Goal: Task Accomplishment & Management: Manage account settings

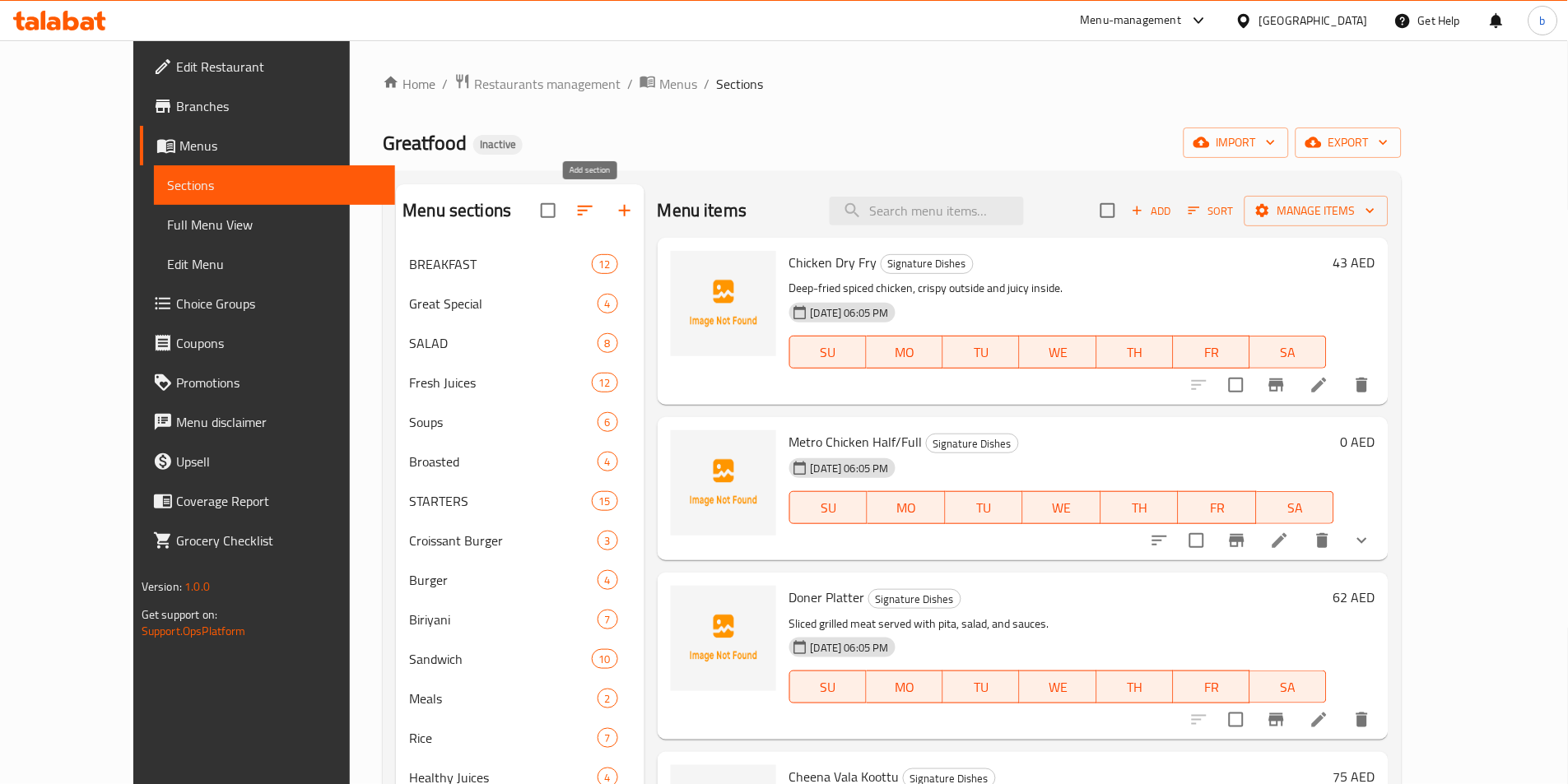
click at [614, 213] on icon "button" at bounding box center [624, 210] width 19 height 19
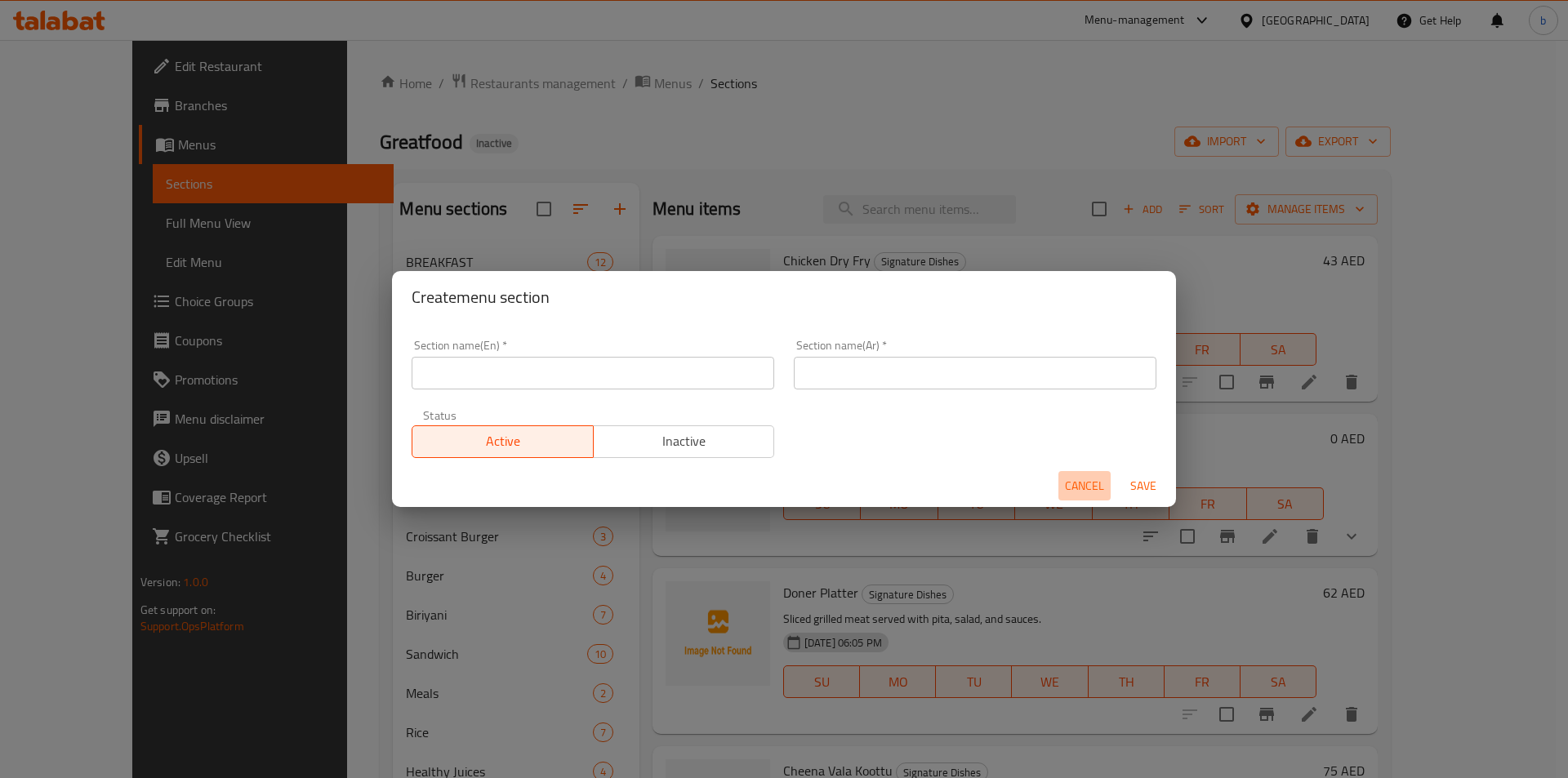
click at [1092, 498] on button "Cancel" at bounding box center [1084, 486] width 53 height 30
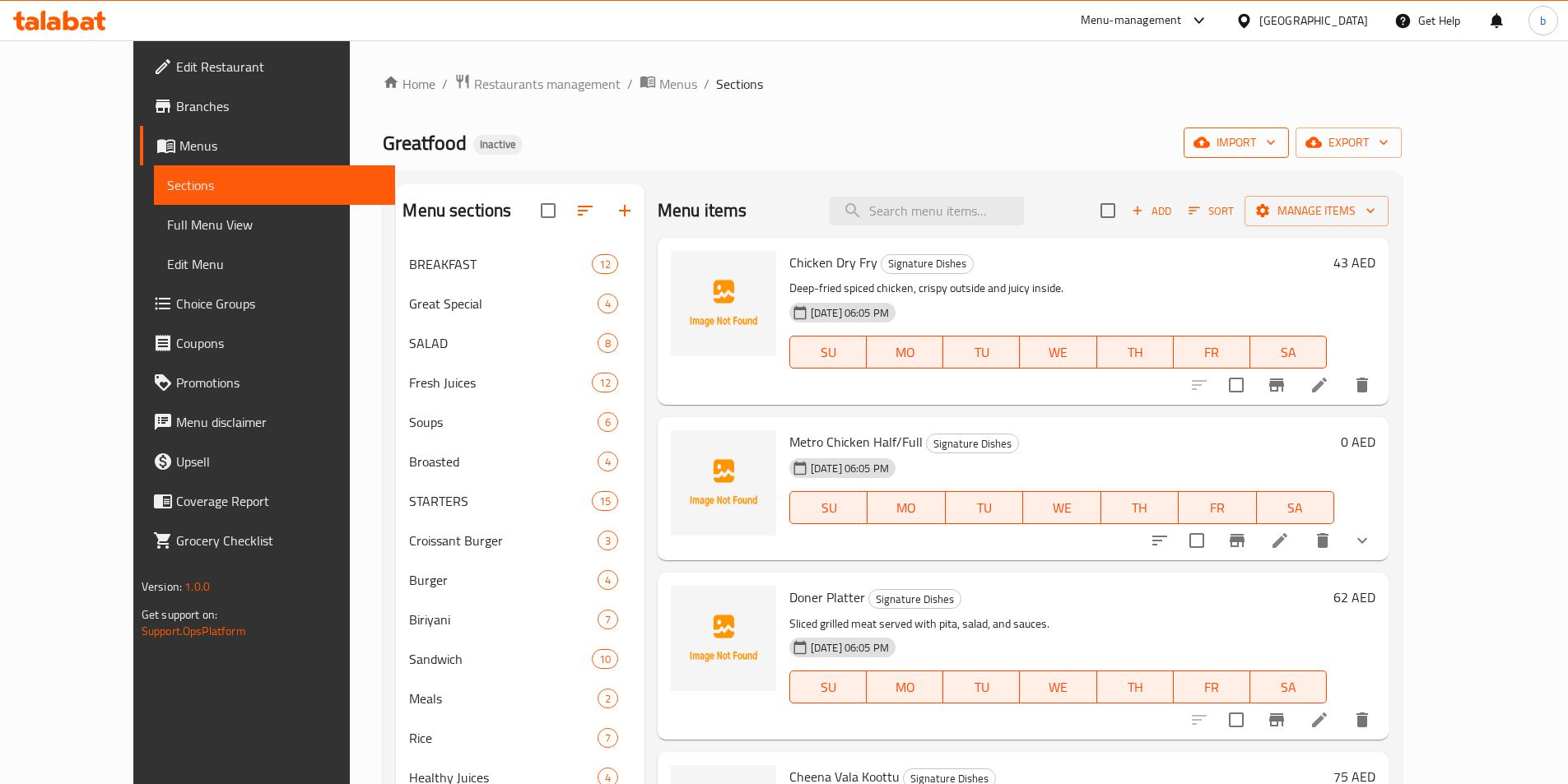
click at [1289, 128] on button "import" at bounding box center [1236, 142] width 105 height 30
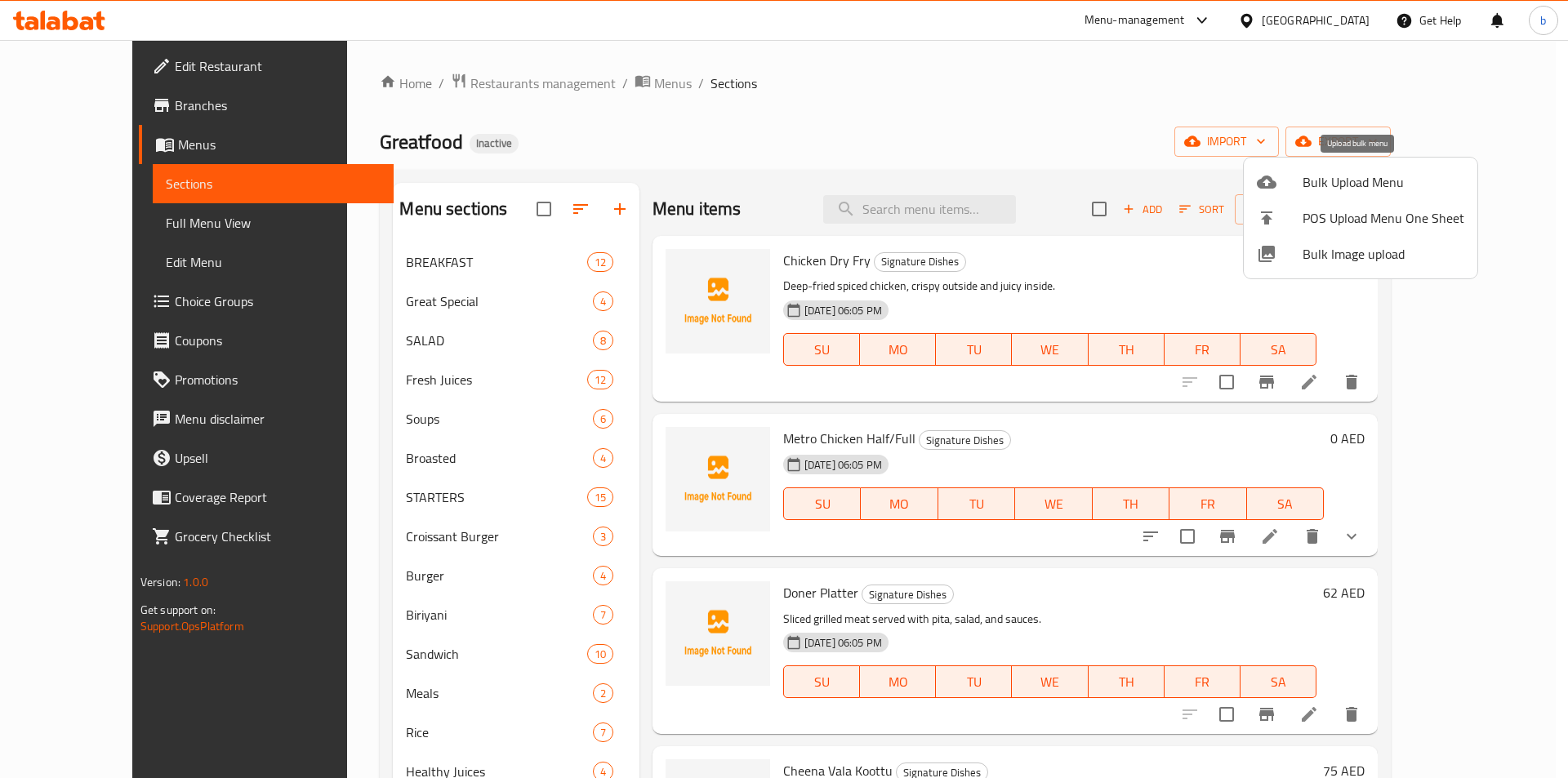
click at [1357, 177] on span "Bulk Upload Menu" at bounding box center [1383, 182] width 162 height 19
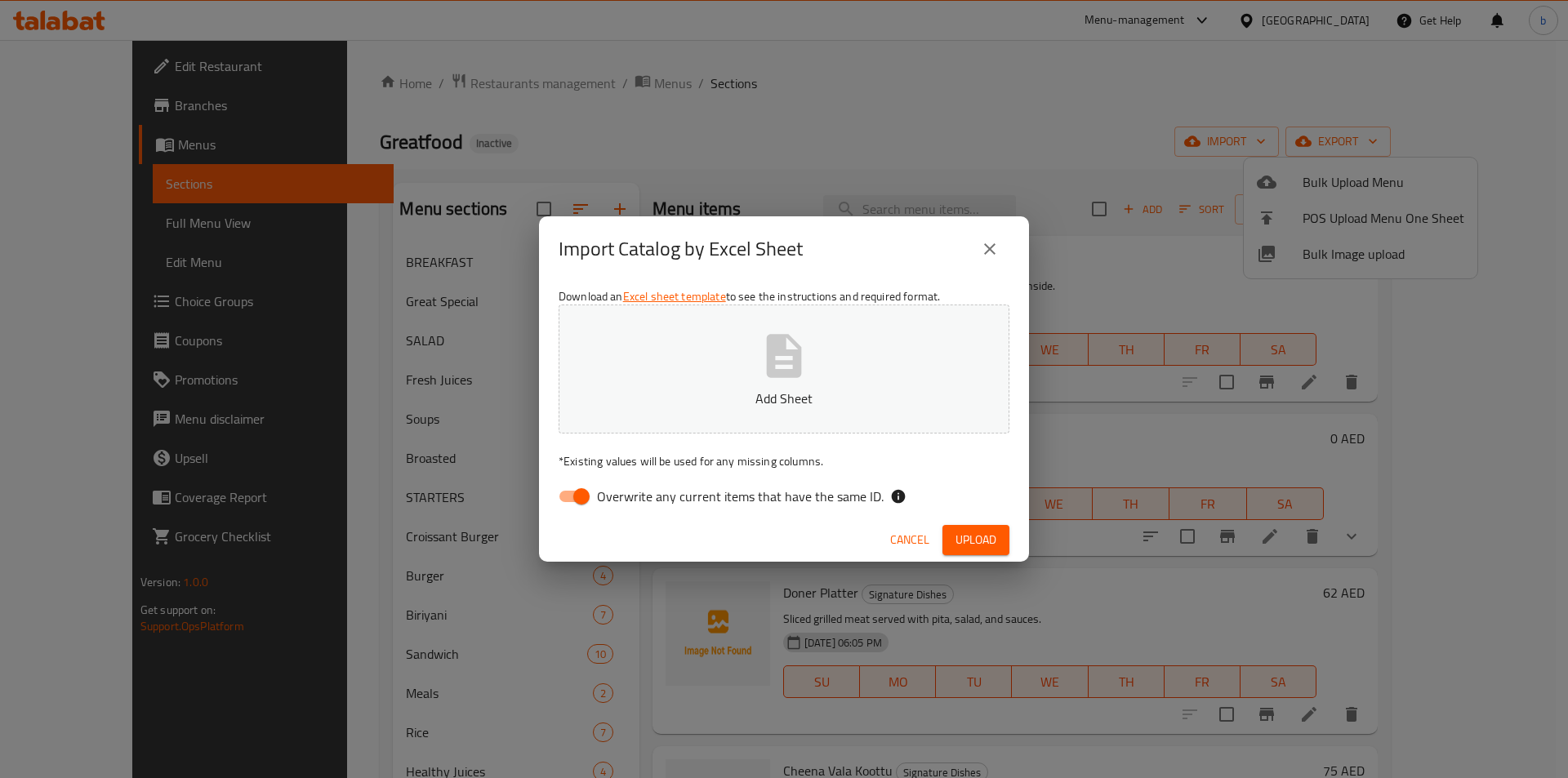
click at [579, 500] on input "Overwrite any current items that have the same ID." at bounding box center [582, 496] width 93 height 31
checkbox input "false"
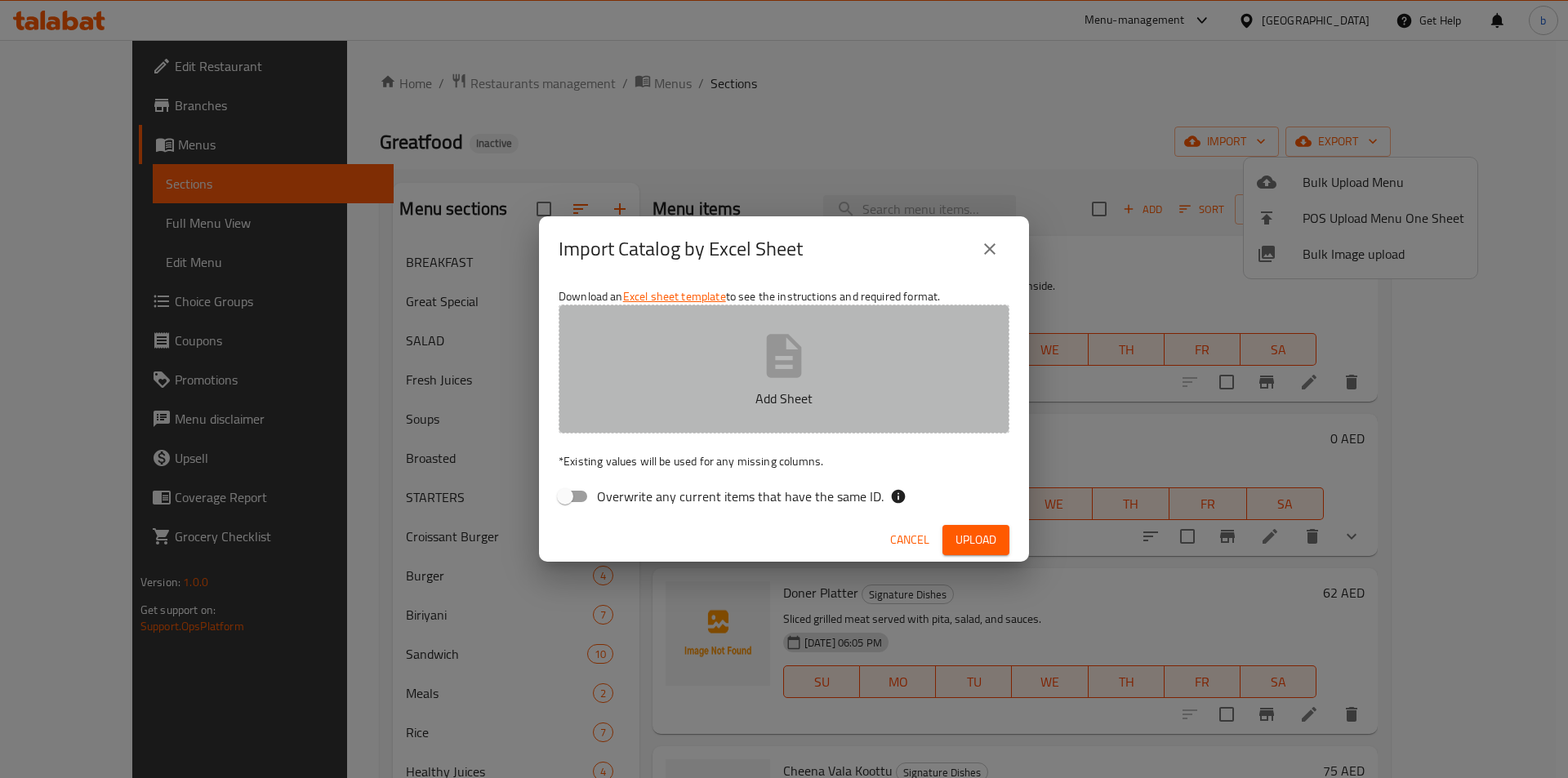
click at [696, 385] on button "Add Sheet" at bounding box center [784, 369] width 451 height 129
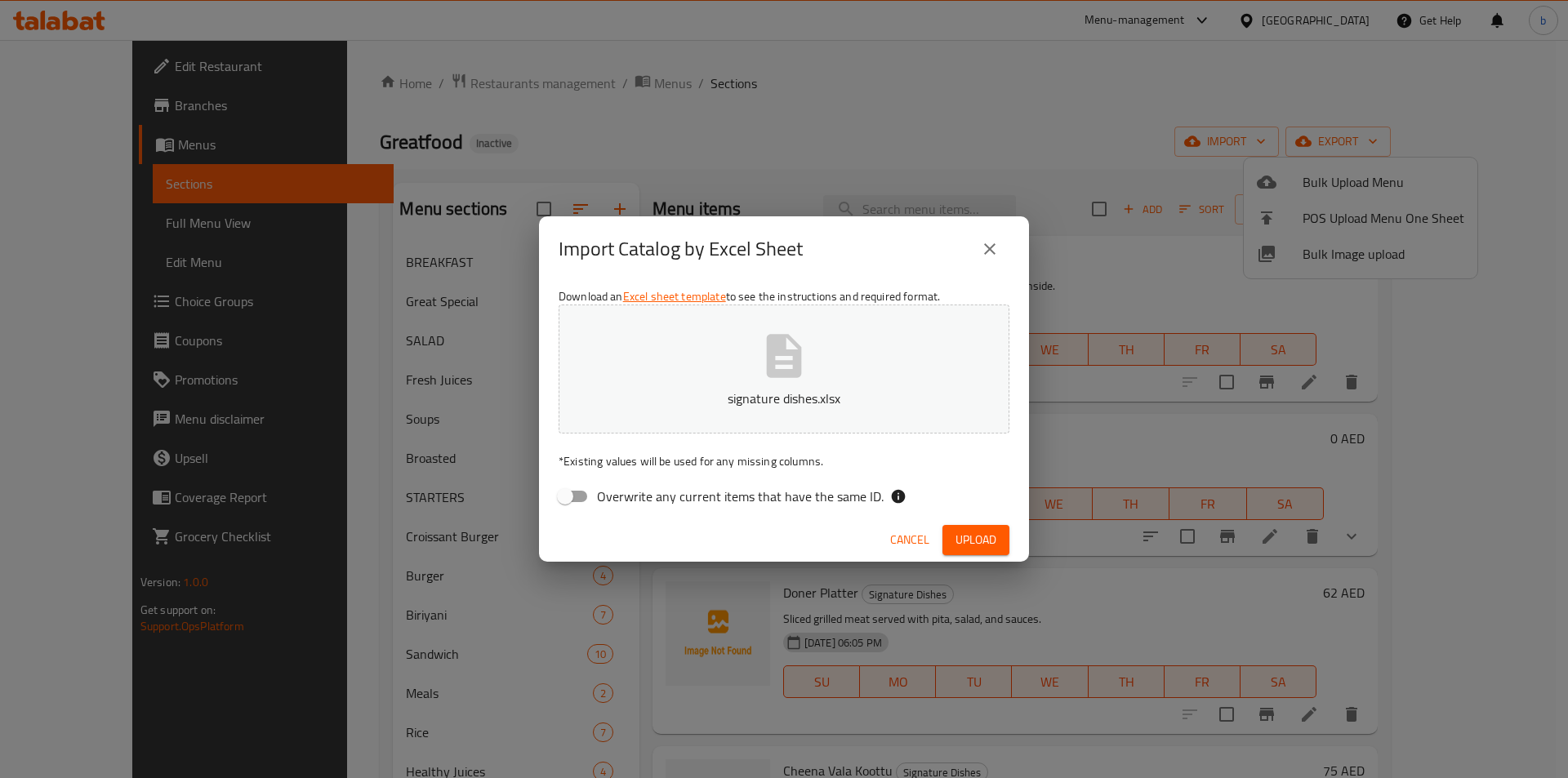
click at [841, 416] on button "signature dishes.xlsx" at bounding box center [784, 369] width 451 height 129
click at [964, 538] on span "Upload" at bounding box center [976, 540] width 41 height 20
click at [778, 365] on icon "button" at bounding box center [784, 357] width 53 height 53
click at [976, 543] on span "Upload" at bounding box center [976, 540] width 41 height 20
click at [981, 236] on button "close" at bounding box center [989, 249] width 39 height 39
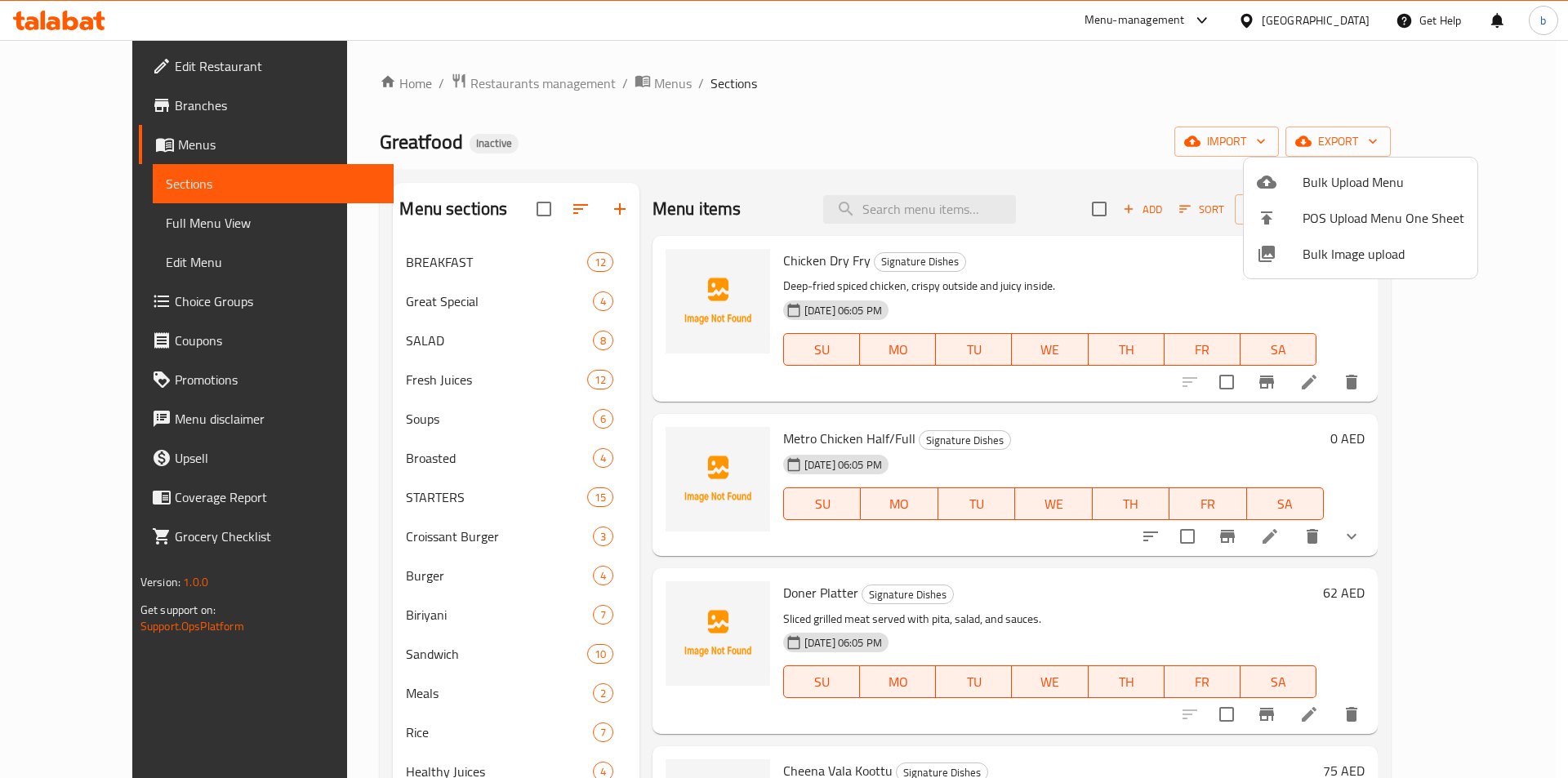
click at [591, 207] on div at bounding box center [784, 389] width 1568 height 778
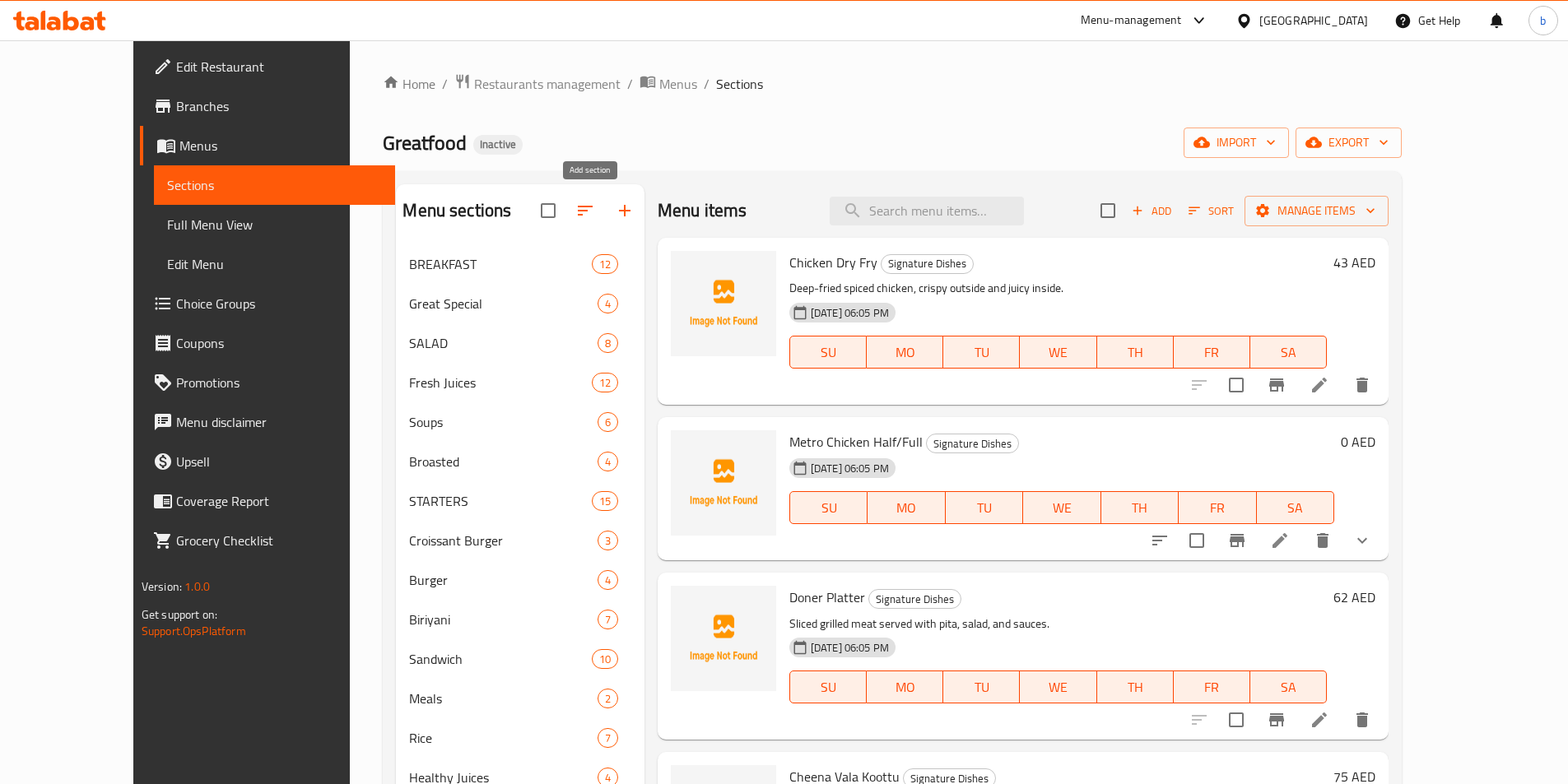
click at [605, 209] on button "button" at bounding box center [624, 210] width 40 height 40
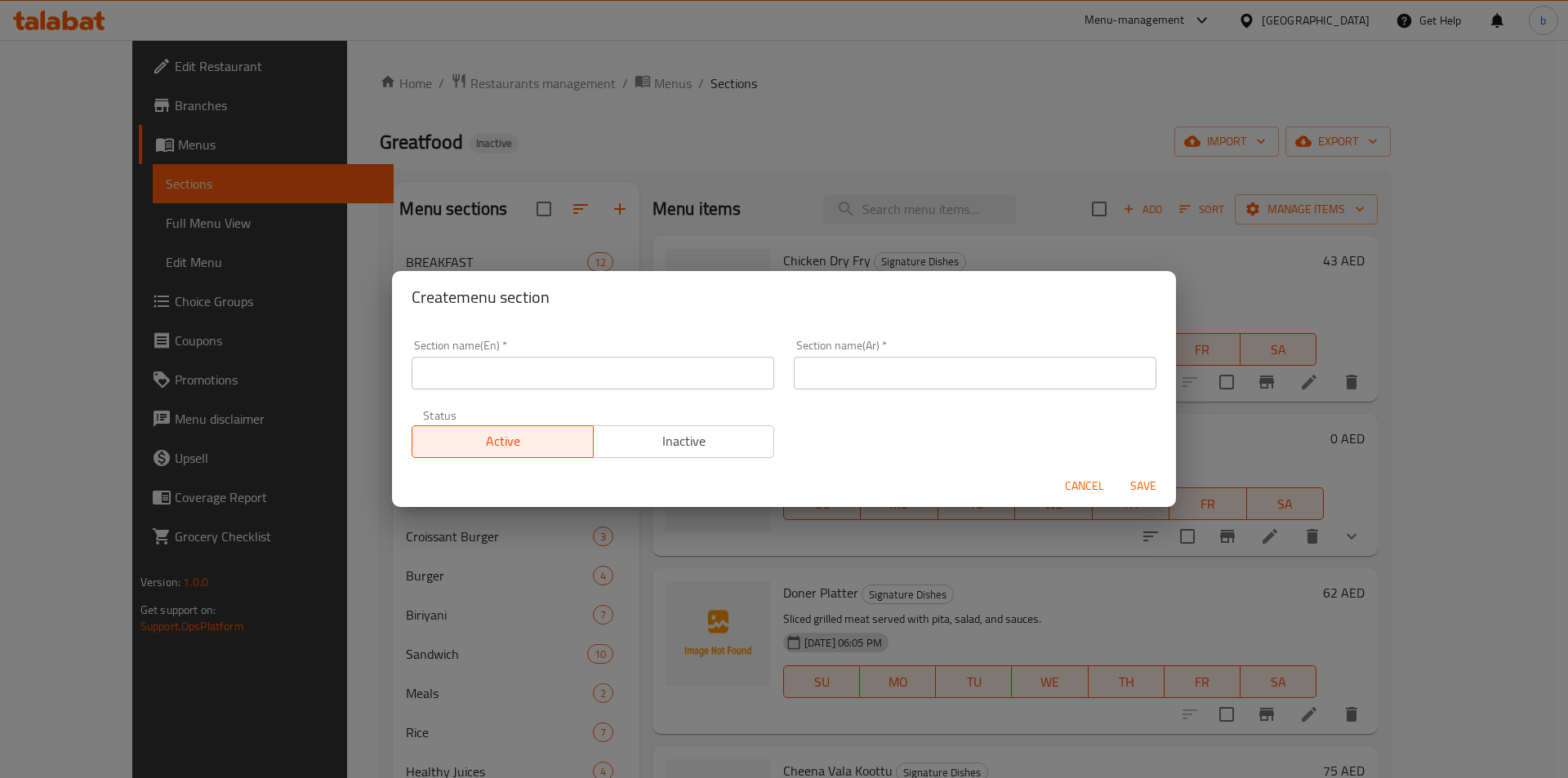
click at [638, 383] on input "text" at bounding box center [593, 372] width 363 height 32
paste input "Signature Dishes"
type input "Signature Dishes"
click at [982, 370] on input "text" at bounding box center [975, 372] width 363 height 32
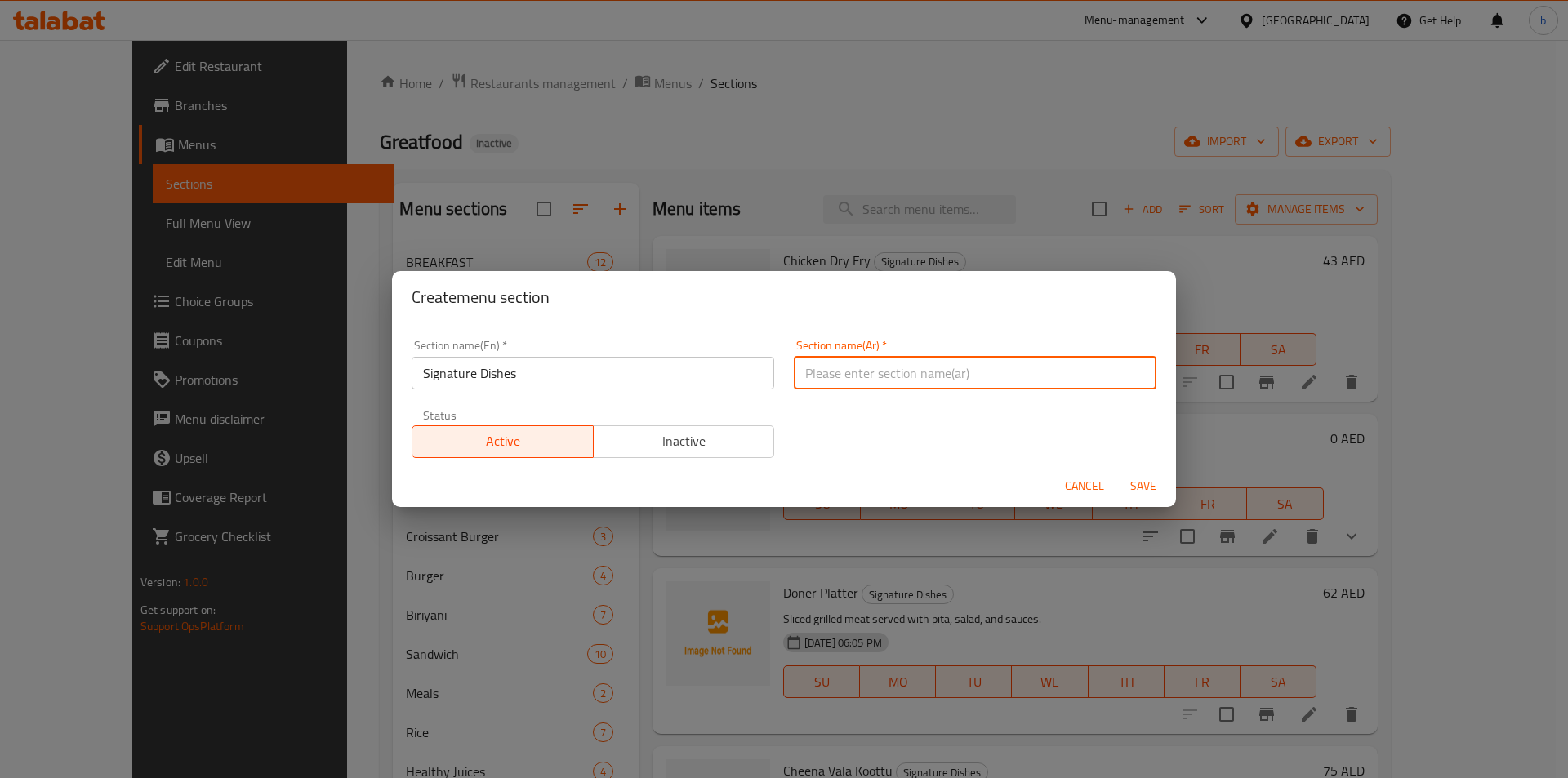
paste input "أطباق السيجنتشر"
type input "أطباق السيجنتشر"
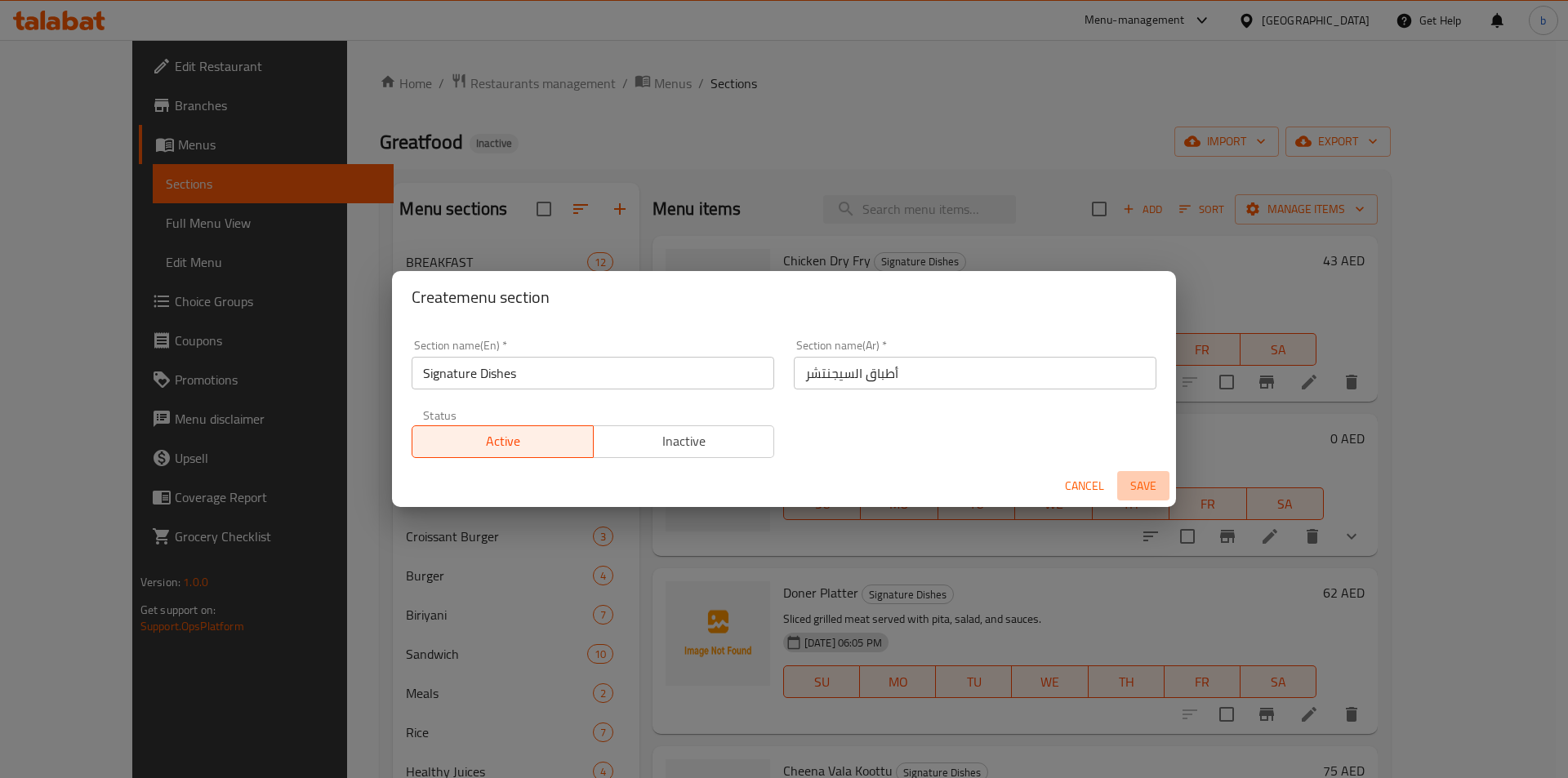
click at [1134, 484] on span "Save" at bounding box center [1143, 485] width 39 height 20
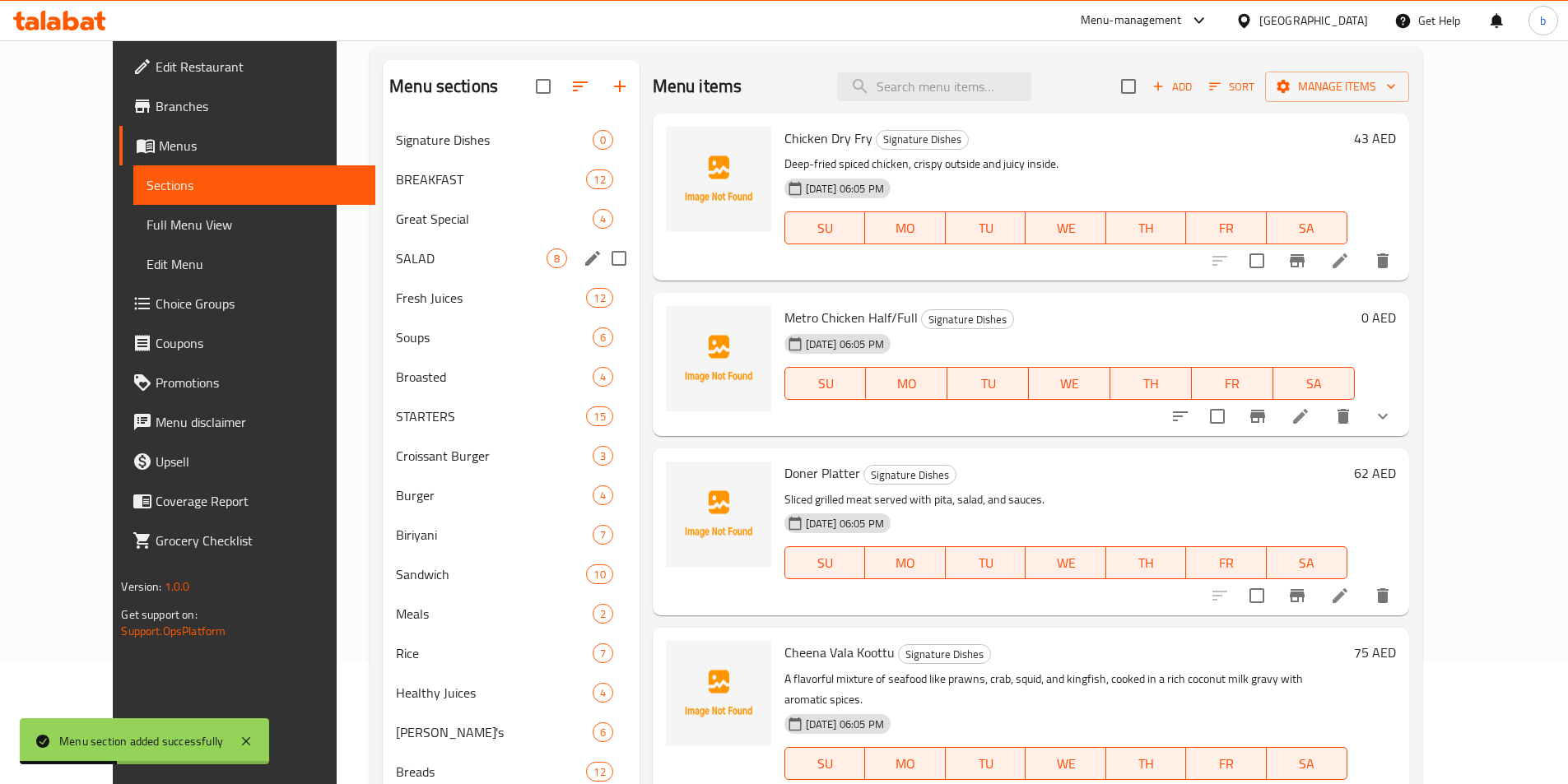
scroll to position [118, 0]
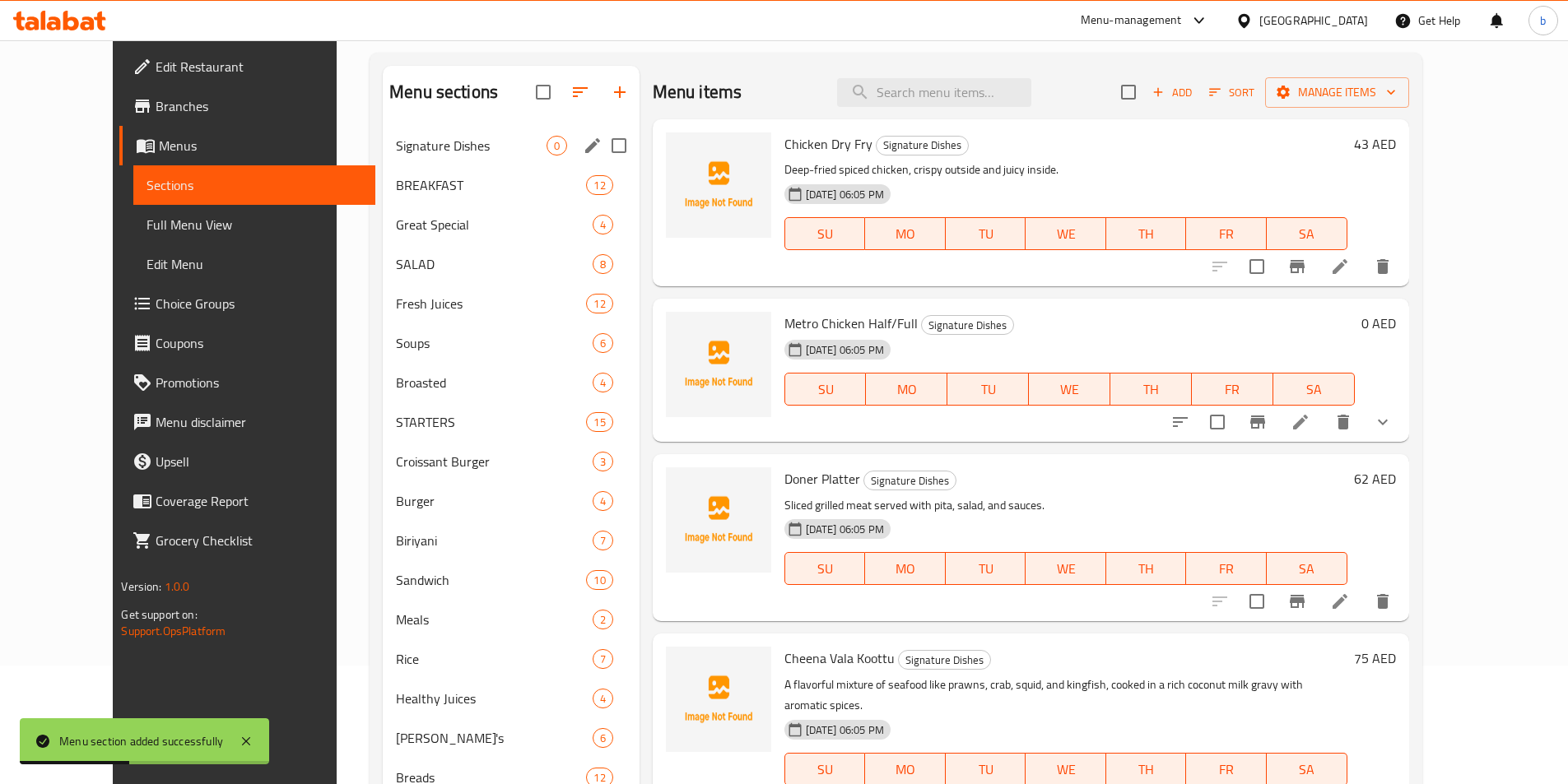
click at [416, 163] on div "Signature Dishes 0" at bounding box center [510, 146] width 257 height 40
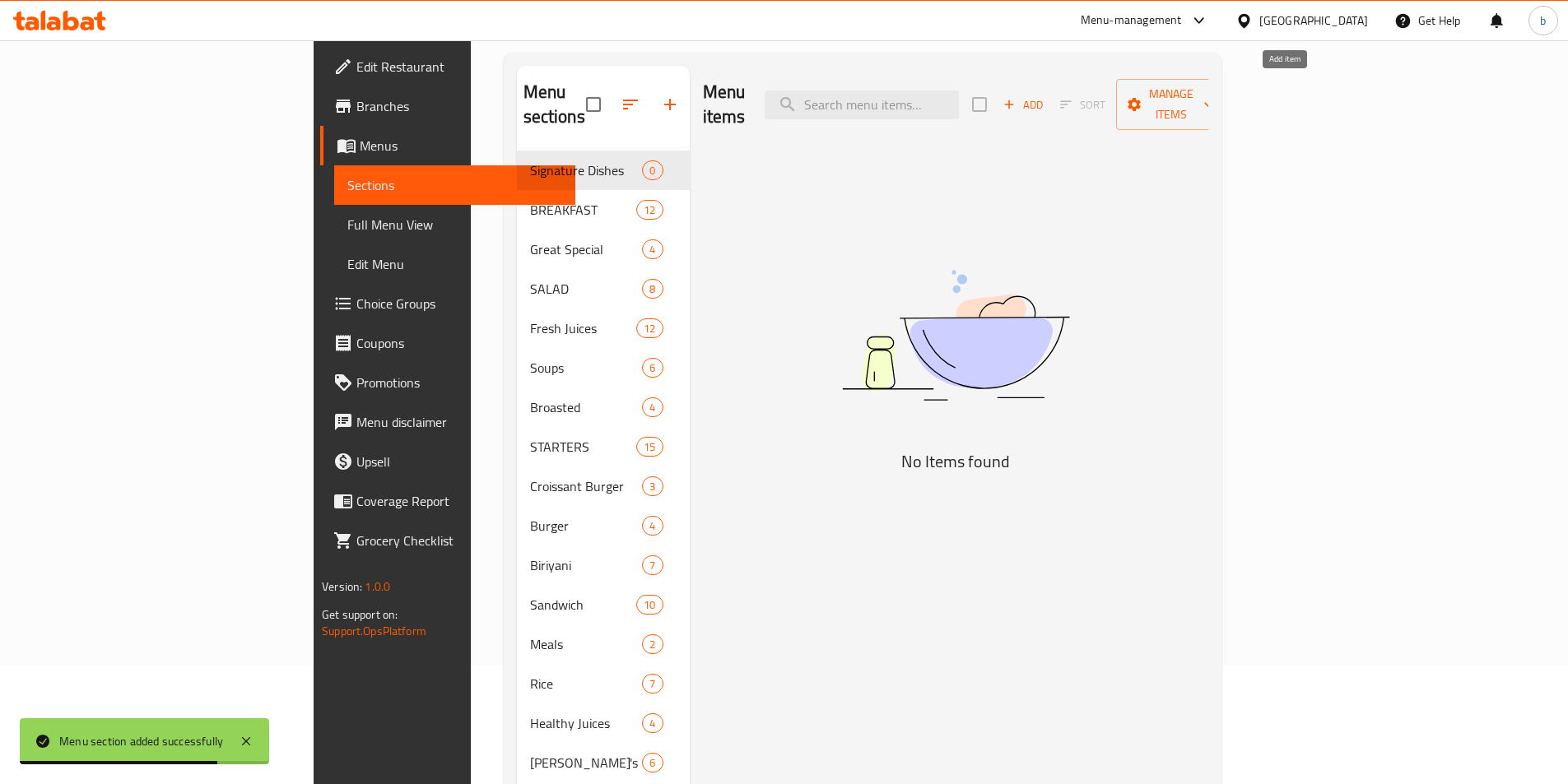
click at [1045, 96] on span "Add" at bounding box center [1023, 104] width 44 height 19
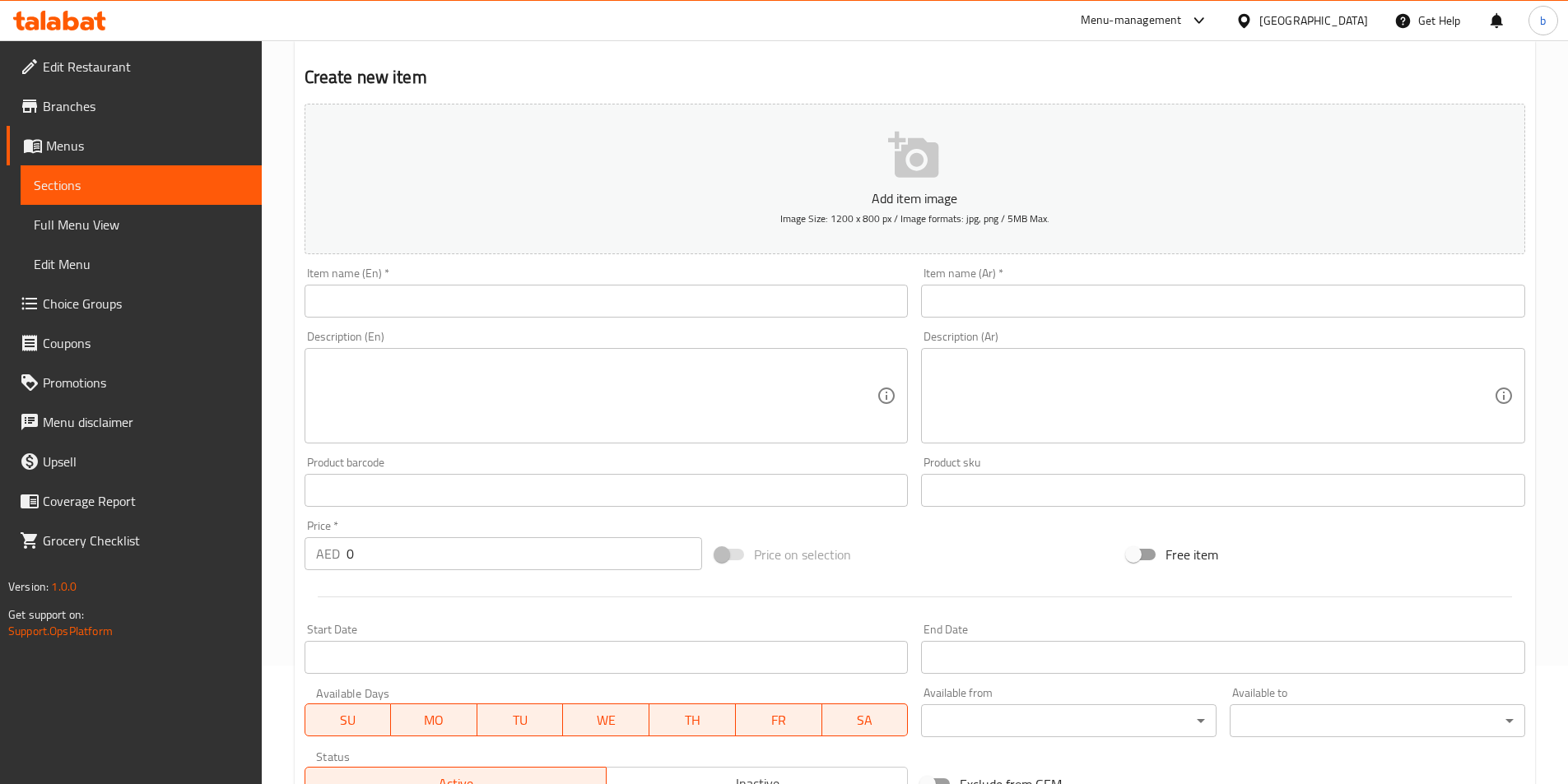
click at [555, 298] on input "text" at bounding box center [607, 301] width 604 height 33
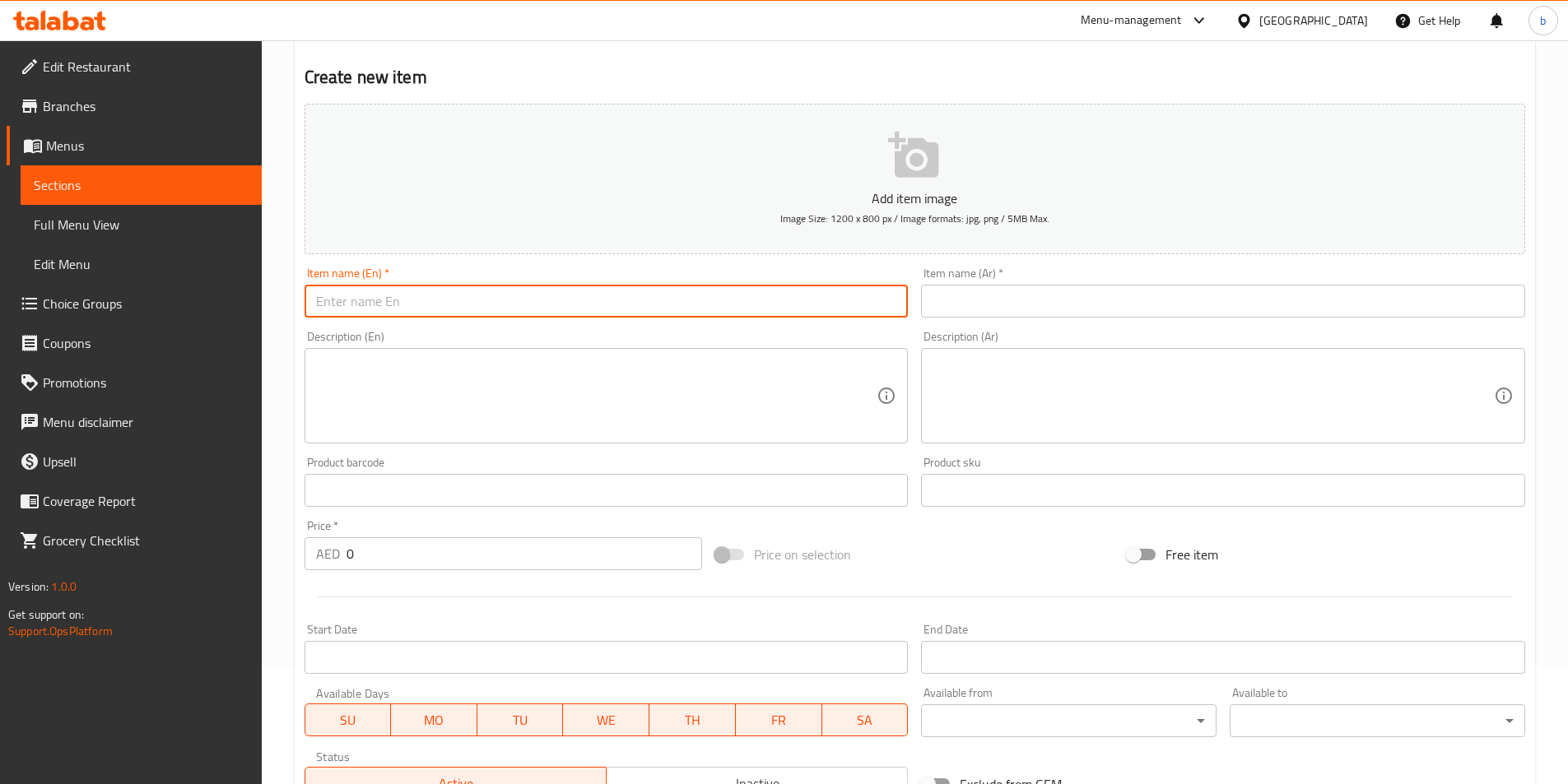
paste input "Chicken Dry Fry"
type input "Chicken Dry Fry"
click at [1028, 290] on input "text" at bounding box center [1223, 301] width 604 height 33
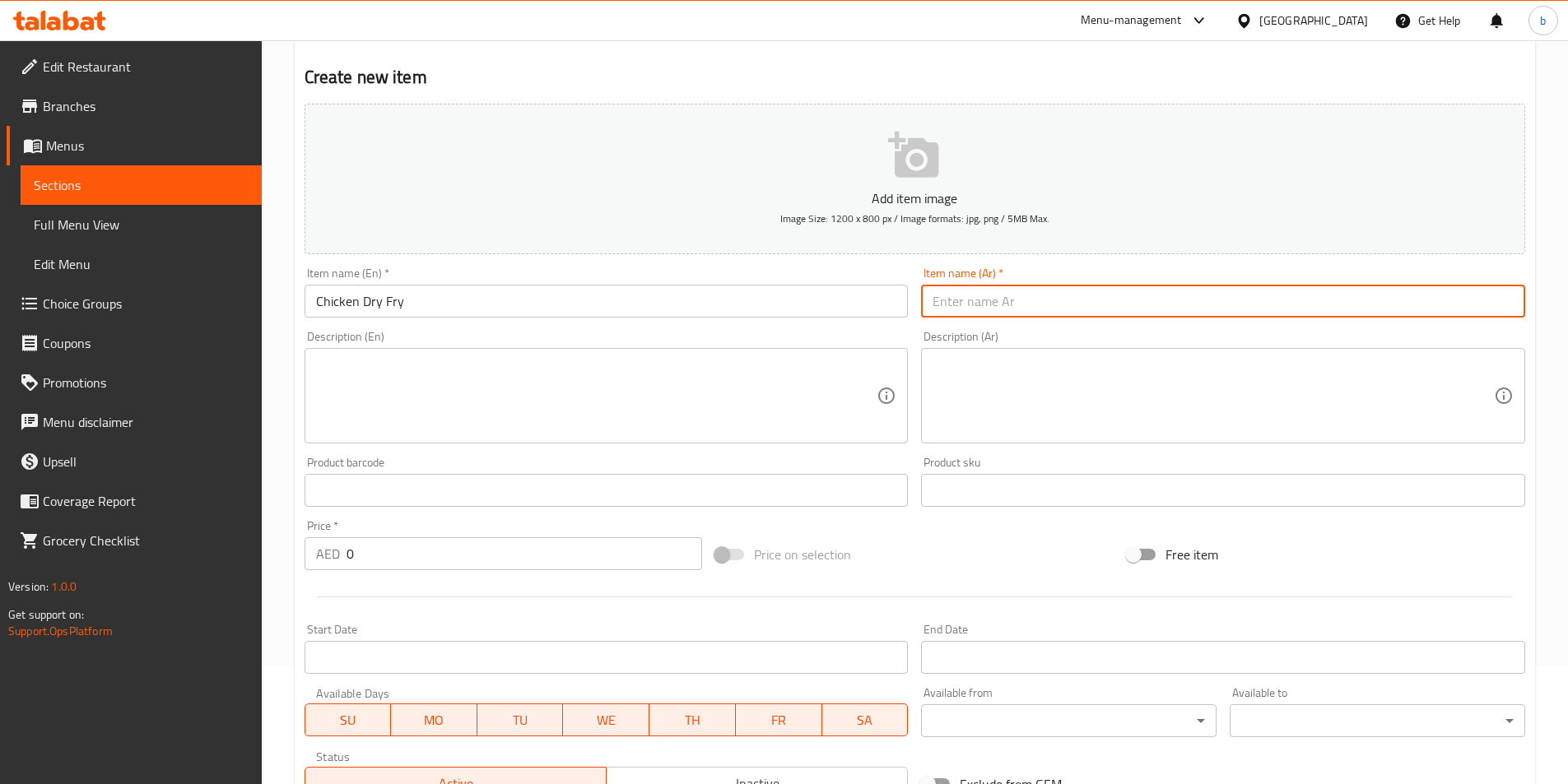
paste input "دجاج مقلي جاف"
type input "دجاج مقلي جاف"
click at [458, 352] on div "Description (En)" at bounding box center [607, 396] width 604 height 95
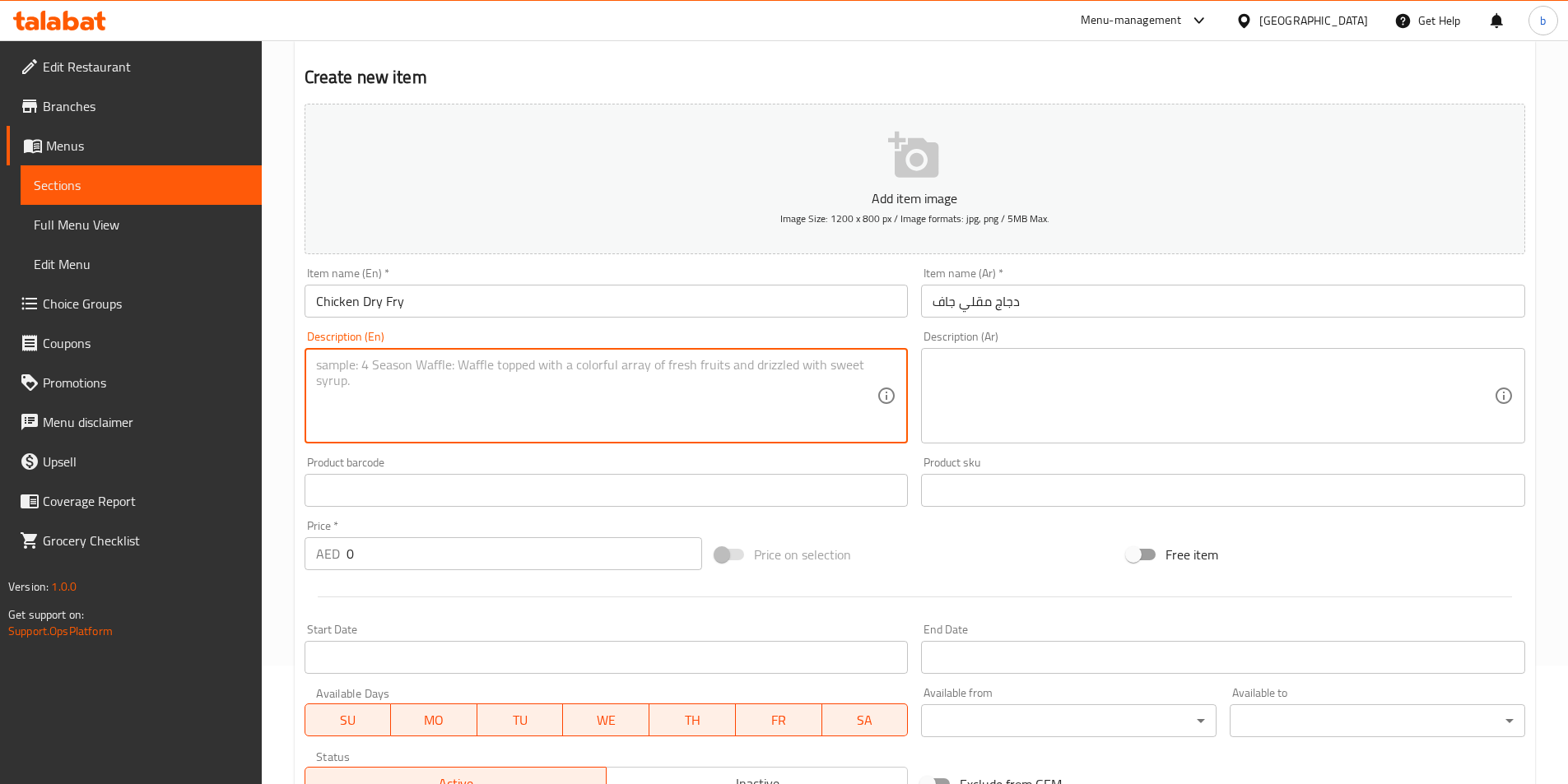
paste textarea "Deep-fried spiced chicken, crispy outside and juicy inside."
type textarea "Deep-fried spiced chicken, crispy outside and juicy inside."
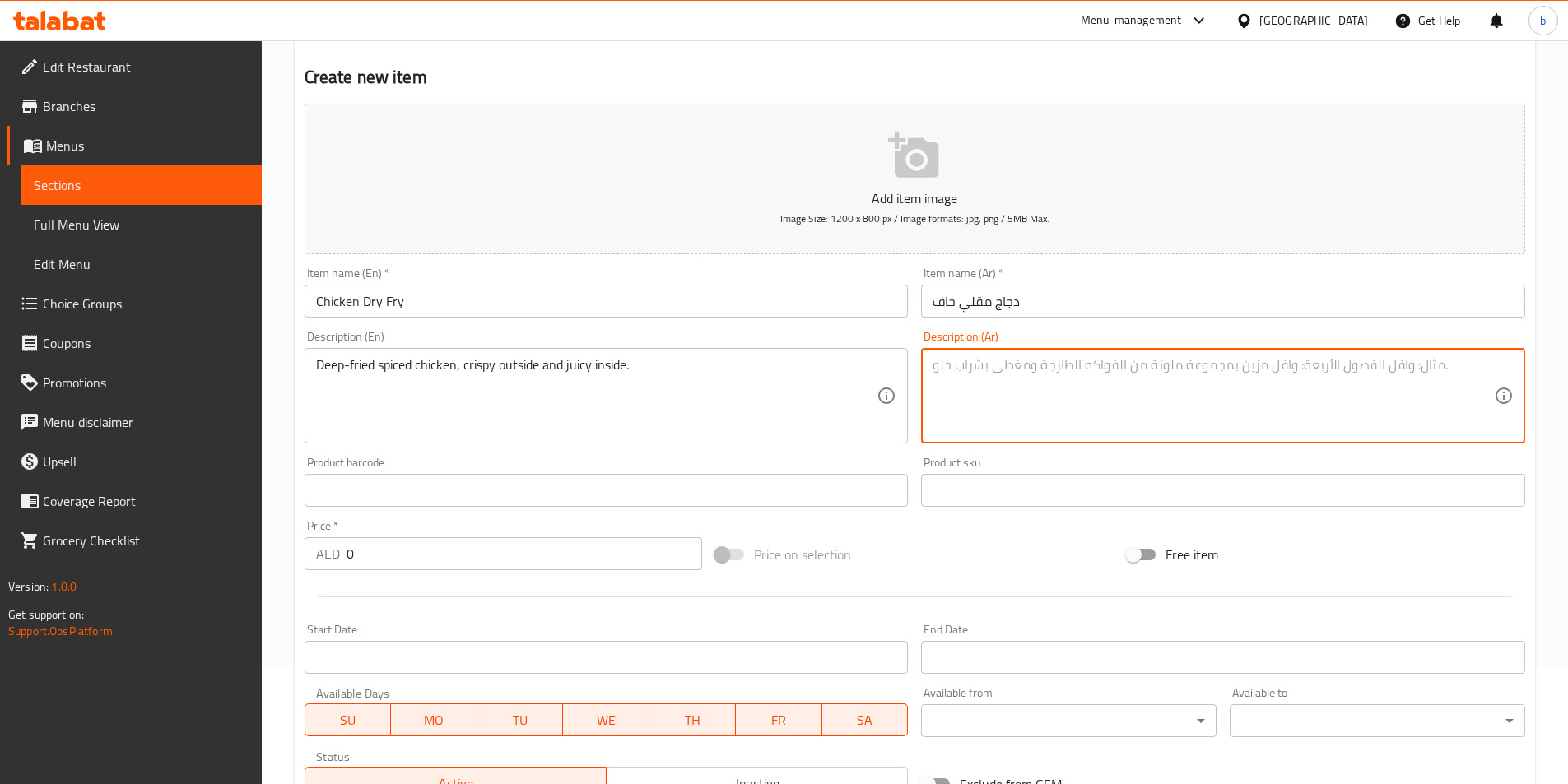
click at [985, 358] on textarea at bounding box center [1213, 396] width 562 height 79
paste textarea "دجاج مقلي متبل، مقرمش من الخارج و[GEOGRAPHIC_DATA] من الداخل."
type textarea "دجاج مقلي متبل، مقرمش من الخارج و[GEOGRAPHIC_DATA] من الداخل."
click at [479, 562] on input "0" at bounding box center [524, 554] width 357 height 33
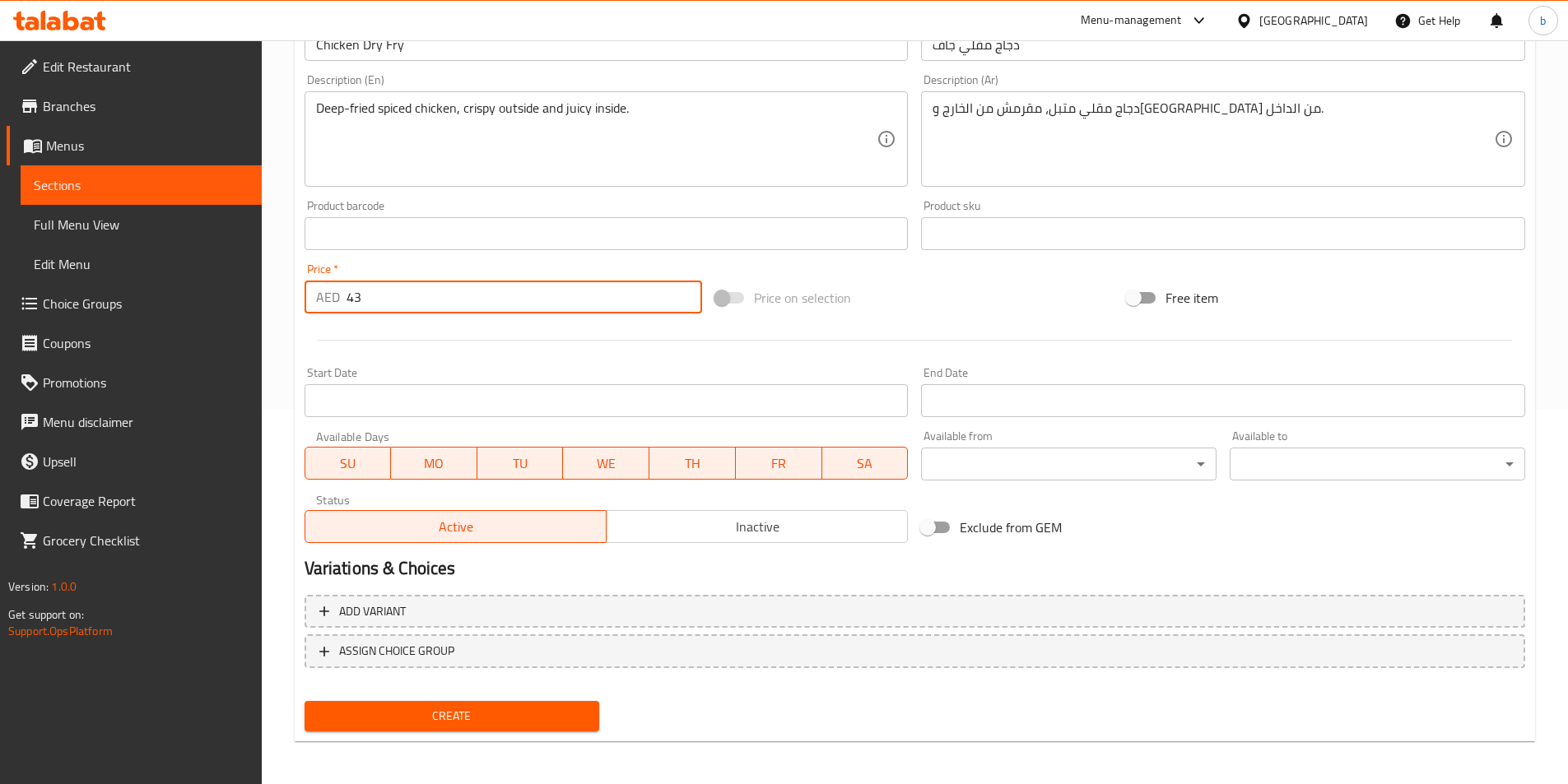
scroll to position [379, 0]
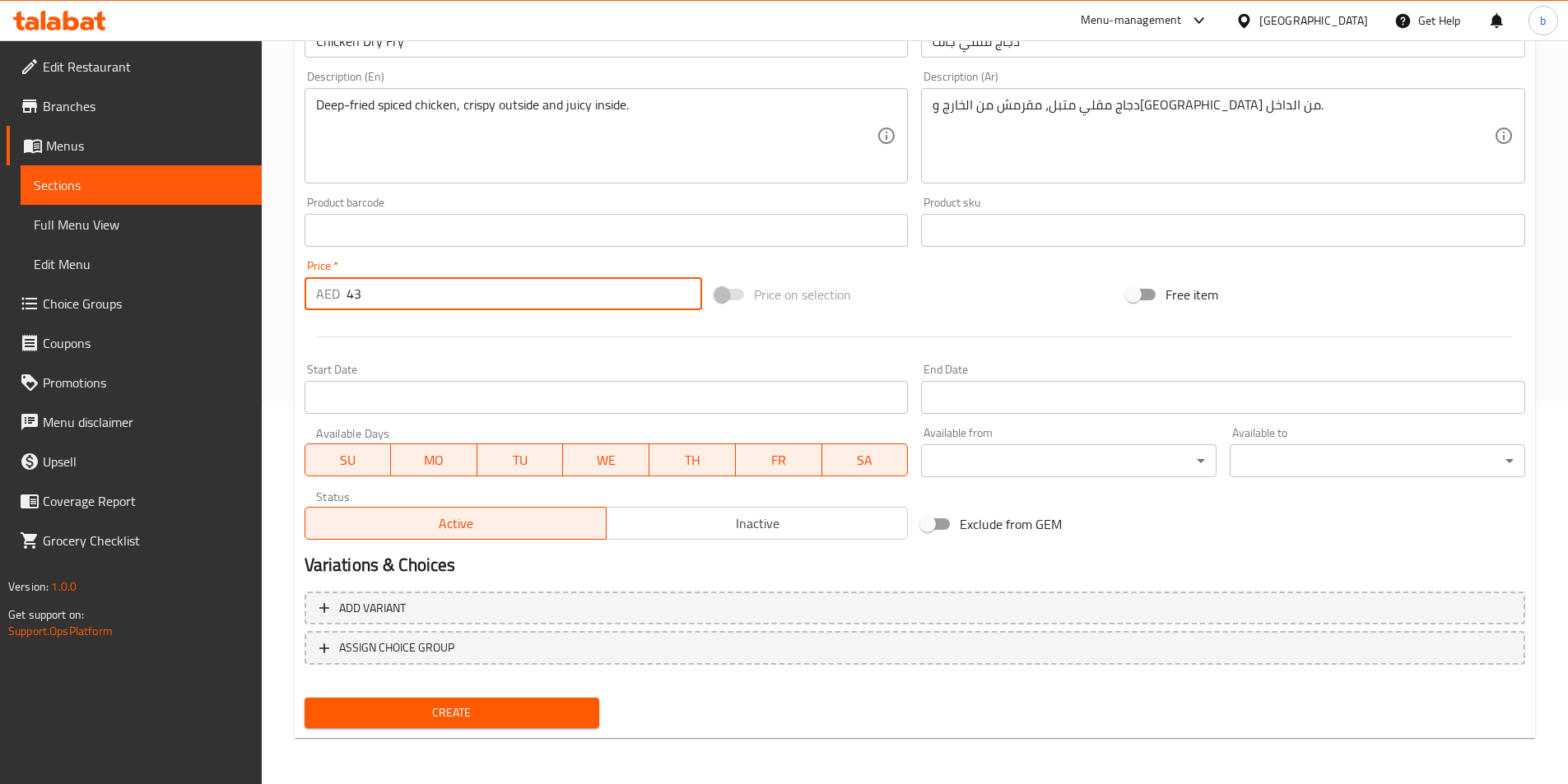
type input "43"
click at [517, 698] on button "Create" at bounding box center [452, 713] width 296 height 30
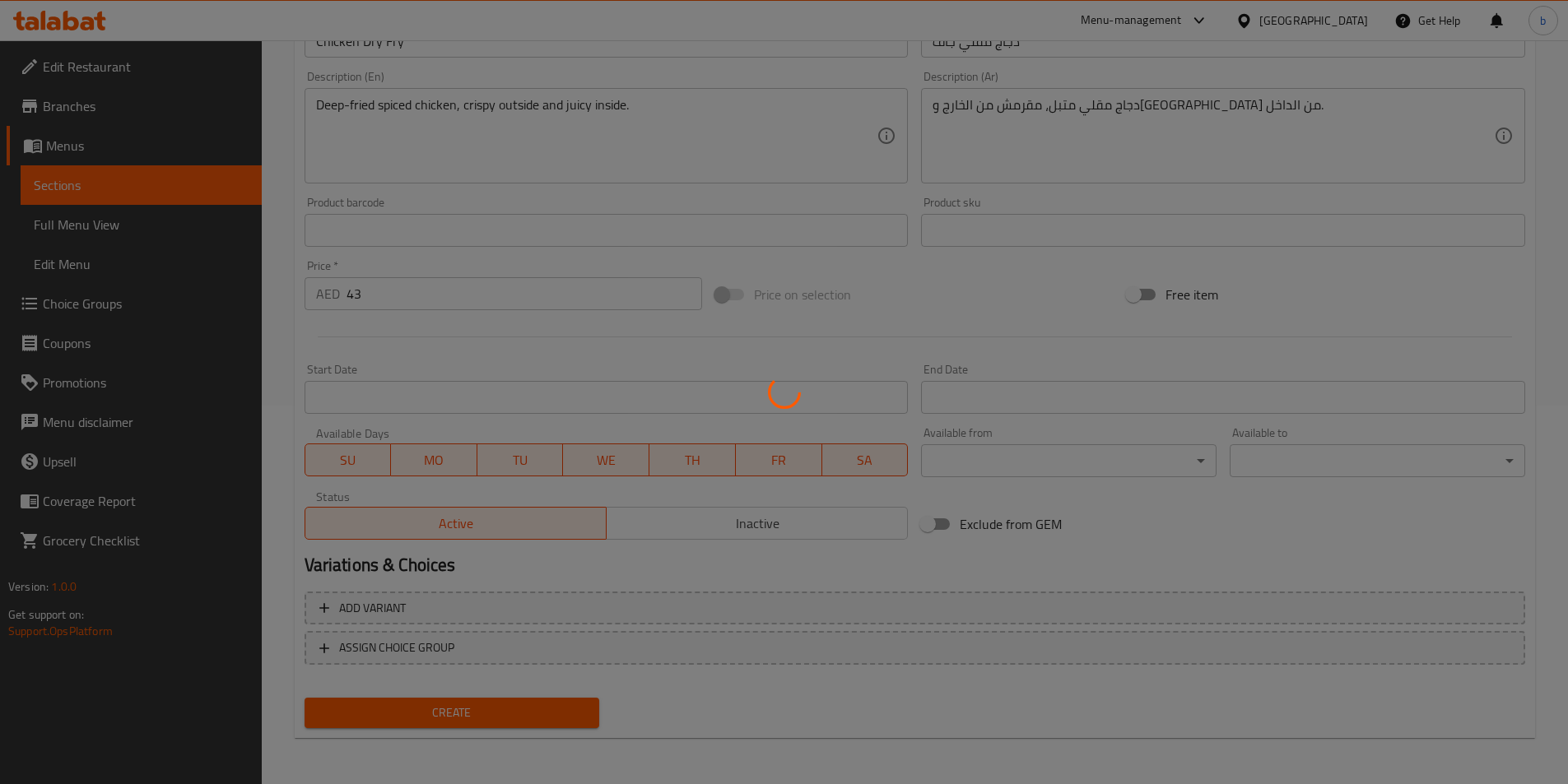
type input "0"
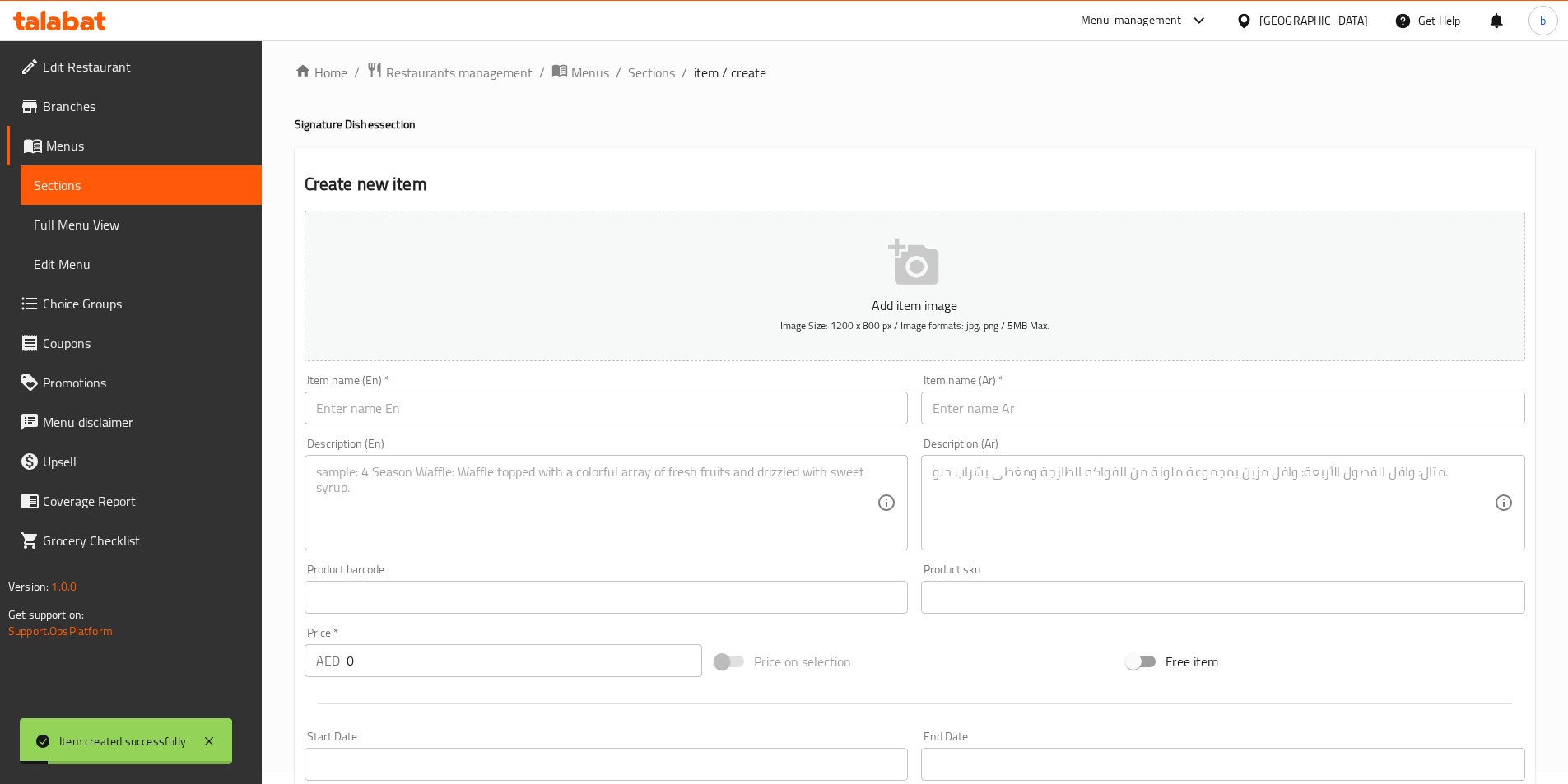
scroll to position [0, 0]
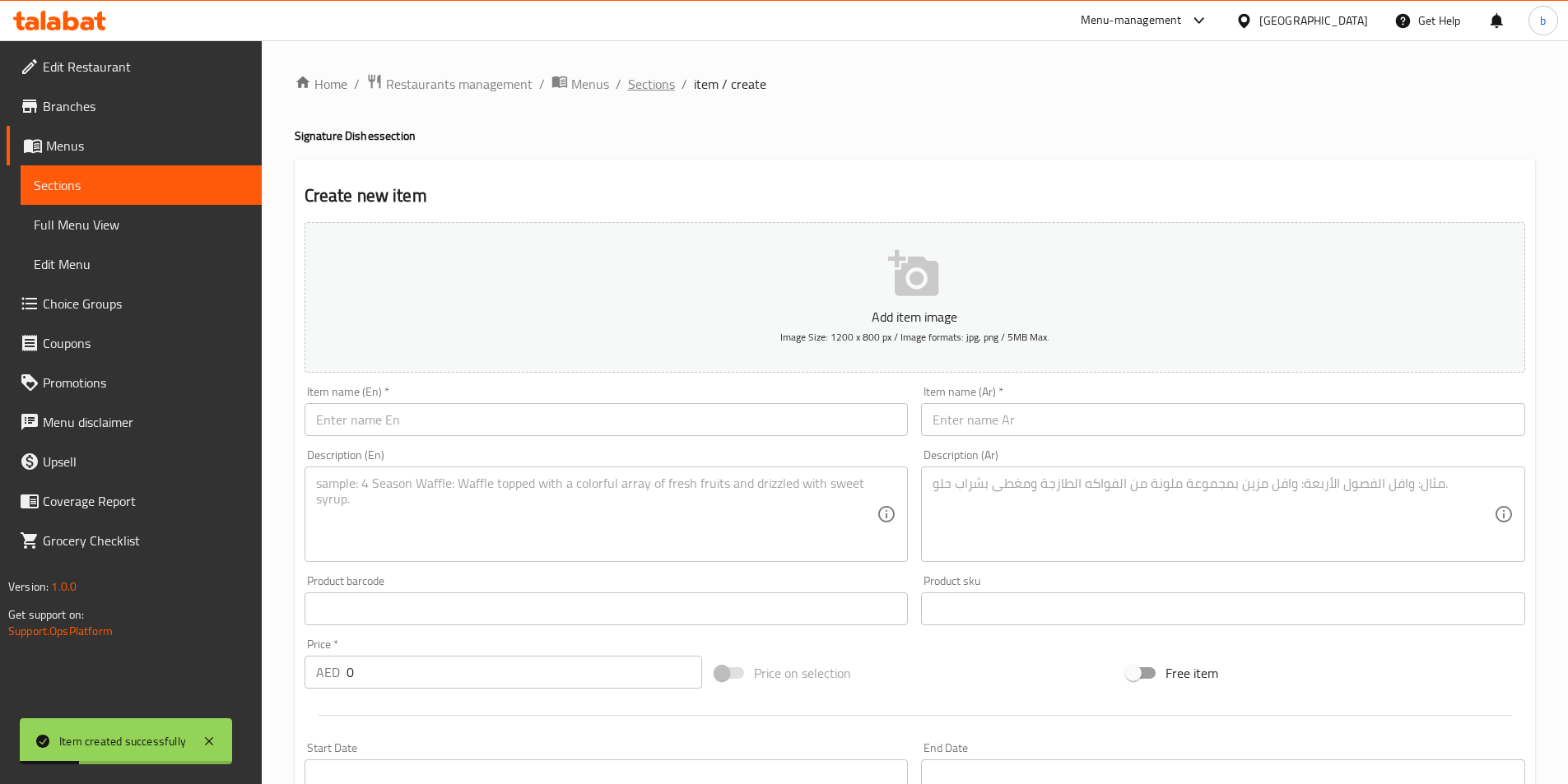
click at [634, 86] on span "Sections" at bounding box center [651, 84] width 47 height 19
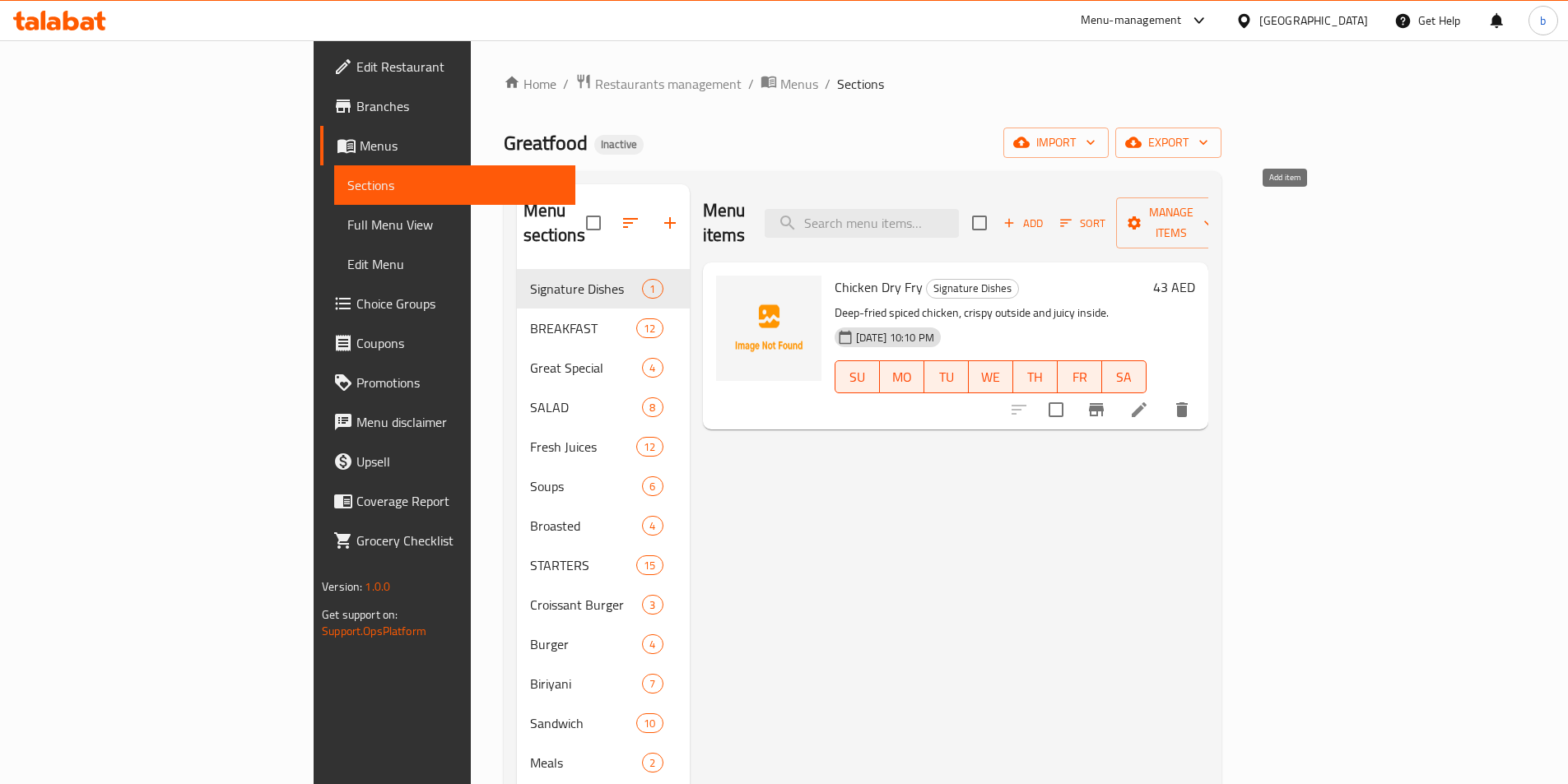
click at [1045, 214] on span "Add" at bounding box center [1023, 222] width 44 height 19
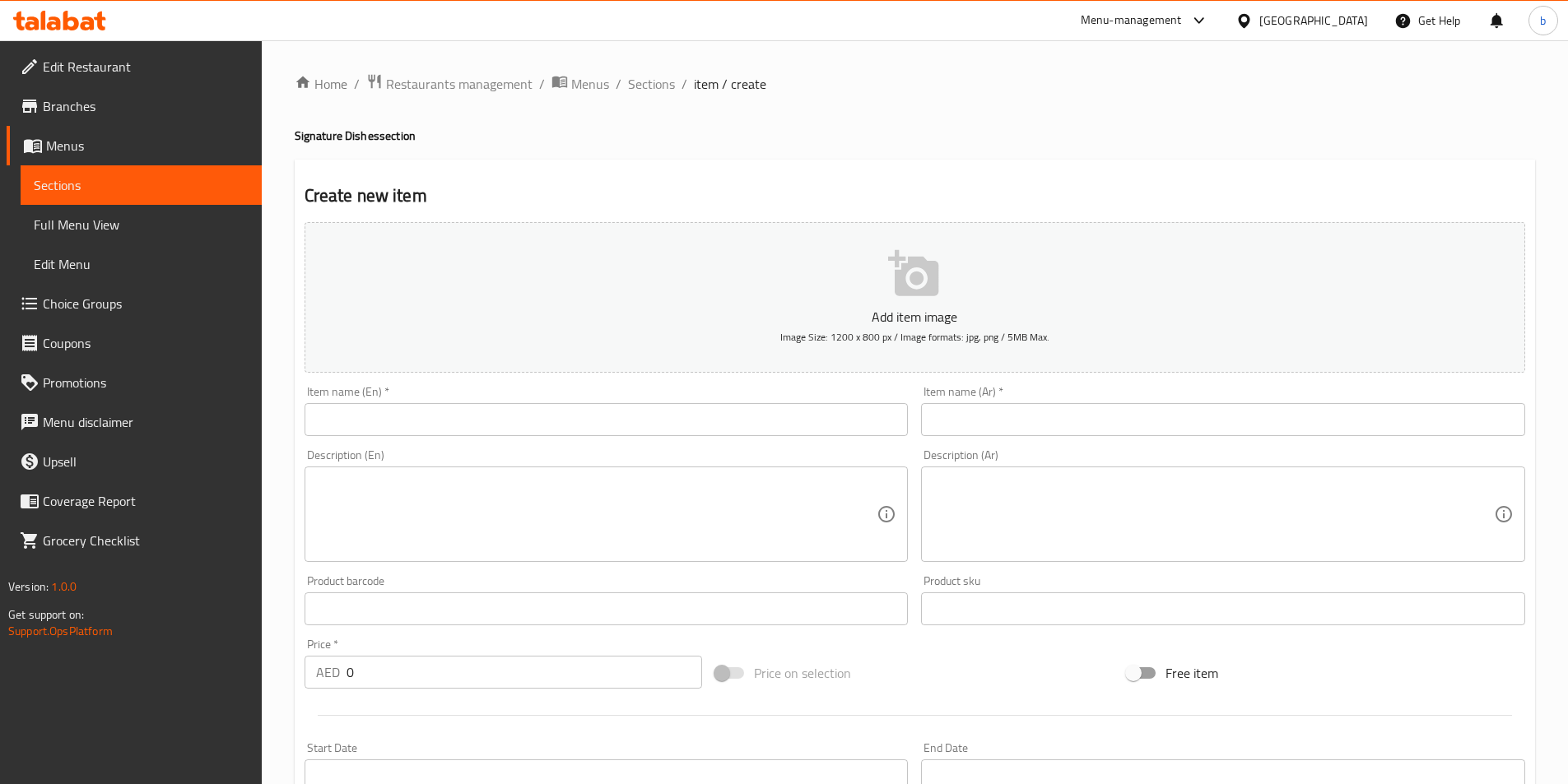
click at [556, 421] on input "text" at bounding box center [607, 419] width 604 height 33
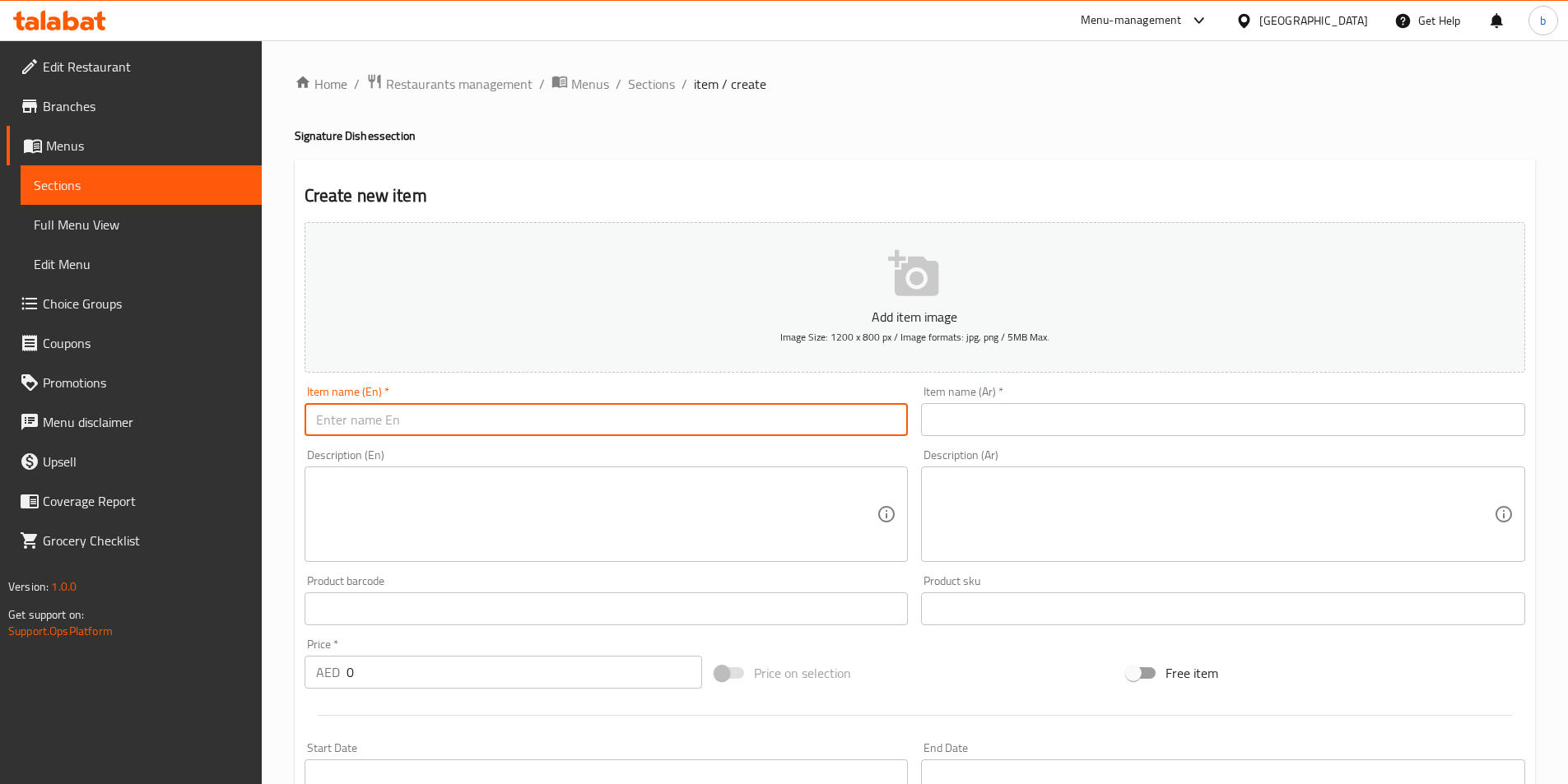
paste input "Metro Chicken Half/Full"
type input "Metro Chicken Half/Full"
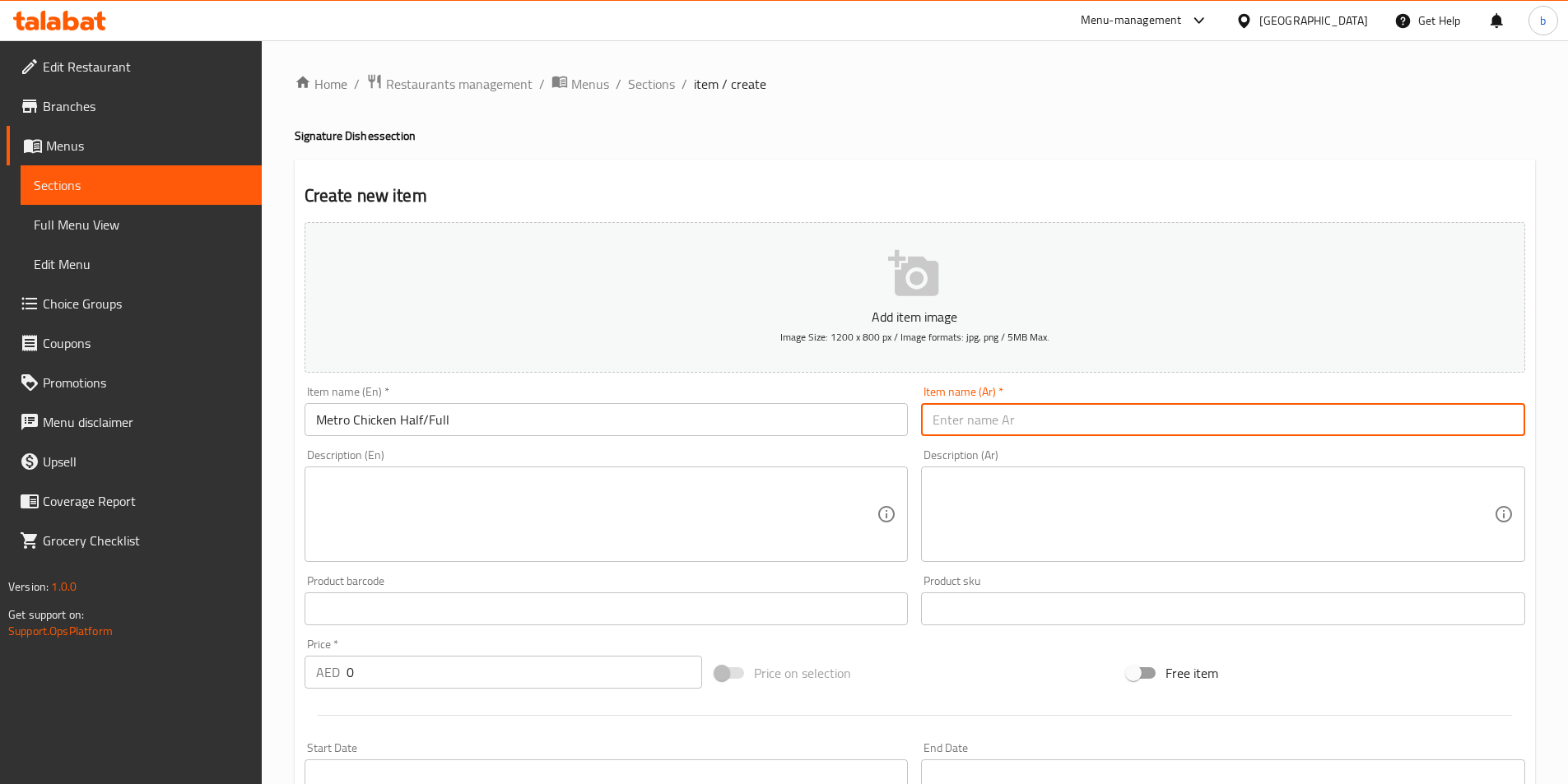
click at [1011, 411] on input "text" at bounding box center [1223, 419] width 604 height 33
paste input "نصف/كامل دجاج مترو"
type input "نصف/كامل دجاج مترو"
click at [516, 492] on textarea at bounding box center [597, 515] width 562 height 79
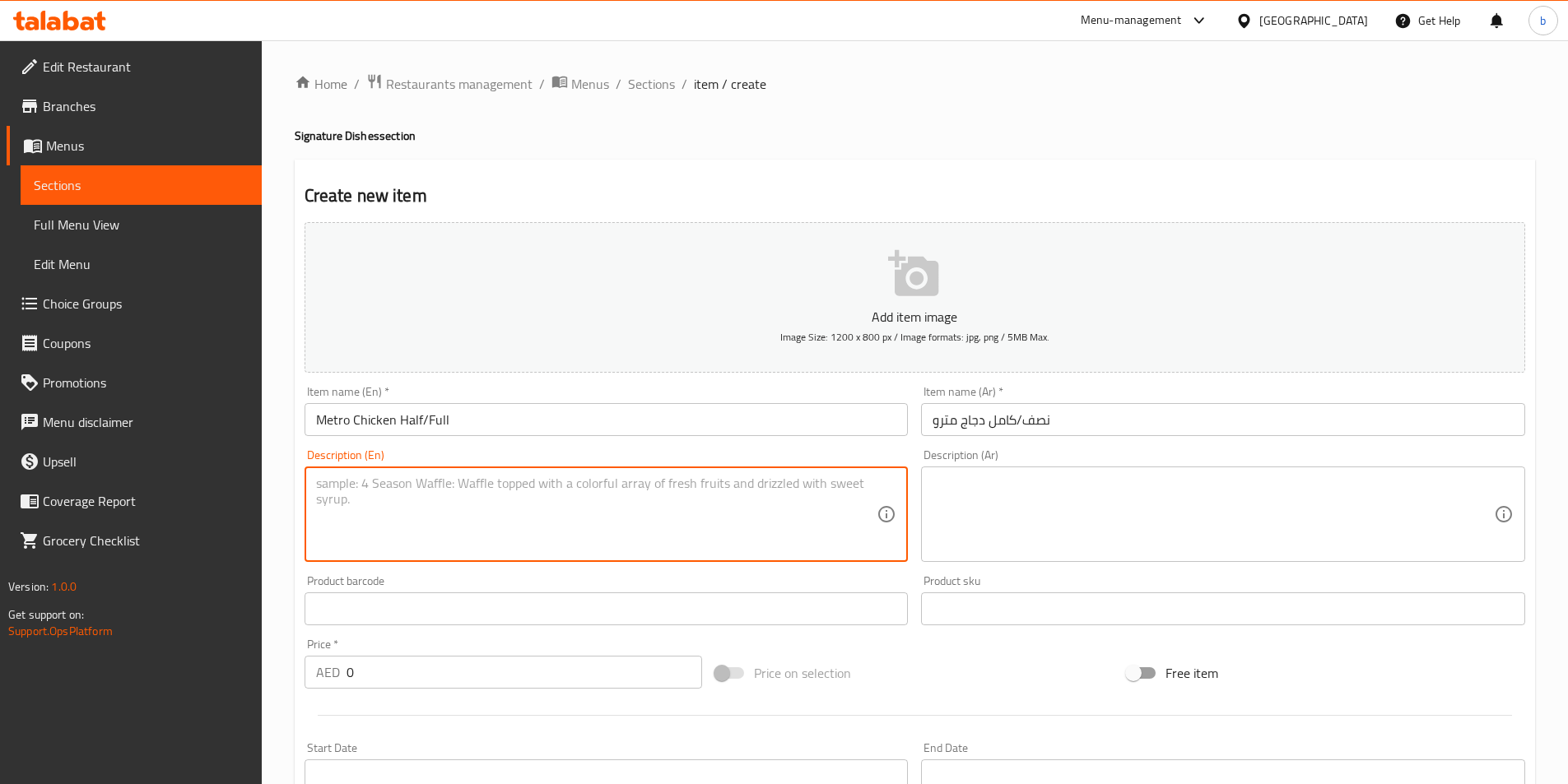
paste textarea "Charcoal-grilled chicken tossed in a bold South Indian masala blend — smoky, sp…"
type textarea "Charcoal-grilled chicken tossed in a bold South Indian masala blend — smoky, sp…"
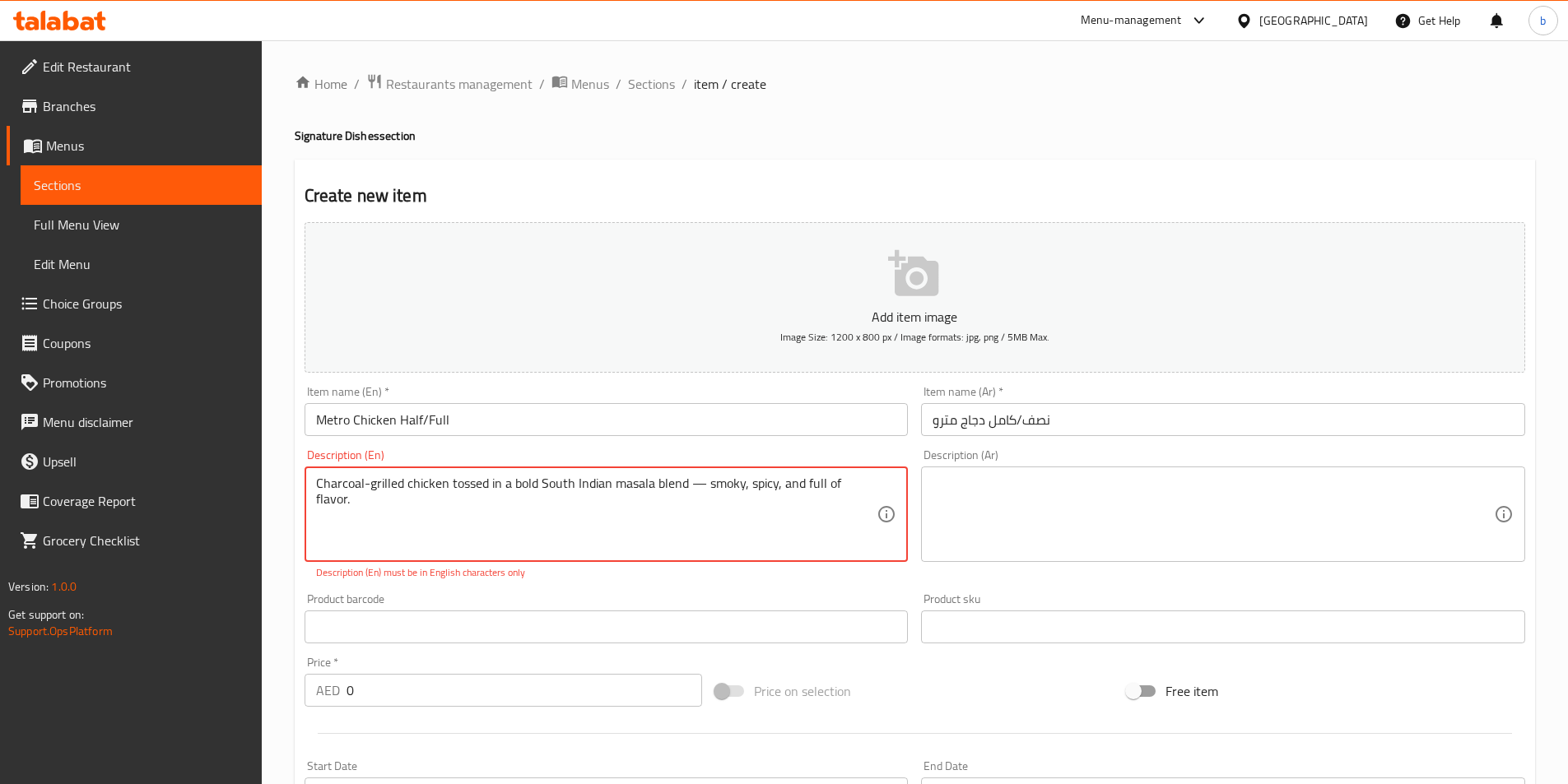
click at [968, 498] on textarea at bounding box center [1213, 515] width 562 height 79
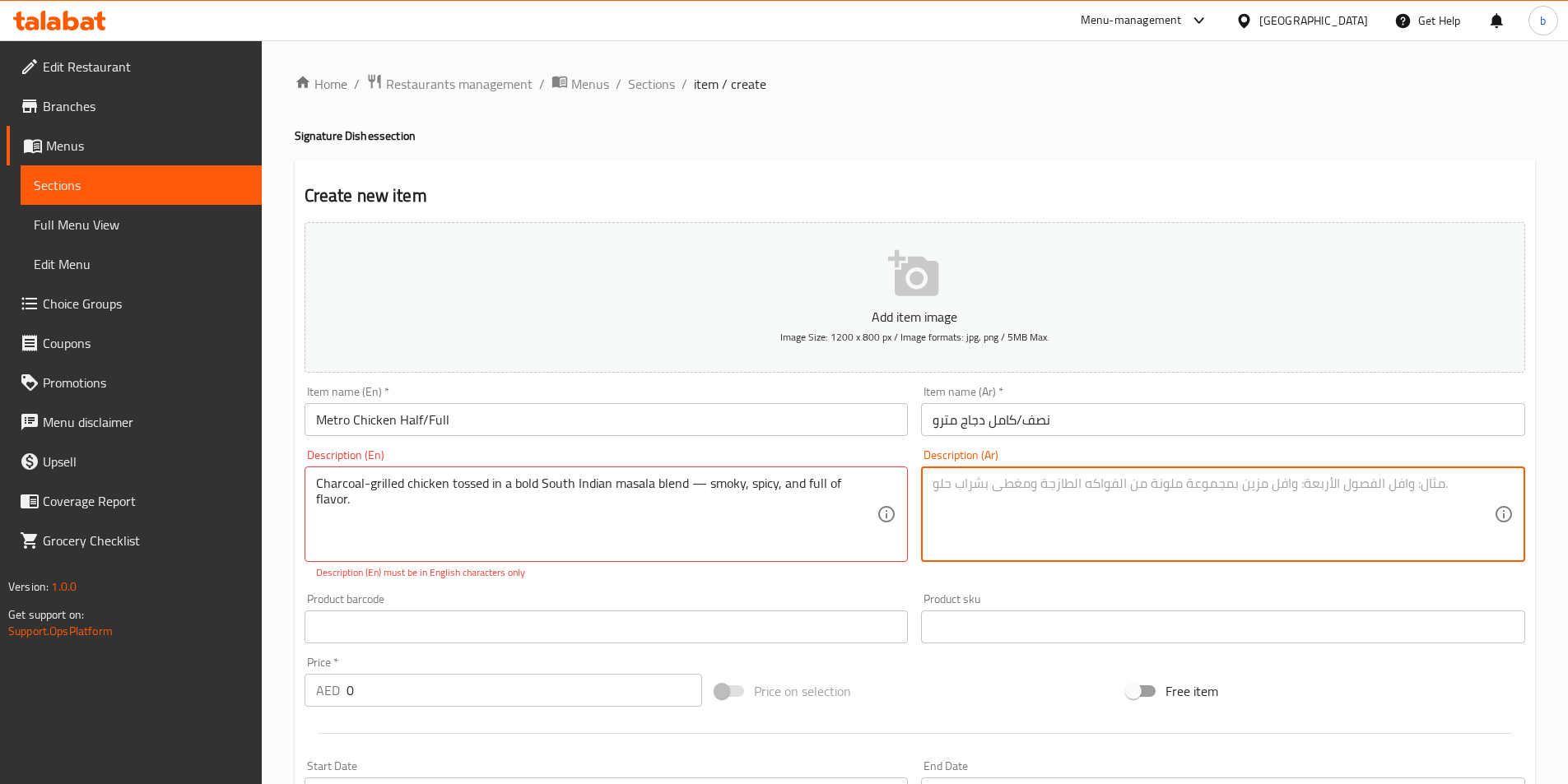
paste textarea "دجاج مشوي على الفحم مغموس بمزيج جريء من الماسالا الهندية الجنوبية - مدخن وحار و…"
type textarea "دجاج مشوي على الفحم مغموس بمزيج جريء من الماسالا الهندية الجنوبية - مدخن وحار و…"
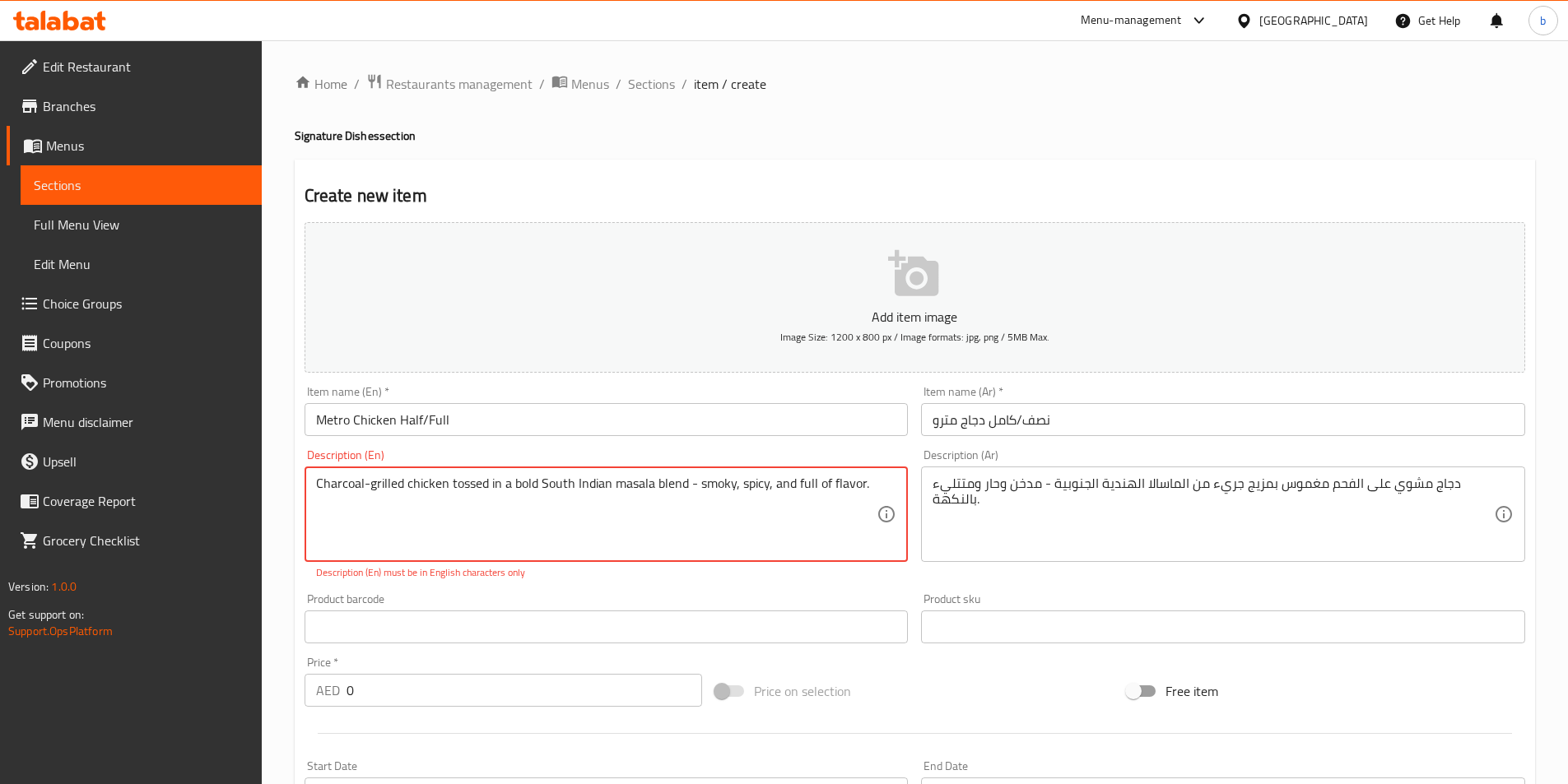
type textarea "Charcoal-grilled chicken tossed in a bold South Indian masala blend - smoky, sp…"
click at [546, 619] on input "text" at bounding box center [607, 627] width 604 height 33
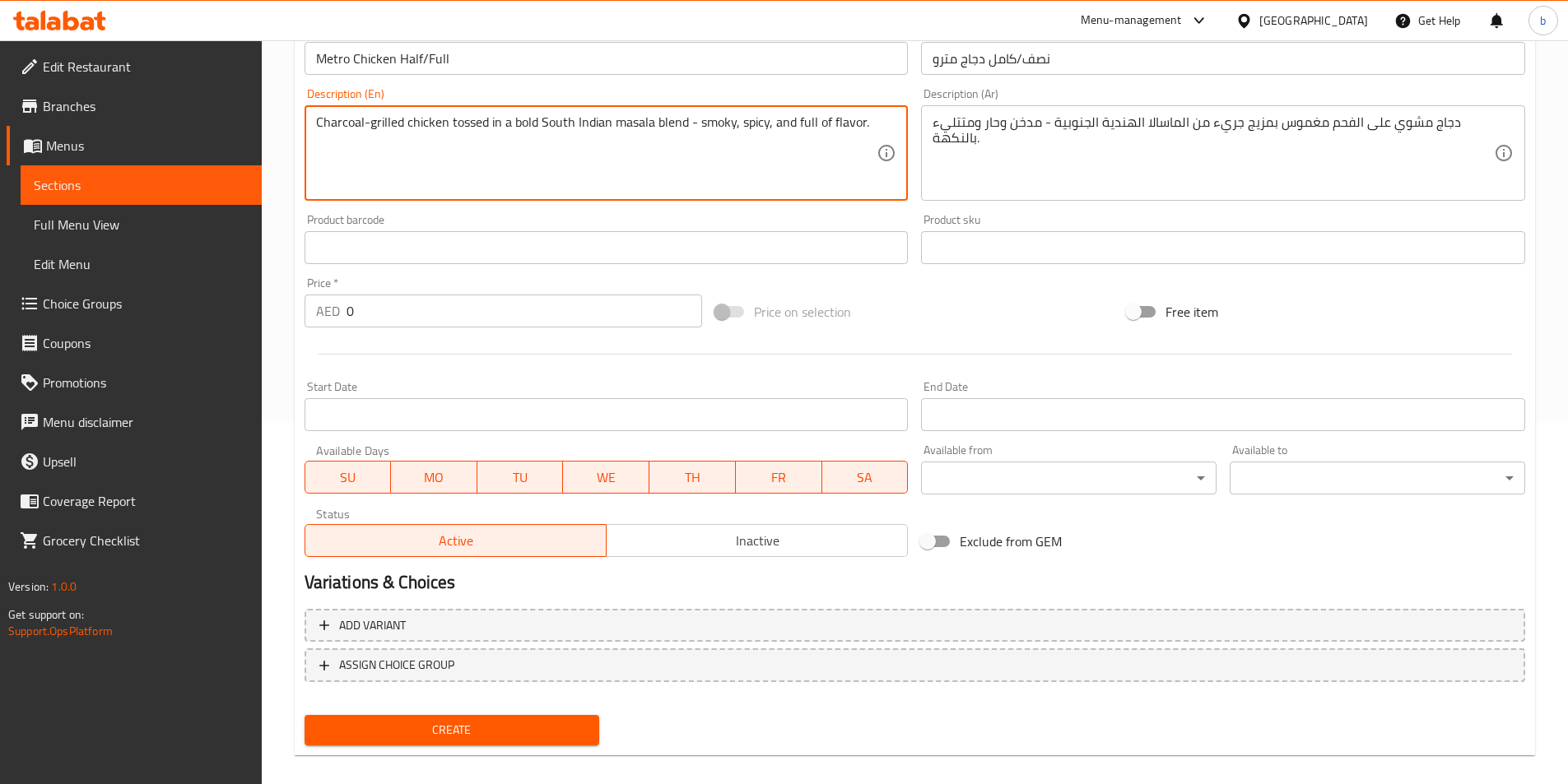
scroll to position [379, 0]
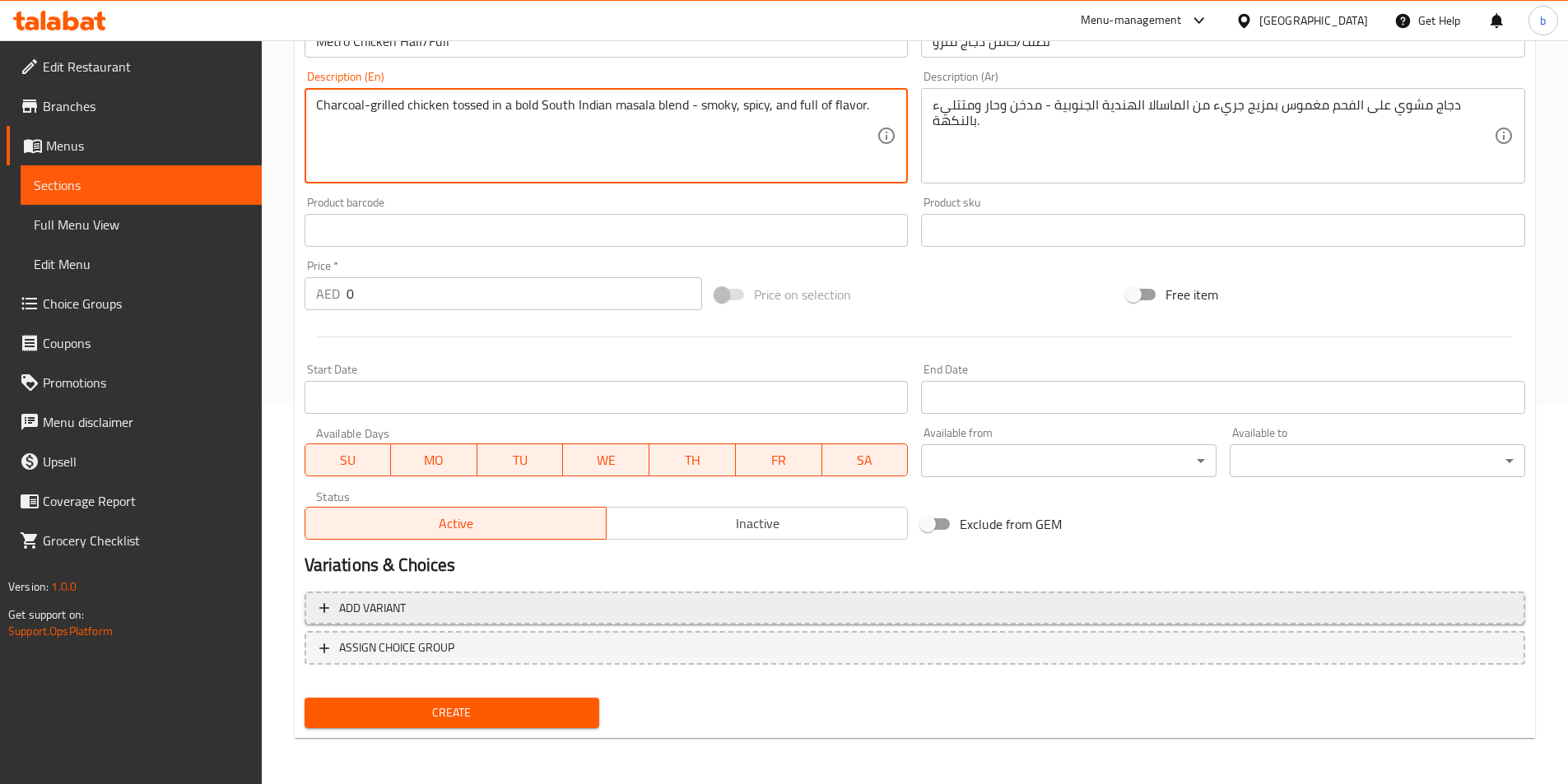
click at [472, 615] on span "Add variant" at bounding box center [915, 608] width 1191 height 20
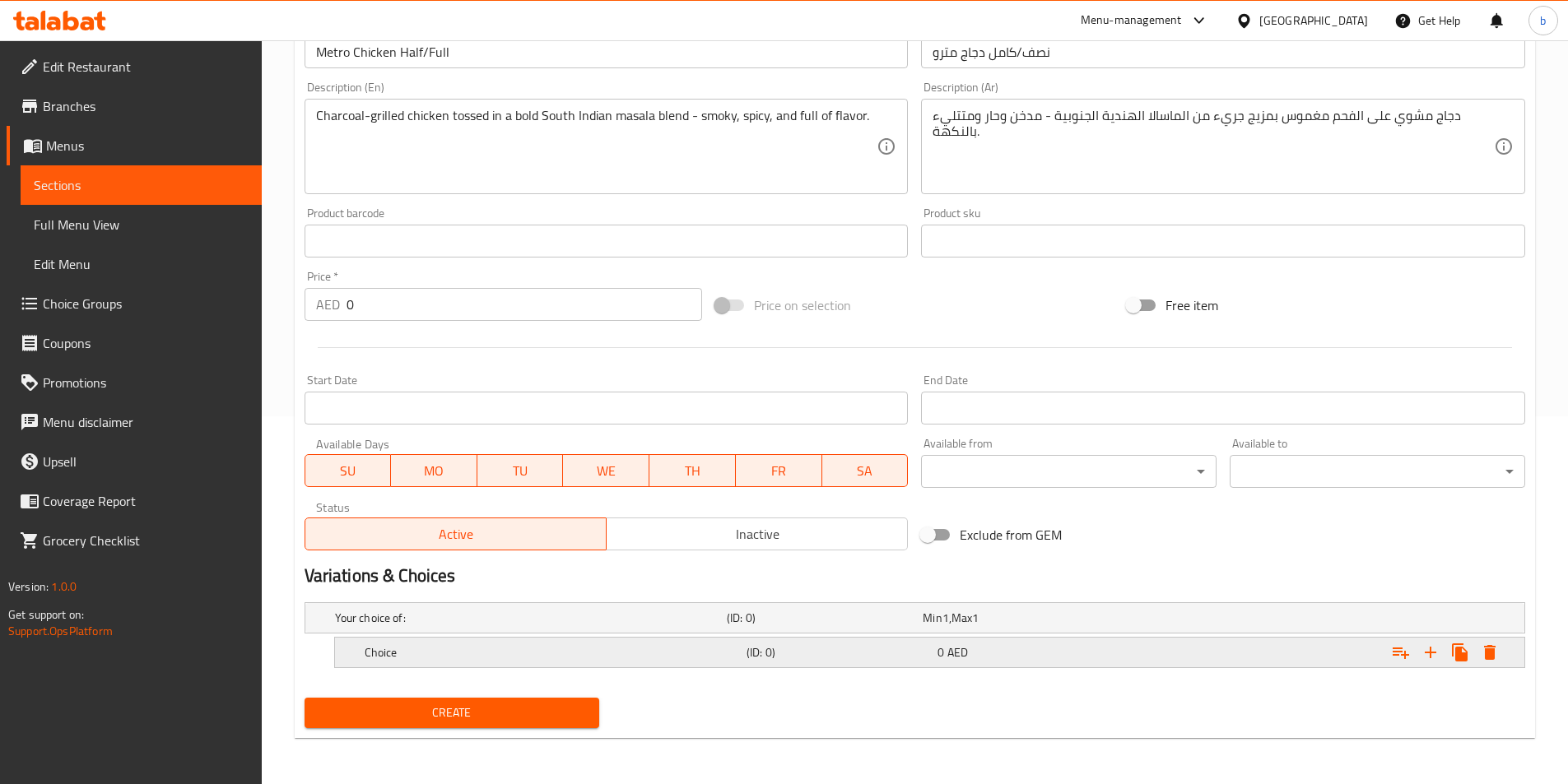
click at [742, 650] on div "Choice" at bounding box center [552, 652] width 382 height 23
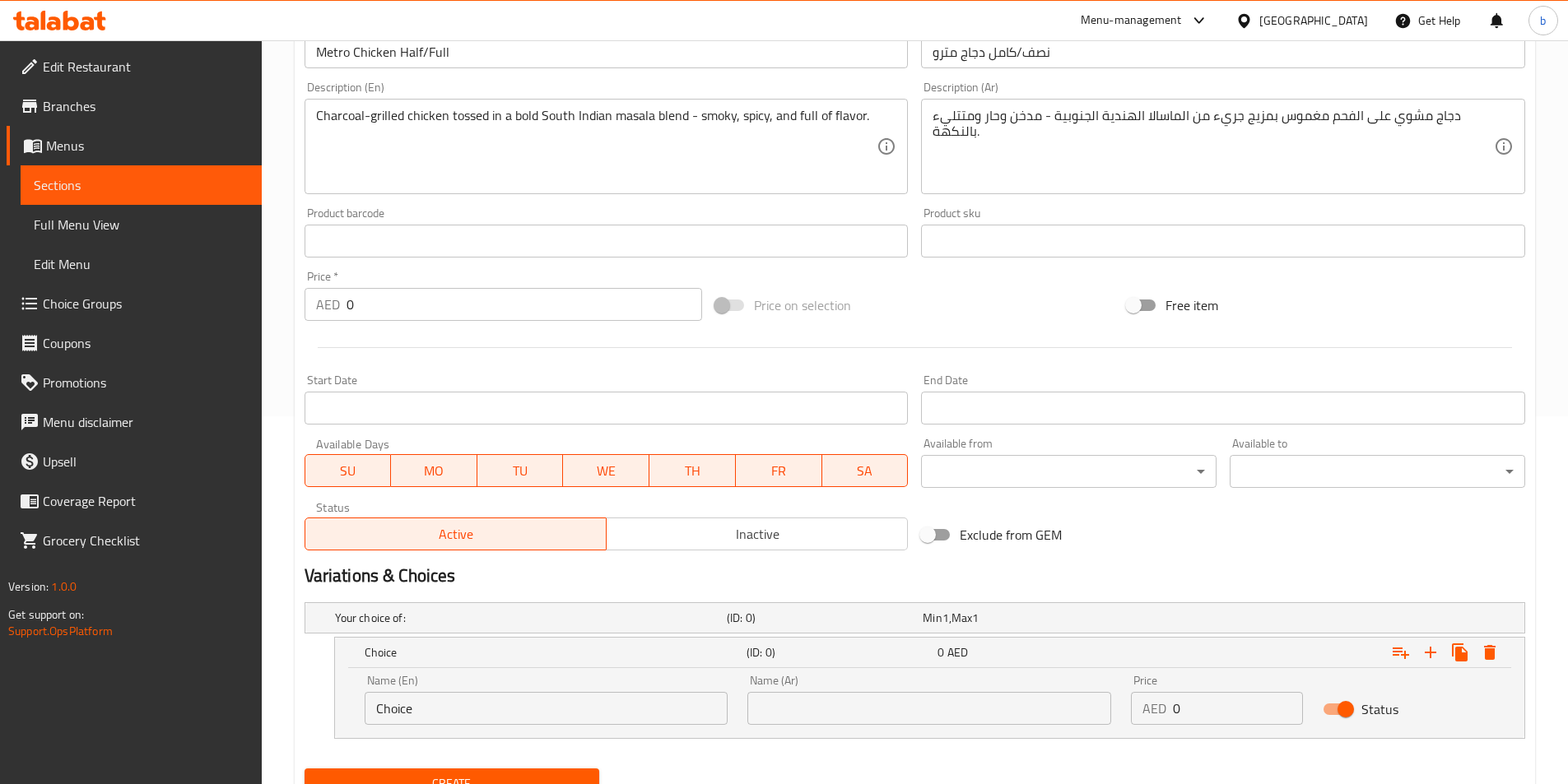
click at [548, 702] on input "Choice" at bounding box center [547, 708] width 364 height 33
paste input "Half"
type input "C"
paste input "Half"
type input "Half"
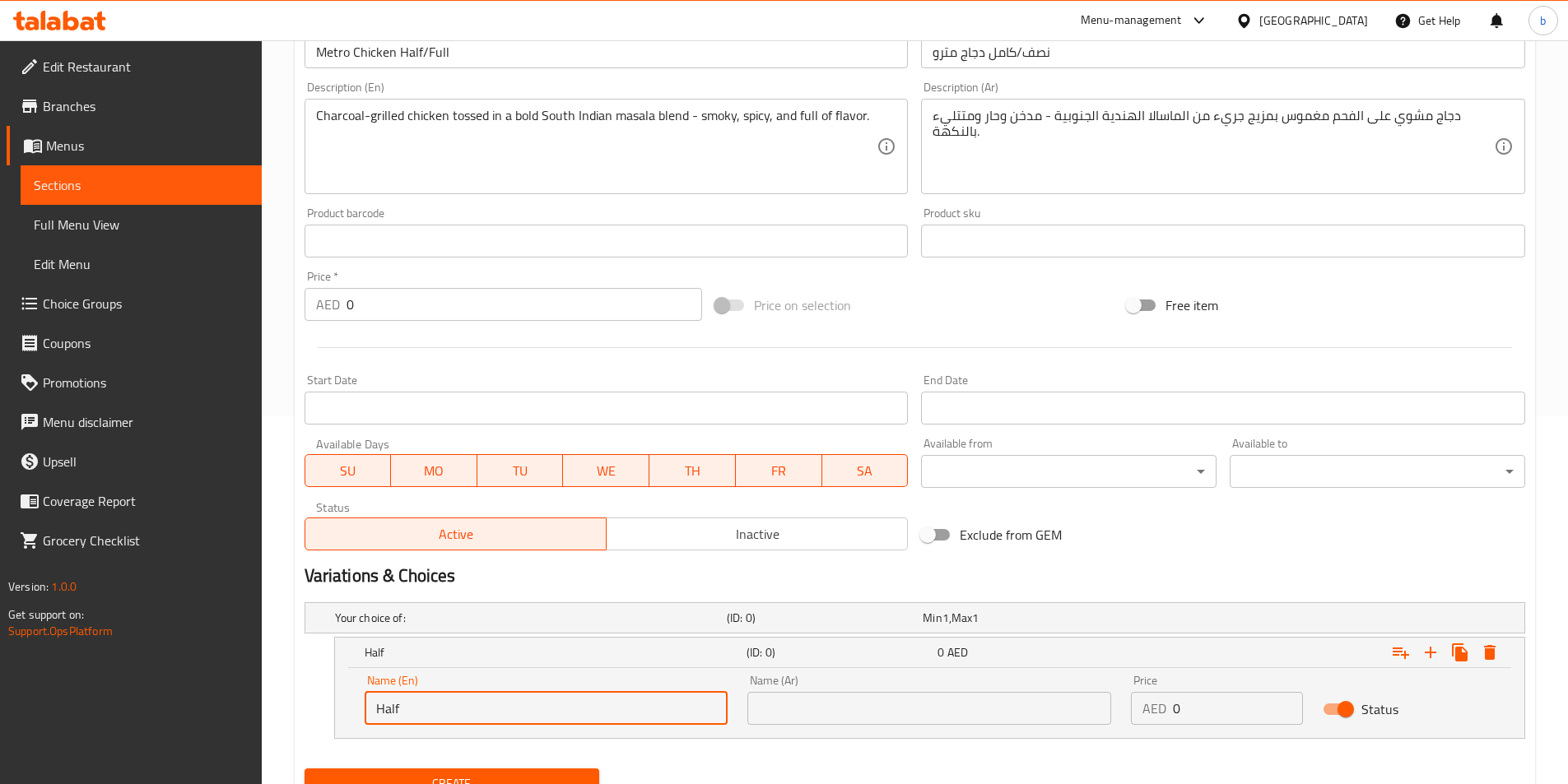
click at [809, 702] on input "text" at bounding box center [929, 708] width 364 height 33
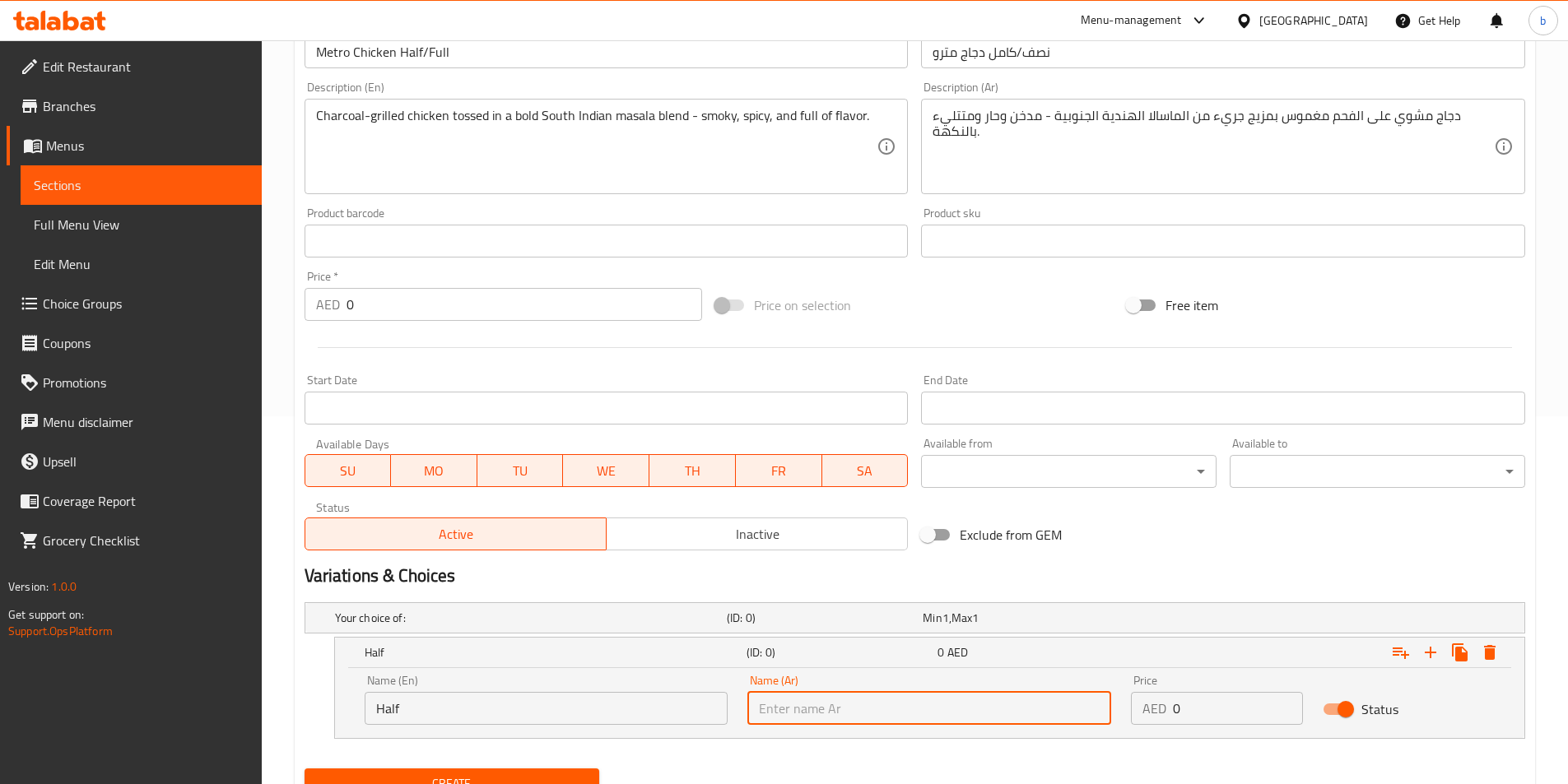
paste input "نصف"
type input "نصف"
click at [1210, 723] on input "0" at bounding box center [1237, 708] width 130 height 33
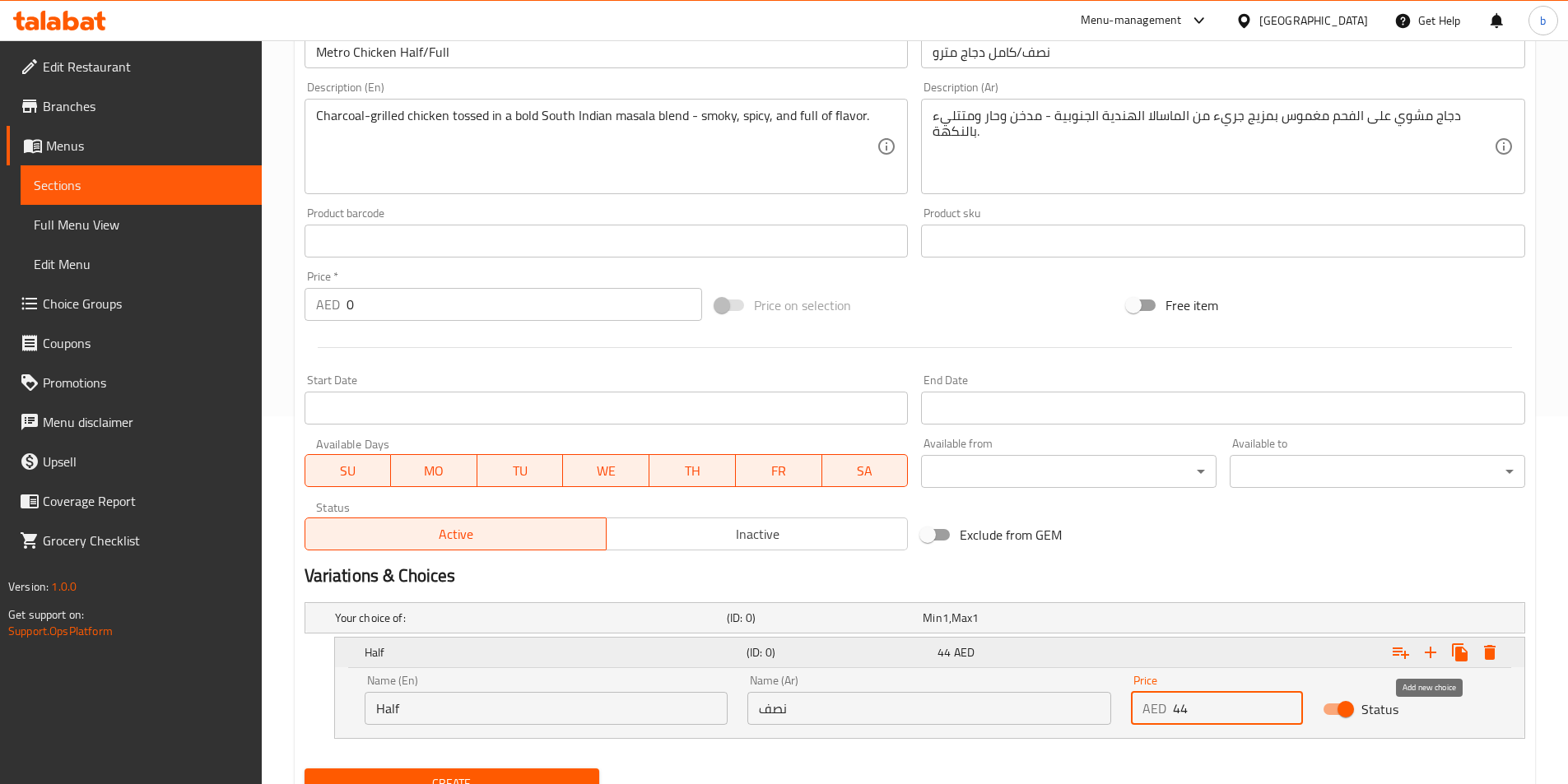
type input "44"
click at [1429, 656] on icon "Expand" at bounding box center [1430, 652] width 11 height 11
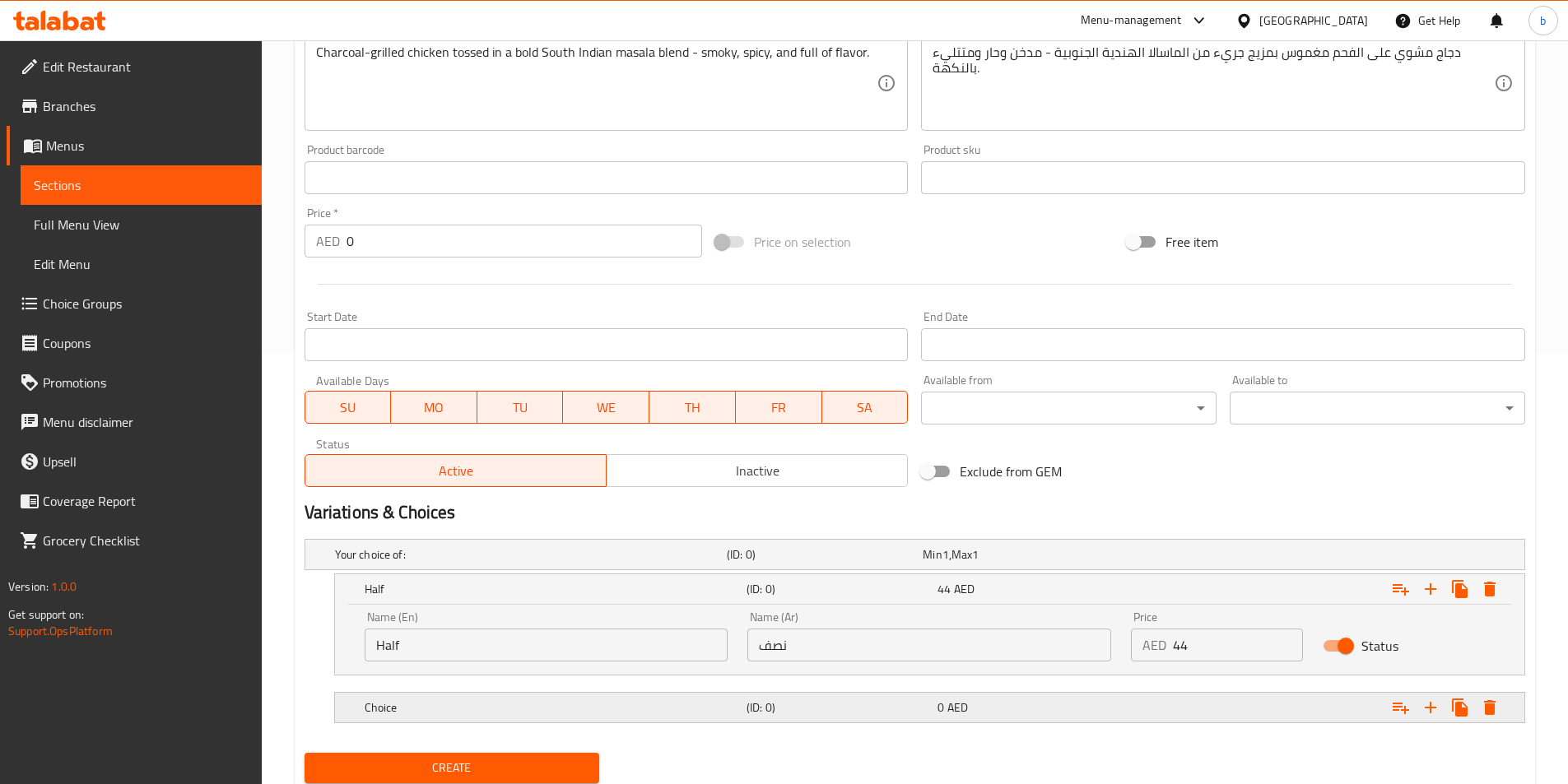
scroll to position [450, 0]
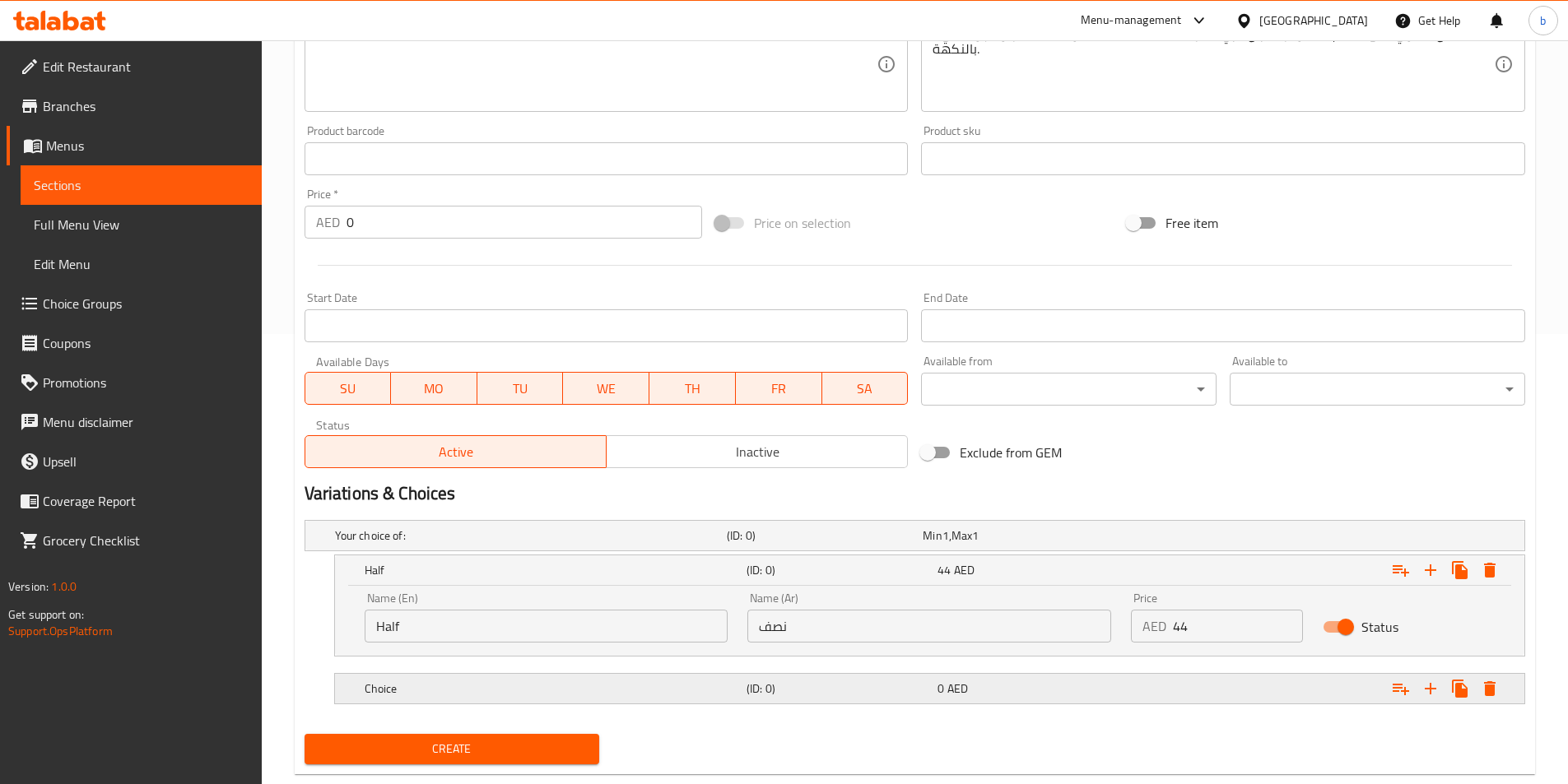
click at [882, 687] on h5 "(ID: 0)" at bounding box center [839, 689] width 185 height 17
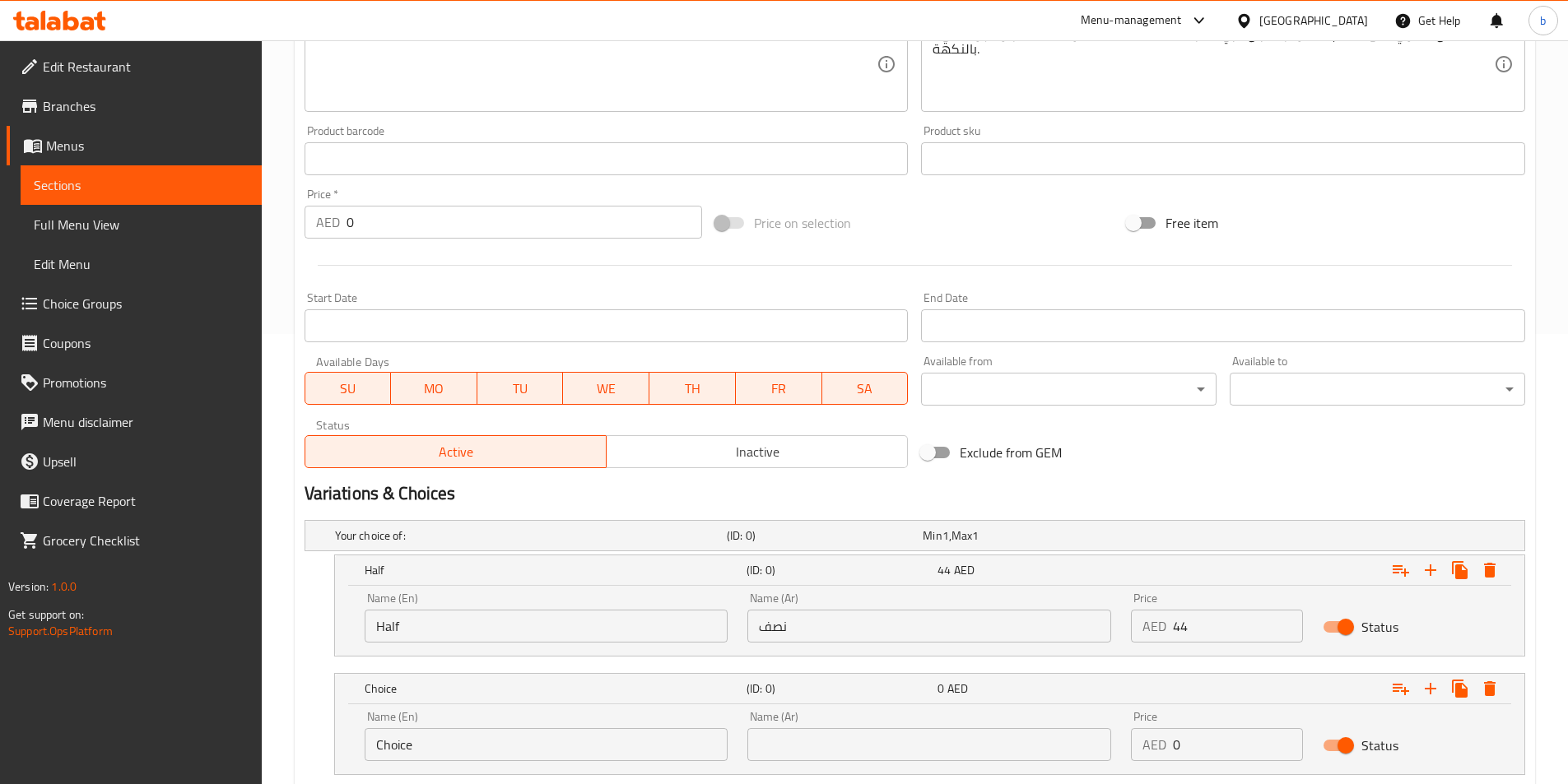
click at [543, 728] on input "Choice" at bounding box center [547, 744] width 364 height 33
click at [580, 748] on input "Choice" at bounding box center [547, 744] width 364 height 33
paste input "Full"
type input "Full"
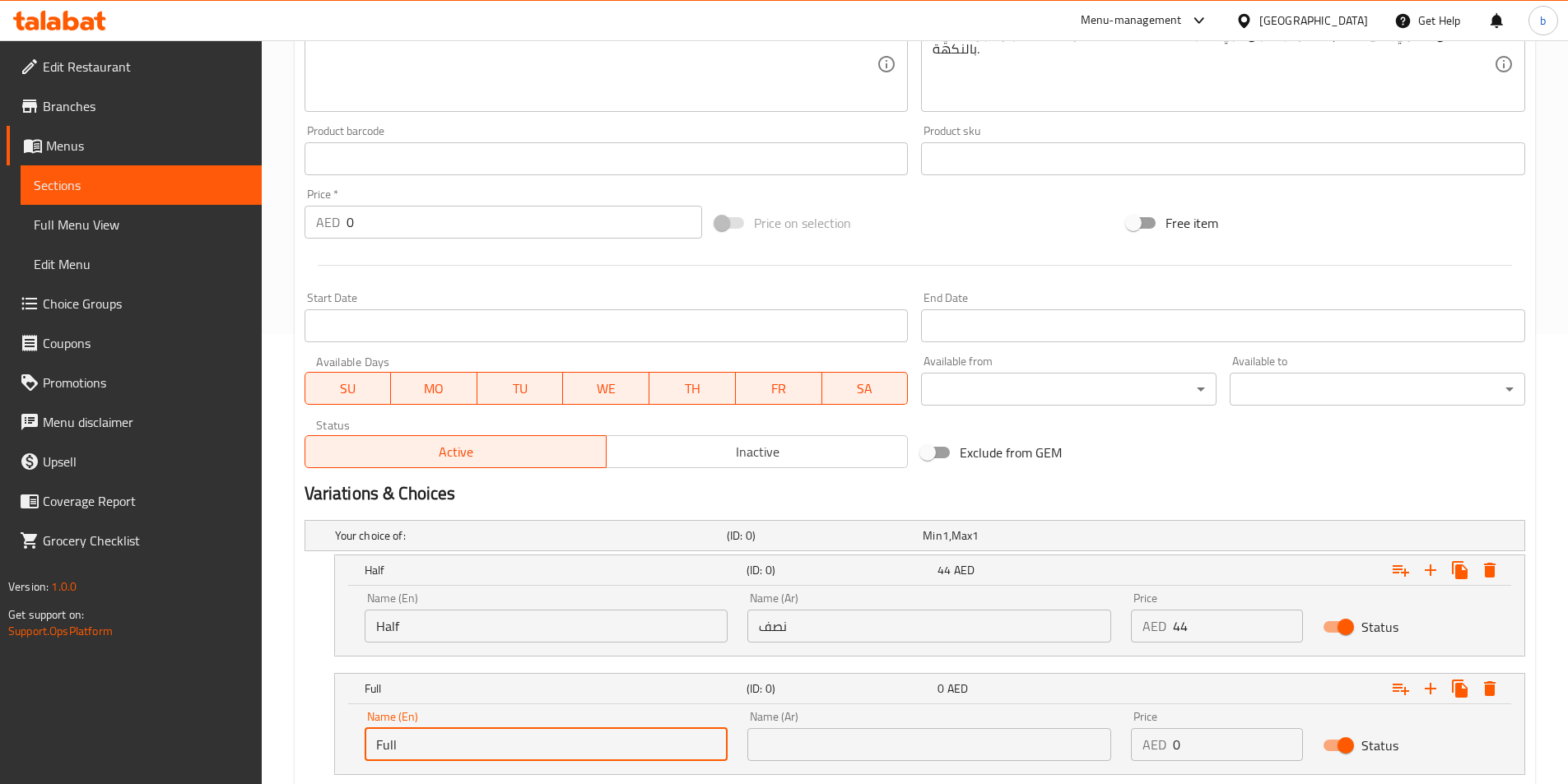
click at [861, 730] on input "text" at bounding box center [929, 744] width 364 height 33
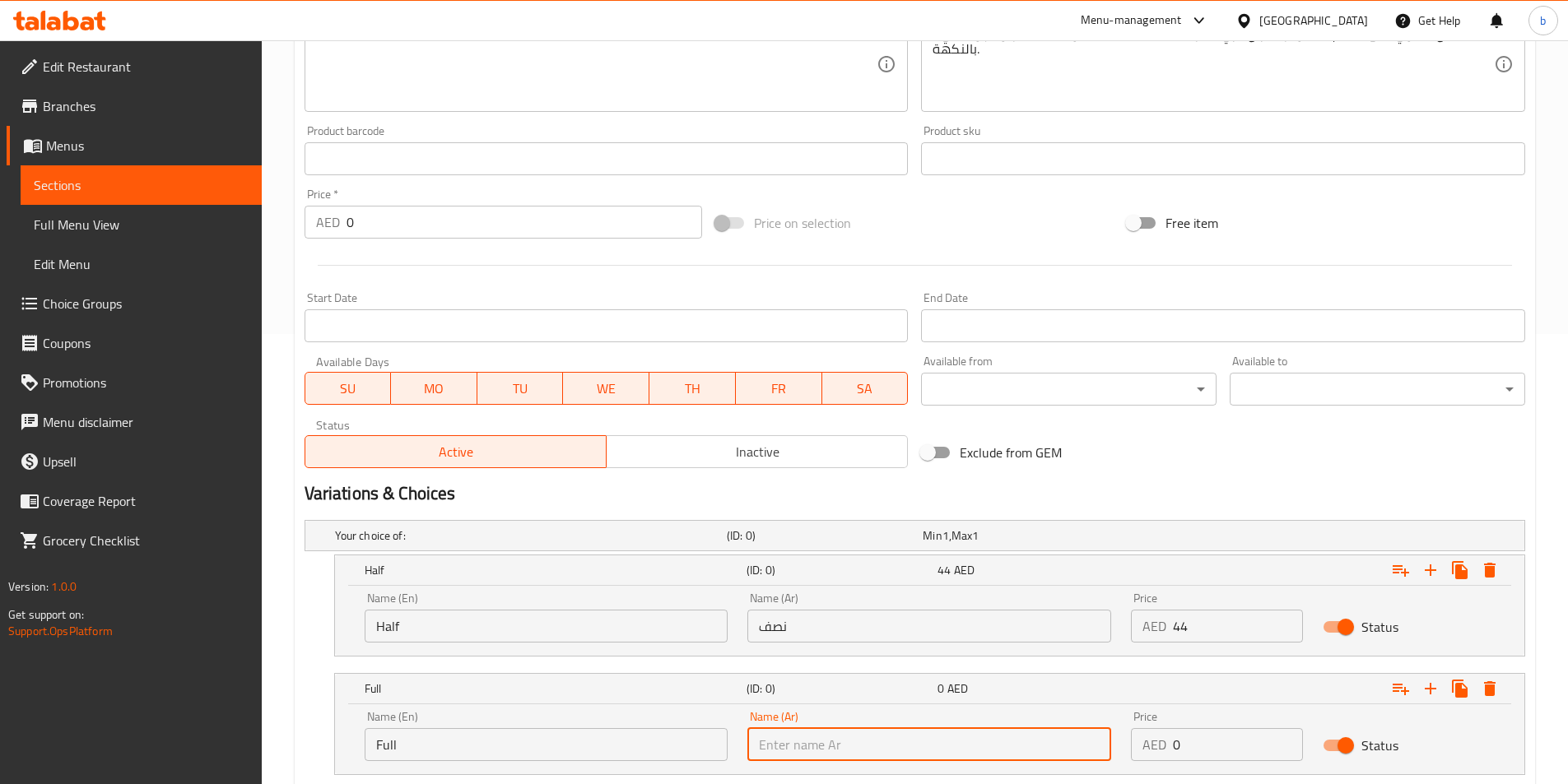
paste input "ممتلىء"
type input "ممتلىء"
click at [1205, 738] on input "0" at bounding box center [1237, 744] width 130 height 33
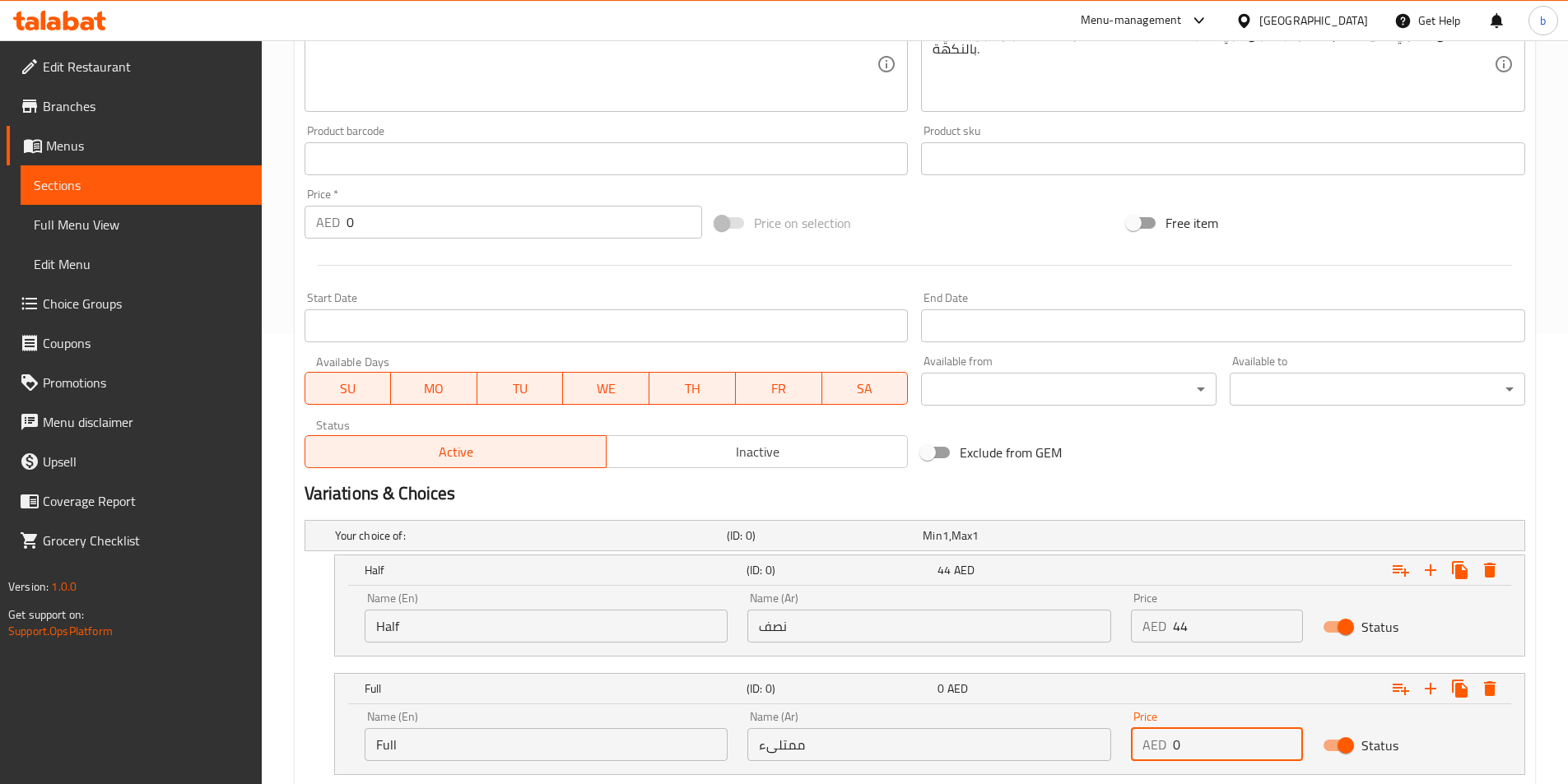
click at [1205, 738] on input "0" at bounding box center [1237, 744] width 130 height 33
paste input "69"
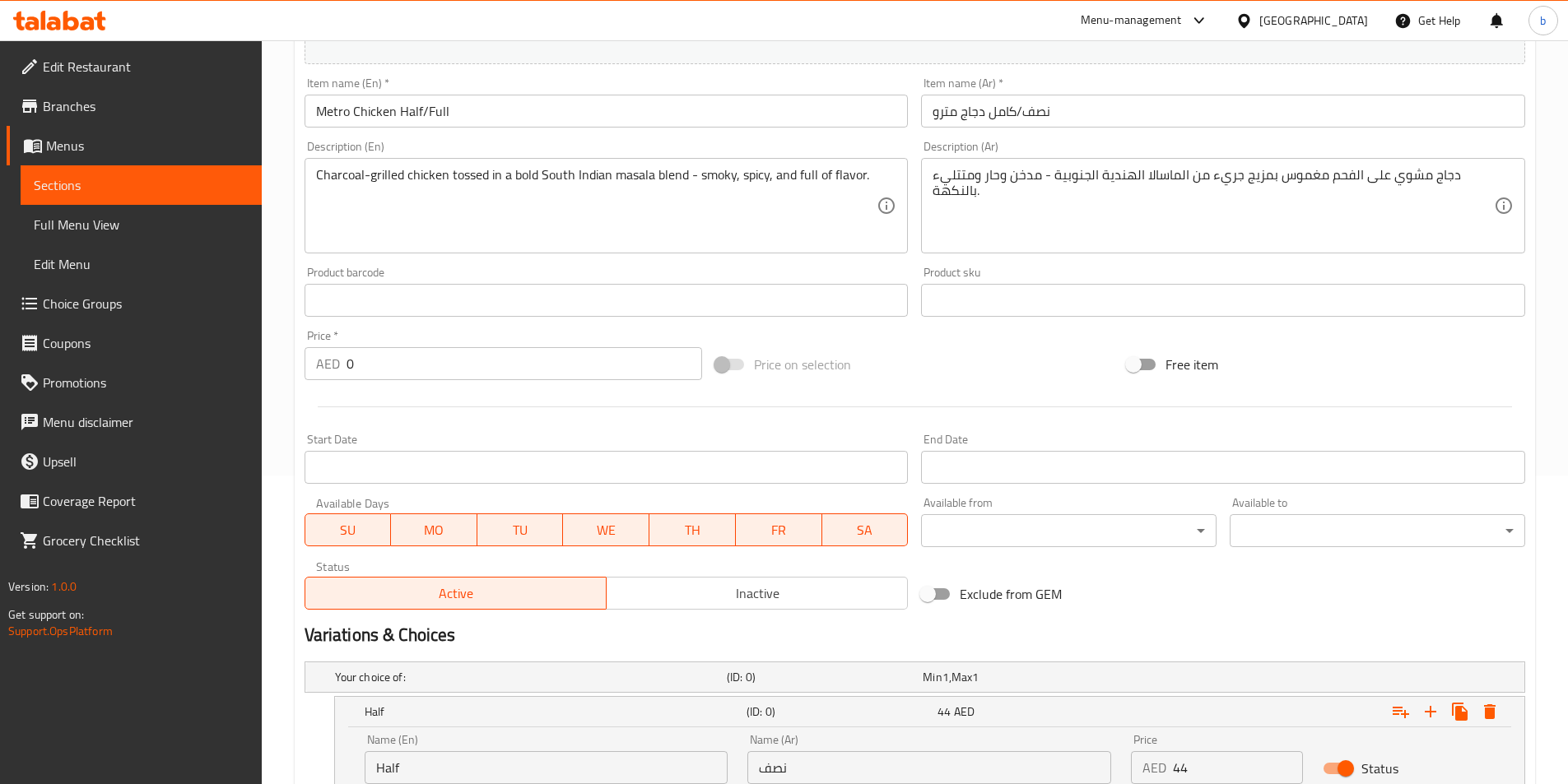
scroll to position [557, 0]
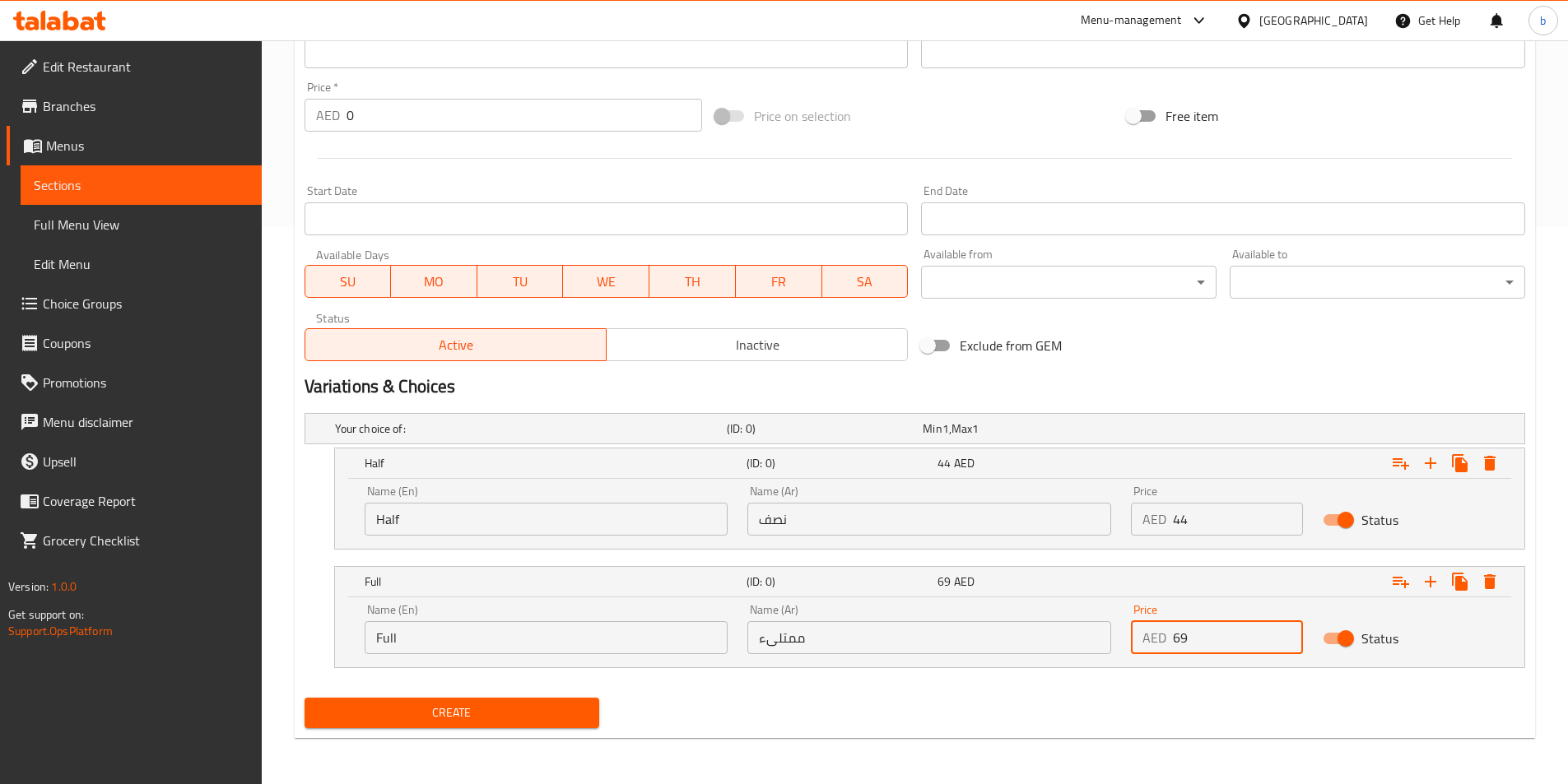
type input "69"
click at [553, 727] on button "Create" at bounding box center [452, 713] width 296 height 30
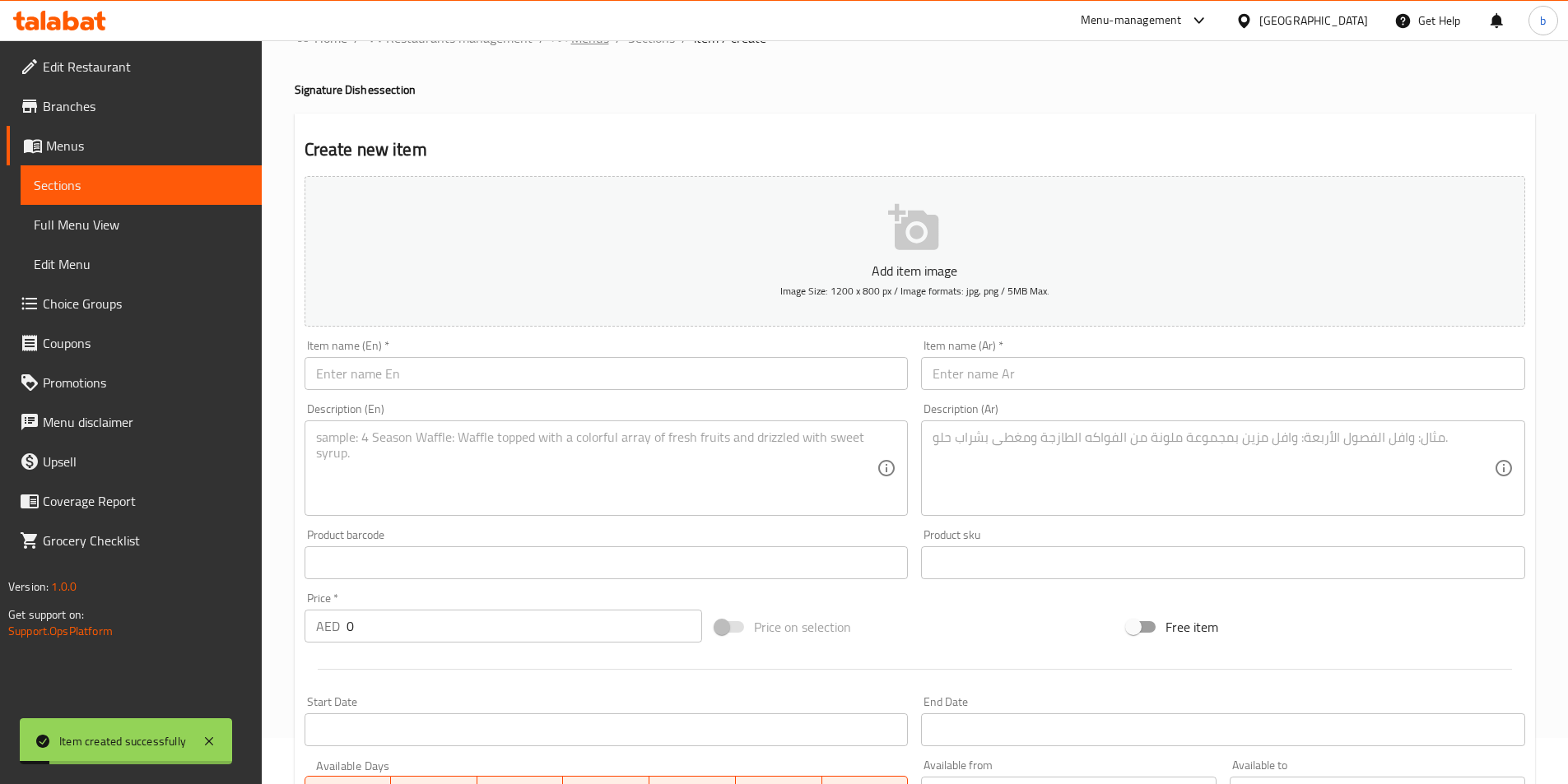
scroll to position [0, 0]
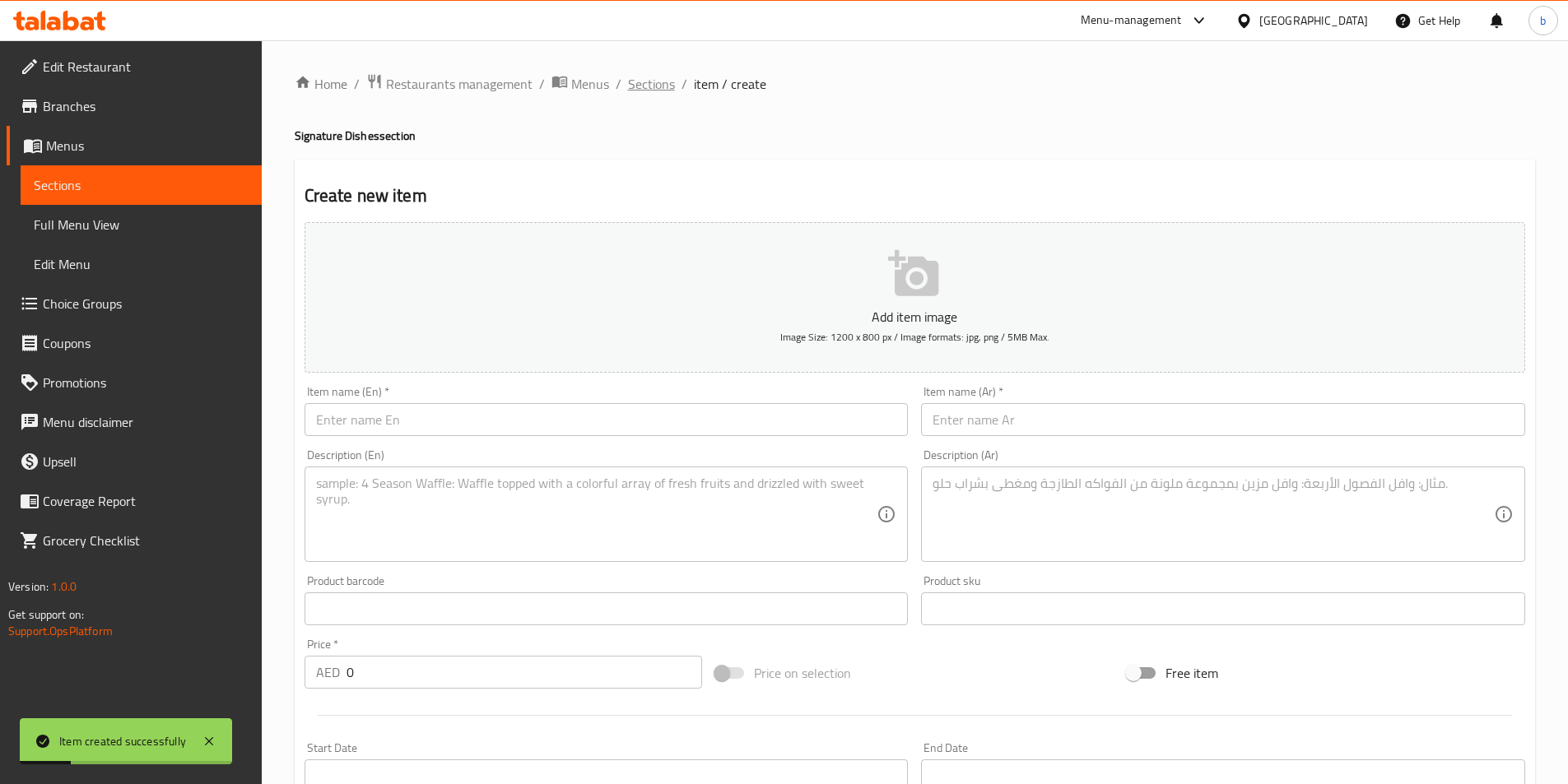
click at [638, 85] on span "Sections" at bounding box center [651, 84] width 47 height 19
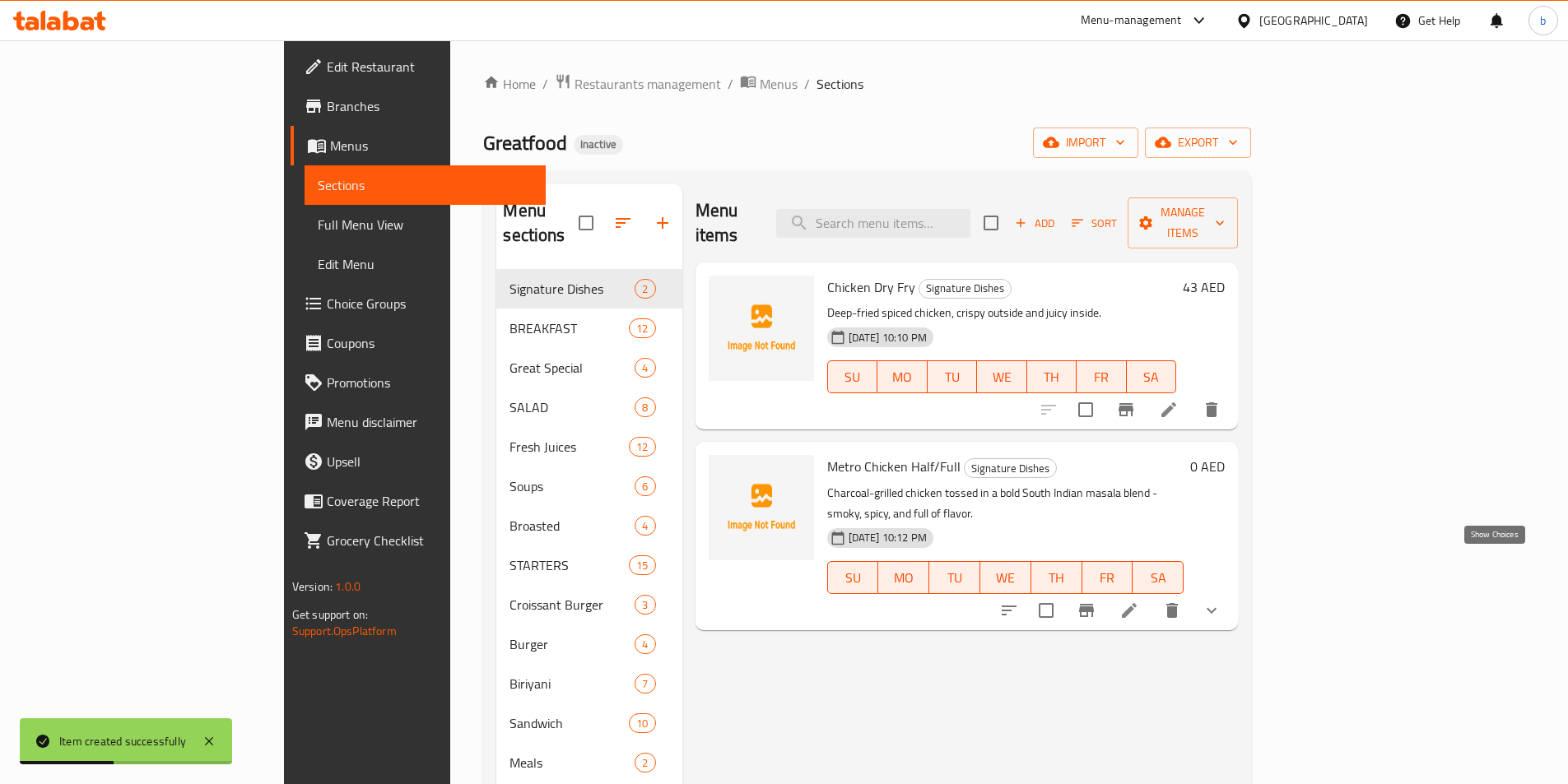
click at [1221, 601] on icon "show more" at bounding box center [1211, 611] width 19 height 19
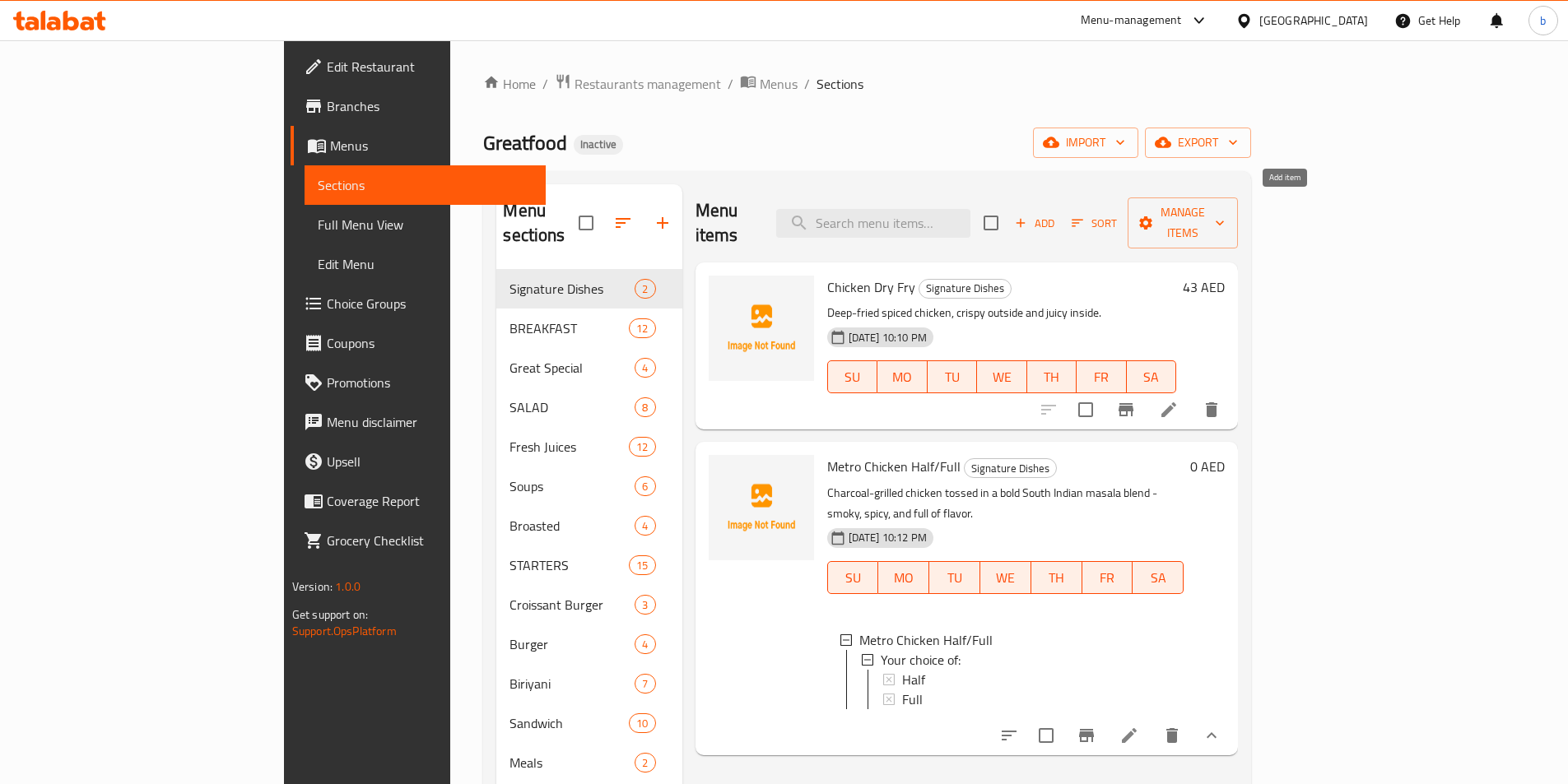
click at [1057, 214] on span "Add" at bounding box center [1035, 222] width 44 height 19
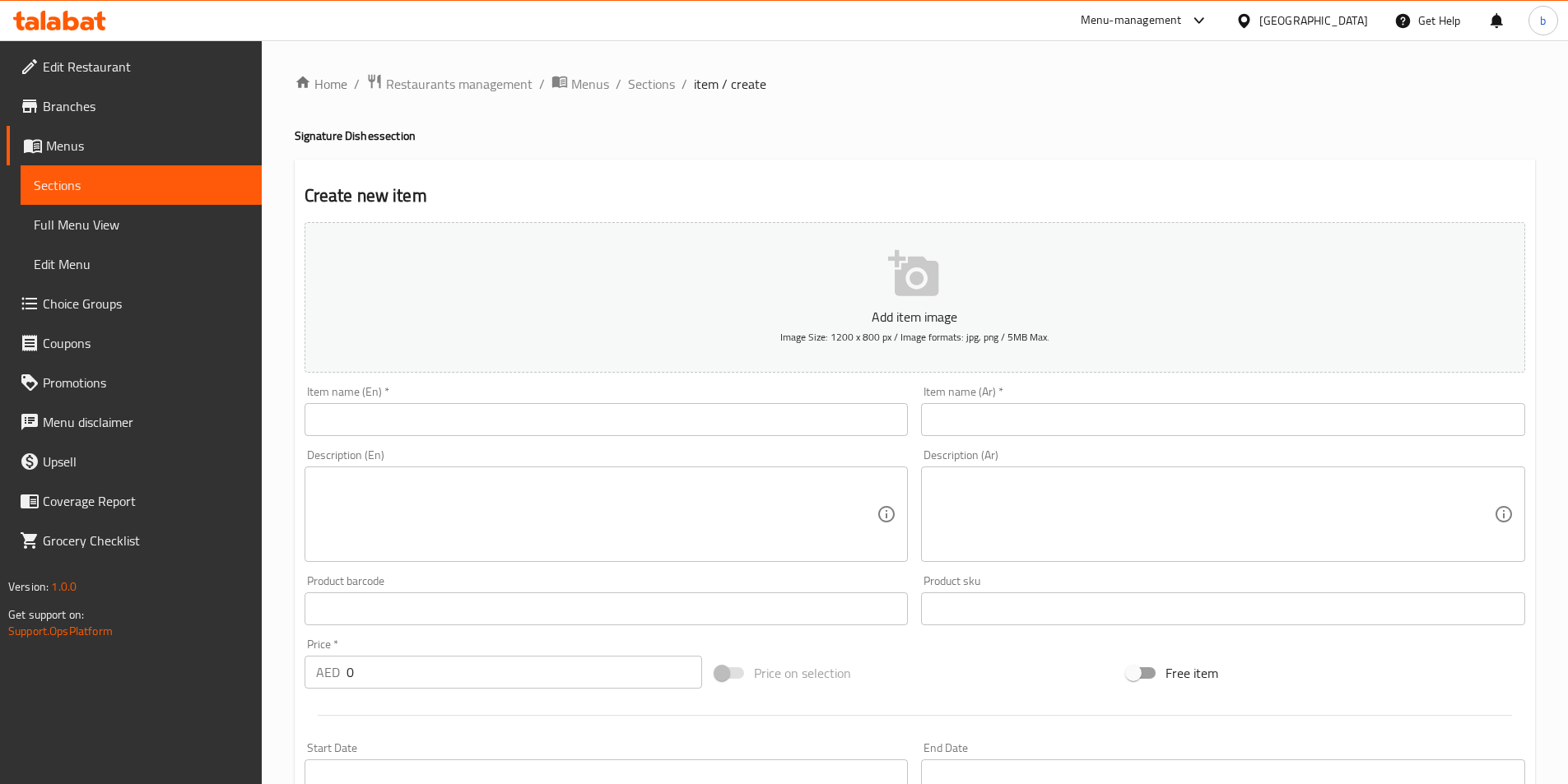
click at [501, 430] on input "text" at bounding box center [607, 419] width 604 height 33
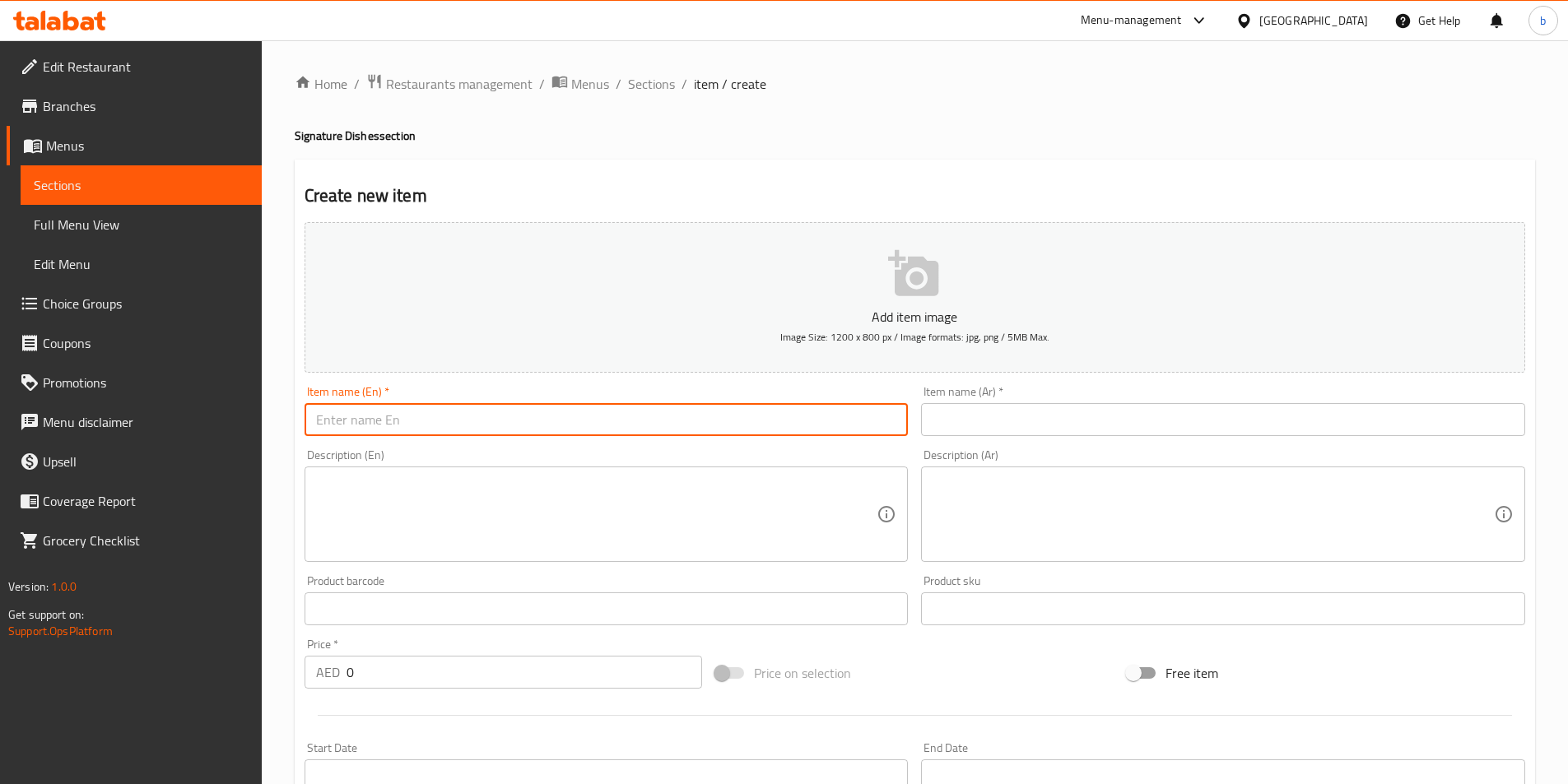
paste input "Doner Platter"
type input "Doner Platter"
click at [952, 407] on input "text" at bounding box center [1223, 419] width 604 height 33
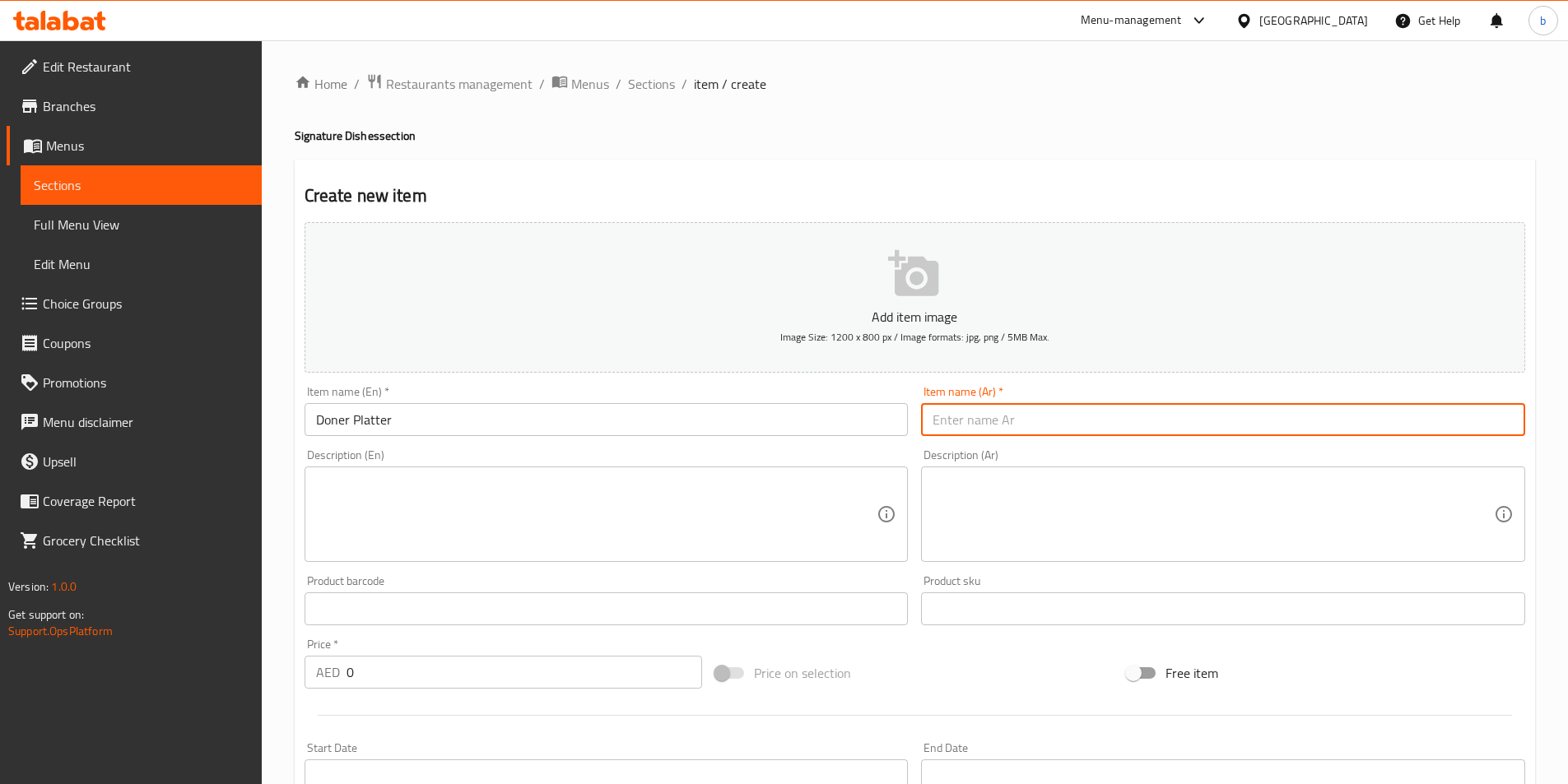
paste input "طبق دونر"
type input "طبق دونر"
click at [543, 540] on textarea at bounding box center [597, 515] width 562 height 79
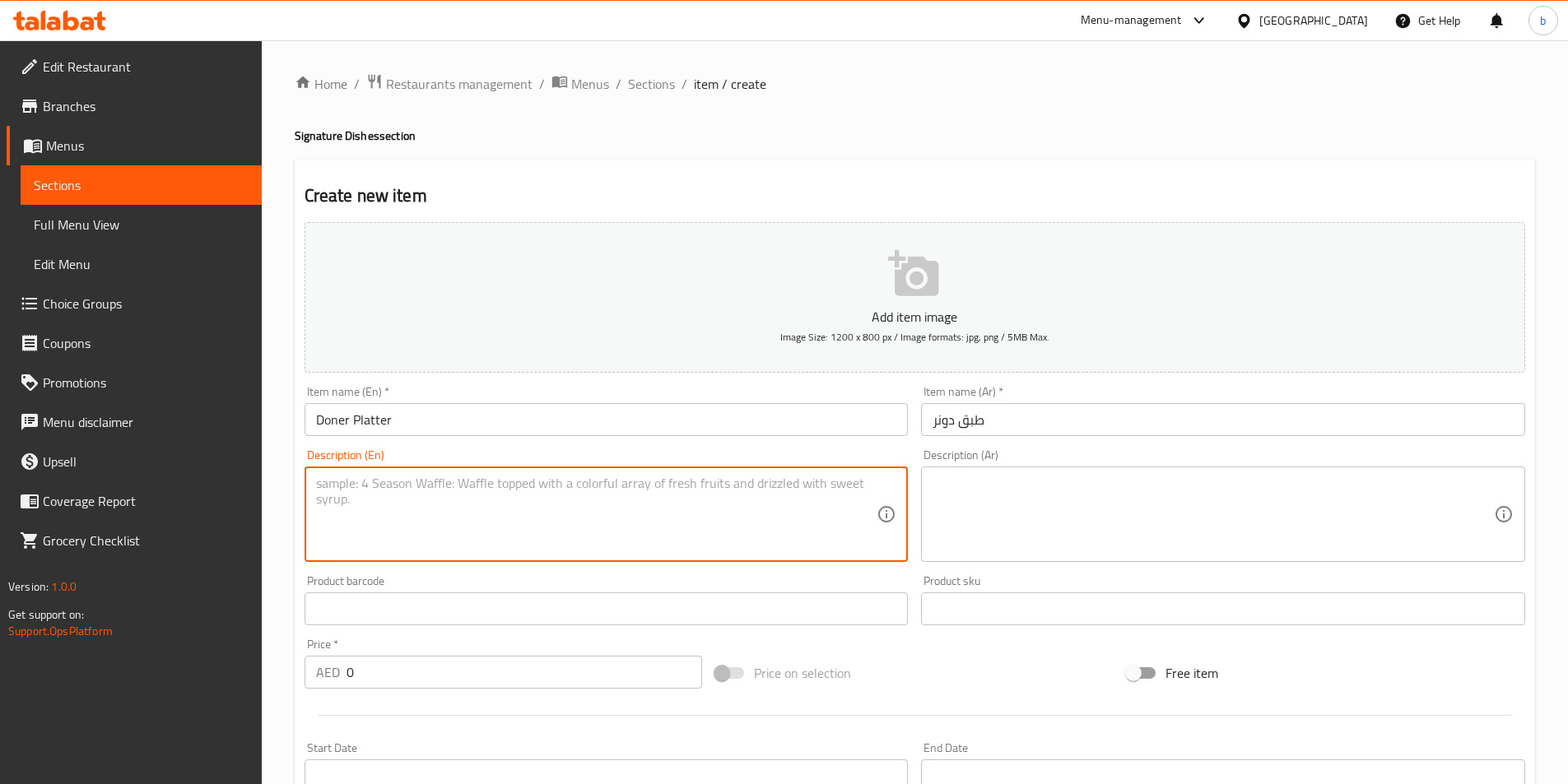
paste textarea "Sliced grilled meat served with pita, salad, and sauces."
type textarea "Sliced grilled meat served with pita, salad, and sauces."
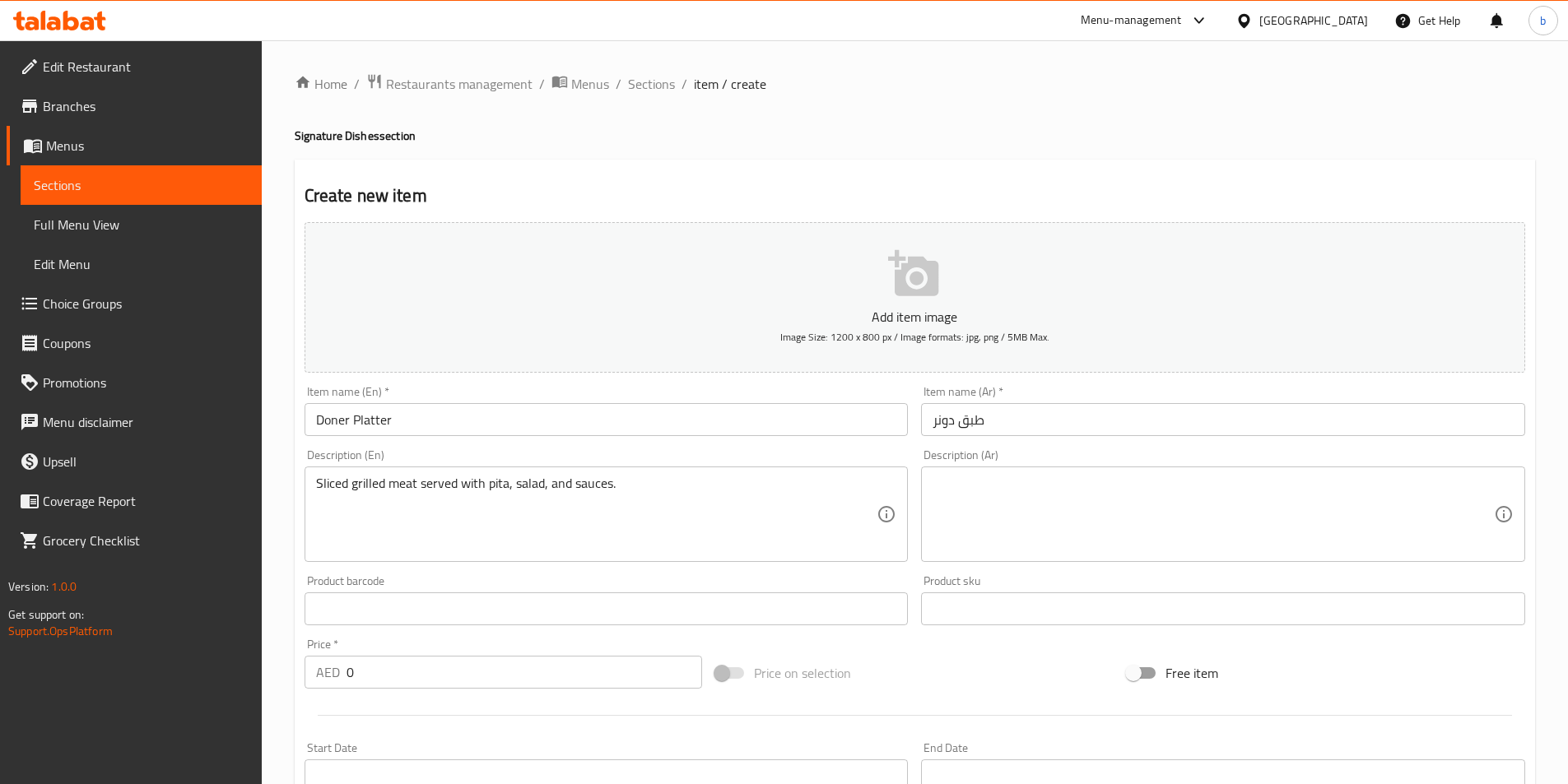
click at [968, 467] on div "Description (Ar)" at bounding box center [1223, 515] width 604 height 95
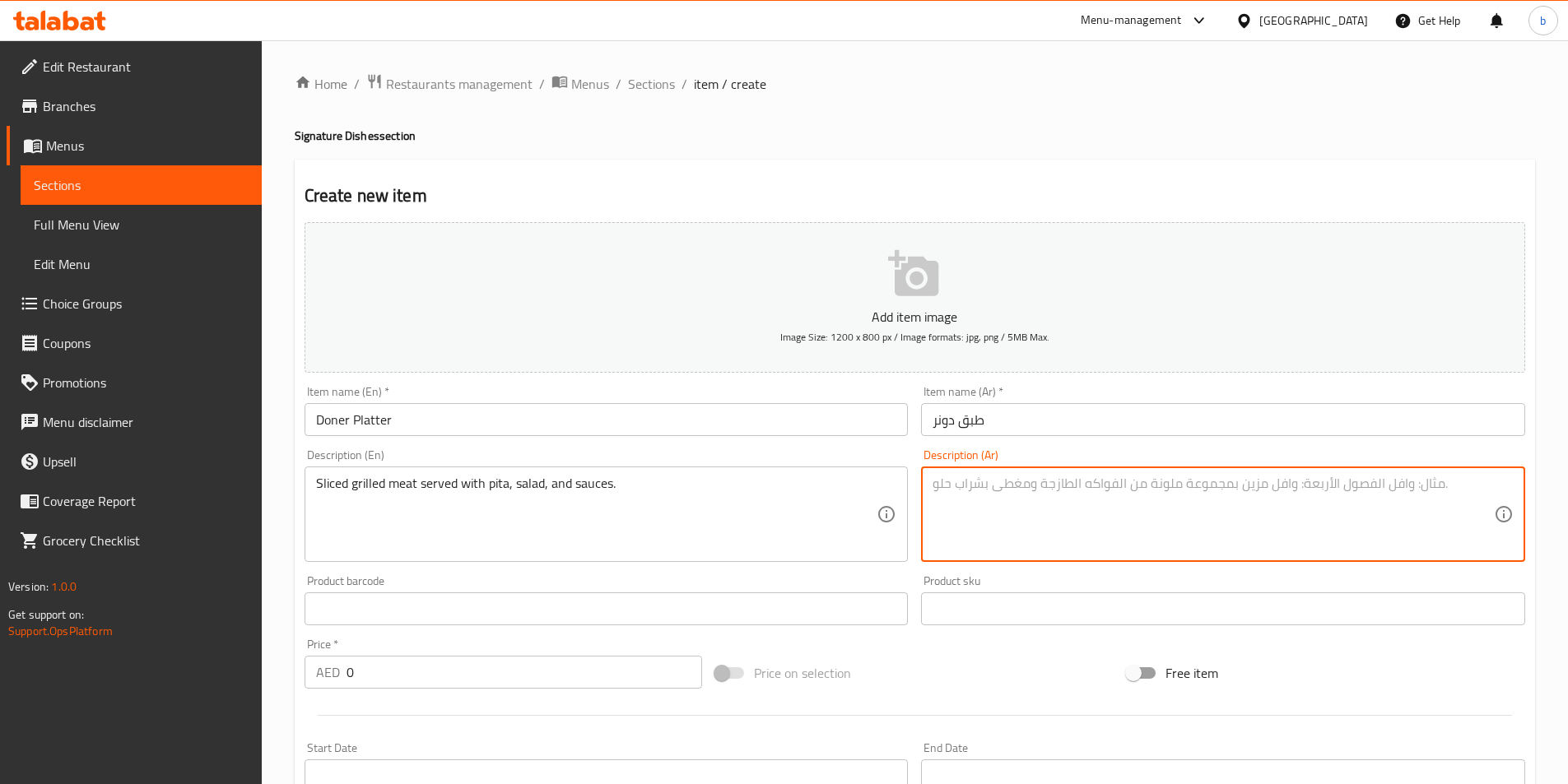
paste textarea "لحم مشوي مقطع يقدم مع خبز البيتا والسلطة والصوصات."
click at [324, 432] on input "Doner Platter" at bounding box center [607, 419] width 604 height 33
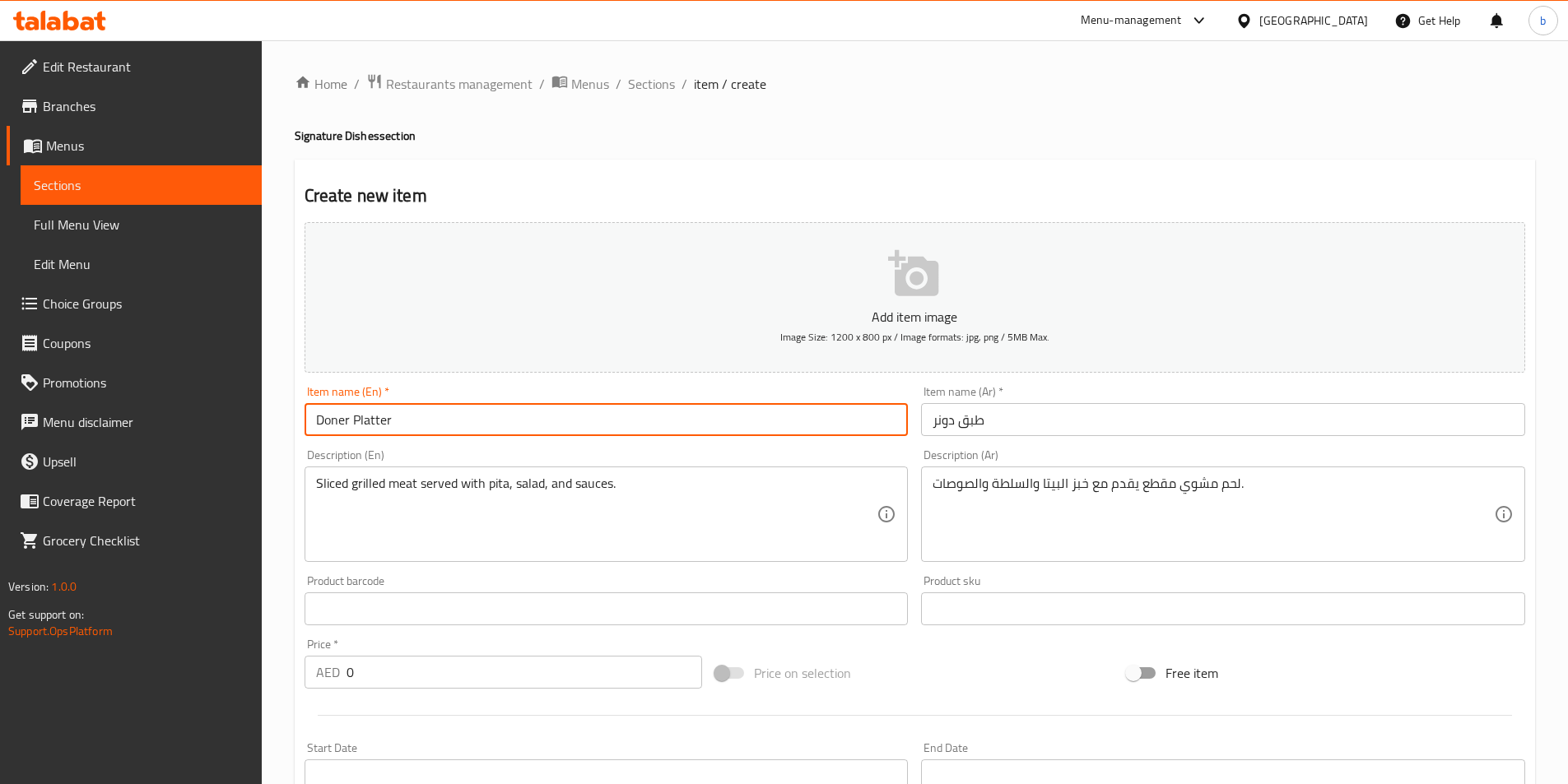
click at [324, 432] on input "Doner Platter" at bounding box center [607, 419] width 604 height 33
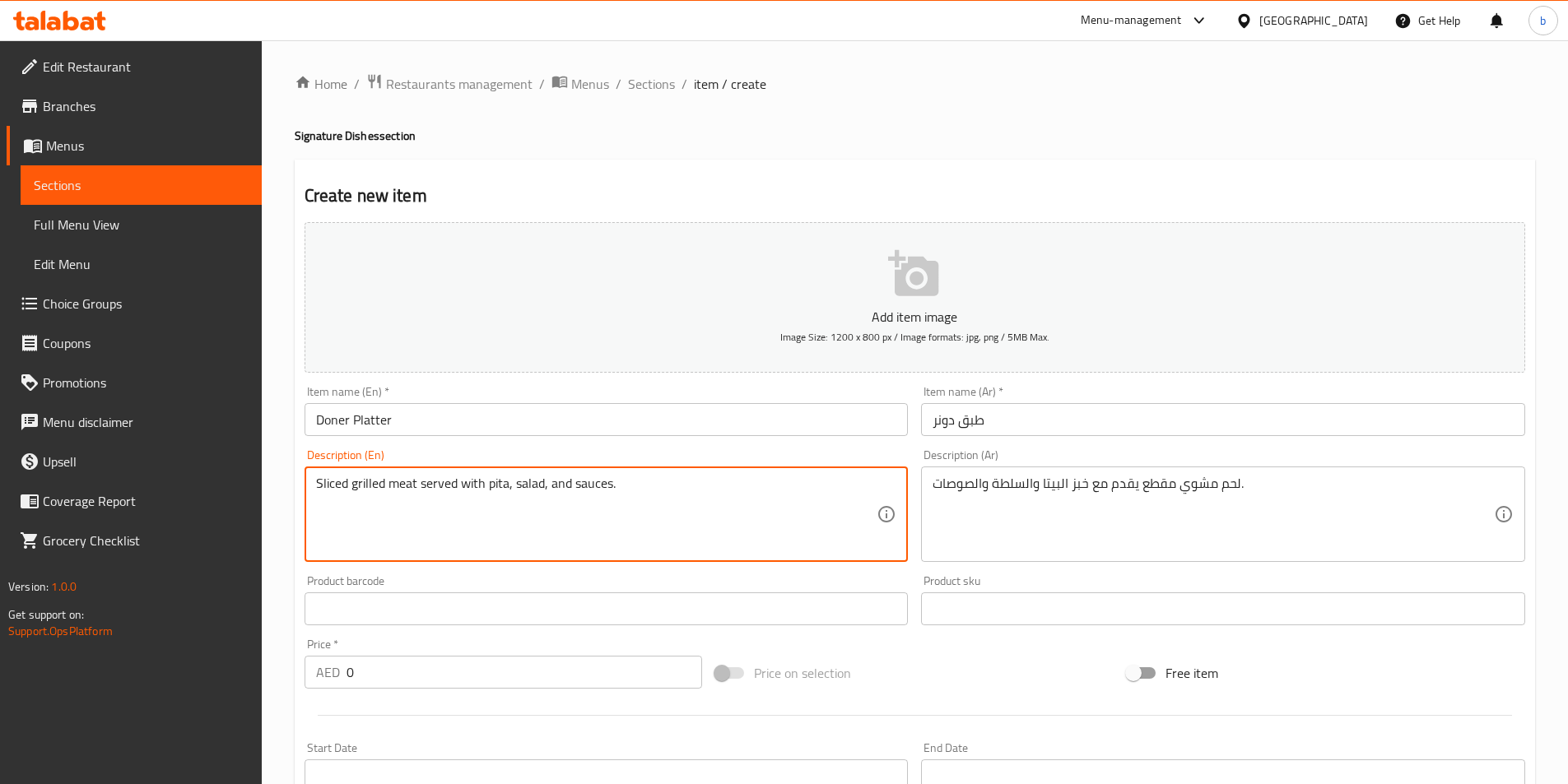
click at [693, 483] on textarea "Sliced grilled meat served with pita, salad, and sauces." at bounding box center [597, 515] width 562 height 79
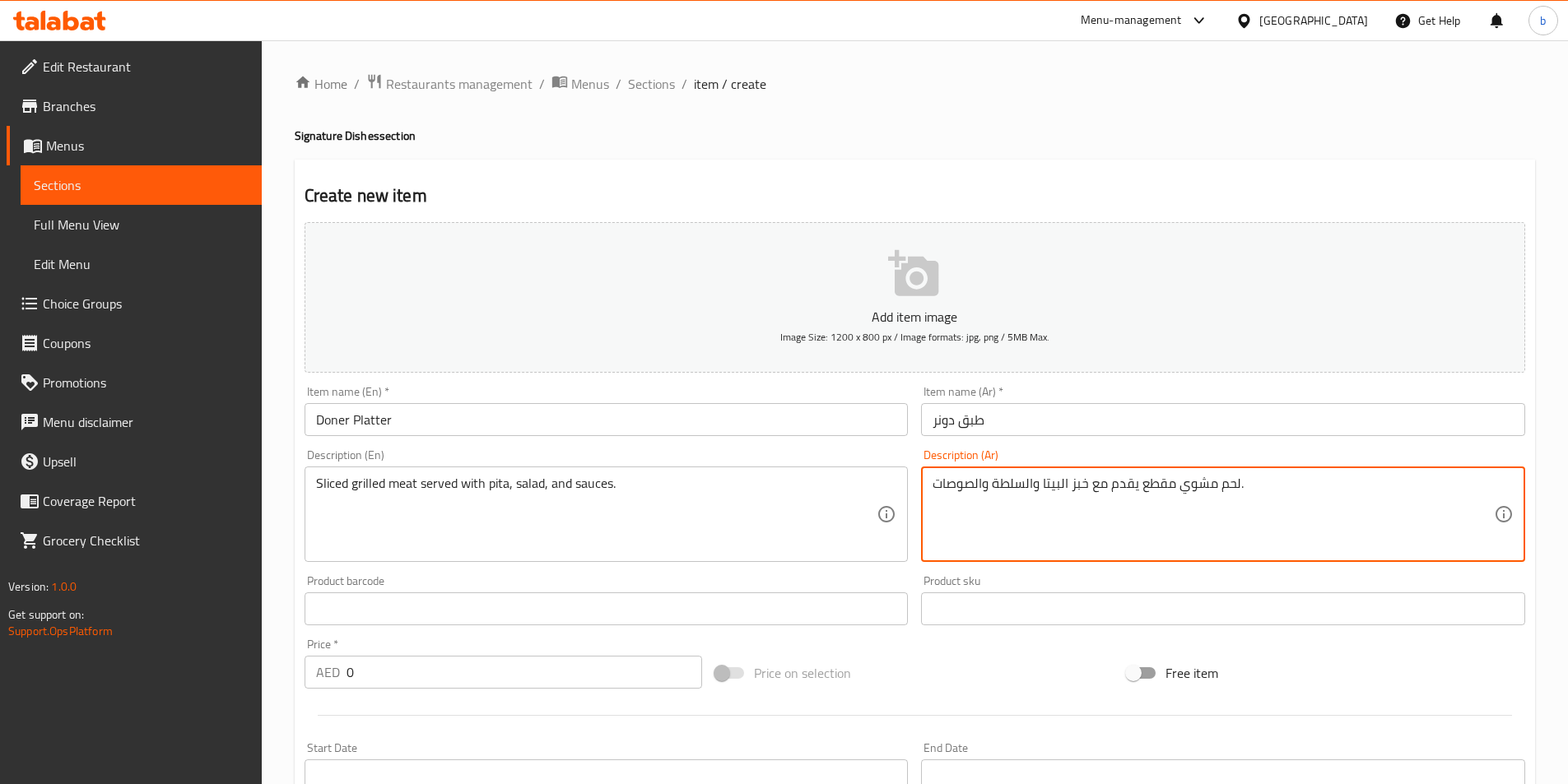
drag, startPoint x: 1072, startPoint y: 489, endPoint x: 1086, endPoint y: 490, distance: 14.0
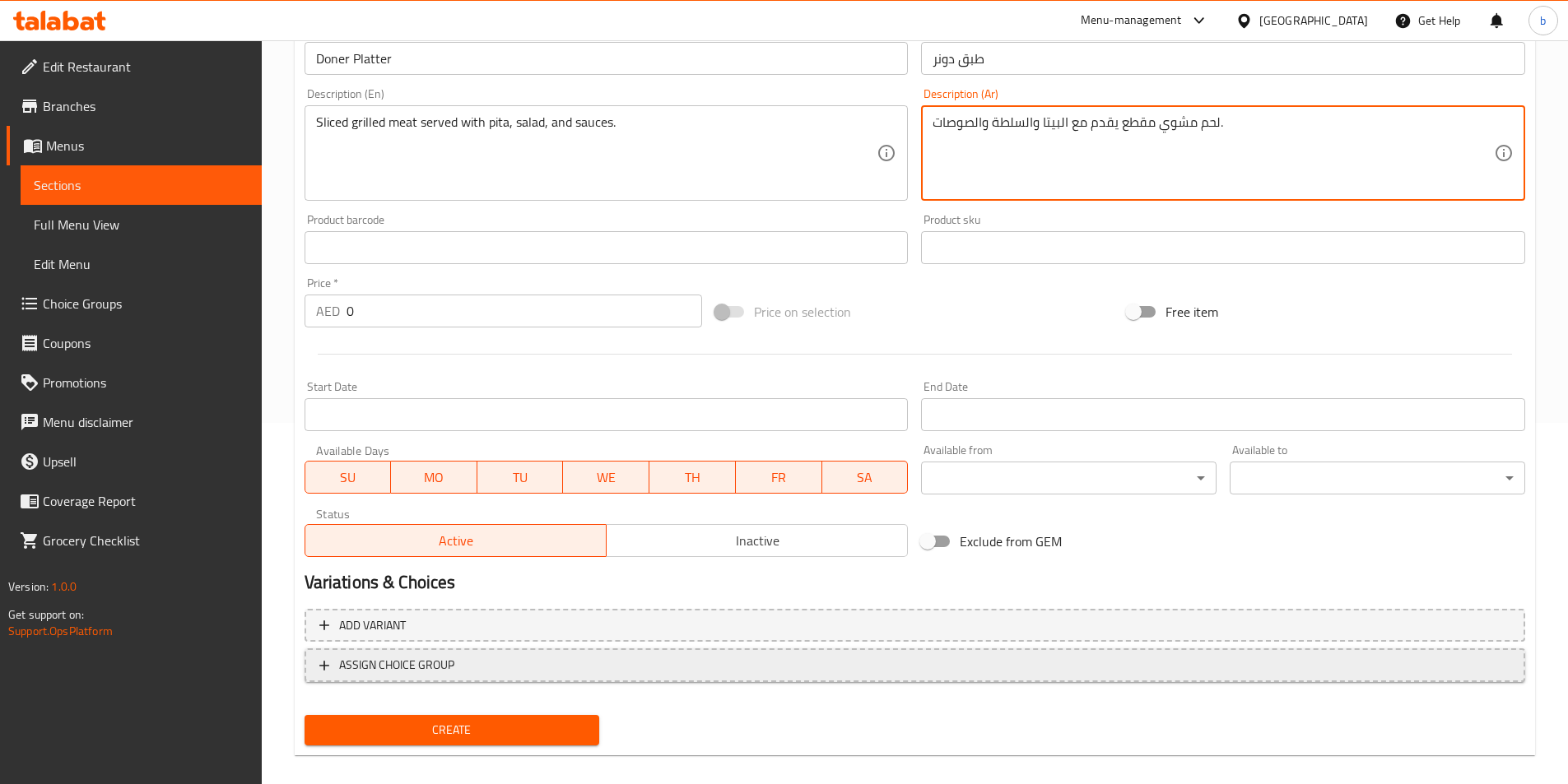
scroll to position [379, 0]
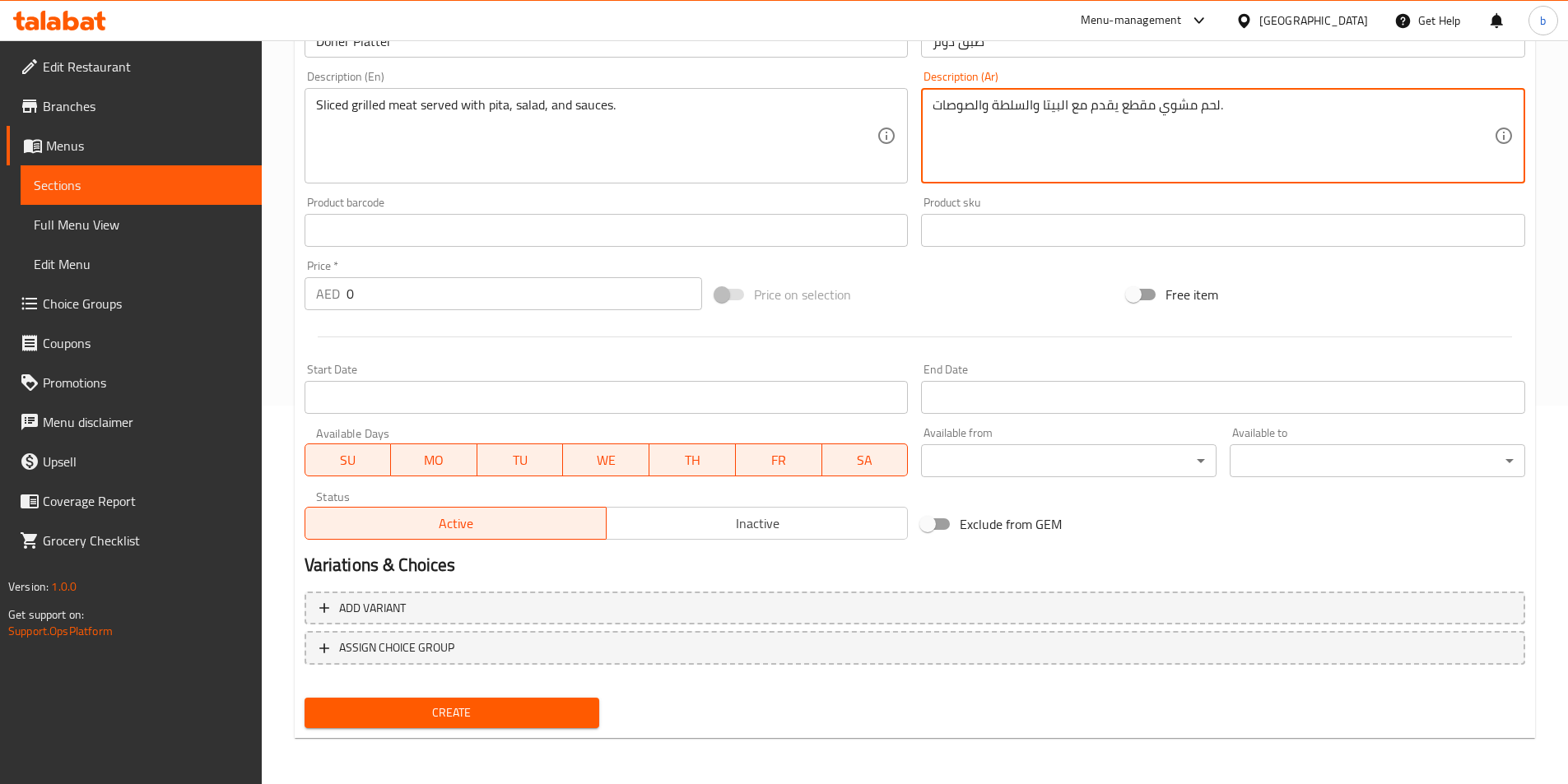
type textarea "لحم مشوي مقطع يقدم مع البيتا والسلطة والصوصات."
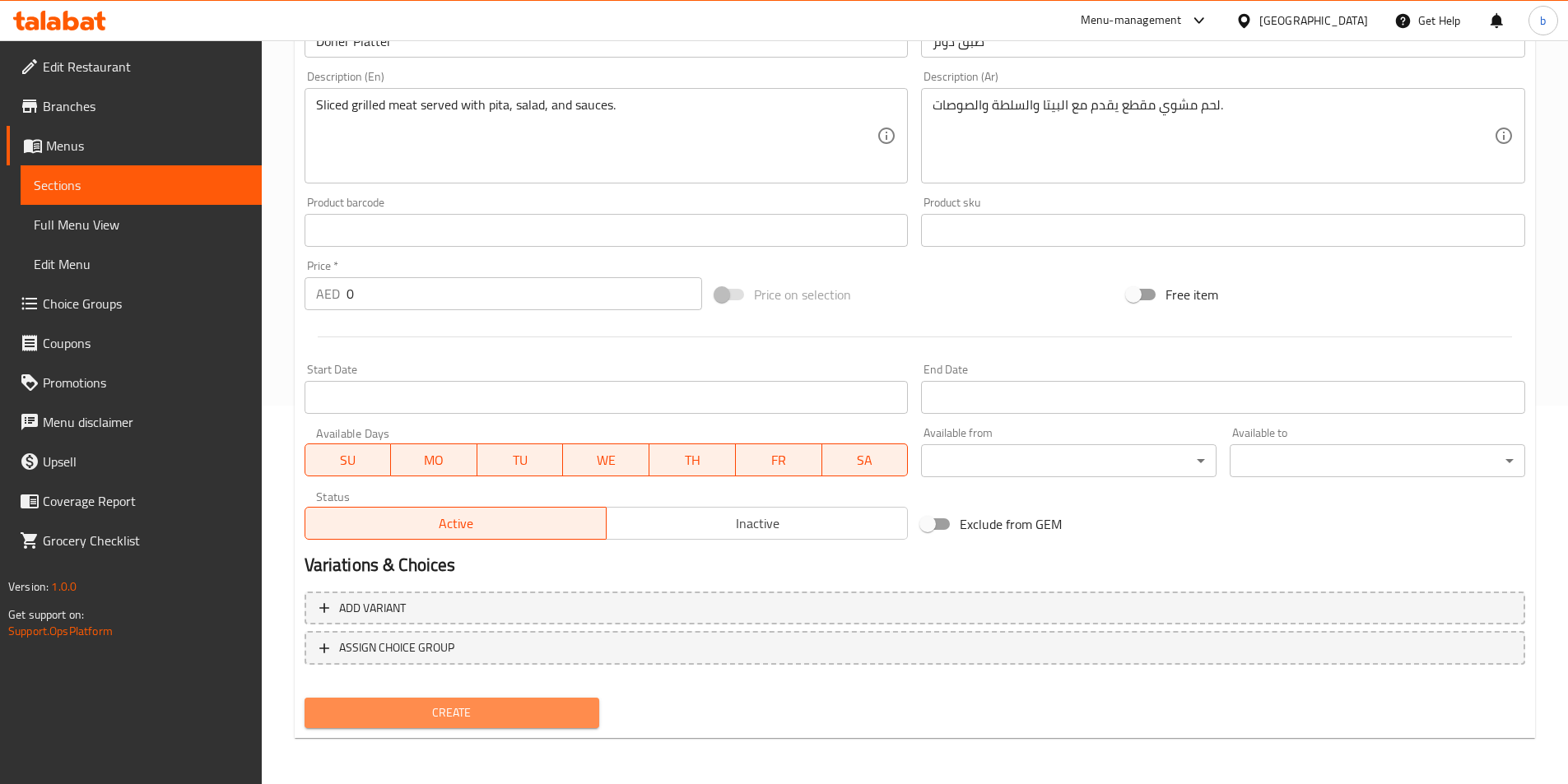
click at [531, 709] on span "Create" at bounding box center [452, 712] width 269 height 20
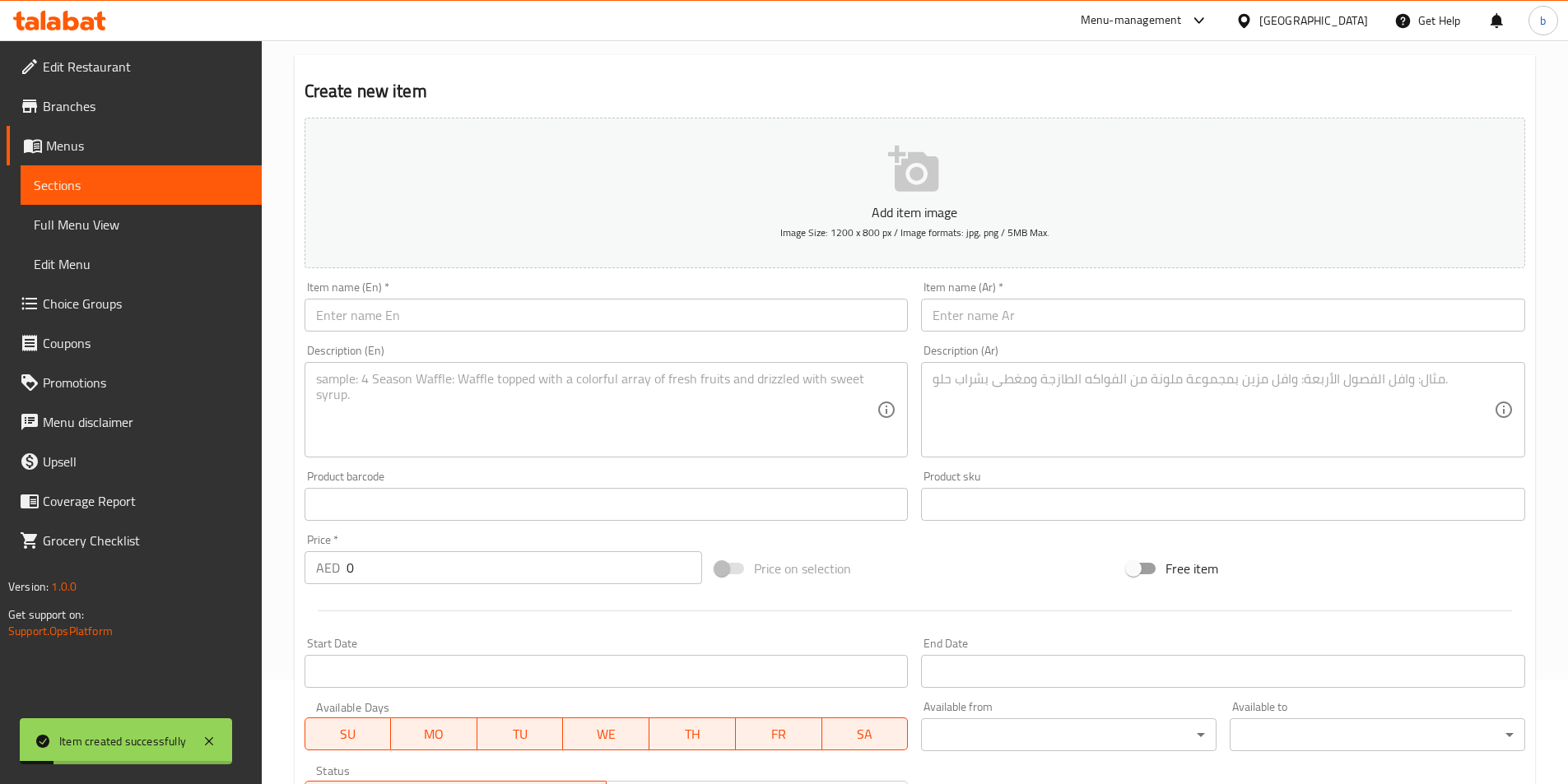
scroll to position [0, 0]
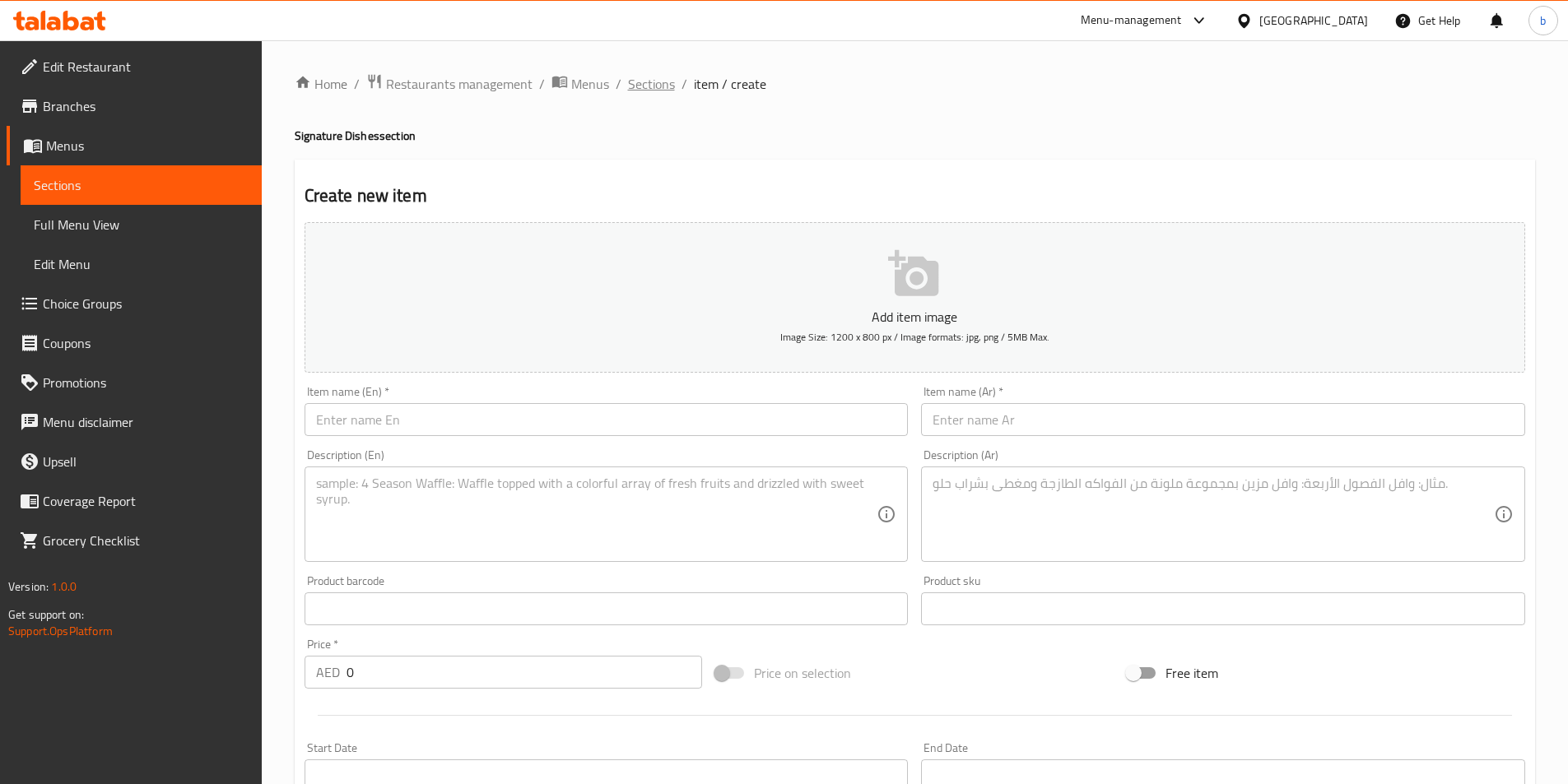
click at [641, 87] on span "Sections" at bounding box center [651, 84] width 47 height 19
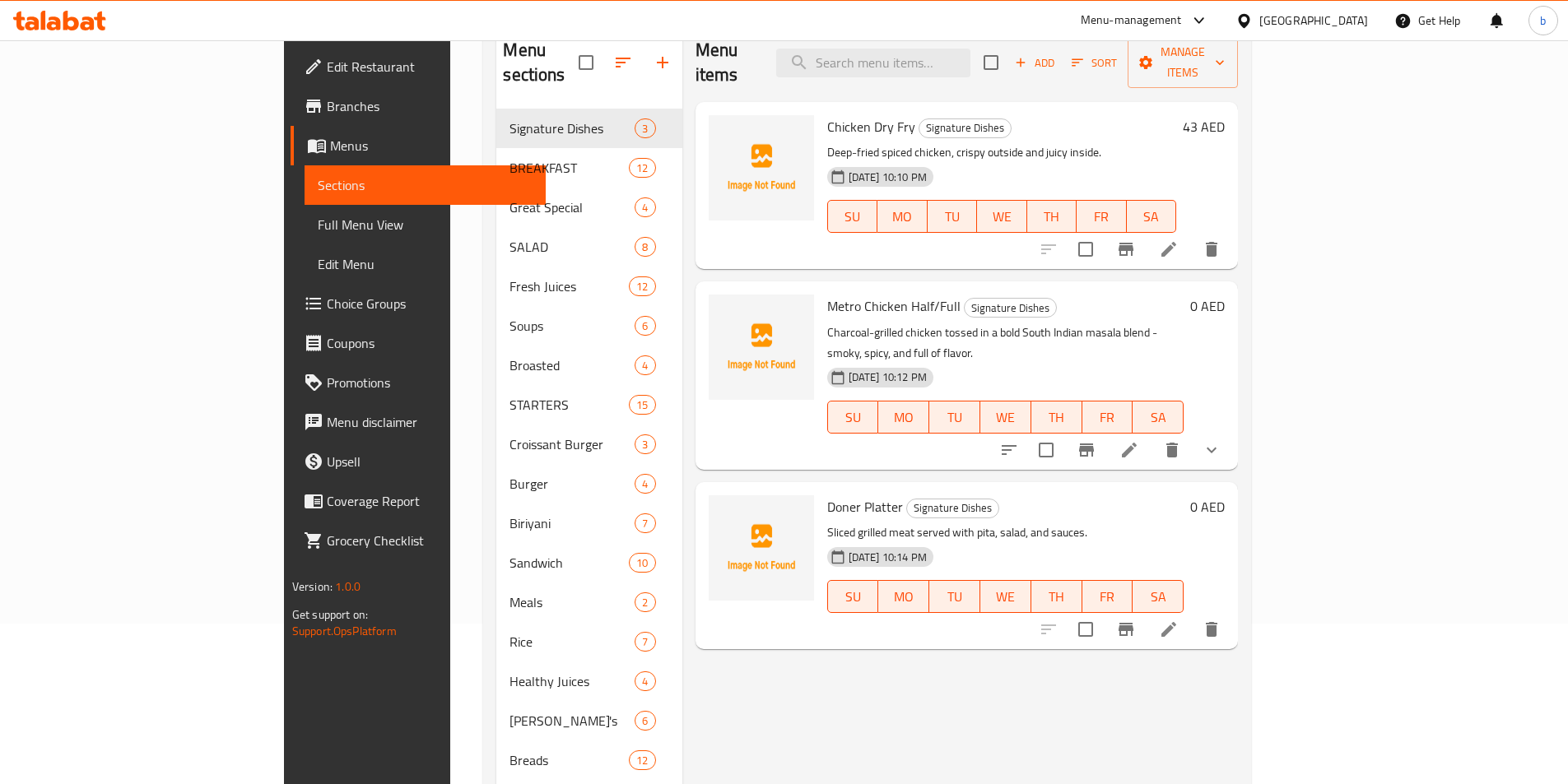
scroll to position [164, 0]
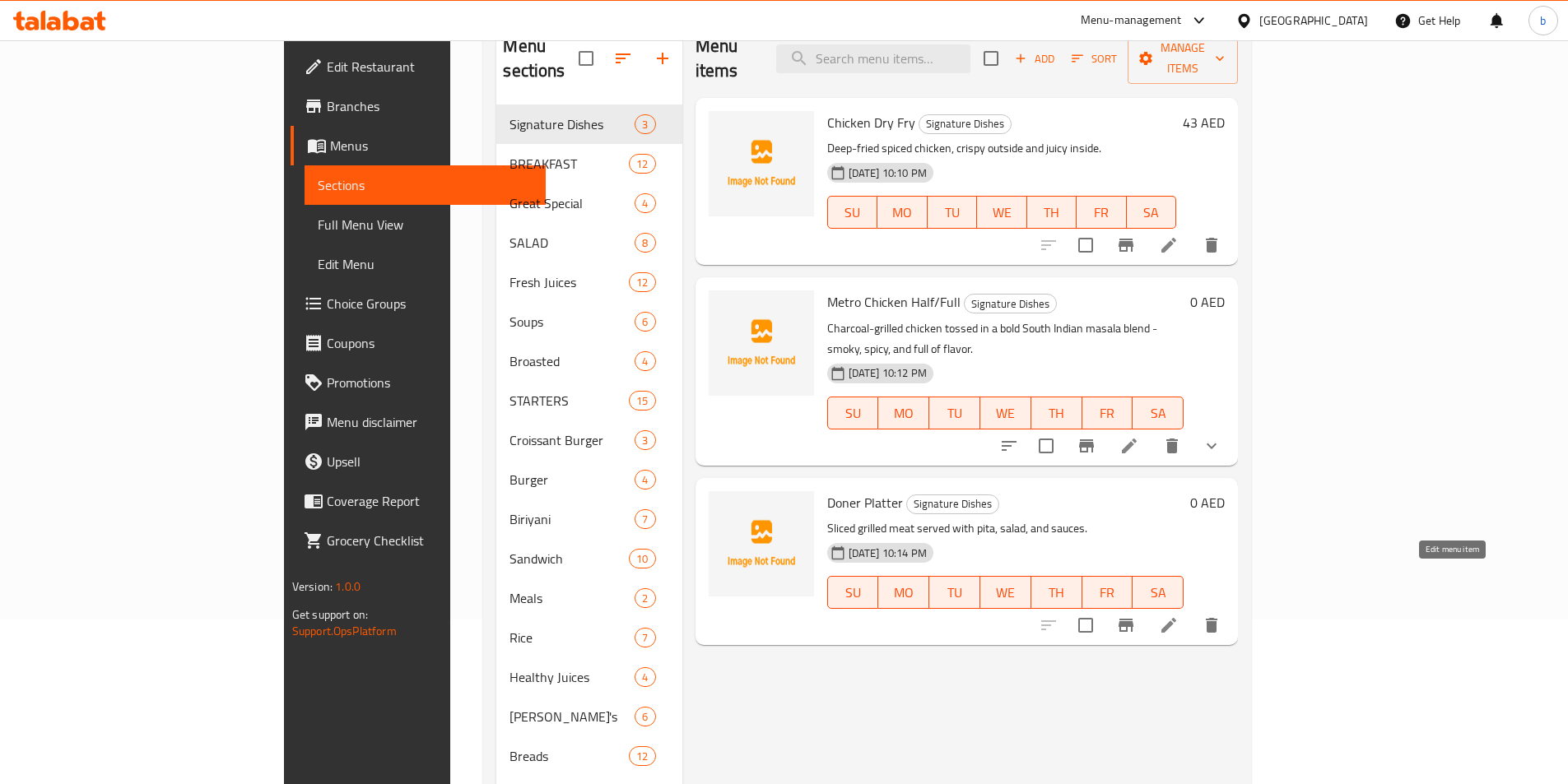
click at [1176, 618] on icon at bounding box center [1168, 625] width 15 height 15
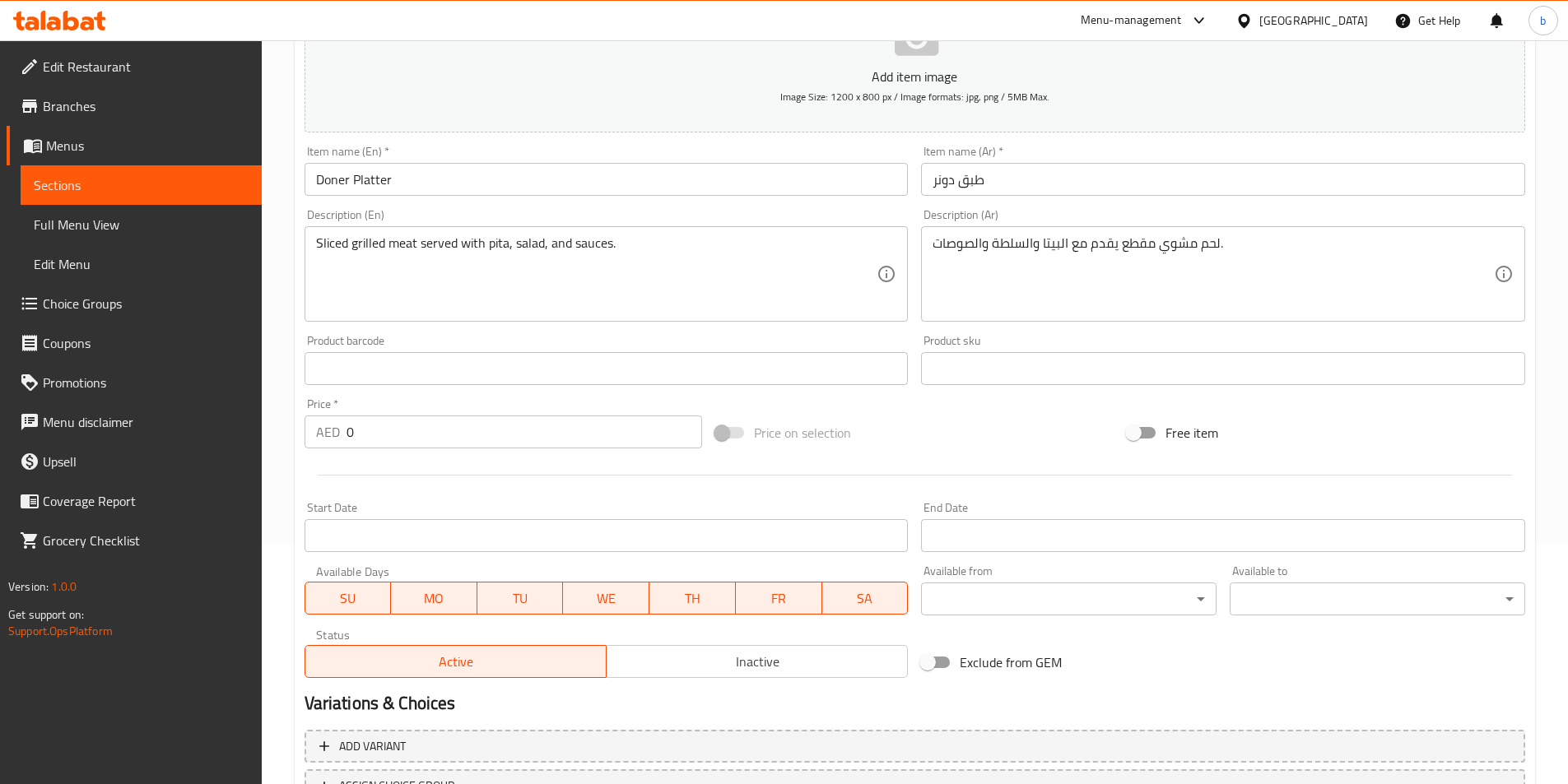
scroll to position [247, 0]
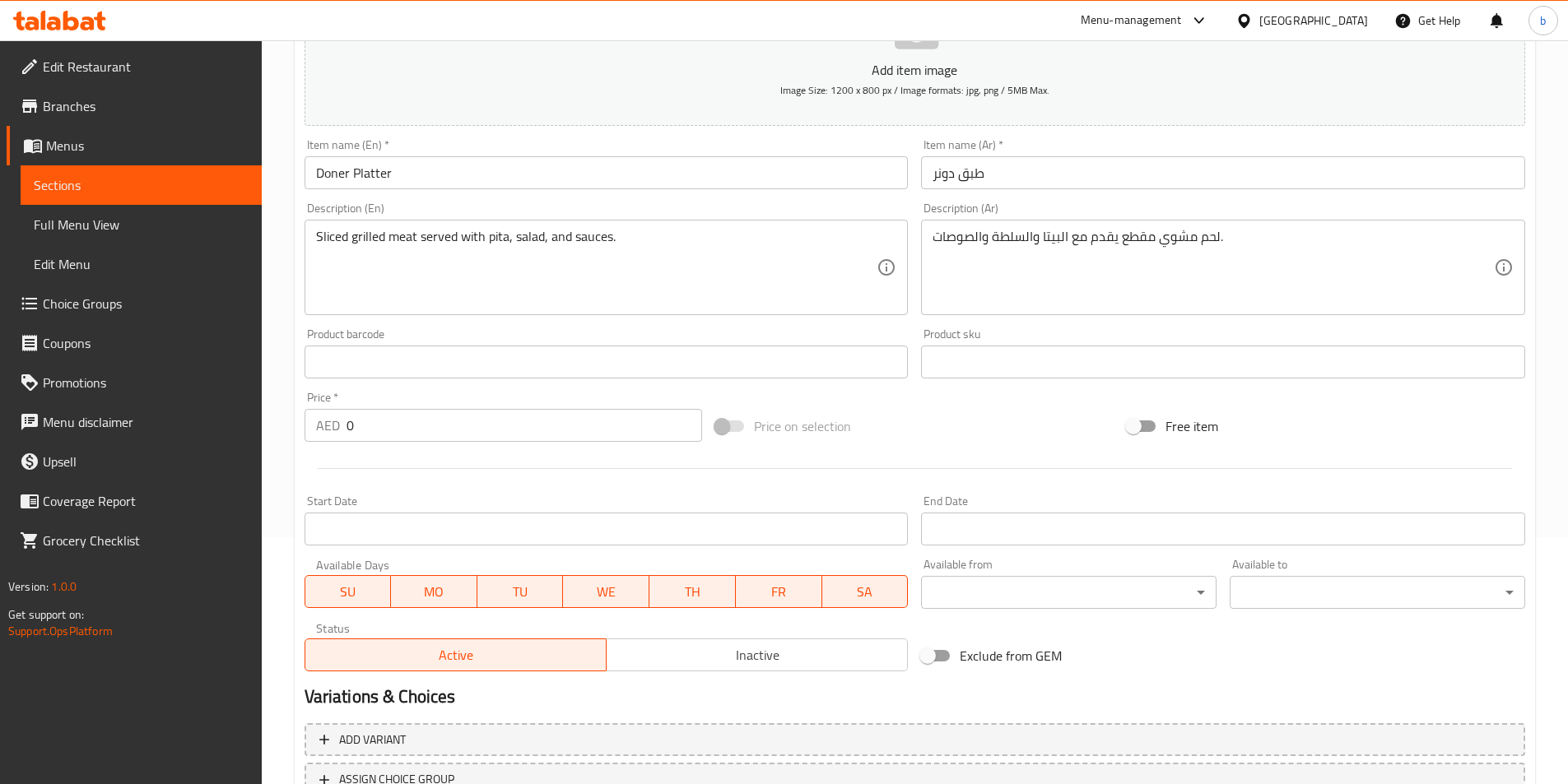
click at [415, 416] on input "0" at bounding box center [524, 425] width 357 height 33
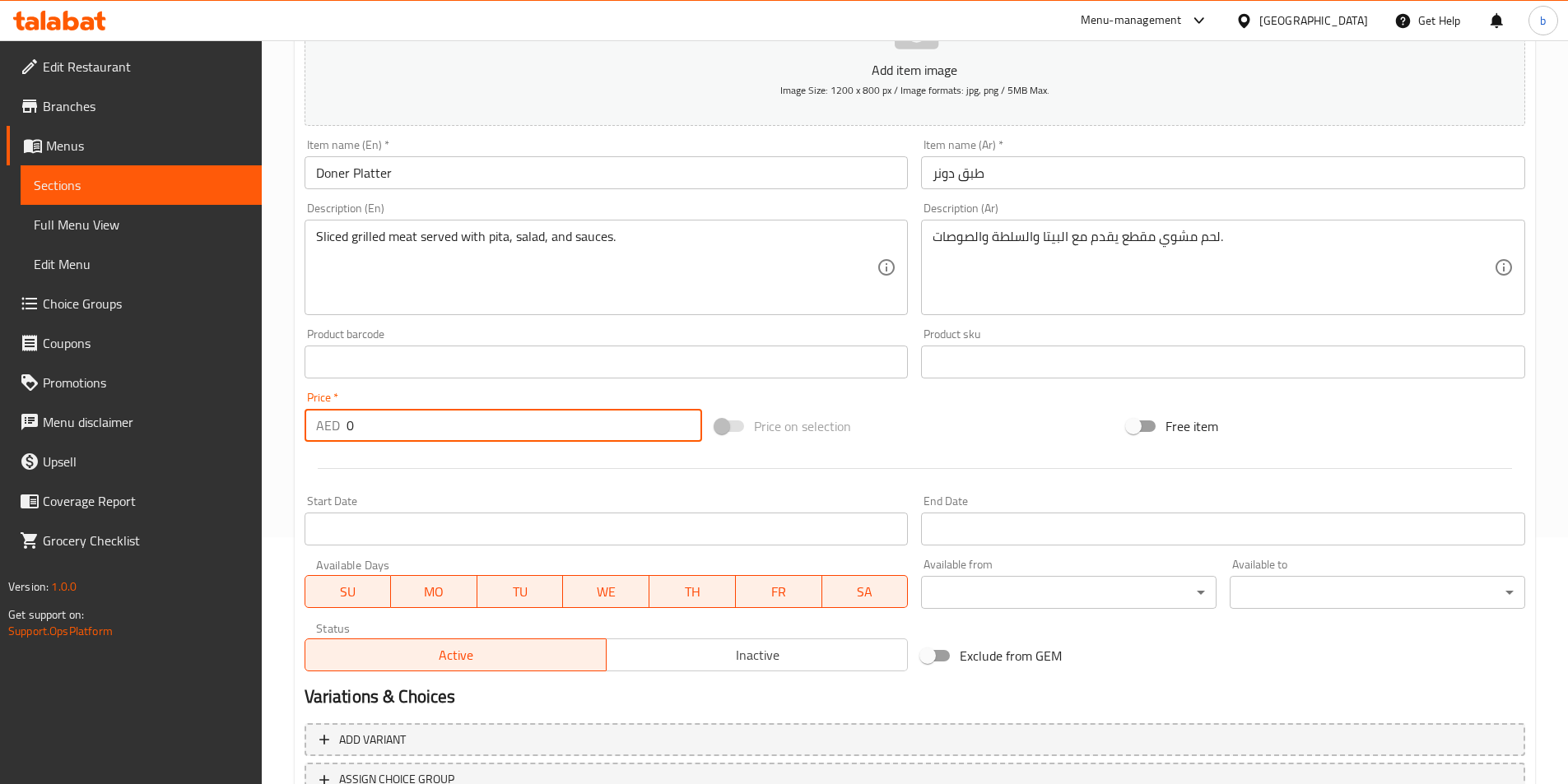
click at [415, 416] on input "0" at bounding box center [524, 425] width 357 height 33
paste input "62"
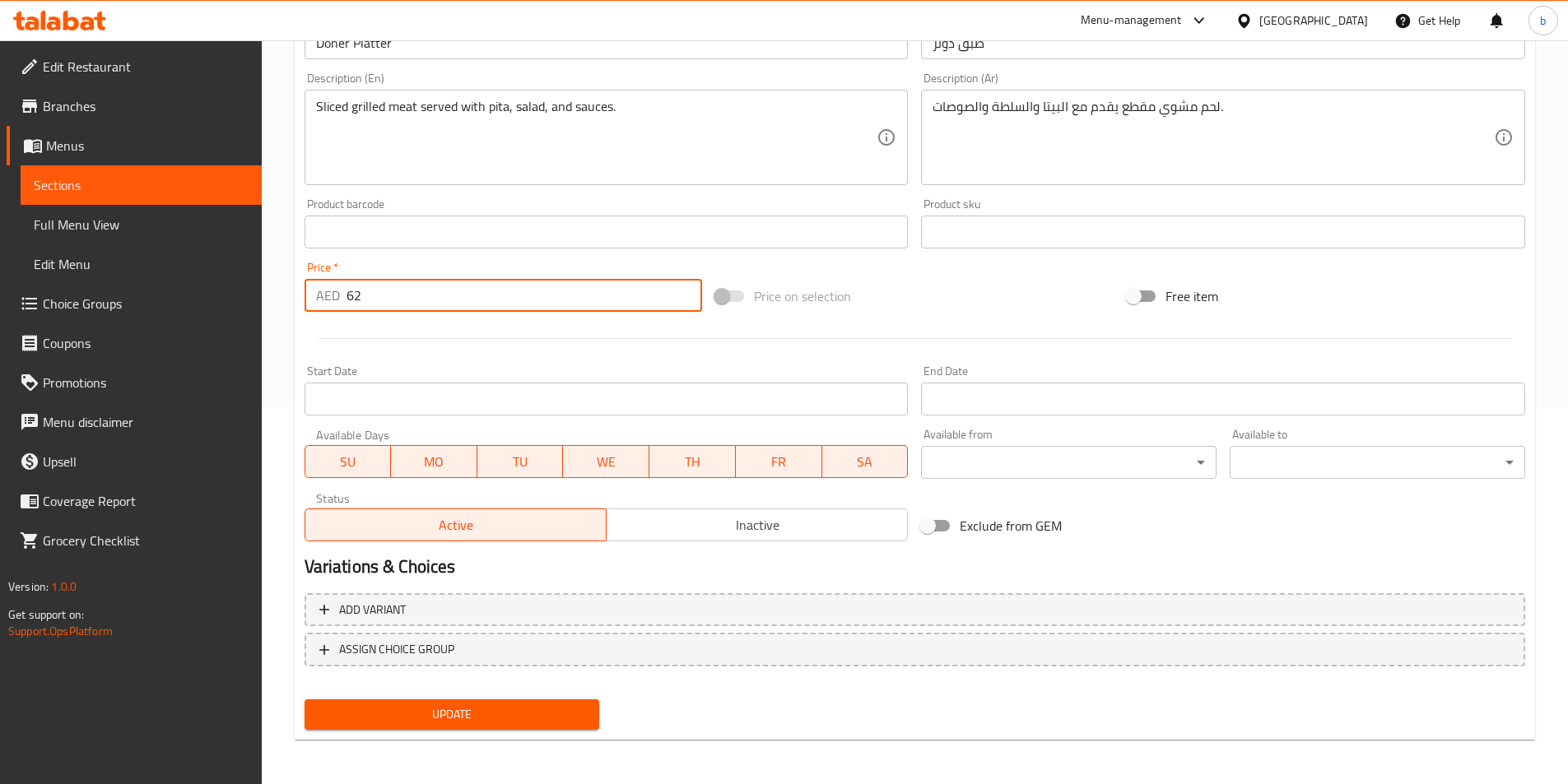
scroll to position [379, 0]
type input "62"
click at [431, 714] on span "Update" at bounding box center [452, 712] width 269 height 20
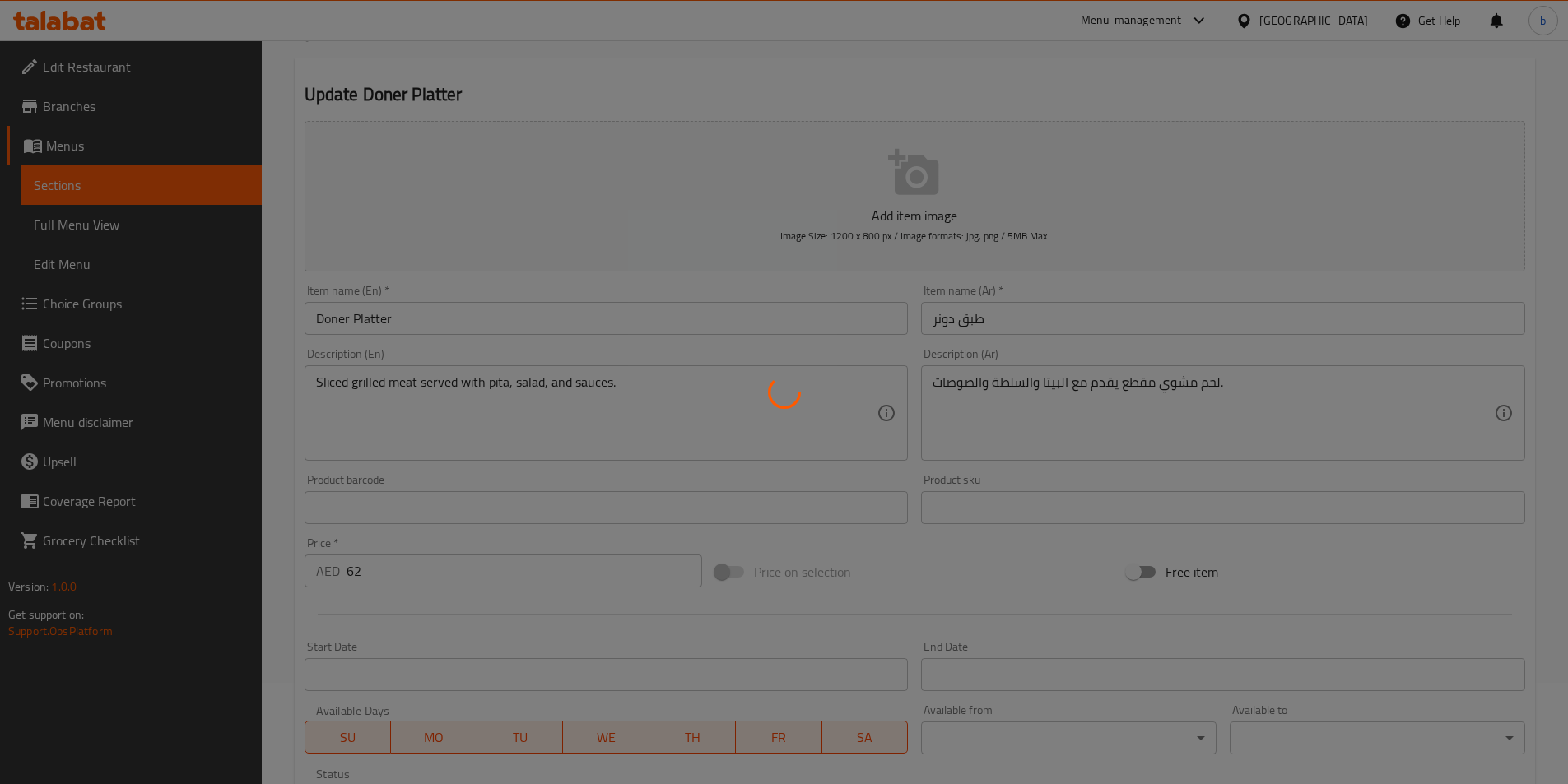
scroll to position [0, 0]
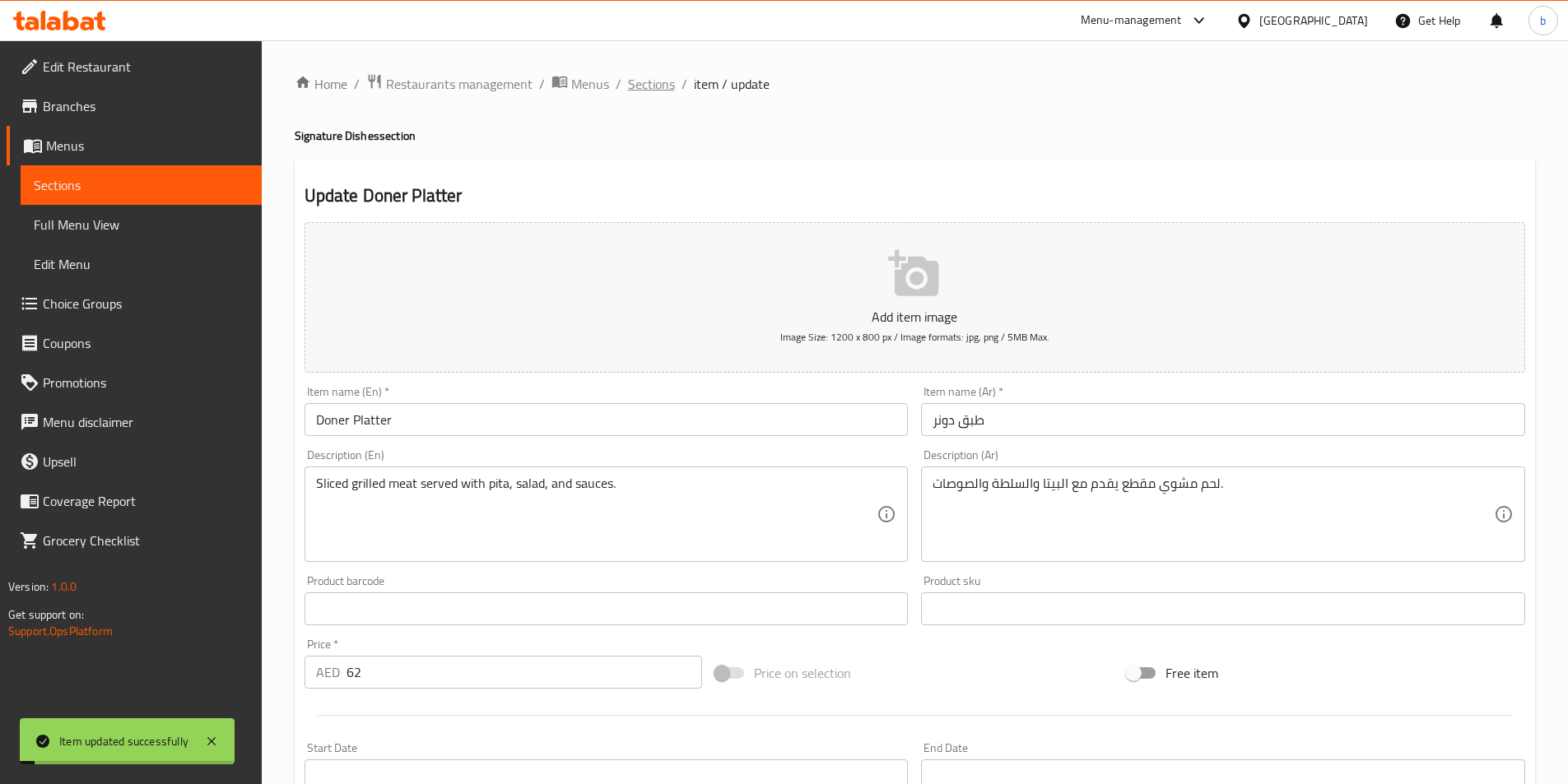
click at [652, 90] on span "Sections" at bounding box center [651, 84] width 47 height 19
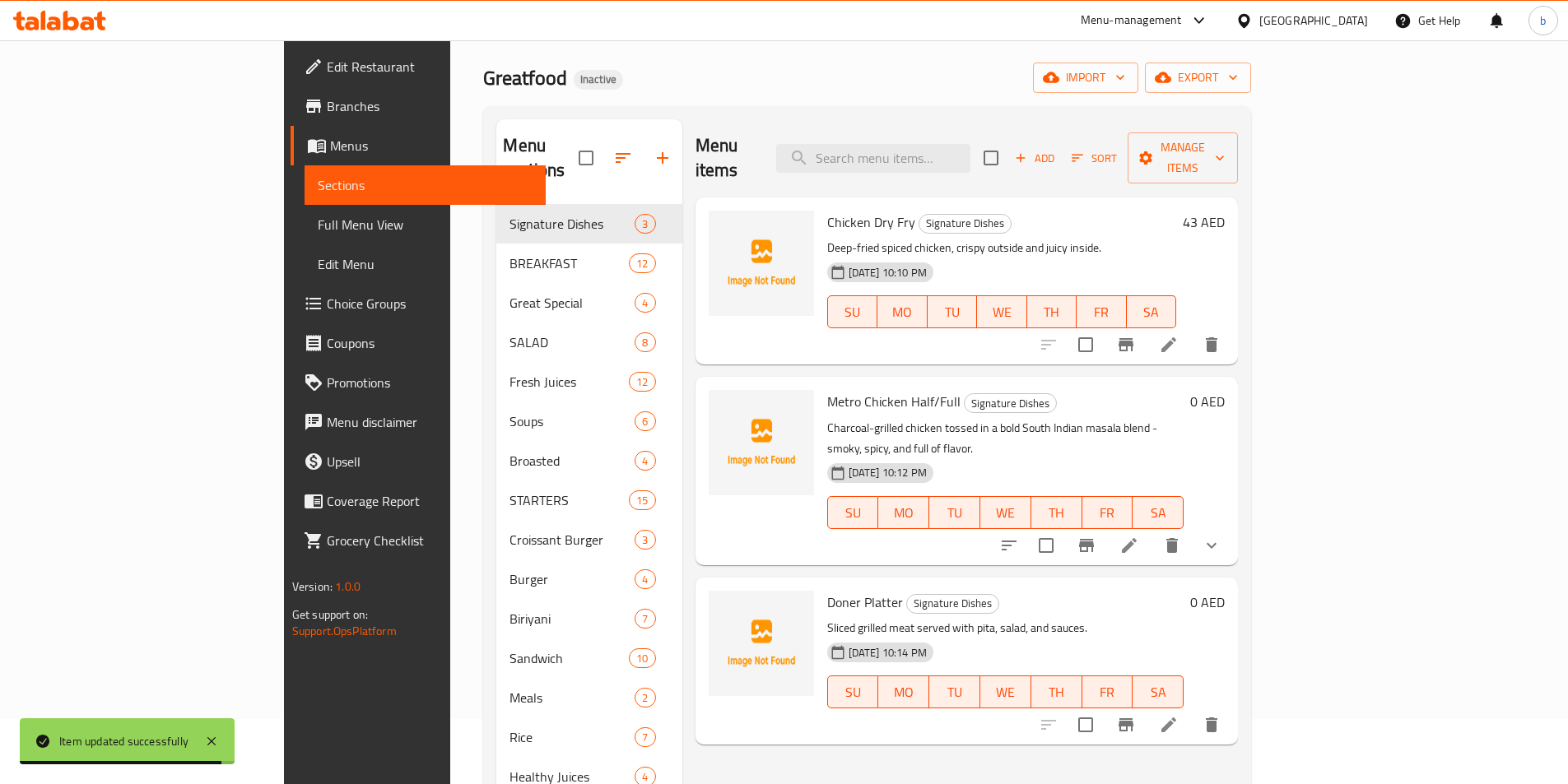
scroll to position [36, 0]
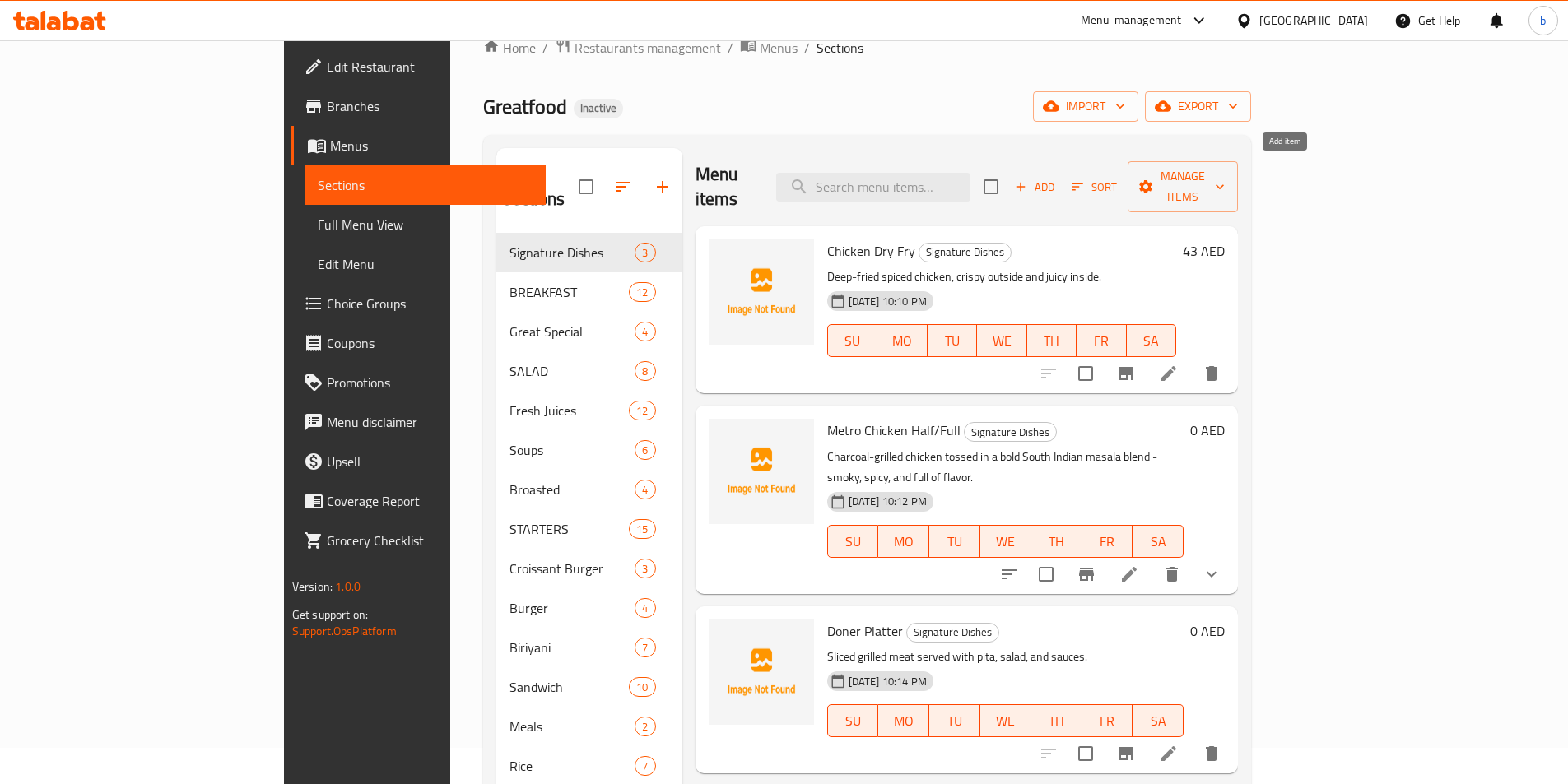
click at [1057, 177] on span "Add" at bounding box center [1035, 186] width 44 height 19
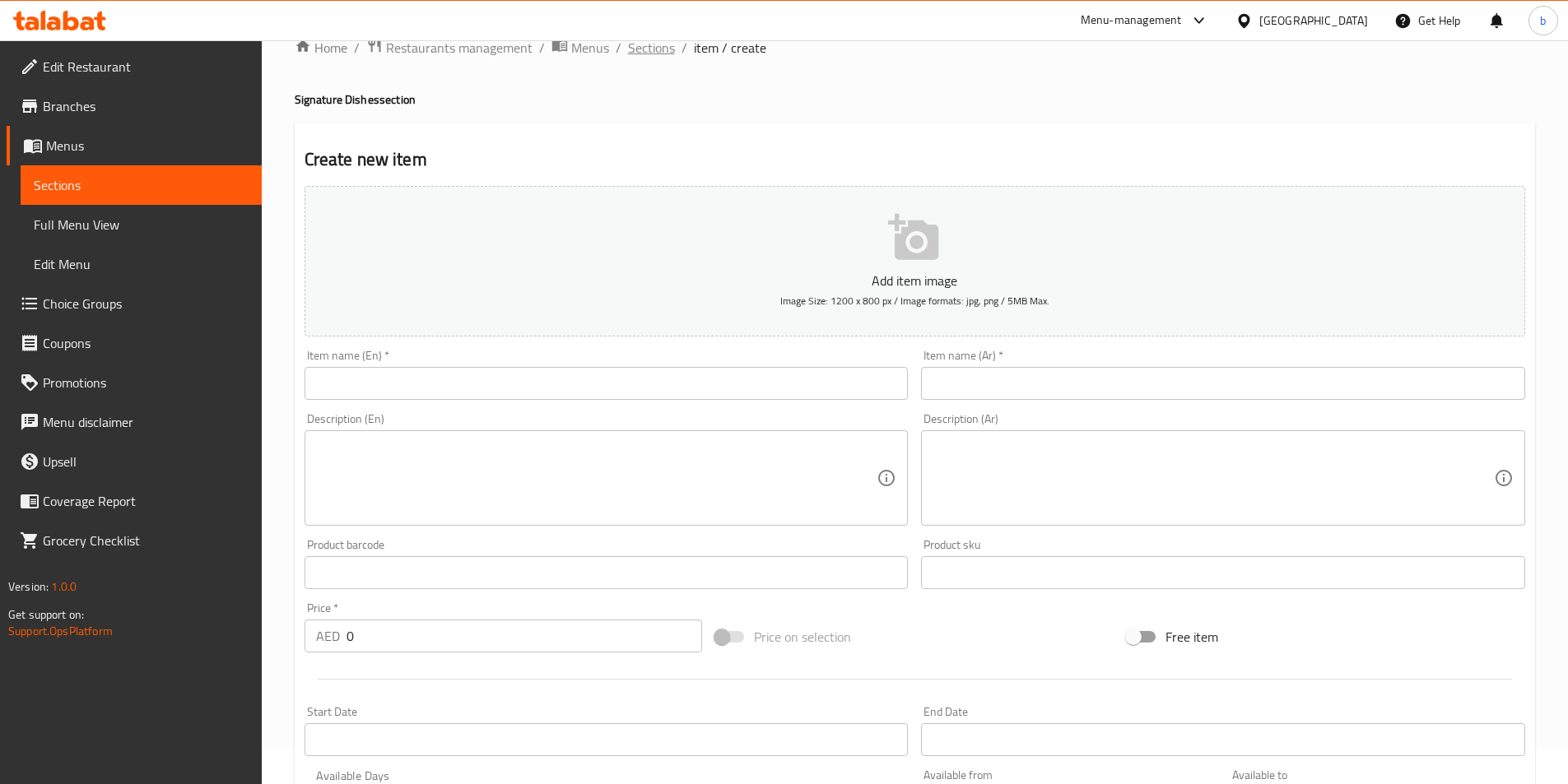
click at [634, 42] on span "Sections" at bounding box center [651, 48] width 47 height 19
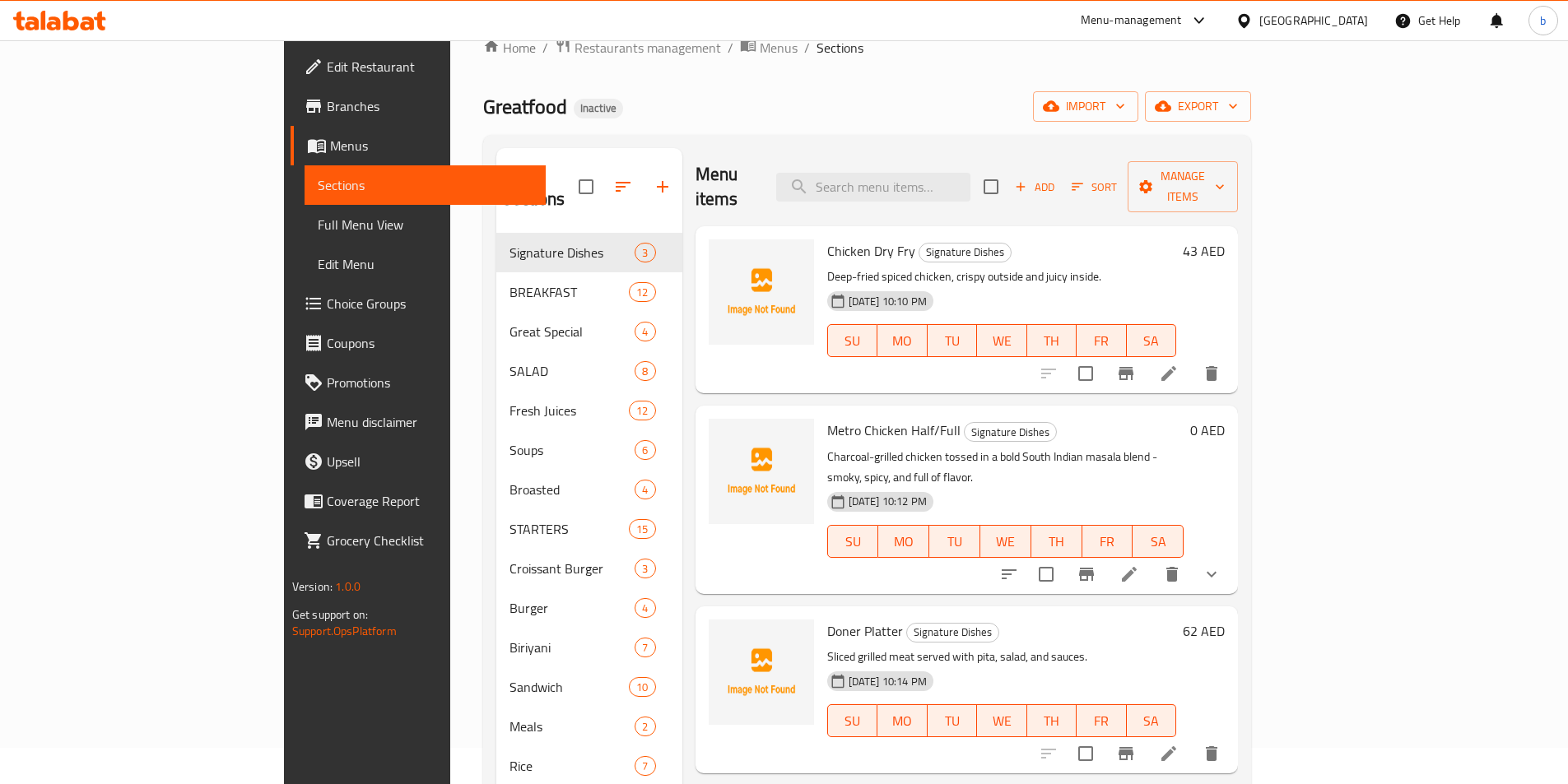
click at [1057, 177] on span "Add" at bounding box center [1035, 186] width 44 height 19
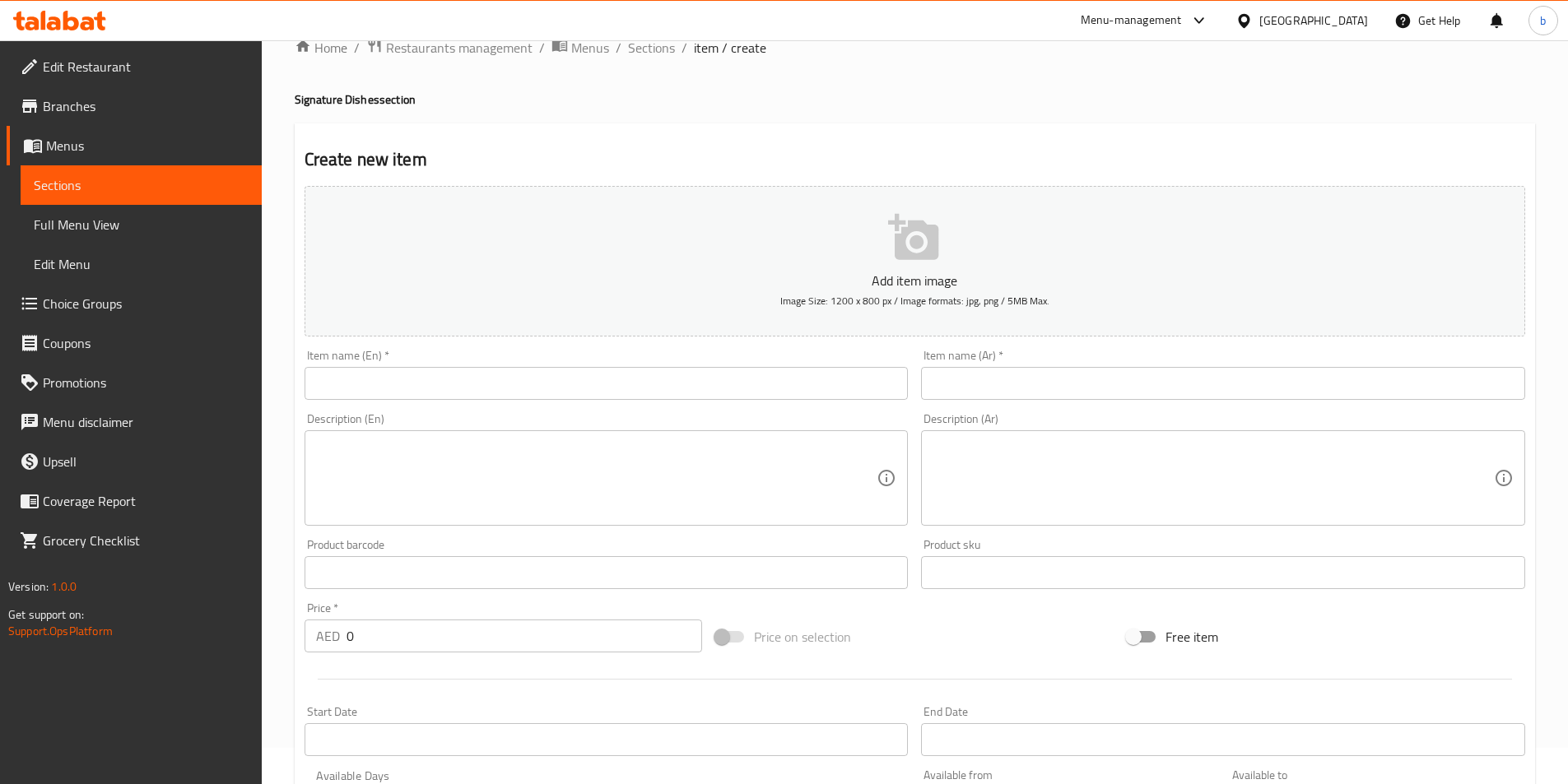
click at [762, 372] on input "text" at bounding box center [607, 383] width 604 height 33
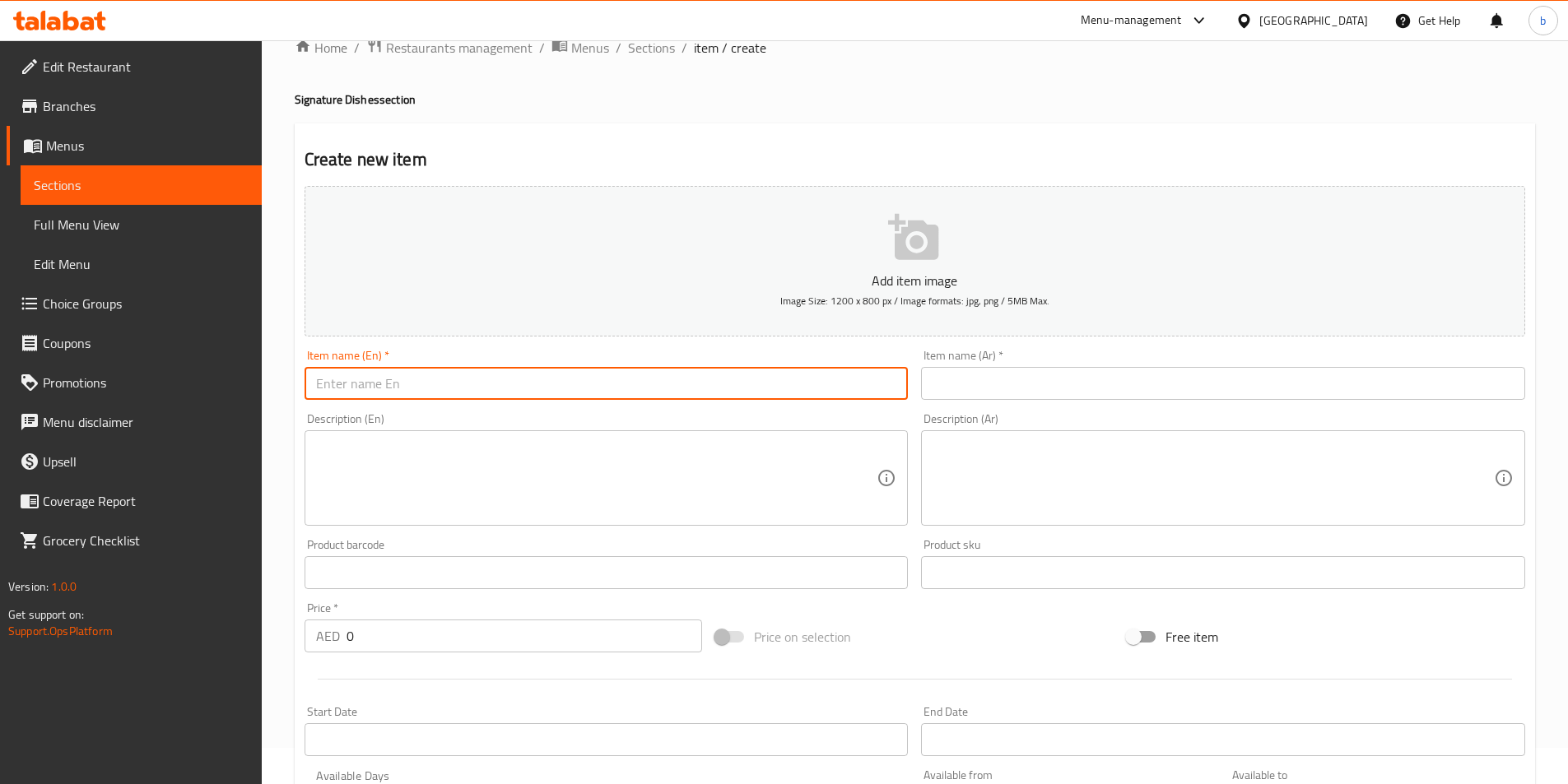
paste input "Cheena Vala Koottu"
type input "Cheena Vala Koottu"
click at [1014, 395] on input "text" at bounding box center [1223, 383] width 604 height 33
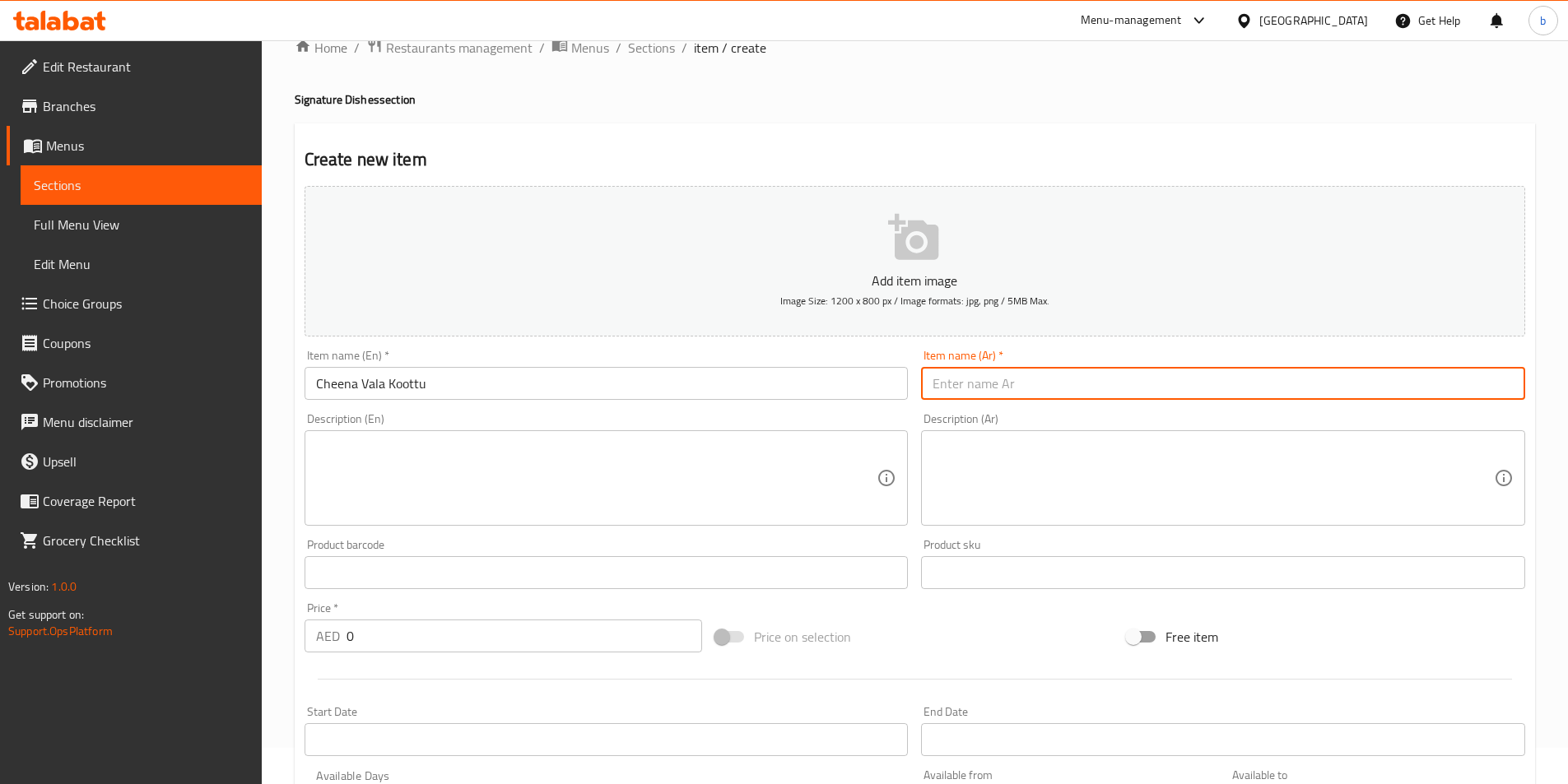
paste input "تشينافالا كوتو"
click at [791, 479] on textarea at bounding box center [597, 479] width 562 height 79
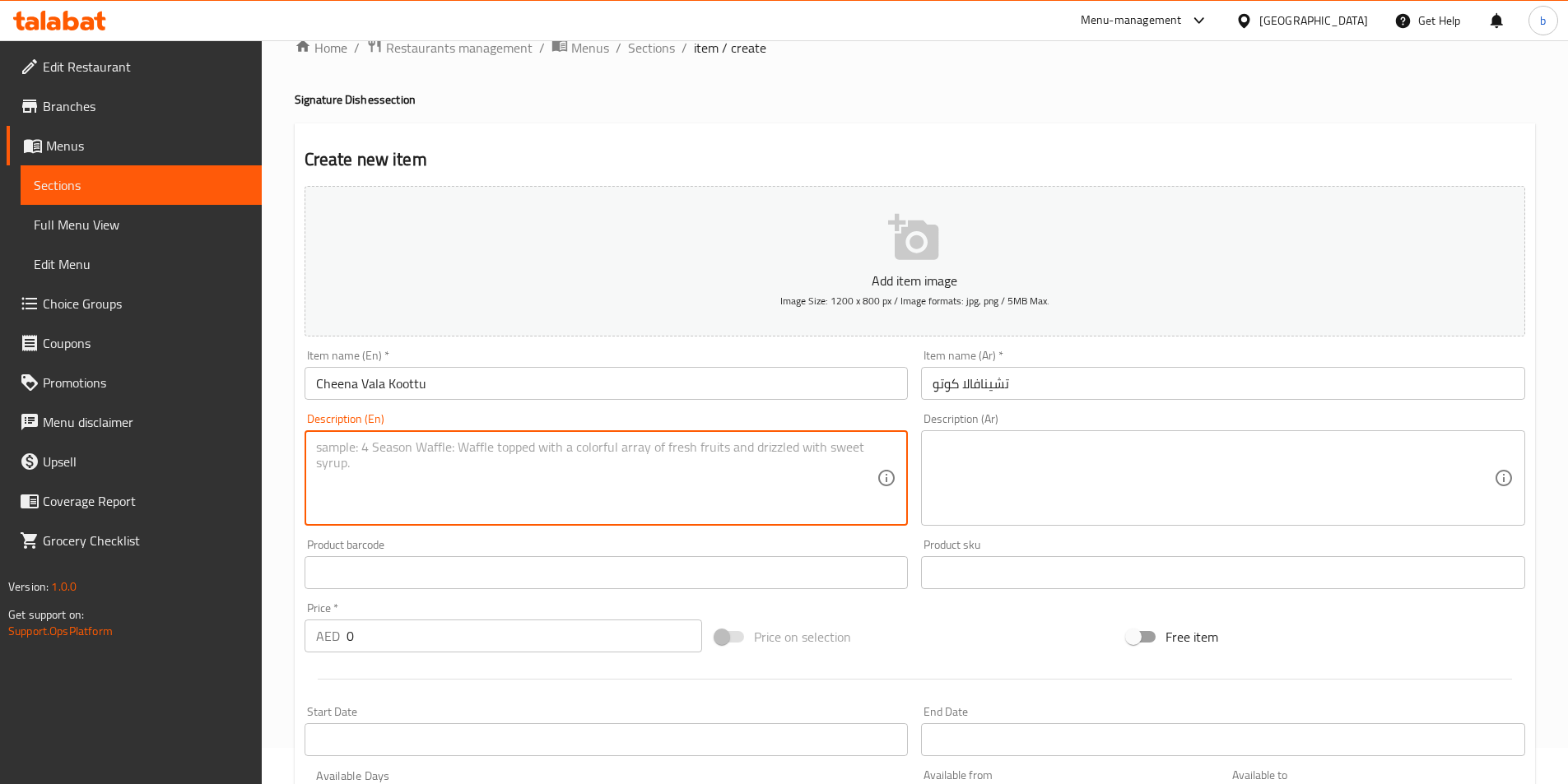
click at [985, 388] on input "تشينافالا كوتو" at bounding box center [1223, 383] width 604 height 33
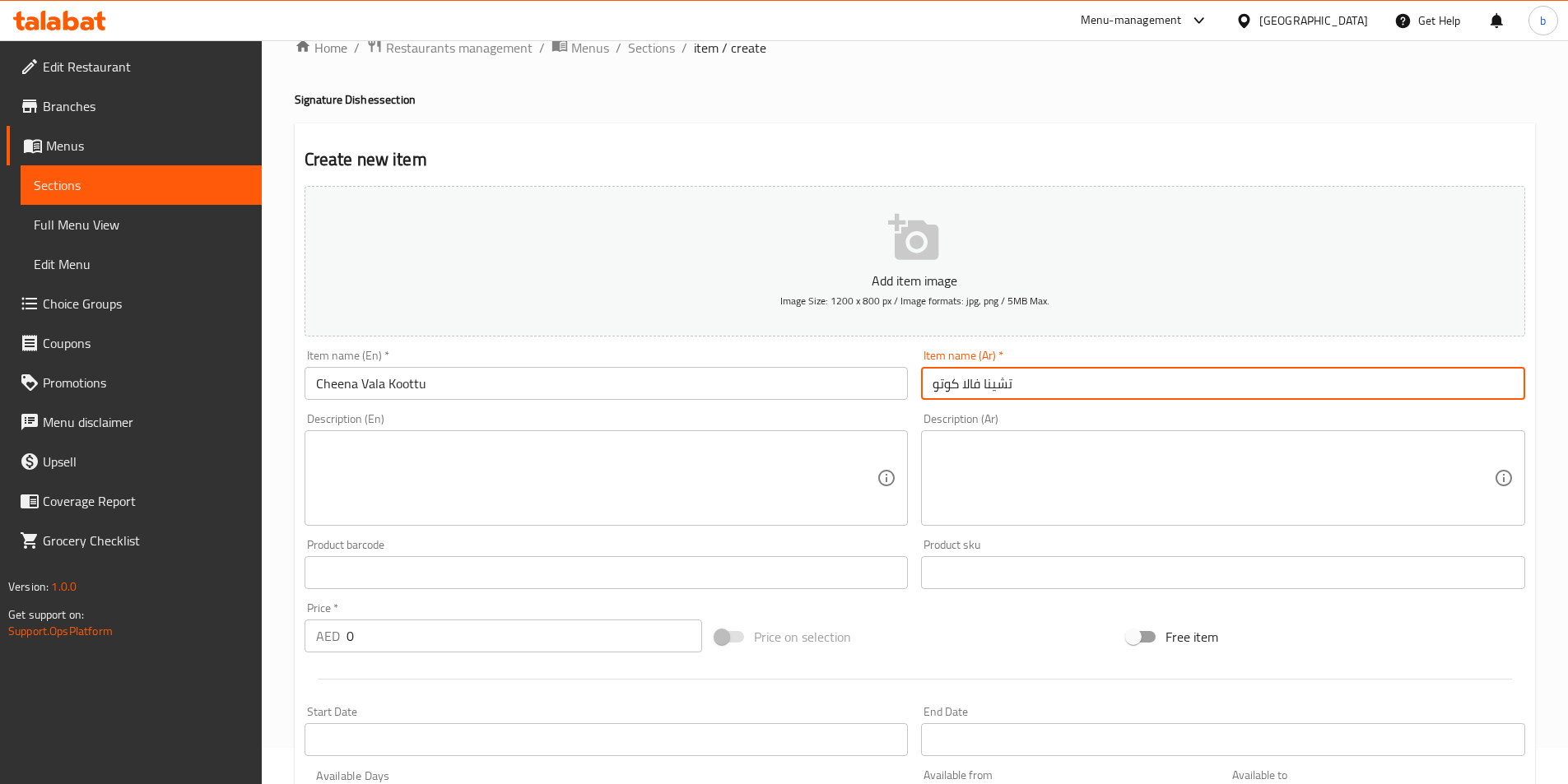
type input "تشينا فالا كوتو"
click at [506, 509] on textarea at bounding box center [597, 479] width 562 height 79
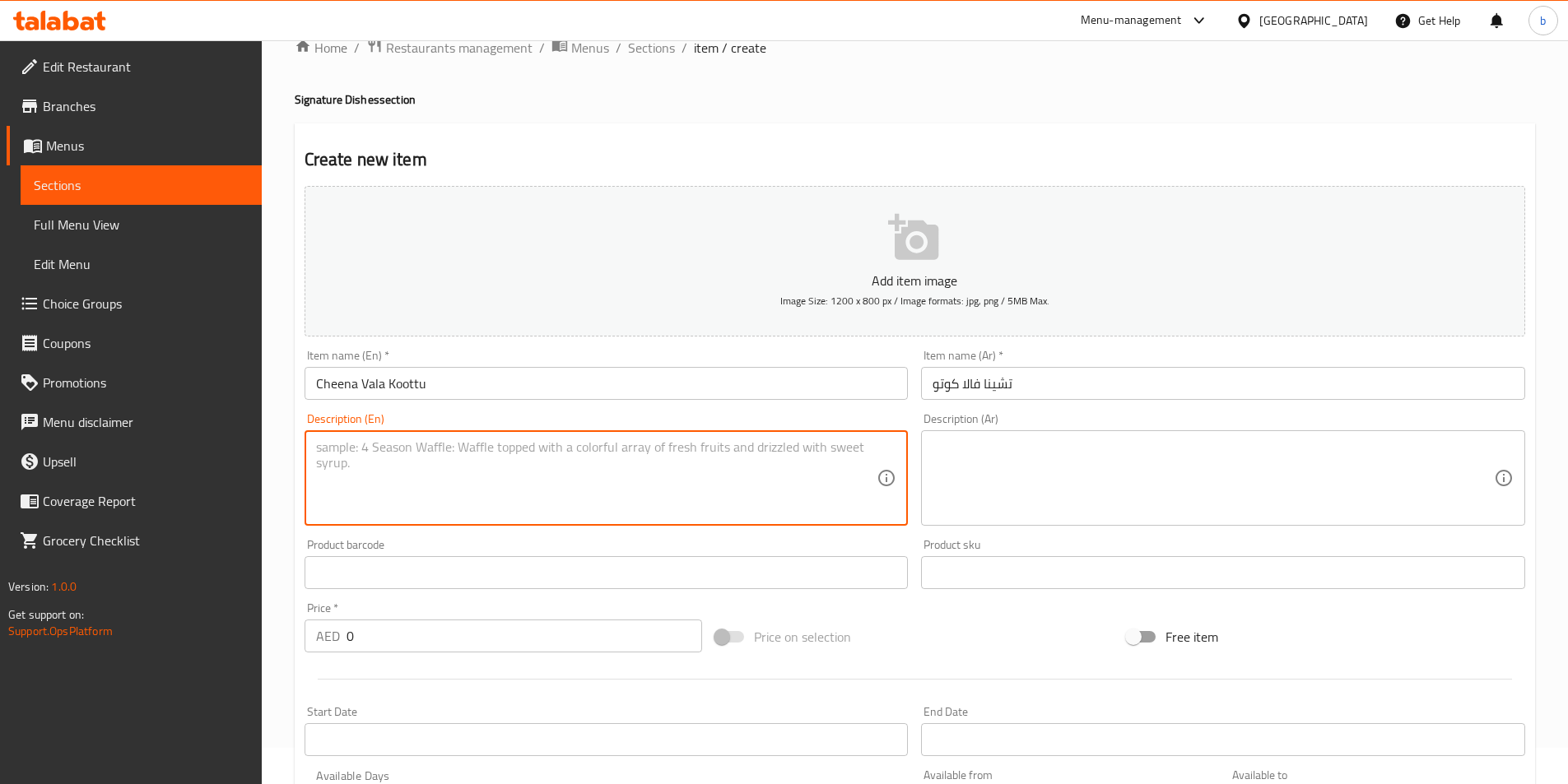
paste textarea "A flavorful mixture of seafood like prawns, crab, squid, and kingfish, cooked i…"
type textarea "A flavorful mixture of seafood like prawns, crab, squid, and kingfish, cooked i…"
drag, startPoint x: 1019, startPoint y: 430, endPoint x: 1017, endPoint y: 443, distance: 13.2
click at [1019, 431] on div "Description (Ar) Description (Ar)" at bounding box center [1223, 470] width 604 height 113
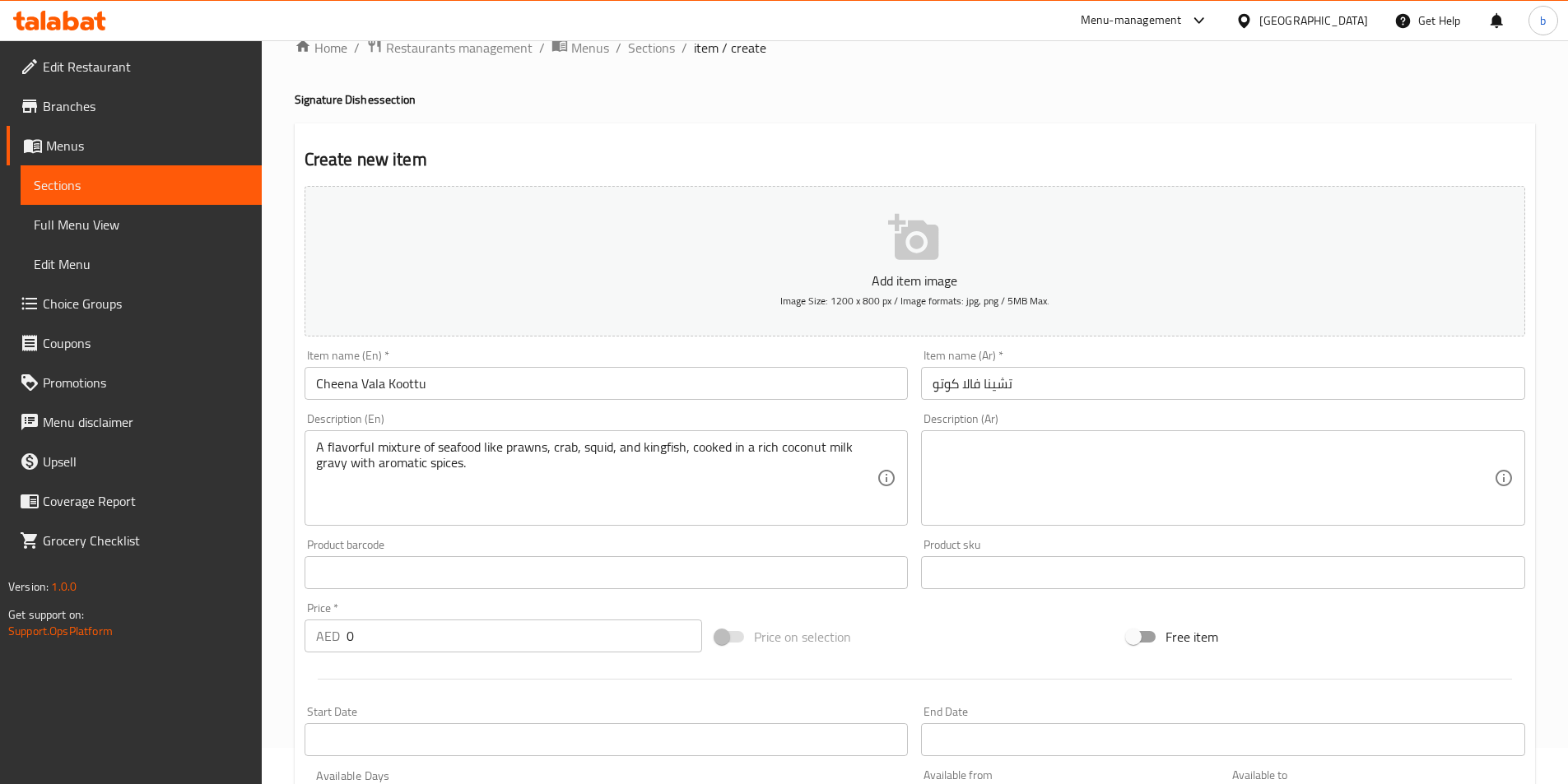
click at [1017, 443] on textarea at bounding box center [1213, 479] width 562 height 79
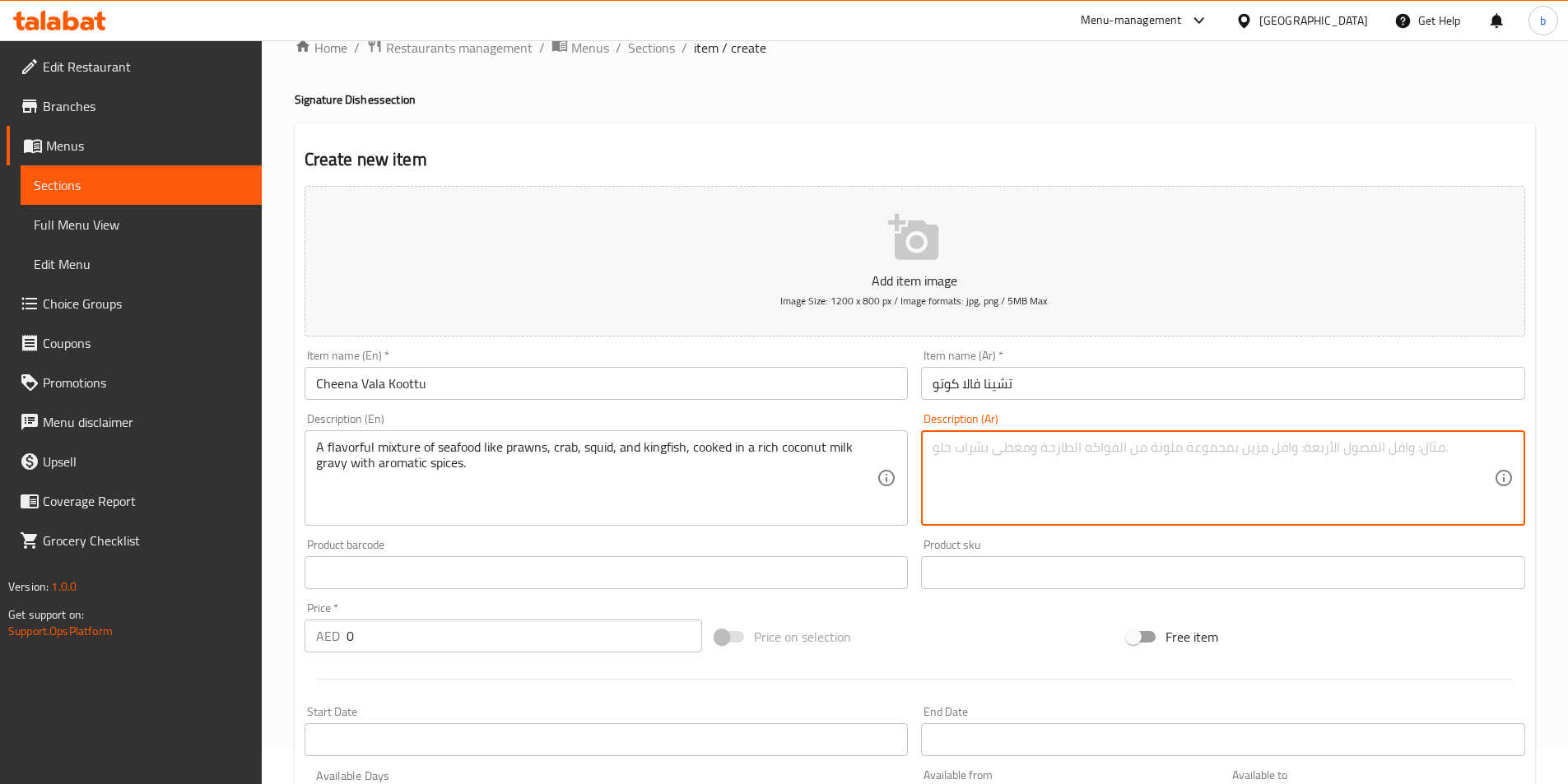
paste textarea "مزيج لذيذ من المأكولات البحرية مثل الروبيان و كابوريا والحبار و كنعد ، مطبوخ في…"
type textarea "مزيج لذيذ من المأكولات البحرية مثل الروبيان و كابوريا والحبار و كنعد ، مطبوخ في…"
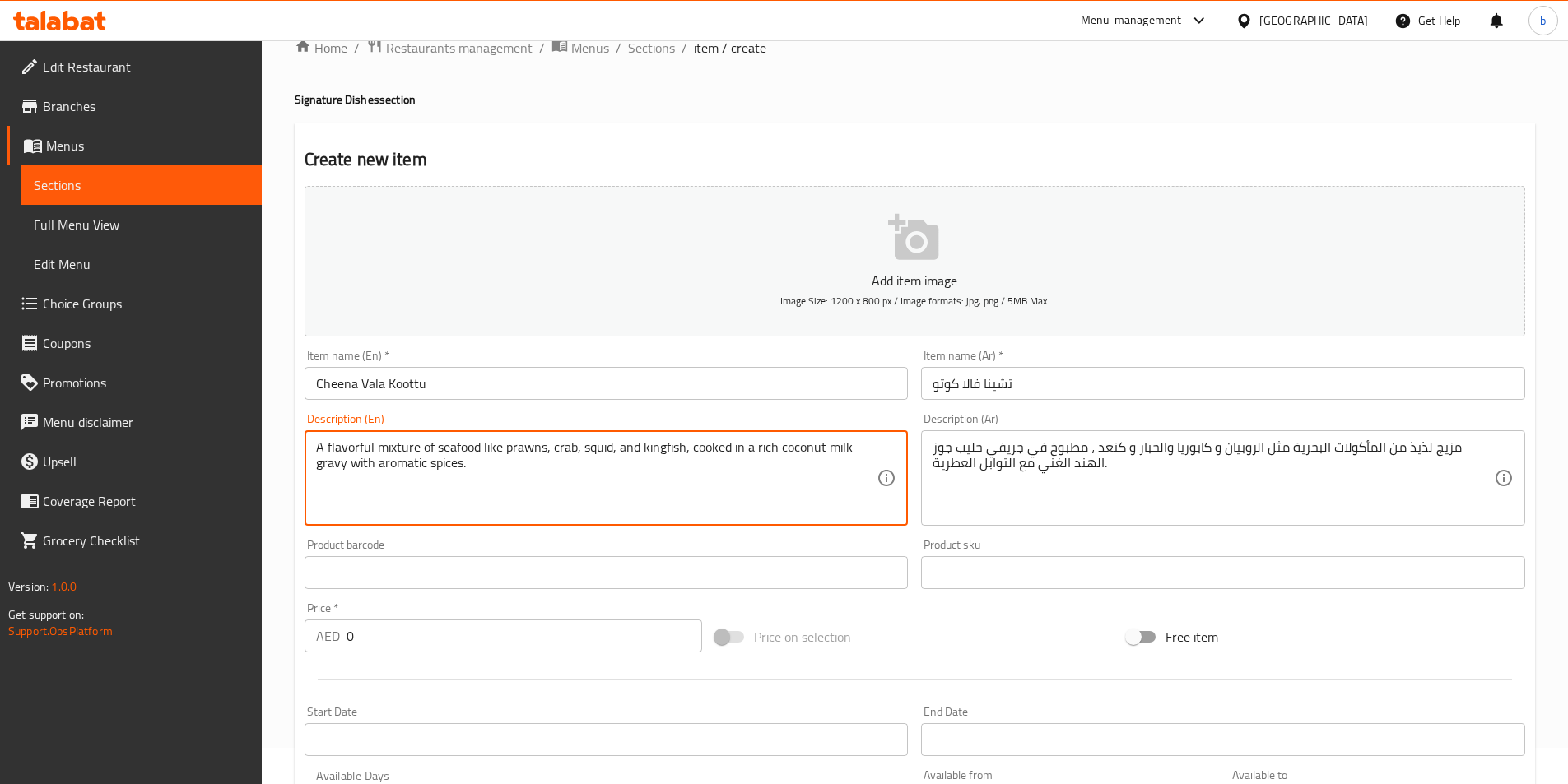
click at [605, 477] on textarea "A flavorful mixture of seafood like prawns, crab, squid, and kingfish, cooked i…" at bounding box center [597, 479] width 562 height 79
drag, startPoint x: 567, startPoint y: 473, endPoint x: 323, endPoint y: 436, distance: 246.8
click at [323, 436] on div "A flavorful mixture of seafood like prawns, crab, squid, and kingfish, cooked i…" at bounding box center [607, 479] width 604 height 95
click at [326, 540] on div "Product barcode Product barcode" at bounding box center [607, 564] width 604 height 50
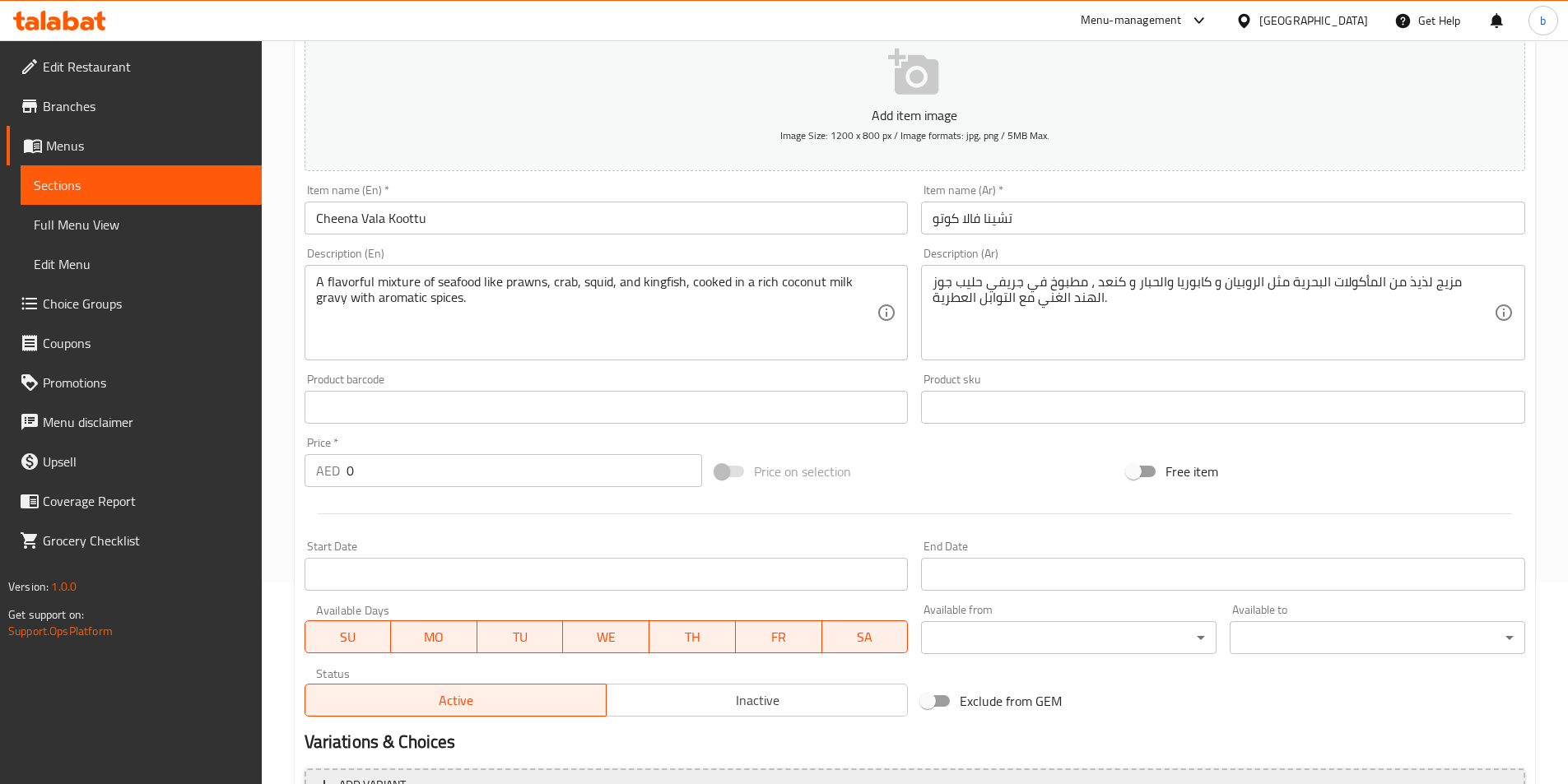
scroll to position [379, 0]
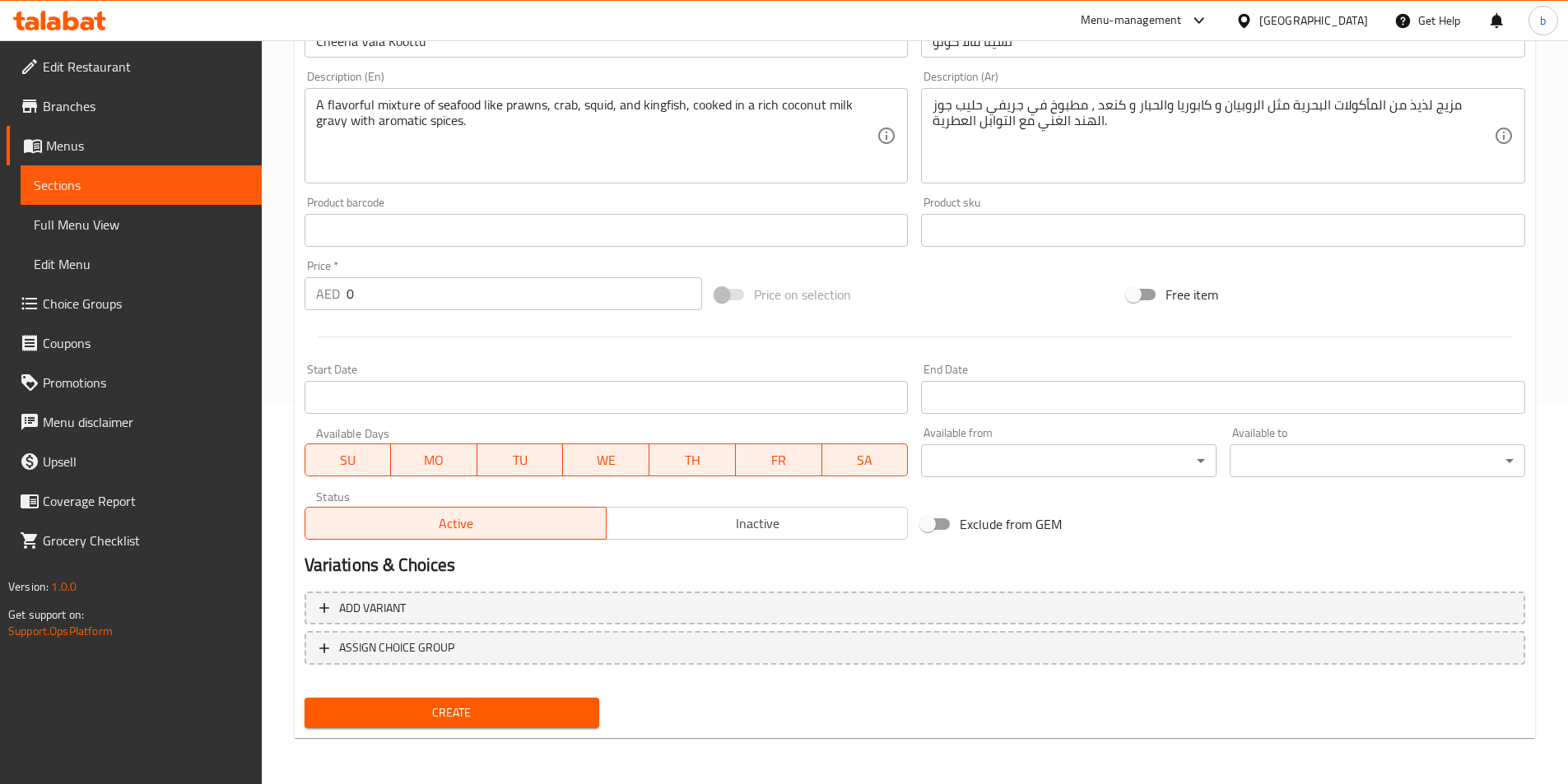
click at [562, 283] on input "0" at bounding box center [524, 293] width 357 height 33
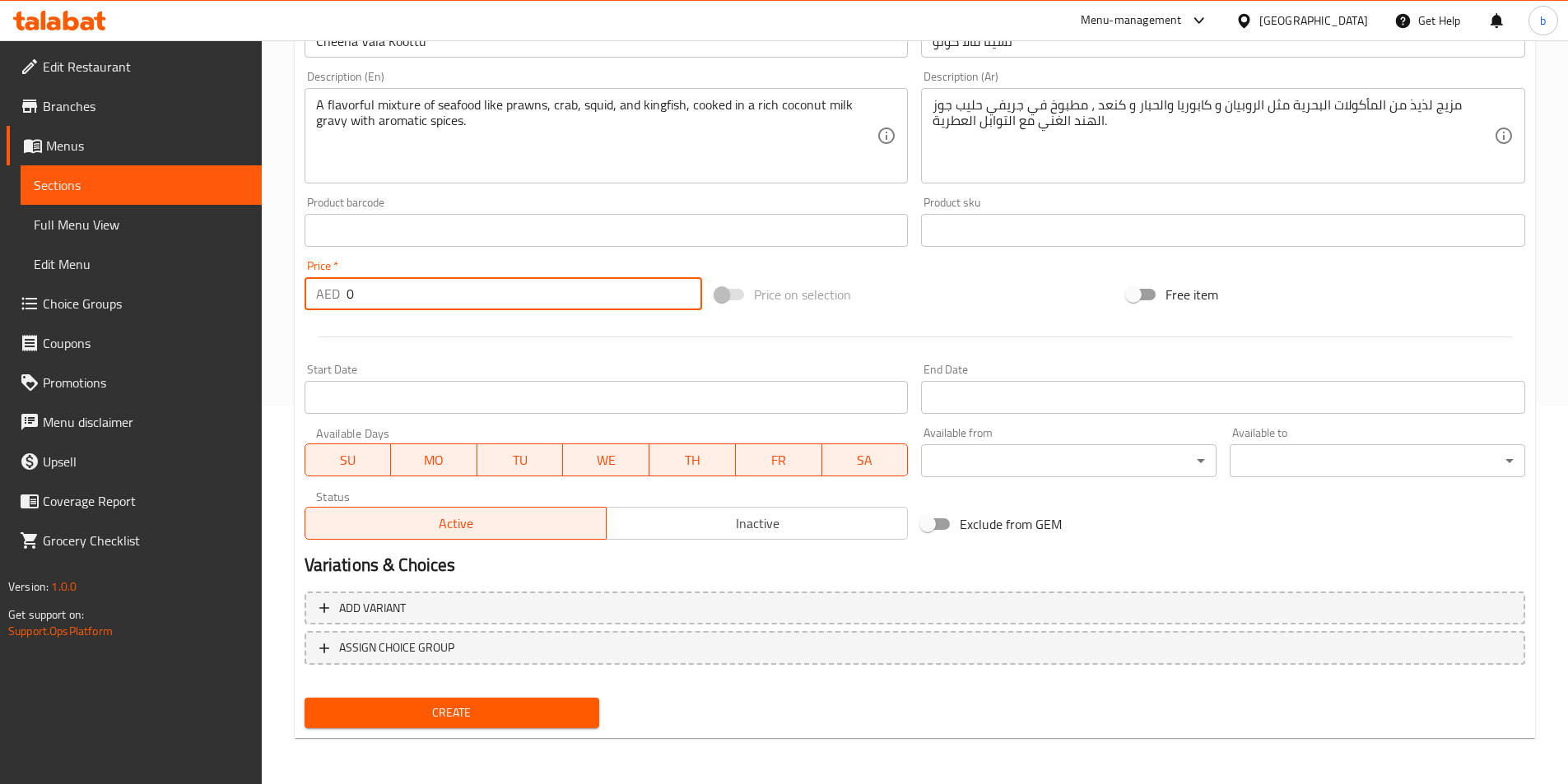
click at [562, 283] on input "0" at bounding box center [524, 293] width 357 height 33
paste input "75"
type input "75"
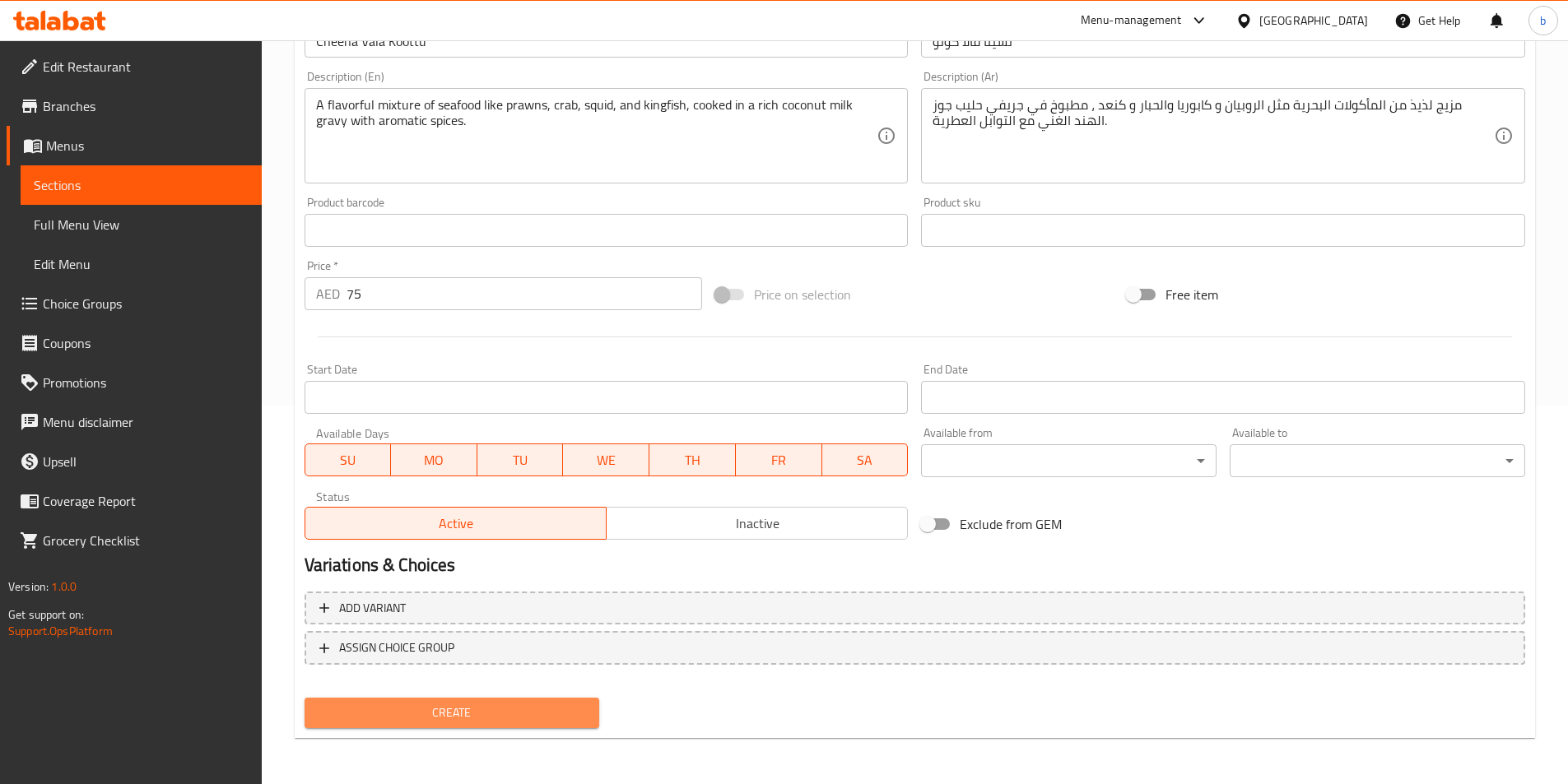
click at [521, 705] on span "Create" at bounding box center [452, 712] width 269 height 20
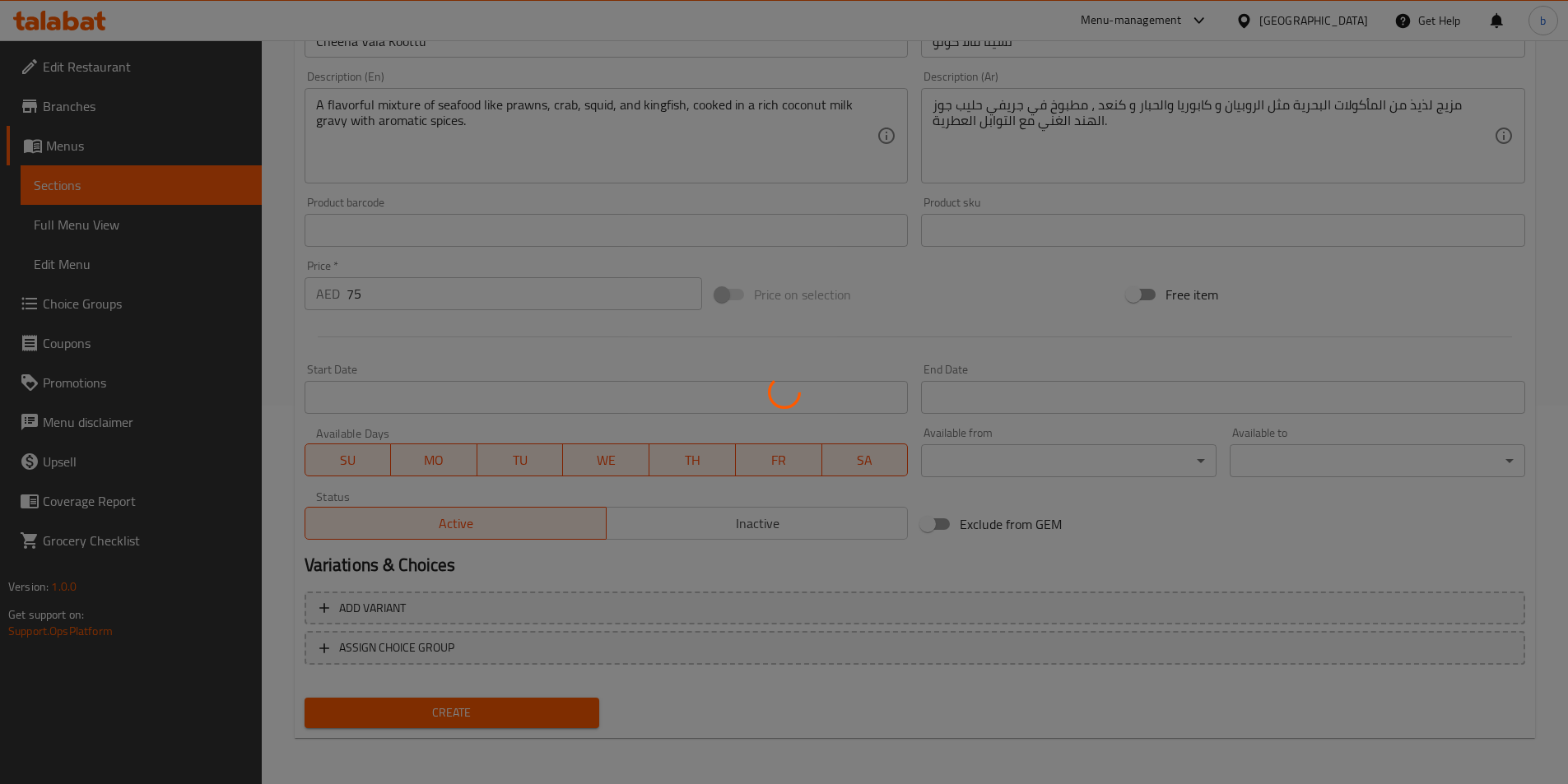
type input "0"
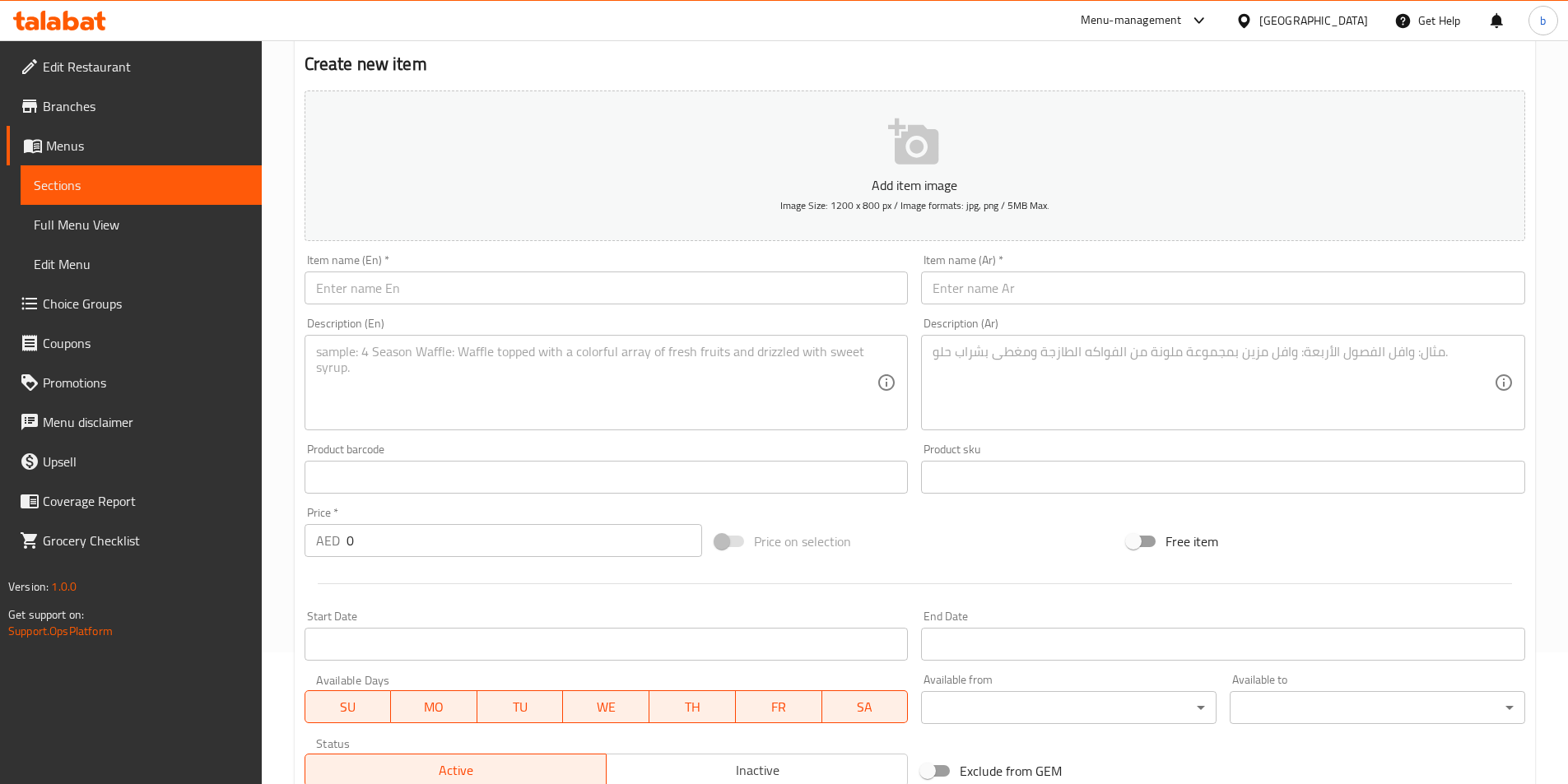
scroll to position [0, 0]
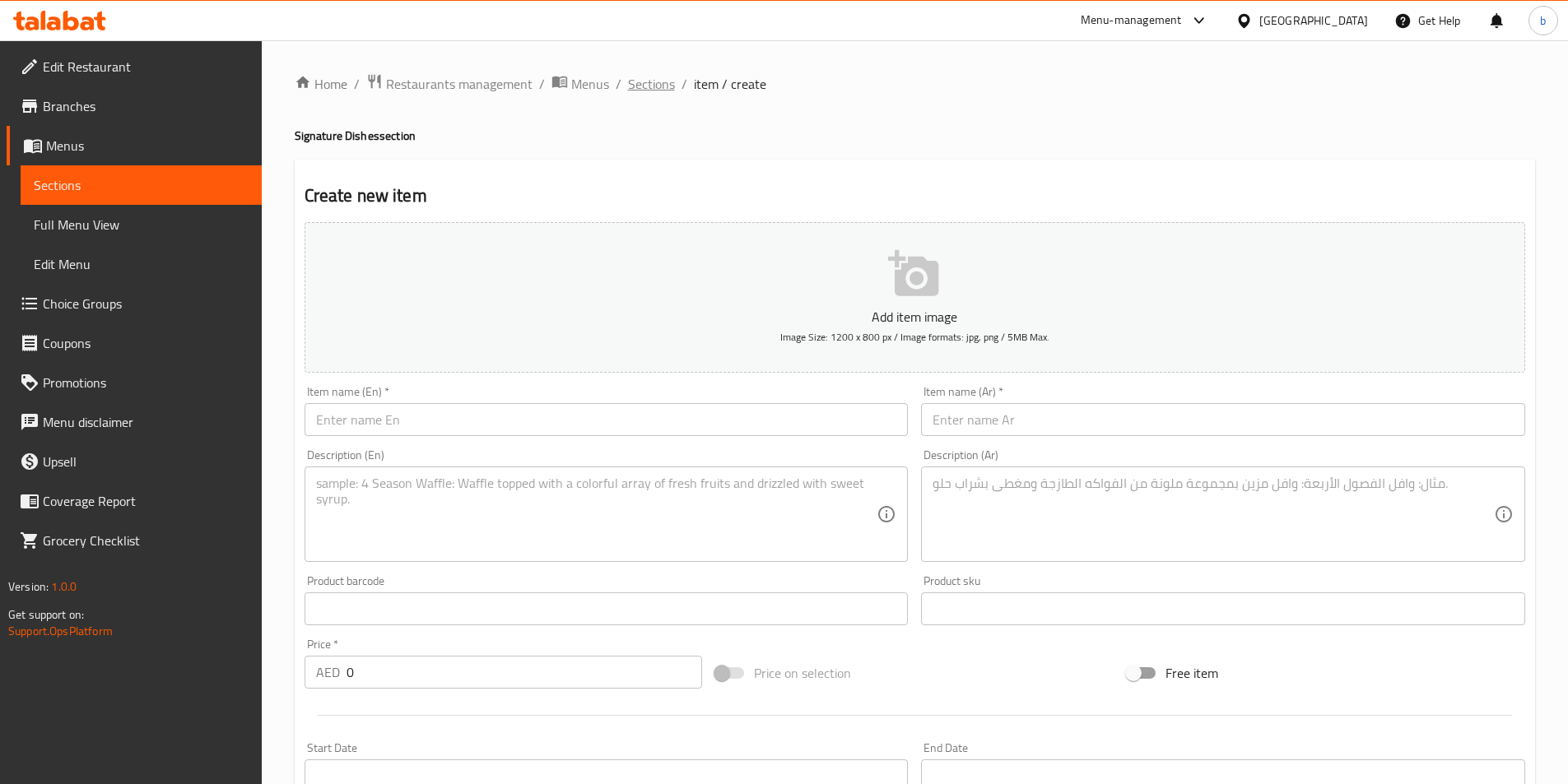
click at [646, 91] on span "Sections" at bounding box center [651, 84] width 47 height 19
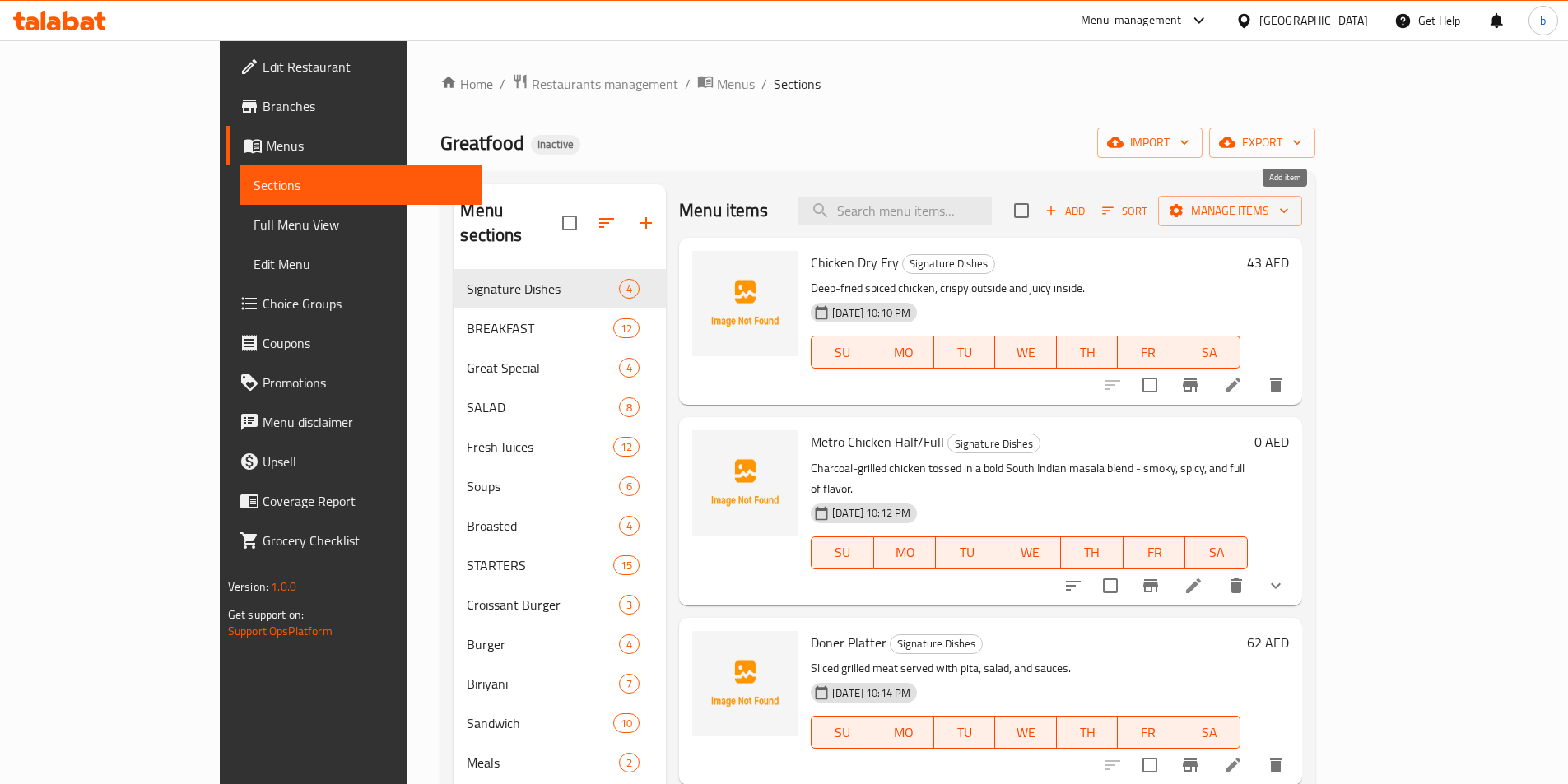
click at [1087, 213] on span "Add" at bounding box center [1065, 210] width 44 height 19
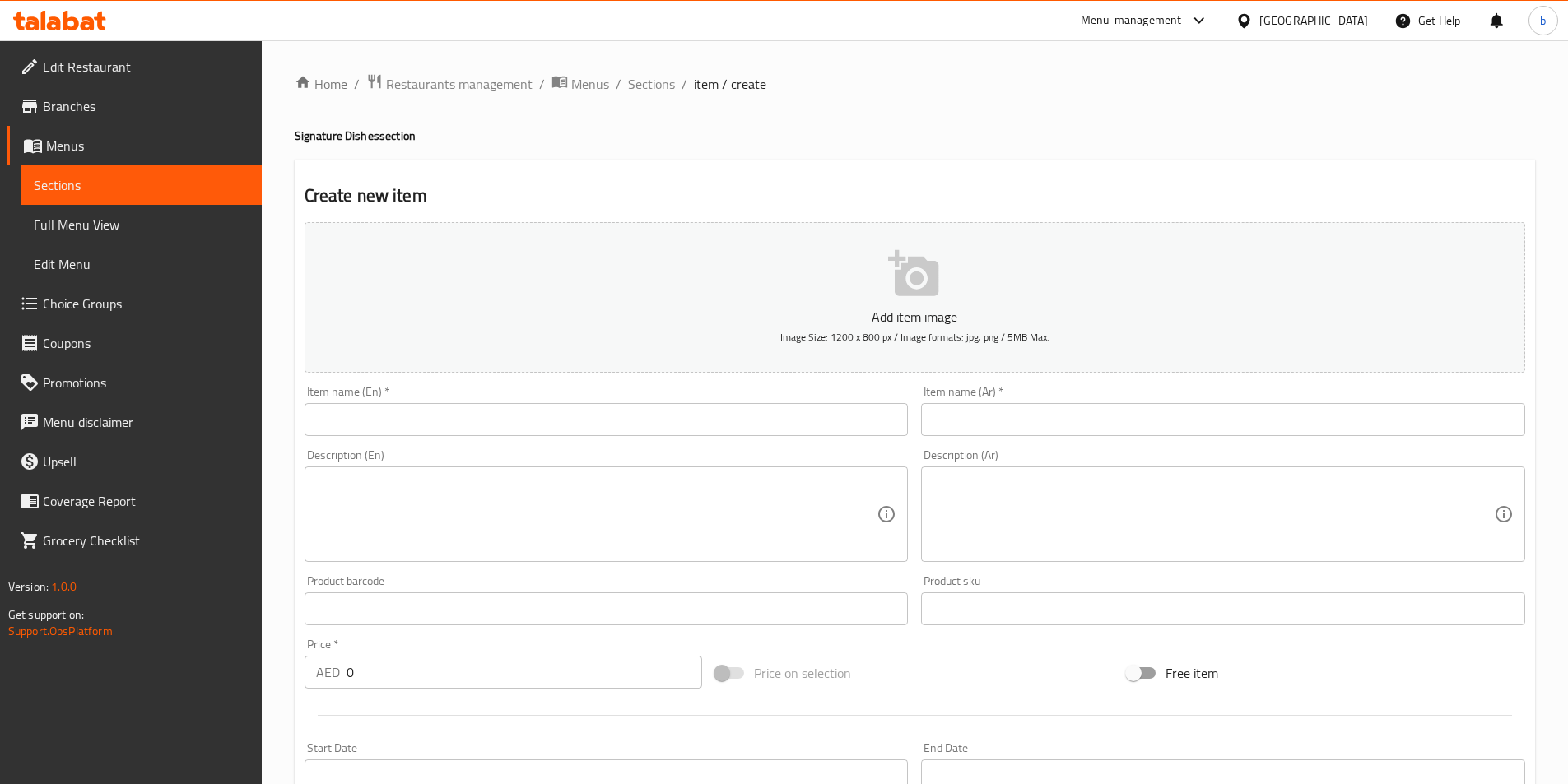
click at [506, 431] on input "text" at bounding box center [607, 419] width 604 height 33
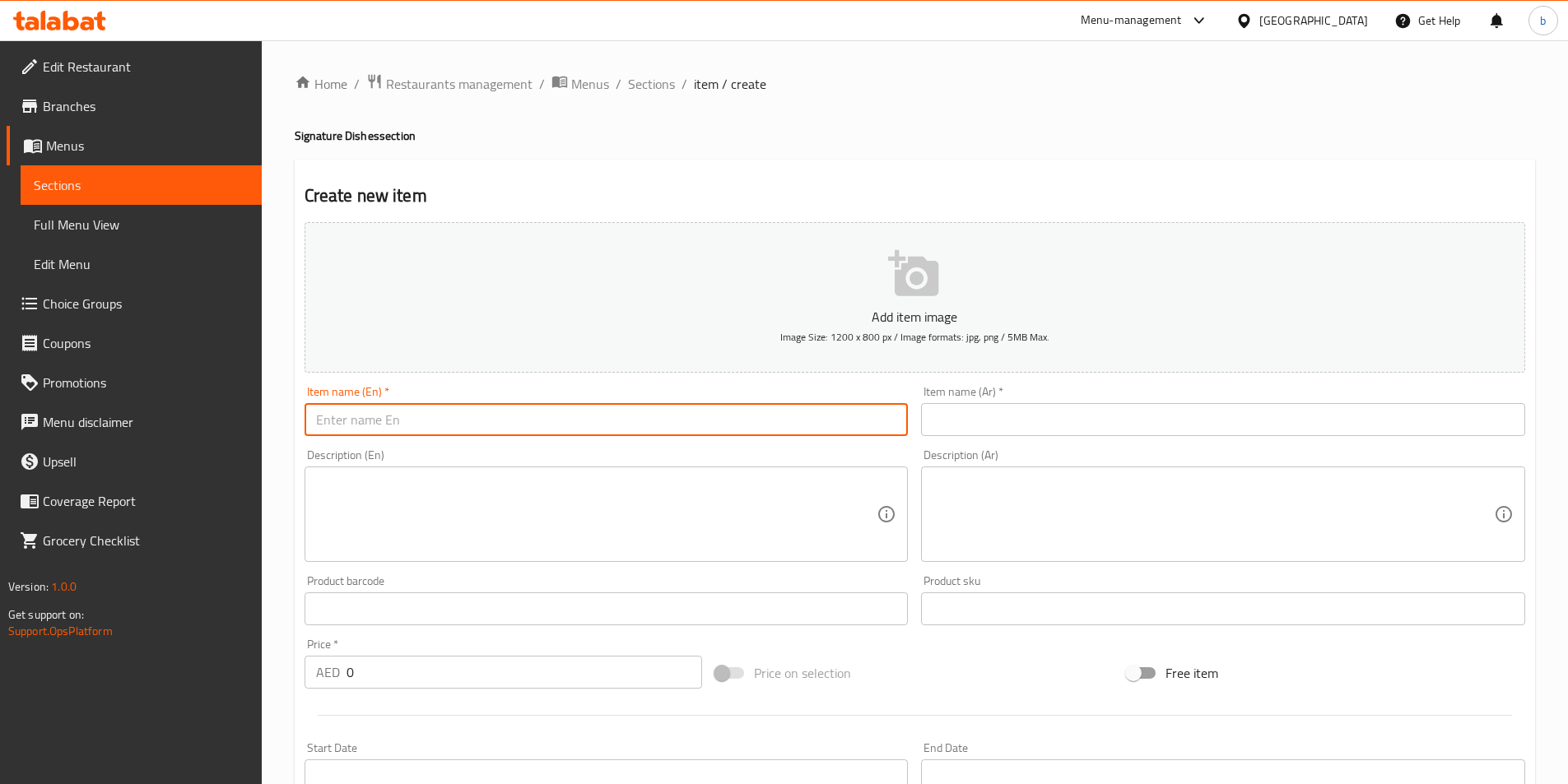
paste input "Pal Paratha Chicken / Beef"
type input "Pal Paratha Chicken / Beef"
click at [949, 426] on input "text" at bounding box center [1223, 419] width 604 height 33
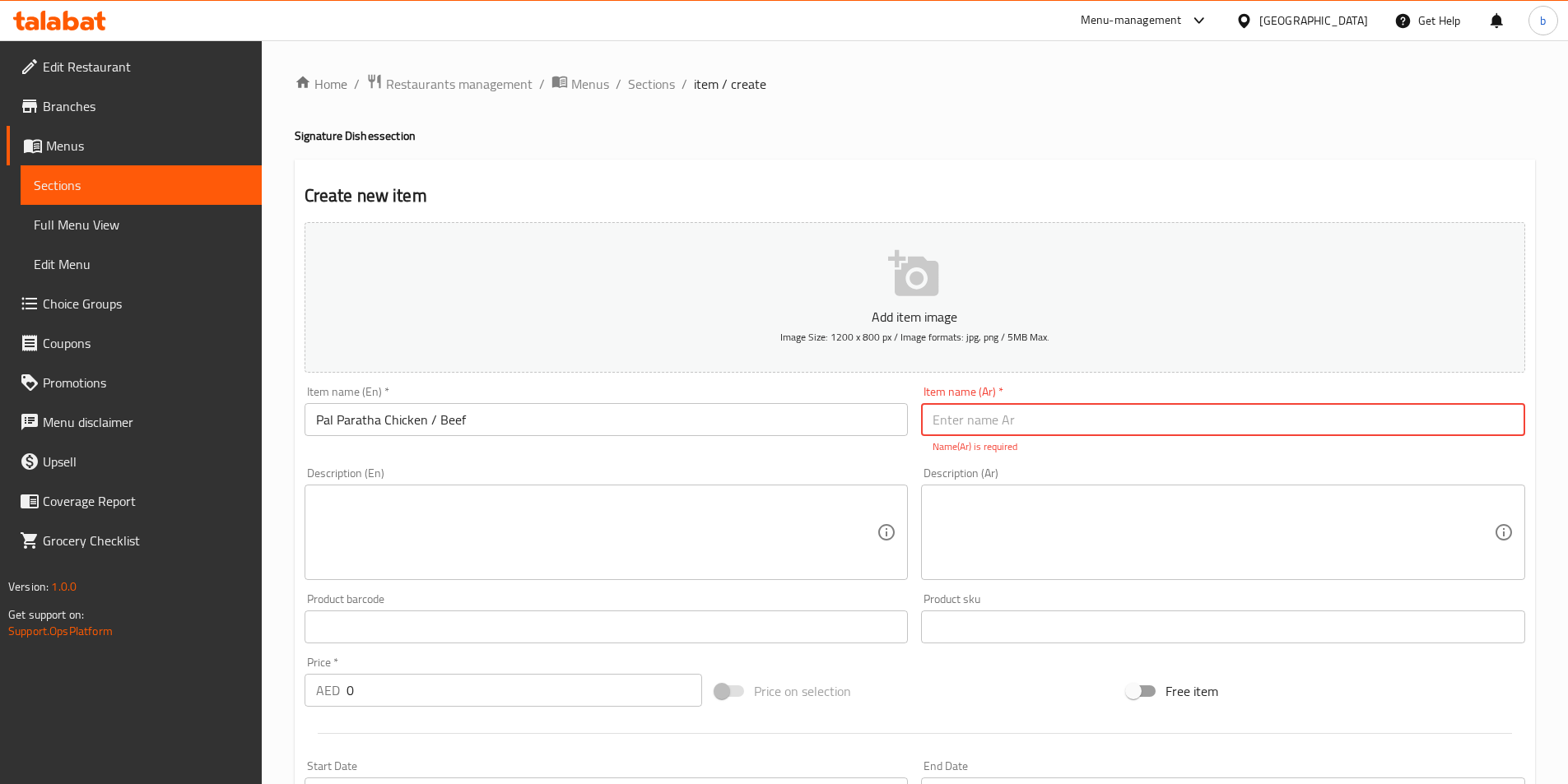
click at [1067, 418] on input "text" at bounding box center [1223, 419] width 604 height 33
paste input "بال براثا دجاج / لحم بقري"
type input "بال براثا دجاج / لحم بقري"
click at [912, 482] on div "Description (En) Description (En)" at bounding box center [606, 524] width 617 height 126
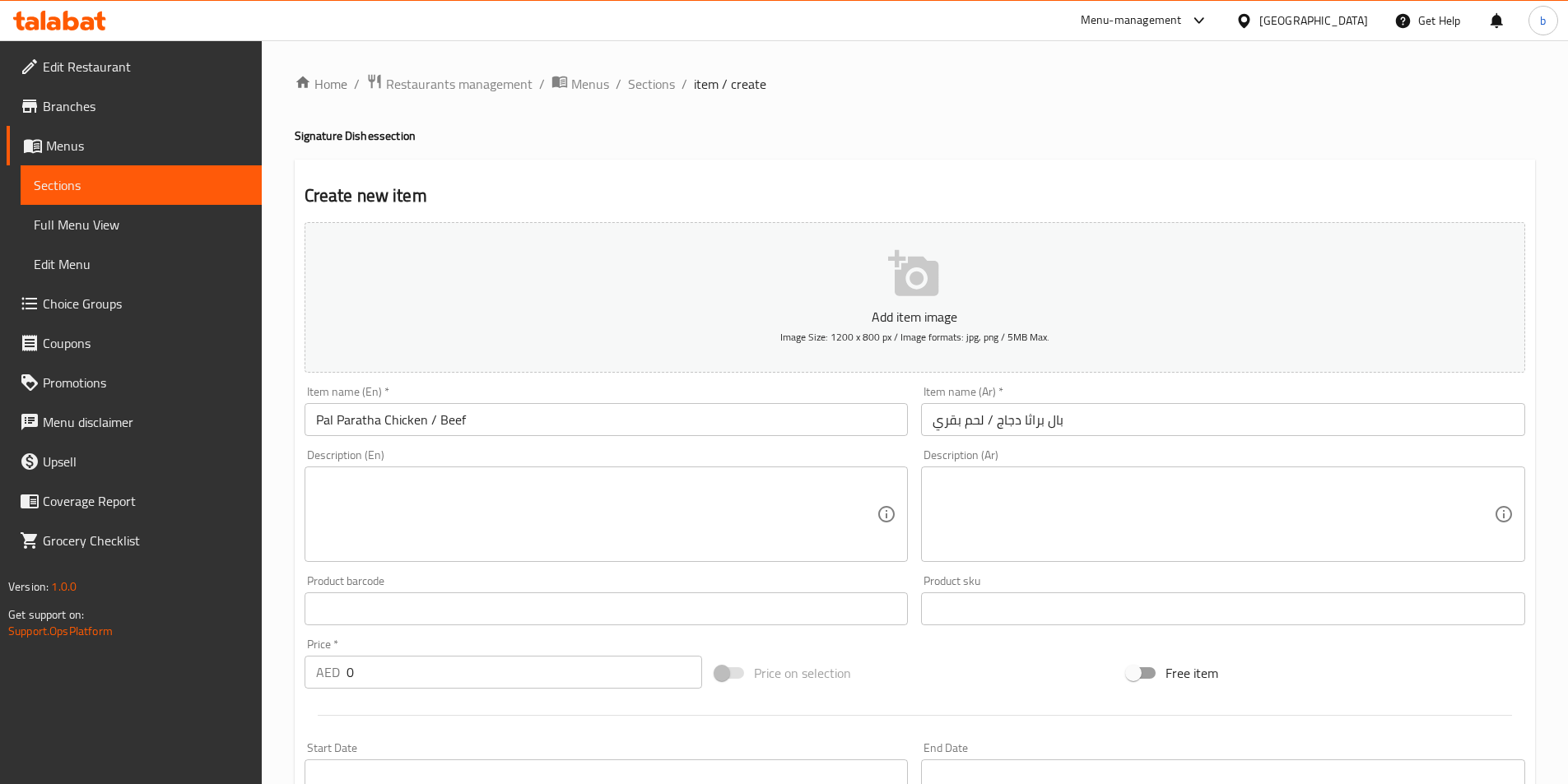
click at [725, 559] on div "Description (En)" at bounding box center [607, 515] width 604 height 95
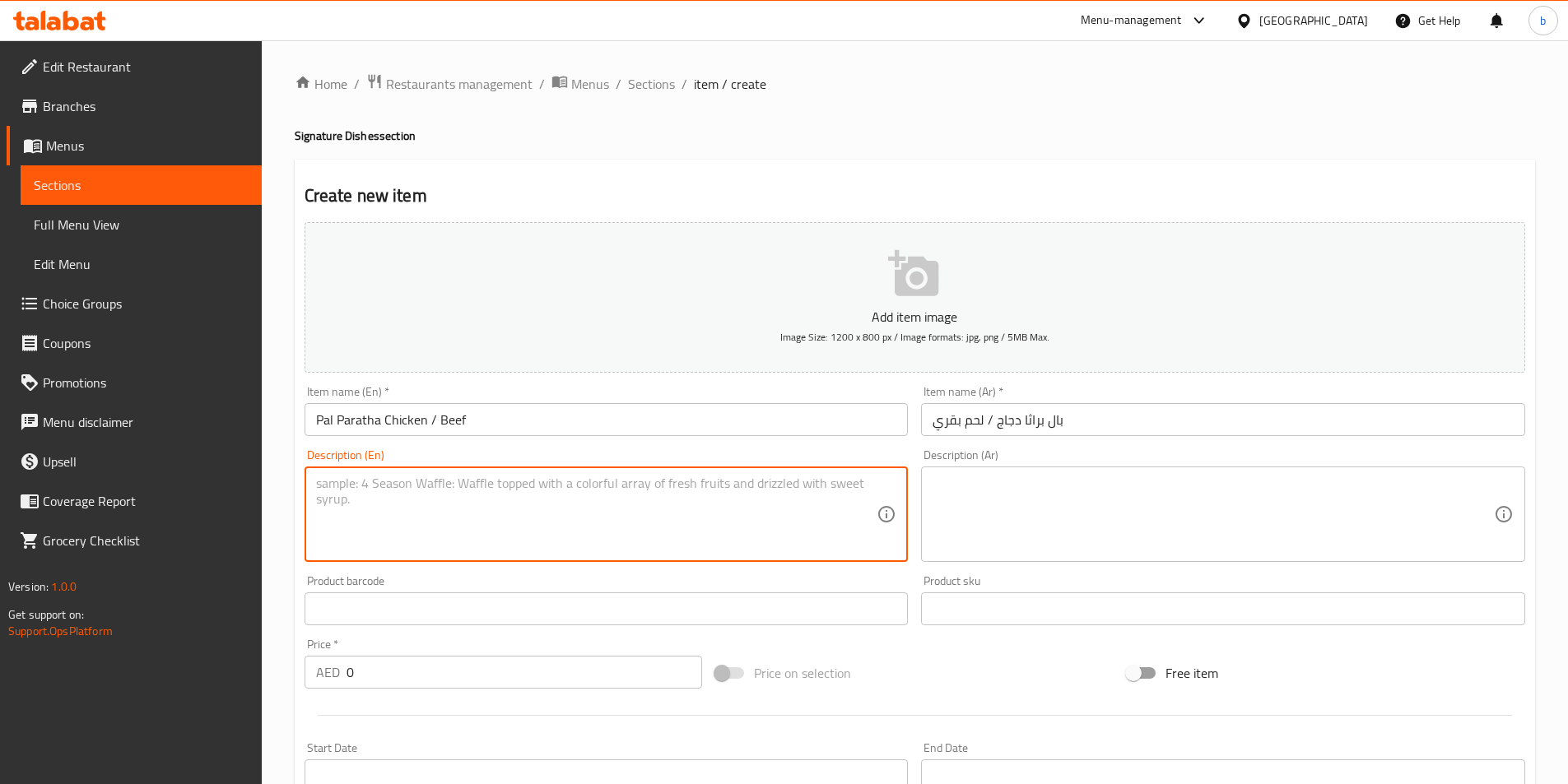
paste textarea "A Greatfood special: Paratha dipped in coconut milk, then dum-cooked with our s…"
type textarea "A Greatfood special: Paratha dipped in coconut milk, then dum-cooked with our s…"
click at [974, 479] on textarea at bounding box center [1213, 515] width 562 height 79
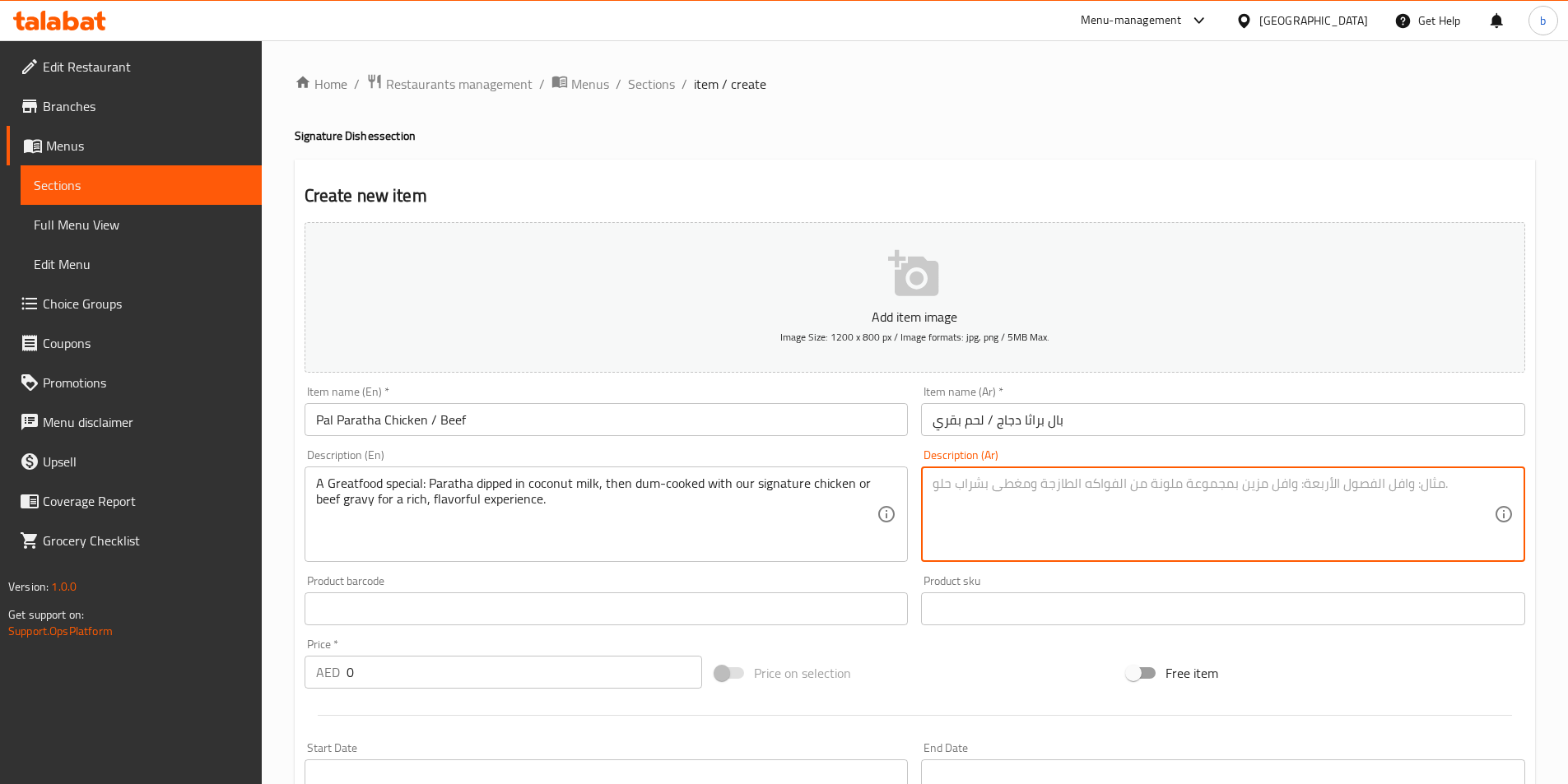
paste textarea "طعام رائع خاص: باراثا مغموسة في حليب جوز الهند، ثم مطبوخ ببطء مع دجاج السيجنتشر…"
click at [1054, 551] on textarea "طعام رائع خاص: باراثا مغموسة في حليب جوز الهند، ثم مطبوخ ببطء مع دجاج السيجنتشر…" at bounding box center [1213, 515] width 562 height 79
click at [1000, 524] on textarea "طعام رائع خاص: باراثا مغموسة في حليب جوز الهند، ثم مطبوخ ببطء مع دجاج السيجنتشر…" at bounding box center [1213, 515] width 562 height 79
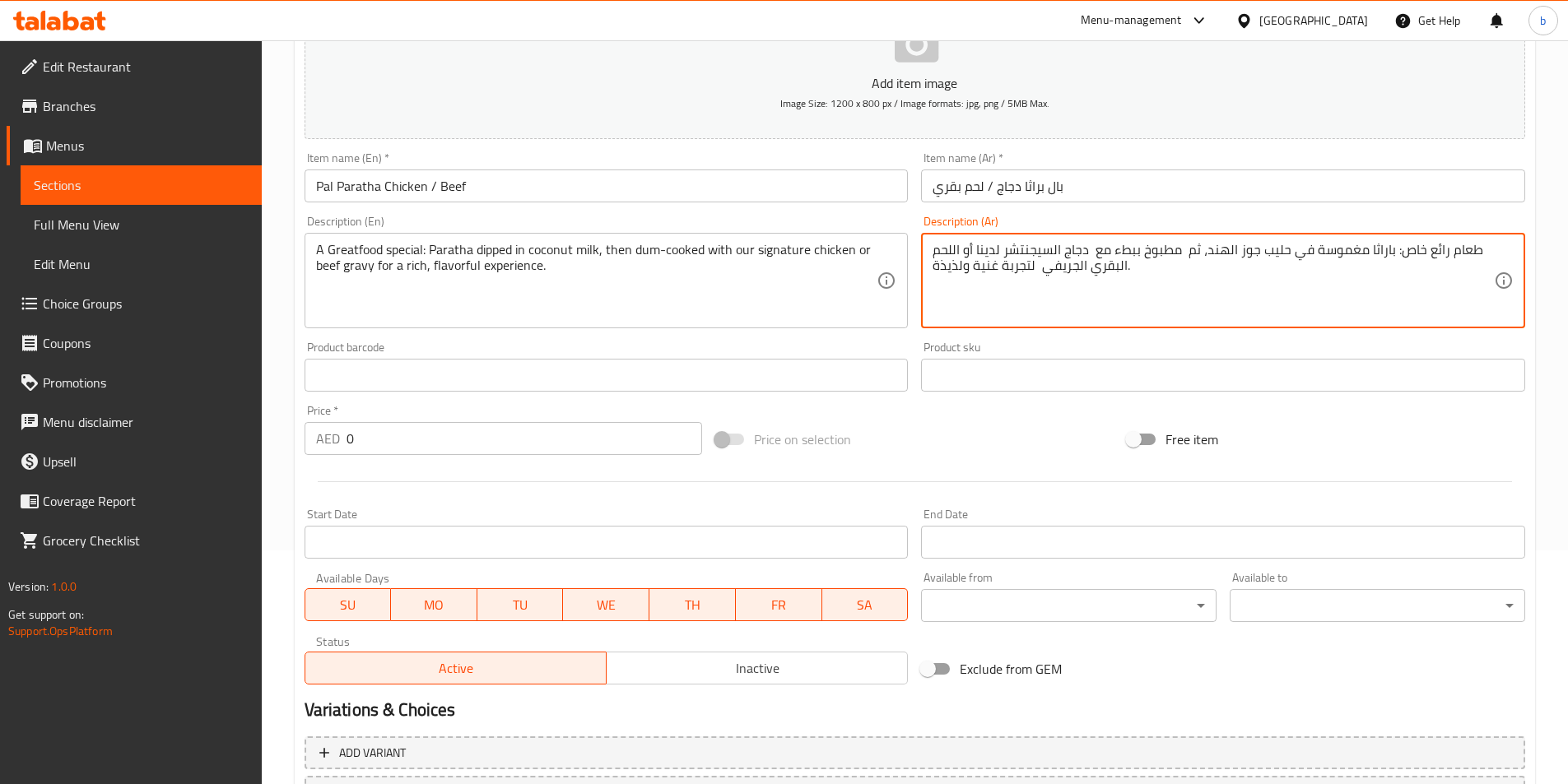
scroll to position [329, 0]
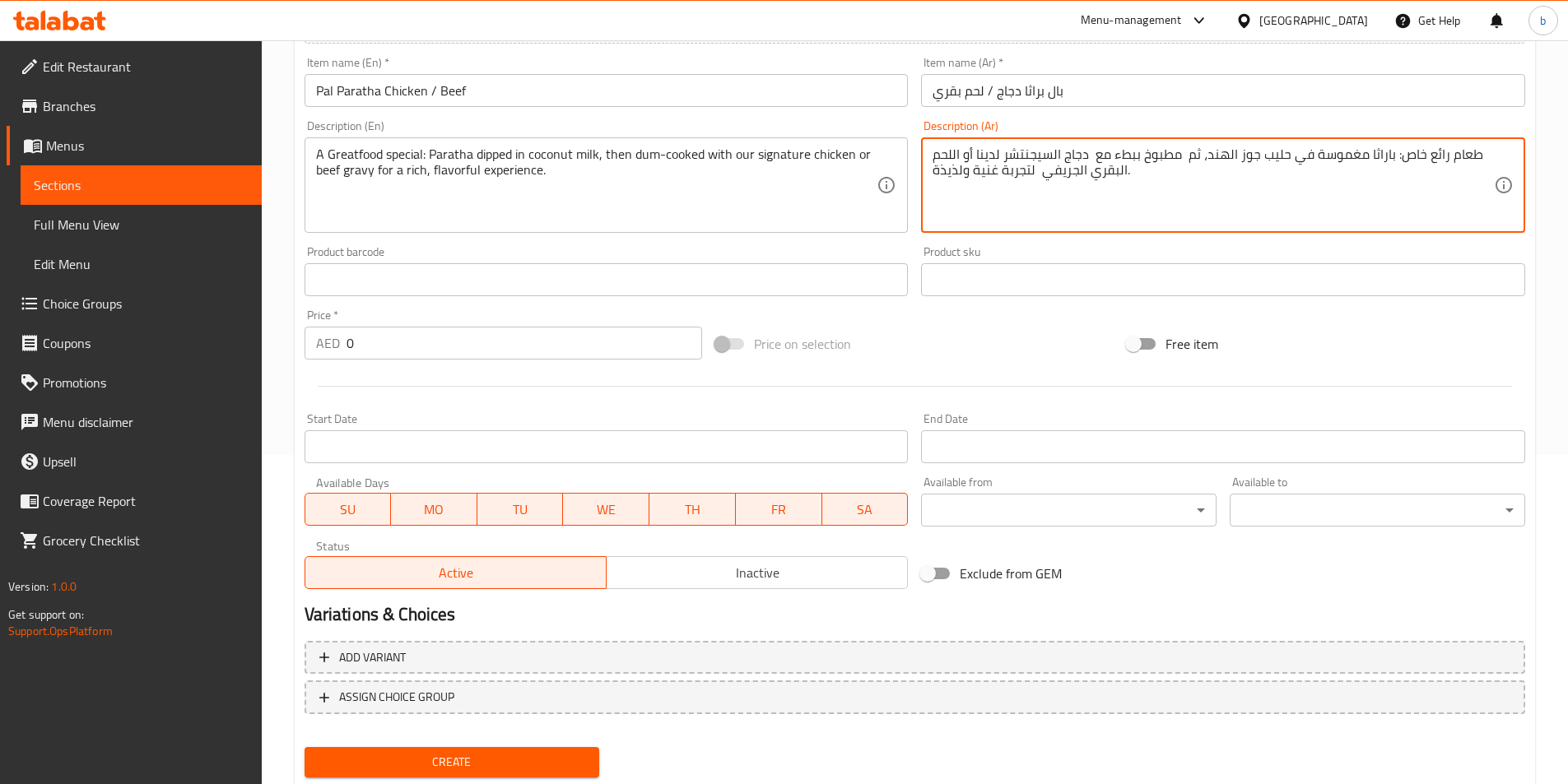
type textarea "طعام رائع خاص: باراثا مغموسة في حليب جوز الهند، ثم مطبوخ ببطء مع دجاج السيجنتشر…"
click at [455, 343] on input "0" at bounding box center [524, 343] width 357 height 33
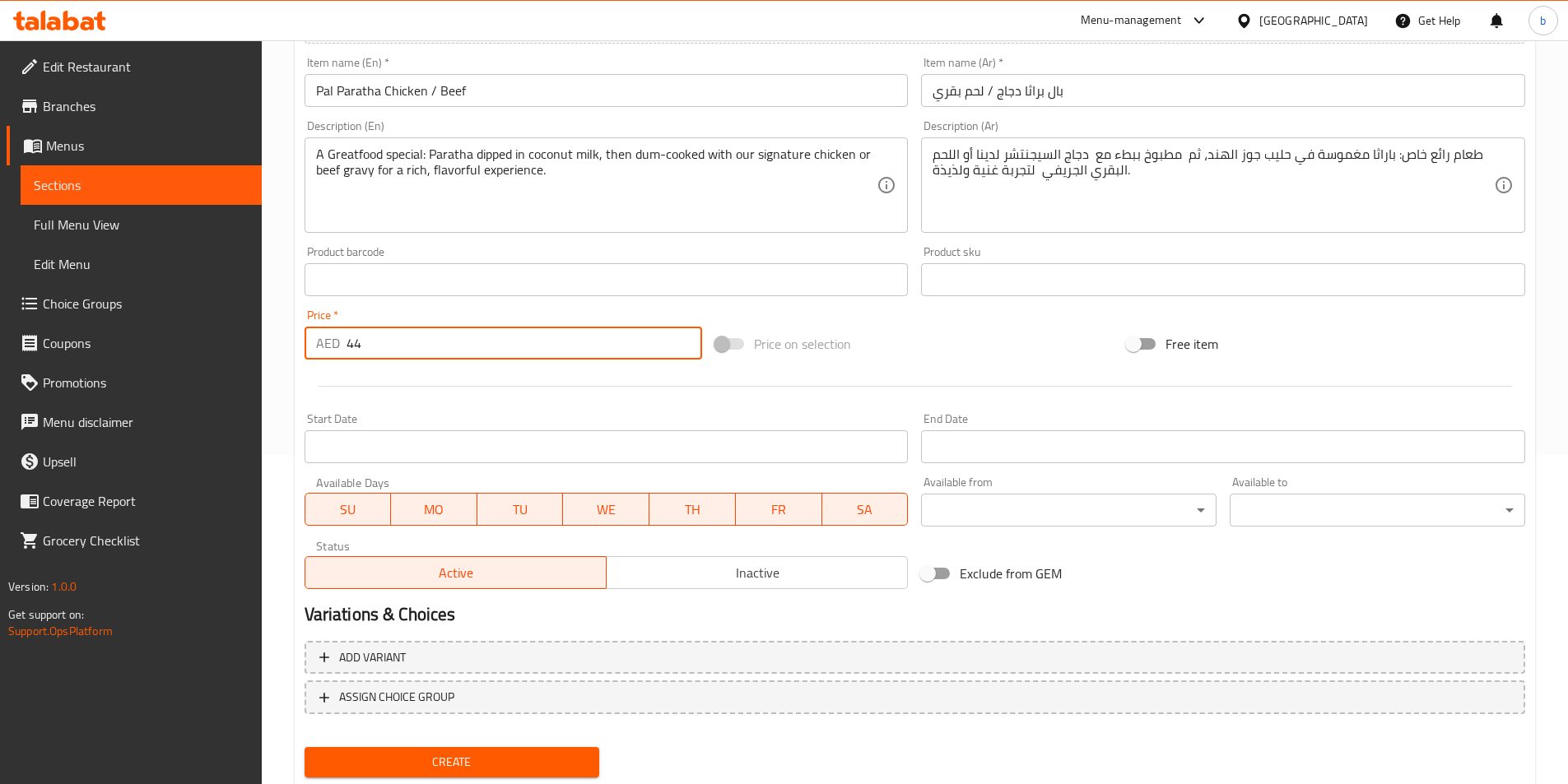
type input "44"
click at [456, 762] on span "Create" at bounding box center [452, 762] width 269 height 20
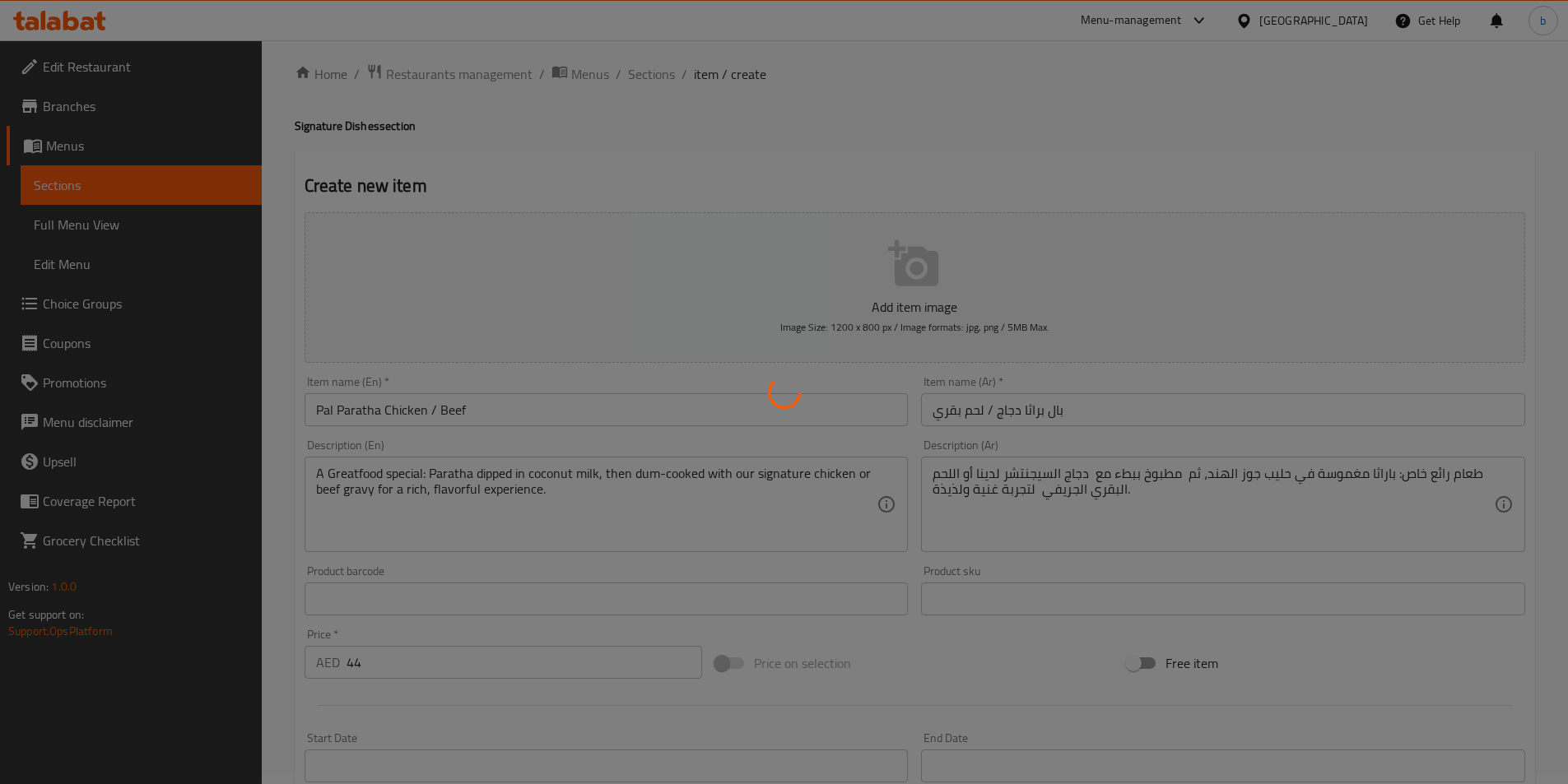
scroll to position [0, 0]
type input "0"
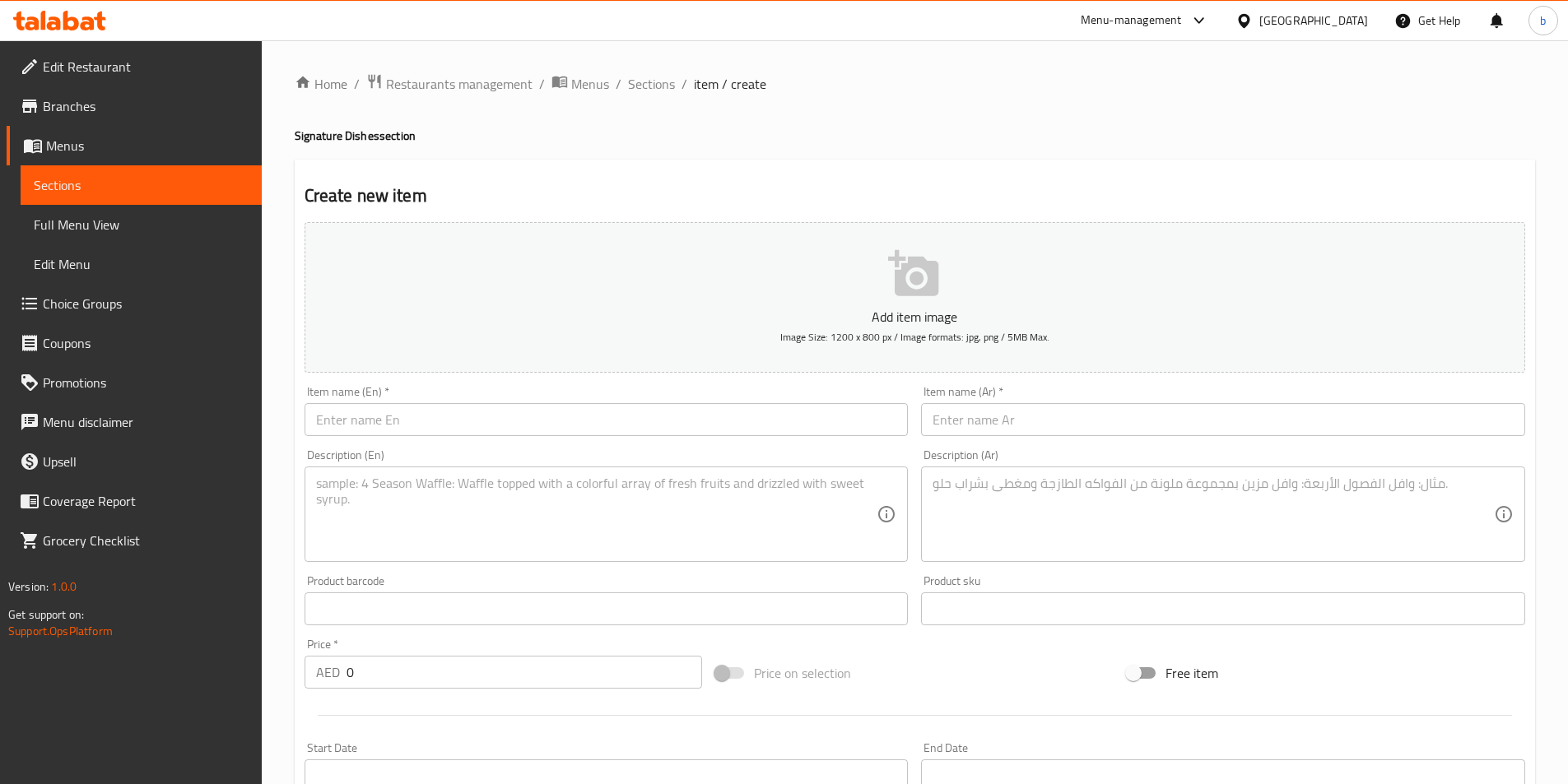
click at [165, 188] on span "Sections" at bounding box center [140, 185] width 215 height 19
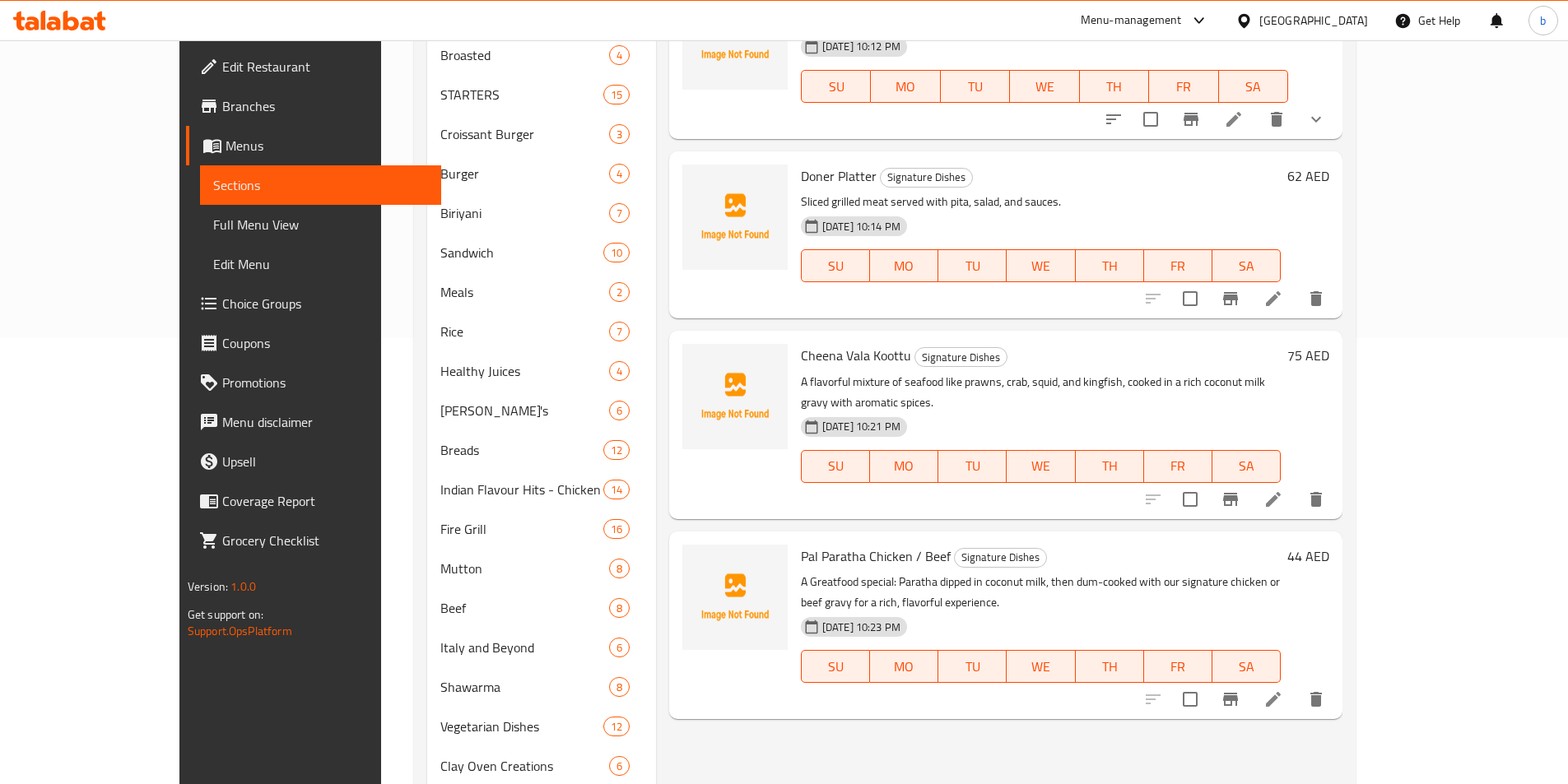
scroll to position [577, 0]
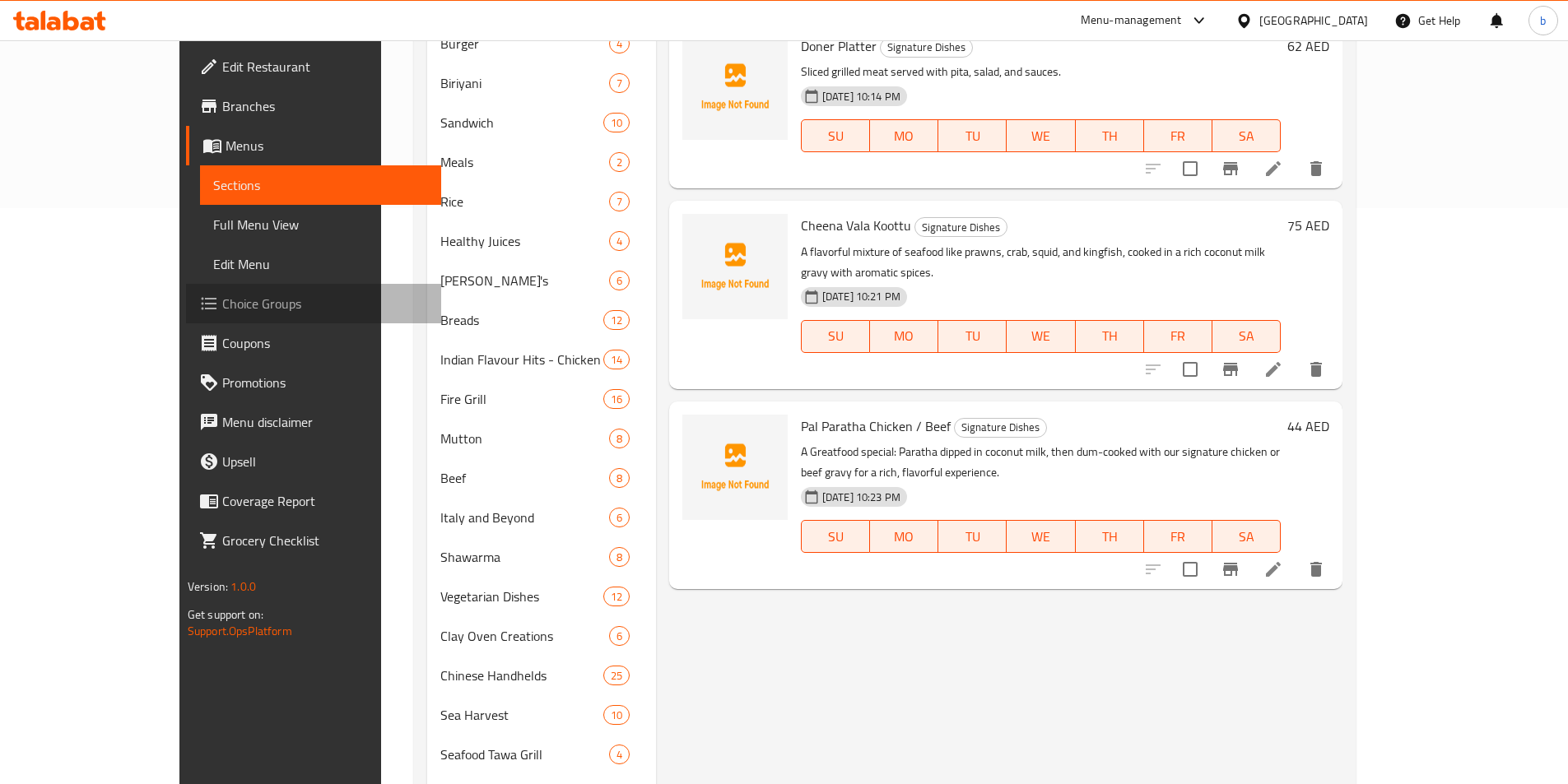
click at [222, 303] on span "Choice Groups" at bounding box center [325, 304] width 206 height 19
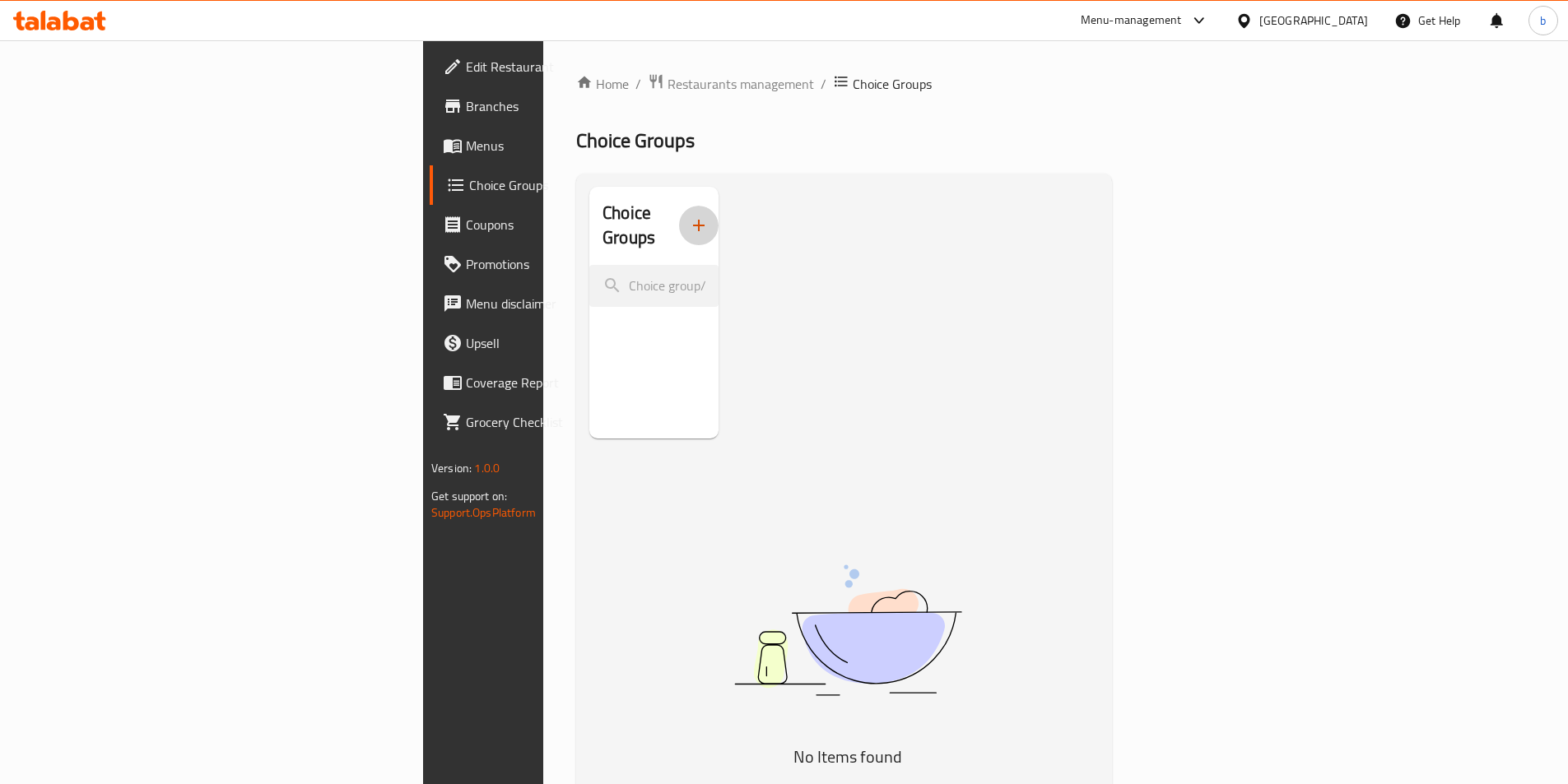
click at [693, 220] on icon "button" at bounding box center [698, 225] width 11 height 11
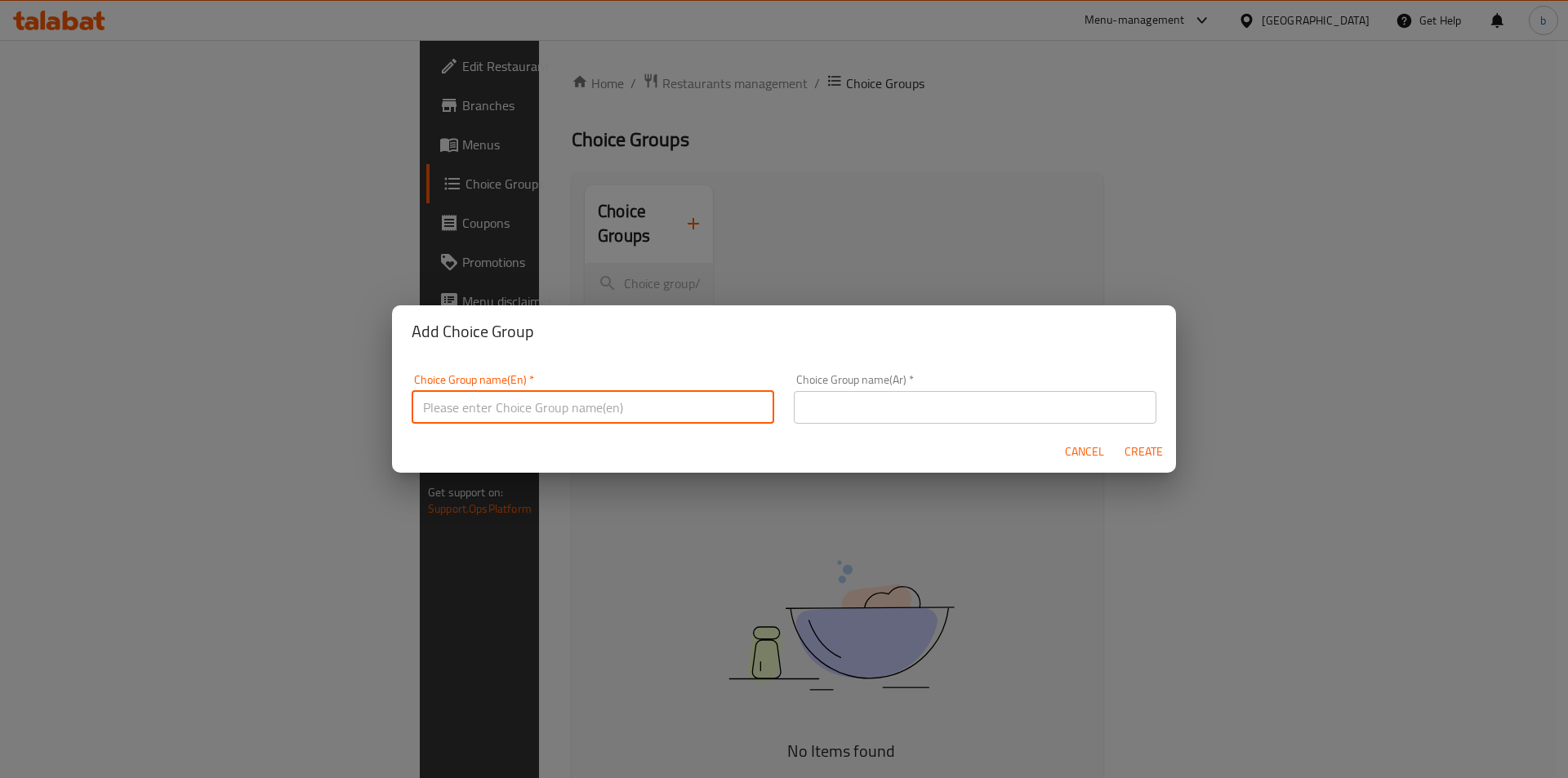
click at [570, 397] on input "text" at bounding box center [593, 407] width 363 height 32
type input "your choice of"
click at [841, 408] on input "text" at bounding box center [975, 407] width 363 height 32
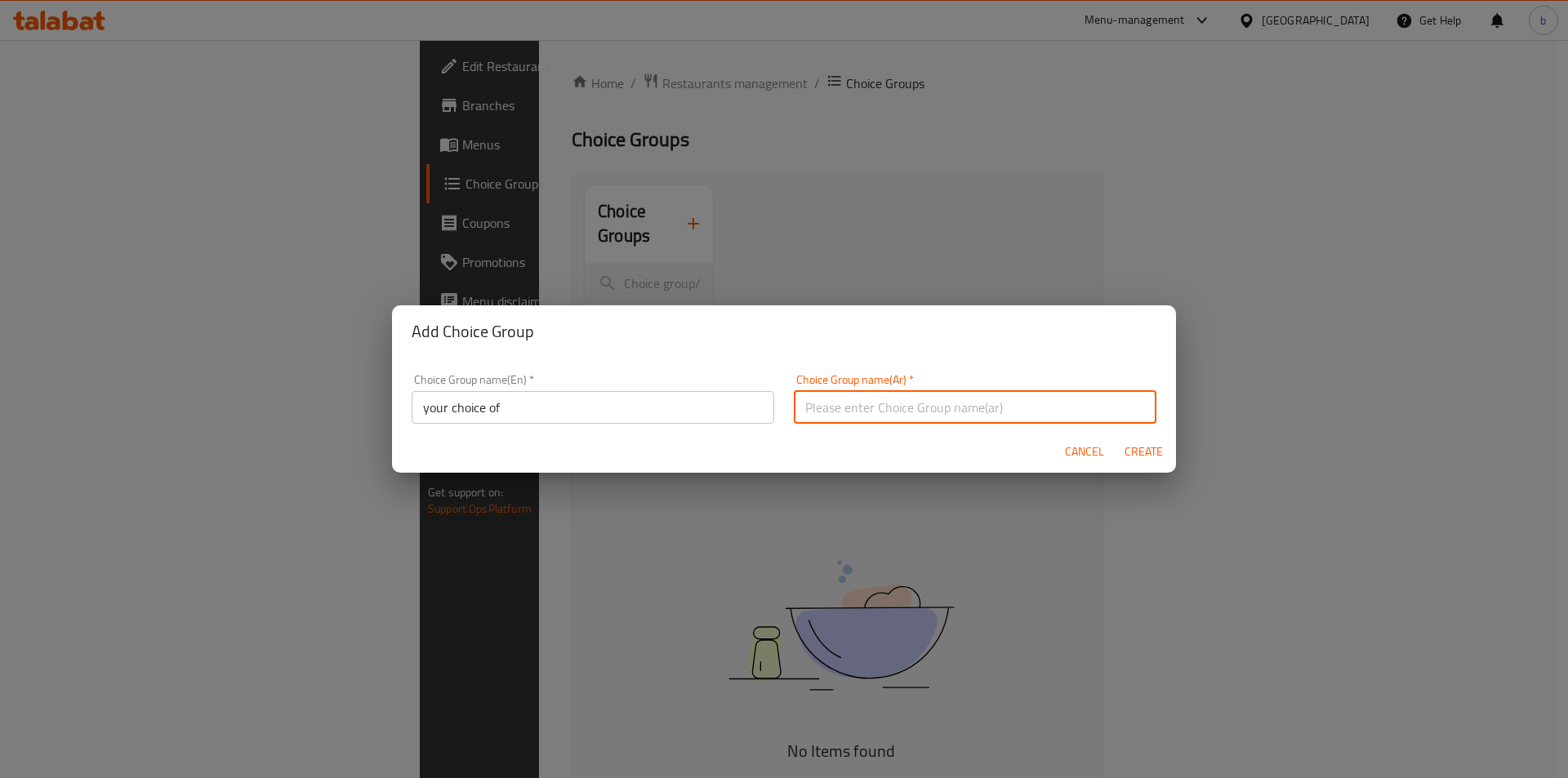
type input "اختيارك من"
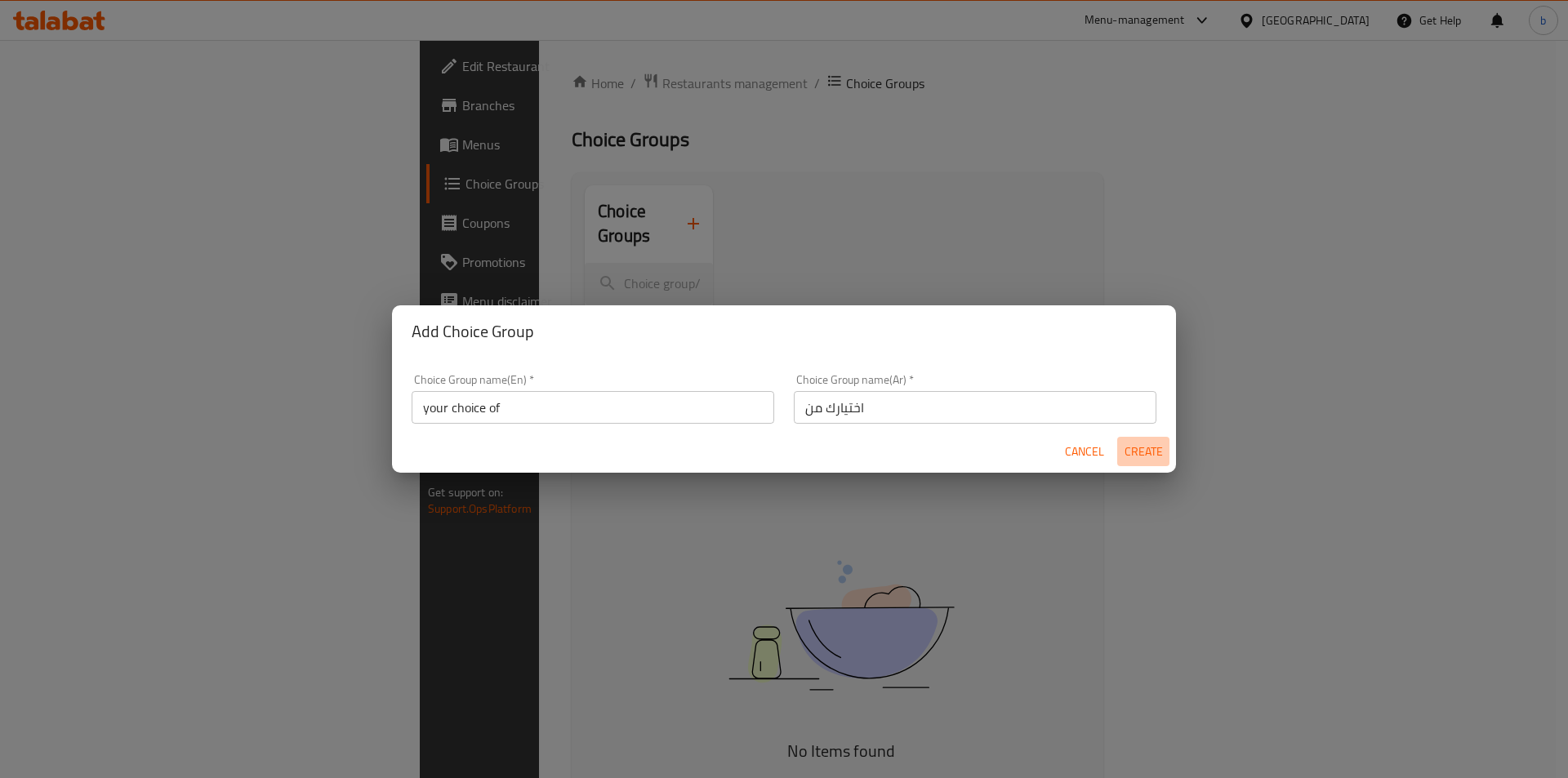
click at [1134, 457] on span "Create" at bounding box center [1143, 451] width 39 height 20
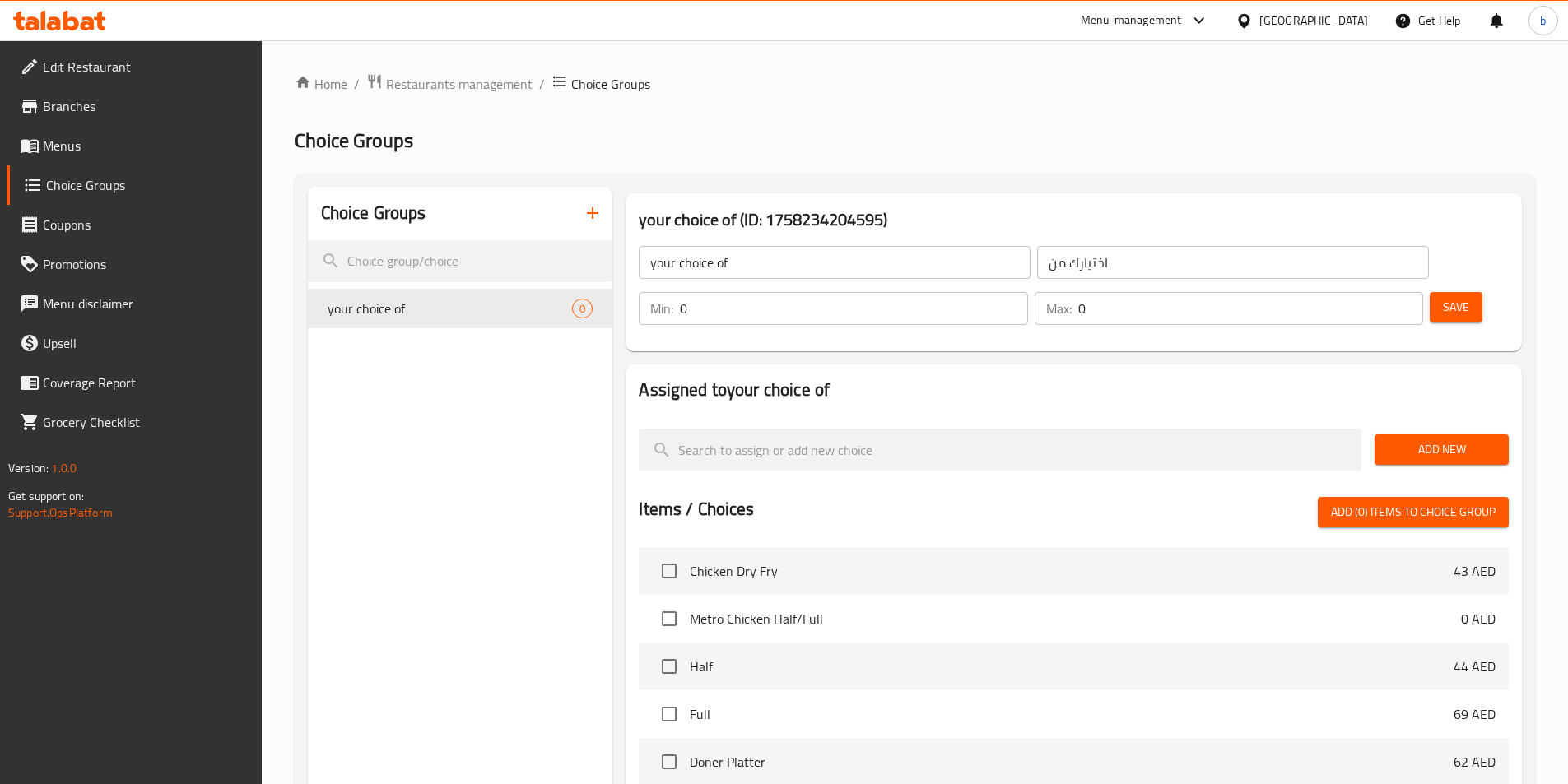
click at [1482, 440] on span "Add New" at bounding box center [1442, 449] width 108 height 20
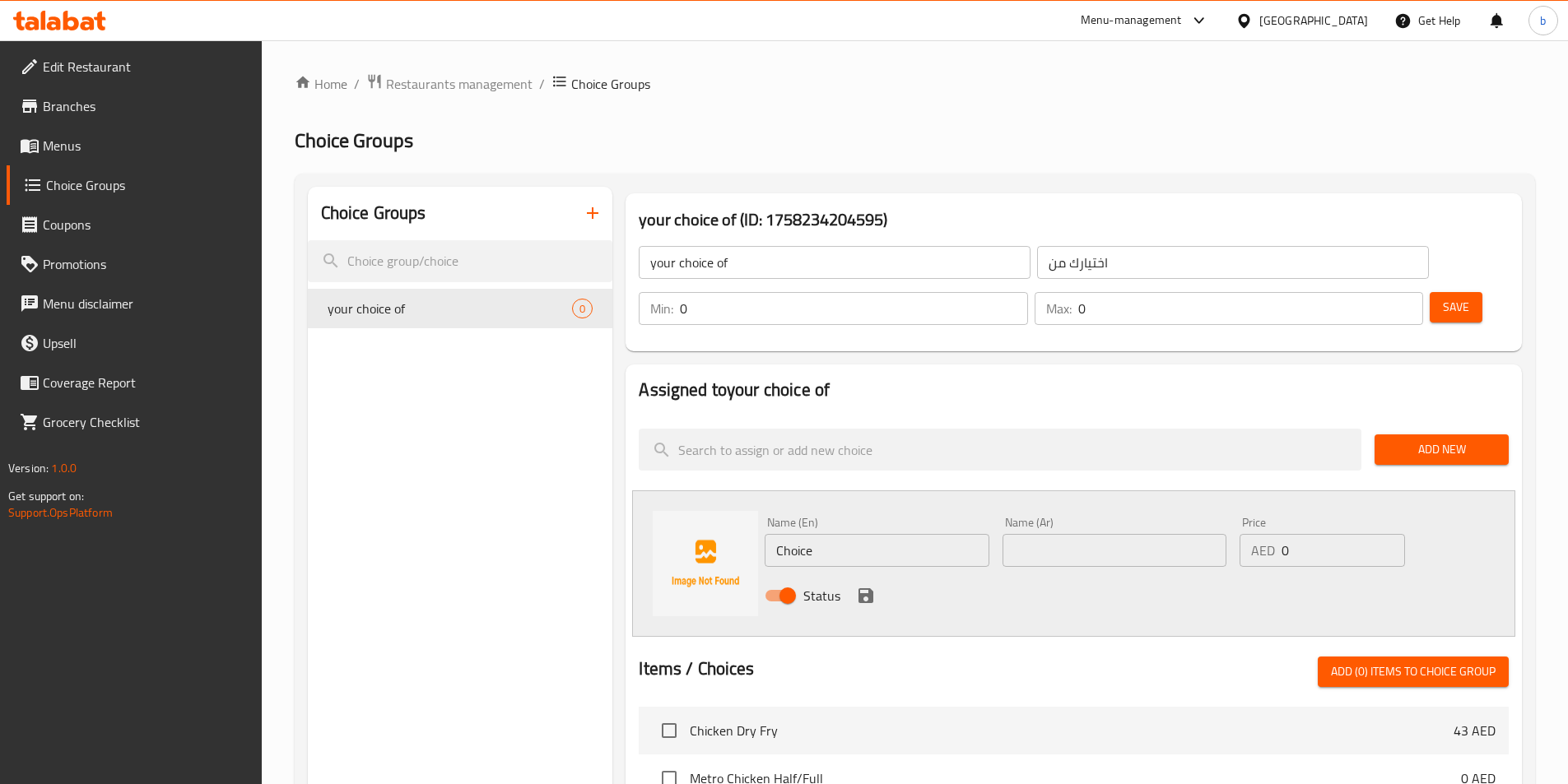
click at [964, 534] on input "Choice" at bounding box center [877, 550] width 224 height 33
click at [853, 534] on input "Choice" at bounding box center [877, 550] width 224 height 33
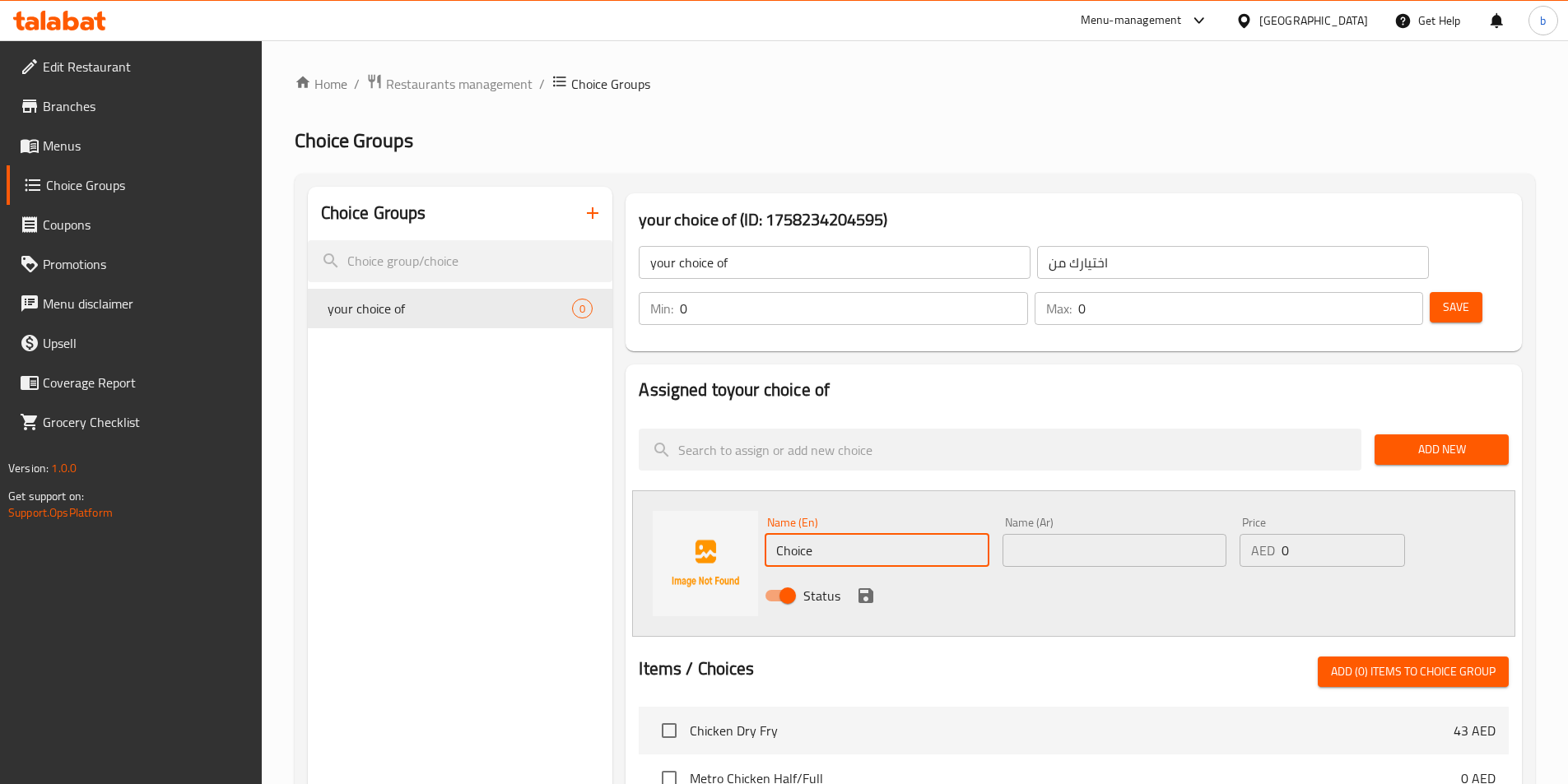
paste input "Pal Paratha Chicken"
type input "Pal Paratha Chicken"
click at [1021, 534] on input "text" at bounding box center [1114, 550] width 224 height 33
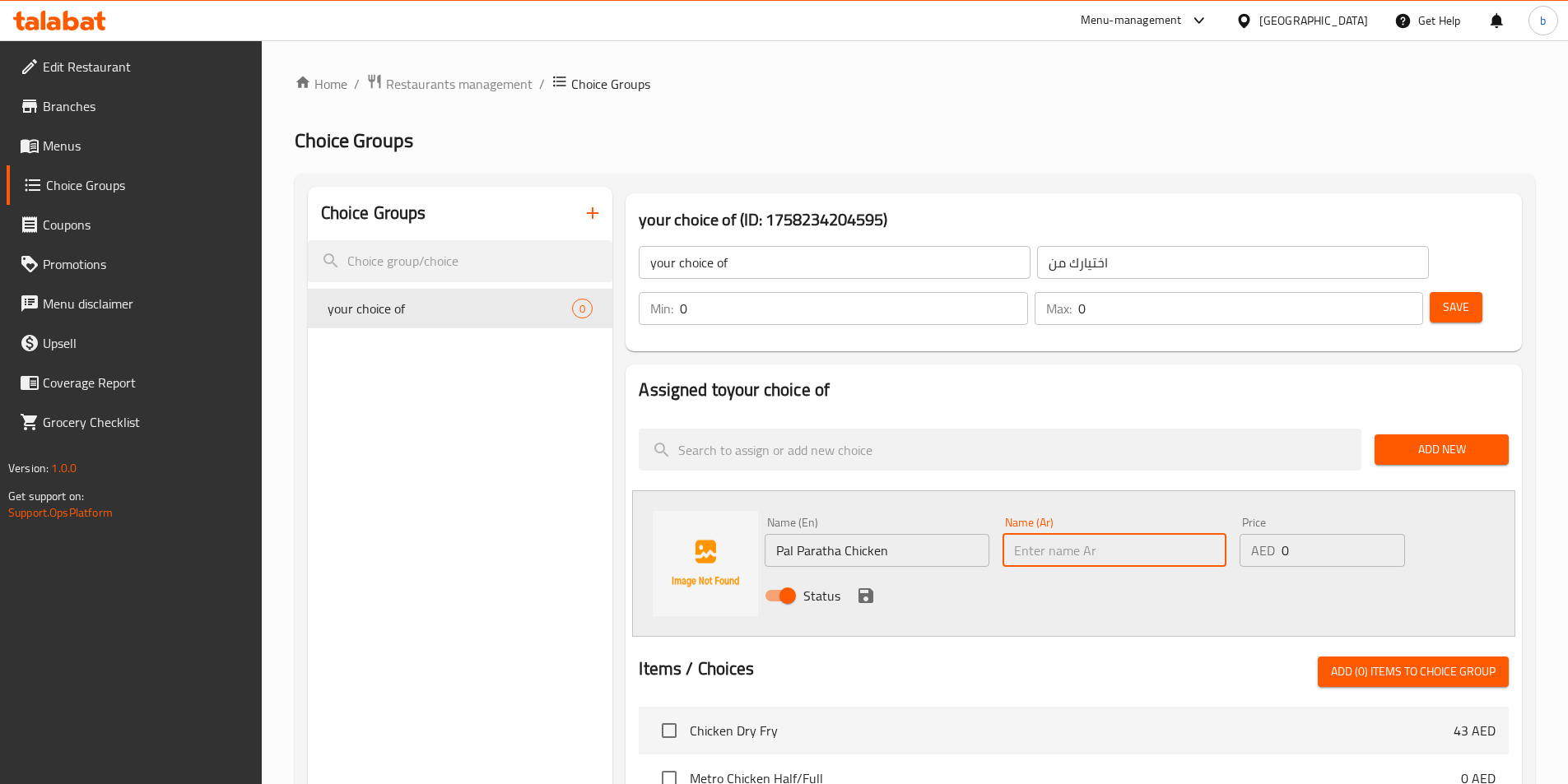
paste input "بال براثا دجاج"
type input "بال براثا دجاج"
click at [868, 589] on icon "save" at bounding box center [865, 596] width 15 height 15
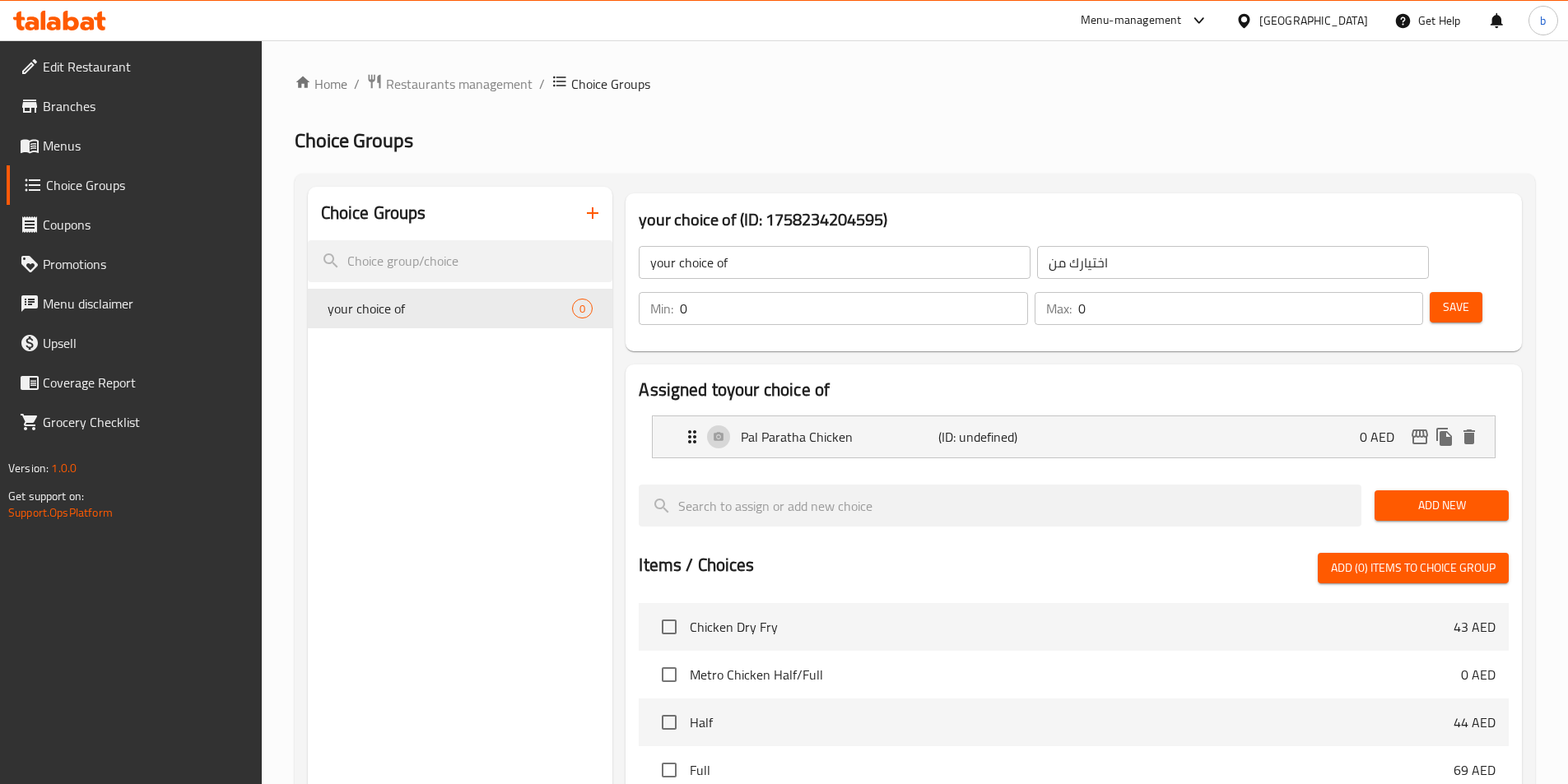
click at [1447, 495] on span "Add New" at bounding box center [1442, 505] width 108 height 20
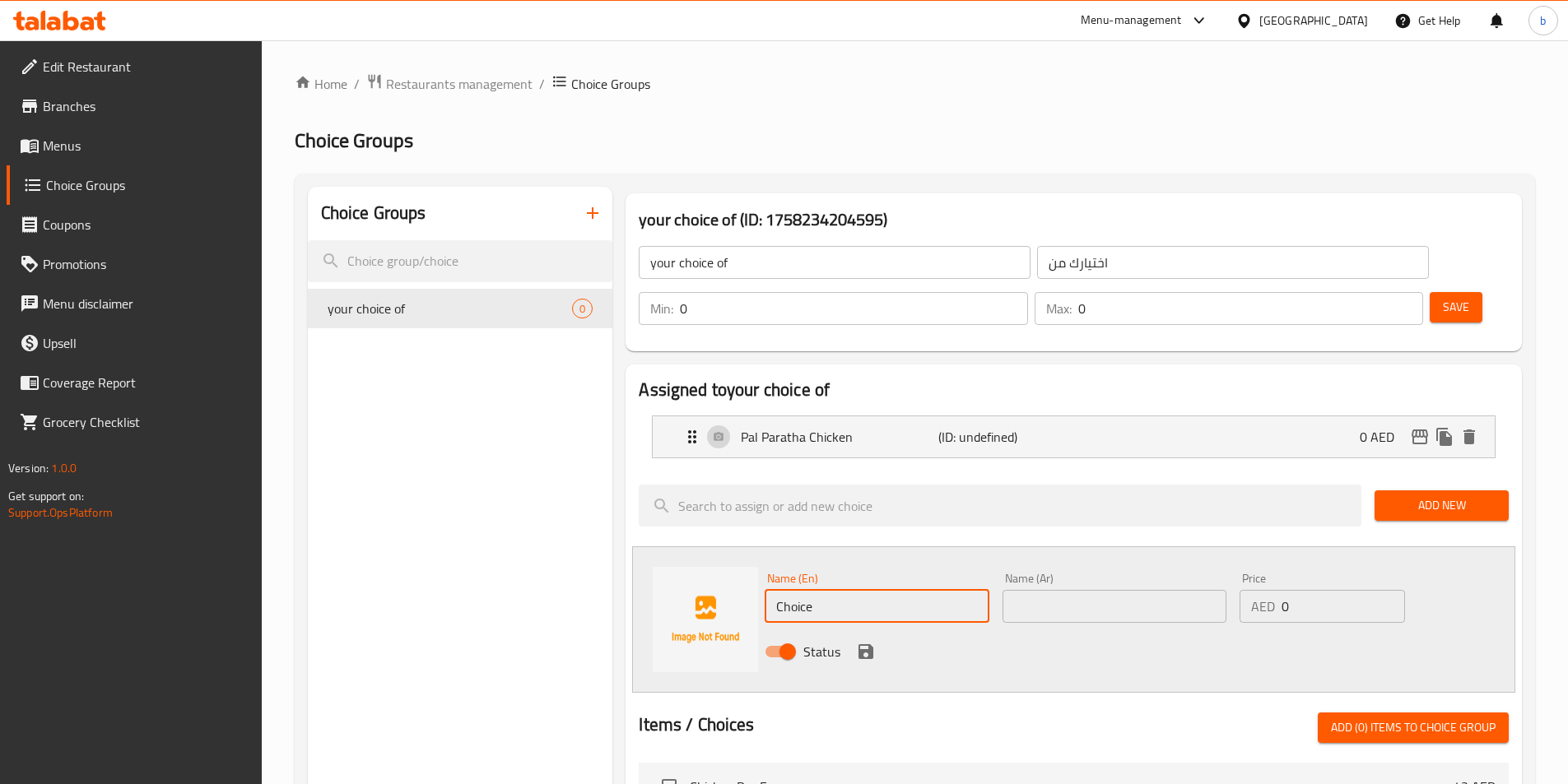
click at [882, 590] on input "Choice" at bounding box center [877, 606] width 224 height 33
paste input "Beef"
type input "Beef"
click at [1101, 590] on input "text" at bounding box center [1114, 606] width 224 height 33
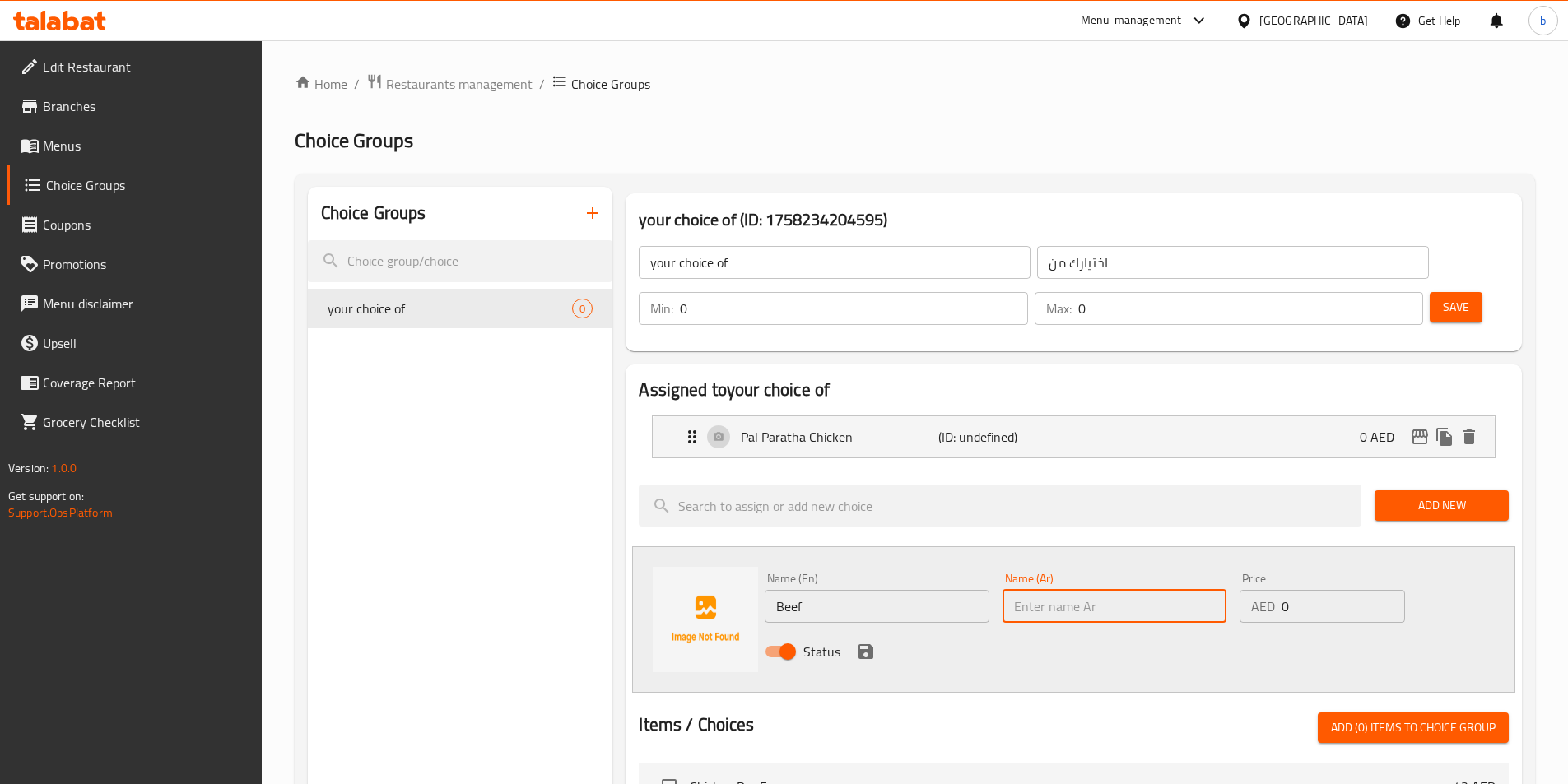
paste input "لحم بقري"
type input "لحم بقري"
drag, startPoint x: 864, startPoint y: 614, endPoint x: 819, endPoint y: 620, distance: 45.4
click at [864, 642] on icon "save" at bounding box center [865, 652] width 19 height 19
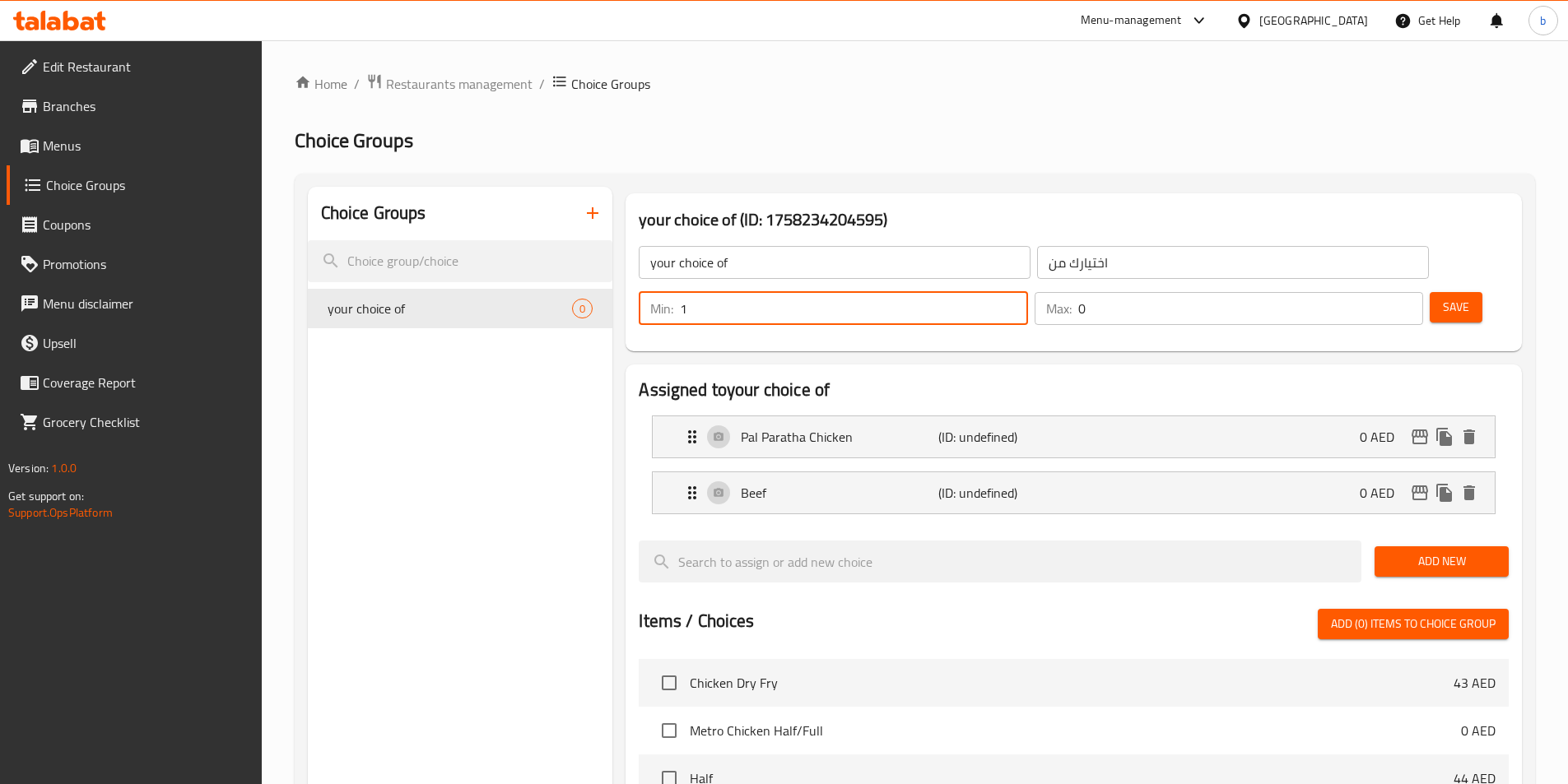
type input "1"
click at [1027, 292] on input "1" at bounding box center [853, 308] width 347 height 33
type input "1"
click at [1377, 292] on input "1" at bounding box center [1250, 308] width 345 height 33
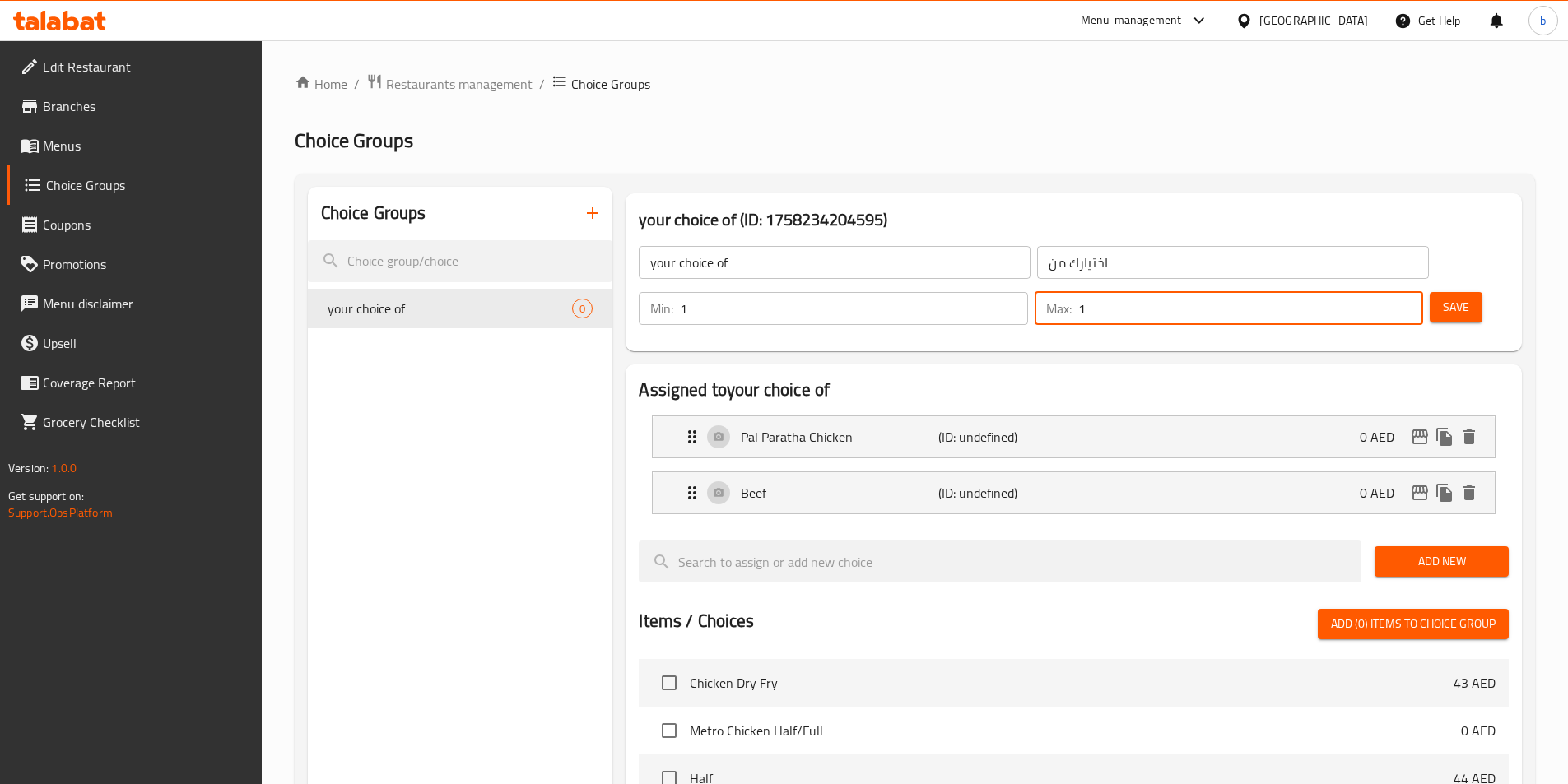
click at [1443, 298] on span "Save" at bounding box center [1456, 307] width 26 height 20
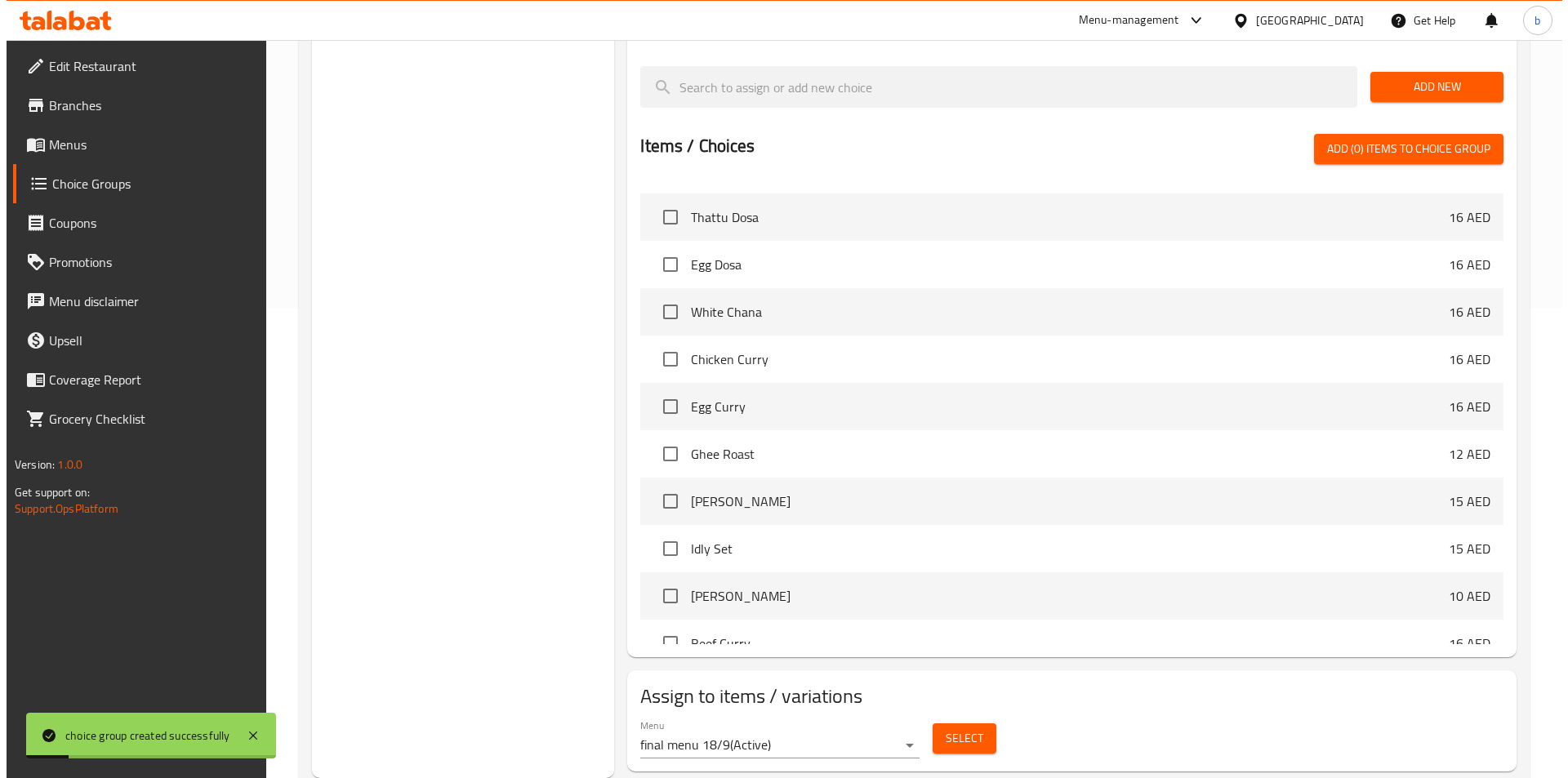
scroll to position [408, 0]
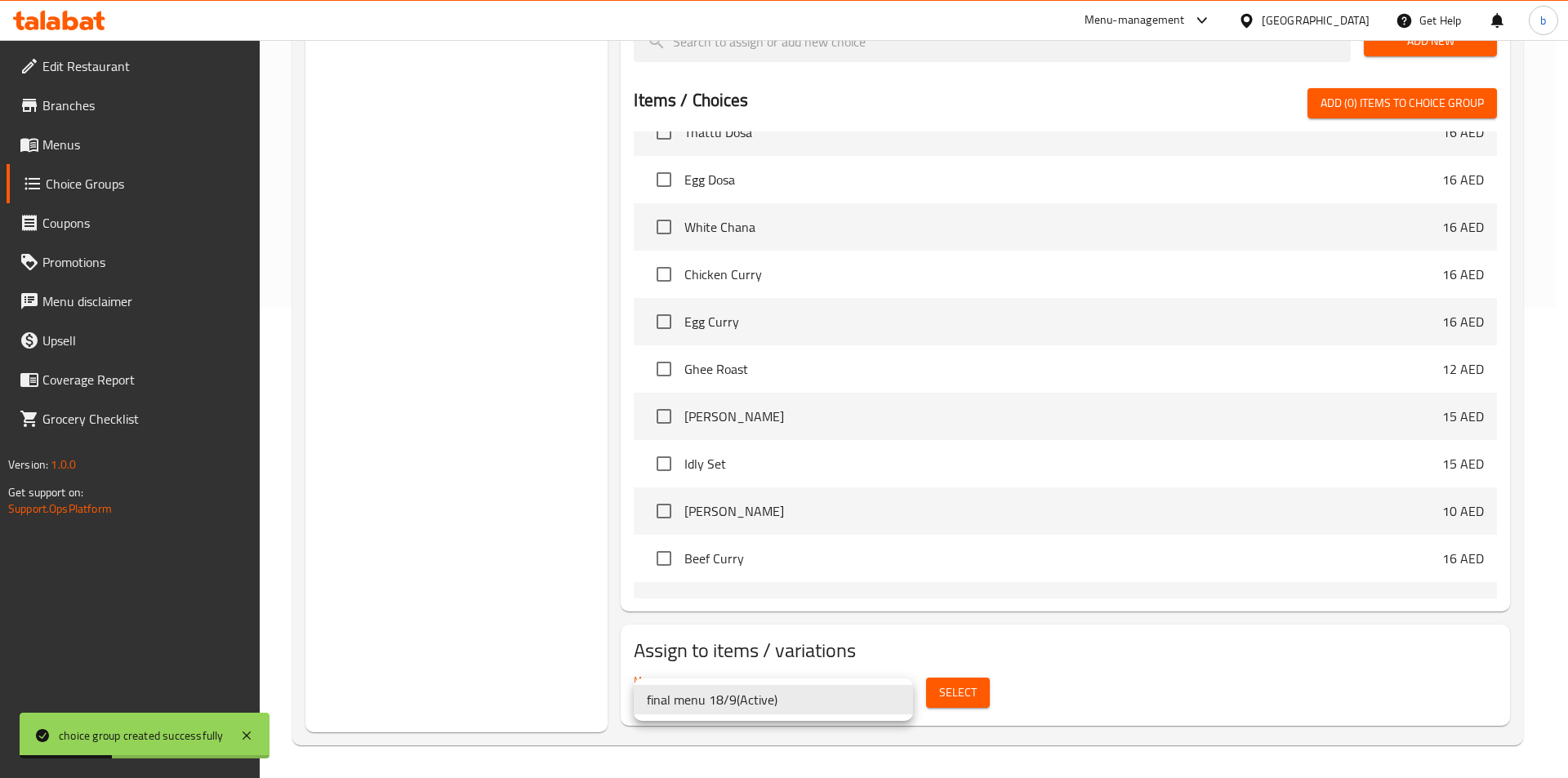
click at [960, 693] on div at bounding box center [784, 389] width 1568 height 778
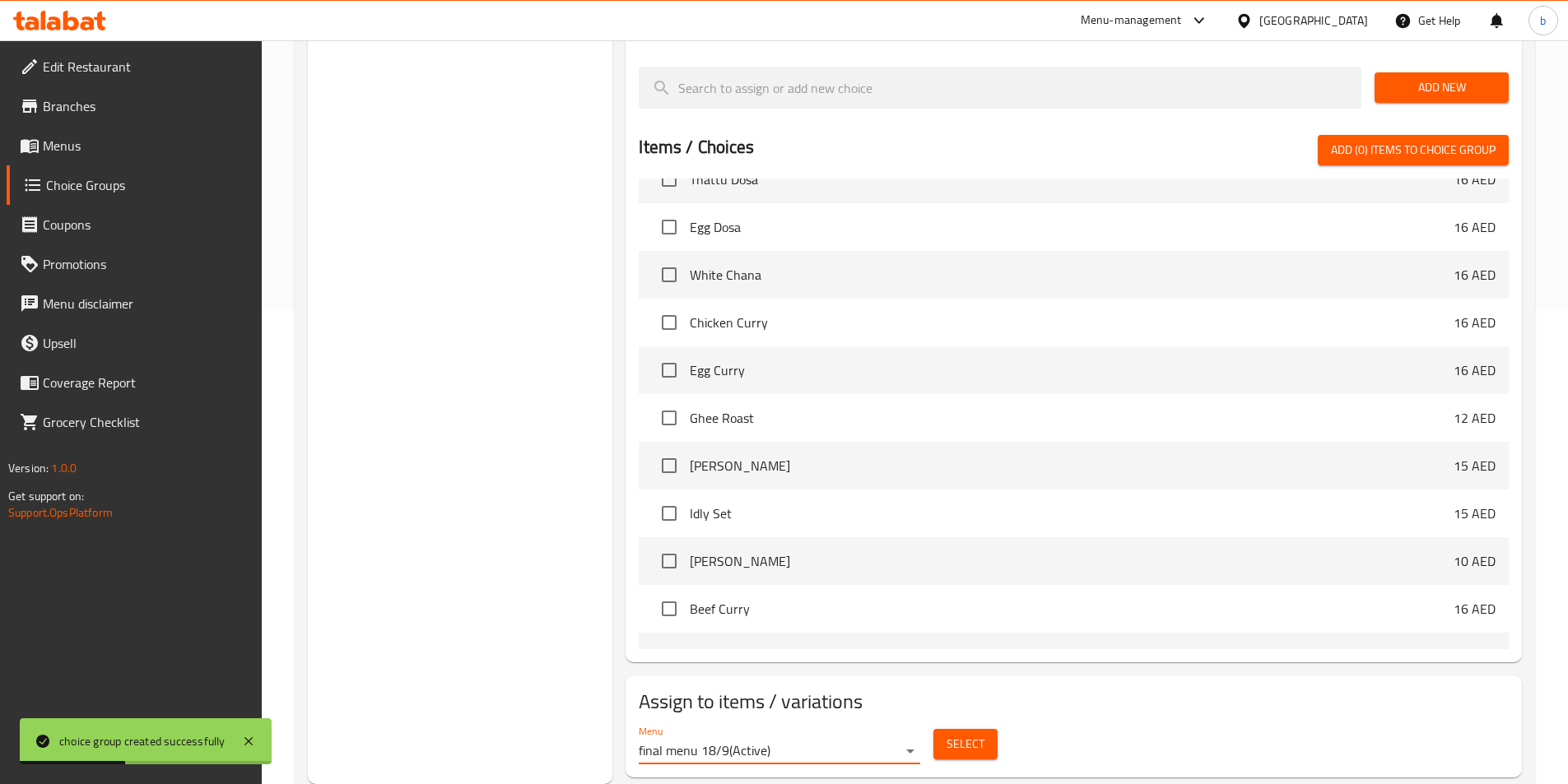
click at [969, 735] on span "Select" at bounding box center [965, 744] width 38 height 20
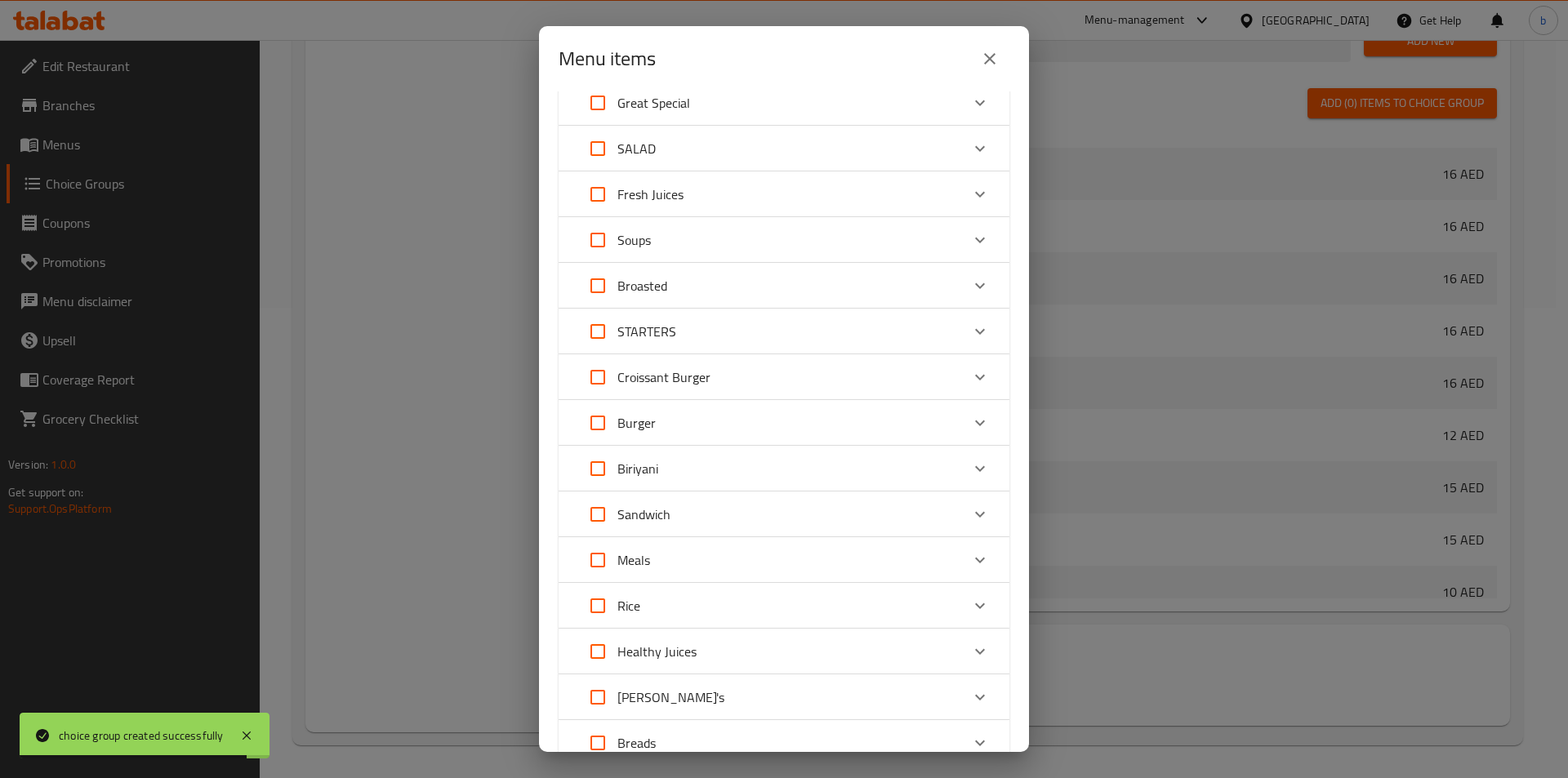
scroll to position [0, 0]
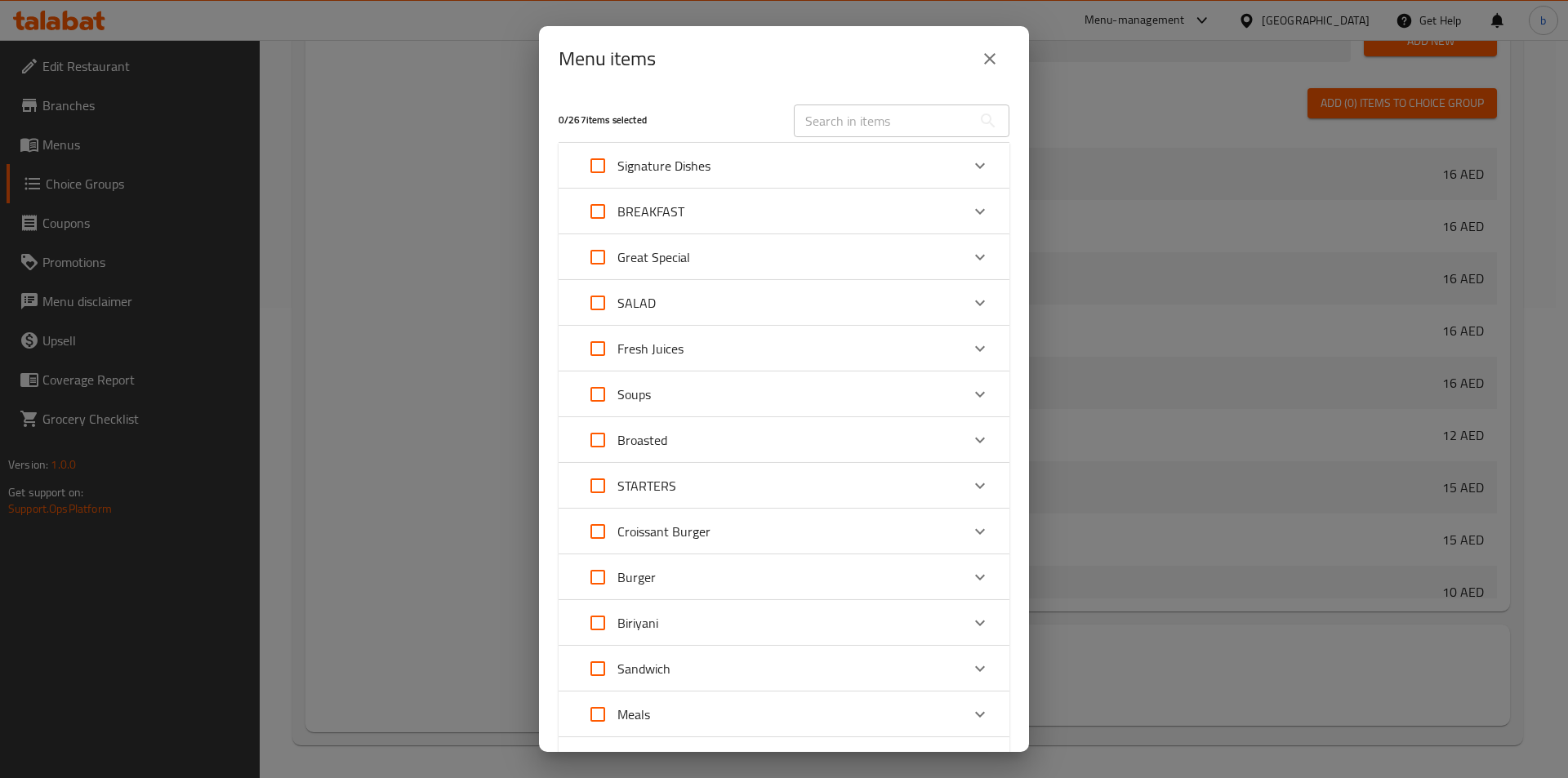
click at [788, 166] on div "Signature Dishes" at bounding box center [769, 166] width 382 height 39
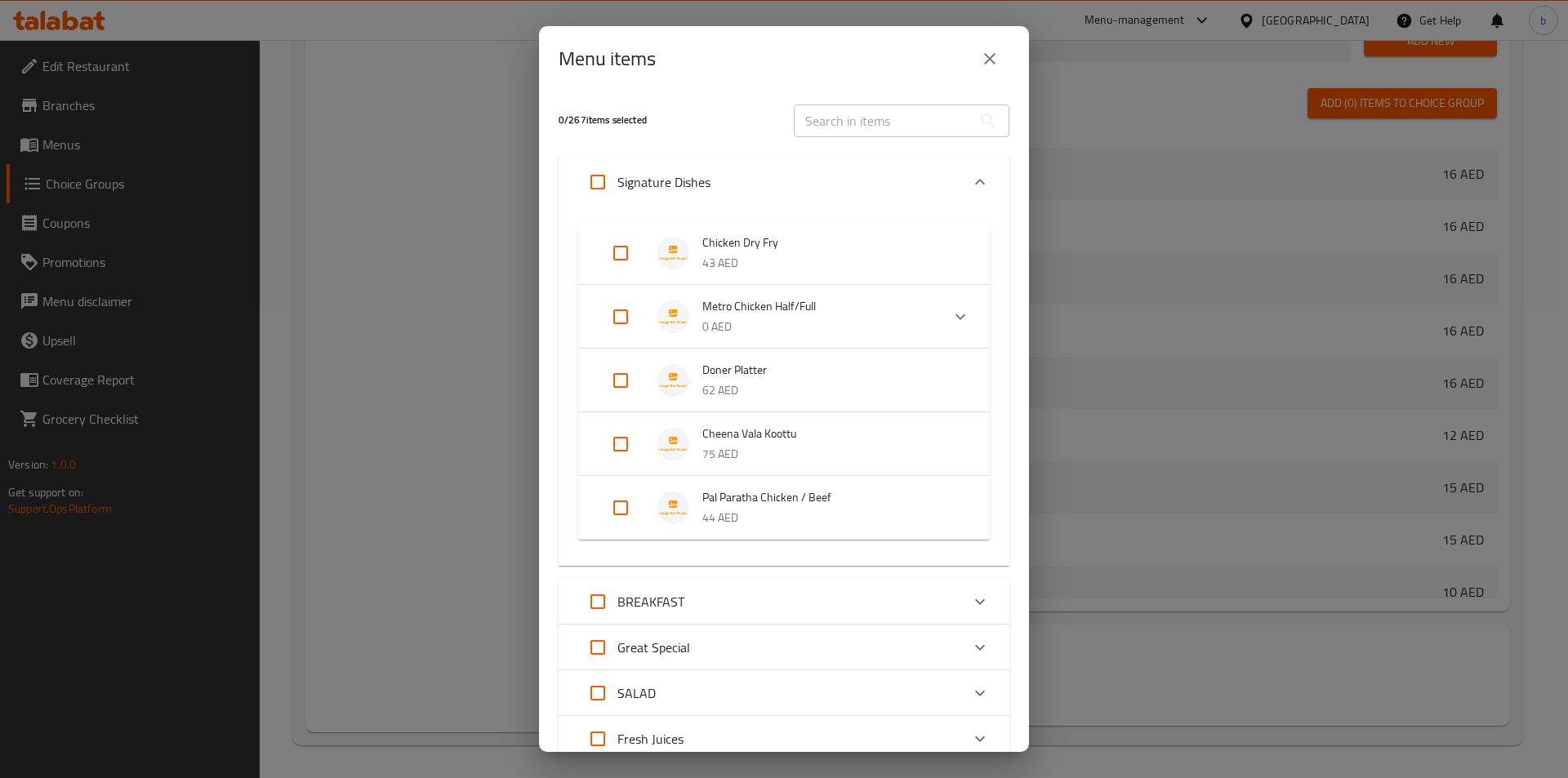
click at [623, 510] on input "Expand" at bounding box center [620, 507] width 39 height 39
checkbox input "true"
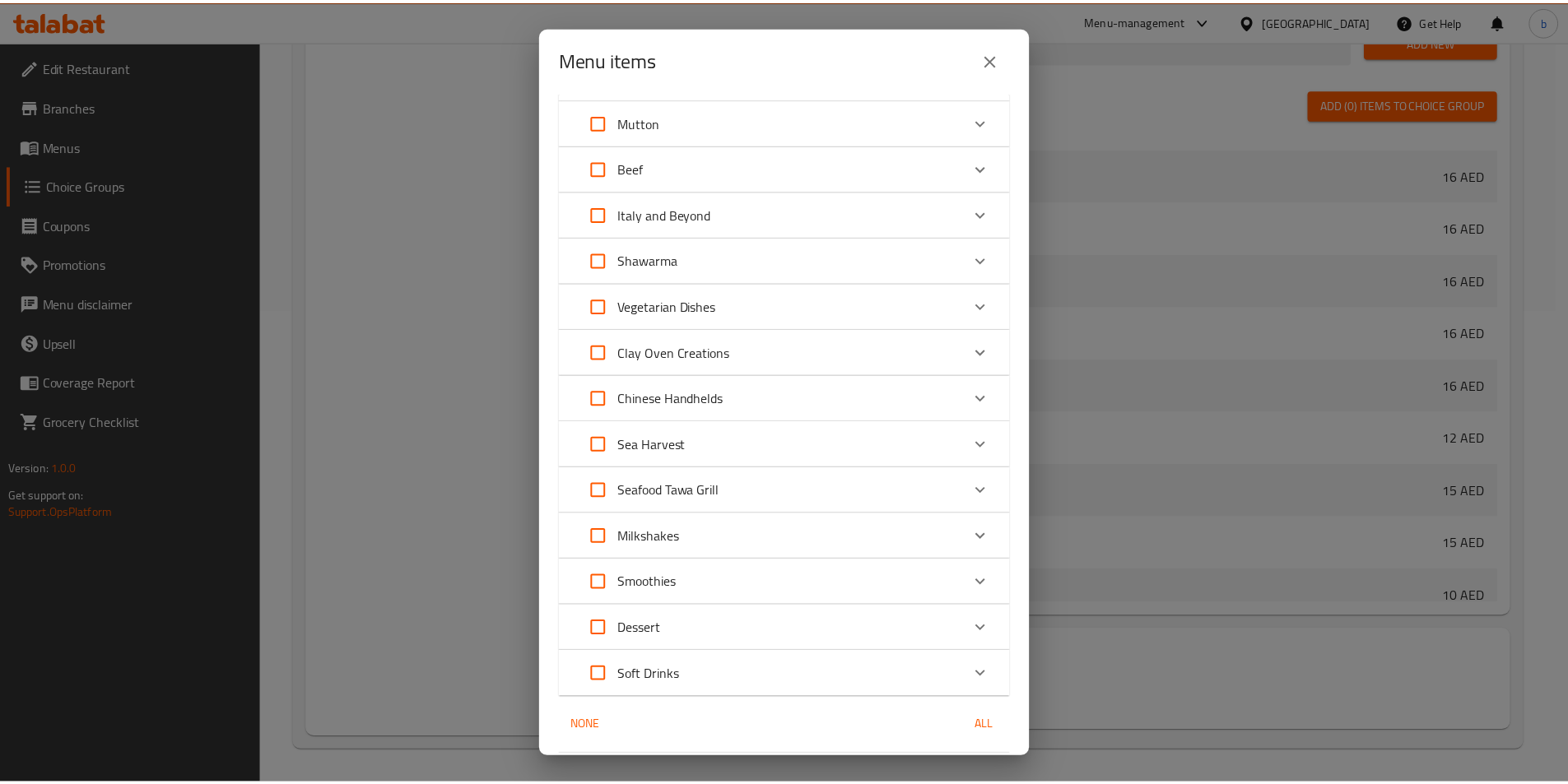
scroll to position [1382, 0]
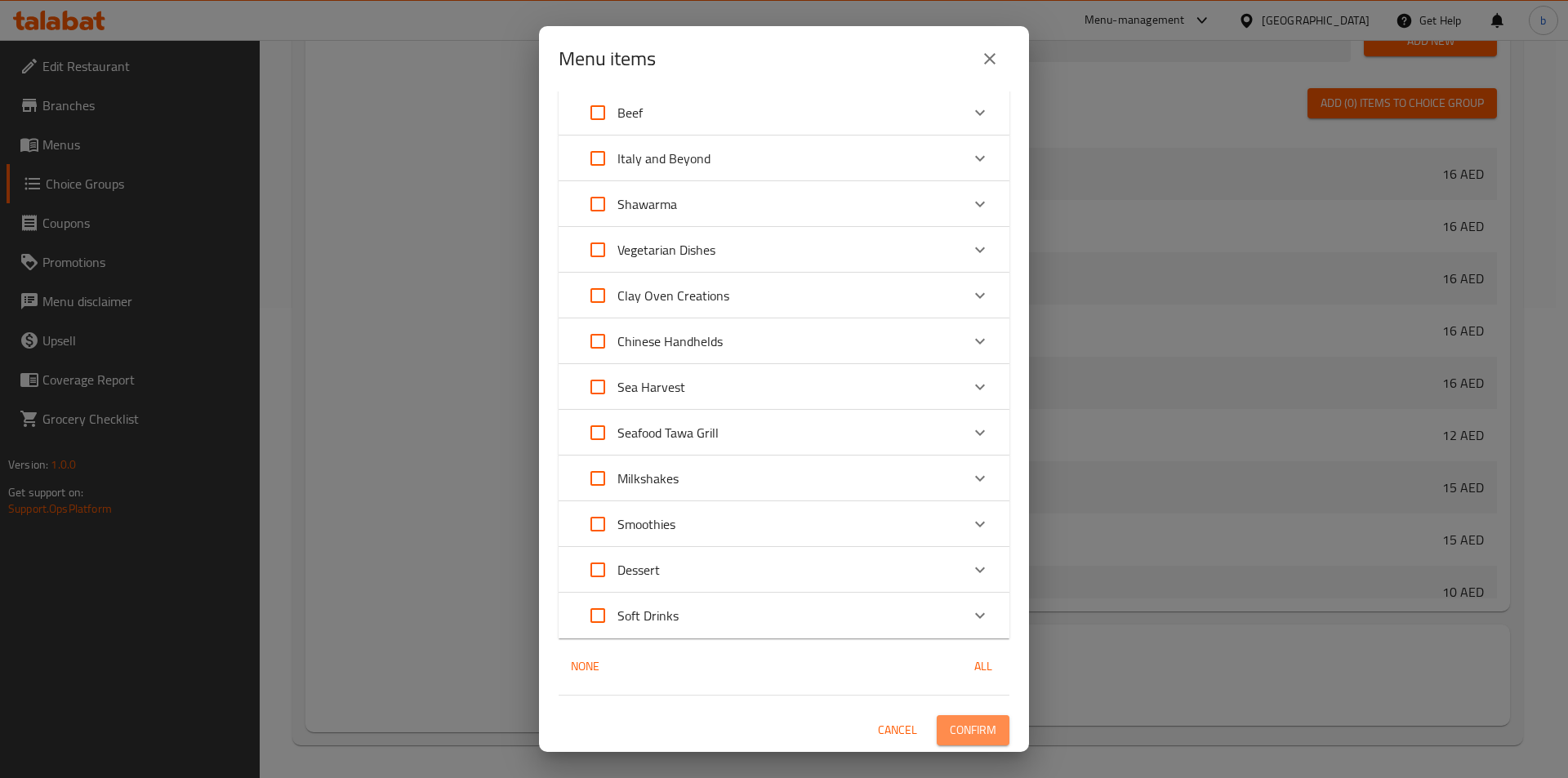
click at [970, 742] on button "Confirm" at bounding box center [972, 731] width 73 height 30
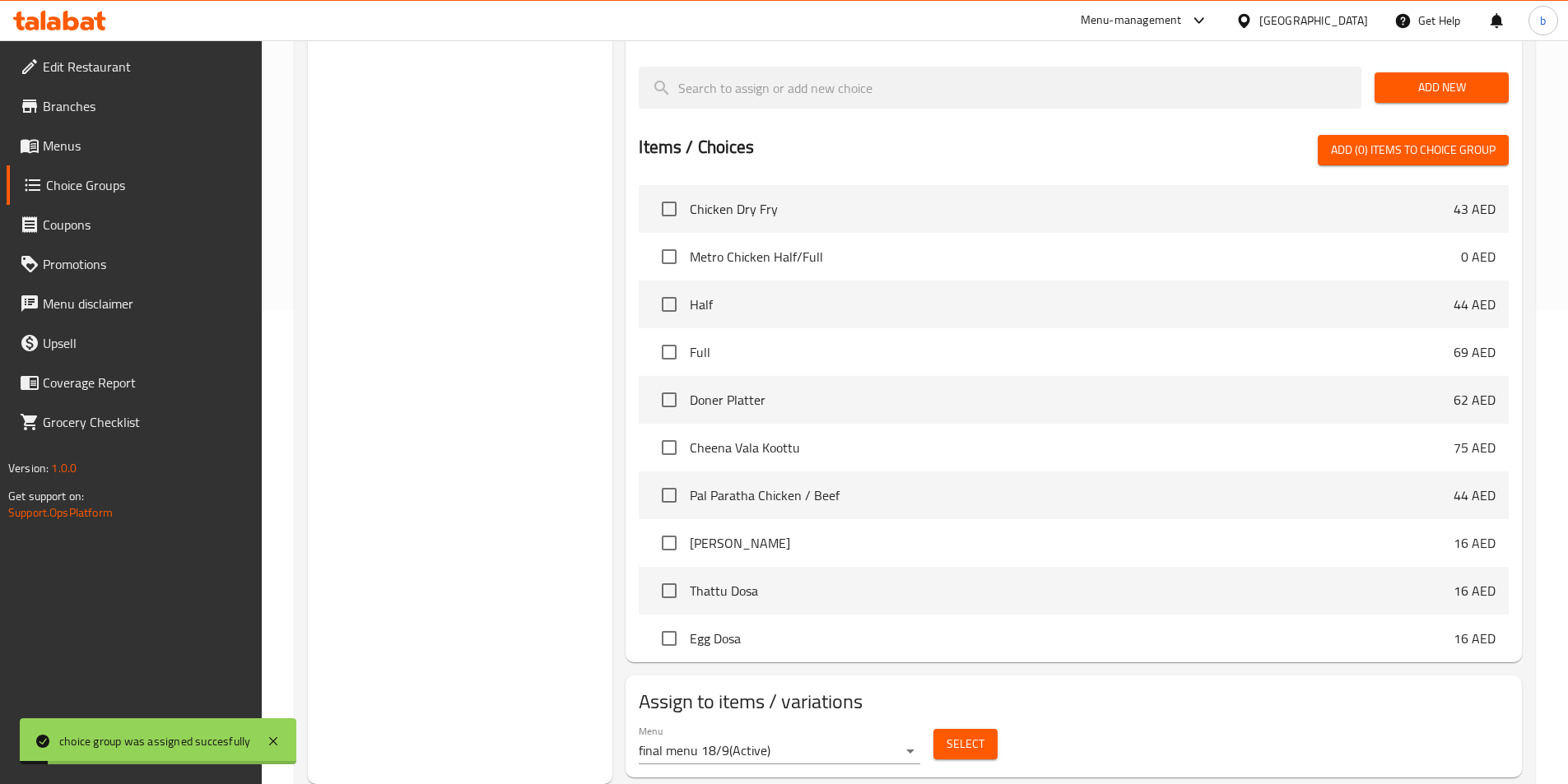
scroll to position [0, 0]
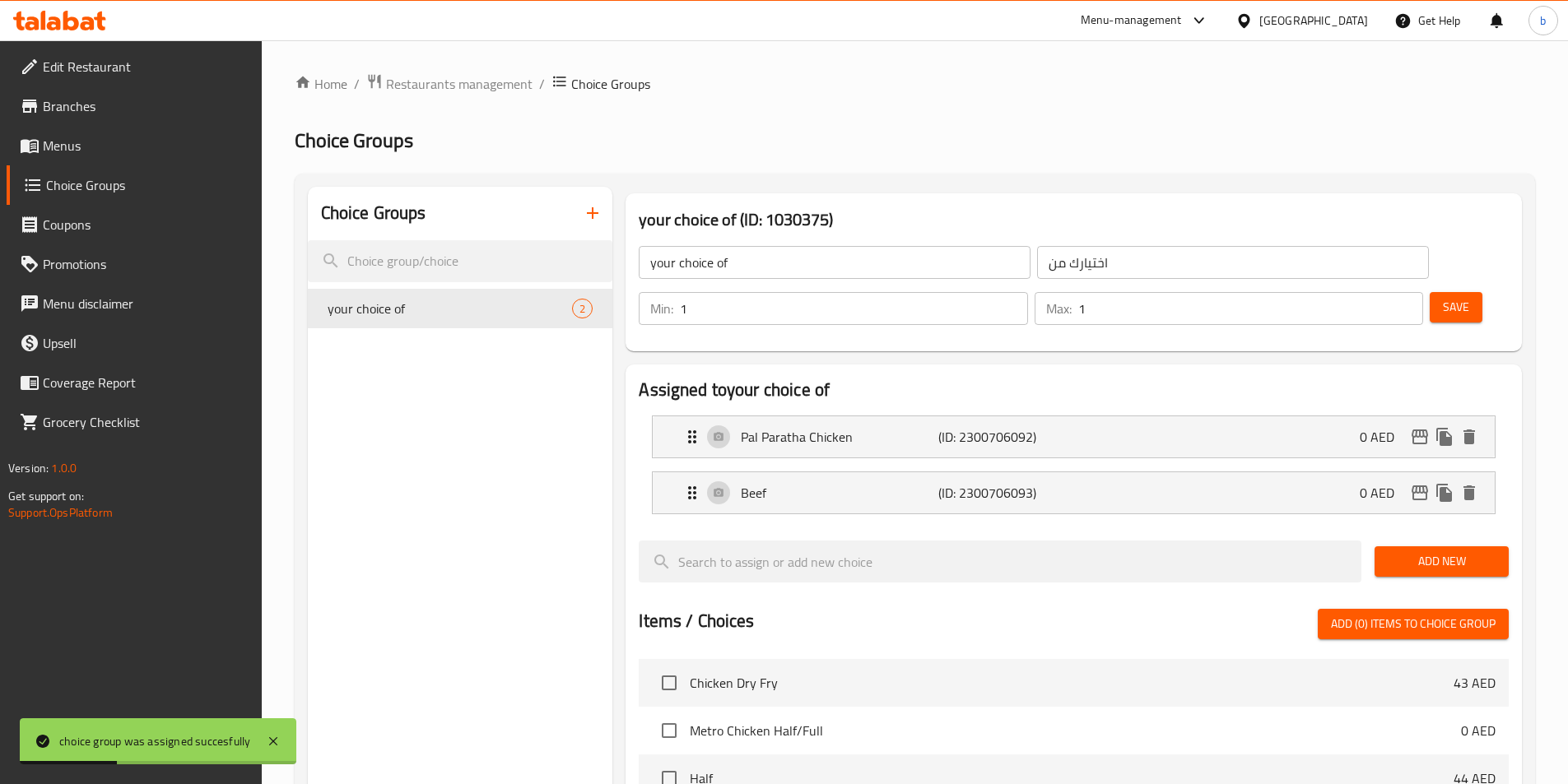
click at [595, 215] on icon "button" at bounding box center [592, 213] width 19 height 19
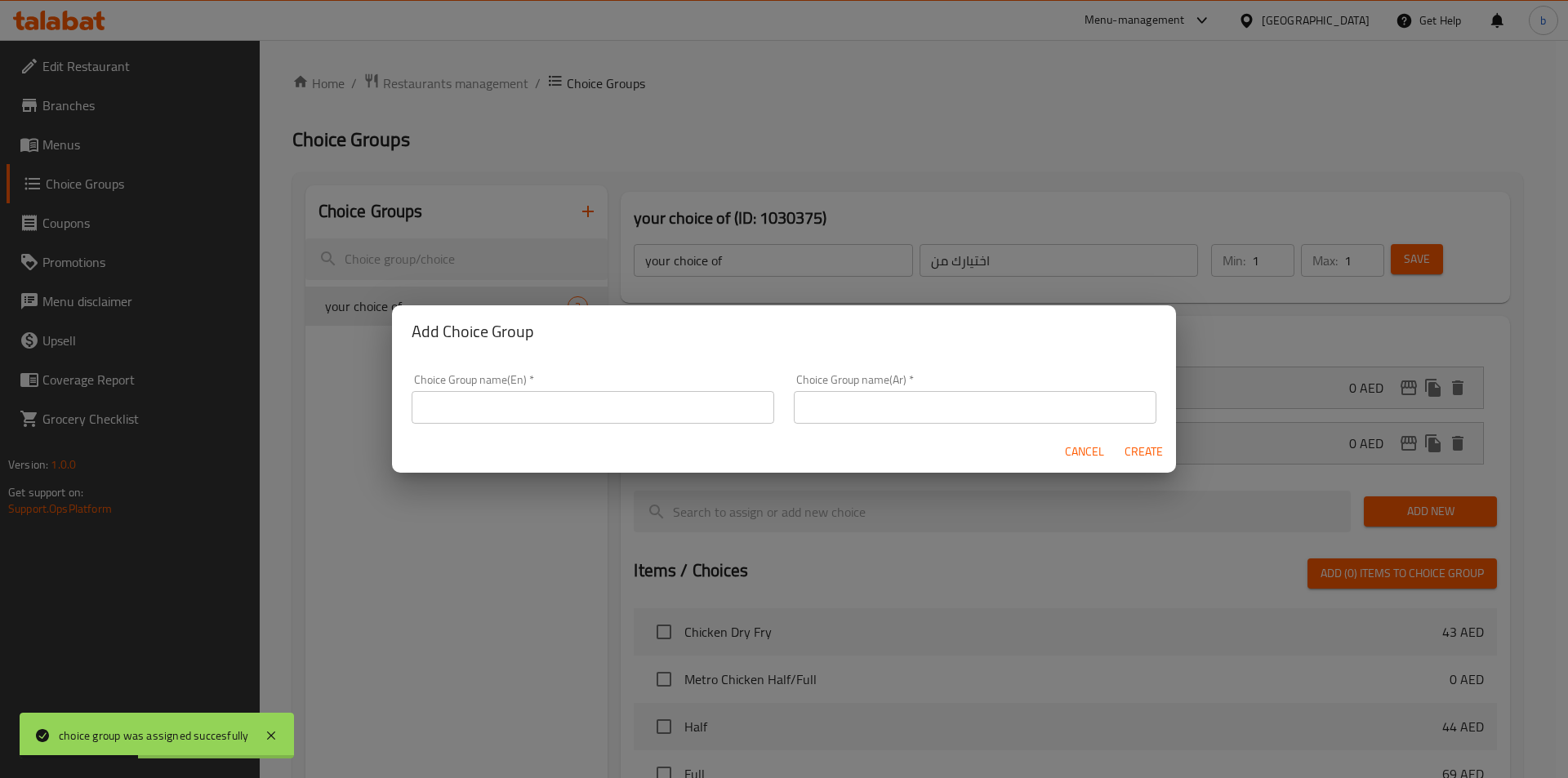
click at [545, 412] on input "text" at bounding box center [593, 407] width 363 height 32
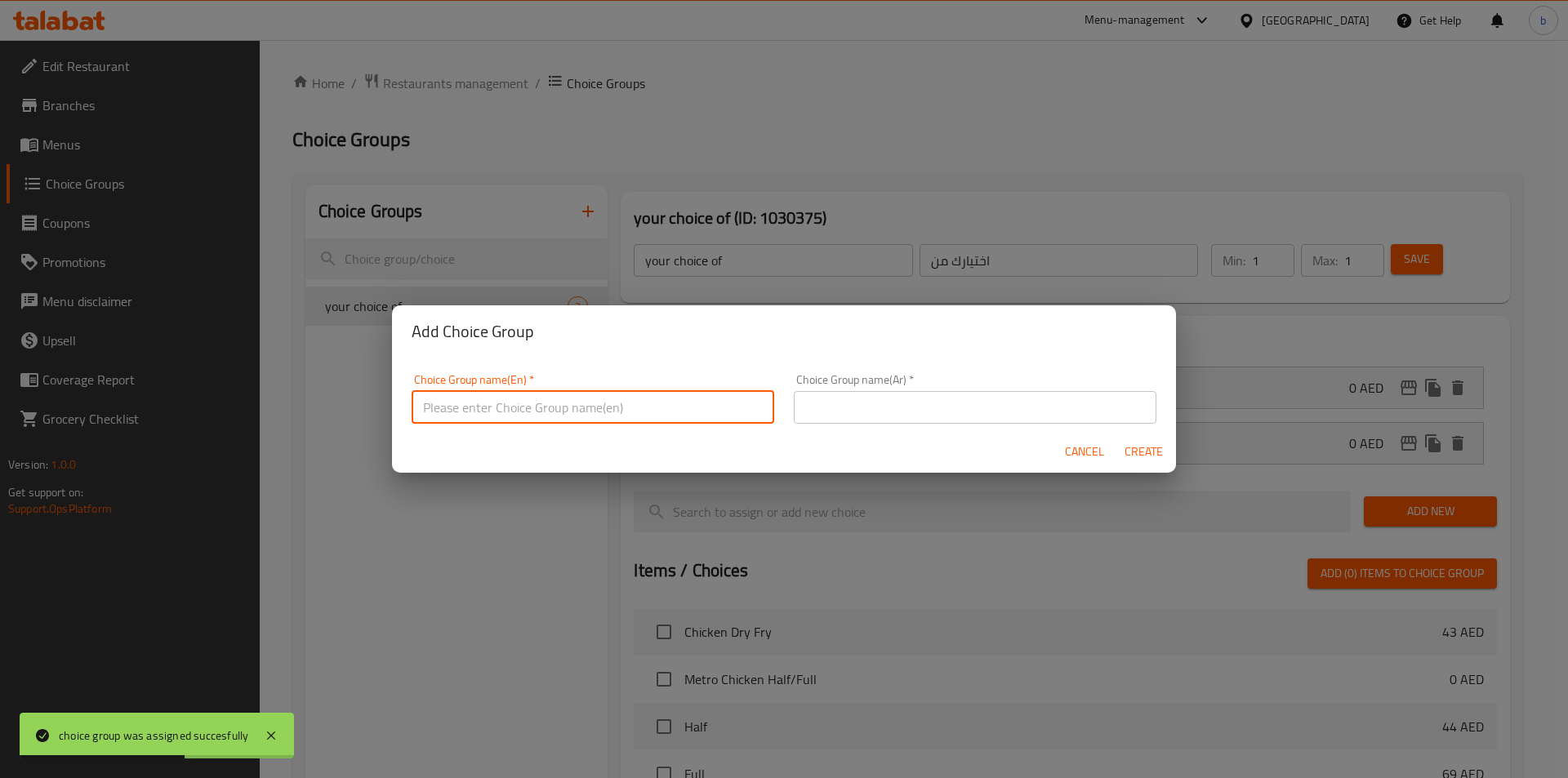
type input "your choice of;1"
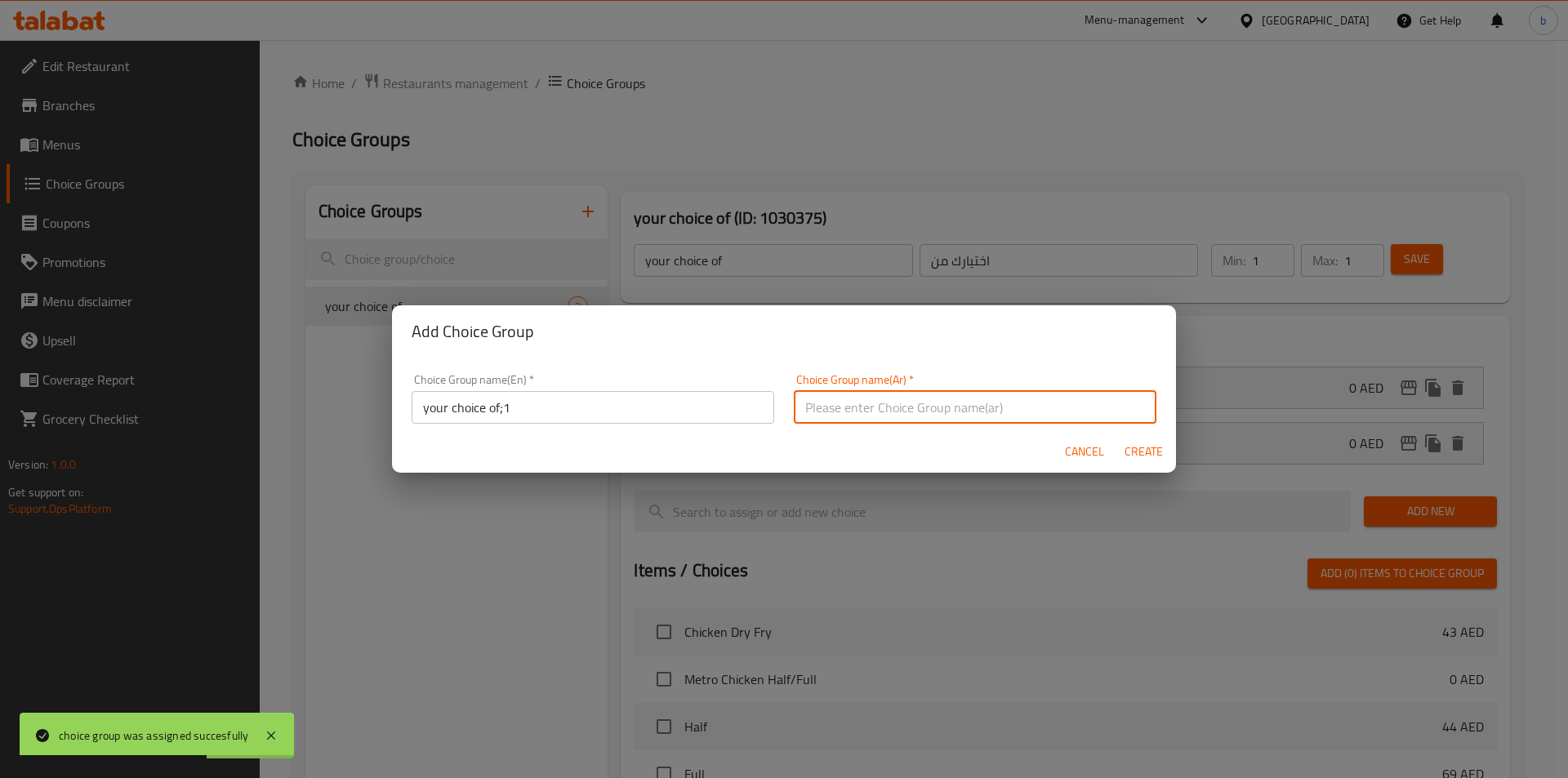
click at [872, 395] on input "text" at bounding box center [975, 407] width 363 height 32
type input "اختيارك من"
click at [1135, 460] on span "Create" at bounding box center [1143, 451] width 39 height 20
type input "your choice of;1"
type input "0"
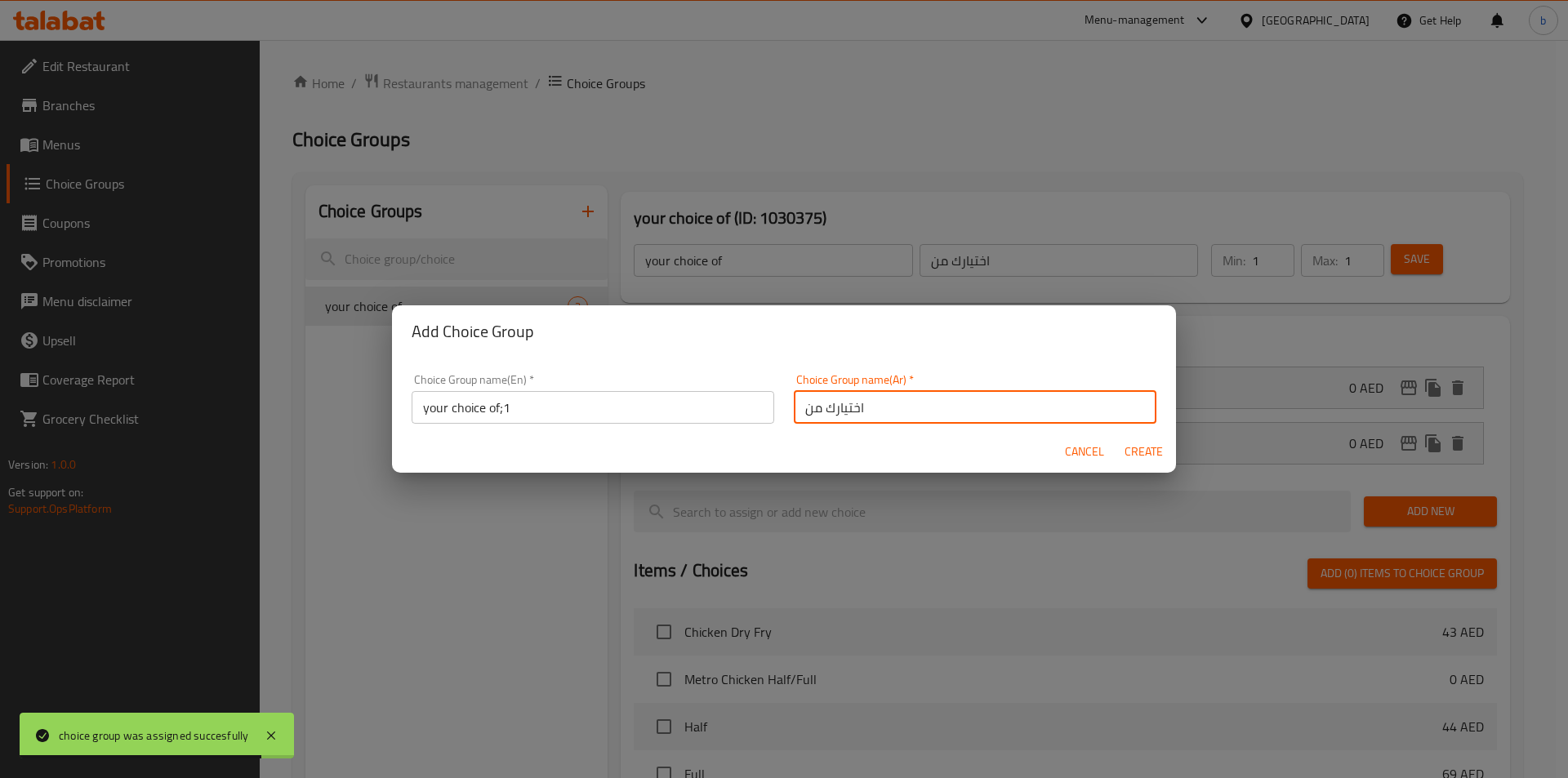
type input "0"
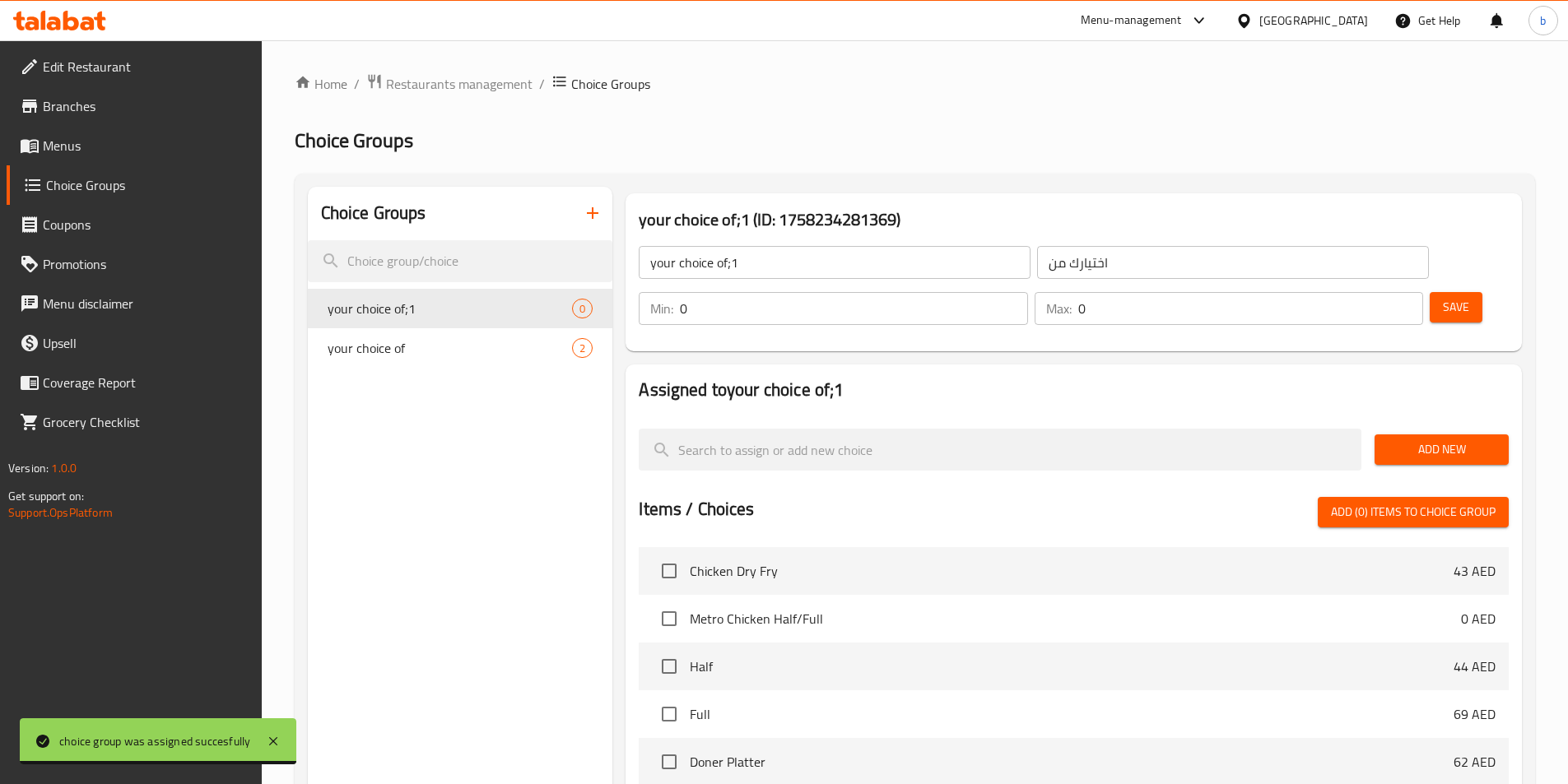
click at [747, 264] on input "your choice of;1" at bounding box center [834, 262] width 392 height 33
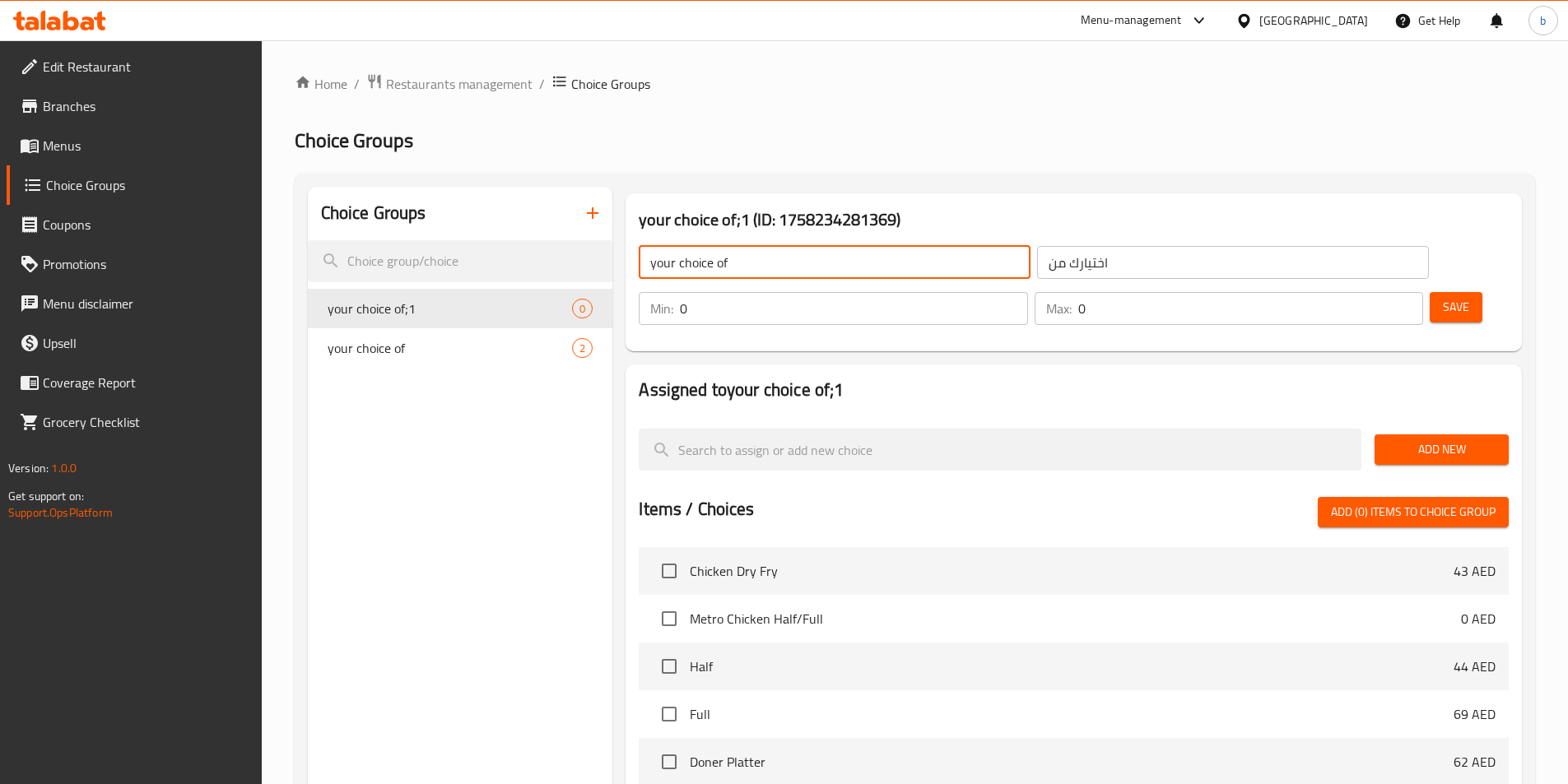
type input "your choice of"
type input "1"
click at [1027, 292] on input "1" at bounding box center [853, 308] width 347 height 33
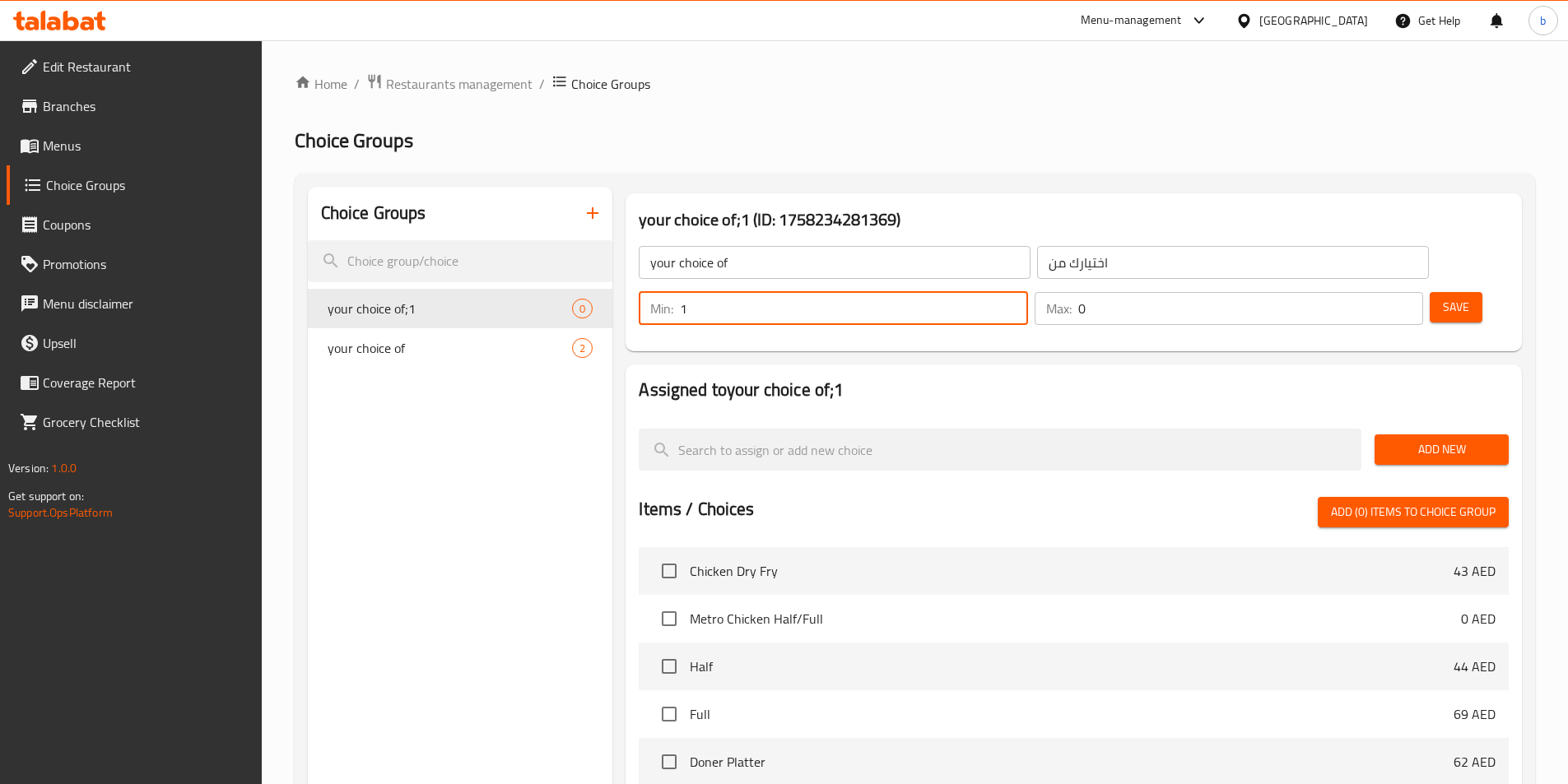
type input "1"
click at [1376, 292] on input "1" at bounding box center [1250, 308] width 345 height 33
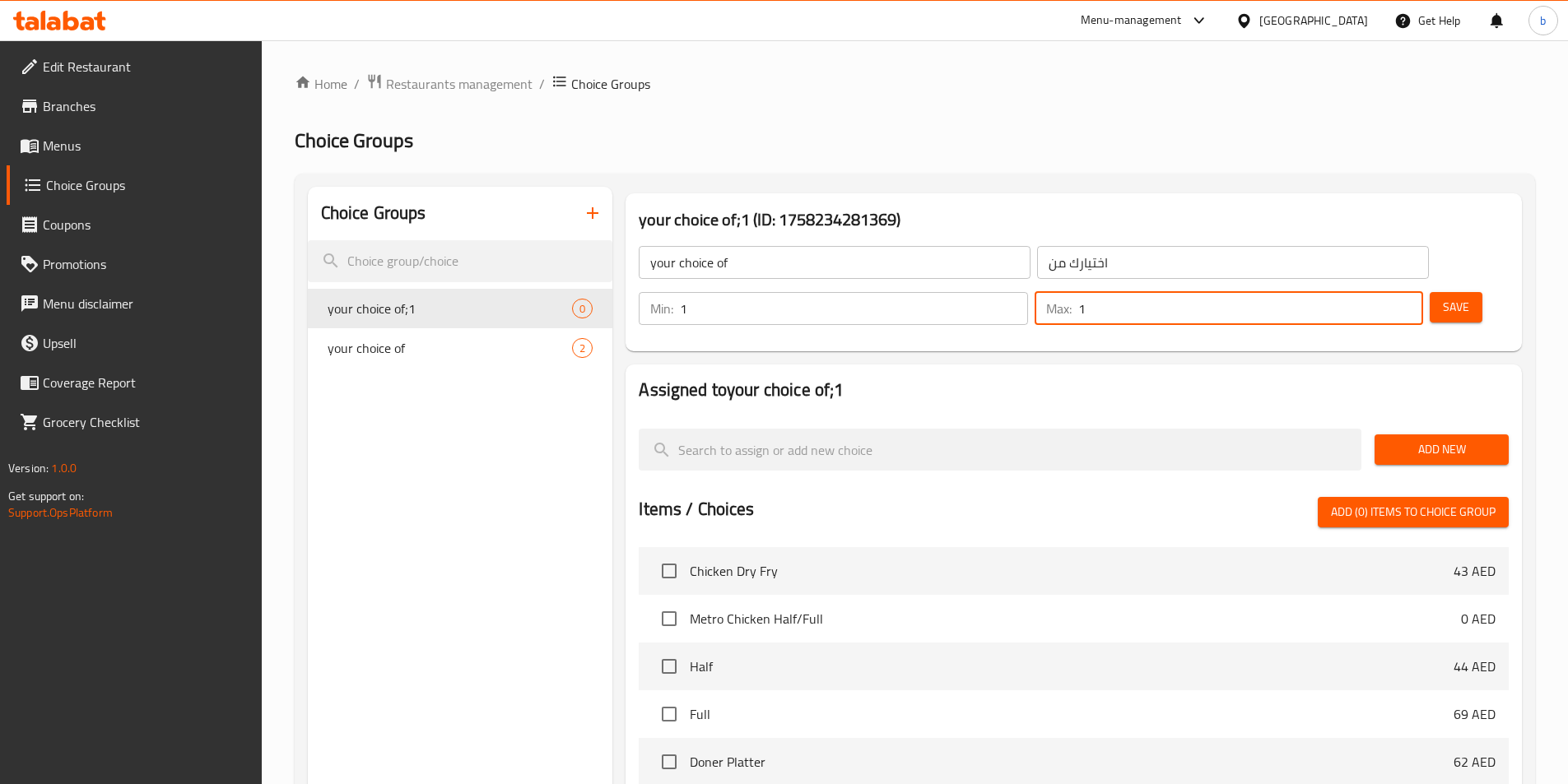
click at [1443, 298] on span "Save" at bounding box center [1456, 307] width 26 height 20
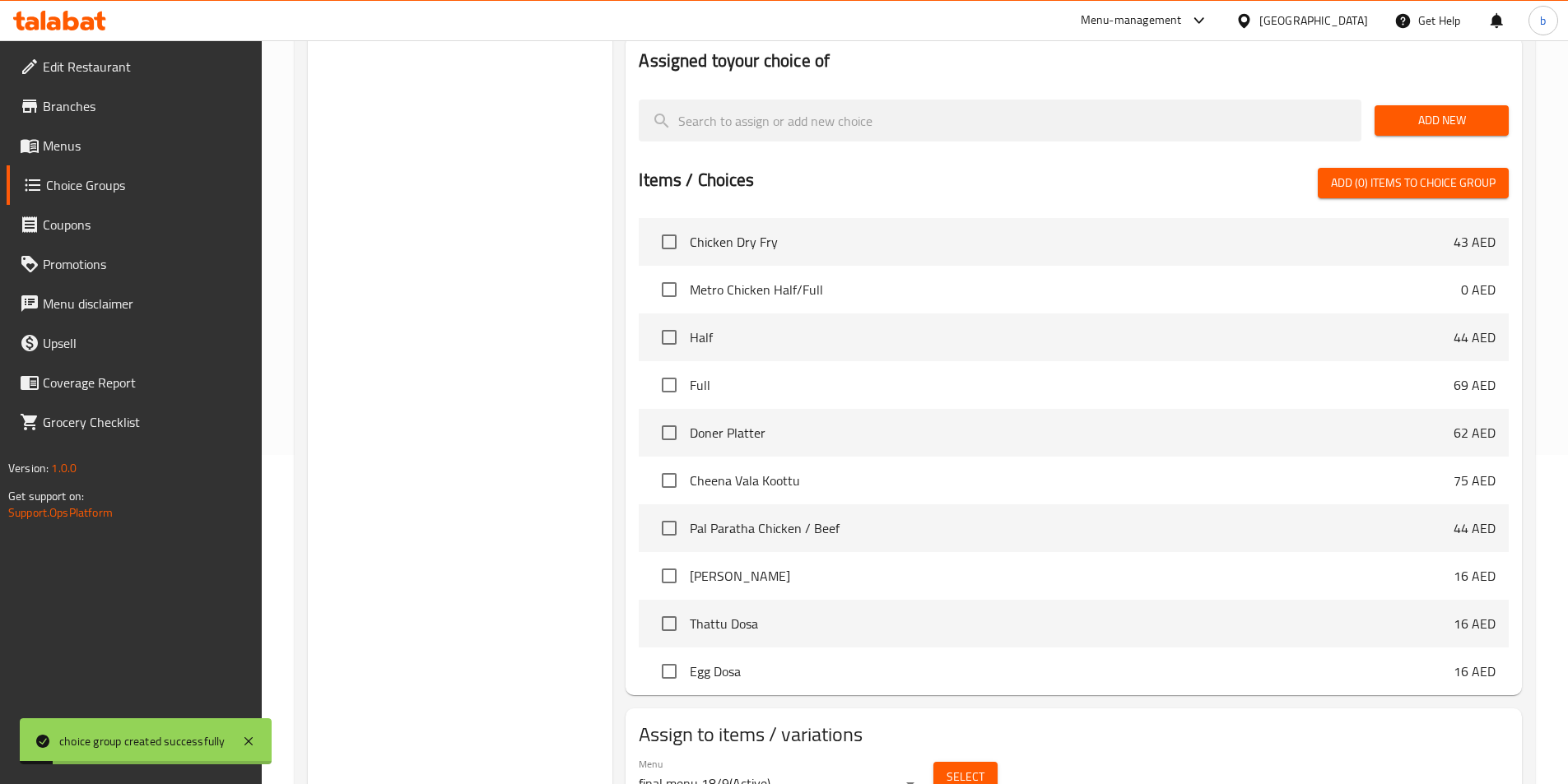
scroll to position [164, 0]
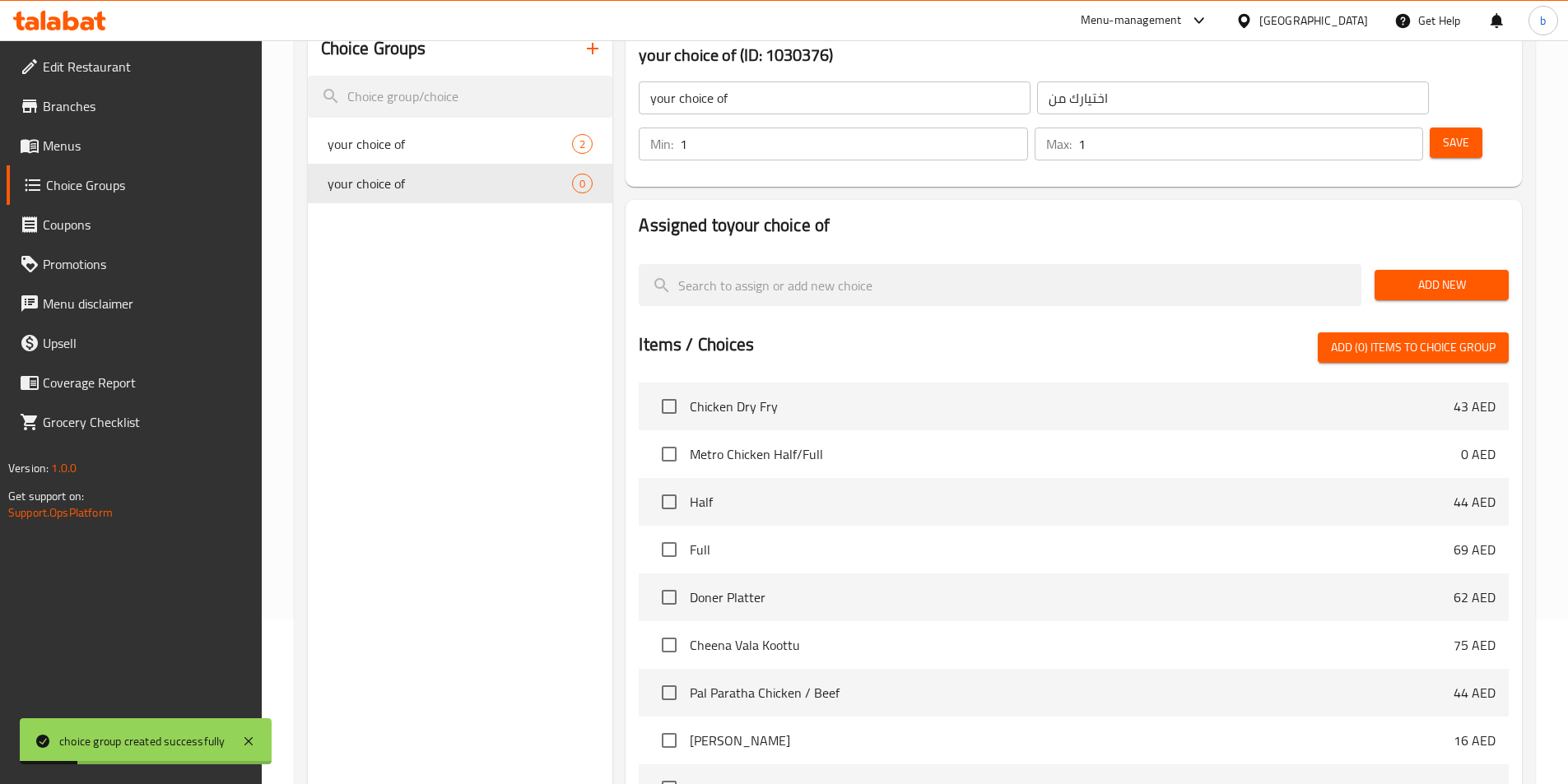
click at [1435, 275] on span "Add New" at bounding box center [1442, 284] width 108 height 20
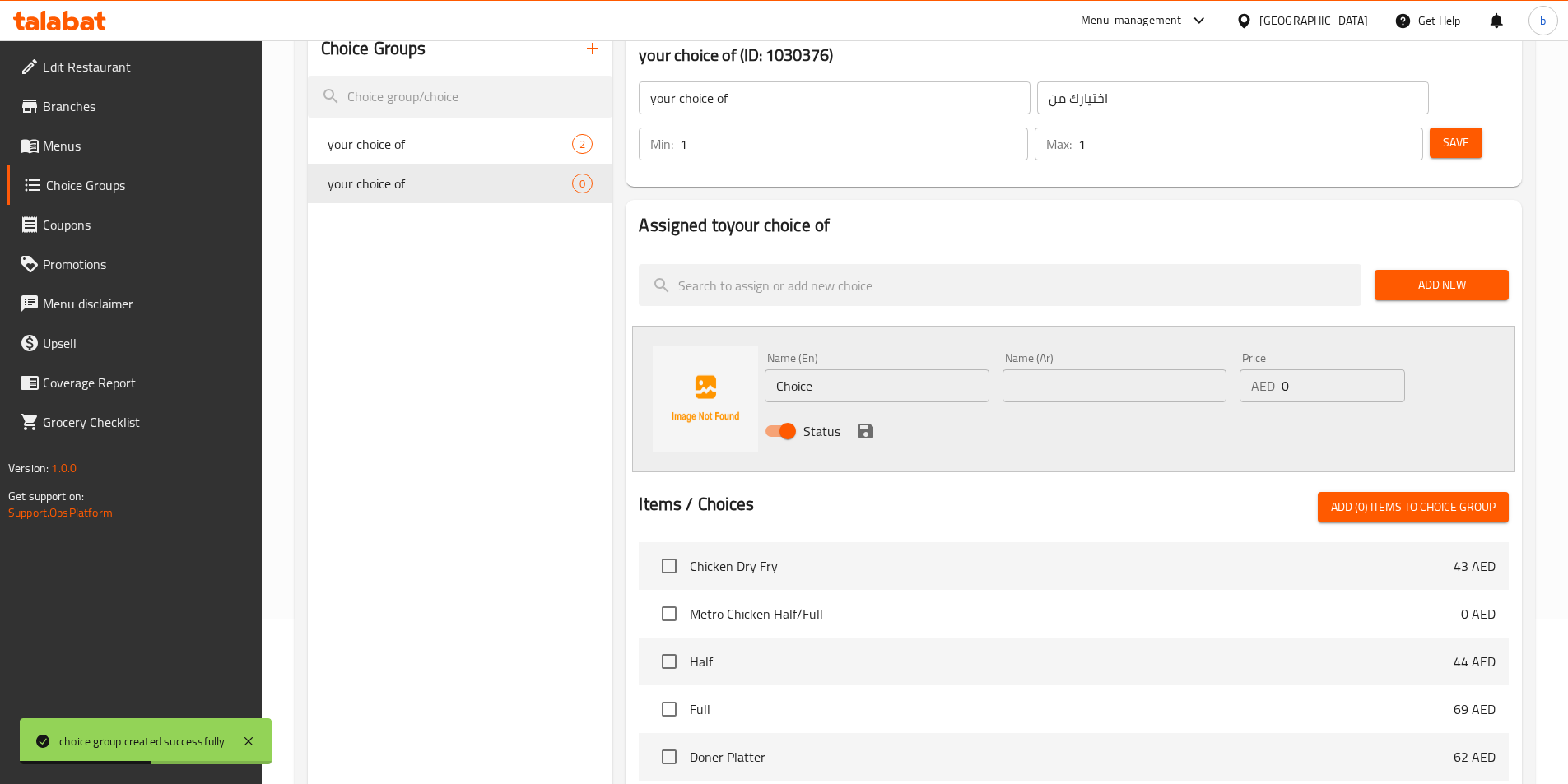
click at [857, 370] on input "Choice" at bounding box center [877, 386] width 224 height 33
paste input "Pal Kappa With Chicken"
type input "Pal Kappa With Chicken"
click at [1157, 370] on input "text" at bounding box center [1114, 386] width 224 height 33
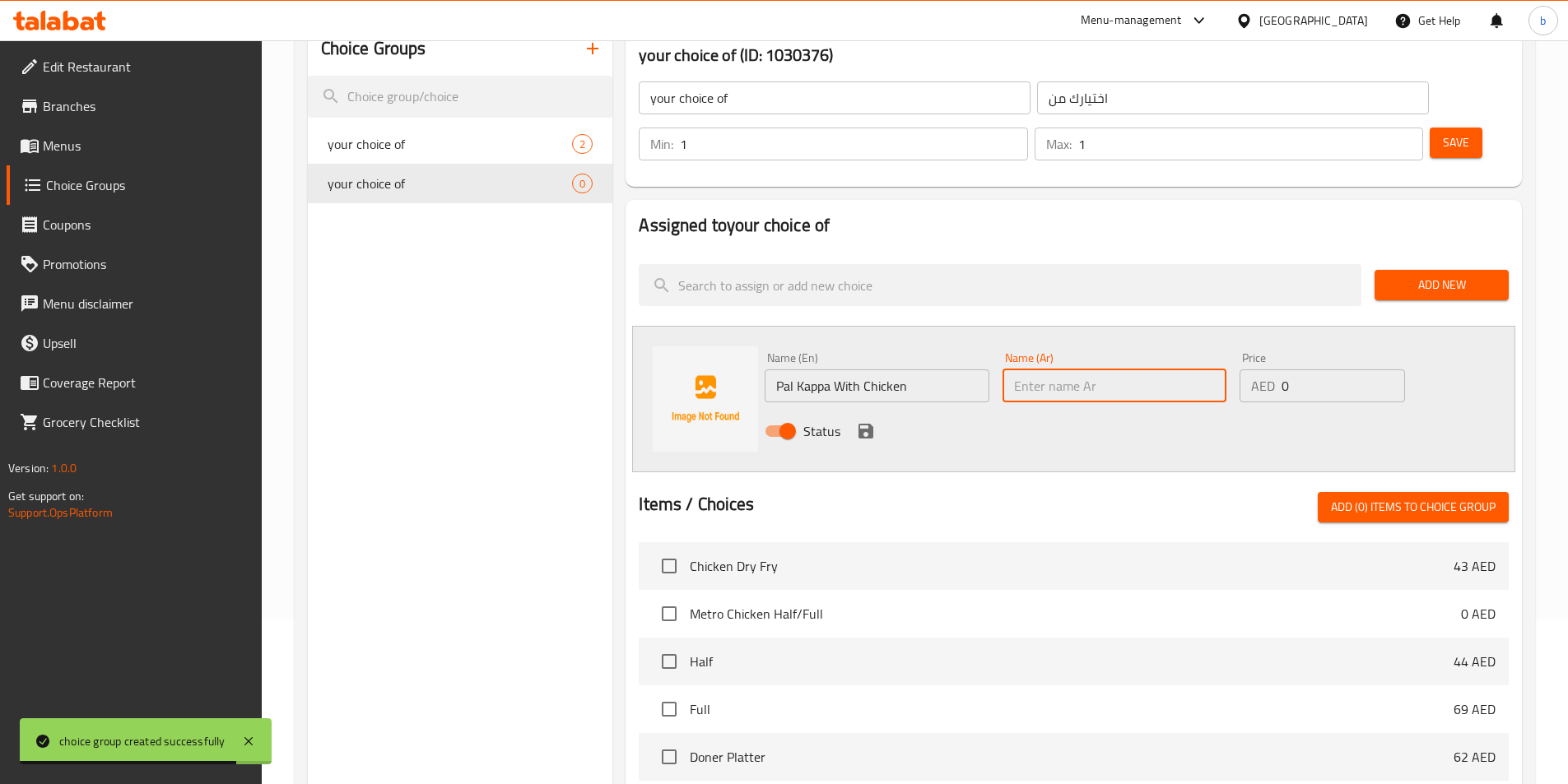
paste input "بال كابا مع دجاج"
type input "بال كابا مع دجاج"
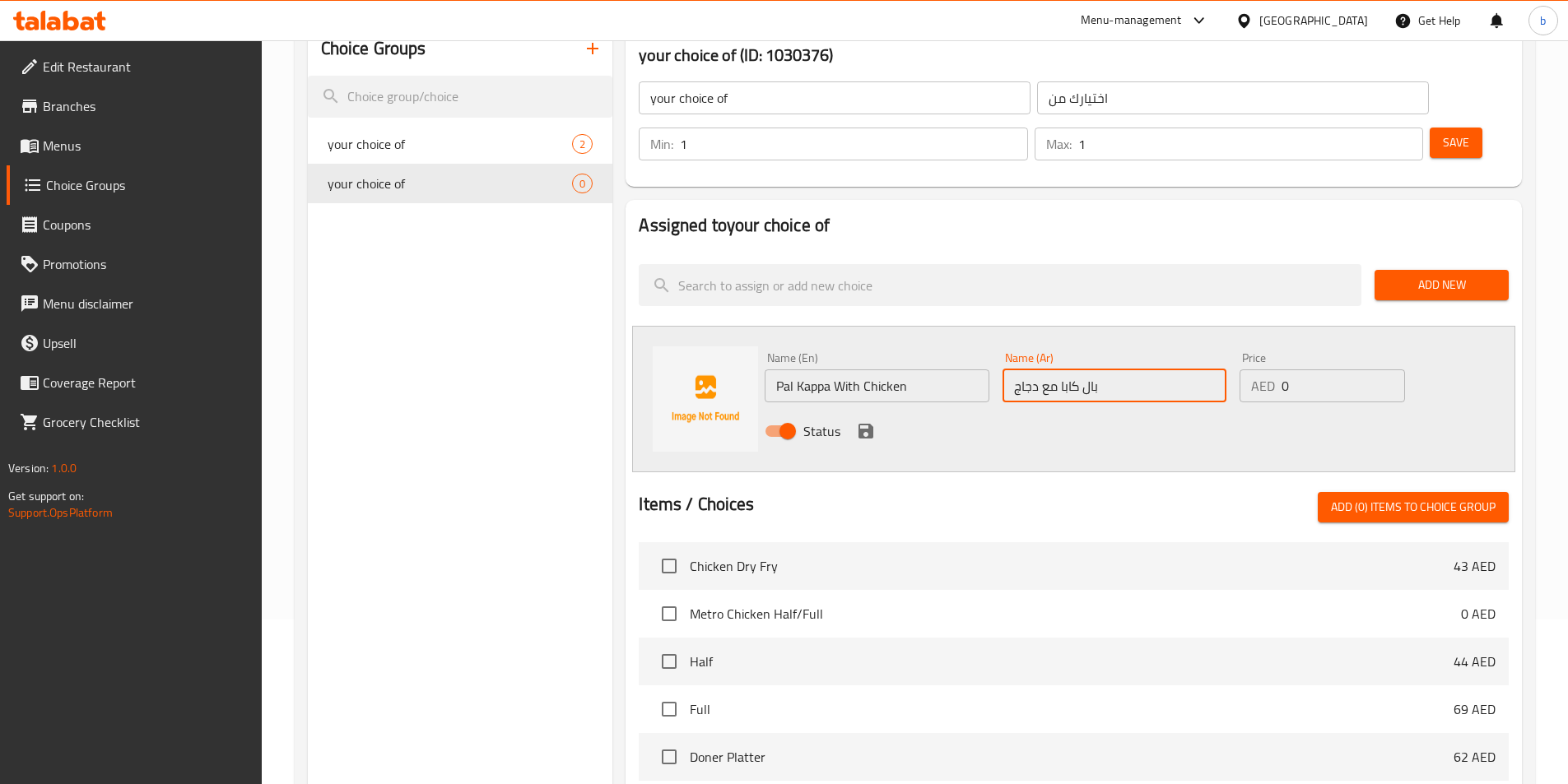
click at [868, 421] on icon "save" at bounding box center [865, 431] width 19 height 19
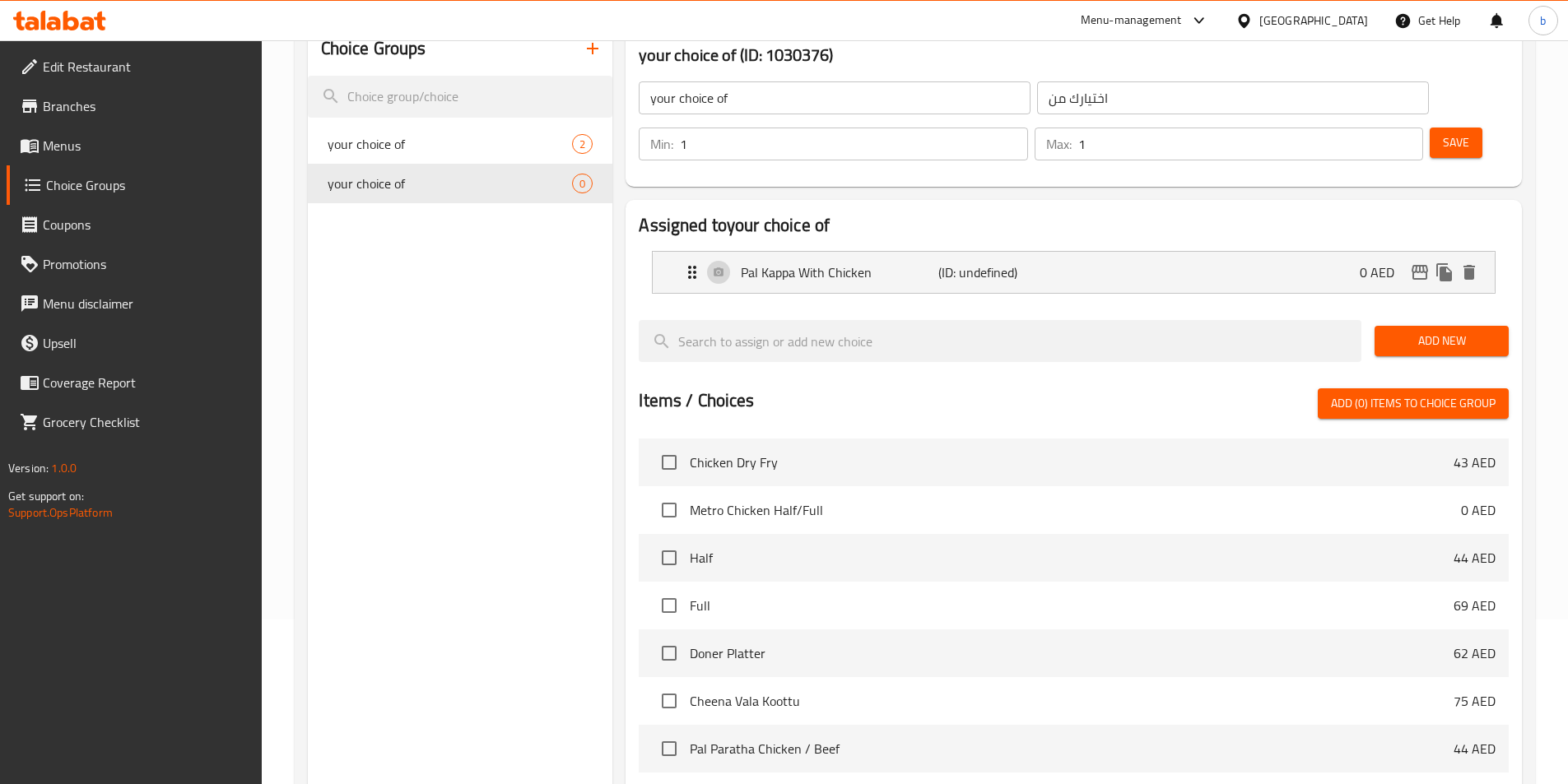
click at [1464, 331] on span "Add New" at bounding box center [1442, 341] width 108 height 20
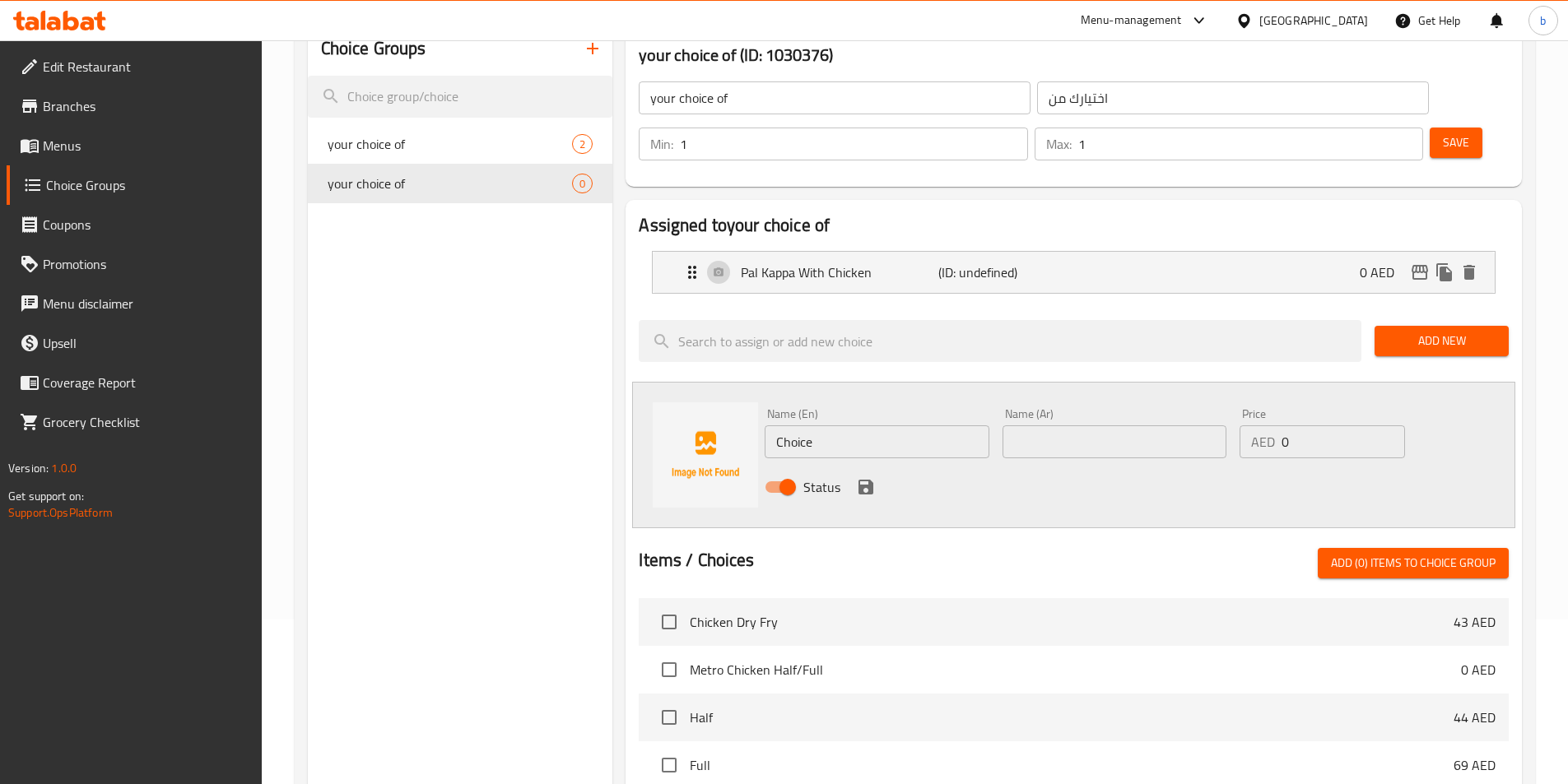
click at [863, 426] on input "Choice" at bounding box center [877, 441] width 224 height 33
paste input "Beef"
type input "Beef"
click at [1035, 426] on input "text" at bounding box center [1114, 441] width 224 height 33
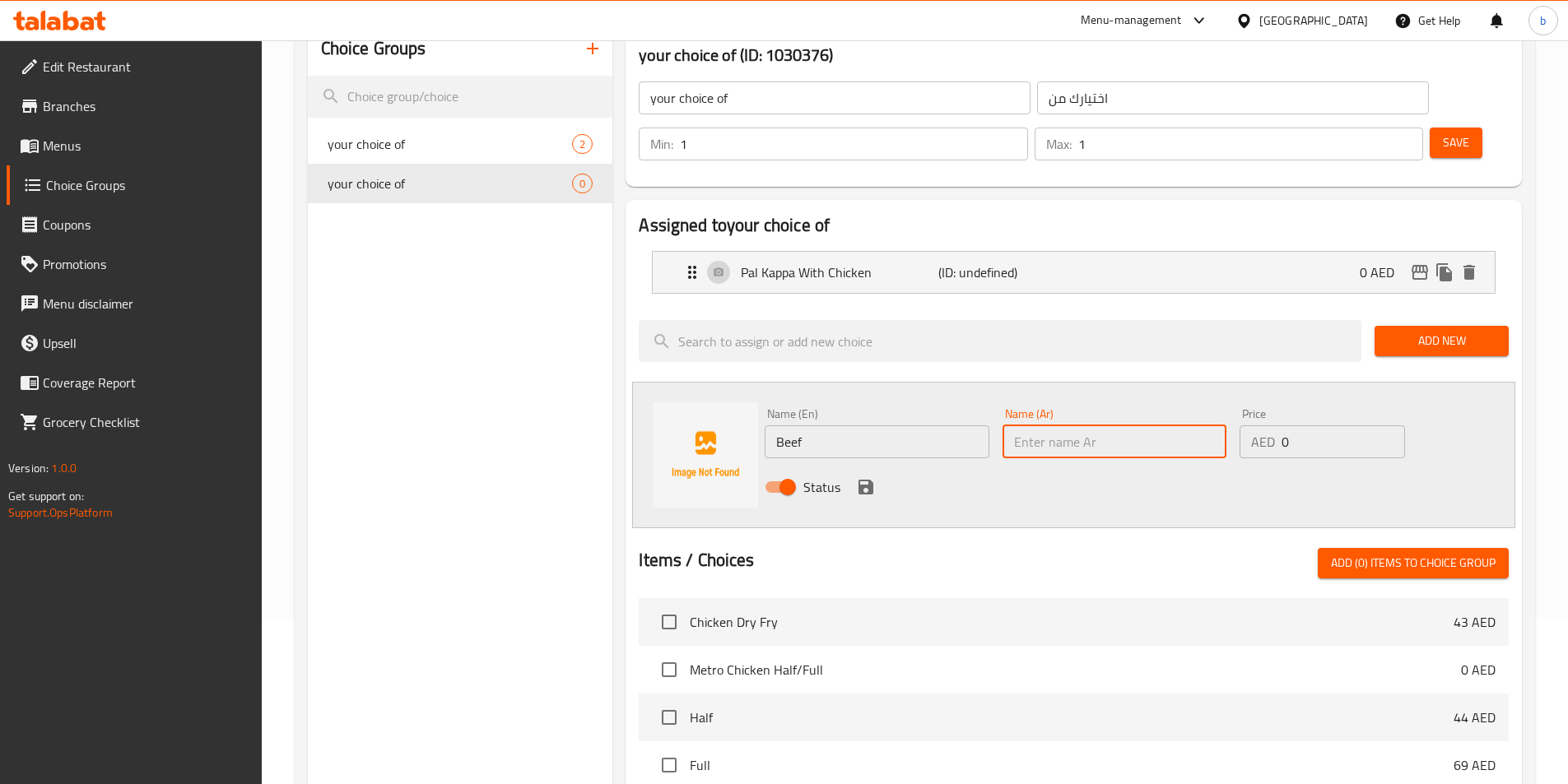
paste input "لحم بقري"
type input "لحم بقري"
drag, startPoint x: 856, startPoint y: 433, endPoint x: 792, endPoint y: 426, distance: 64.4
click at [856, 478] on icon "save" at bounding box center [865, 487] width 19 height 19
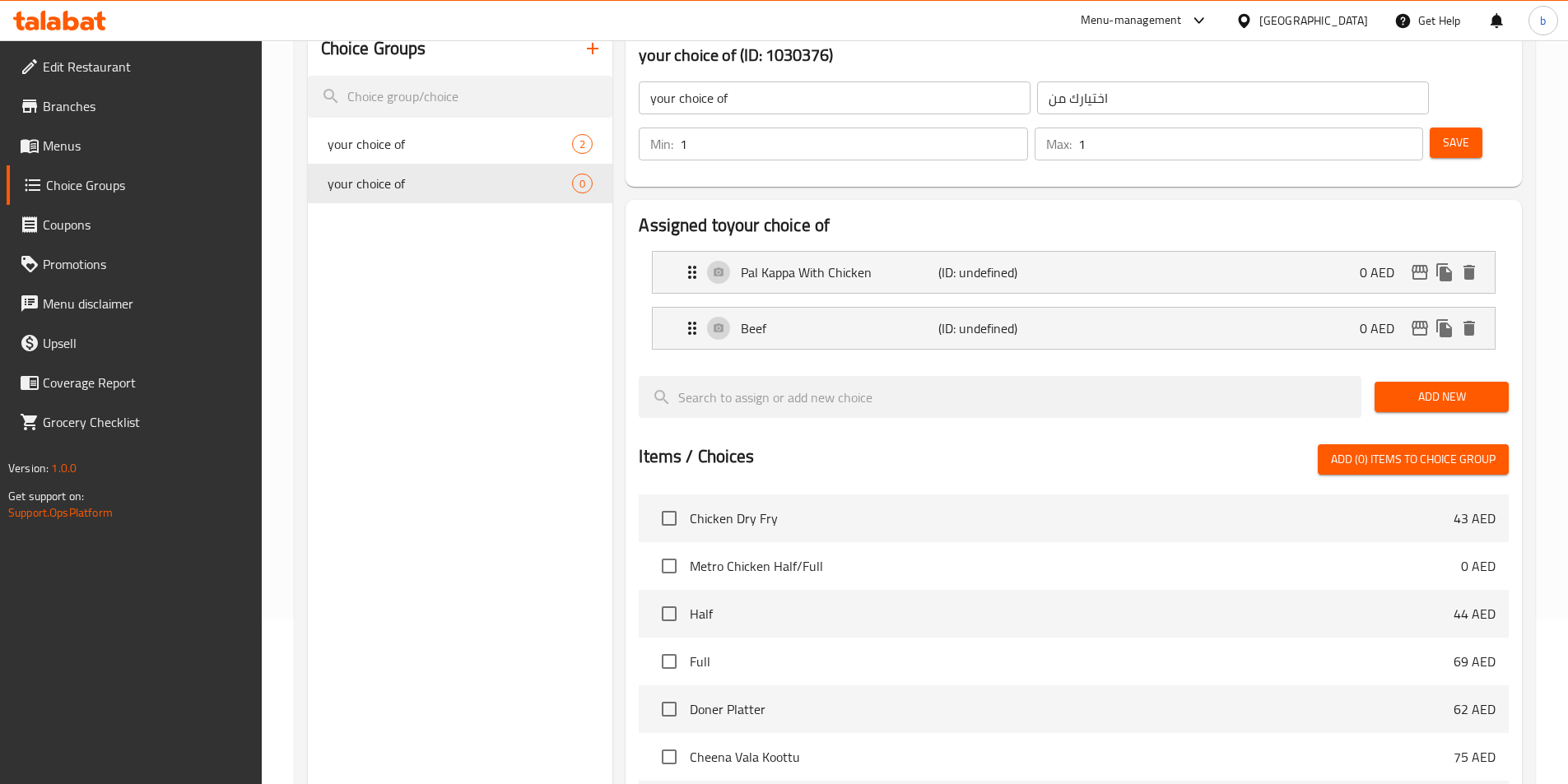
click at [1429, 127] on button "Save" at bounding box center [1456, 142] width 53 height 30
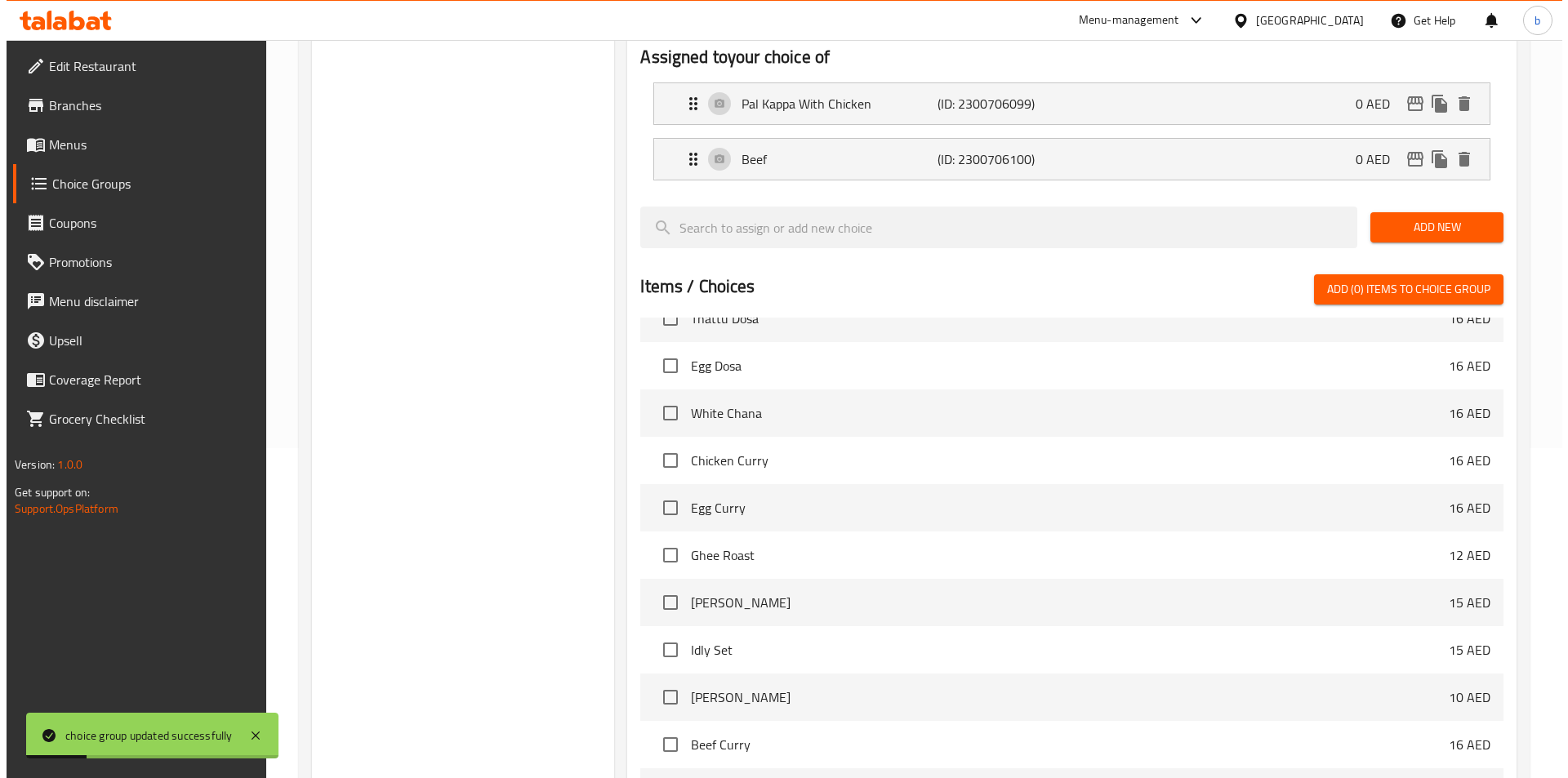
scroll to position [470, 0]
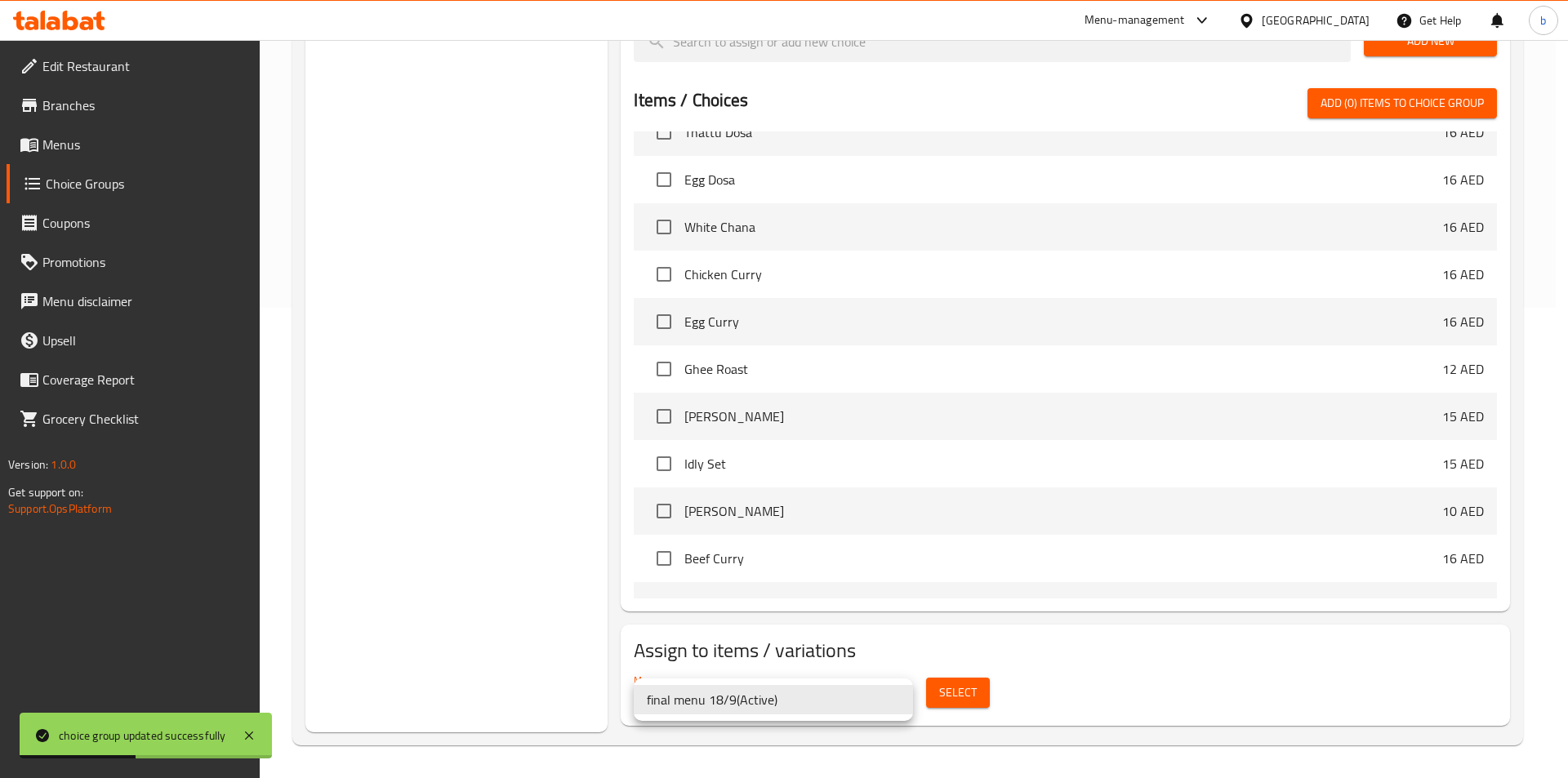
click at [973, 687] on div at bounding box center [784, 389] width 1568 height 778
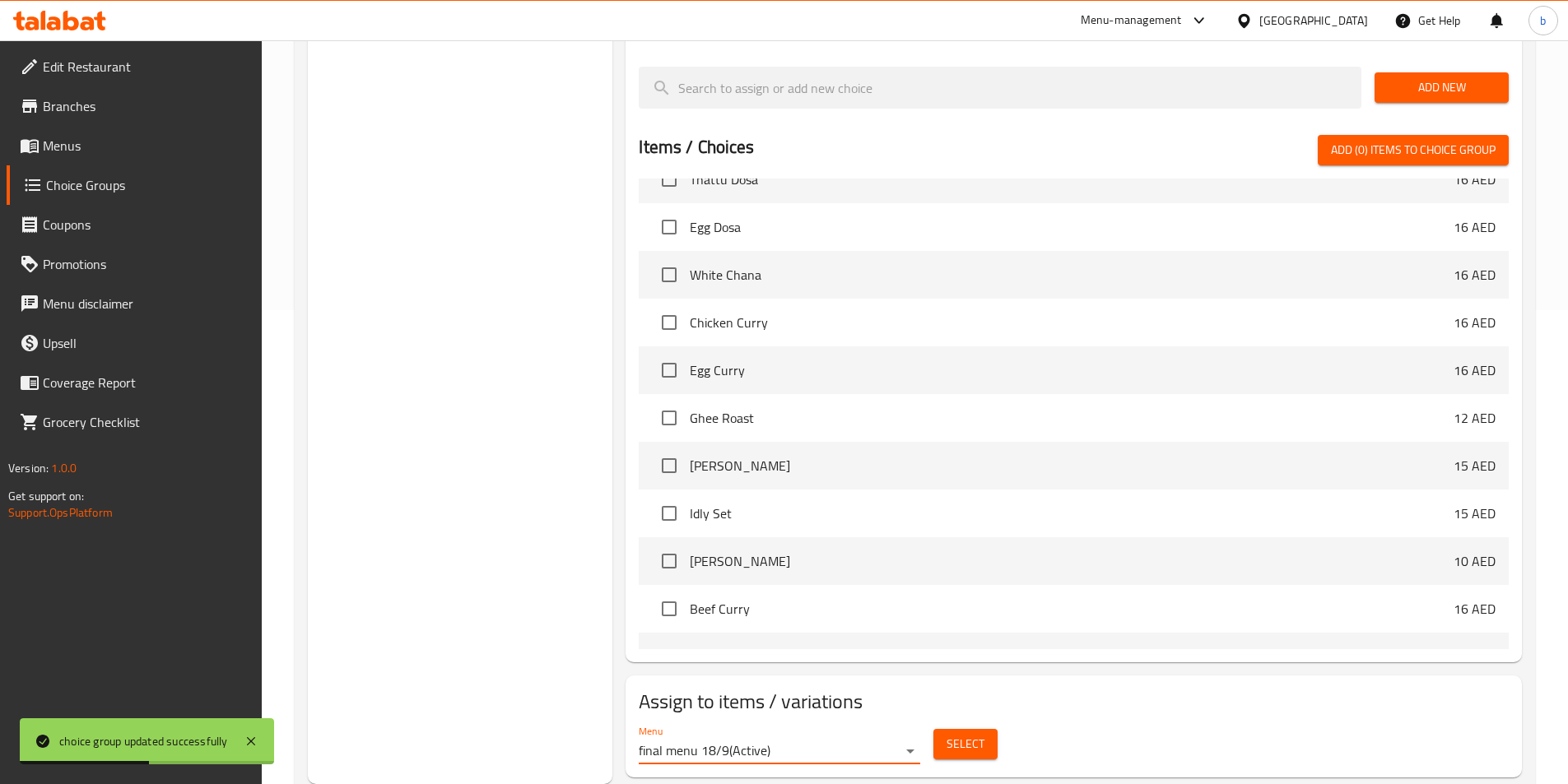
click at [978, 735] on span "Select" at bounding box center [965, 744] width 38 height 20
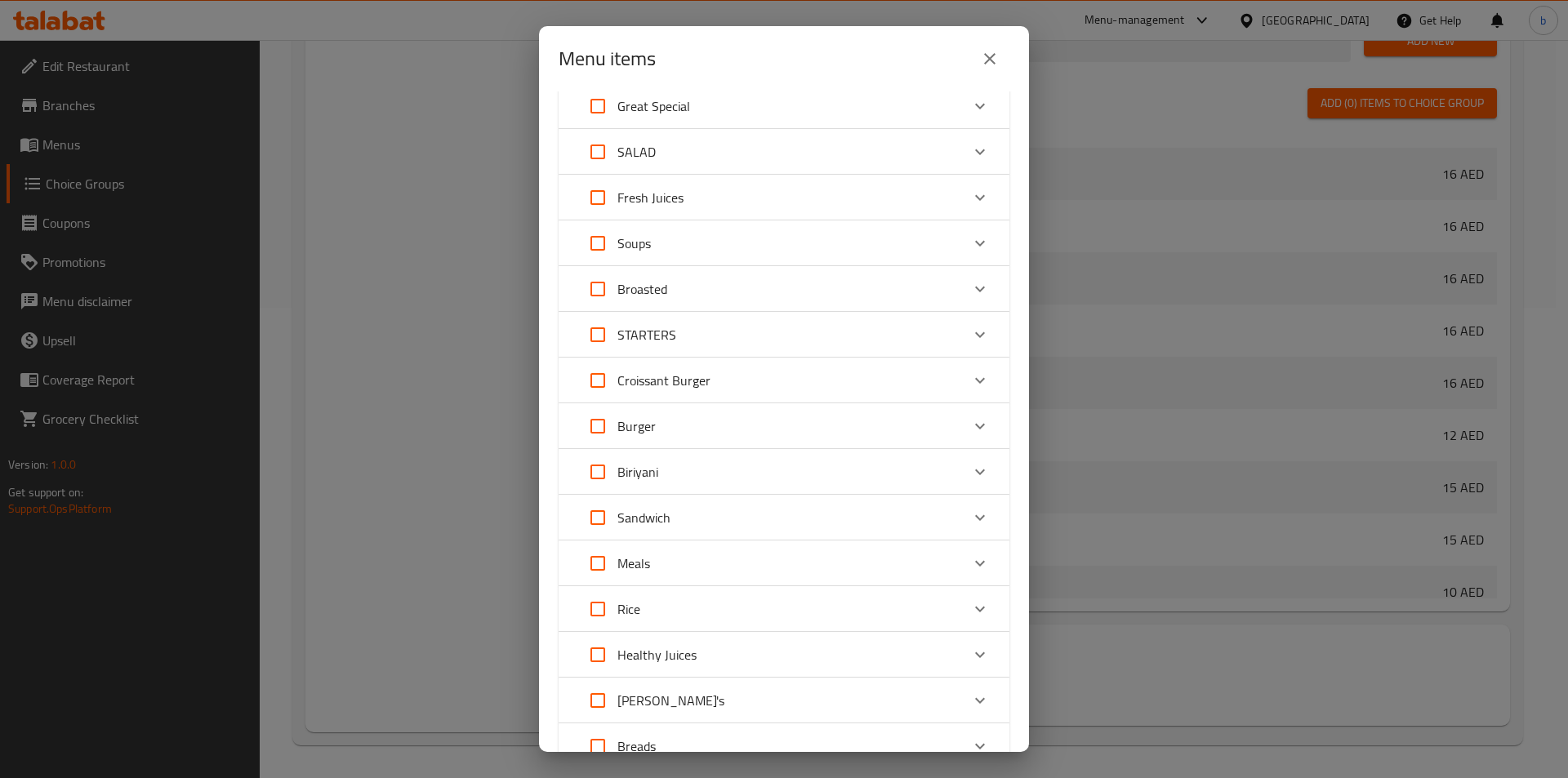
scroll to position [0, 0]
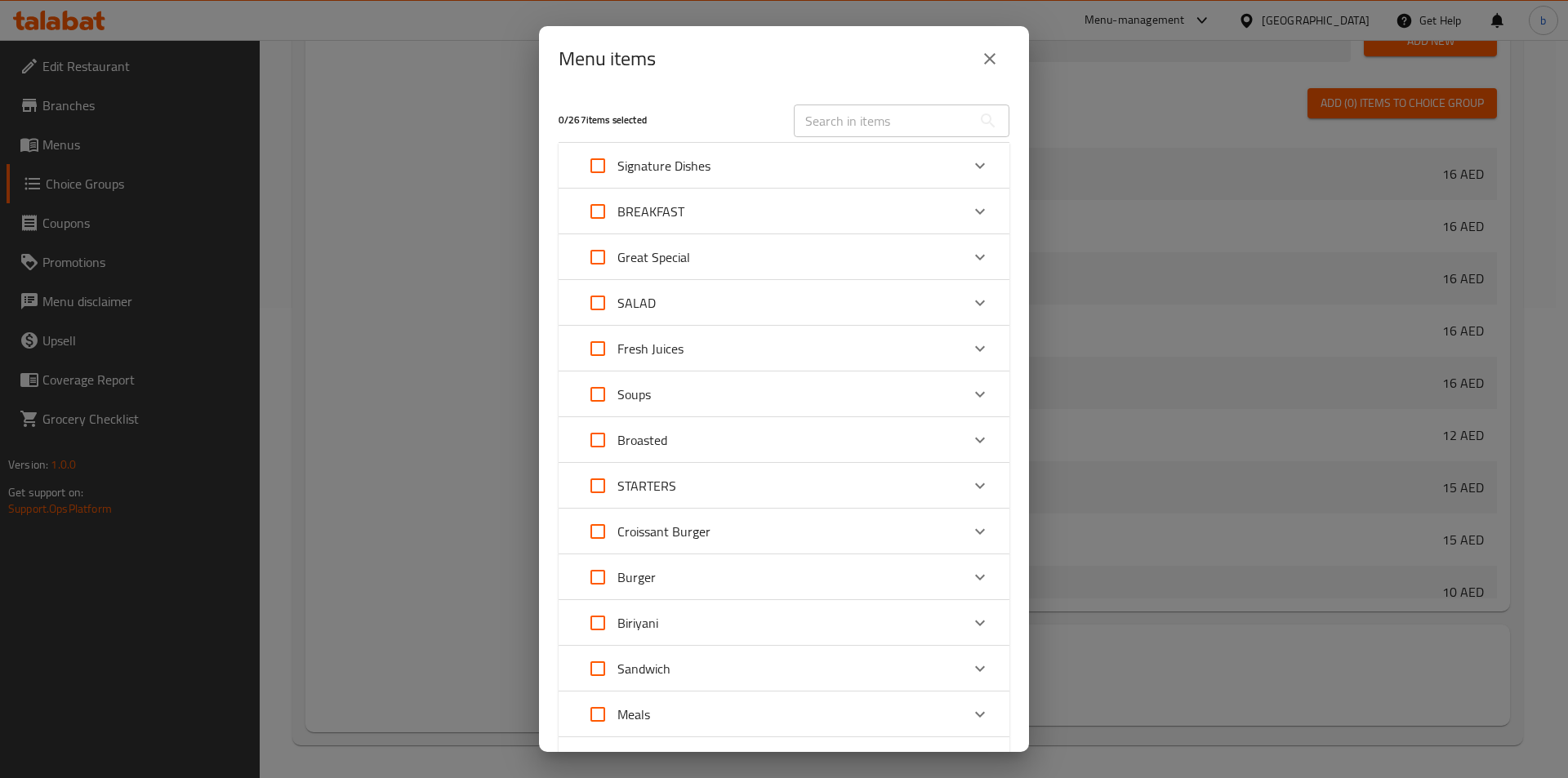
click at [767, 171] on div "Signature Dishes" at bounding box center [769, 166] width 382 height 39
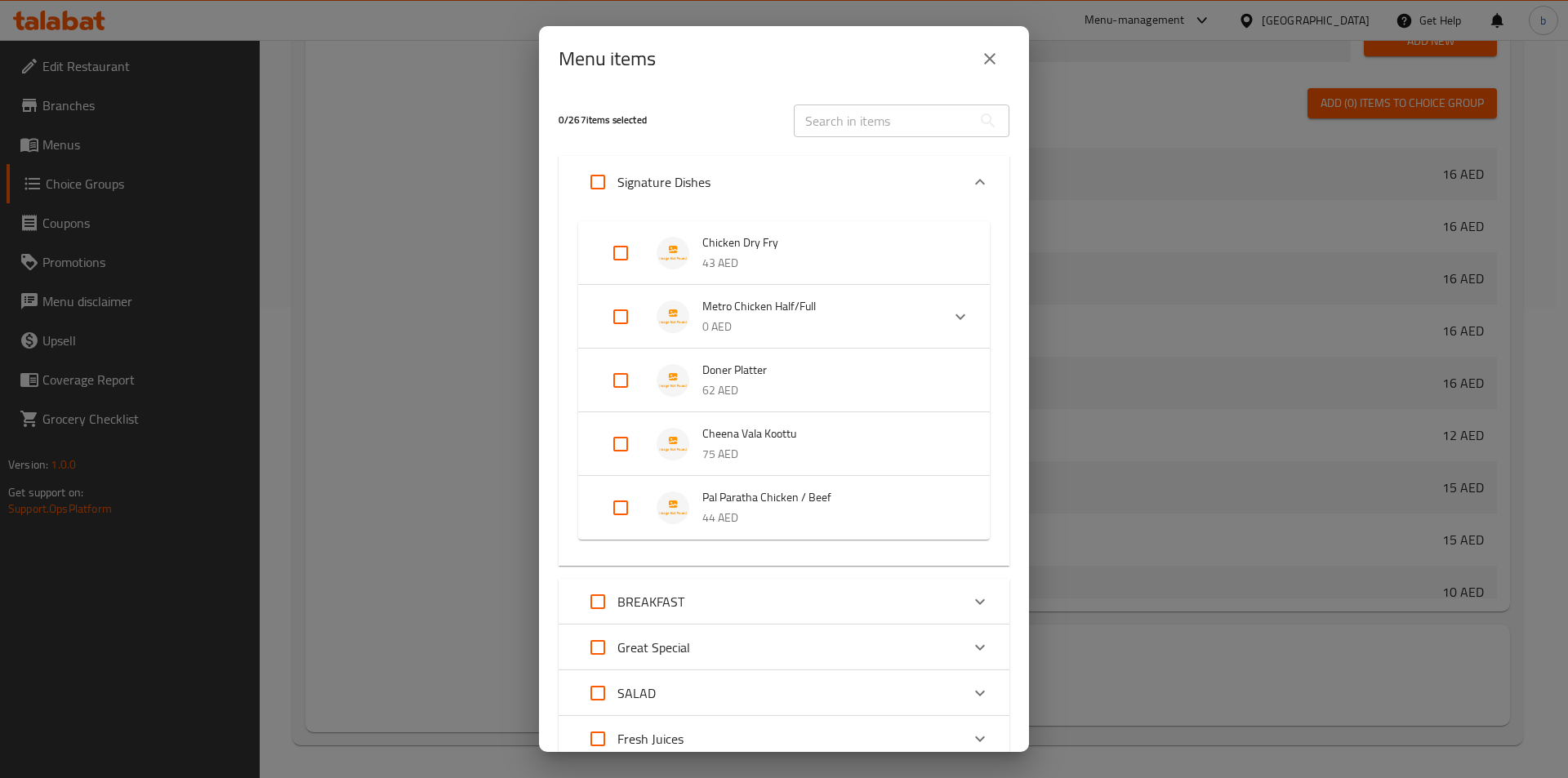
click at [498, 459] on div "Menu items 0 / 267 items selected ​ Signature Dishes Chicken Dry Fry 43 AED Met…" at bounding box center [784, 389] width 1568 height 778
click at [979, 53] on button "close" at bounding box center [989, 59] width 39 height 39
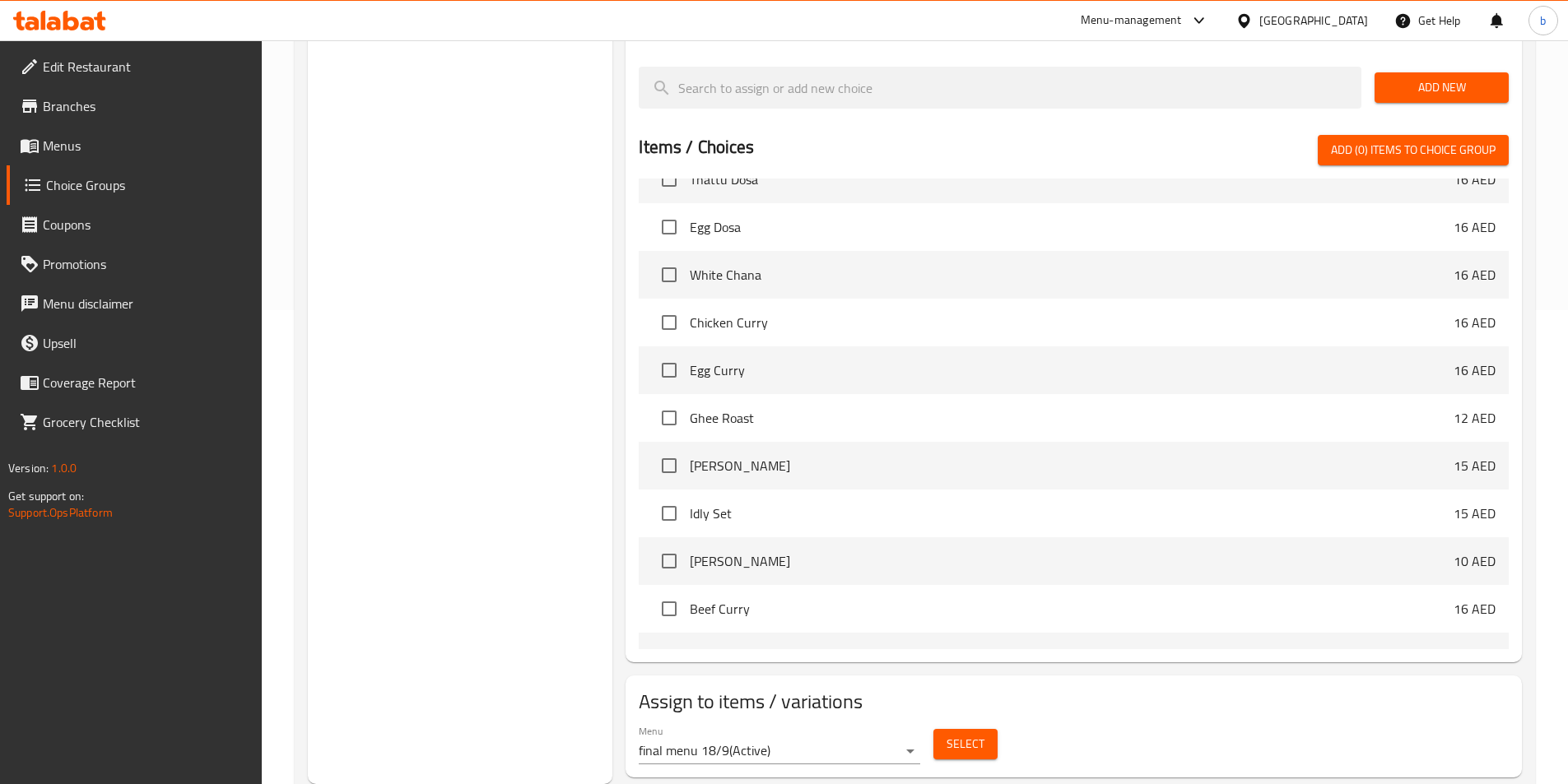
click at [981, 735] on span "Select" at bounding box center [965, 744] width 38 height 20
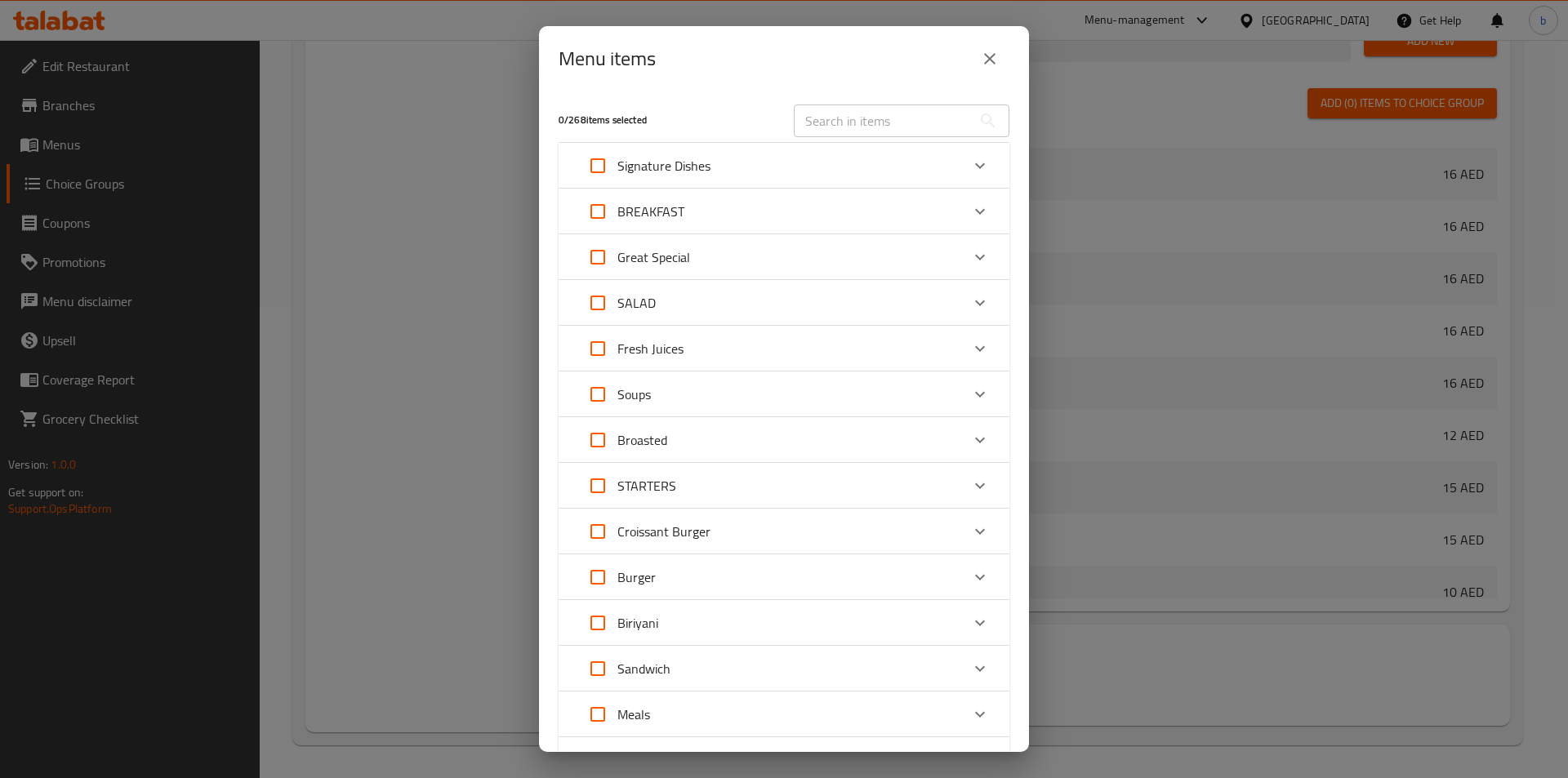
click at [970, 159] on icon "Expand" at bounding box center [979, 166] width 19 height 19
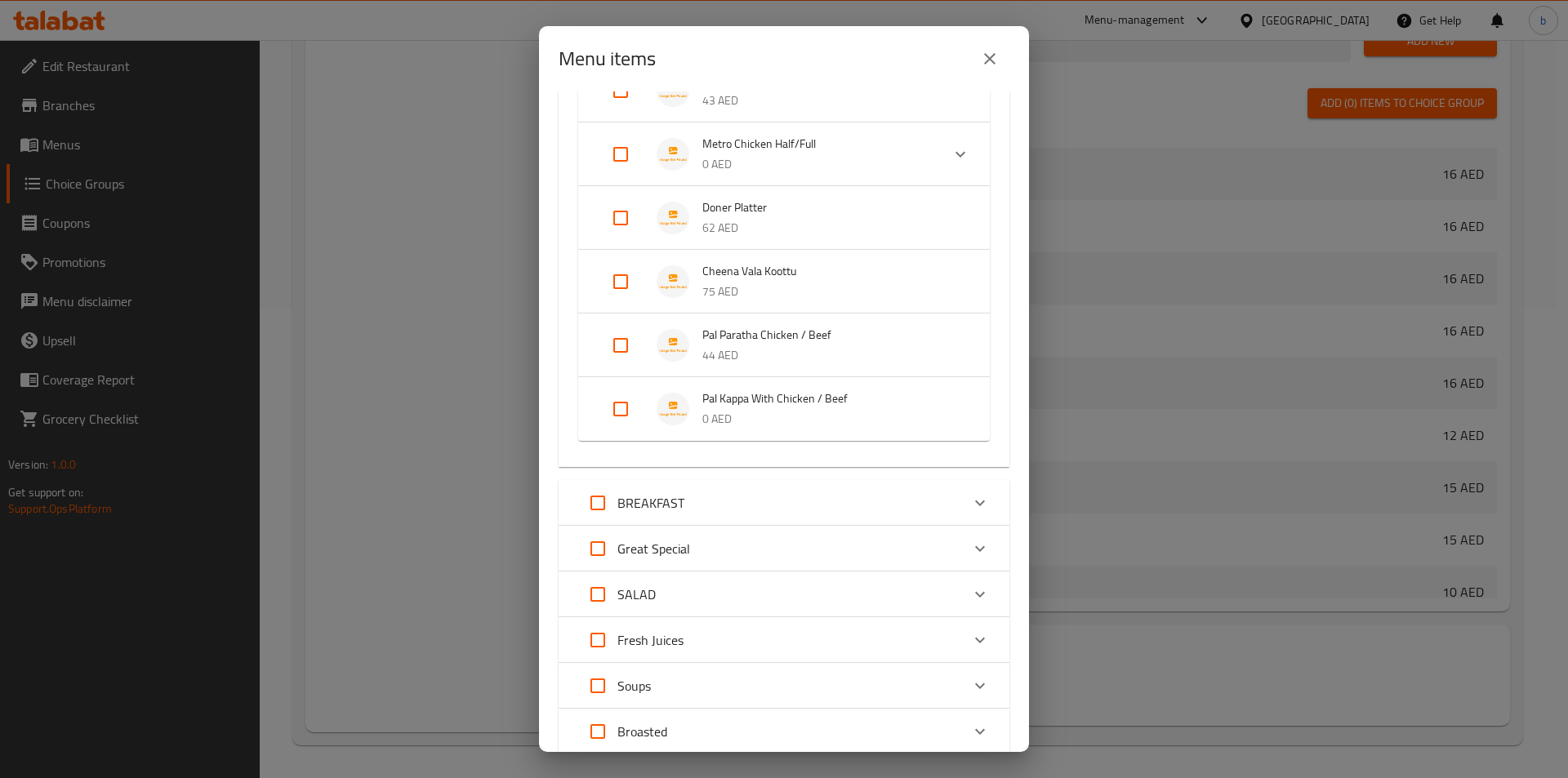
scroll to position [163, 0]
click at [621, 400] on input "Expand" at bounding box center [620, 408] width 39 height 39
checkbox input "true"
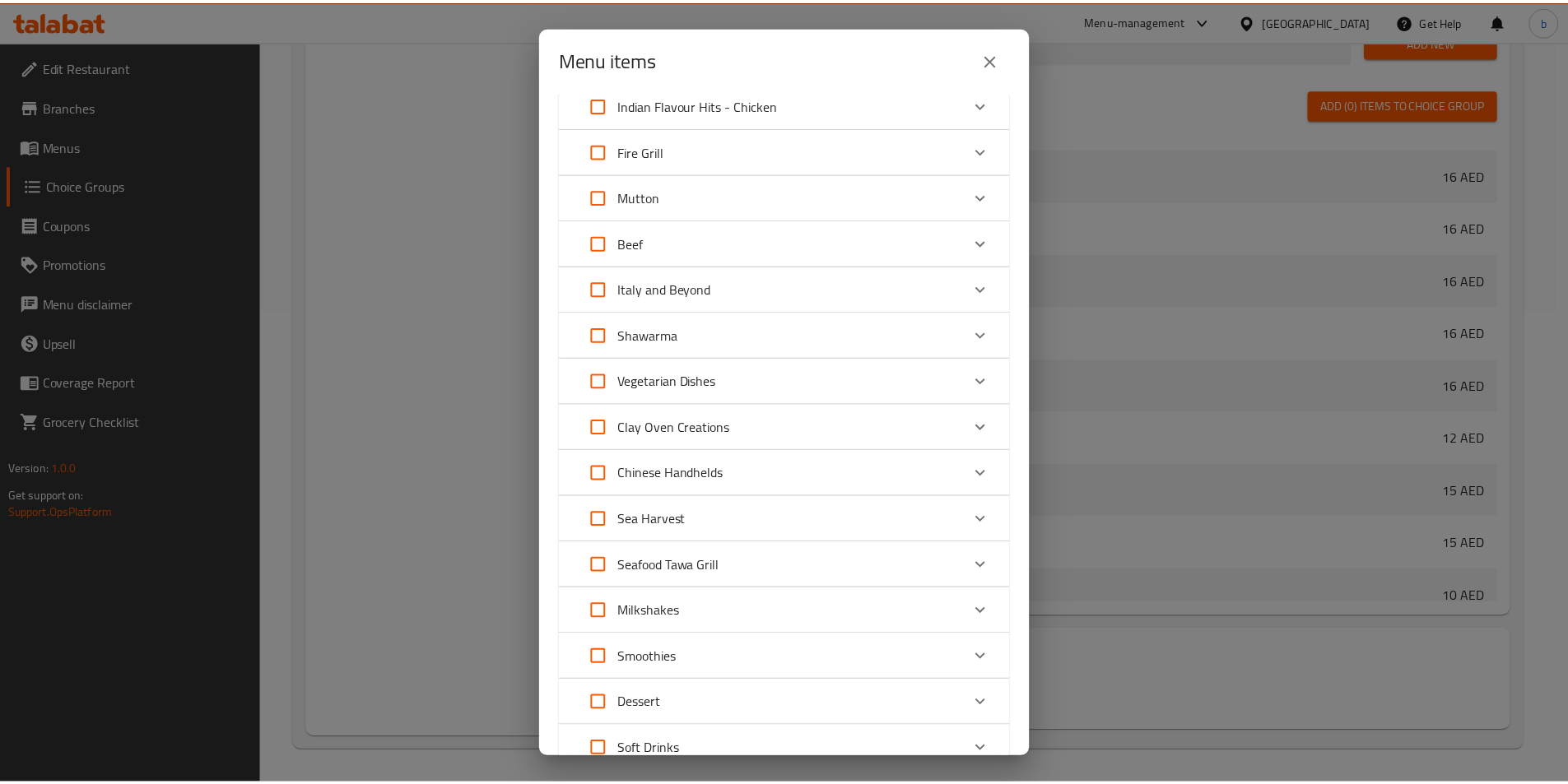
scroll to position [1446, 0]
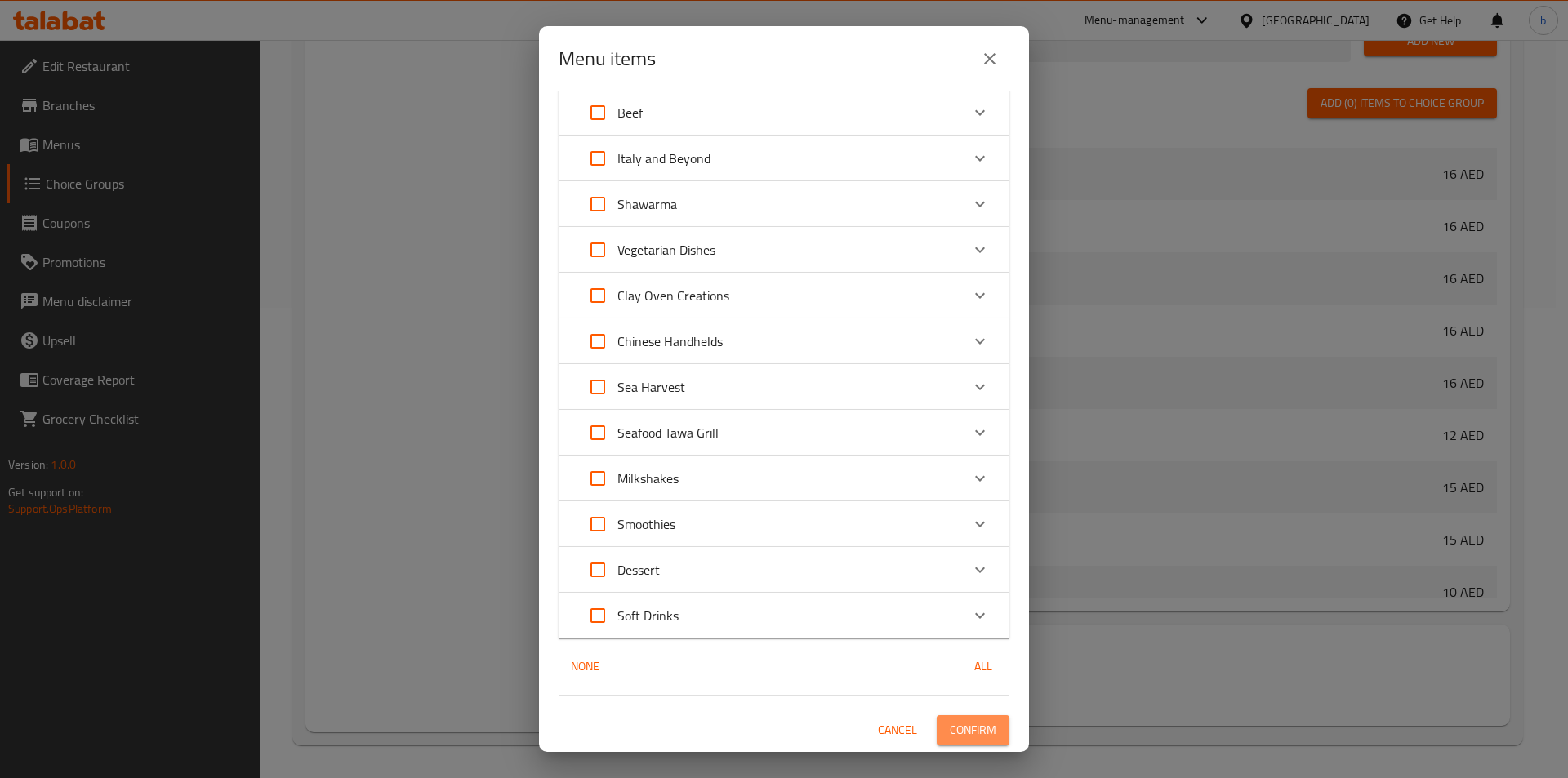
click at [957, 725] on span "Confirm" at bounding box center [972, 730] width 46 height 20
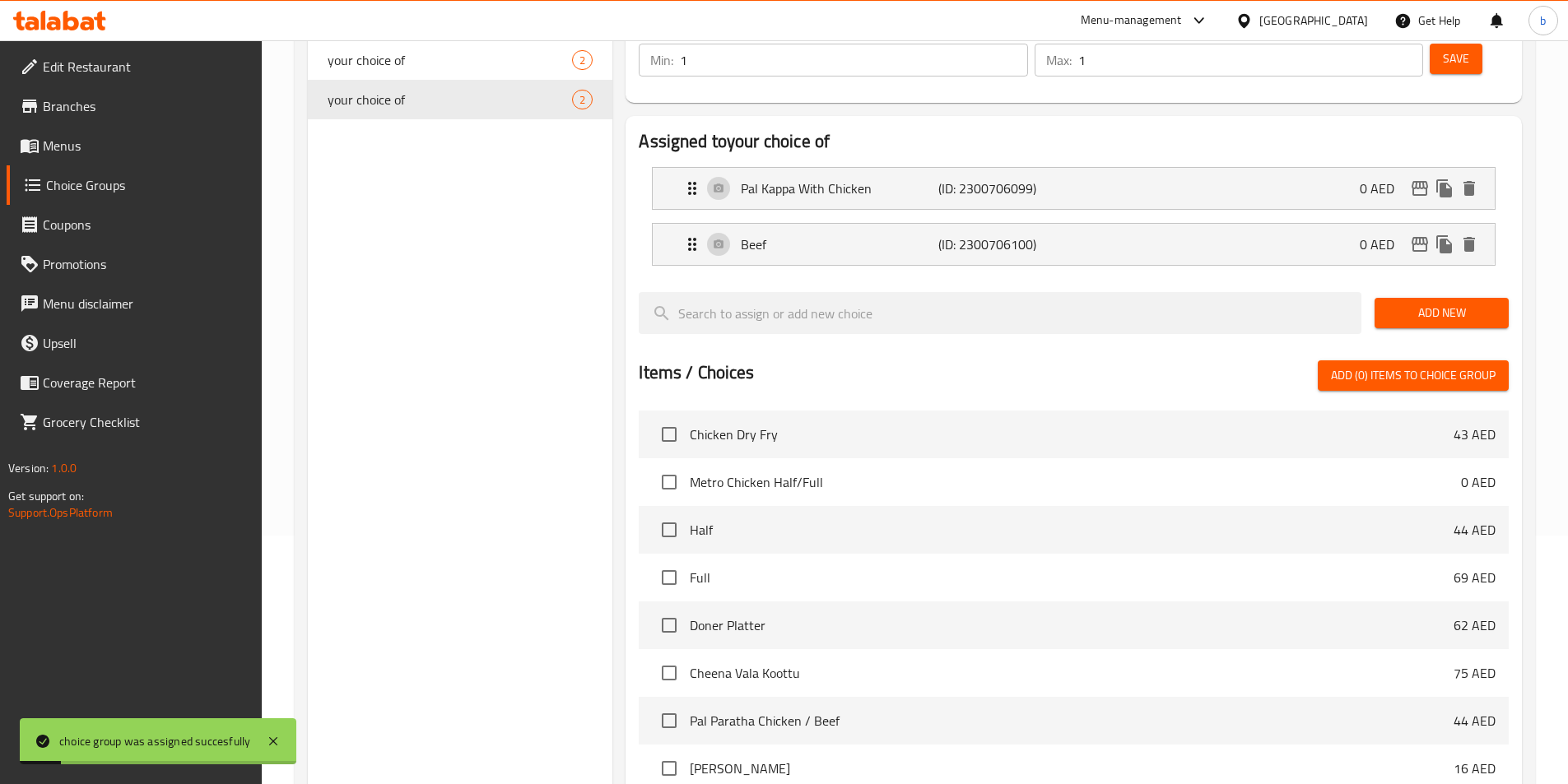
scroll to position [63, 0]
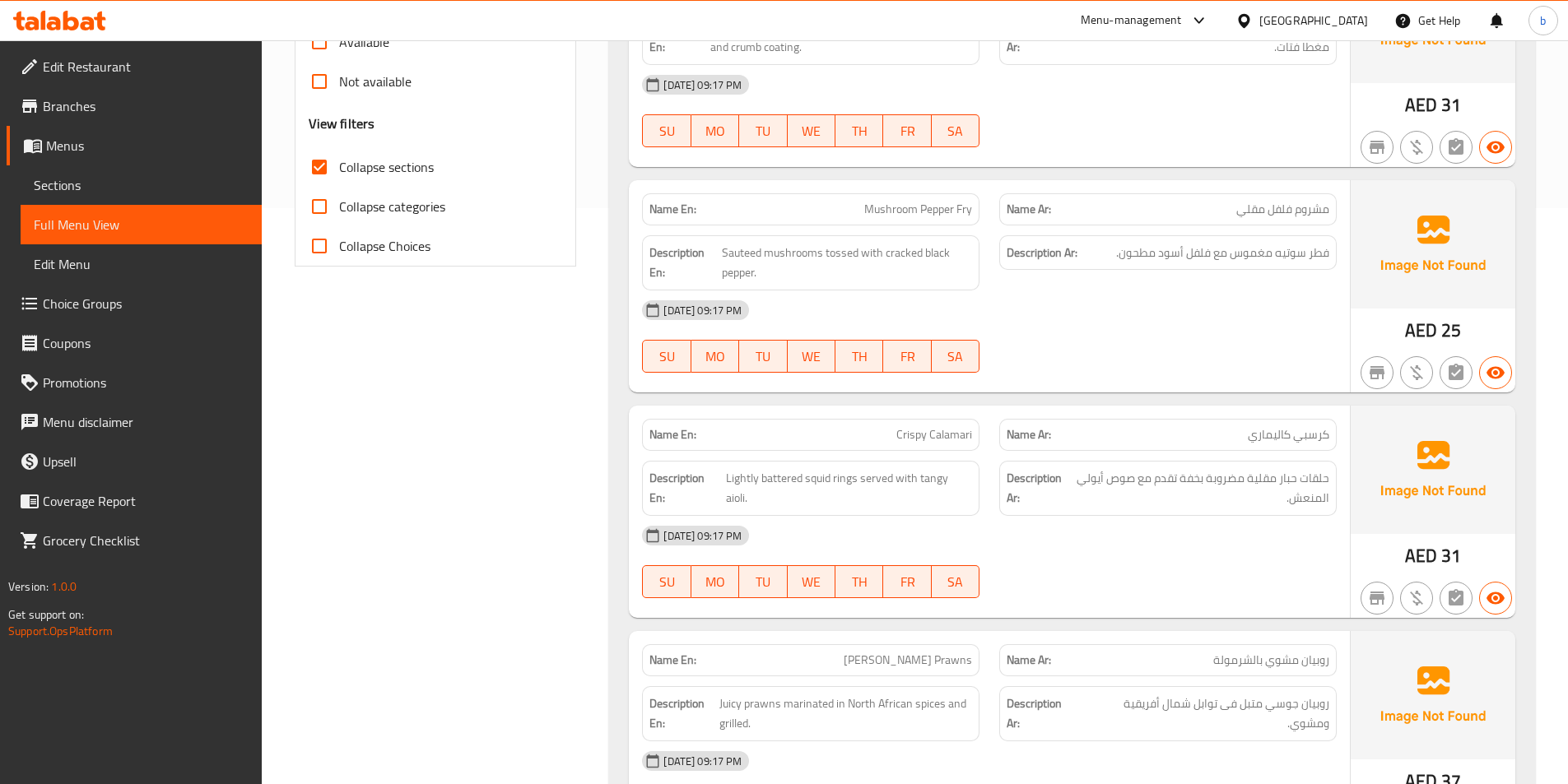
scroll to position [164, 0]
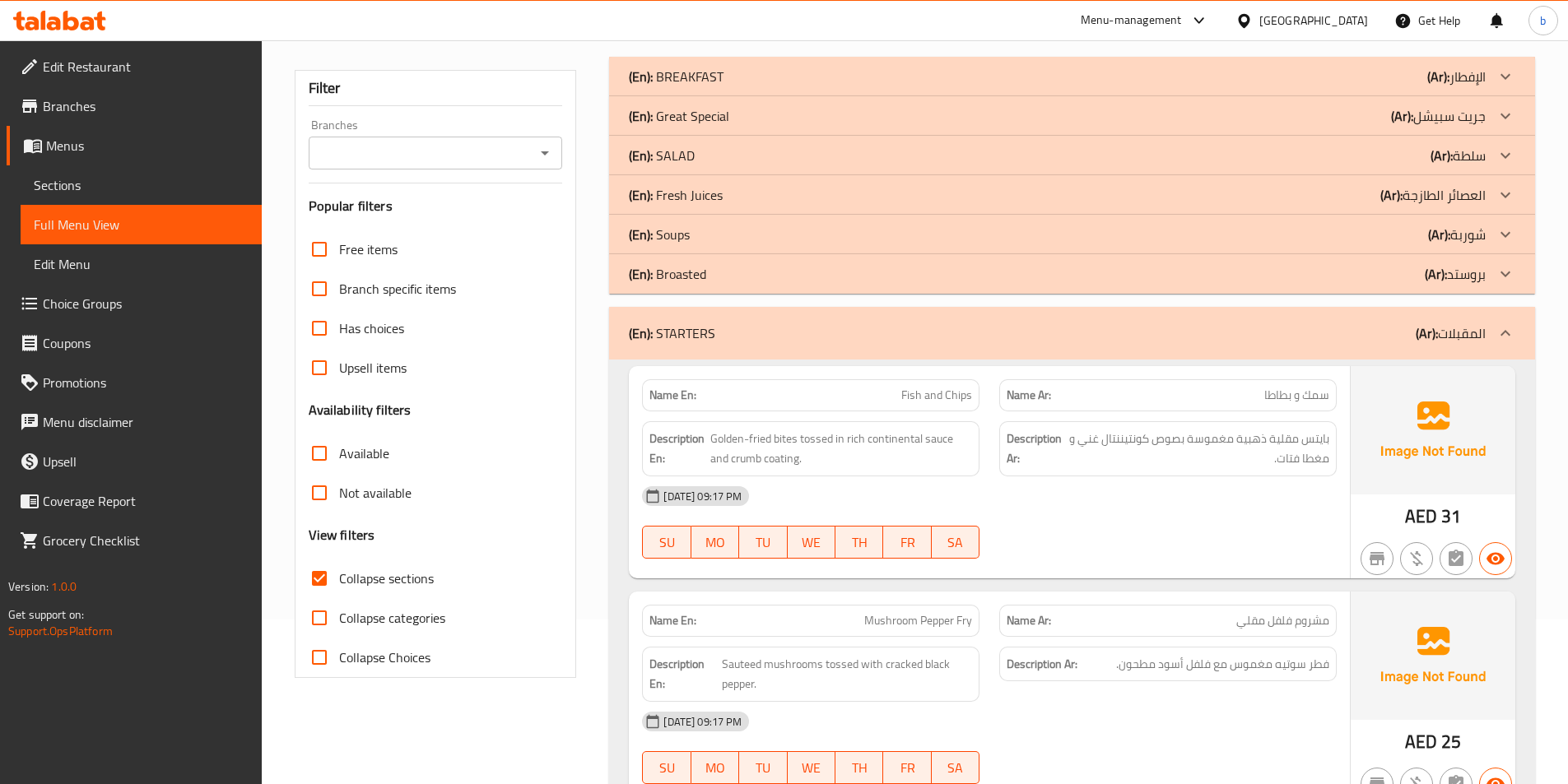
click at [1497, 316] on div at bounding box center [1505, 333] width 40 height 40
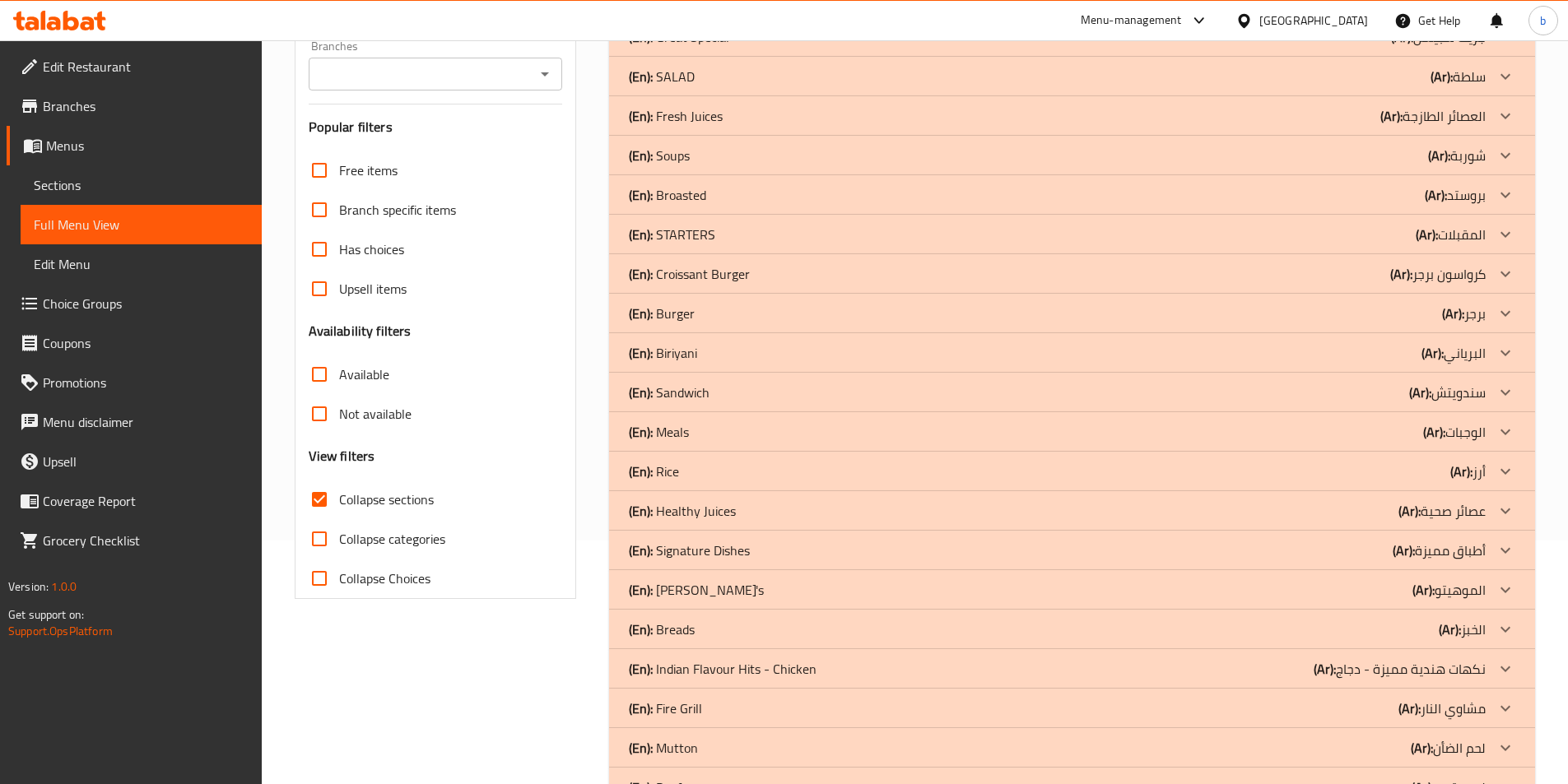
scroll to position [247, 0]
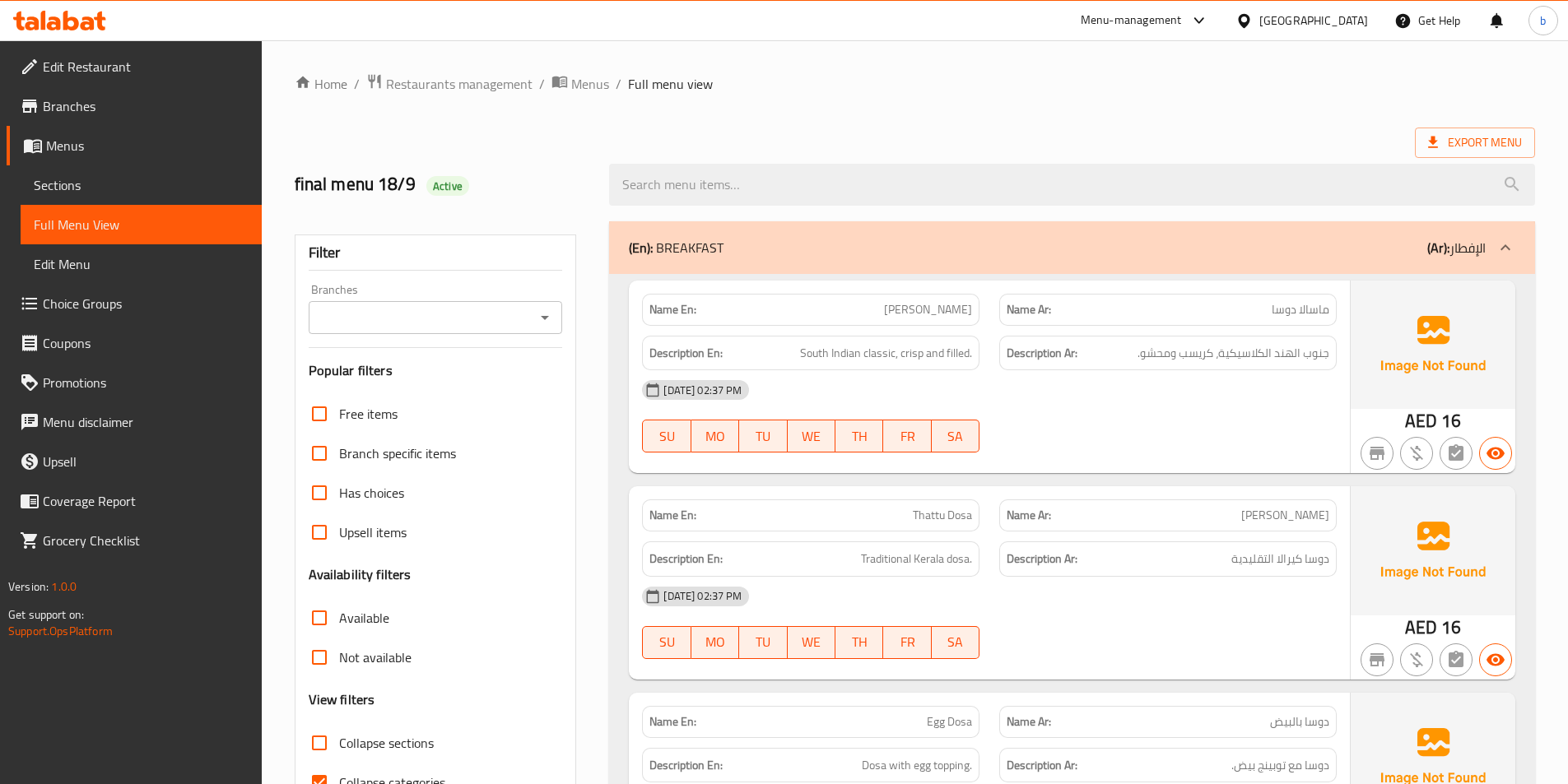
click at [313, 723] on input "Collapse sections" at bounding box center [319, 743] width 40 height 40
checkbox input "true"
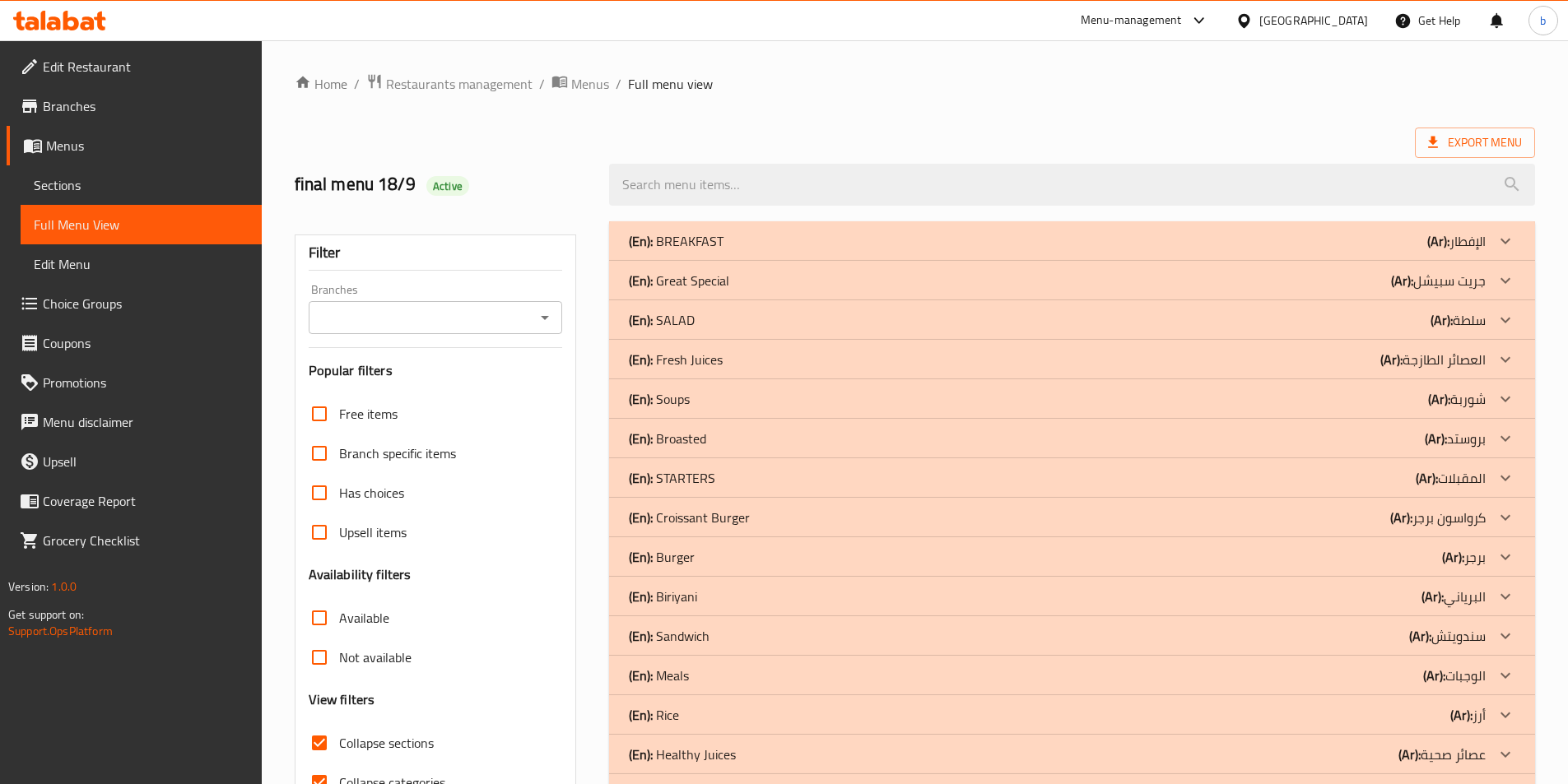
scroll to position [164, 0]
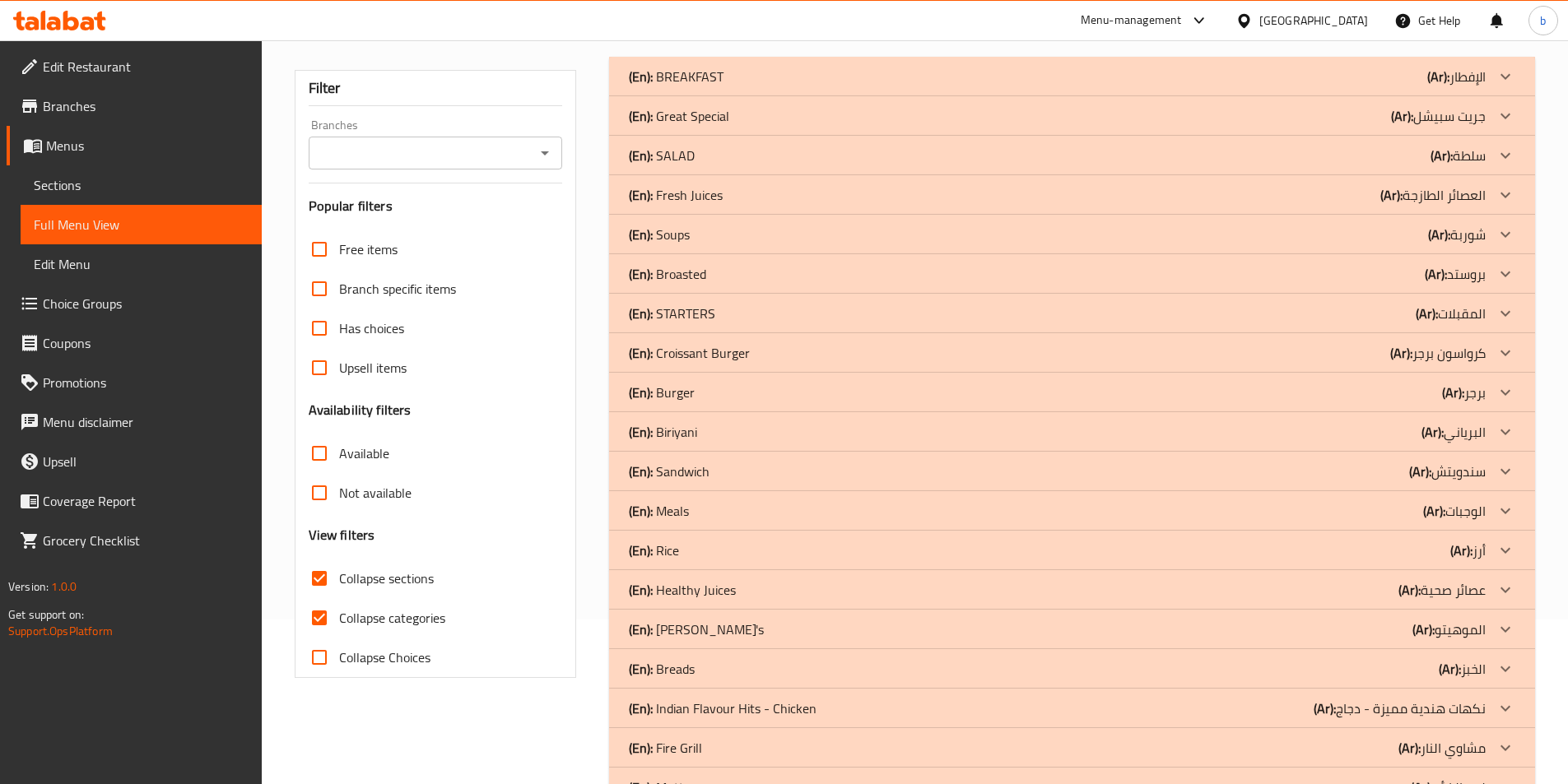
click at [321, 625] on input "Collapse categories" at bounding box center [319, 618] width 40 height 40
checkbox input "false"
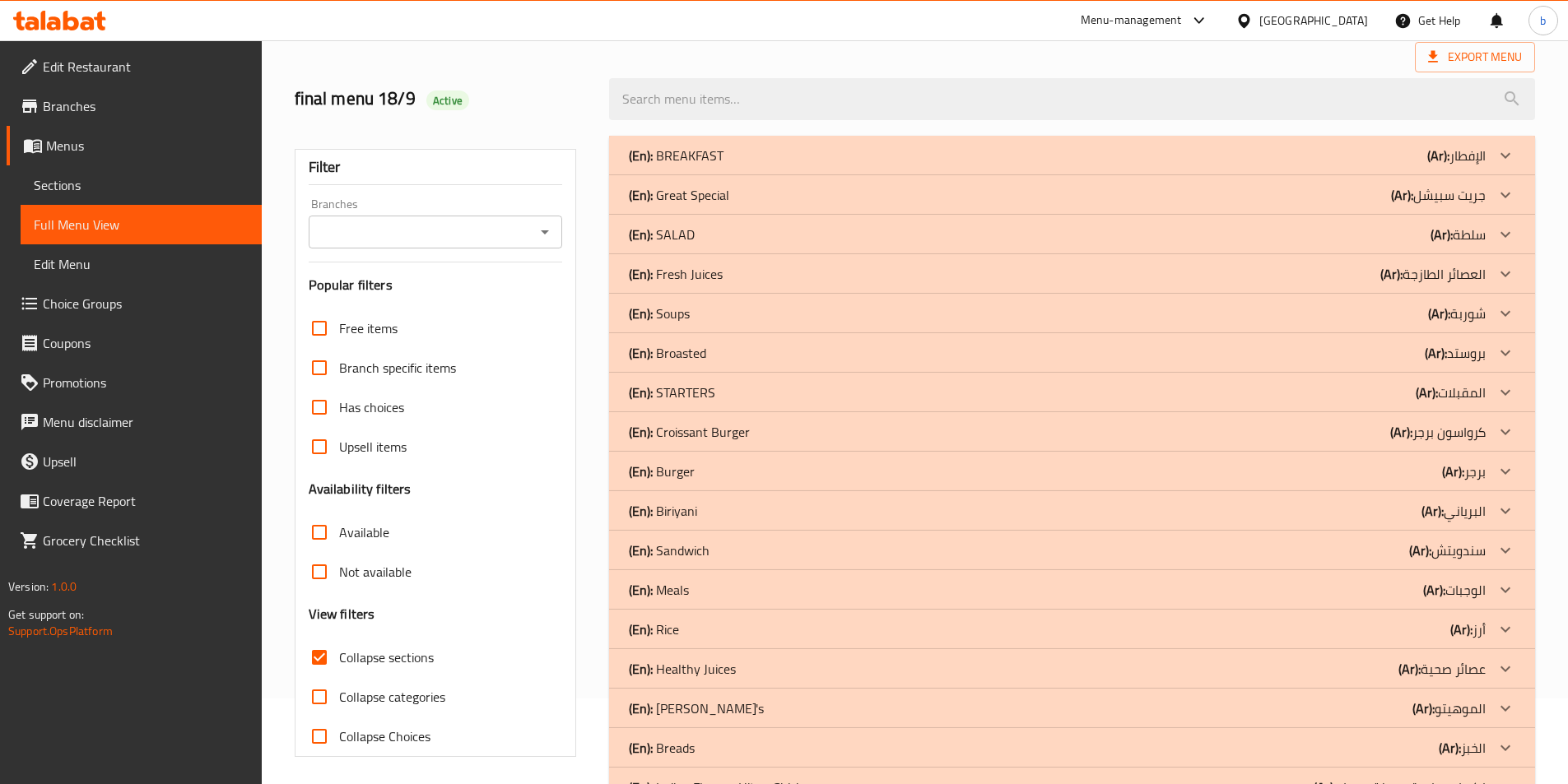
scroll to position [0, 0]
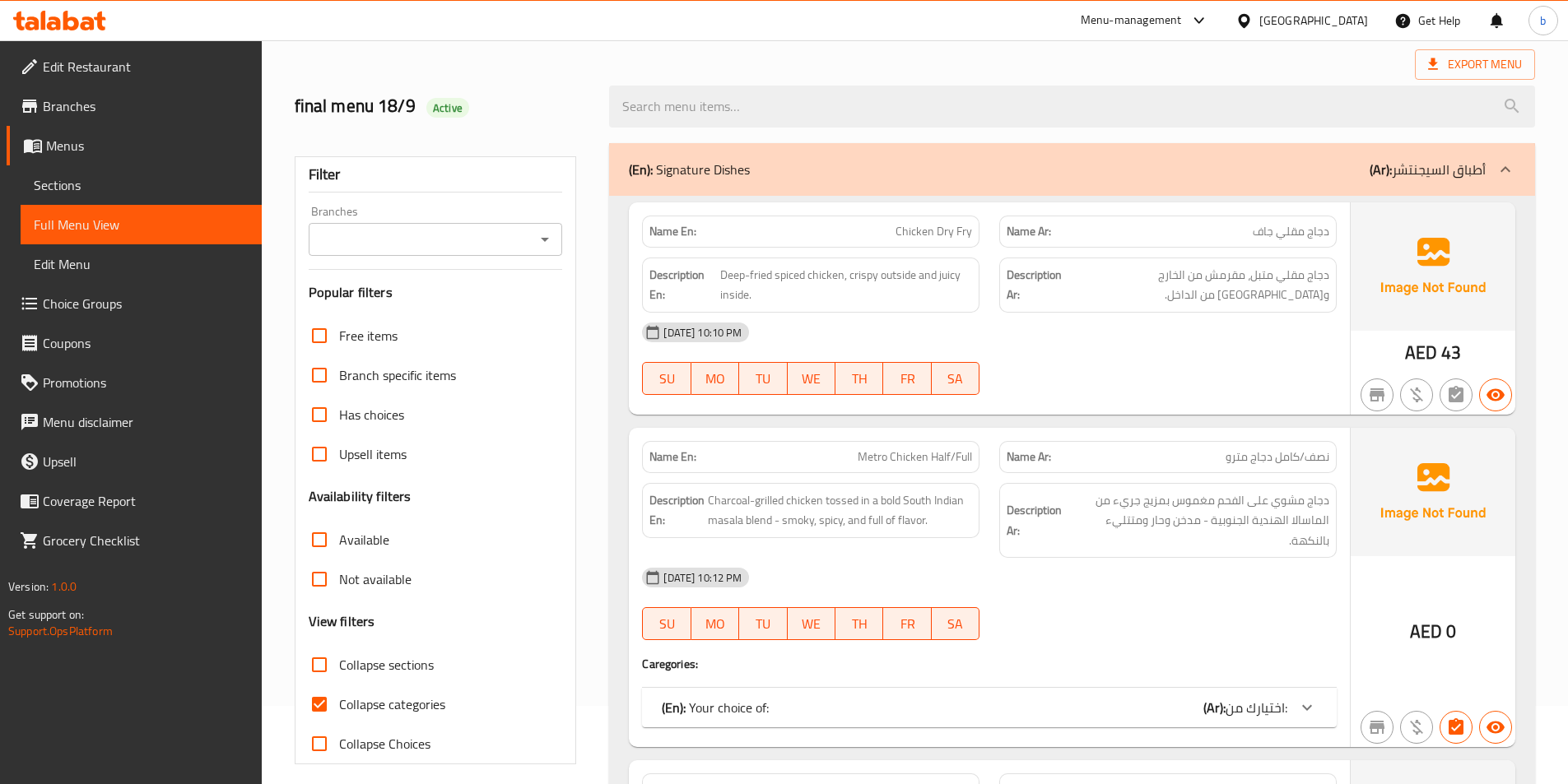
scroll to position [82, 0]
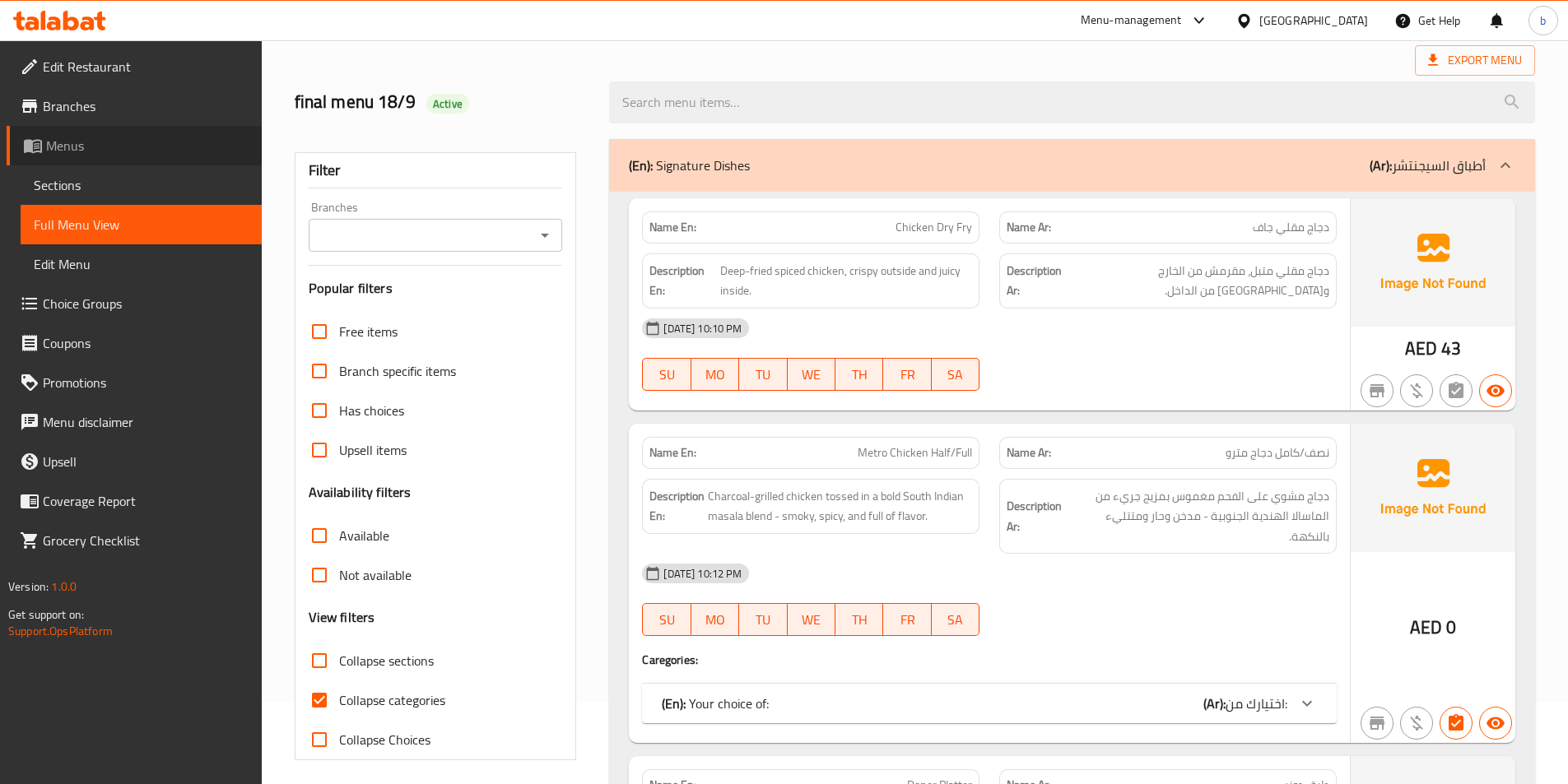
click at [163, 155] on span "Menus" at bounding box center [147, 146] width 202 height 19
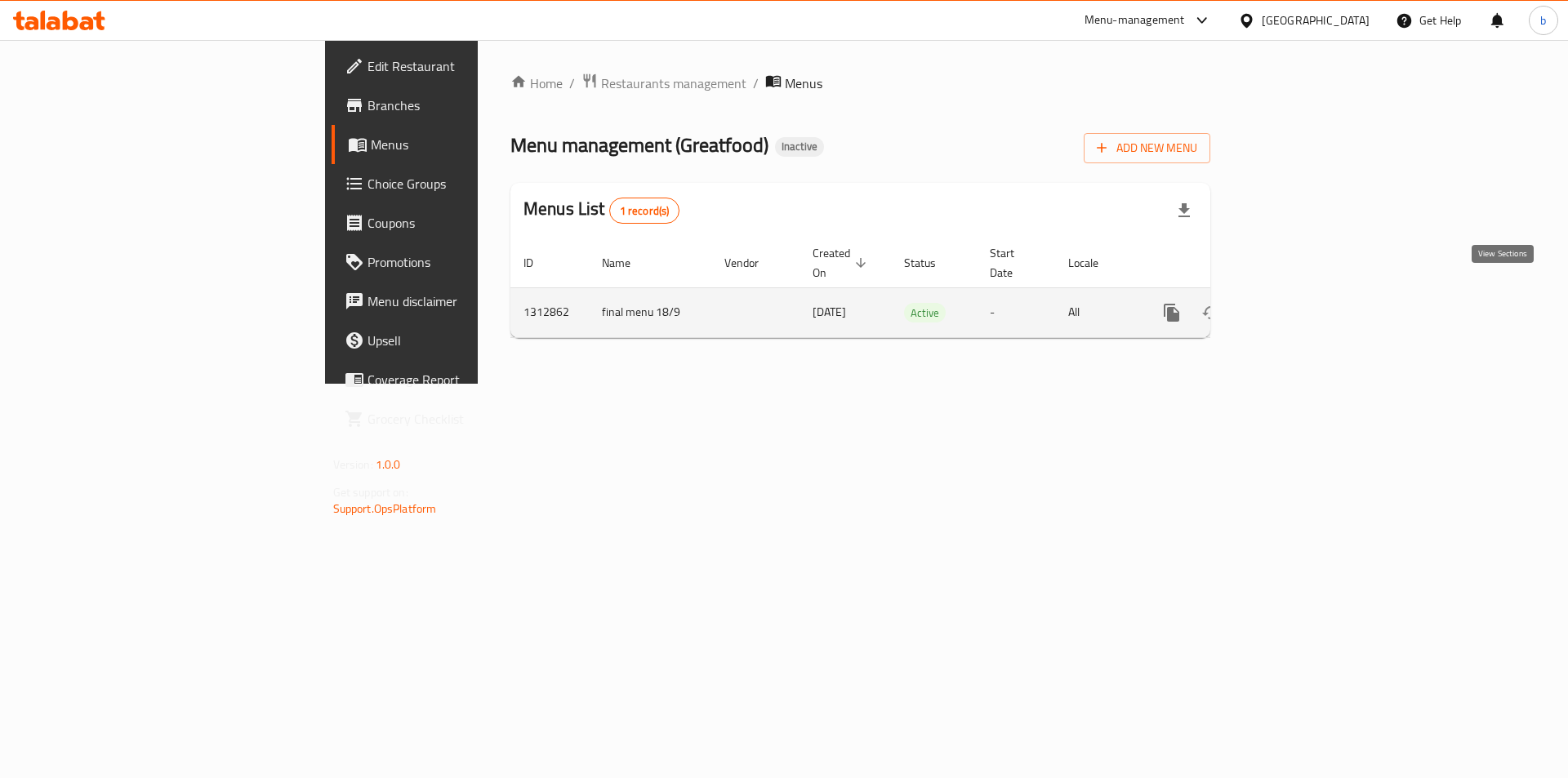
click at [1309, 294] on link "enhanced table" at bounding box center [1289, 313] width 39 height 39
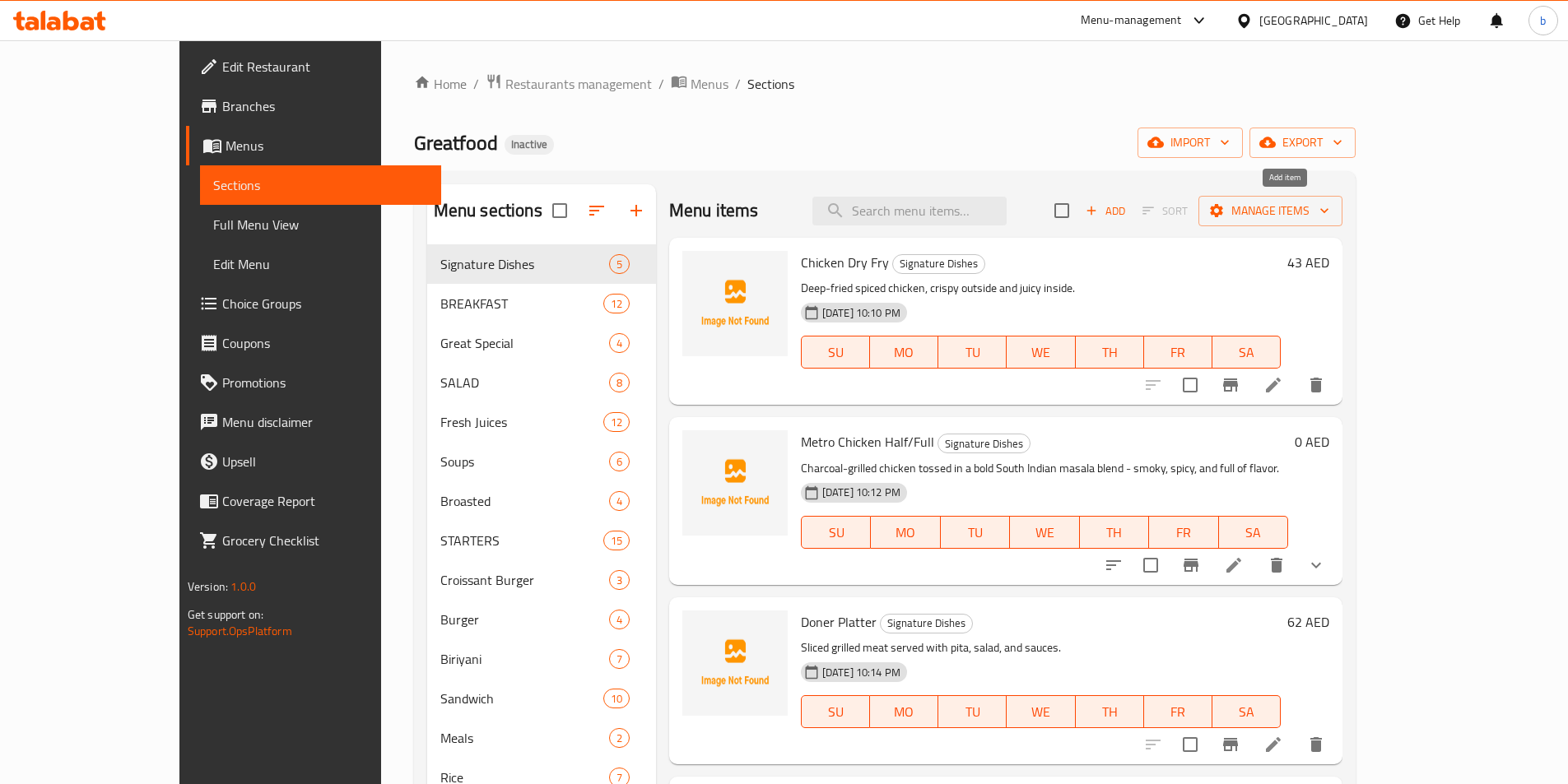
click at [1127, 214] on span "Add" at bounding box center [1105, 210] width 44 height 19
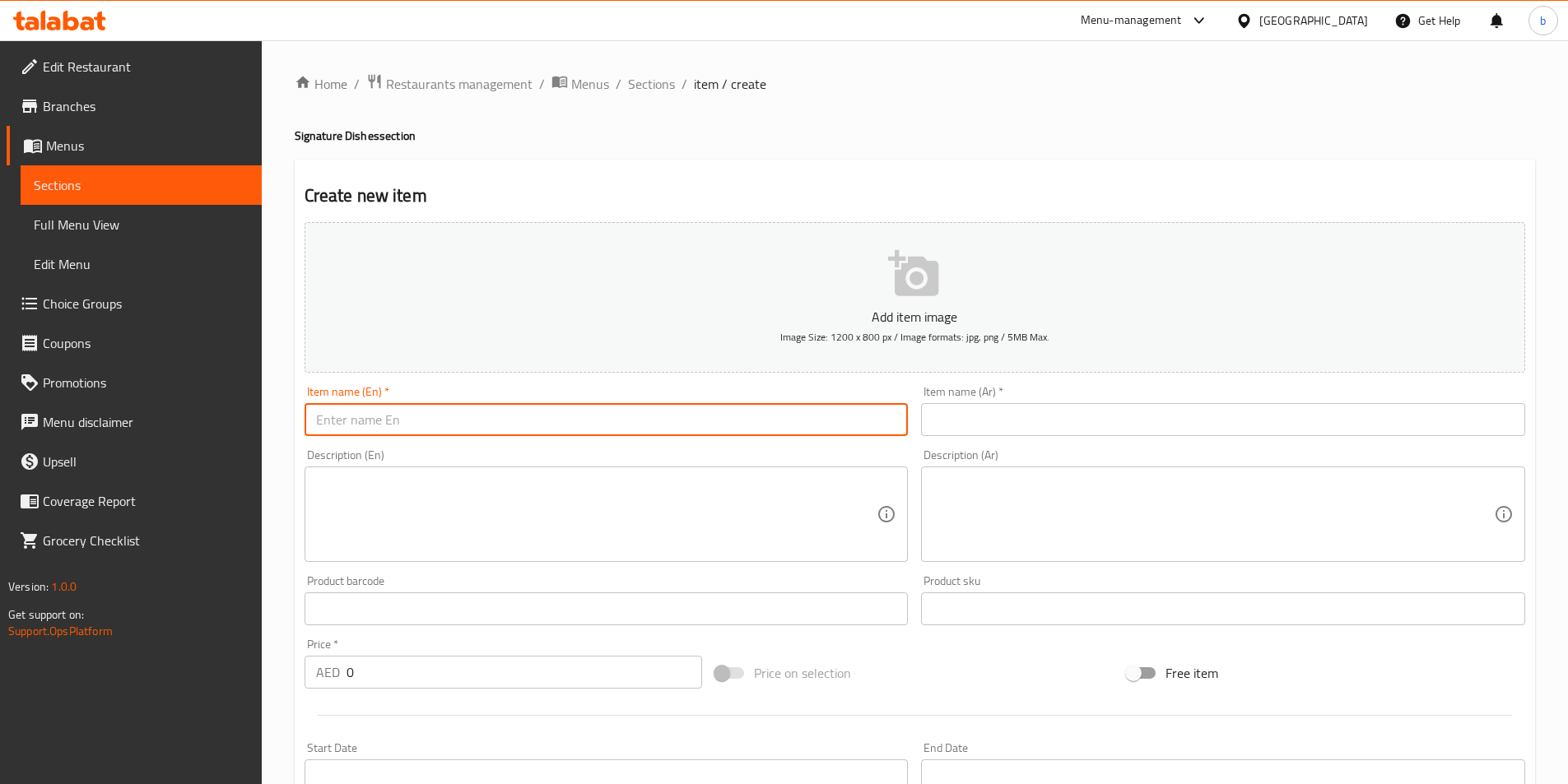
click at [494, 431] on input "text" at bounding box center [607, 419] width 604 height 33
paste input "Pal Kappa With Chicken / Beef"
type input "Pal Kappa With Chicken / Beef"
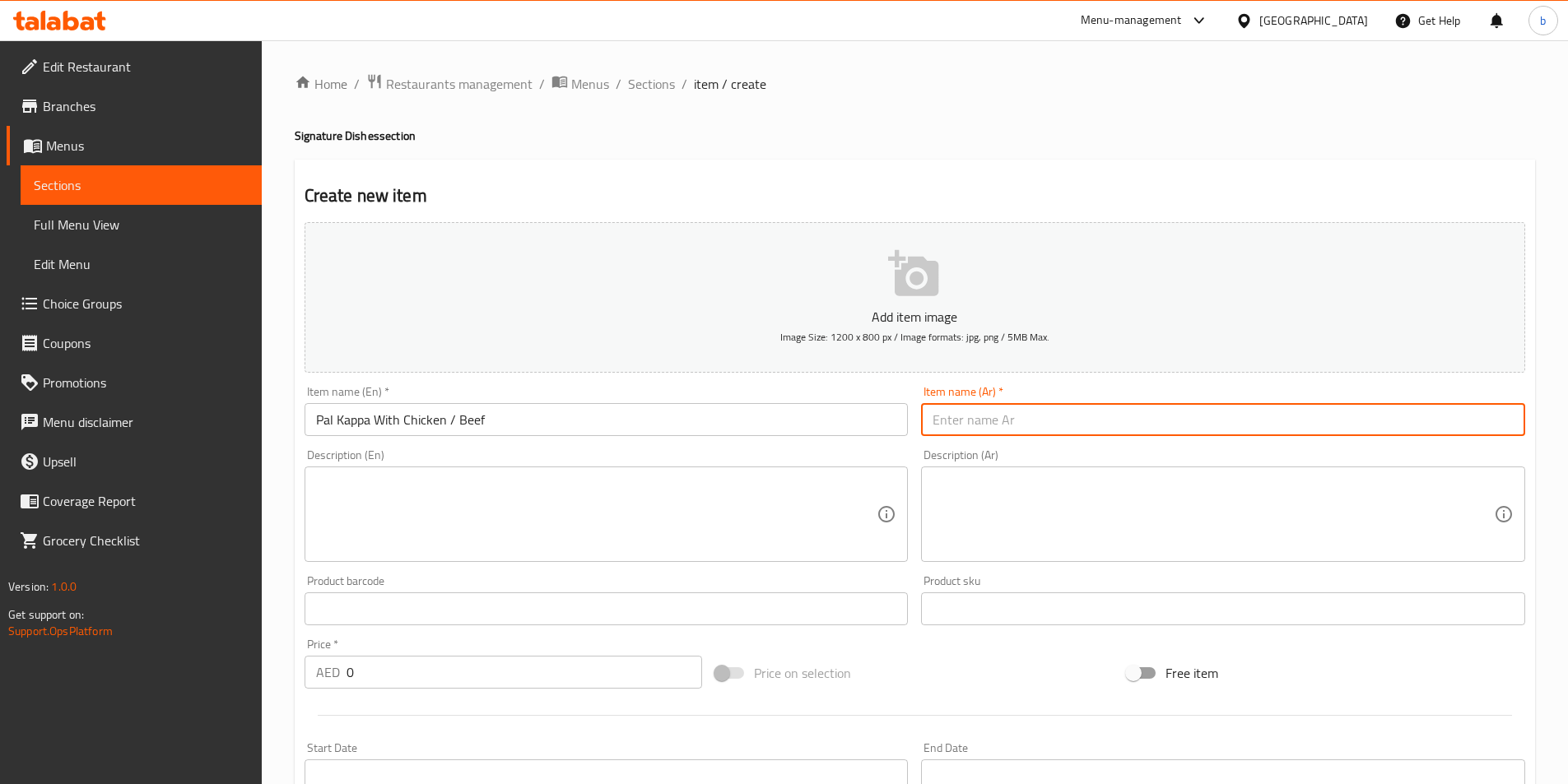
click at [1044, 431] on input "text" at bounding box center [1223, 419] width 604 height 33
paste input "بال كابا مع دجاج / لحم بقري"
type input "بال كابا مع دجاج / لحم بقري"
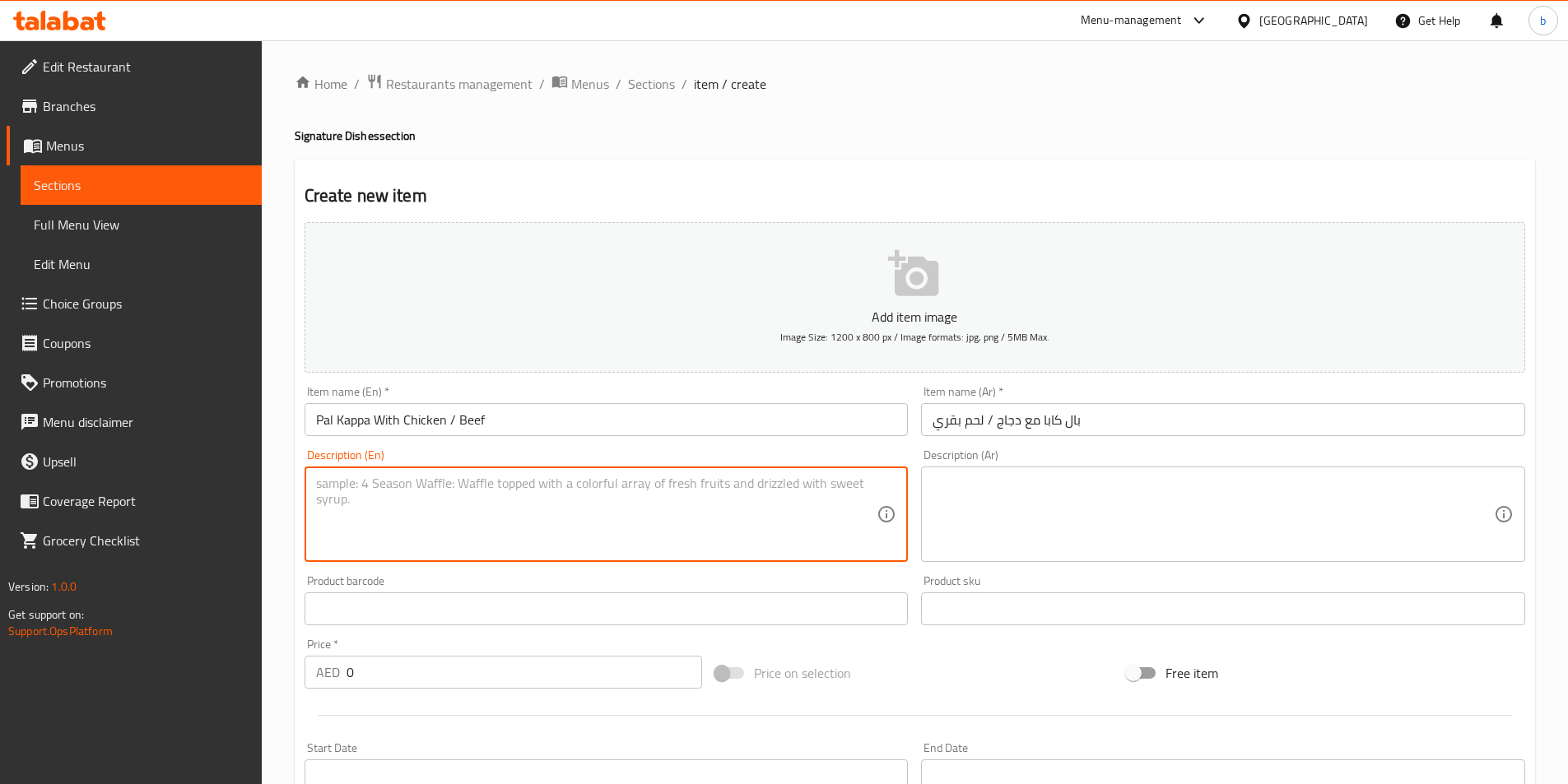
click at [682, 504] on textarea at bounding box center [597, 515] width 562 height 79
paste textarea "A Greatfood special: Soft, boiled tapioca (kappa) served with tender chicken or…"
type textarea "A Greatfood special: Soft, boiled tapioca (kappa) served with tender chicken or…"
click at [993, 473] on div "Description (Ar)" at bounding box center [1223, 515] width 604 height 95
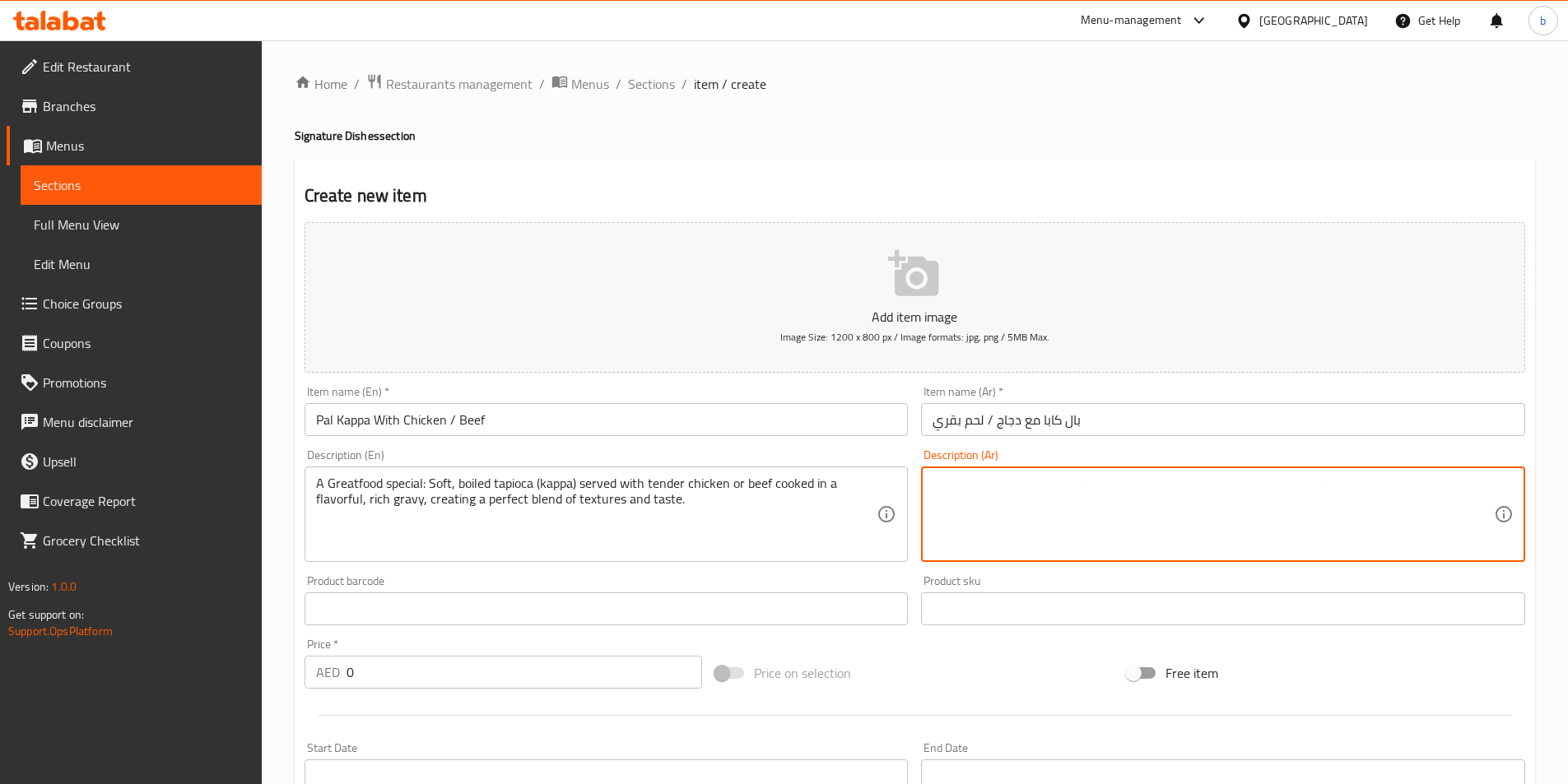
paste textarea "طعام رائع خاص: التابيوكا المسلوقة الناعمة (كابا) تقدم مع الدجاج الطري أو لحم بق…"
type textarea "طعام رائع خاص: التابيوكا المسلوقة الناعمة (كابا) تقدم مع الدجاج الطري أو لحم بق…"
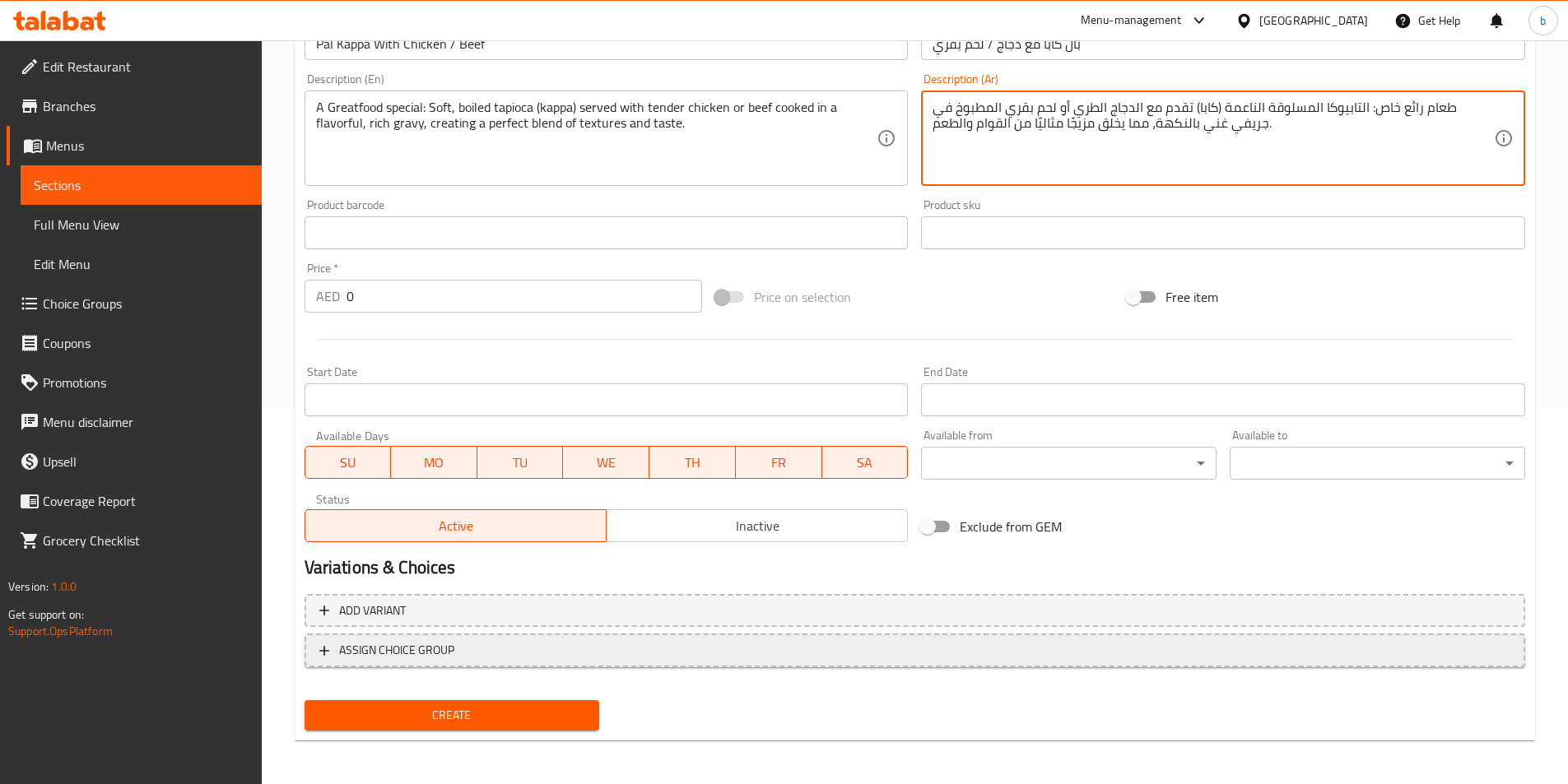
scroll to position [379, 0]
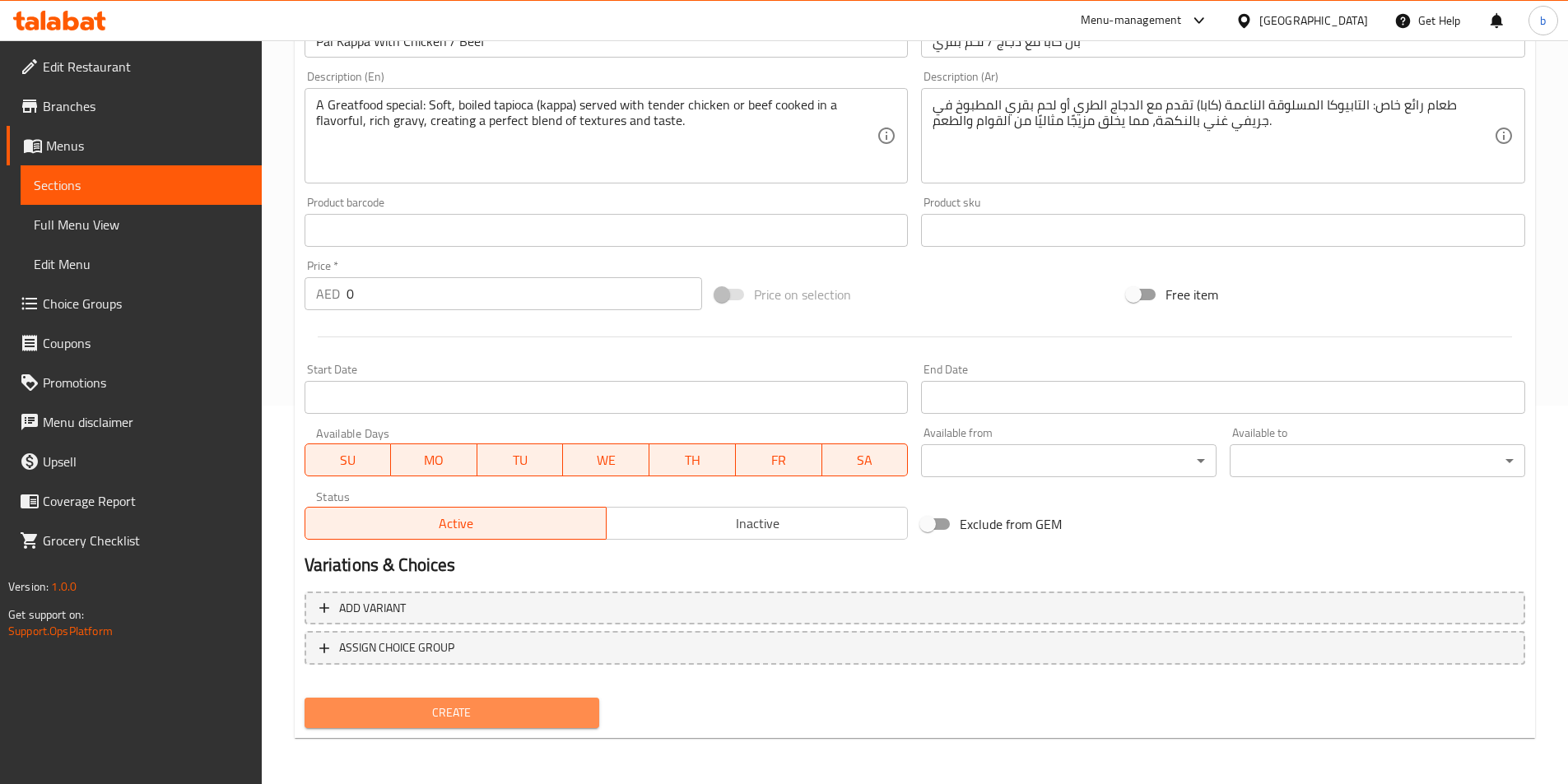
click at [441, 713] on span "Create" at bounding box center [452, 712] width 269 height 20
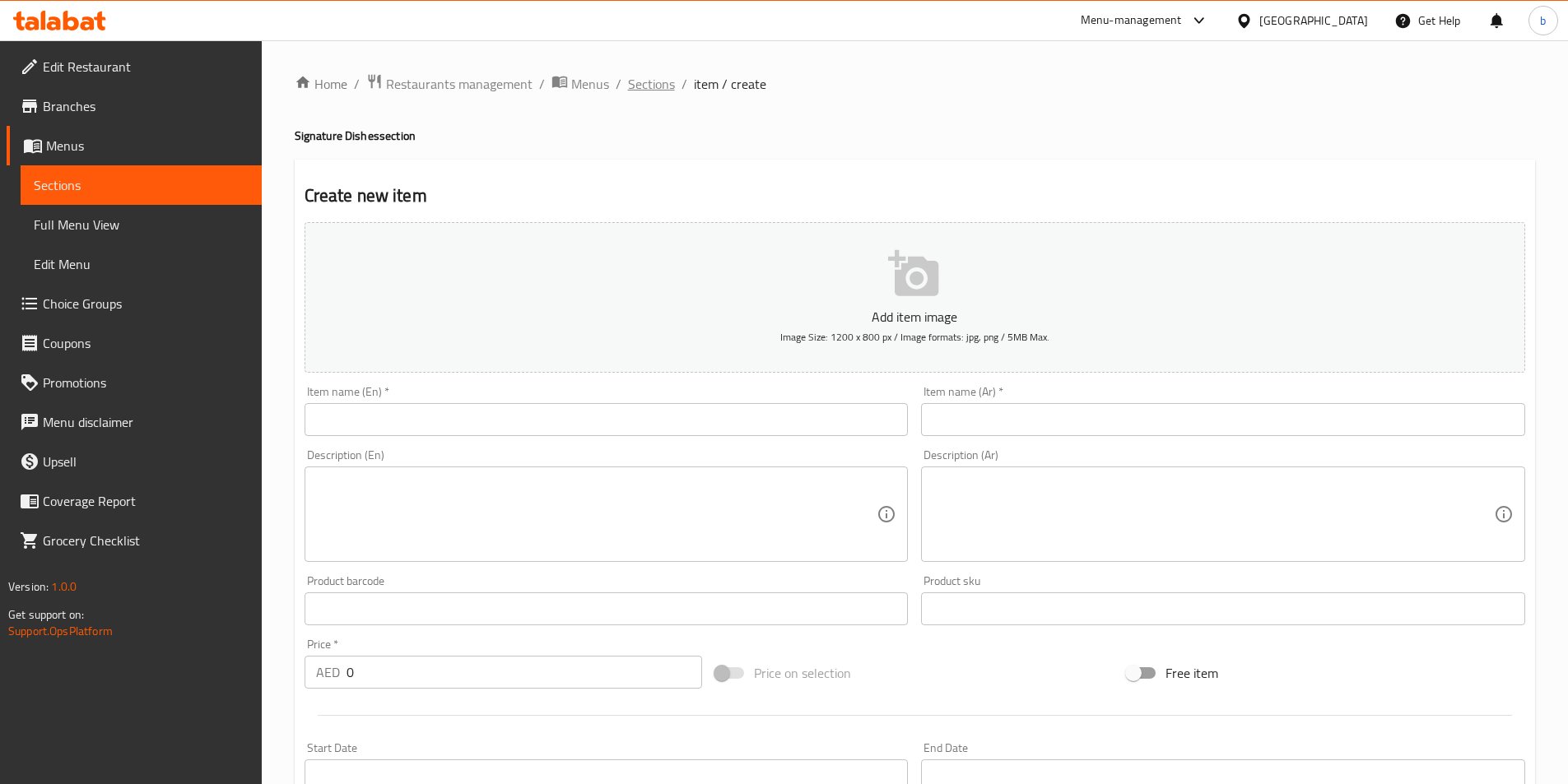
click at [642, 94] on span "Sections" at bounding box center [651, 84] width 47 height 19
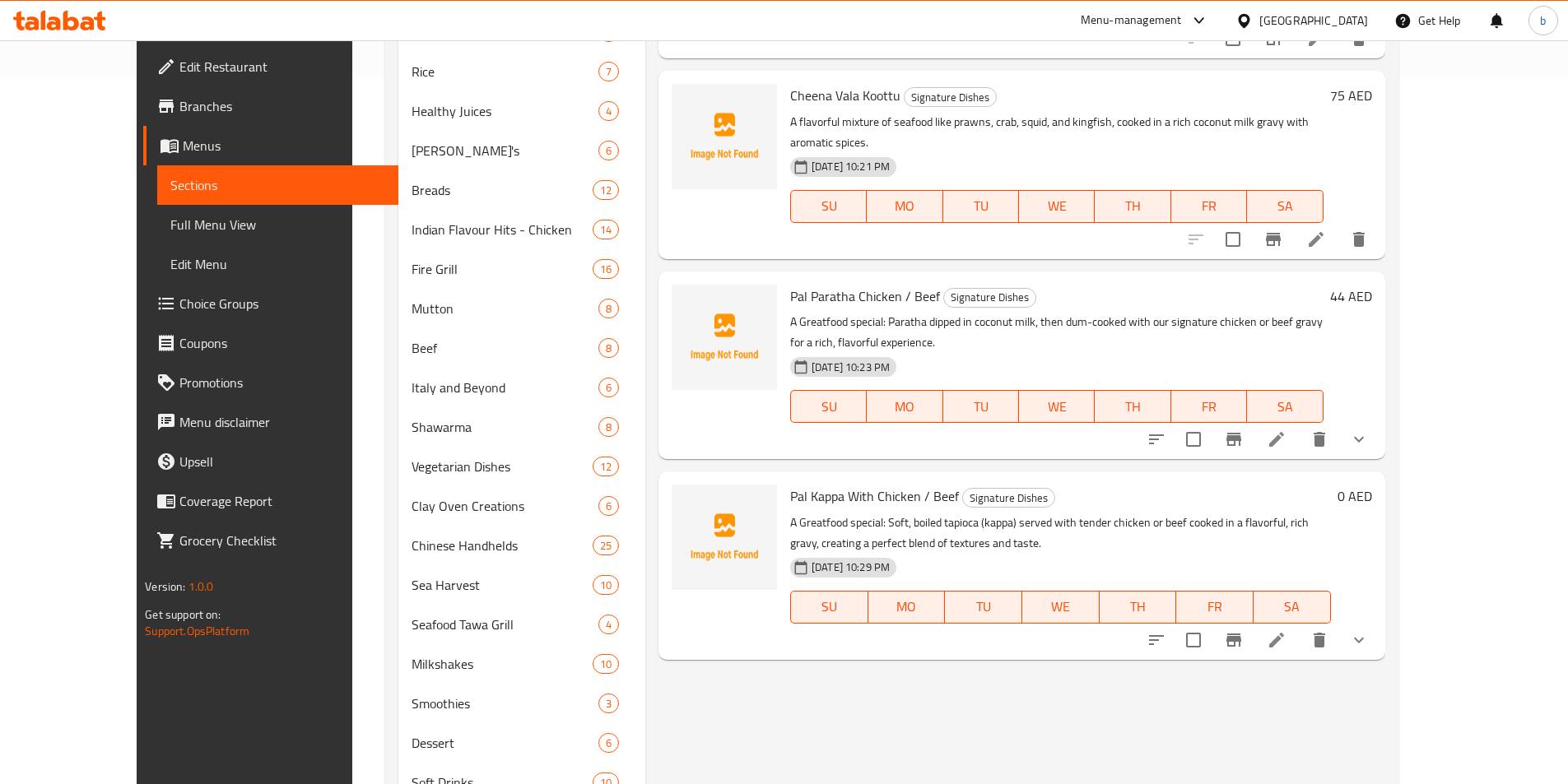
scroll to position [777, 0]
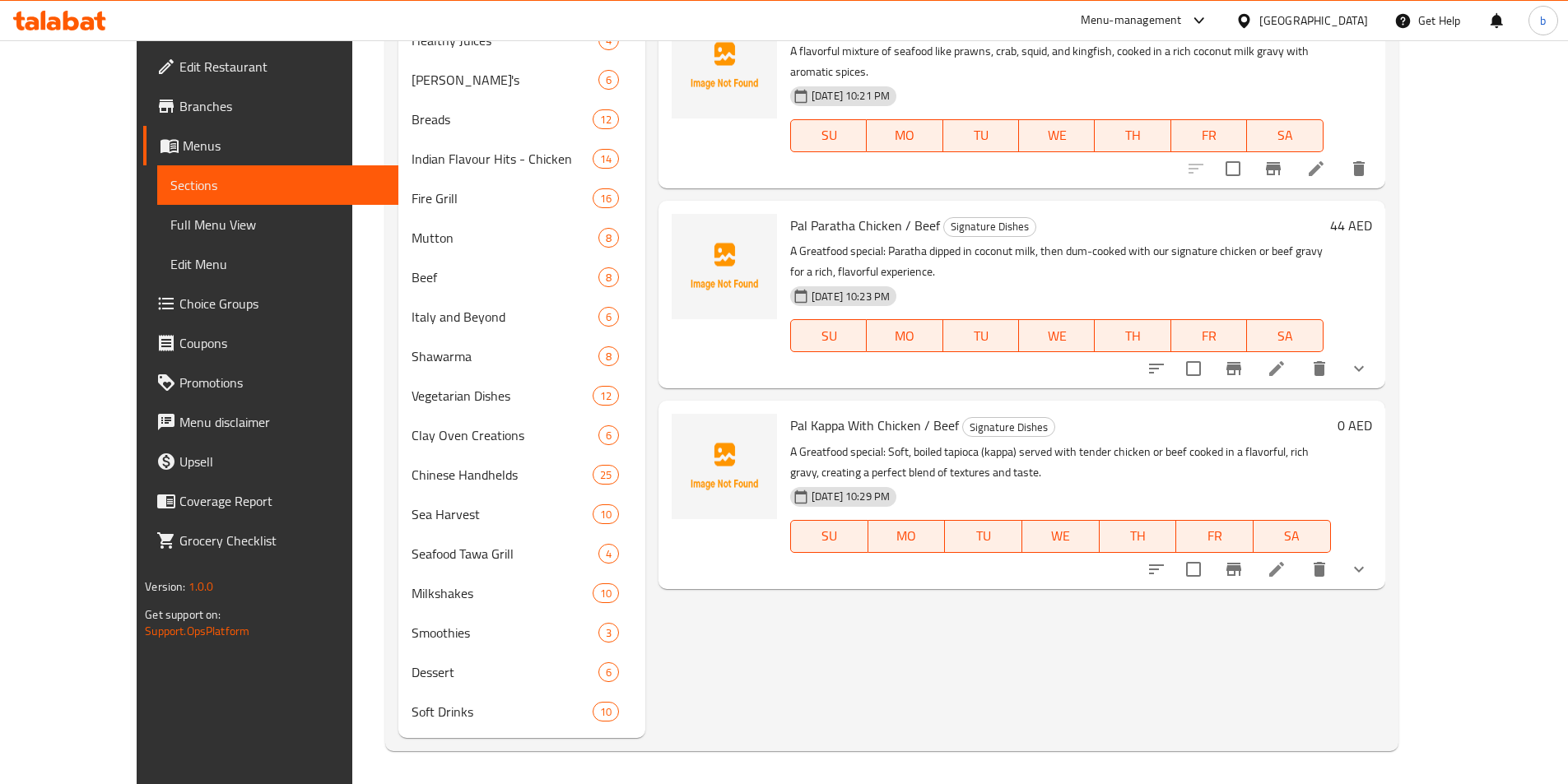
click at [1368, 560] on icon "show more" at bounding box center [1359, 569] width 19 height 19
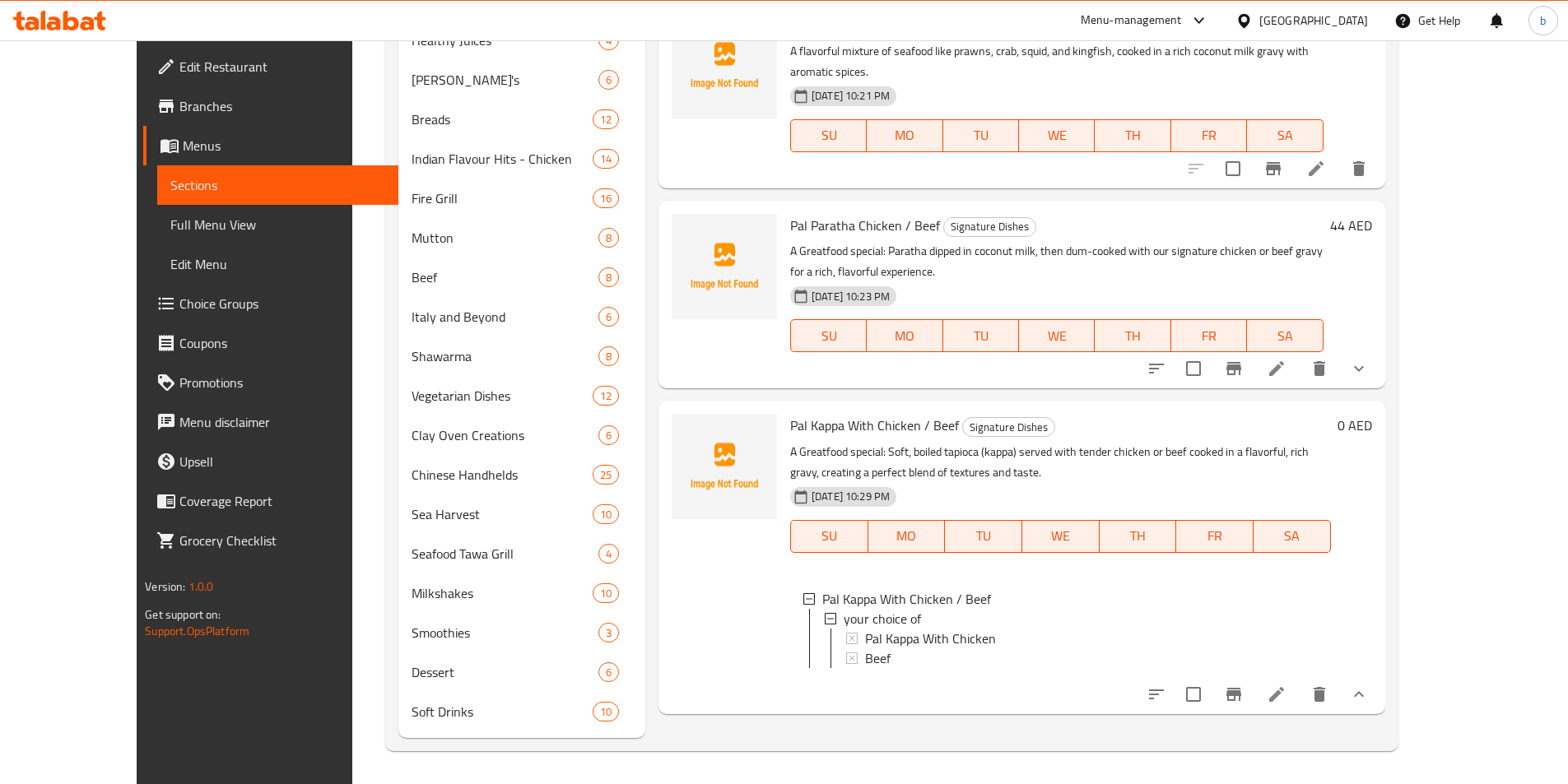
click at [1372, 414] on h6 "0 AED" at bounding box center [1354, 426] width 34 height 23
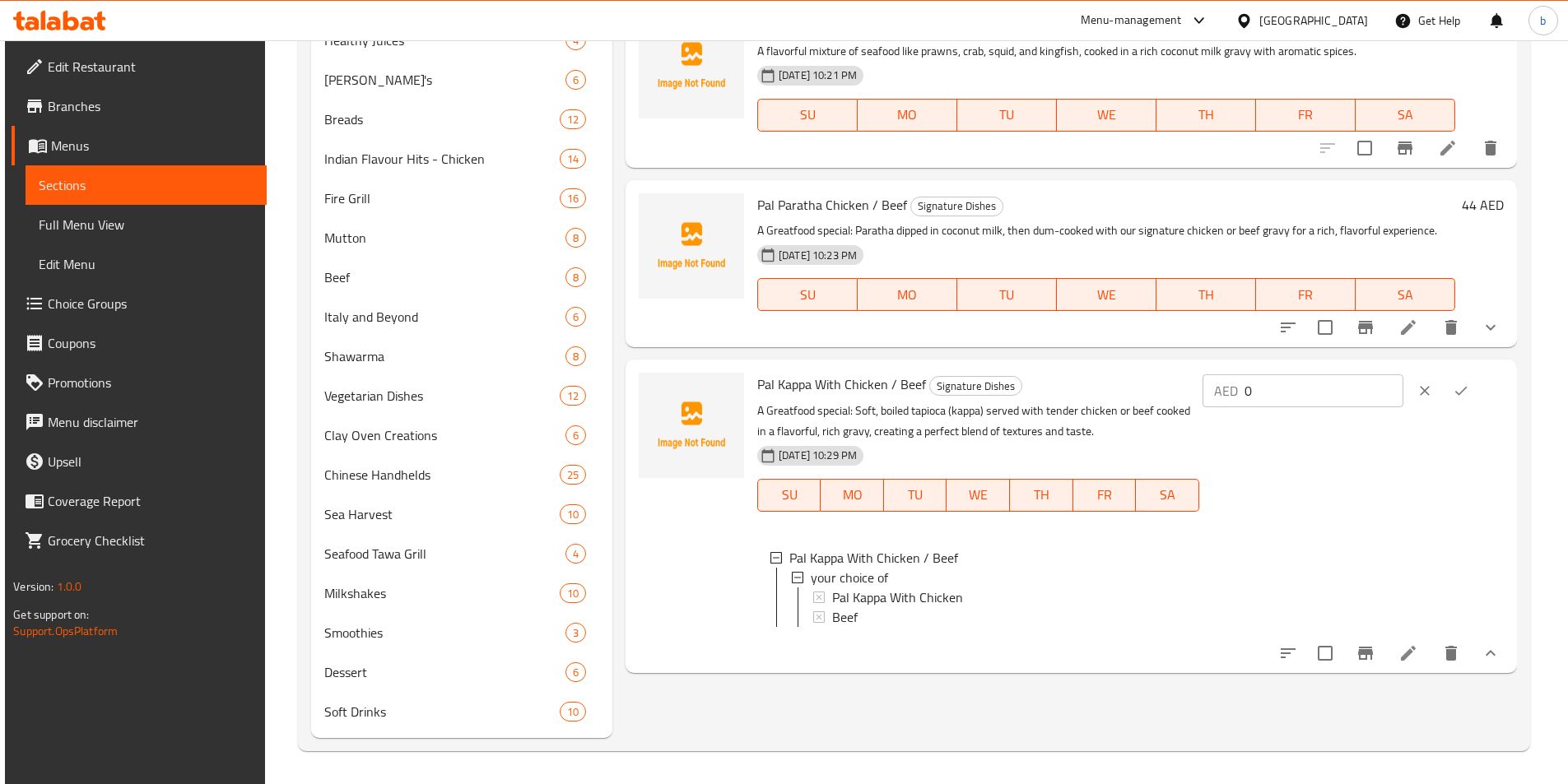
click at [1372, 397] on input "0" at bounding box center [1323, 390] width 159 height 33
click at [1377, 464] on div "AED 0 ​" at bounding box center [1351, 516] width 305 height 286
click at [1443, 401] on button "clear" at bounding box center [1424, 390] width 36 height 36
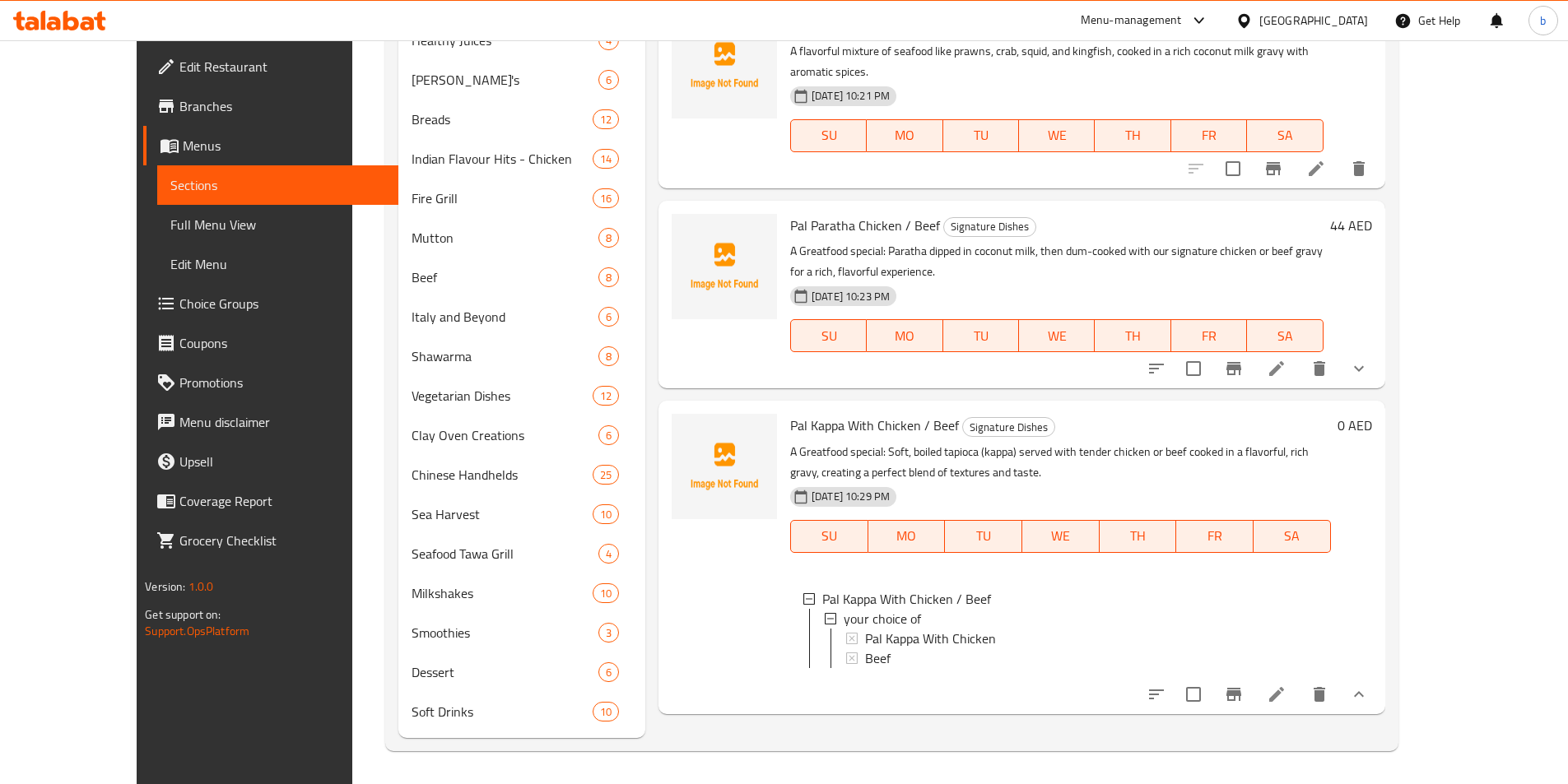
click at [1372, 414] on h6 "0 AED" at bounding box center [1354, 426] width 34 height 23
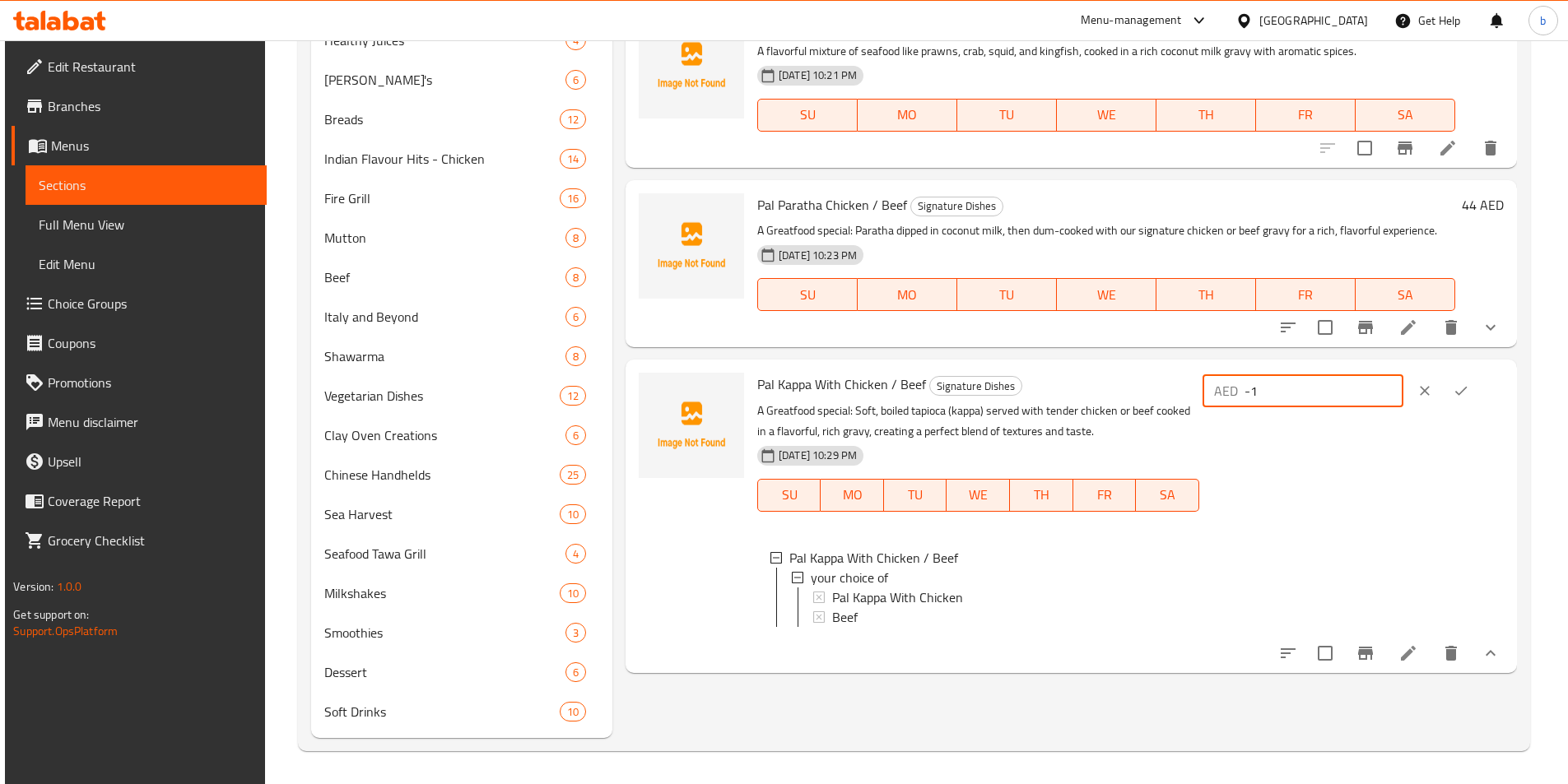
type input "-1"
click at [1403, 398] on input "-1" at bounding box center [1323, 390] width 159 height 33
drag, startPoint x: 920, startPoint y: 385, endPoint x: 755, endPoint y: 370, distance: 165.7
click at [755, 370] on div "Pal Kappa With Chicken / Beef Signature Dishes A Greatfood special: Soft, boile…" at bounding box center [978, 516] width 456 height 299
copy span "Pal Kappa With Chicken / Beef"
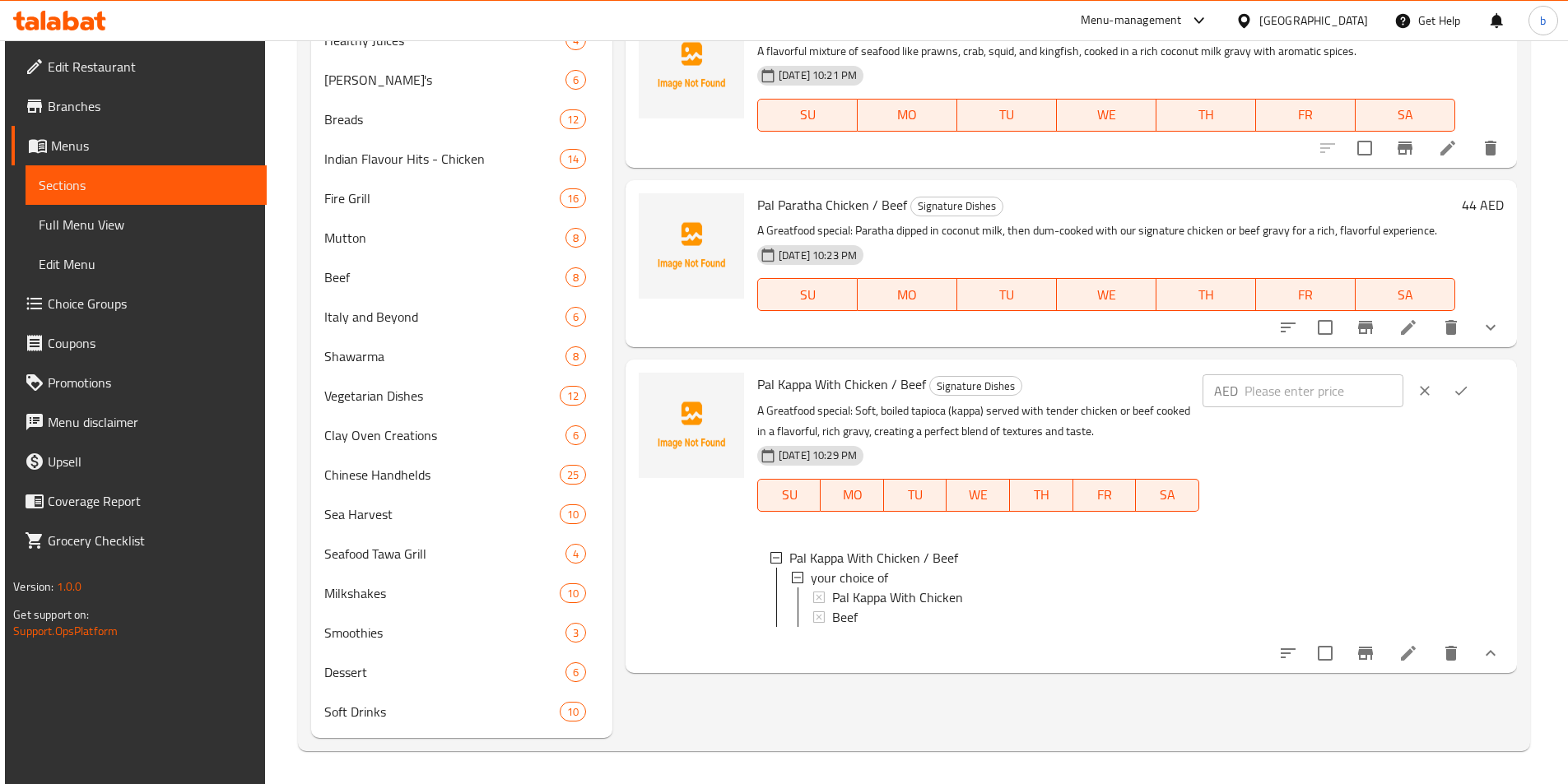
click at [1330, 389] on input "number" at bounding box center [1323, 390] width 159 height 33
type input "44"
click at [1469, 389] on icon "ok" at bounding box center [1460, 390] width 17 height 17
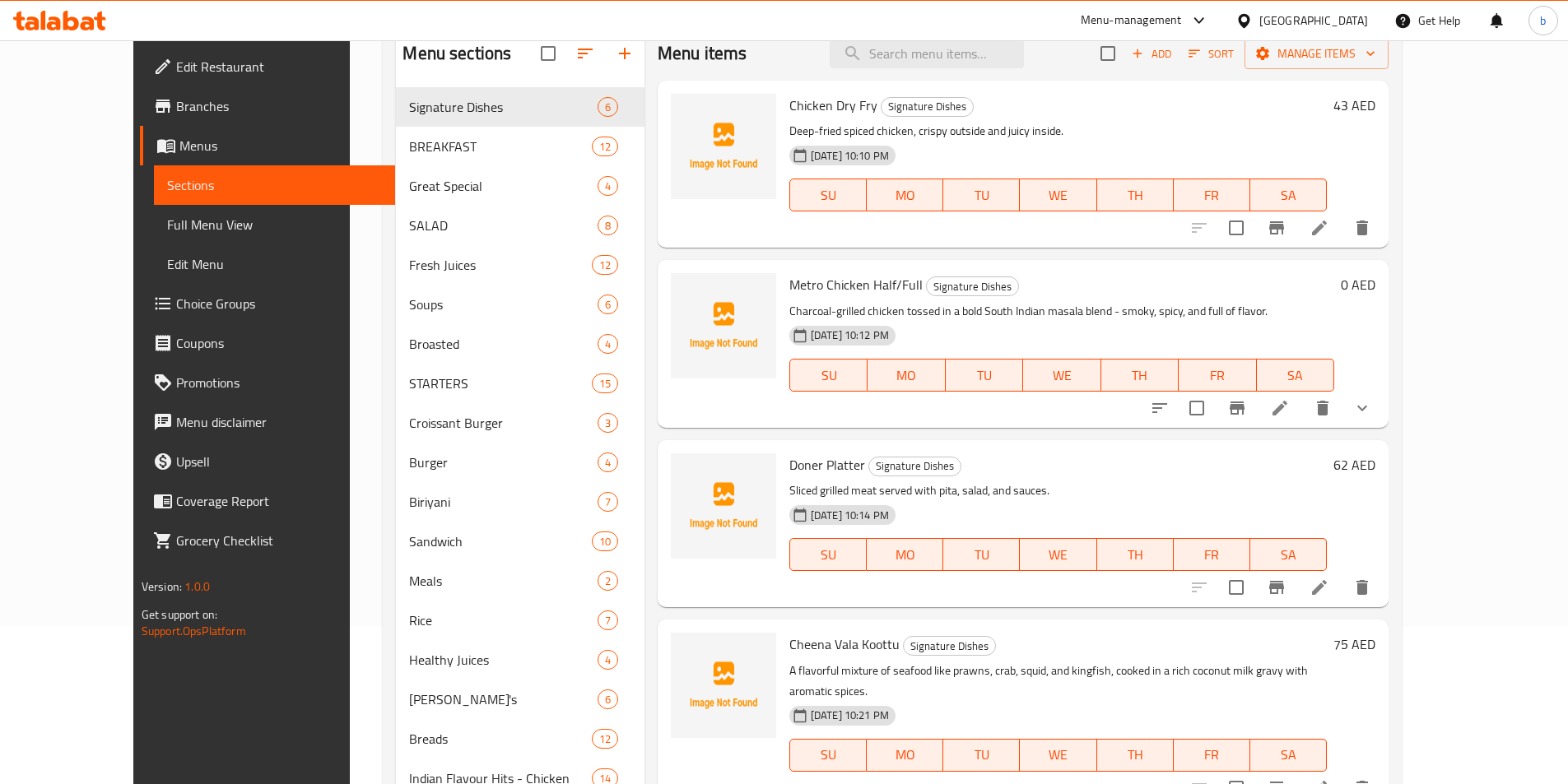
scroll to position [0, 0]
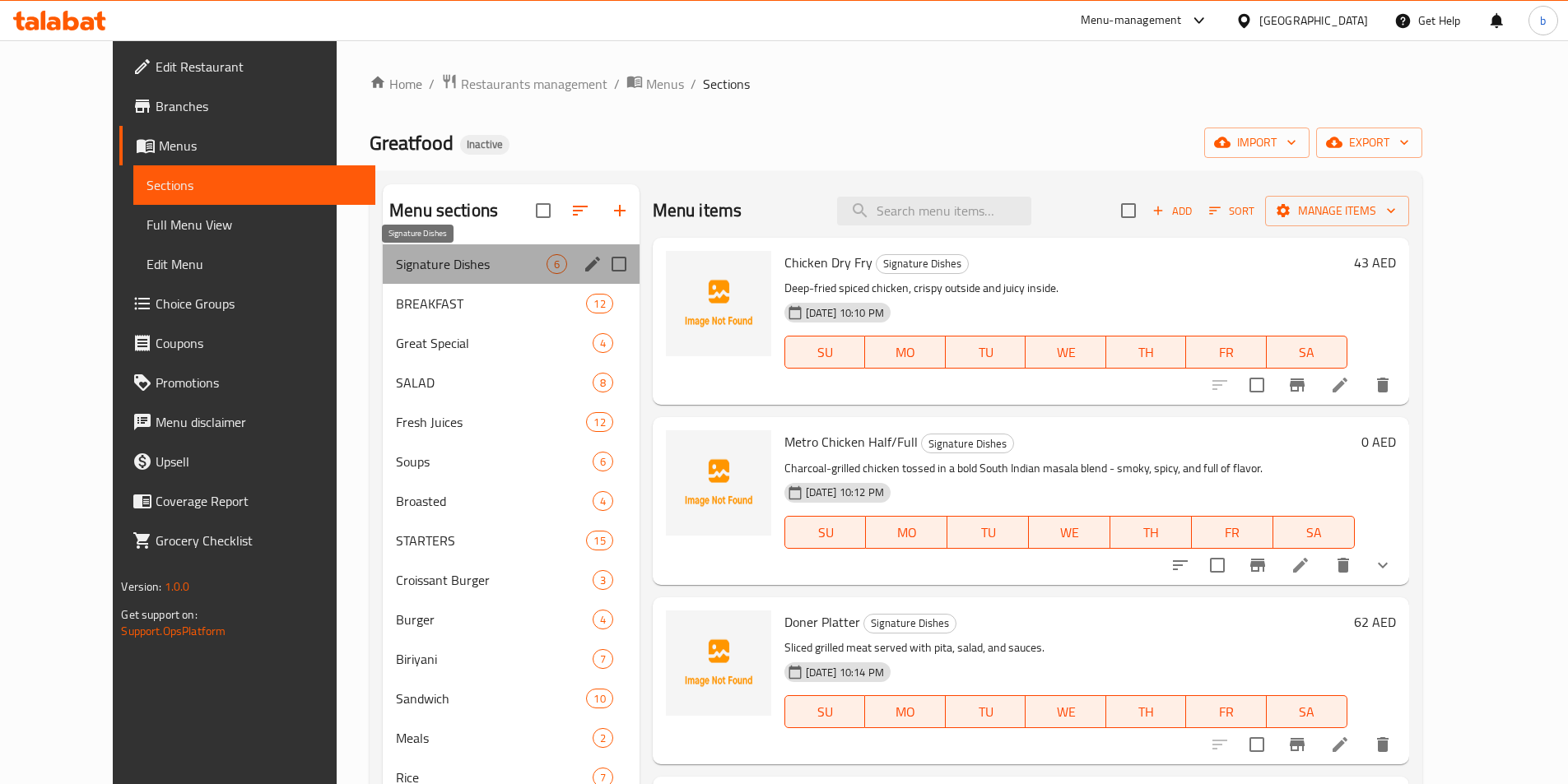
click at [510, 260] on span "Signature Dishes" at bounding box center [471, 264] width 150 height 19
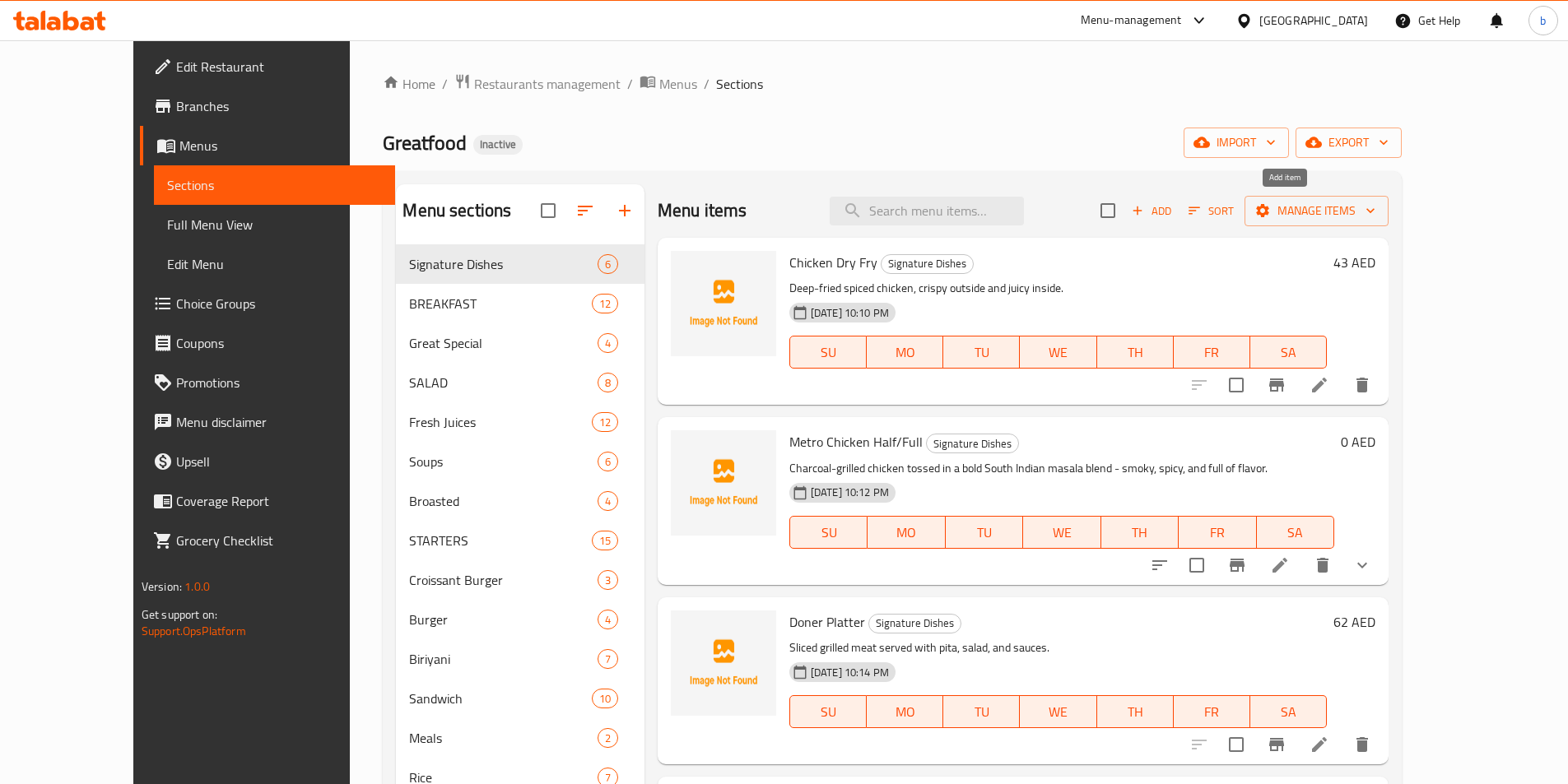
click at [1145, 213] on icon "button" at bounding box center [1137, 210] width 15 height 15
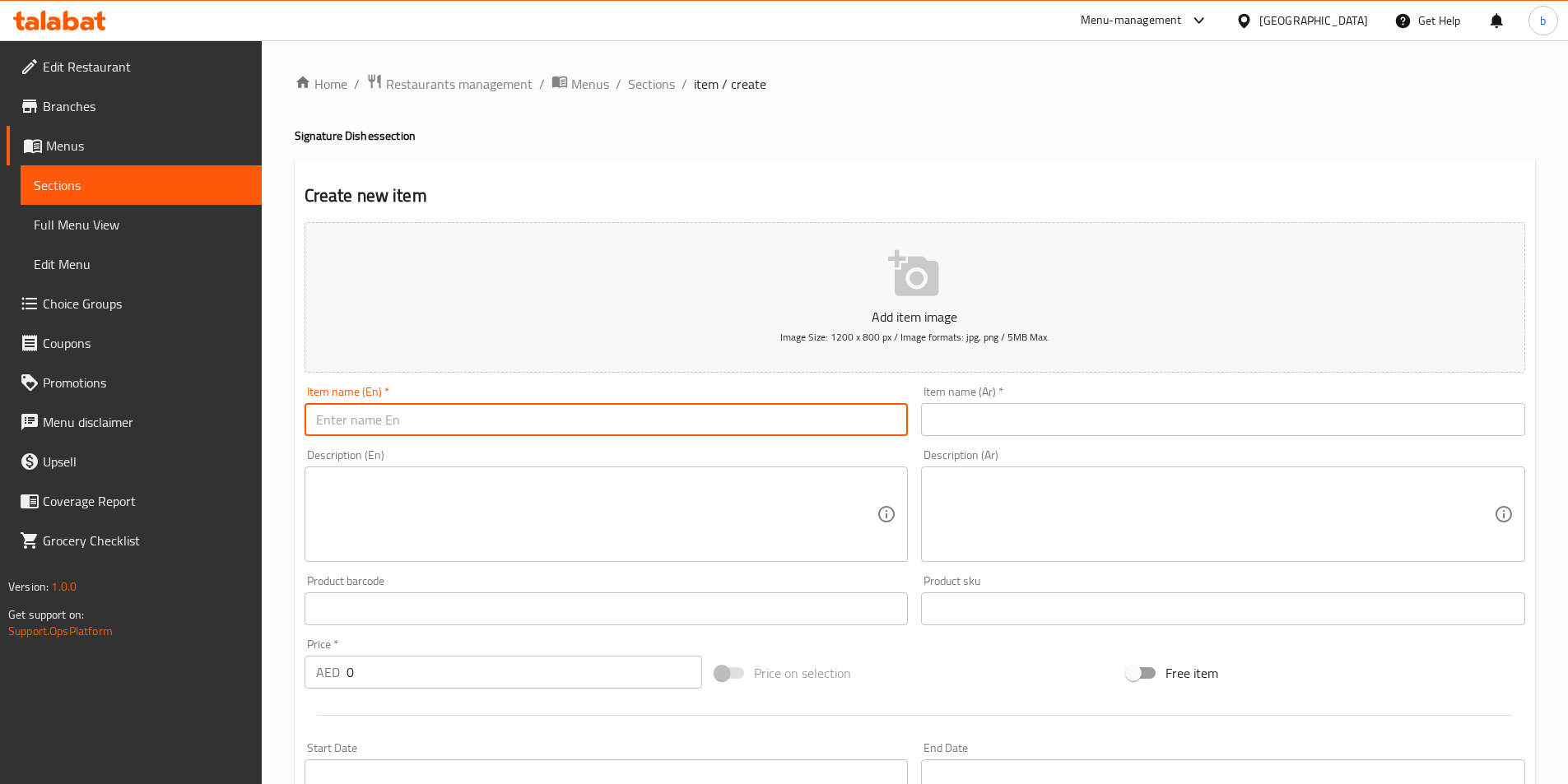
click at [682, 404] on input "text" at bounding box center [607, 419] width 604 height 33
paste input "Seafood Platter"
type input "Seafood Platter"
click at [996, 435] on input "text" at bounding box center [1223, 419] width 604 height 33
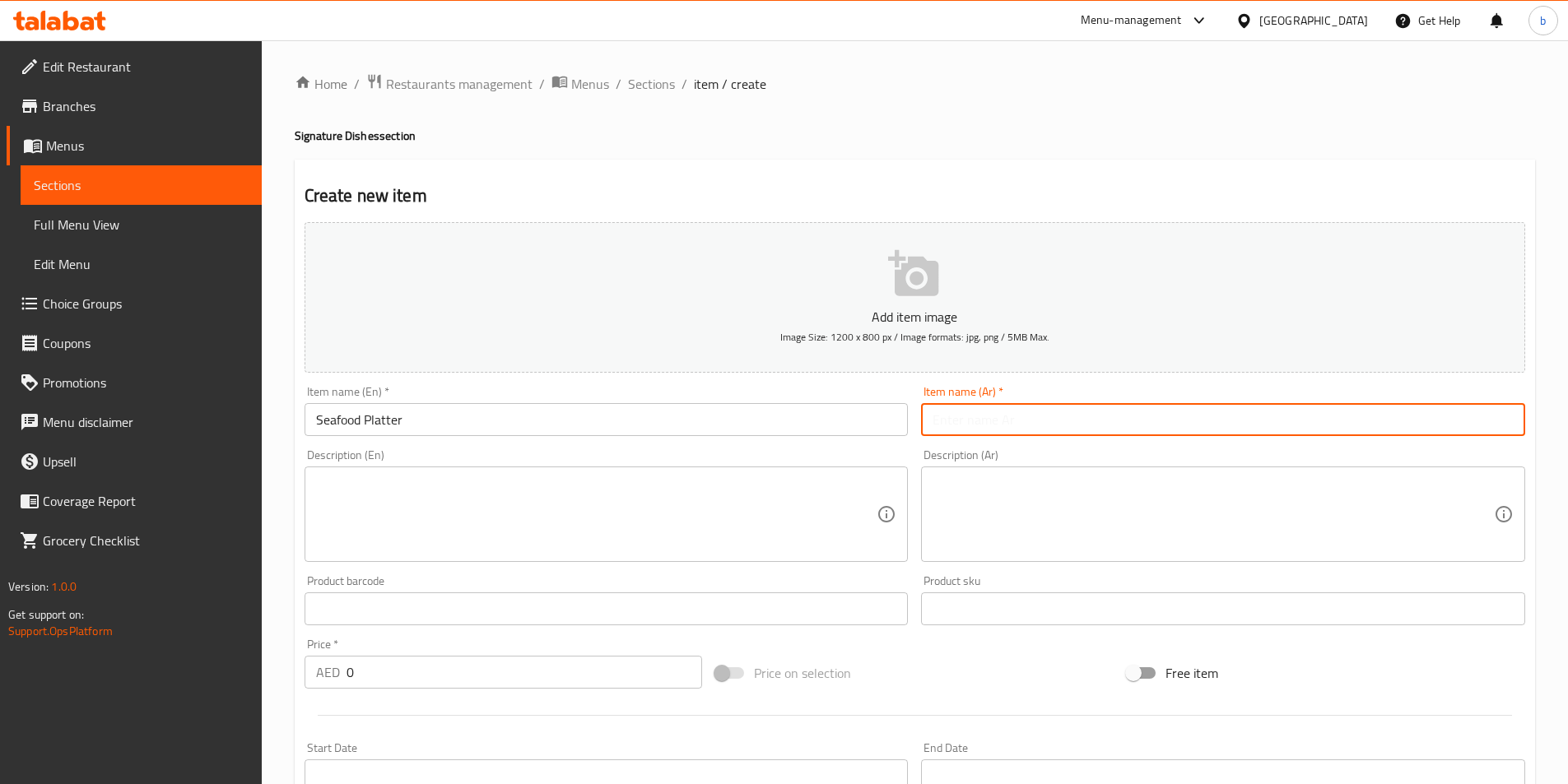
paste input "طبق مأكولات بحرية"
type input "طبق مأكولات بحرية"
click at [577, 509] on textarea at bounding box center [597, 515] width 562 height 79
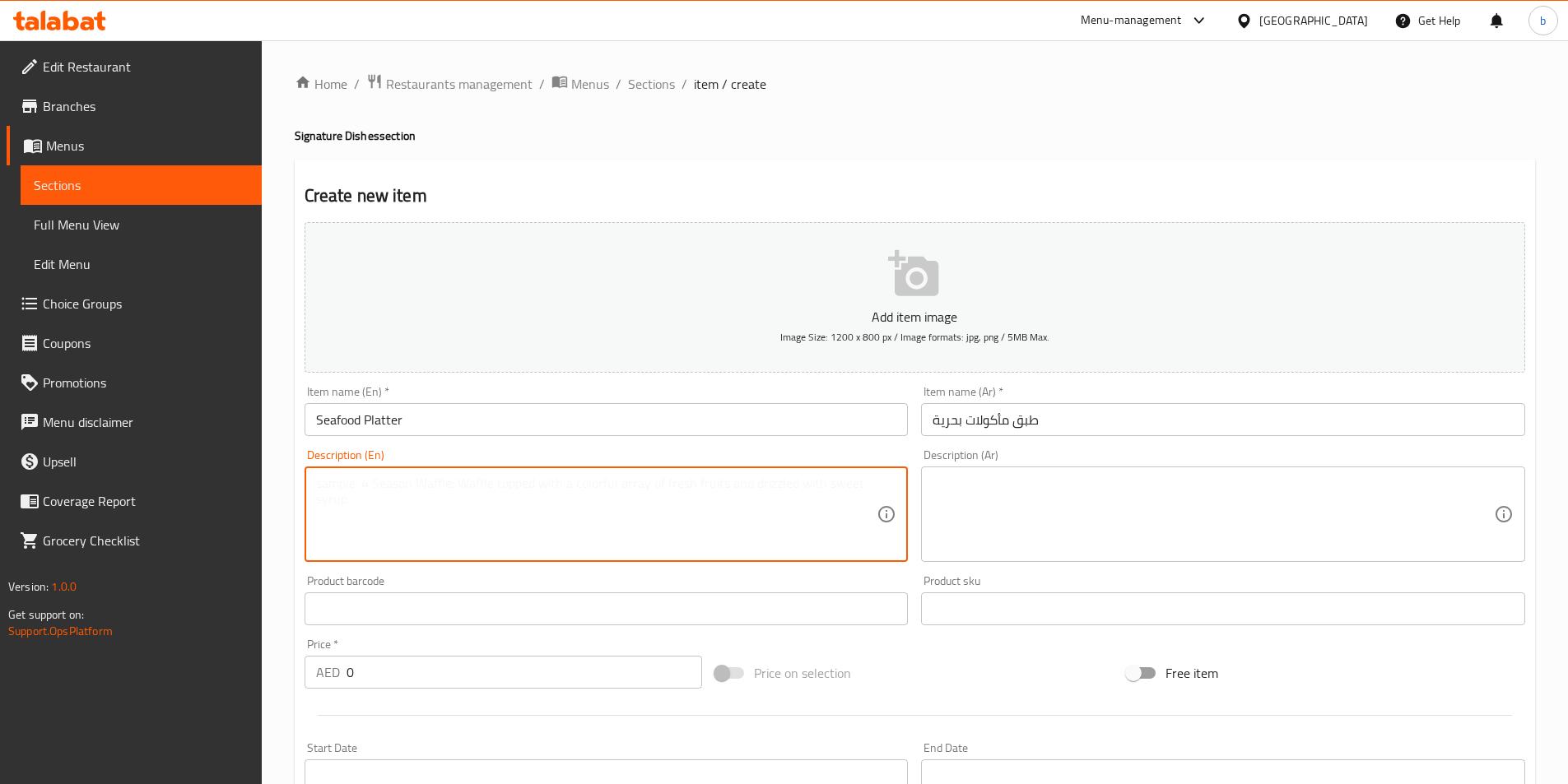
paste textarea "An assorted seafood feast with grilled fish, prawns, squid & sides."
type textarea "An assorted seafood feast with grilled fish, prawns, squid & sides."
click at [999, 468] on div "Description (Ar)" at bounding box center [1223, 515] width 604 height 95
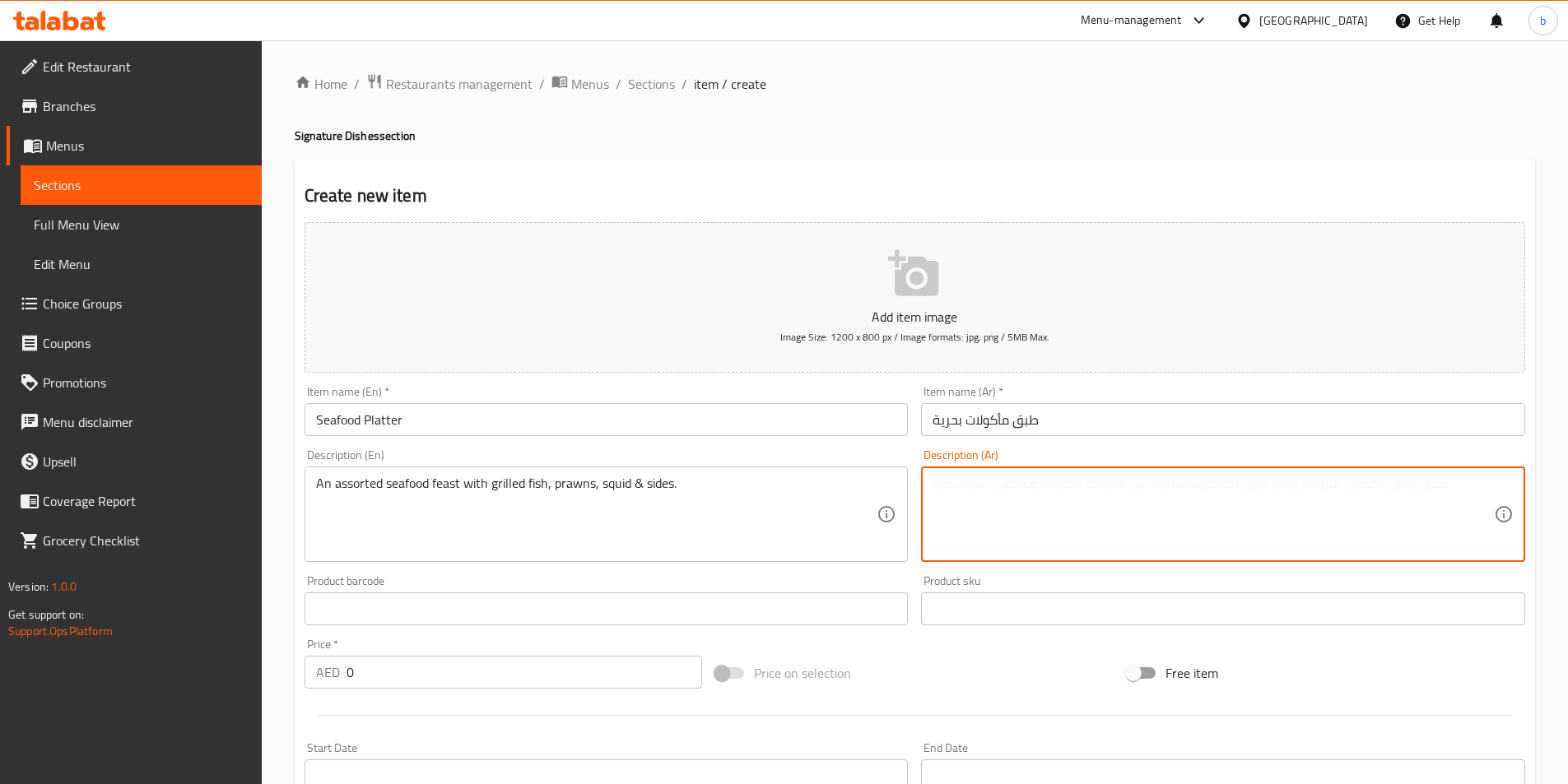
paste textarea "وليمة متنوعة من المأكولات البحرية مع الأسماك المشوية، الروبيان، الحبار و الجوان…"
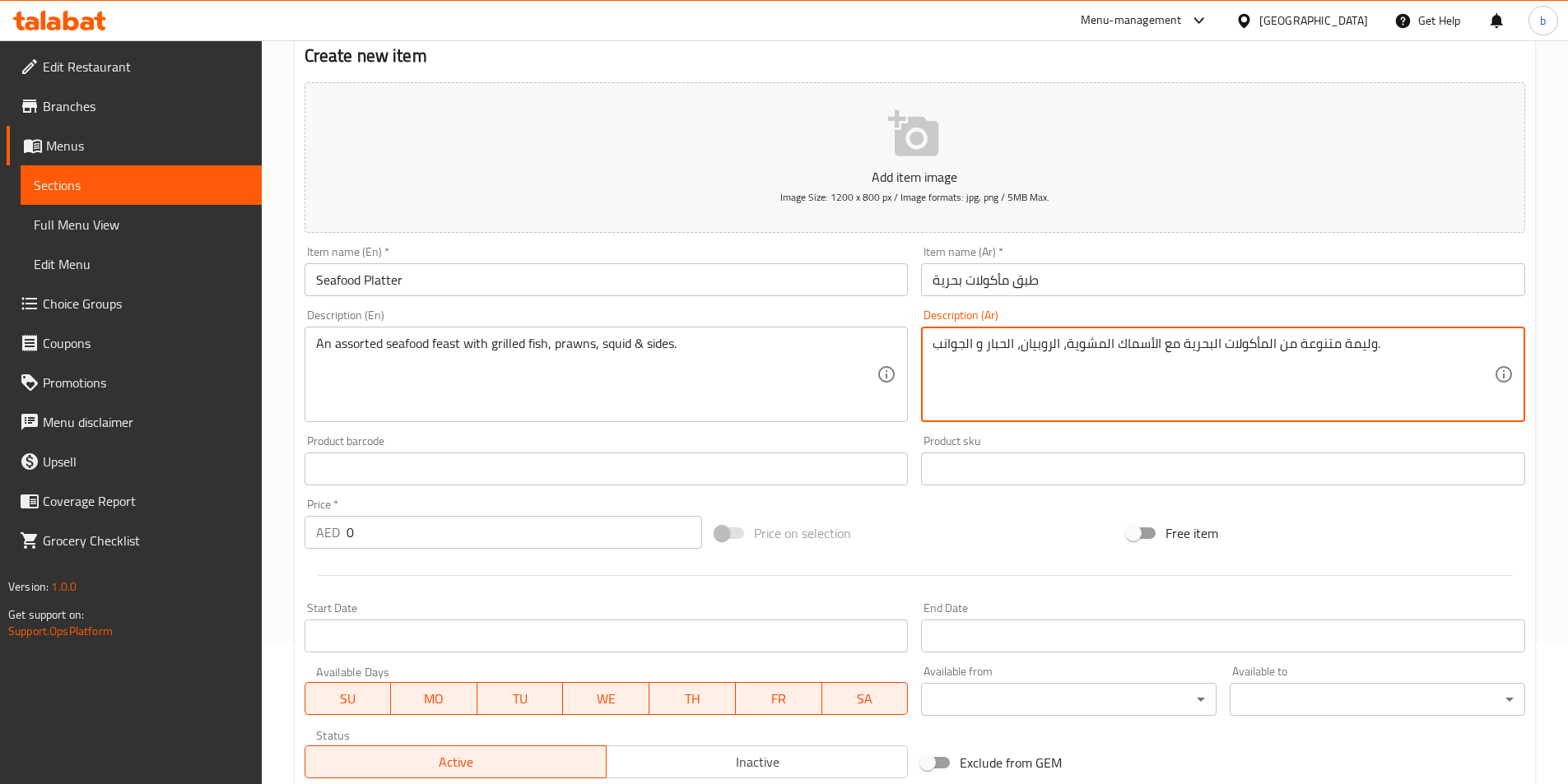
scroll to position [379, 0]
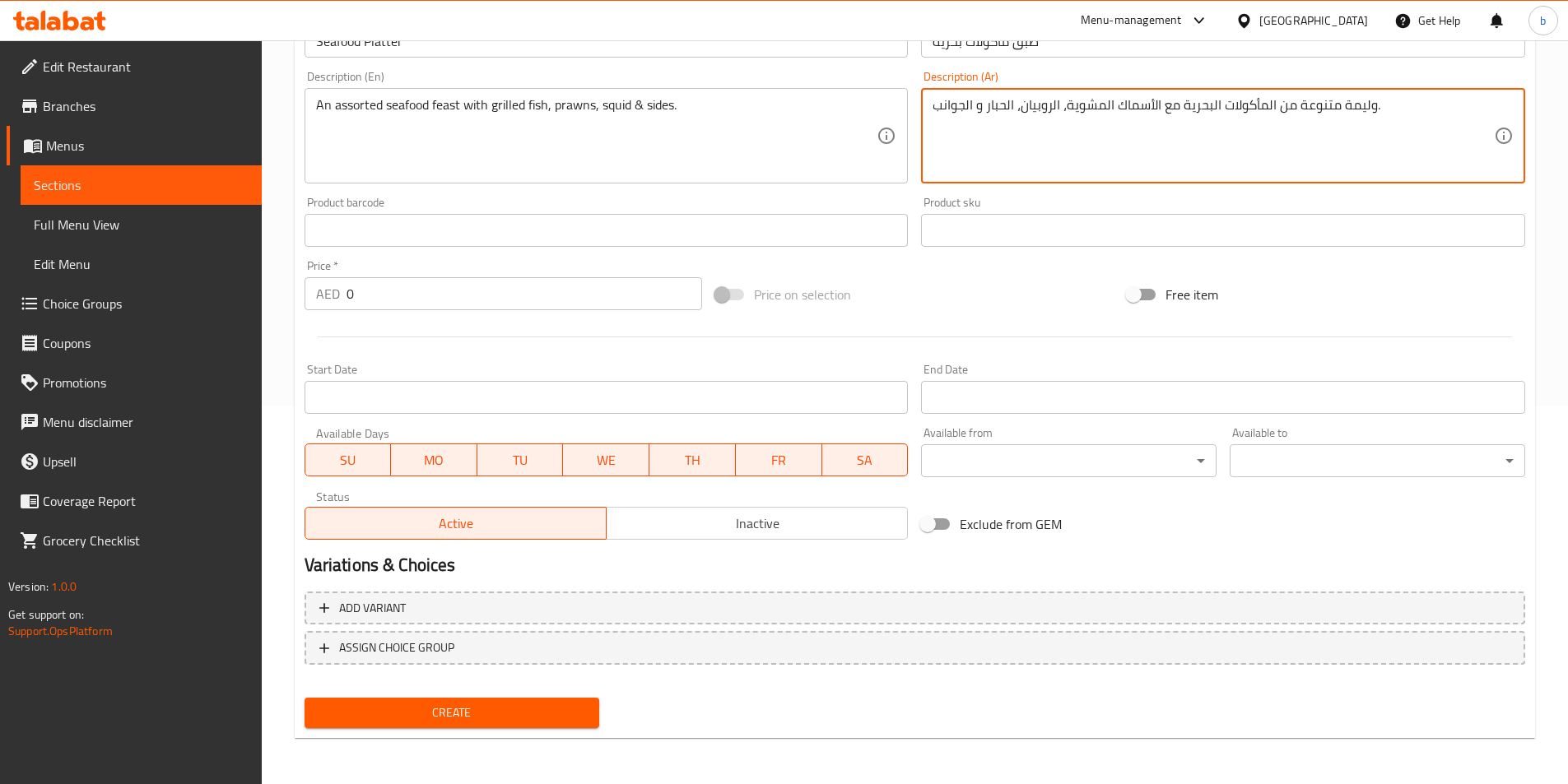
type textarea "وليمة متنوعة من المأكولات البحرية مع الأسماك المشوية، الروبيان، الحبار و الجوان…"
click at [479, 738] on div "Create new item Add item image Image Size: 1200 x 800 px / Image formats: jpg, …" at bounding box center [915, 260] width 1240 height 958
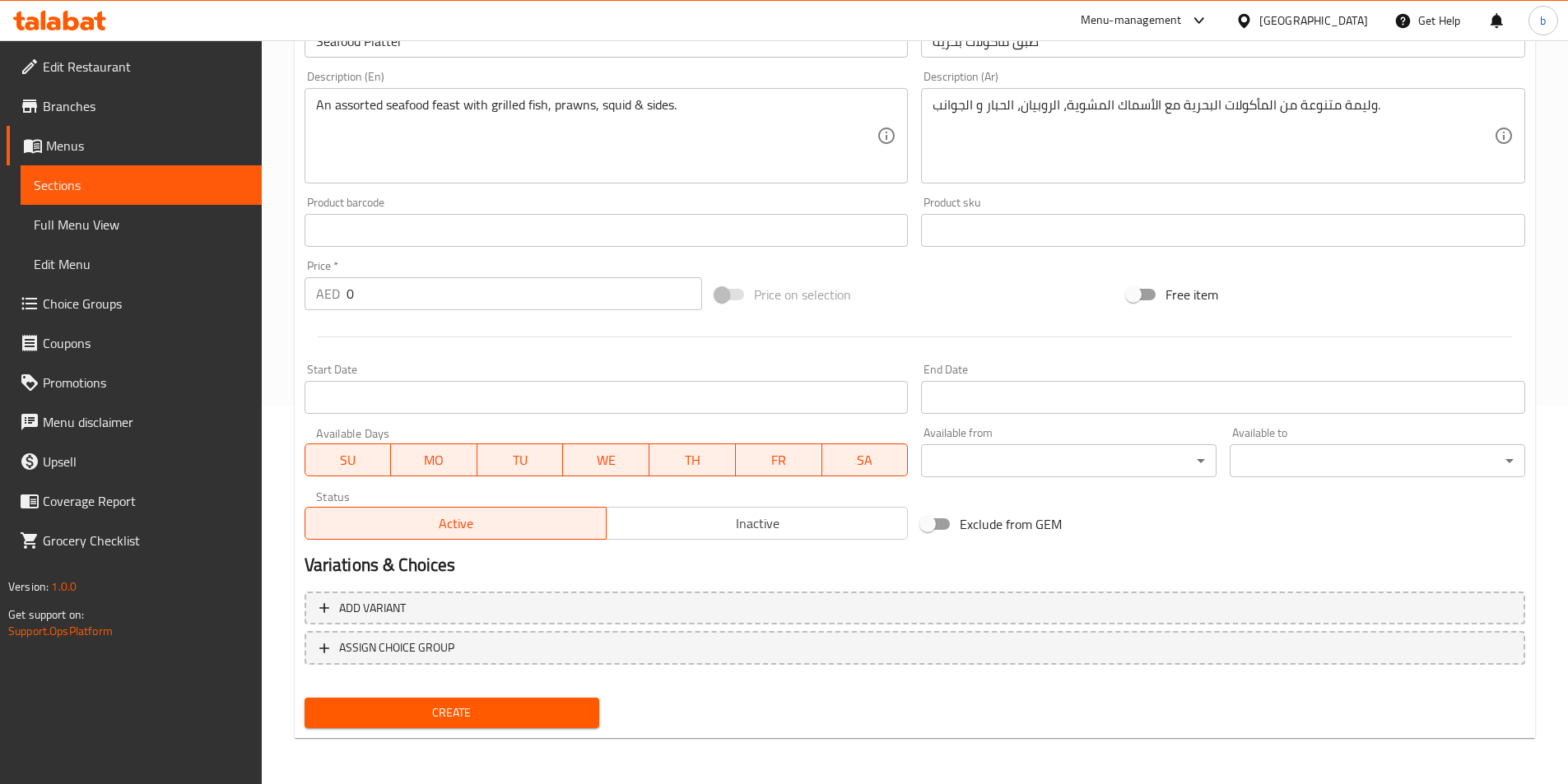
click at [494, 722] on span "Create" at bounding box center [452, 712] width 269 height 20
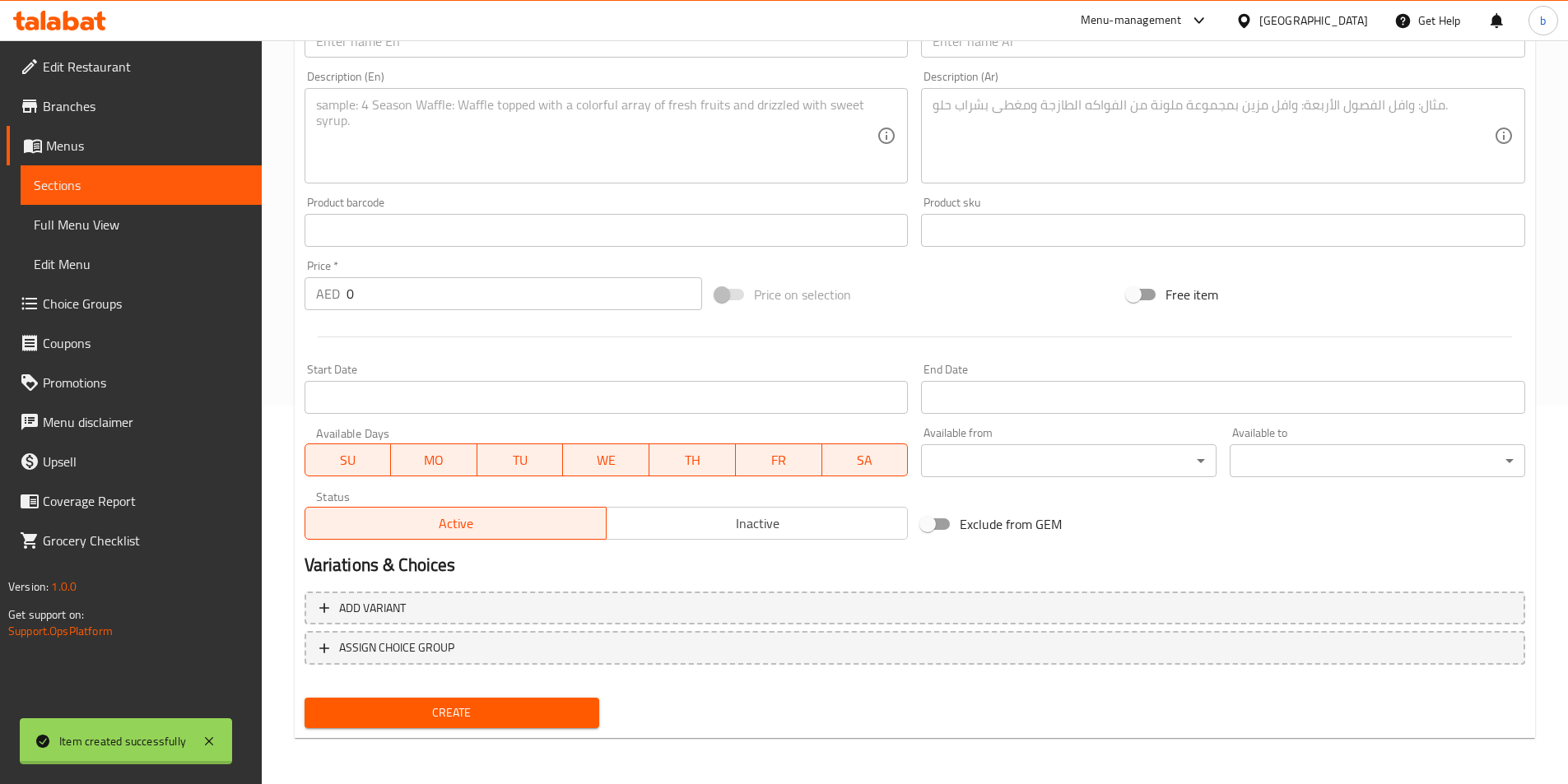
scroll to position [0, 0]
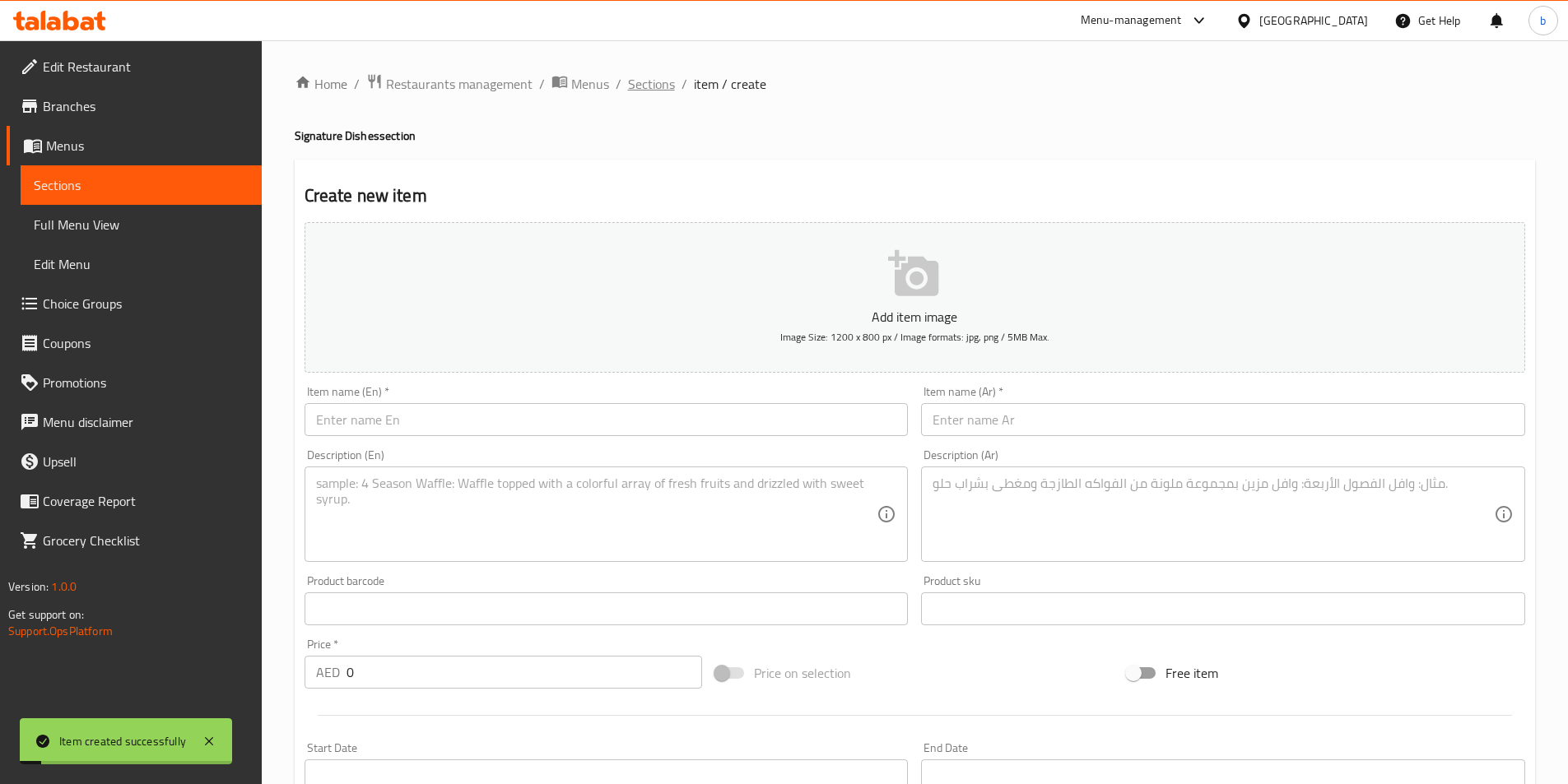
click at [637, 91] on span "Sections" at bounding box center [651, 84] width 47 height 19
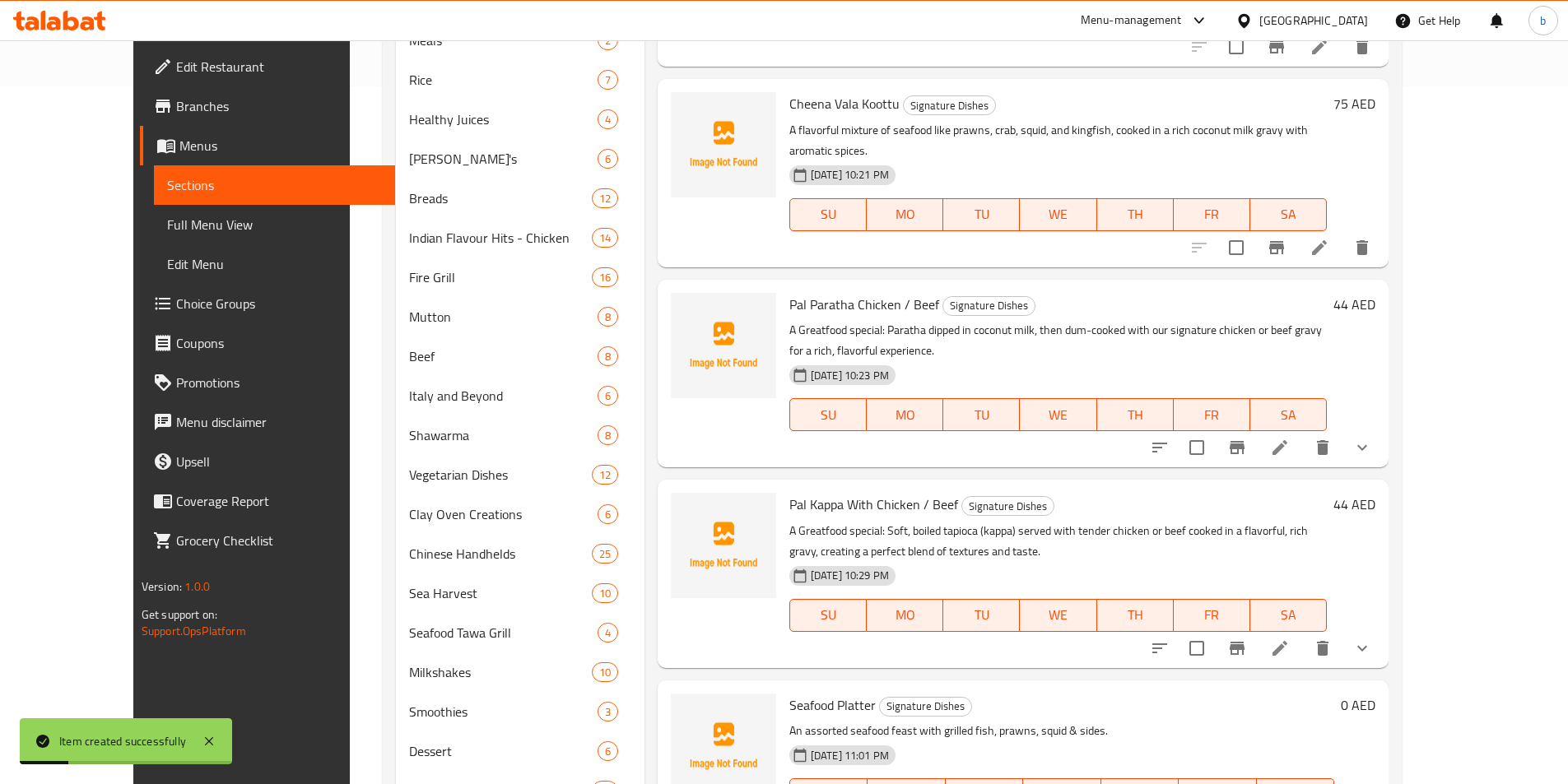
scroll to position [777, 0]
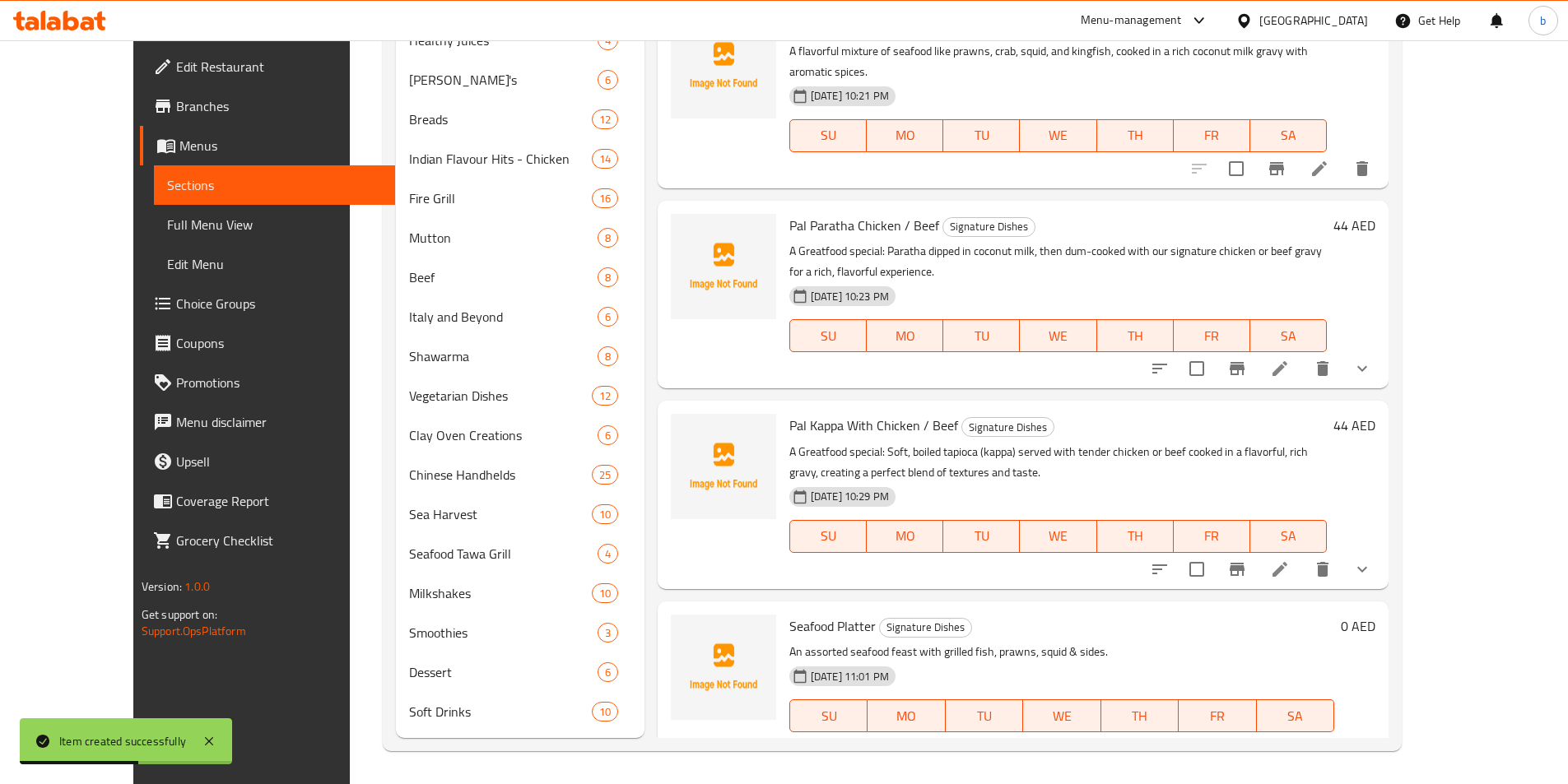
click at [1376, 614] on h6 "0 AED" at bounding box center [1358, 626] width 34 height 23
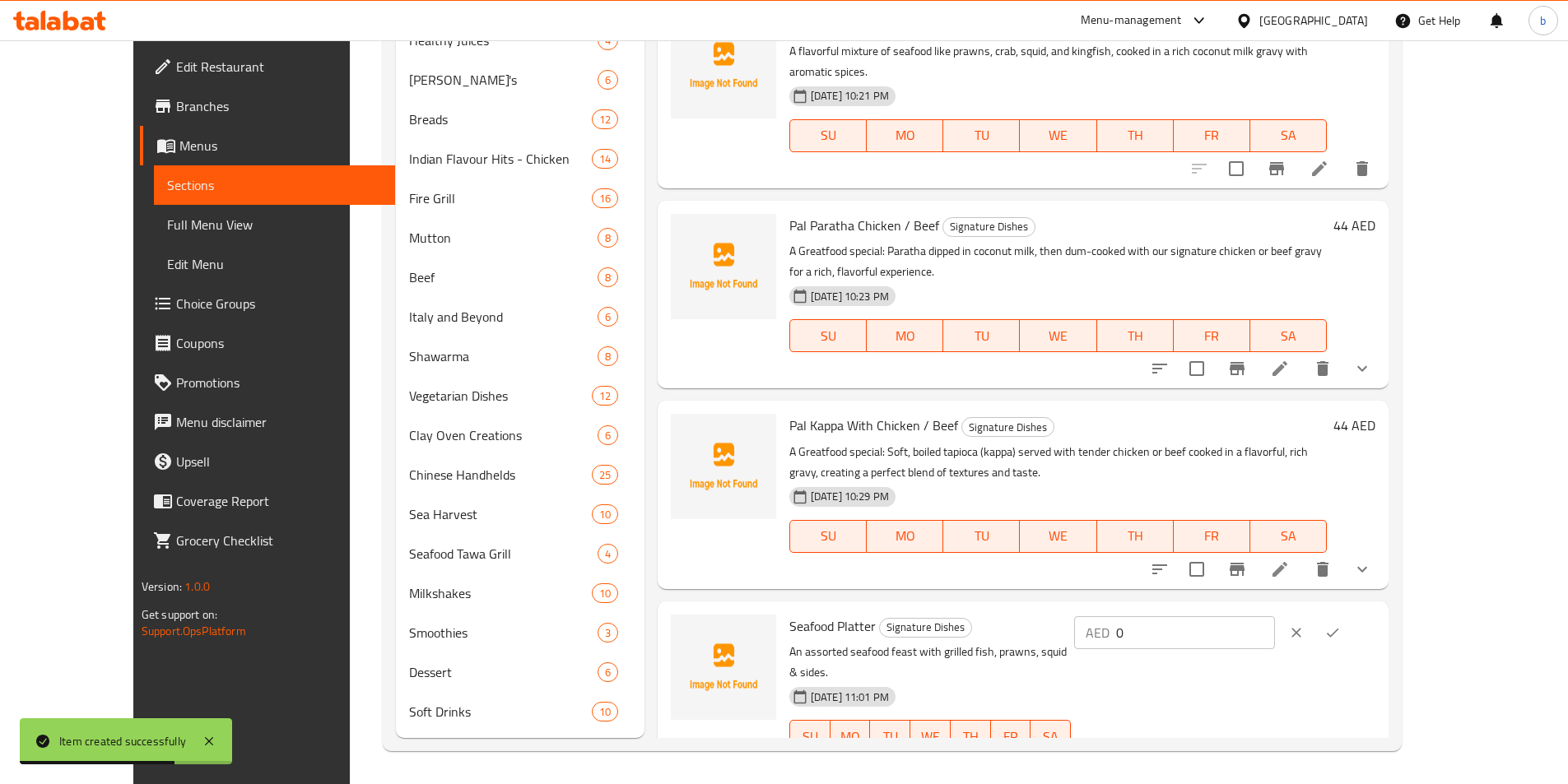
click at [1275, 616] on input "0" at bounding box center [1195, 632] width 159 height 33
type input "156"
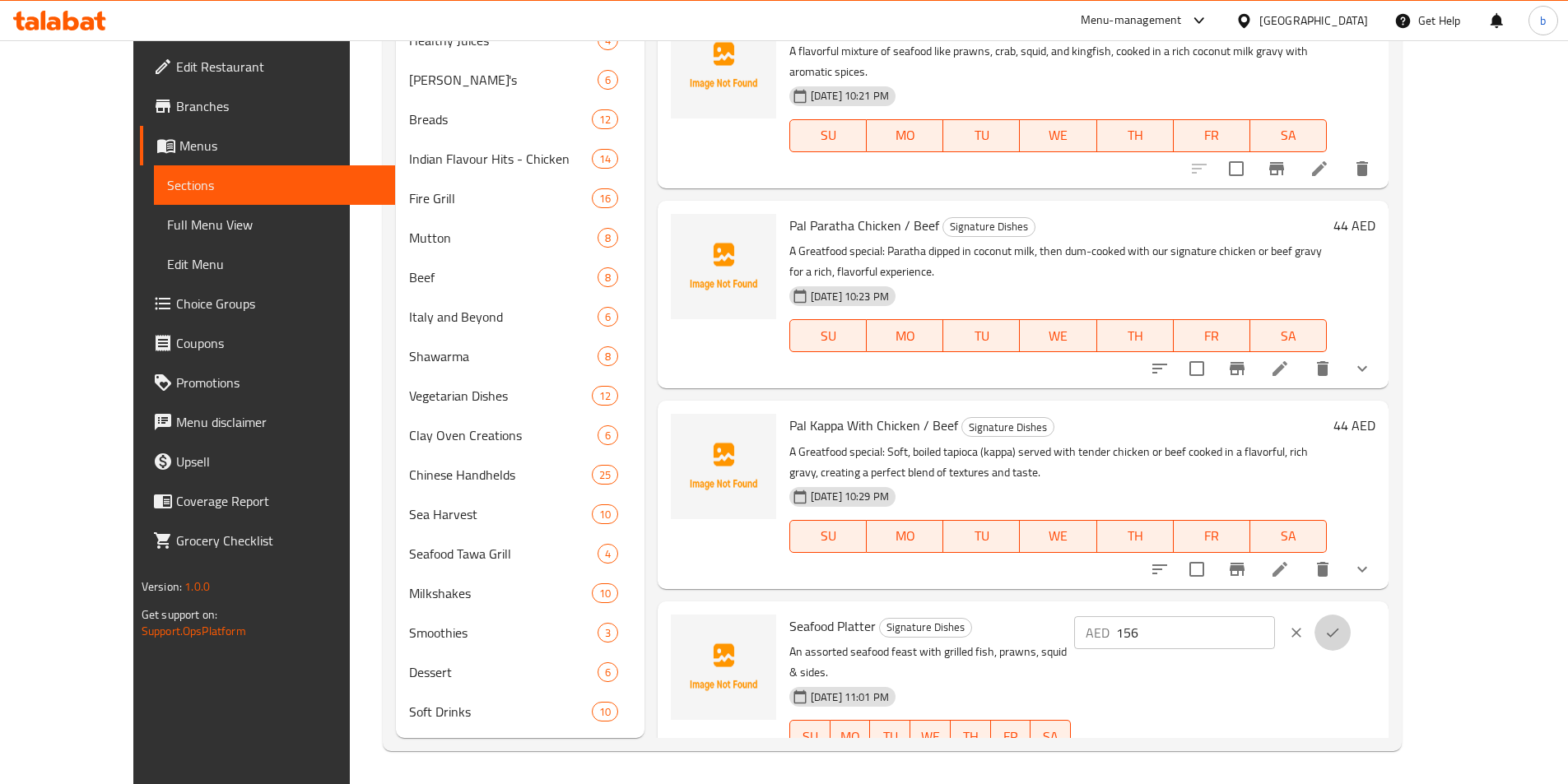
click at [1351, 614] on button "ok" at bounding box center [1332, 632] width 36 height 36
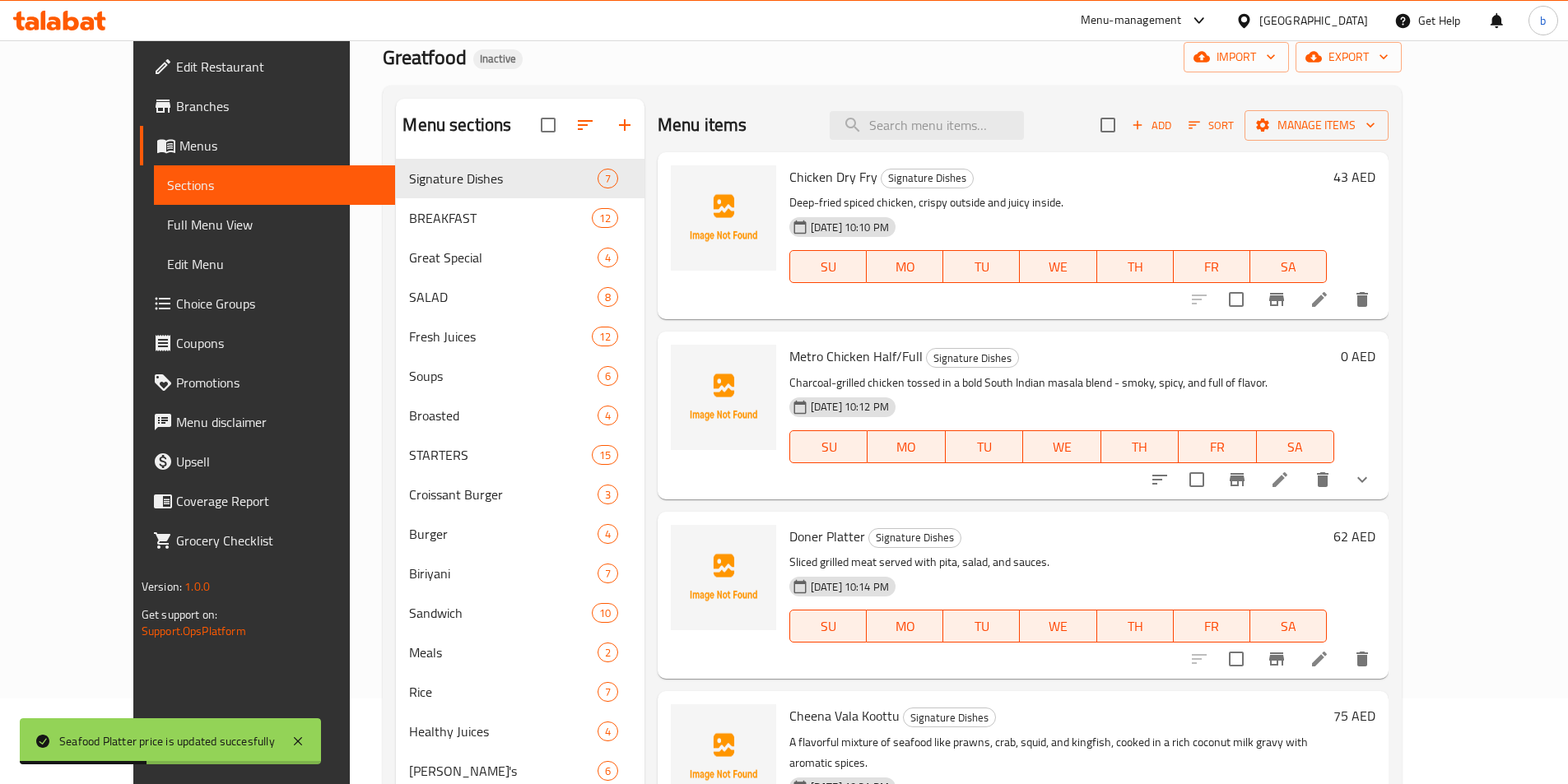
scroll to position [0, 0]
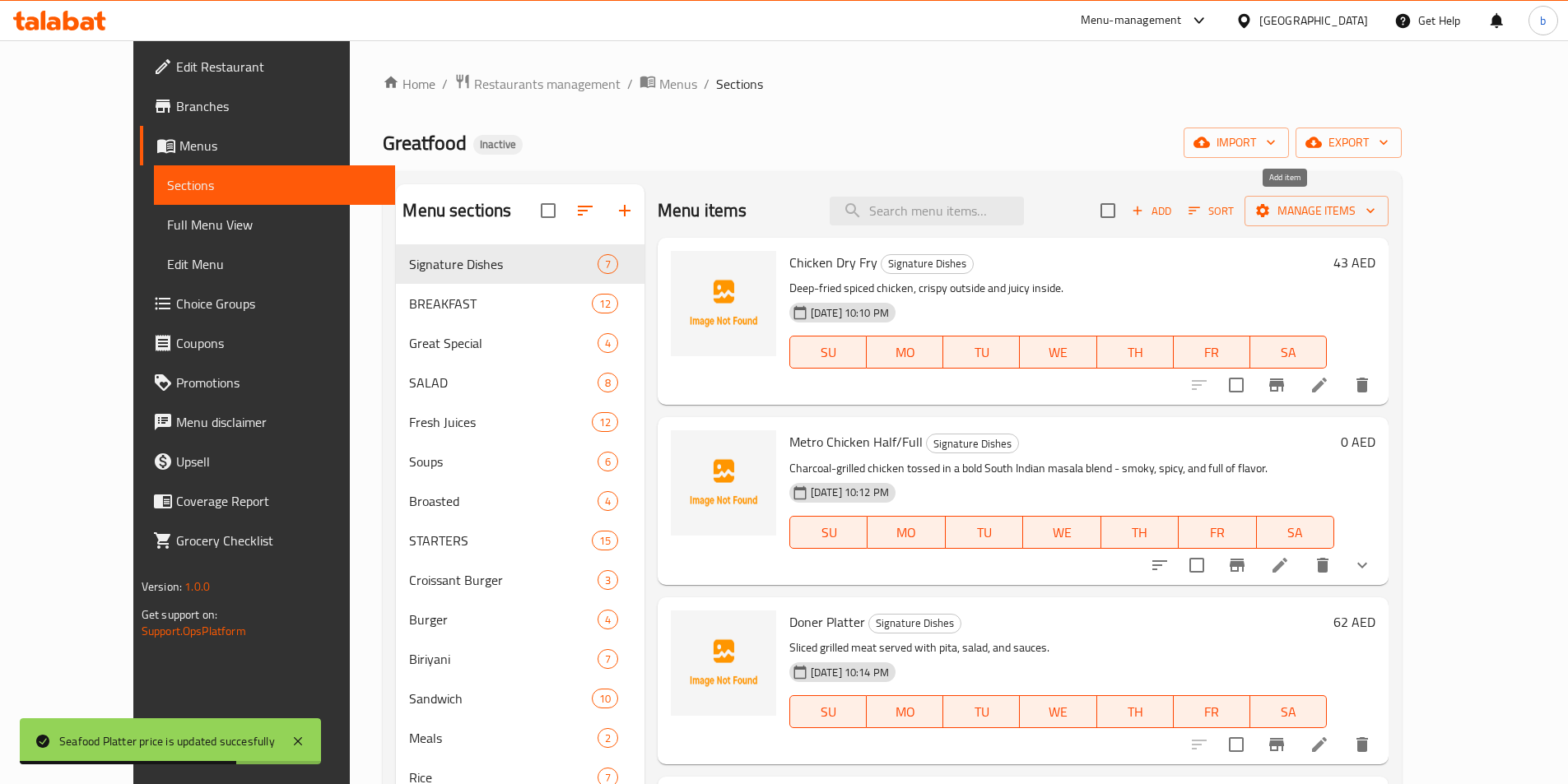
click at [1173, 213] on span "Add" at bounding box center [1151, 210] width 44 height 19
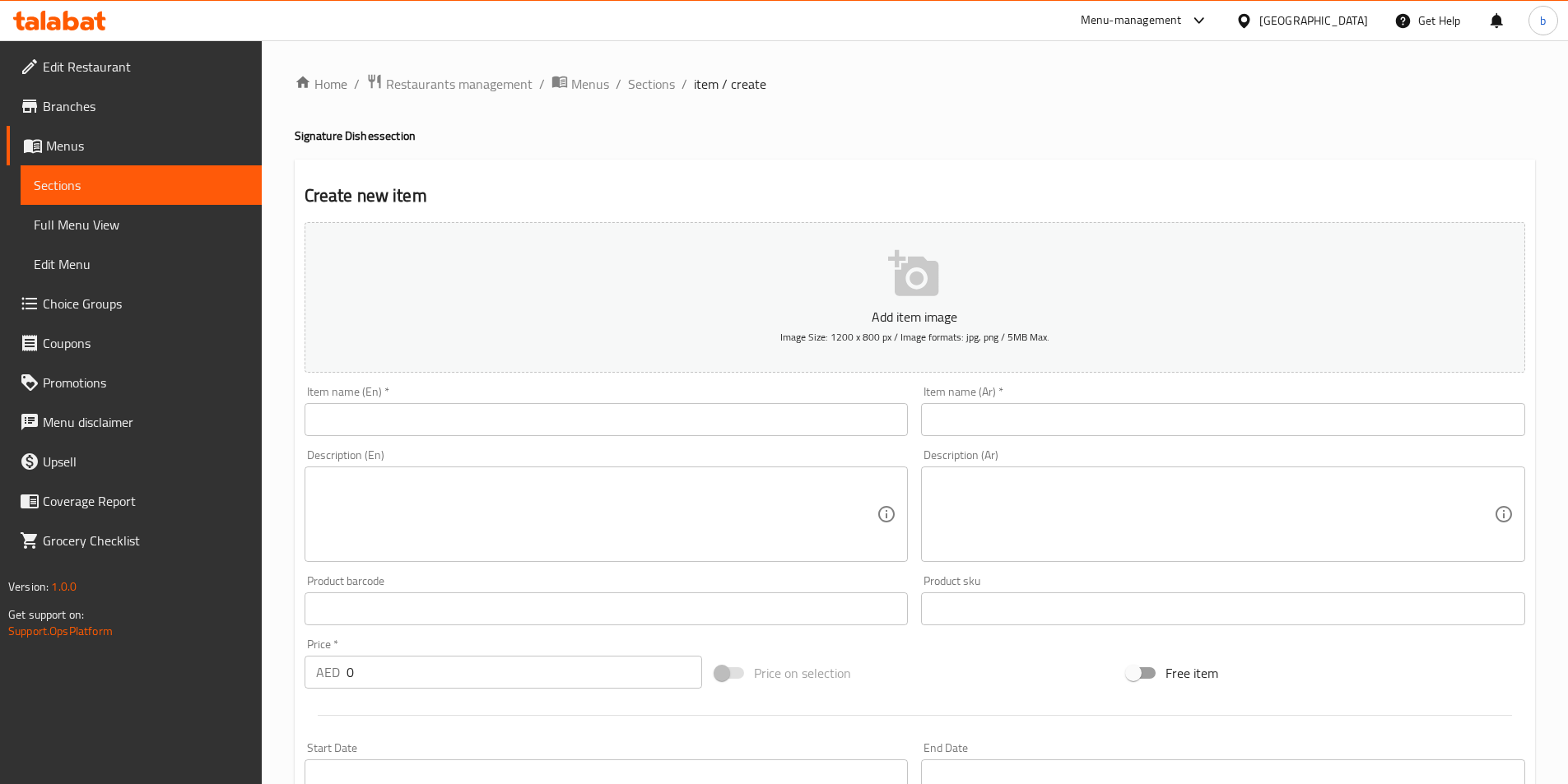
click at [686, 430] on input "text" at bounding box center [607, 419] width 604 height 33
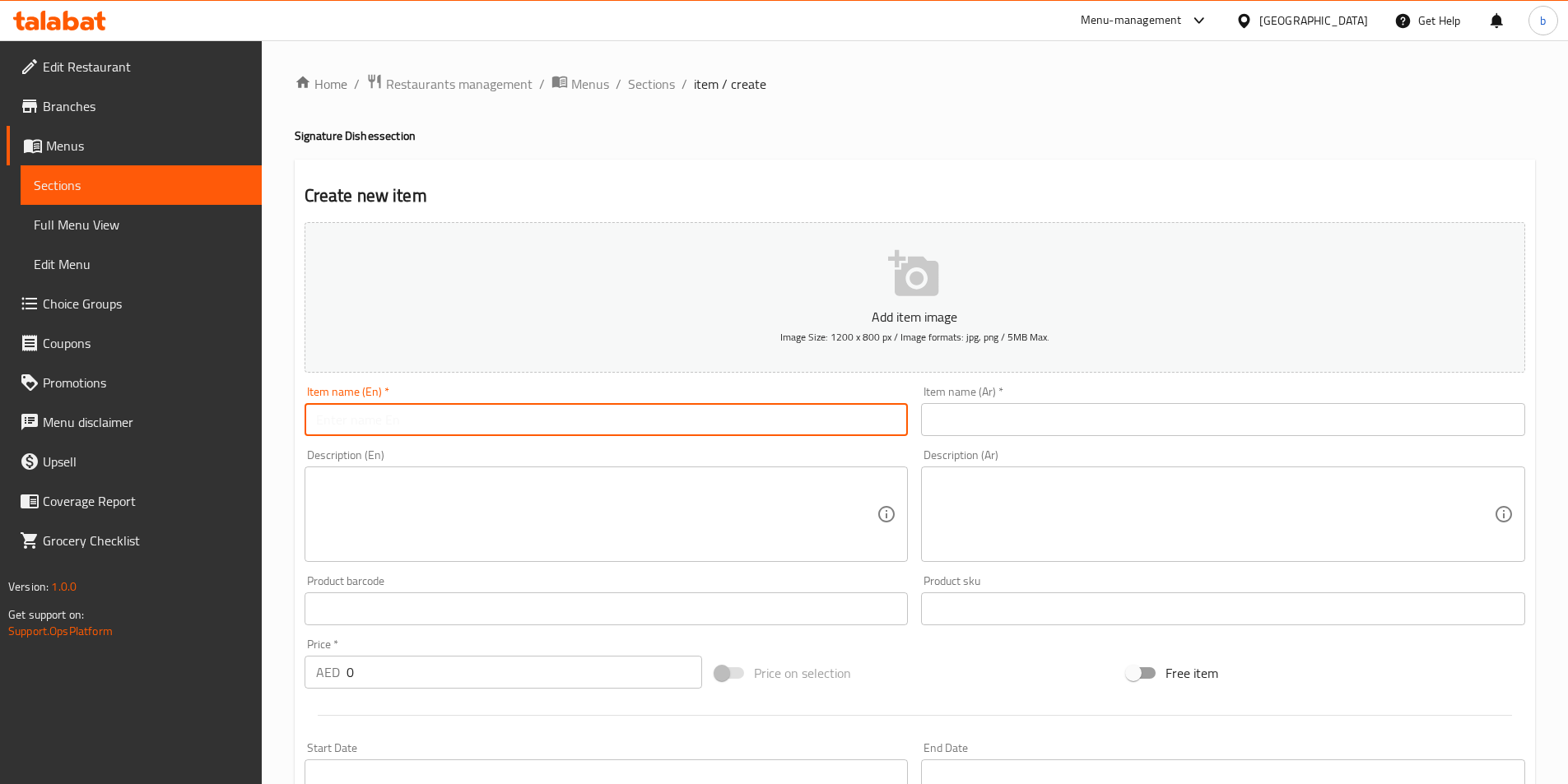
paste input "Kuttanadan Pal Konju"
type input "Kuttanadan Pal Konju"
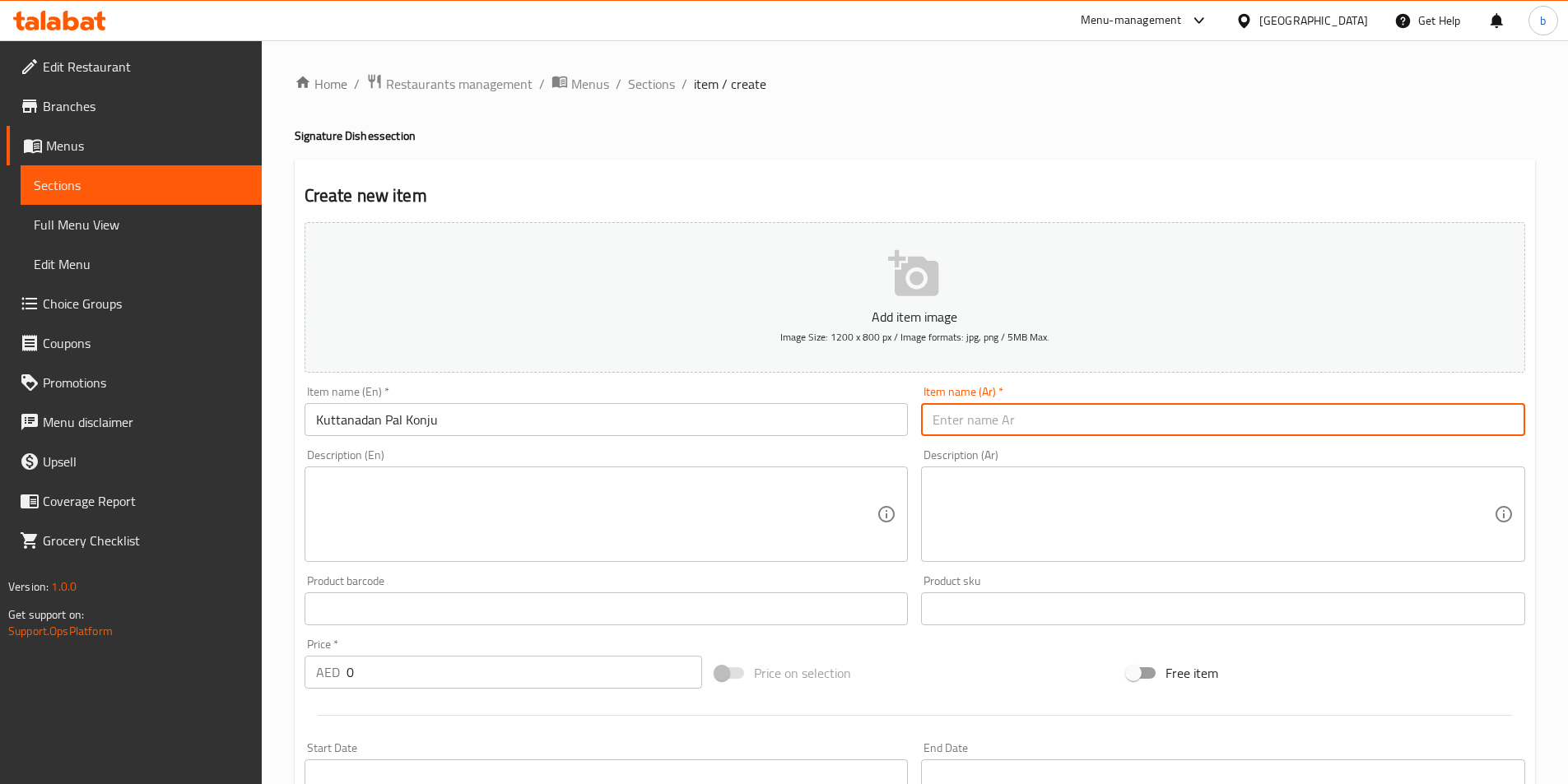
click at [1075, 418] on input "text" at bounding box center [1223, 419] width 604 height 33
paste input "كوتانادان بال كونجو"
type input "كوتانادان بال كونجو"
click at [747, 504] on textarea at bounding box center [597, 515] width 562 height 79
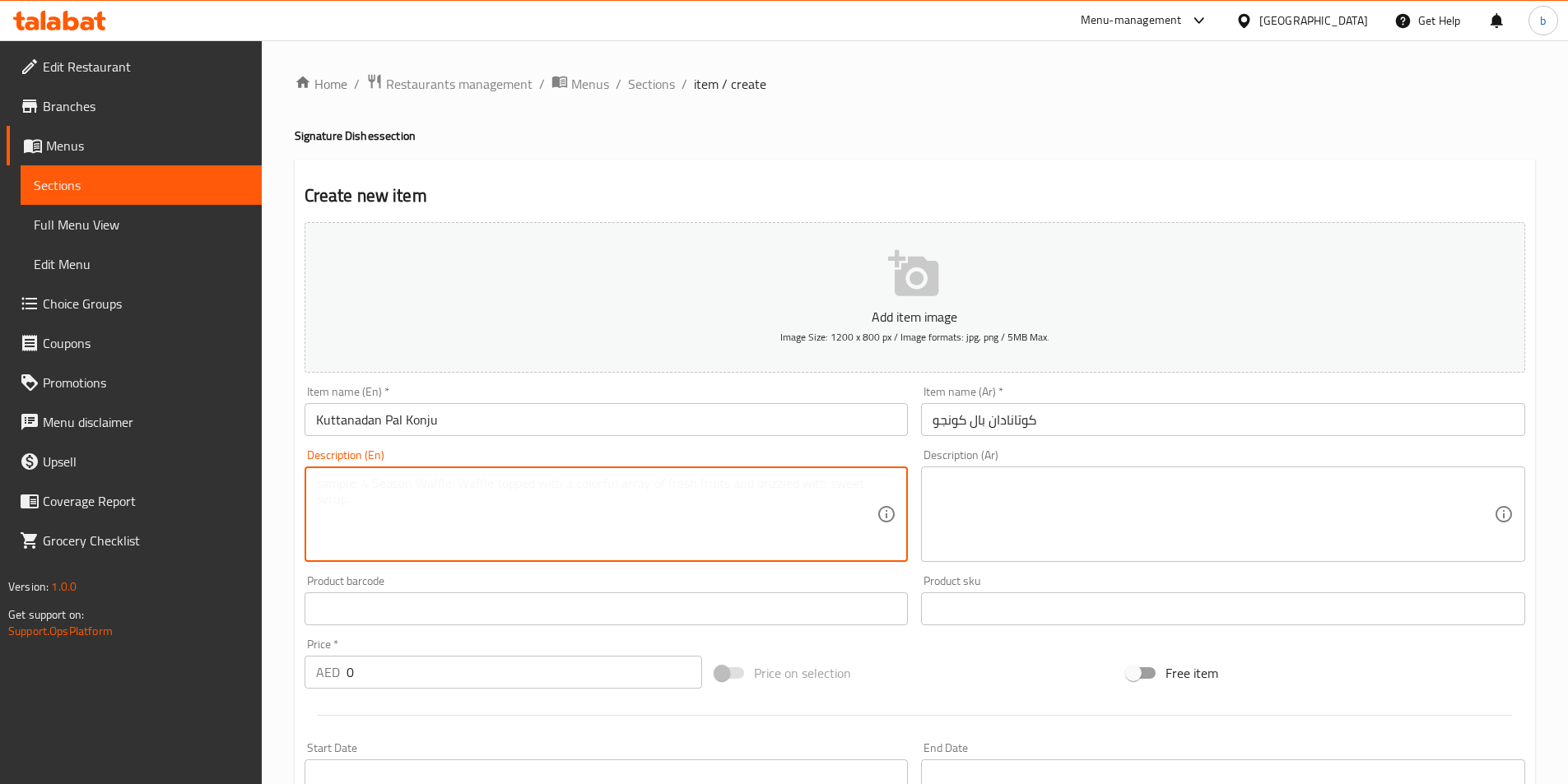
paste textarea "Delicately stuffed squid cooked in rich Malabar spices."
type textarea "Delicately stuffed squid cooked in rich Malabar spices."
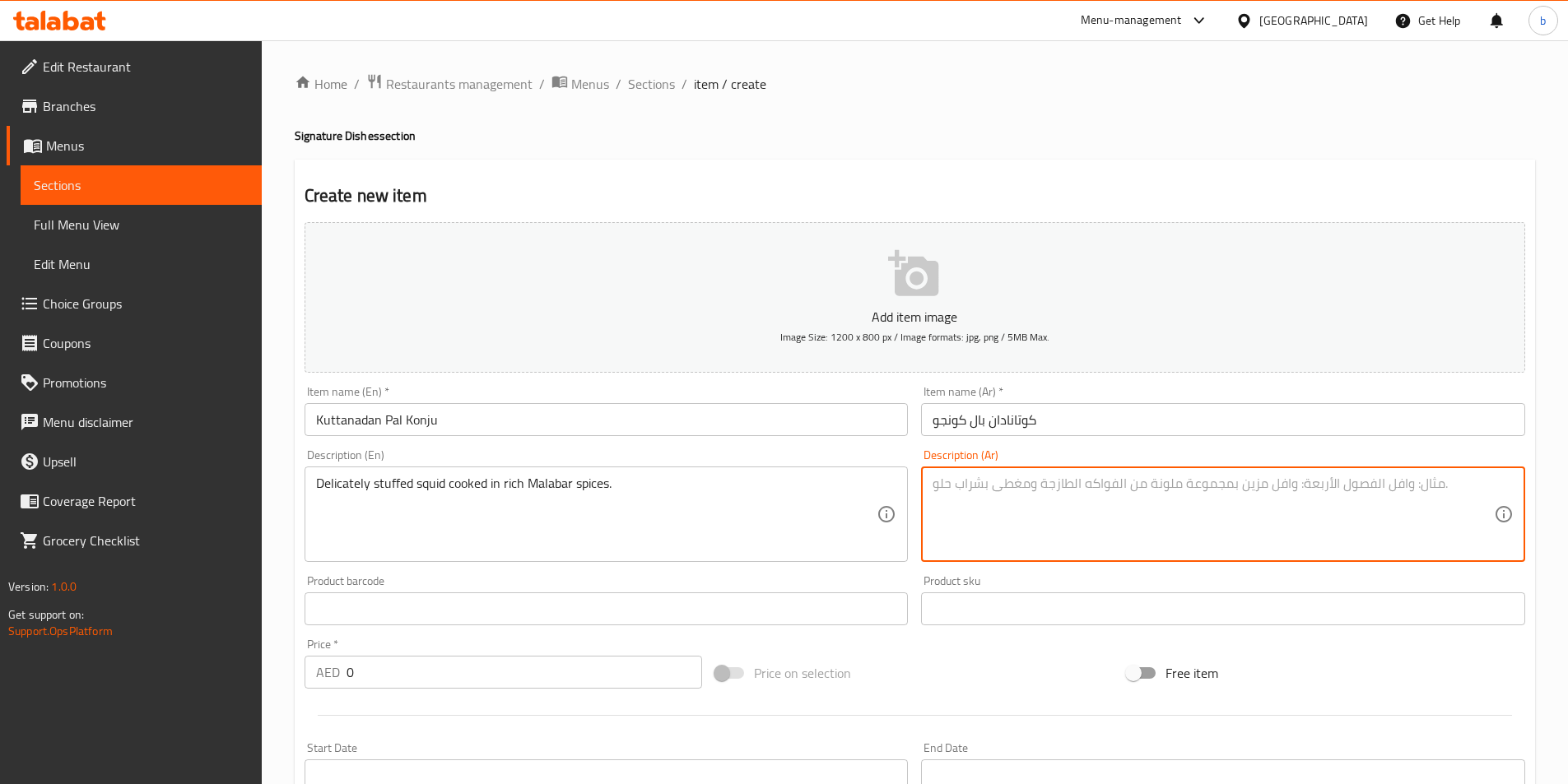
click at [1116, 504] on textarea at bounding box center [1213, 515] width 562 height 79
paste textarea "حبار محشو بدقة مطبوخ في بهارات مالابار الغنية."
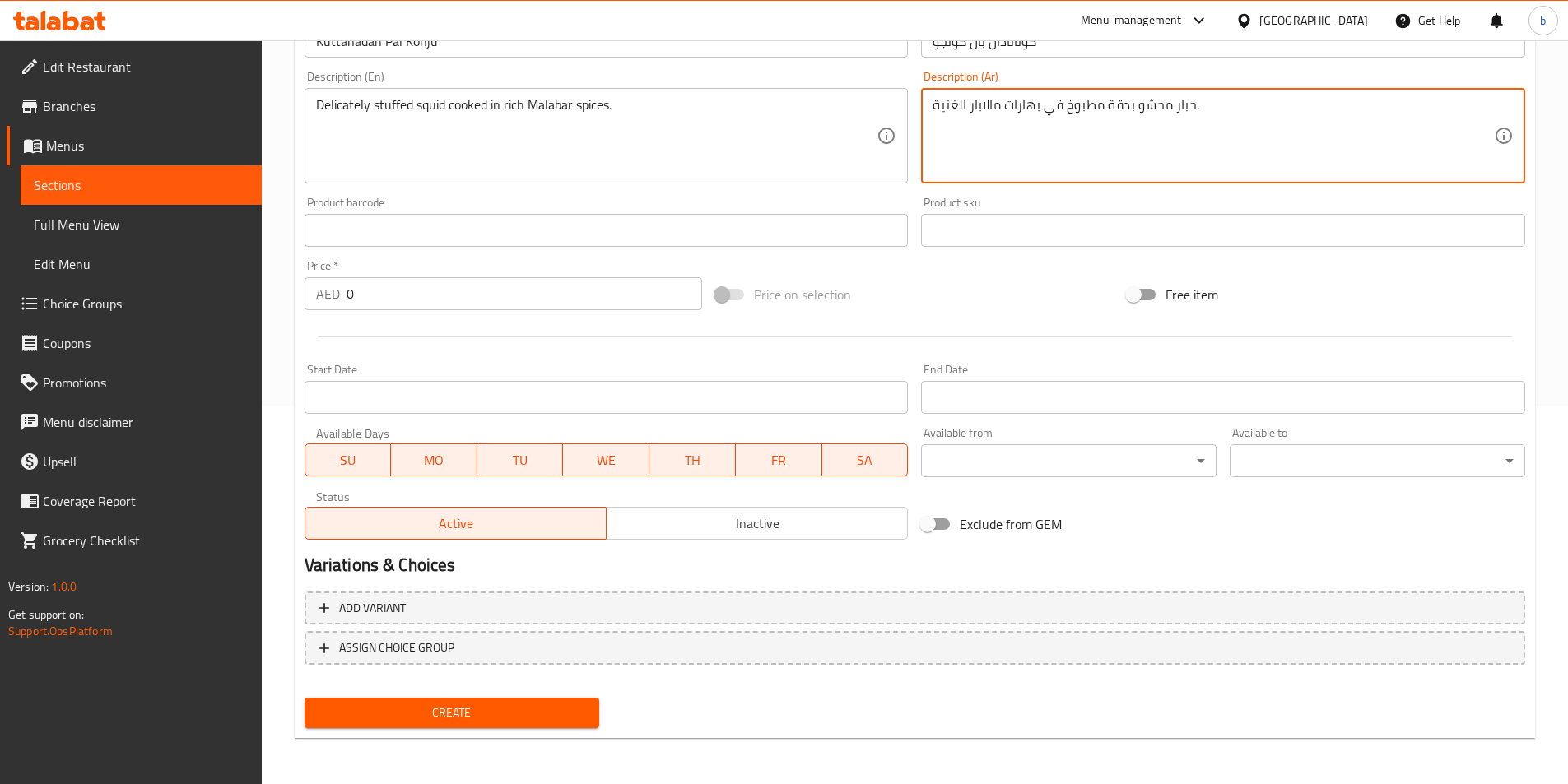
type textarea "حبار محشو بدقة مطبوخ في بهارات مالابار الغنية."
click at [516, 705] on span "Create" at bounding box center [452, 712] width 269 height 20
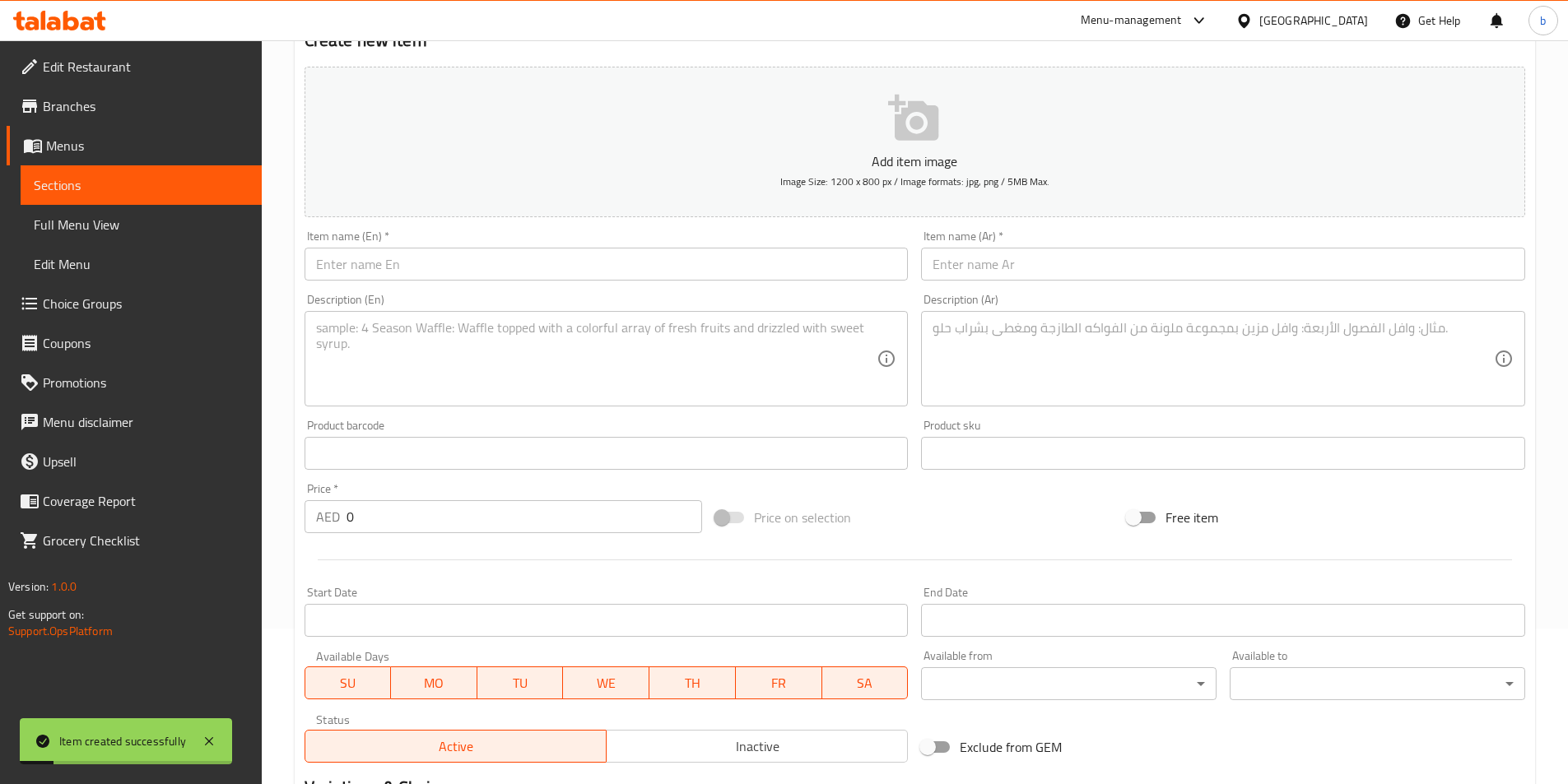
scroll to position [247, 0]
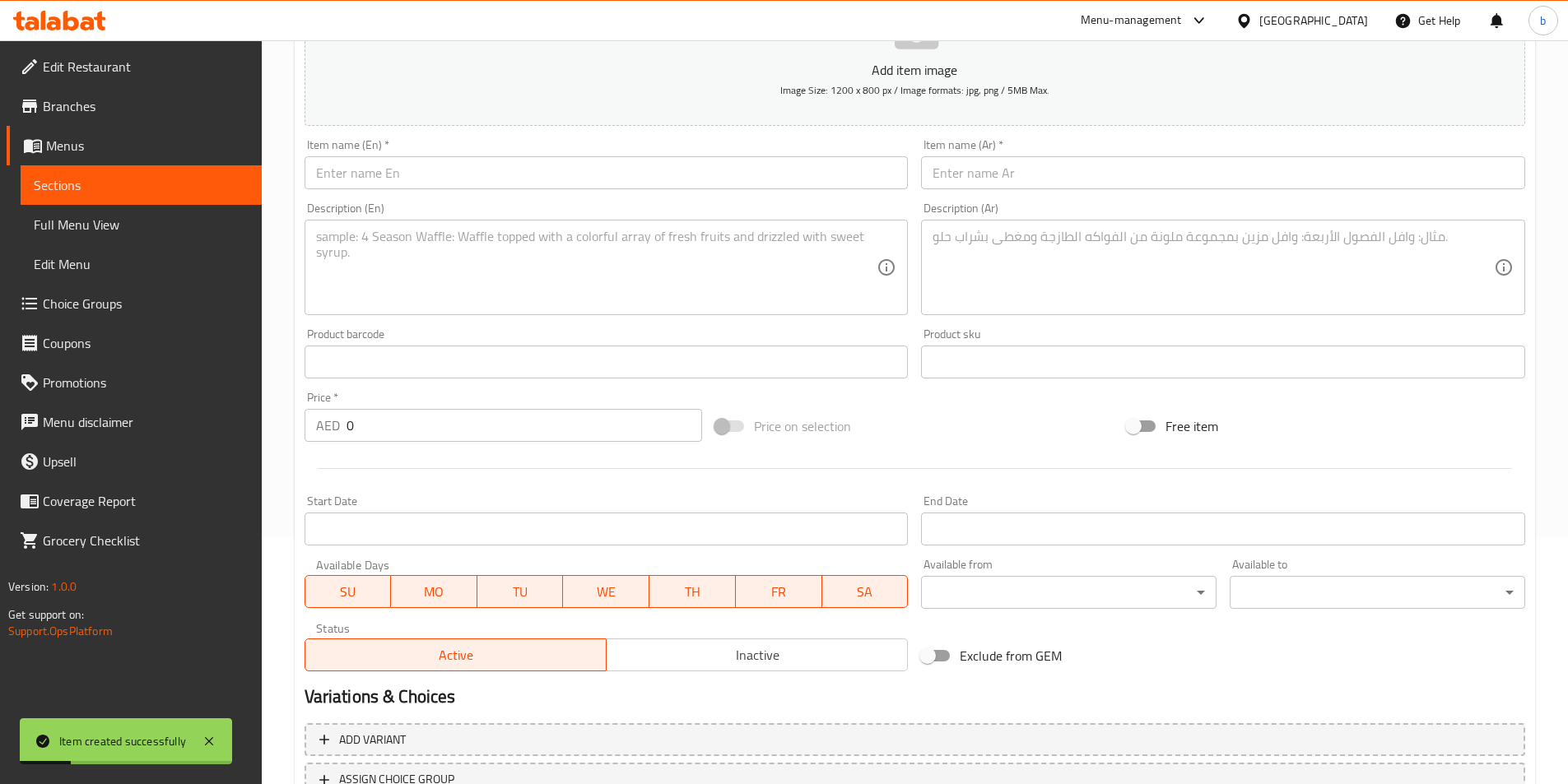
click at [542, 426] on input "0" at bounding box center [524, 425] width 357 height 33
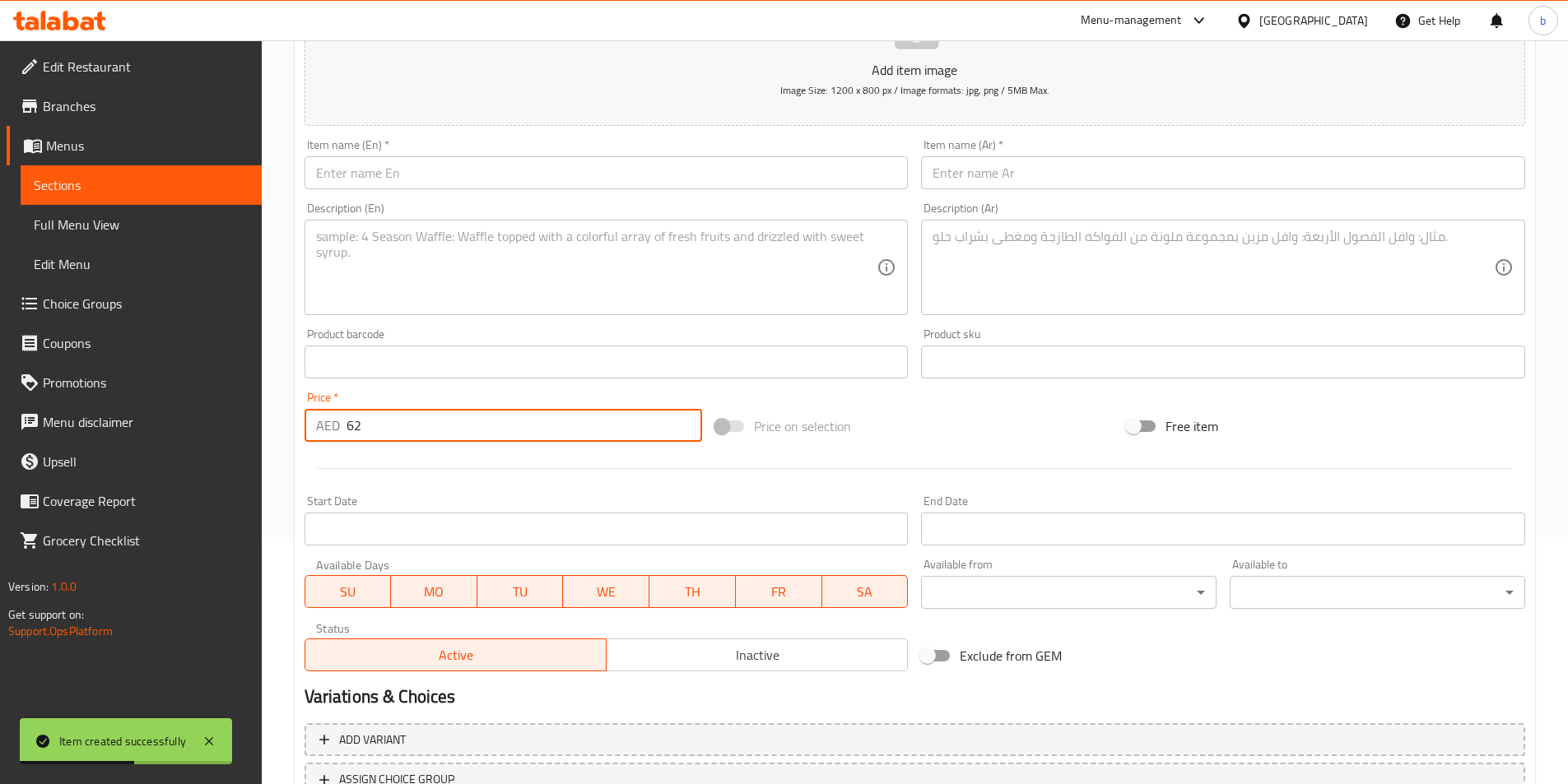
type input "62"
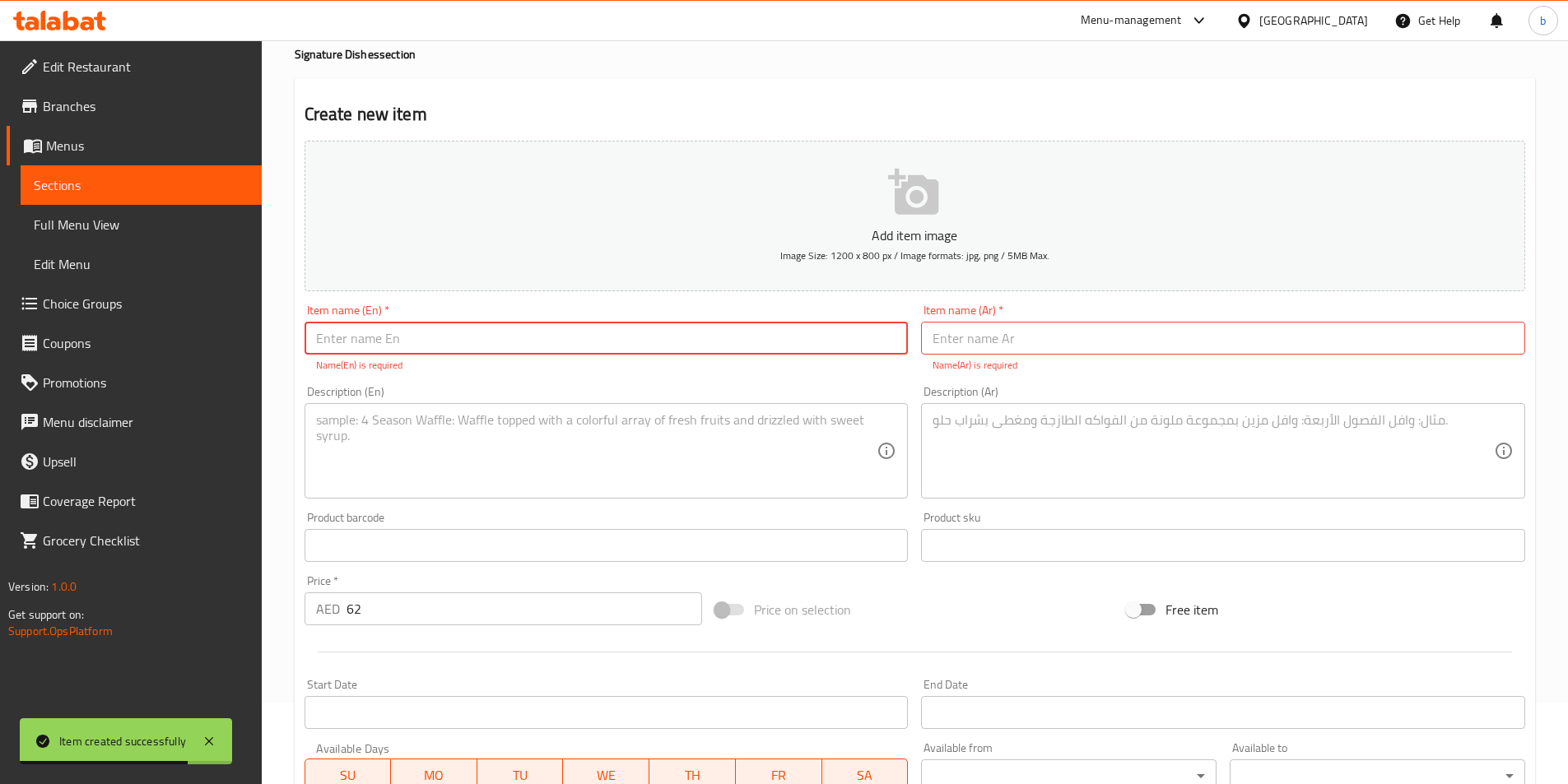
scroll to position [0, 0]
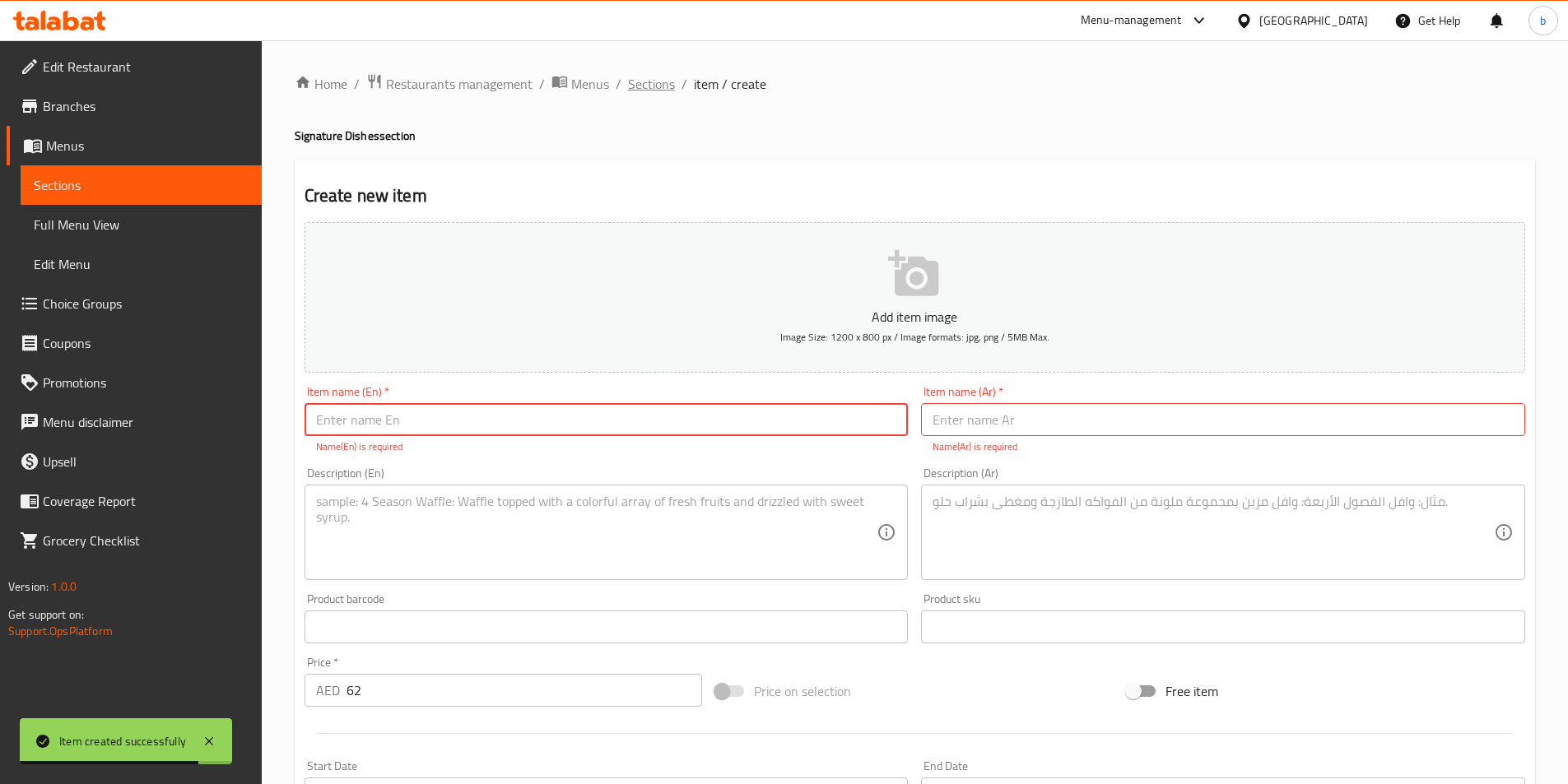
click at [638, 91] on span "Sections" at bounding box center [651, 84] width 47 height 19
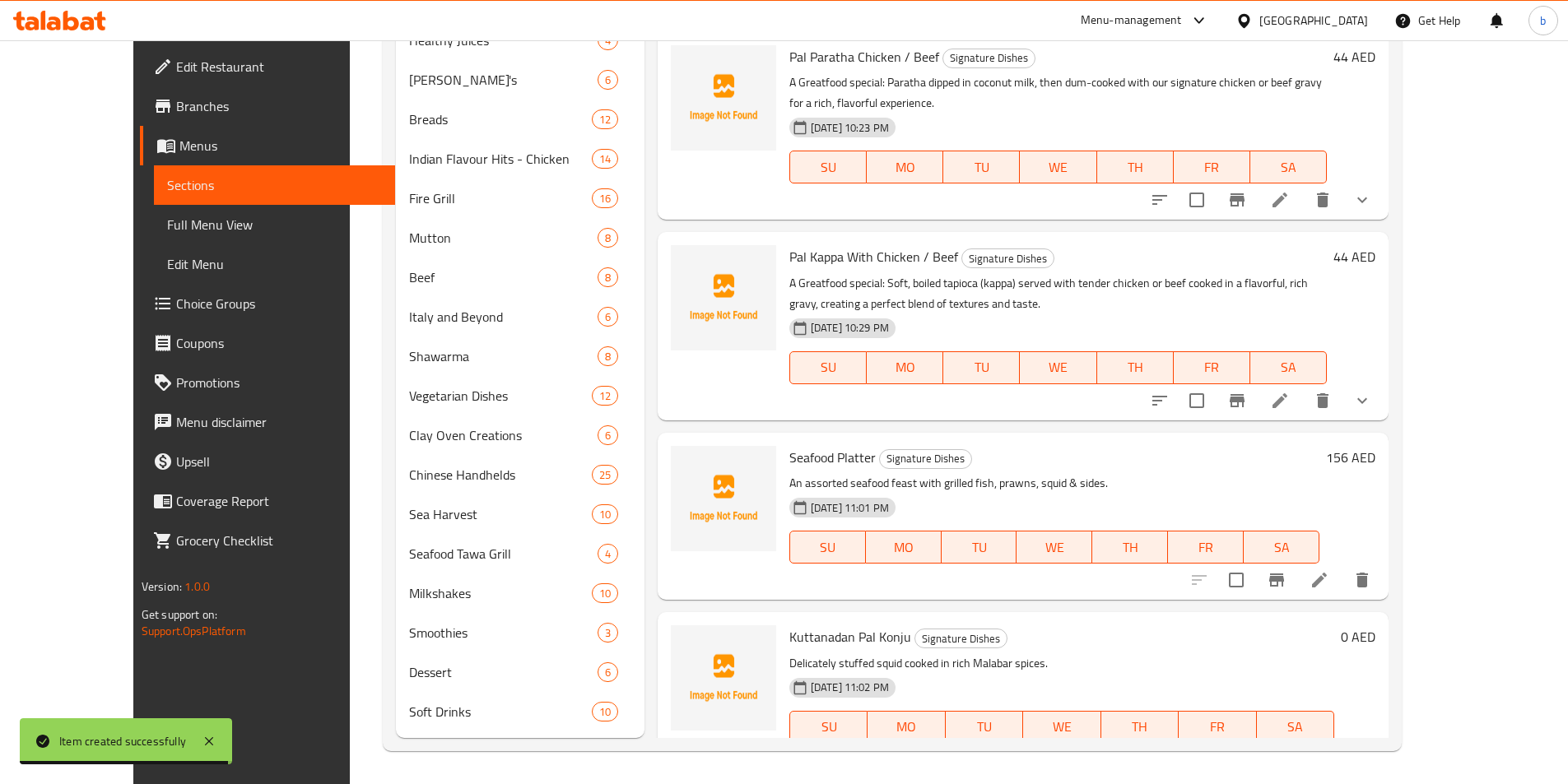
scroll to position [170, 0]
click at [1376, 625] on h6 "0 AED" at bounding box center [1358, 637] width 34 height 23
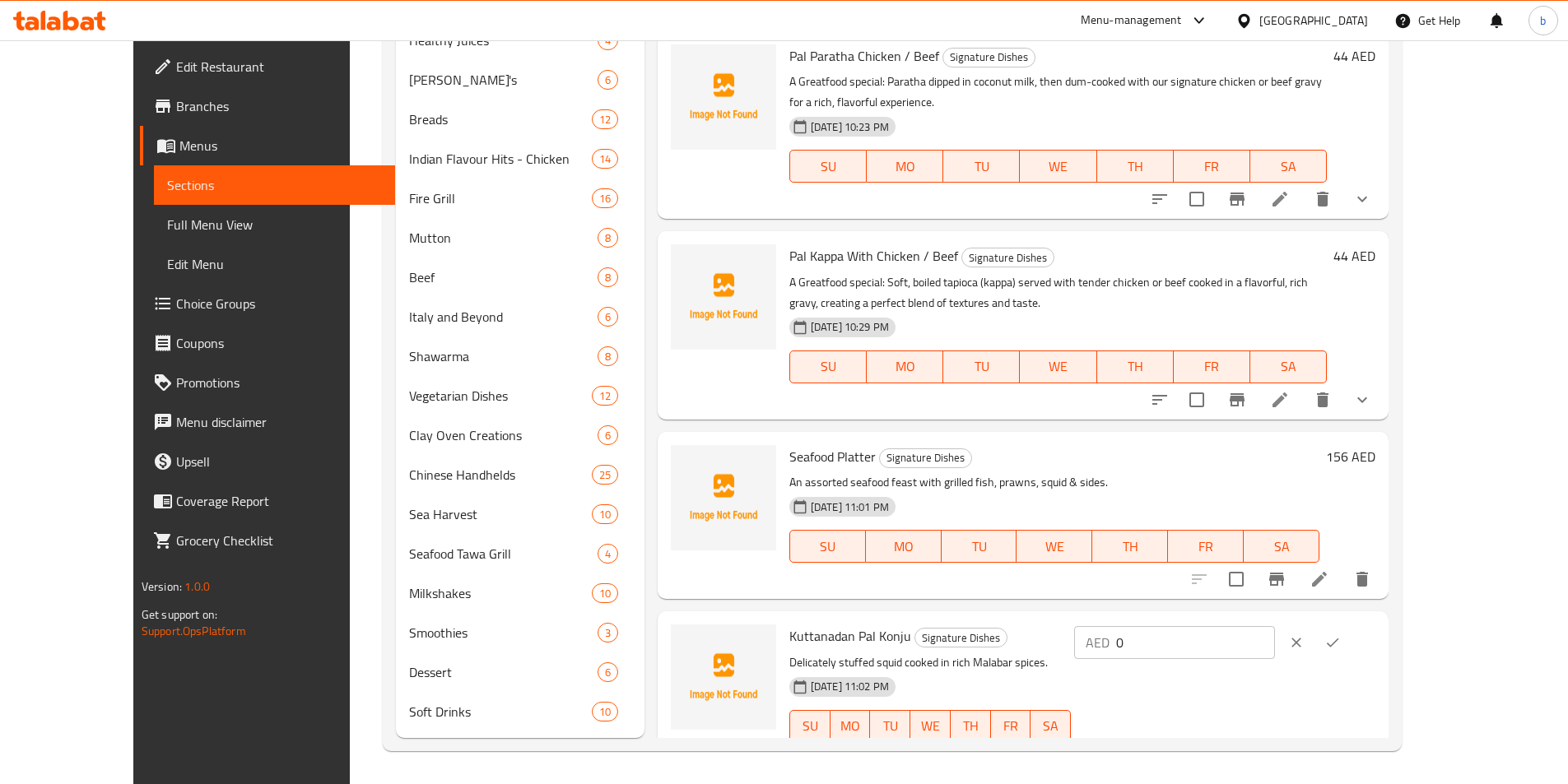
click at [1275, 626] on input "0" at bounding box center [1195, 642] width 159 height 33
type input "62"
click at [1339, 638] on icon "ok" at bounding box center [1333, 643] width 12 height 9
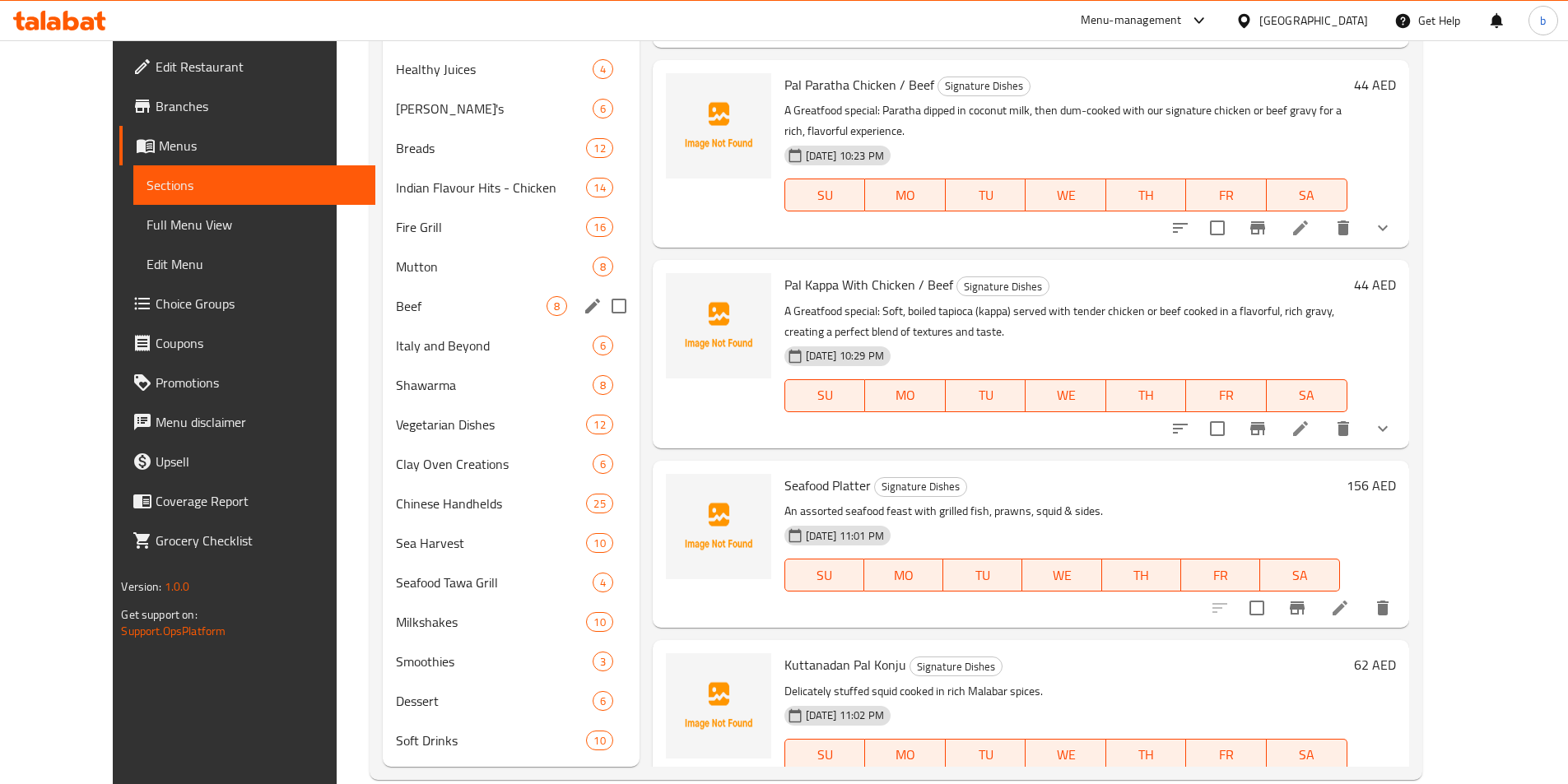
scroll to position [777, 0]
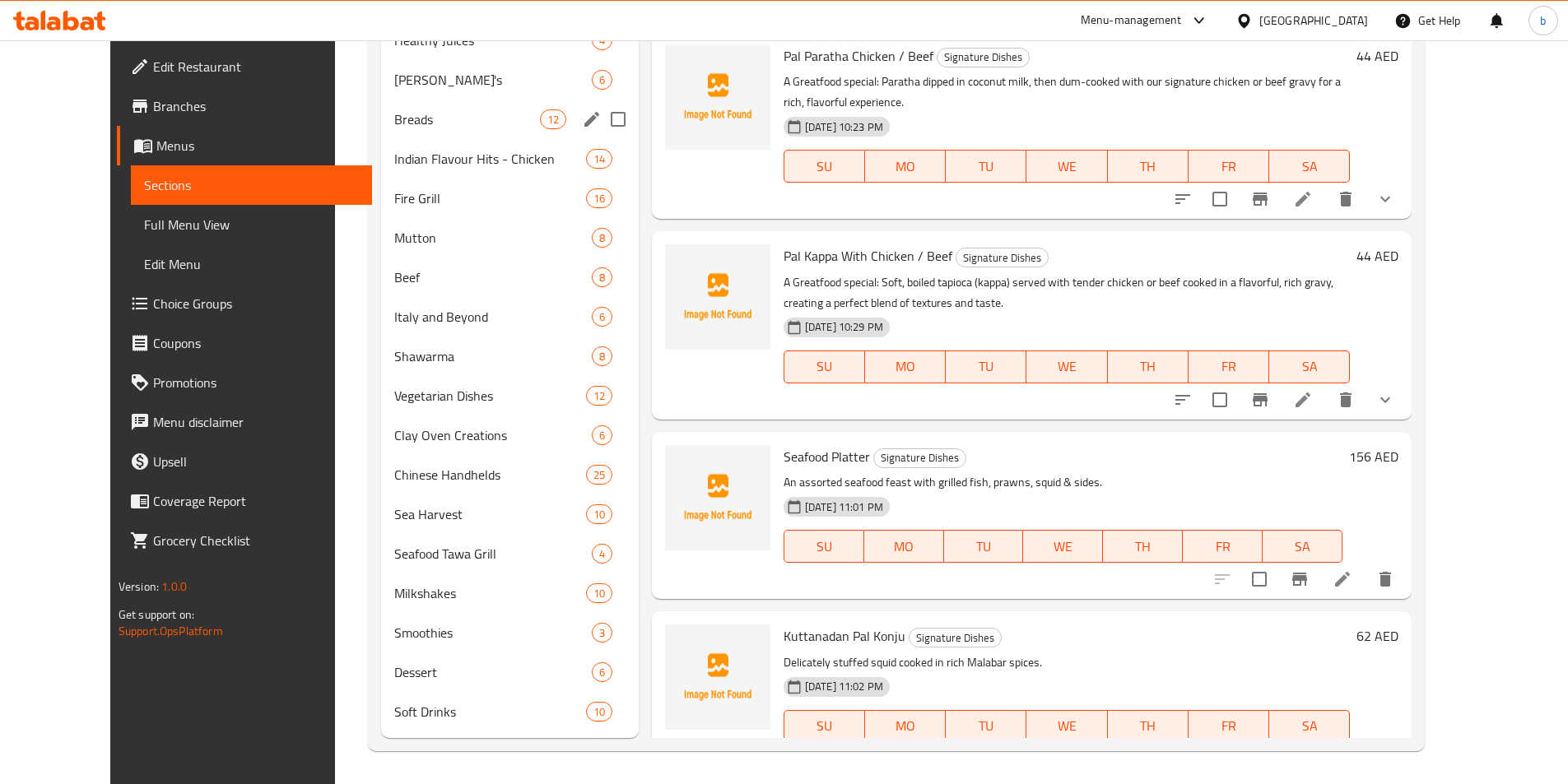
click at [399, 136] on div "Breads 12" at bounding box center [510, 119] width 258 height 40
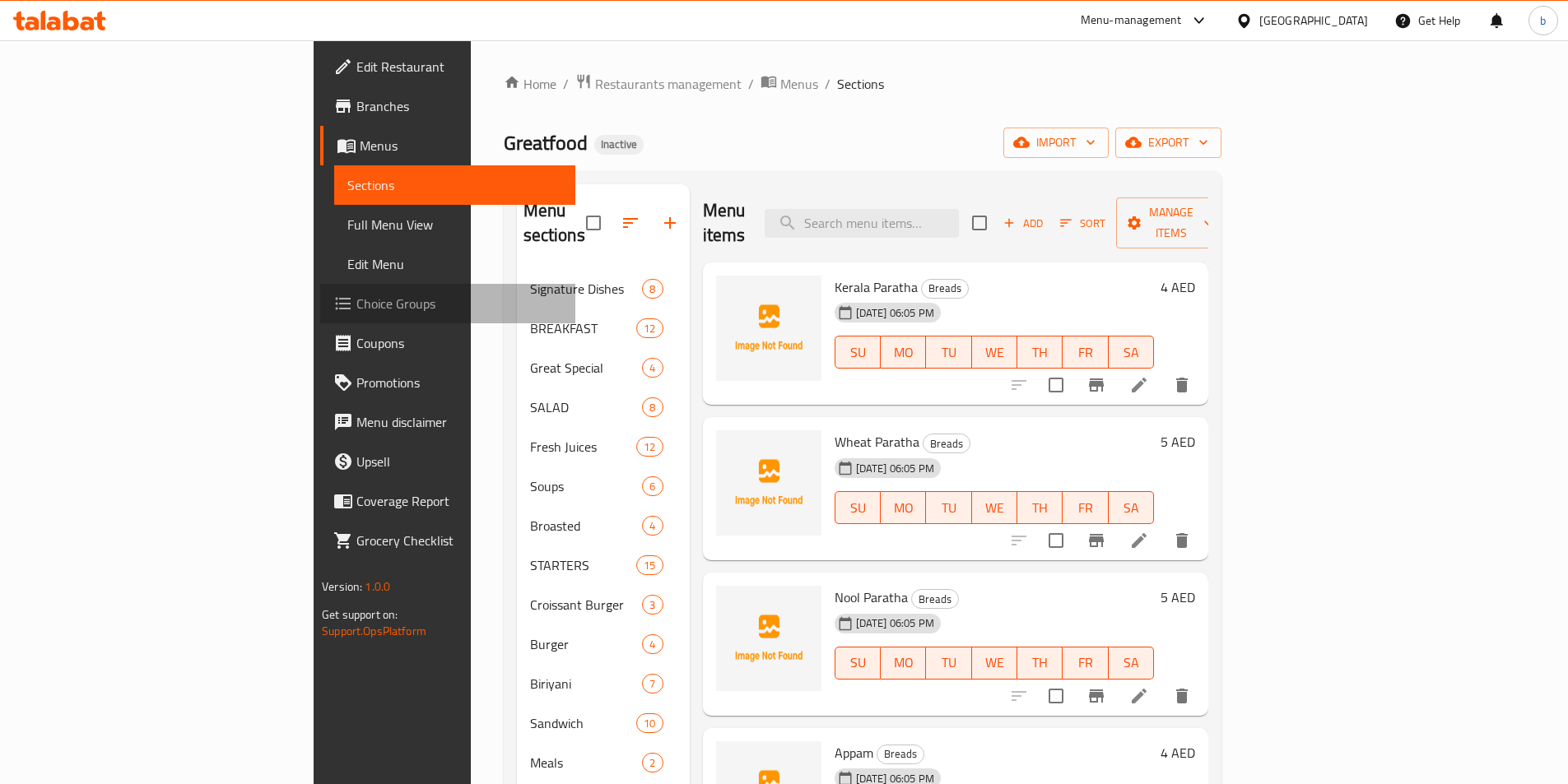
click at [357, 313] on span "Choice Groups" at bounding box center [459, 304] width 206 height 19
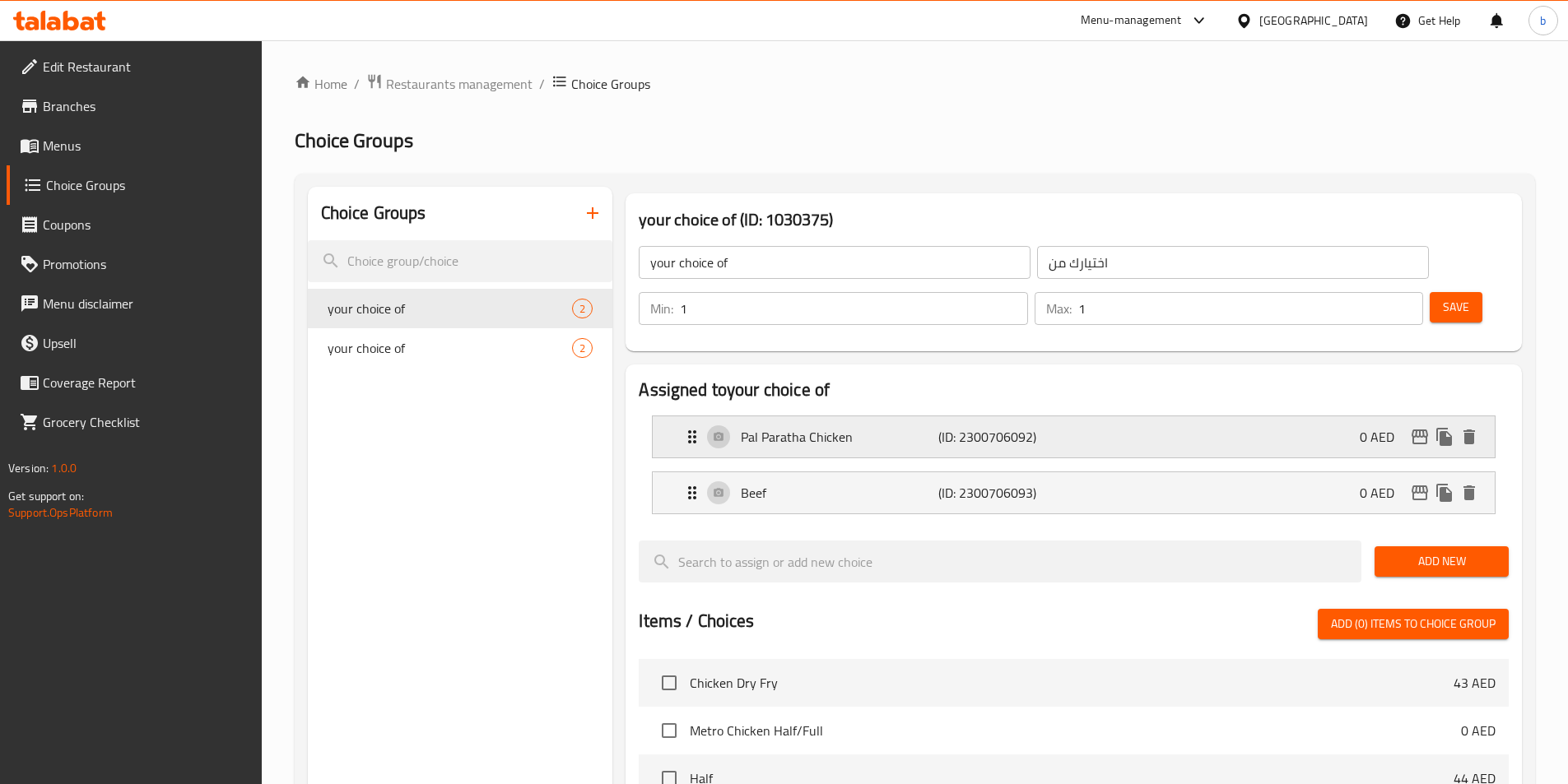
click at [1191, 417] on div "Pal Paratha Chicken (ID: 2300706092) 0 AED" at bounding box center [1079, 437] width 793 height 41
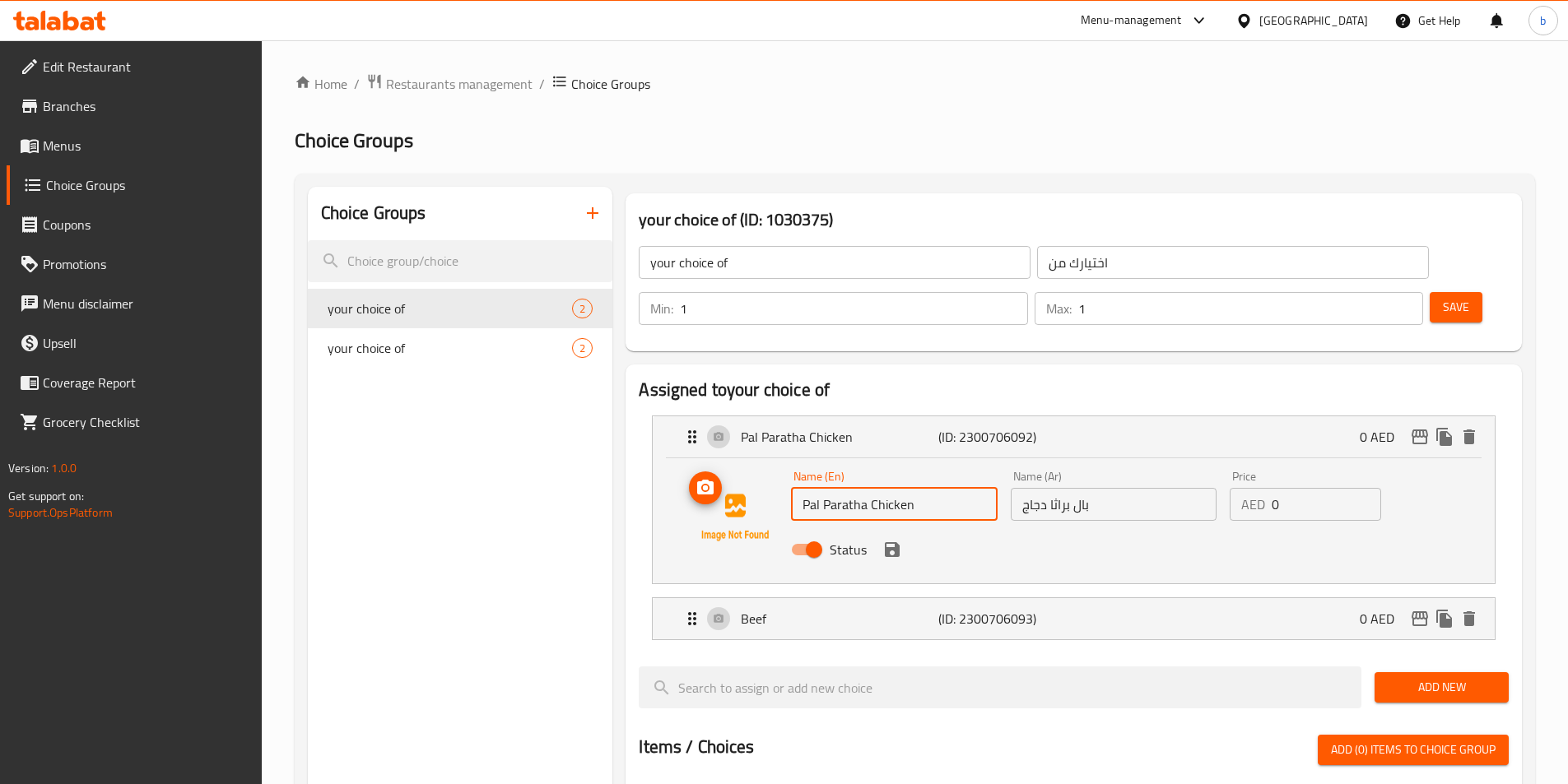
drag, startPoint x: 865, startPoint y: 460, endPoint x: 714, endPoint y: 461, distance: 151.0
click at [714, 462] on div "Name (En) Pal Paratha Chicken Name (En) Name (Ar) بال براثا دجاج Name (Ar) Pric…" at bounding box center [1074, 517] width 789 height 112
type input "Chicken"
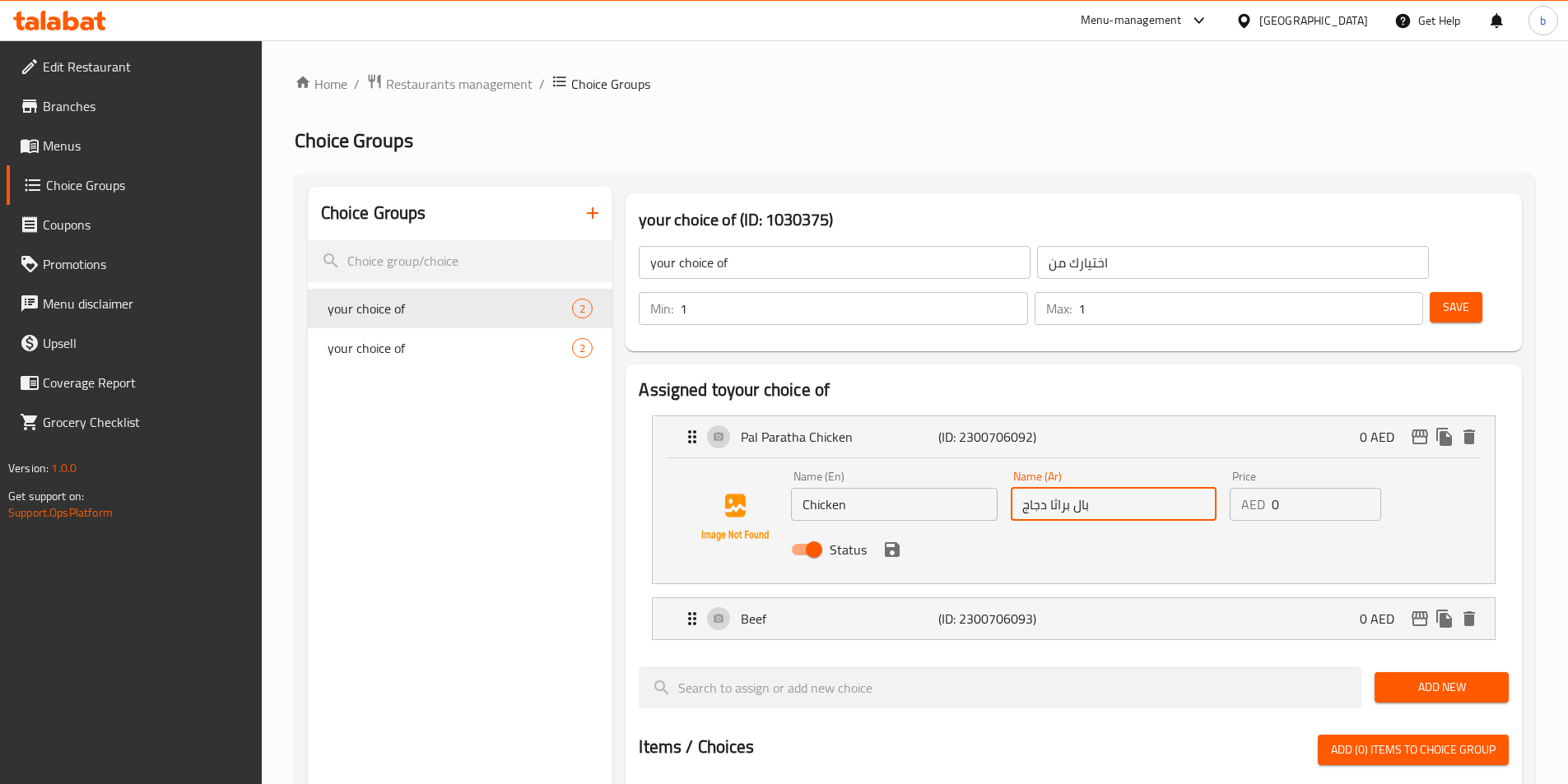
drag, startPoint x: 1047, startPoint y: 456, endPoint x: 1154, endPoint y: 452, distance: 107.1
click at [1150, 488] on input "بال براثا دجاج" at bounding box center [1113, 504] width 206 height 33
click at [898, 528] on div "Status" at bounding box center [1112, 550] width 658 height 44
click at [891, 540] on icon "save" at bounding box center [892, 550] width 19 height 19
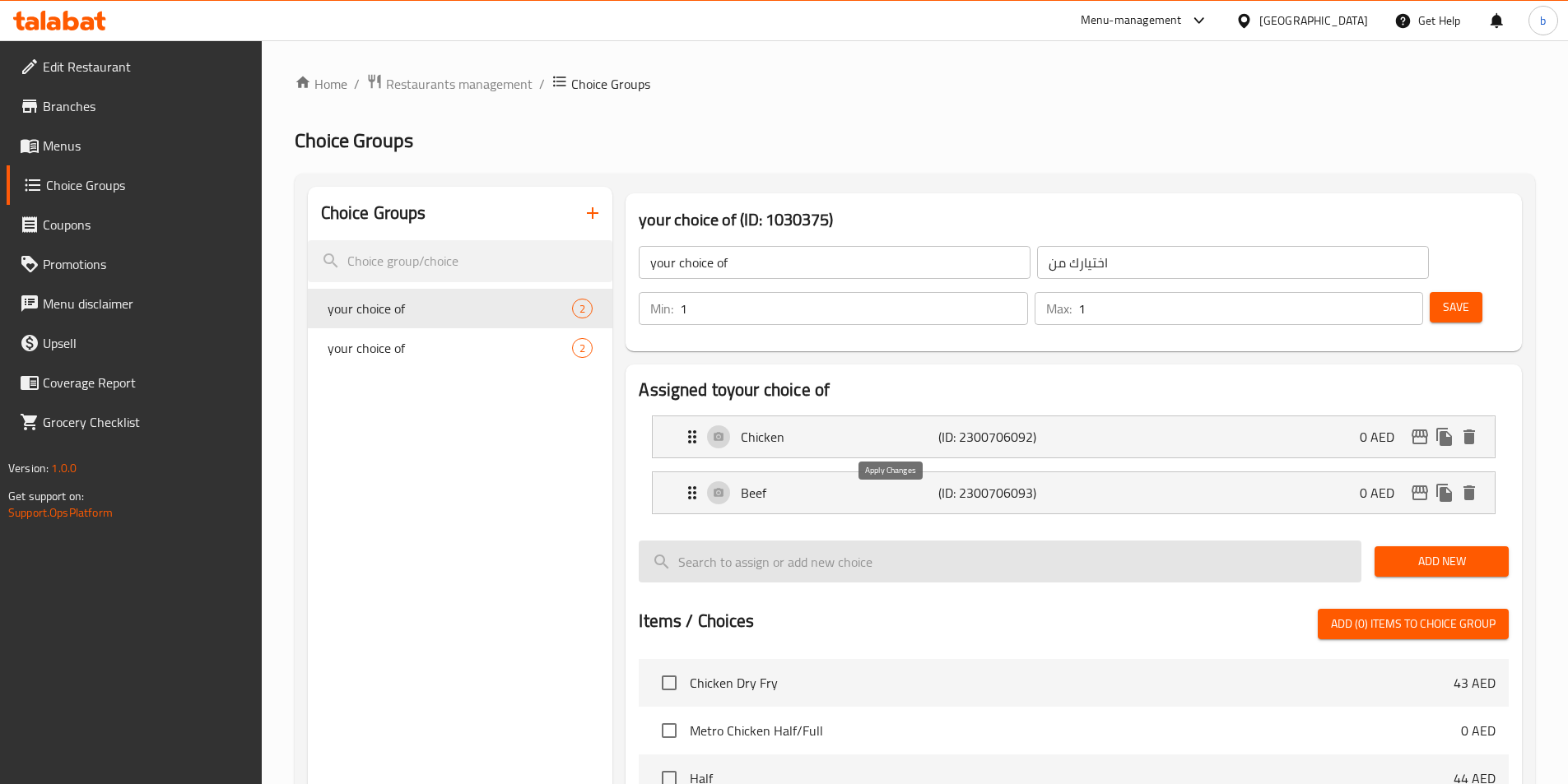
type input "دجاج"
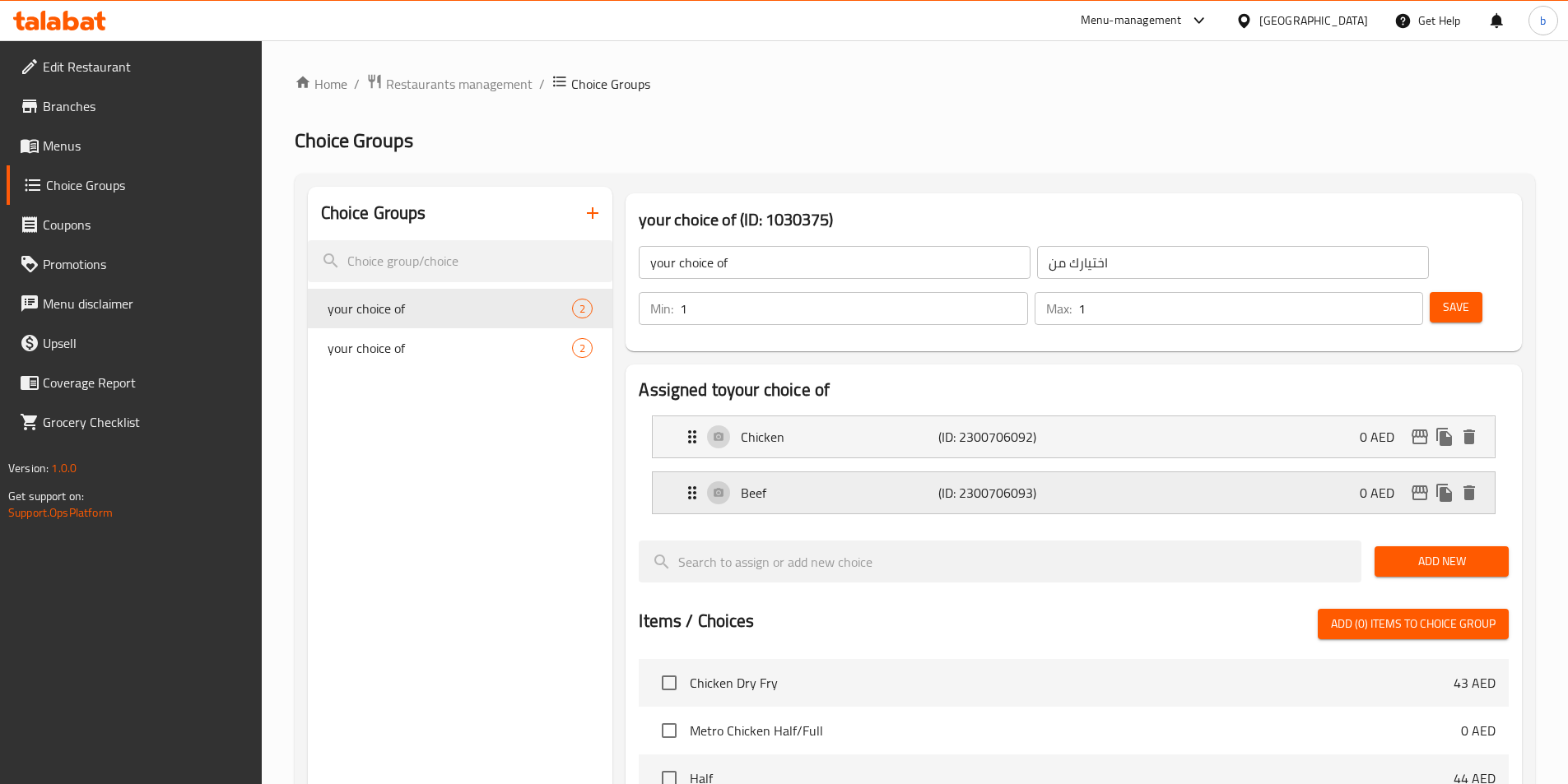
click at [914, 483] on p "Beef" at bounding box center [839, 493] width 197 height 19
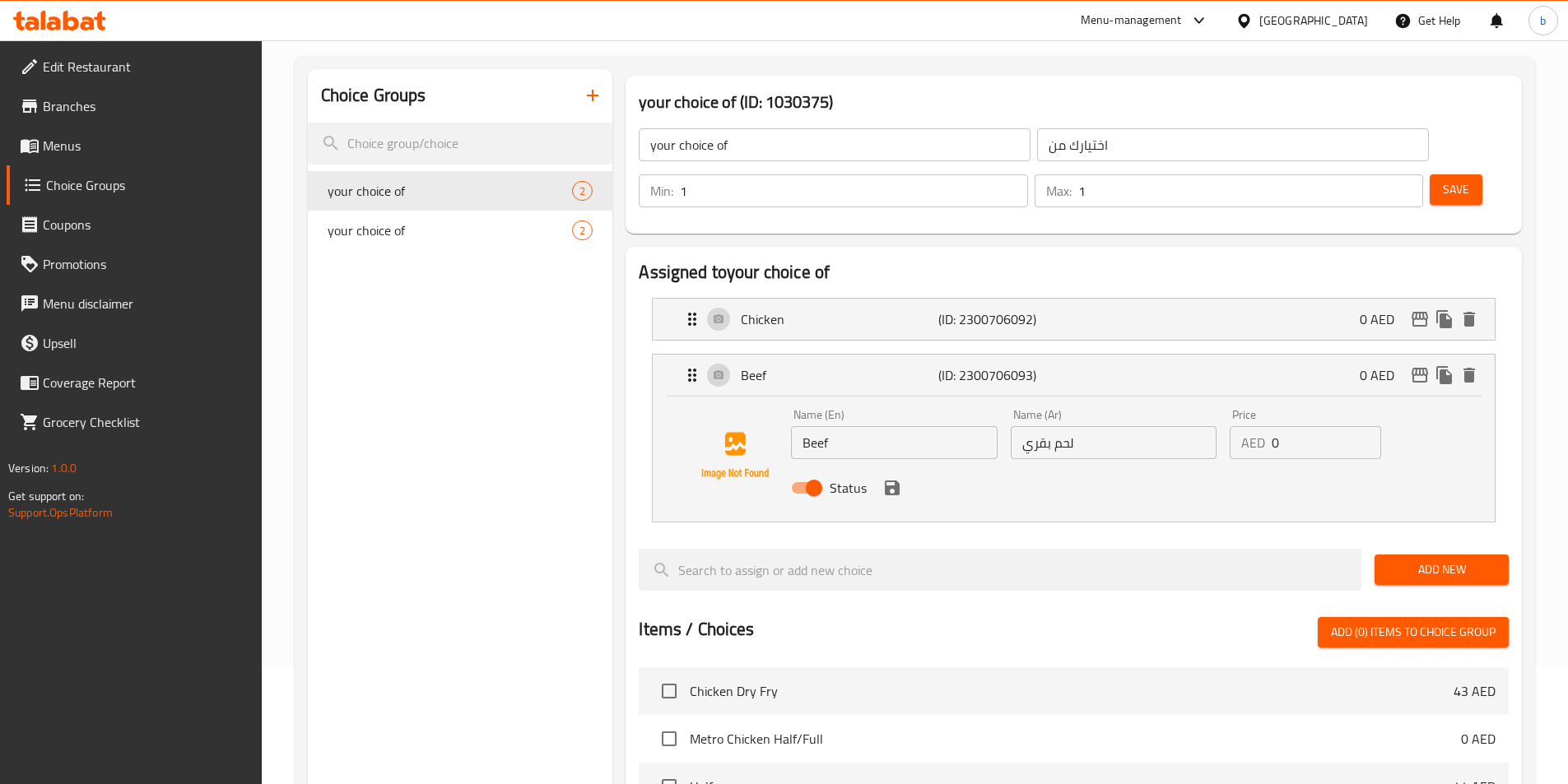
scroll to position [106, 0]
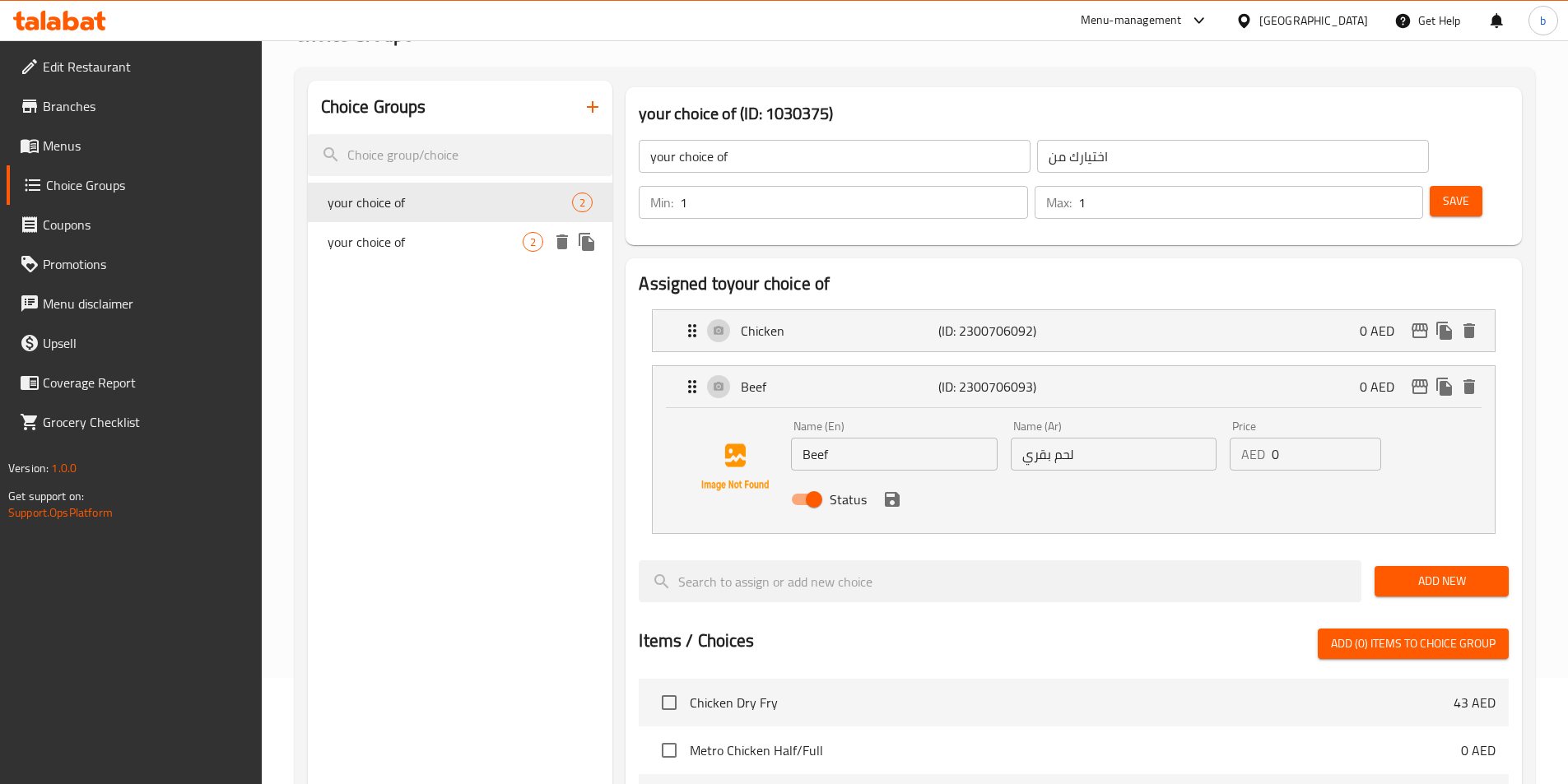
click at [466, 247] on span "your choice of" at bounding box center [426, 242] width 196 height 19
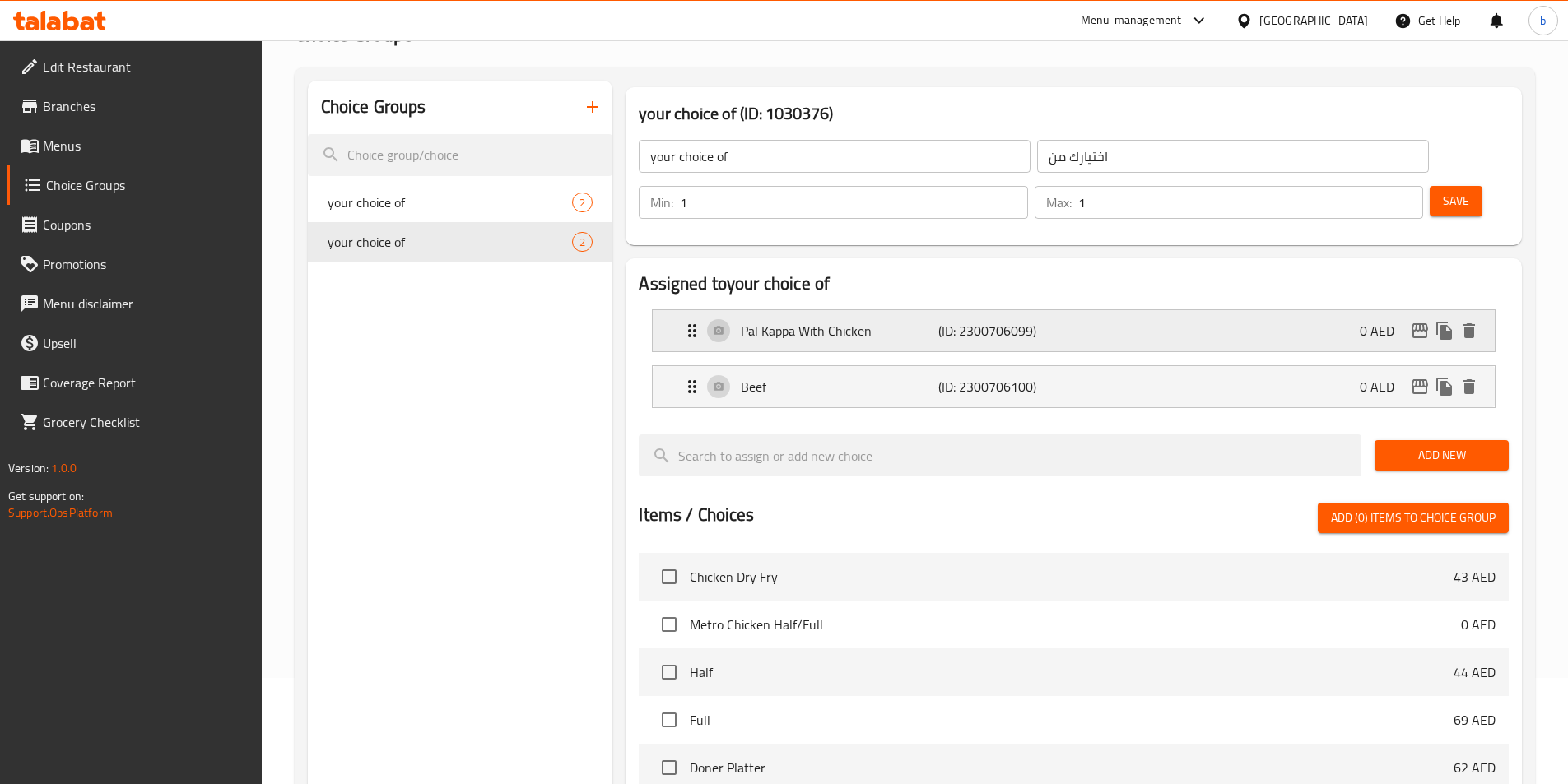
click at [893, 321] on p "Pal Kappa With Chicken" at bounding box center [839, 331] width 197 height 19
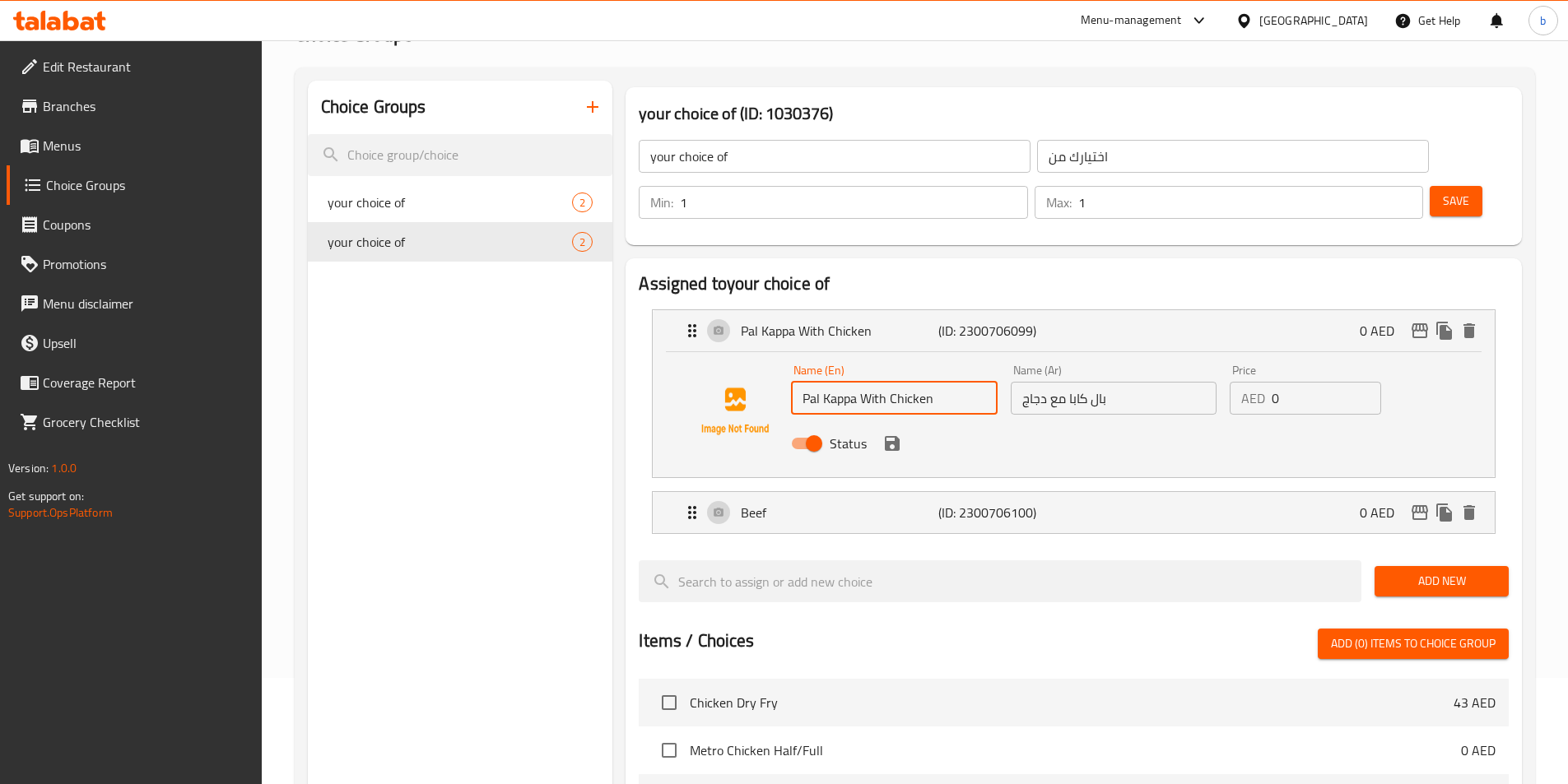
drag, startPoint x: 890, startPoint y: 351, endPoint x: 571, endPoint y: 384, distance: 320.7
click at [571, 384] on div "Choice Groups your choice of 2 your choice of 2 your choice of (ID: 1030376) yo…" at bounding box center [918, 679] width 1220 height 1197
type input "Chicken"
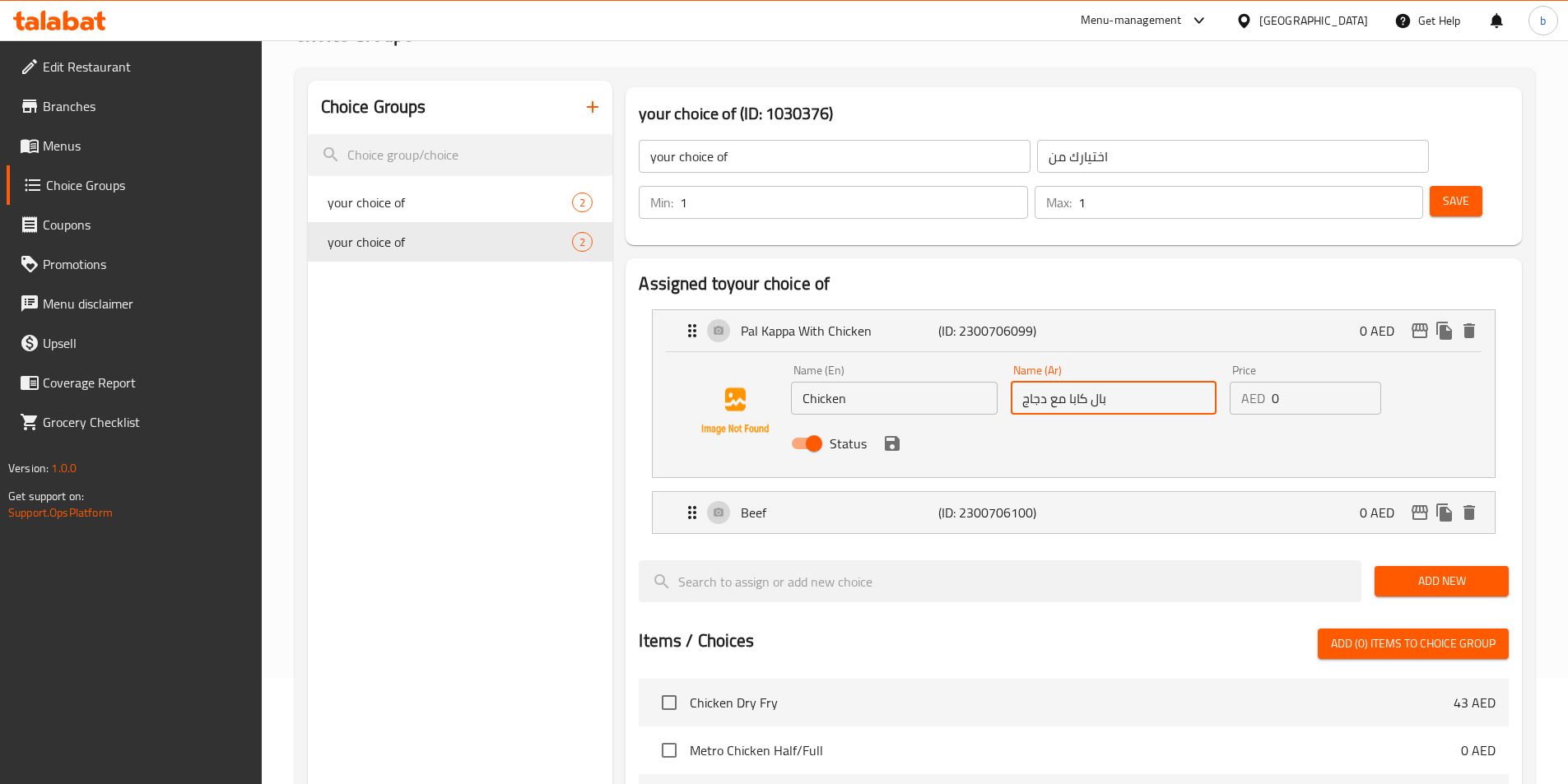
drag, startPoint x: 1045, startPoint y: 357, endPoint x: 1502, endPoint y: 371, distance: 457.2
click at [1502, 371] on li "Pal Kappa With Chicken (ID: 2300706099) 0 AED Name (En) Chicken Name (En) Name …" at bounding box center [1073, 394] width 870 height 182
type input "دجاج"
click at [893, 431] on button "save" at bounding box center [893, 443] width 25 height 25
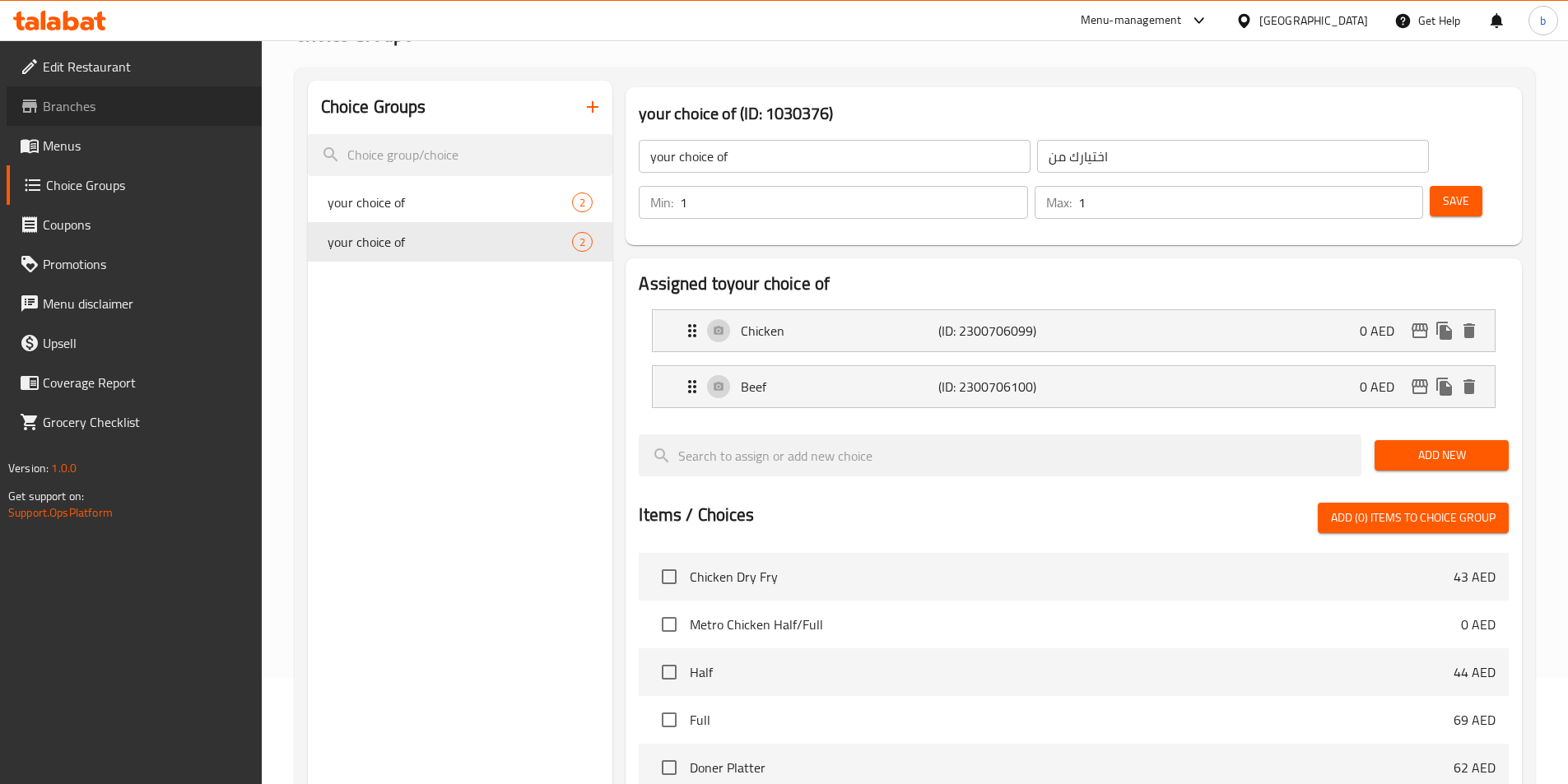
click at [38, 124] on link "Branches" at bounding box center [133, 106] width 255 height 40
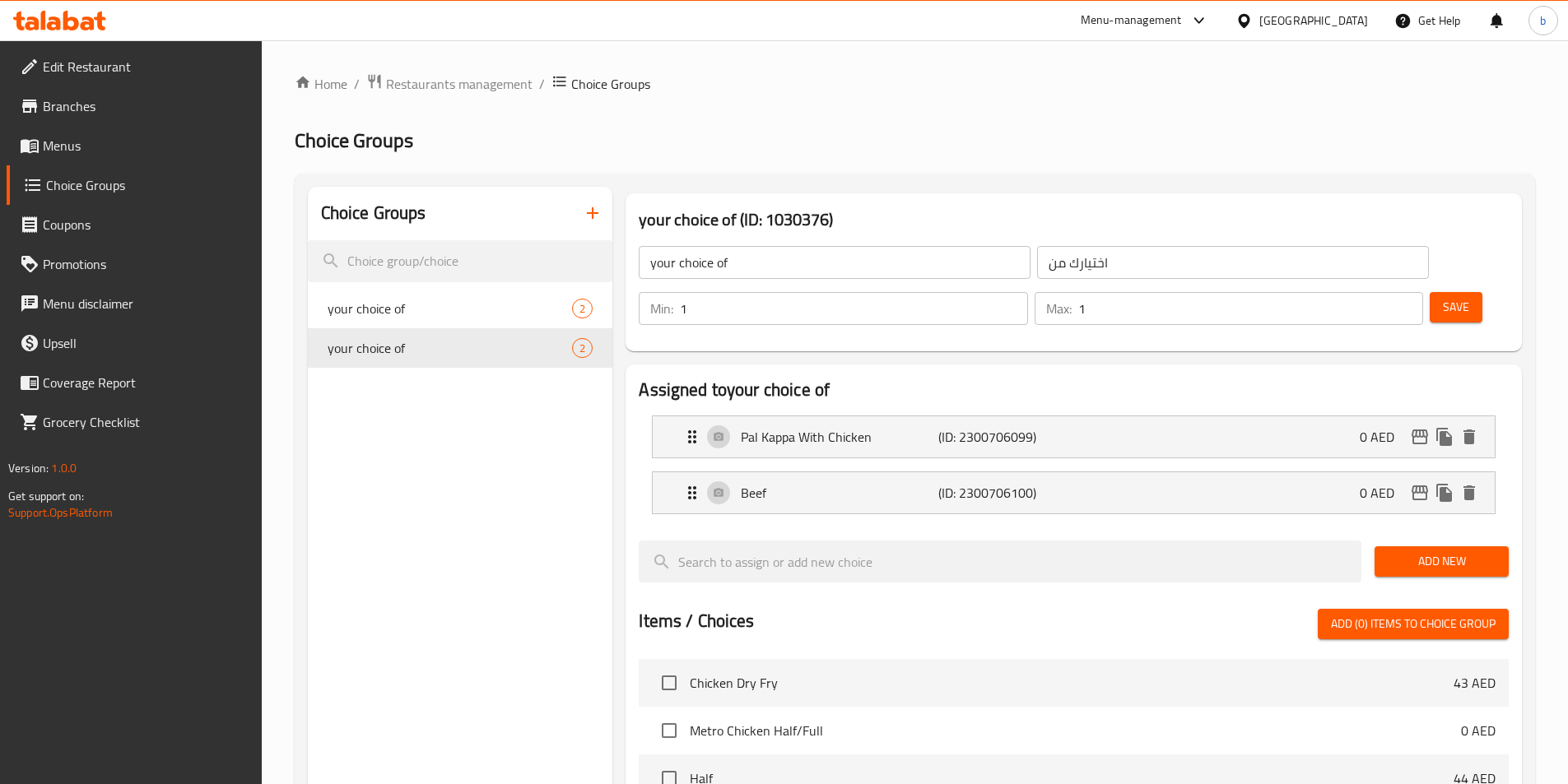
scroll to position [63, 0]
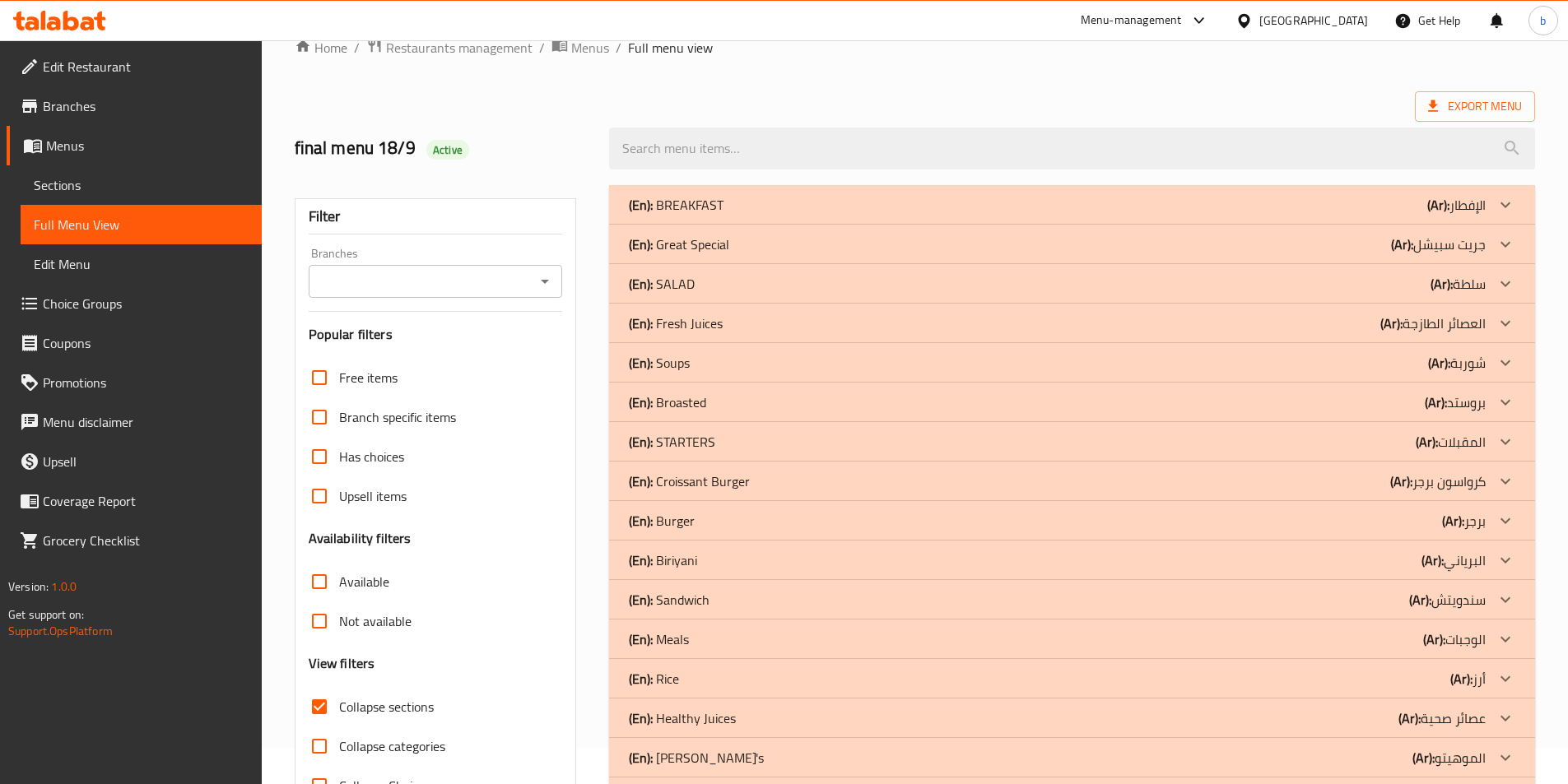
scroll to position [200, 0]
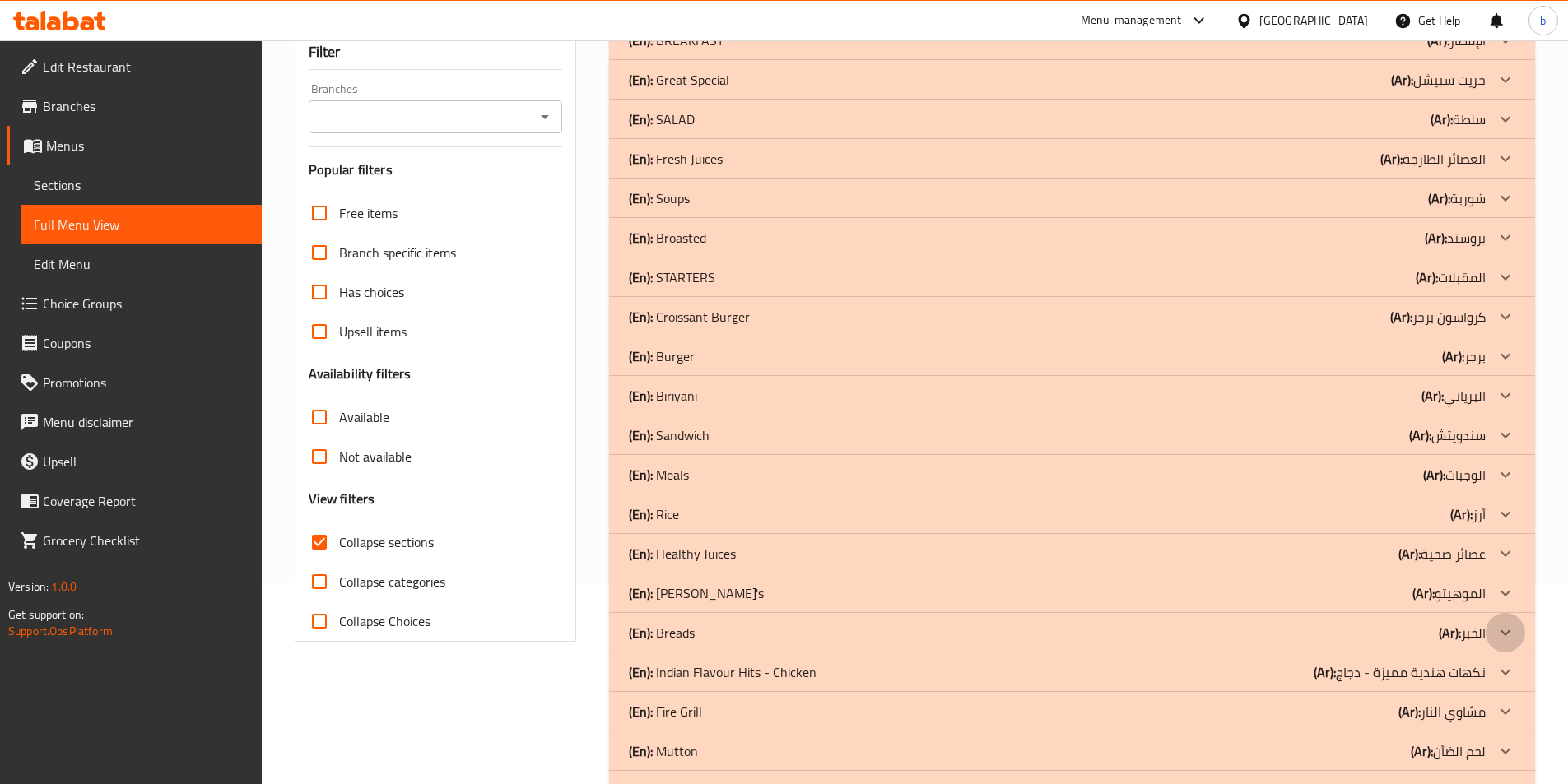
click at [1497, 630] on icon at bounding box center [1505, 633] width 19 height 19
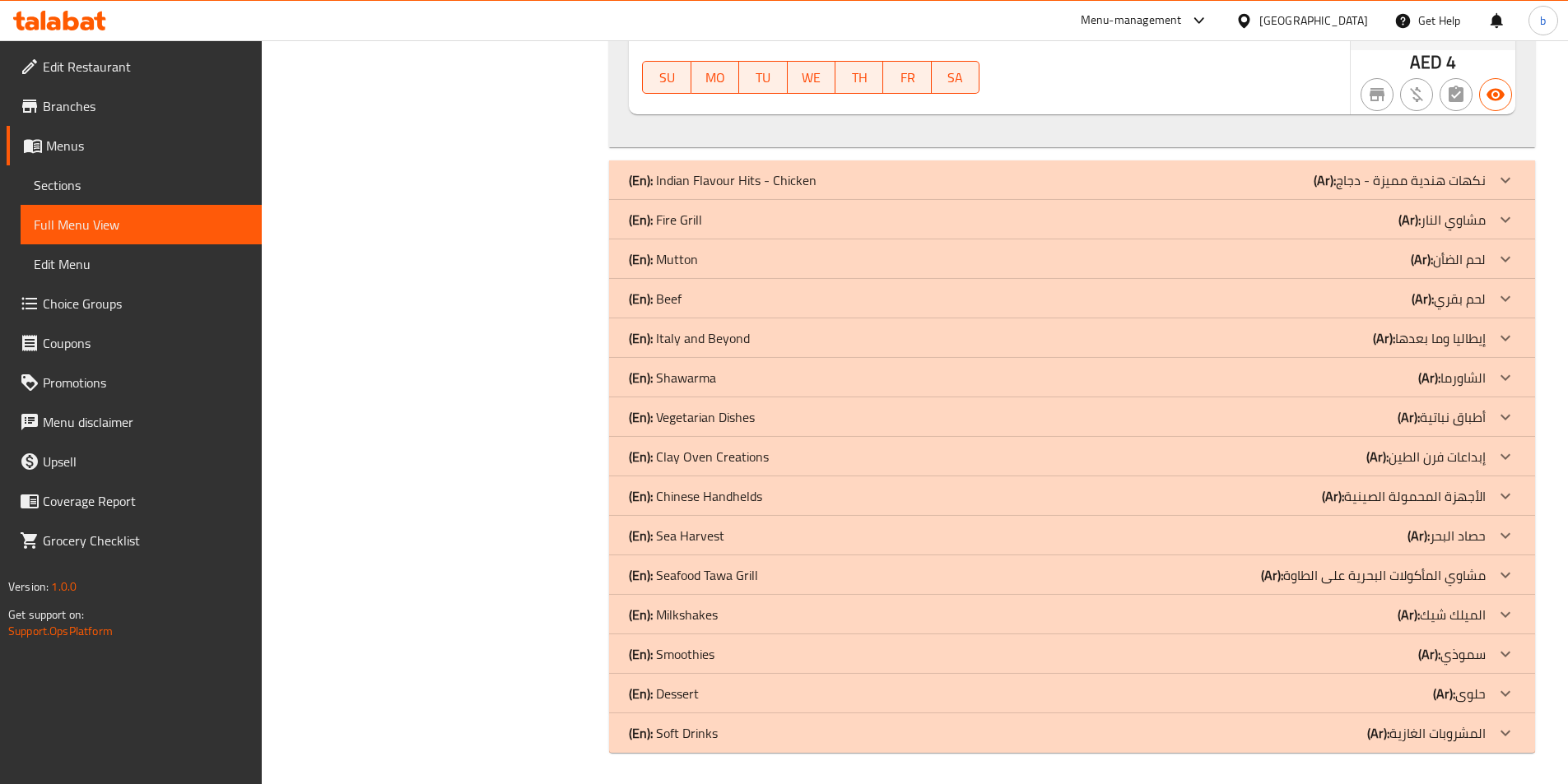
scroll to position [3233, 0]
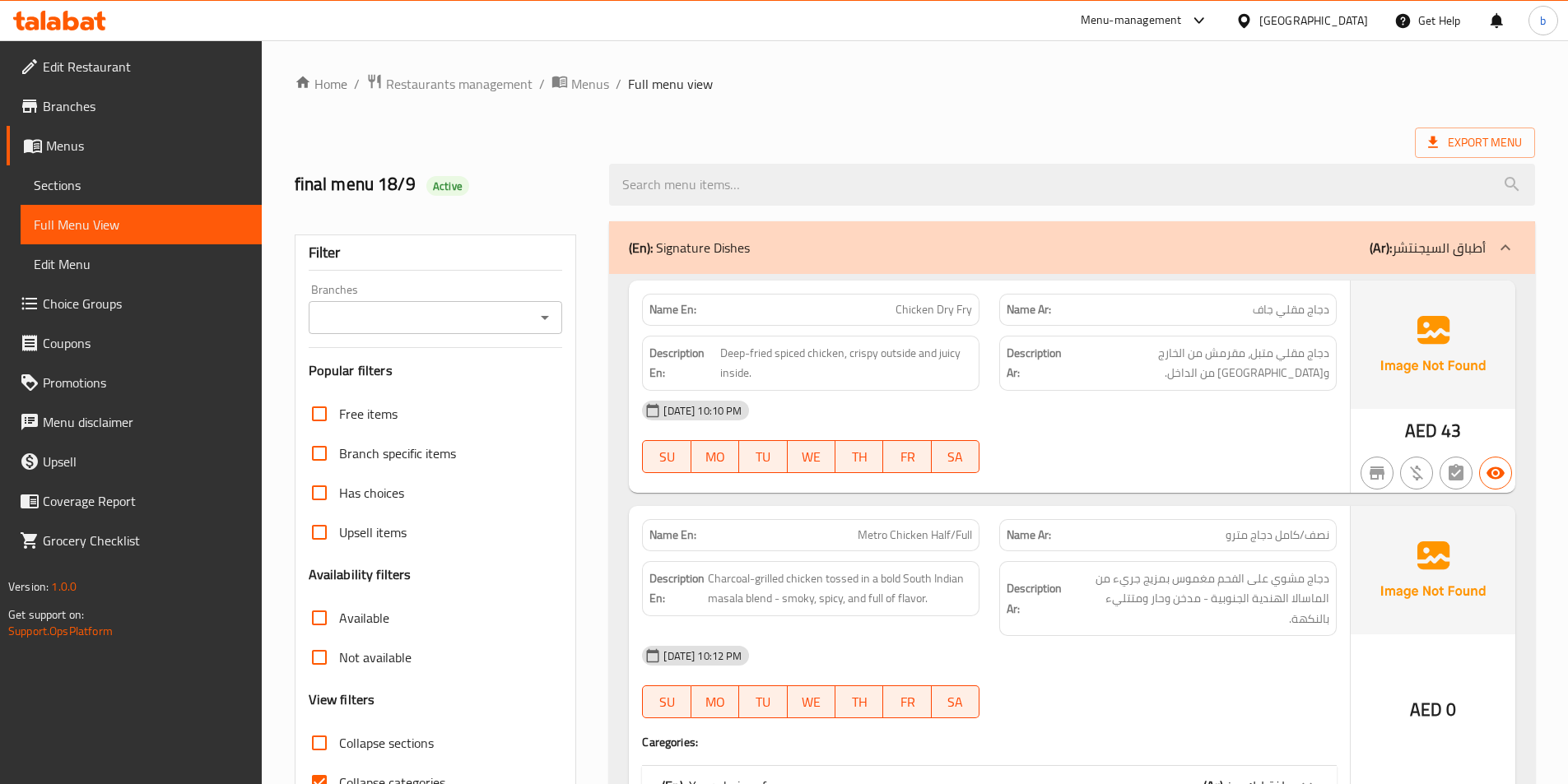
click at [320, 745] on input "Collapse sections" at bounding box center [319, 743] width 40 height 40
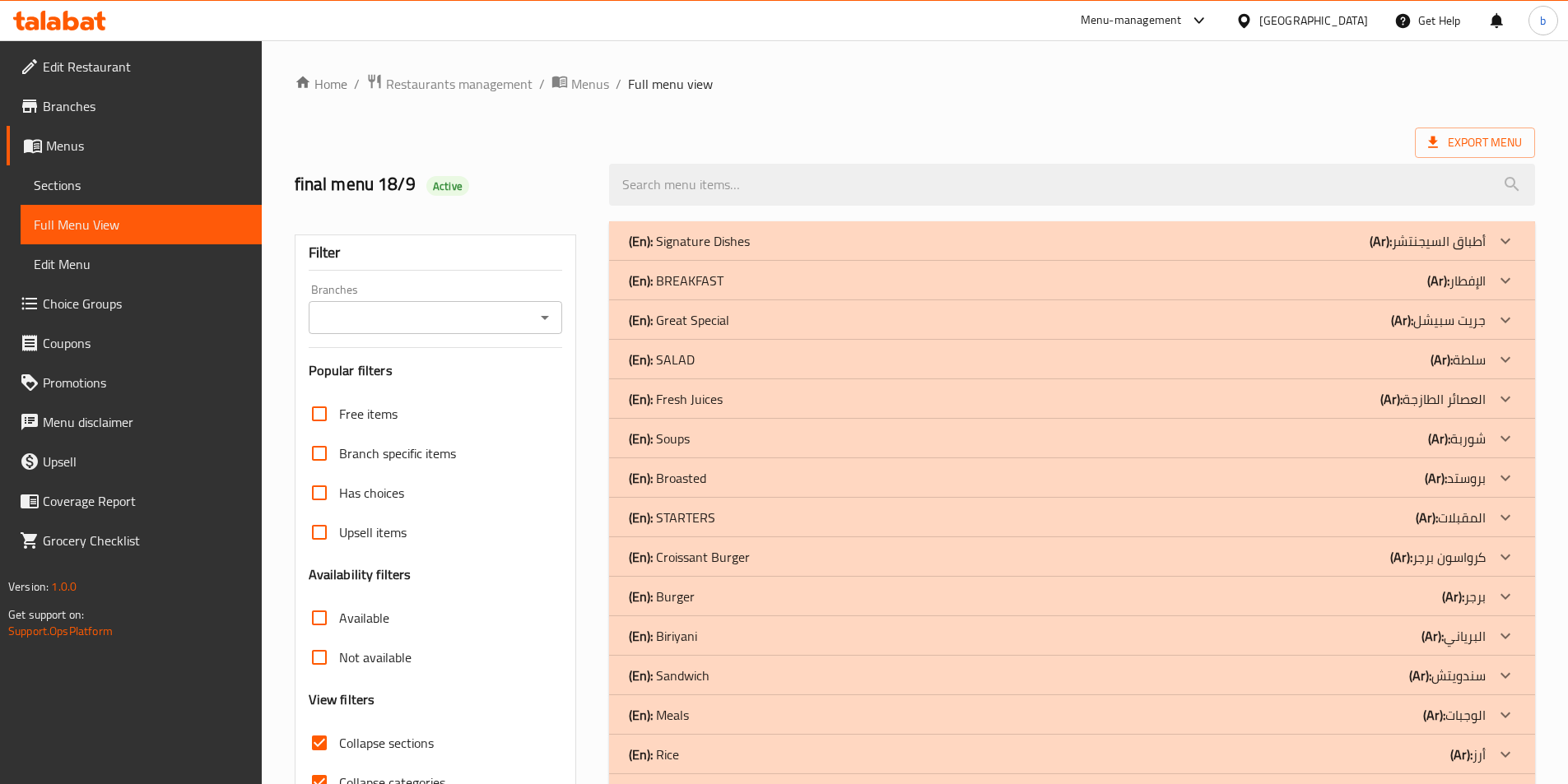
scroll to position [82, 0]
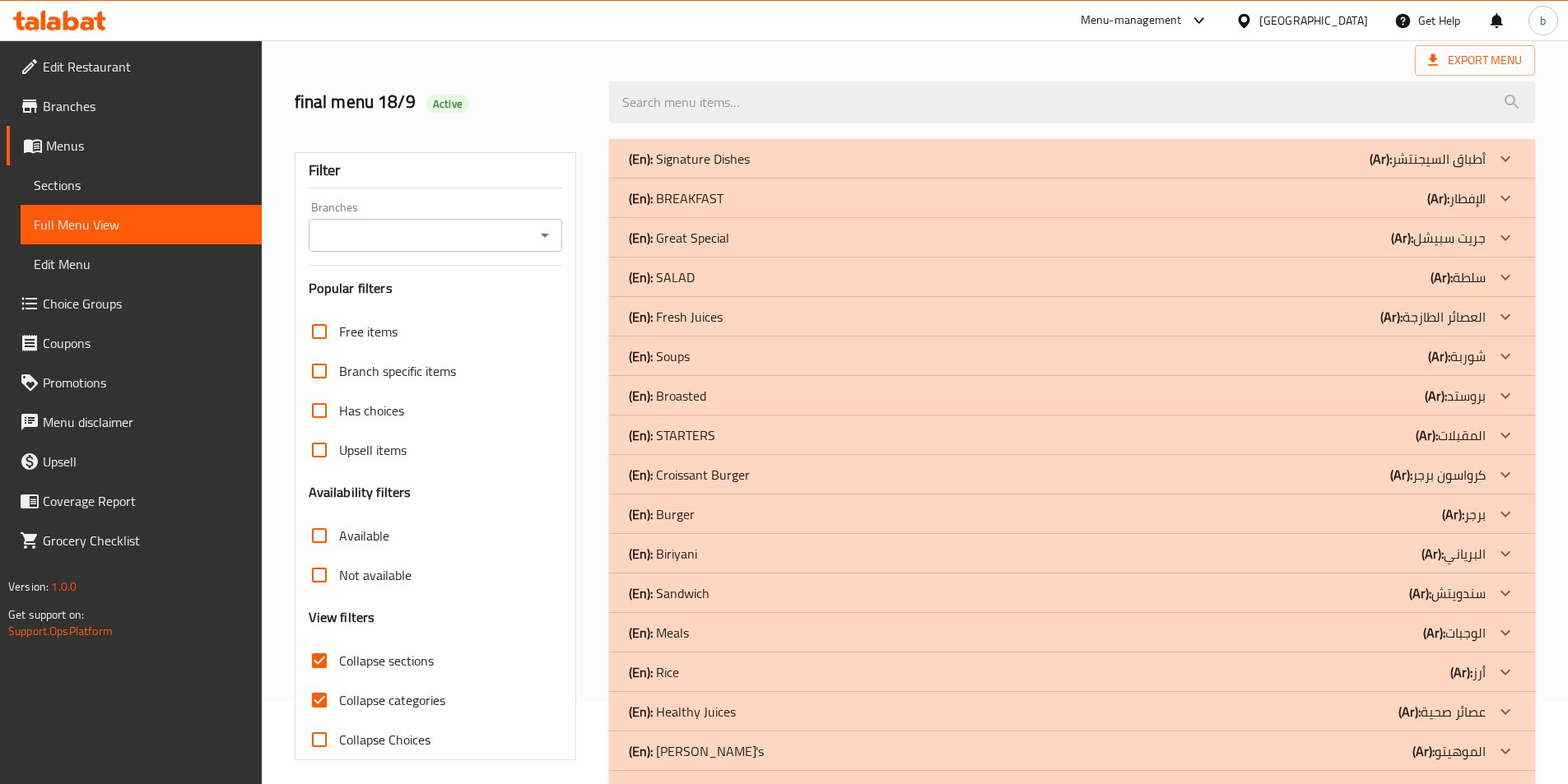
click at [1510, 157] on icon at bounding box center [1504, 158] width 10 height 6
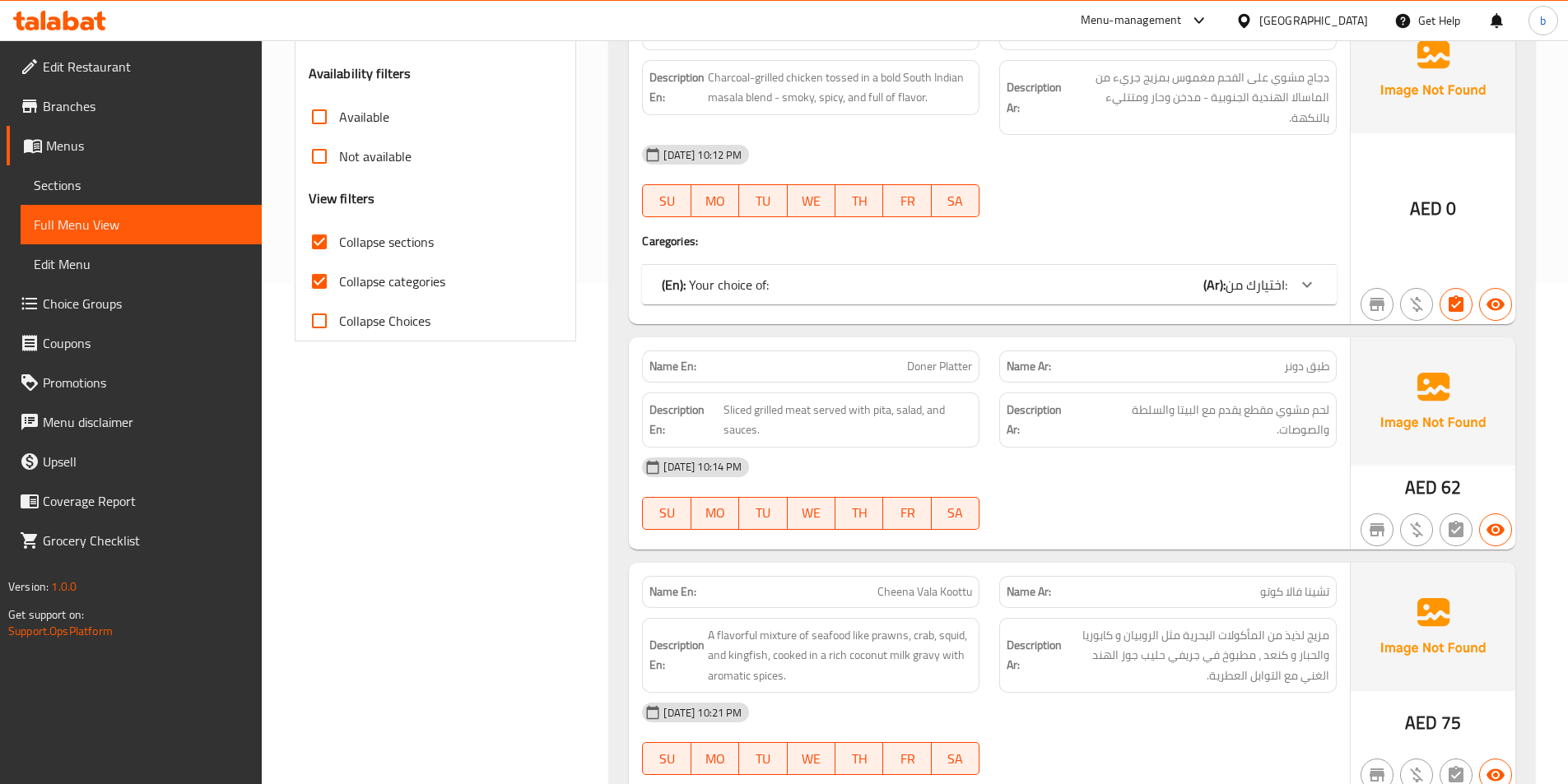
scroll to position [659, 0]
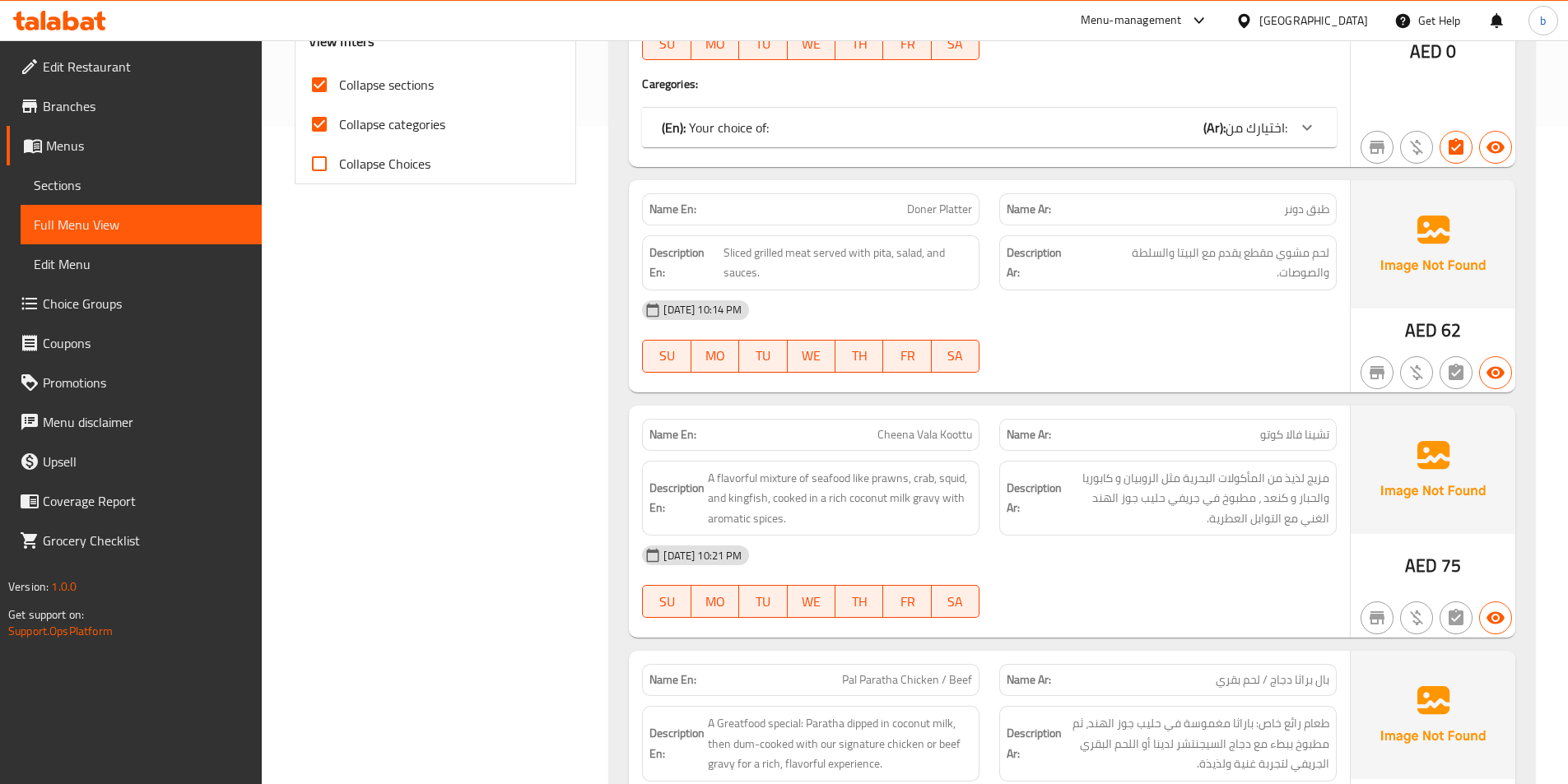
drag, startPoint x: 1308, startPoint y: 122, endPoint x: 1247, endPoint y: 213, distance: 109.6
click at [1308, 122] on icon at bounding box center [1307, 127] width 19 height 19
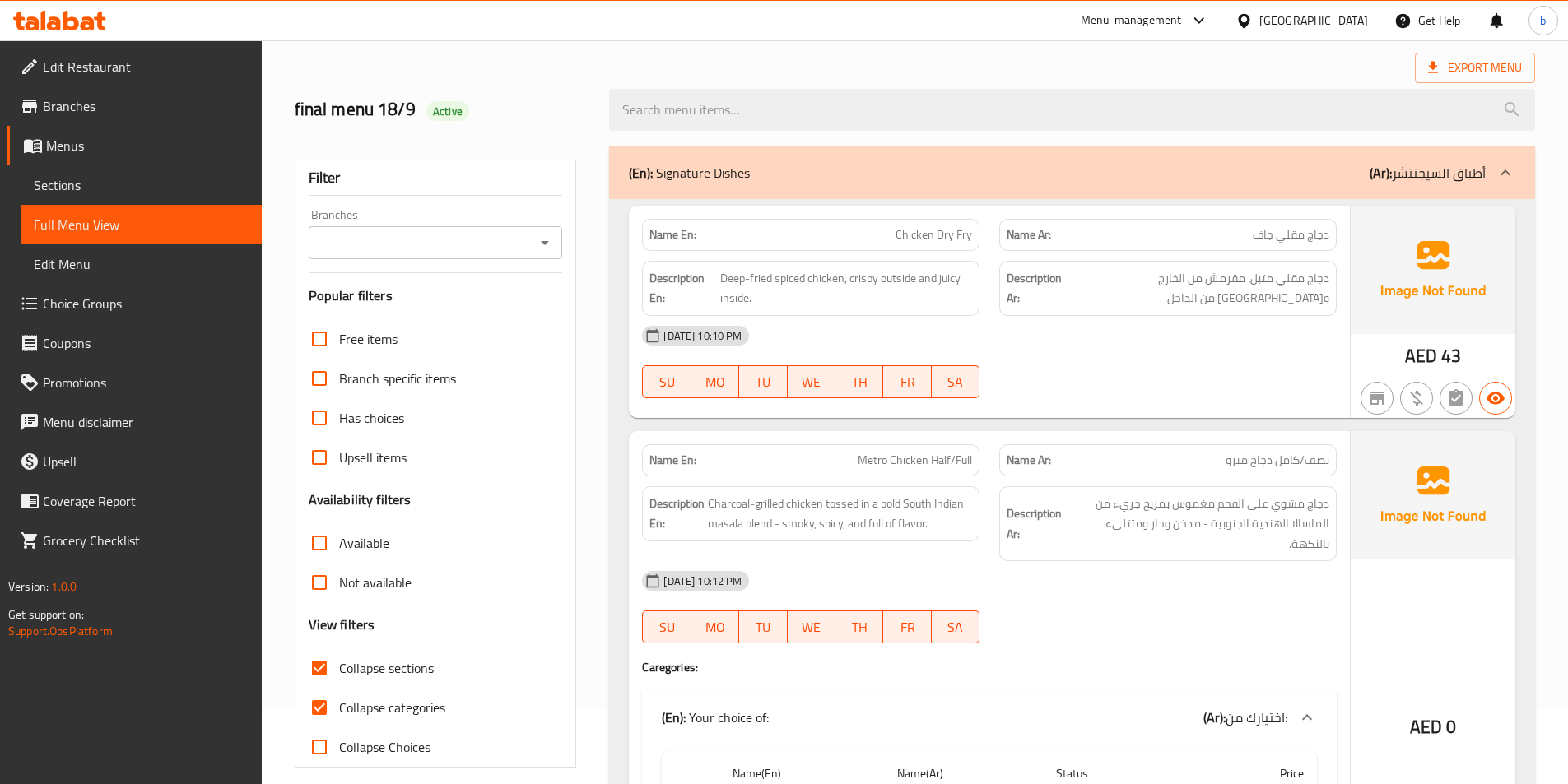
scroll to position [0, 0]
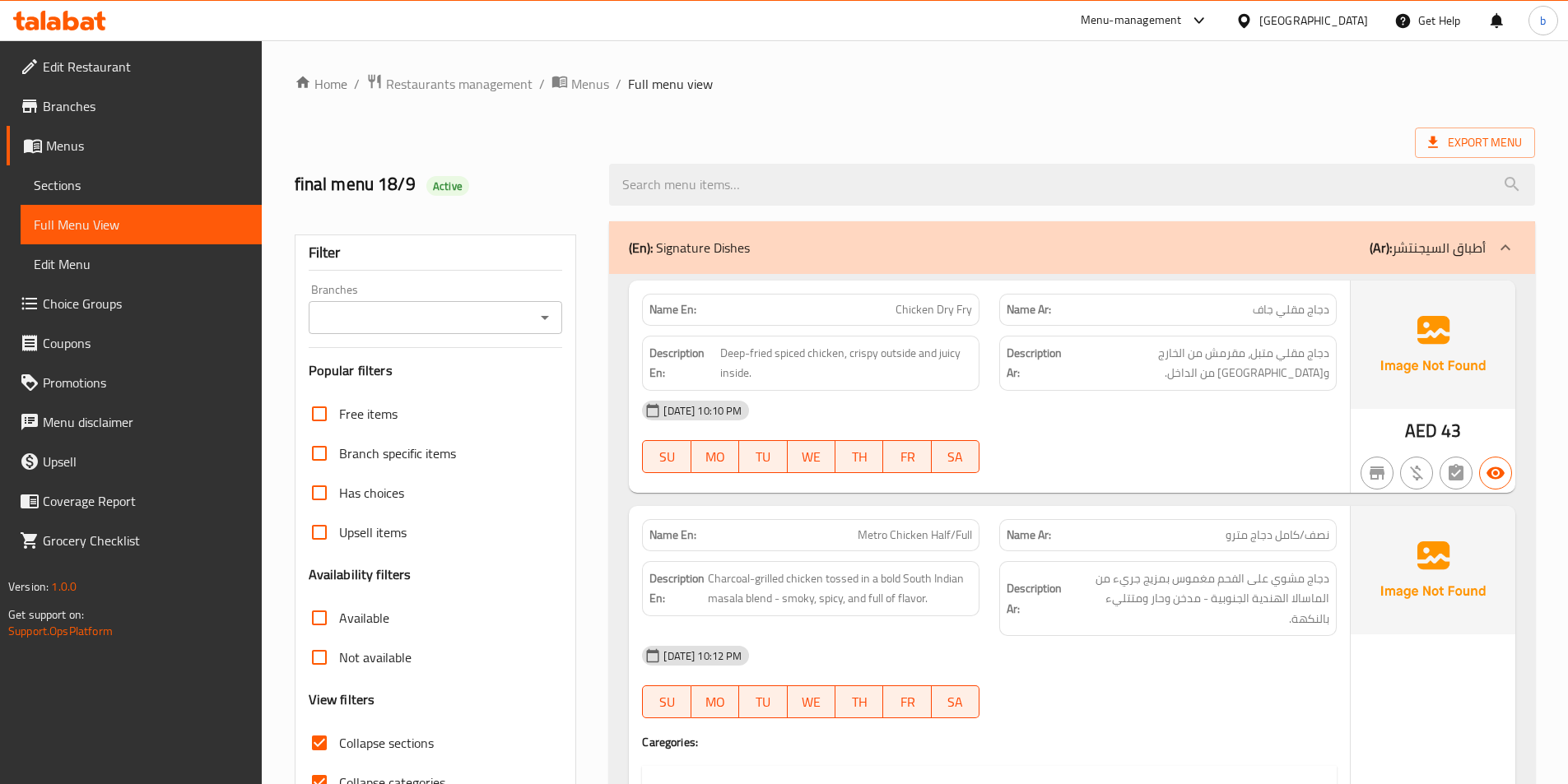
drag, startPoint x: 1499, startPoint y: 241, endPoint x: 1353, endPoint y: 358, distance: 187.1
click at [1499, 241] on icon at bounding box center [1505, 247] width 19 height 19
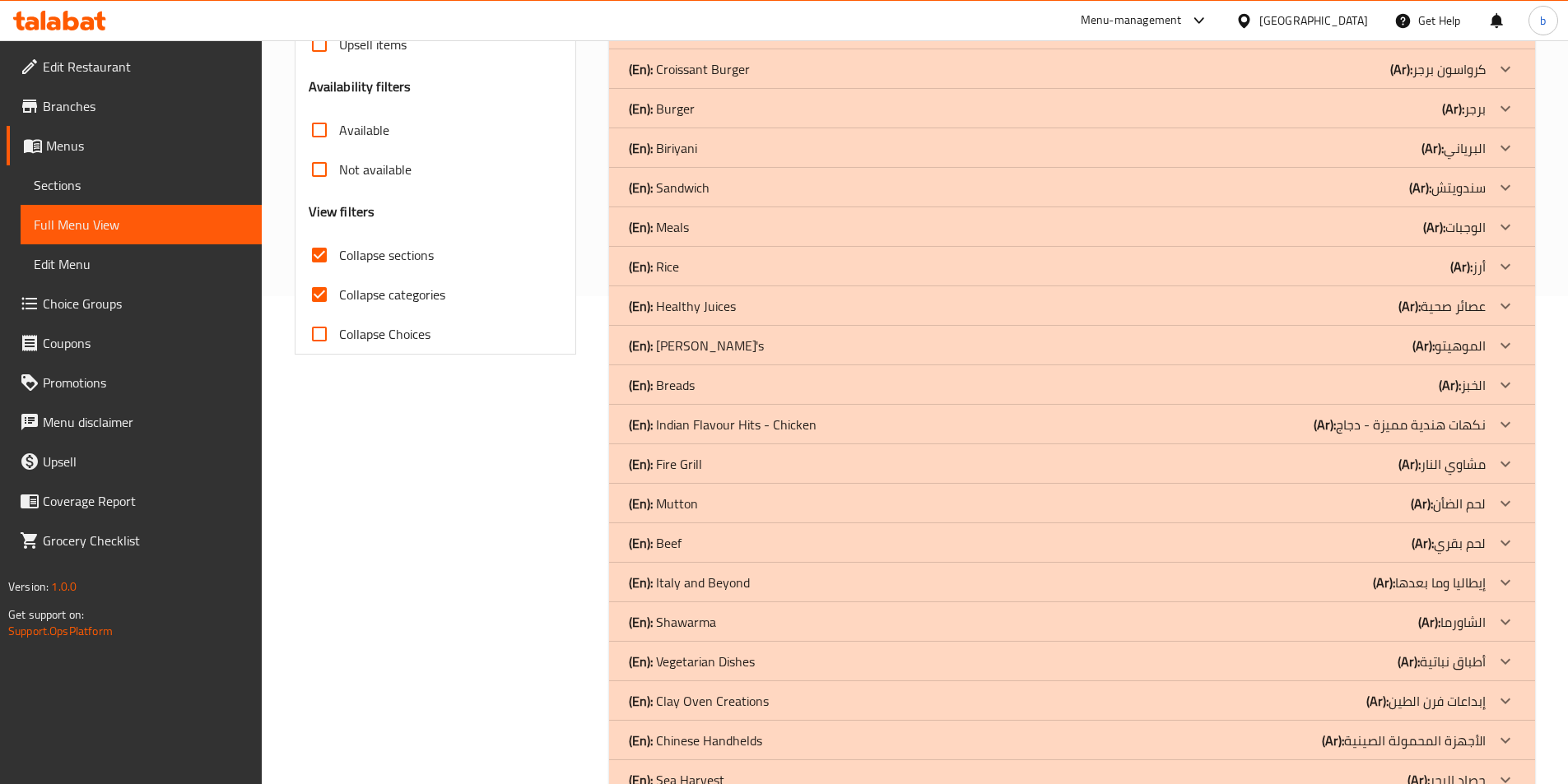
scroll to position [487, 0]
click at [739, 387] on div "(En): Breads (Ar): الخبز" at bounding box center [1057, 386] width 856 height 19
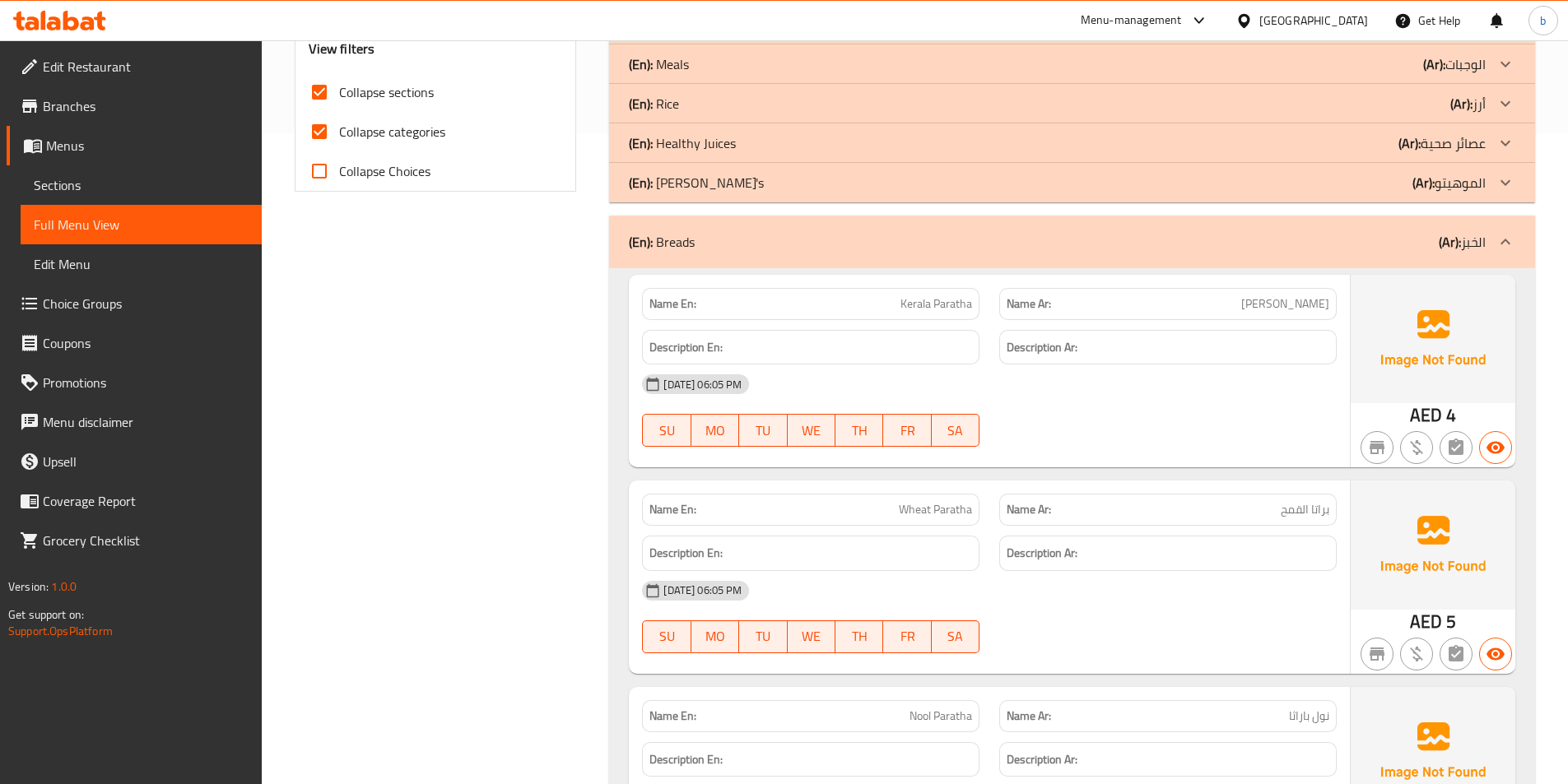
scroll to position [652, 0]
click at [942, 517] on span "Wheat Paratha" at bounding box center [935, 509] width 73 height 18
copy span "Paratha"
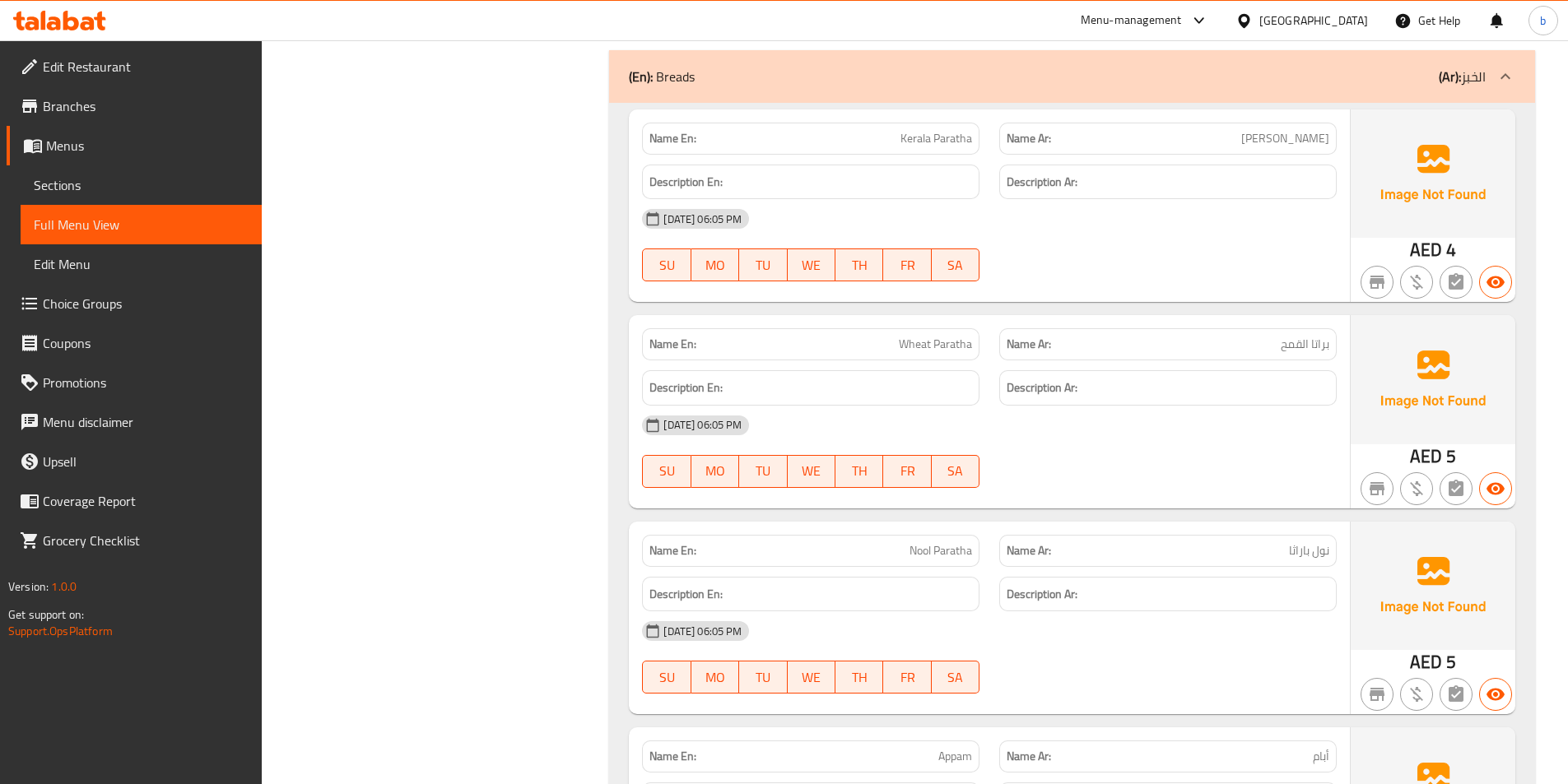
click at [1322, 339] on span "براتا القمح" at bounding box center [1305, 344] width 49 height 18
copy span "براتا"
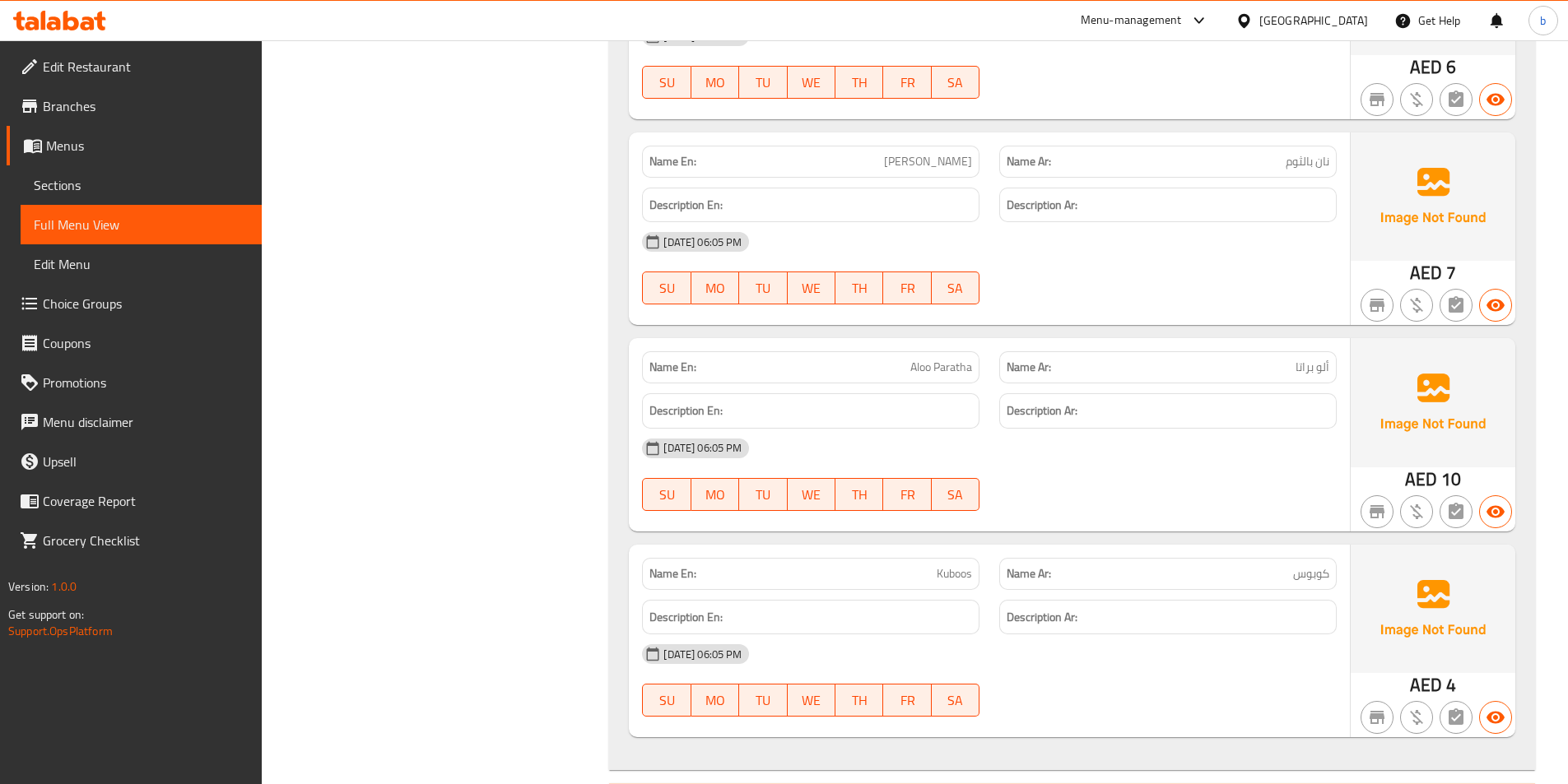
scroll to position [2710, 0]
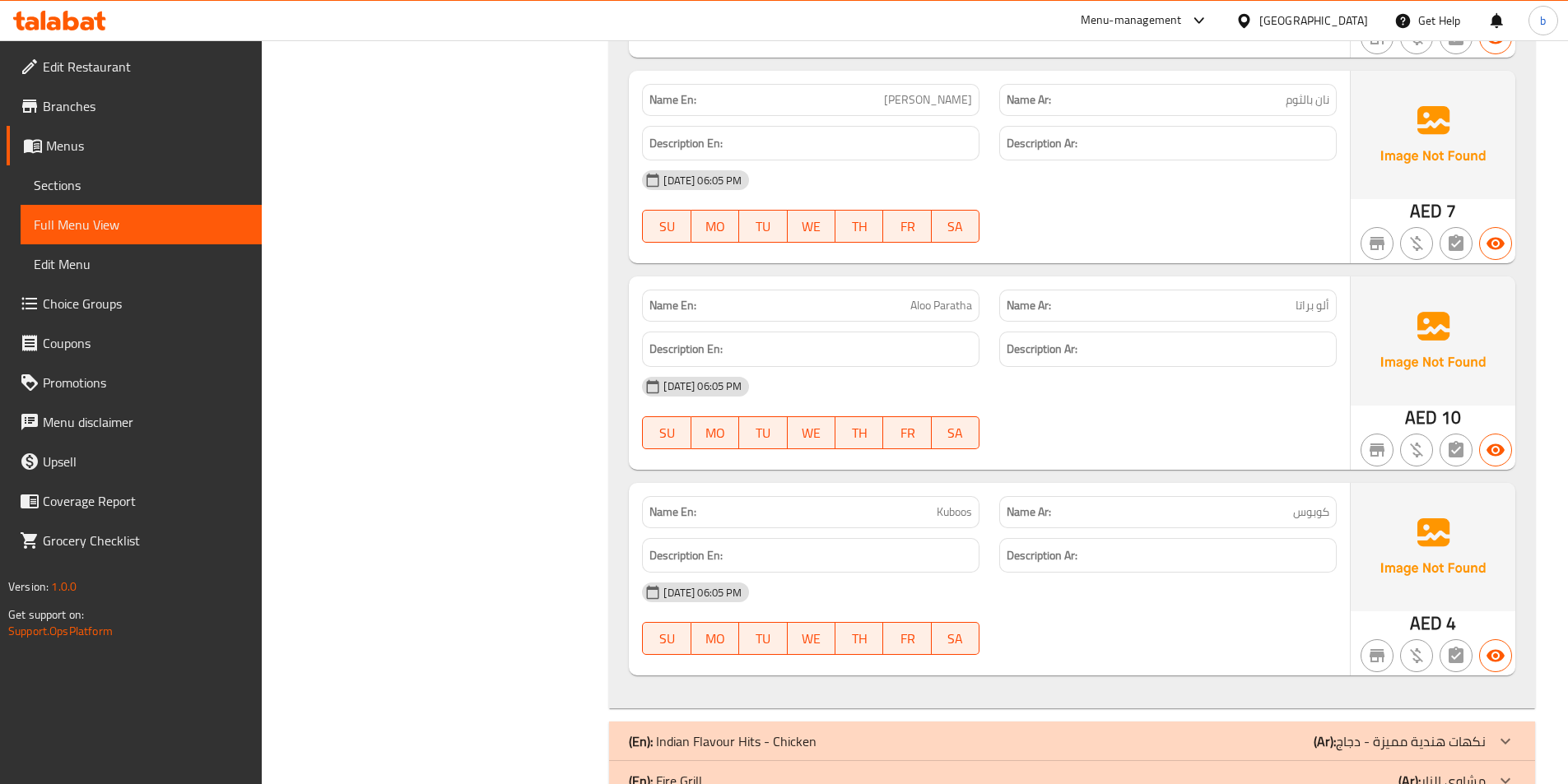
click at [956, 511] on span "Kuboos" at bounding box center [954, 513] width 35 height 18
copy span "Kuboos"
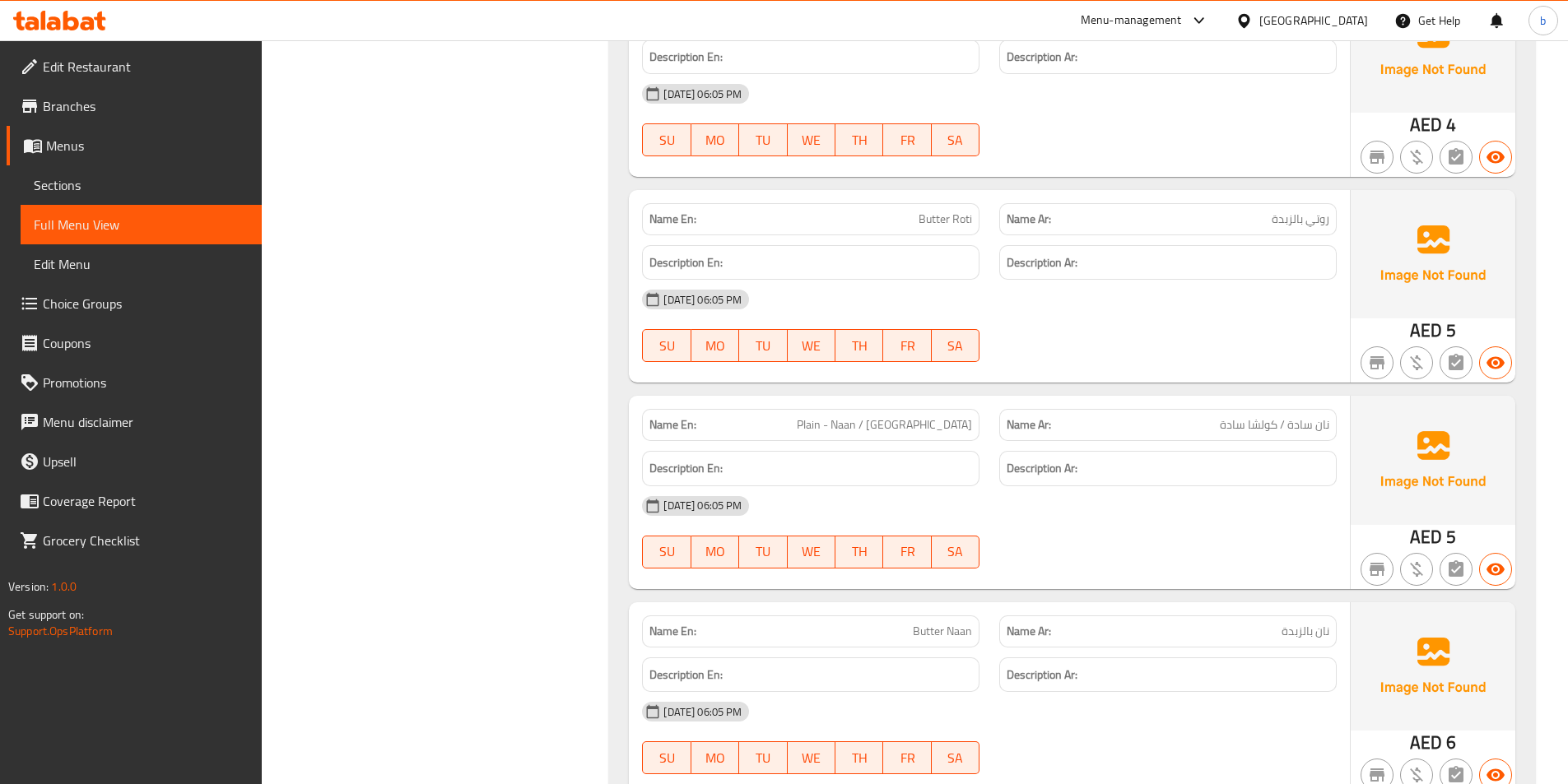
scroll to position [1969, 0]
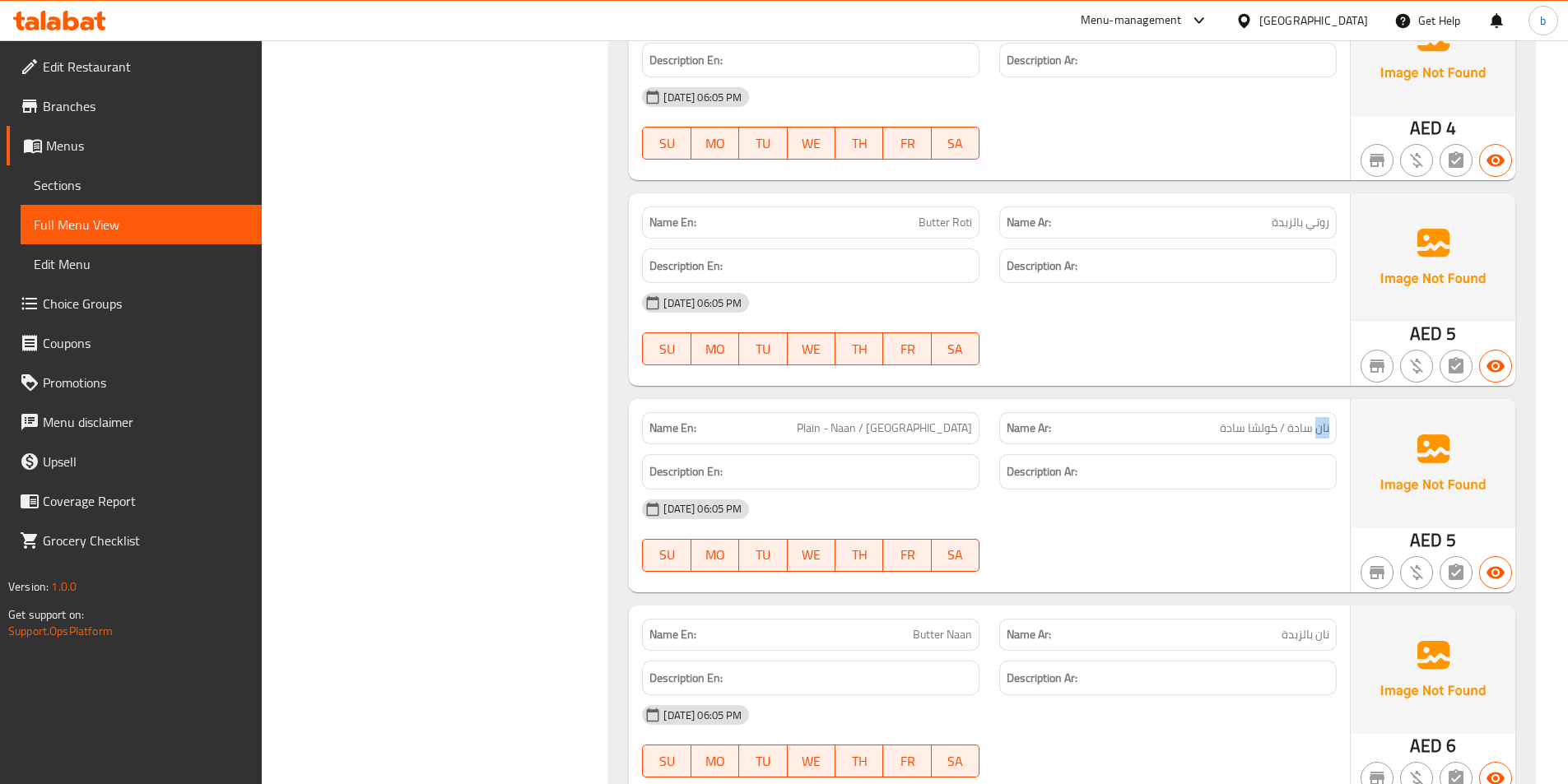
drag, startPoint x: 1318, startPoint y: 426, endPoint x: 903, endPoint y: 408, distance: 415.4
click at [1338, 419] on div "Name Ar: نان سادة / كولشا سادة" at bounding box center [1168, 428] width 358 height 52
click at [918, 433] on span "Plain - Naan / [GEOGRAPHIC_DATA]" at bounding box center [884, 428] width 176 height 18
copy span "Naan"
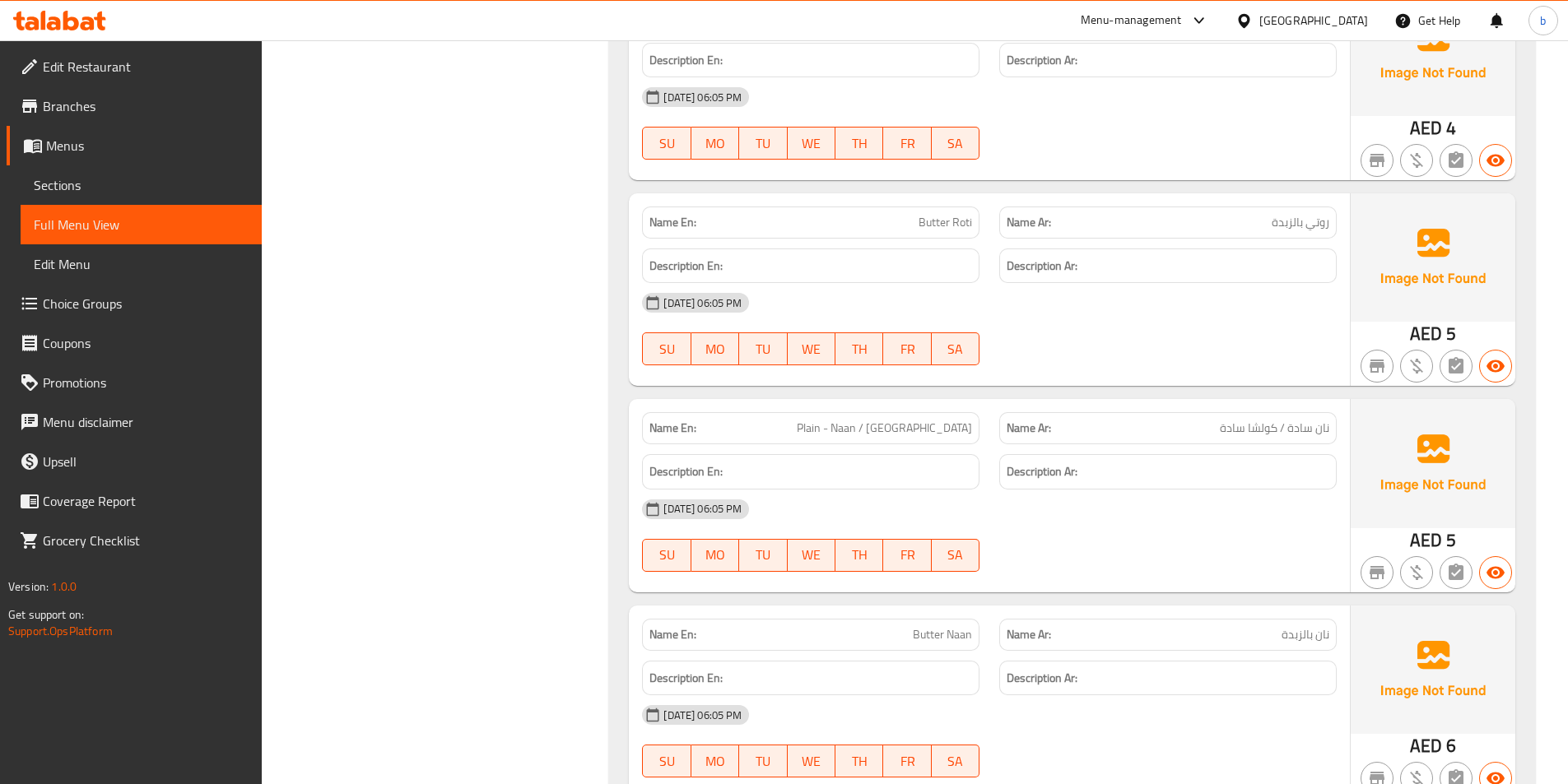
click at [1320, 429] on span "نان سادة / كولشا سادة" at bounding box center [1275, 428] width 109 height 18
copy span "نان"
click at [909, 428] on span "Plain - Naan / [GEOGRAPHIC_DATA]" at bounding box center [884, 428] width 176 height 18
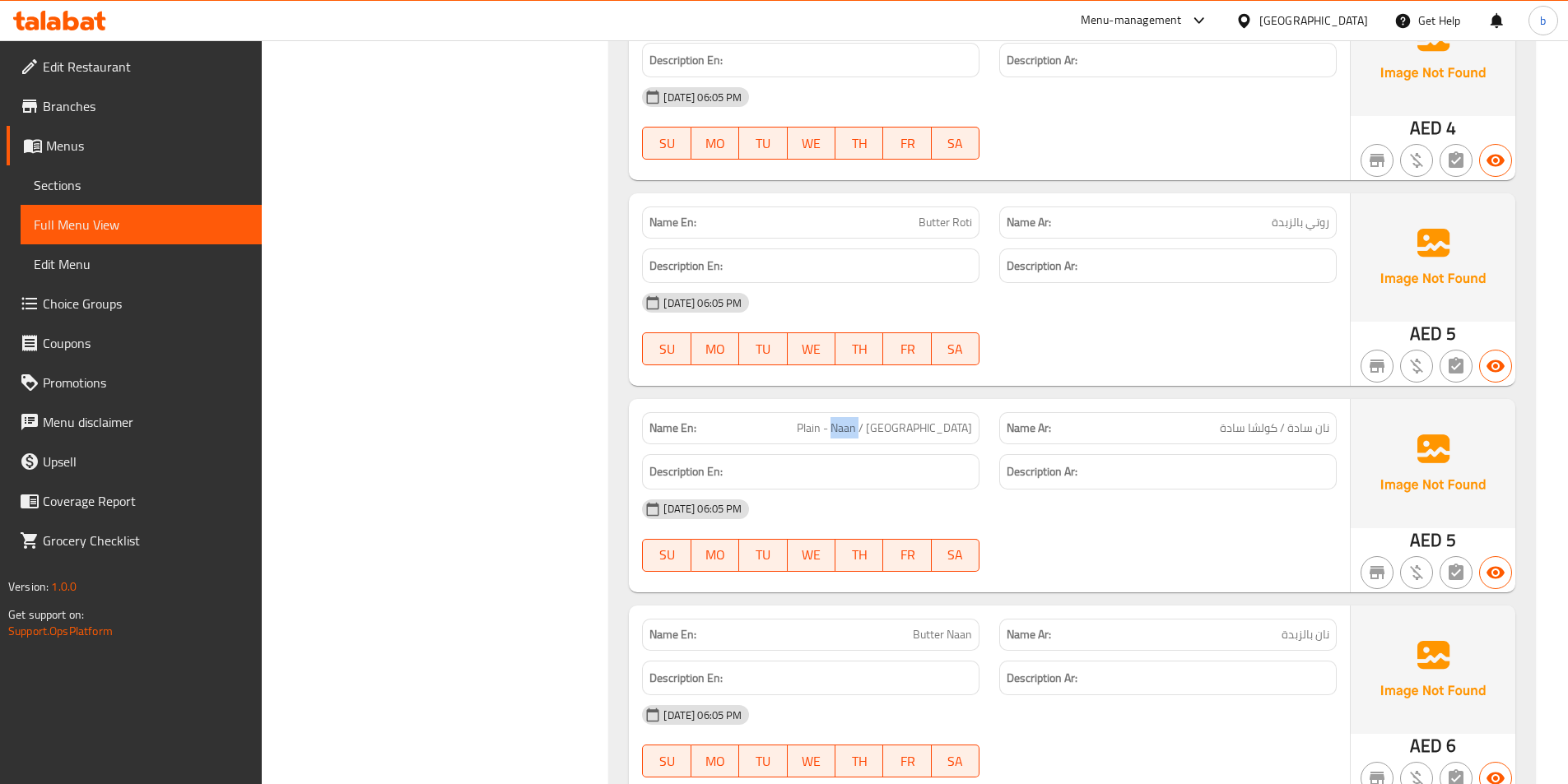
copy span "Naan"
click at [957, 424] on span "Plain - Naan / [GEOGRAPHIC_DATA]" at bounding box center [884, 428] width 176 height 18
copy span "Kulcha"
click at [927, 425] on span "Plain - Naan / [GEOGRAPHIC_DATA]" at bounding box center [884, 428] width 176 height 18
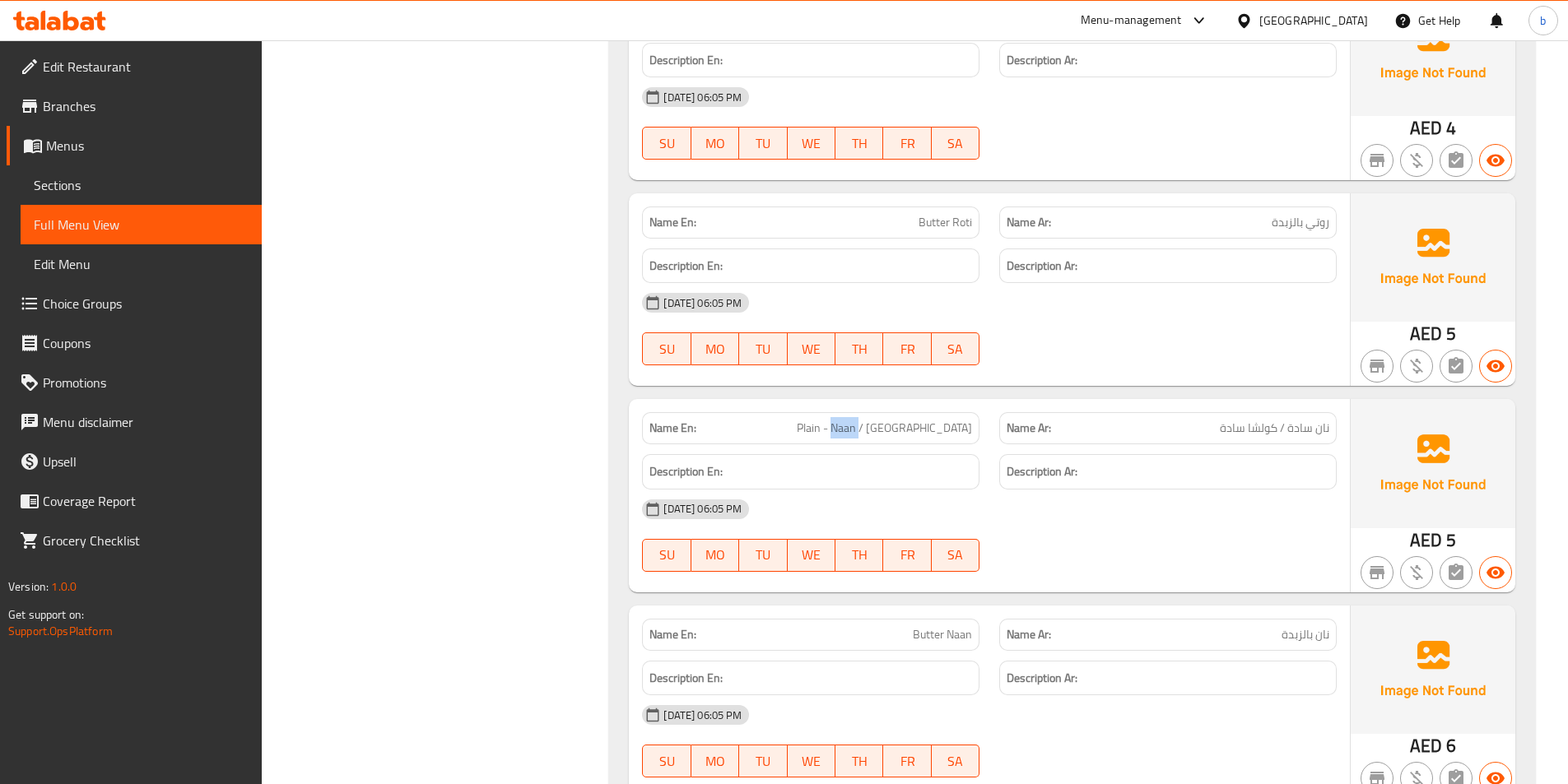
click at [927, 425] on span "Plain - Naan / [GEOGRAPHIC_DATA]" at bounding box center [884, 428] width 176 height 18
copy span "Naan"
click at [1325, 425] on span "نان سادة / كولشا سادة" at bounding box center [1275, 428] width 109 height 18
copy span "نان"
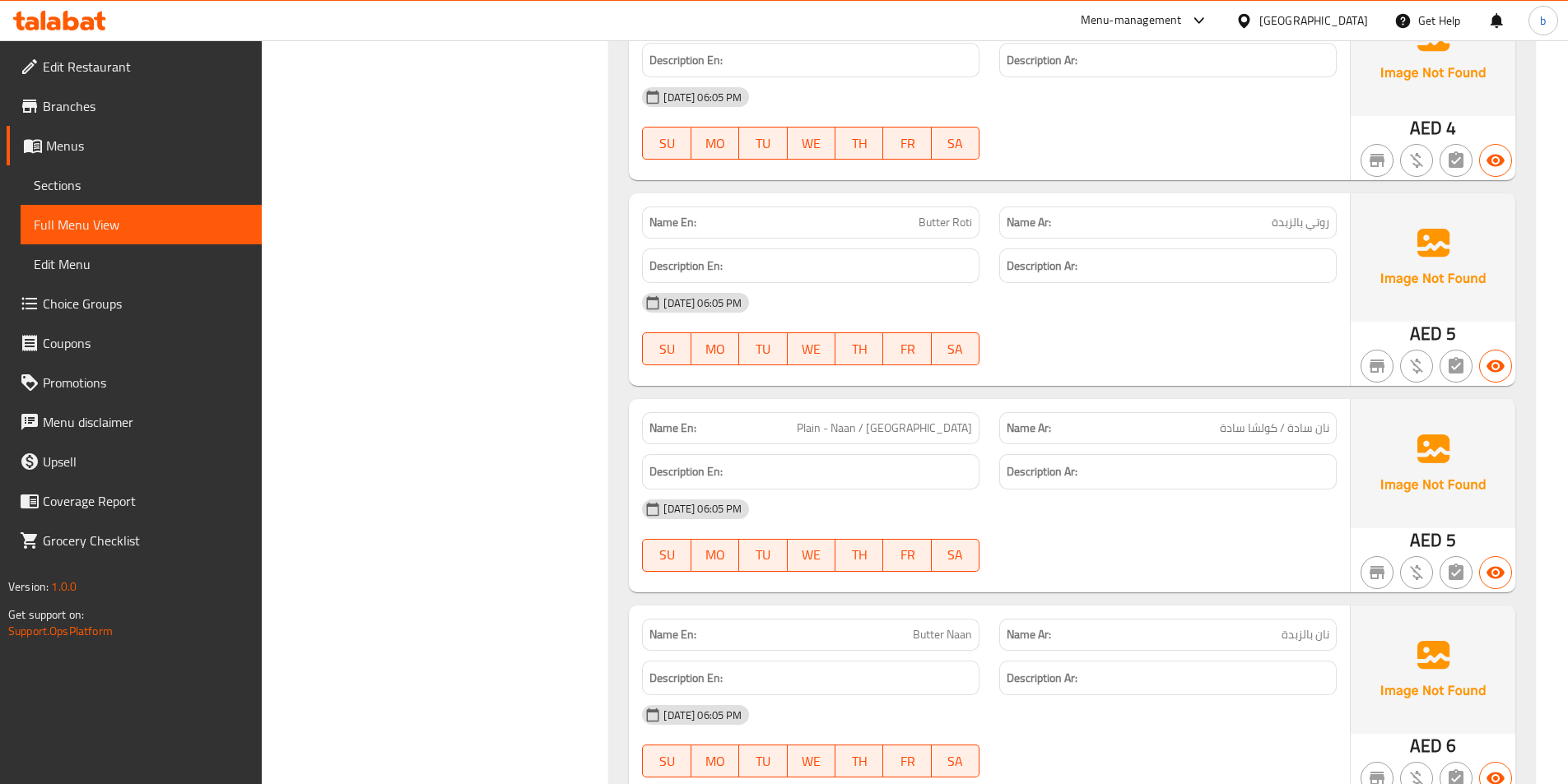
click at [953, 432] on span "Plain - Naan / [GEOGRAPHIC_DATA]" at bounding box center [884, 428] width 176 height 18
copy span "Kulcha"
click at [1260, 428] on span "نان سادة / كولشا سادة" at bounding box center [1275, 428] width 109 height 18
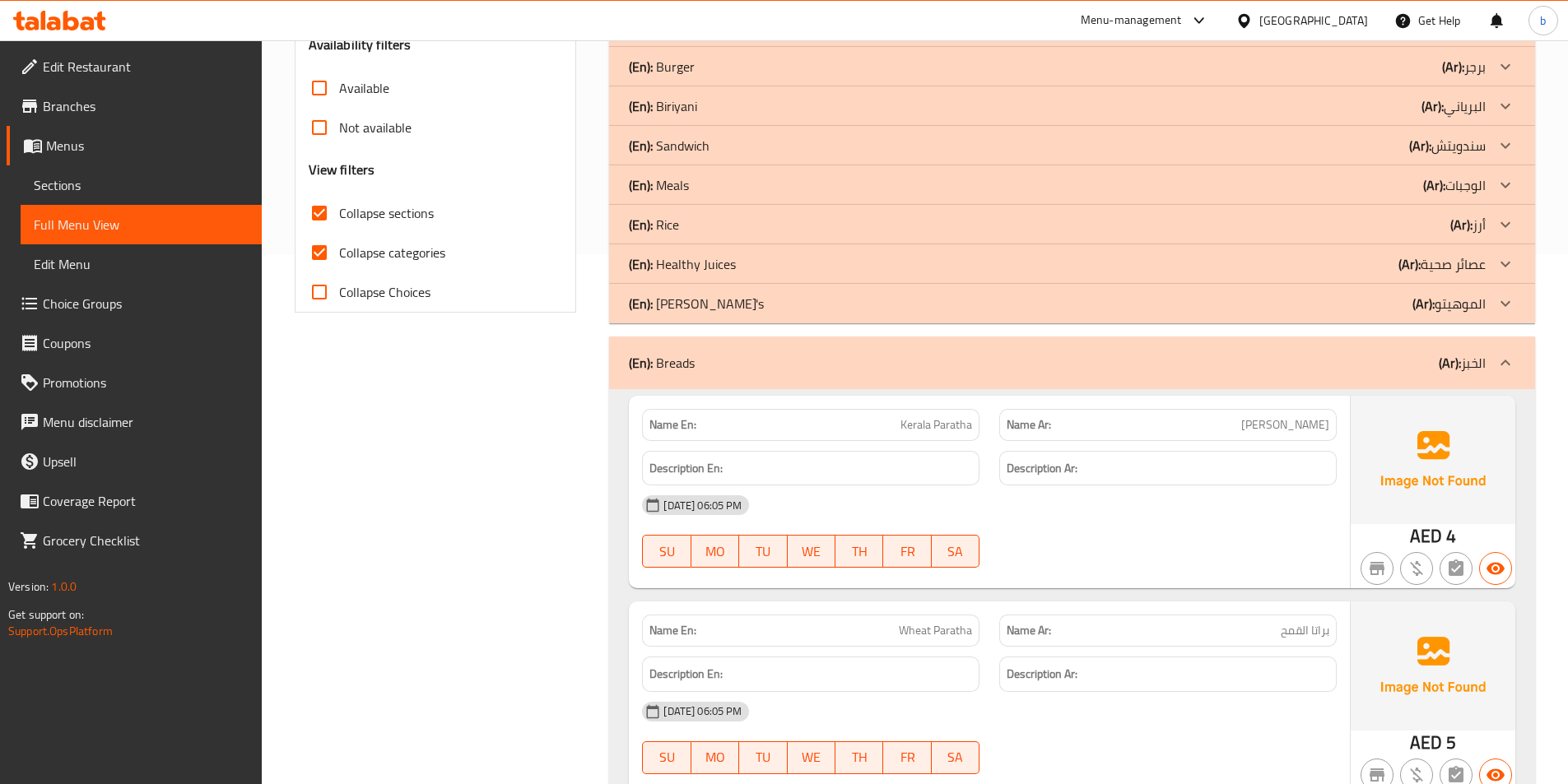
scroll to position [569, 0]
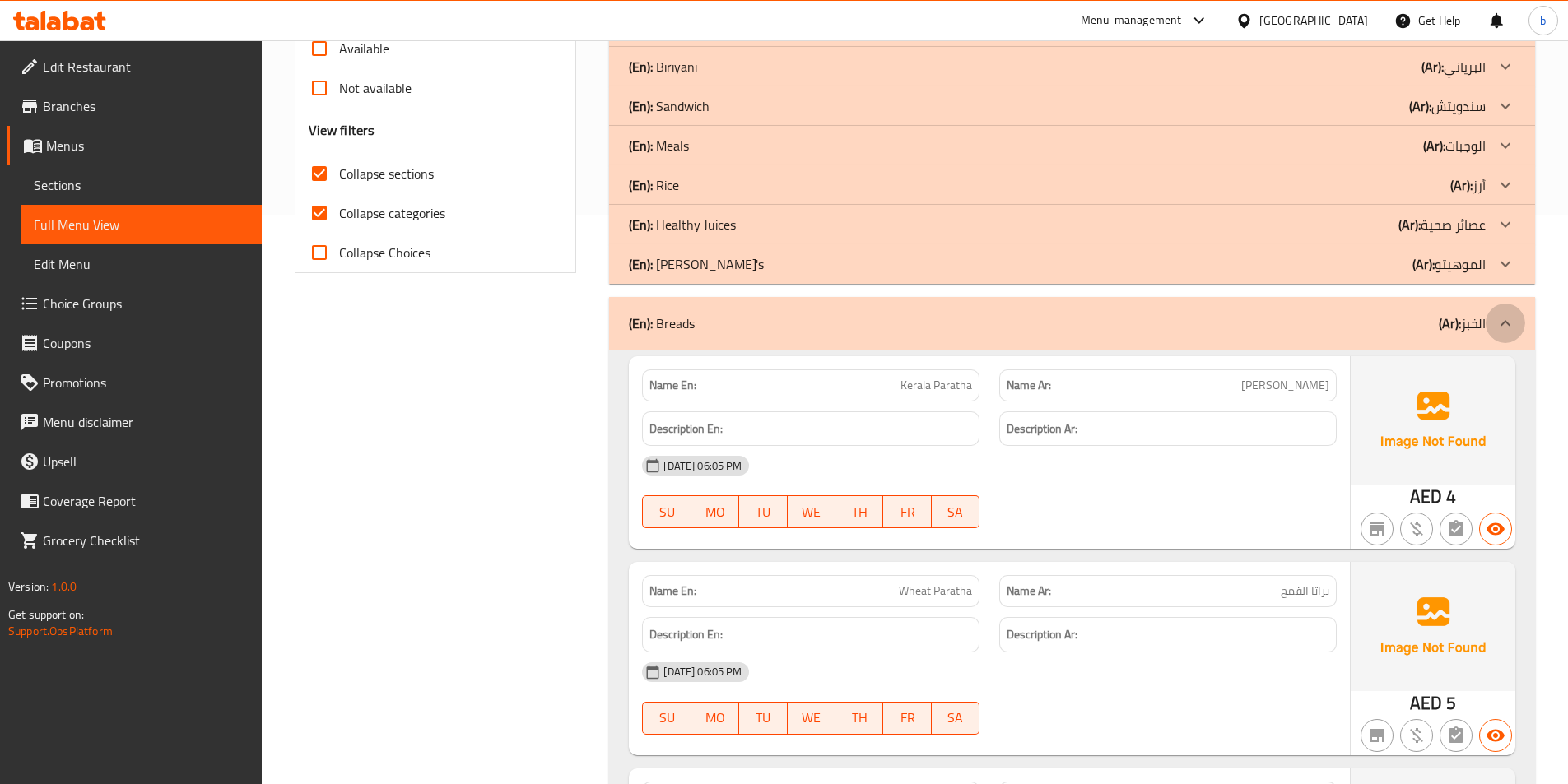
click at [1506, 308] on div at bounding box center [1505, 323] width 40 height 40
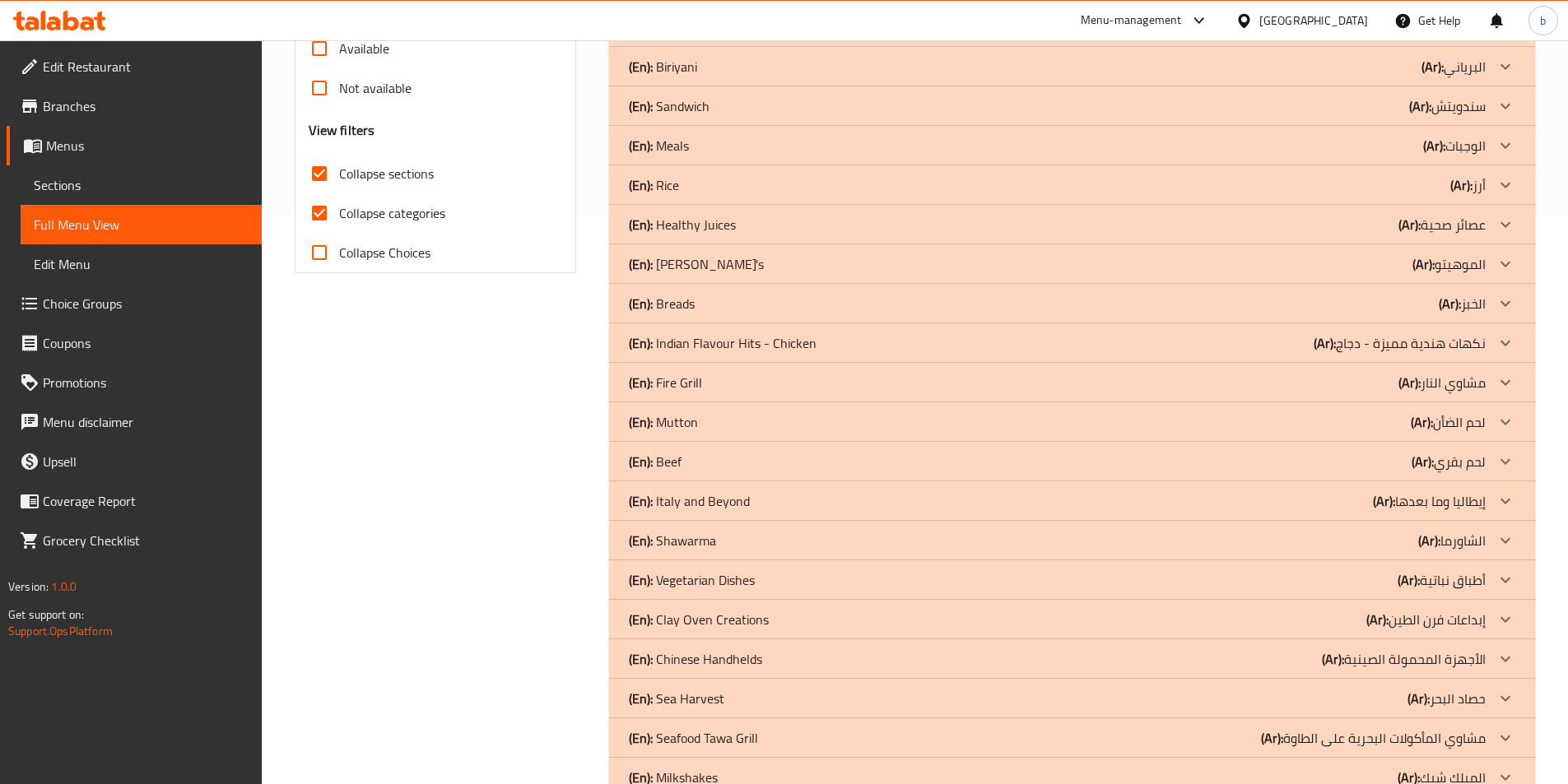
click at [778, 335] on p "(En): Indian Flavour Hits - Chicken" at bounding box center [722, 343] width 188 height 19
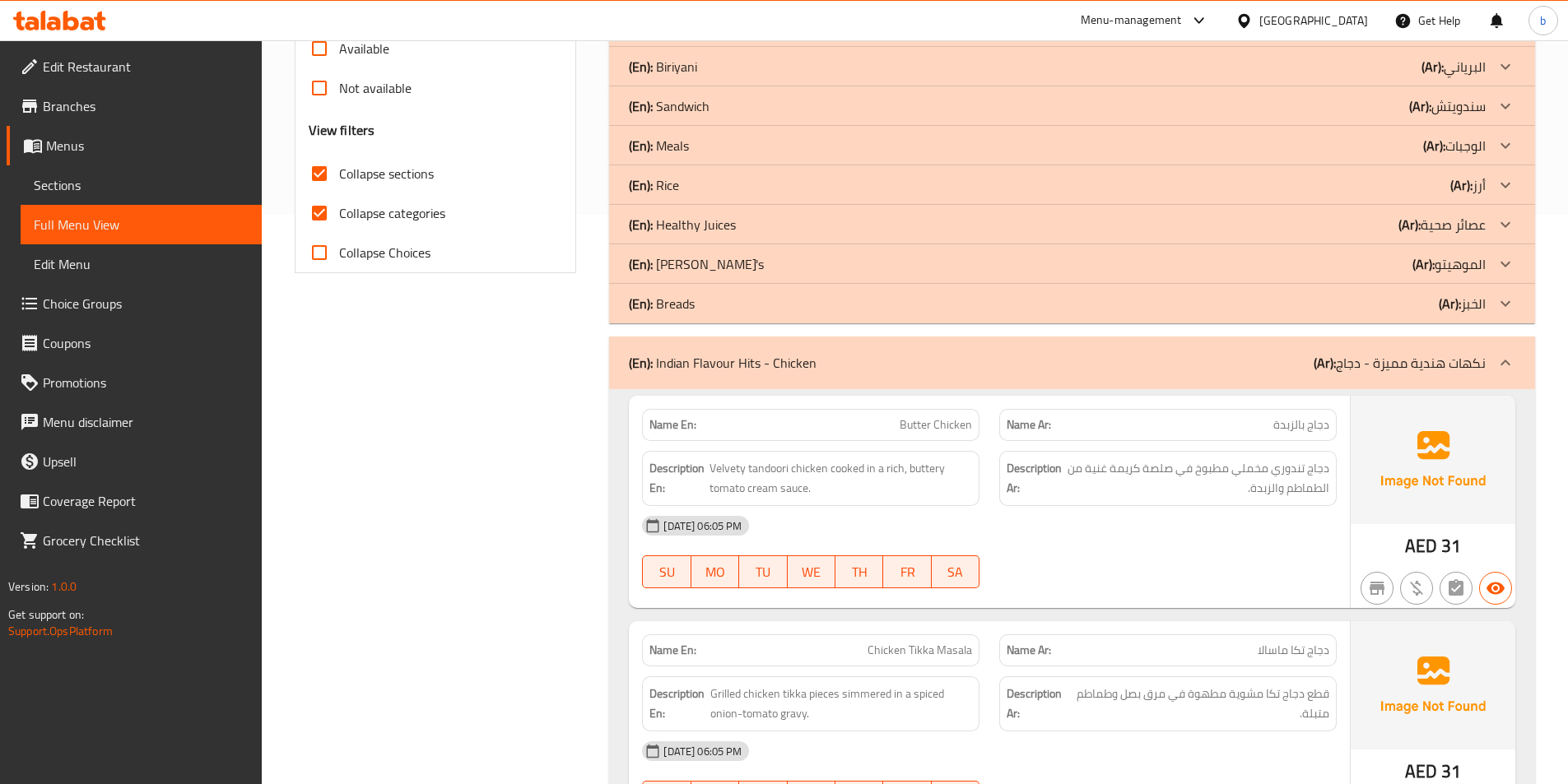
click at [319, 166] on input "Collapse sections" at bounding box center [319, 173] width 40 height 40
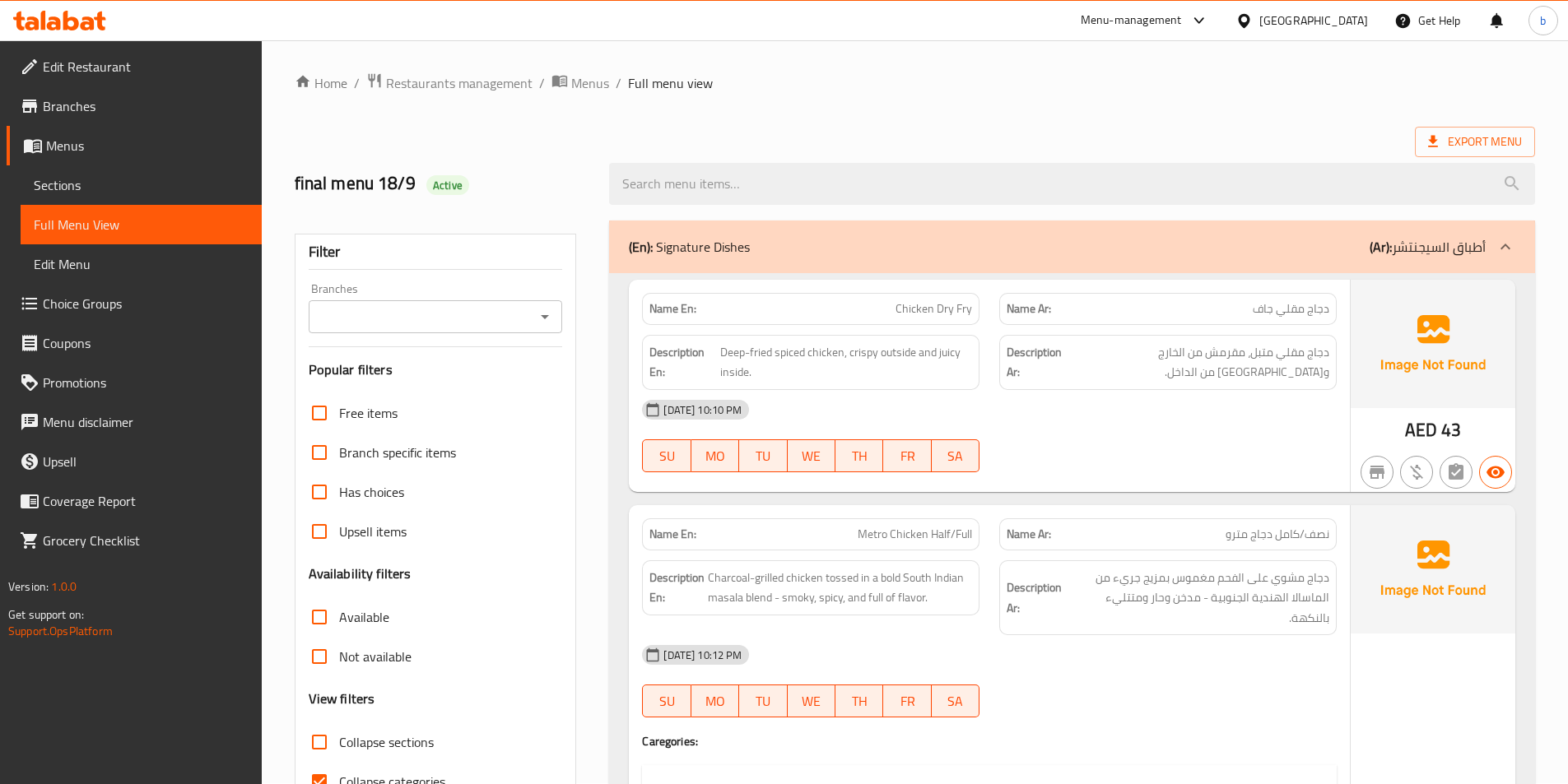
scroll to position [0, 0]
drag, startPoint x: 959, startPoint y: 254, endPoint x: 1142, endPoint y: 270, distance: 183.7
click at [959, 254] on div "(En): Signature Dishes (Ar): أطباق السيجنتشر" at bounding box center [1057, 247] width 856 height 19
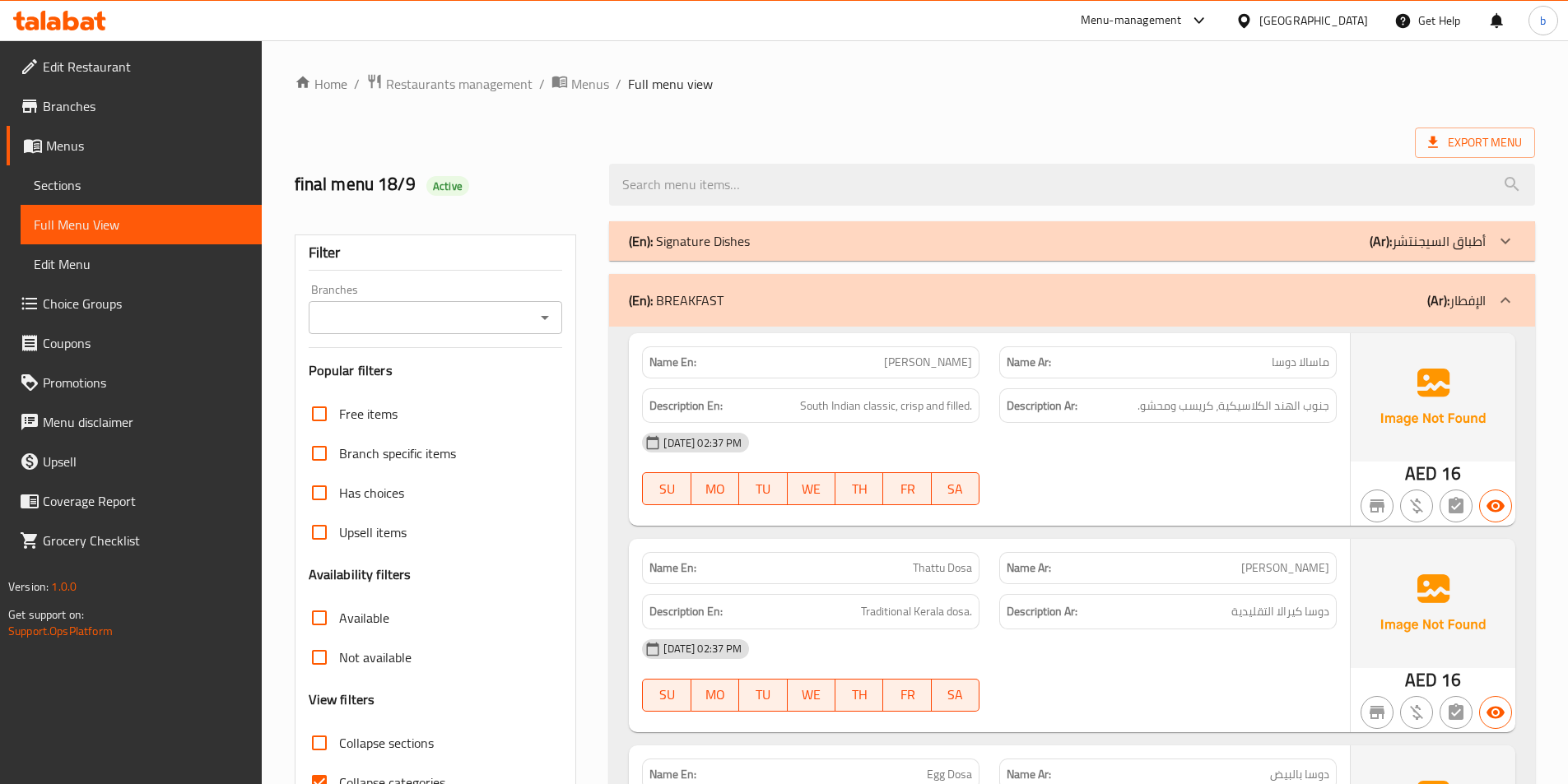
click at [328, 747] on input "Collapse sections" at bounding box center [319, 743] width 40 height 40
checkbox input "true"
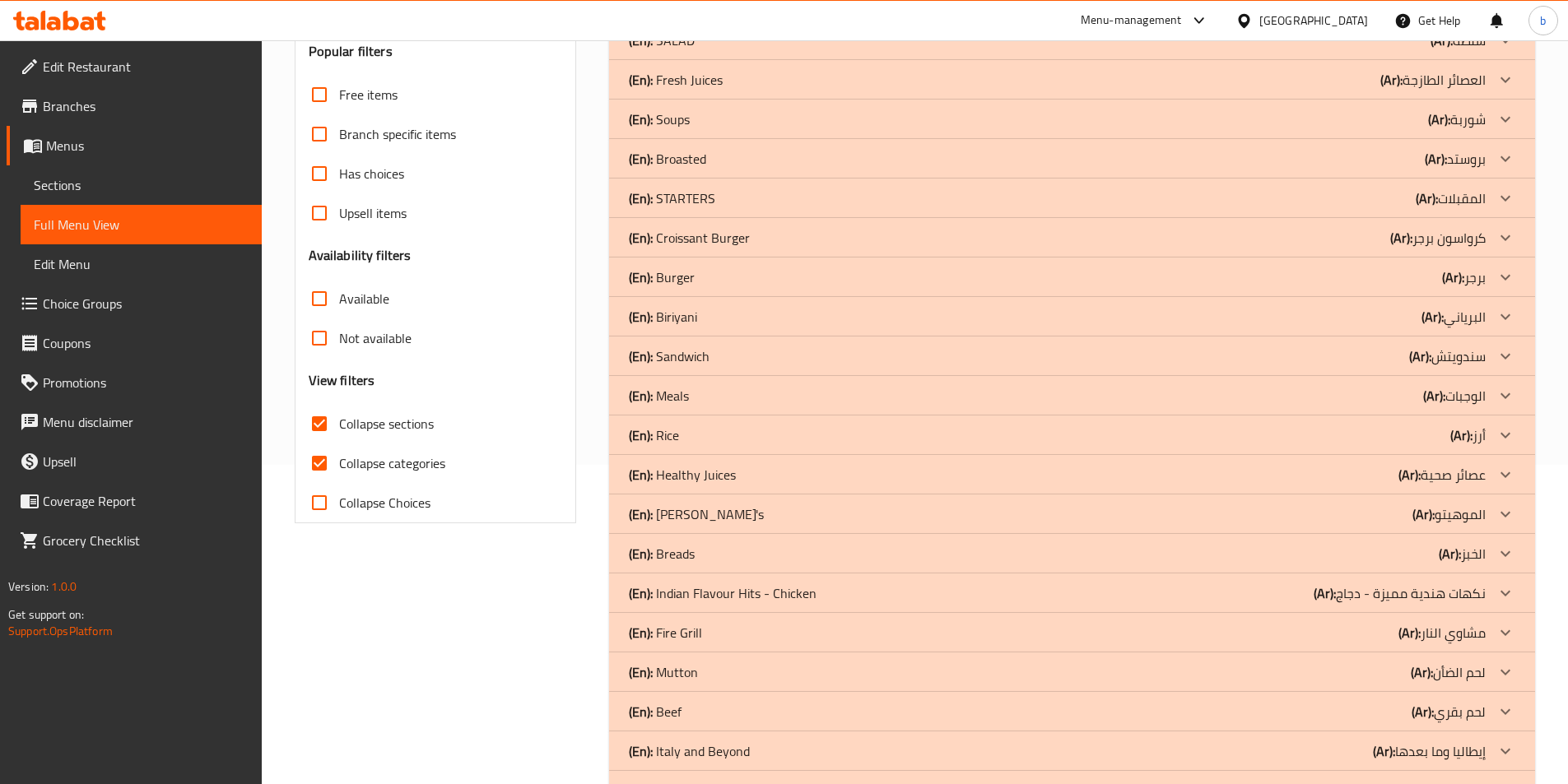
scroll to position [329, 0]
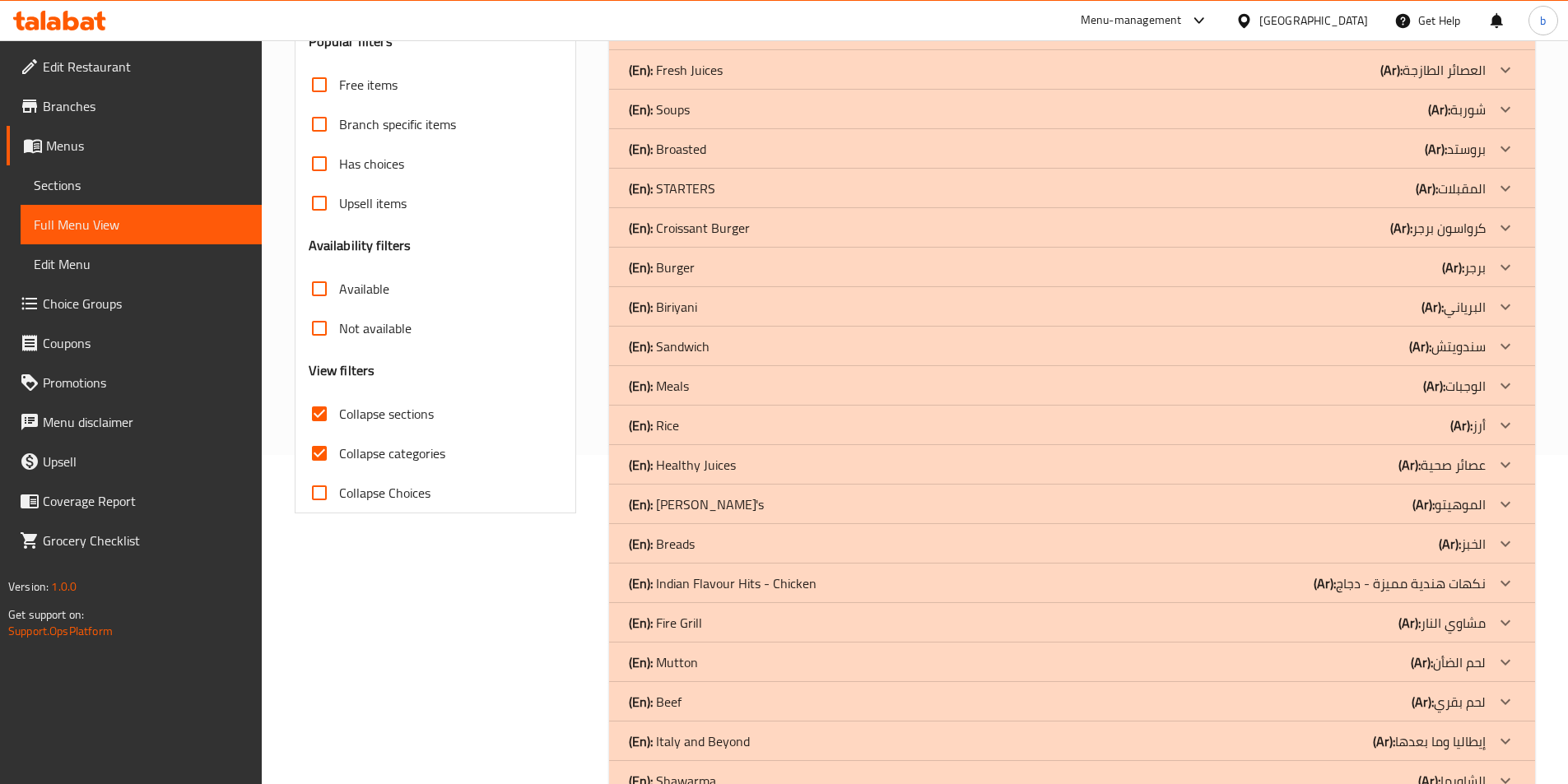
click at [1001, 584] on div "(En): Indian Flavour Hits - Chicken (Ar): نكهات هندية مميزة - دجاج" at bounding box center [1057, 584] width 856 height 19
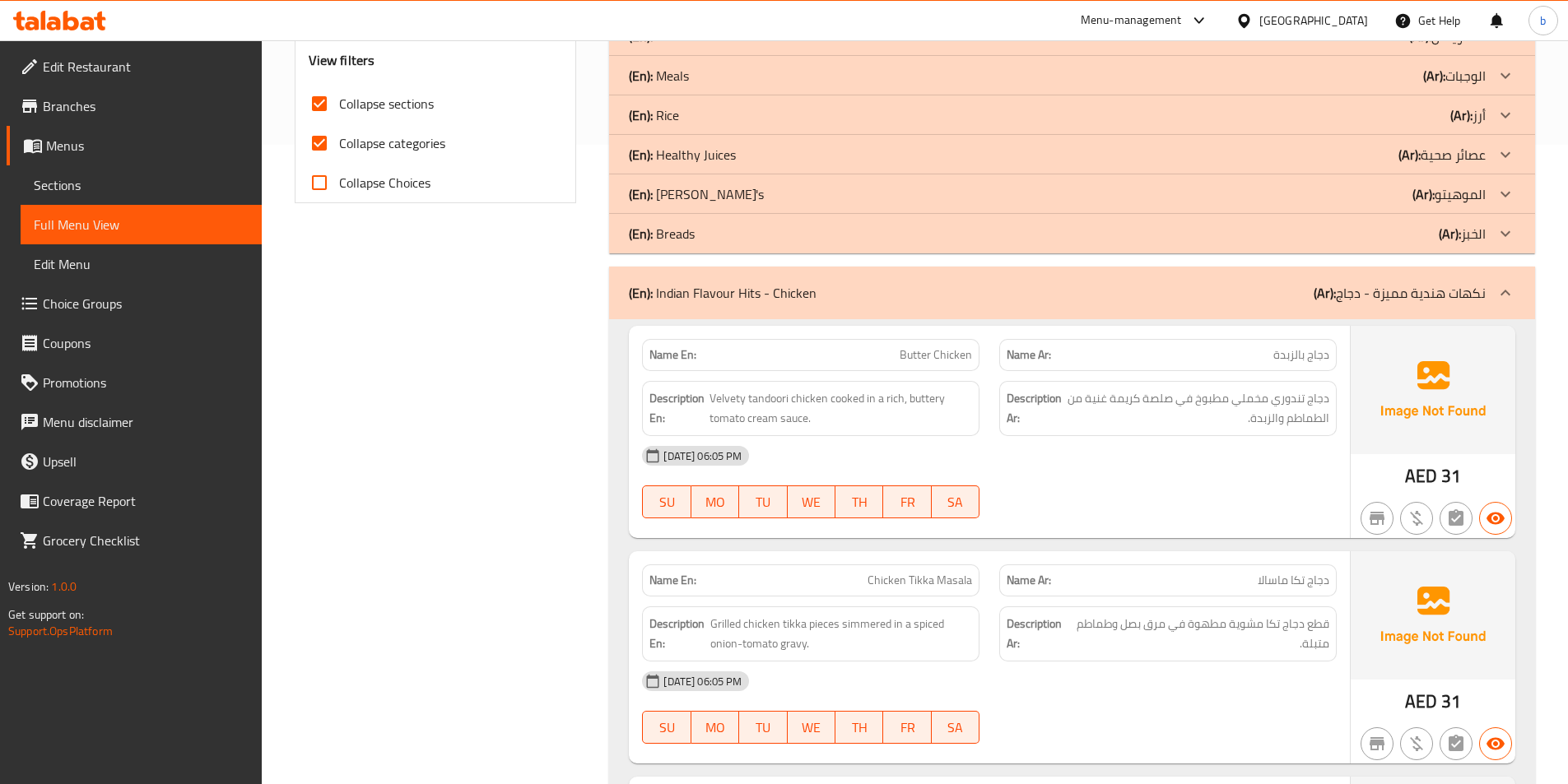
scroll to position [659, 0]
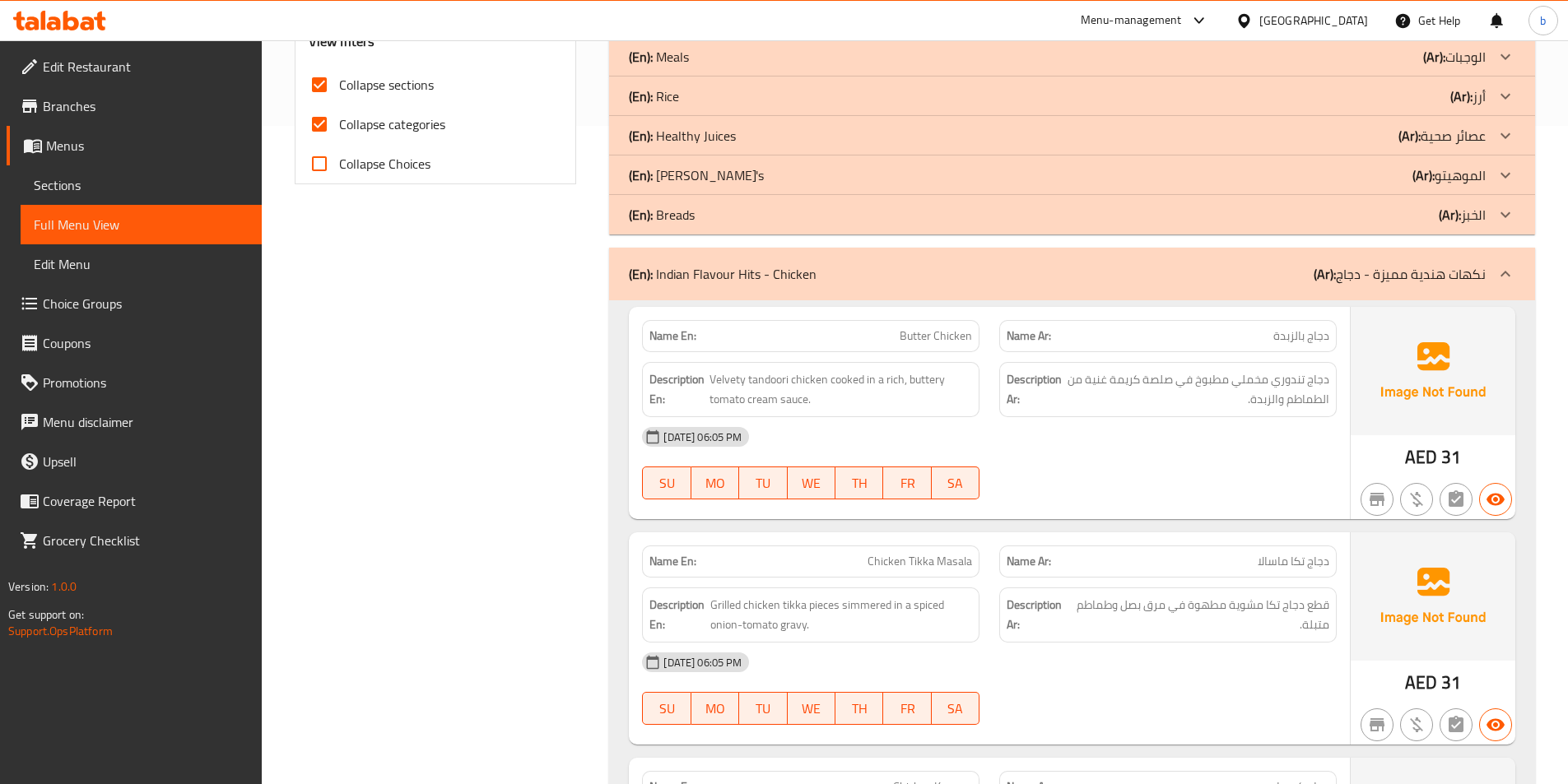
click at [748, 273] on p "(En): Indian Flavour Hits - Chicken" at bounding box center [722, 274] width 188 height 19
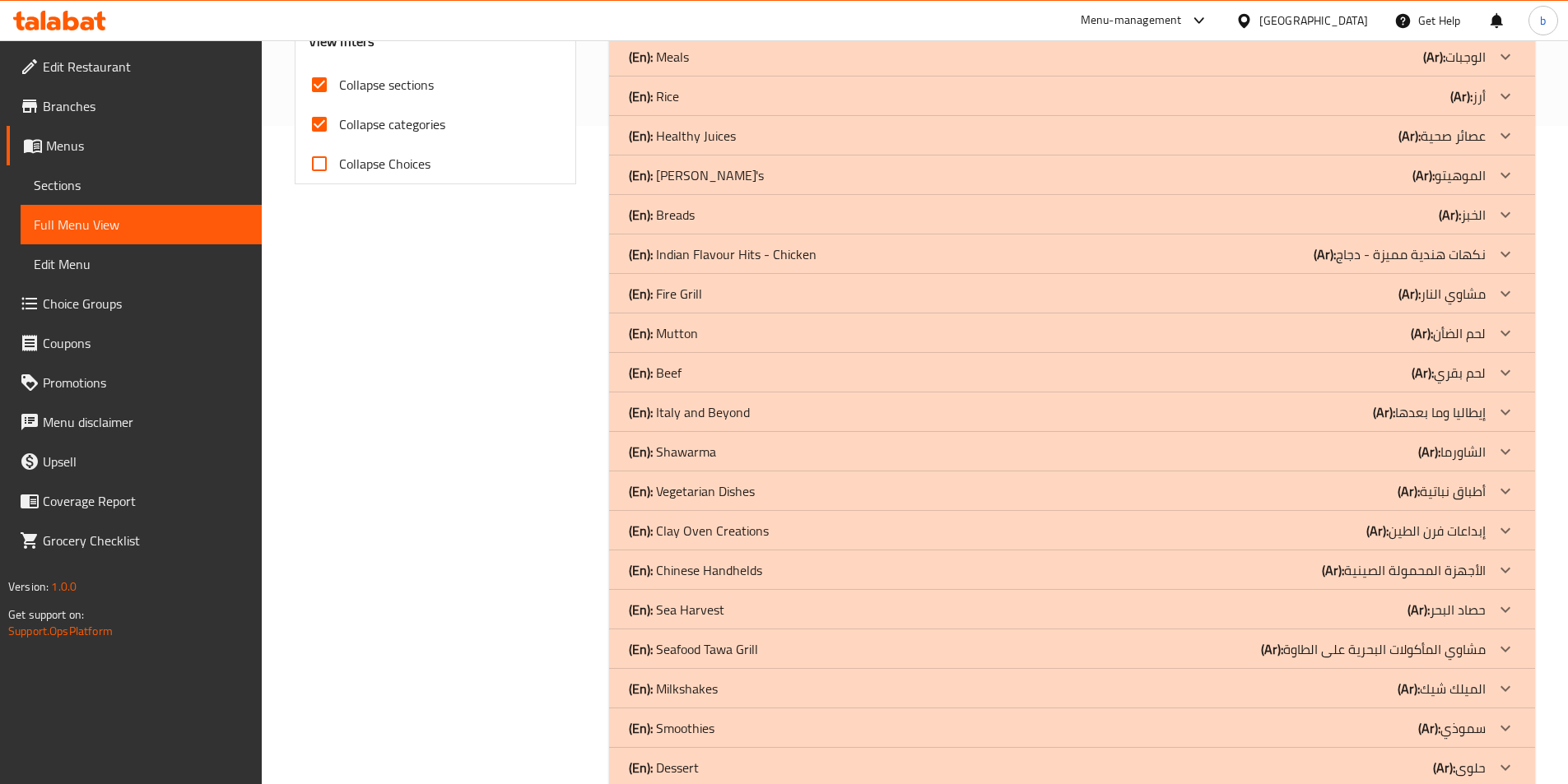
click at [1494, 254] on div at bounding box center [1505, 254] width 40 height 40
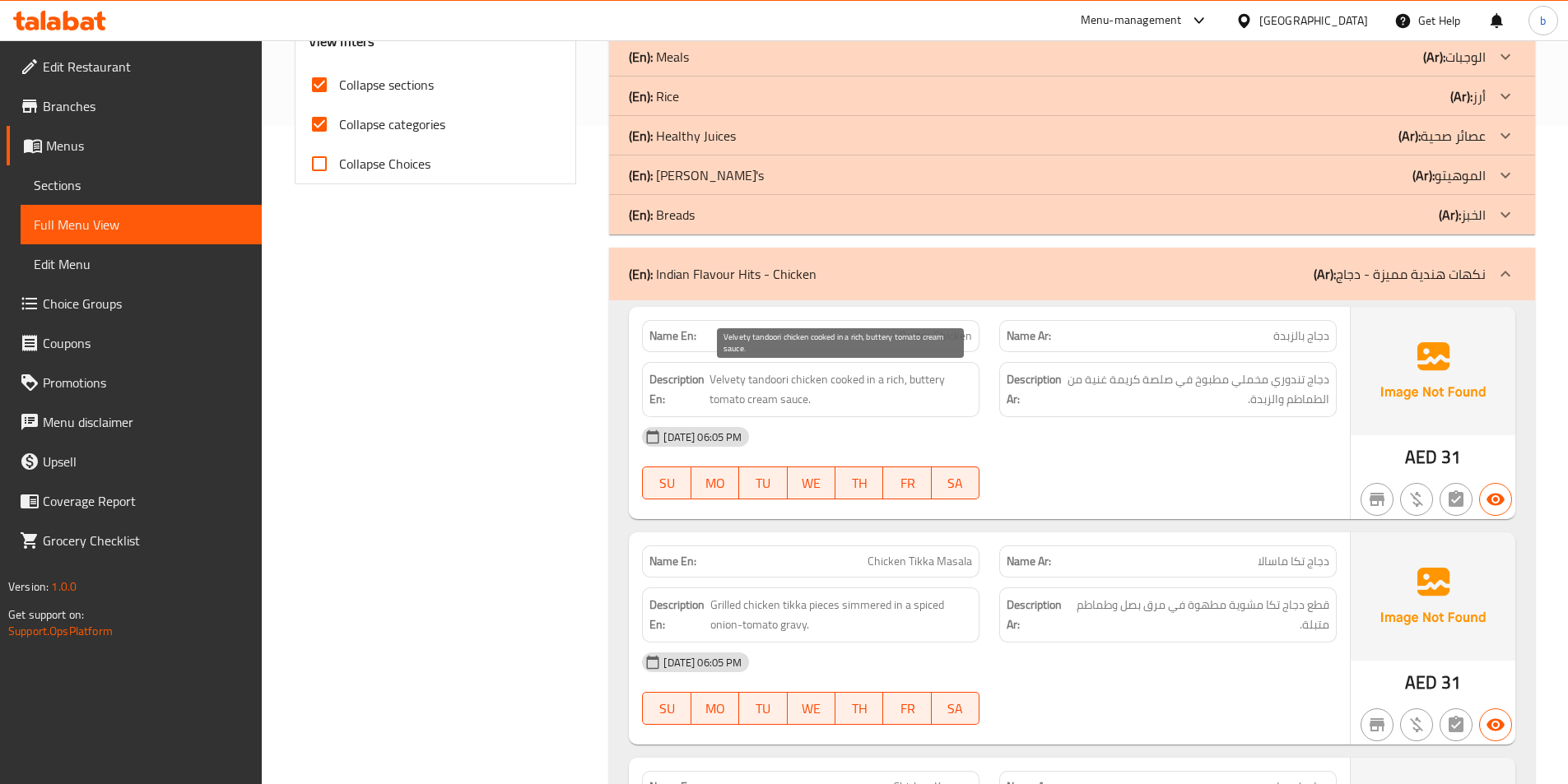
click at [728, 376] on span "Velvety tandoori chicken cooked in a rich, buttery tomato cream sauce." at bounding box center [841, 390] width 262 height 41
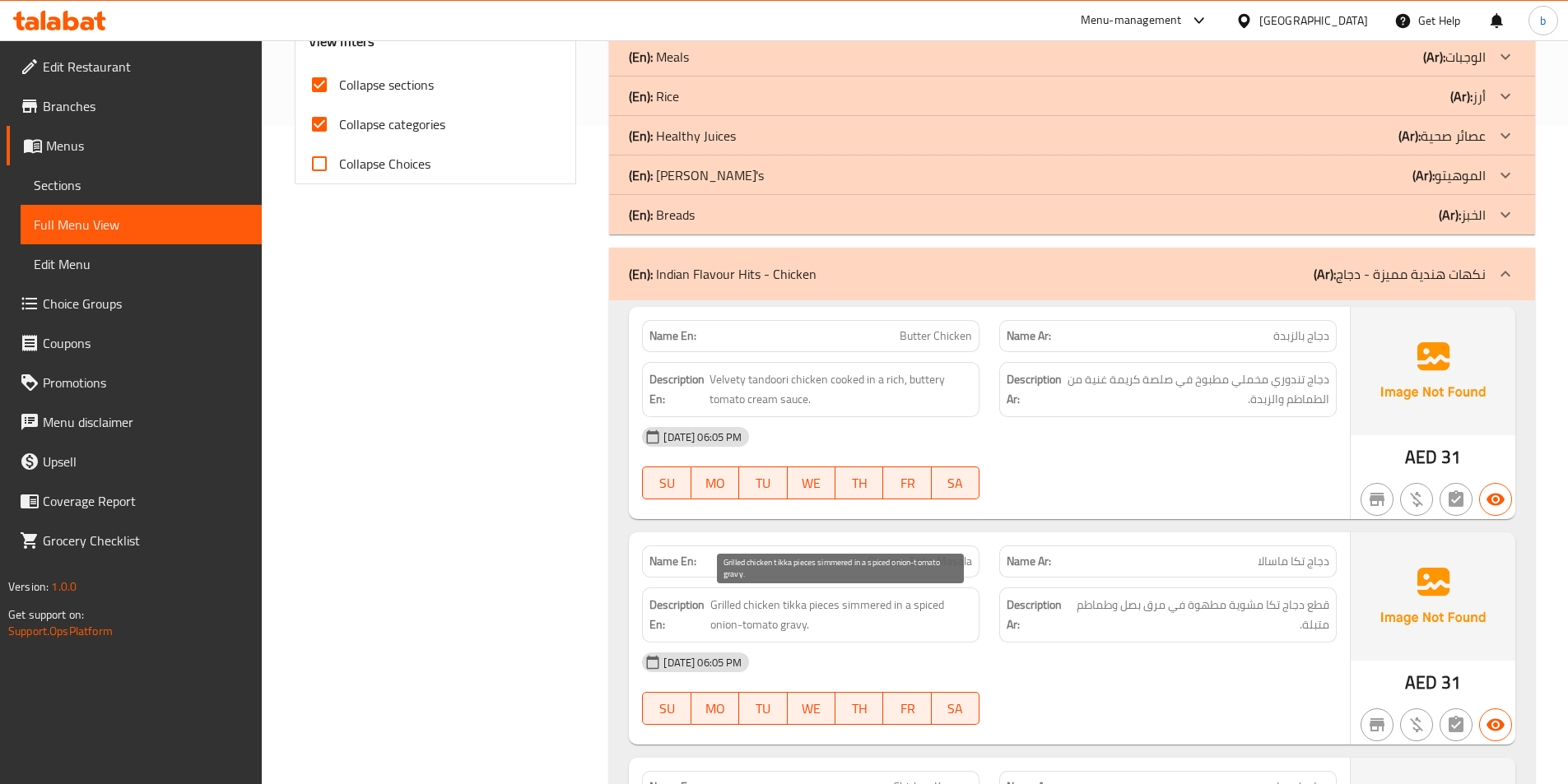
click at [877, 606] on span "Grilled chicken tikka pieces simmered in a spiced onion-tomato gravy." at bounding box center [841, 615] width 261 height 41
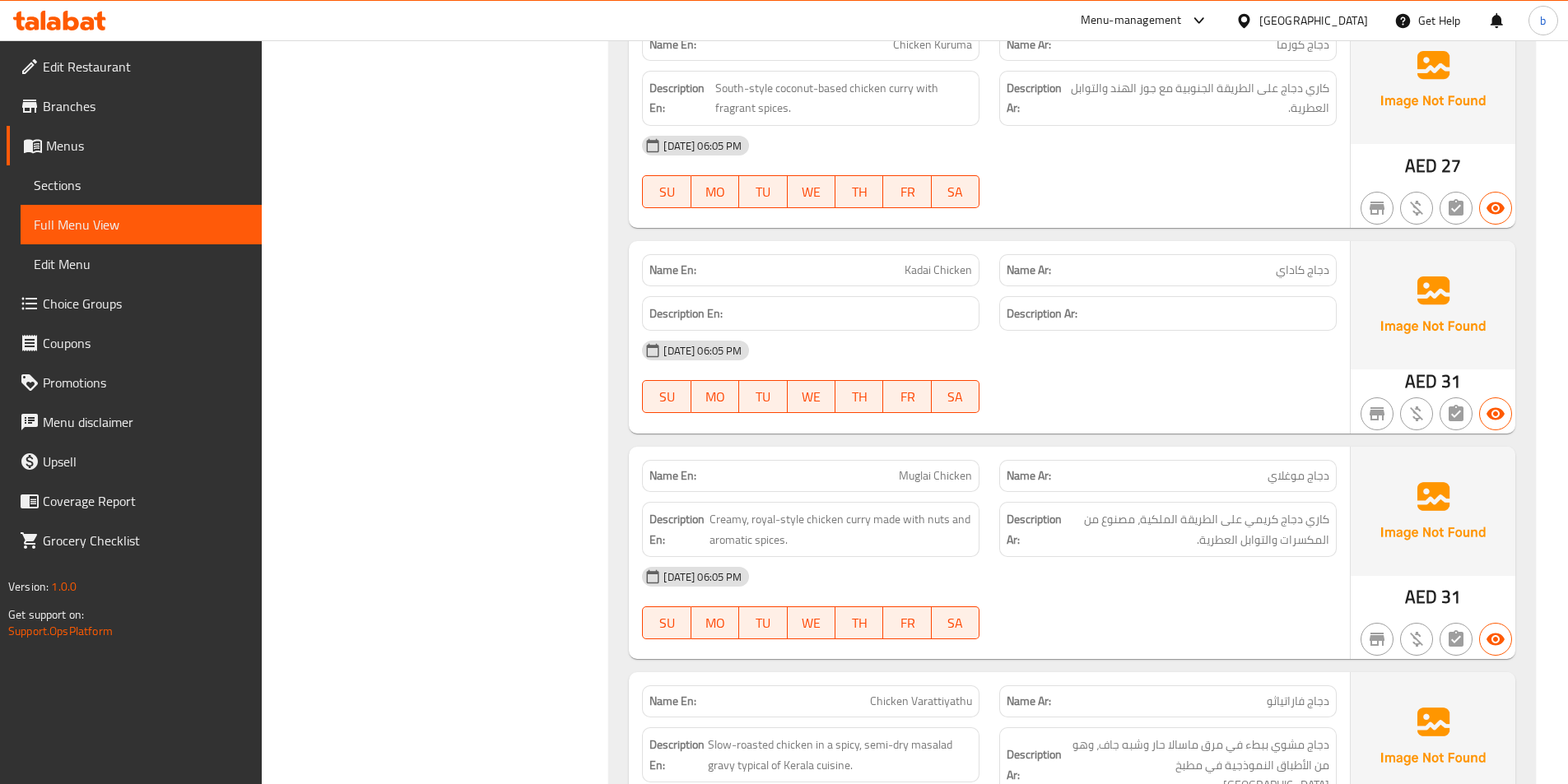
scroll to position [1481, 0]
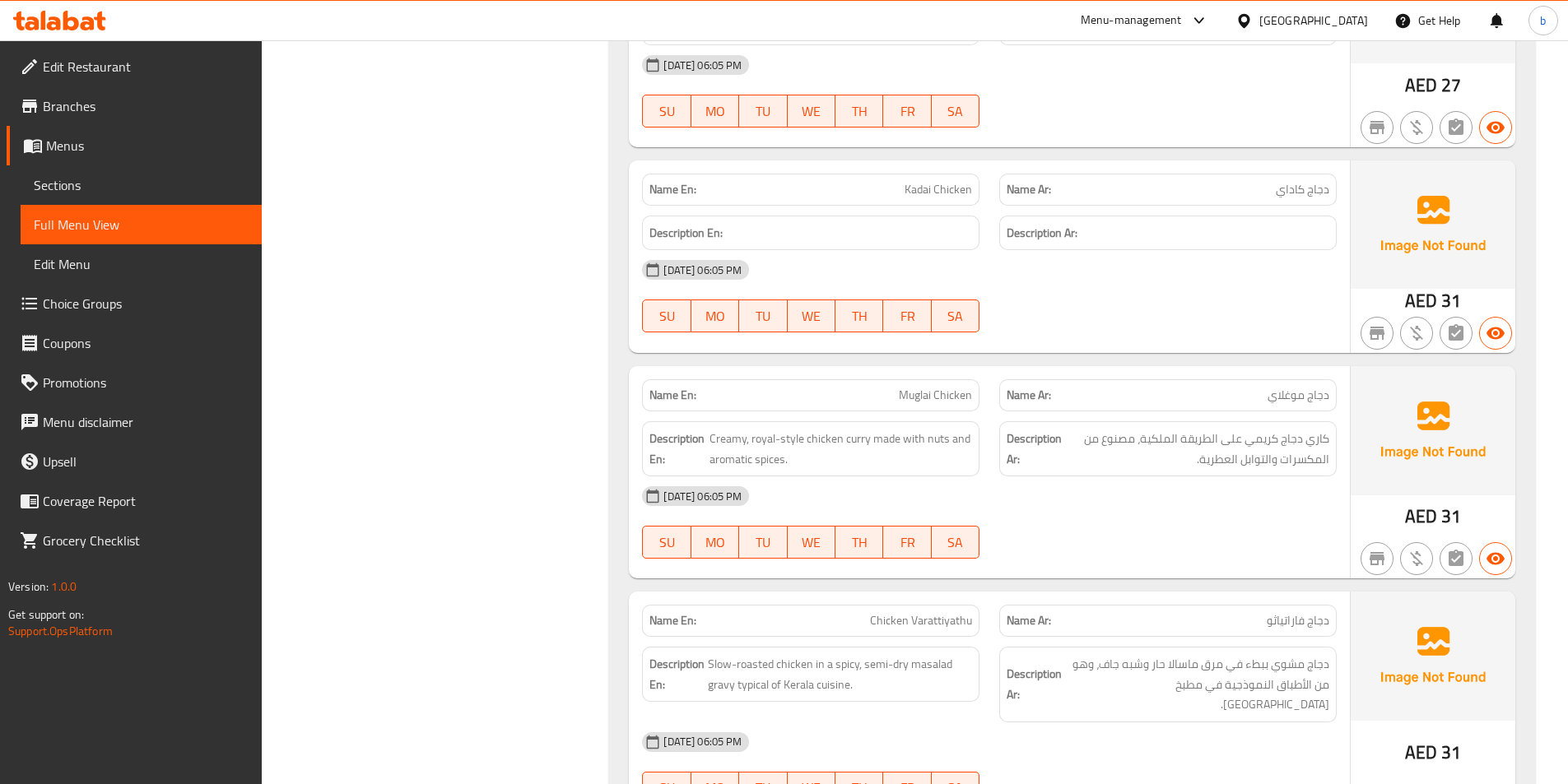
click at [922, 403] on span "Muglai Chicken" at bounding box center [935, 396] width 73 height 18
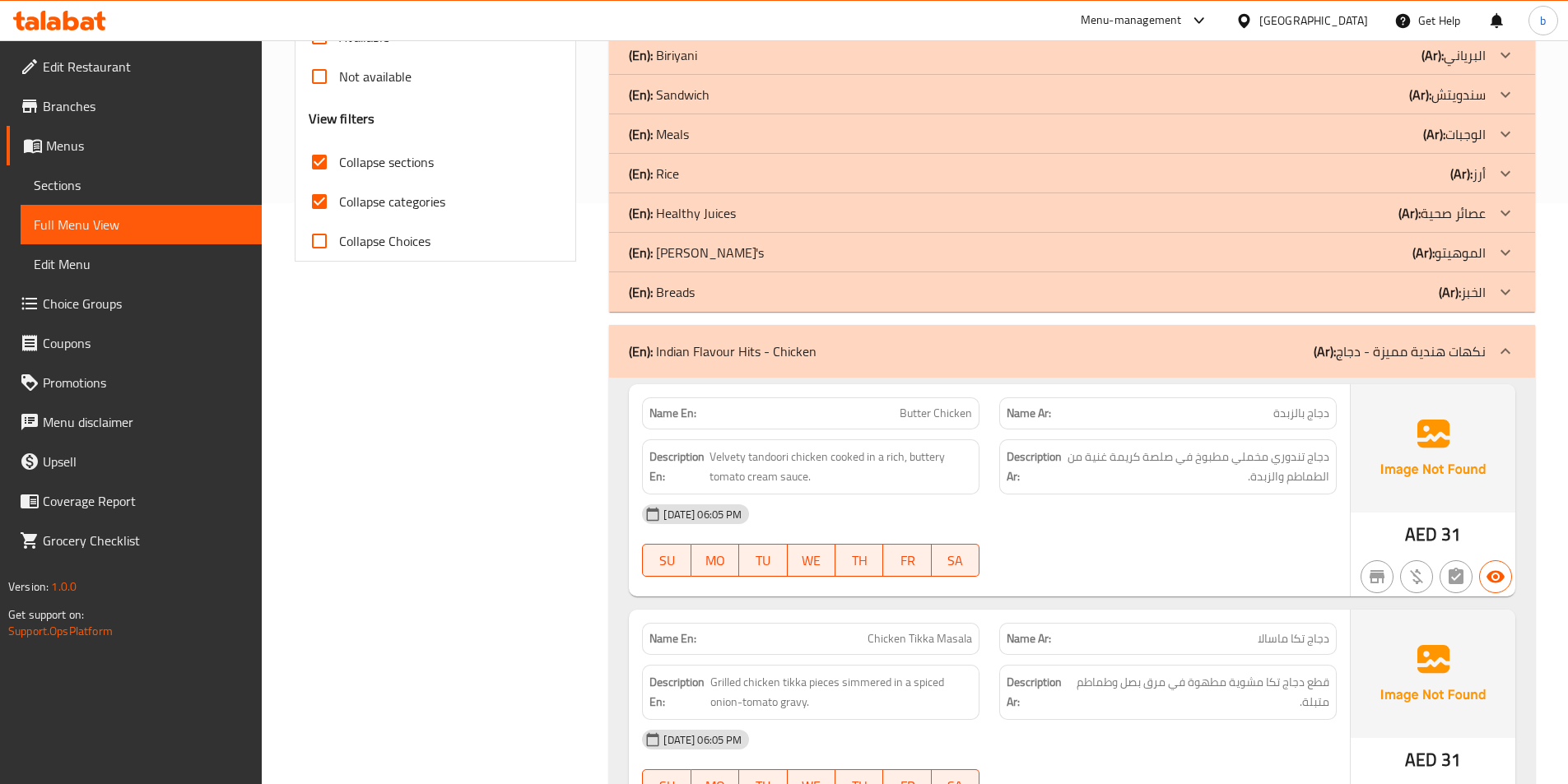
scroll to position [329, 0]
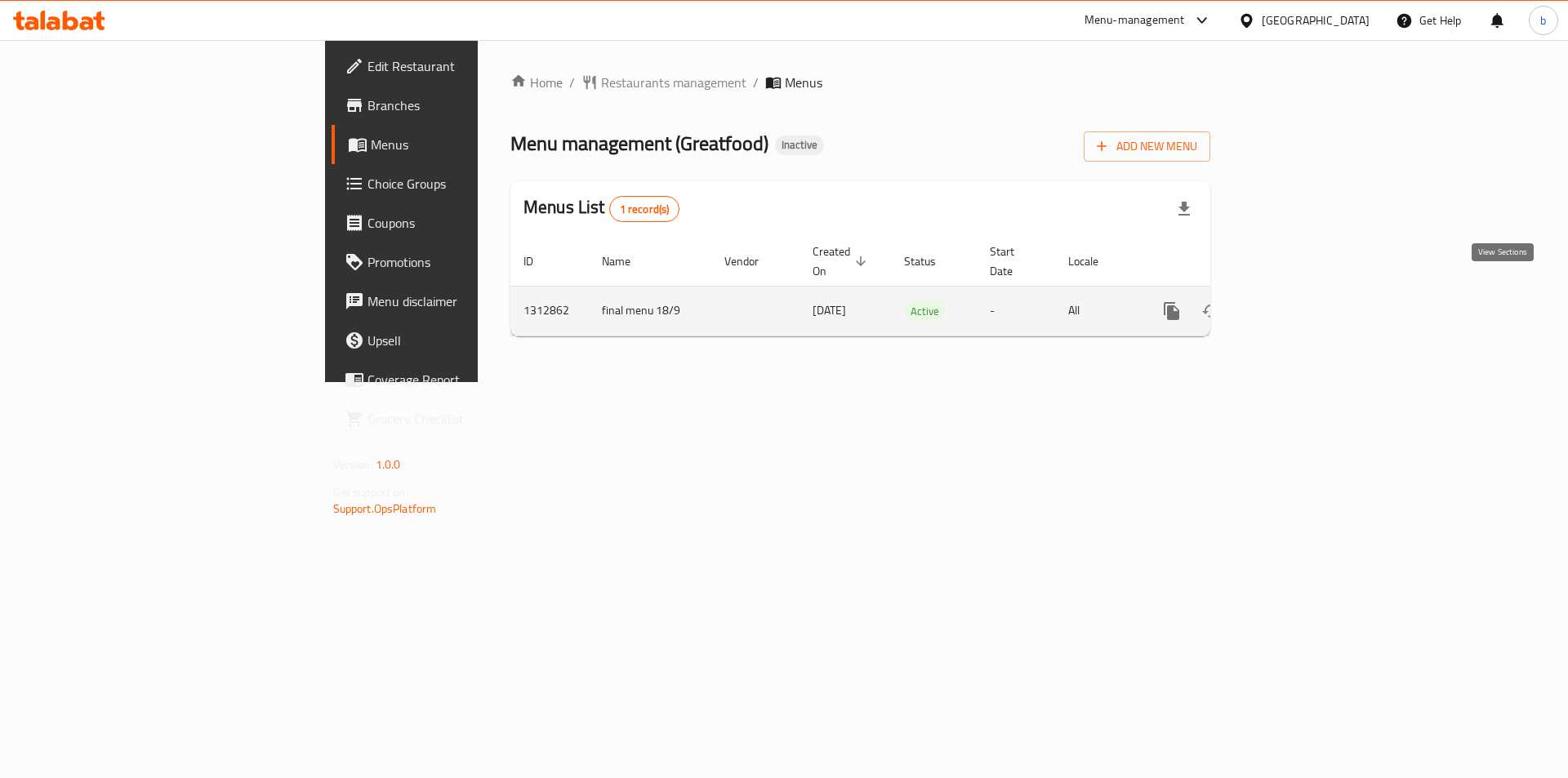
click at [1309, 294] on link "enhanced table" at bounding box center [1289, 311] width 39 height 39
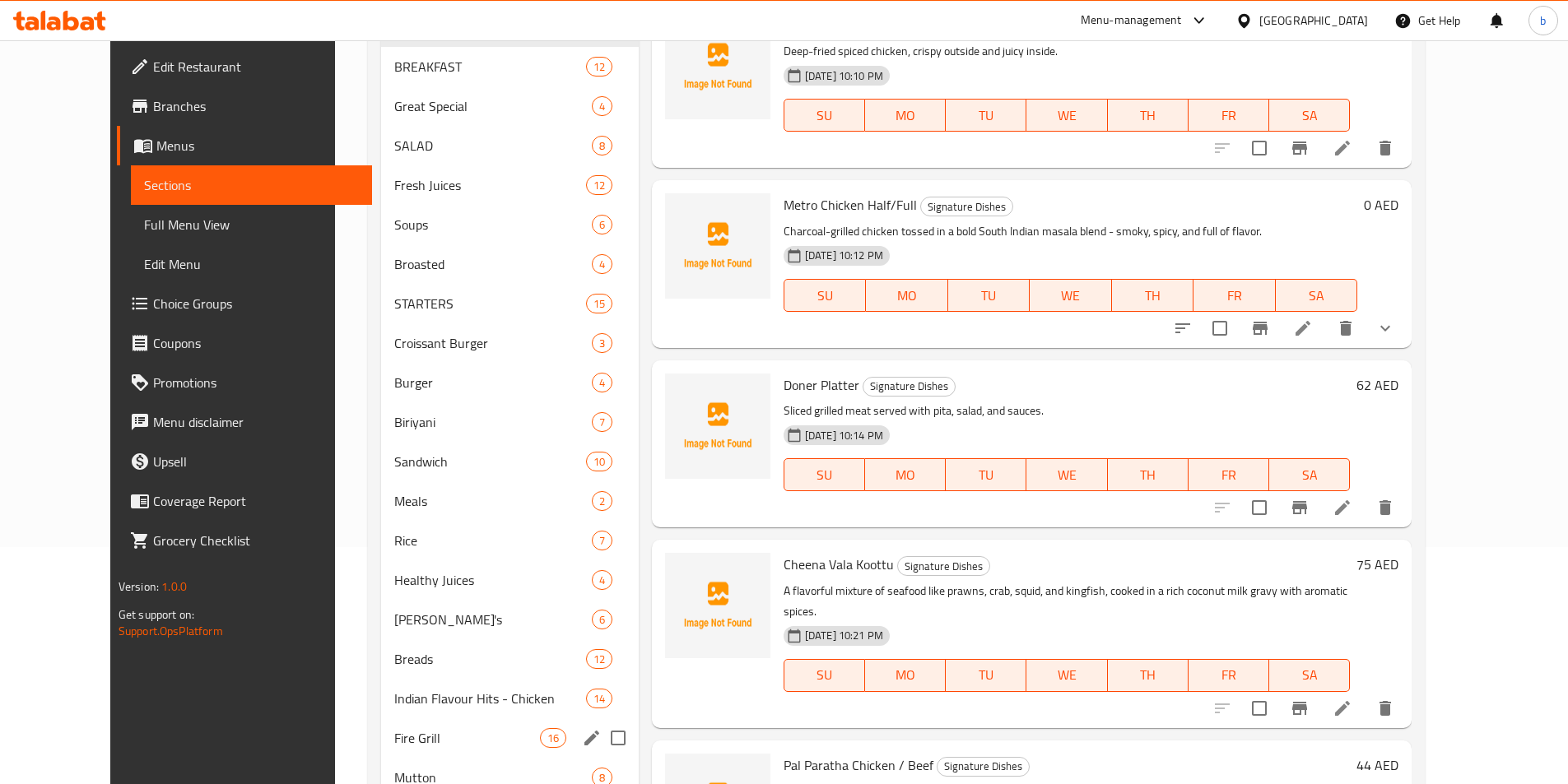
scroll to position [411, 0]
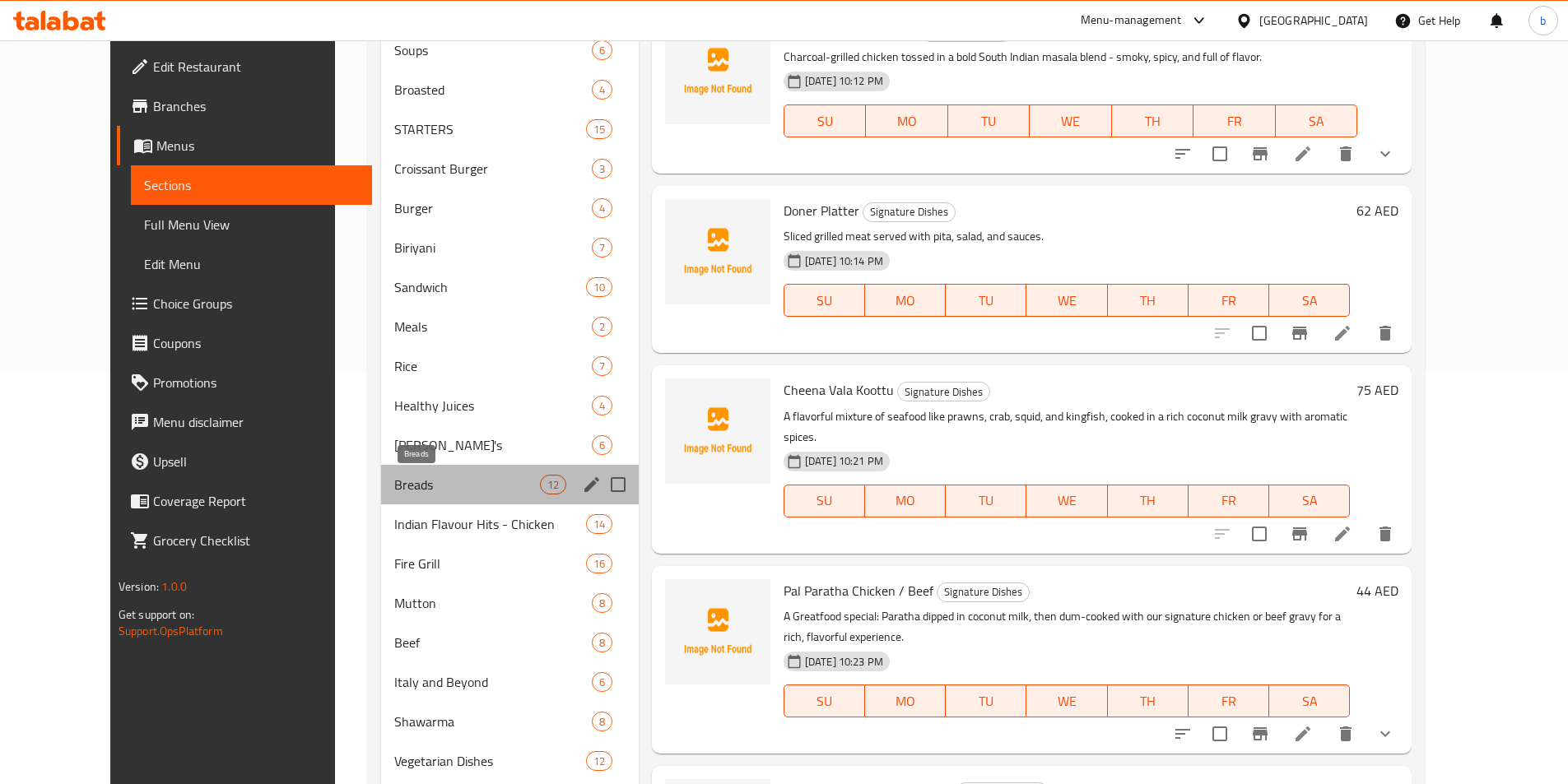
click at [395, 490] on span "Breads" at bounding box center [467, 485] width 146 height 19
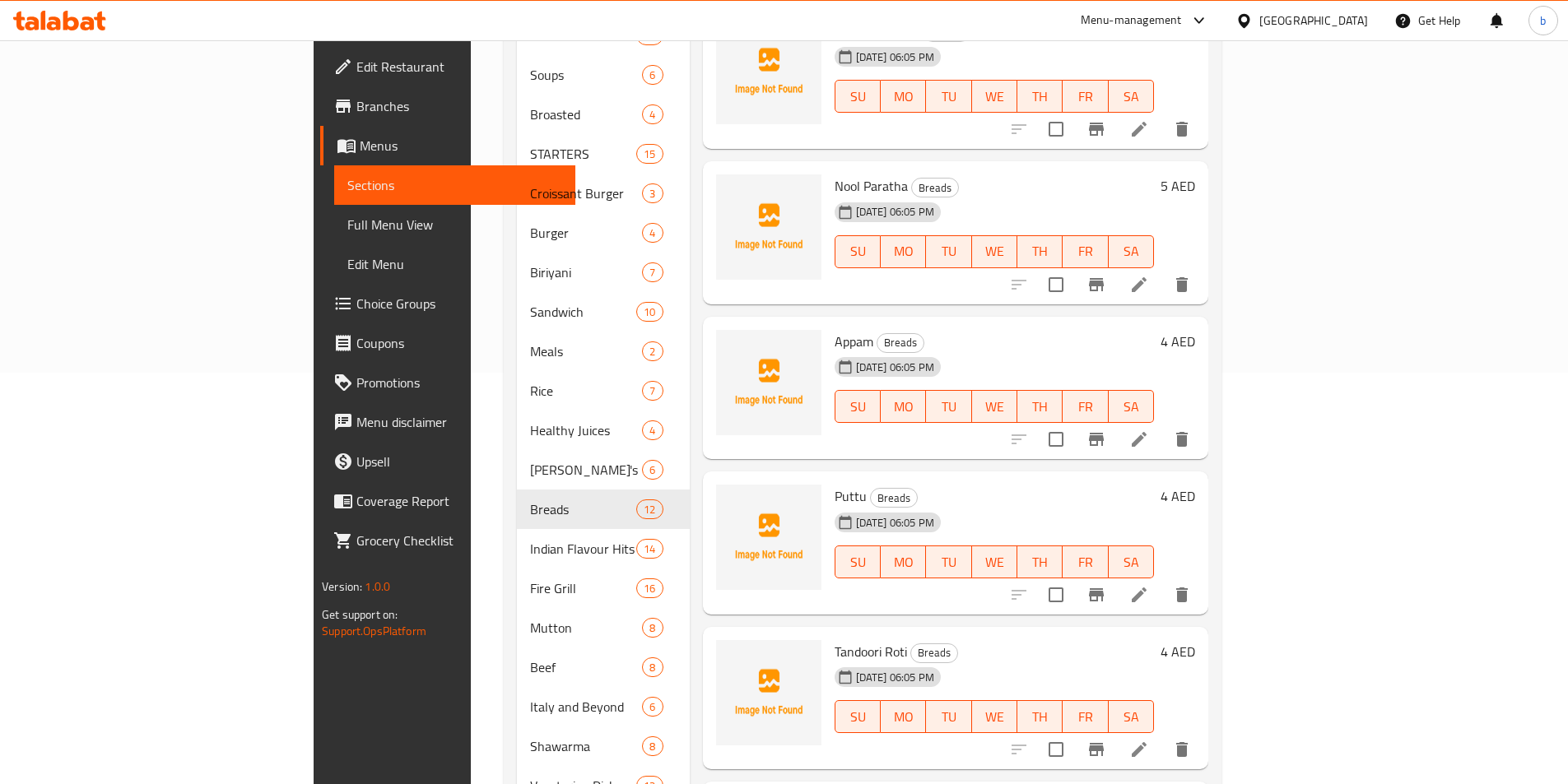
scroll to position [247, 0]
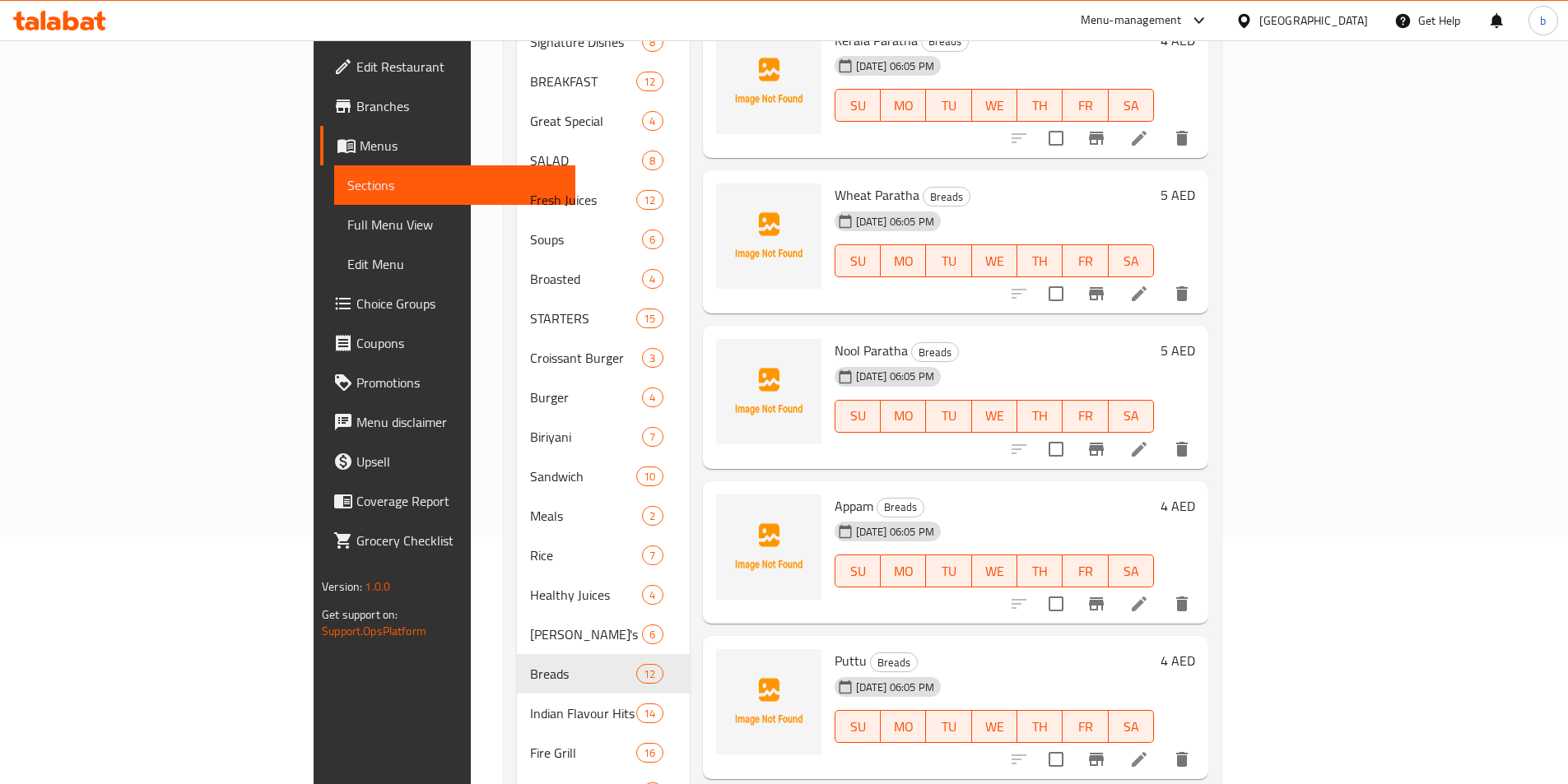
click at [1162, 434] on li at bounding box center [1139, 449] width 46 height 30
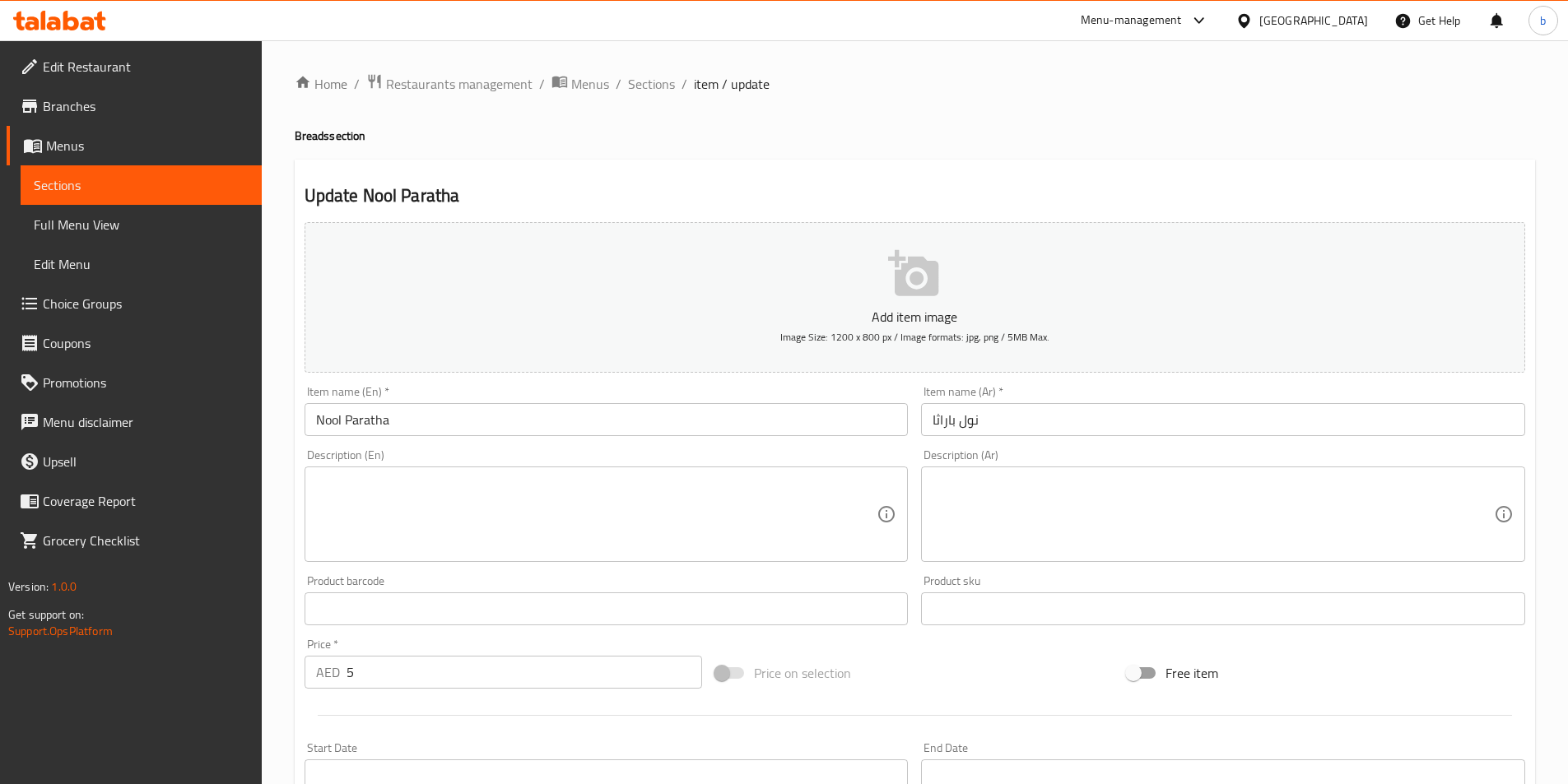
click at [940, 418] on input "نول باراثا" at bounding box center [1223, 419] width 604 height 33
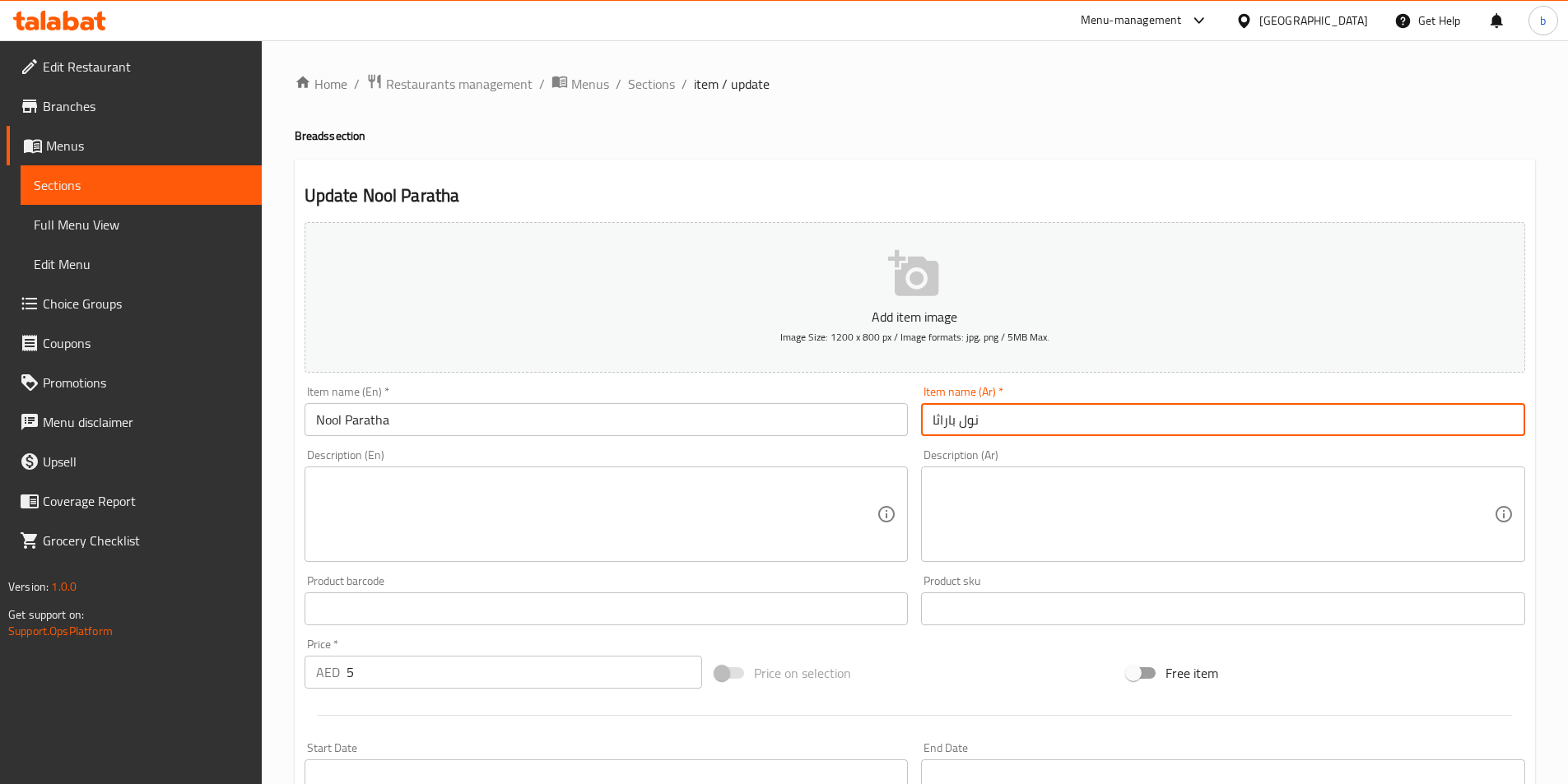
click at [940, 418] on input "نول باراثا" at bounding box center [1223, 419] width 604 height 33
paste input "اتا"
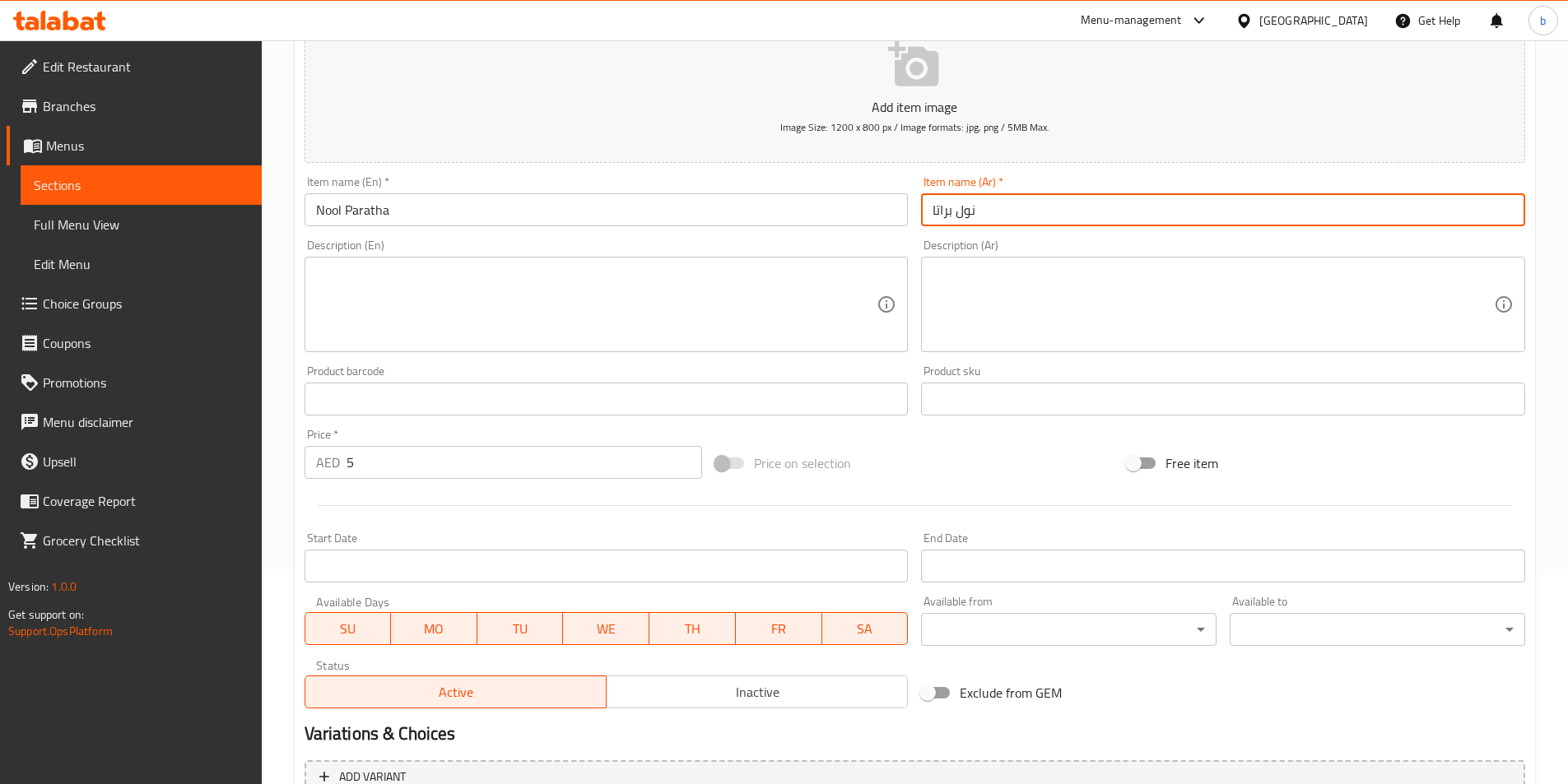
scroll to position [379, 0]
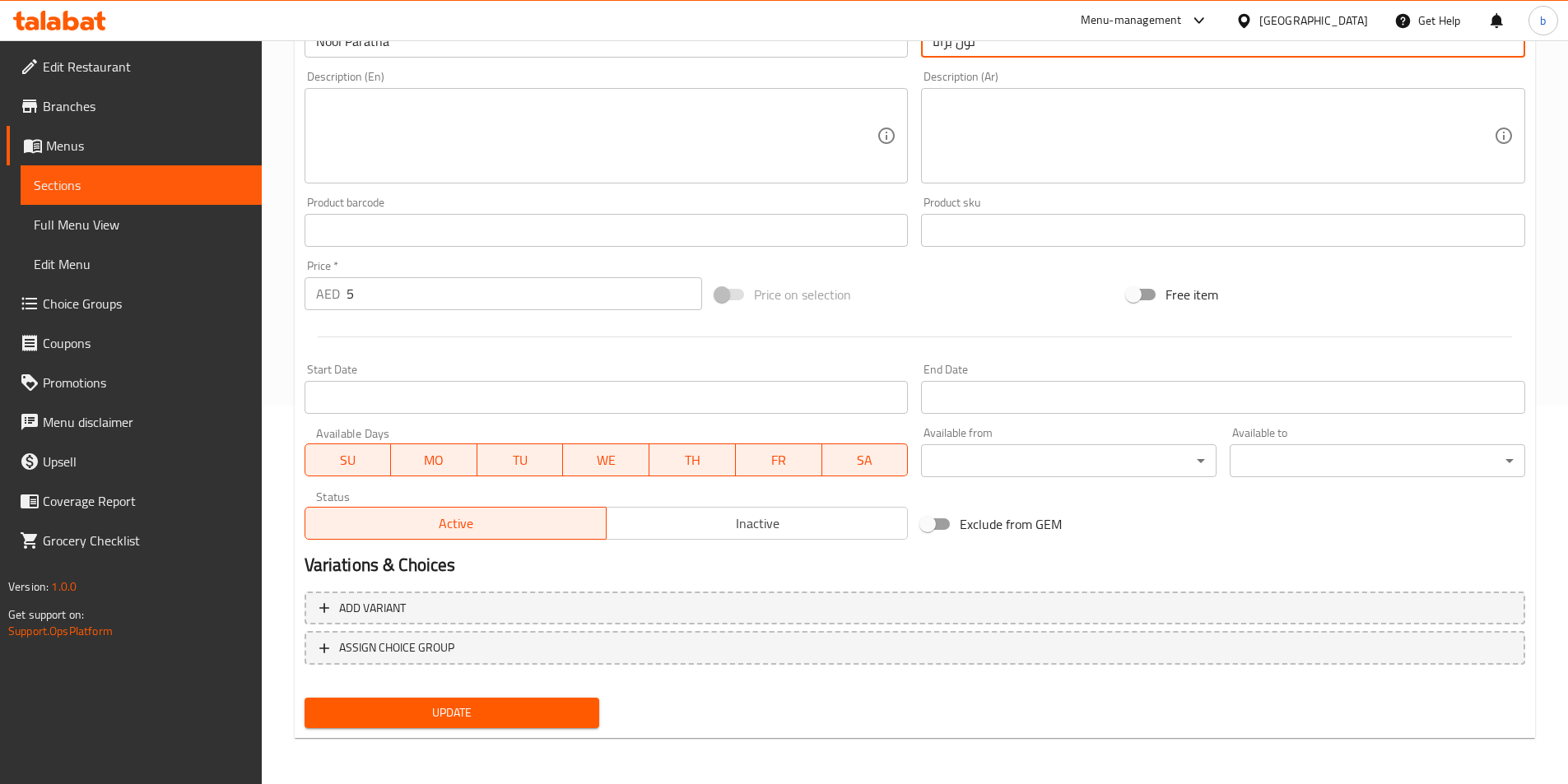
type input "نول براتا"
click at [516, 718] on span "Update" at bounding box center [452, 712] width 269 height 20
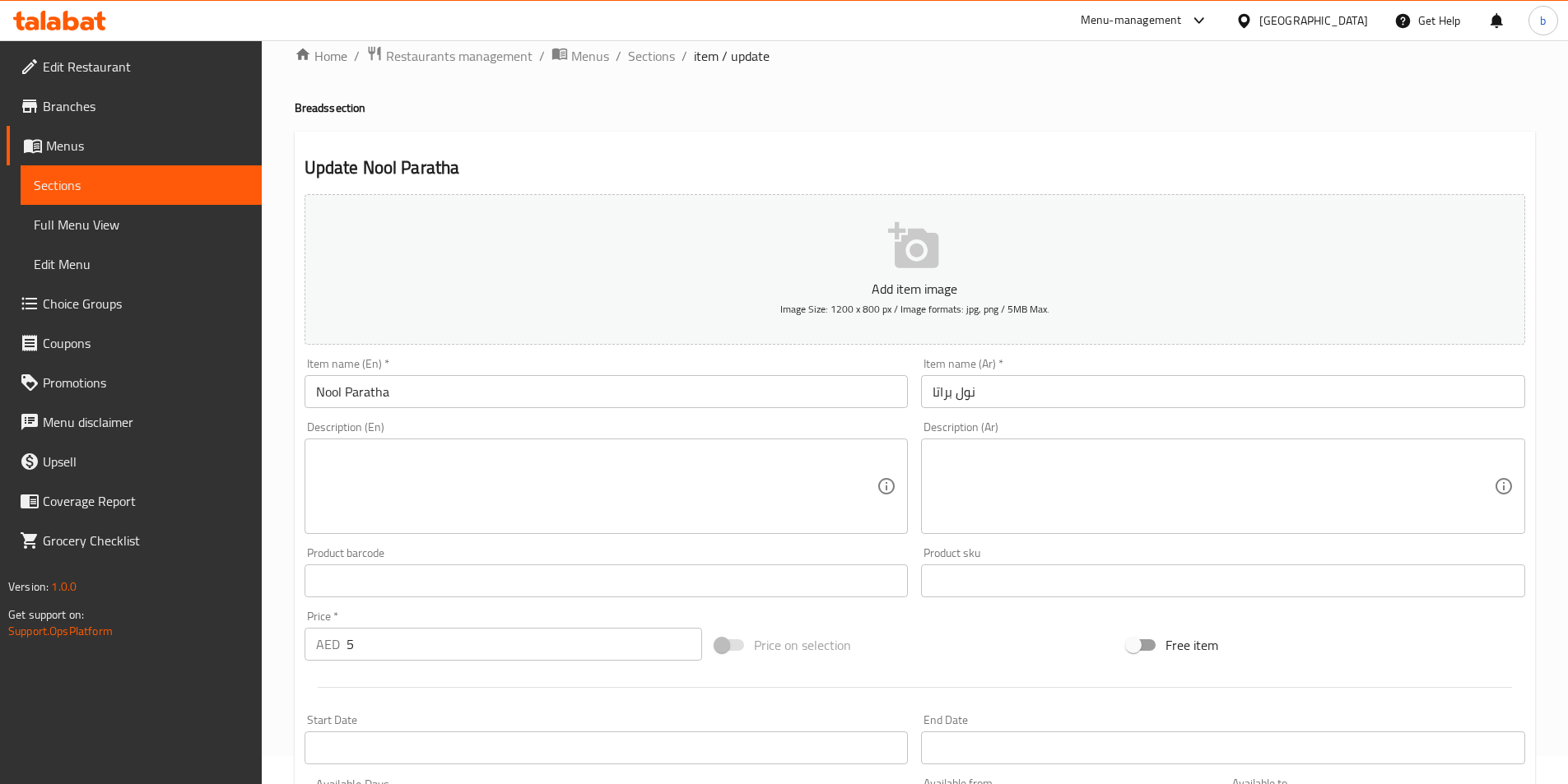
scroll to position [0, 0]
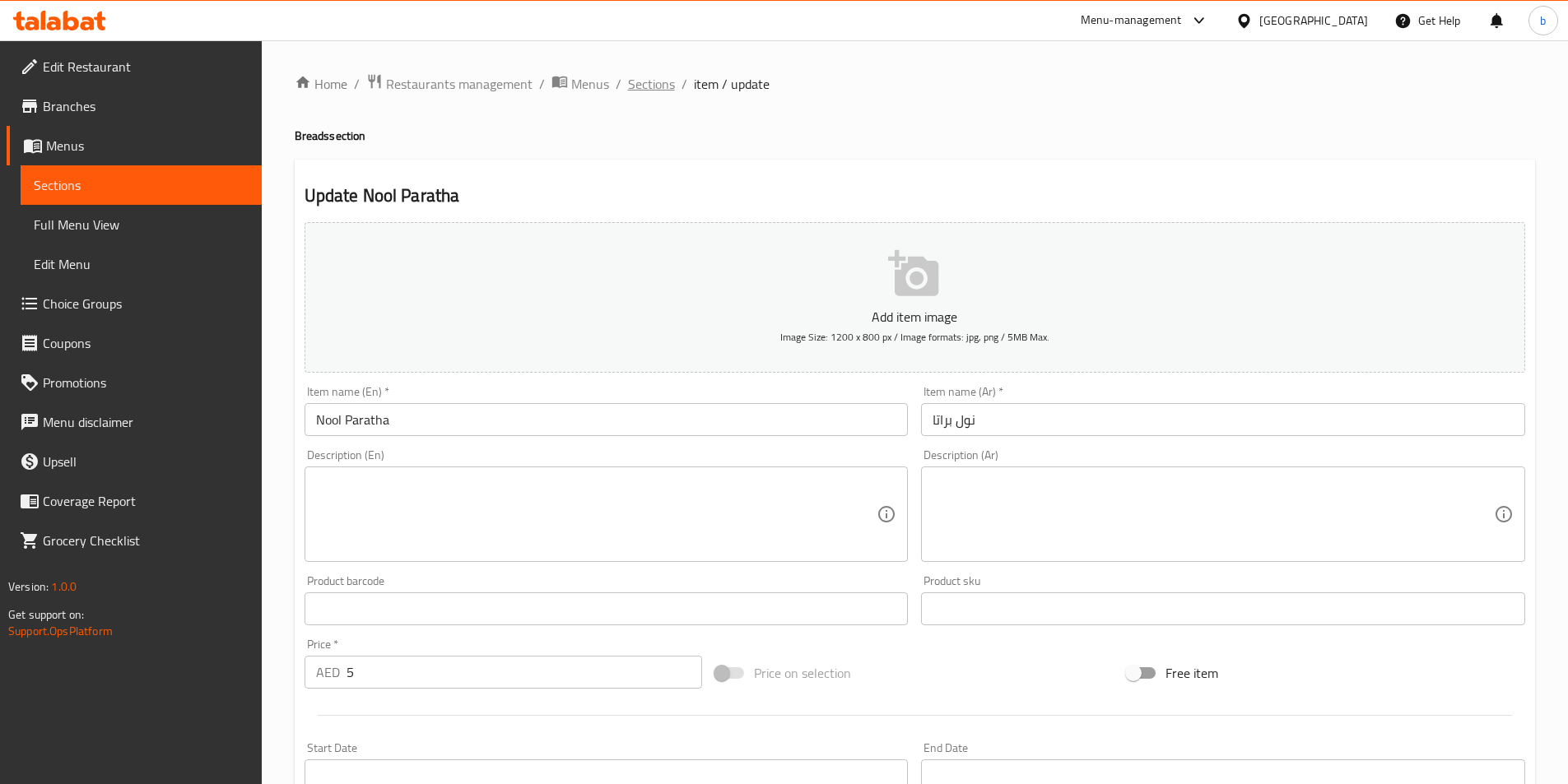
click at [653, 91] on span "Sections" at bounding box center [651, 84] width 47 height 19
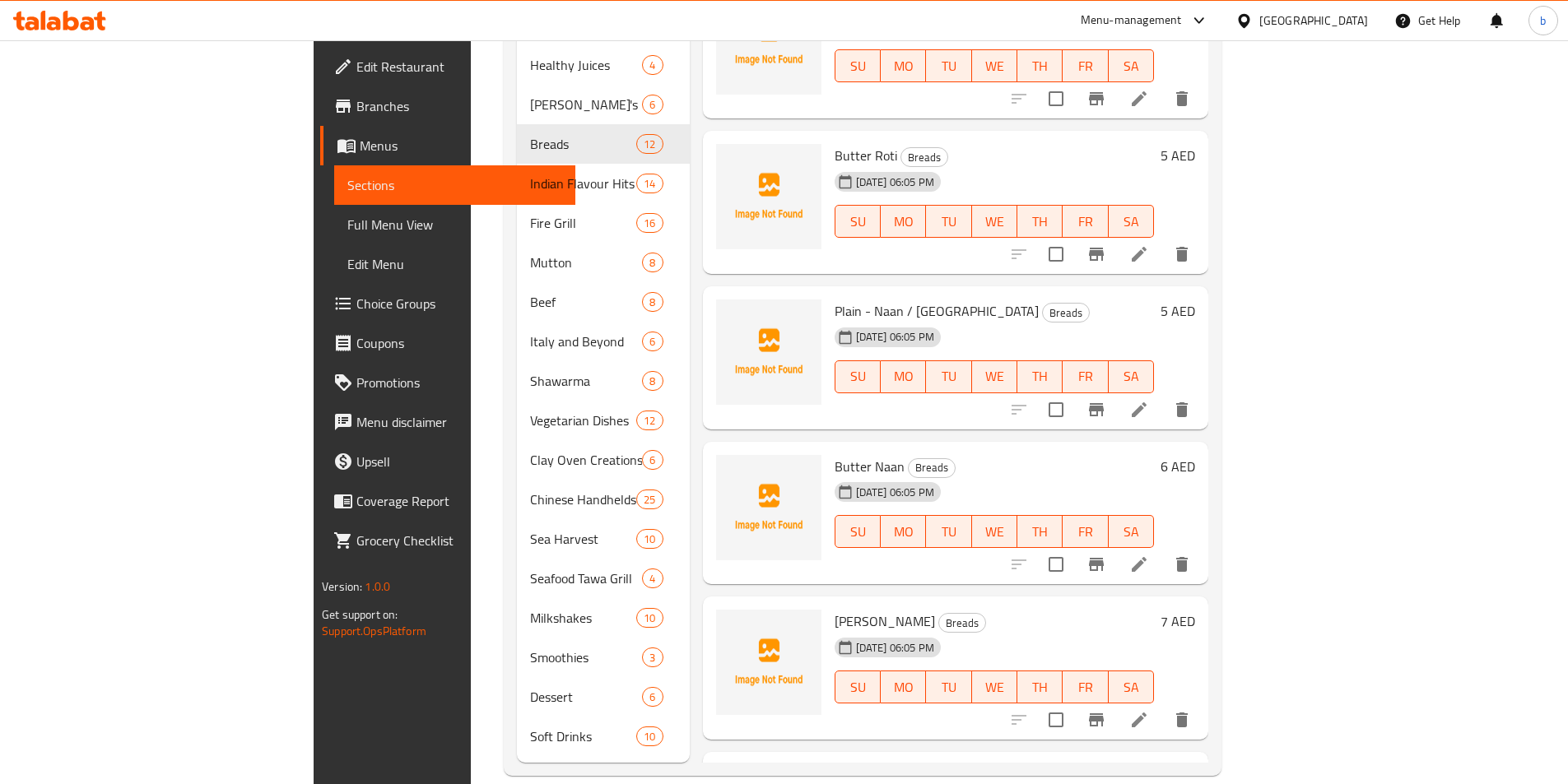
scroll to position [244, 0]
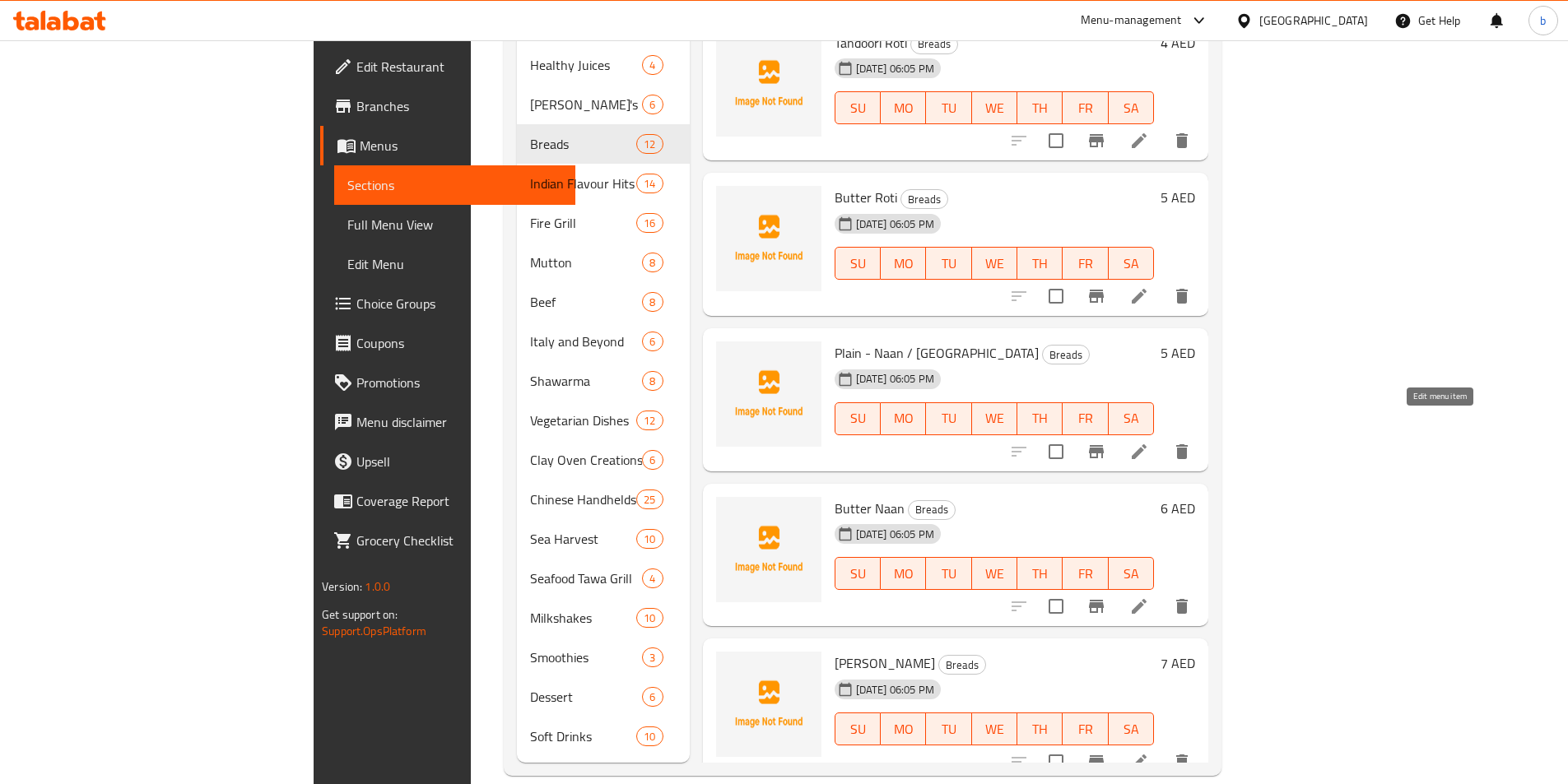
click at [1149, 442] on icon at bounding box center [1139, 452] width 19 height 19
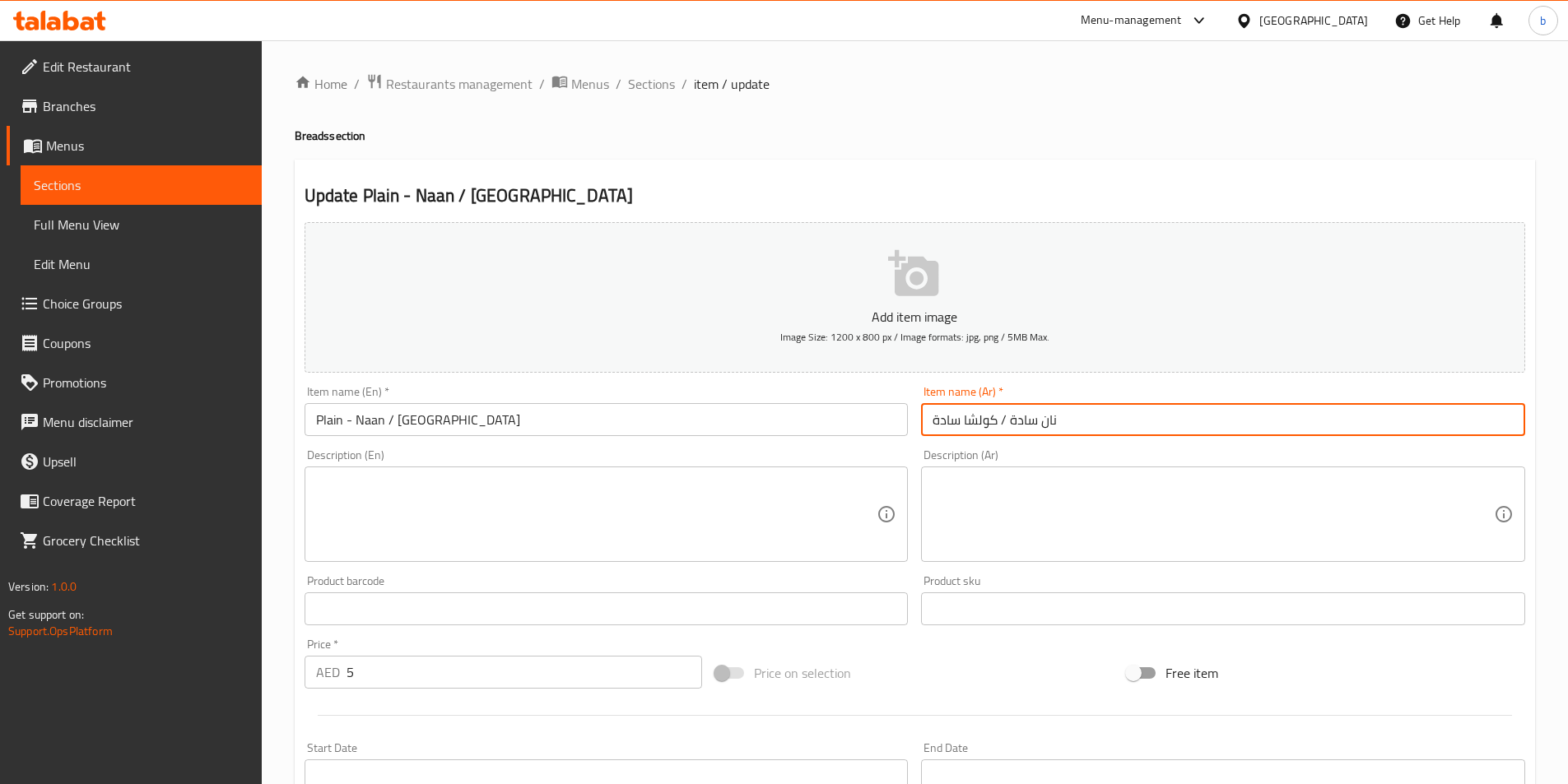
drag, startPoint x: 1008, startPoint y: 418, endPoint x: 1038, endPoint y: 425, distance: 30.8
click at [1038, 425] on input "نان سادة / كولشا سادة" at bounding box center [1223, 419] width 604 height 33
drag, startPoint x: 929, startPoint y: 422, endPoint x: 965, endPoint y: 425, distance: 36.1
click at [965, 425] on input "نان / كولشا سادة" at bounding box center [1223, 419] width 604 height 33
click at [1005, 428] on input "نان / كولشا" at bounding box center [1223, 419] width 604 height 33
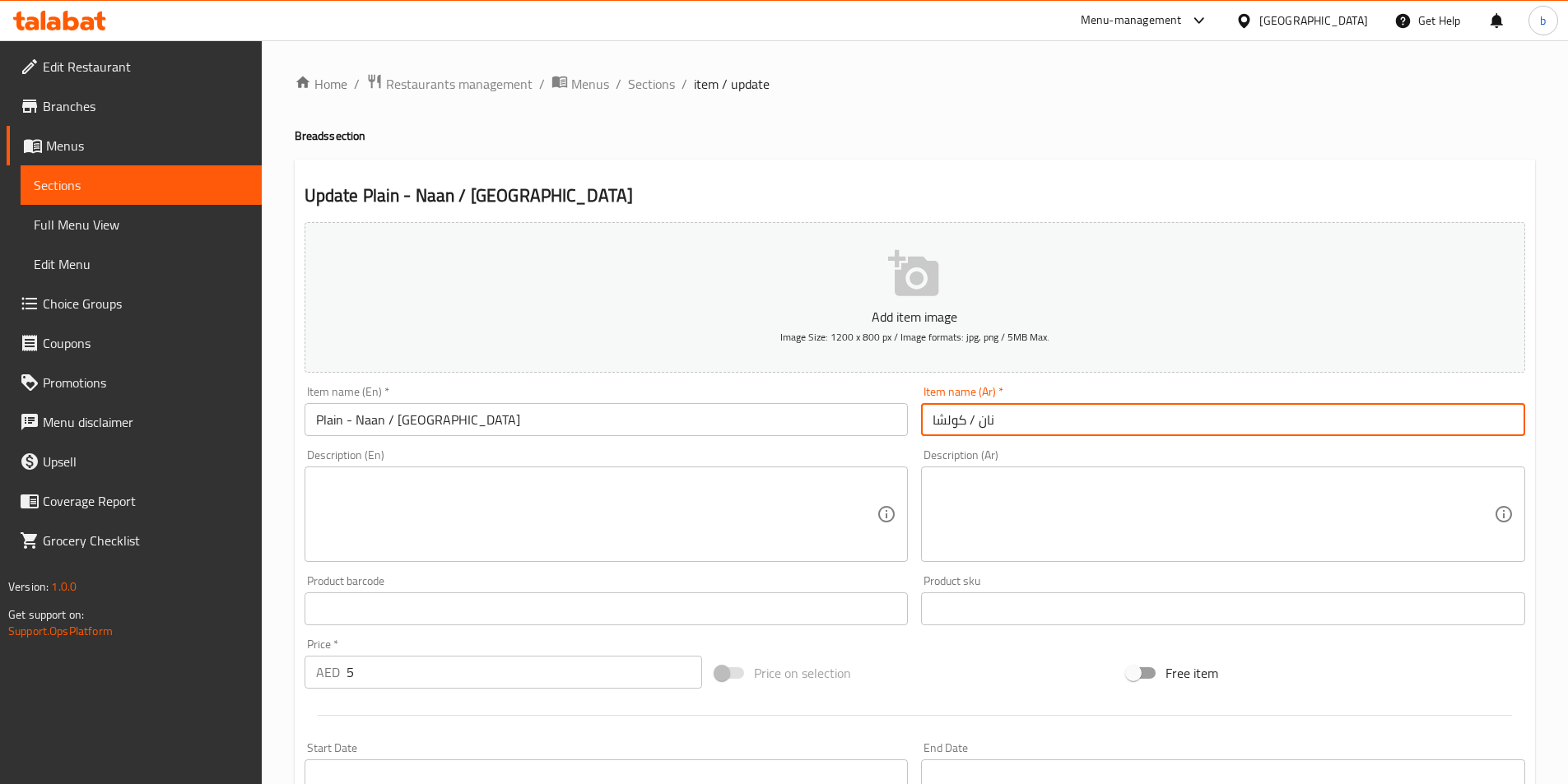
click at [1002, 425] on input "نان / كولشا" at bounding box center [1223, 419] width 604 height 33
click at [1516, 425] on input "نان / كولشا" at bounding box center [1223, 419] width 604 height 33
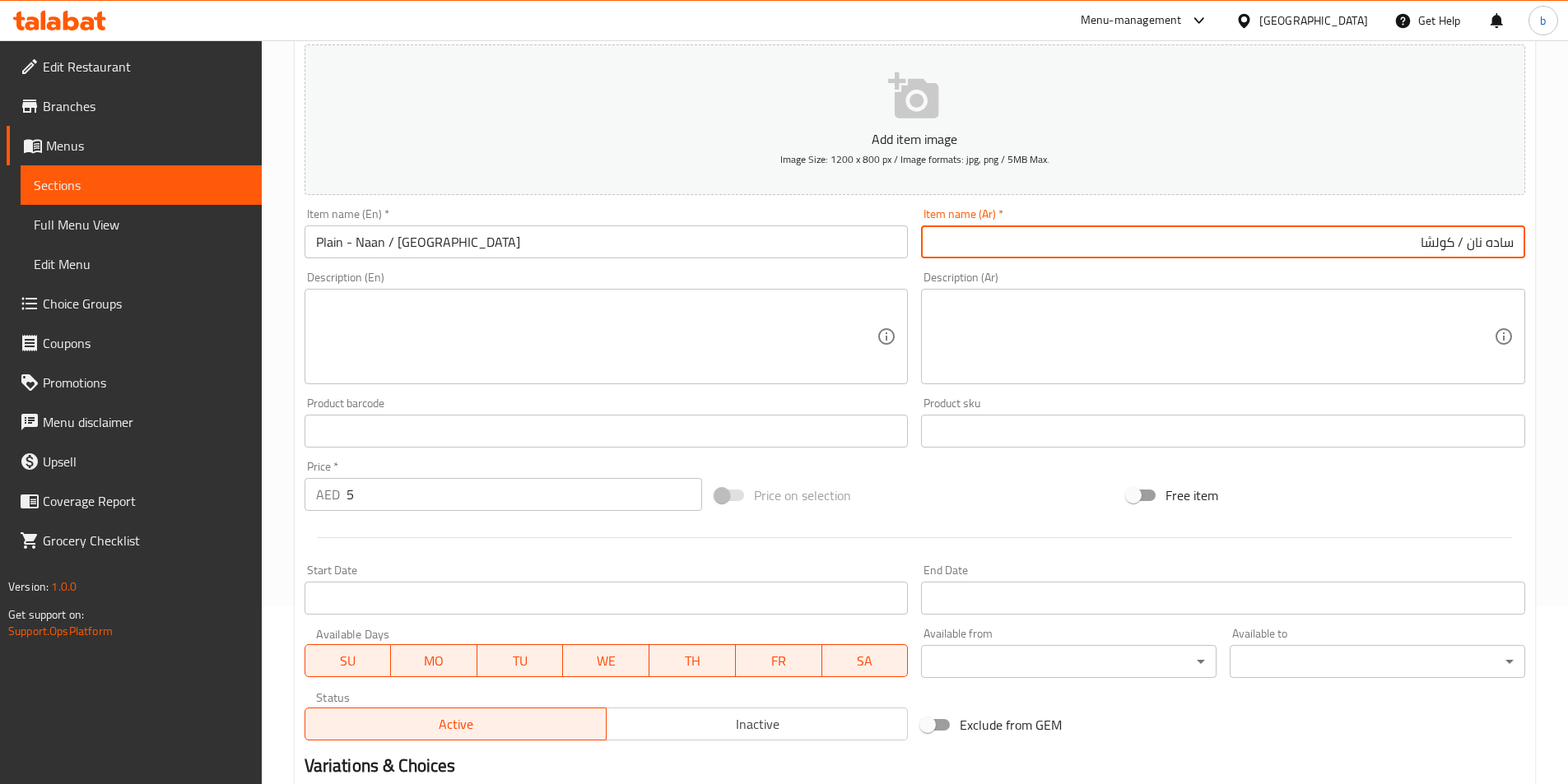
scroll to position [379, 0]
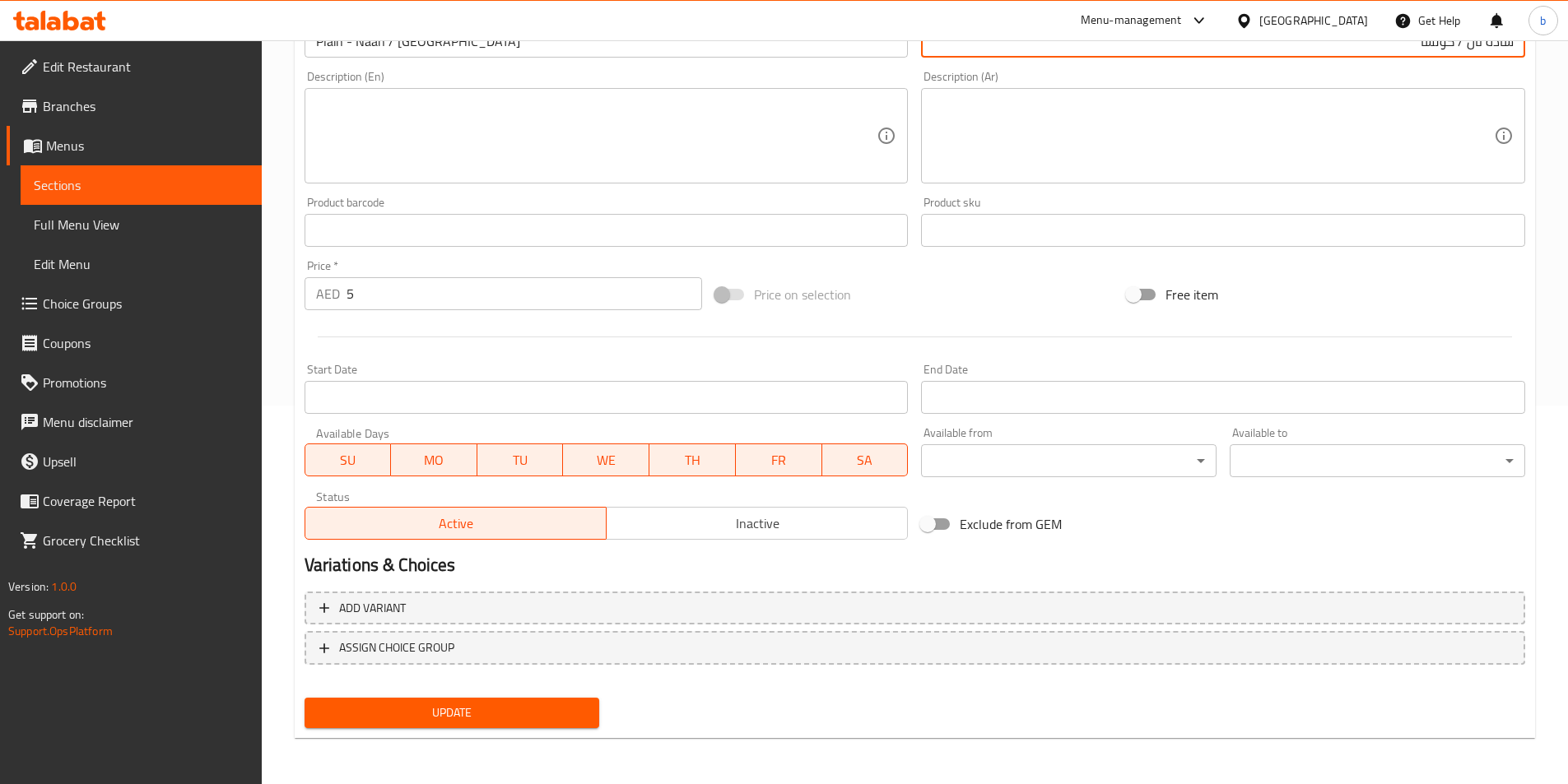
type input "ساده نان / كولشا"
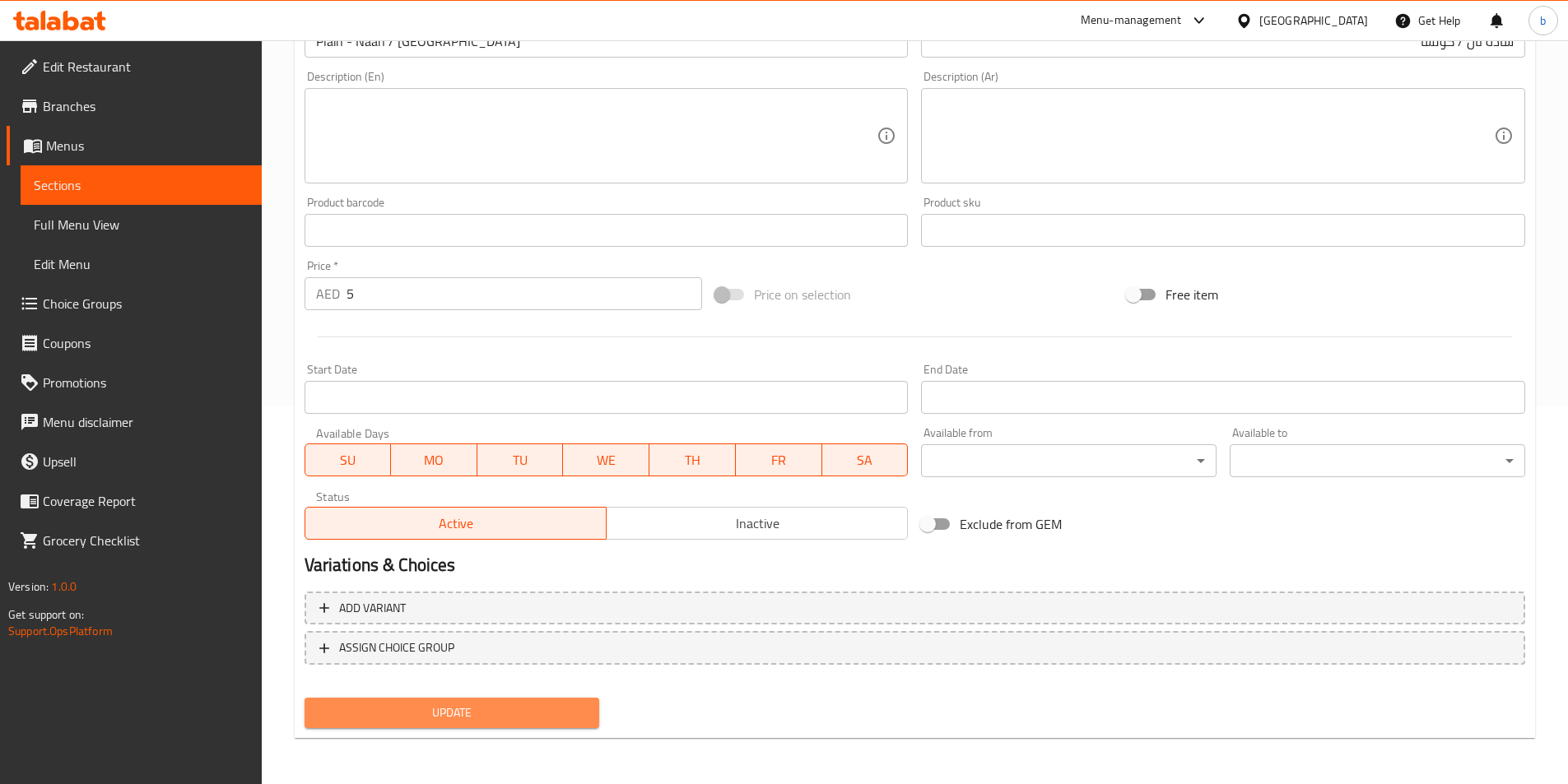
click at [498, 722] on span "Update" at bounding box center [452, 712] width 269 height 20
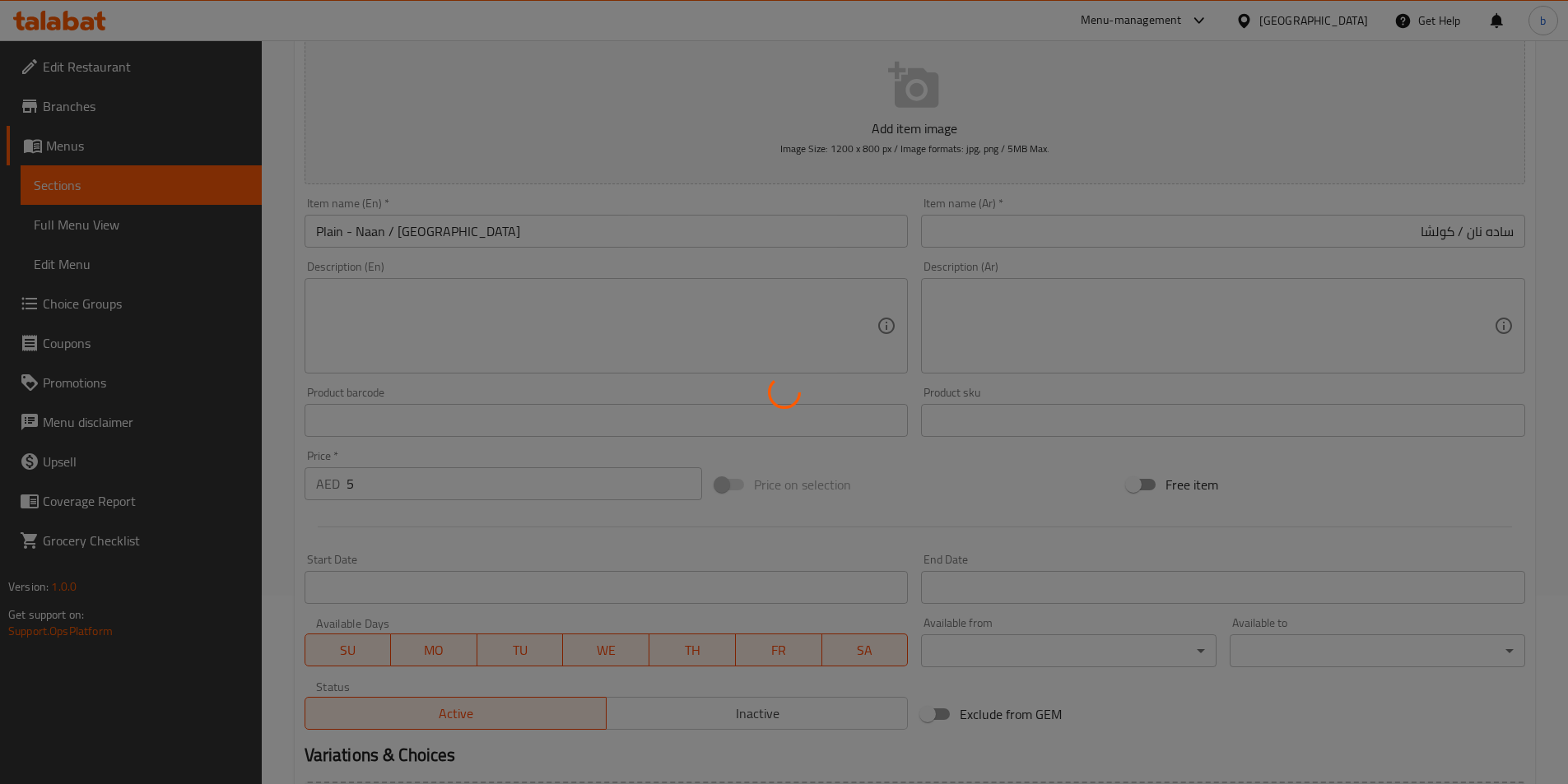
scroll to position [0, 0]
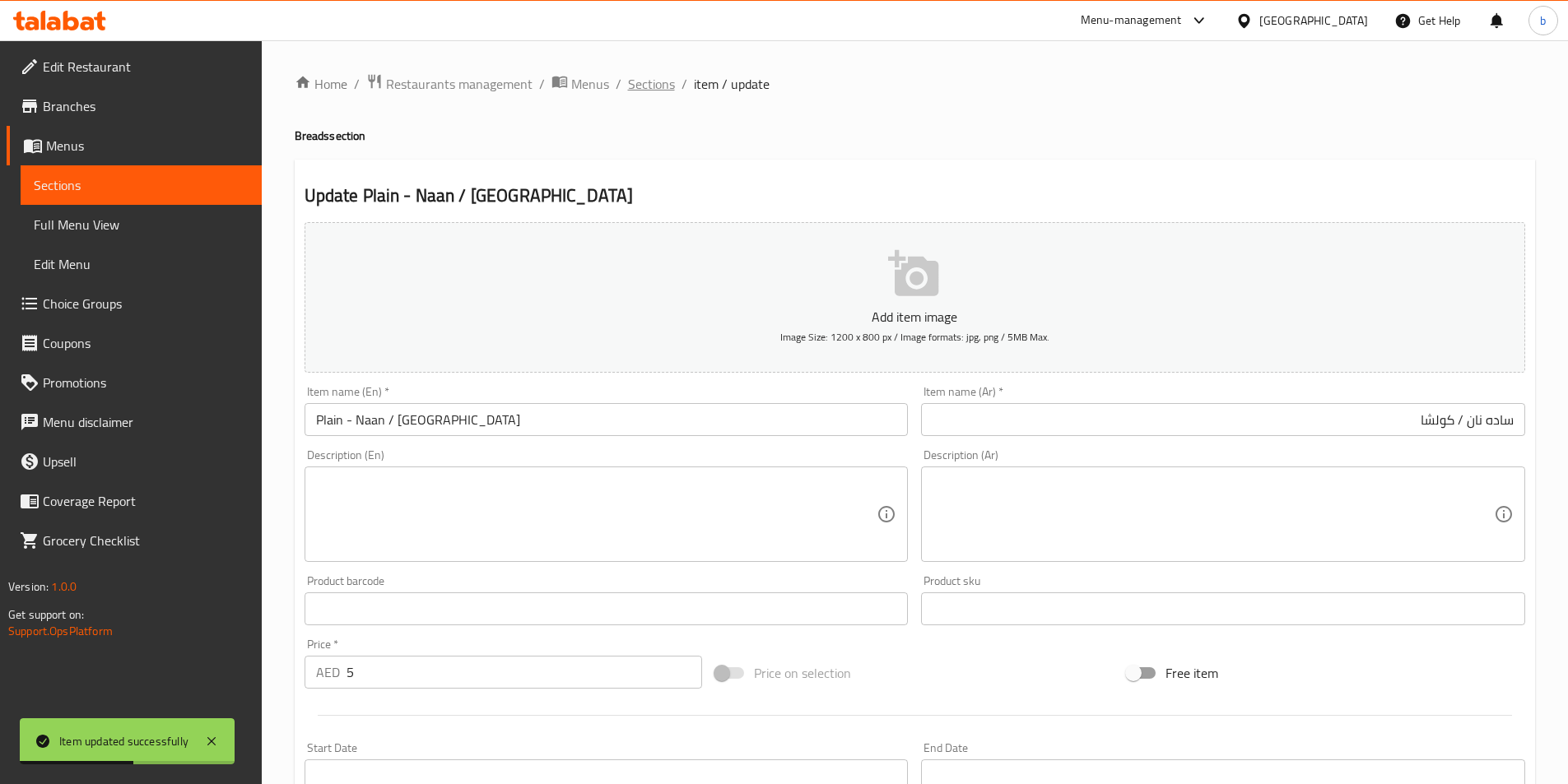
click at [647, 84] on span "Sections" at bounding box center [651, 84] width 47 height 19
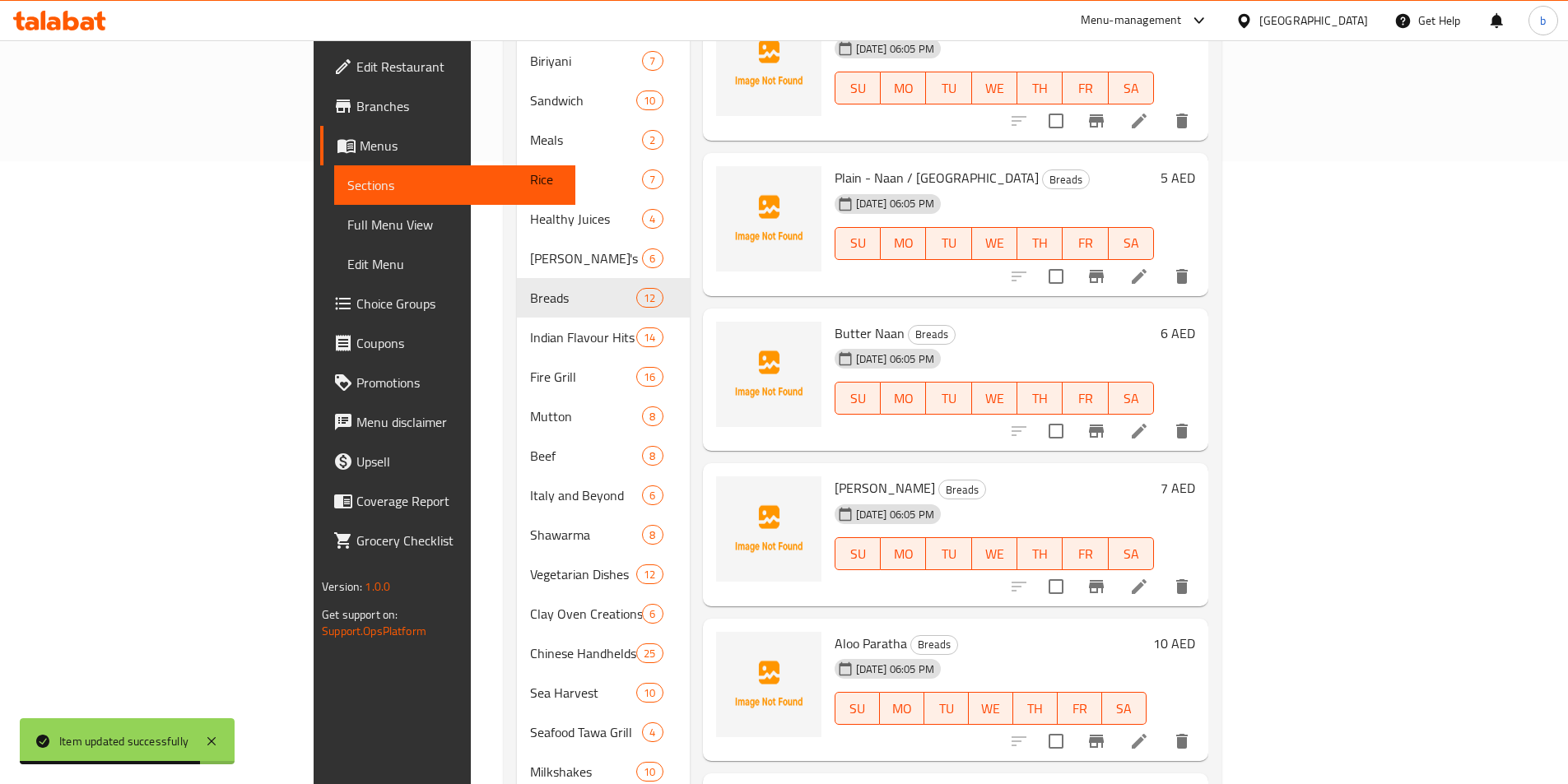
scroll to position [777, 0]
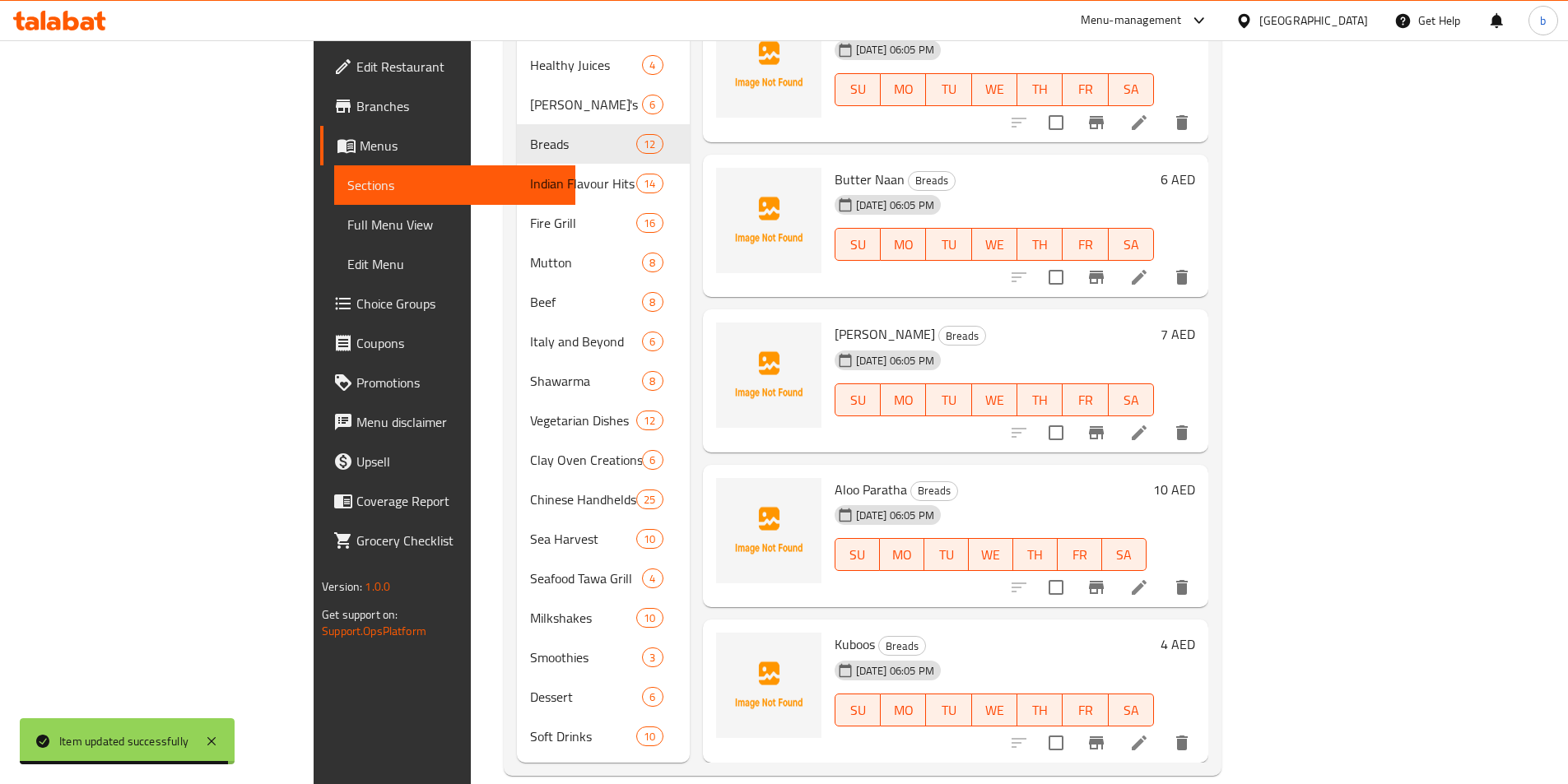
click at [1162, 728] on li at bounding box center [1139, 743] width 46 height 30
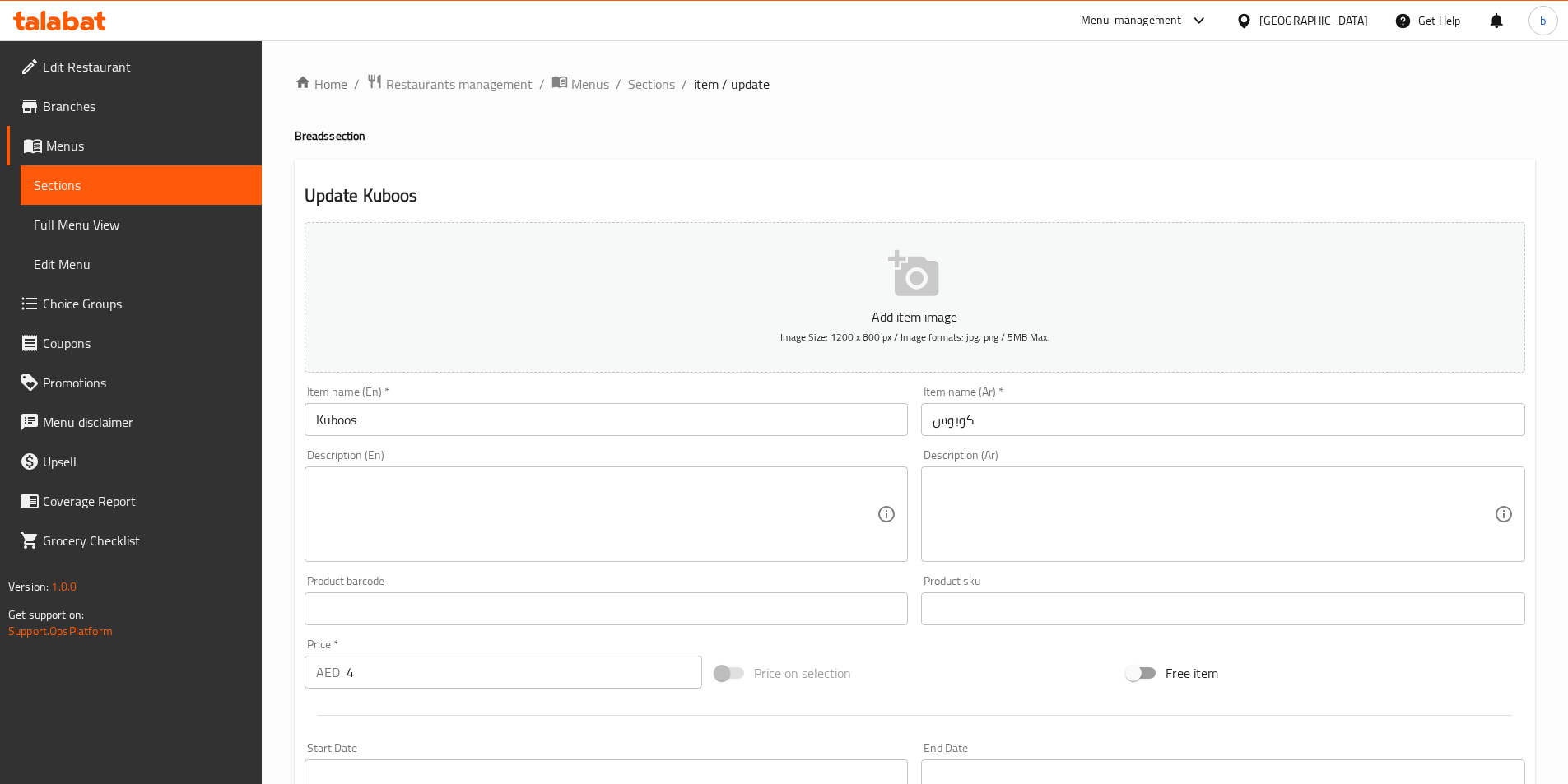
click at [966, 415] on input "كوبوس" at bounding box center [1223, 419] width 604 height 33
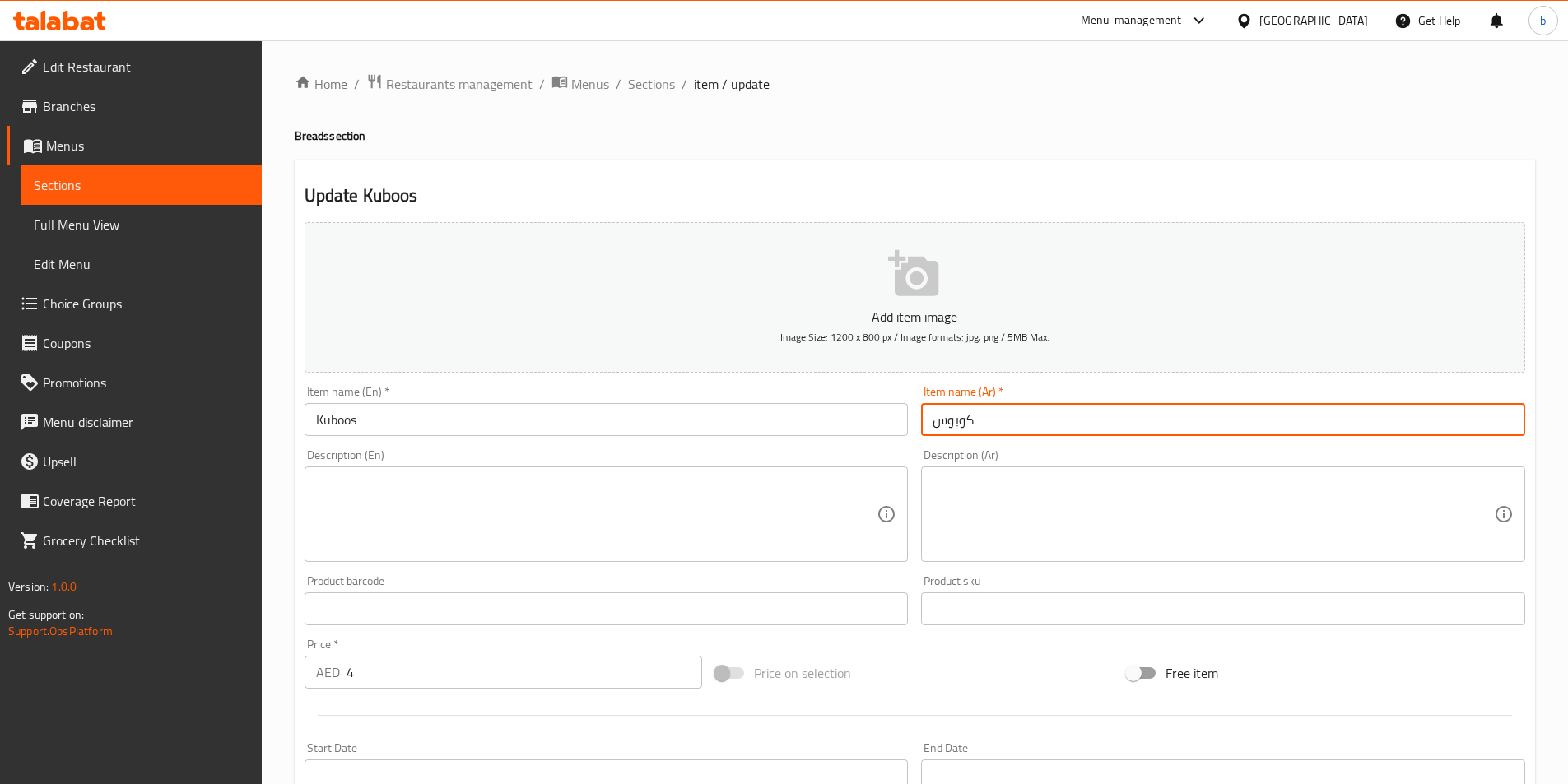
click at [966, 415] on input "كوبوس" at bounding box center [1223, 419] width 604 height 33
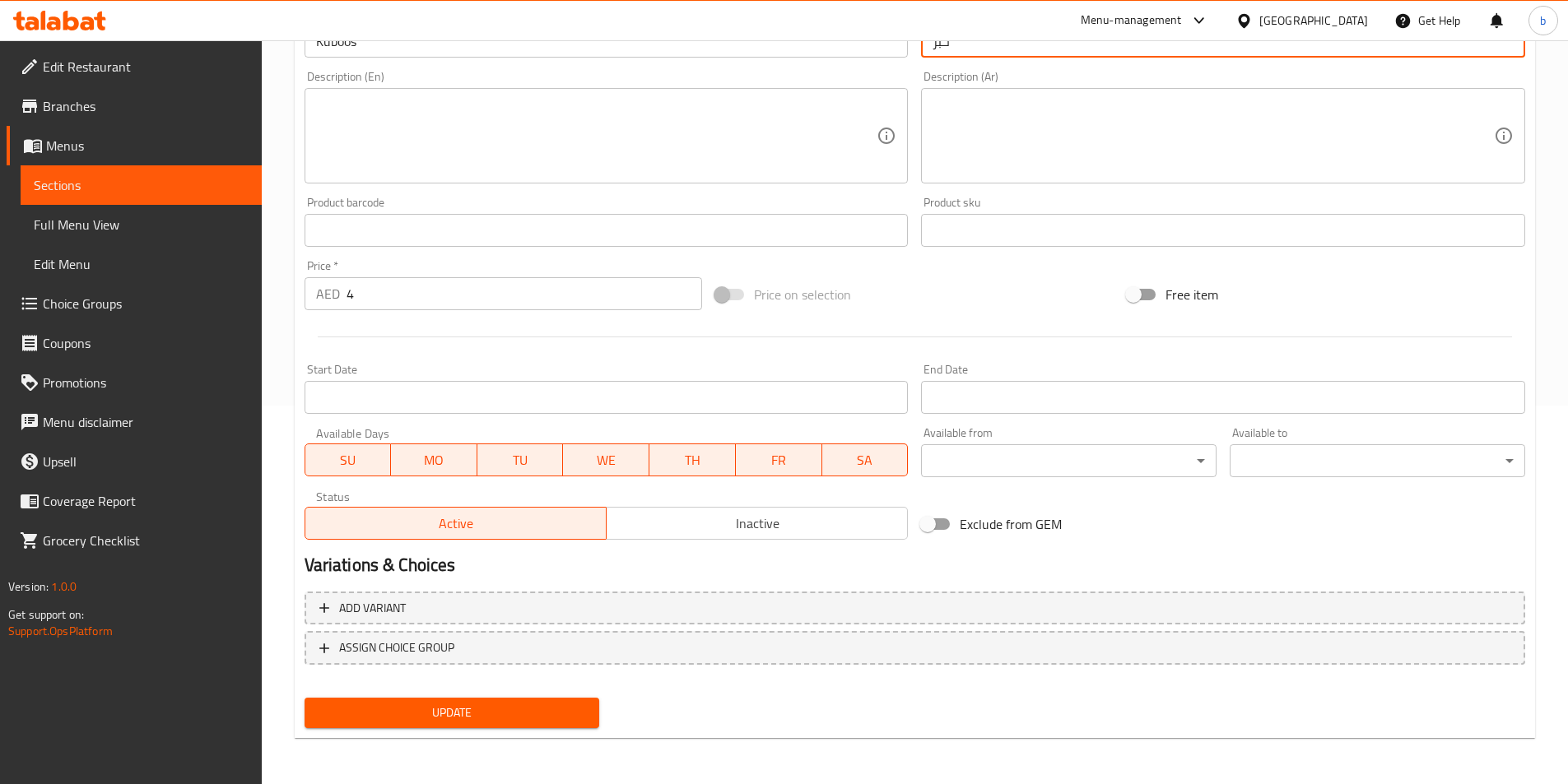
type input "خبز"
click at [571, 710] on span "Update" at bounding box center [452, 712] width 269 height 20
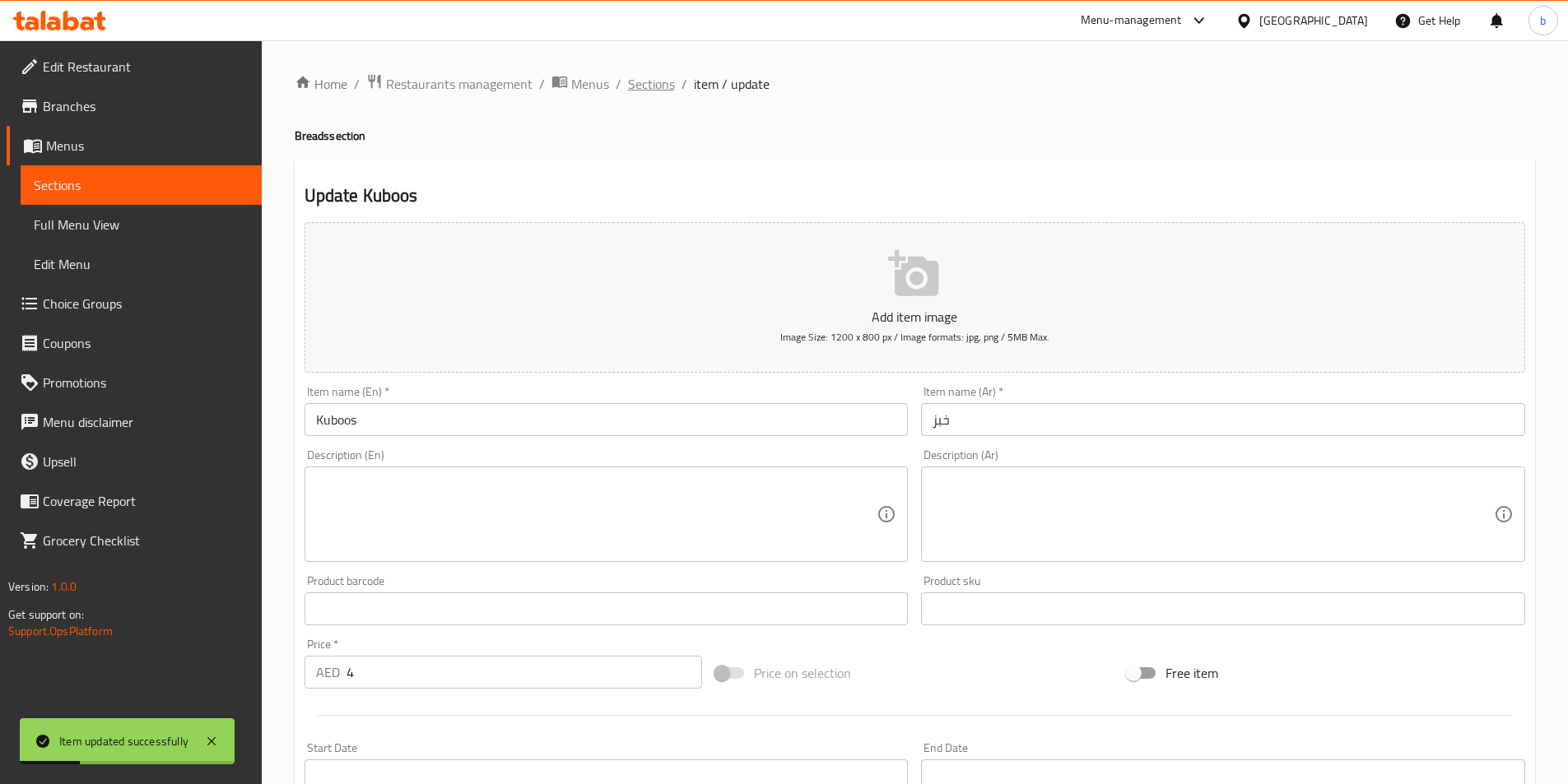
click at [668, 86] on span "Sections" at bounding box center [651, 84] width 47 height 19
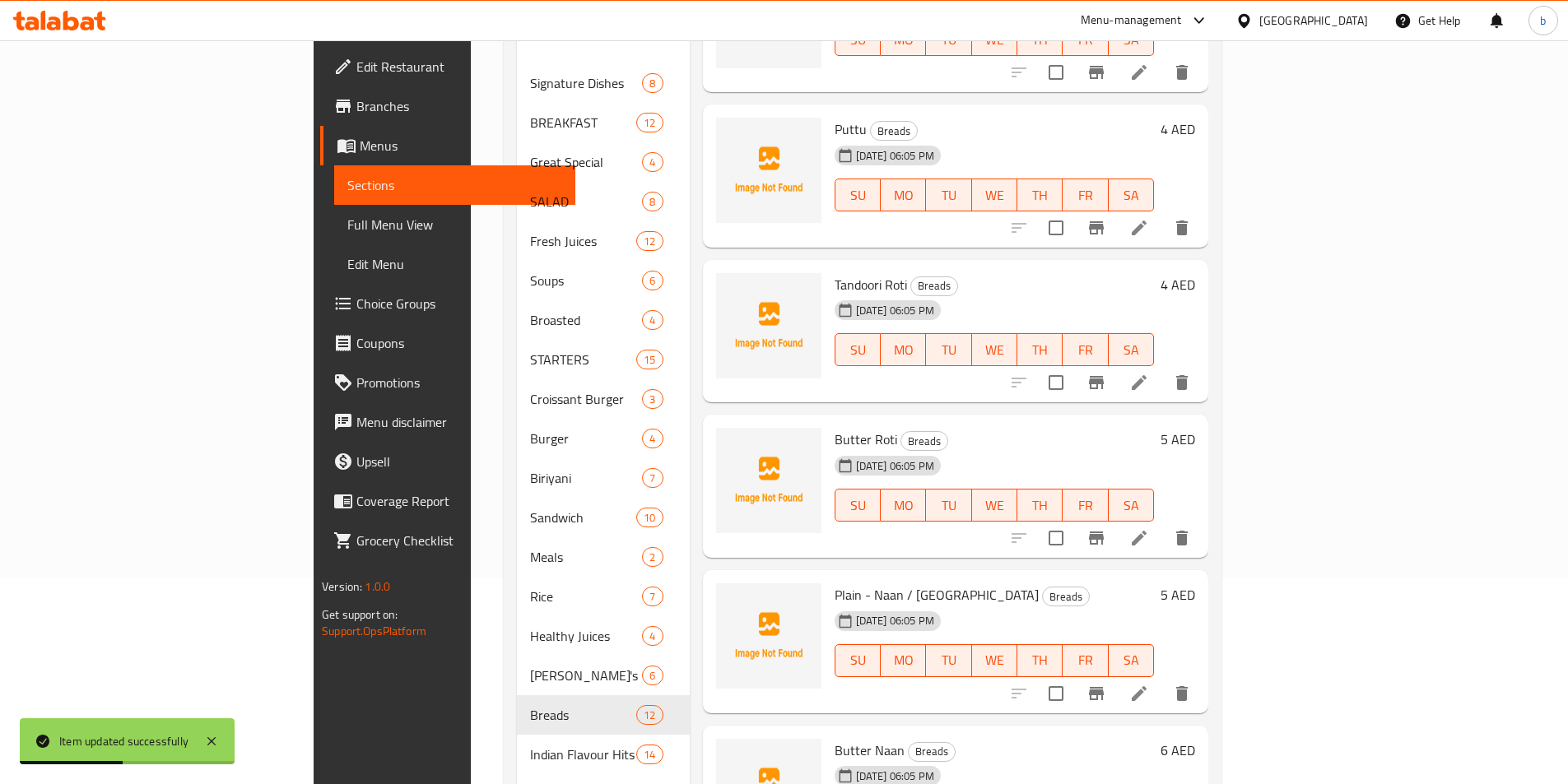
scroll to position [247, 0]
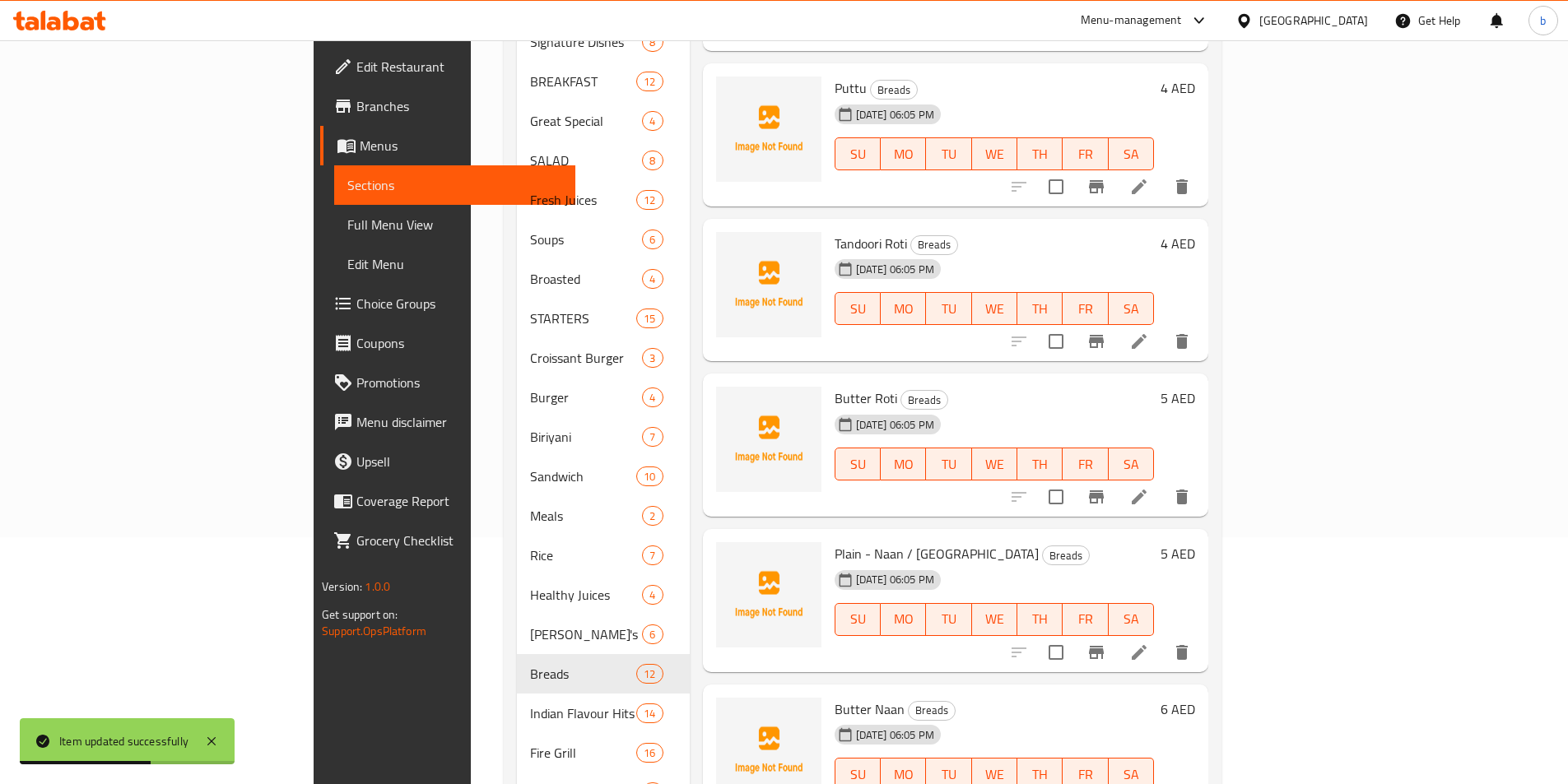
click at [357, 298] on span "Choice Groups" at bounding box center [459, 304] width 206 height 19
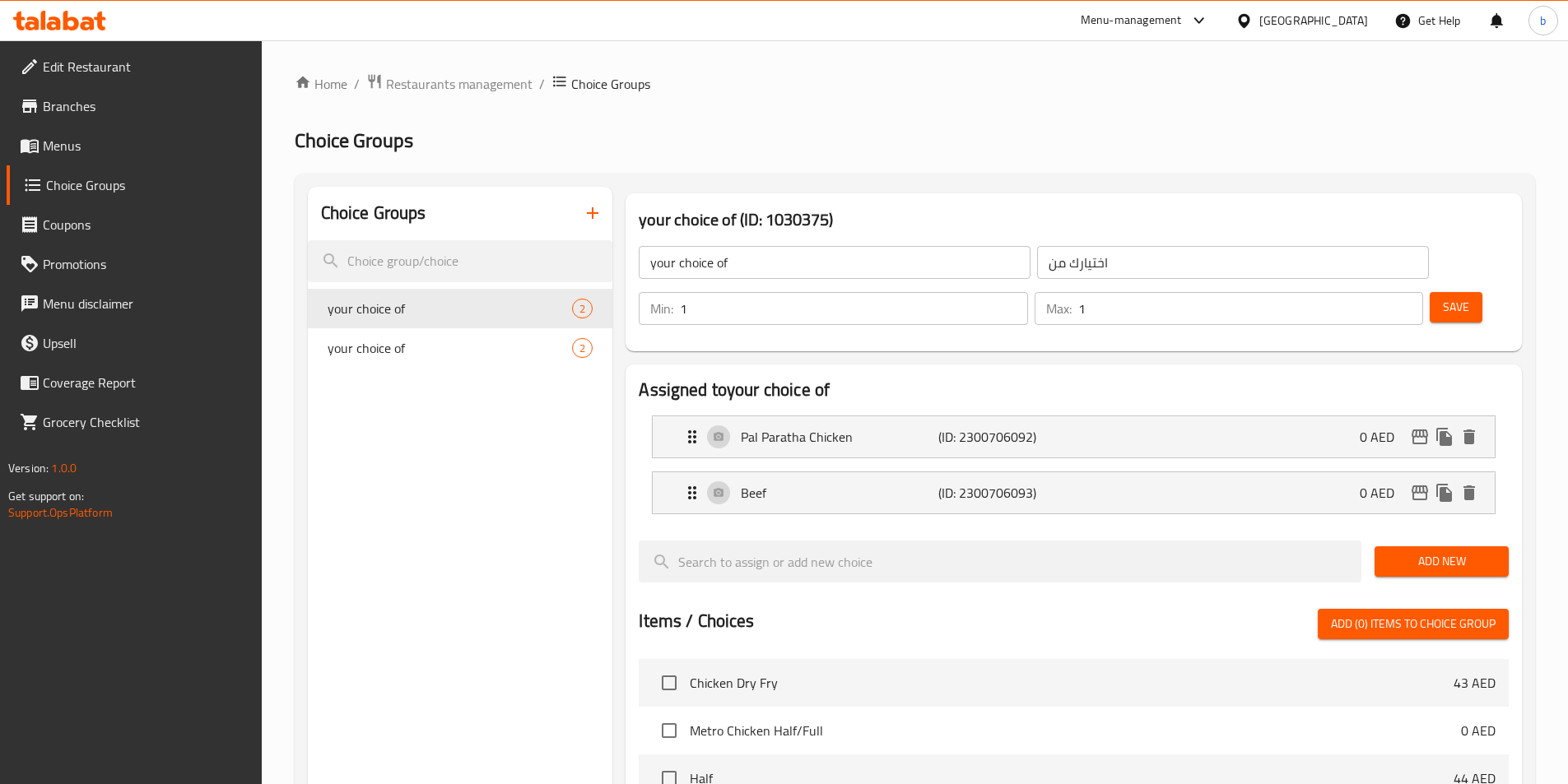
click at [584, 224] on button "button" at bounding box center [592, 213] width 40 height 40
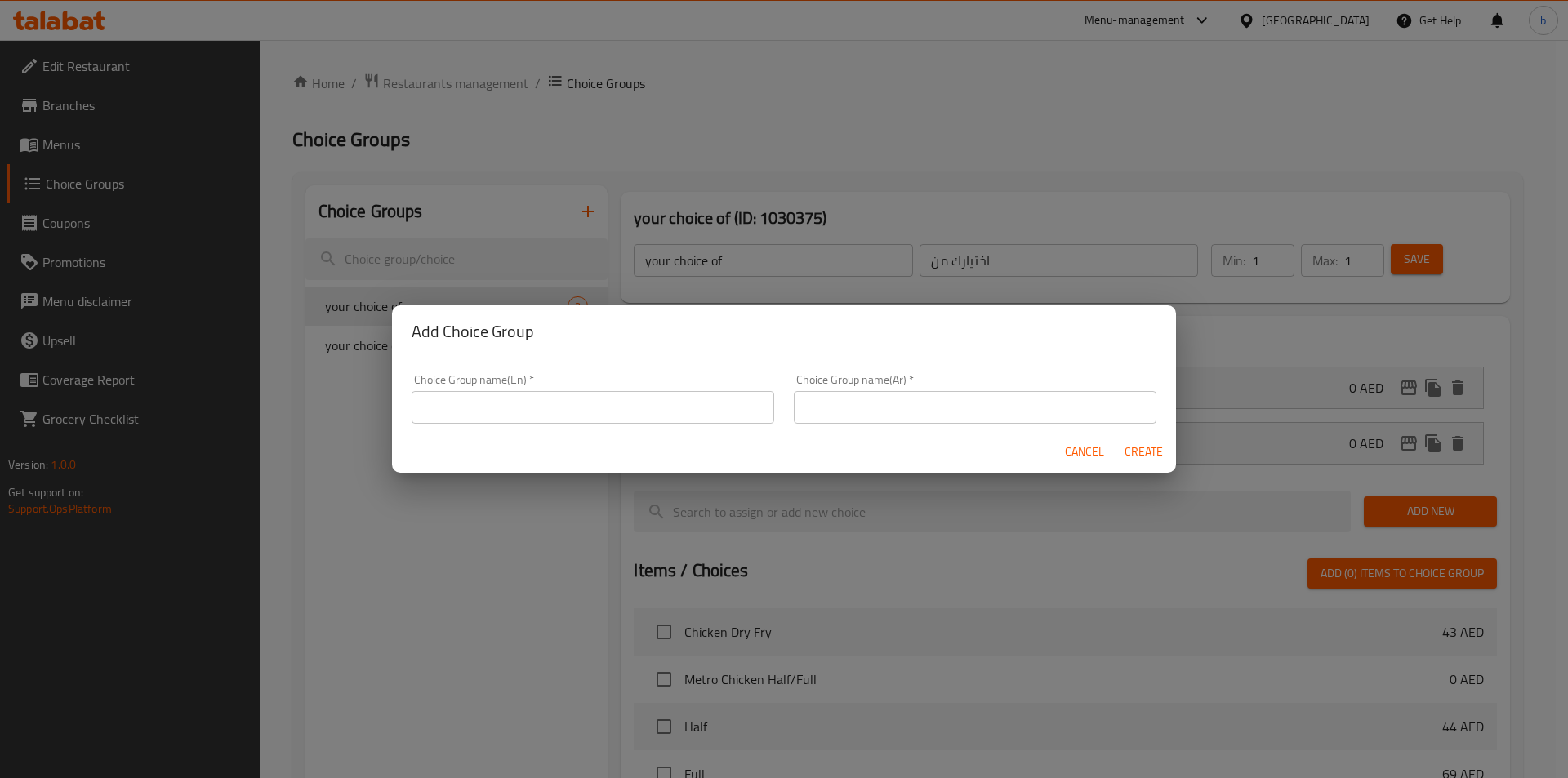
click at [503, 409] on input "text" at bounding box center [593, 407] width 363 height 32
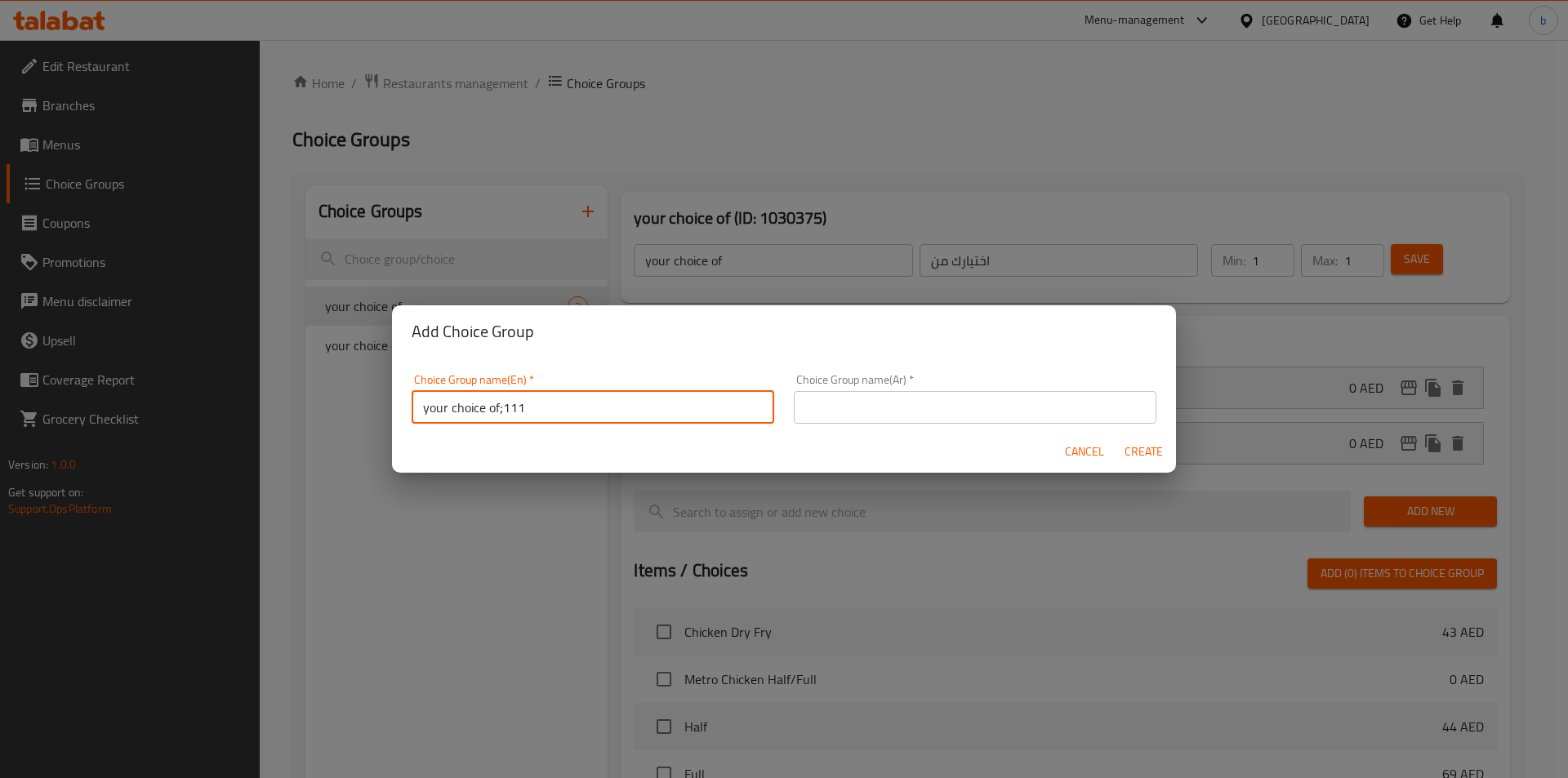
type input "your choice of;111"
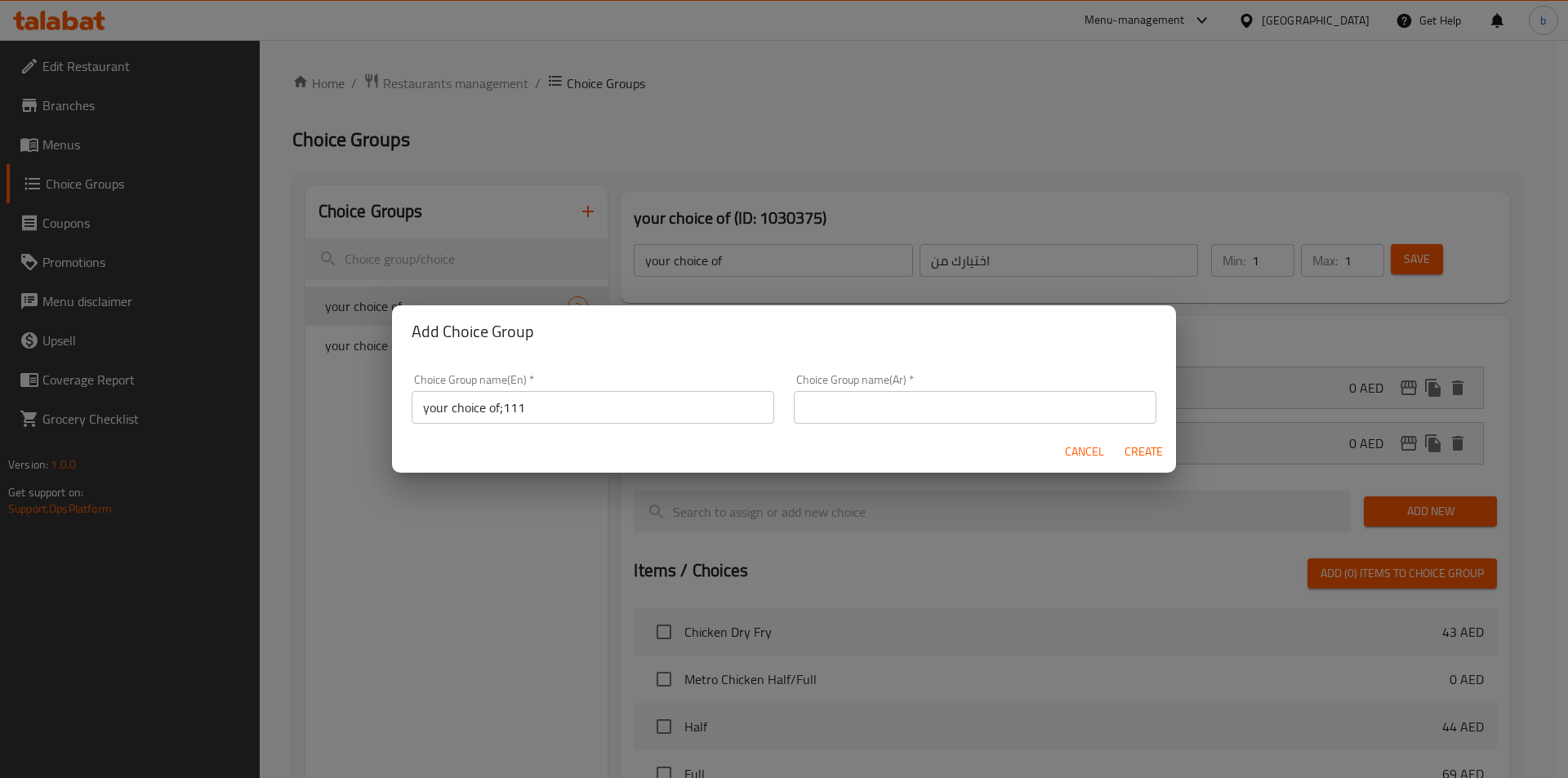
click at [921, 428] on div "Choice Group name(Ar)   * Choice Group name(Ar) *" at bounding box center [975, 399] width 382 height 69
click at [926, 410] on input "text" at bounding box center [975, 407] width 363 height 32
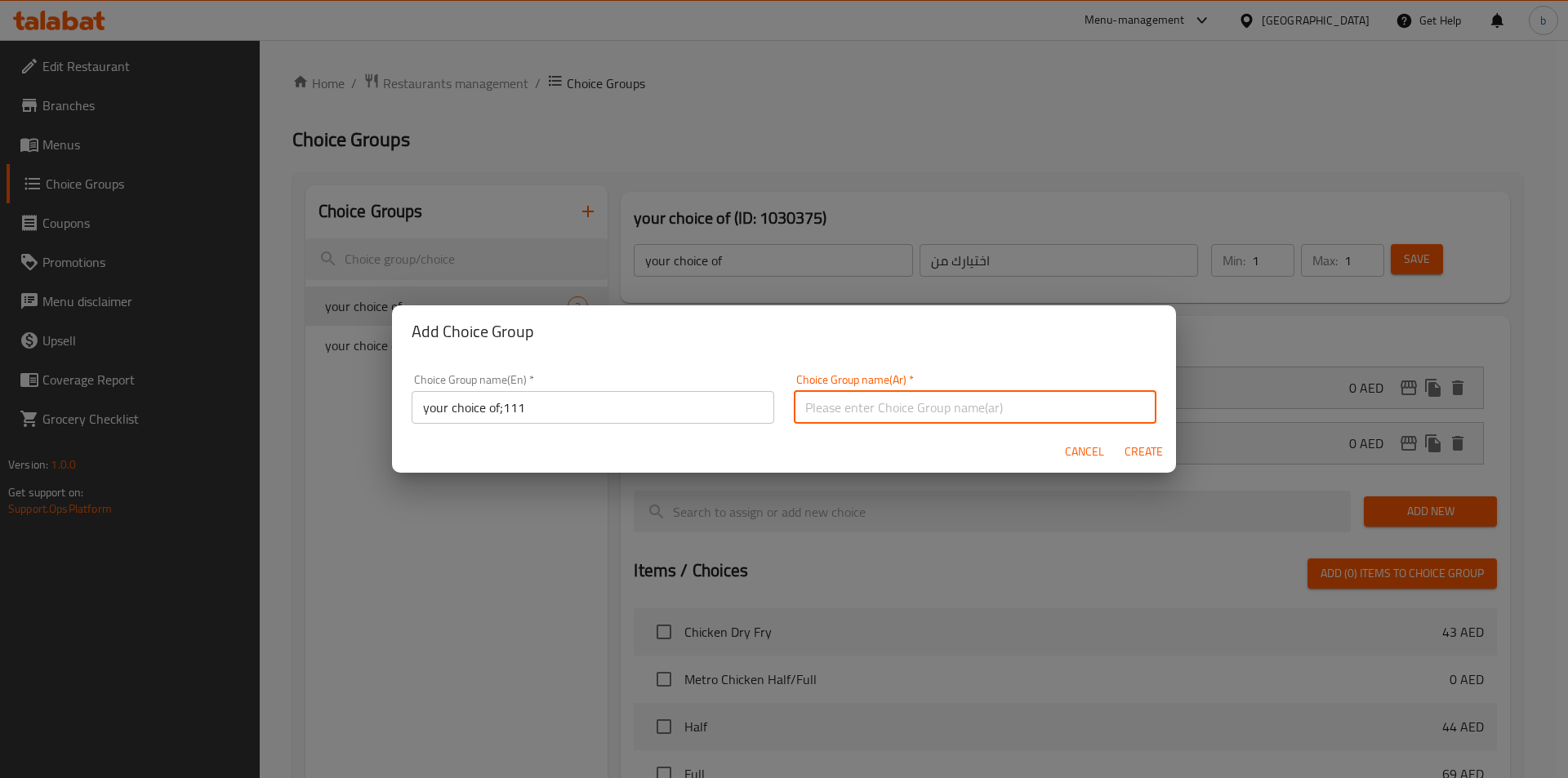
type input "اختيارك من"
click at [1156, 459] on span "Create" at bounding box center [1143, 451] width 39 height 20
type input "your choice of;111"
type input "0"
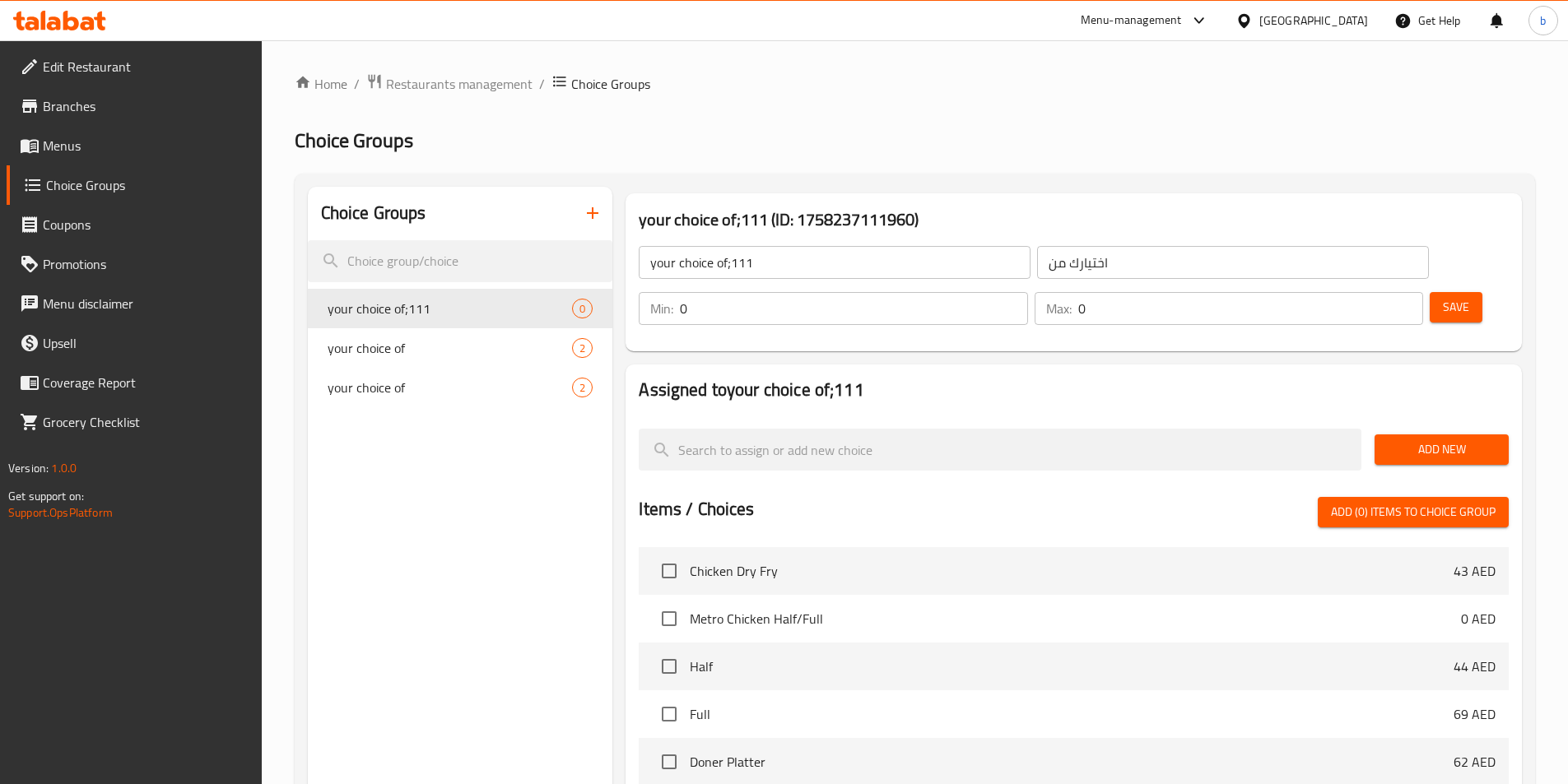
click at [791, 268] on input "your choice of;111" at bounding box center [834, 262] width 392 height 33
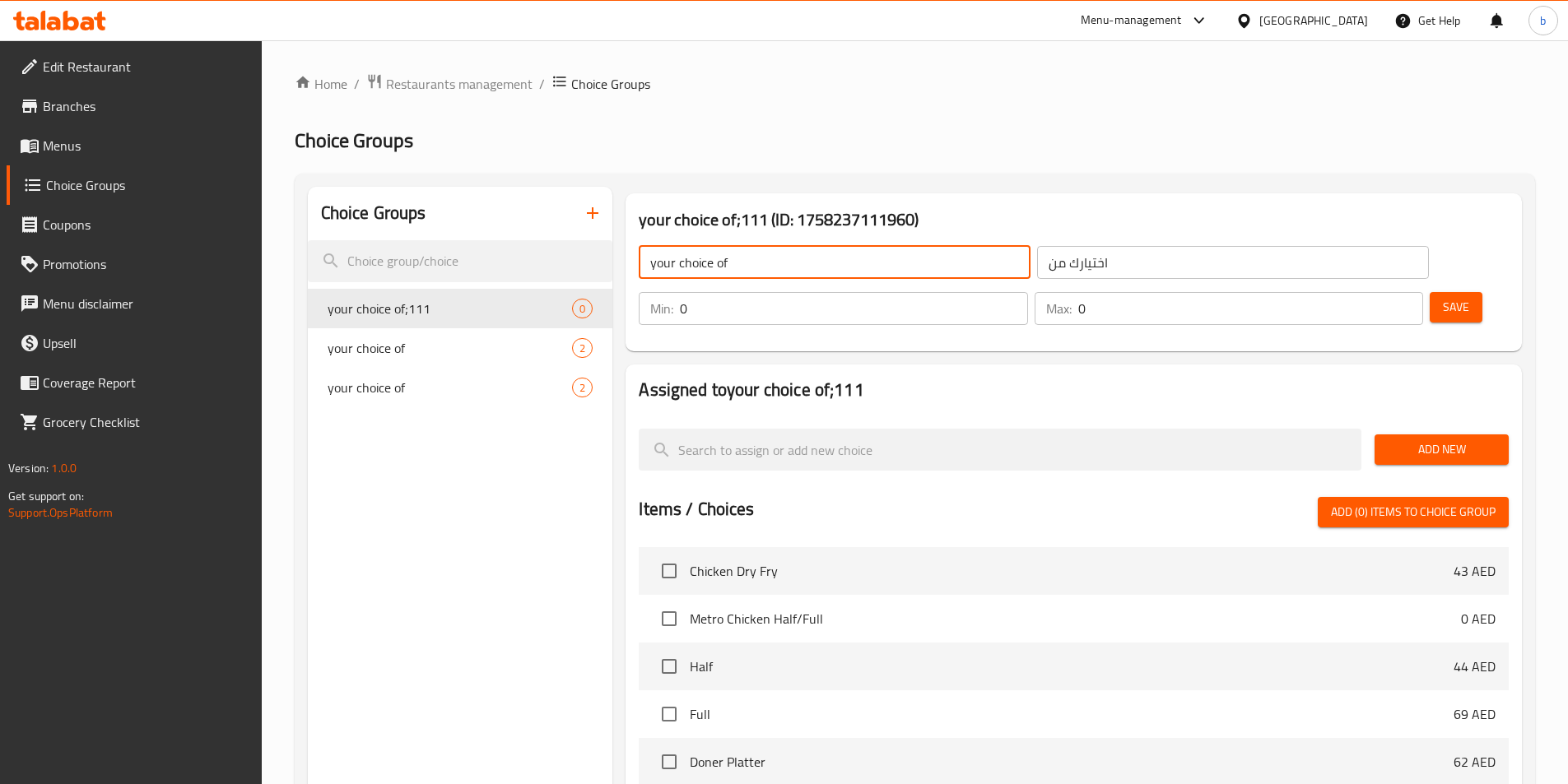
type input "your choice of"
type input "1"
click at [1027, 292] on input "1" at bounding box center [853, 308] width 347 height 33
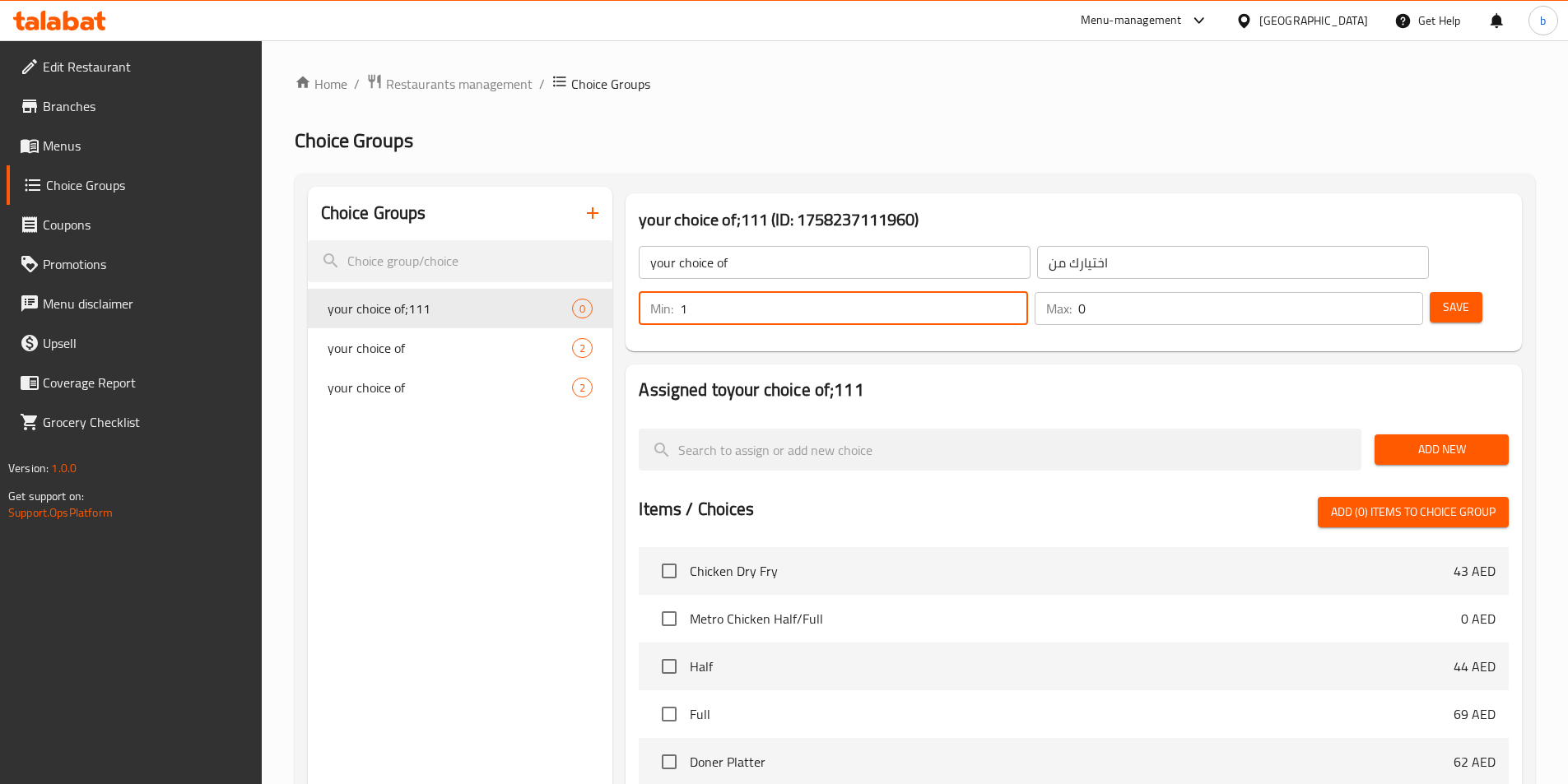
type input "1"
click at [1378, 292] on input "1" at bounding box center [1250, 308] width 345 height 33
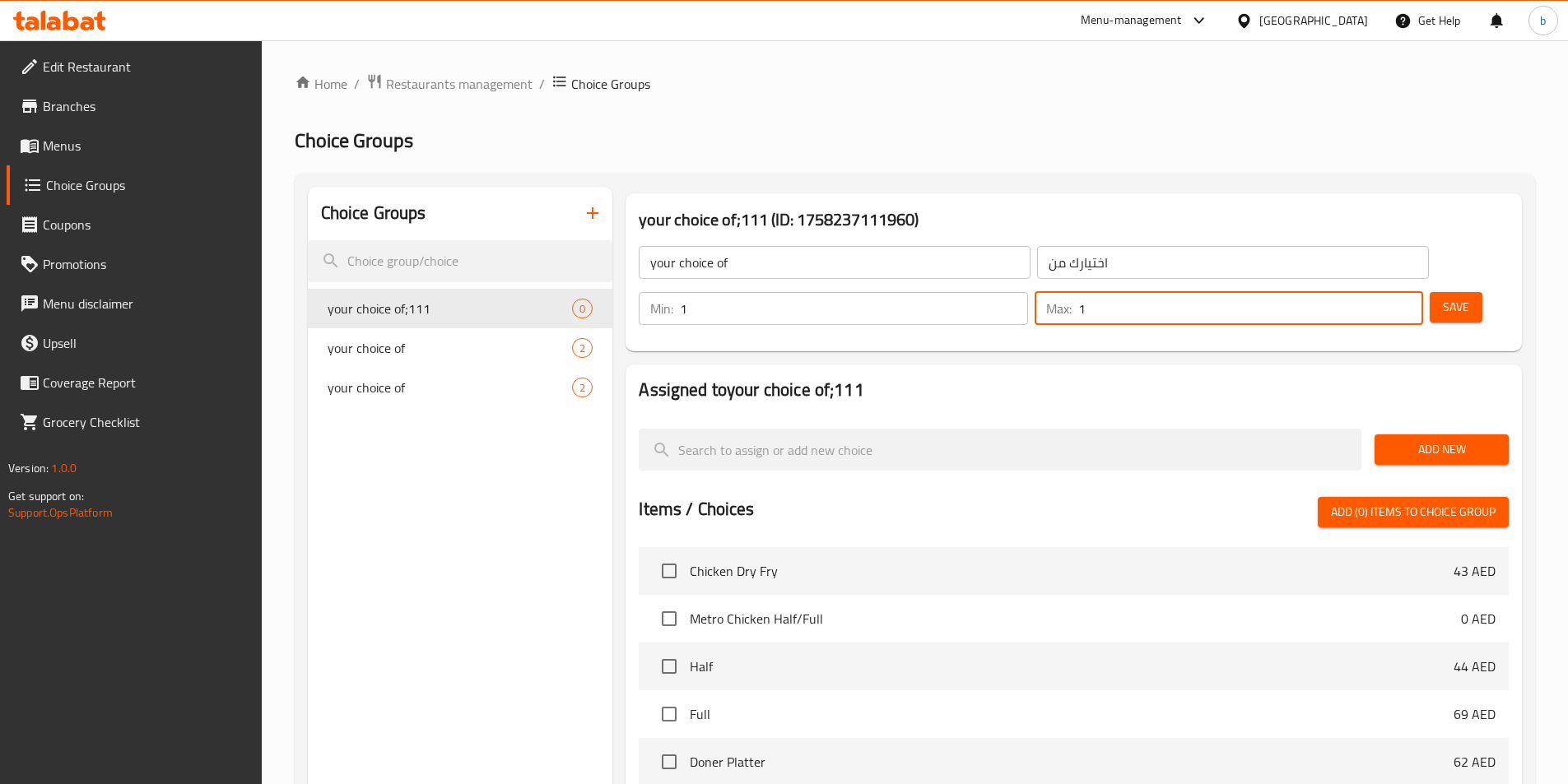
click at [1443, 298] on span "Save" at bounding box center [1456, 307] width 26 height 20
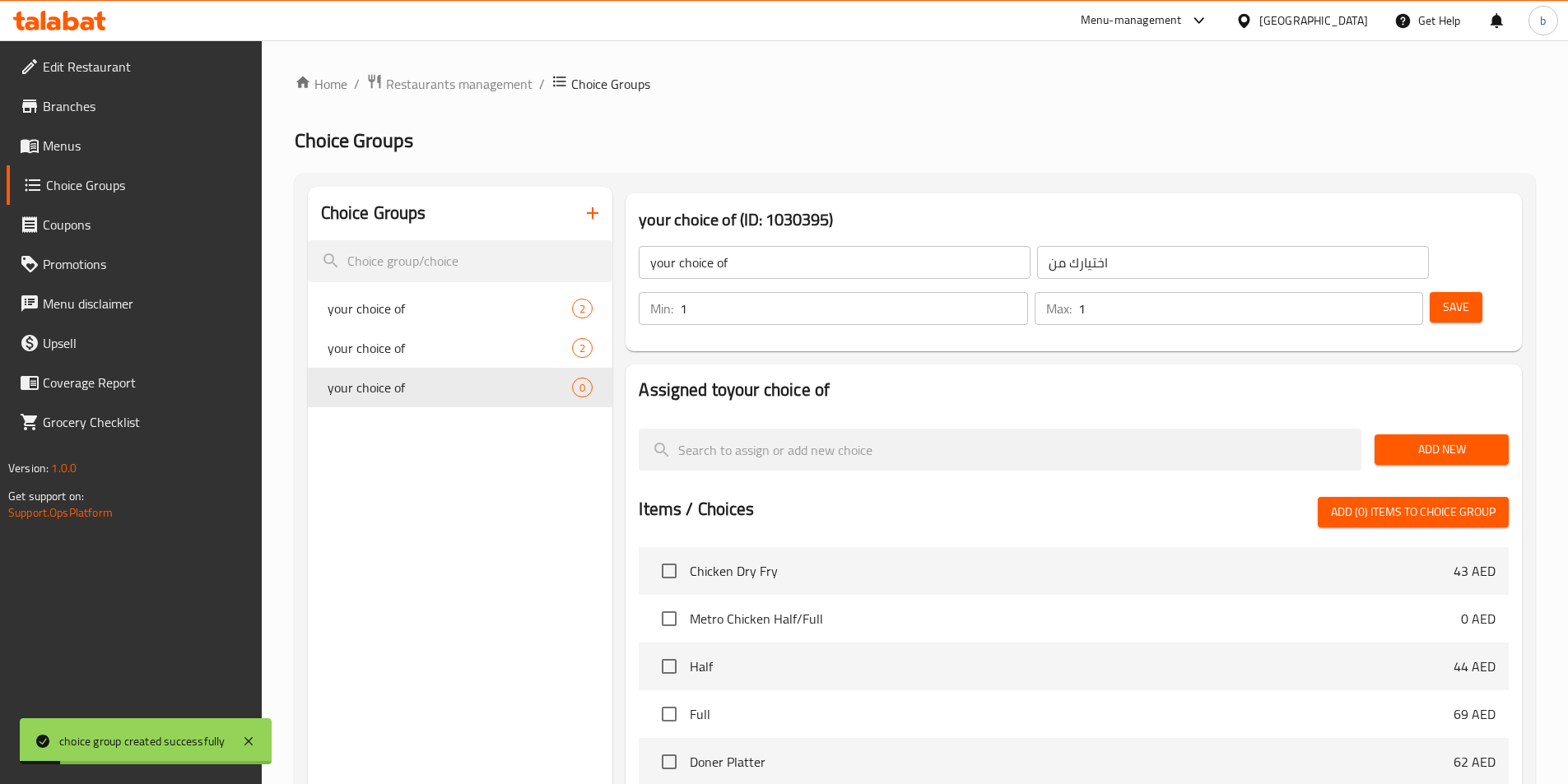
click at [1405, 440] on span "Add New" at bounding box center [1442, 449] width 108 height 20
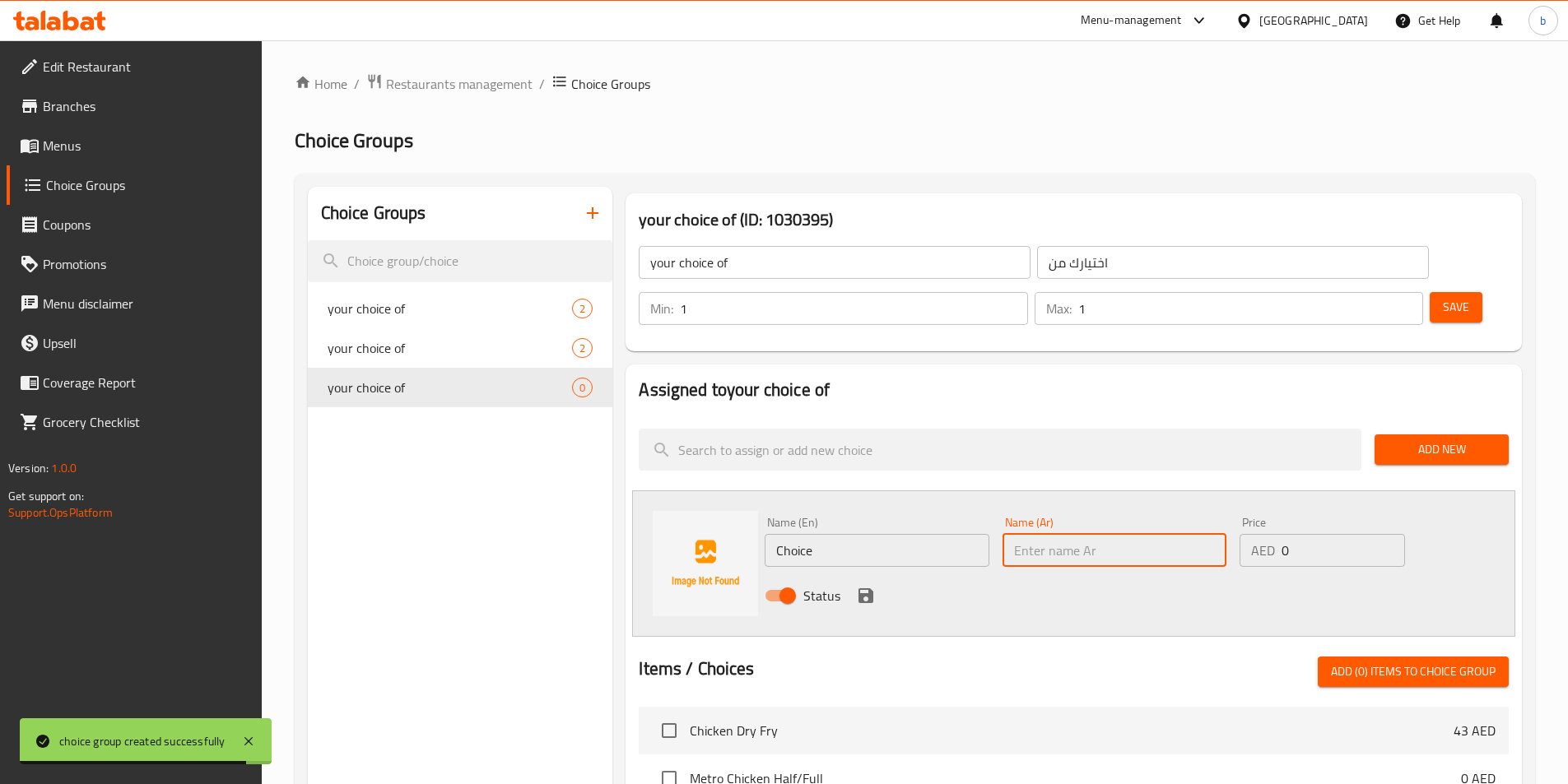
click at [1031, 534] on input "text" at bounding box center [1114, 550] width 224 height 33
paste input "نان"
type input "نان"
click at [833, 534] on input "Choice" at bounding box center [877, 550] width 224 height 33
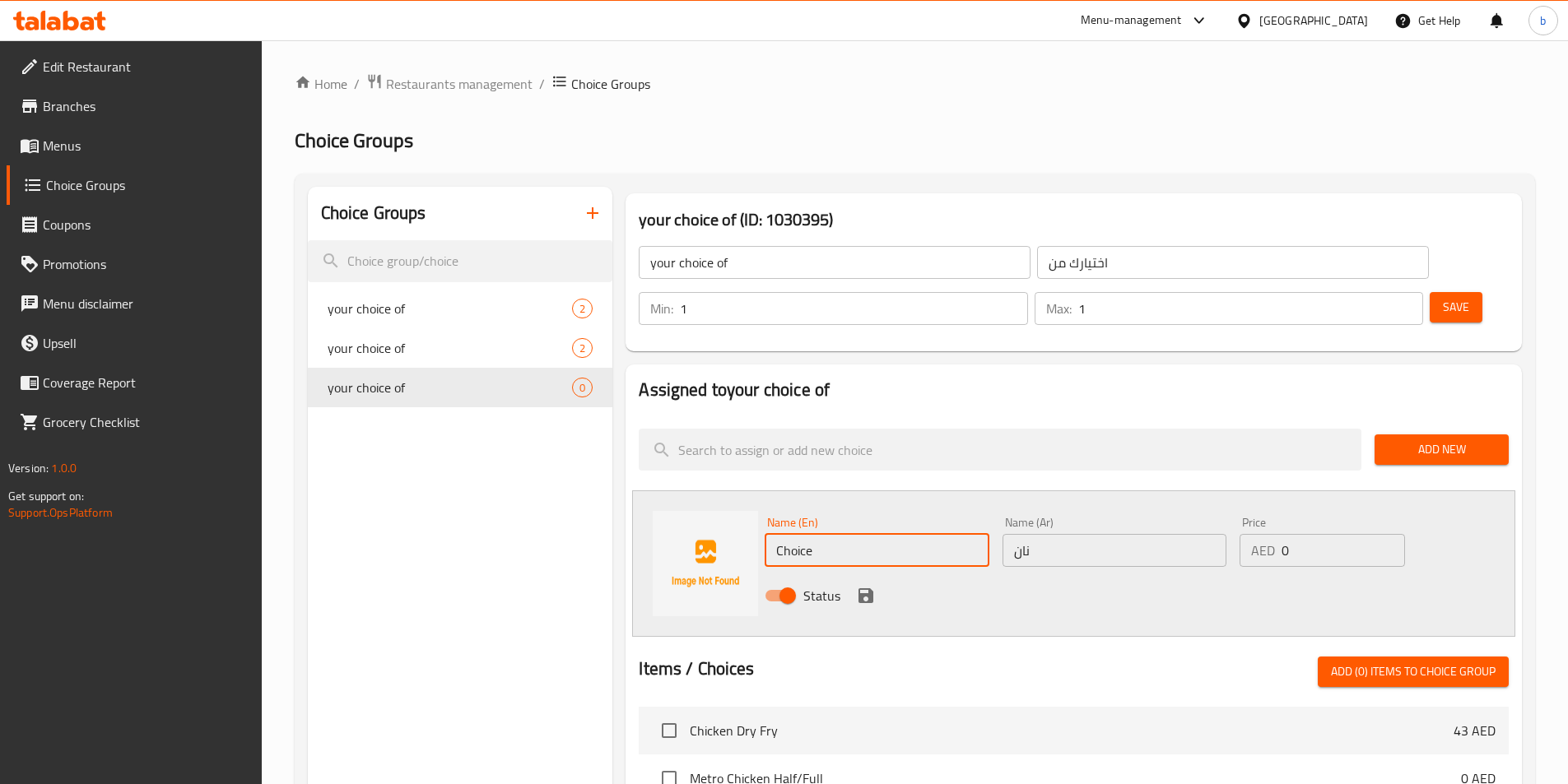
click at [833, 534] on input "Choice" at bounding box center [877, 550] width 224 height 33
paste input "Naan"
type input "Naan"
click at [1443, 298] on span "Save" at bounding box center [1456, 307] width 26 height 20
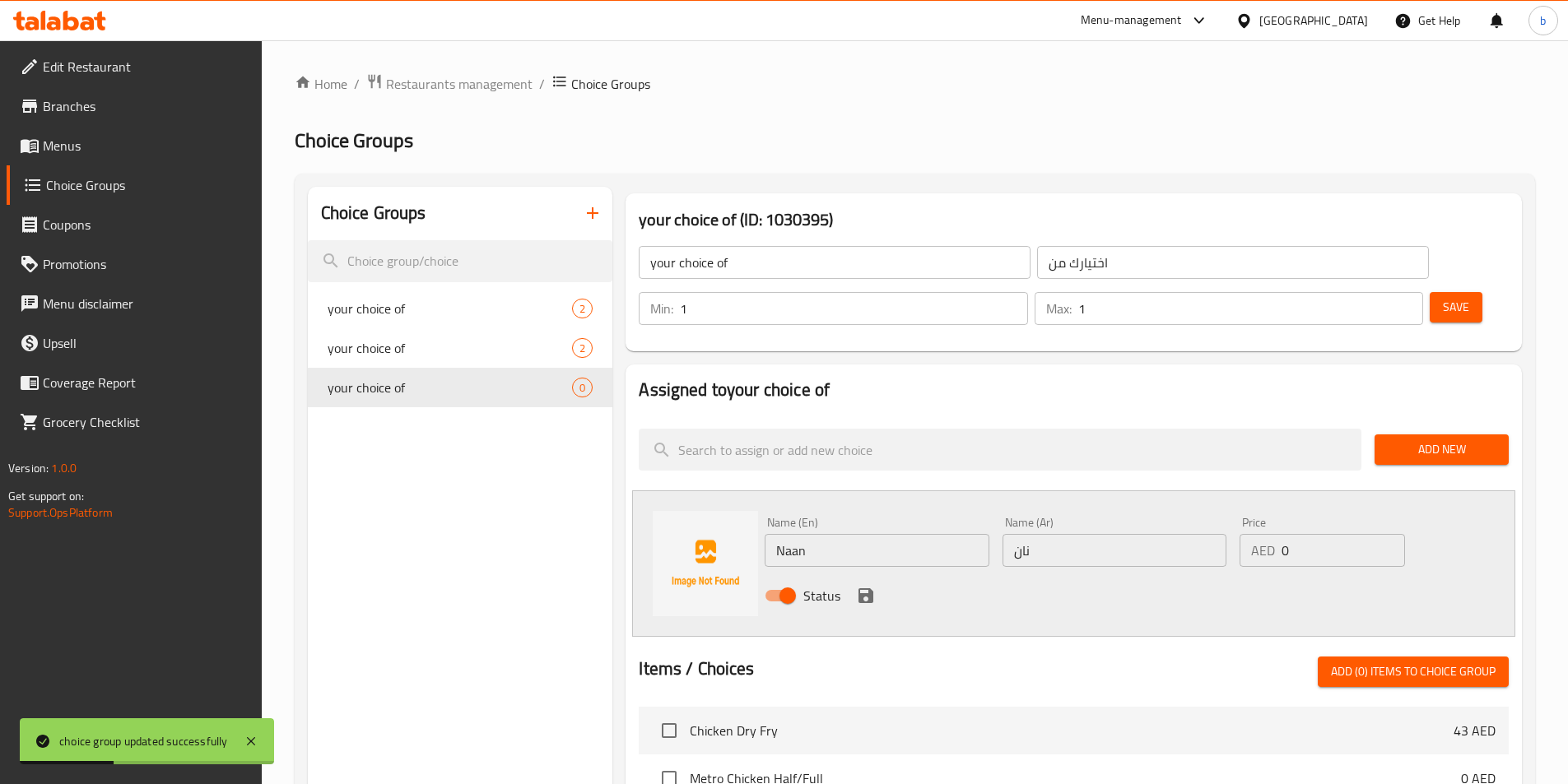
click at [1444, 440] on span "Add New" at bounding box center [1442, 449] width 108 height 20
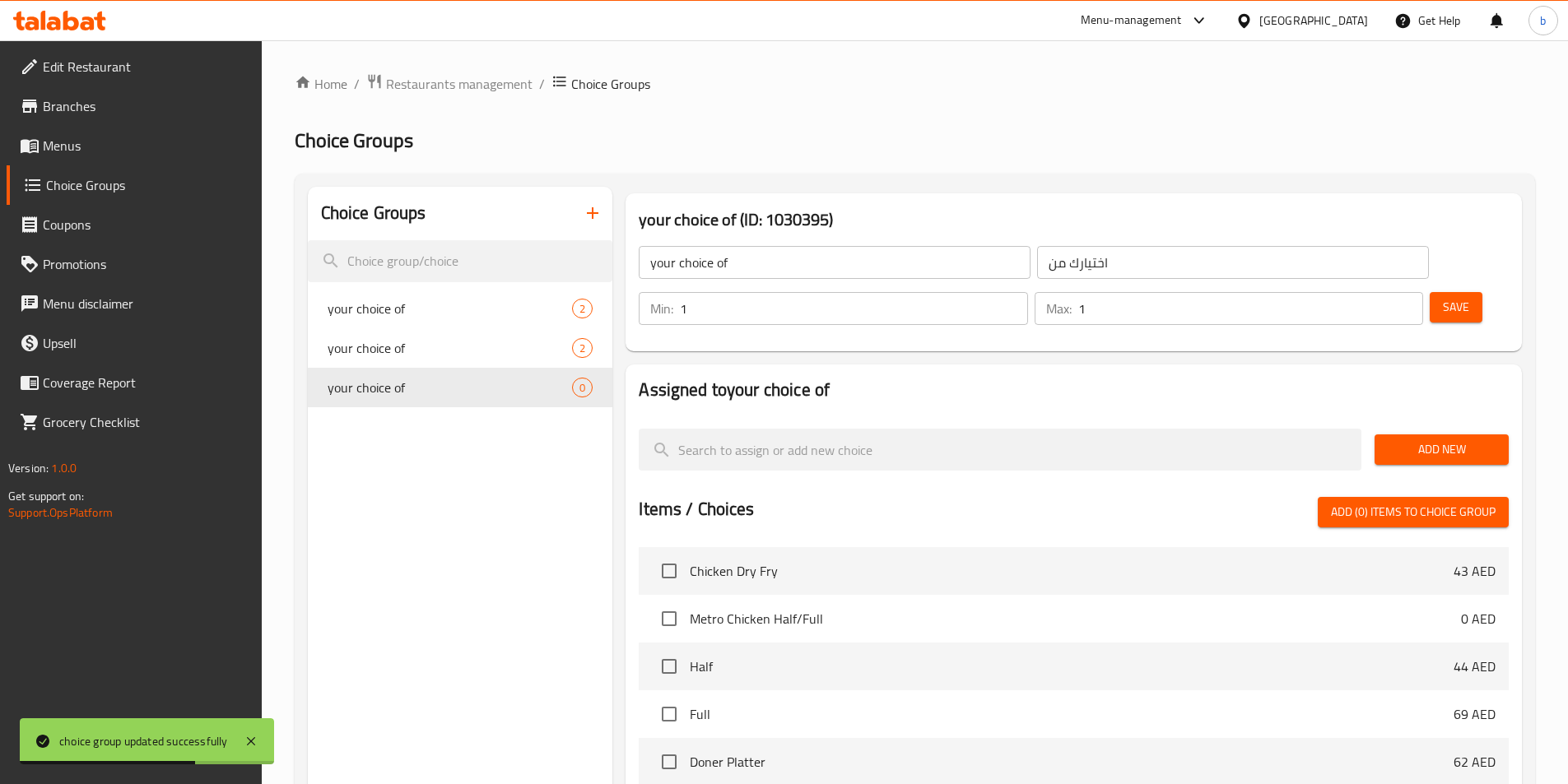
click at [1451, 440] on span "Add New" at bounding box center [1442, 449] width 108 height 20
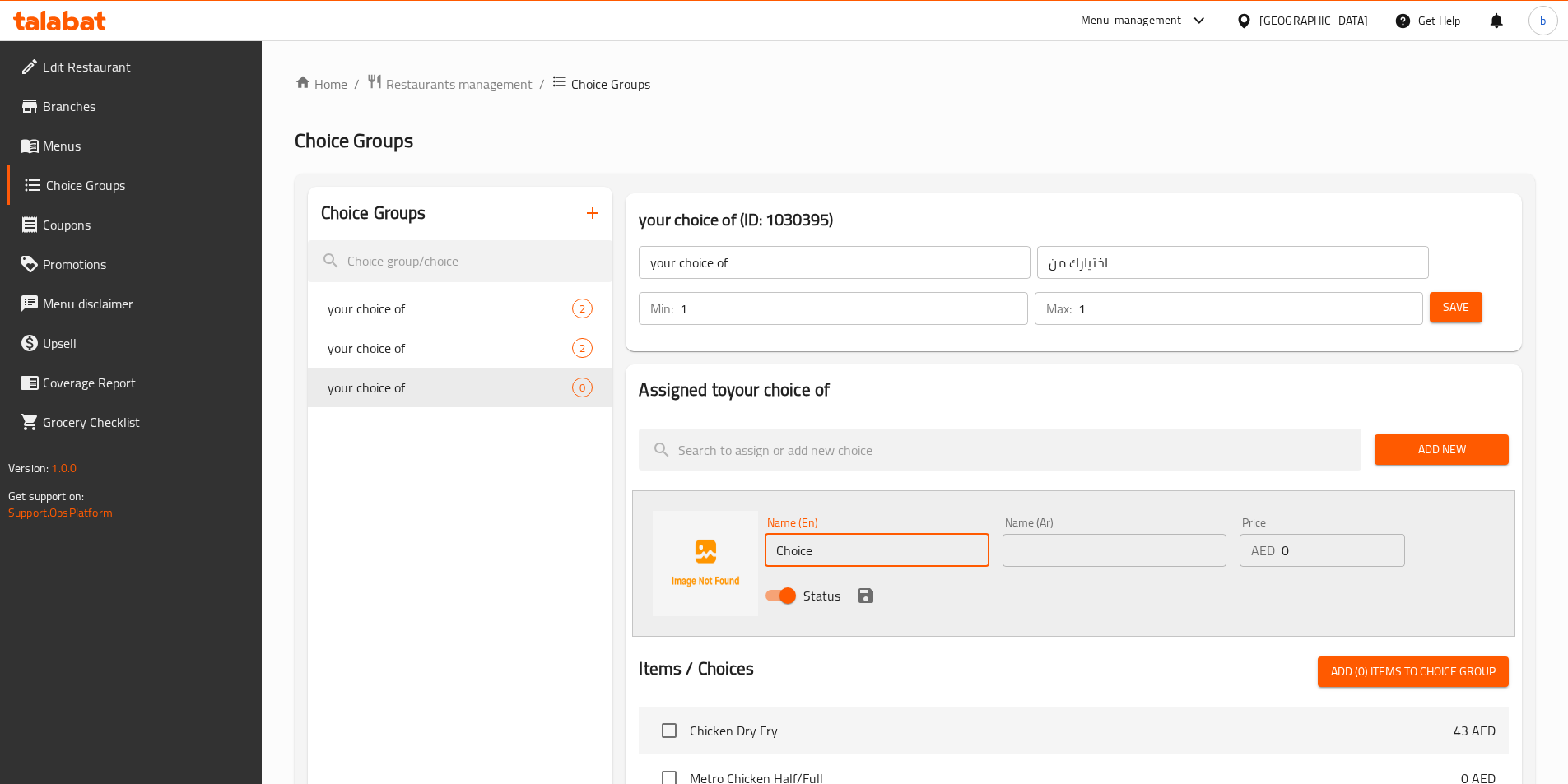
click at [878, 534] on input "Choice" at bounding box center [877, 550] width 224 height 33
click at [876, 534] on input "Choice" at bounding box center [877, 550] width 224 height 33
paste input "Naan"
type input "Naan"
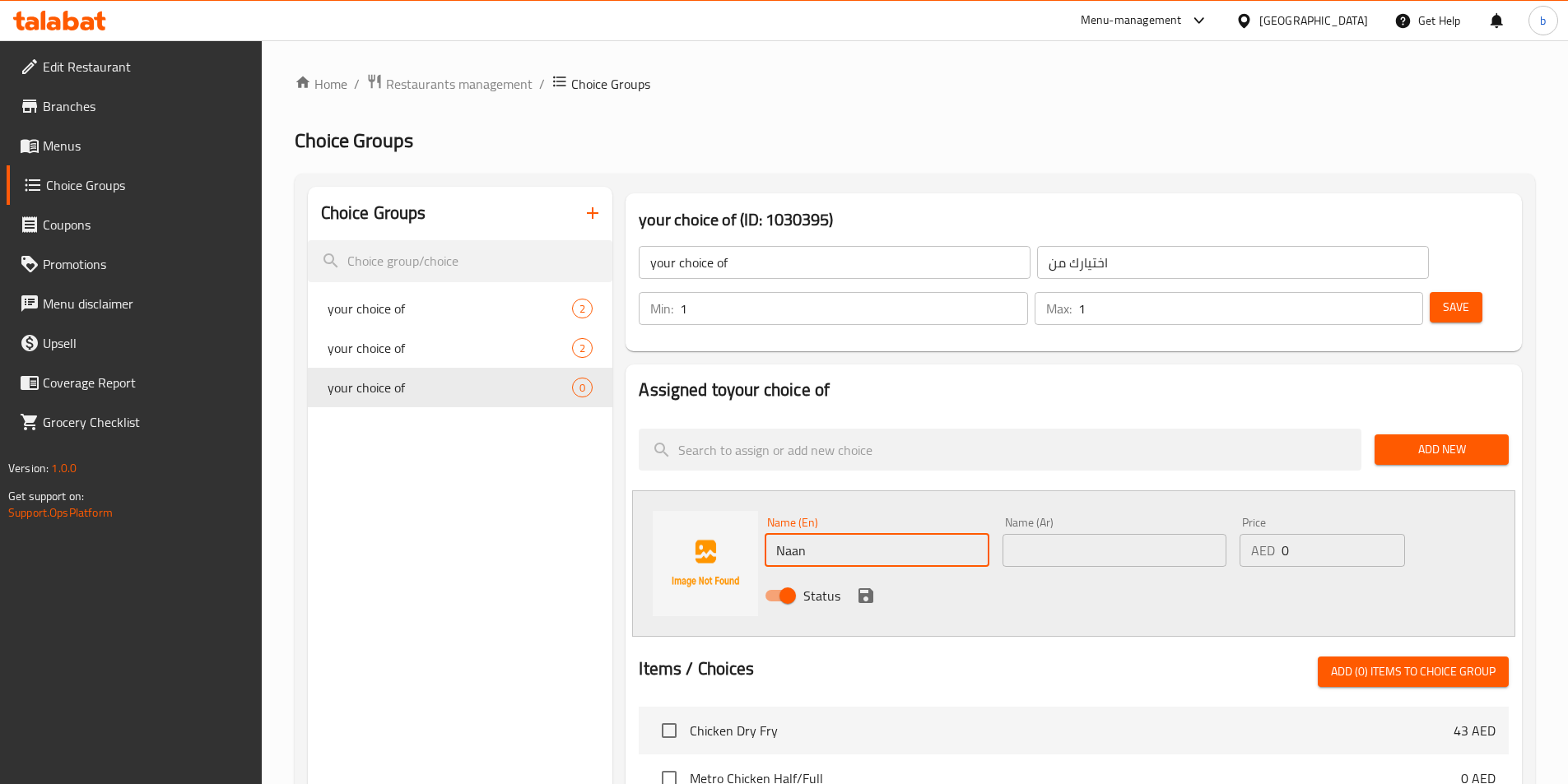
click at [1183, 534] on input "text" at bounding box center [1114, 550] width 224 height 33
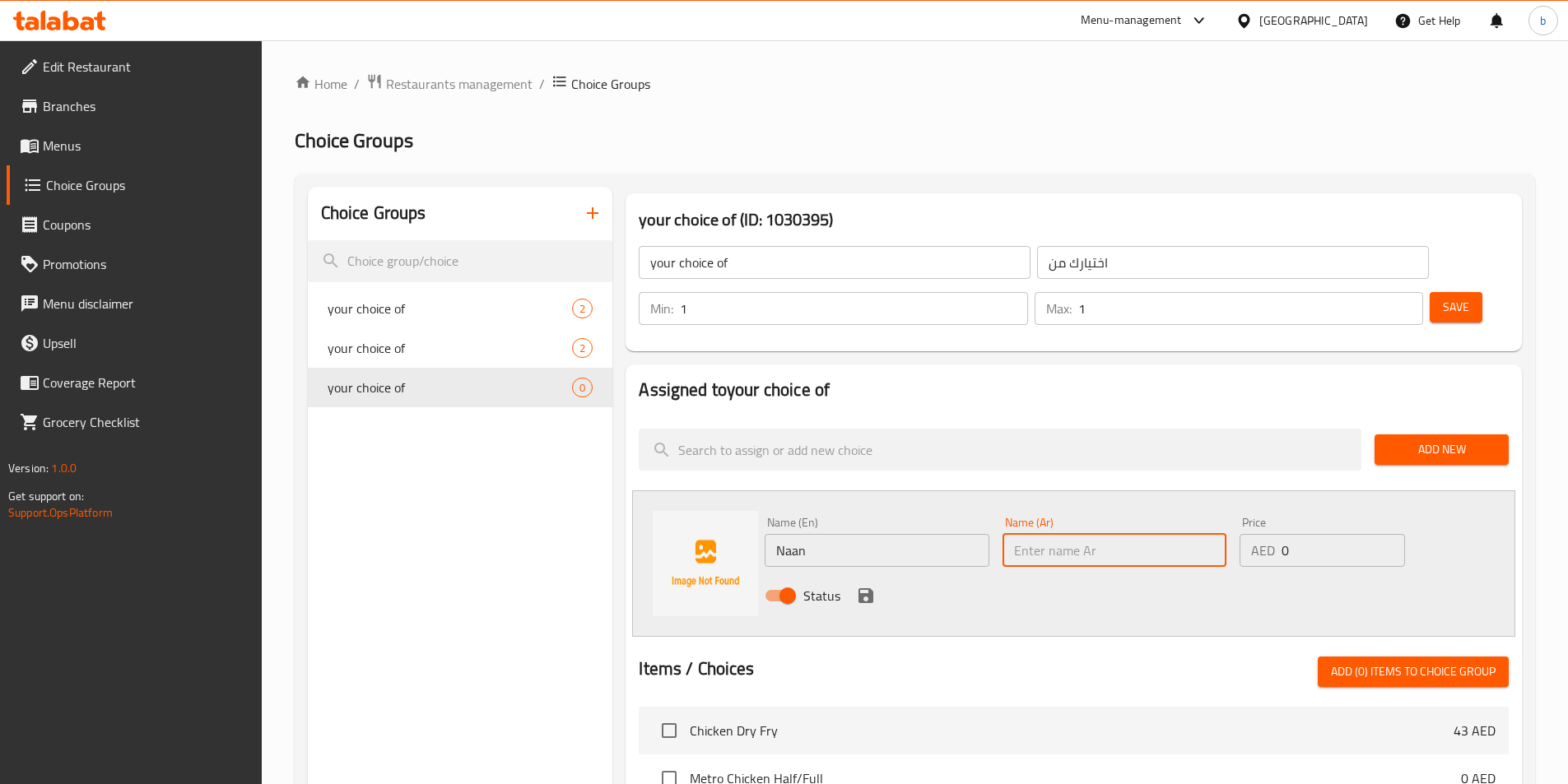
paste input "نان"
type input "نان"
click at [868, 586] on icon "save" at bounding box center [865, 596] width 19 height 19
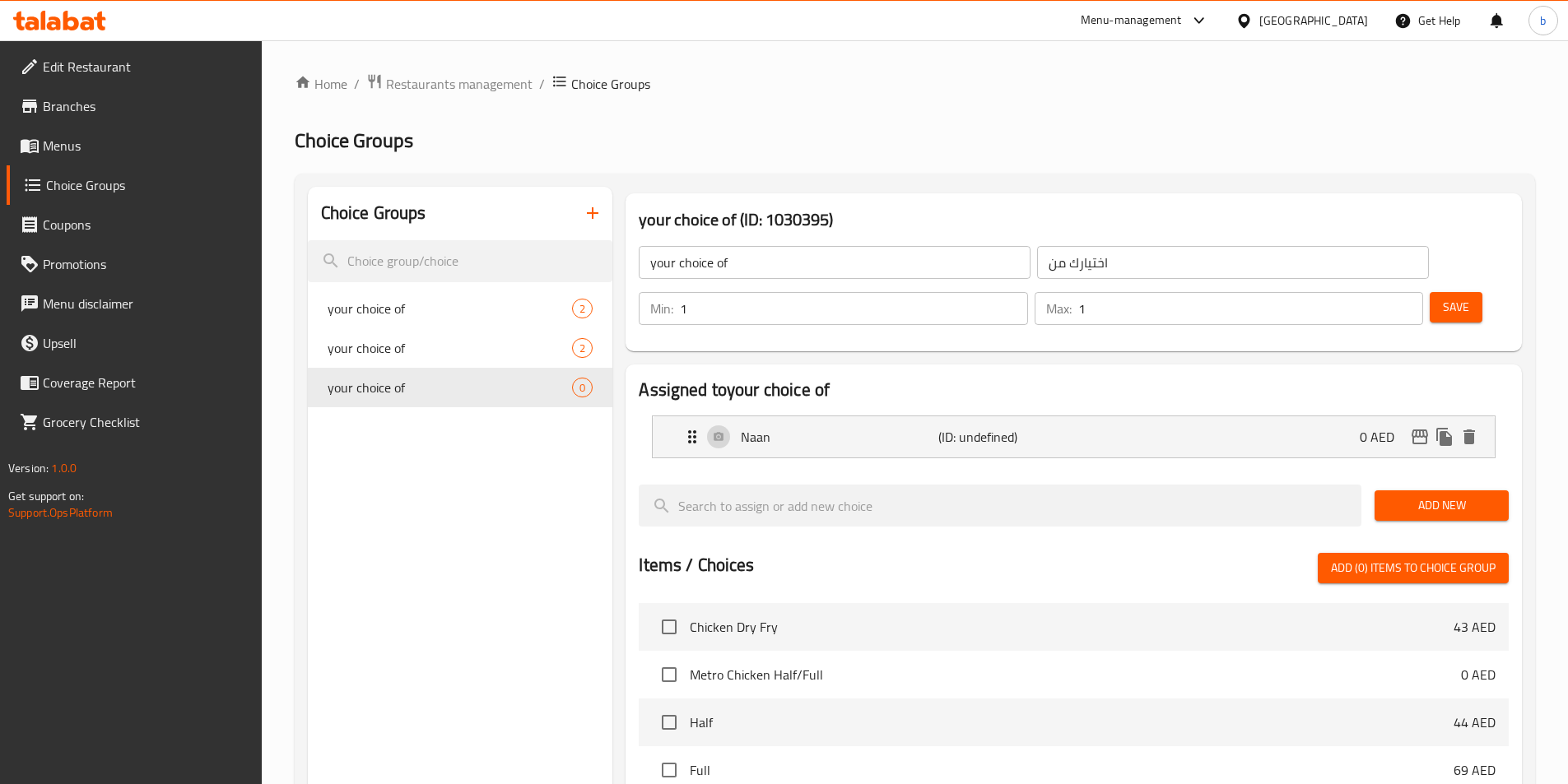
click at [1435, 495] on span "Add New" at bounding box center [1442, 505] width 108 height 20
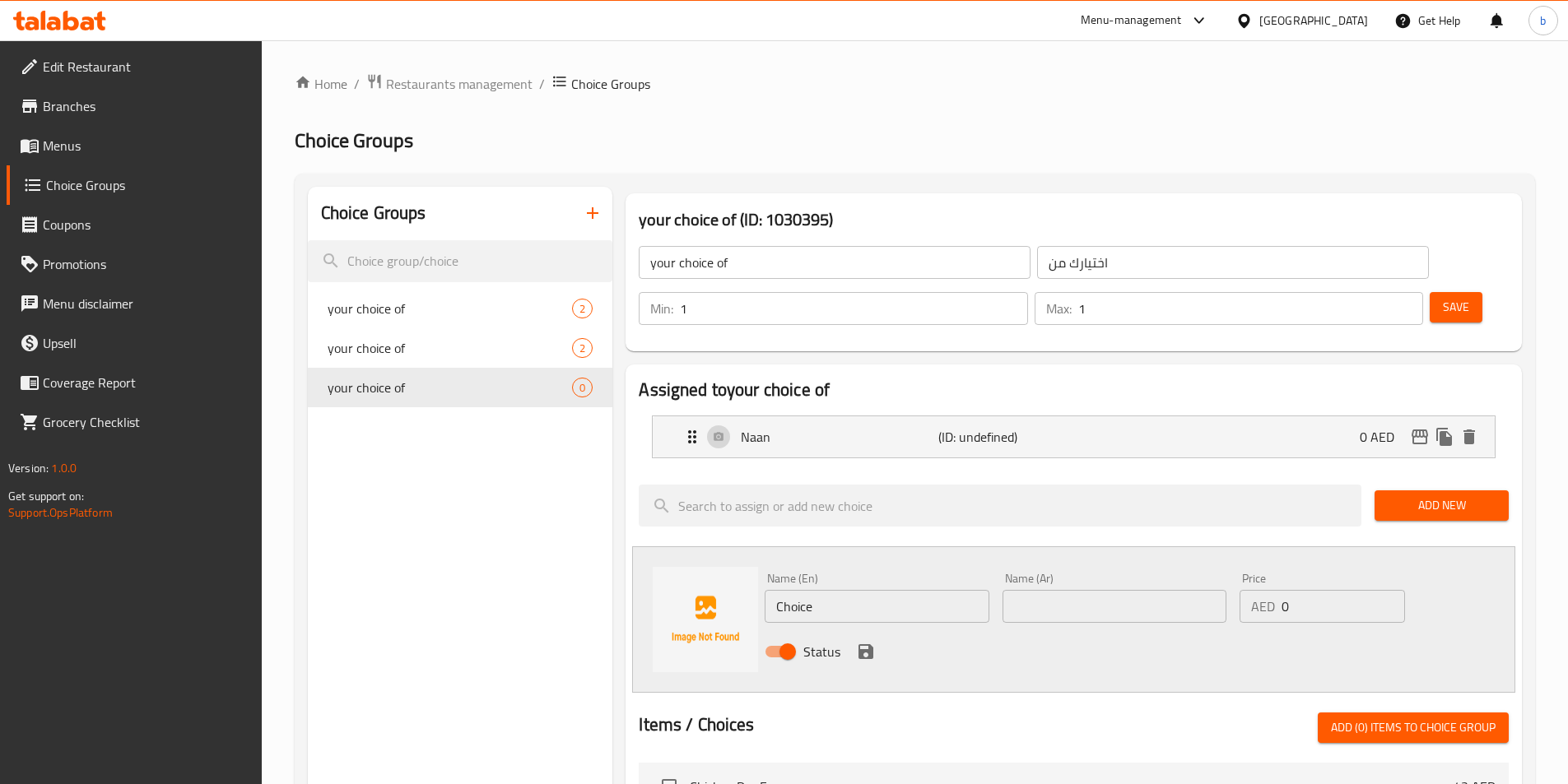
click at [810, 590] on input "Choice" at bounding box center [877, 606] width 224 height 33
paste input "Kulcha"
type input "Kulcha"
click at [1108, 590] on input "text" at bounding box center [1114, 606] width 224 height 33
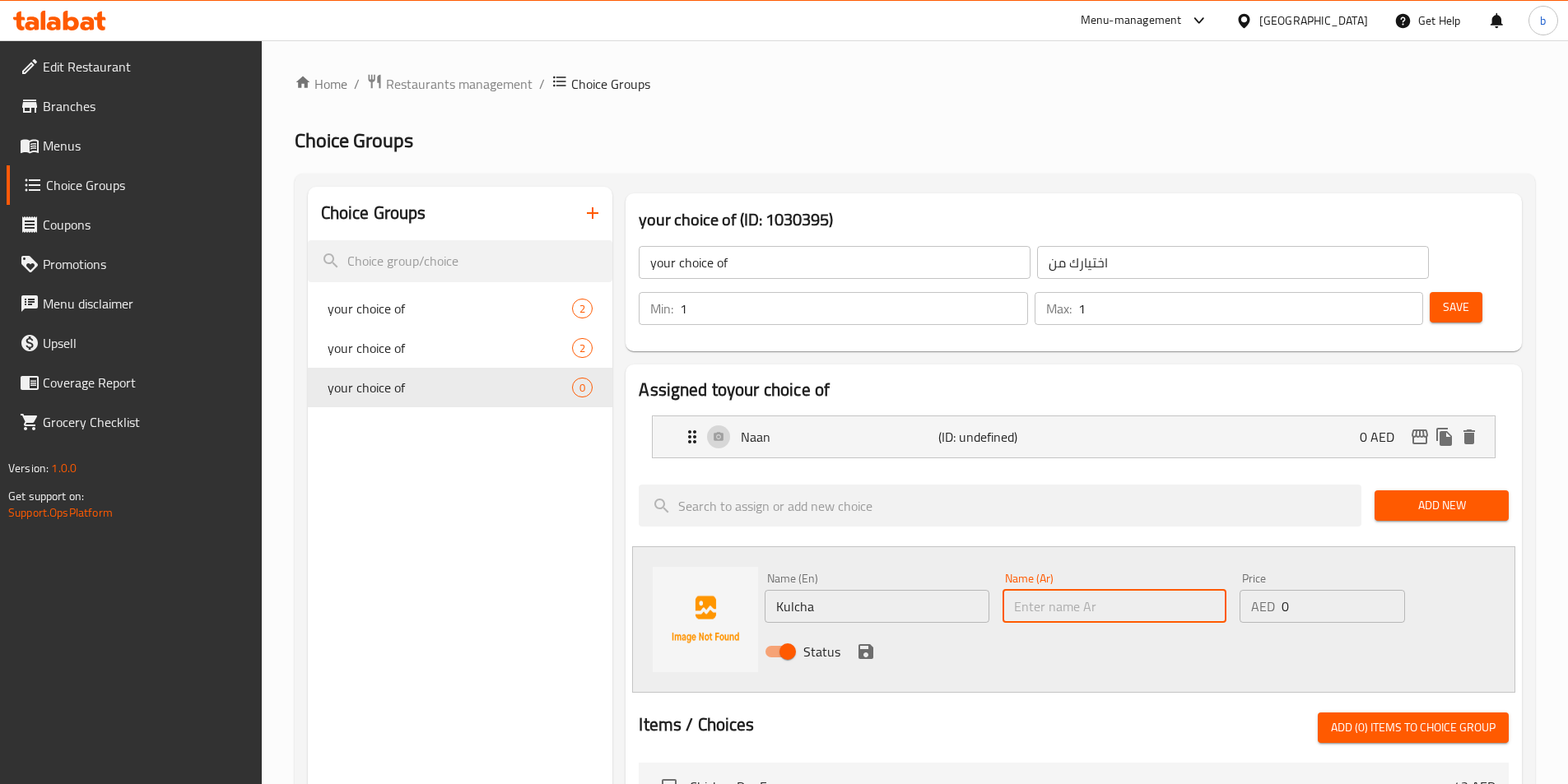
paste input "كولشا"
type input "كولشا"
click at [869, 645] on icon "save" at bounding box center [865, 652] width 15 height 15
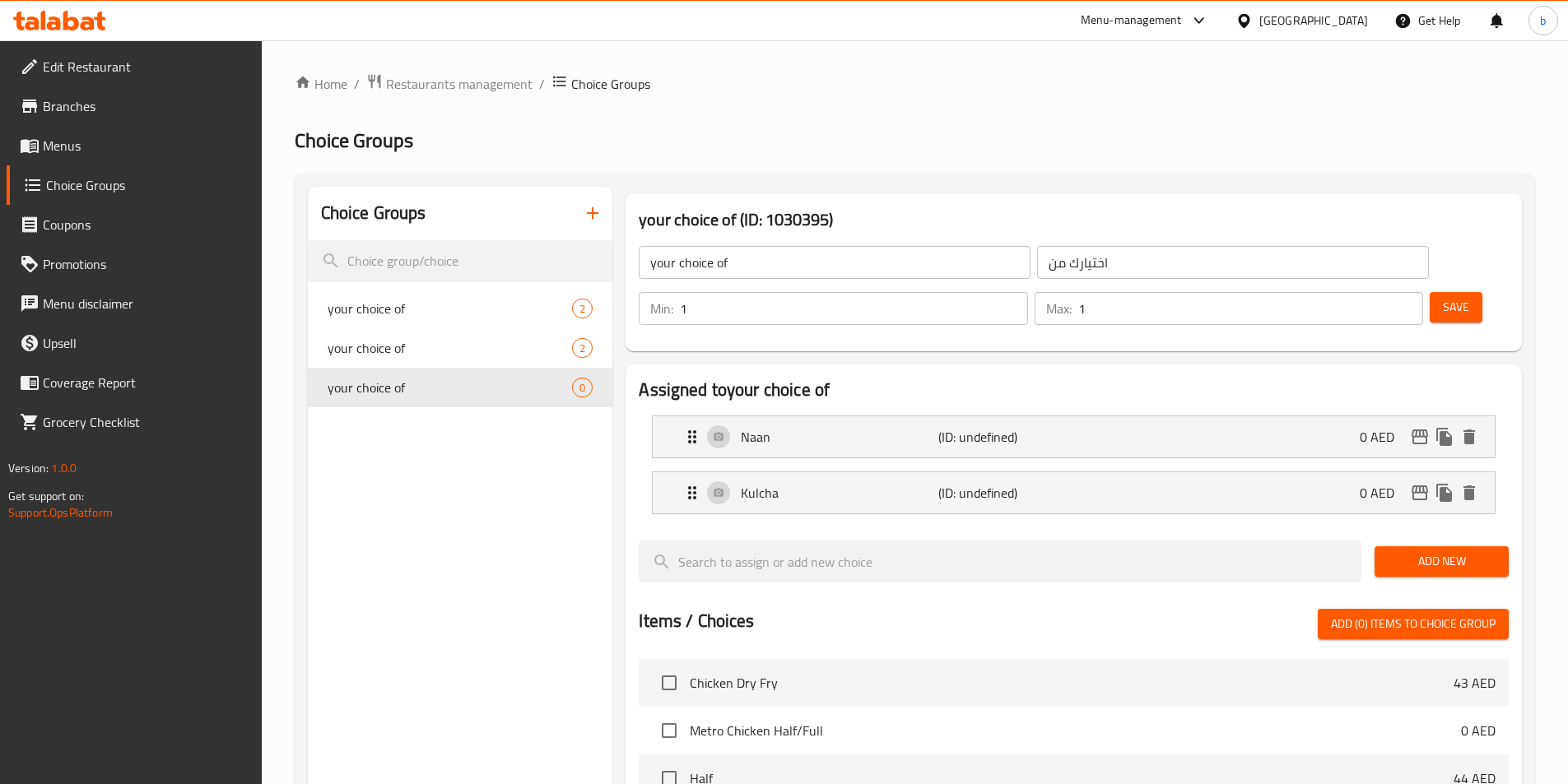
click at [1443, 298] on span "Save" at bounding box center [1456, 307] width 26 height 20
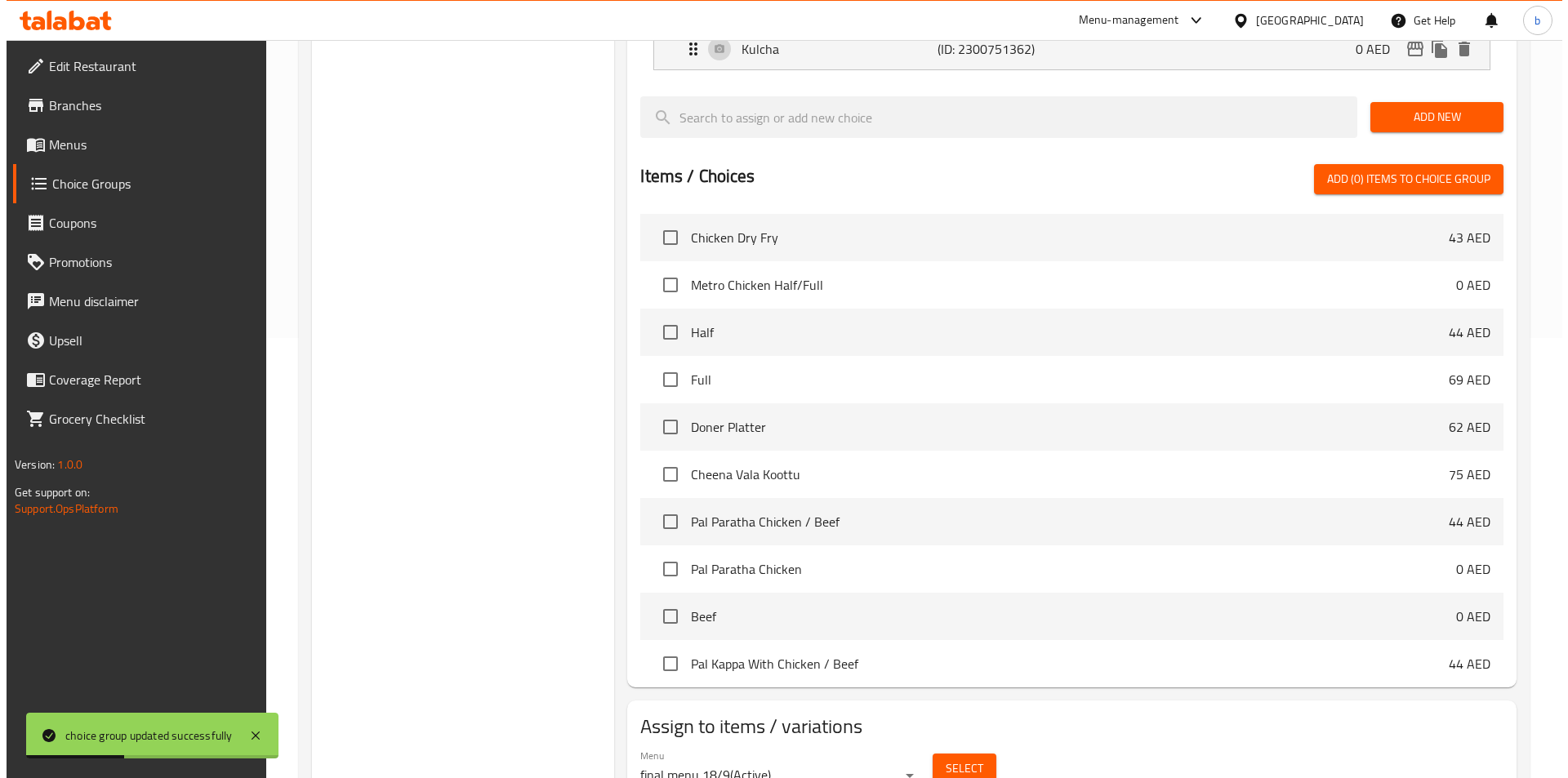
scroll to position [470, 0]
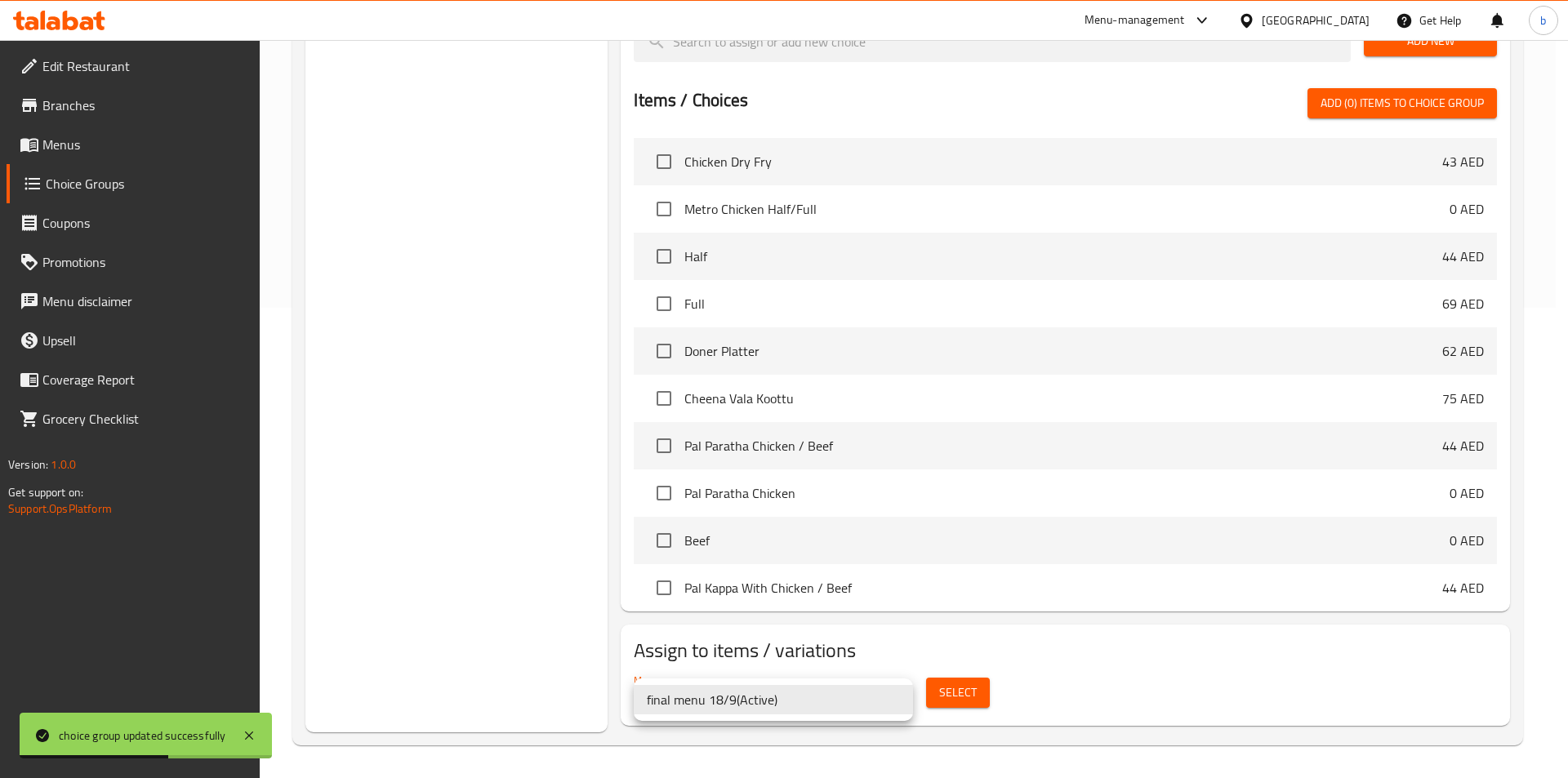
click at [964, 685] on div at bounding box center [784, 389] width 1568 height 778
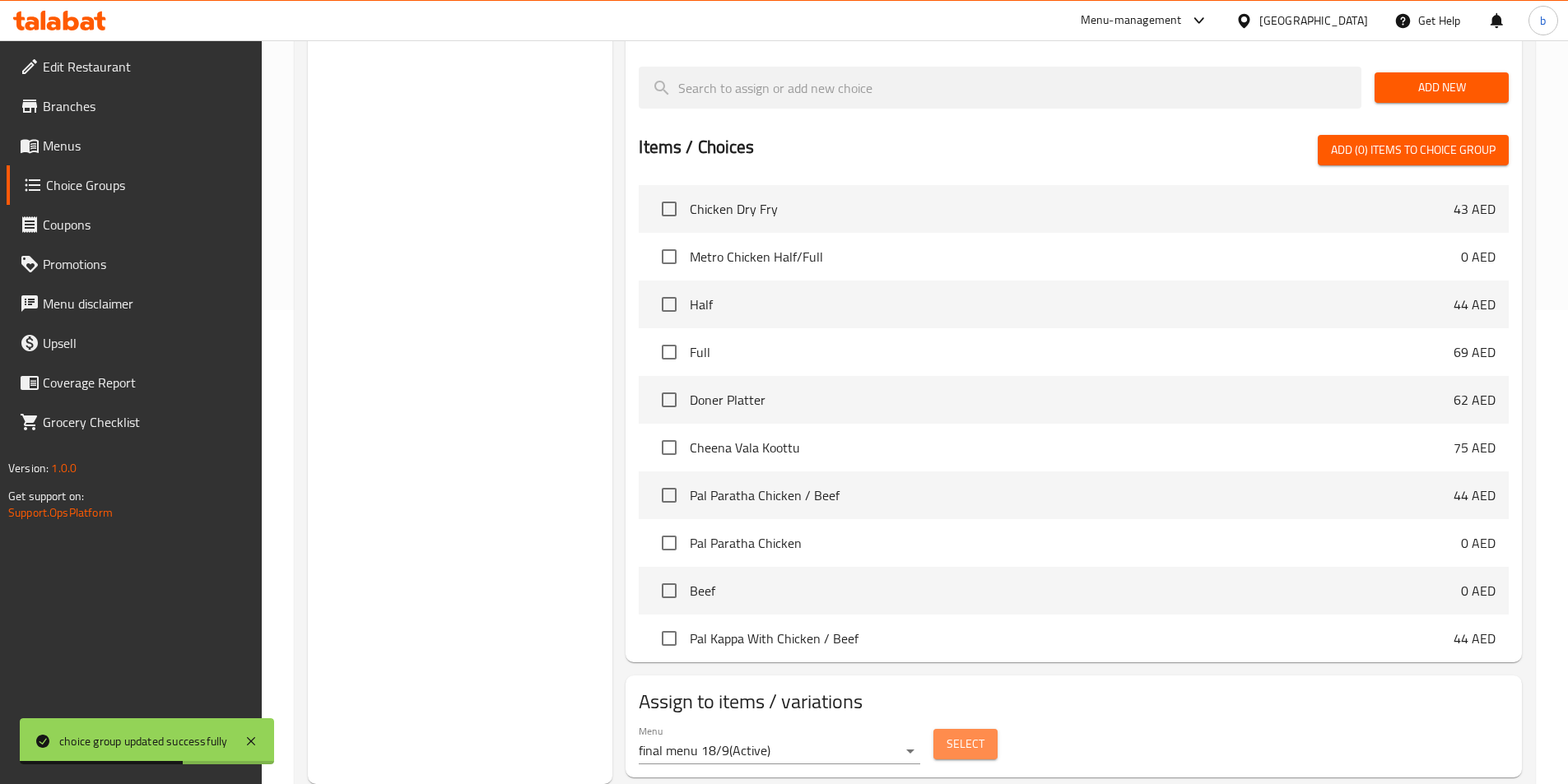
click at [971, 735] on span "Select" at bounding box center [965, 744] width 38 height 20
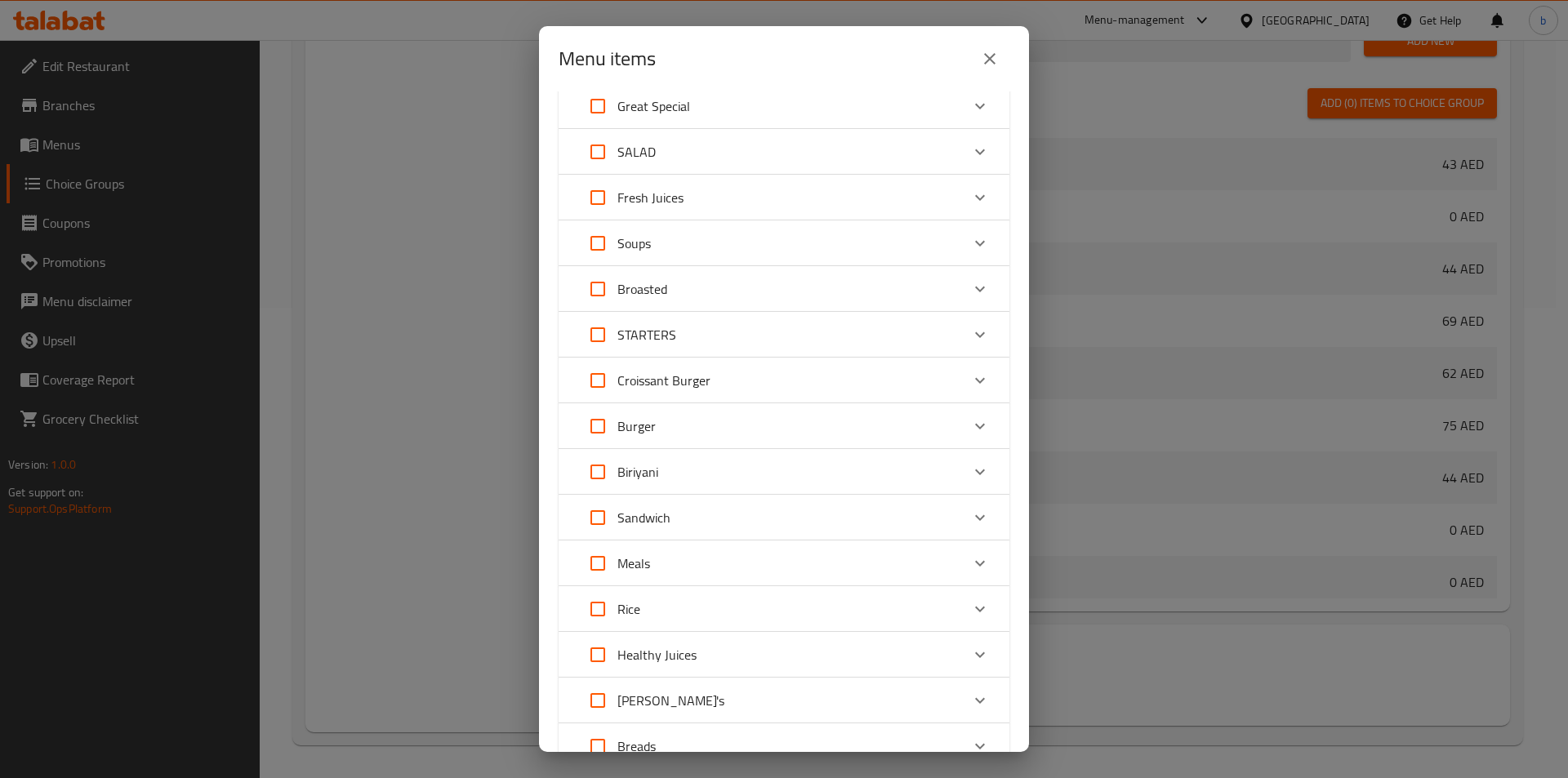
scroll to position [477, 0]
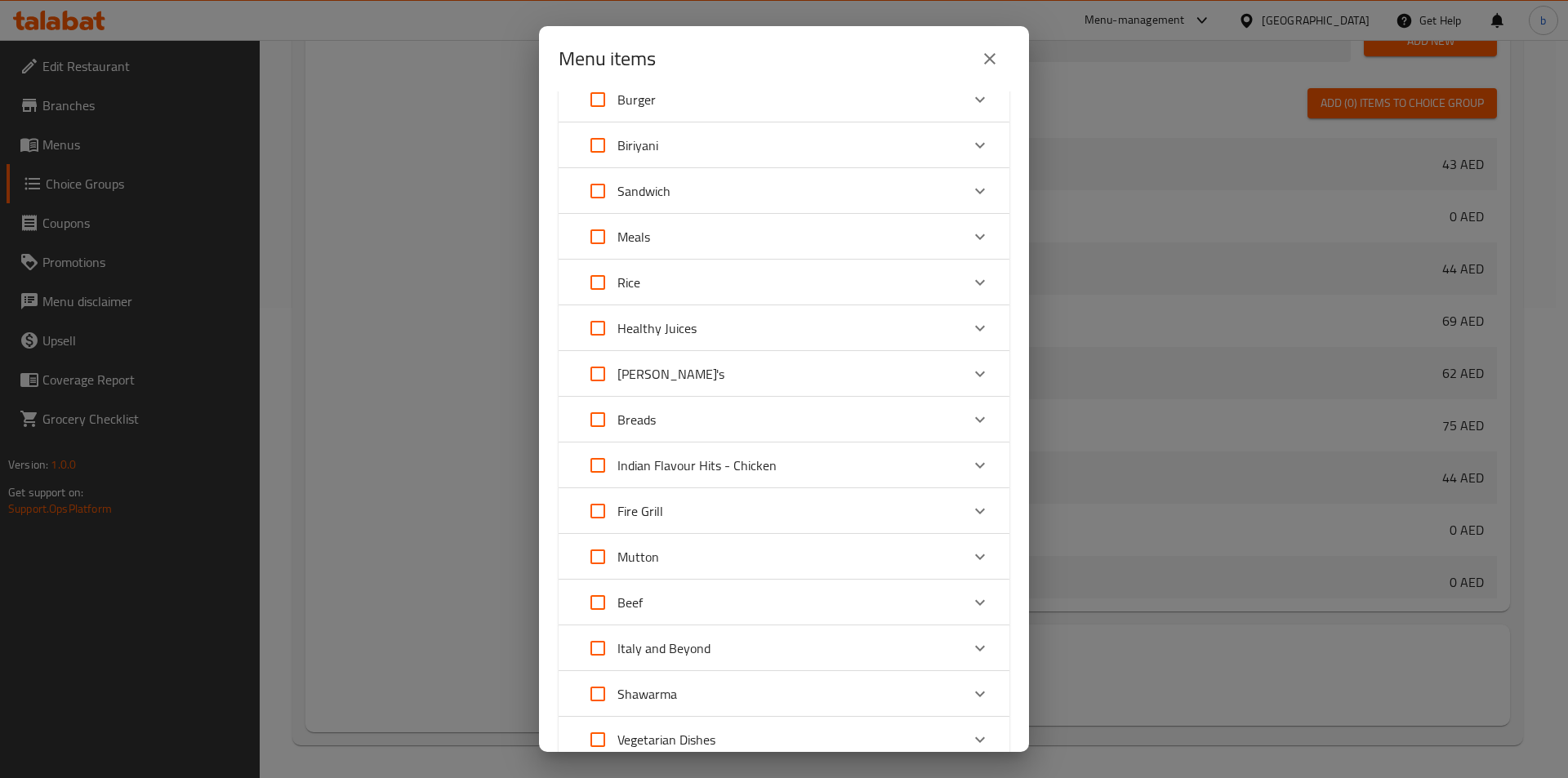
click at [909, 423] on div "Breads" at bounding box center [769, 420] width 382 height 39
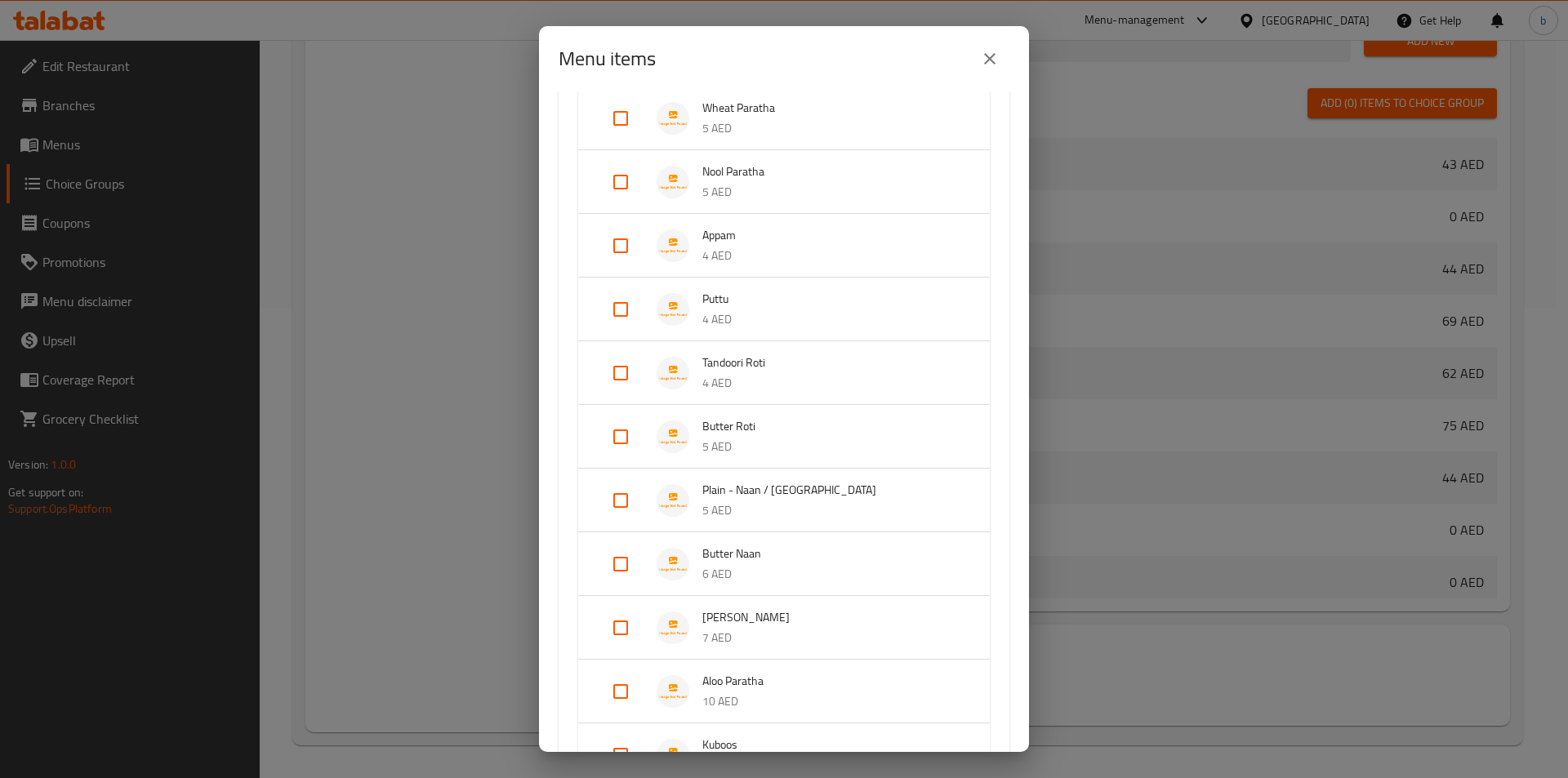
scroll to position [968, 0]
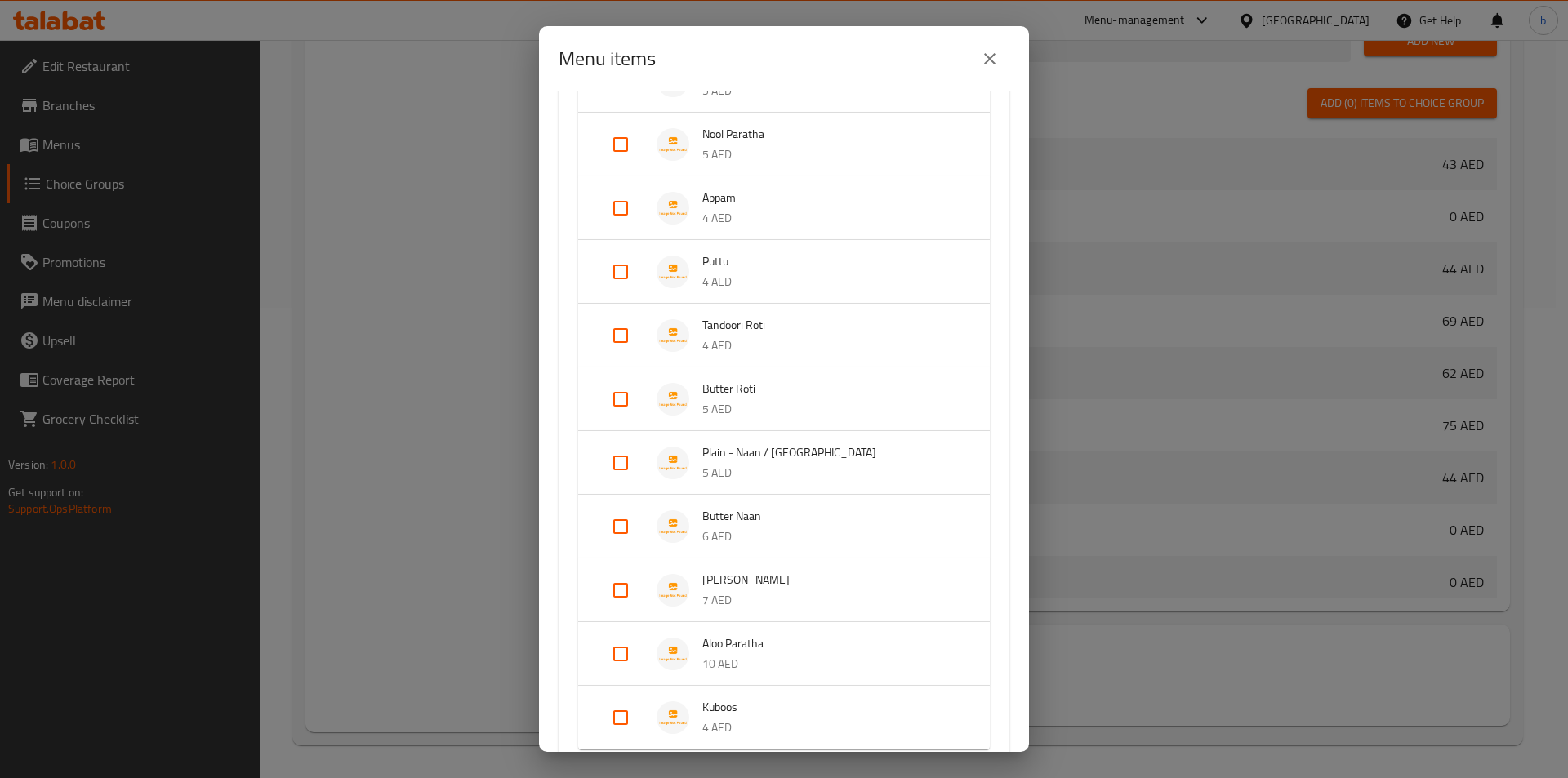
click at [617, 456] on input "Expand" at bounding box center [620, 463] width 39 height 39
checkbox input "true"
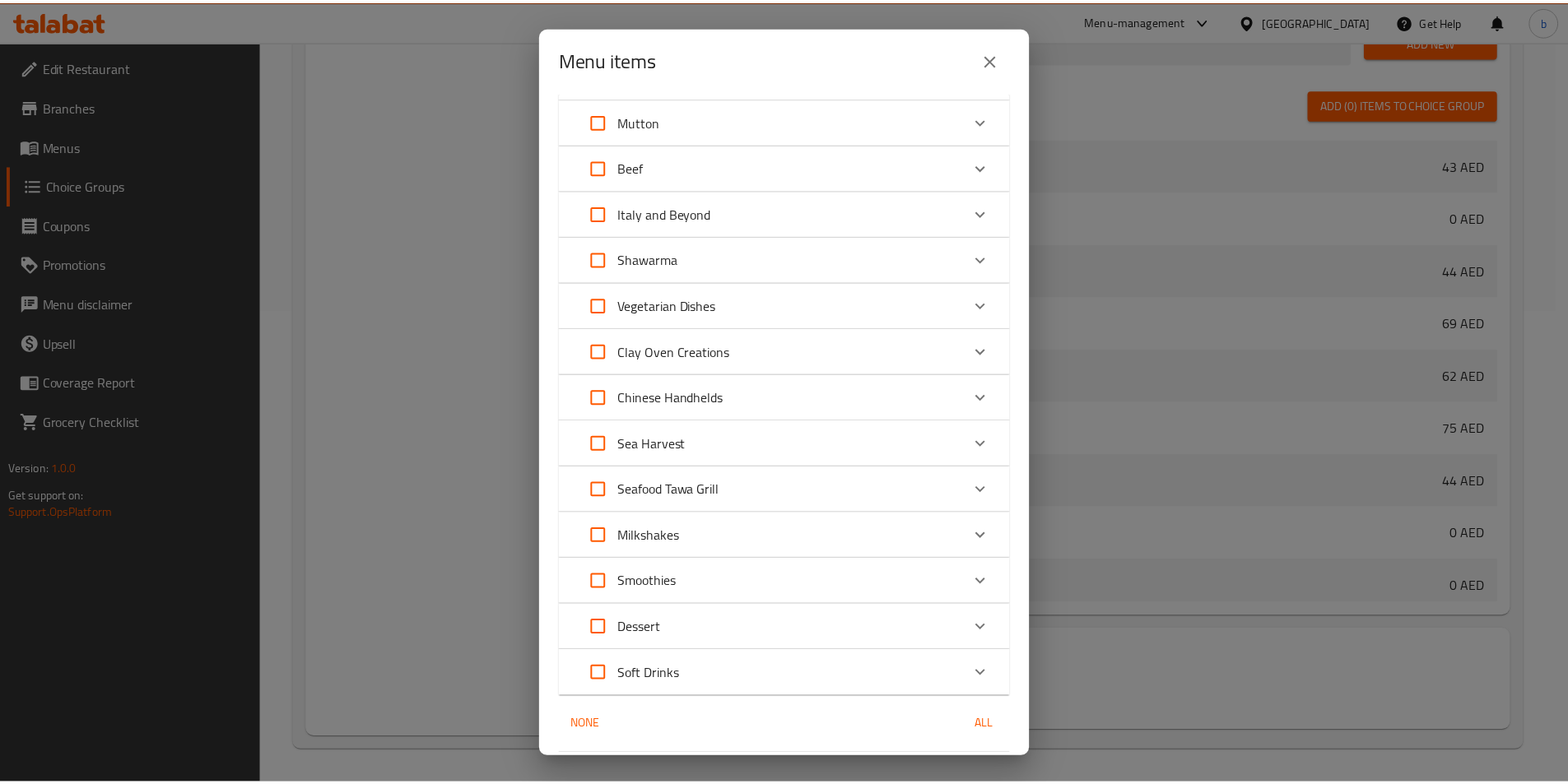
scroll to position [1844, 0]
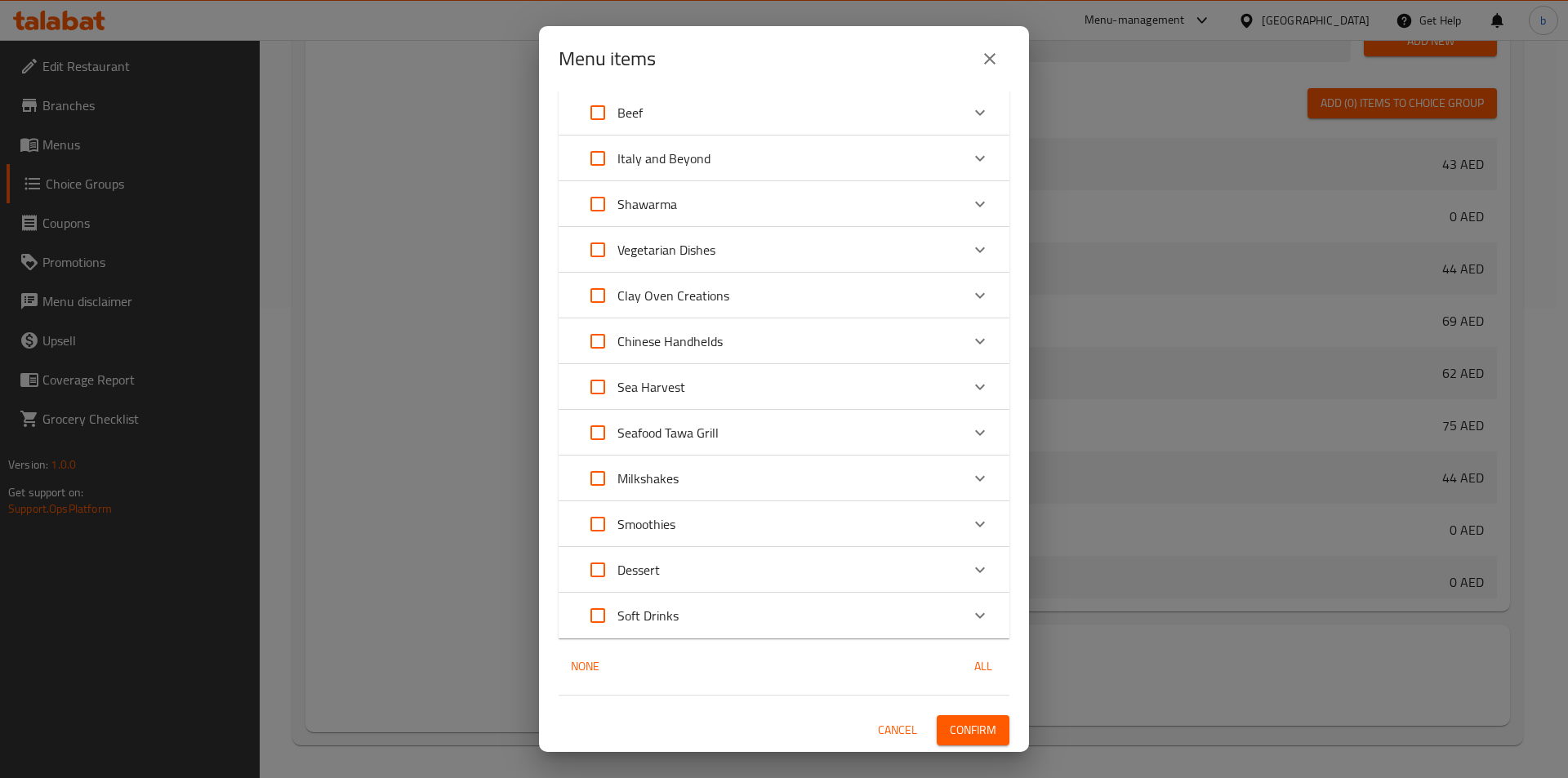
click at [950, 726] on span "Confirm" at bounding box center [972, 730] width 46 height 20
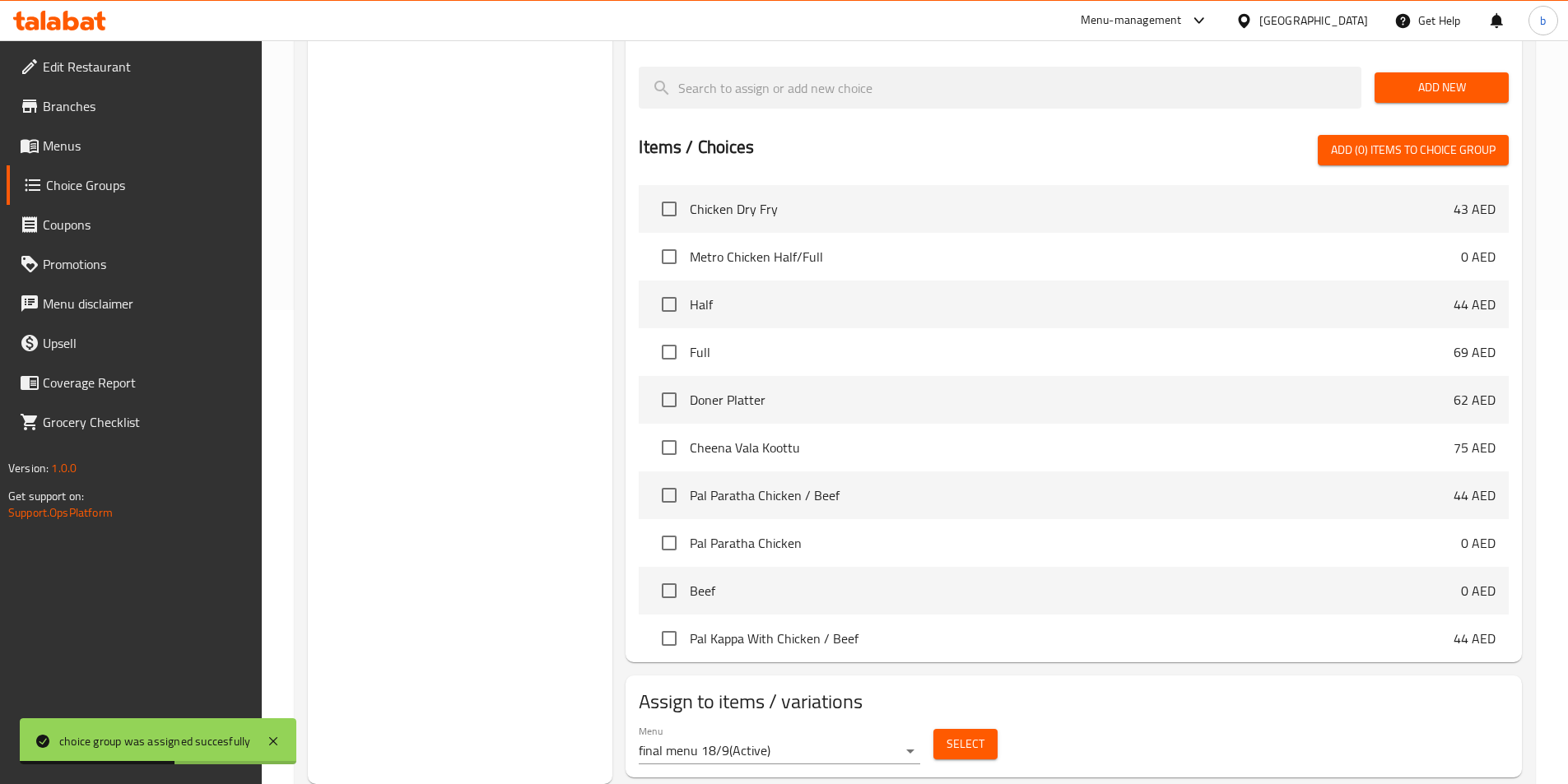
scroll to position [227, 0]
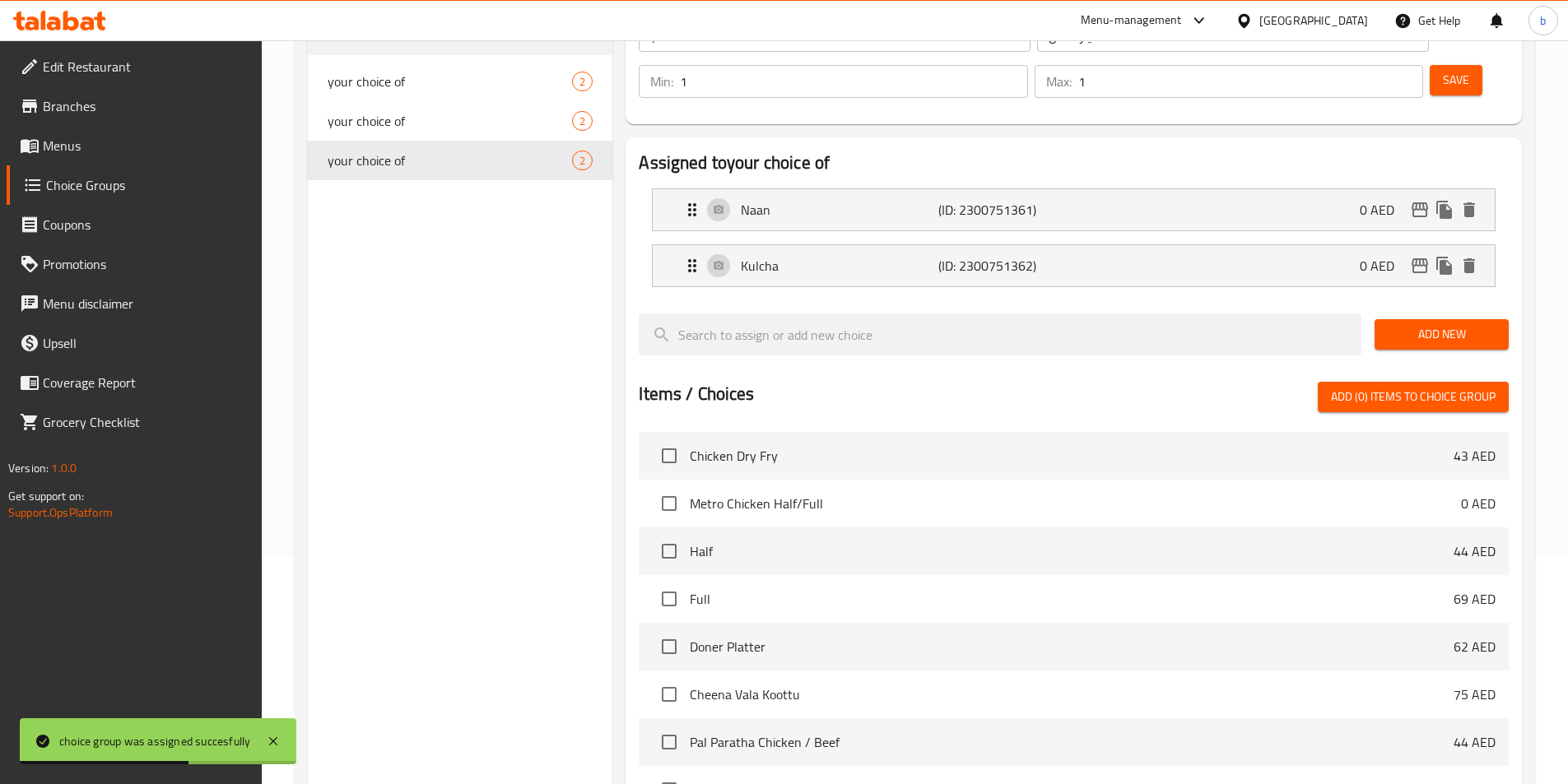
click at [80, 138] on span "Menus" at bounding box center [145, 146] width 206 height 19
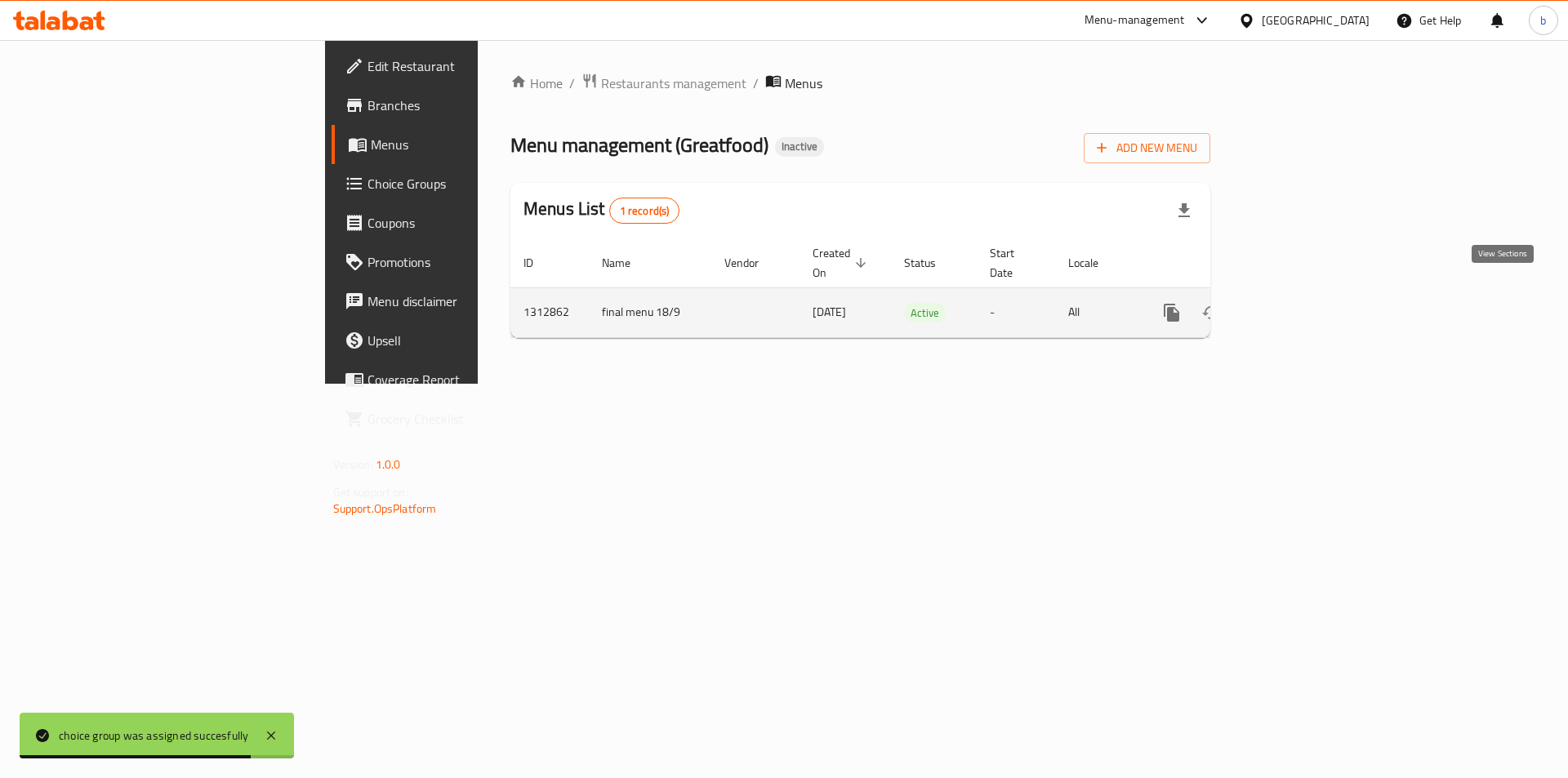
click at [1299, 303] on icon "enhanced table" at bounding box center [1289, 313] width 19 height 19
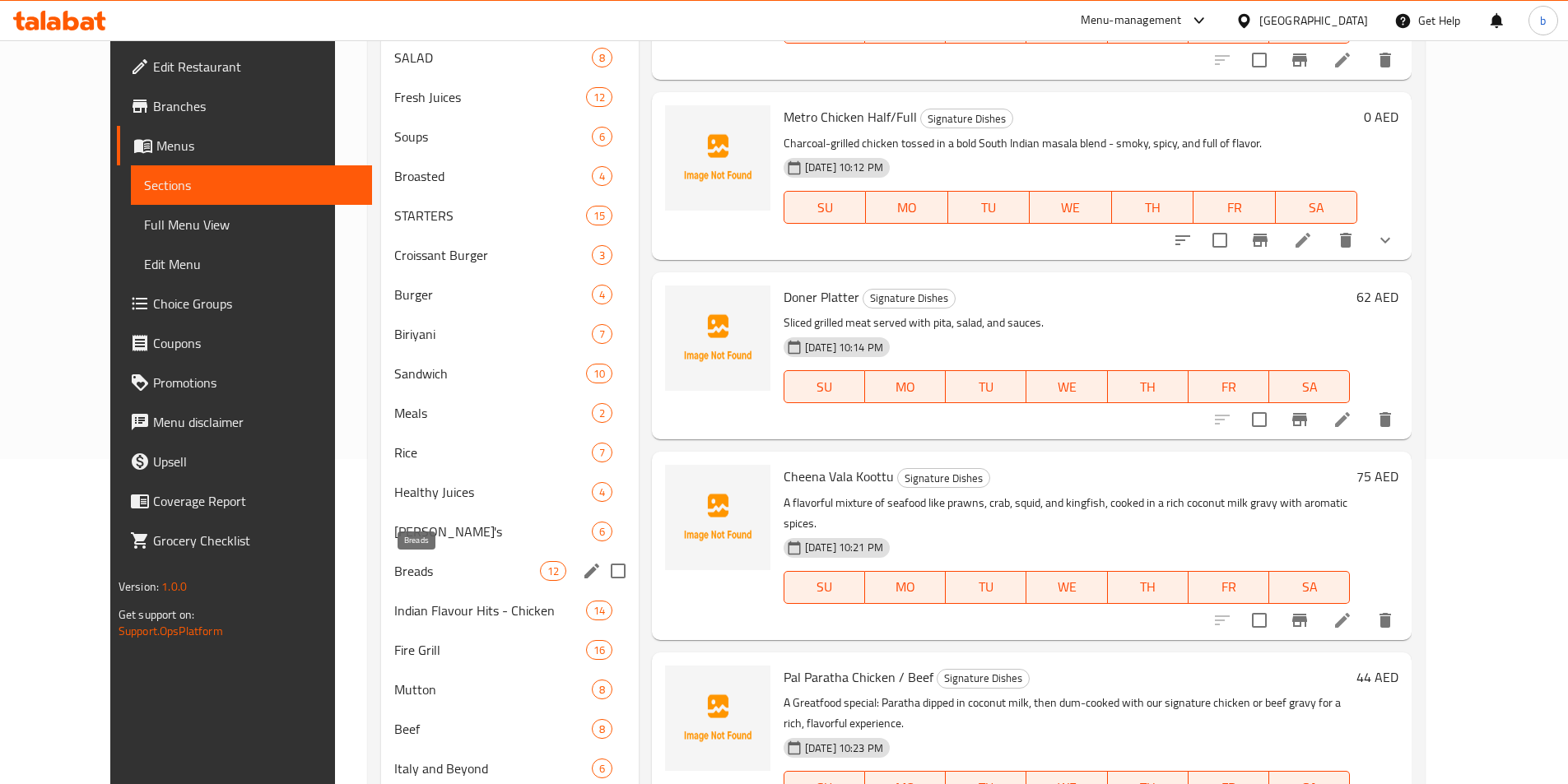
scroll to position [329, 0]
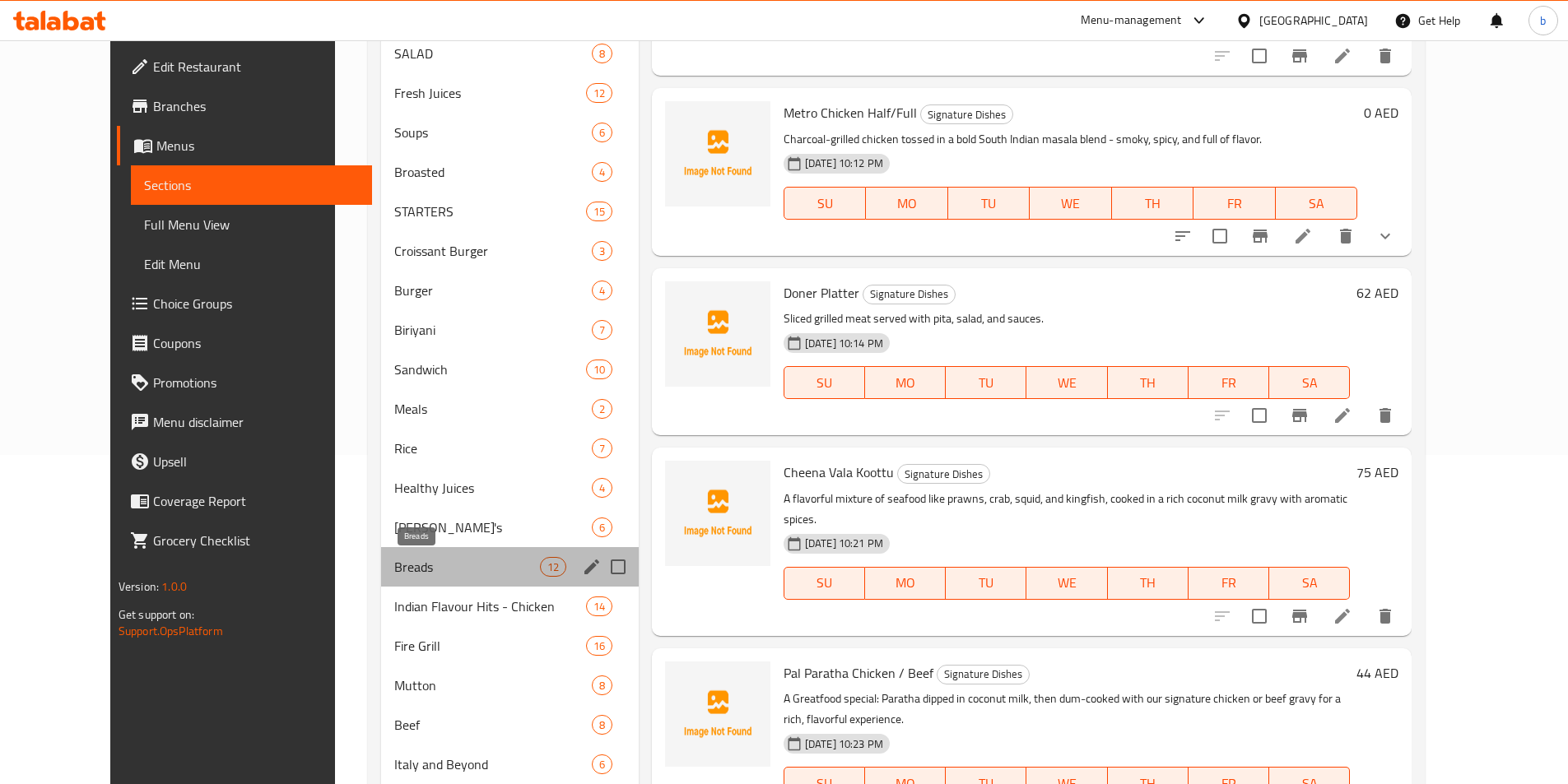
click at [395, 562] on span "Breads" at bounding box center [467, 567] width 146 height 19
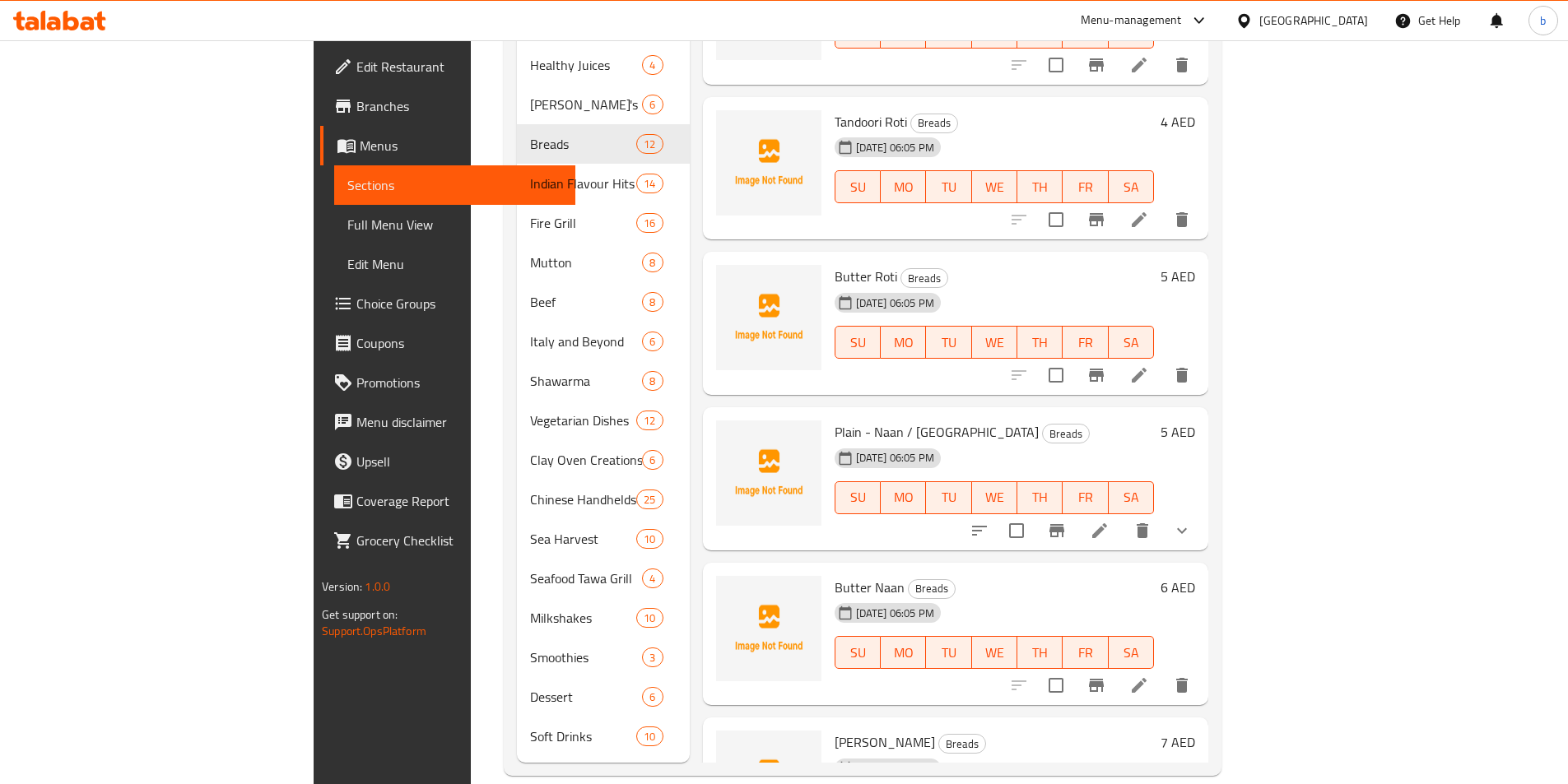
scroll to position [162, 0]
click at [1123, 519] on li at bounding box center [1099, 534] width 46 height 30
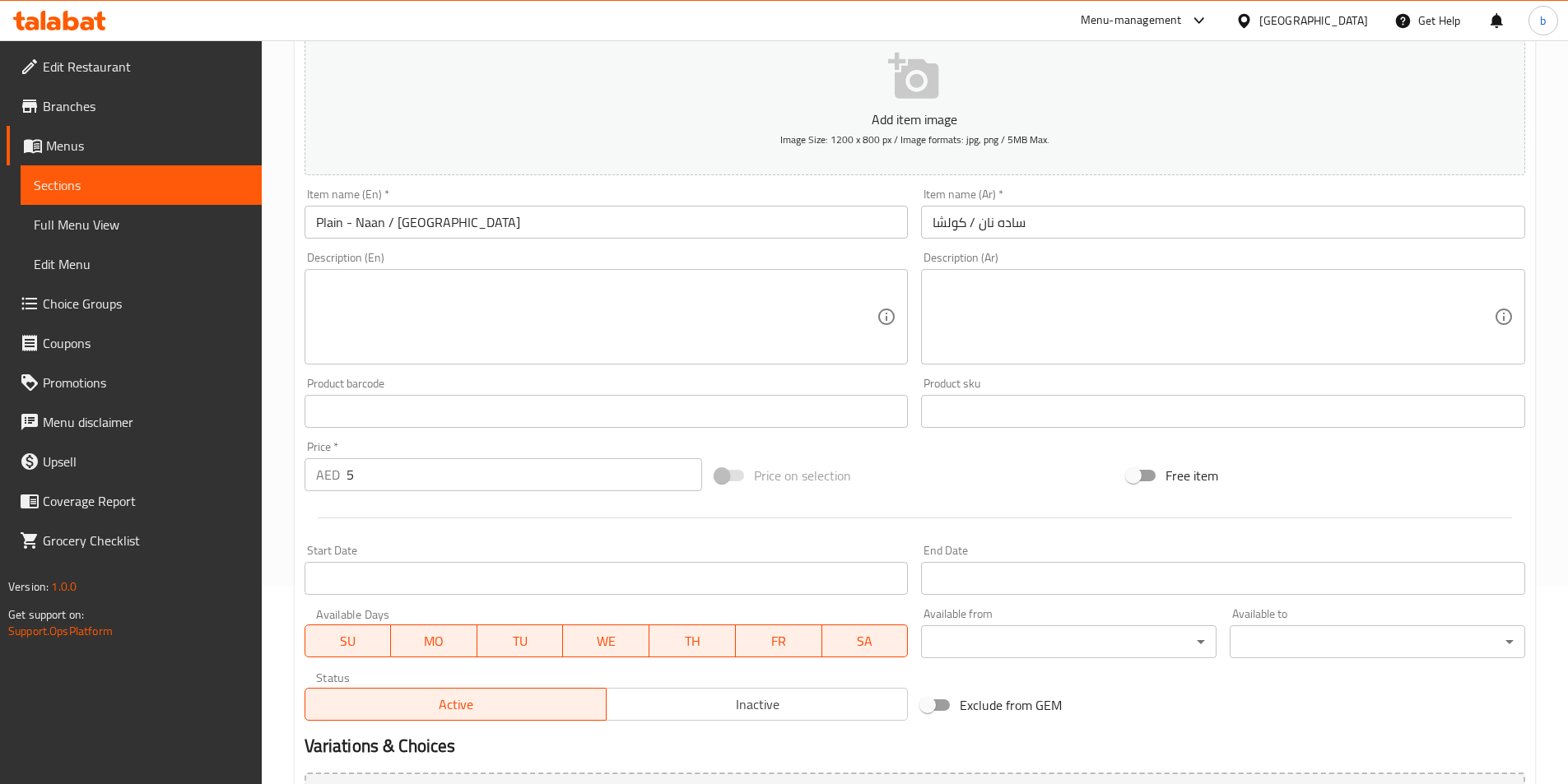
scroll to position [406, 0]
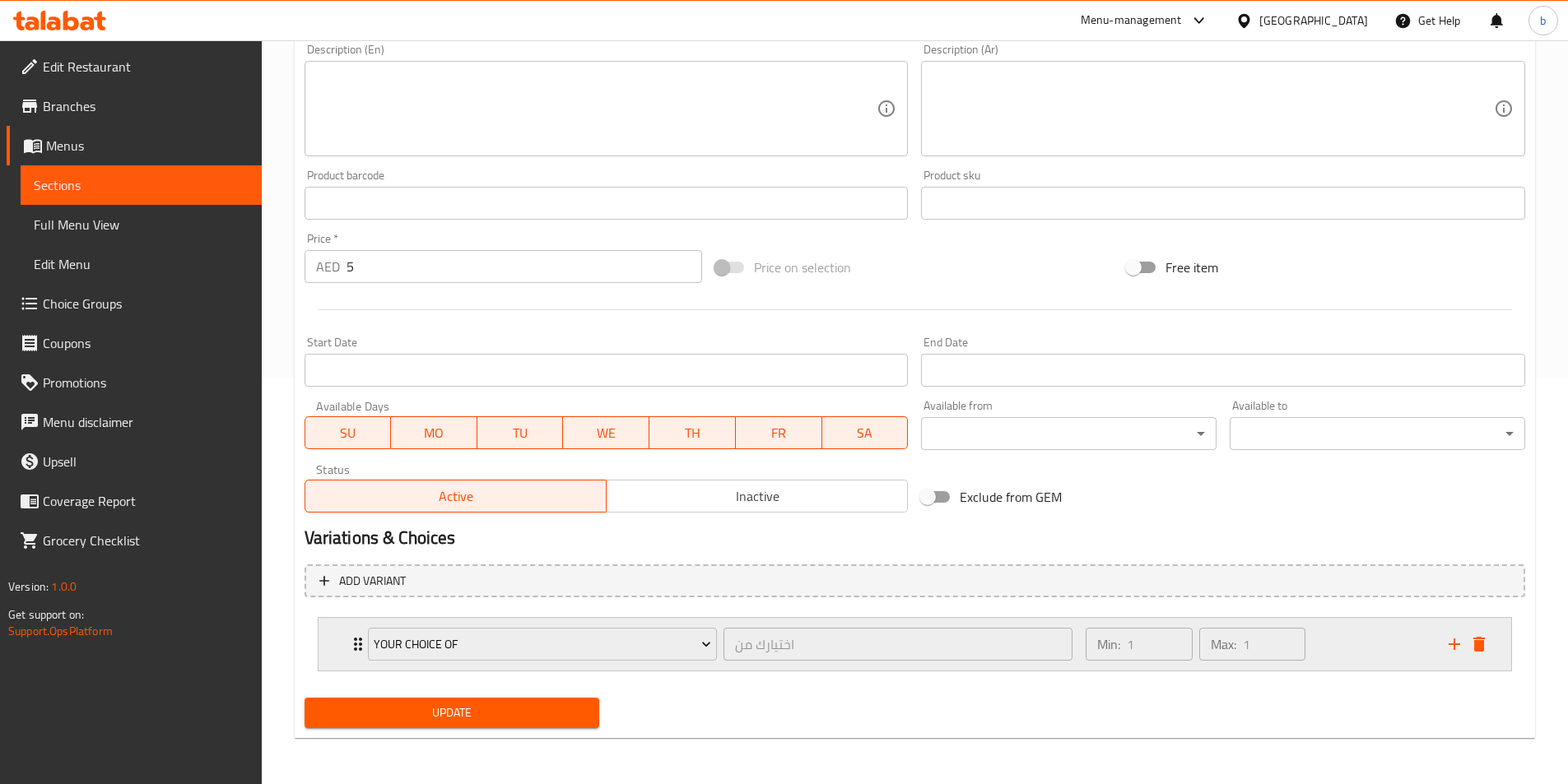
click at [359, 641] on div "your choice of اختيارك من ​" at bounding box center [720, 645] width 725 height 53
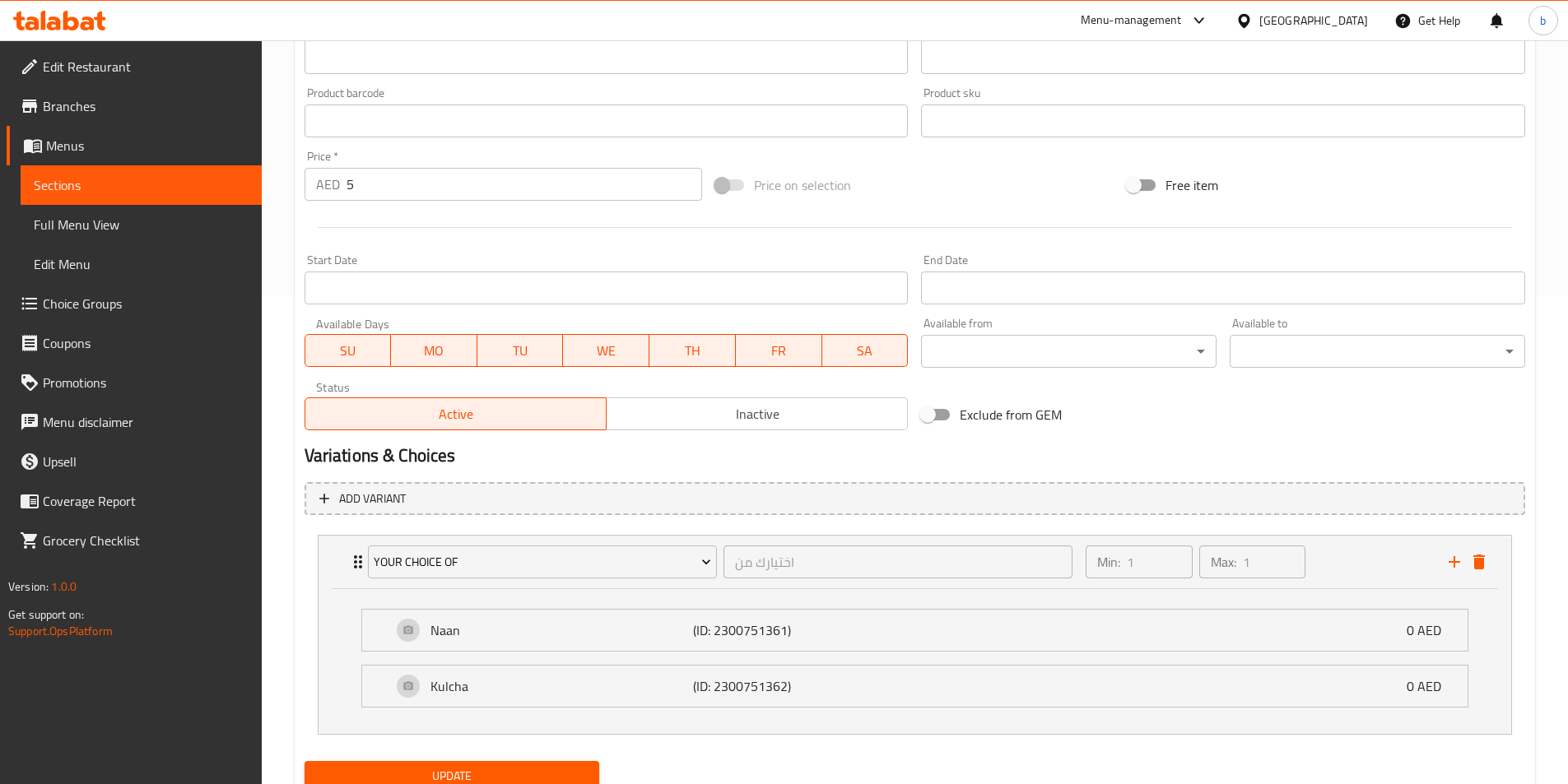
scroll to position [552, 0]
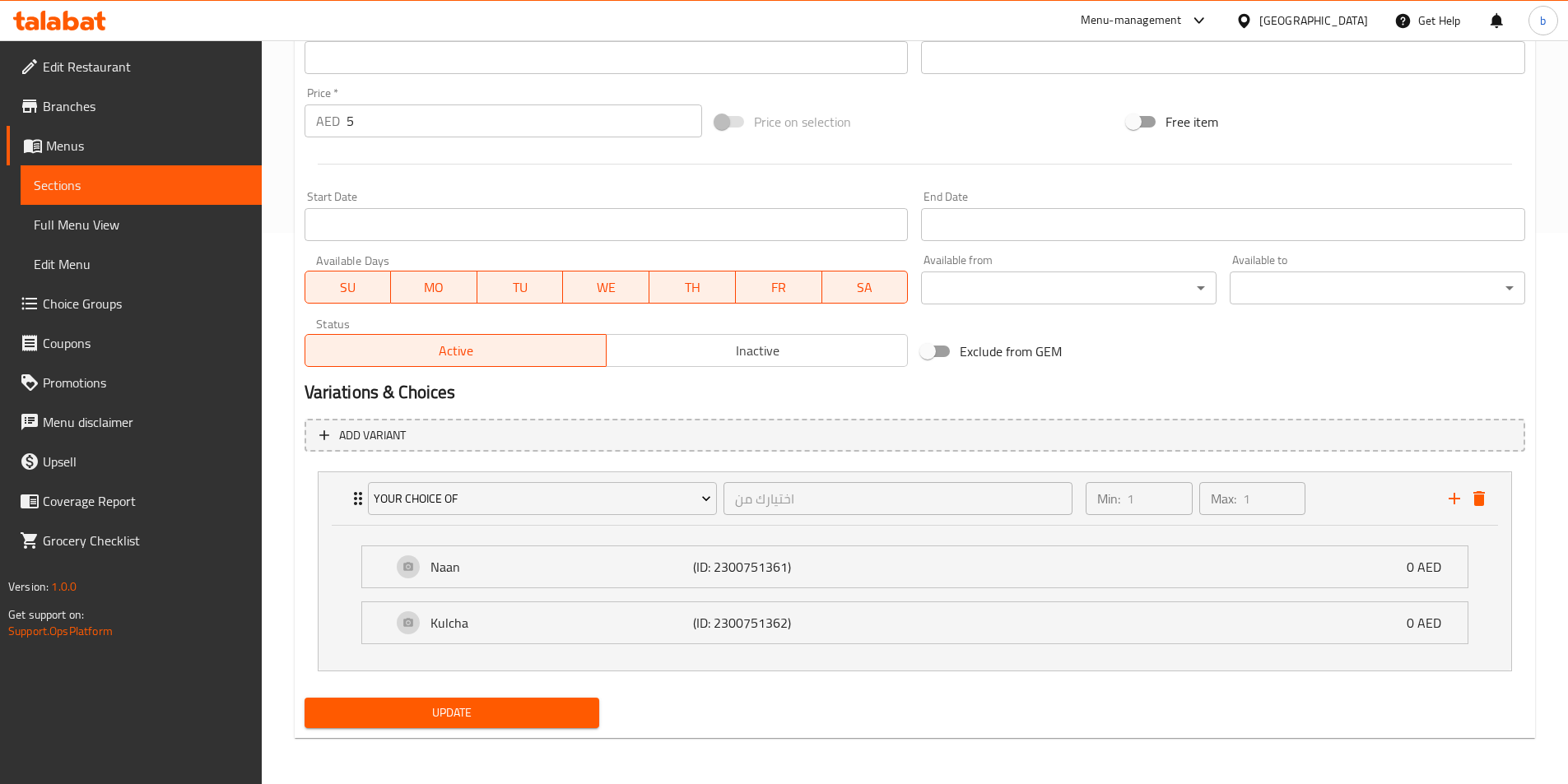
click at [504, 710] on span "Update" at bounding box center [452, 712] width 269 height 20
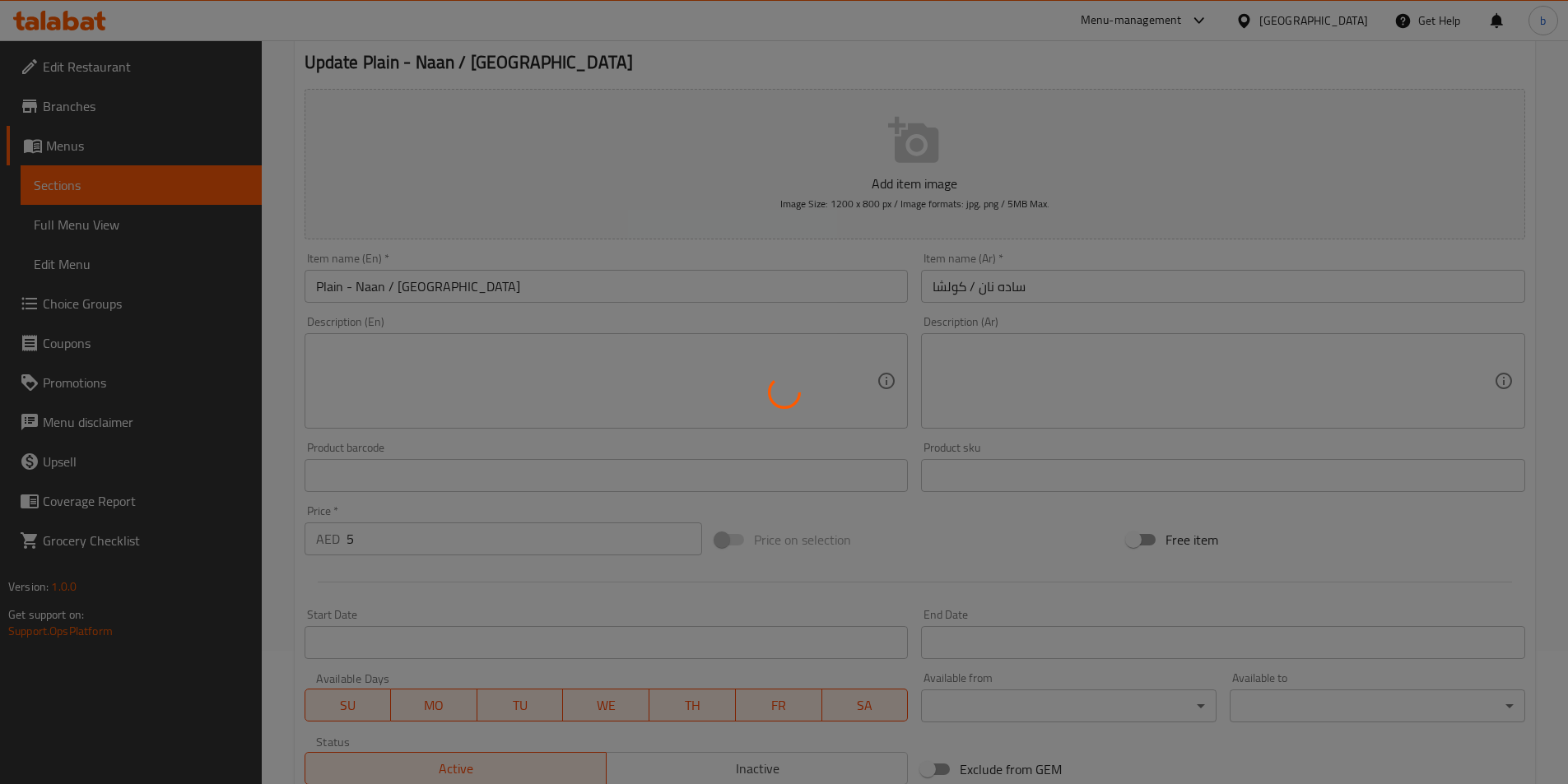
scroll to position [0, 0]
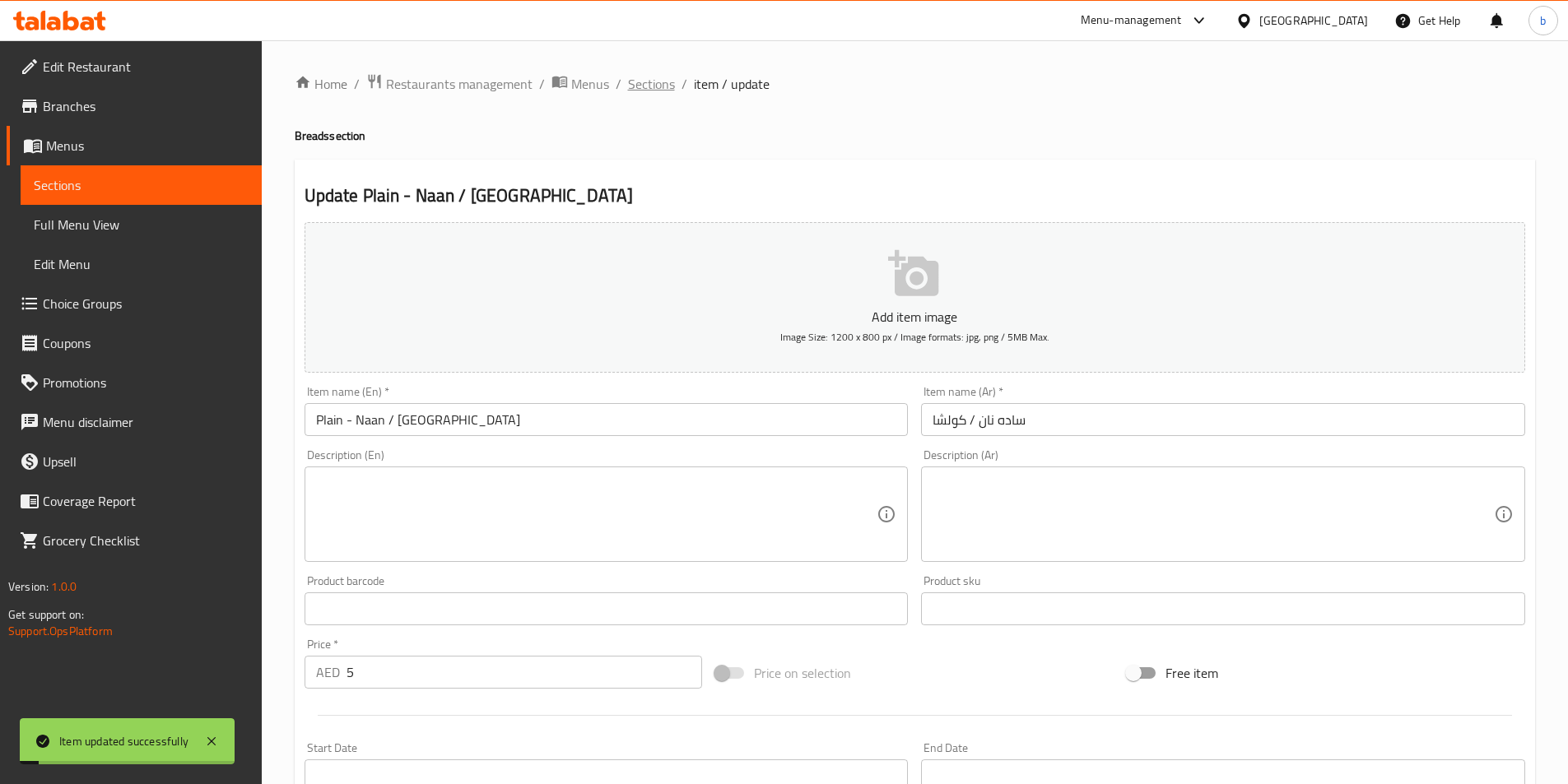
click at [635, 91] on span "Sections" at bounding box center [651, 84] width 47 height 19
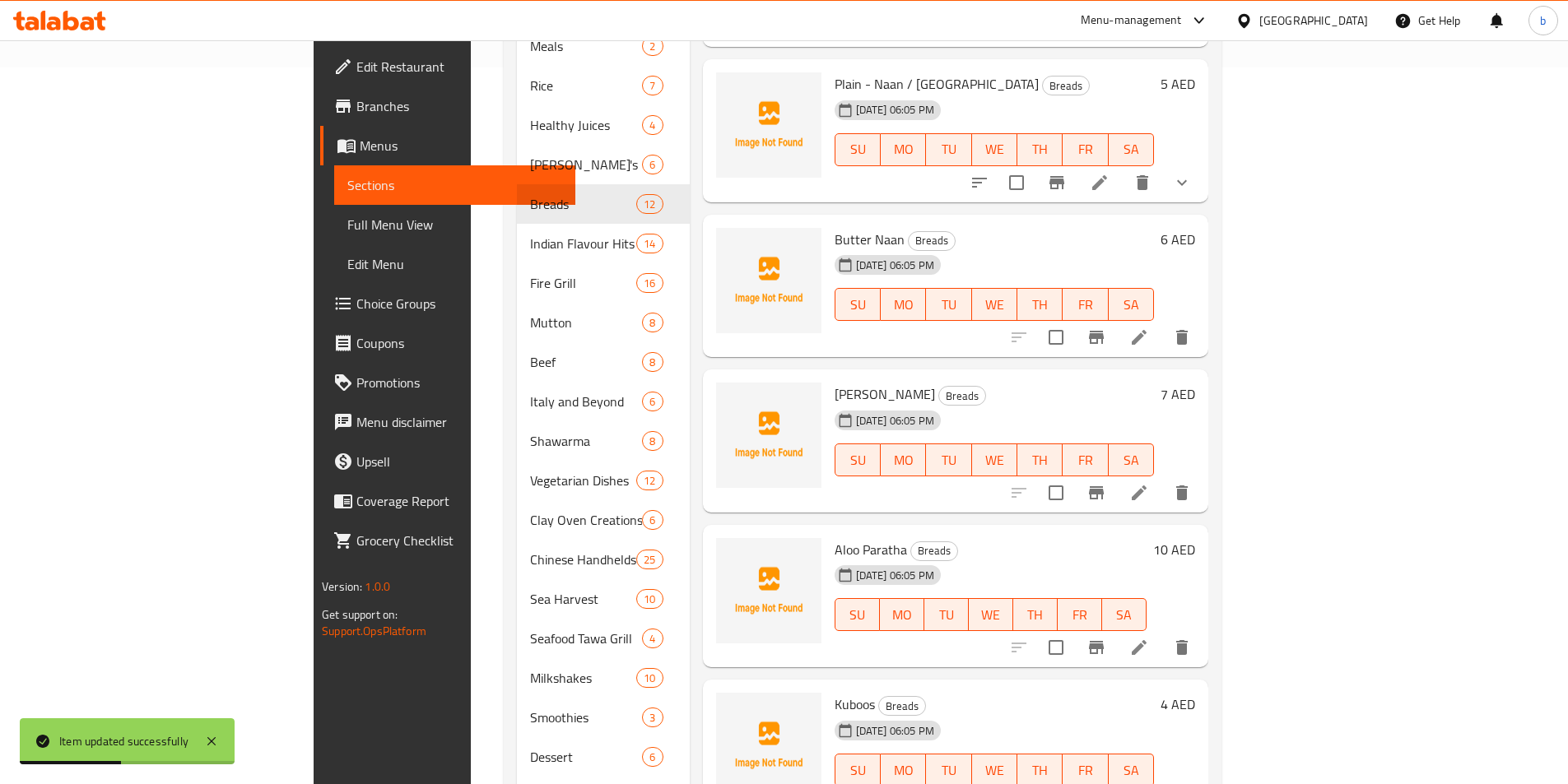
scroll to position [777, 0]
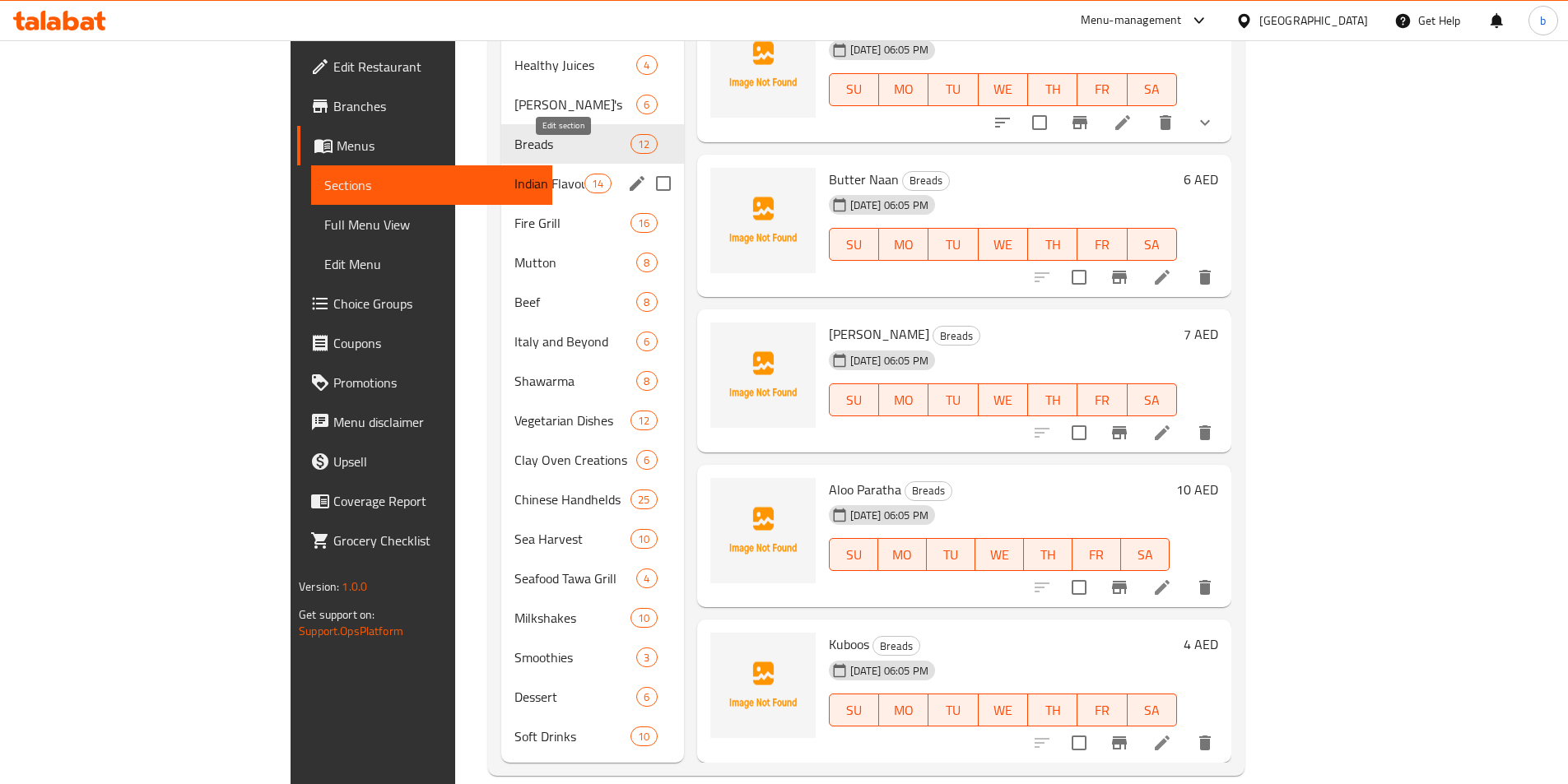
click at [627, 174] on icon "edit" at bounding box center [637, 184] width 19 height 19
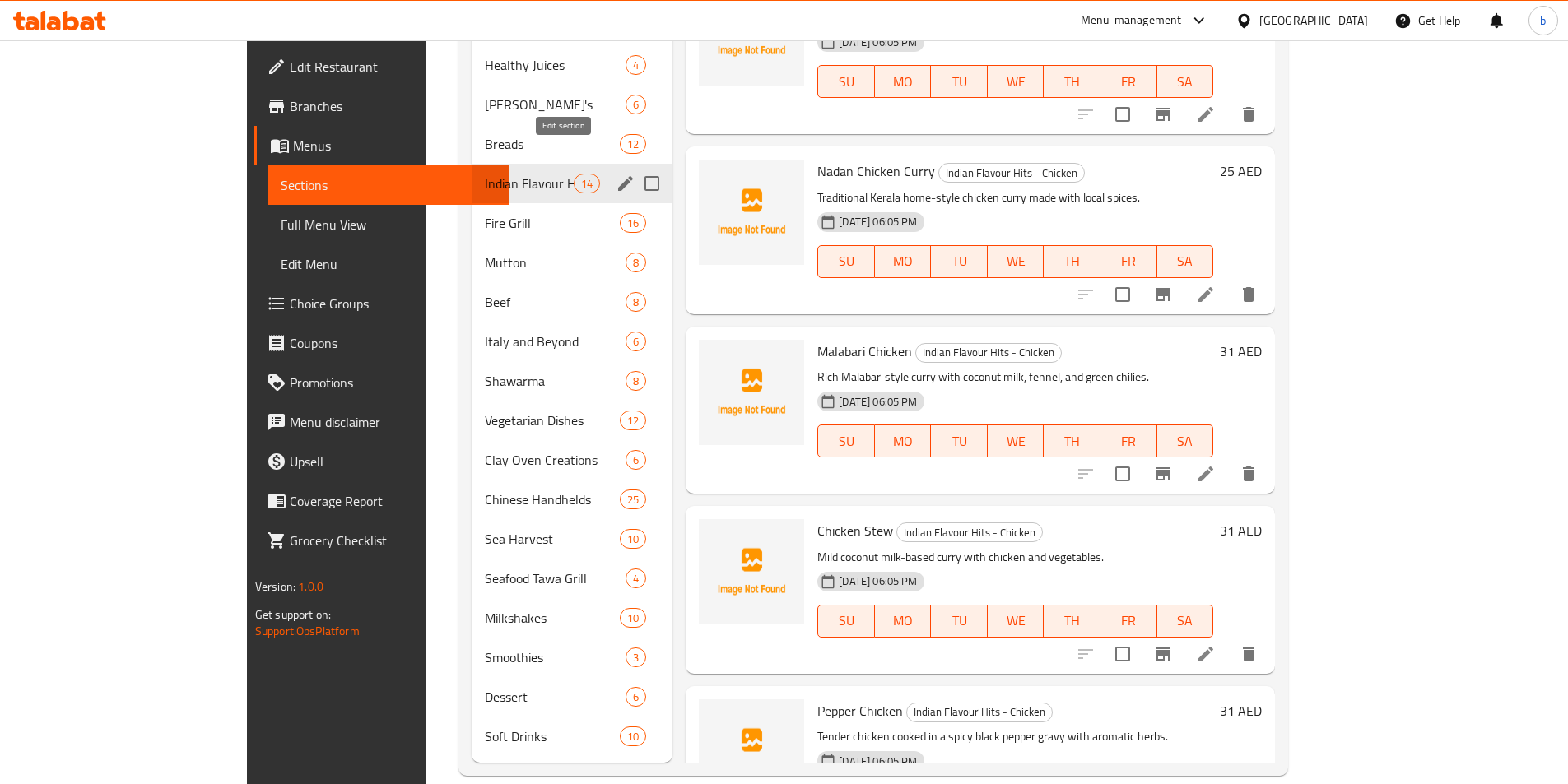
click at [615, 174] on icon "edit" at bounding box center [625, 184] width 19 height 19
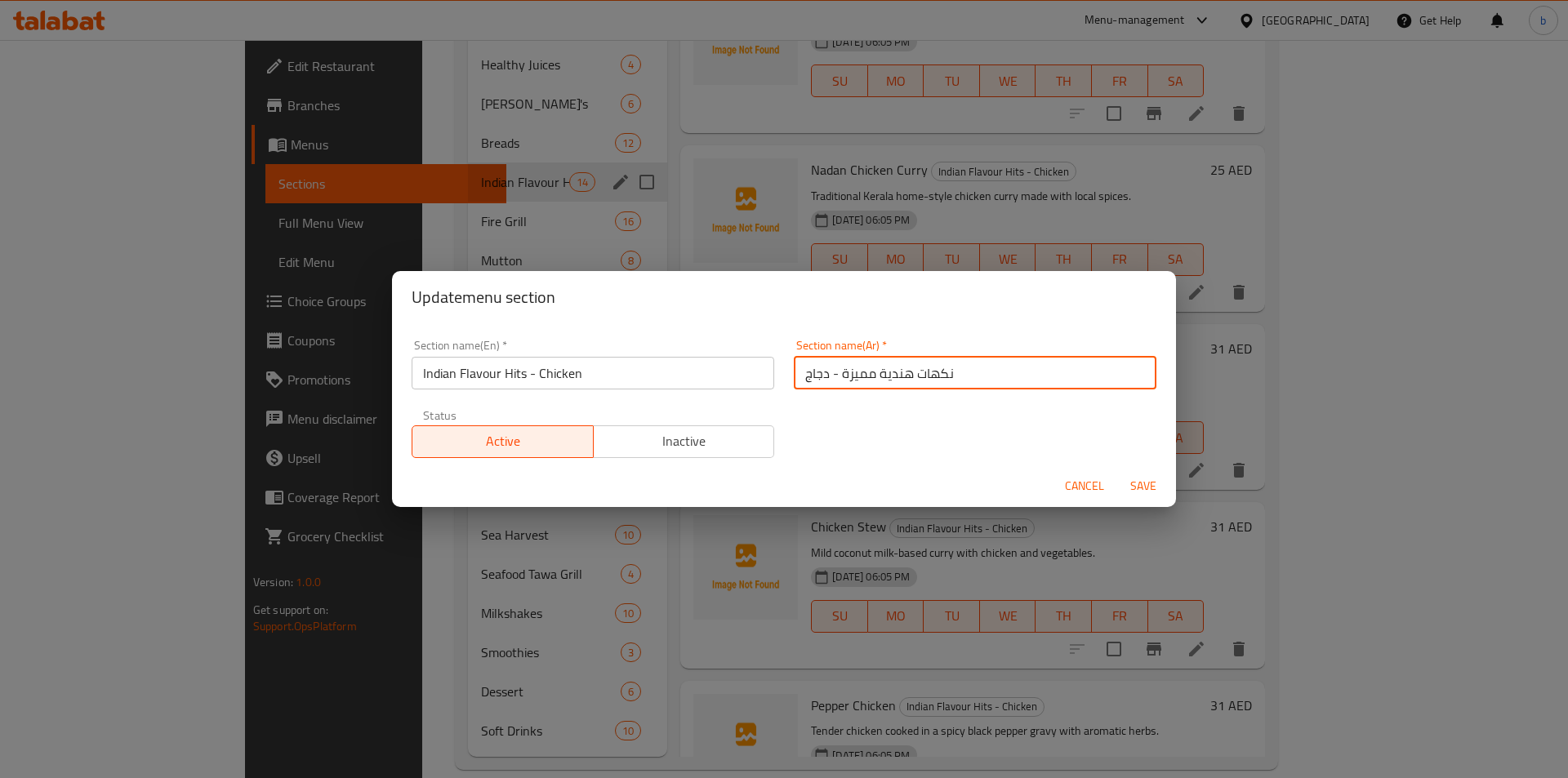
drag, startPoint x: 911, startPoint y: 372, endPoint x: 974, endPoint y: 360, distance: 64.1
click at [974, 360] on input "نكهات هندية مميزة - دجاج" at bounding box center [975, 372] width 363 height 32
paste input "Hits"
type input "هندية مميزة - دجاج"
click at [954, 366] on input "هندية مميزة - دجاج" at bounding box center [975, 372] width 363 height 32
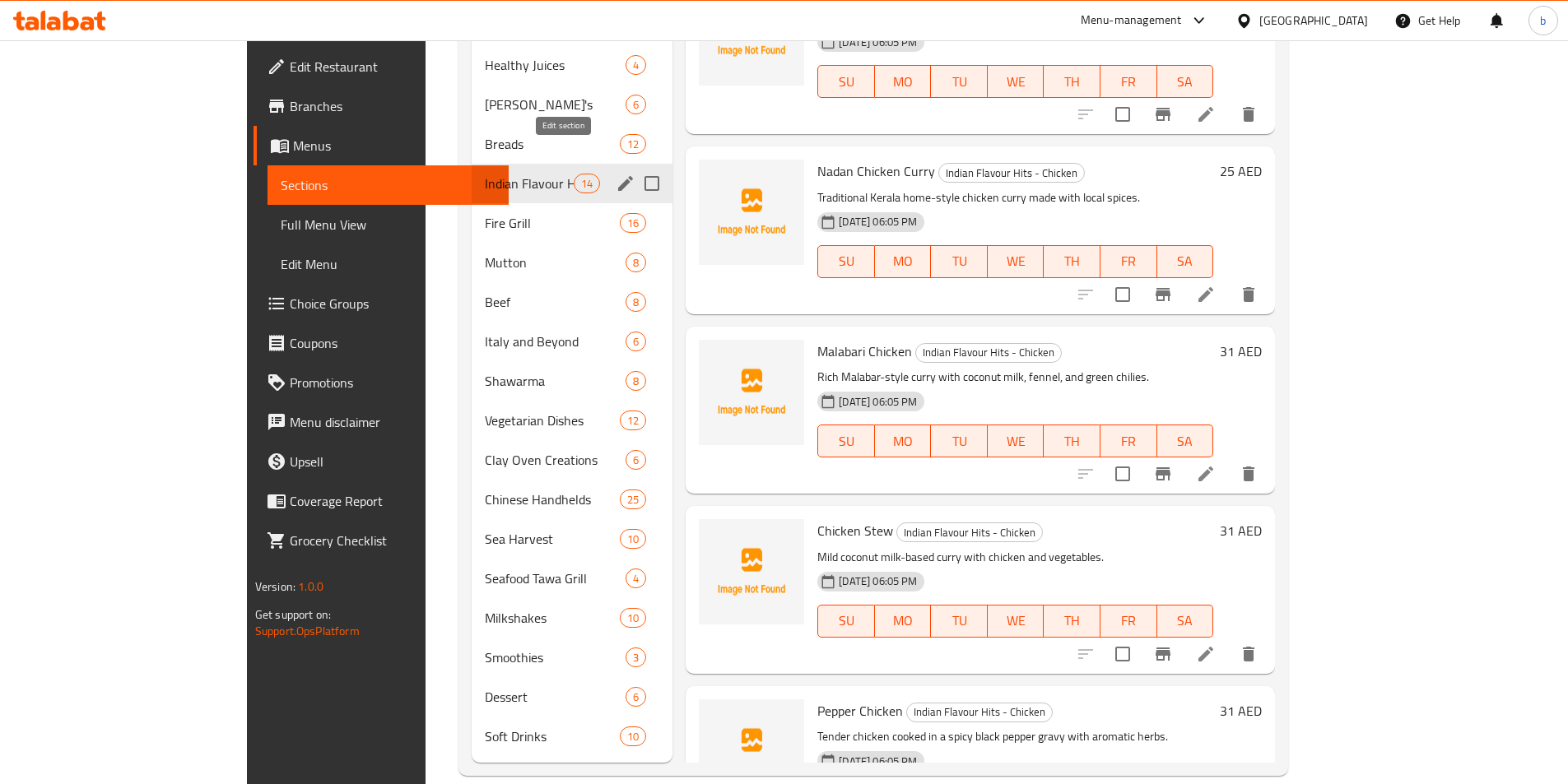
click at [615, 174] on icon "edit" at bounding box center [625, 184] width 19 height 19
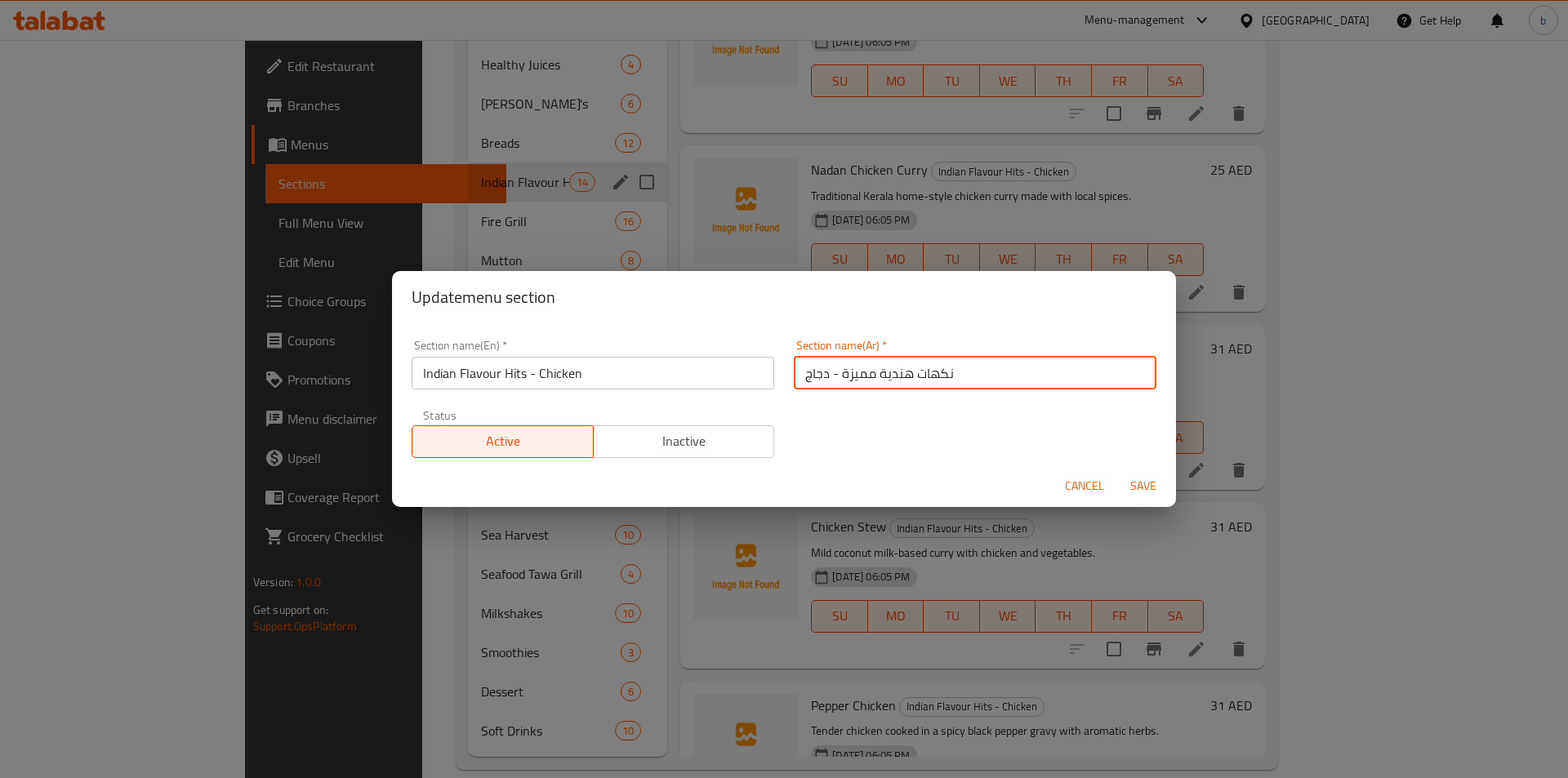
drag, startPoint x: 909, startPoint y: 373, endPoint x: 984, endPoint y: 356, distance: 76.9
click at [980, 360] on input "نكهات هندية مميزة - دجاج" at bounding box center [975, 372] width 363 height 32
paste input "يتس"
type input "هيتس هندية مميزة - دجاج"
click at [1134, 489] on span "Save" at bounding box center [1143, 485] width 39 height 20
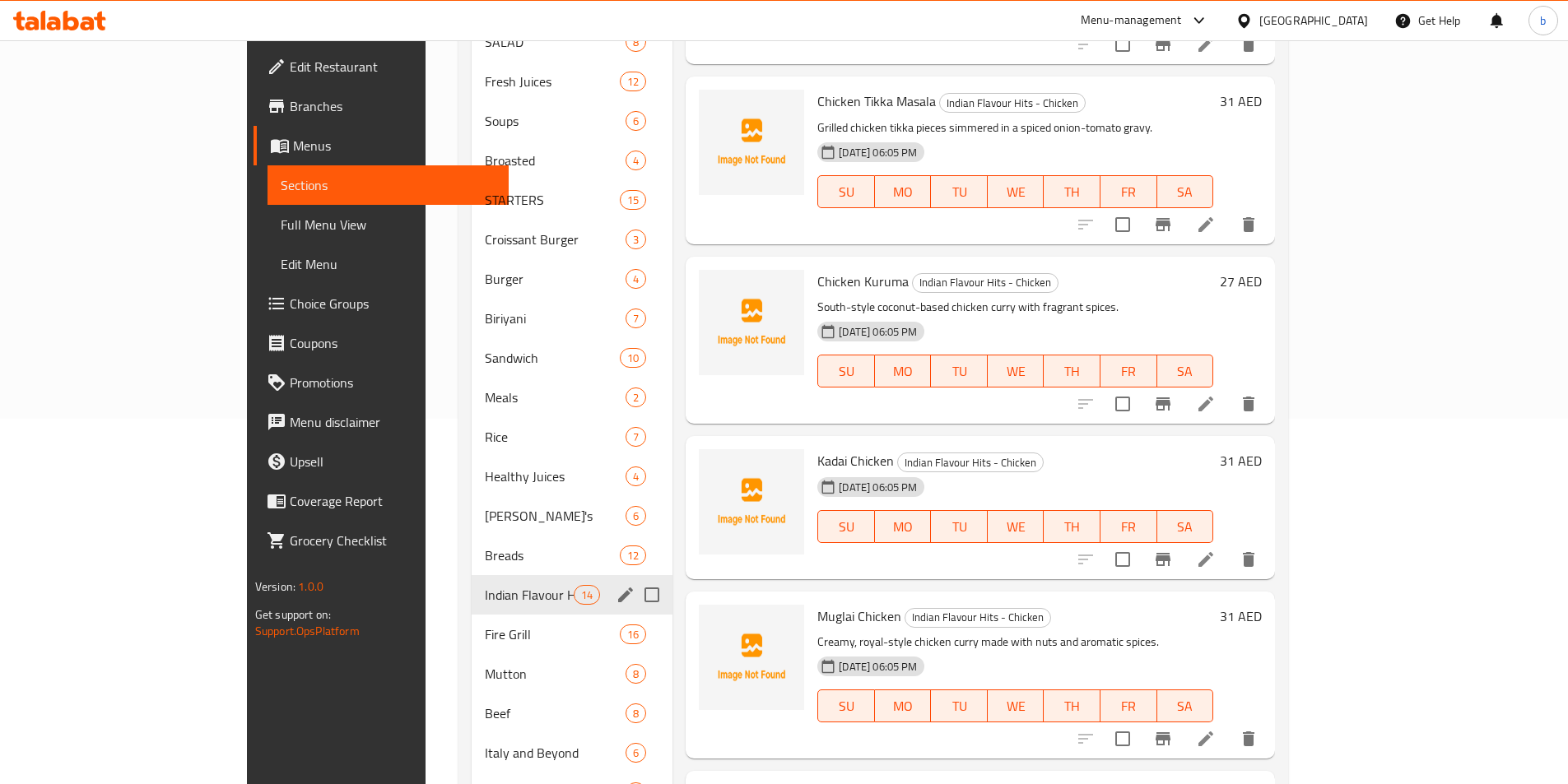
scroll to position [36, 0]
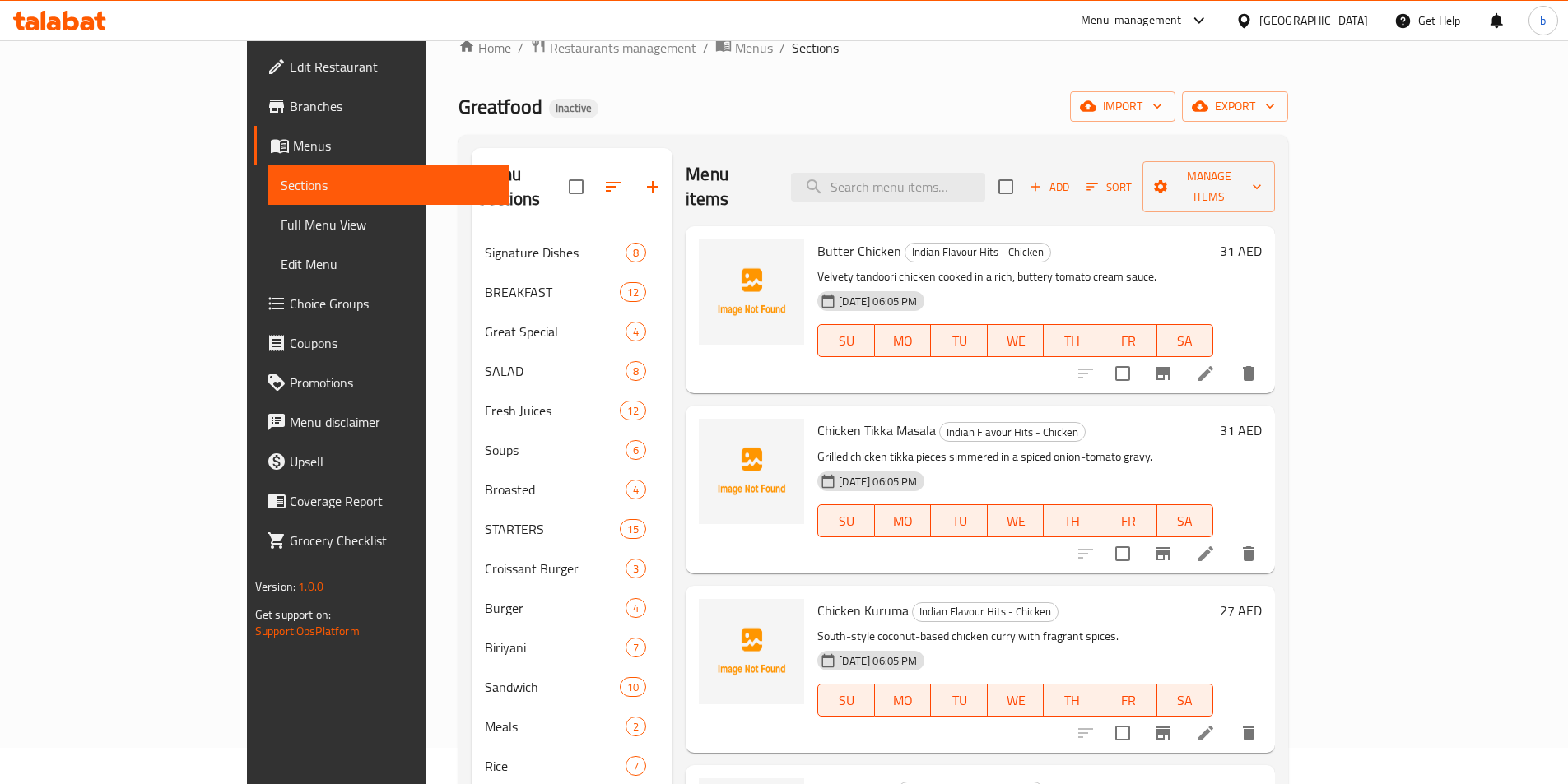
click at [1216, 364] on icon at bounding box center [1205, 373] width 19 height 19
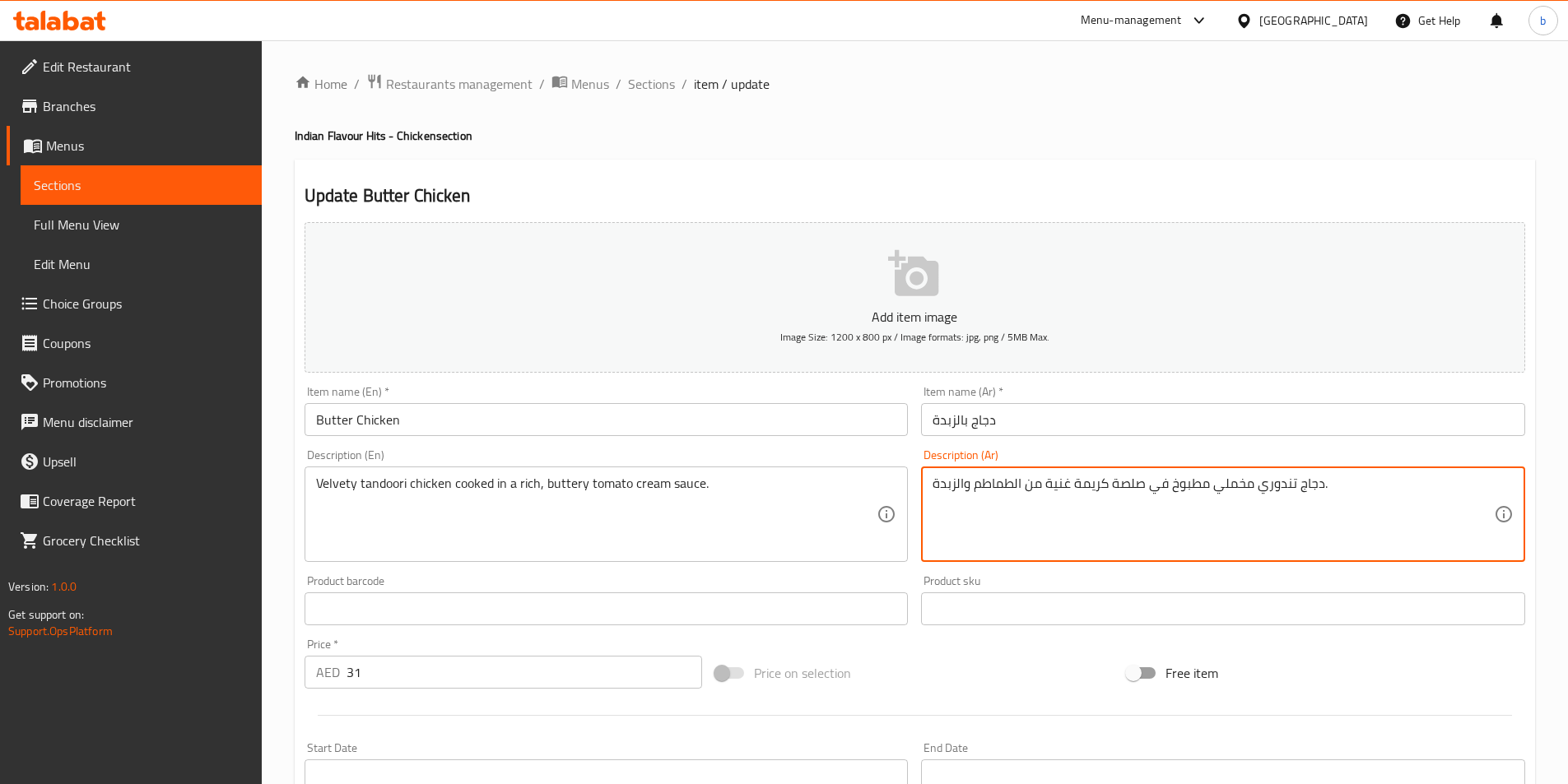
drag, startPoint x: 1214, startPoint y: 482, endPoint x: 1253, endPoint y: 479, distance: 39.1
paste textarea "يلفيت"
click at [1171, 492] on textarea "دجاج تندوري فيلفيتي مطبوخ في صلصة كريمة غنية من الطماطم والزبدة." at bounding box center [1213, 515] width 562 height 79
click at [1150, 498] on textarea "دجاج تندوري فيلفيتي مطبوخ في صلصة كريمة غنية من الطماطم والزبدة." at bounding box center [1213, 515] width 562 height 79
click at [1108, 491] on textarea "دجاج تندوري فيلفيتي مطبوخ في صلصة كريمة غنية من الطماطم والزبدة." at bounding box center [1213, 515] width 562 height 79
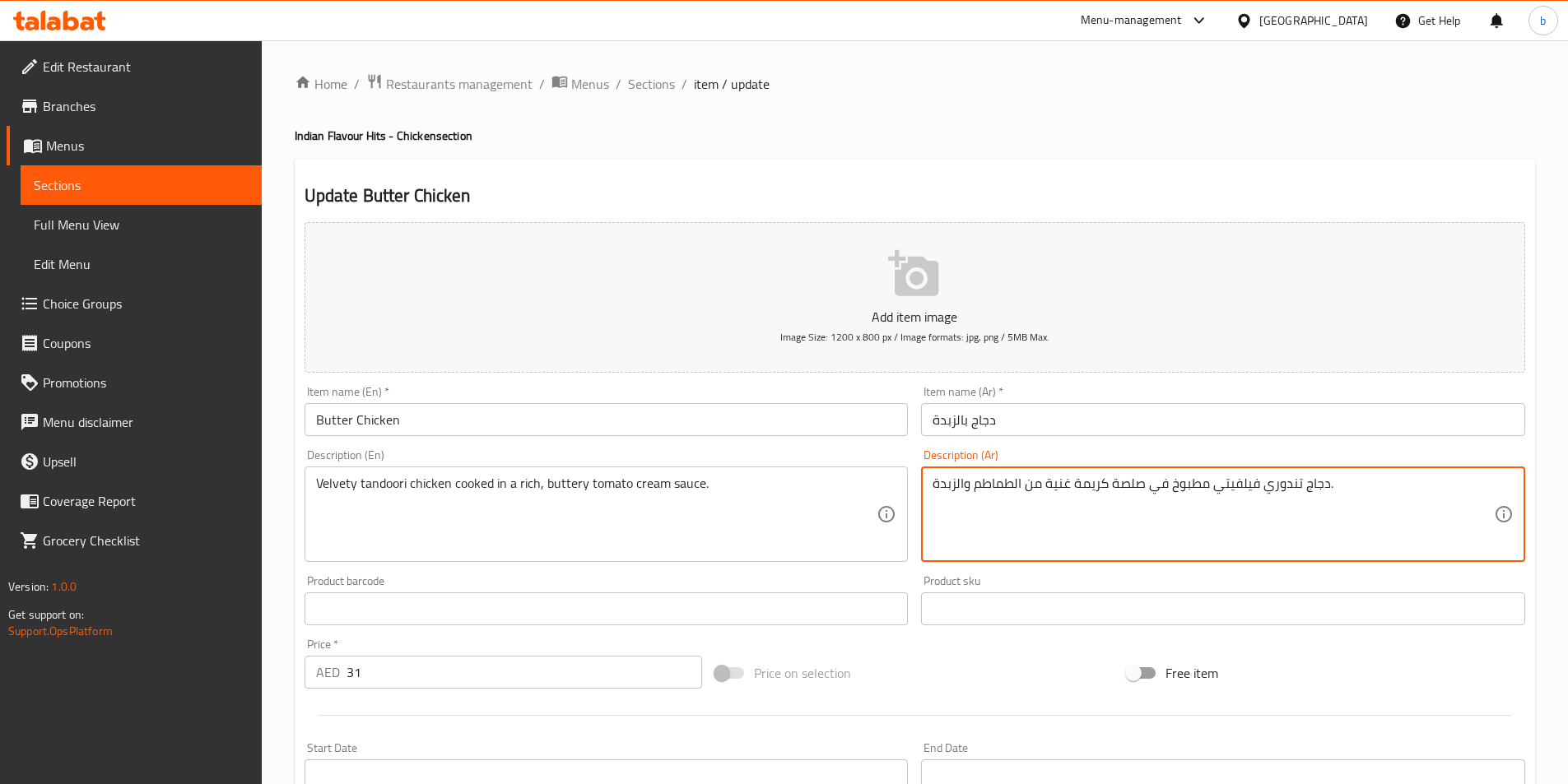
click at [1096, 492] on textarea "دجاج تندوري فيلفيتي مطبوخ في صلصة كريمة غنية من الطماطم والزبدة." at bounding box center [1213, 515] width 562 height 79
click at [1058, 493] on textarea "دجاج تندوري فيلفيتي مطبوخ في صلصة كريمة غنية من الطماطم والزبدة." at bounding box center [1213, 515] width 562 height 79
click at [1035, 492] on textarea "دجاج تندوري فيلفيتي مطبوخ في صلصة كريمة غنية من الطماطم والزبدة." at bounding box center [1213, 515] width 562 height 79
click at [1006, 492] on textarea "دجاج تندوري فيلفيتي مطبوخ في صلصة كريمة غنية من الطماطم والزبدة." at bounding box center [1213, 515] width 562 height 79
click at [978, 494] on textarea "دجاج تندوري فيلفيتي مطبوخ في صلصة كريمة غنية من الطماطم والزبدة." at bounding box center [1213, 515] width 562 height 79
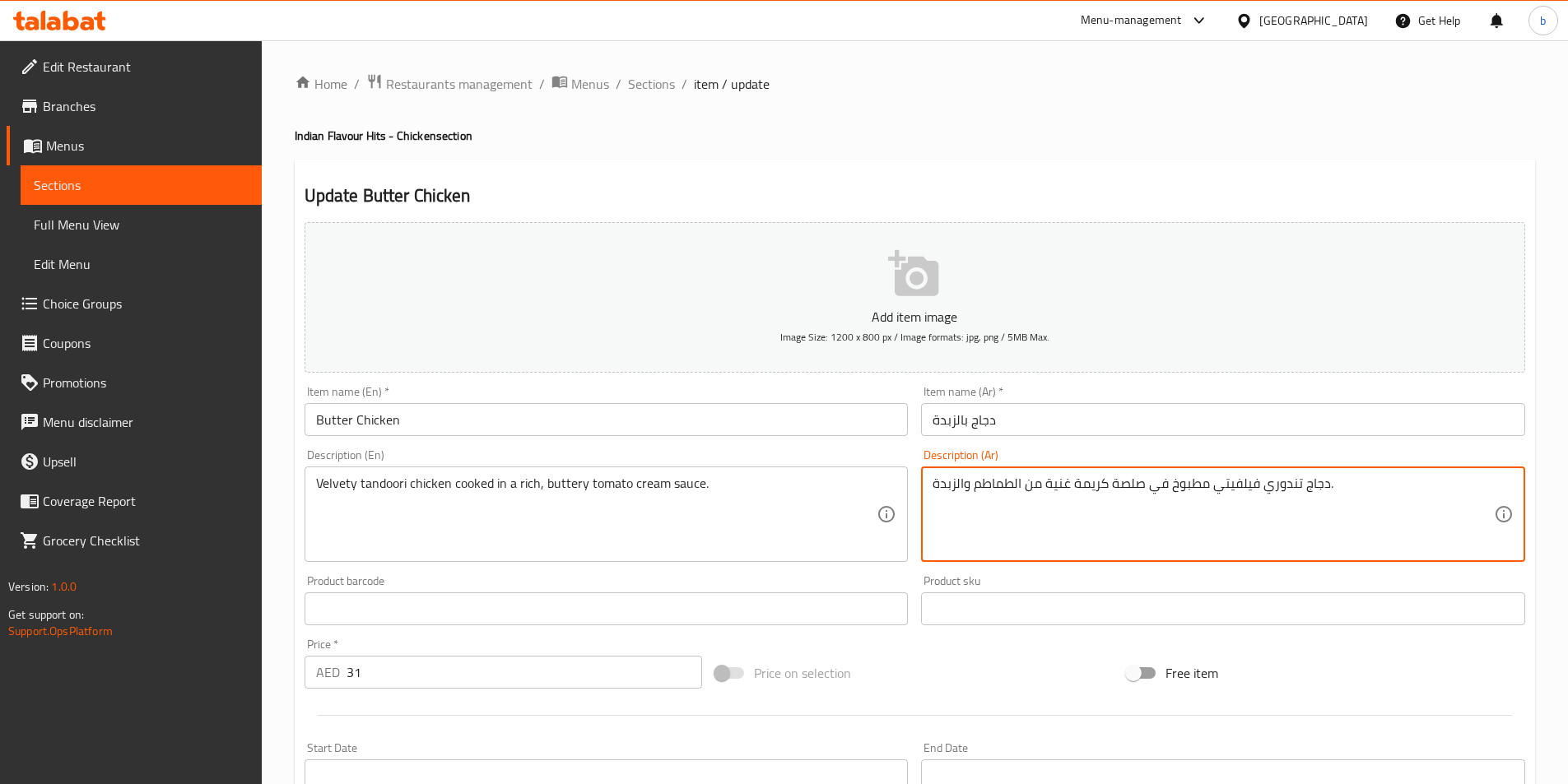
click at [932, 486] on textarea "دجاج تندوري فيلفيتي مطبوخ في صلصة كريمة غنية من الطماطم والزبدة." at bounding box center [1213, 515] width 562 height 79
click at [967, 483] on textarea "دجاج تندوري فيلفيتي مطبوخ في صلصة كريمة غنية من الطماطم والزبدة." at bounding box center [1213, 515] width 562 height 79
click at [1340, 487] on textarea "دجاج تندوري فيلفيتي مطبوخ في صلصة كريمة غنية من الطماطم والزبدة." at bounding box center [1213, 515] width 562 height 79
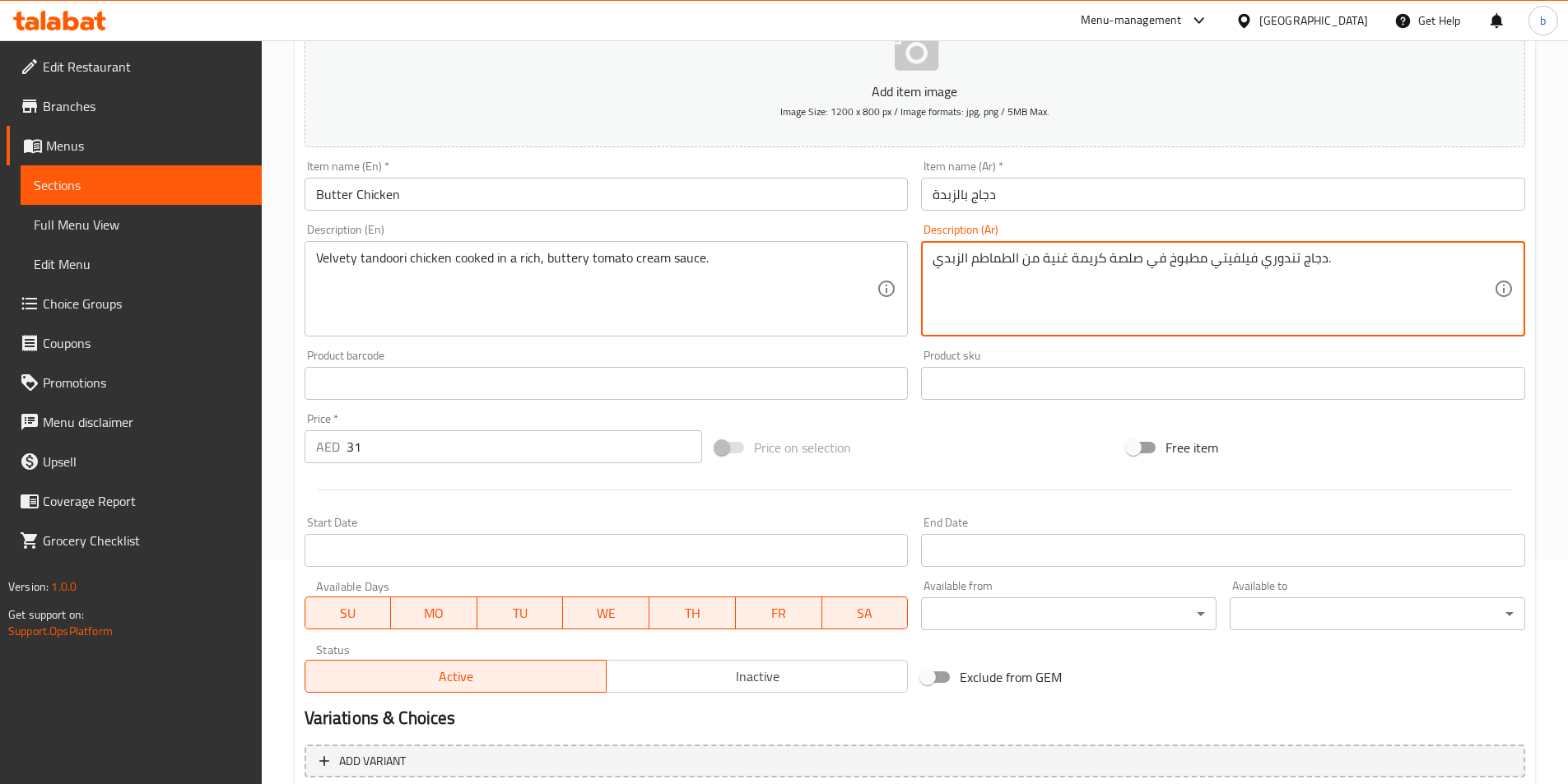
scroll to position [329, 0]
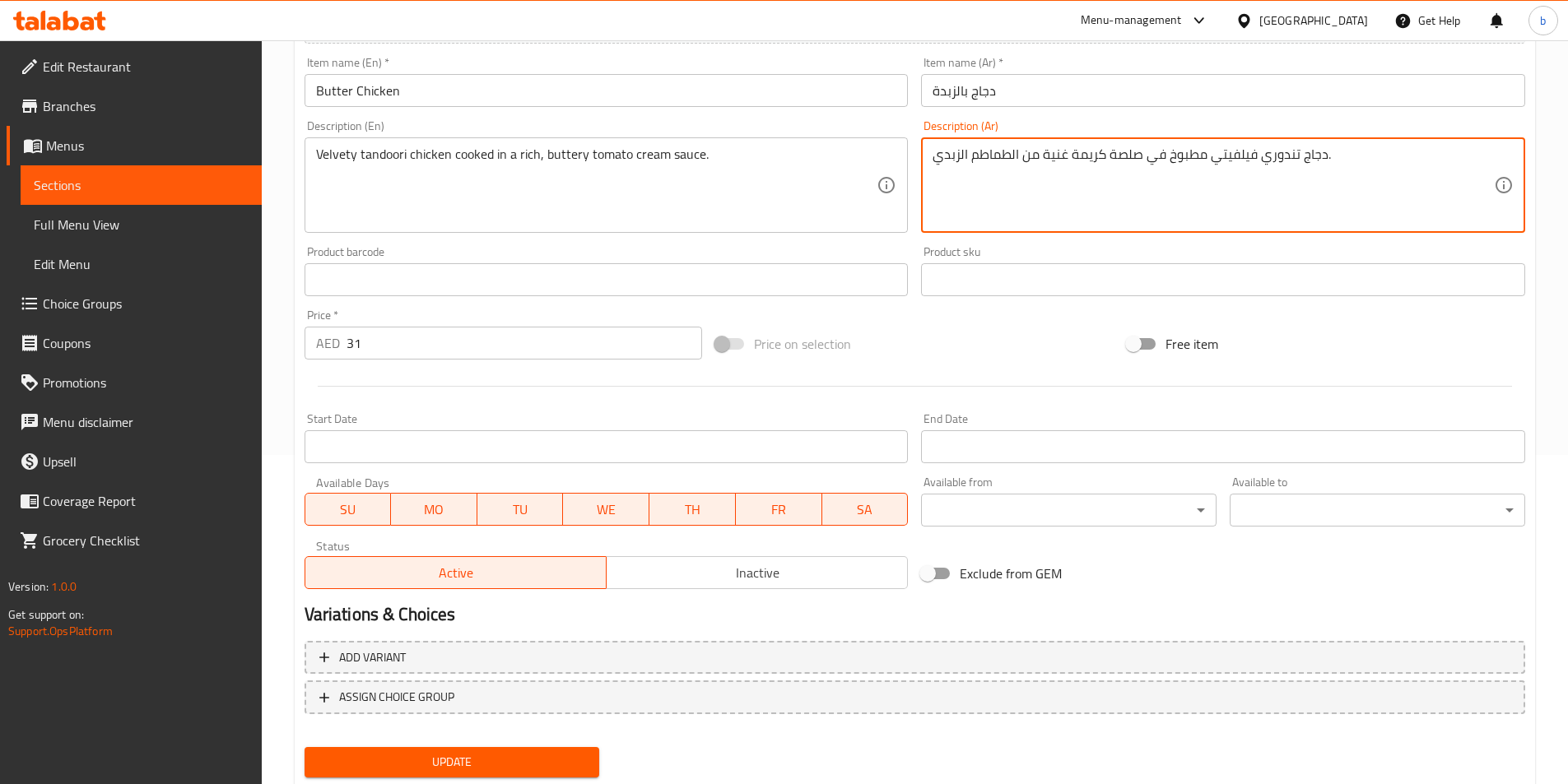
type textarea "دجاج تندوري فيلفيتي مطبوخ في صلصة كريمة غنية من الطماطم الزبدي."
click at [552, 754] on span "Update" at bounding box center [452, 762] width 269 height 20
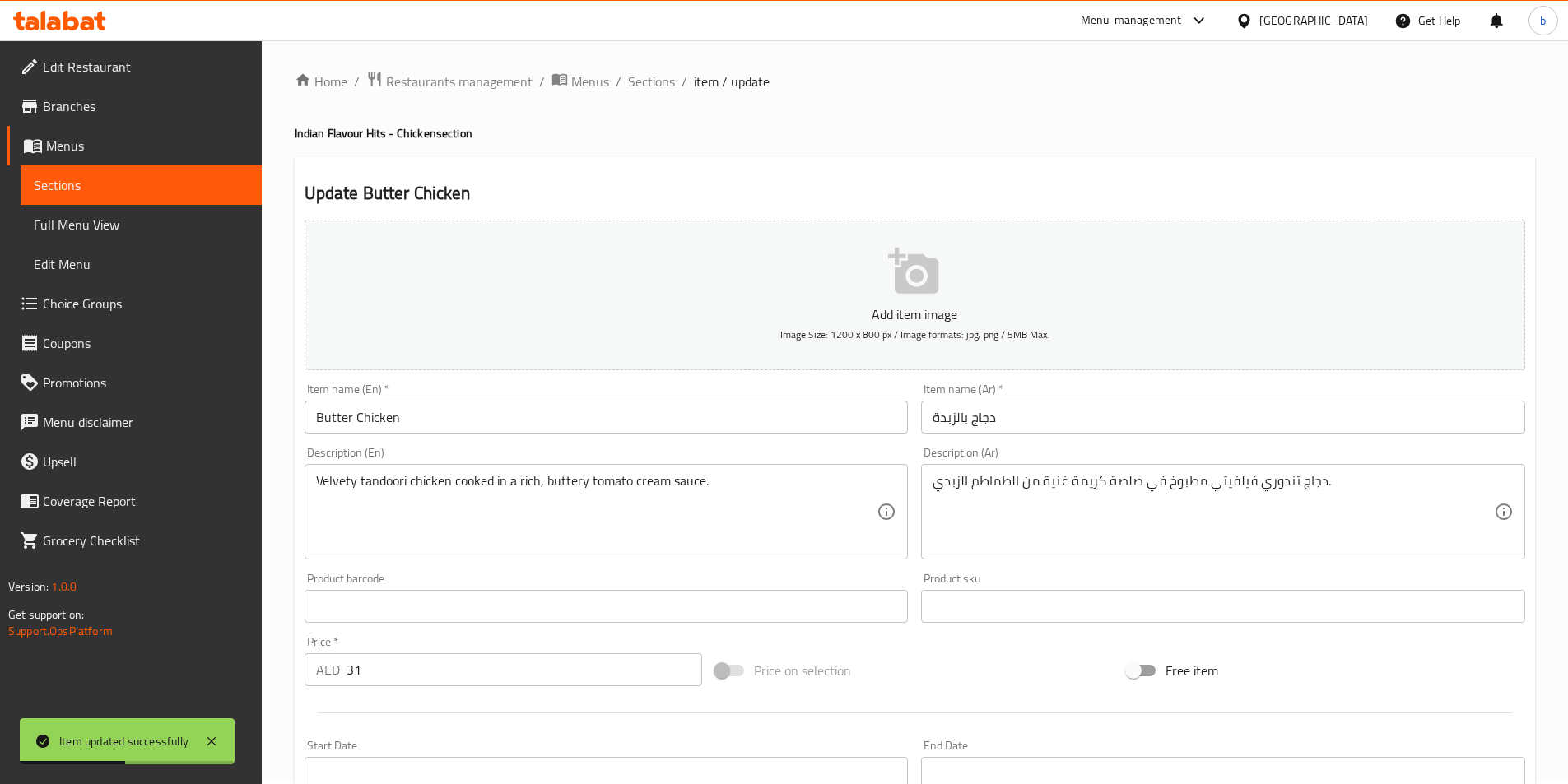
scroll to position [0, 0]
click at [664, 84] on span "Sections" at bounding box center [651, 84] width 47 height 19
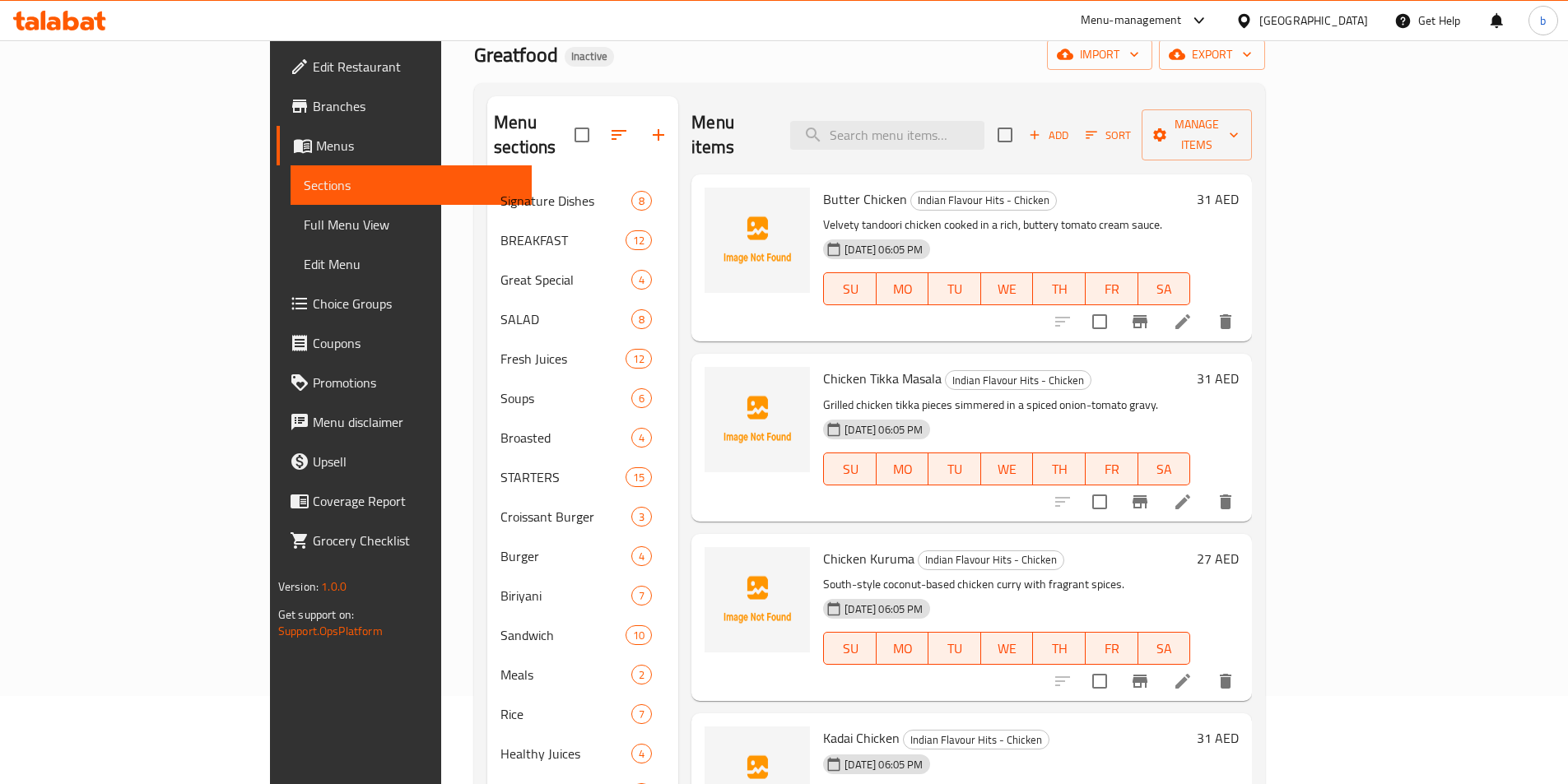
scroll to position [82, 0]
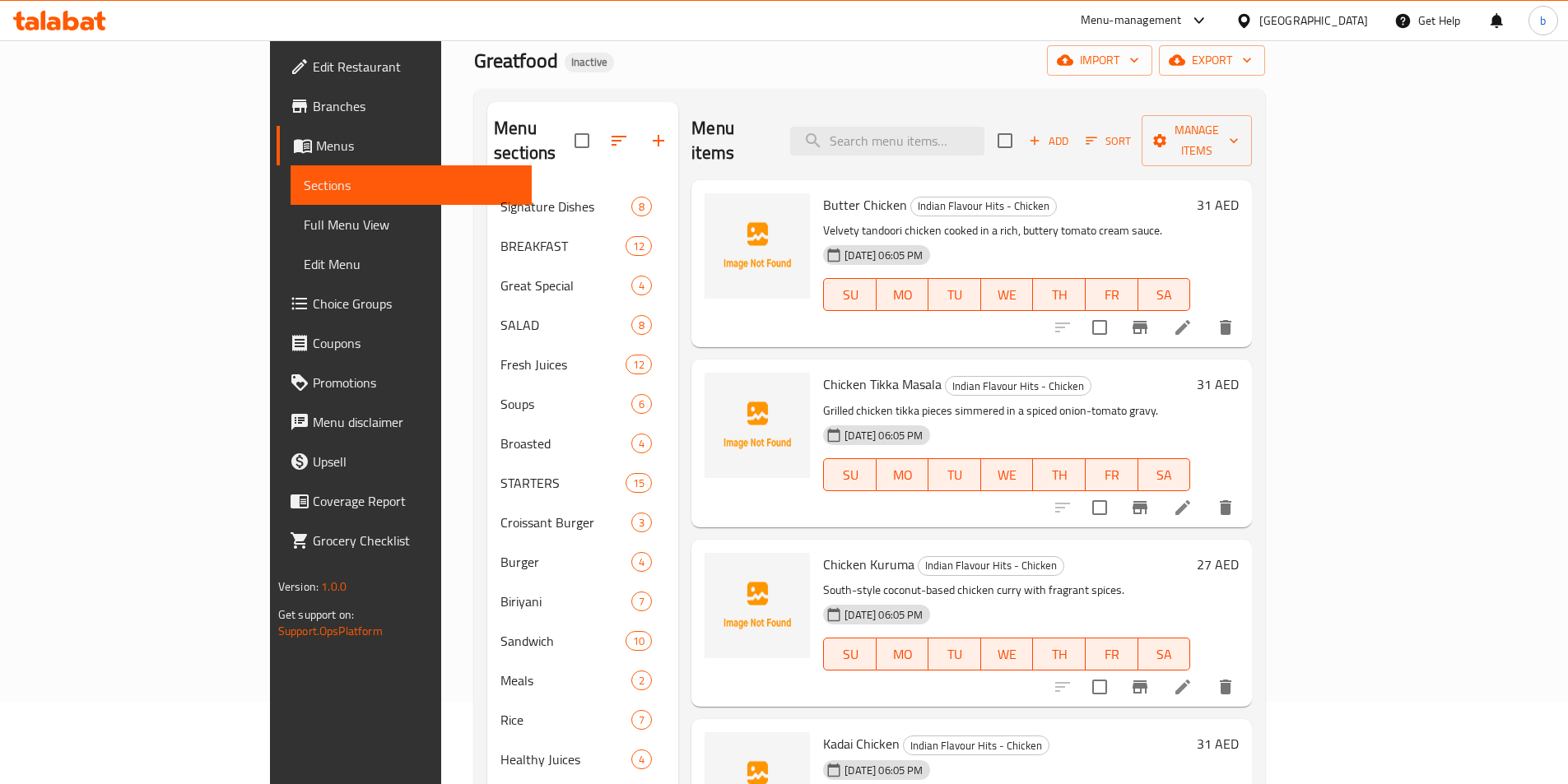
click at [1193, 498] on icon at bounding box center [1182, 508] width 19 height 19
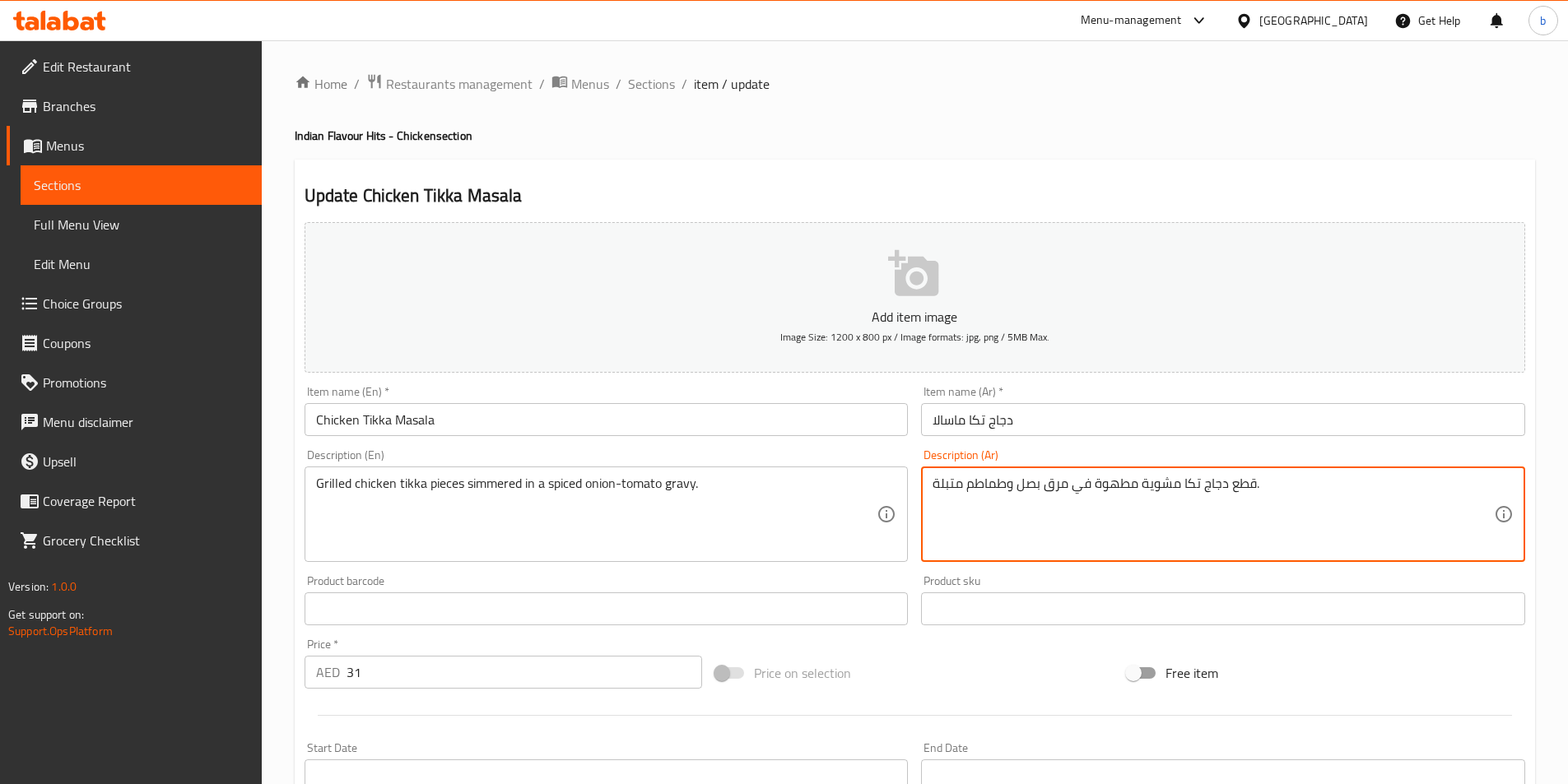
drag, startPoint x: 1097, startPoint y: 480, endPoint x: 1135, endPoint y: 479, distance: 38.0
paste textarea "ببطء"
drag, startPoint x: 1043, startPoint y: 490, endPoint x: 1064, endPoint y: 486, distance: 21.4
click at [1064, 486] on textarea "قطع دجاج تكا مشوية مطهو ببطء في مرق بصل وطماطم متبلة." at bounding box center [1213, 515] width 562 height 79
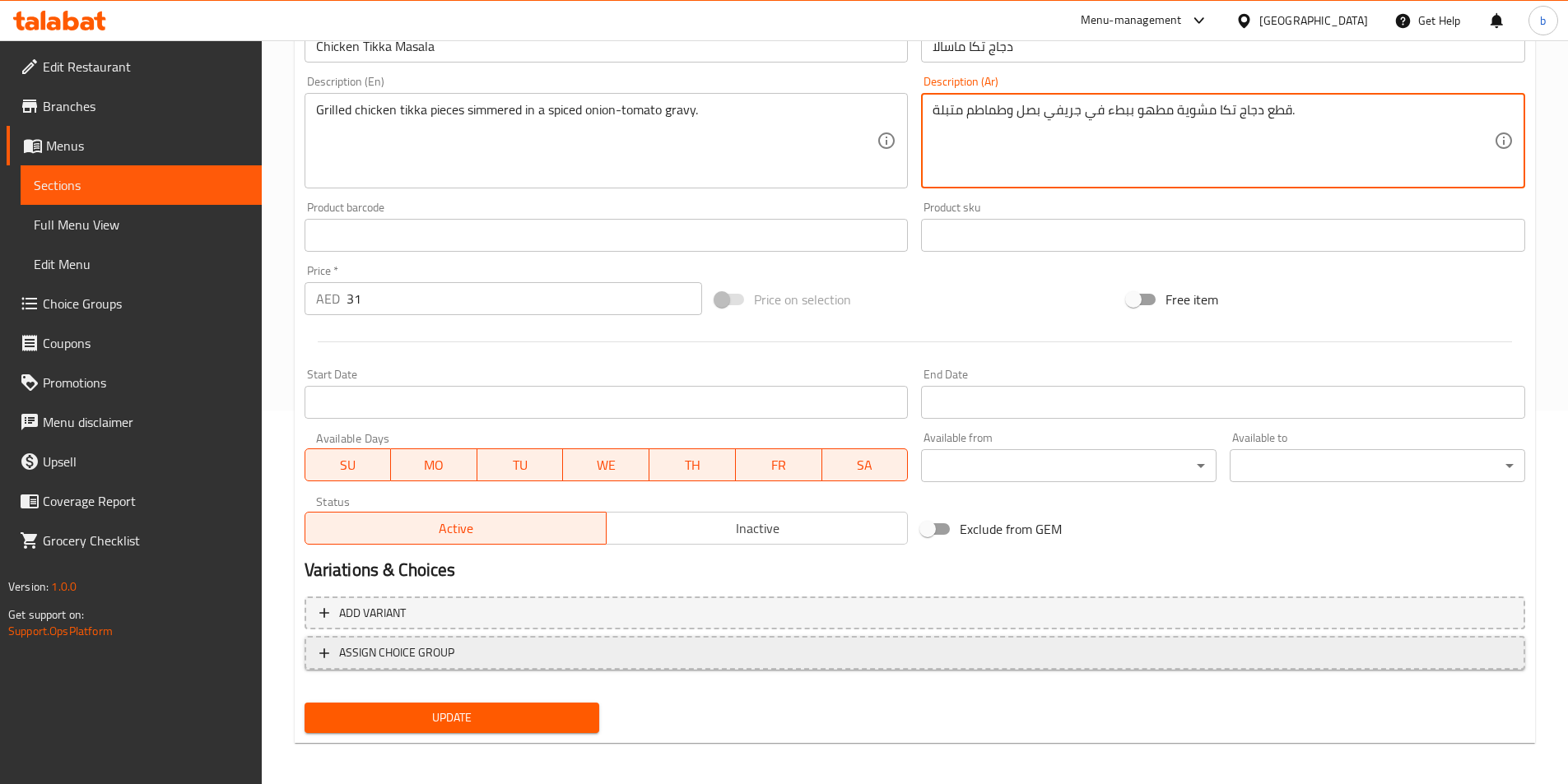
scroll to position [379, 0]
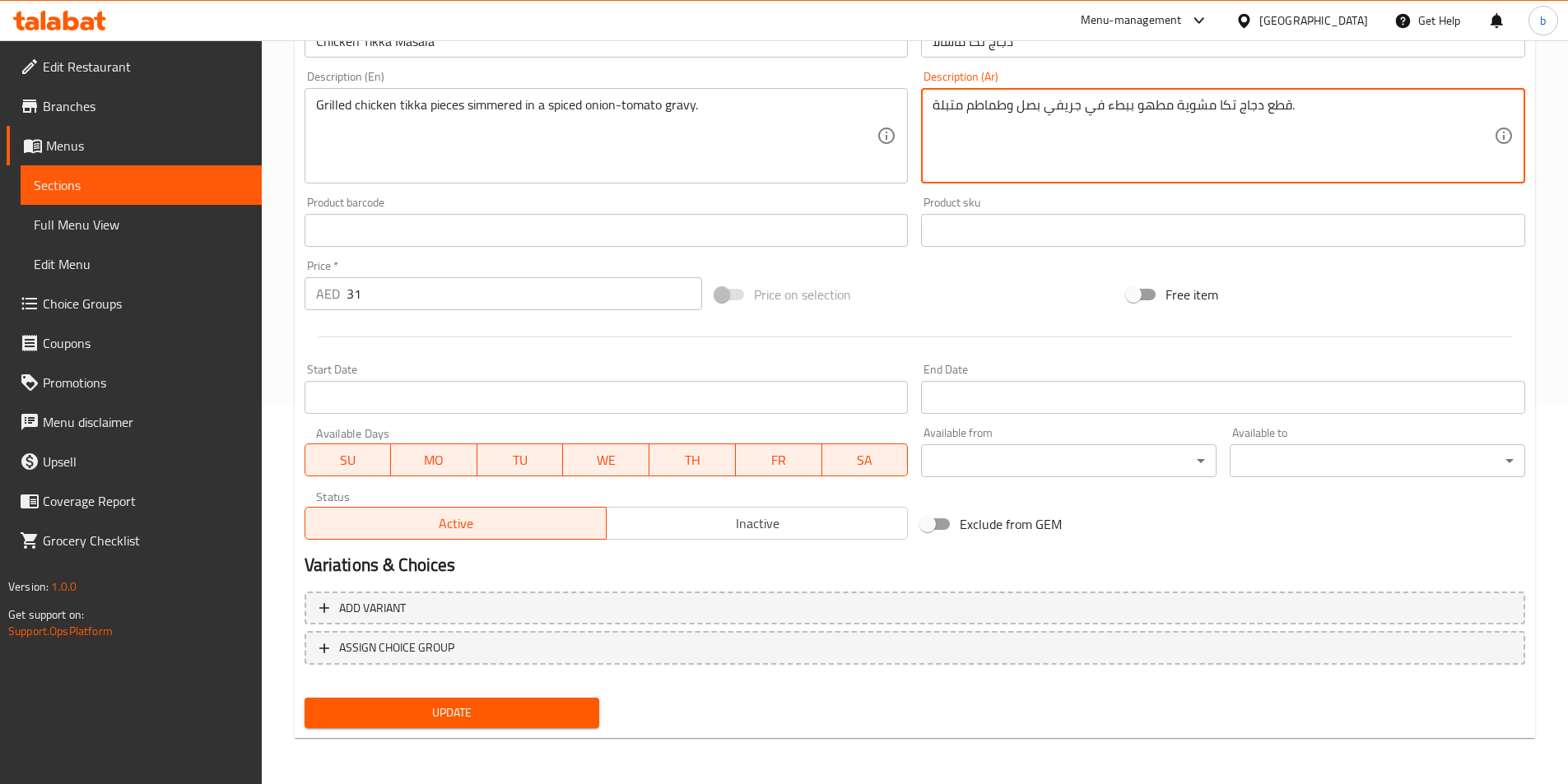
type textarea "قطع دجاج تكا مشوية مطهو ببطء في جريفي بصل وطماطم متبلة."
click at [515, 713] on span "Update" at bounding box center [452, 712] width 269 height 20
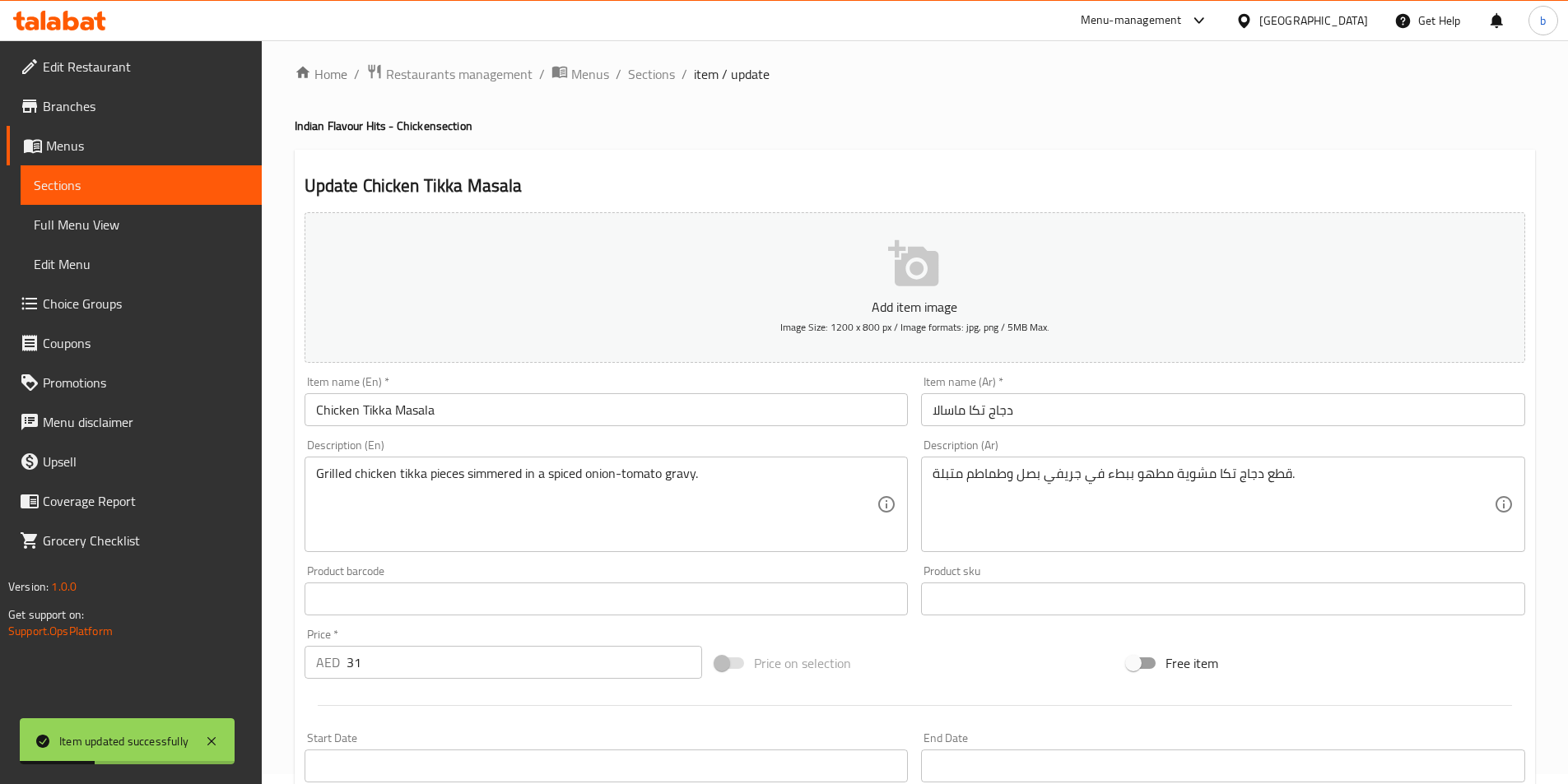
scroll to position [0, 0]
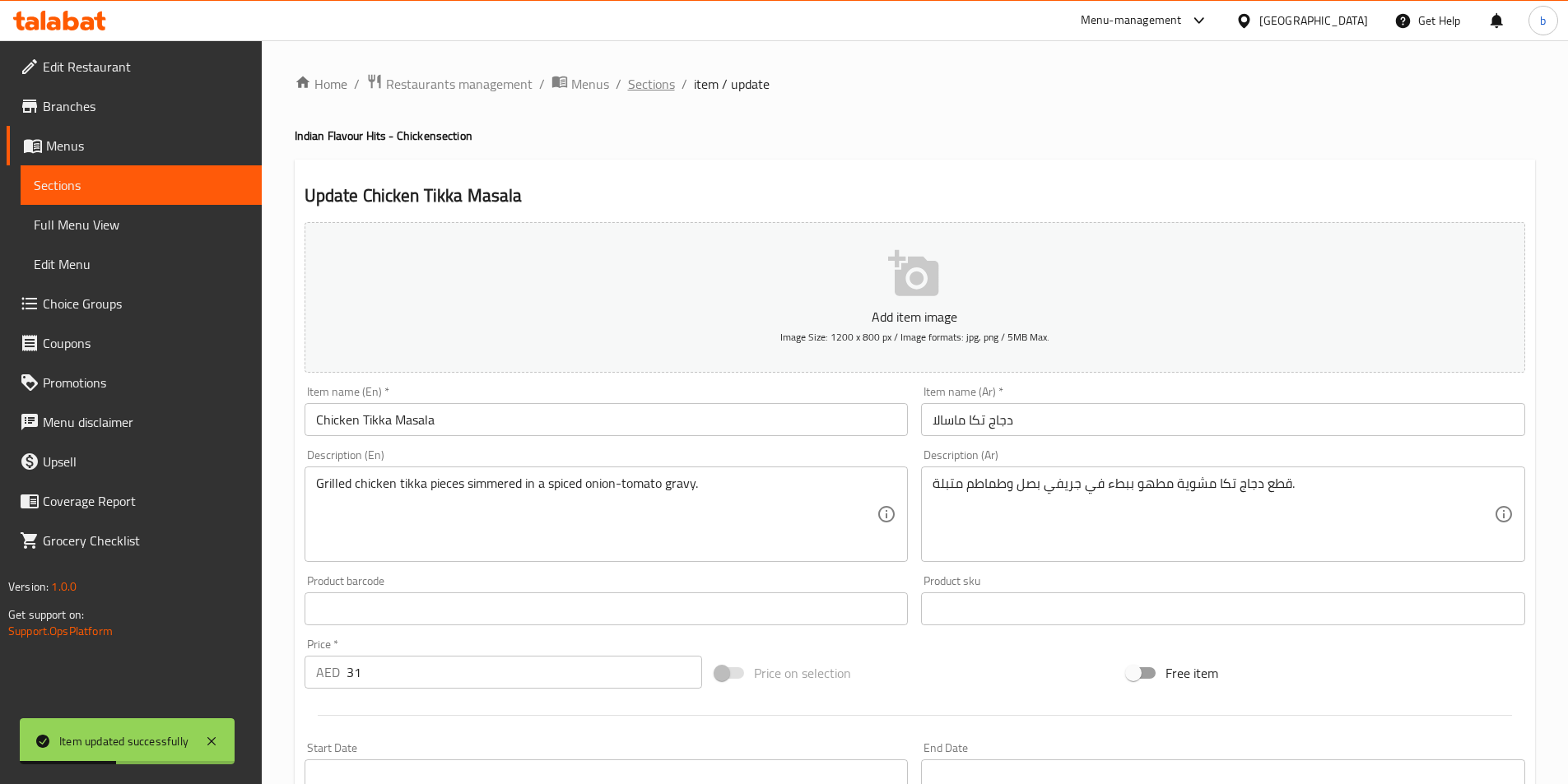
click at [656, 87] on span "Sections" at bounding box center [651, 84] width 47 height 19
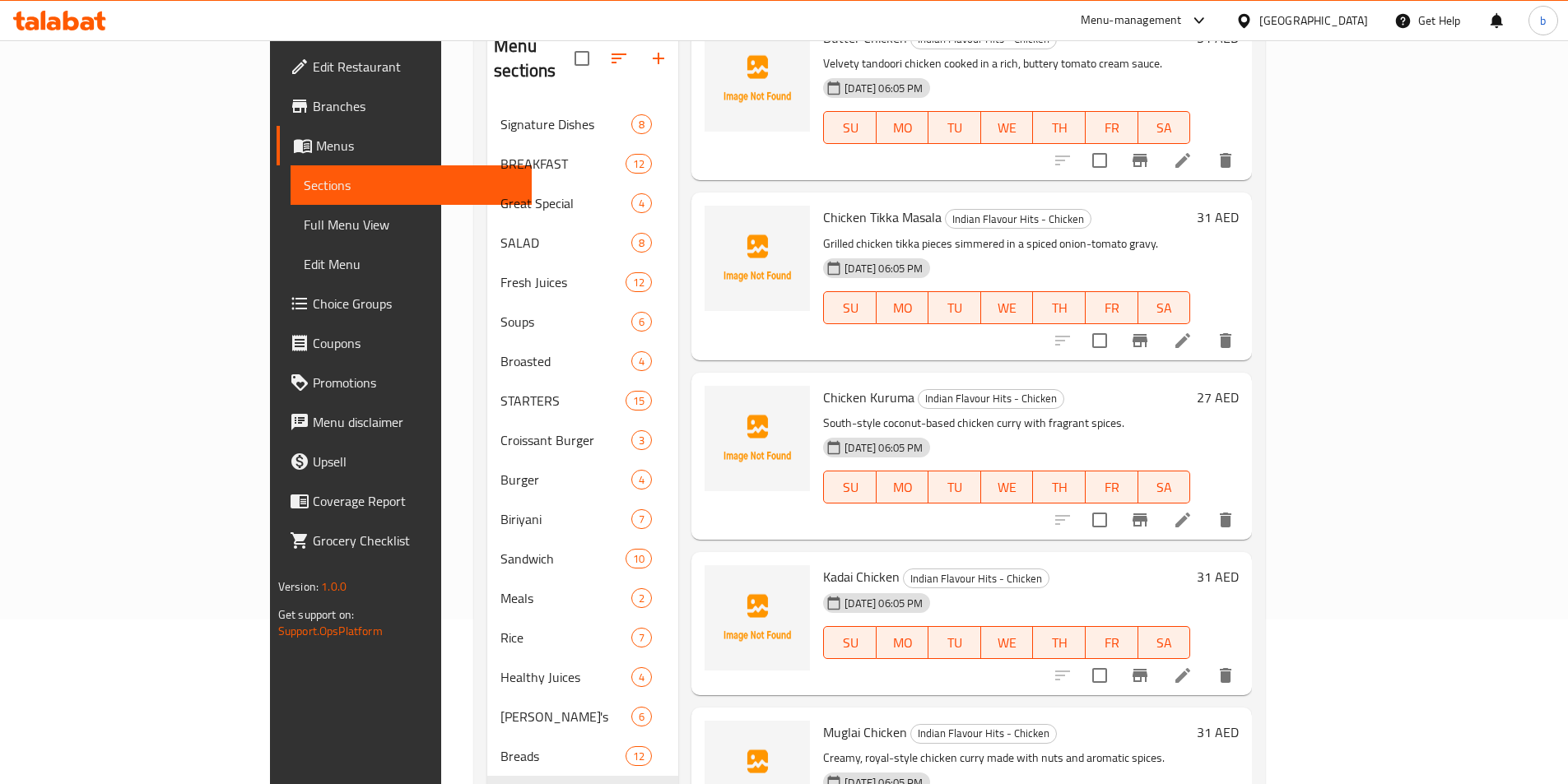
scroll to position [164, 0]
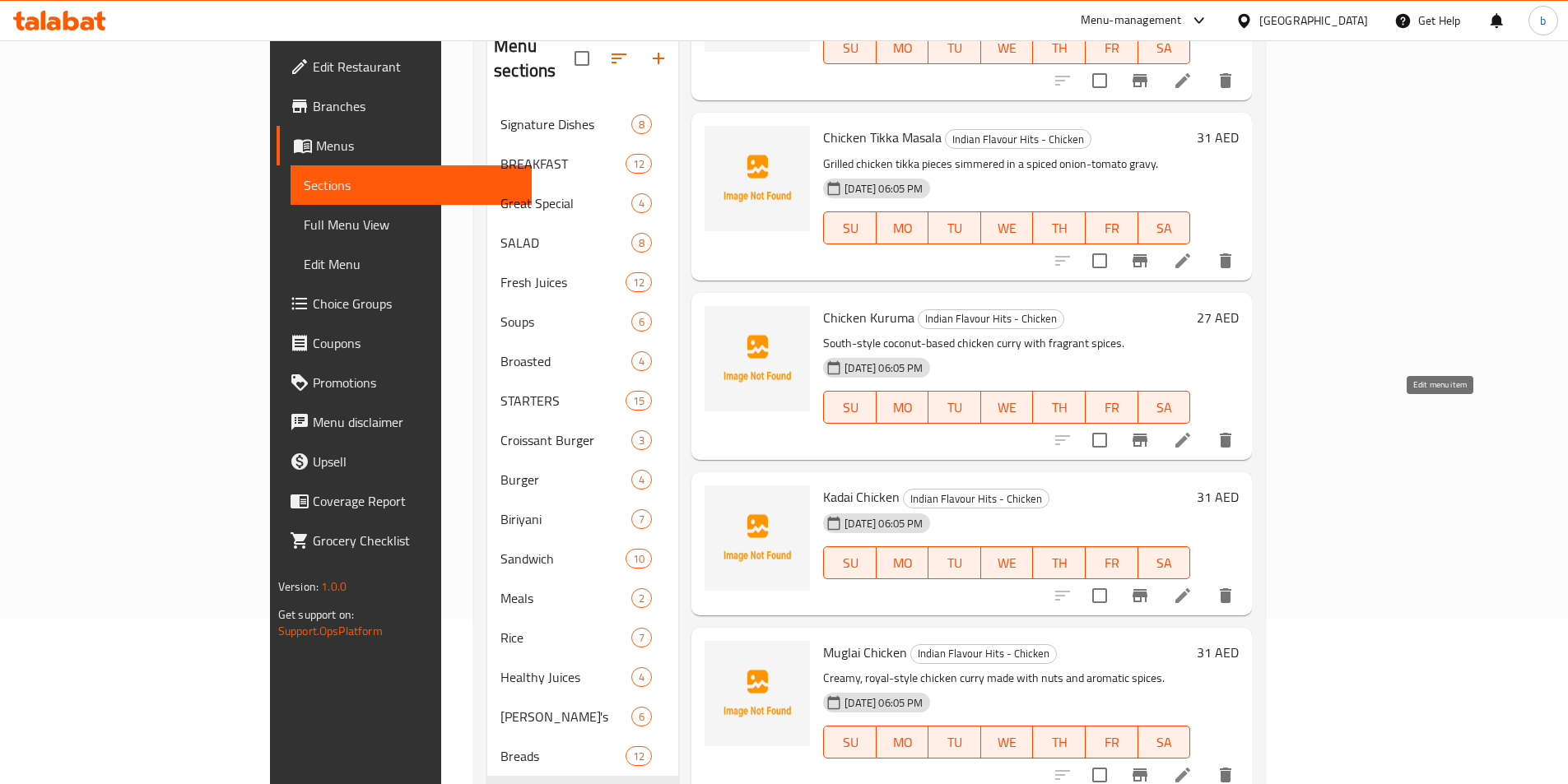
click at [1190, 433] on icon at bounding box center [1182, 440] width 15 height 15
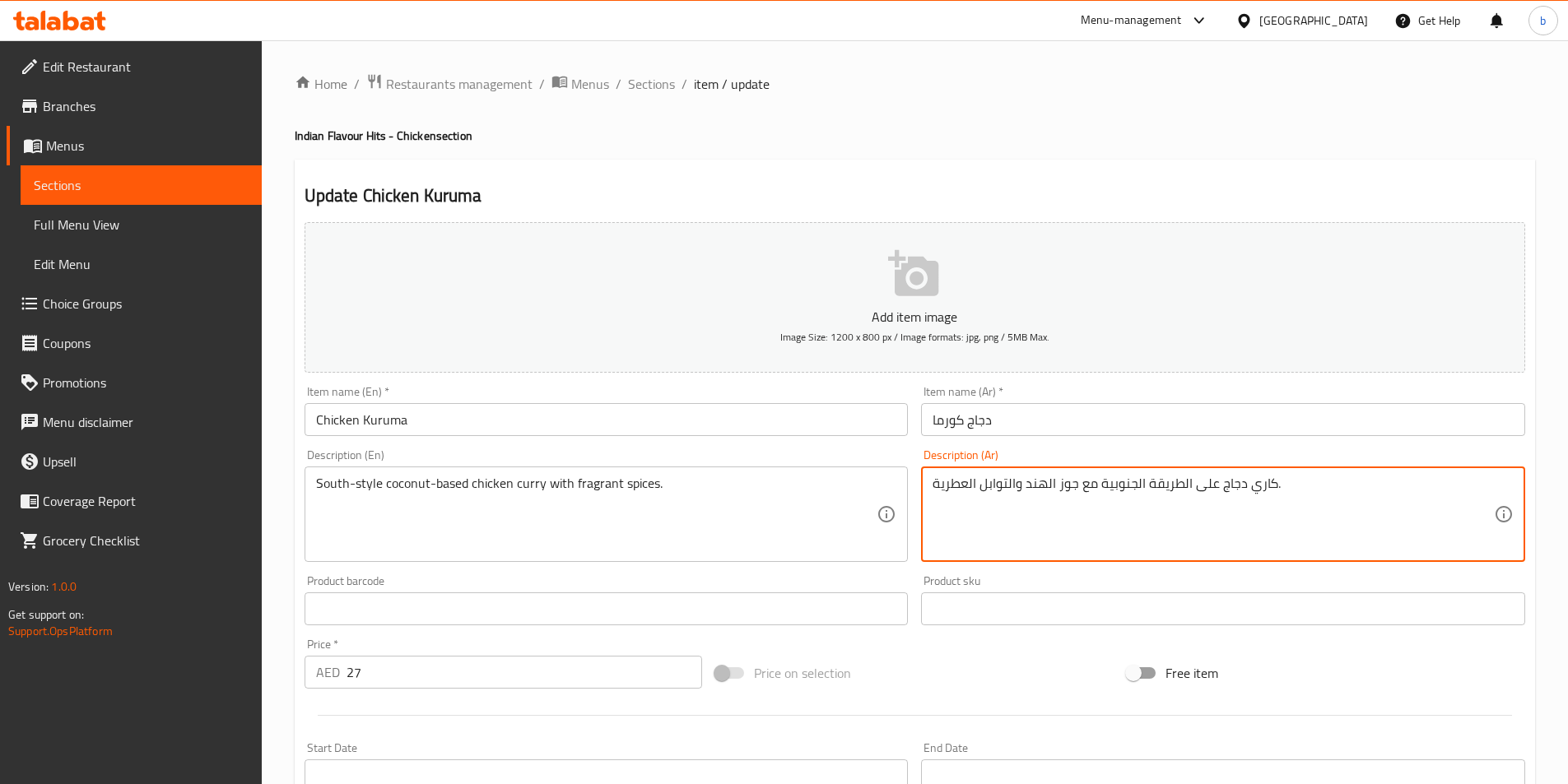
drag, startPoint x: 1080, startPoint y: 488, endPoint x: 1093, endPoint y: 485, distance: 13.3
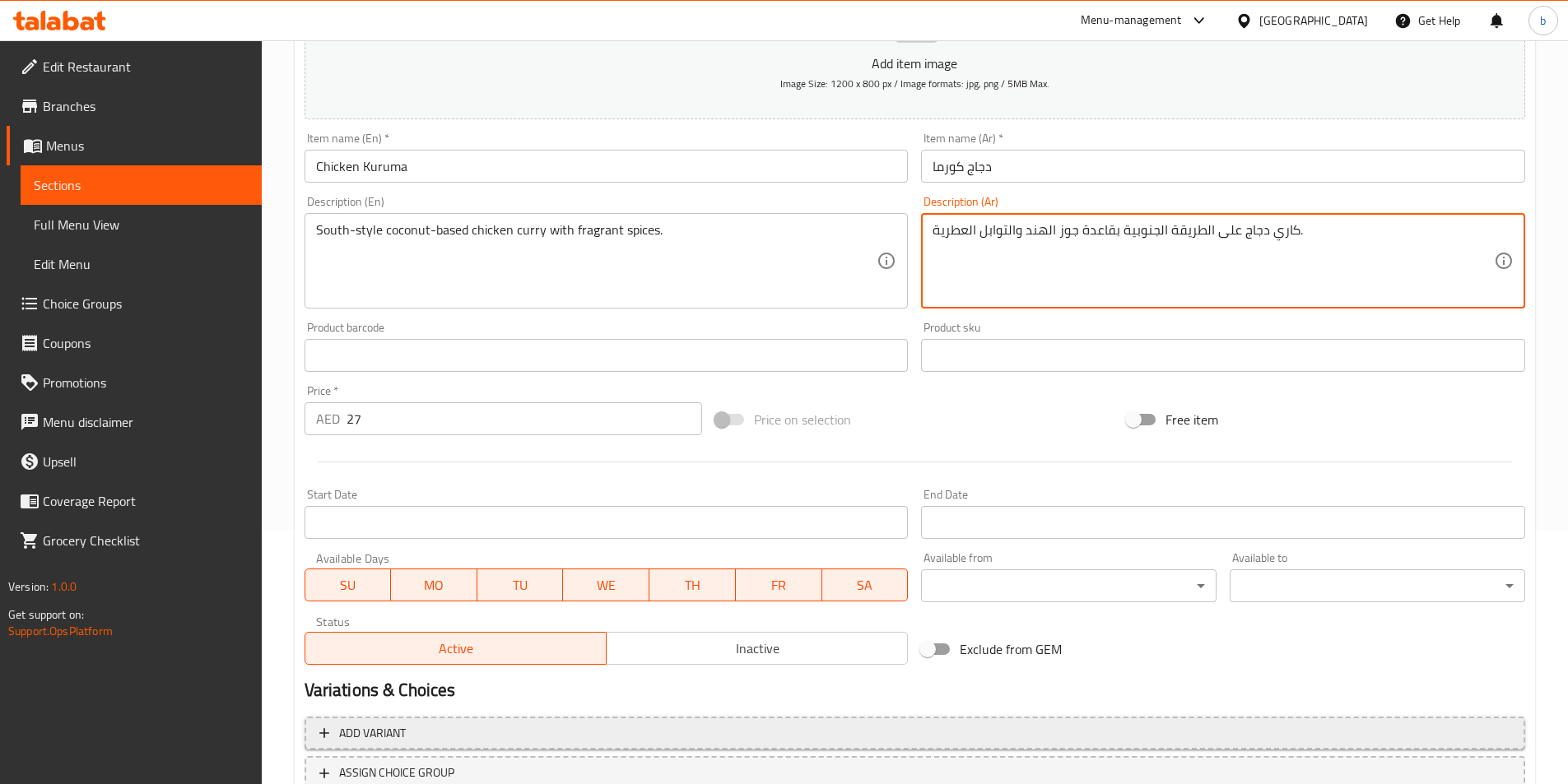
scroll to position [379, 0]
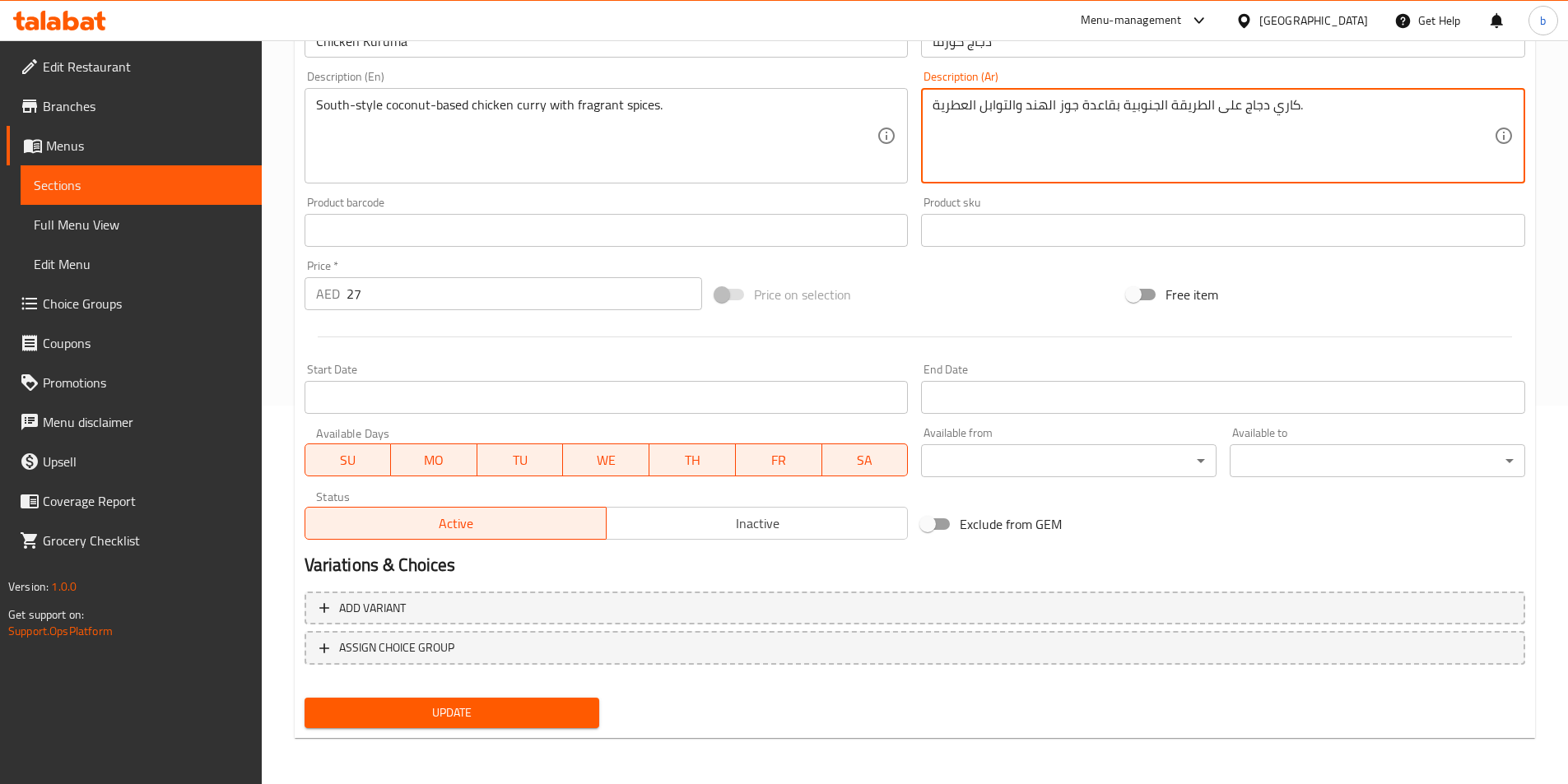
type textarea "كاري دجاج على الطريقة الجنوبية بقاعدة جوز الهند والتوابل العطرية."
click at [543, 705] on span "Update" at bounding box center [452, 712] width 269 height 20
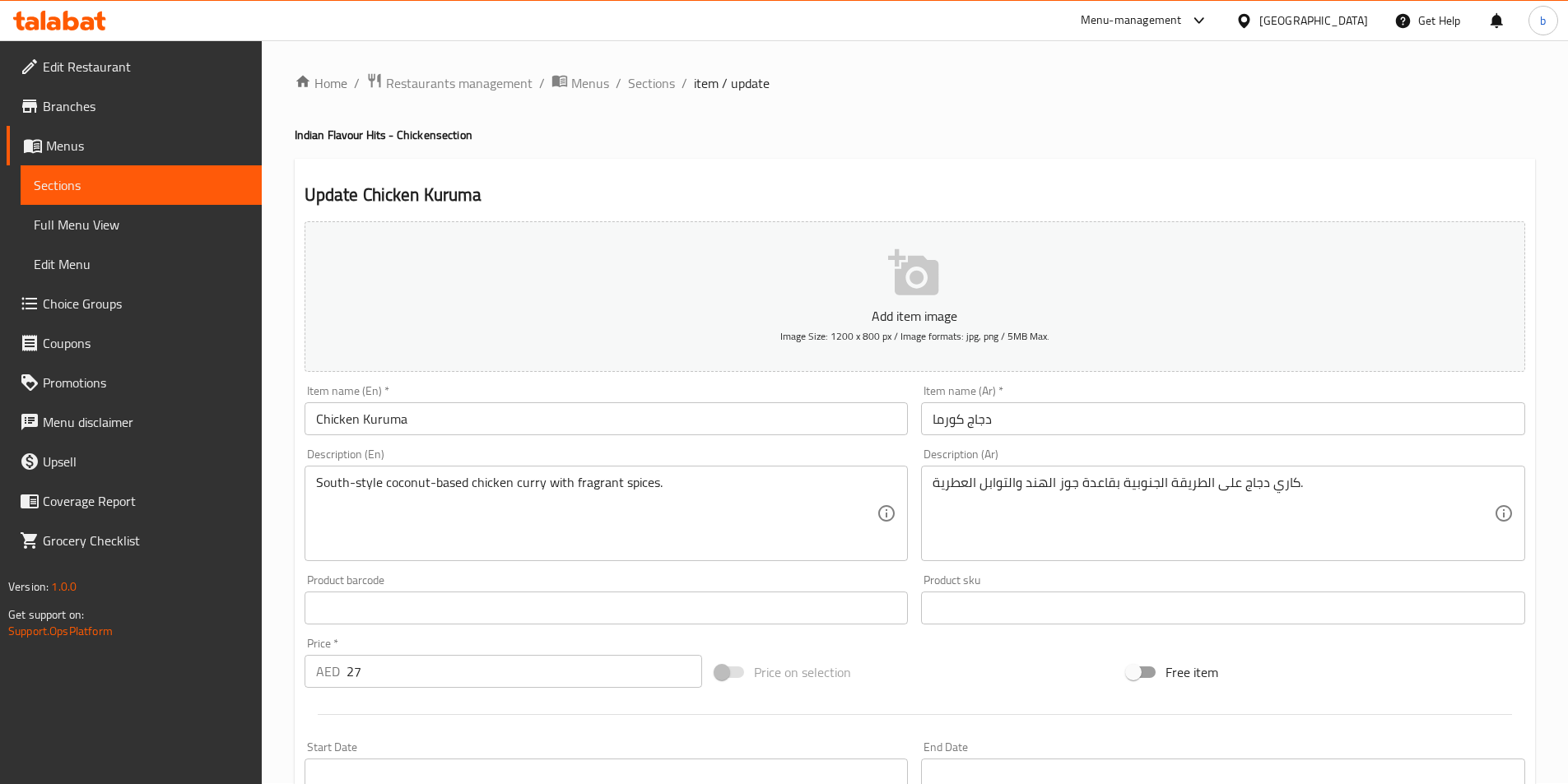
scroll to position [0, 0]
click at [652, 78] on span "Sections" at bounding box center [651, 84] width 47 height 19
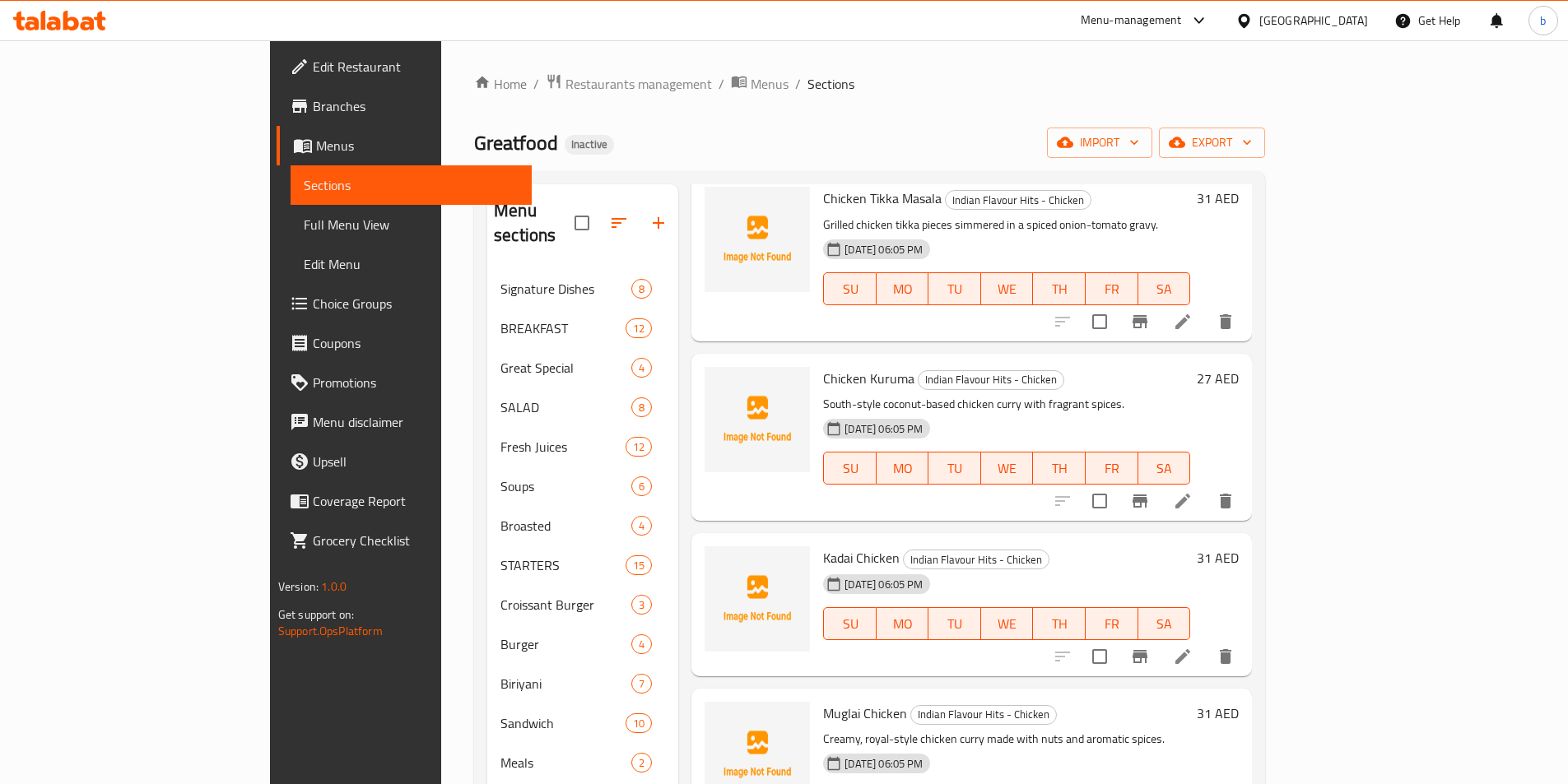
scroll to position [329, 0]
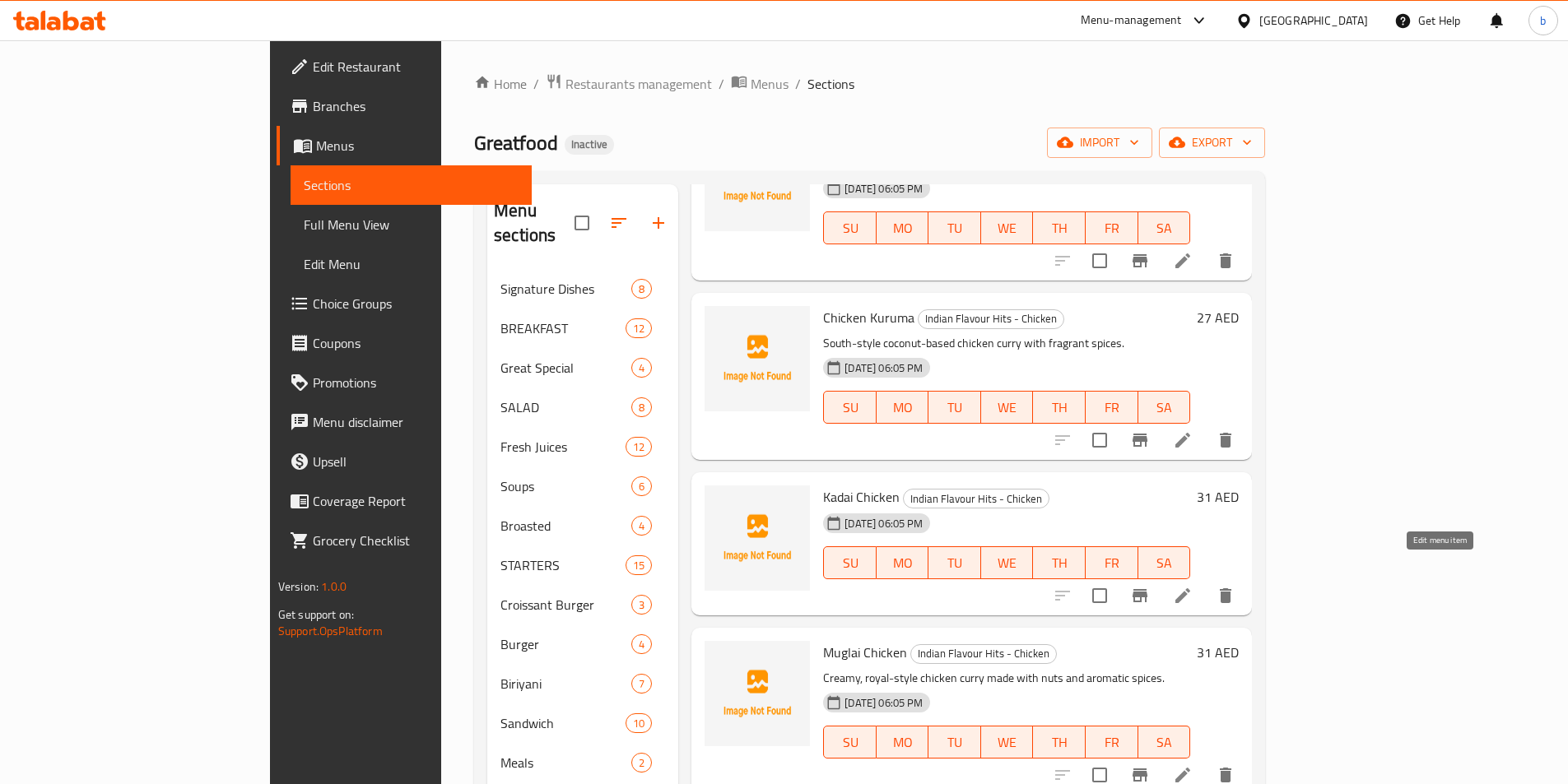
click at [1193, 586] on icon at bounding box center [1182, 596] width 19 height 19
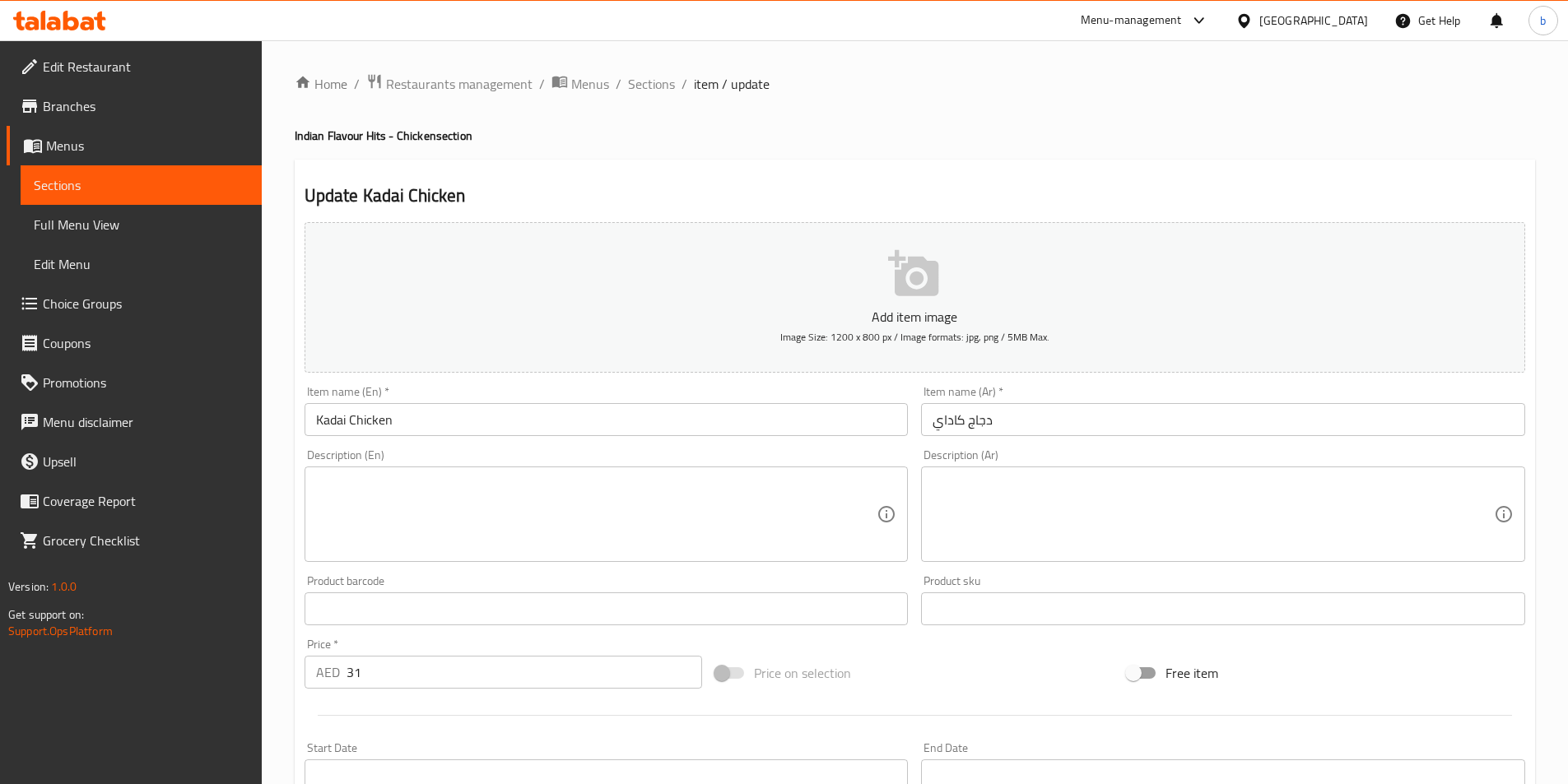
click at [735, 523] on textarea at bounding box center [597, 515] width 562 height 79
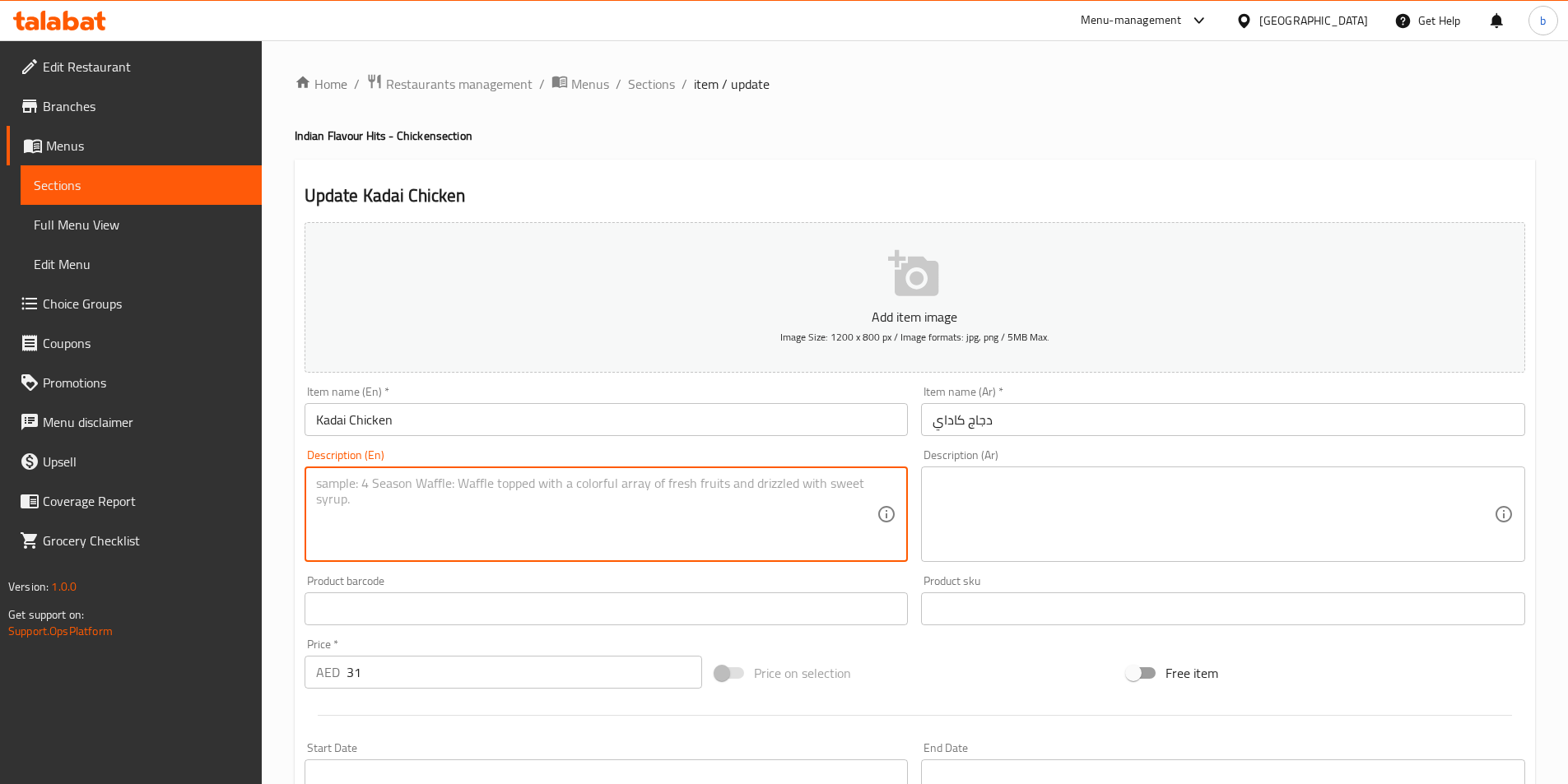
paste textarea "مطهو ببطء"
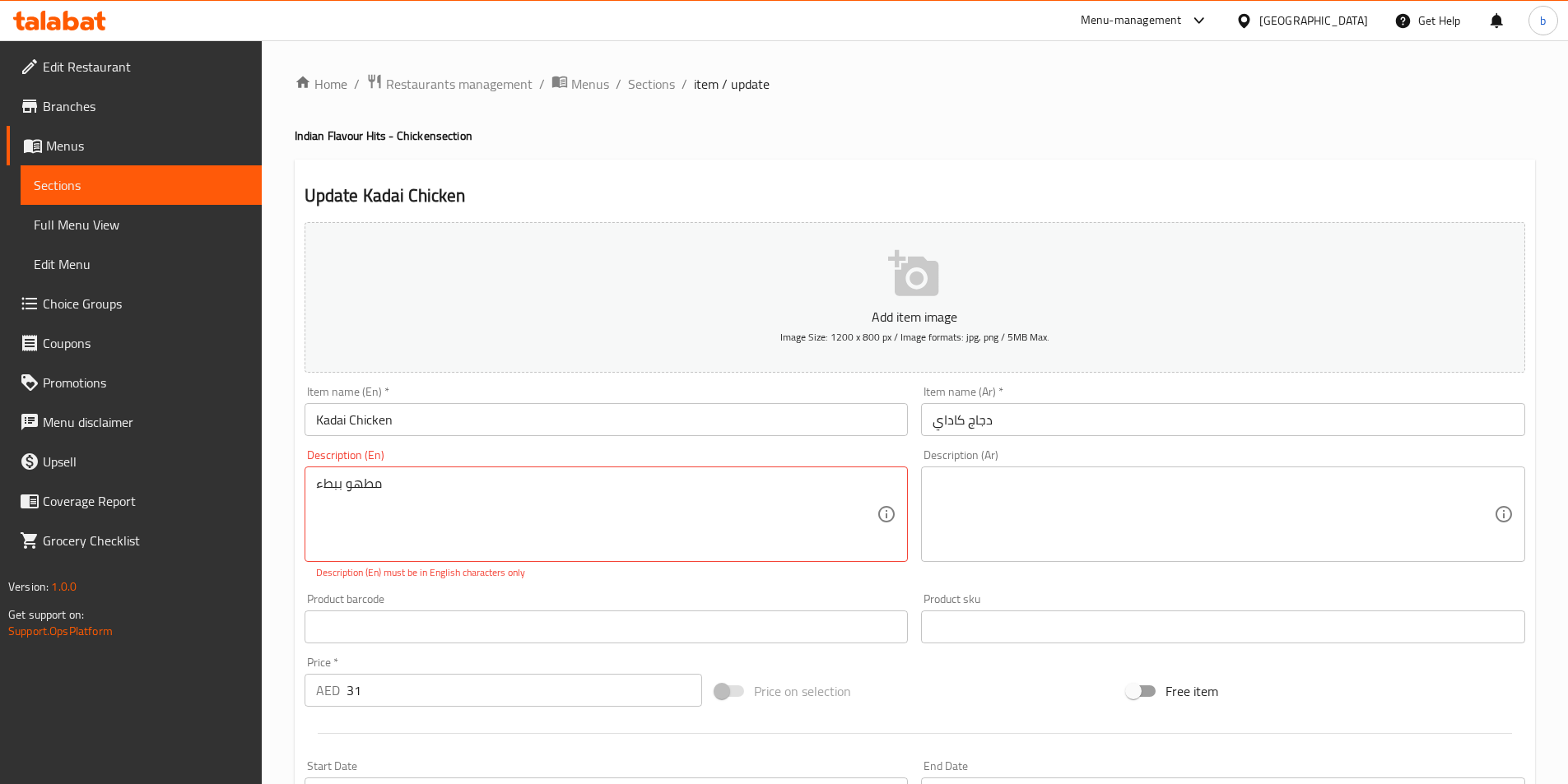
click at [600, 509] on textarea "مطهو ببطء" at bounding box center [597, 515] width 562 height 79
paste textarea "Chicken sautéed with onions, capsicum, and crushed spices in a thick masala."
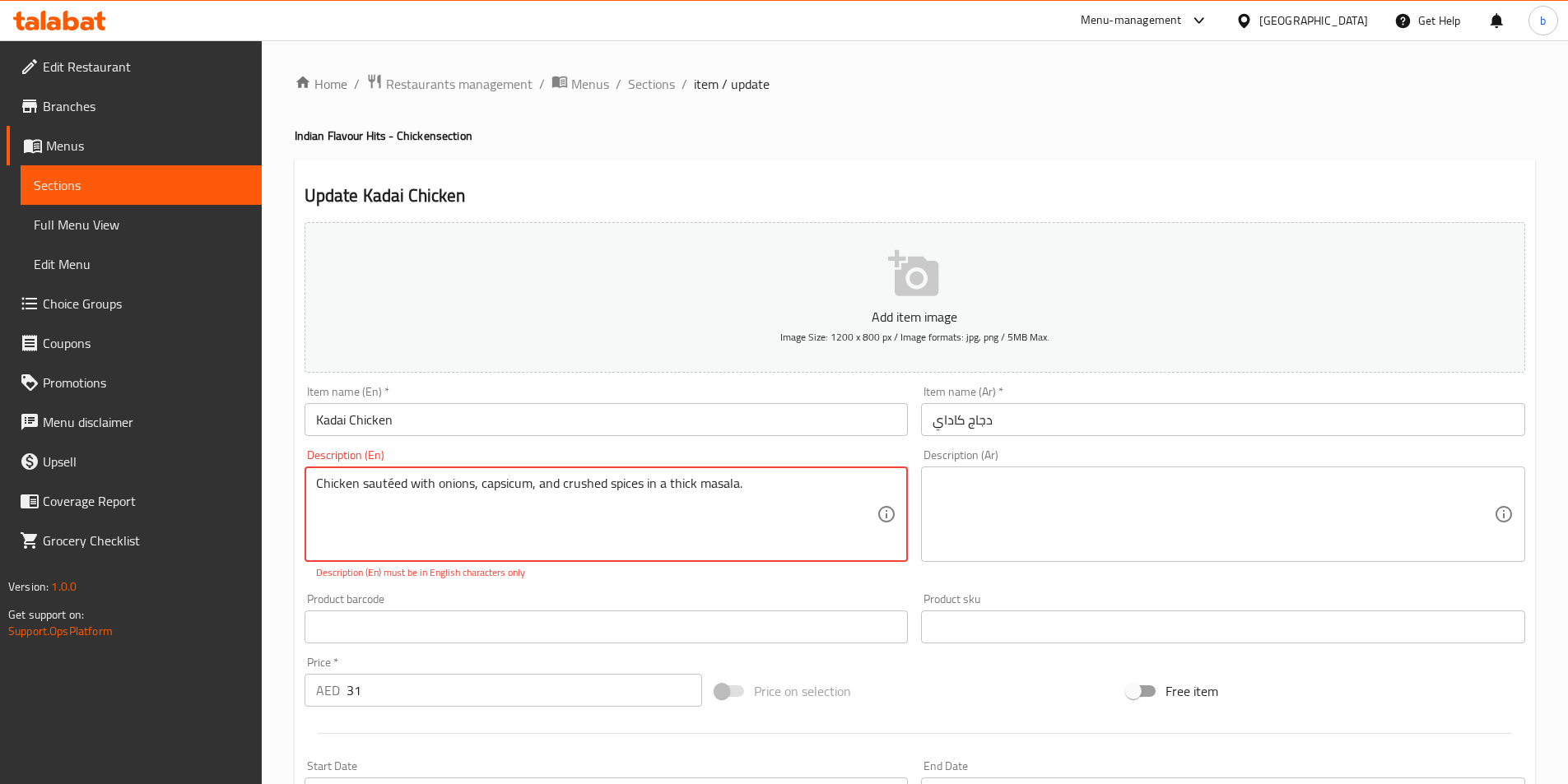
type textarea "Chicken sautéed with onions, capsicum, and crushed spices in a thick masala."
click at [1094, 512] on textarea at bounding box center [1213, 515] width 562 height 79
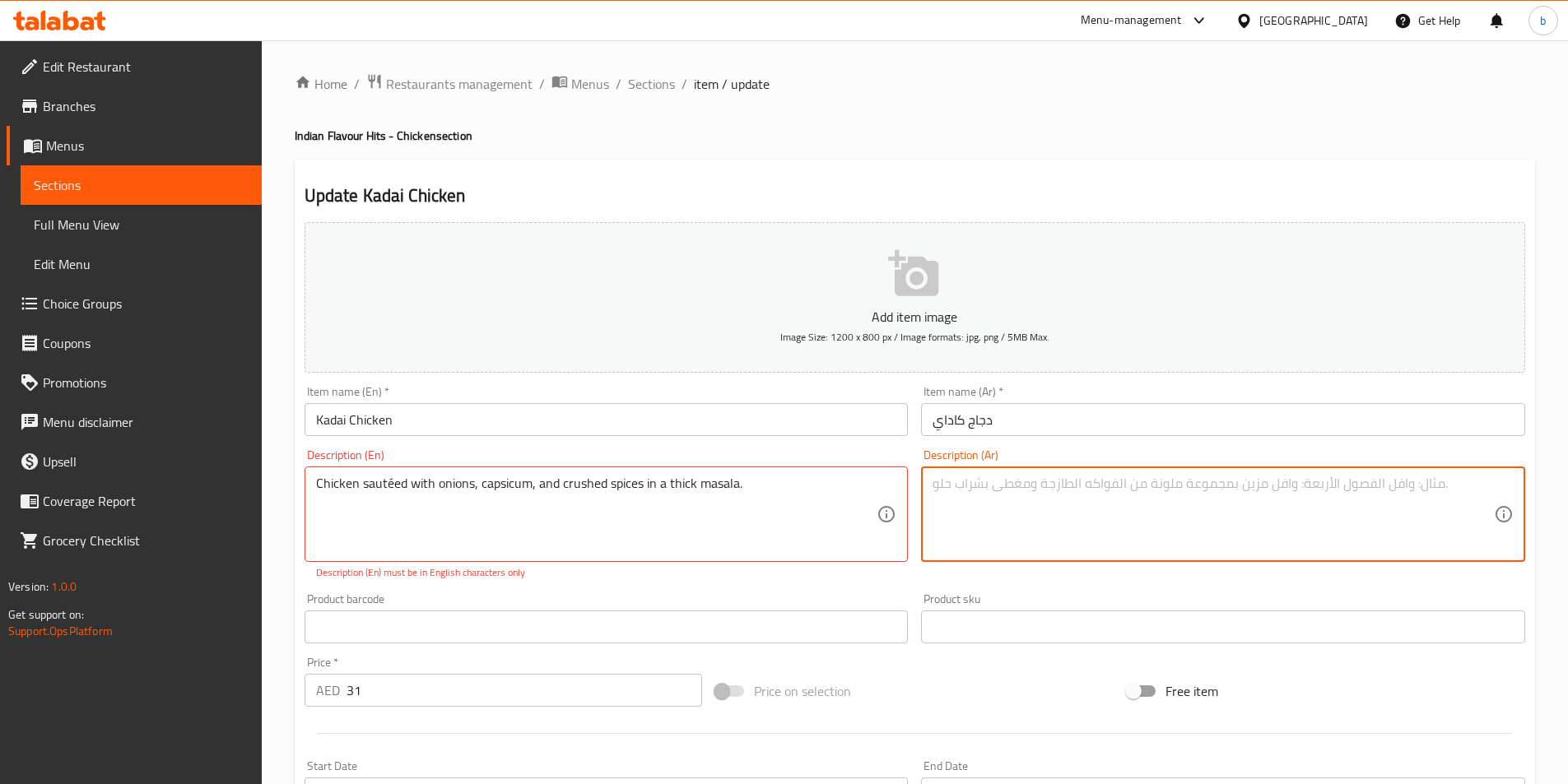
paste textarea "دجاج مقلي مع البصل والفلفل الحار والتوابل المطحونة في ماسالا سميكة."
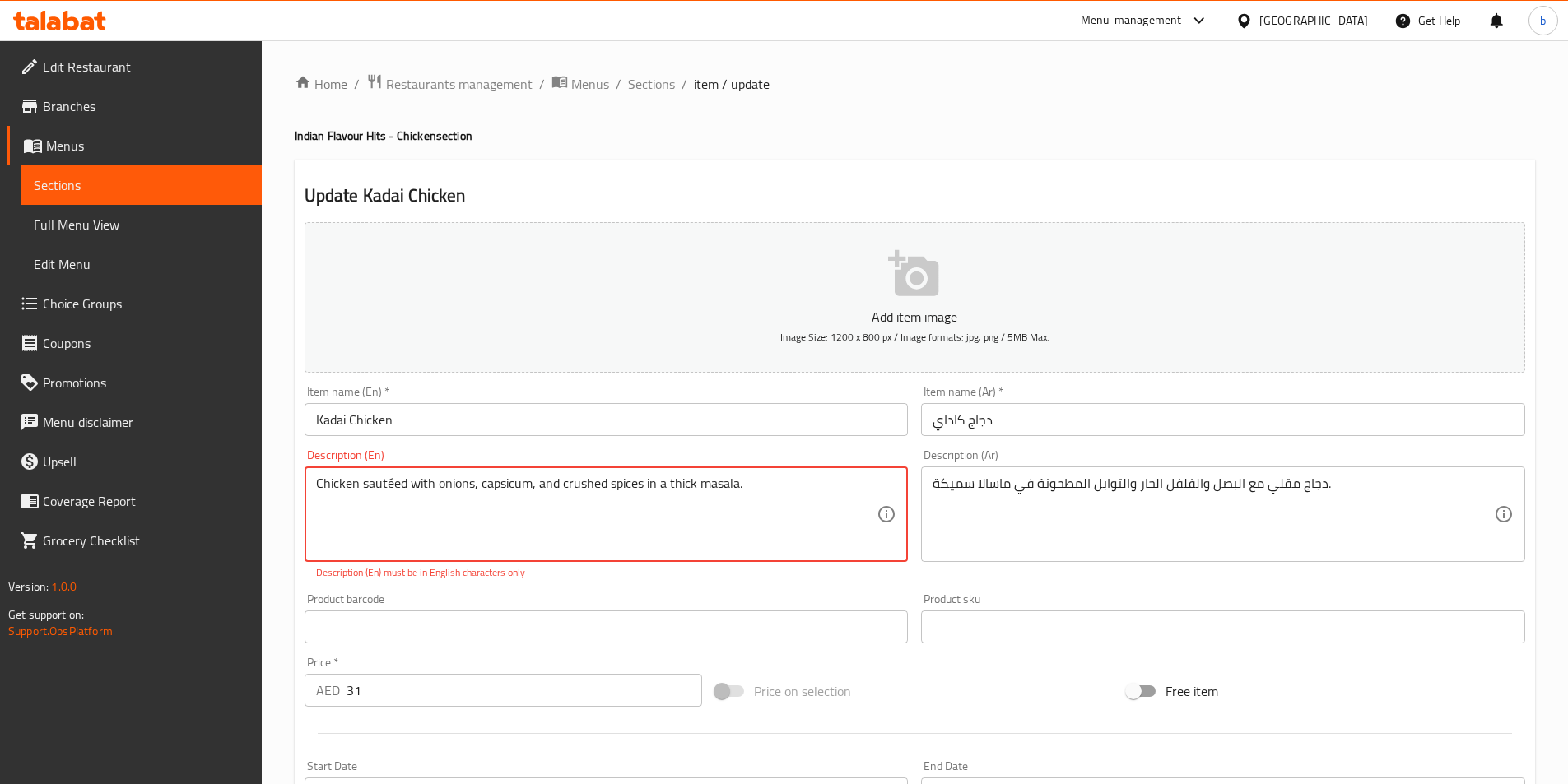
drag, startPoint x: 403, startPoint y: 481, endPoint x: 306, endPoint y: 473, distance: 97.3
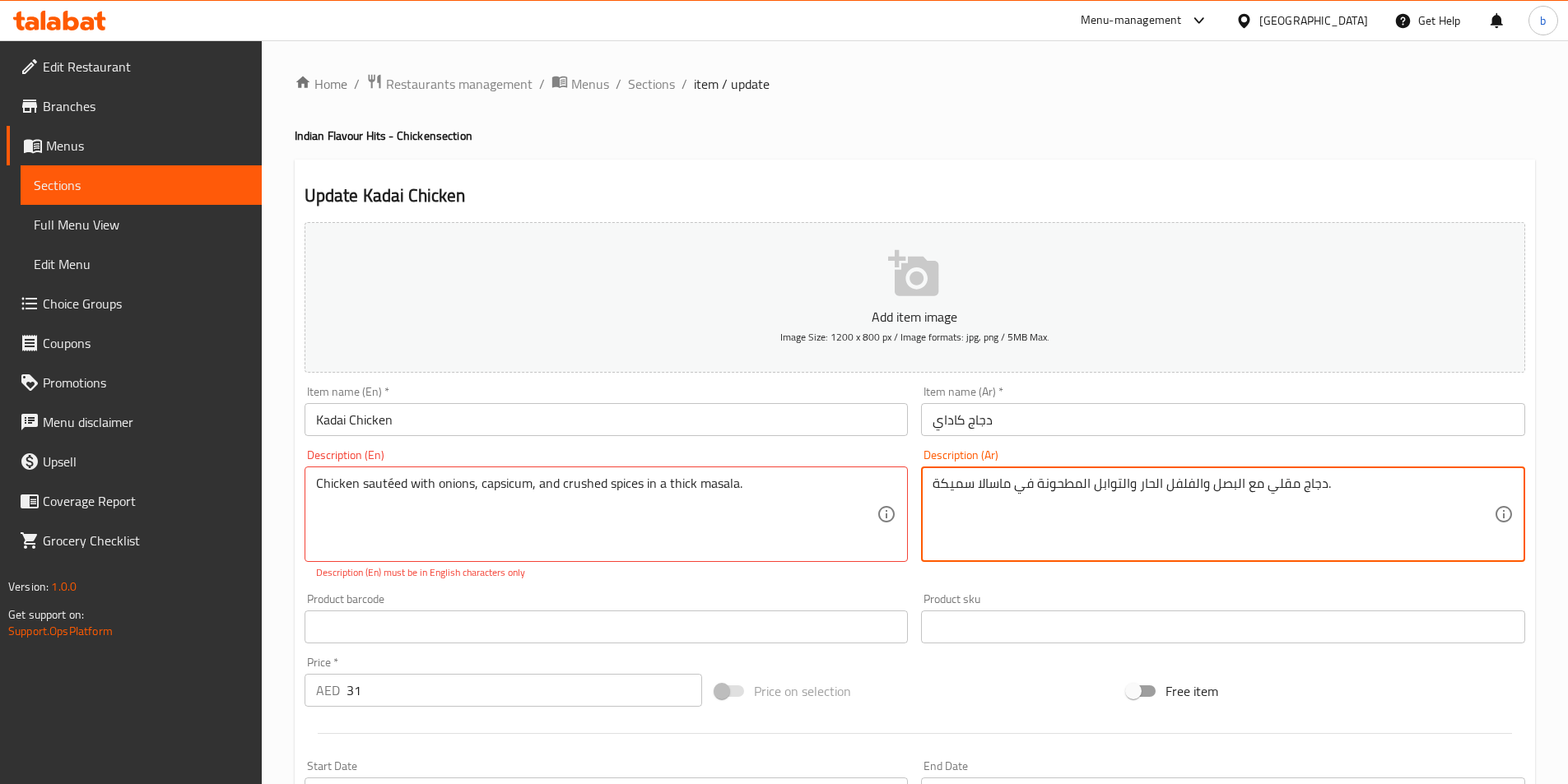
drag, startPoint x: 1266, startPoint y: 479, endPoint x: 1293, endPoint y: 489, distance: 28.8
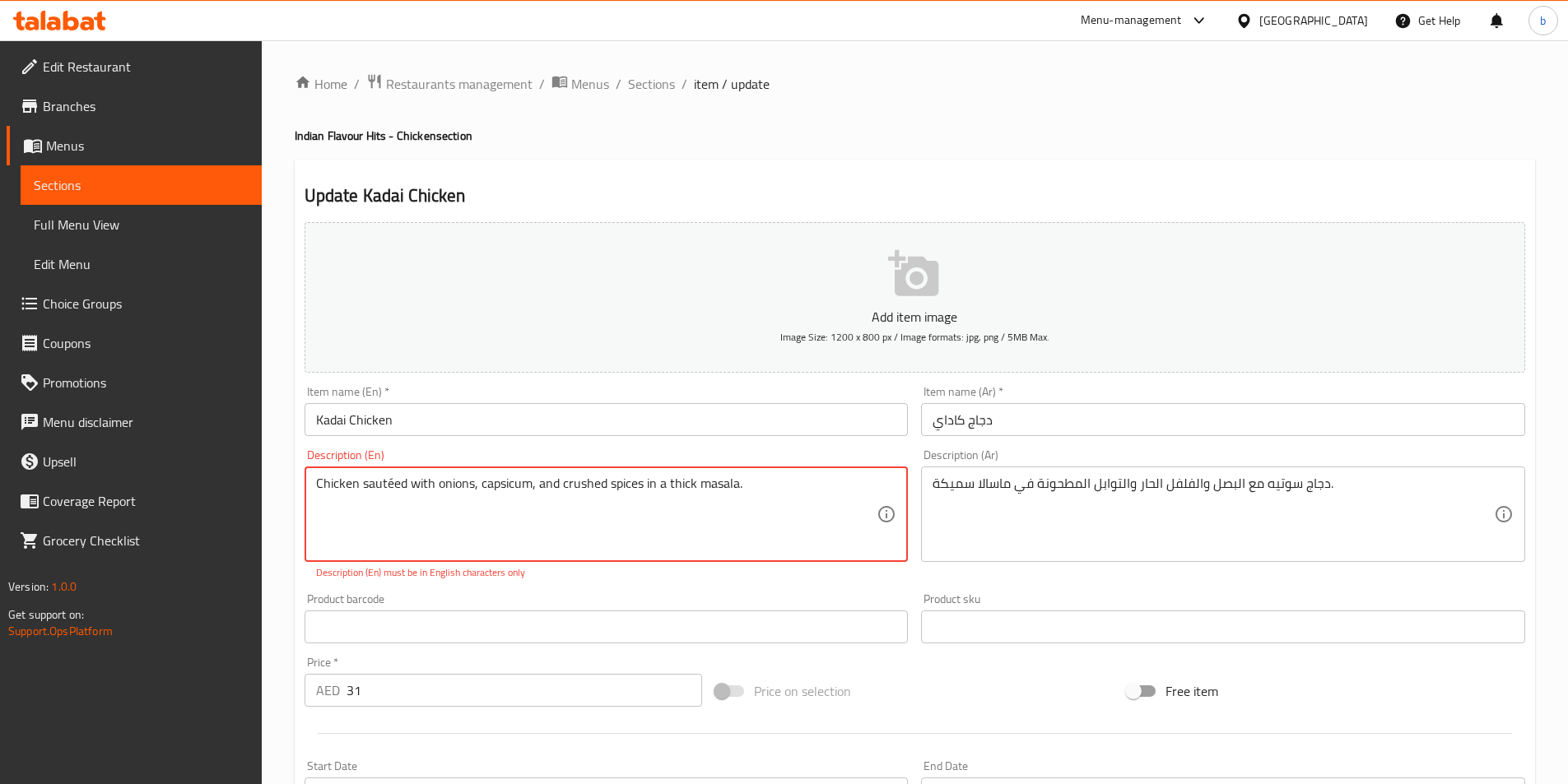
click at [492, 485] on textarea "Chicken sautéed with onions, capsicum, and crushed spices in a thick masala." at bounding box center [597, 515] width 562 height 79
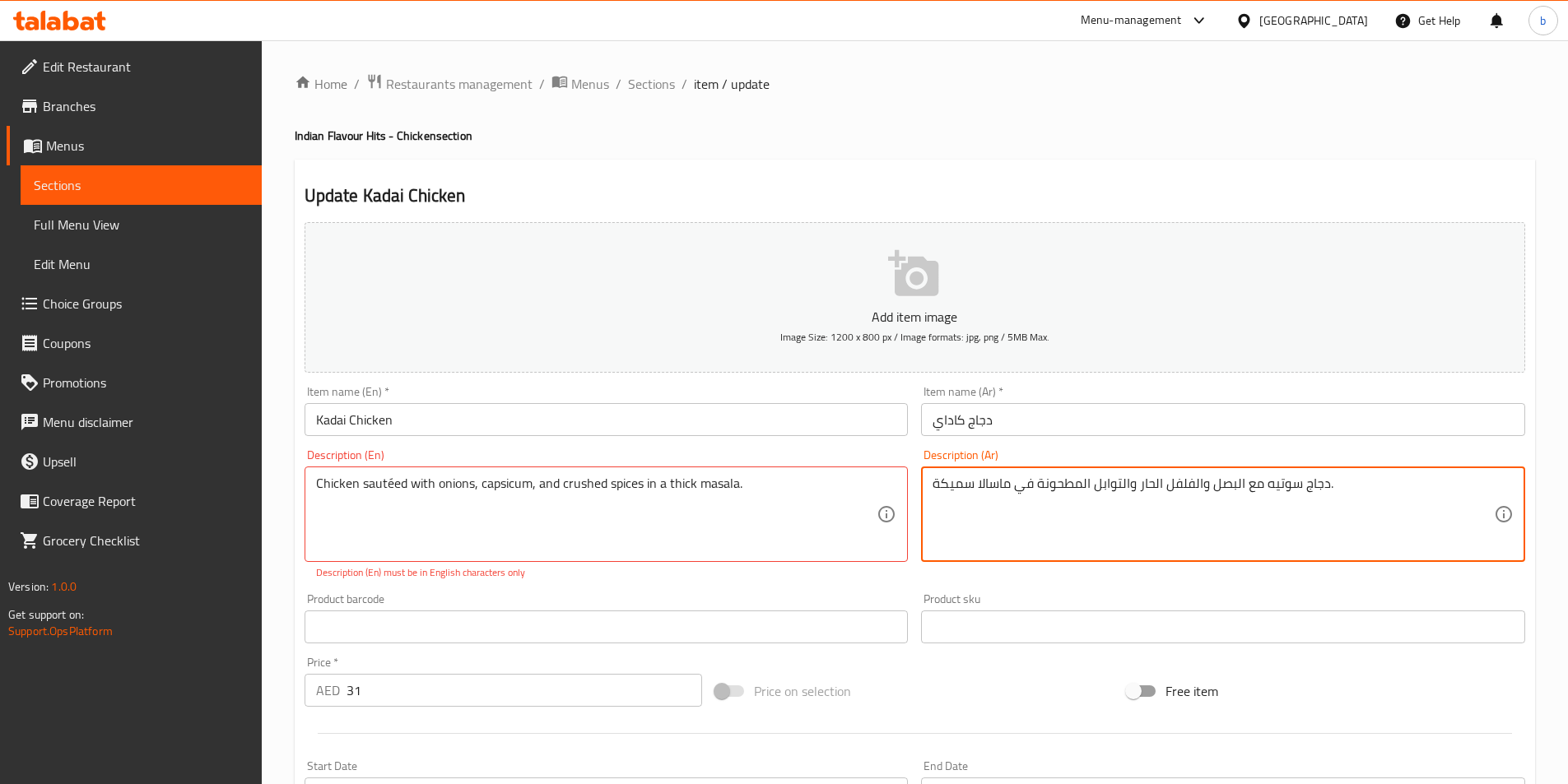
drag, startPoint x: 1139, startPoint y: 484, endPoint x: 1200, endPoint y: 479, distance: 61.2
paste textarea "فليفلة"
click at [1180, 486] on textarea "دجاج سوتيه مع البصل وفليفلة والتوابل المطحونة في ماسالا سميكة." at bounding box center [1213, 515] width 562 height 79
click at [1114, 489] on textarea "دجاج سوتيه مع البصل و فليفلة والتوابل المطحونة في ماسالا سميكة." at bounding box center [1213, 515] width 562 height 79
type textarea "دجاج سوتيه مع البصل و فليفلة والتوابل المطحونة في ماسالا سميكة."
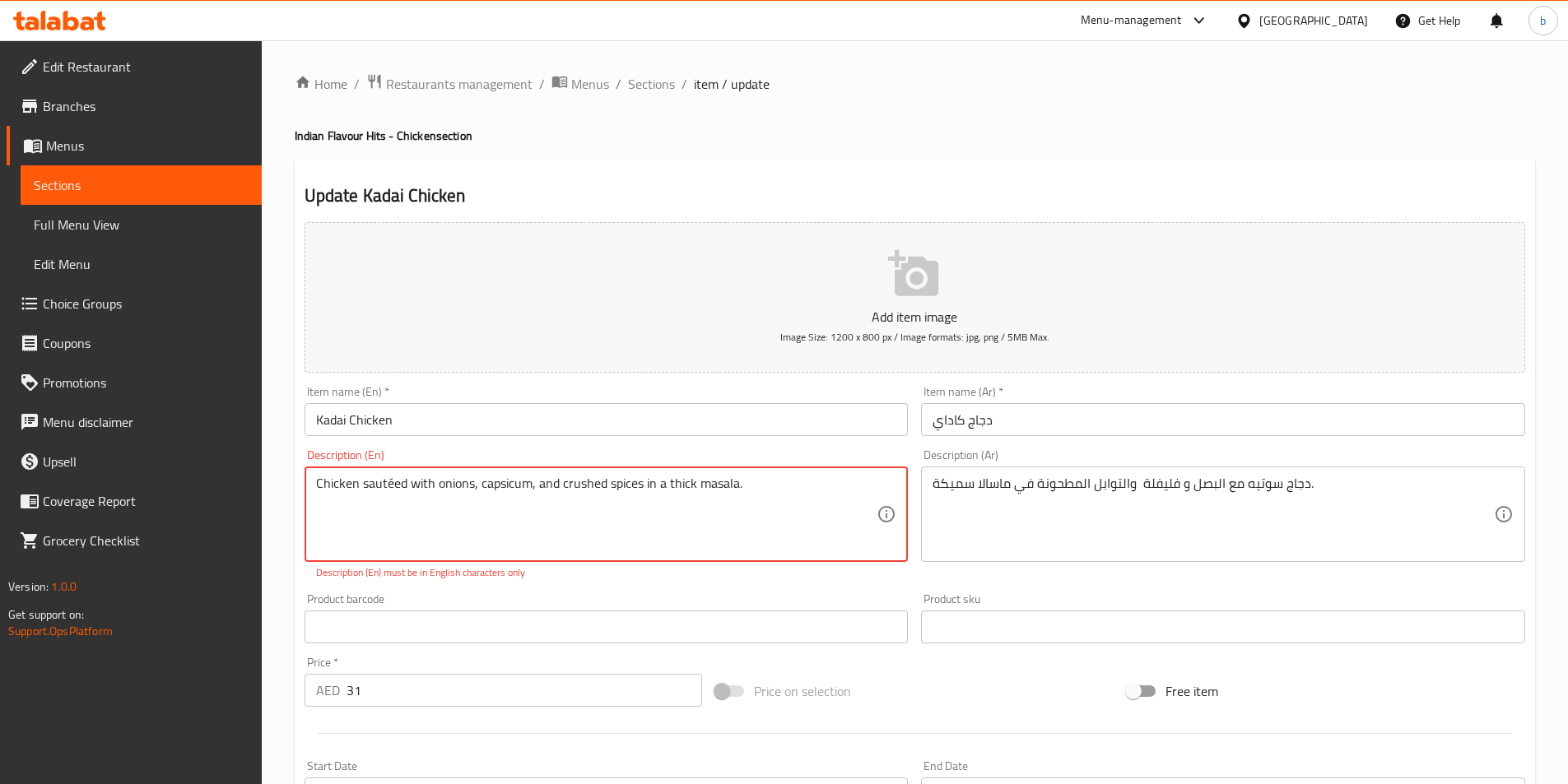
click at [577, 486] on textarea "Chicken sautéed with onions, capsicum, and crushed spices in a thick masala." at bounding box center [597, 515] width 562 height 79
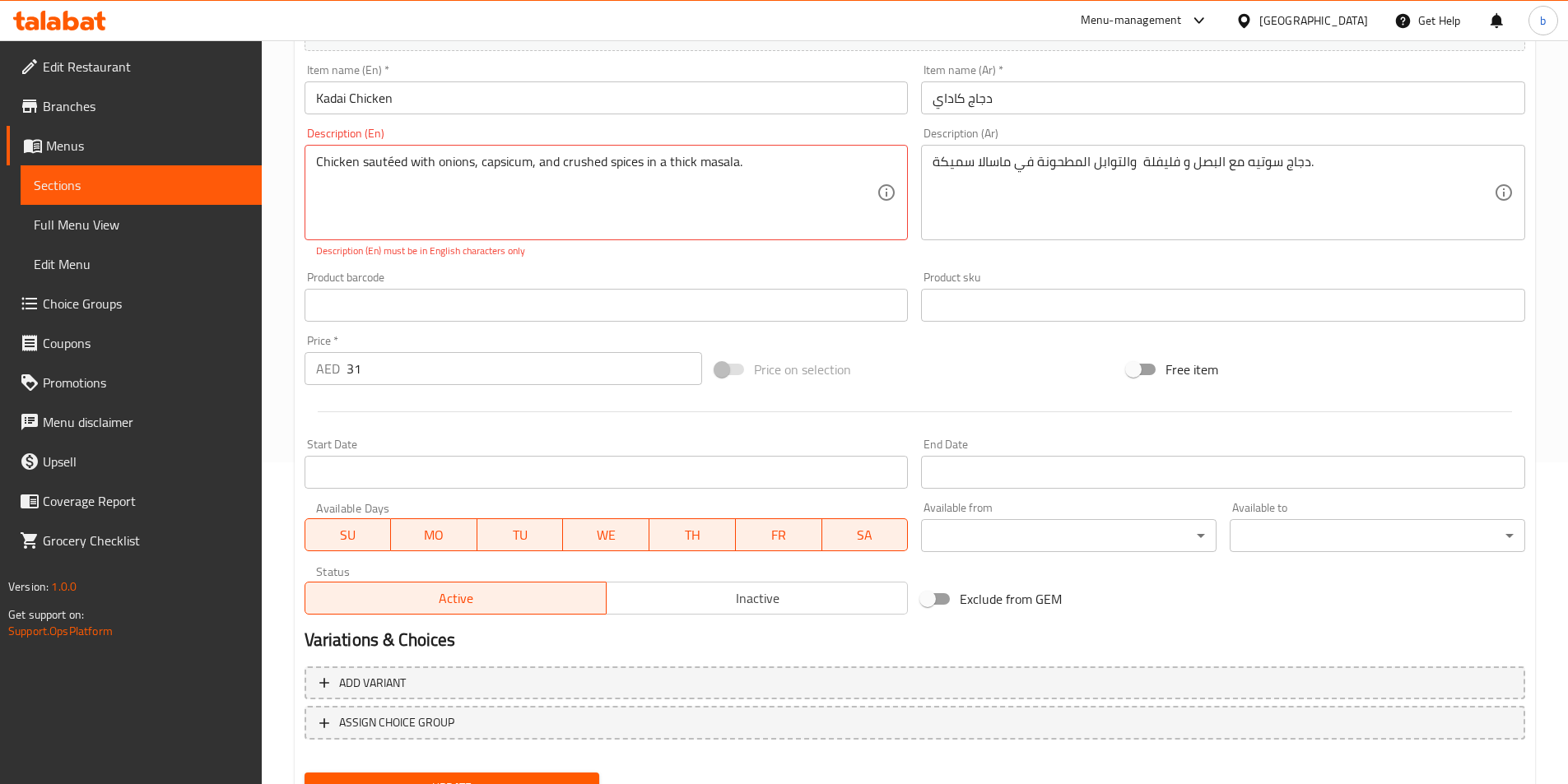
scroll to position [396, 0]
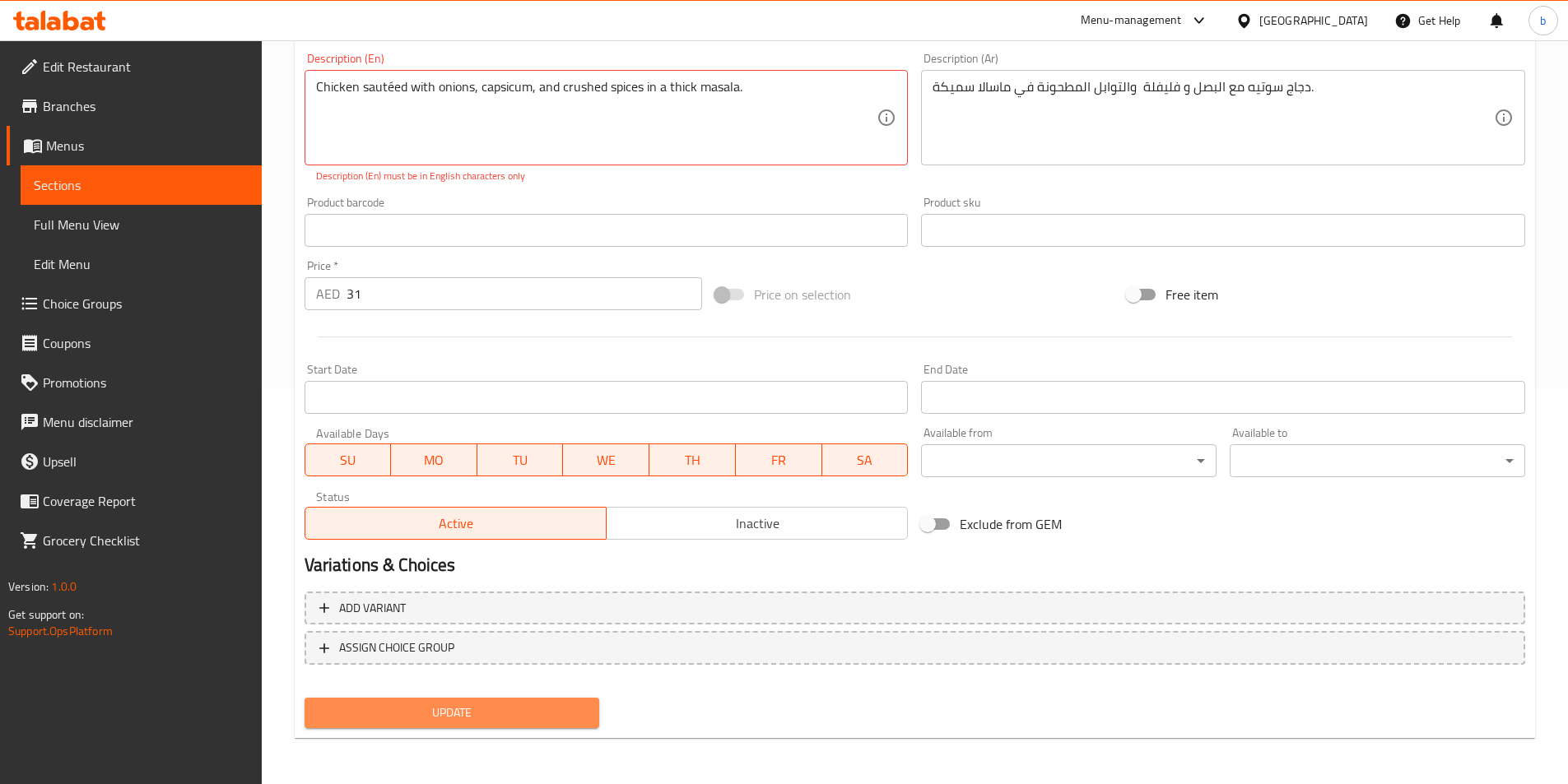
click at [553, 706] on span "Update" at bounding box center [452, 712] width 269 height 20
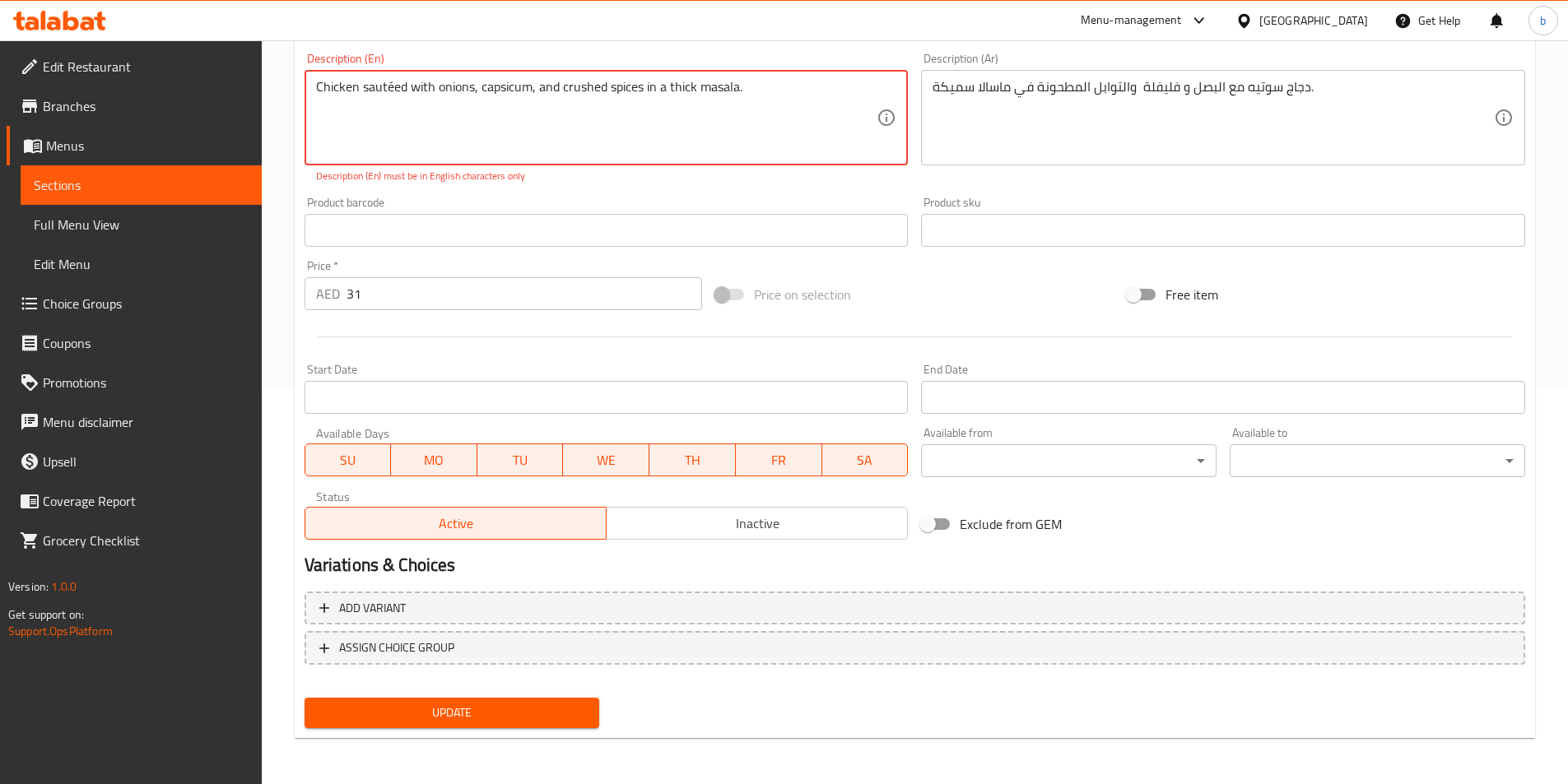
click at [390, 89] on textarea "Chicken sautéed with onions, capsicum, and crushed spices in a thick masala." at bounding box center [597, 117] width 562 height 79
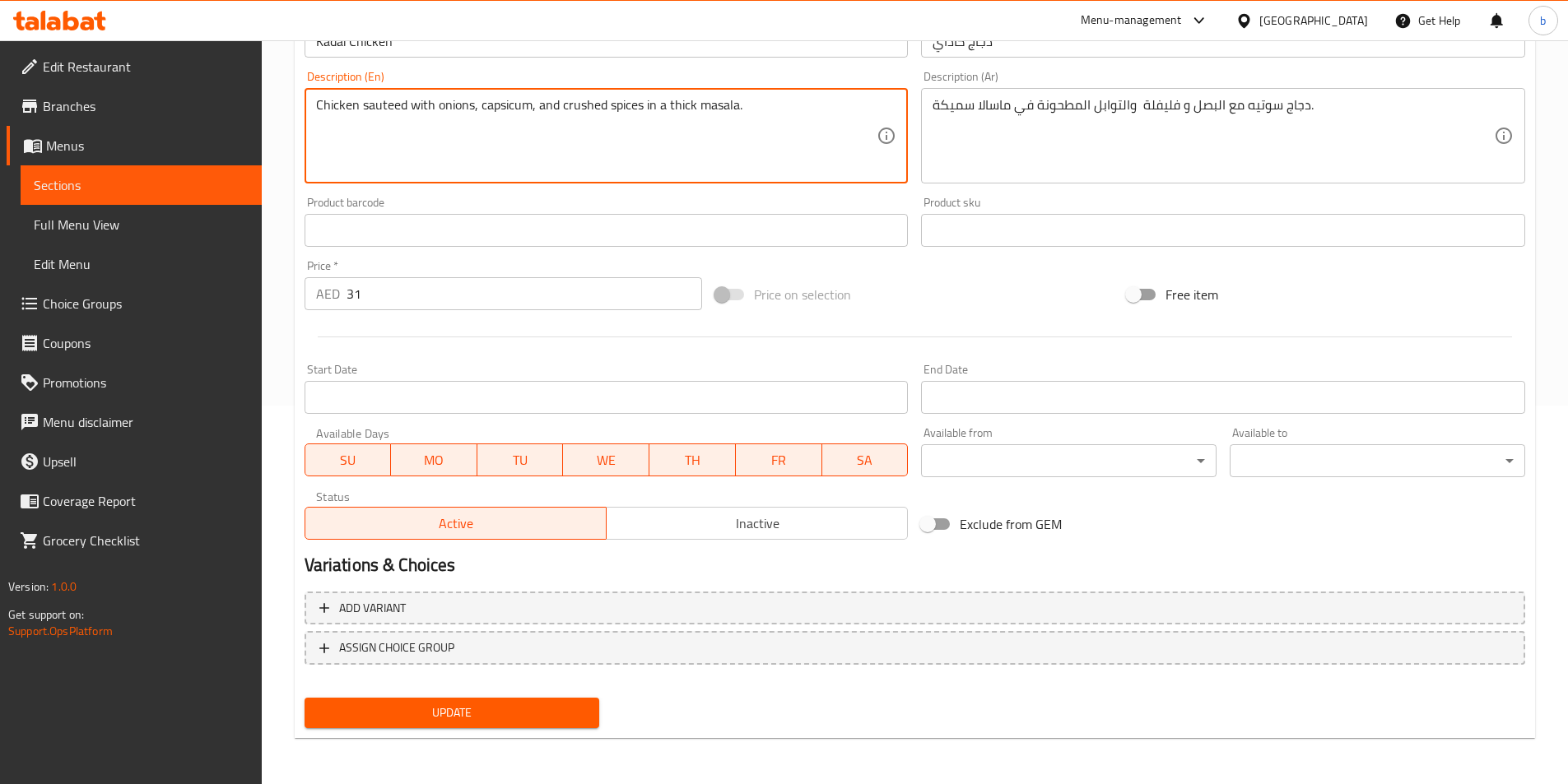
type textarea "Chicken sauteed with onions, capsicum, and crushed spices in a thick masala."
click at [367, 712] on span "Update" at bounding box center [452, 712] width 269 height 20
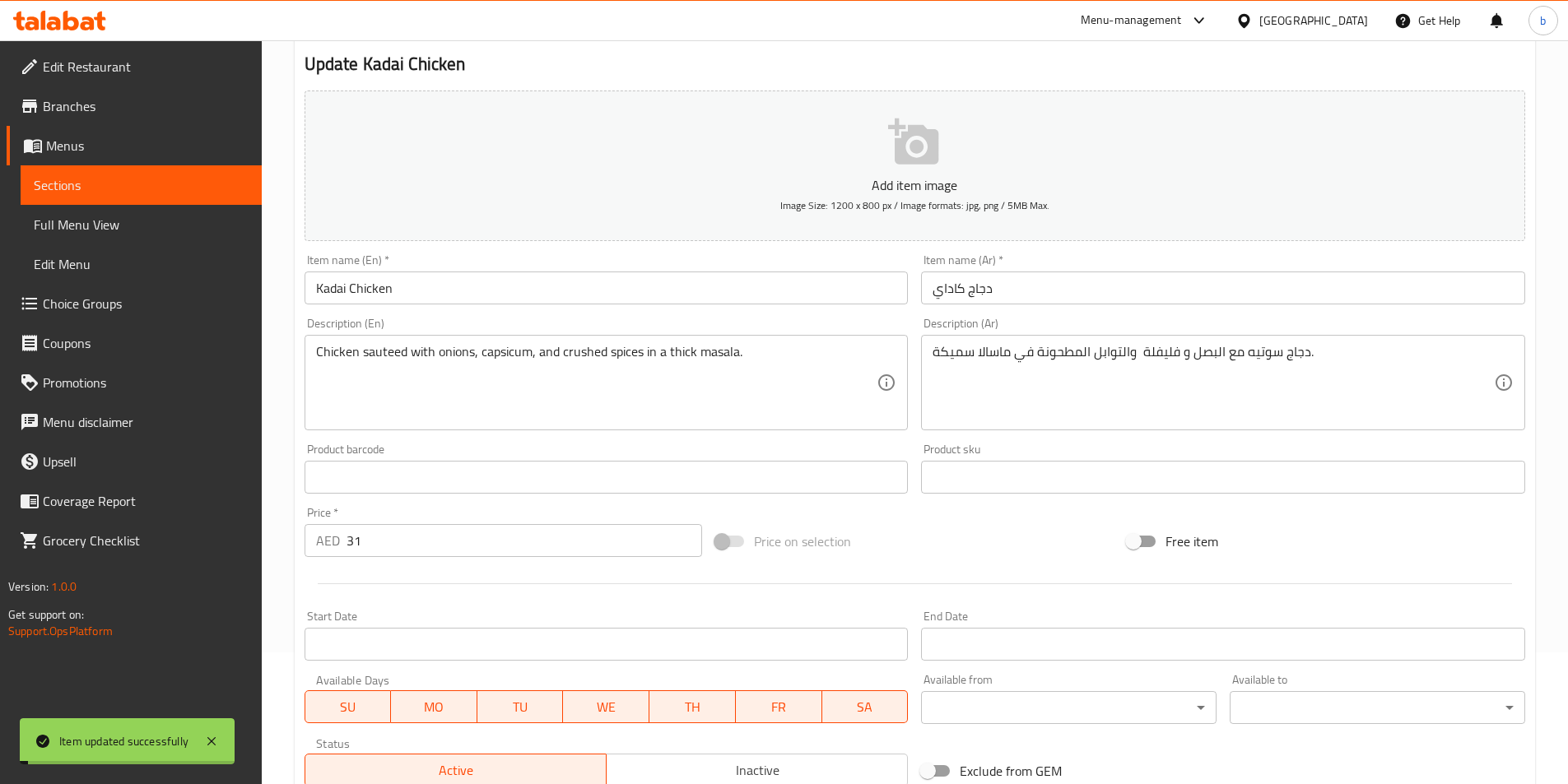
scroll to position [0, 0]
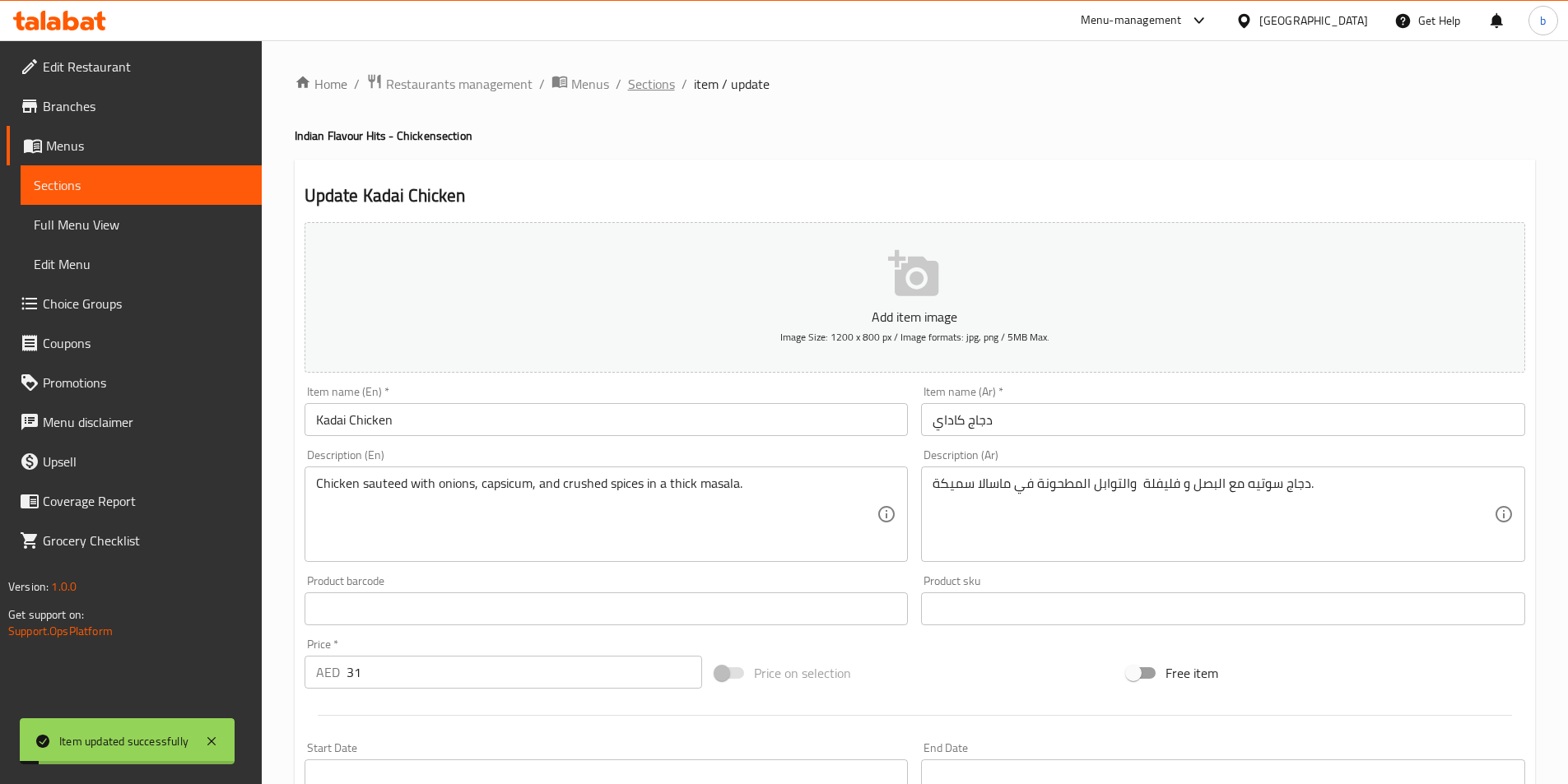
click at [636, 87] on span "Sections" at bounding box center [651, 84] width 47 height 19
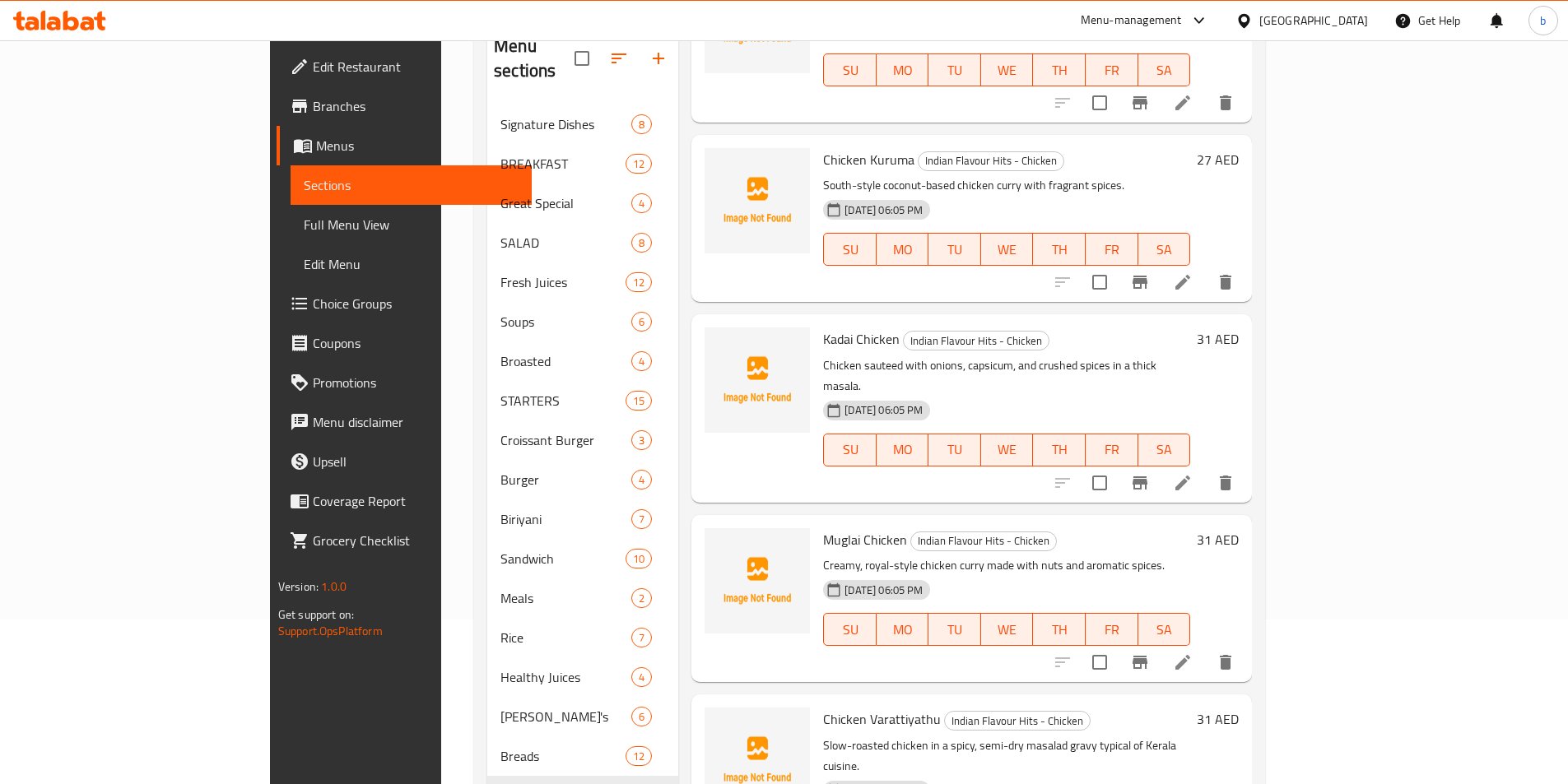
scroll to position [411, 0]
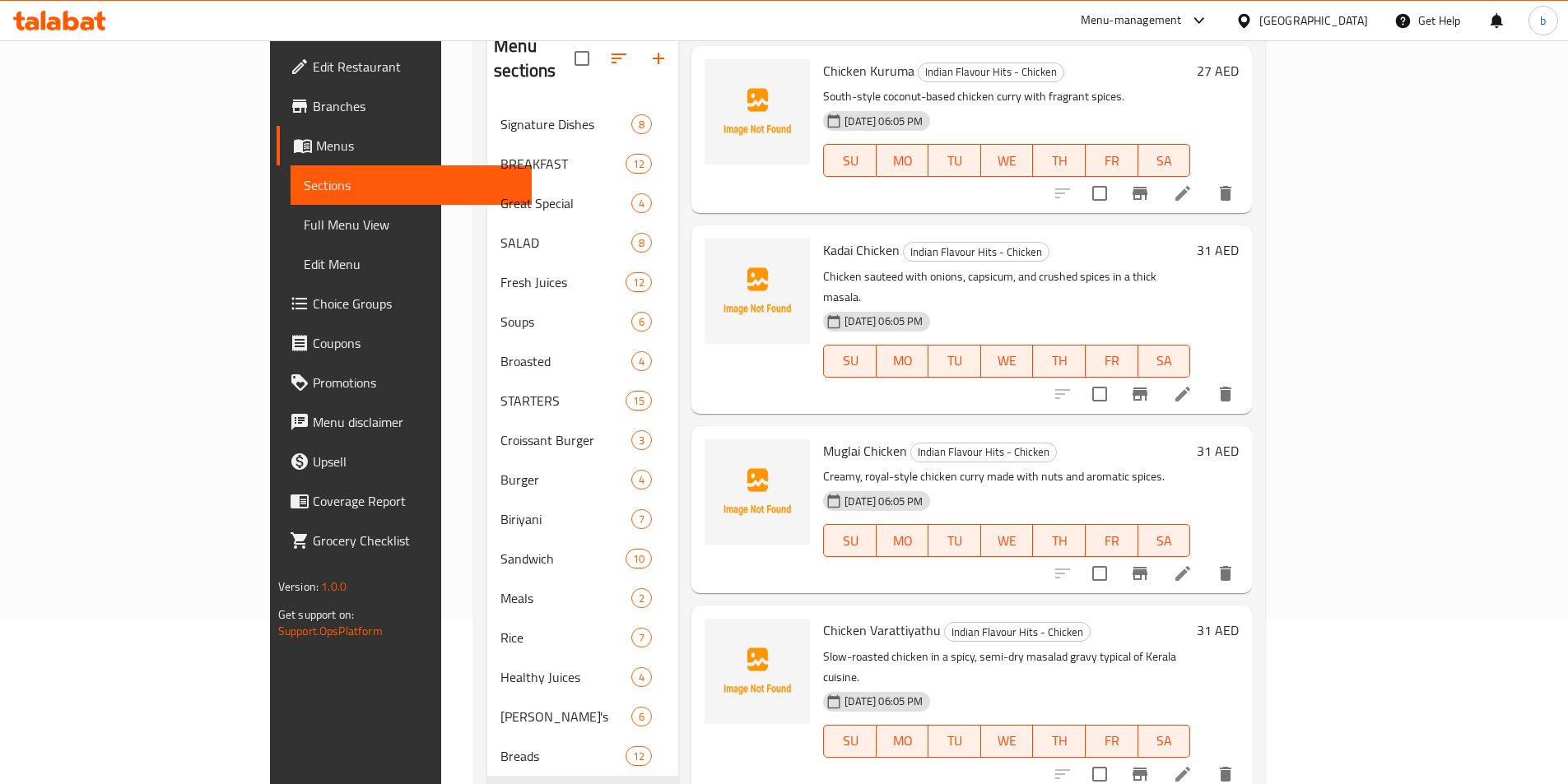
click at [1206, 559] on li at bounding box center [1182, 574] width 46 height 30
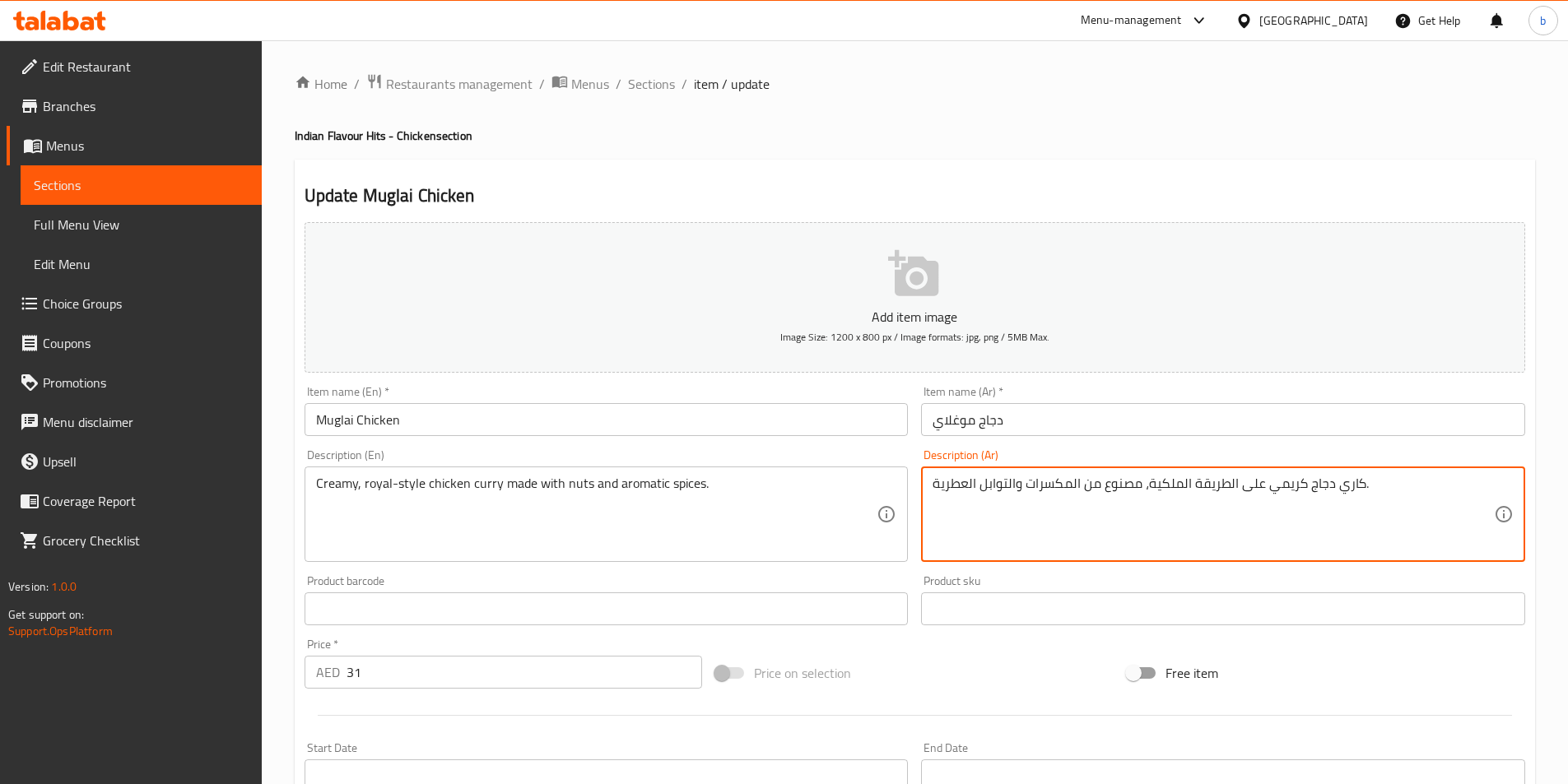
click at [1083, 482] on textarea "كاري دجاج كريمي على الطريقة الملكية، مصنوع من المكسرات والتوابل العطرية." at bounding box center [1213, 515] width 562 height 79
click at [1200, 495] on textarea "كاري دجاج كريمي على الطريقة الملكية، مصنوع مع المكسرات والتوابل العطرية." at bounding box center [1213, 515] width 562 height 79
click at [1245, 494] on textarea "كاري دجاج كريمي على الطريقة الملكية، مصنوع مع المكسرات والتوابل العطرية." at bounding box center [1213, 515] width 562 height 79
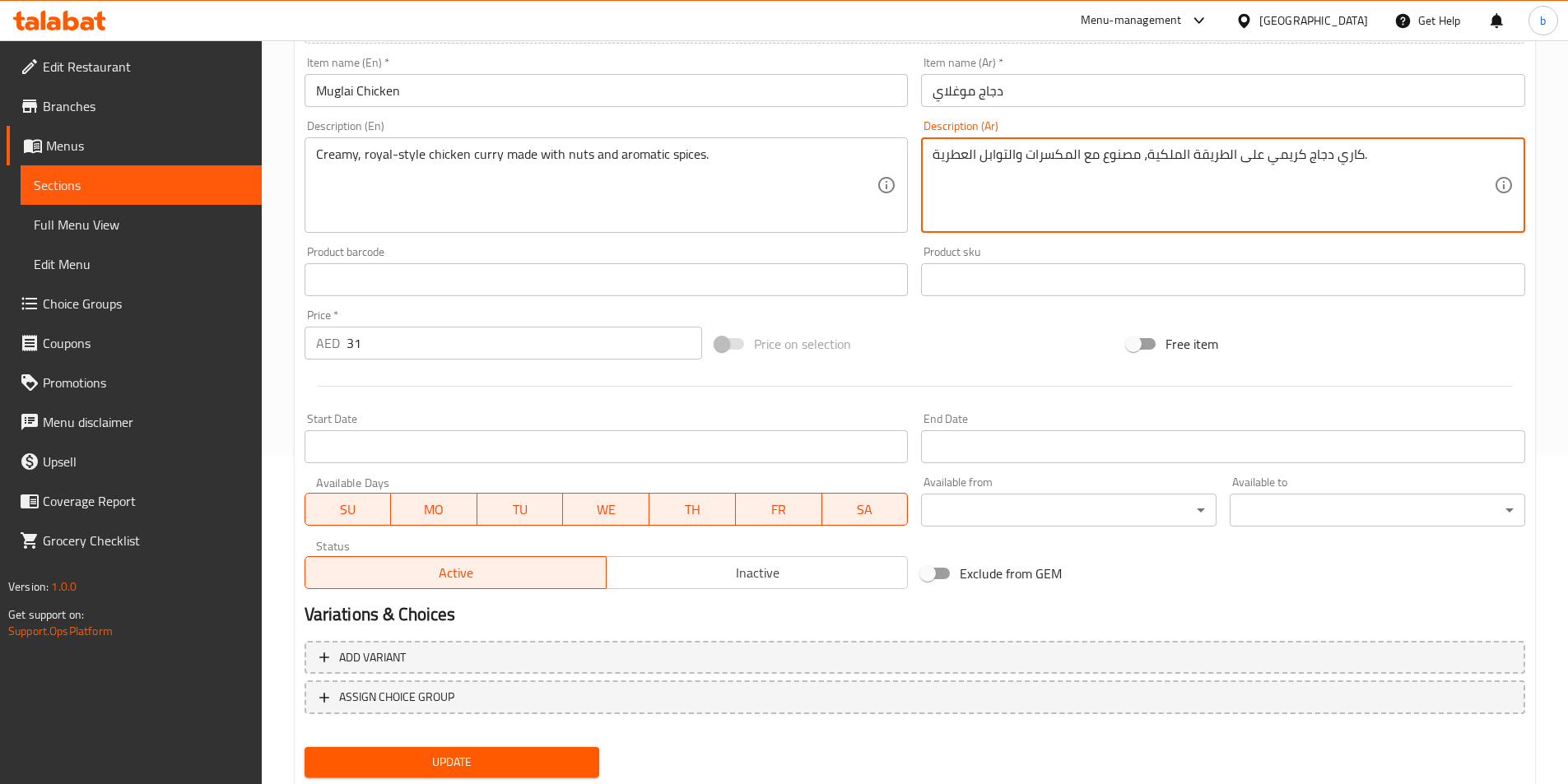
scroll to position [379, 0]
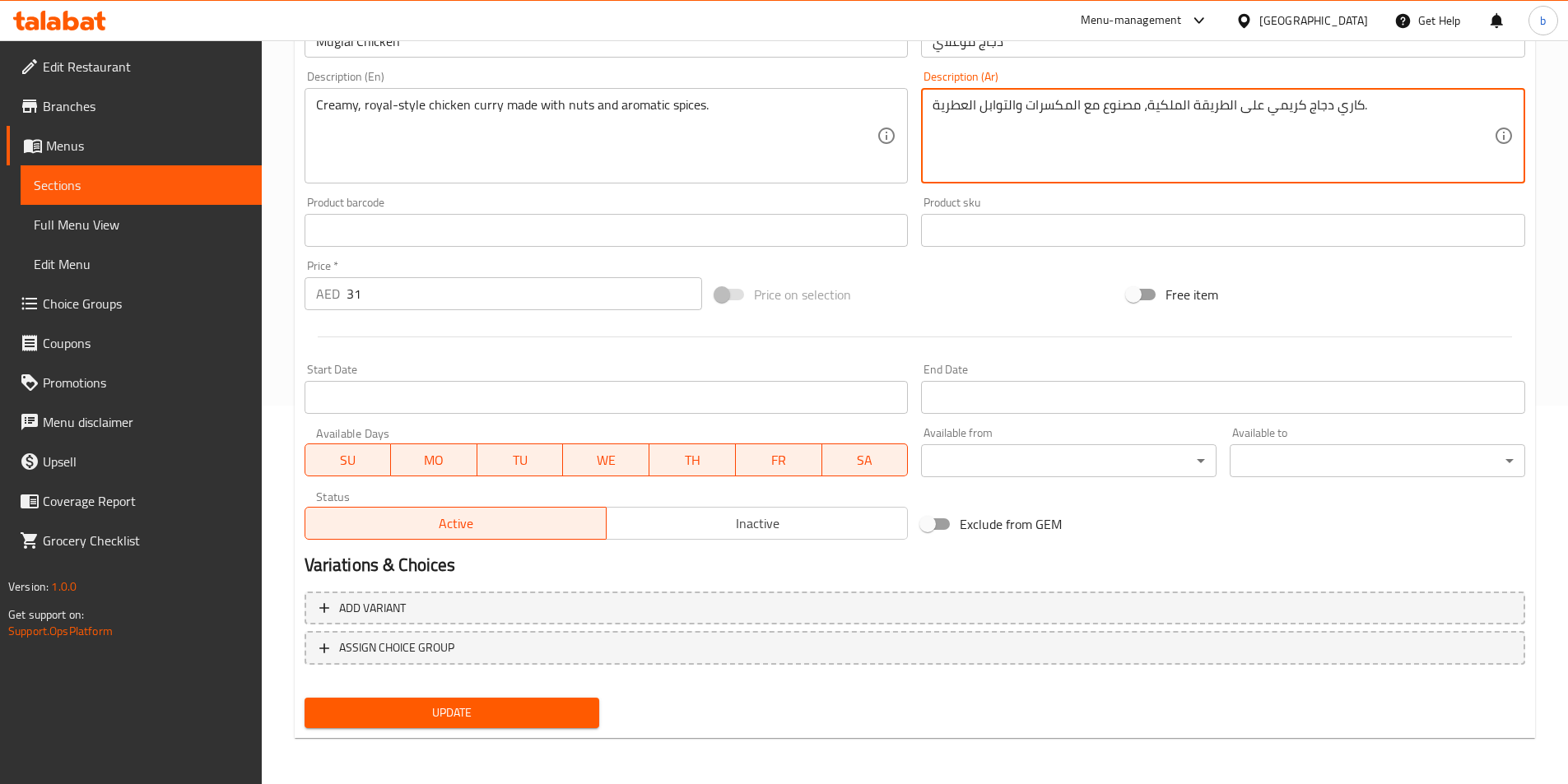
type textarea "كاري دجاج كريمي على الطريقة الملكية، مصنوع مع المكسرات والتوابل العطرية."
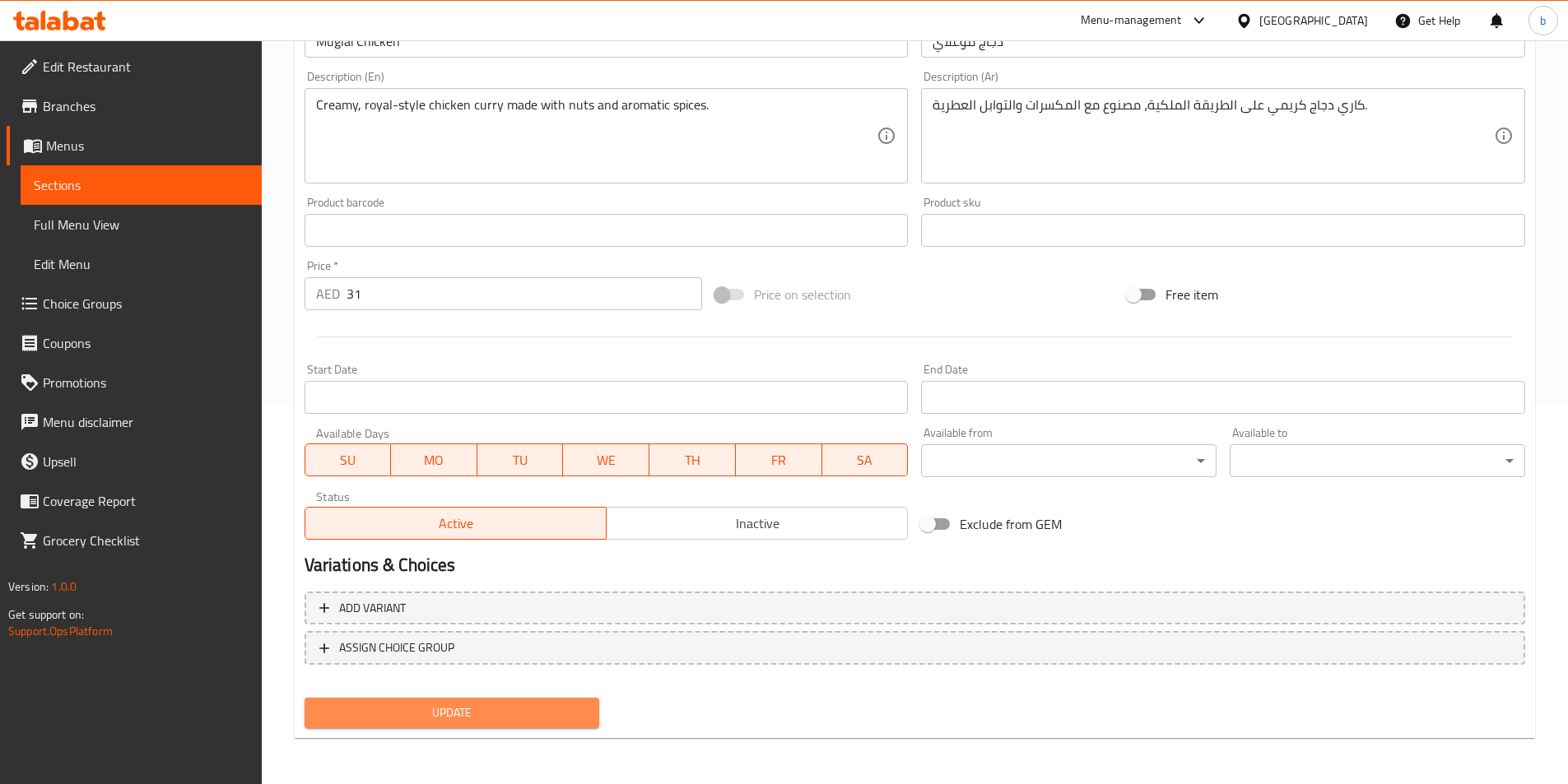
click at [539, 726] on button "Update" at bounding box center [452, 713] width 296 height 30
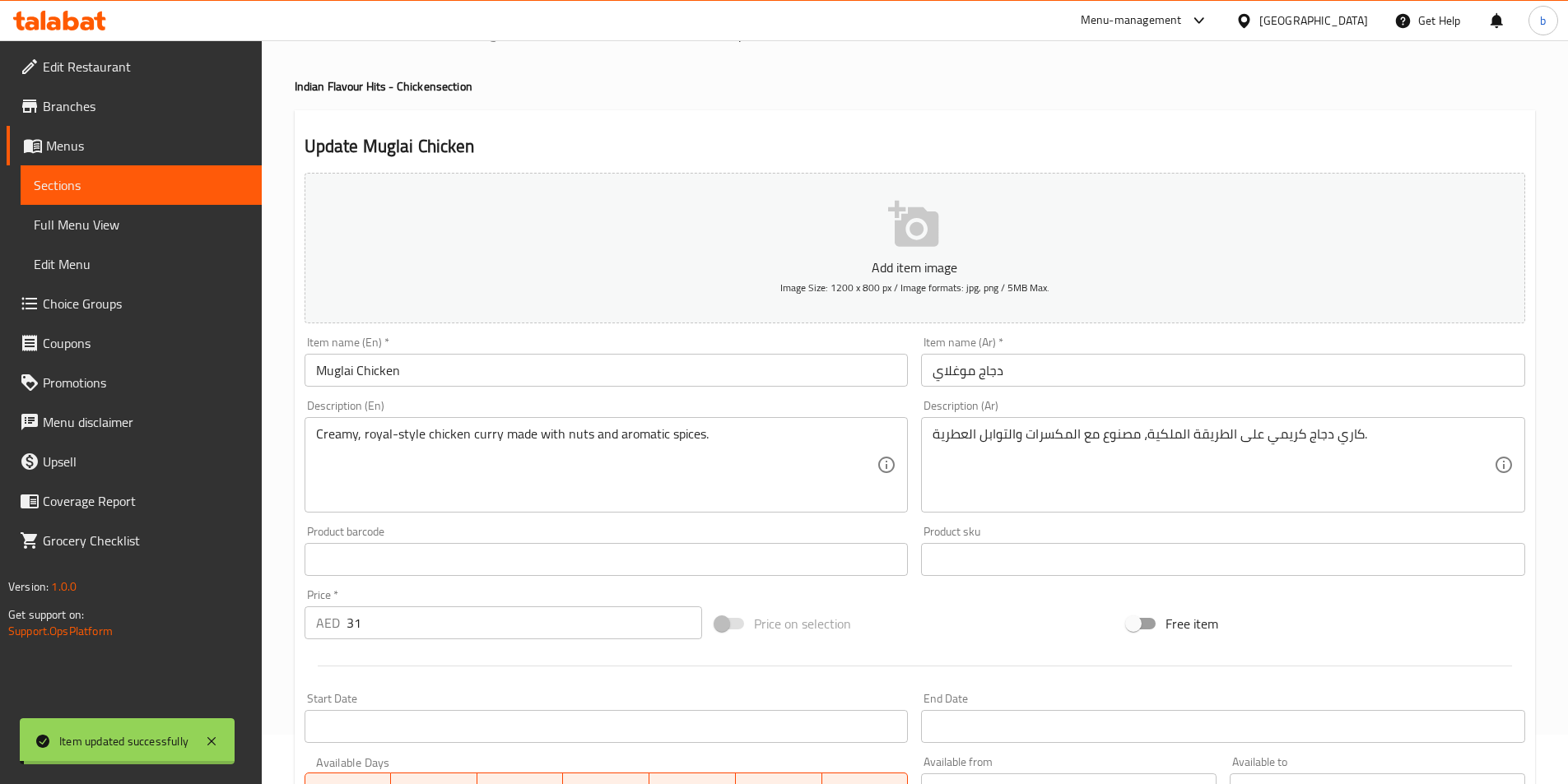
scroll to position [0, 0]
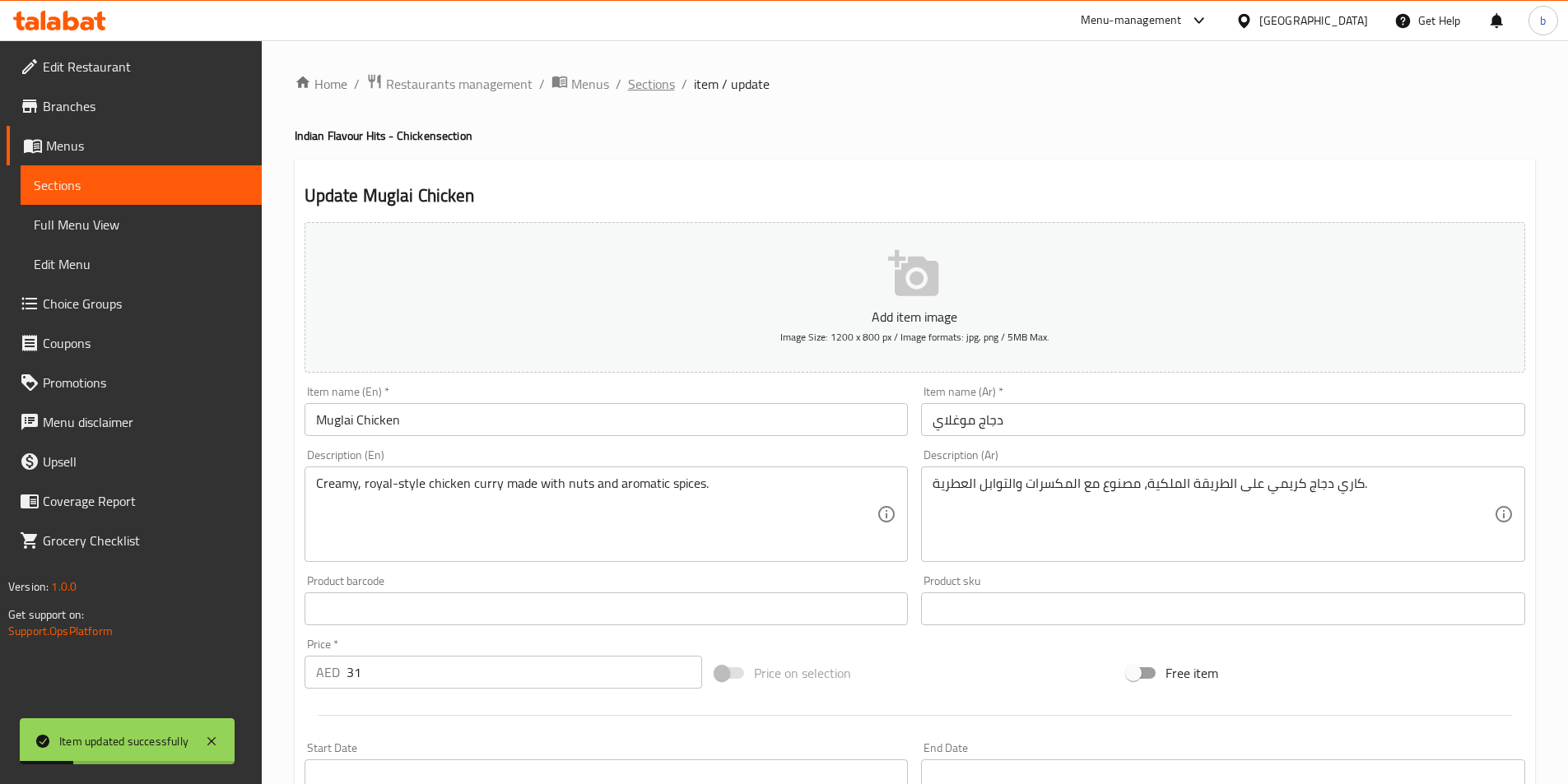
click at [645, 87] on span "Sections" at bounding box center [651, 84] width 47 height 19
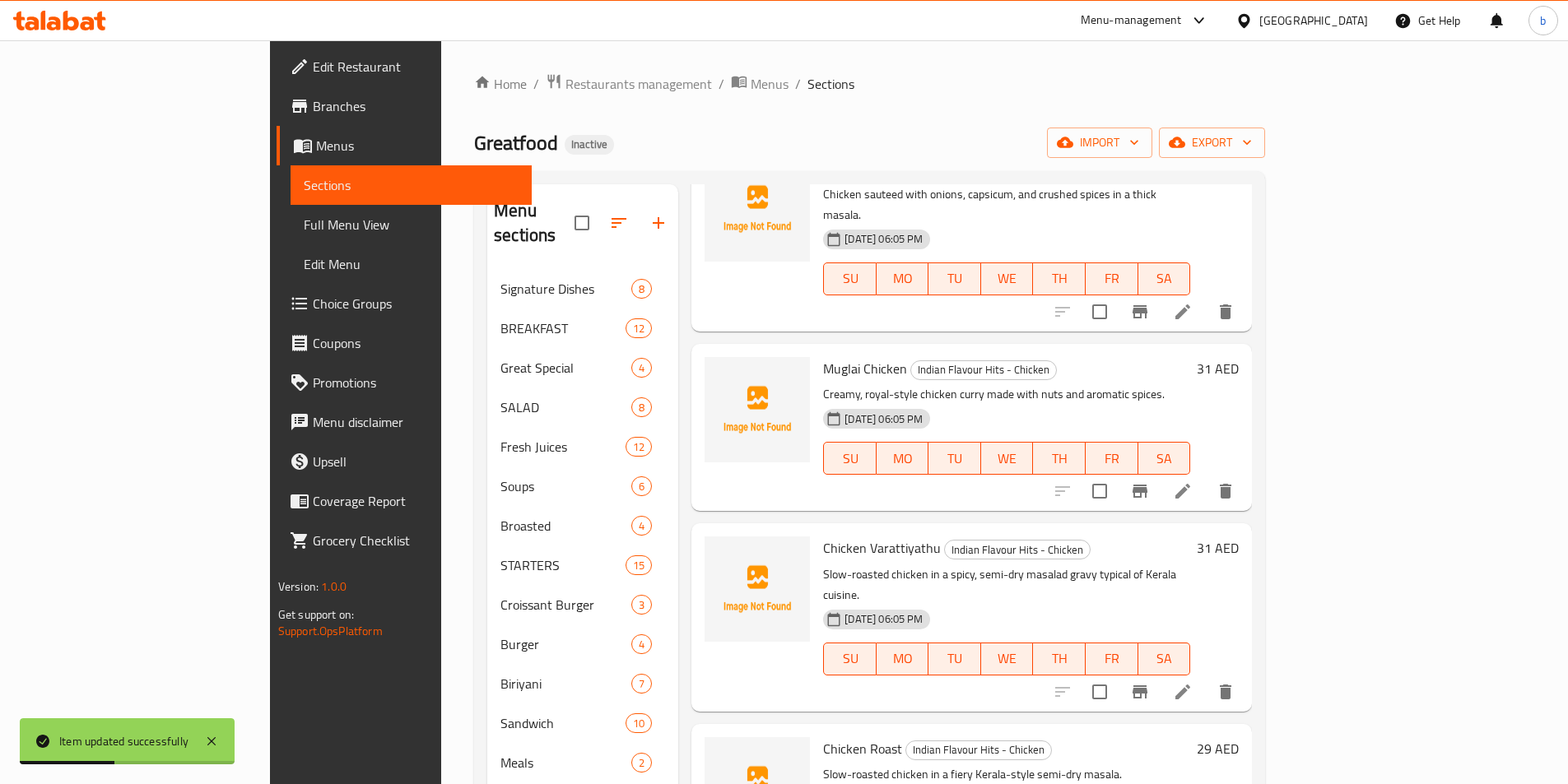
scroll to position [905, 0]
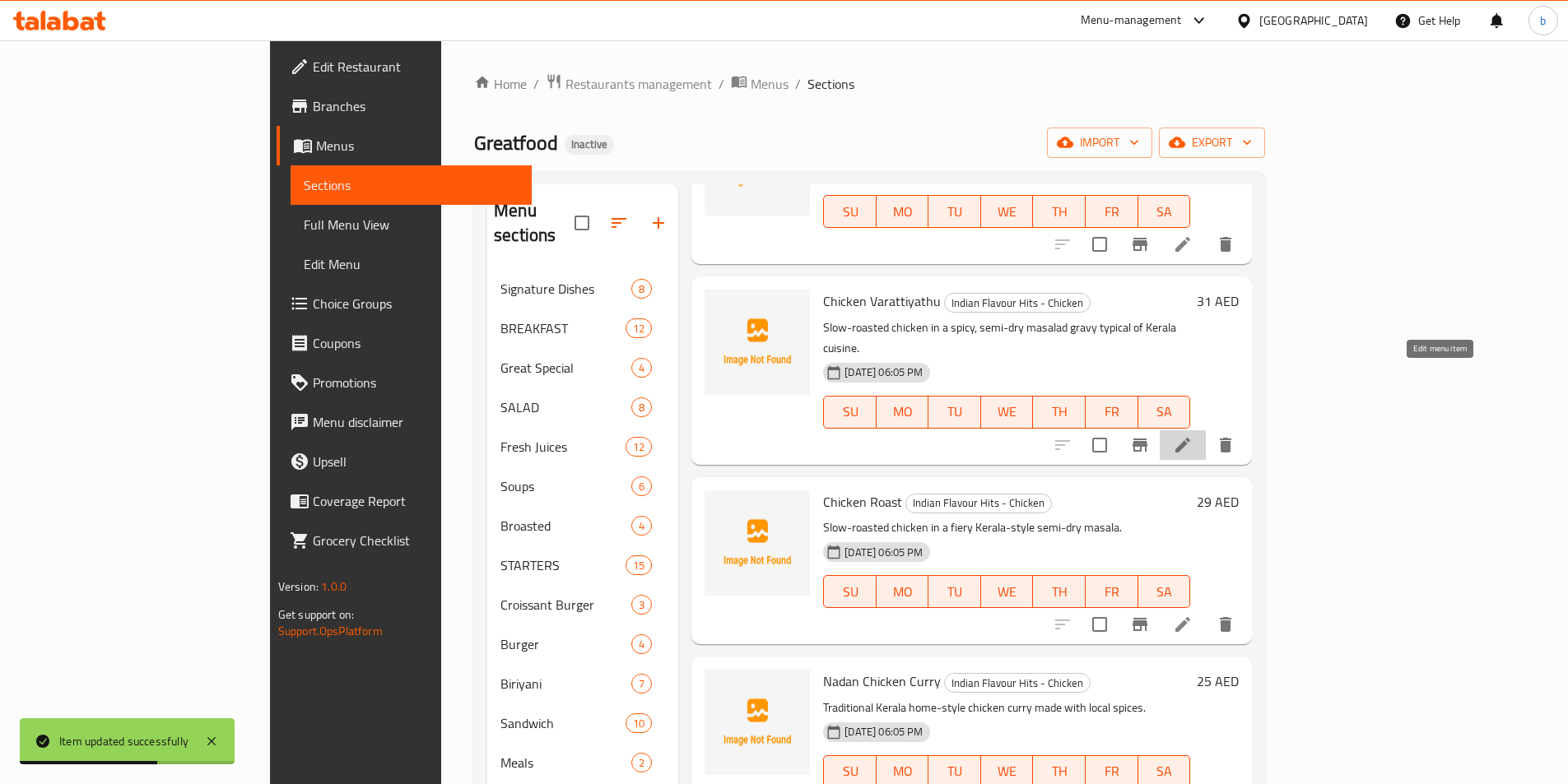
click at [1193, 435] on icon at bounding box center [1182, 445] width 19 height 19
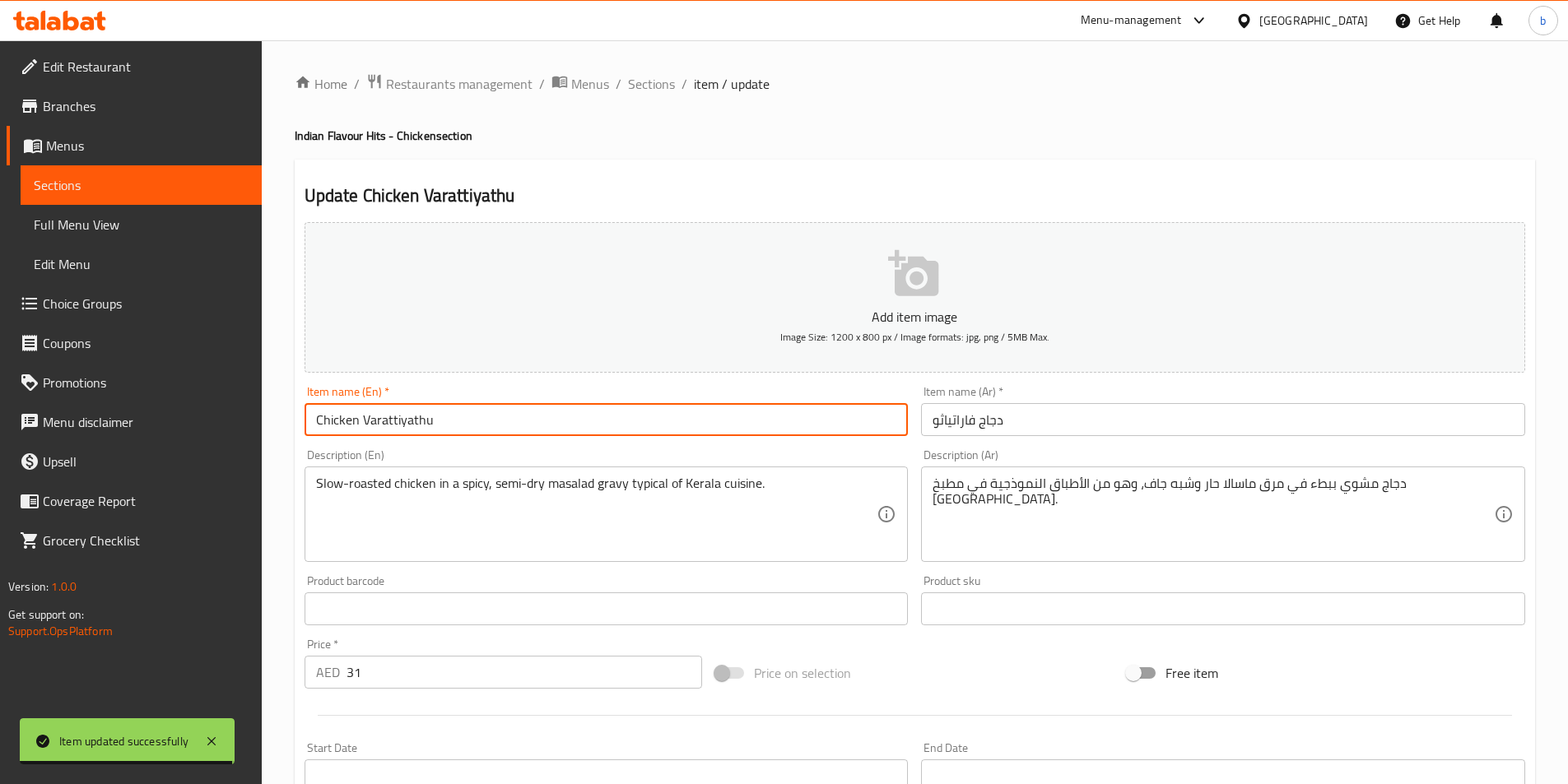
drag, startPoint x: 433, startPoint y: 418, endPoint x: 363, endPoint y: 416, distance: 70.0
click at [363, 416] on input "Chicken Varattiyathu" at bounding box center [607, 419] width 604 height 33
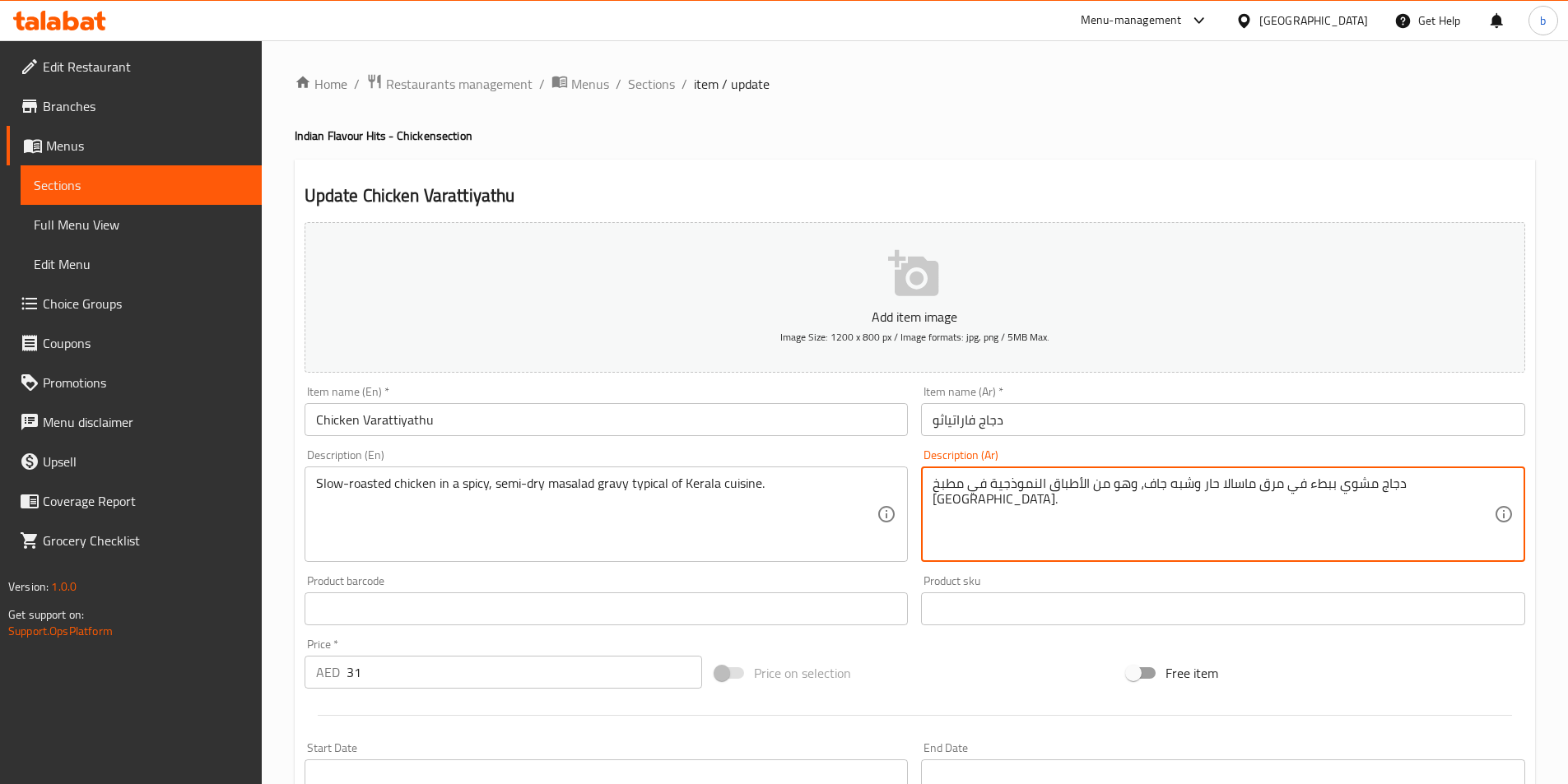
drag, startPoint x: 1366, startPoint y: 486, endPoint x: 1390, endPoint y: 481, distance: 24.5
click at [1370, 483] on textarea "دجاج مشوي ببطء في مرق ماسالا حار وشبه جاف، وهو من الأطباق النموذجية في مطبخ كير…" at bounding box center [1213, 515] width 562 height 79
drag, startPoint x: 1370, startPoint y: 483, endPoint x: 1393, endPoint y: 481, distance: 23.1
click at [1393, 481] on textarea "دجاج مشوي ببطء في مرق ماسالا حار وشبه جاف، وهو من الأطباق النموذجية في مطبخ كير…" at bounding box center [1213, 515] width 562 height 79
drag, startPoint x: 1202, startPoint y: 486, endPoint x: 1222, endPoint y: 487, distance: 20.0
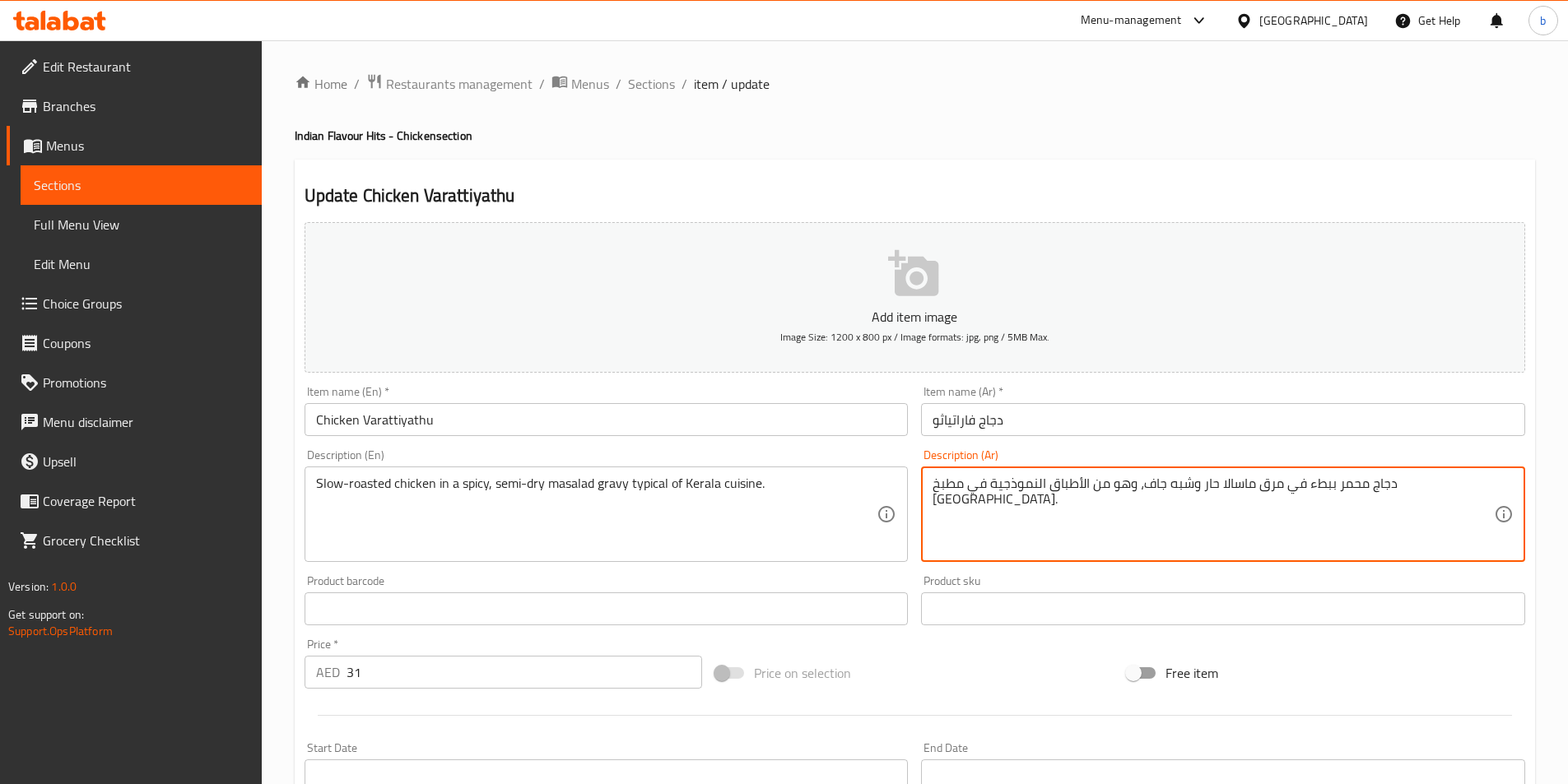
click at [1222, 487] on textarea "دجاج محمر ببطء في مرق ماسالا حار وشبه جاف، وهو من الأطباق النموذجية في مطبخ كير…" at bounding box center [1213, 515] width 562 height 79
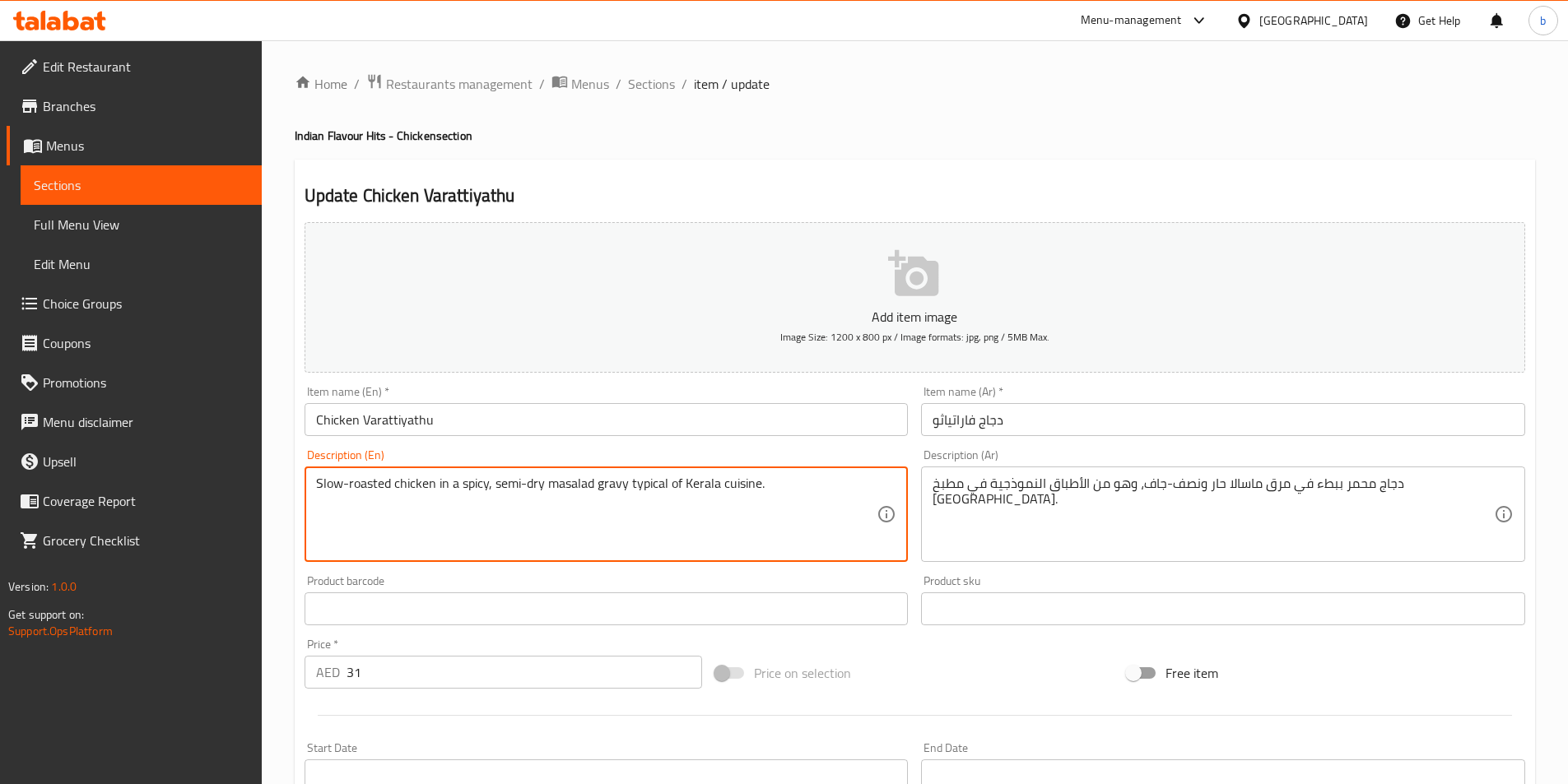
click at [571, 479] on textarea "Slow-roasted chicken in a spicy, semi-dry masalad gravy typical of Kerala cuisi…" at bounding box center [597, 515] width 562 height 79
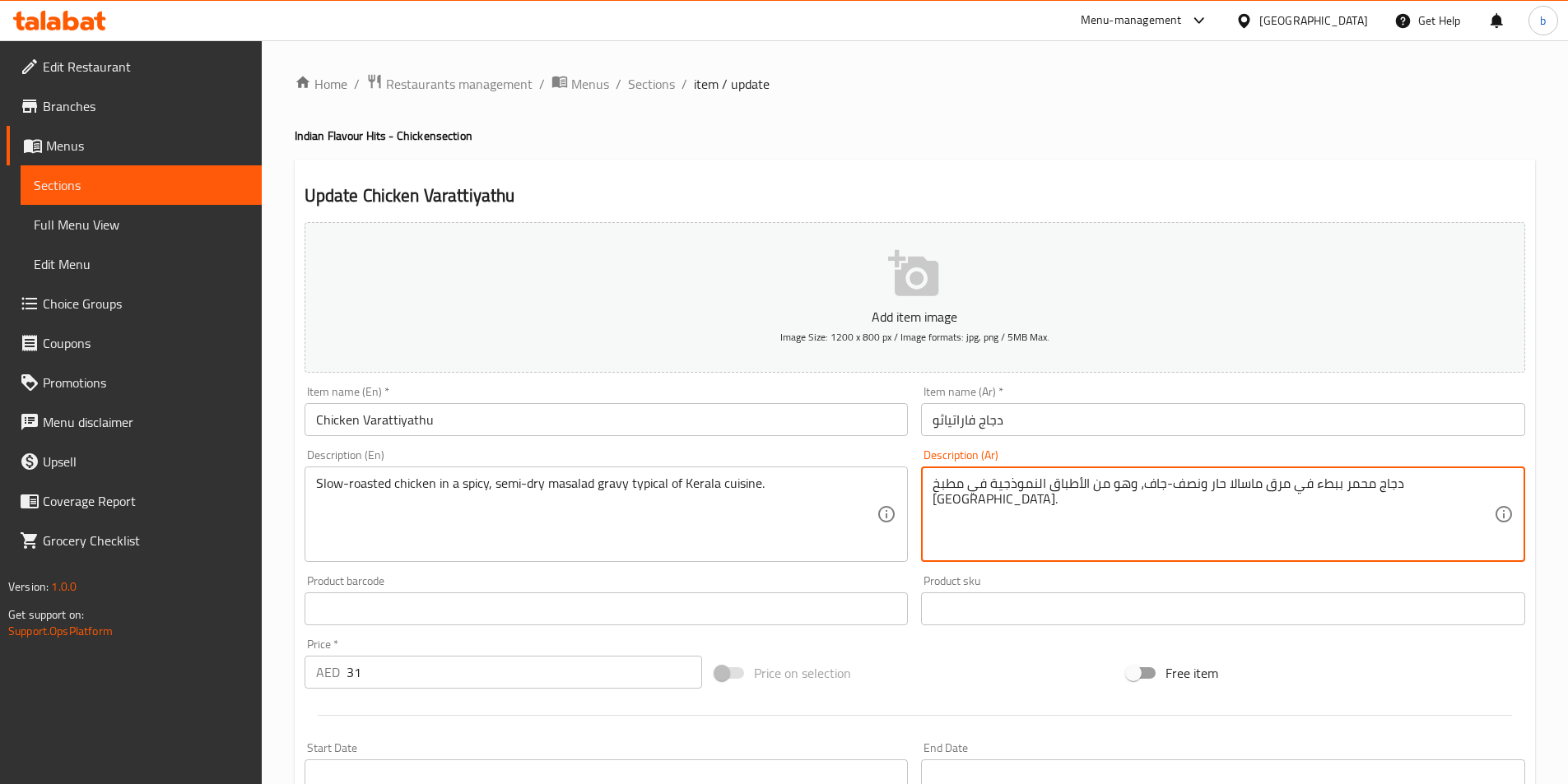
drag, startPoint x: 1294, startPoint y: 483, endPoint x: 1316, endPoint y: 488, distance: 22.6
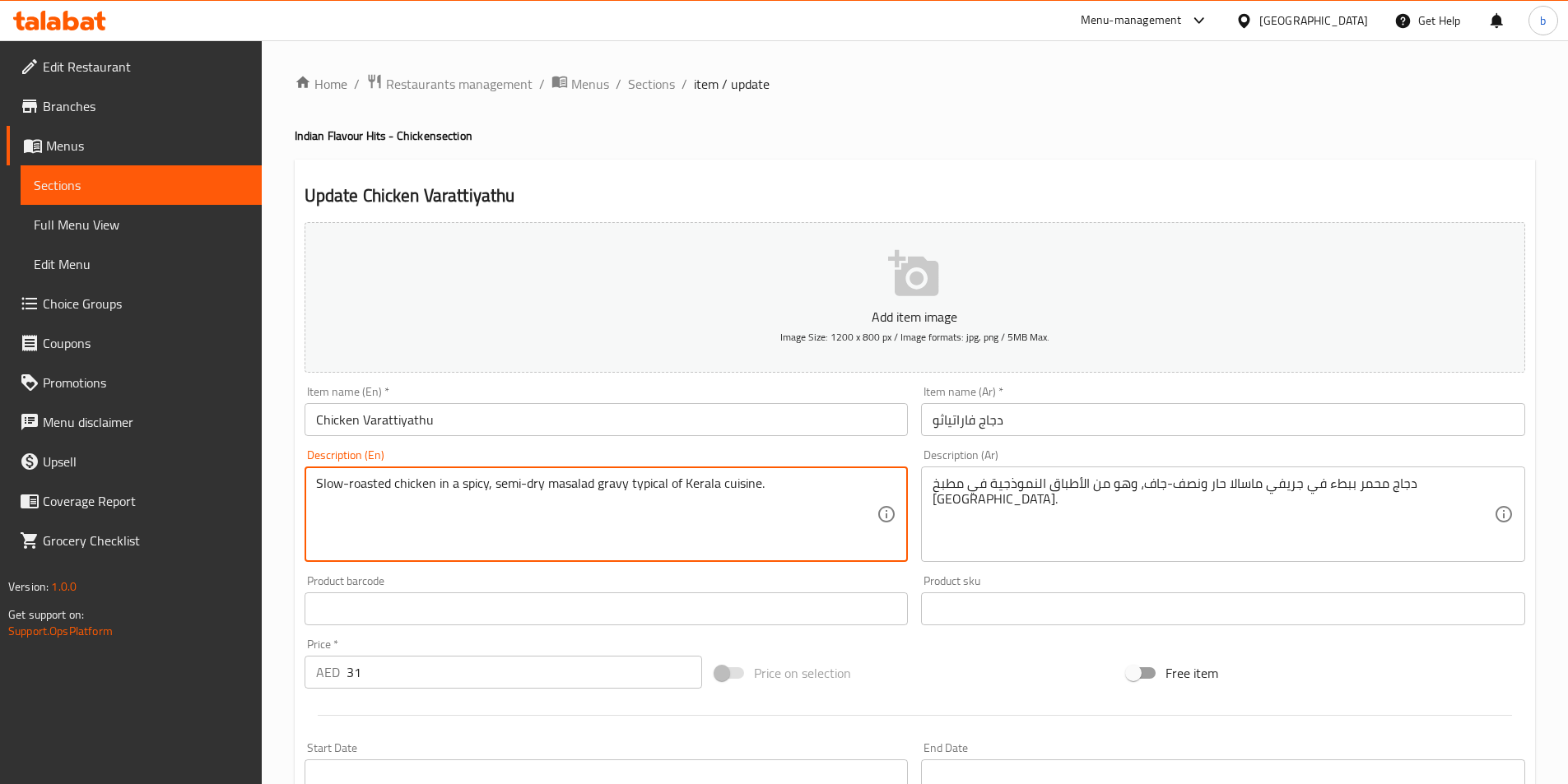
drag, startPoint x: 758, startPoint y: 484, endPoint x: 629, endPoint y: 478, distance: 129.1
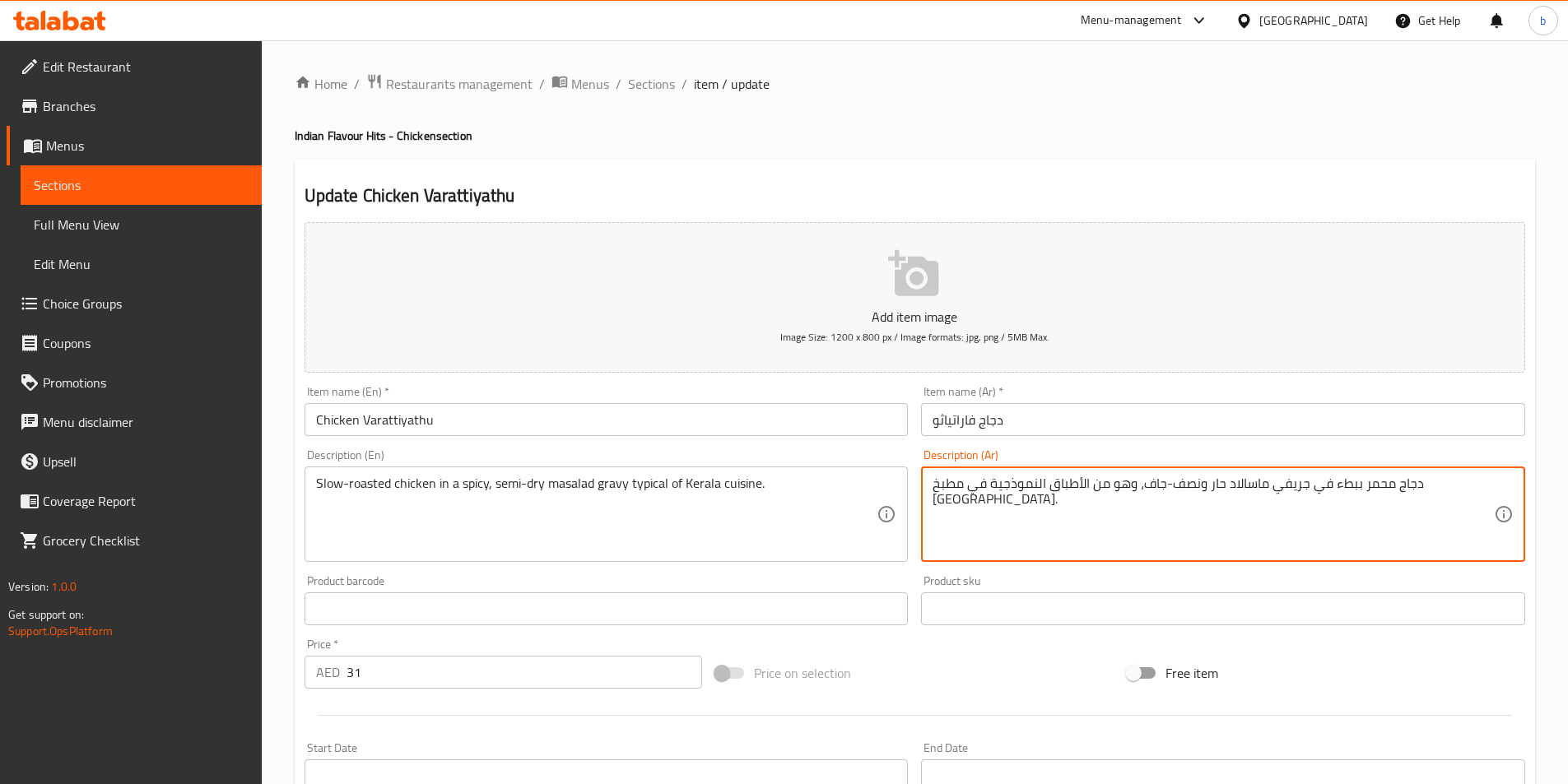
drag, startPoint x: 1123, startPoint y: 482, endPoint x: 921, endPoint y: 487, distance: 202.1
click at [921, 487] on div "دجاج محمر ببطء في جريفي ماسالاد حار ونصف-جاف، وهو من الأطباق النموذجية في مطبخ …" at bounding box center [1223, 515] width 604 height 95
paste textarea "نموذجي لمطبخ ولاية"
drag, startPoint x: 1097, startPoint y: 486, endPoint x: 1113, endPoint y: 492, distance: 17.1
click at [1113, 492] on textarea "دجاج محمر ببطء في جريفي ماسالاد حار ونصف-جاف، وهو مننموذجي لمطبخ ولاية كيرالا." at bounding box center [1213, 515] width 562 height 79
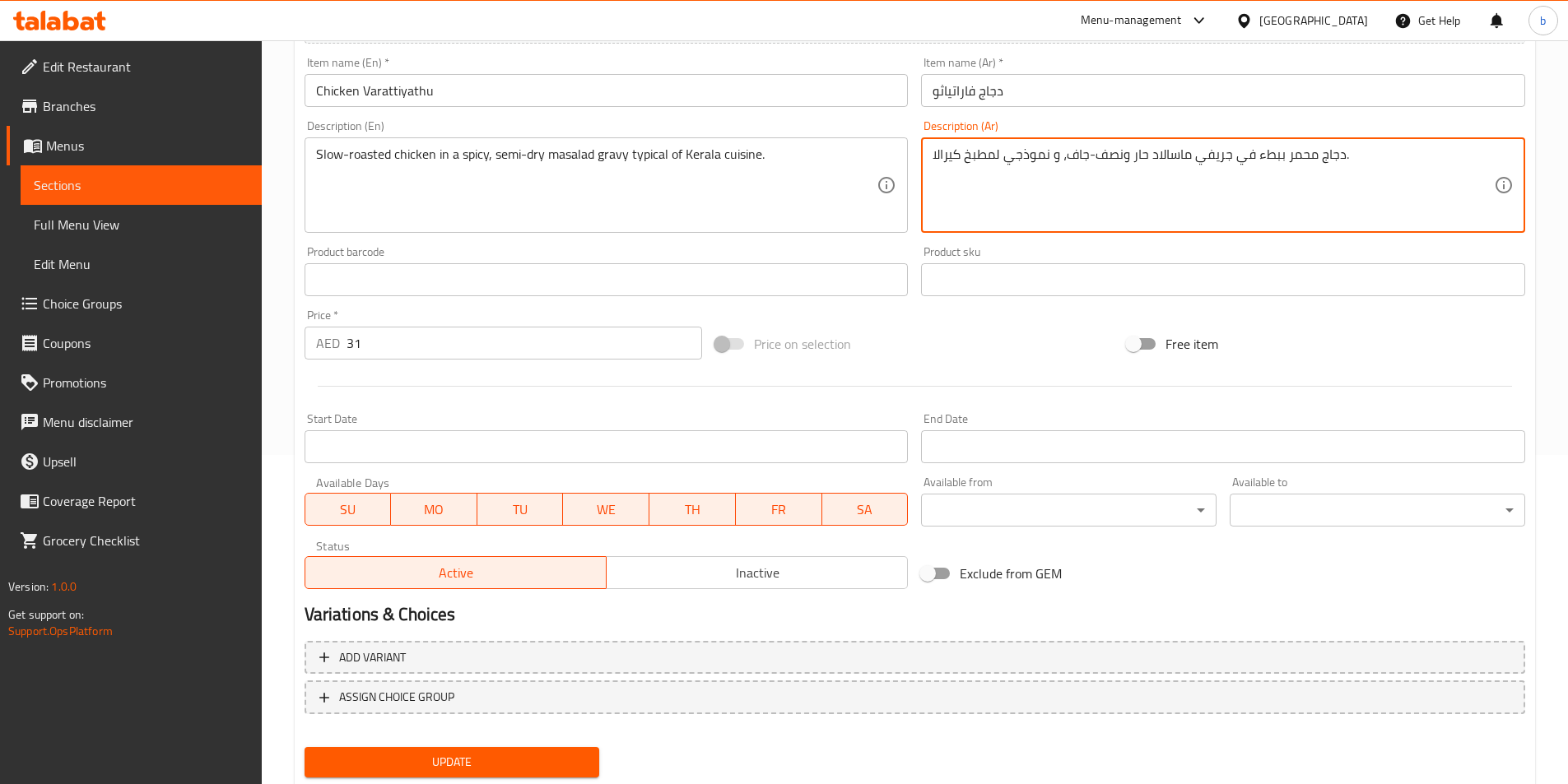
scroll to position [379, 0]
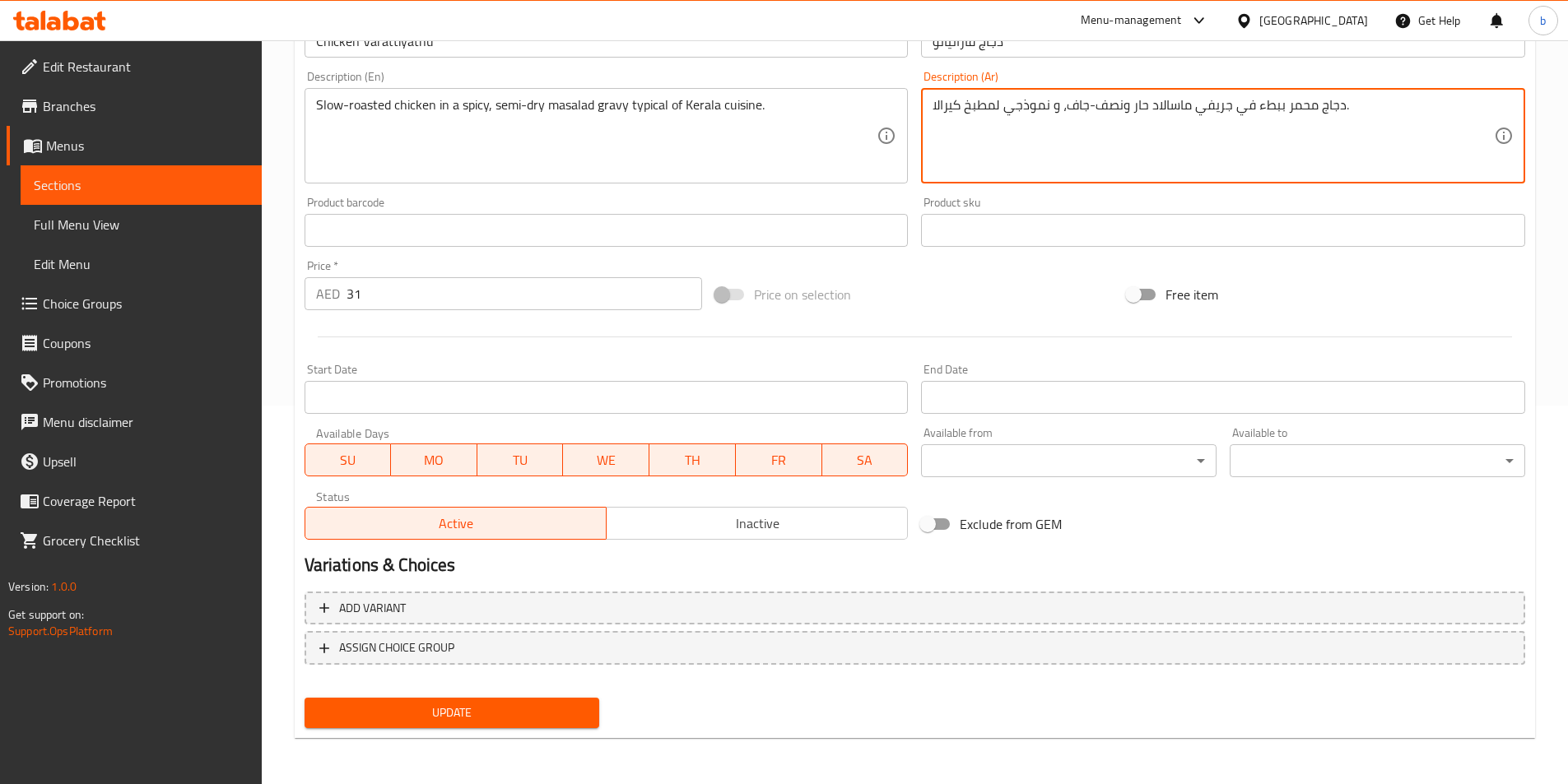
drag, startPoint x: 1051, startPoint y: 106, endPoint x: 1063, endPoint y: 108, distance: 12.2
click at [1063, 108] on textarea "دجاج محمر ببطء في جريفي ماسالاد حار ونصف-جاف، و نموذجي لمطبخ كيرالا." at bounding box center [1213, 136] width 562 height 79
type textarea "دجاج محمر ببطء في جريفي ماسالاد حار ونصف-جاف، نموذجي لمطبخ كيرالا."
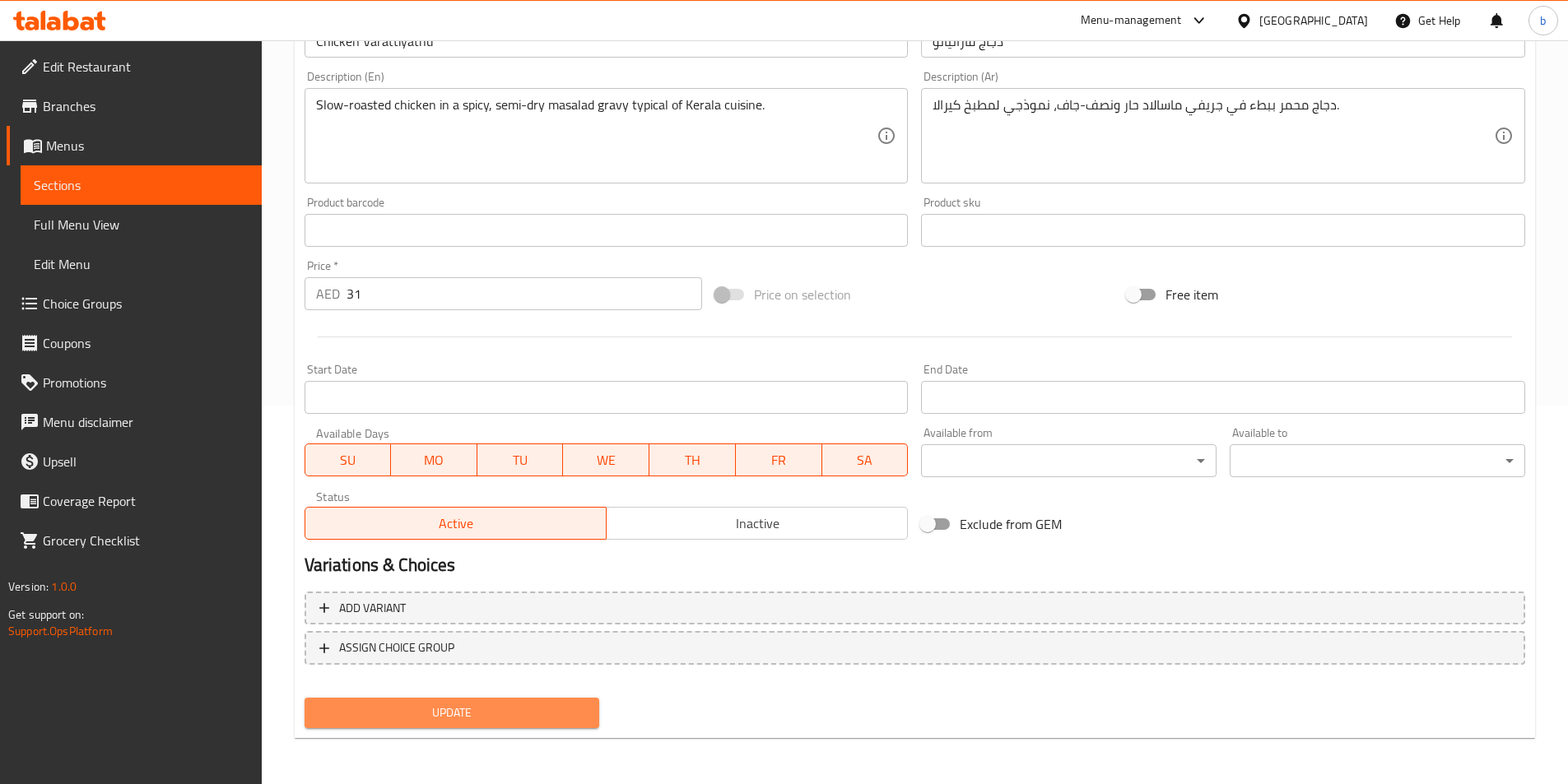
click at [540, 727] on button "Update" at bounding box center [452, 713] width 296 height 30
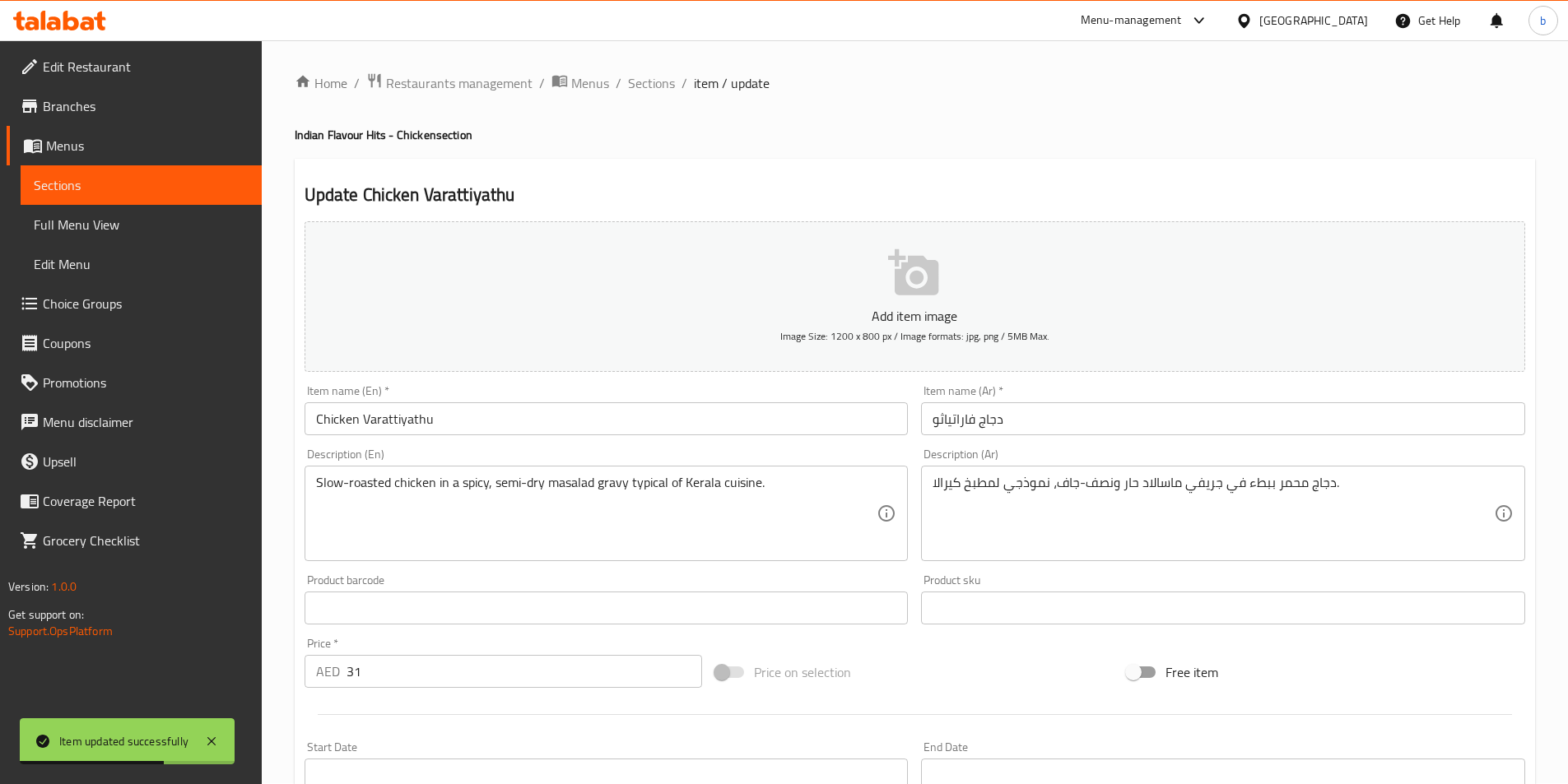
scroll to position [0, 0]
click at [647, 87] on span "Sections" at bounding box center [651, 84] width 47 height 19
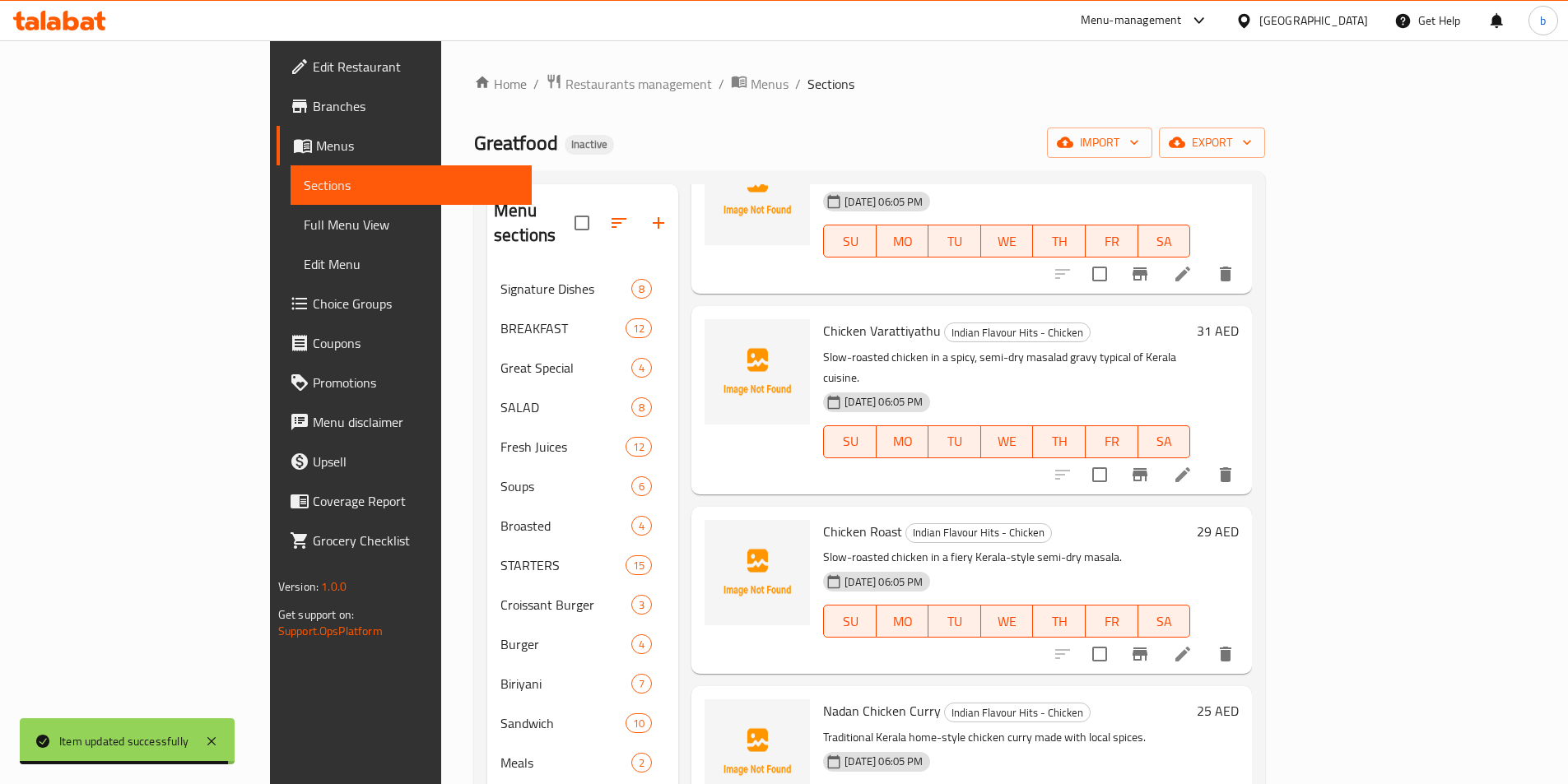
scroll to position [905, 0]
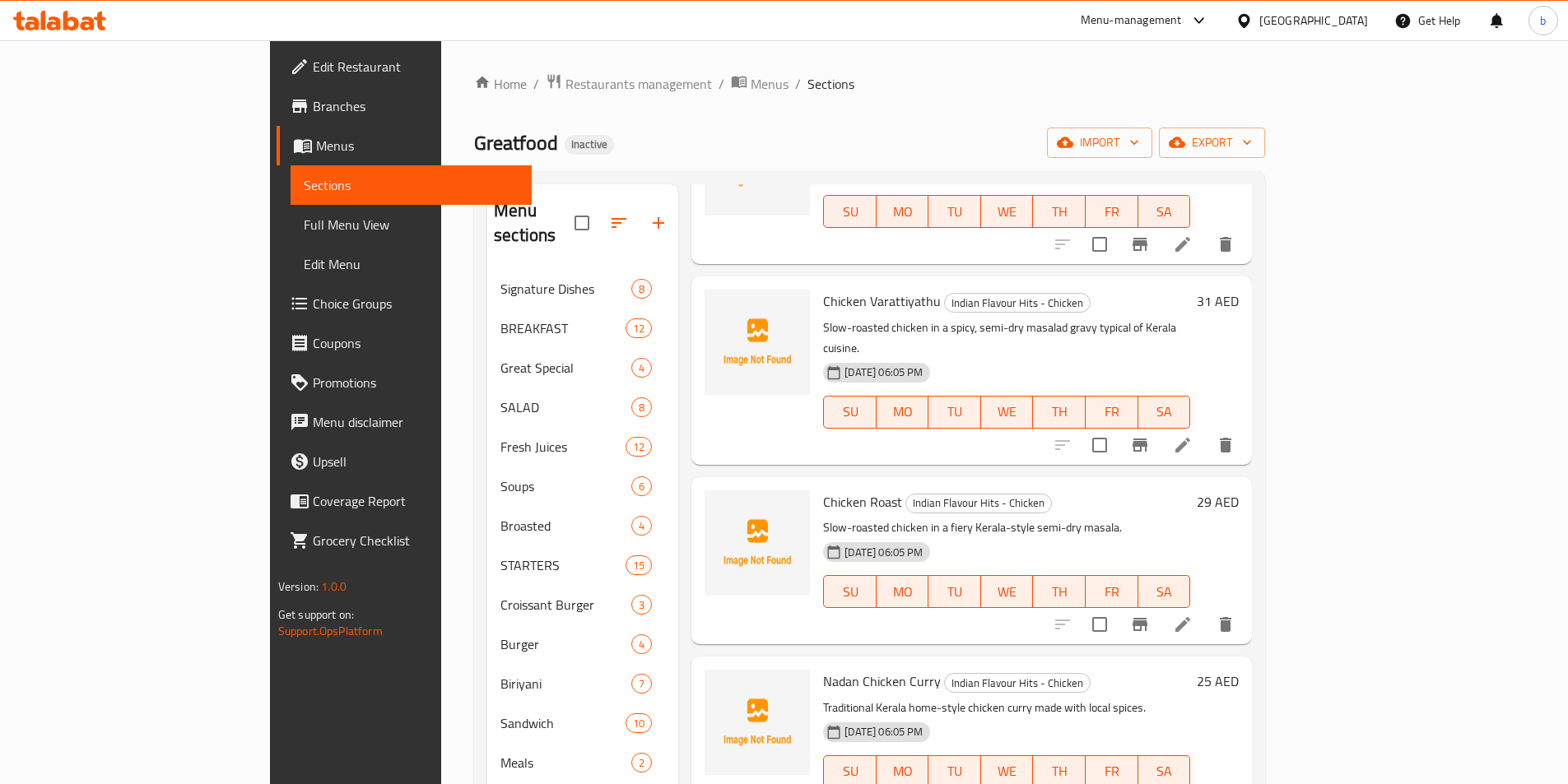
click at [1206, 610] on li at bounding box center [1182, 625] width 46 height 30
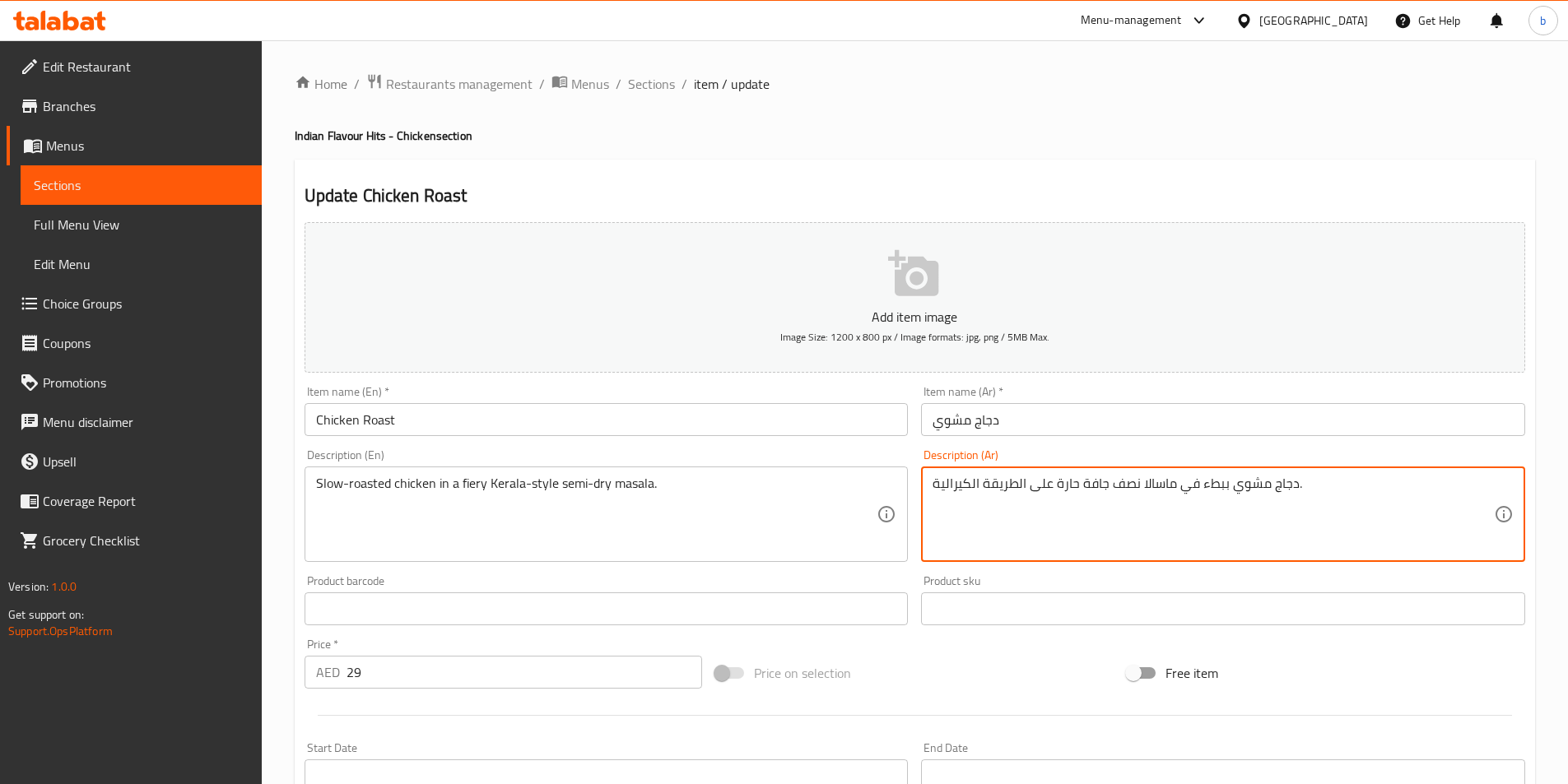
drag, startPoint x: 1056, startPoint y: 486, endPoint x: 1074, endPoint y: 484, distance: 18.1
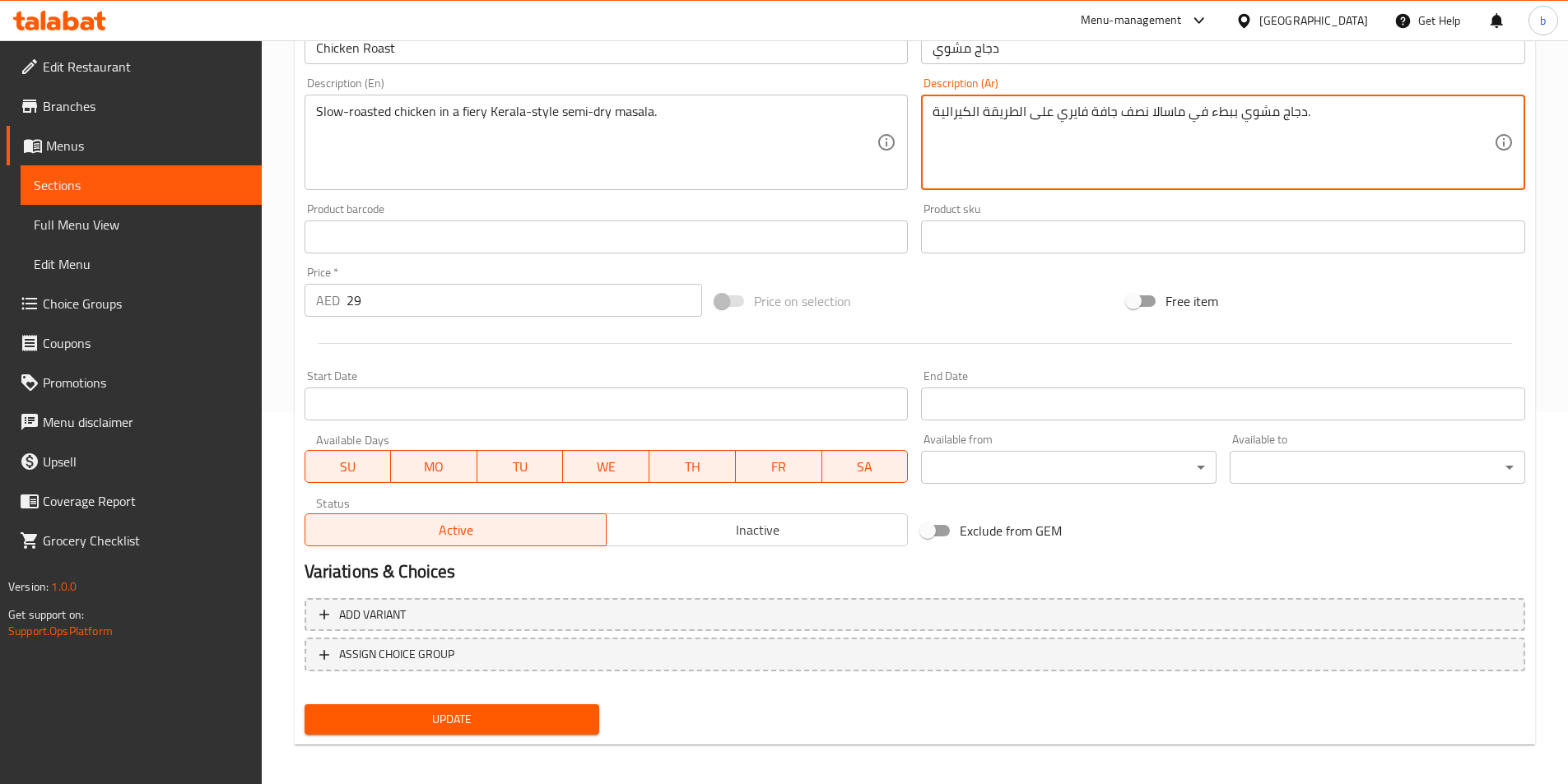
scroll to position [379, 0]
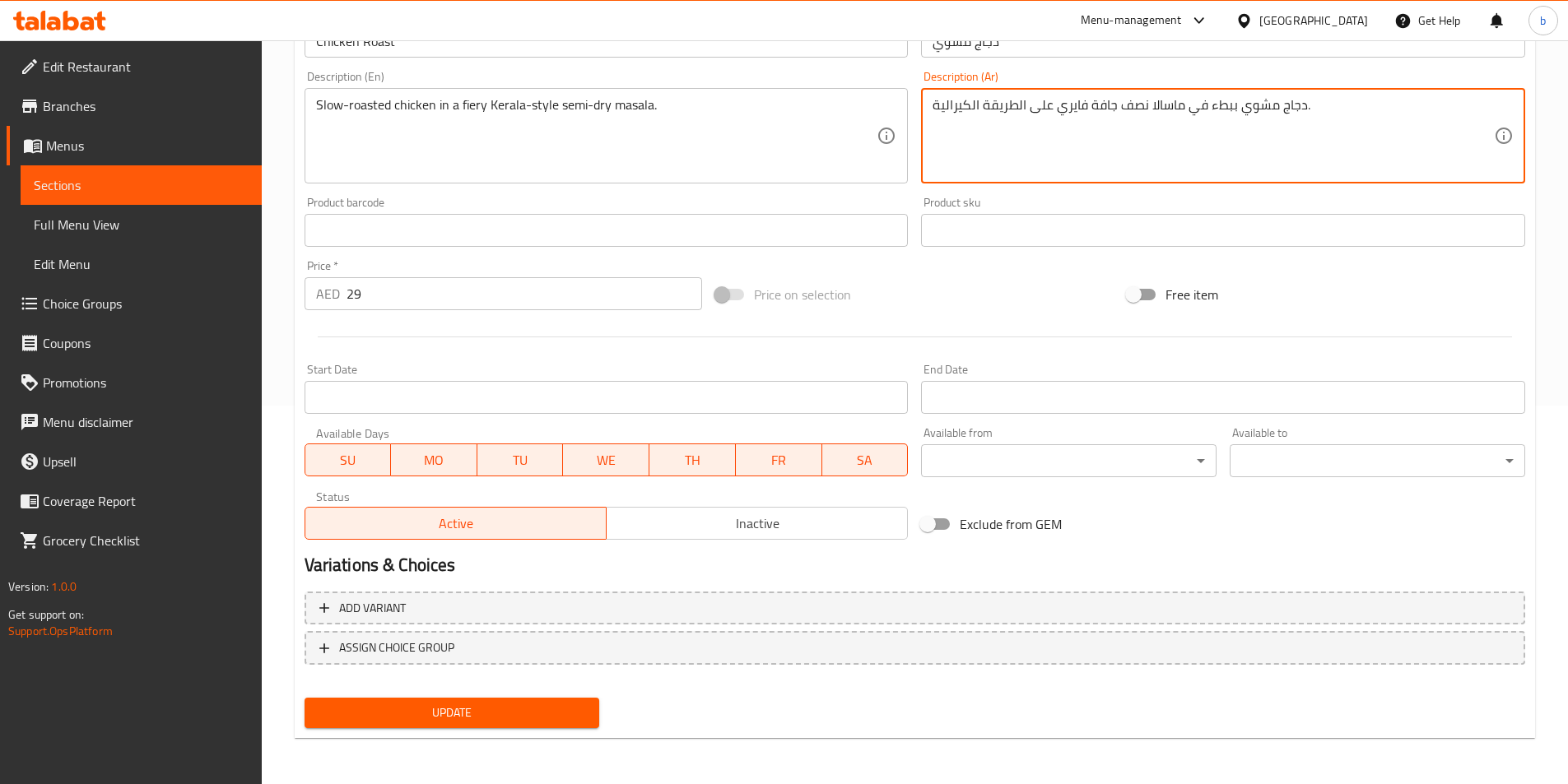
type textarea "دجاج مشوي ببطء في ماسالا نصف جافة فايري على الطريقة الكيرالية."
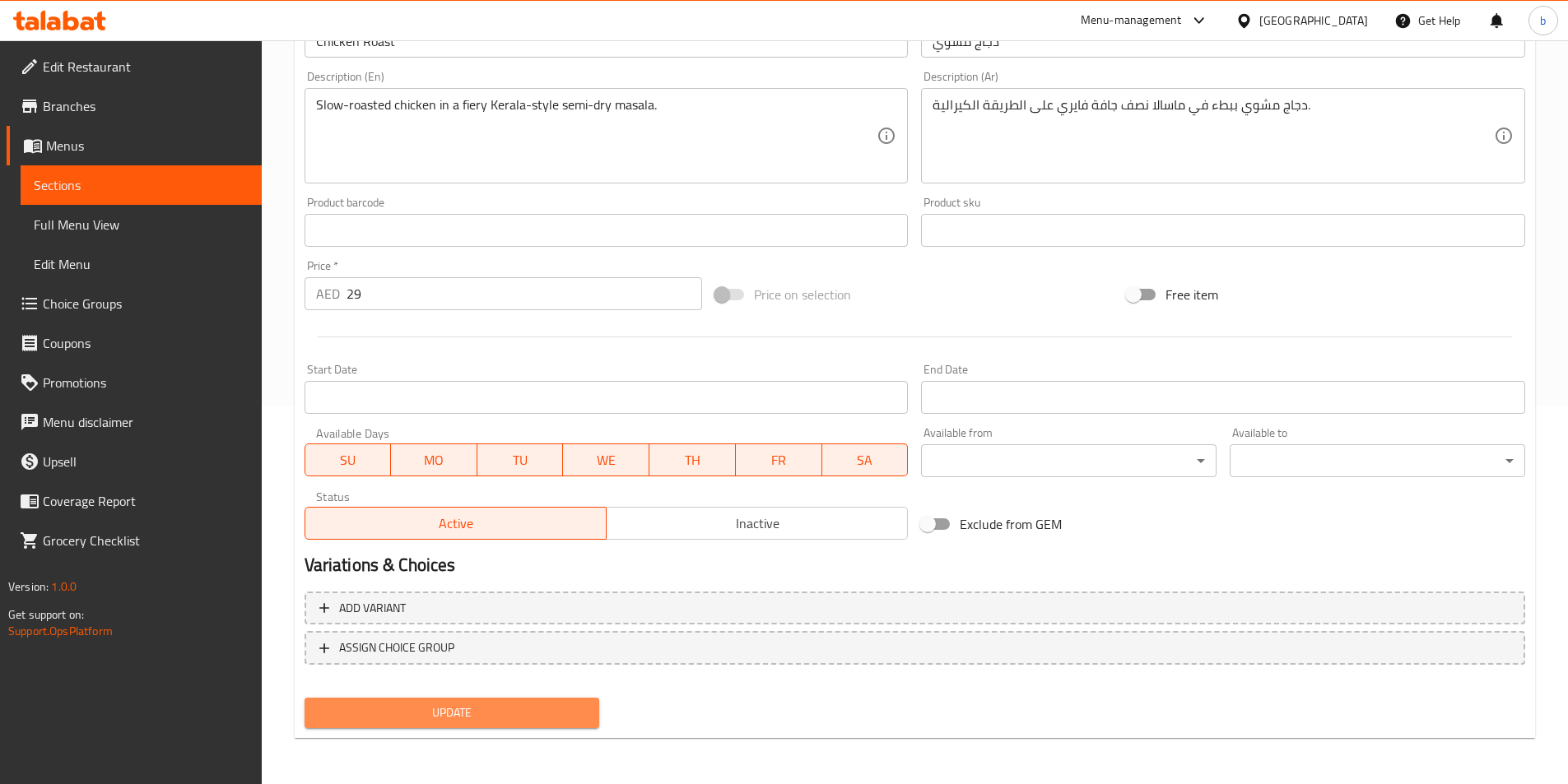
click at [456, 720] on span "Update" at bounding box center [452, 712] width 269 height 20
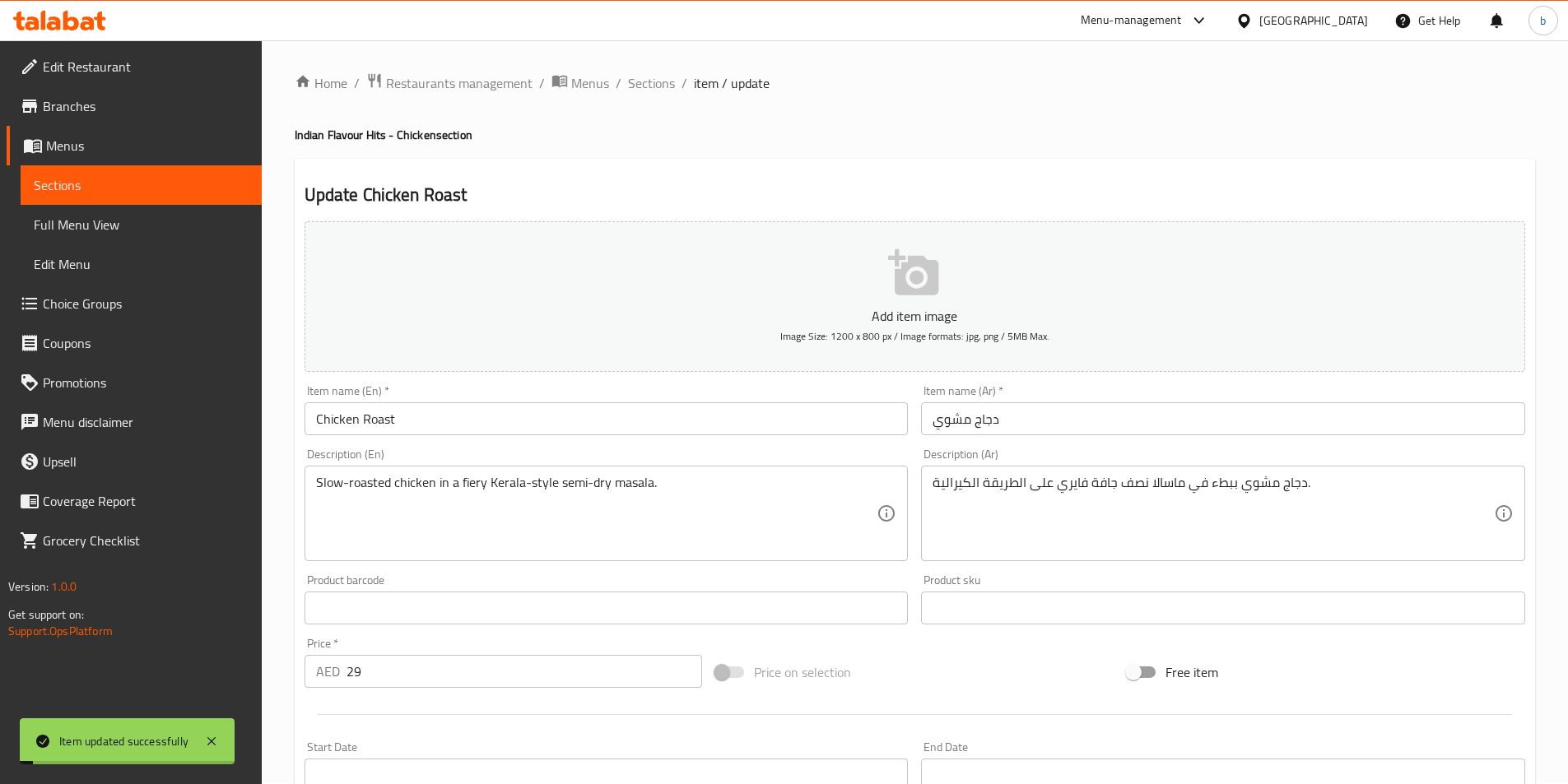
scroll to position [0, 0]
click at [638, 90] on span "Sections" at bounding box center [651, 84] width 47 height 19
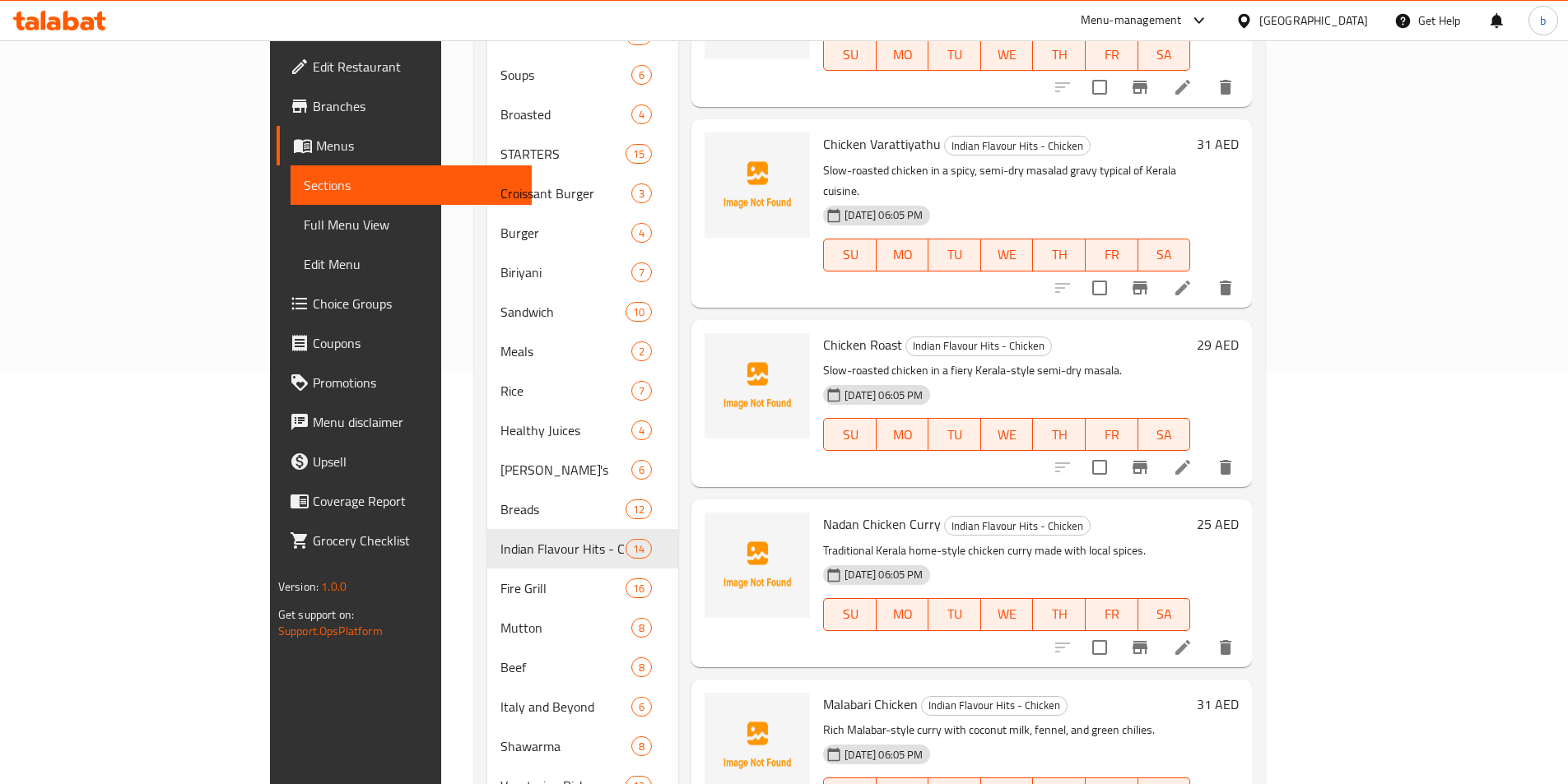
scroll to position [486, 0]
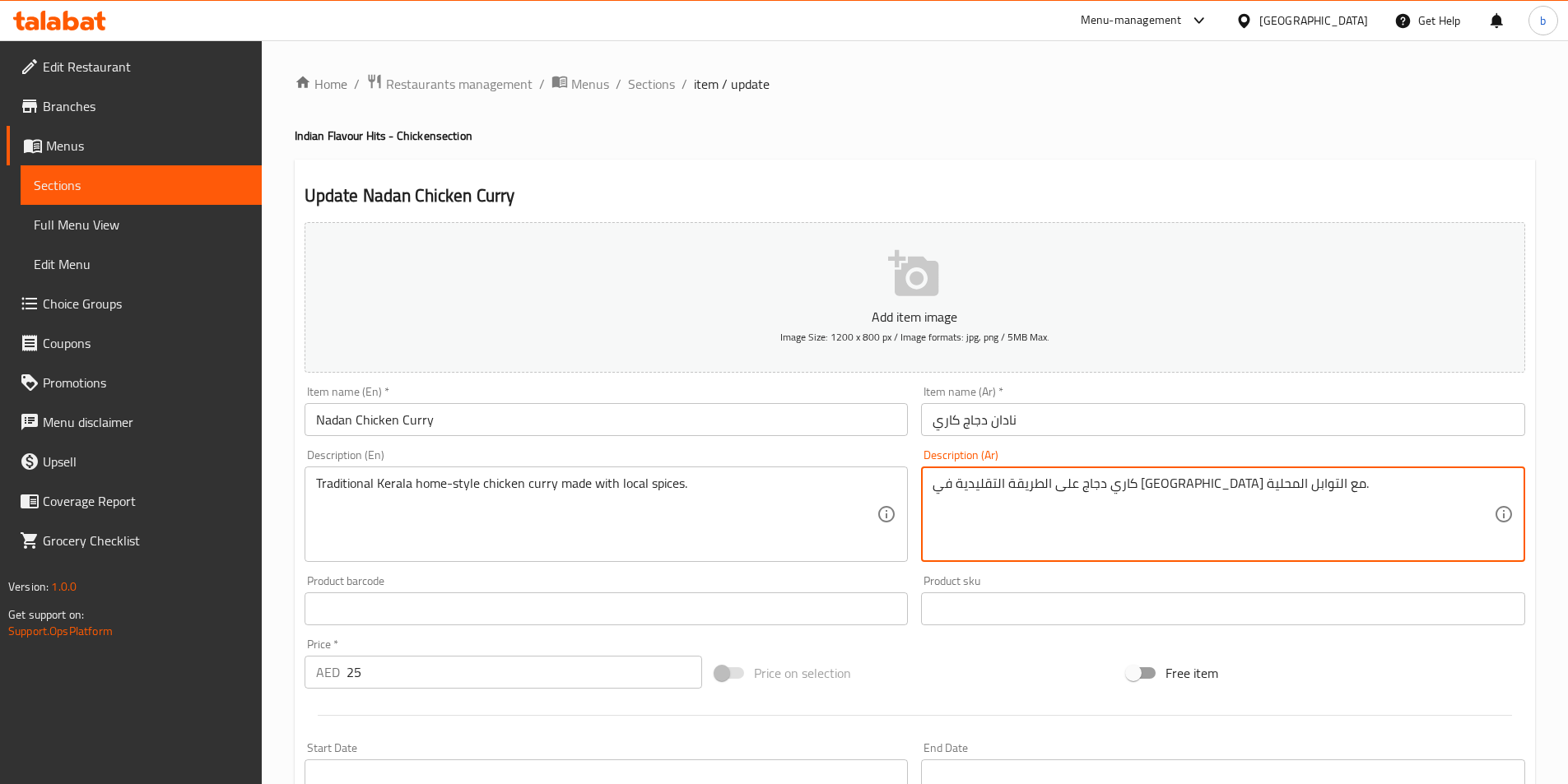
drag, startPoint x: 1090, startPoint y: 485, endPoint x: 1139, endPoint y: 485, distance: 49.0
click at [1213, 488] on textarea "كاري دجاج على الطريقة التقليدية في كيرالا مع التوابل المحلية." at bounding box center [1213, 515] width 562 height 79
paste textarea "التقليدية"
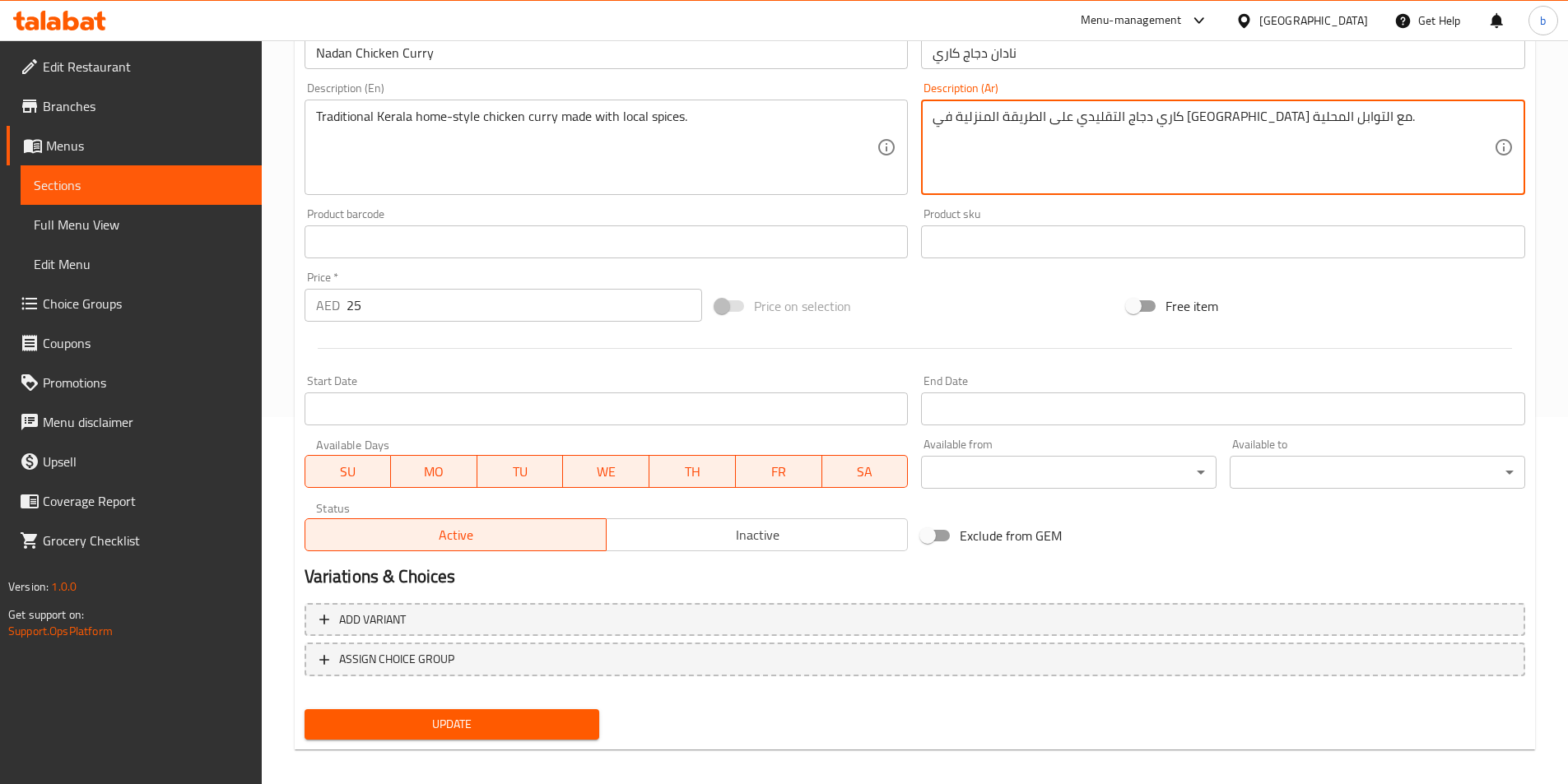
scroll to position [379, 0]
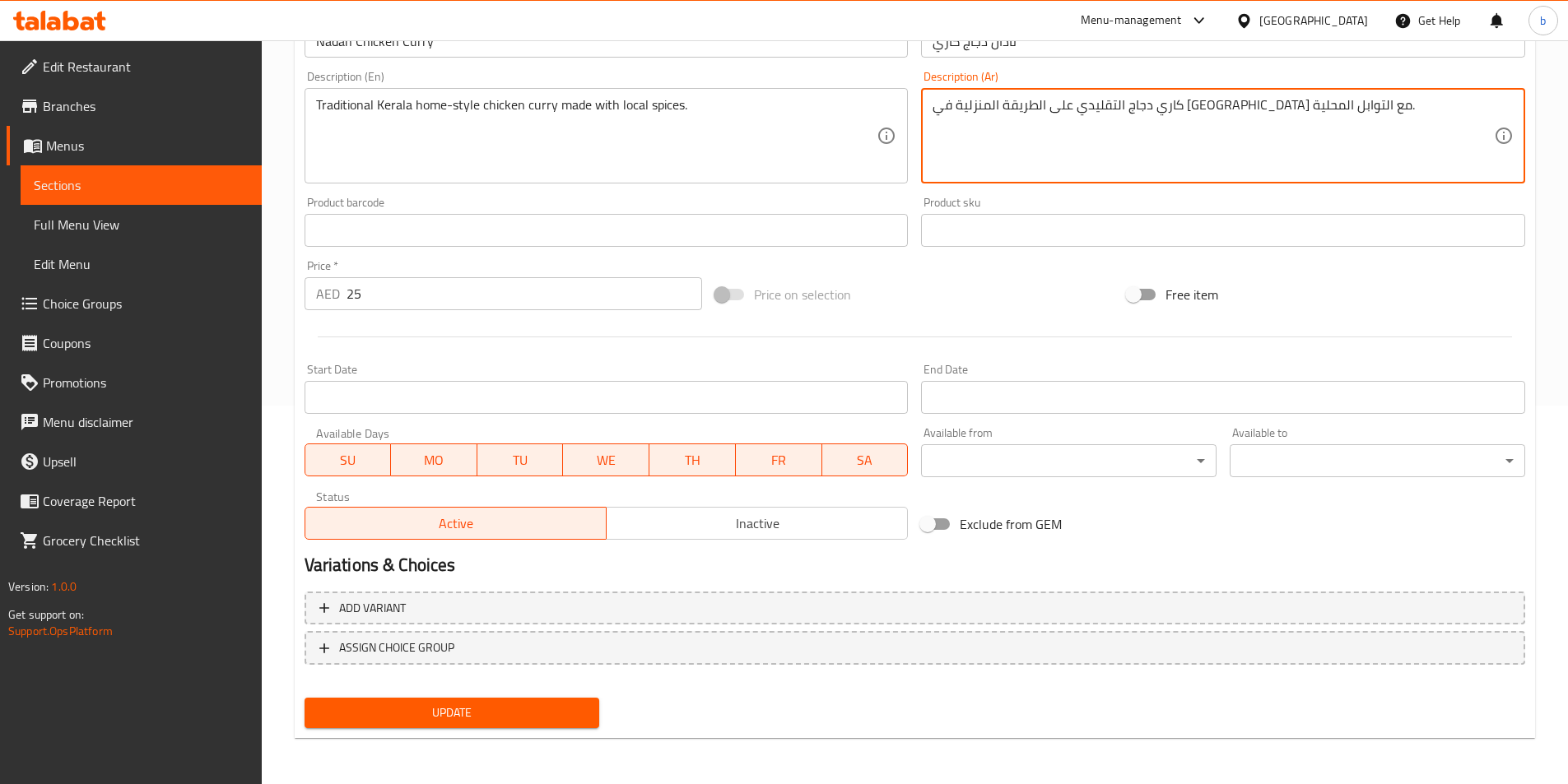
type textarea "كاري دجاج التقليدي على الطريقة المنزلية في [GEOGRAPHIC_DATA] مع التوابل المحلية."
click at [450, 709] on span "Update" at bounding box center [452, 712] width 269 height 20
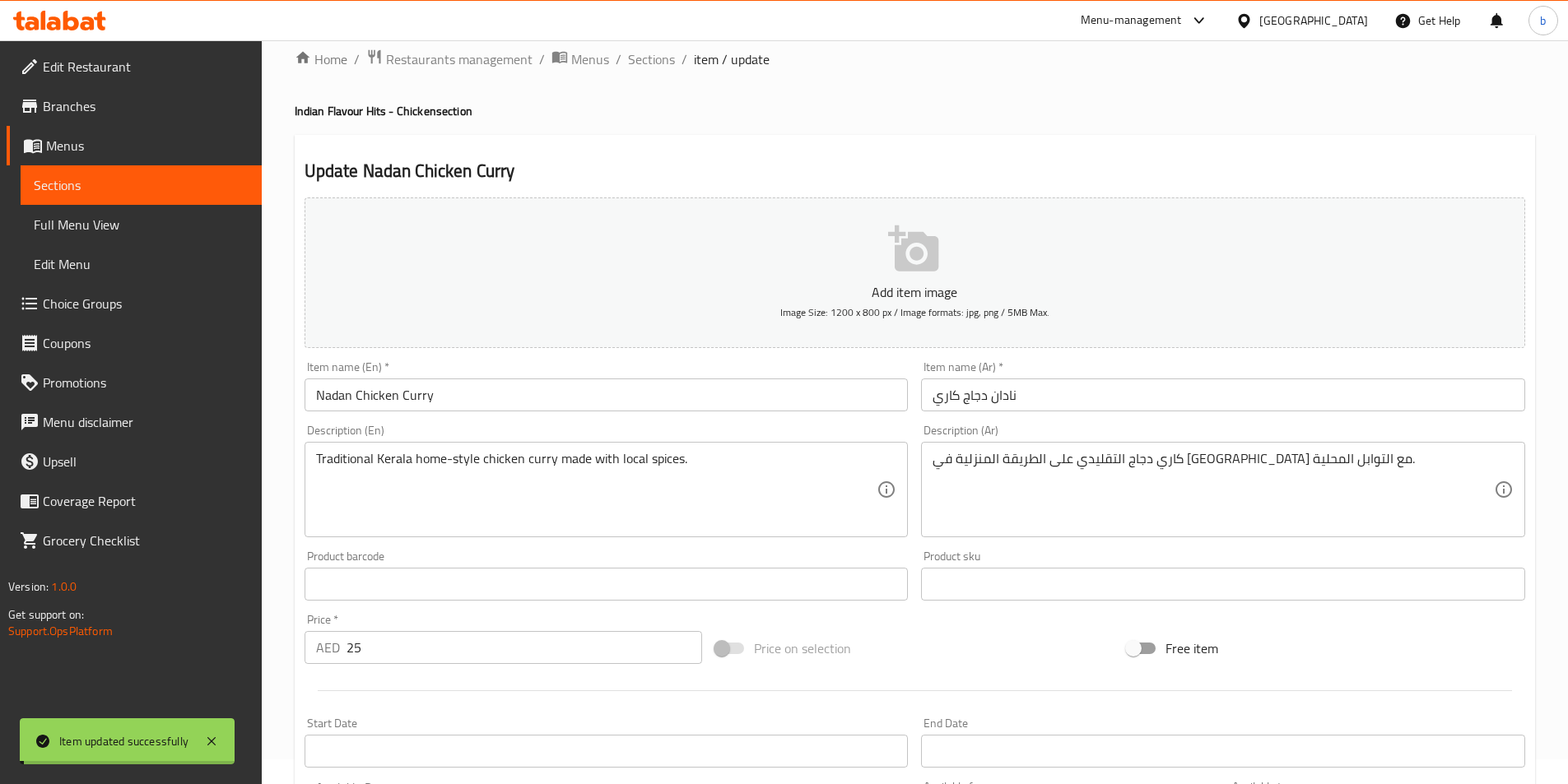
scroll to position [0, 0]
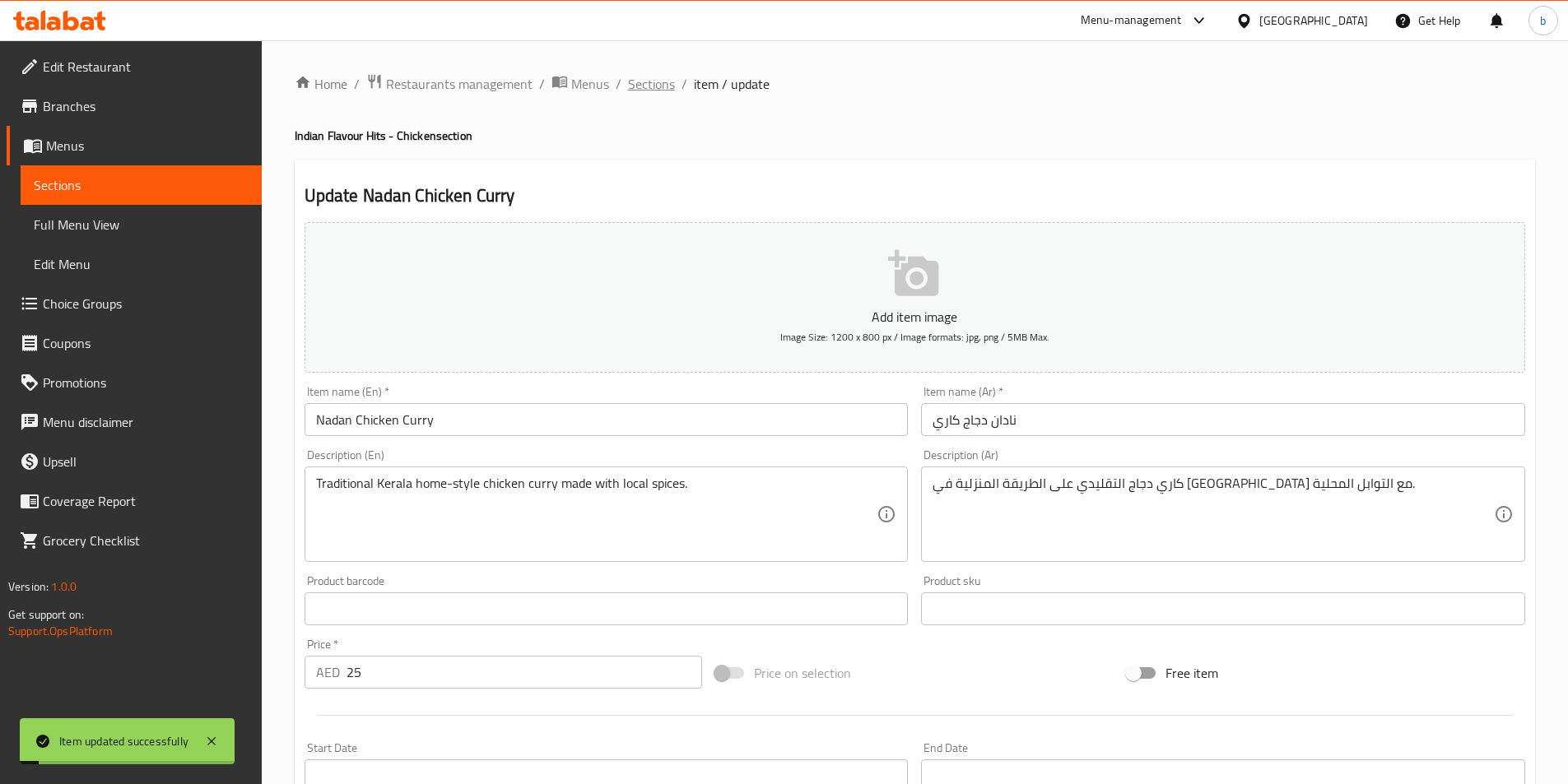
click at [633, 87] on span "Sections" at bounding box center [651, 84] width 47 height 19
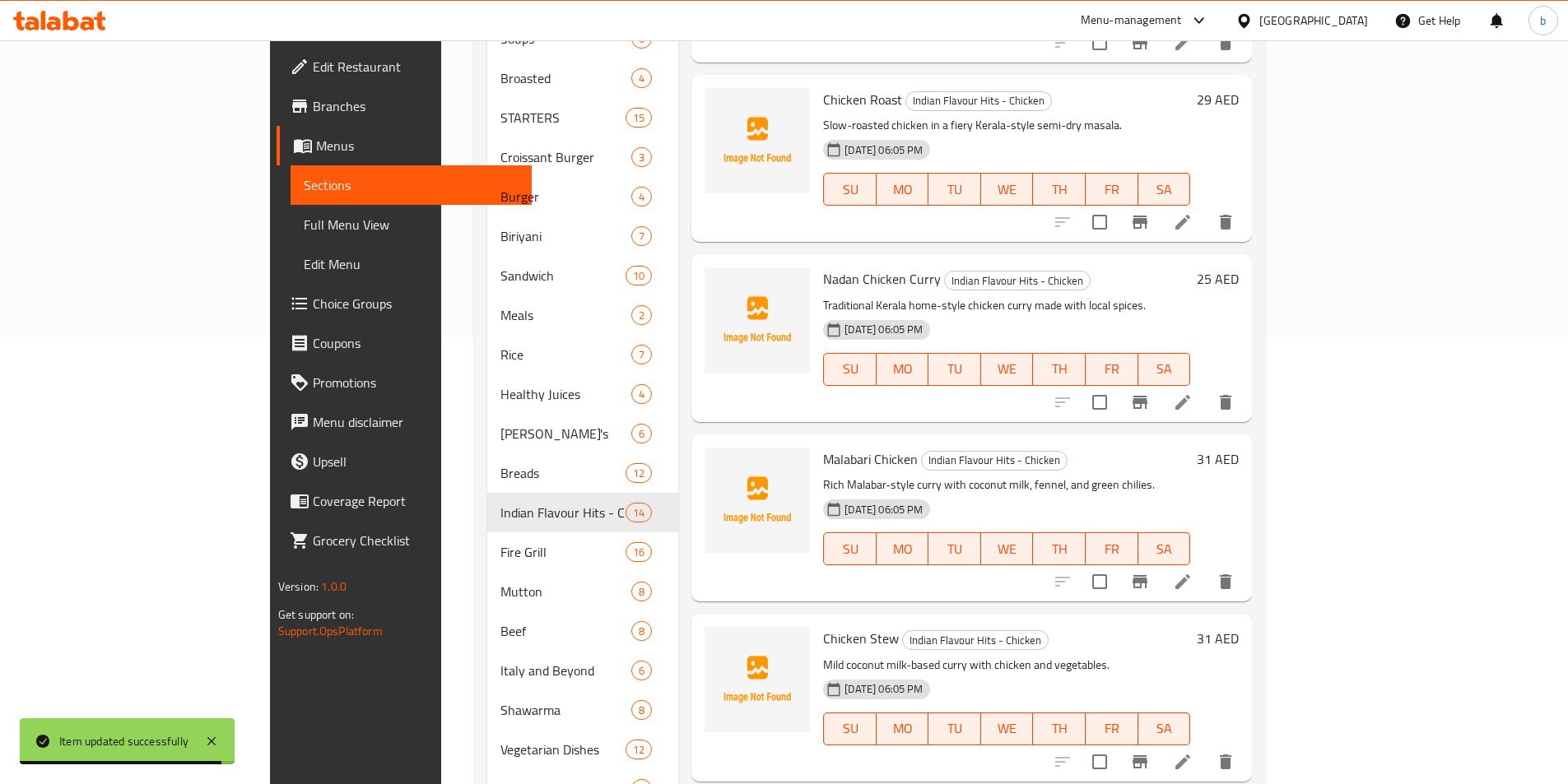
scroll to position [980, 0]
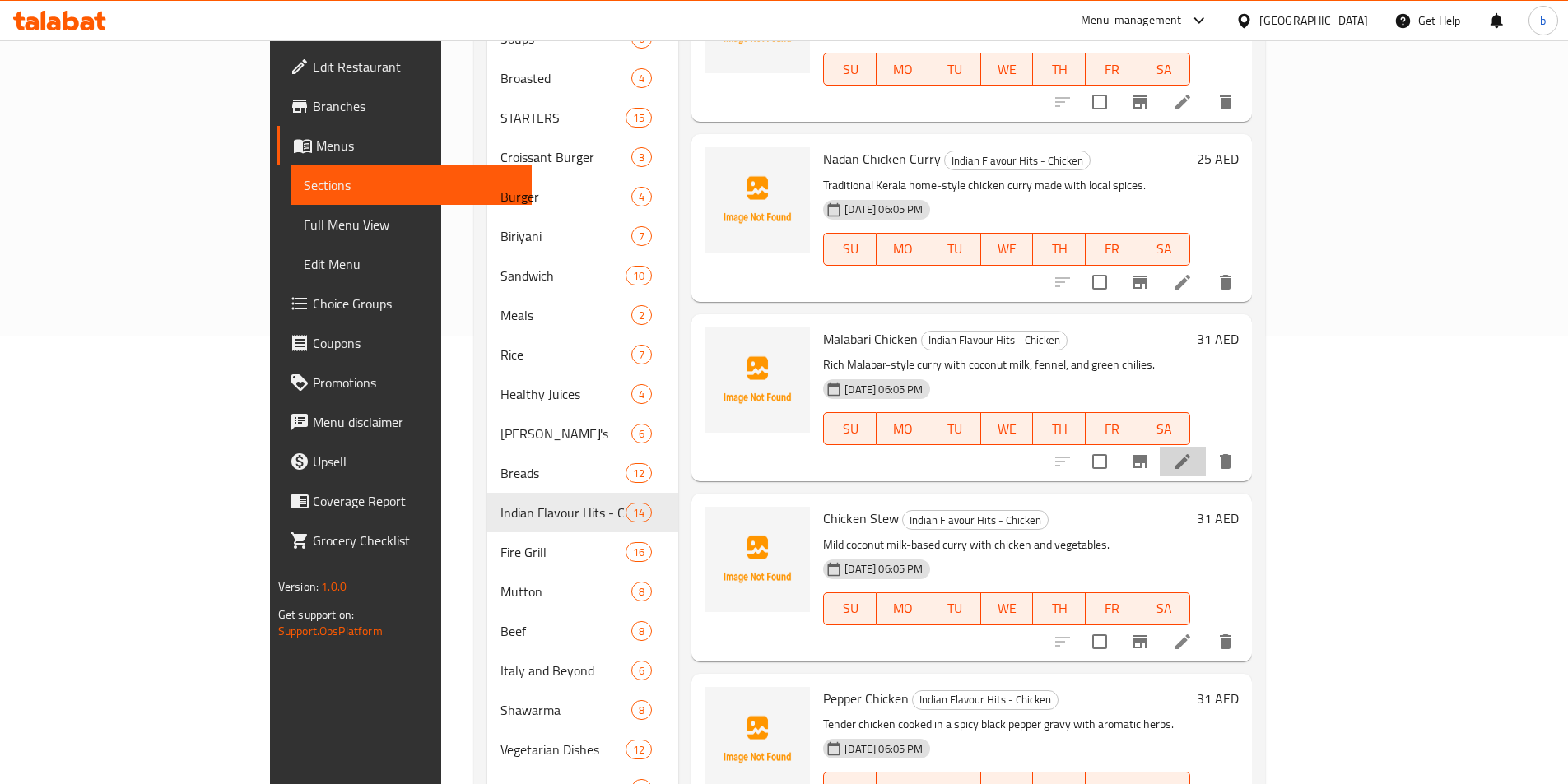
click at [1206, 447] on li at bounding box center [1182, 462] width 46 height 30
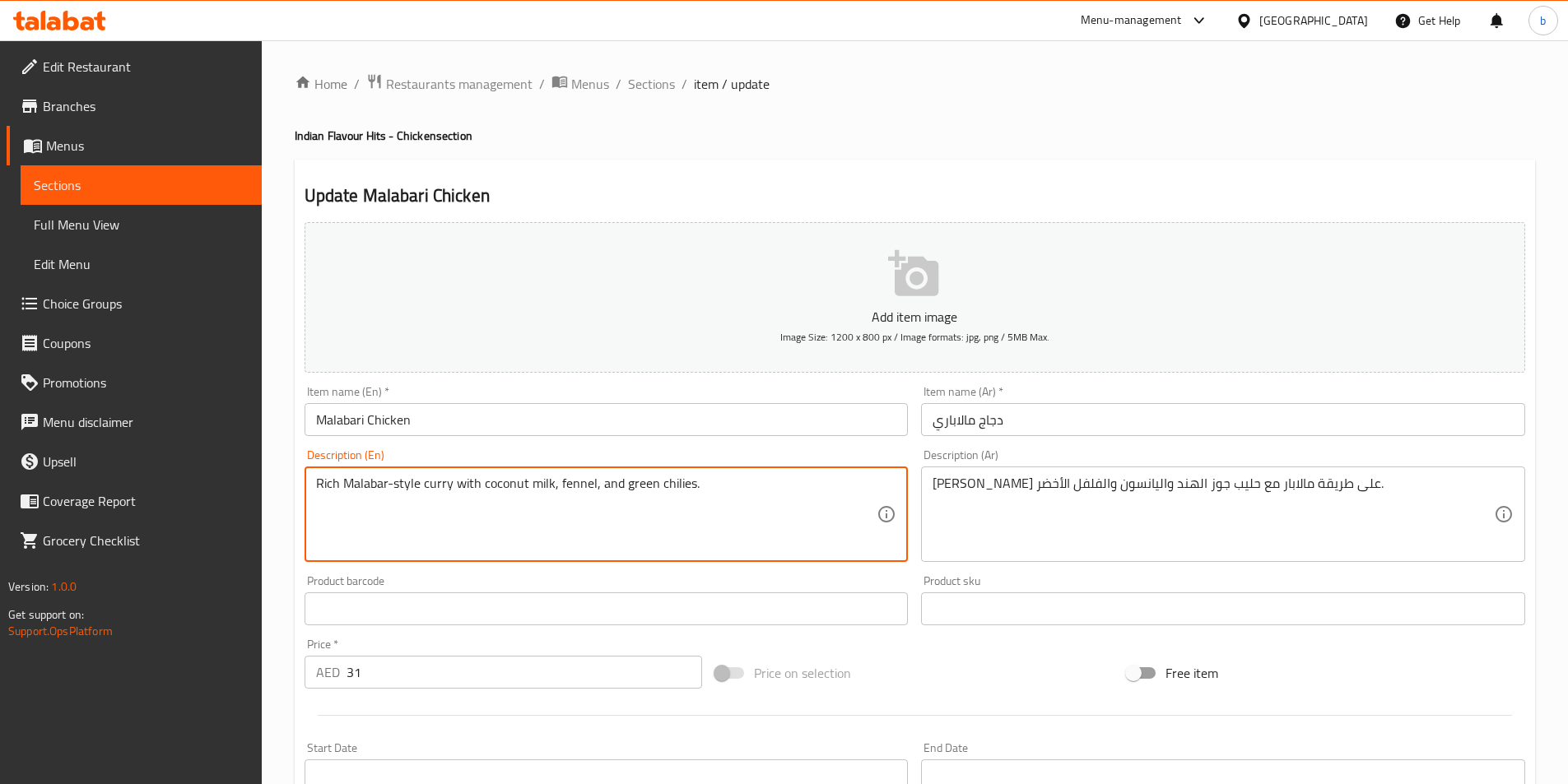
click at [564, 492] on textarea "Rich Malabar-style curry with coconut milk, fennel, and green chilies." at bounding box center [597, 515] width 562 height 79
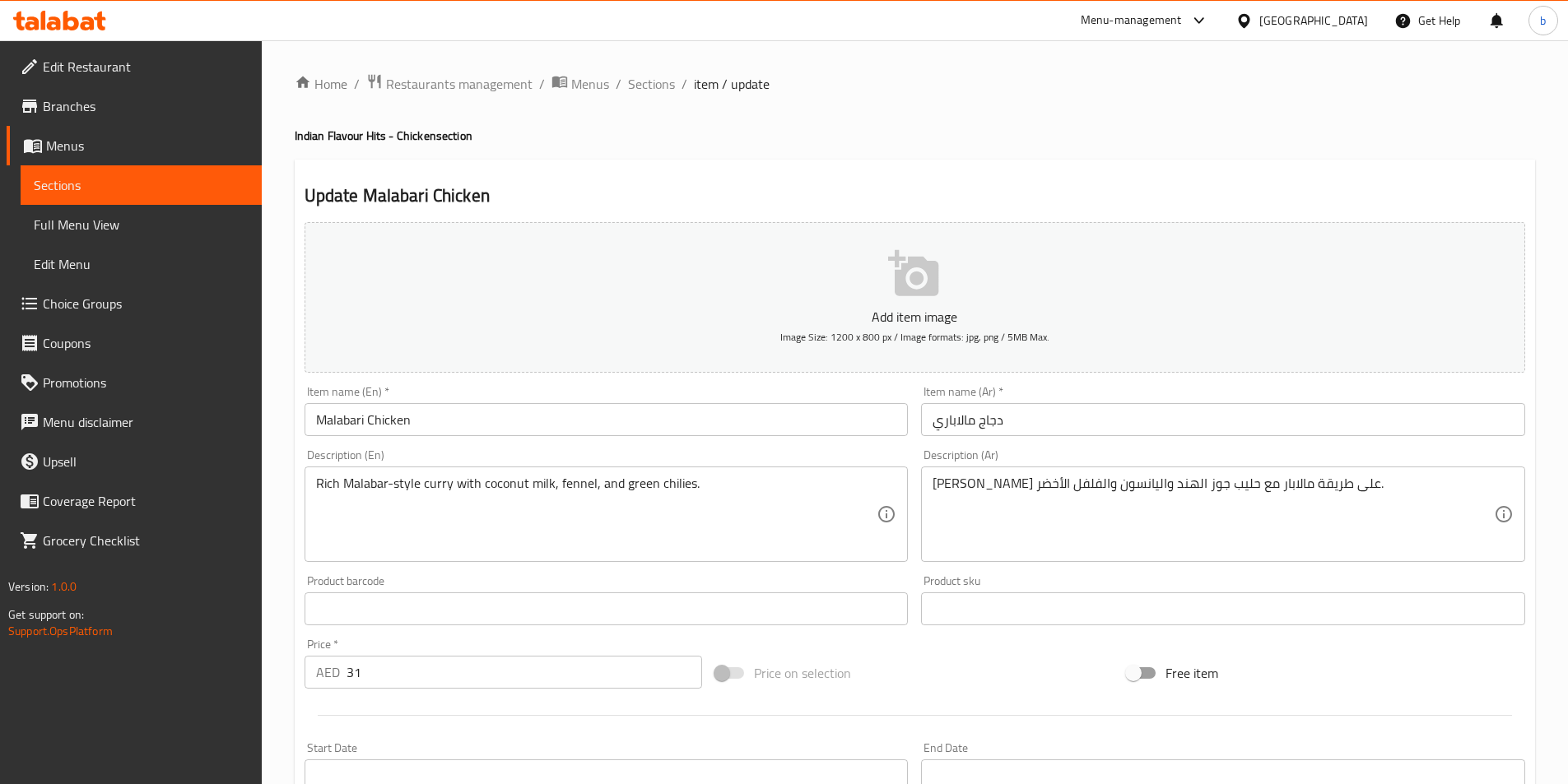
click at [599, 480] on textarea "Rich Malabar-style curry with coconut milk, fennel, and green chilies." at bounding box center [597, 515] width 562 height 79
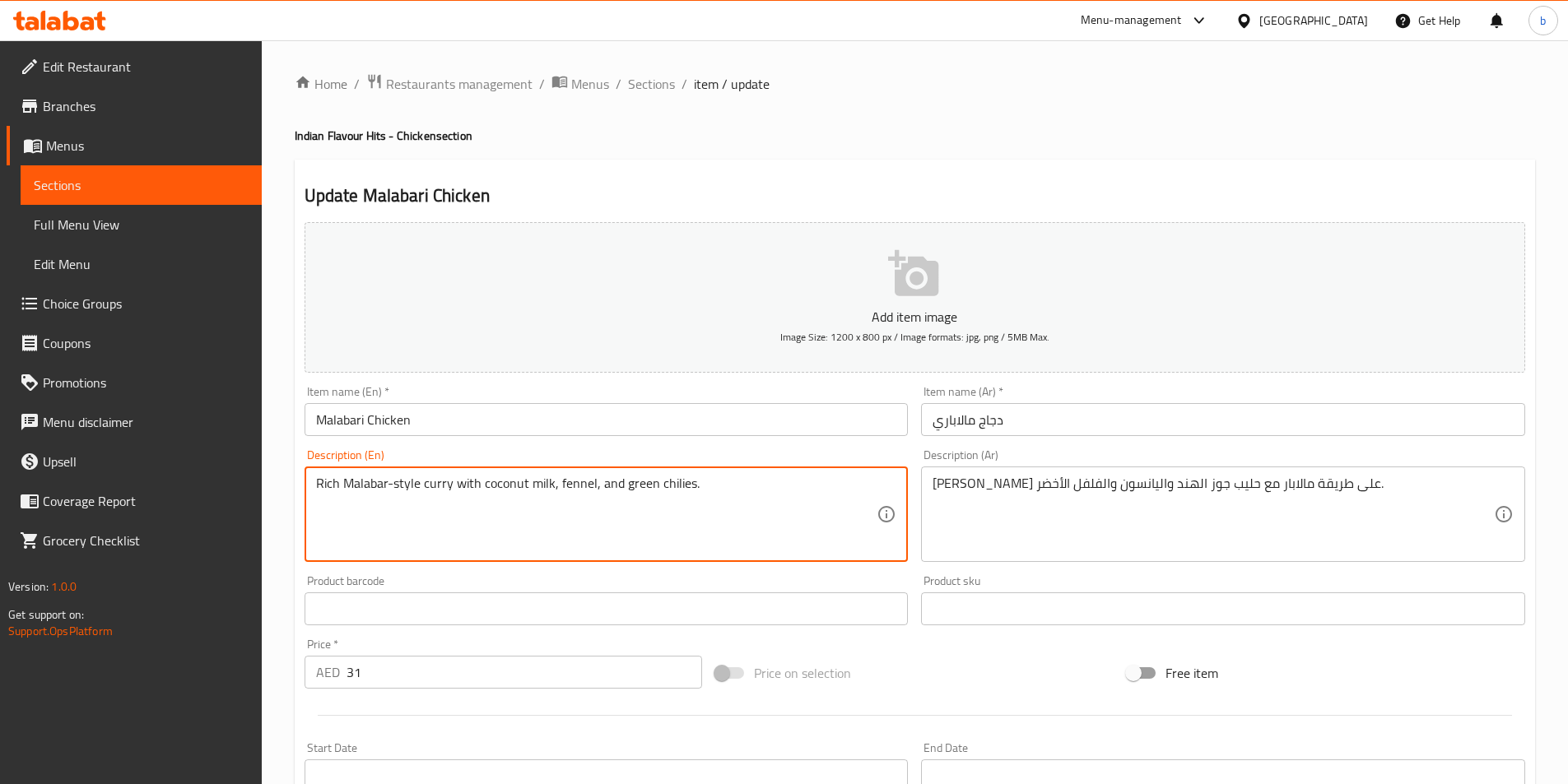
click at [586, 482] on textarea "Rich Malabar-style curry with coconut milk, fennel, and green chilies." at bounding box center [597, 515] width 562 height 79
click at [584, 482] on textarea "Rich Malabar-style curry with coconut milk, fennel, and green chilies." at bounding box center [597, 515] width 562 height 79
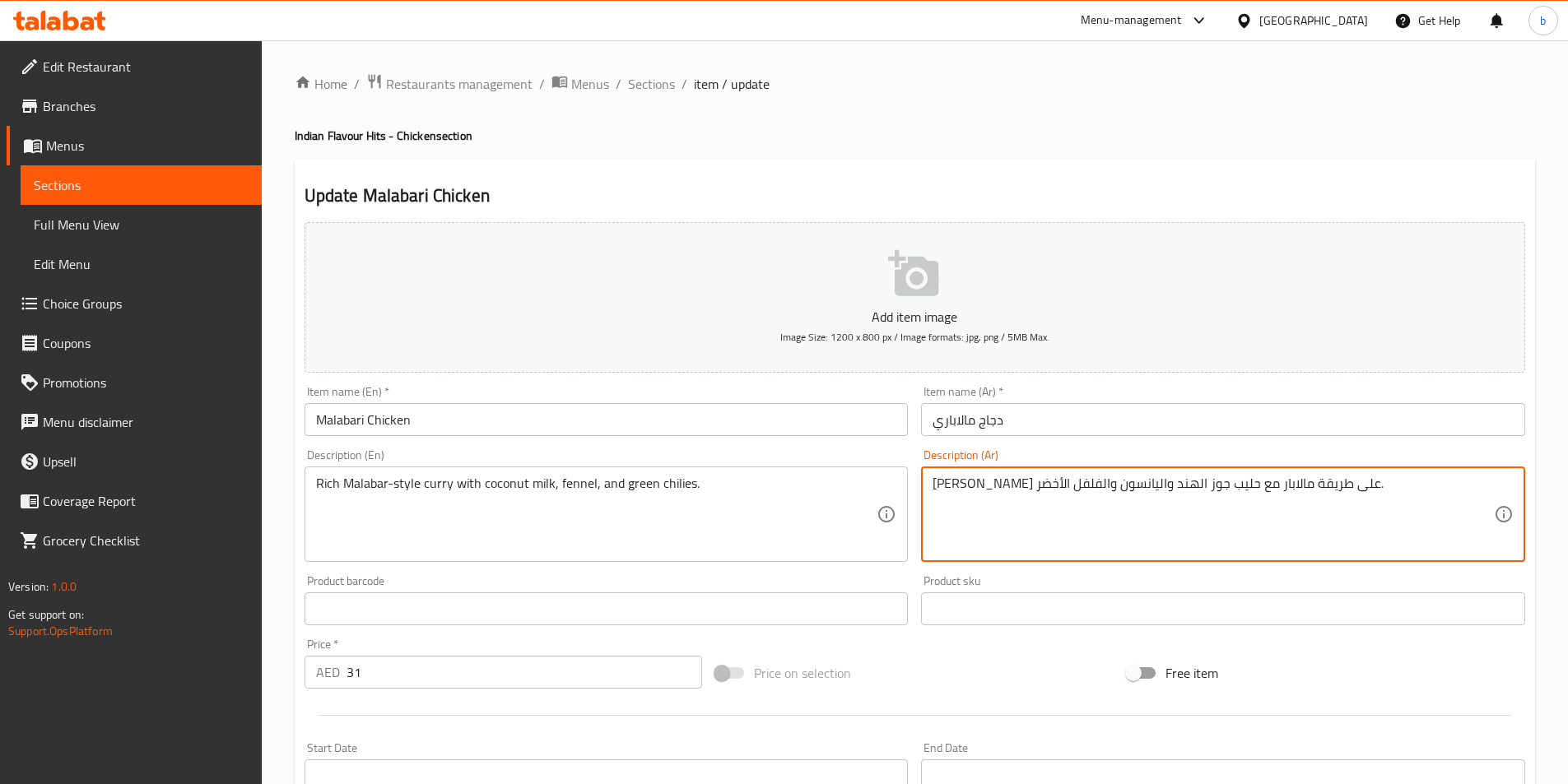
click at [1050, 484] on textarea "كاري غني على طريقة مالابار مع حليب جوز الهند واليانسون والفلفل الأخضر." at bounding box center [1213, 515] width 562 height 79
click at [1029, 492] on textarea "كاري غني على طريقة مالابار مع حليب جوز الهند واليانسون والفلفل الأخضر." at bounding box center [1213, 515] width 562 height 79
click at [1020, 490] on textarea "كاري غني على طريقة مالابار مع حليب جوز الهند واليانسون والفلفل الأخضر." at bounding box center [1213, 515] width 562 height 79
drag, startPoint x: 1015, startPoint y: 485, endPoint x: 1062, endPoint y: 484, distance: 47.0
click at [1062, 484] on textarea "كاري غني على طريقة مالابار مع حليب جوز الهند واليانسون والفلفل الأخضر." at bounding box center [1213, 515] width 562 height 79
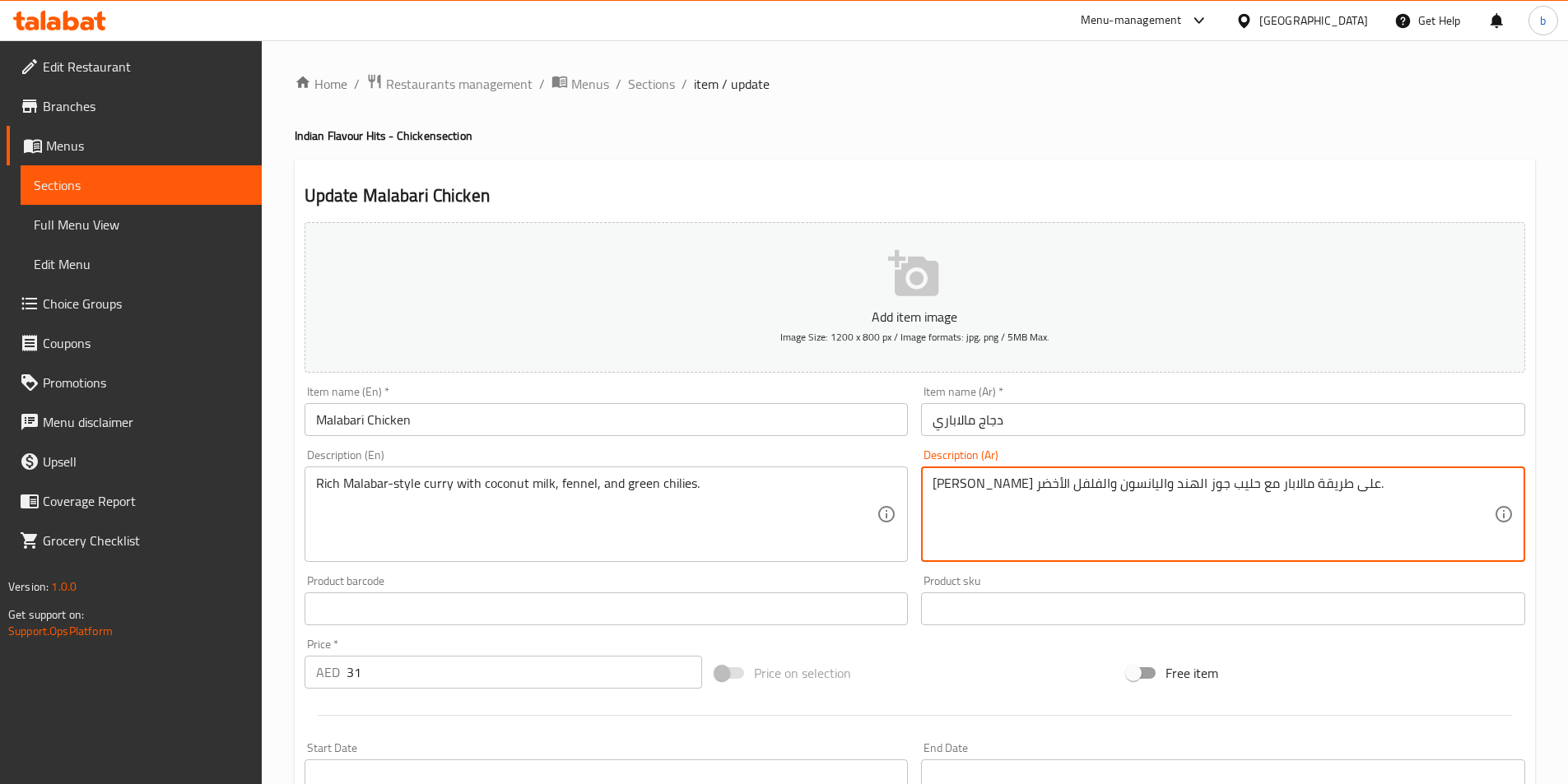
paste textarea "مر"
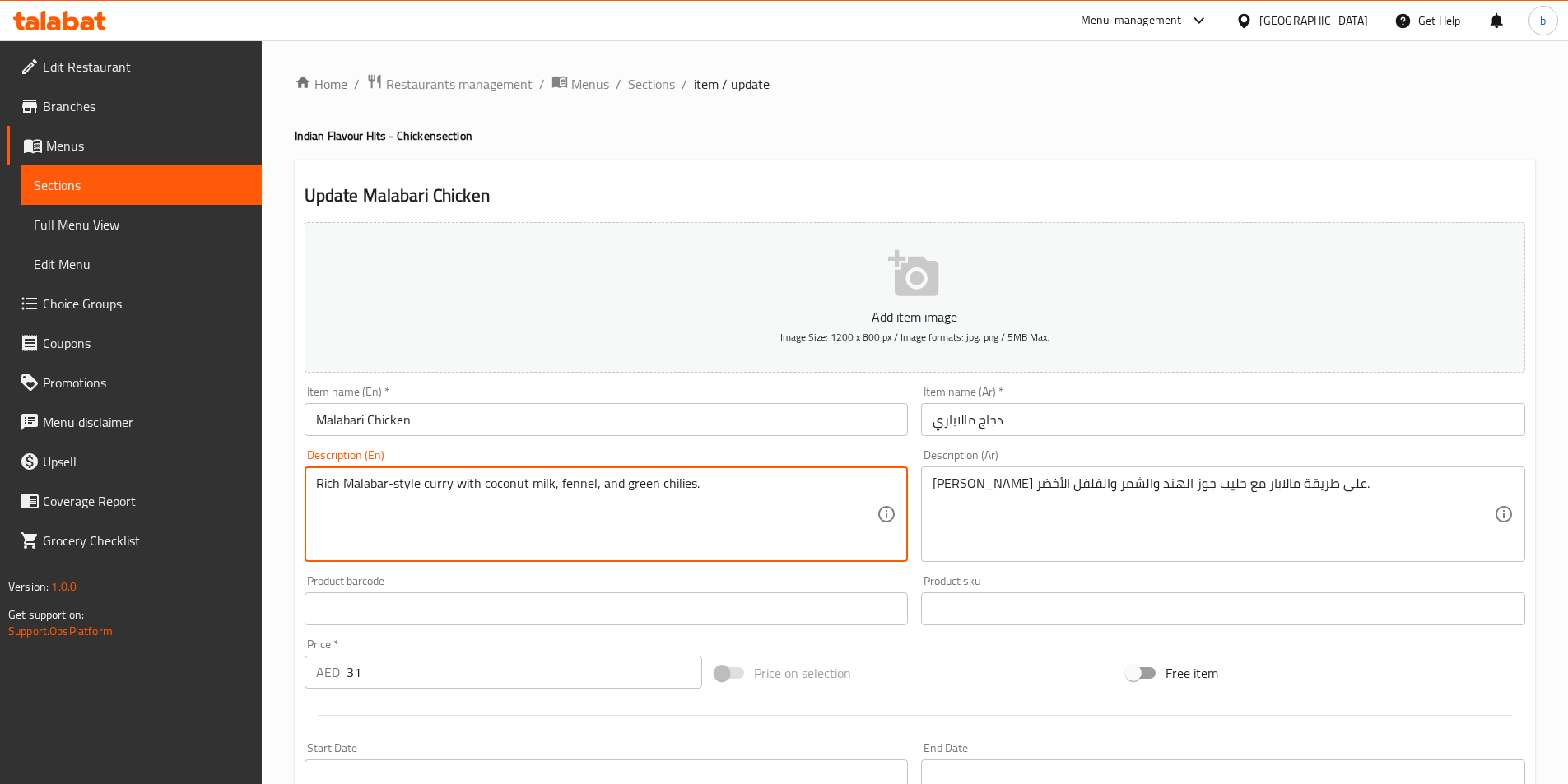
drag, startPoint x: 686, startPoint y: 491, endPoint x: 652, endPoint y: 493, distance: 34.1
click at [690, 484] on textarea "Rich Malabar-style curry with coconut milk, fennel, and green chilies." at bounding box center [597, 515] width 562 height 79
drag, startPoint x: 690, startPoint y: 484, endPoint x: 650, endPoint y: 479, distance: 40.3
click at [650, 479] on textarea "Rich Malabar-style curry with coconut milk, fennel, and green chilies." at bounding box center [597, 515] width 562 height 79
click at [638, 481] on textarea "Rich Malabar-style curry with coconut milk, fennel, and green chilies." at bounding box center [597, 515] width 562 height 79
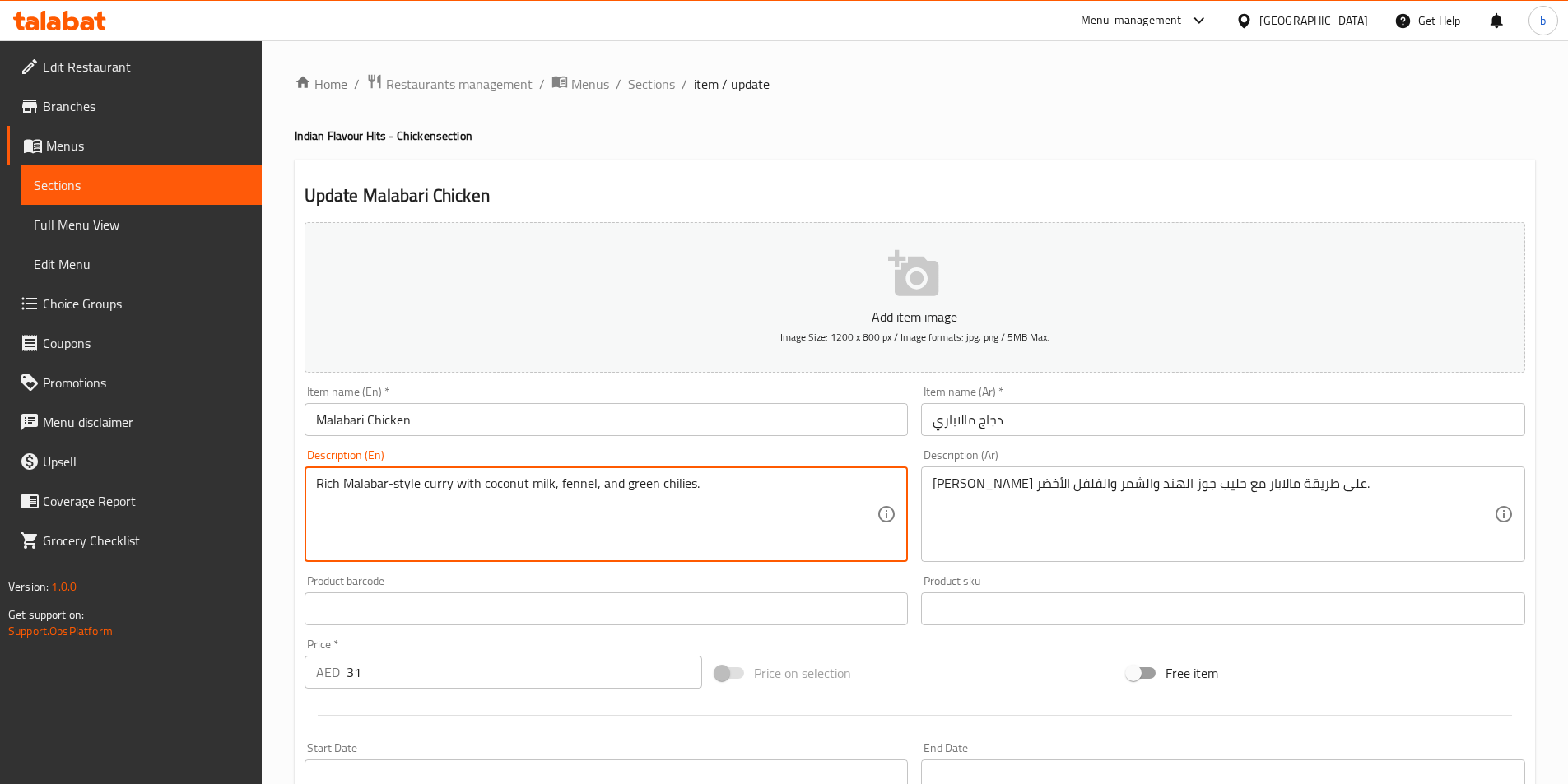
click at [619, 482] on textarea "Rich Malabar-style curry with coconut milk, fennel, and green chilies." at bounding box center [597, 515] width 562 height 79
drag, startPoint x: 621, startPoint y: 483, endPoint x: 689, endPoint y: 494, distance: 68.9
click at [689, 494] on textarea "Rich Malabar-style curry with coconut milk, fennel, and green chilies." at bounding box center [597, 515] width 562 height 79
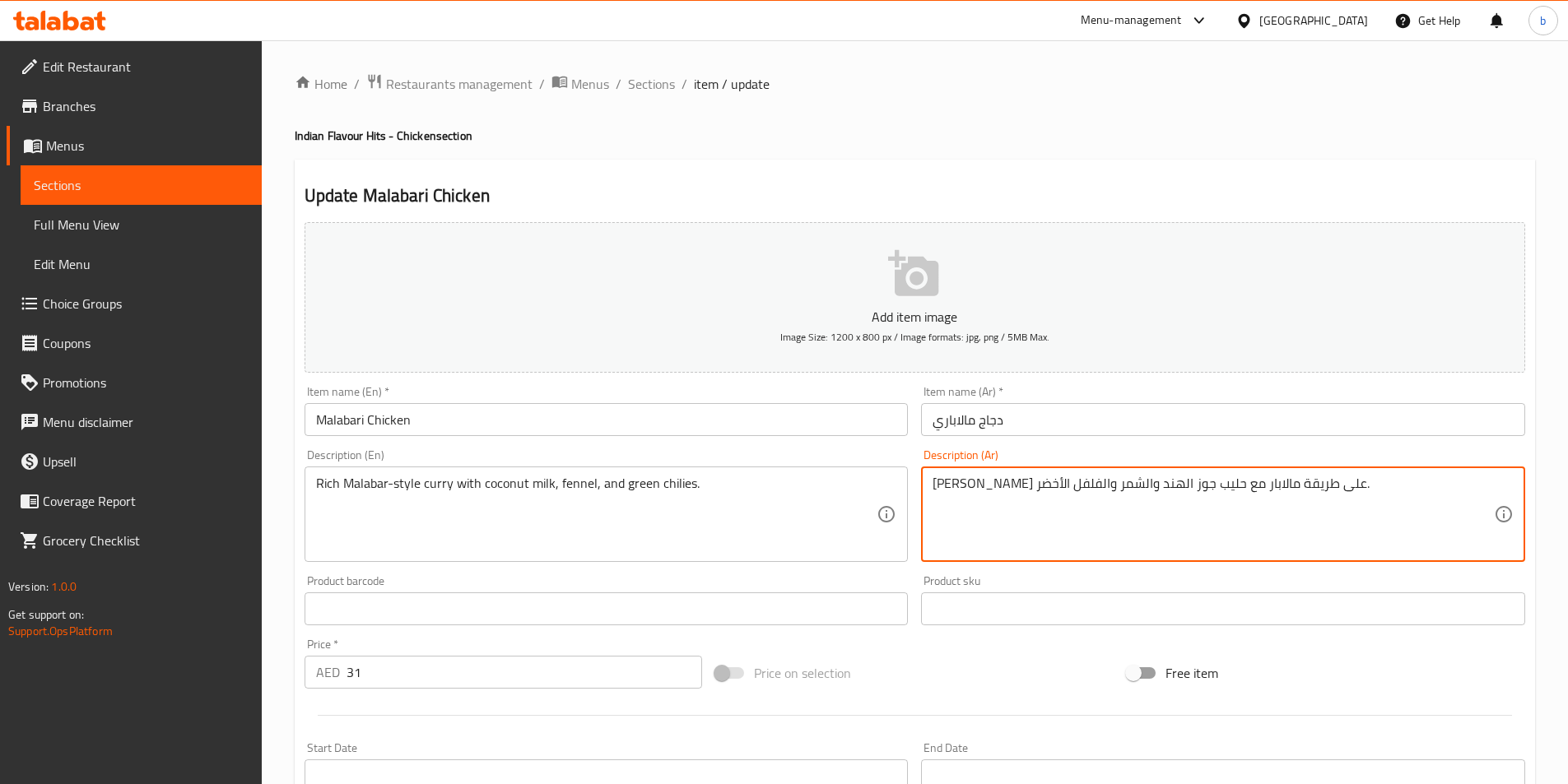
click at [1315, 483] on textarea "كاري غني على طريقة مالابار مع حليب جوز الهند والشمر والفلفل الأخضر." at bounding box center [1213, 515] width 562 height 79
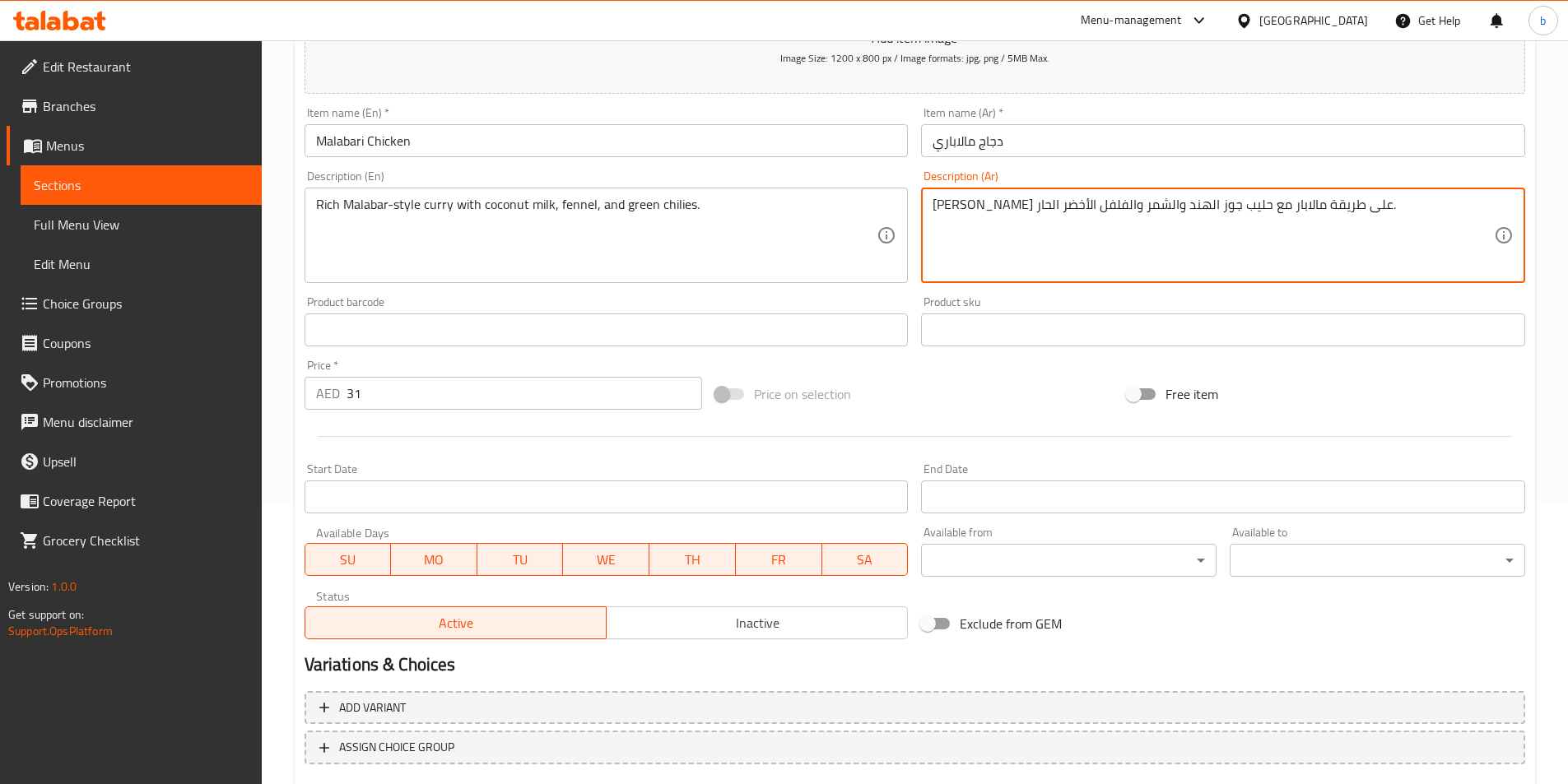
scroll to position [379, 0]
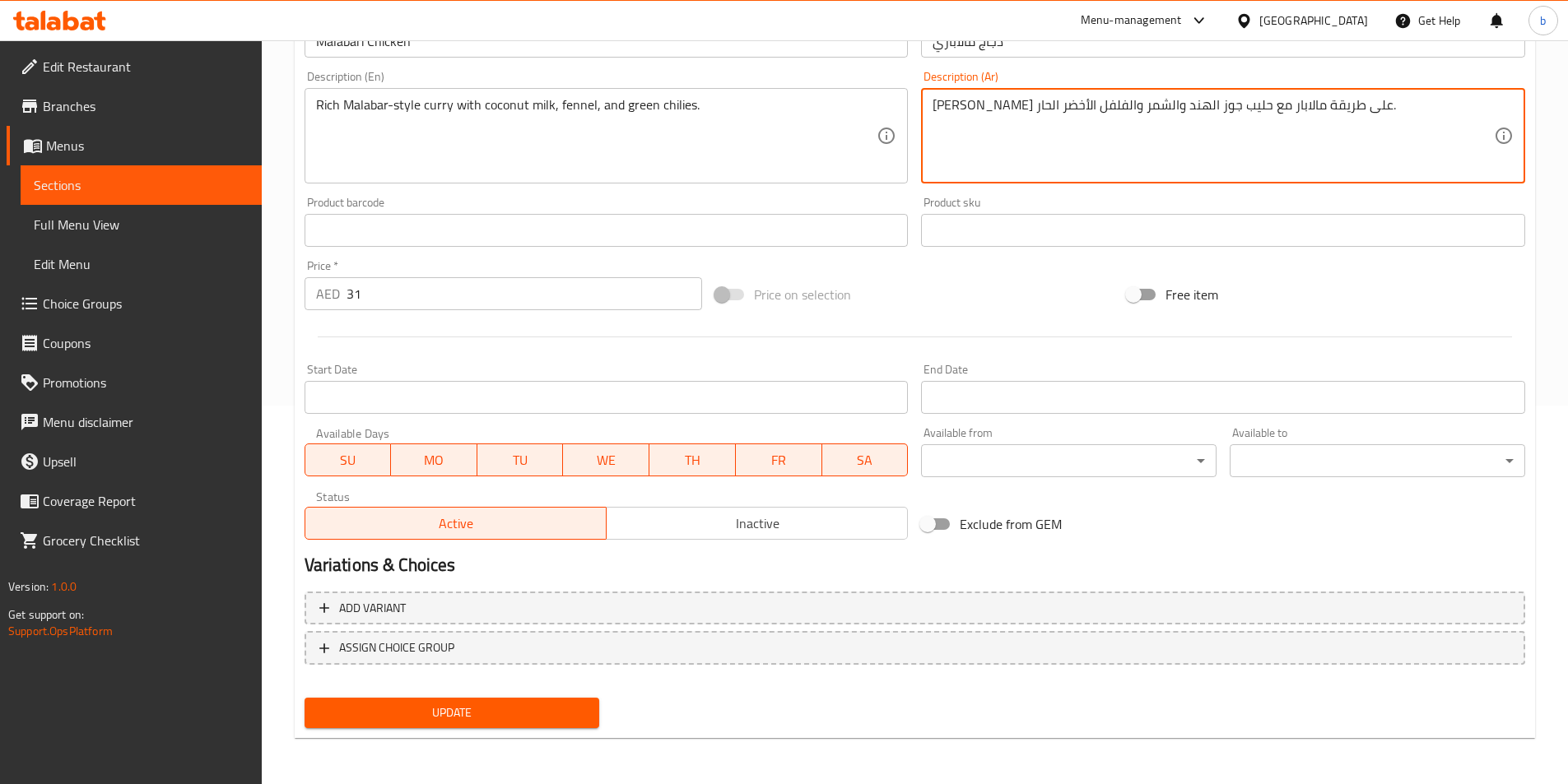
type textarea "[PERSON_NAME] على طريقة مالابار مع حليب جوز الهند والشمر والفلفل الأخضر الحار."
click at [490, 710] on span "Update" at bounding box center [452, 712] width 269 height 20
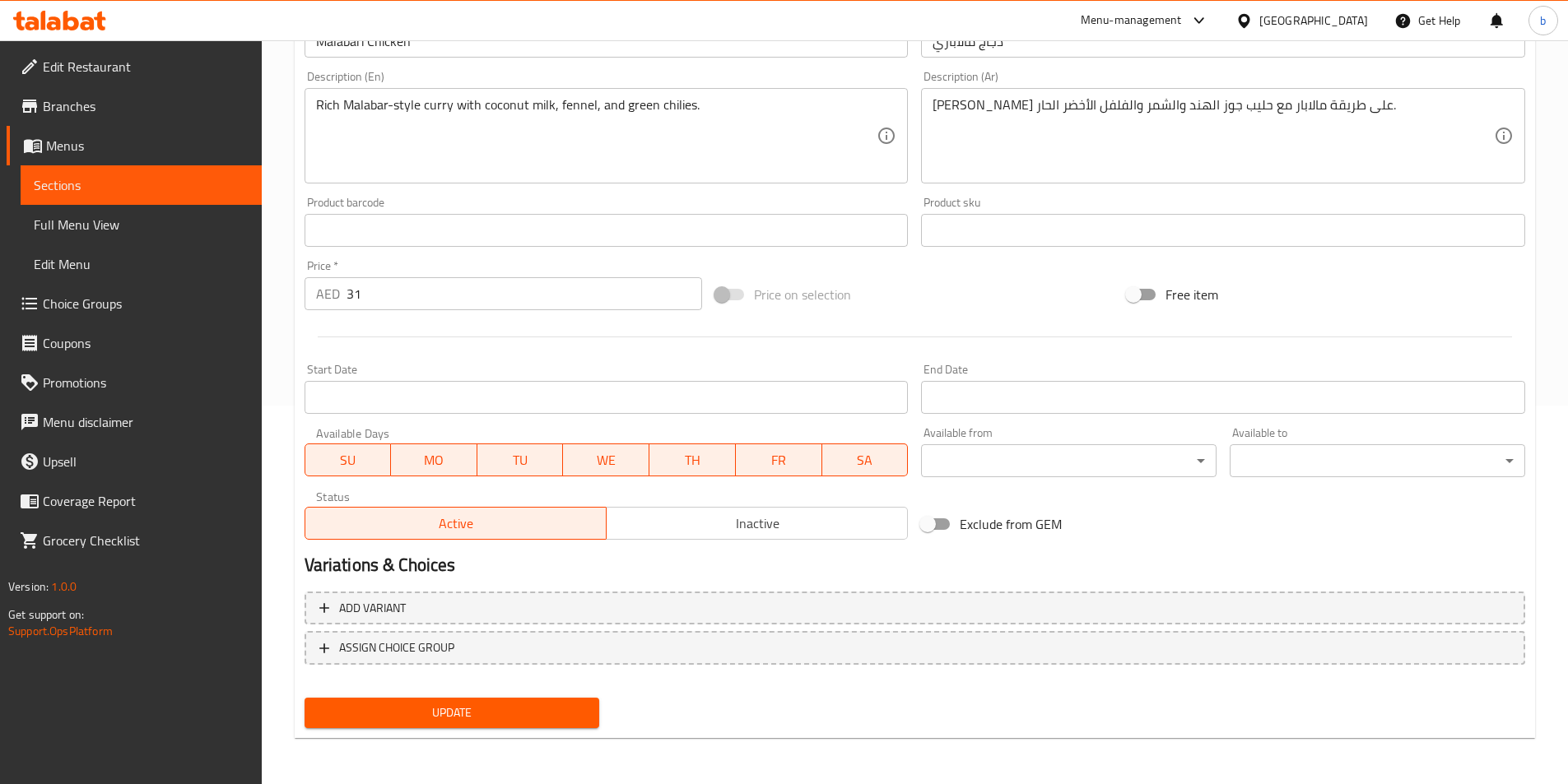
click at [496, 732] on div "Update" at bounding box center [452, 712] width 309 height 43
click at [500, 722] on span "Update" at bounding box center [452, 712] width 269 height 20
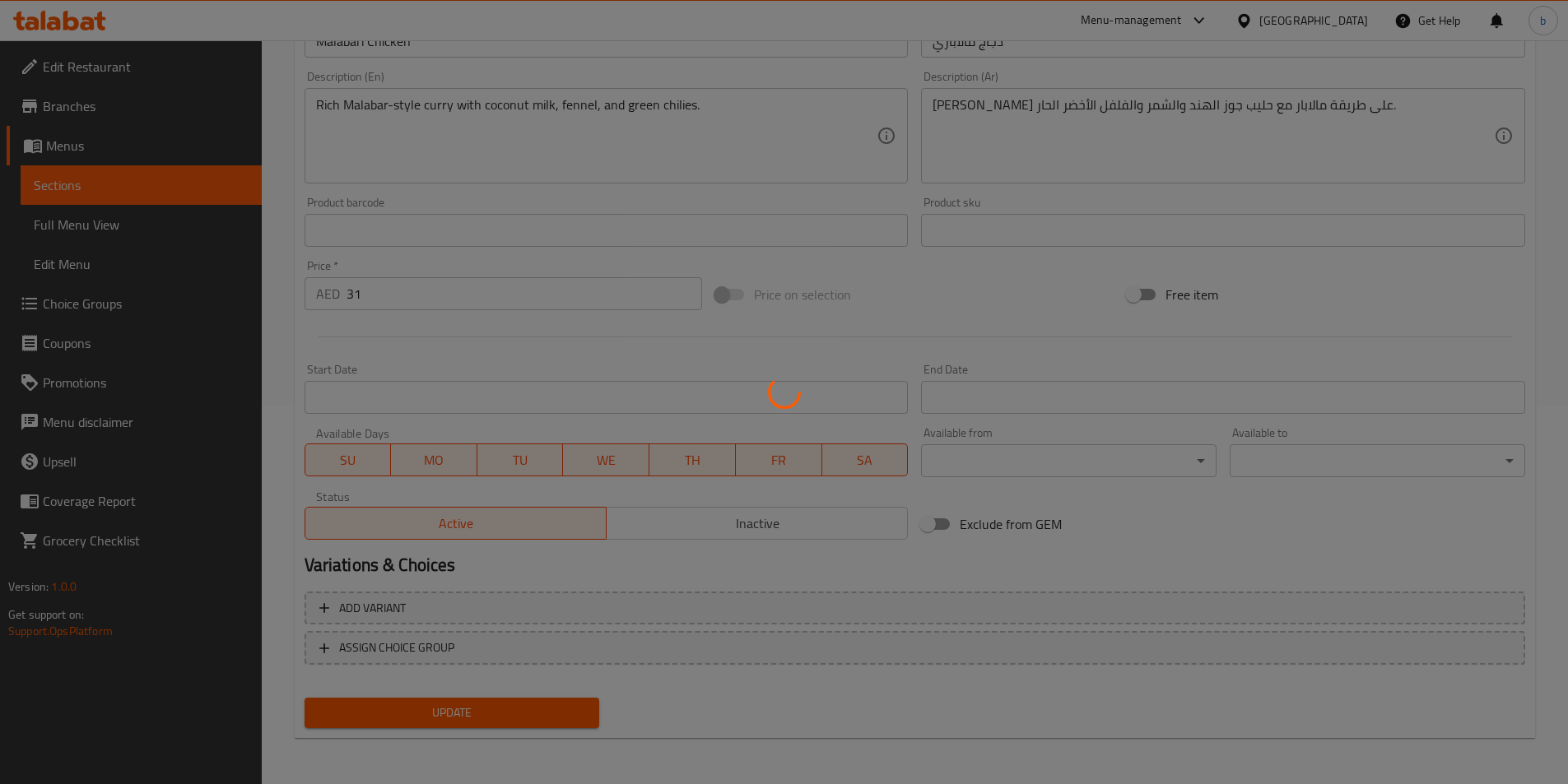
scroll to position [0, 0]
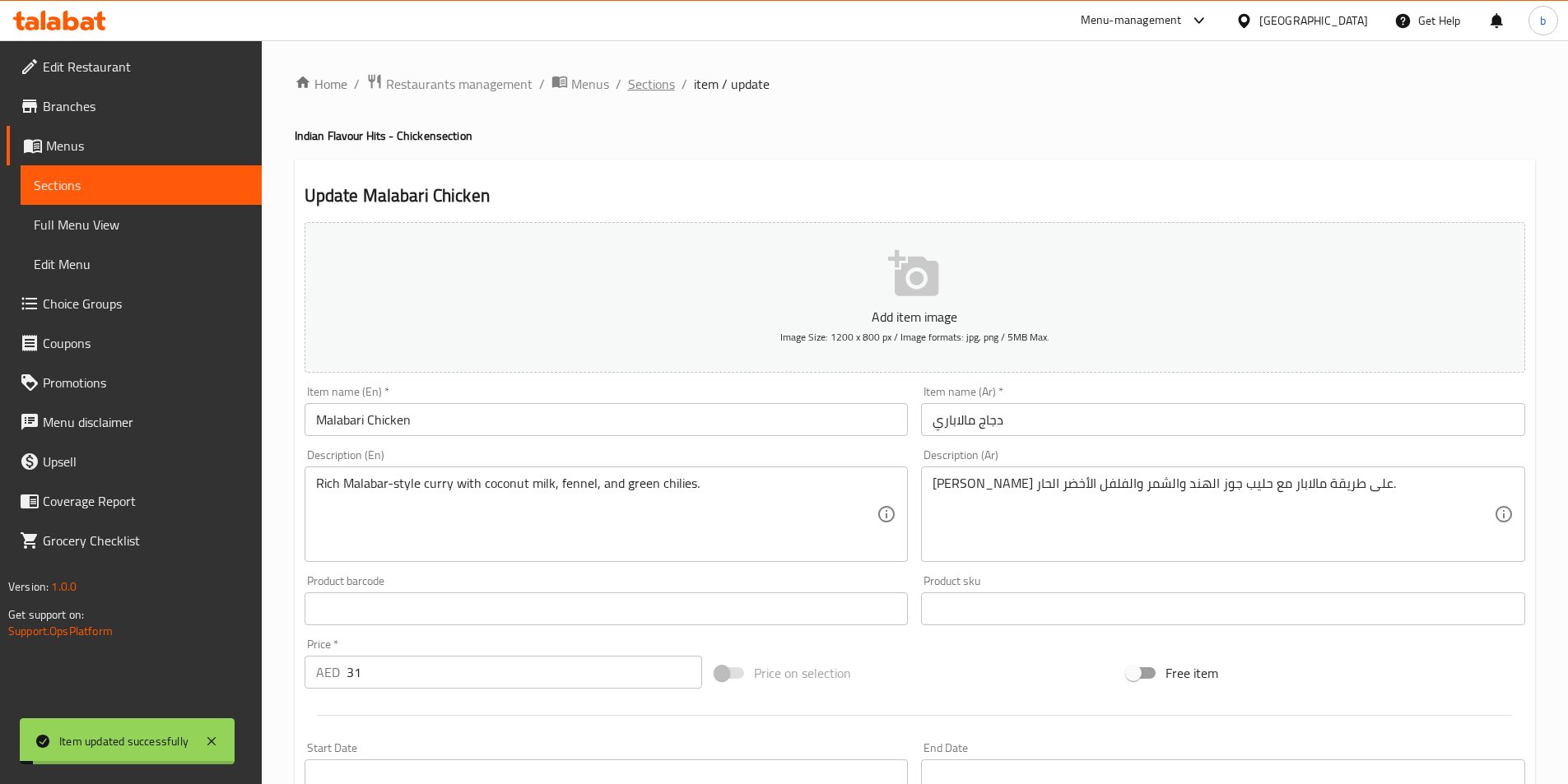
click at [644, 87] on span "Sections" at bounding box center [651, 84] width 47 height 19
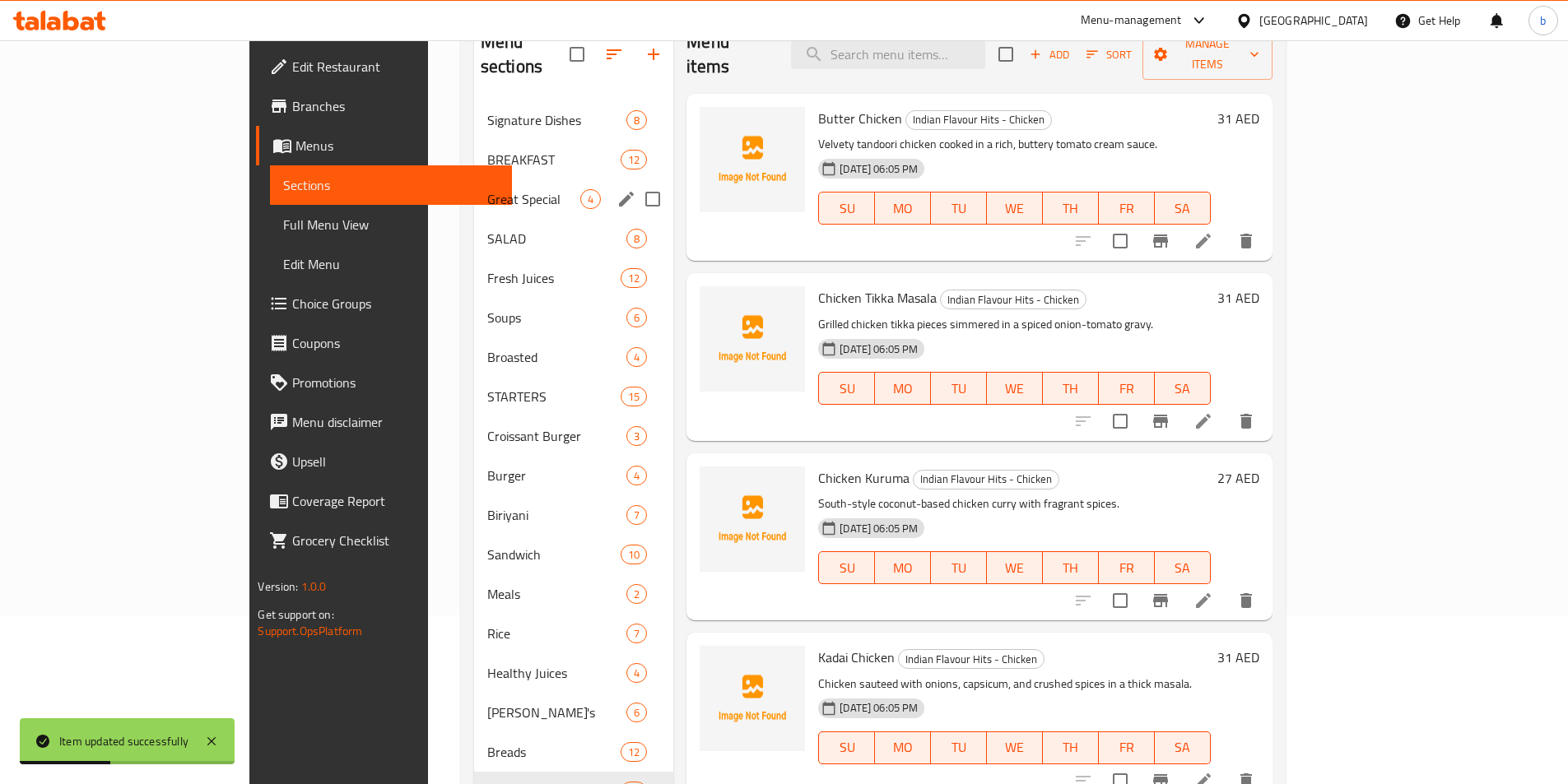
scroll to position [164, 0]
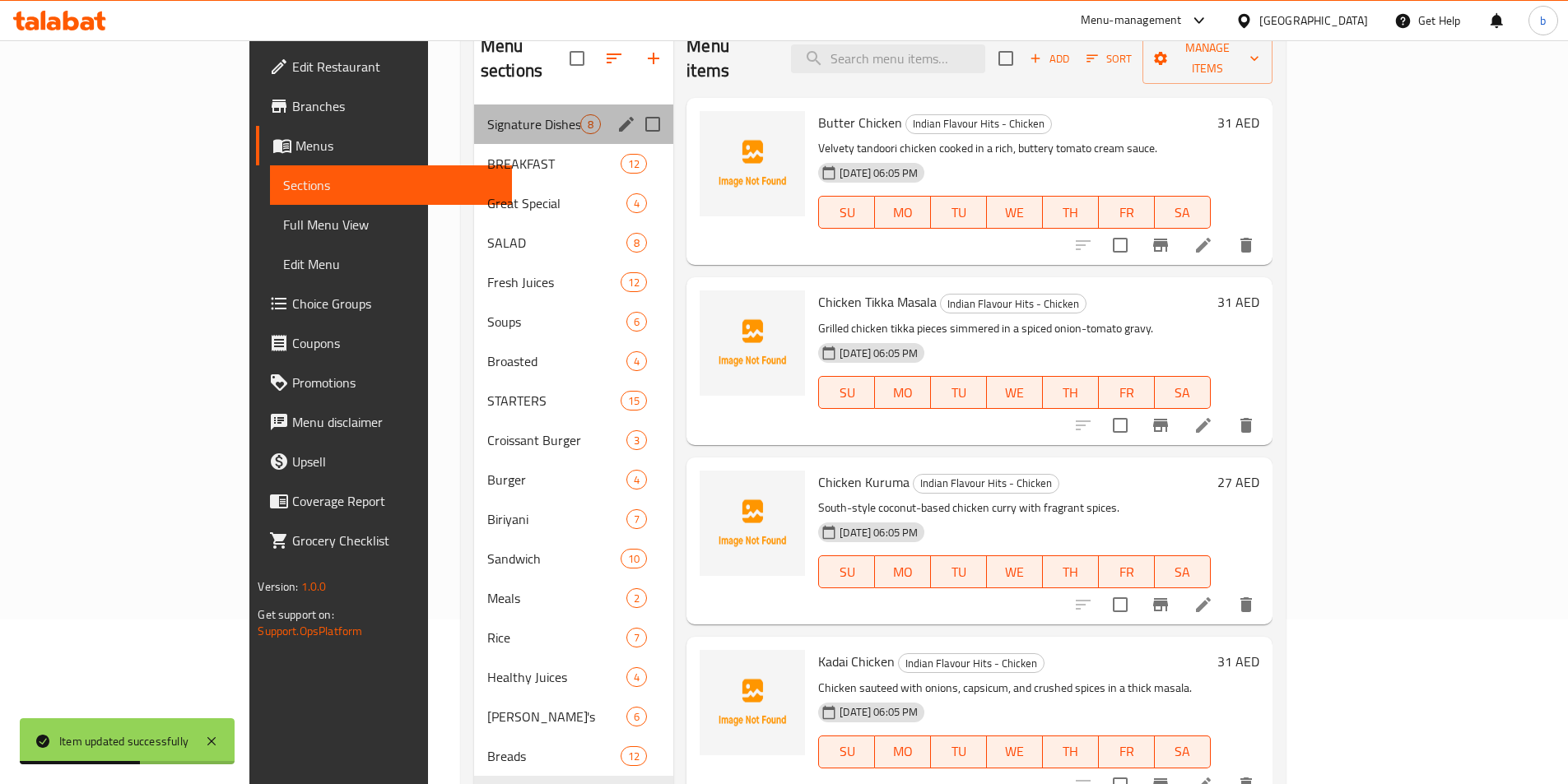
click at [474, 104] on div "Signature Dishes 8" at bounding box center [574, 124] width 200 height 40
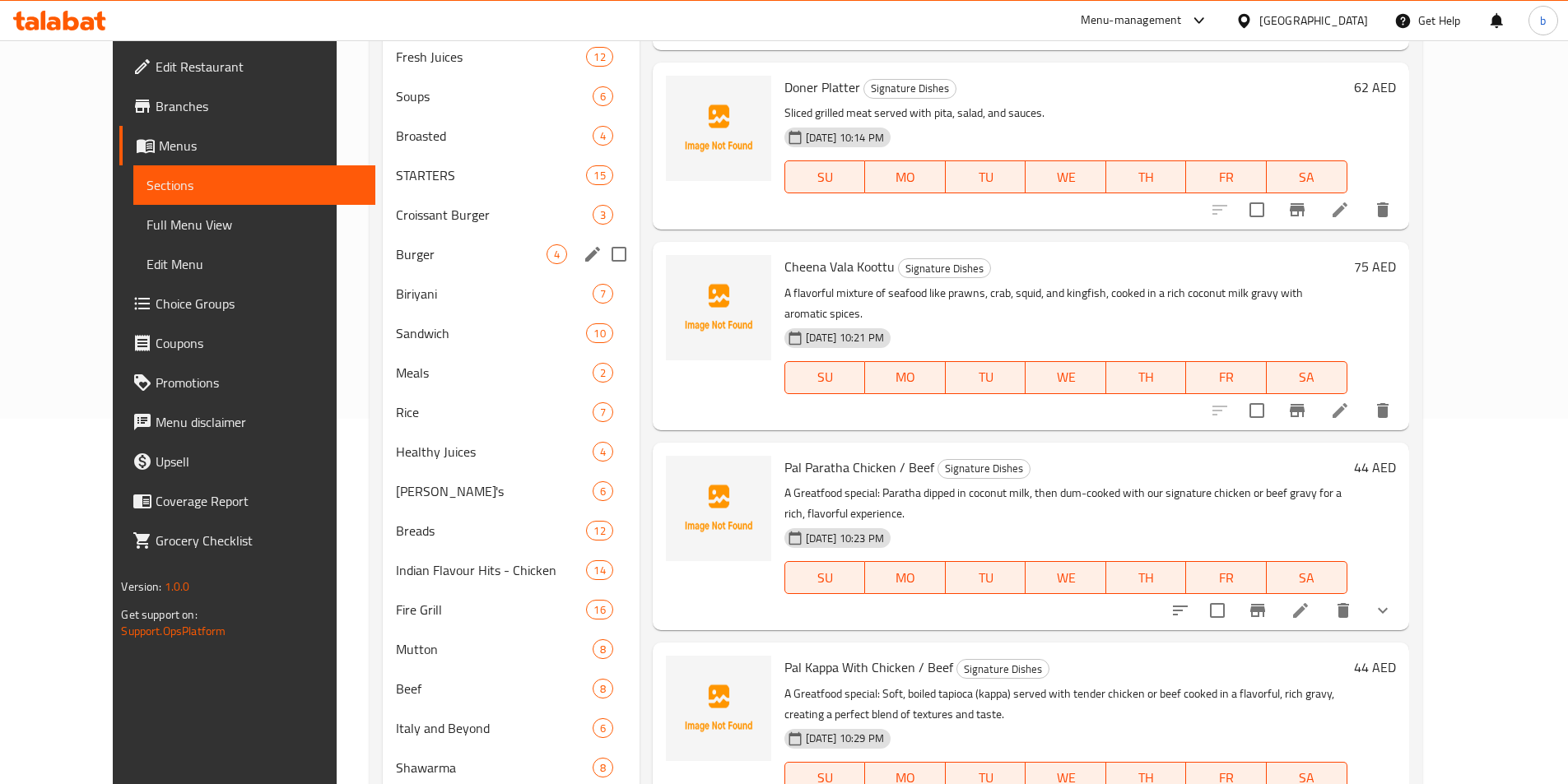
scroll to position [118, 0]
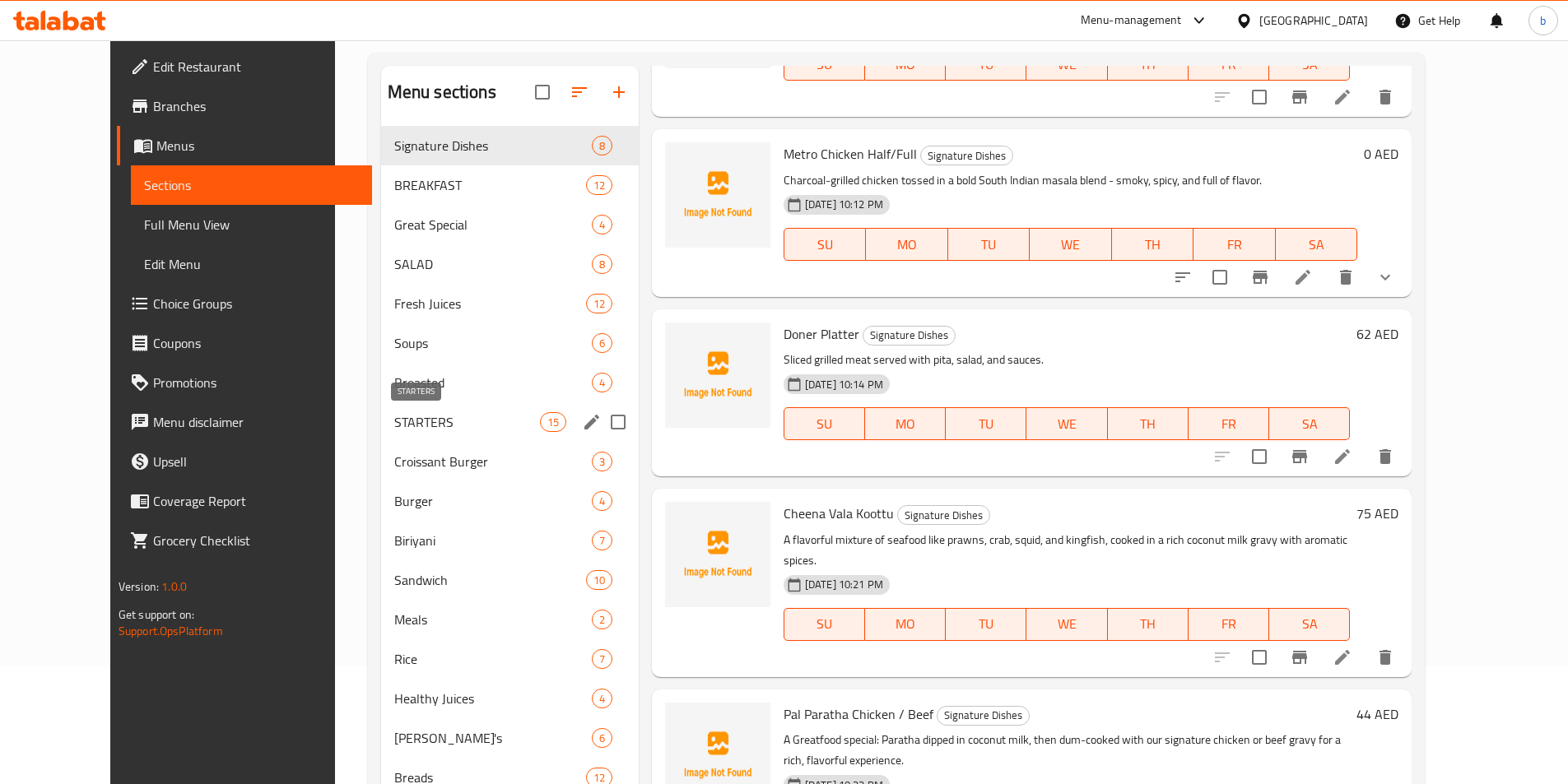
click at [395, 416] on span "STARTERS" at bounding box center [467, 422] width 146 height 19
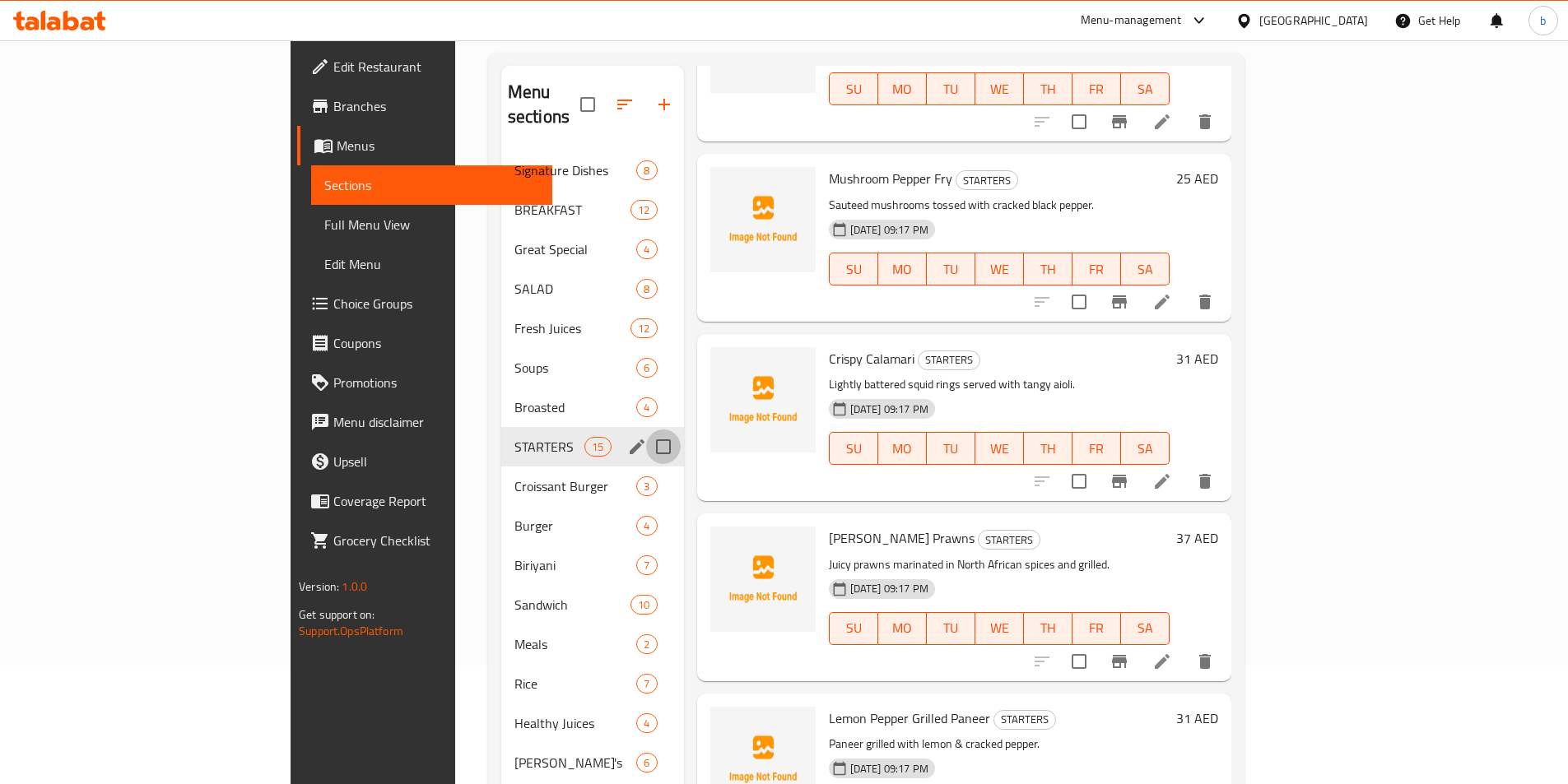
click at [646, 430] on input "Menu sections" at bounding box center [663, 447] width 34 height 34
drag, startPoint x: 406, startPoint y: 413, endPoint x: 396, endPoint y: 120, distance: 293.2
click at [501, 144] on nav "Signature Dishes 8 BREAKFAST 12 Great Special 4 SALAD 8 Fresh Juices 12 Soups 6…" at bounding box center [592, 782] width 183 height 1278
click at [646, 430] on input "Menu sections" at bounding box center [663, 447] width 34 height 34
checkbox input "false"
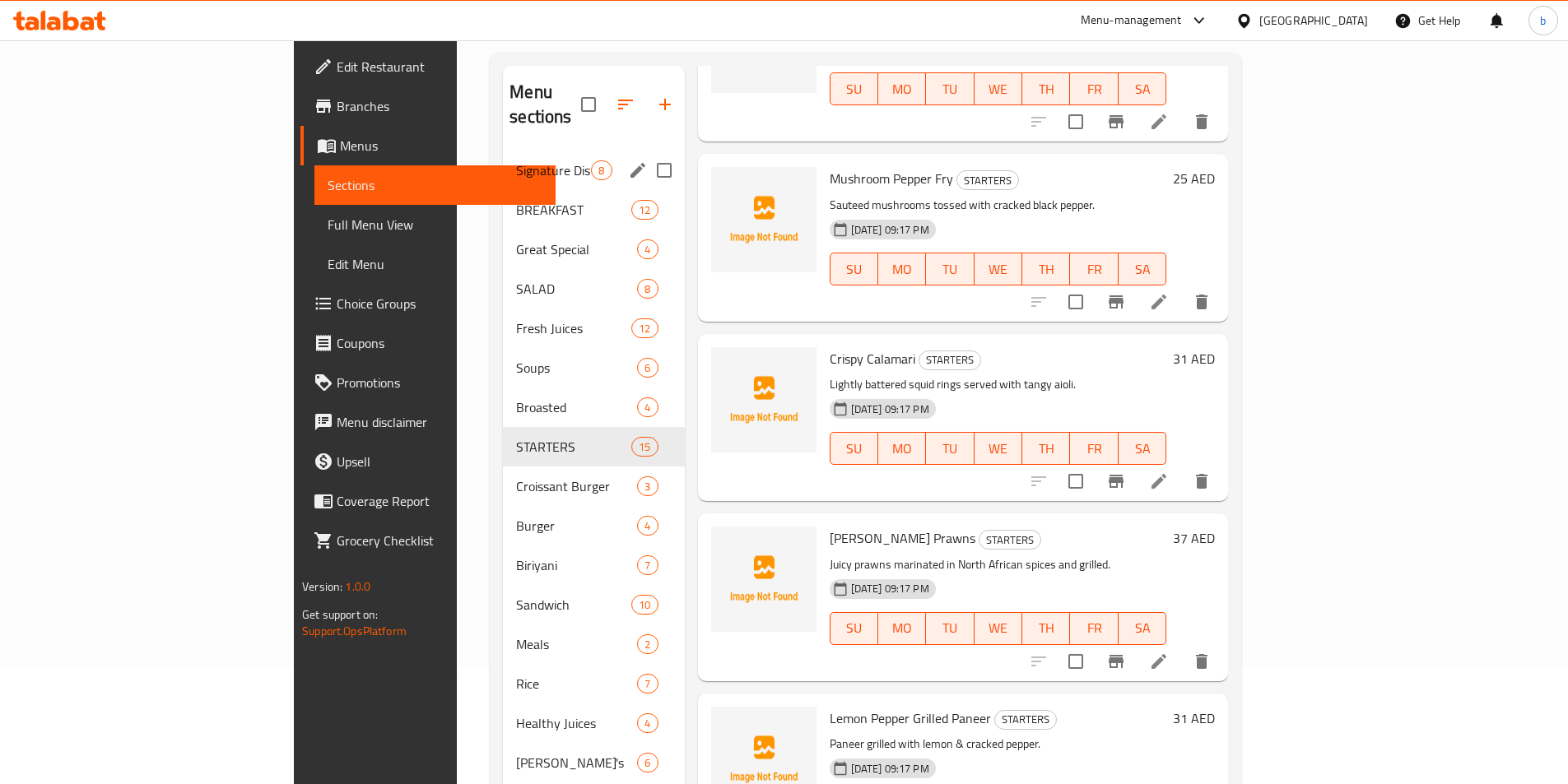
click at [503, 151] on div "Signature Dishes 8" at bounding box center [593, 170] width 181 height 40
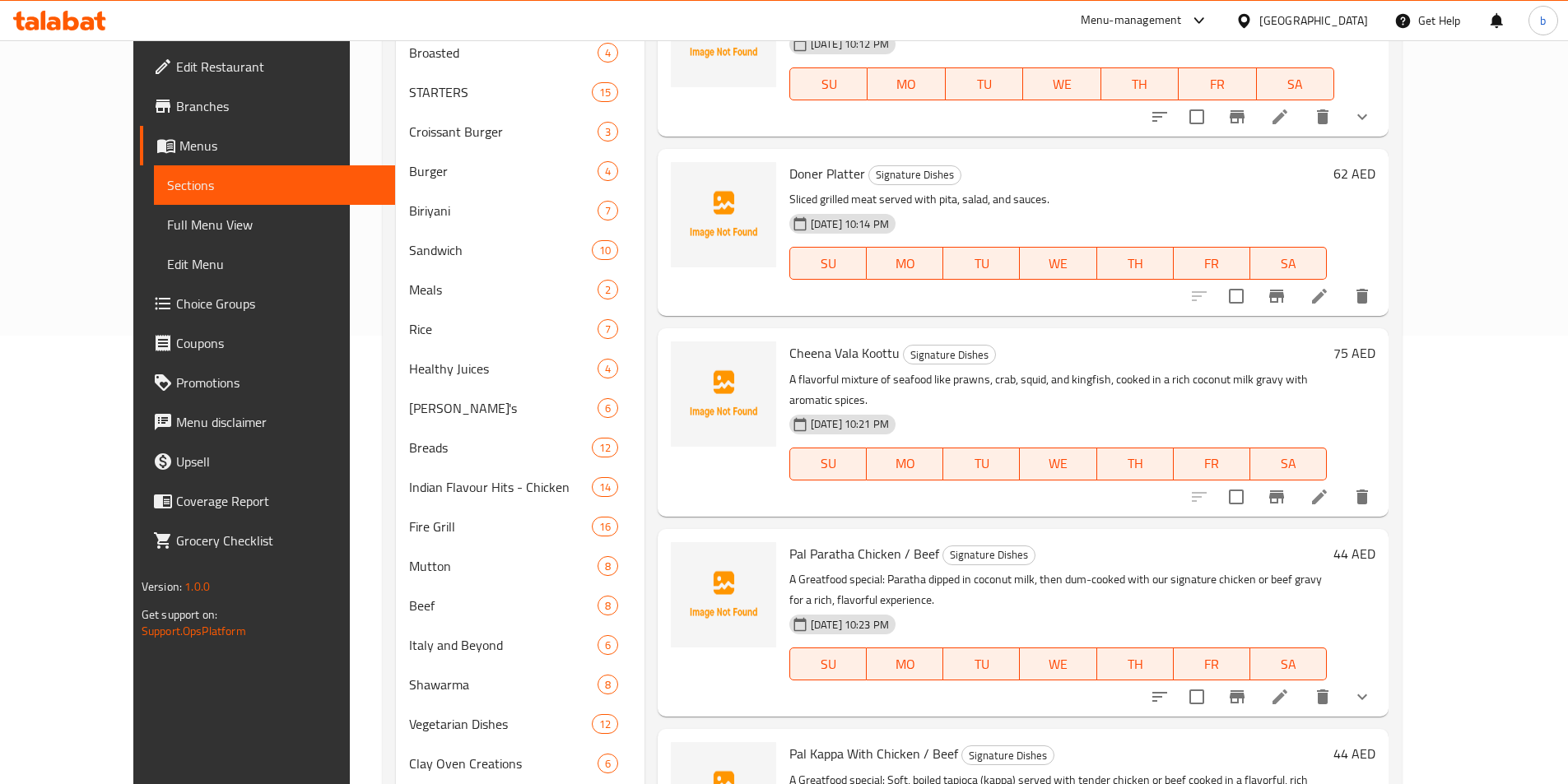
scroll to position [448, 0]
click at [1382, 492] on button "delete" at bounding box center [1361, 498] width 40 height 40
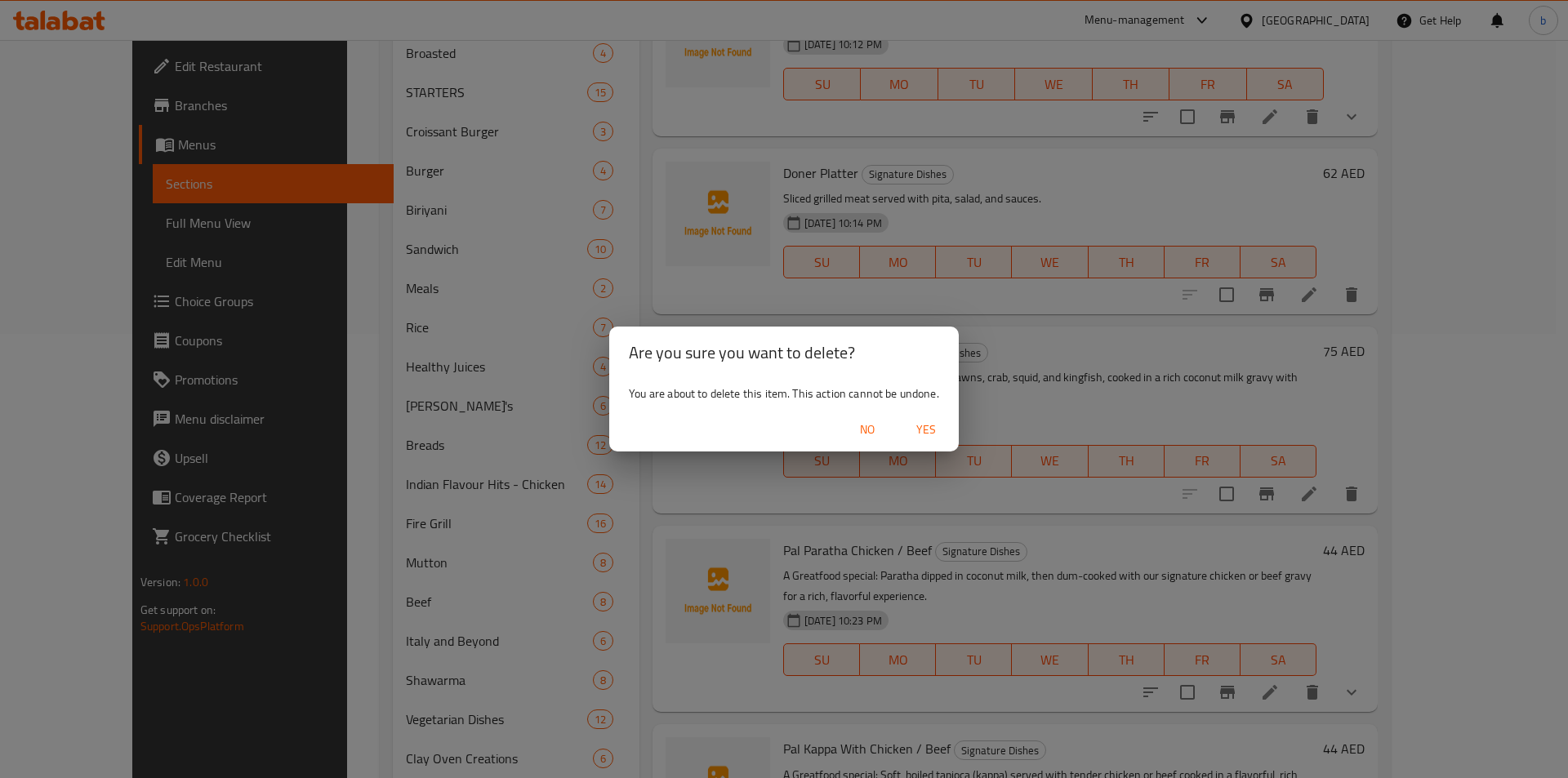
click at [922, 429] on span "Yes" at bounding box center [926, 429] width 39 height 20
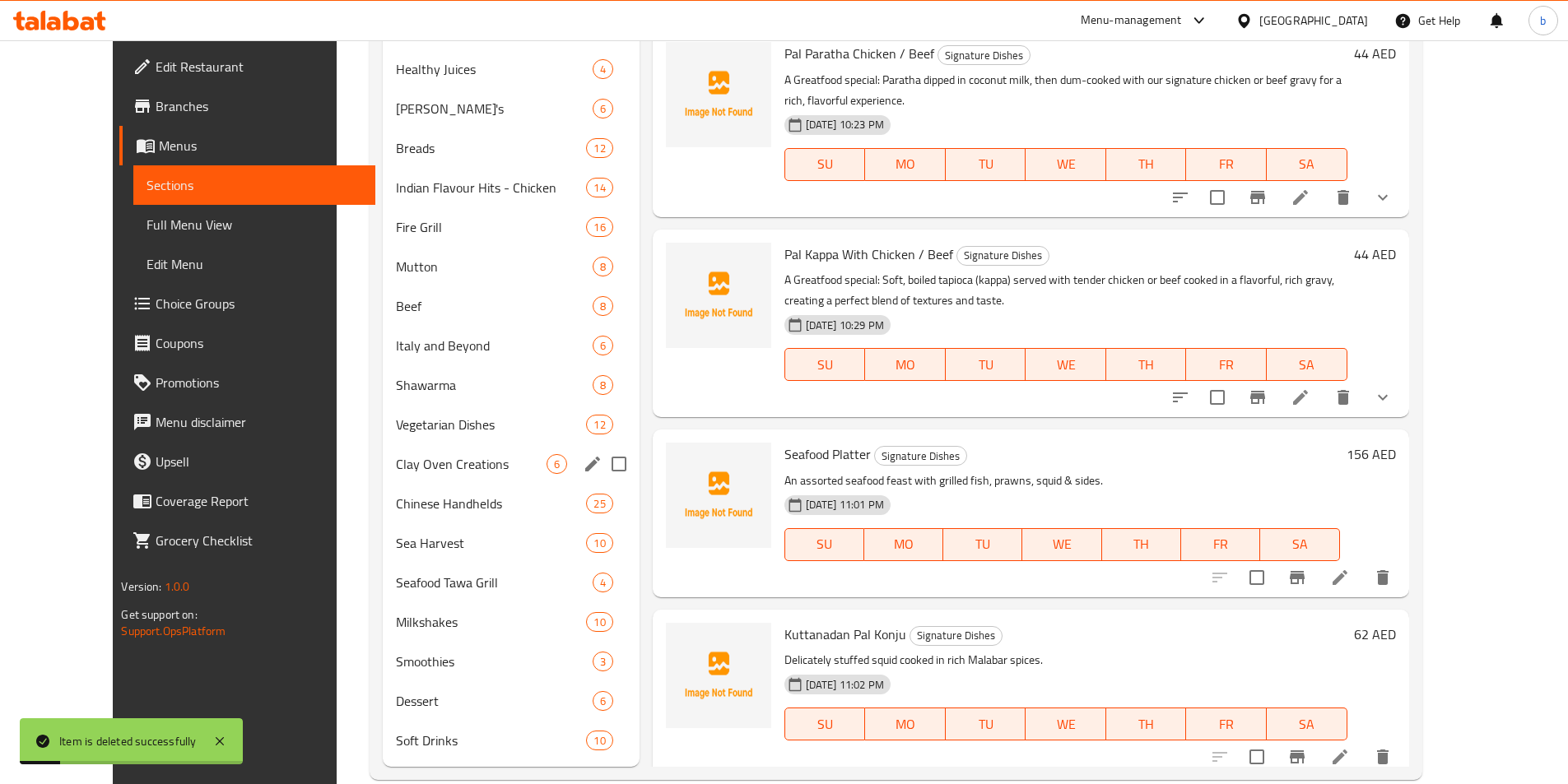
scroll to position [777, 0]
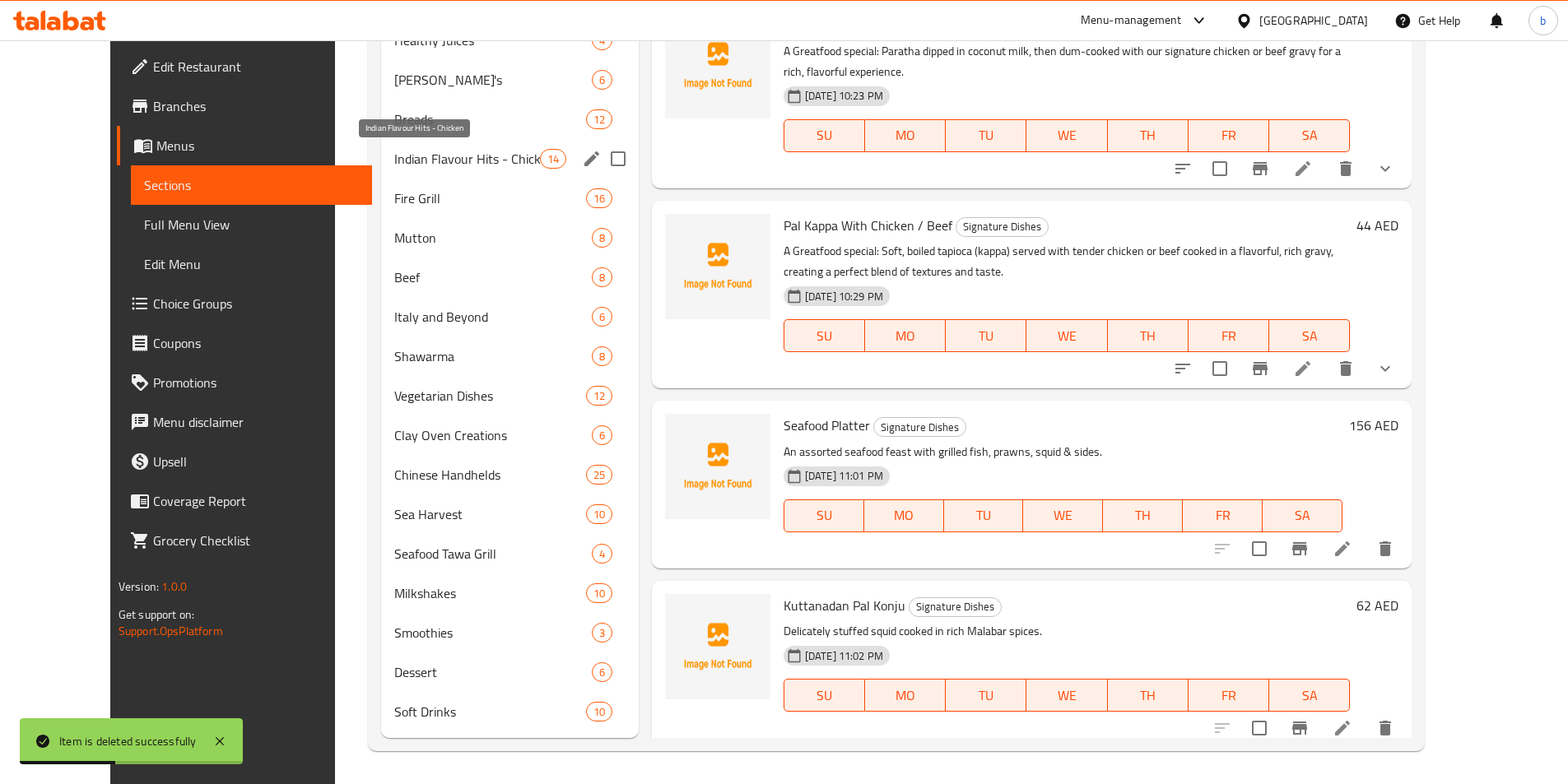
click at [483, 165] on span "Indian Flavour Hits - Chicken" at bounding box center [467, 159] width 146 height 19
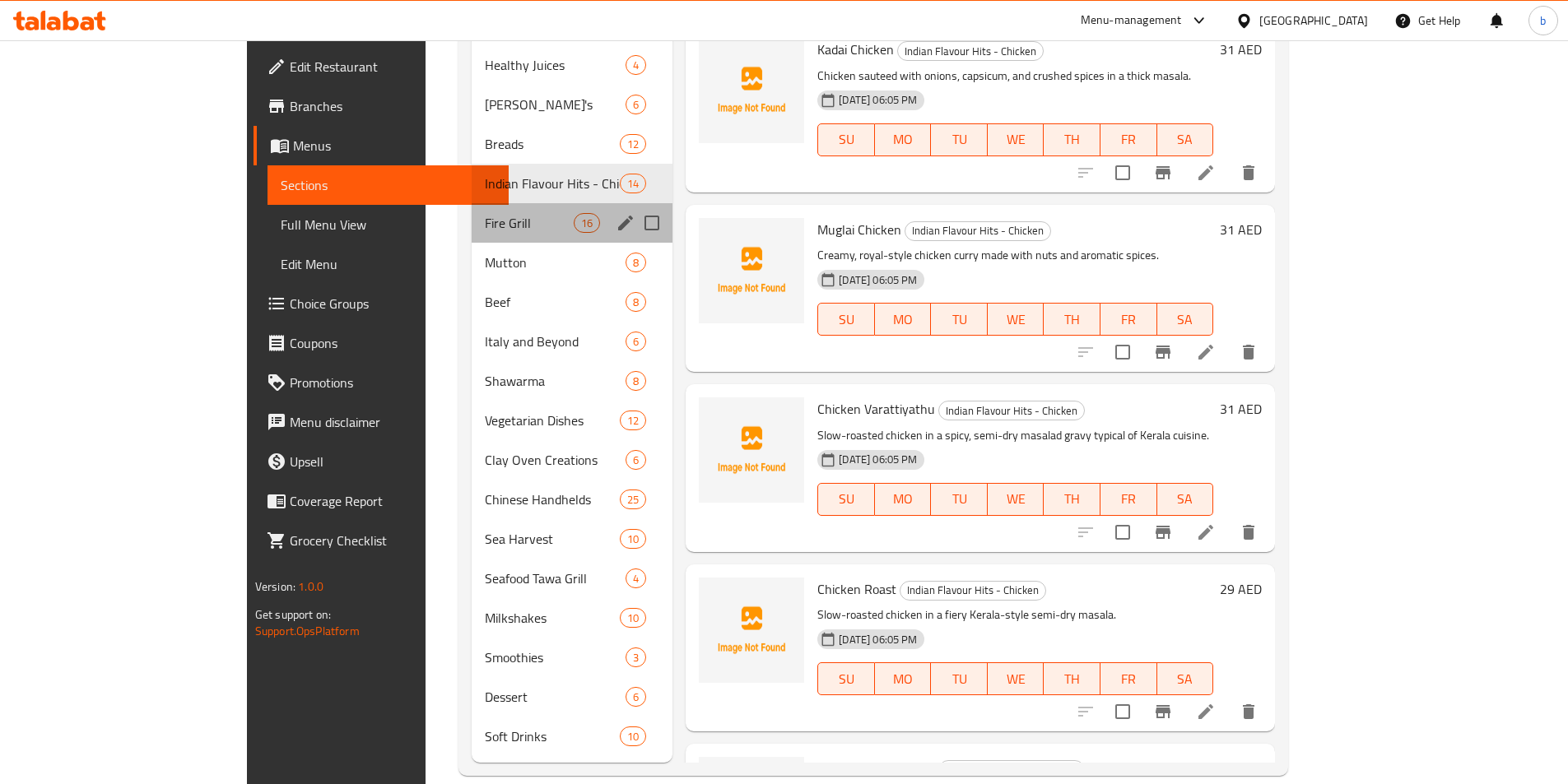
click at [471, 215] on div "Fire Grill 16" at bounding box center [571, 222] width 200 height 40
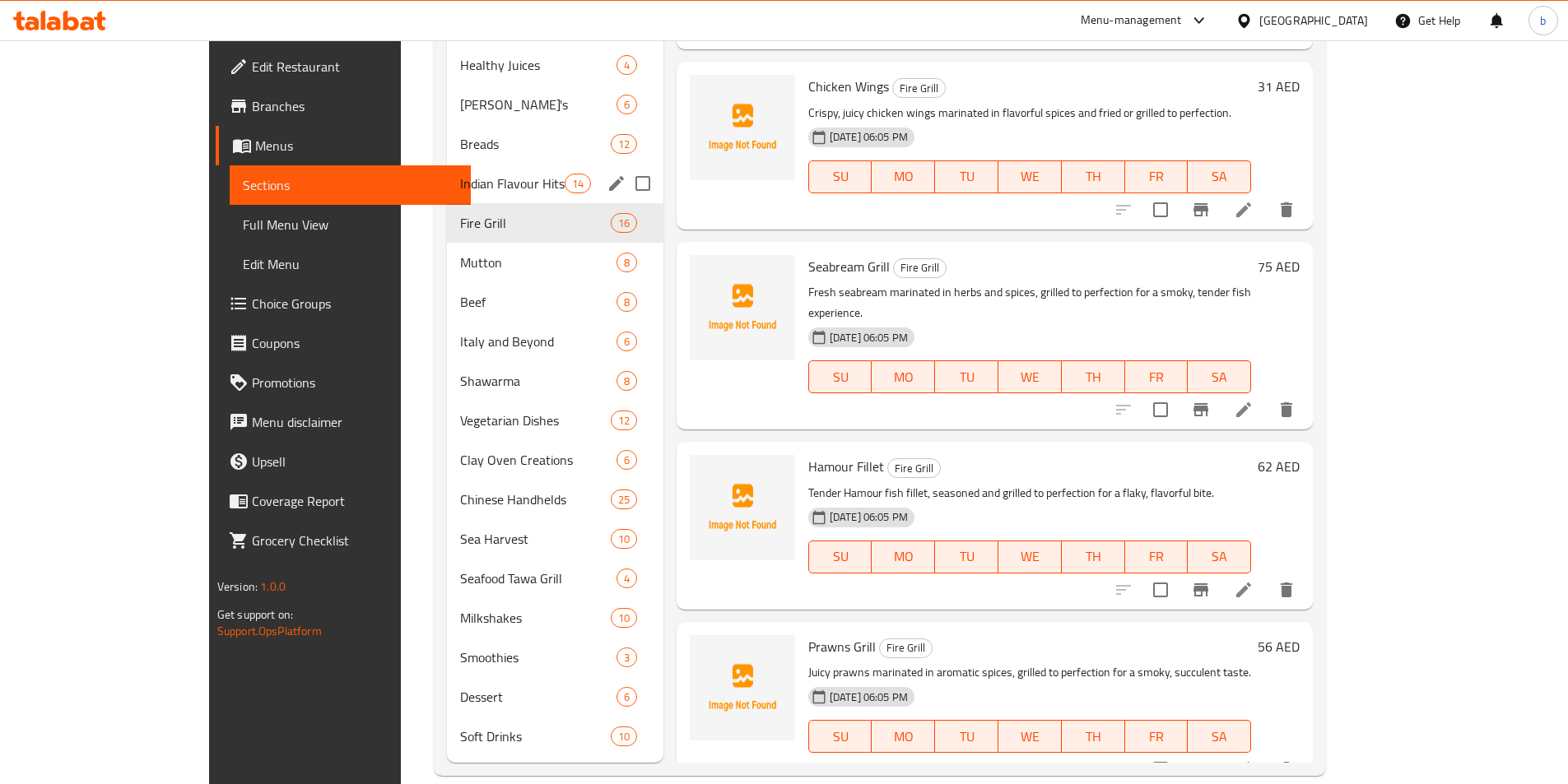
click at [447, 170] on div "Indian Flavour Hits - Chicken 14" at bounding box center [554, 184] width 216 height 40
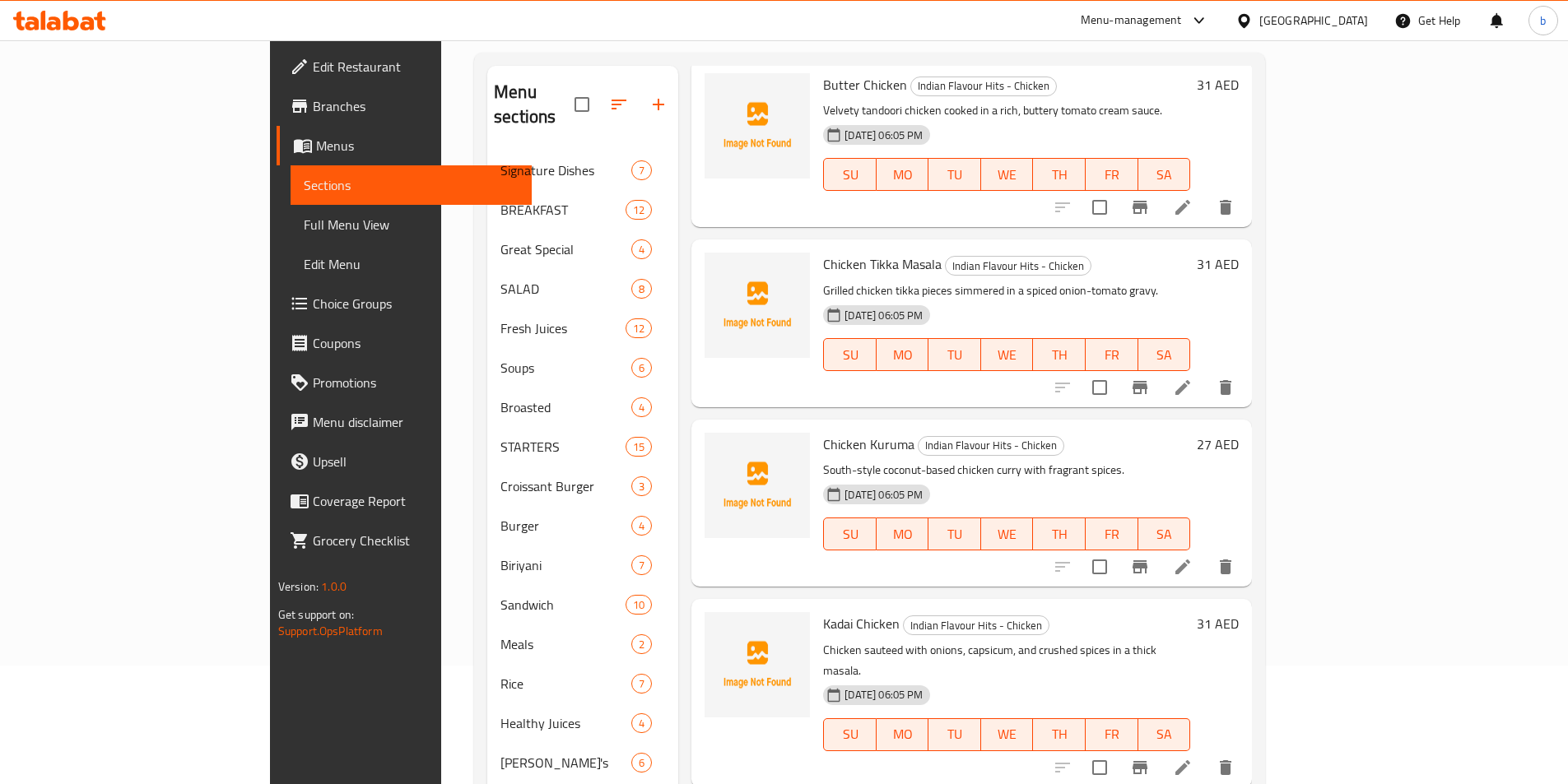
scroll to position [164, 0]
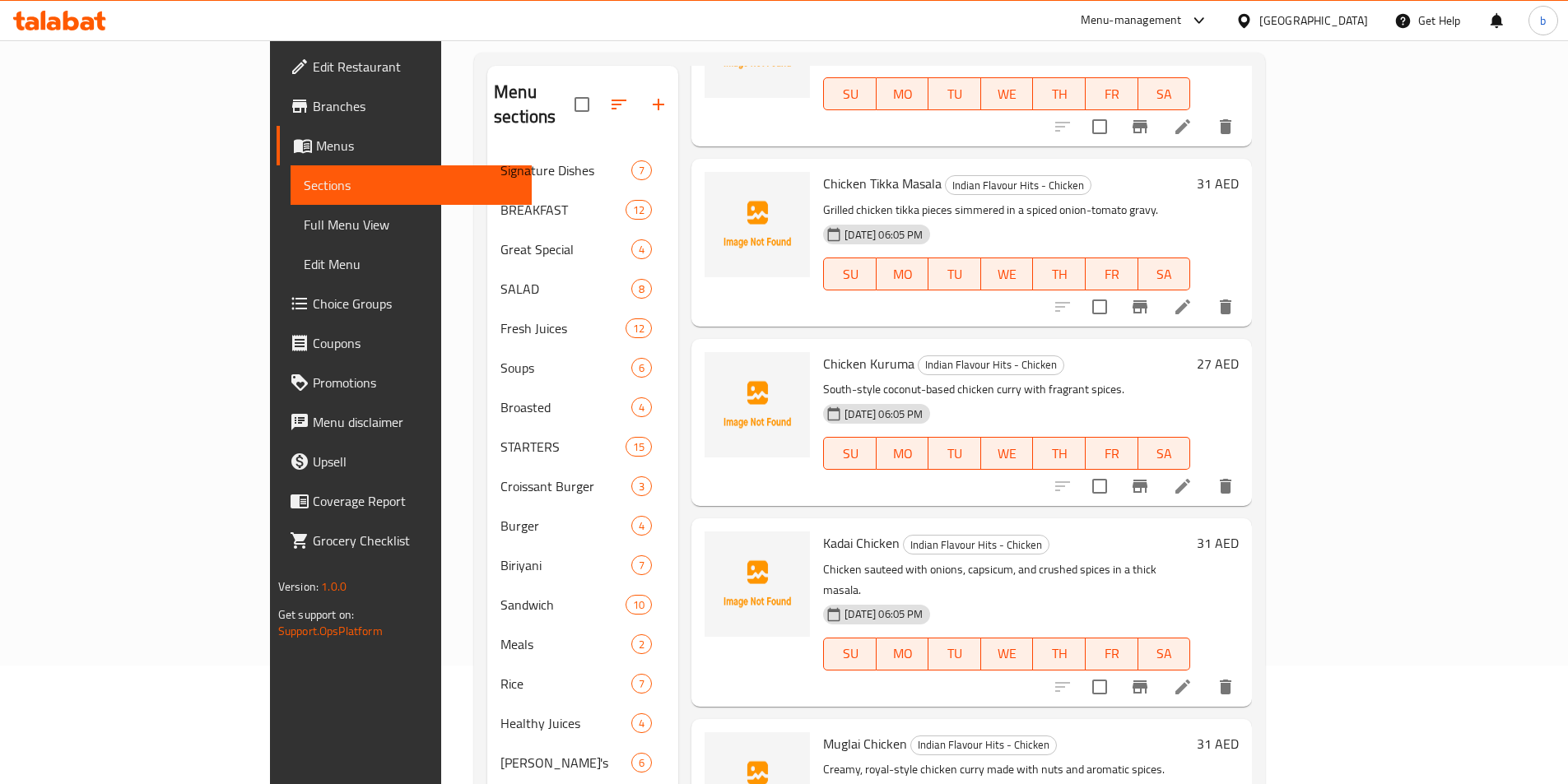
click at [1193, 677] on icon at bounding box center [1182, 687] width 19 height 19
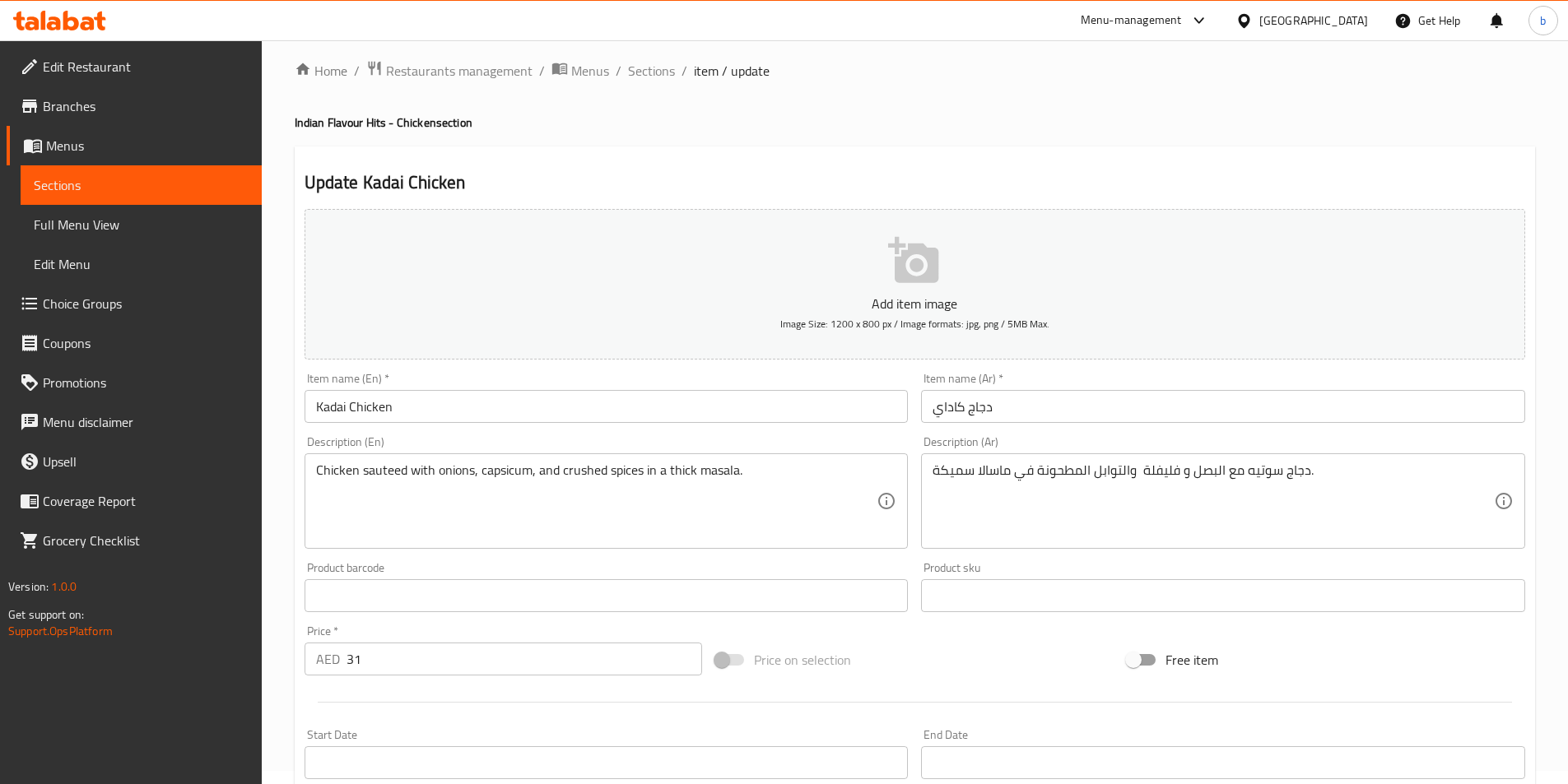
scroll to position [379, 0]
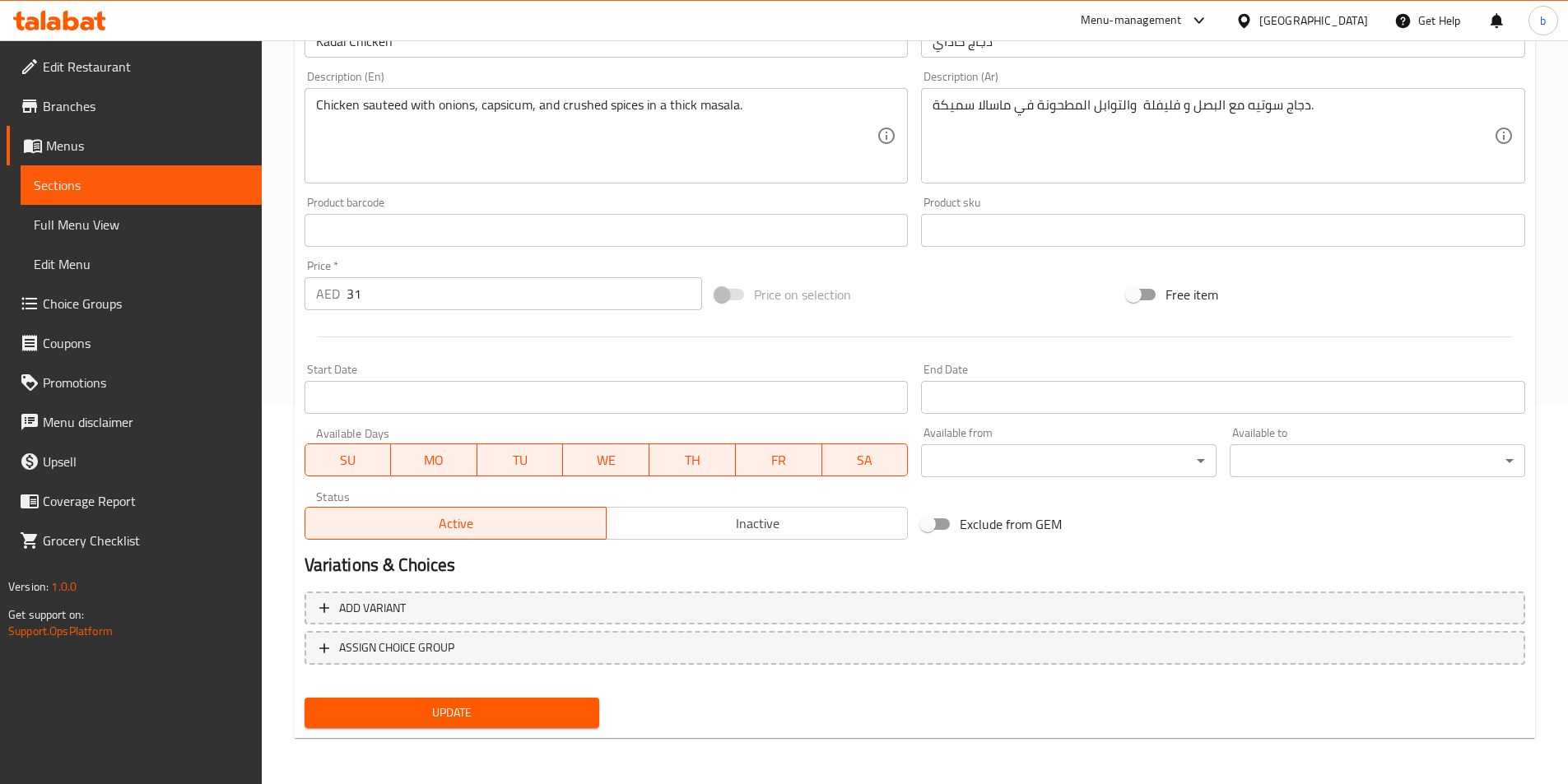
click at [491, 707] on span "Update" at bounding box center [452, 712] width 269 height 20
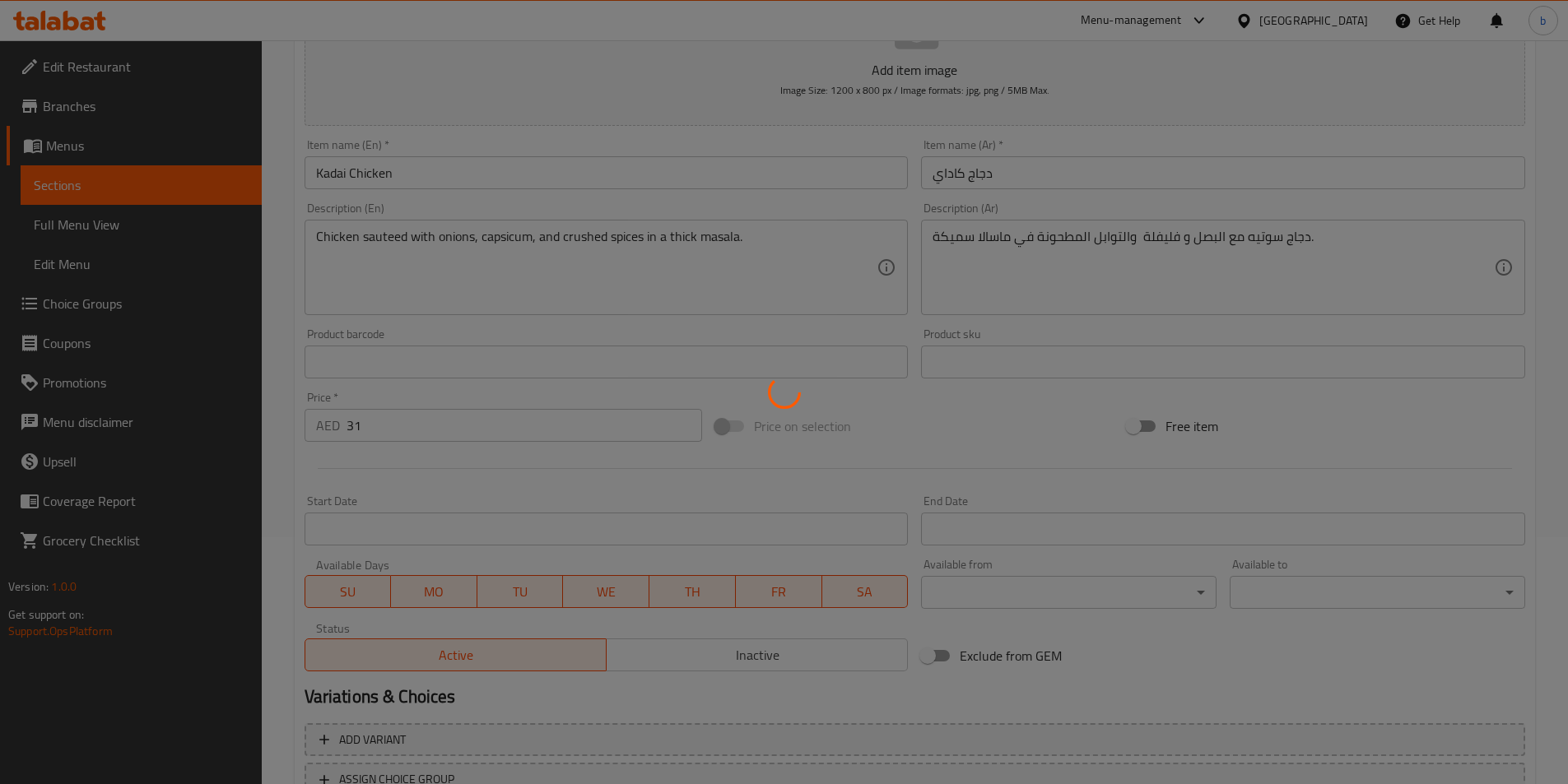
scroll to position [0, 0]
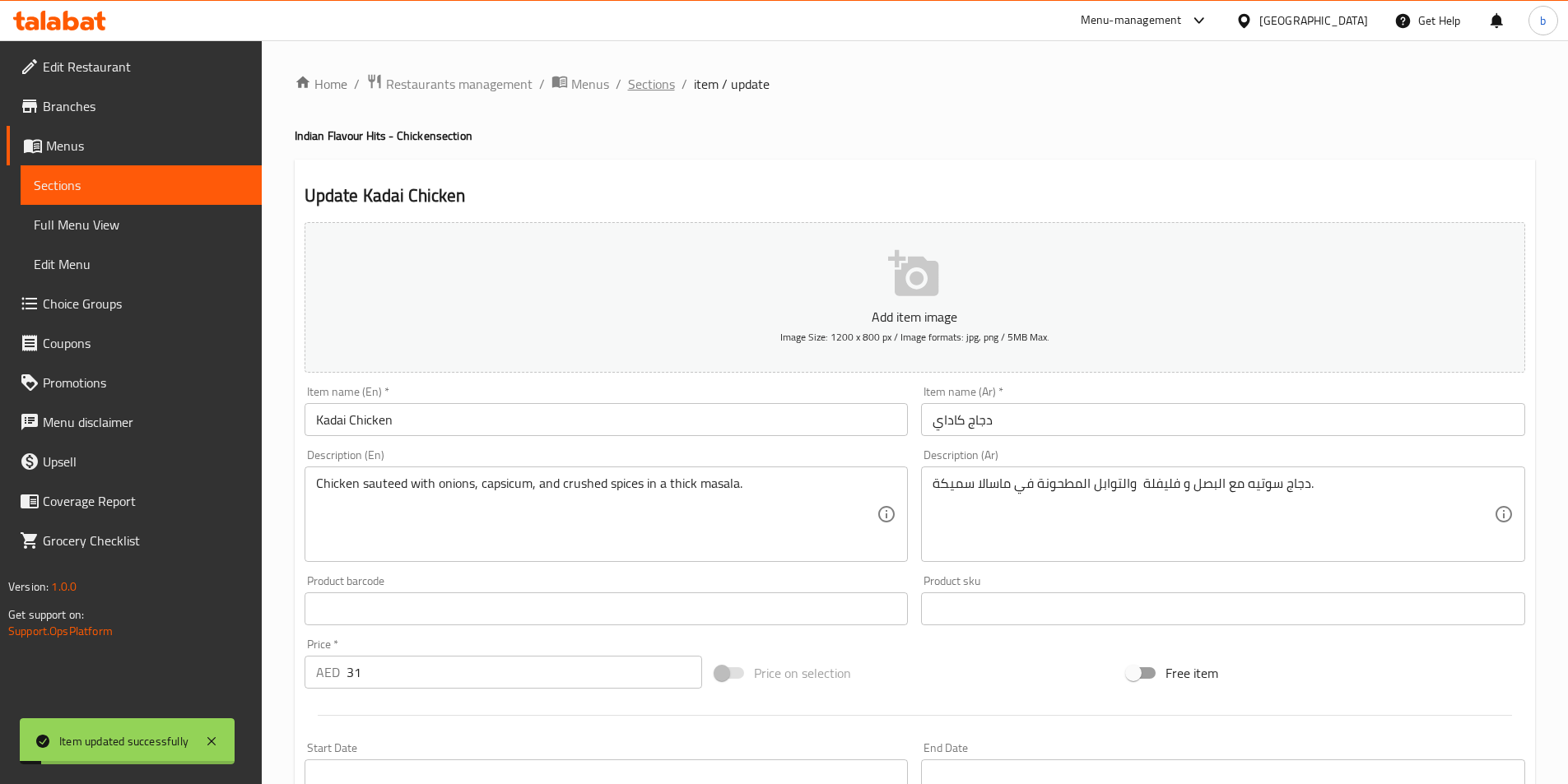
click at [645, 92] on span "Sections" at bounding box center [651, 84] width 47 height 19
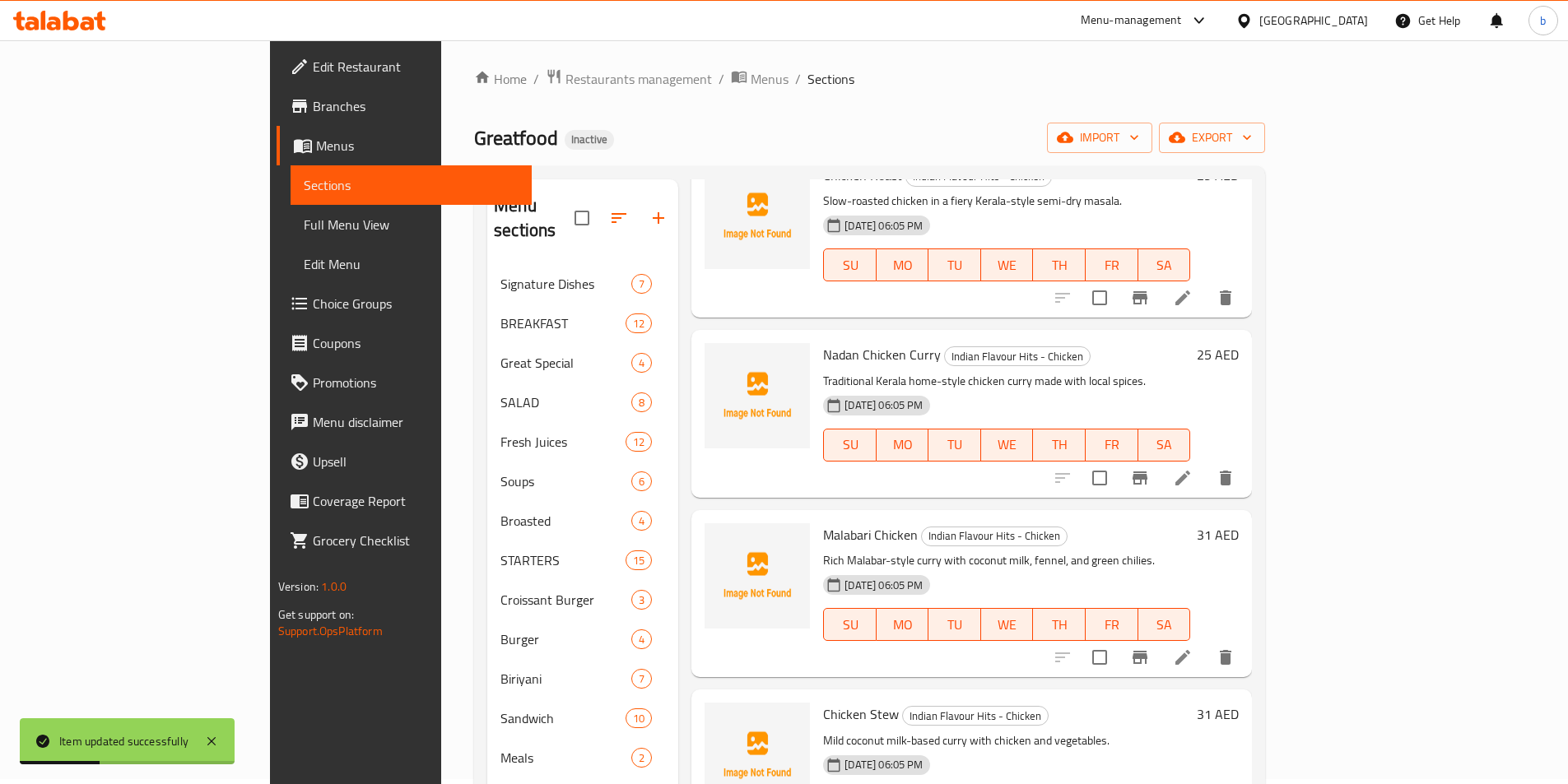
scroll to position [247, 0]
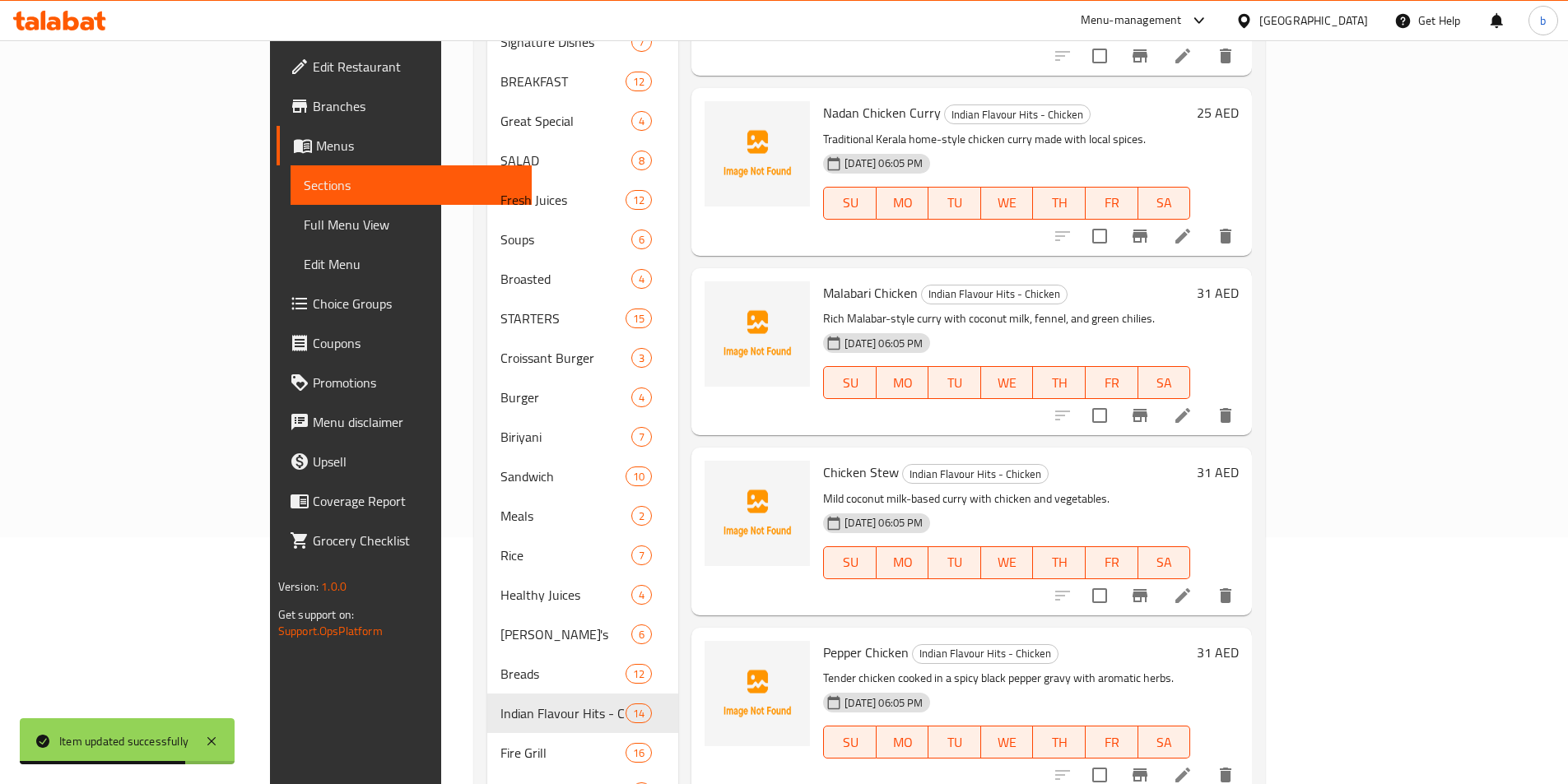
click at [1193, 406] on icon at bounding box center [1182, 416] width 19 height 19
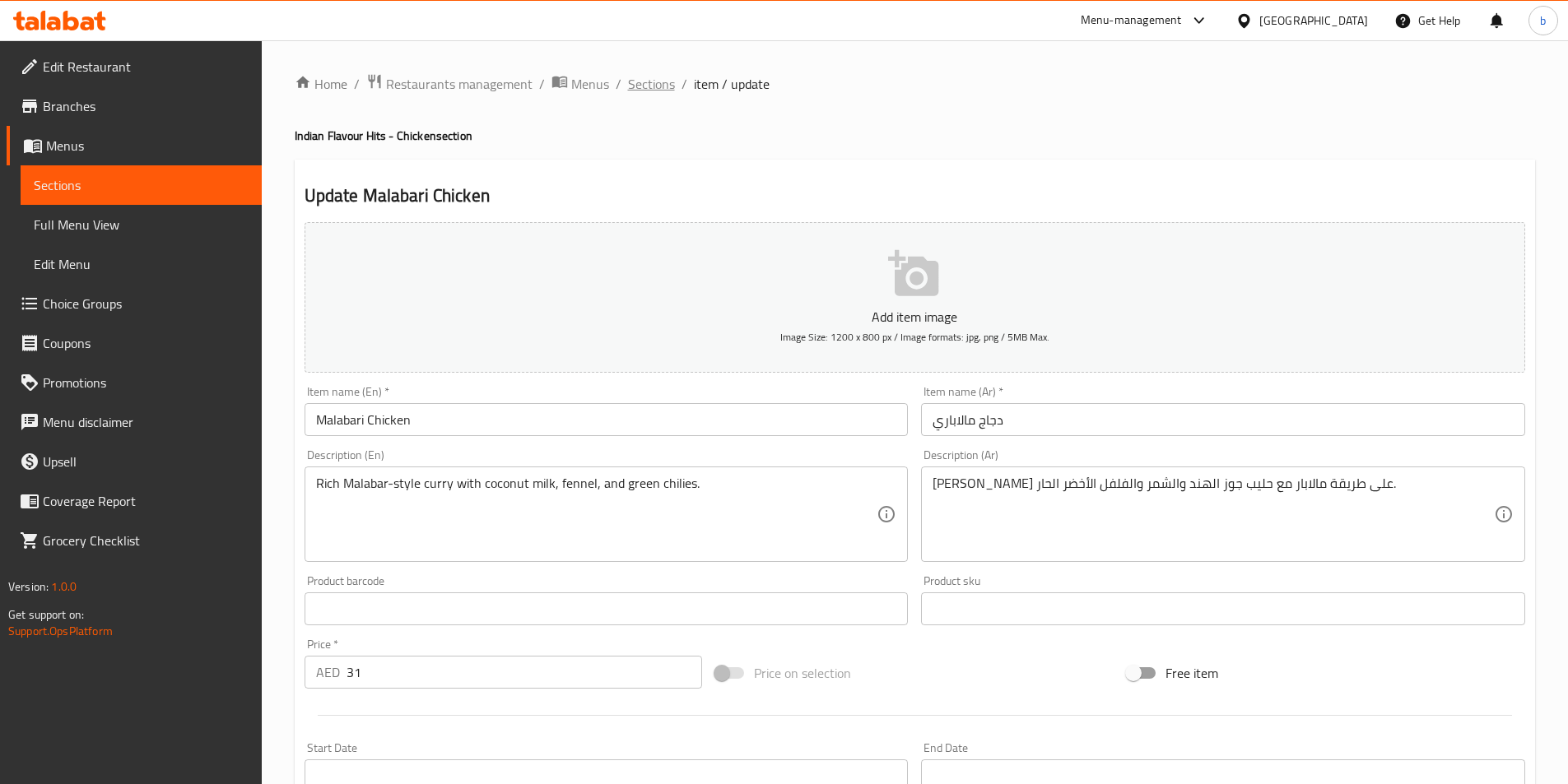
click at [641, 83] on span "Sections" at bounding box center [651, 84] width 47 height 19
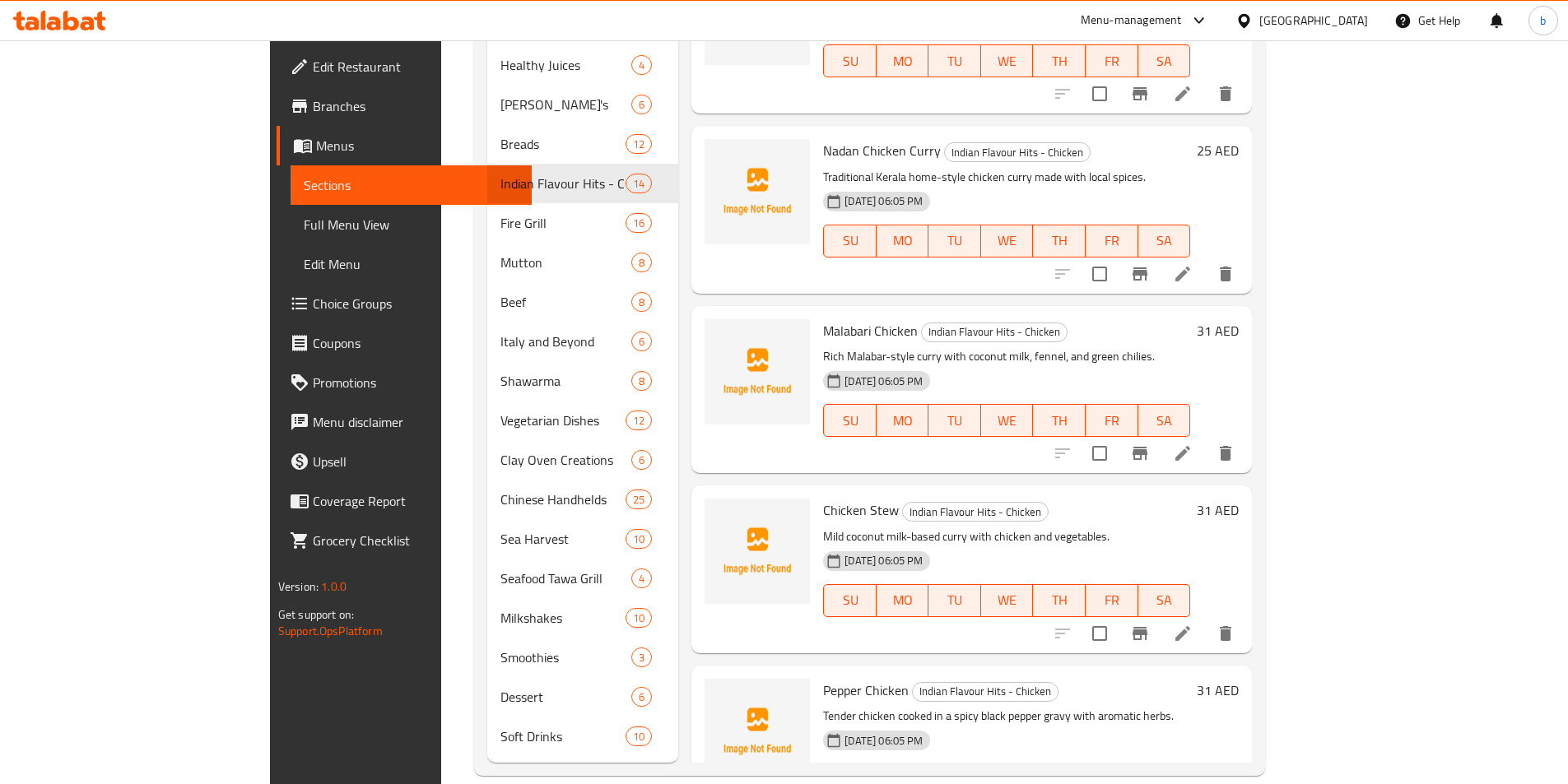
scroll to position [659, 0]
click at [1190, 627] on icon at bounding box center [1182, 634] width 15 height 15
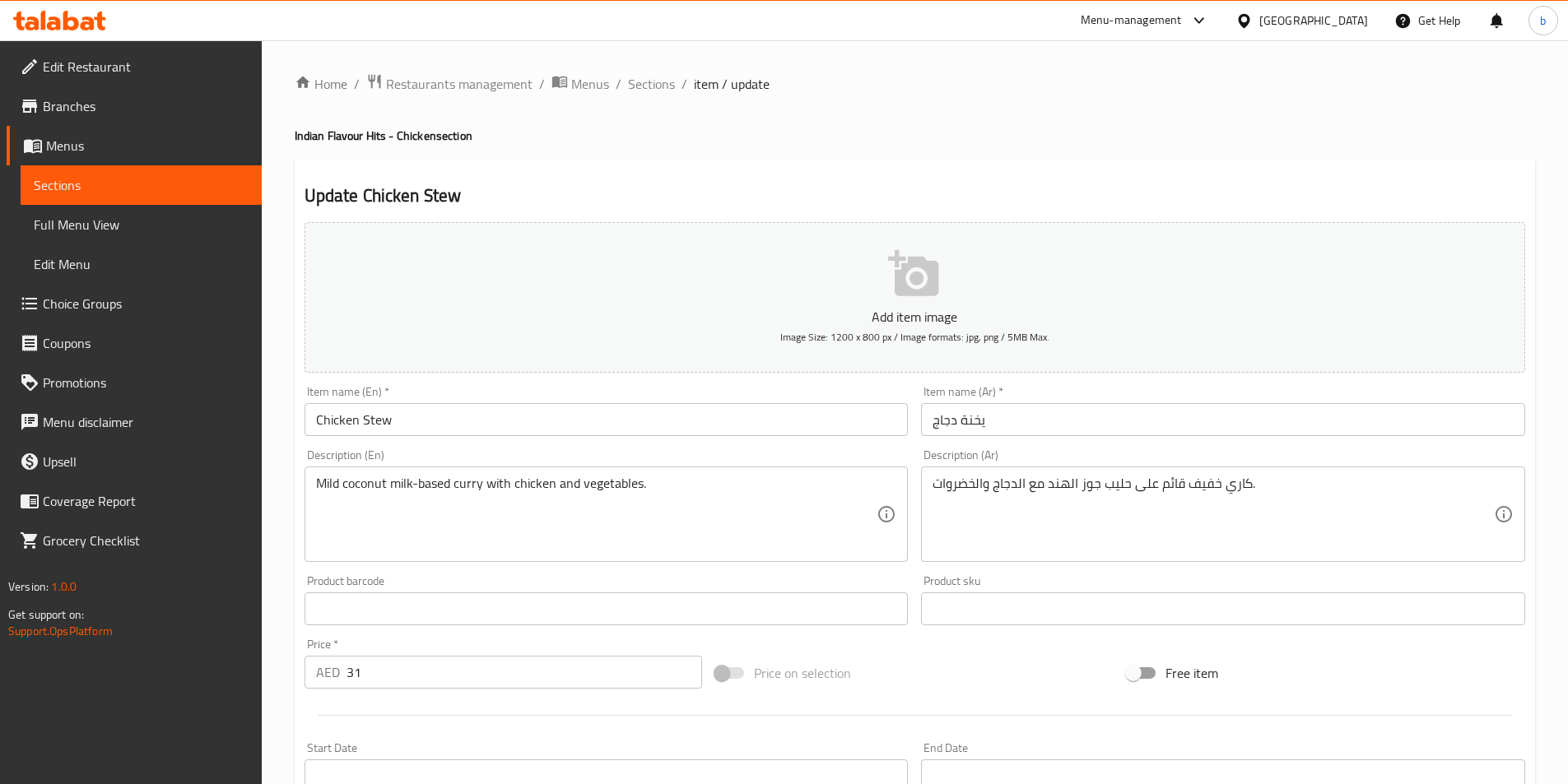
click at [374, 418] on input "Chicken Stew" at bounding box center [607, 419] width 604 height 33
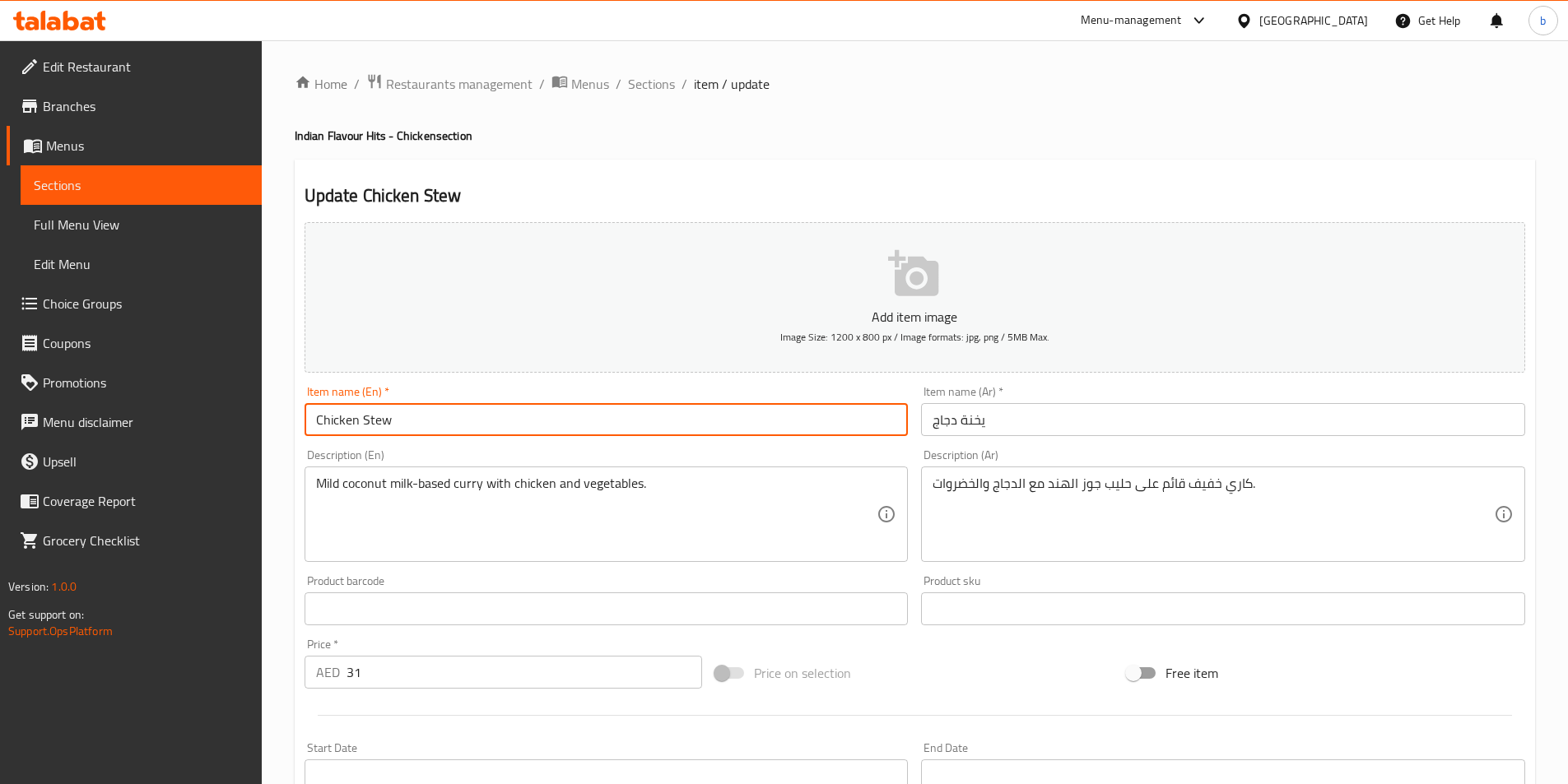
click at [374, 418] on input "Chicken Stew" at bounding box center [607, 419] width 604 height 33
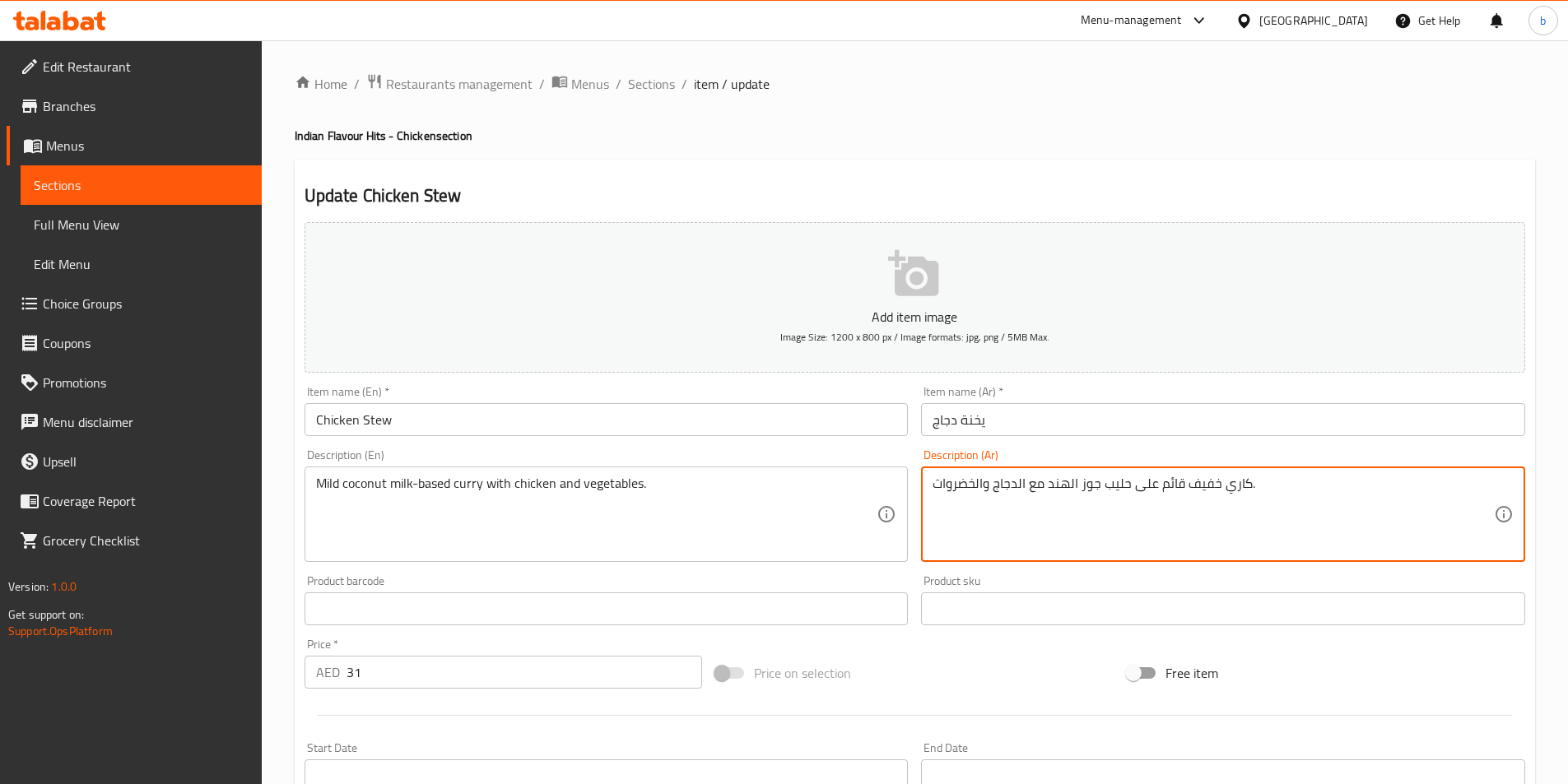
drag, startPoint x: 1189, startPoint y: 490, endPoint x: 1214, endPoint y: 489, distance: 25.0
drag, startPoint x: 1136, startPoint y: 486, endPoint x: 1178, endPoint y: 485, distance: 42.0
click at [1178, 485] on textarea "كاري معتدل قائم على حليب جوز الهند مع الدجاج والخضروات." at bounding box center [1213, 515] width 562 height 79
click at [1135, 487] on textarea "كاري معتدل قائم على حليب جوز الهند مع الدجاج والخضروات." at bounding box center [1213, 515] width 562 height 79
drag, startPoint x: 1133, startPoint y: 486, endPoint x: 1180, endPoint y: 479, distance: 47.5
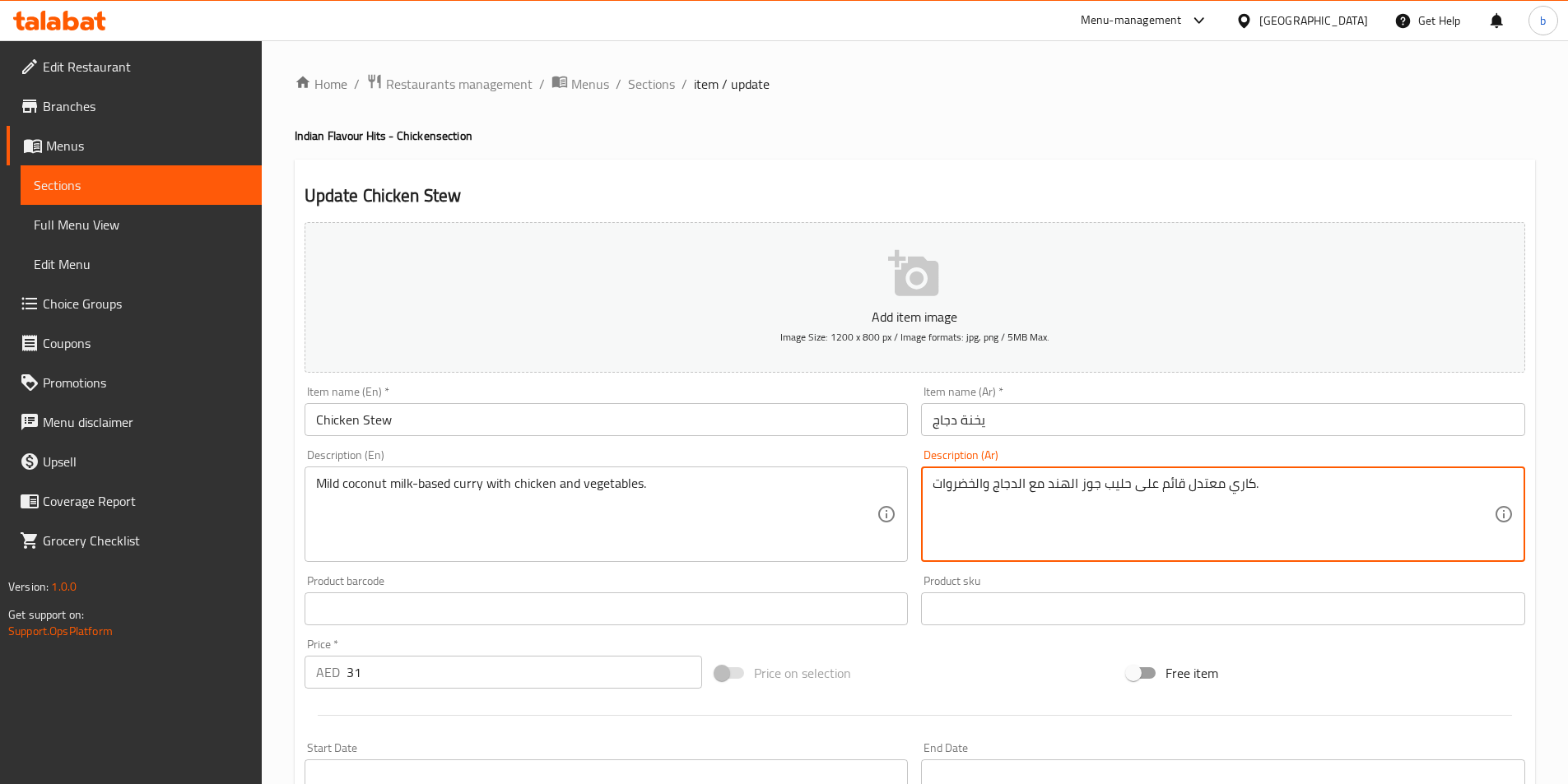
click at [1180, 479] on textarea "كاري معتدل قائم على حليب جوز الهند مع الدجاج والخضروات." at bounding box center [1213, 515] width 562 height 79
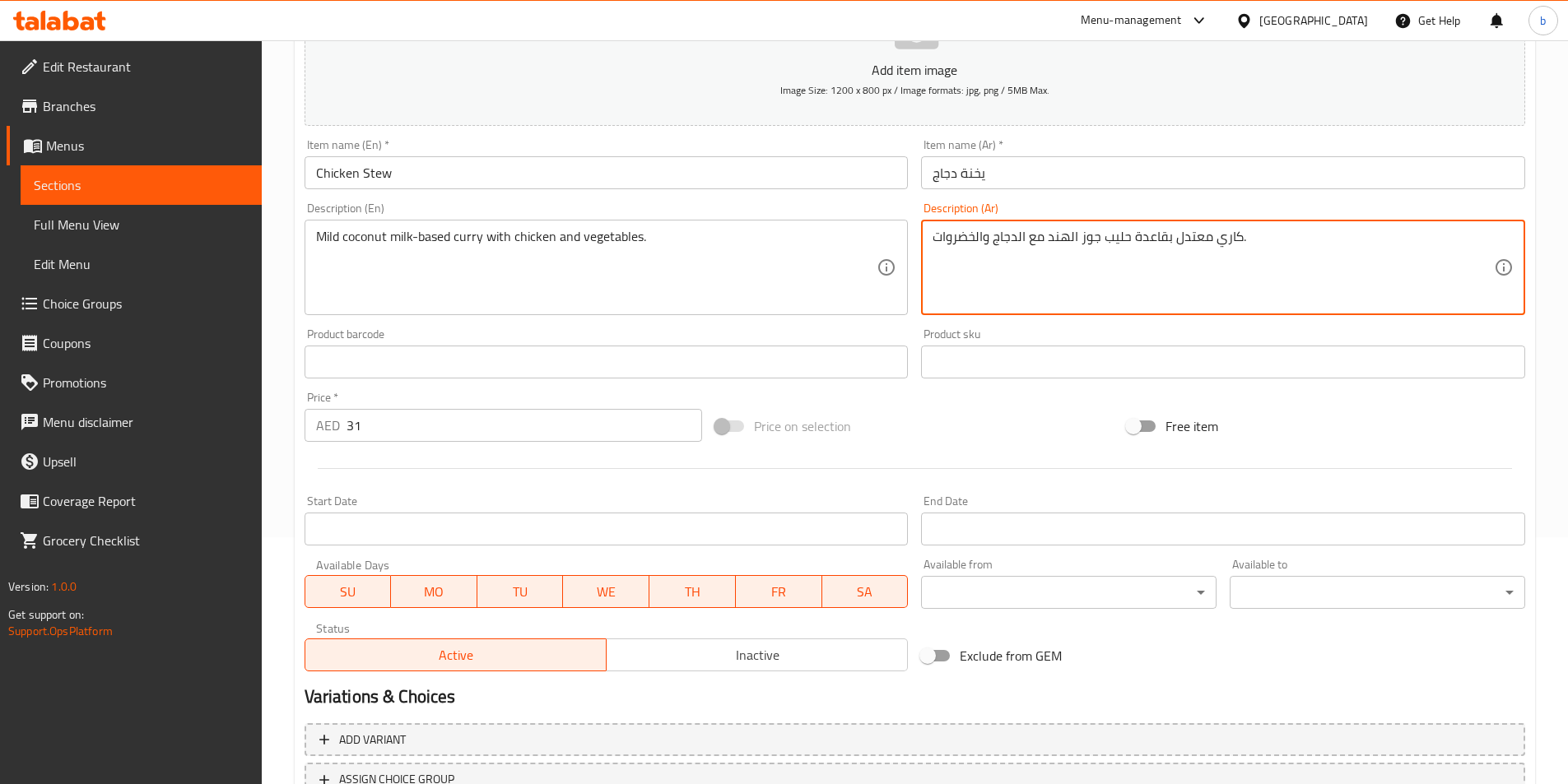
scroll to position [379, 0]
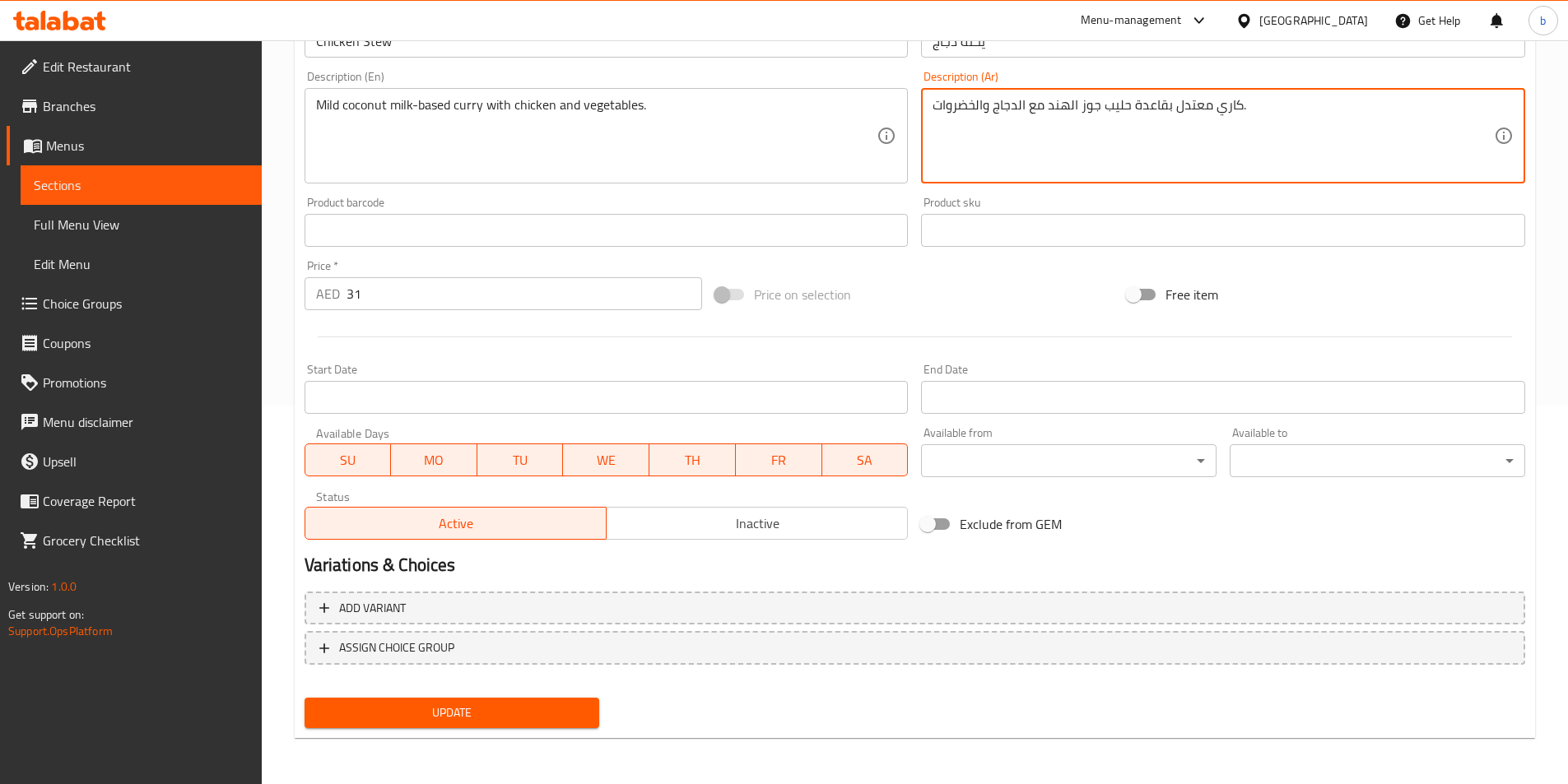
type textarea "كاري معتدل بقاعدة حليب جوز الهند مع الدجاج والخضروات."
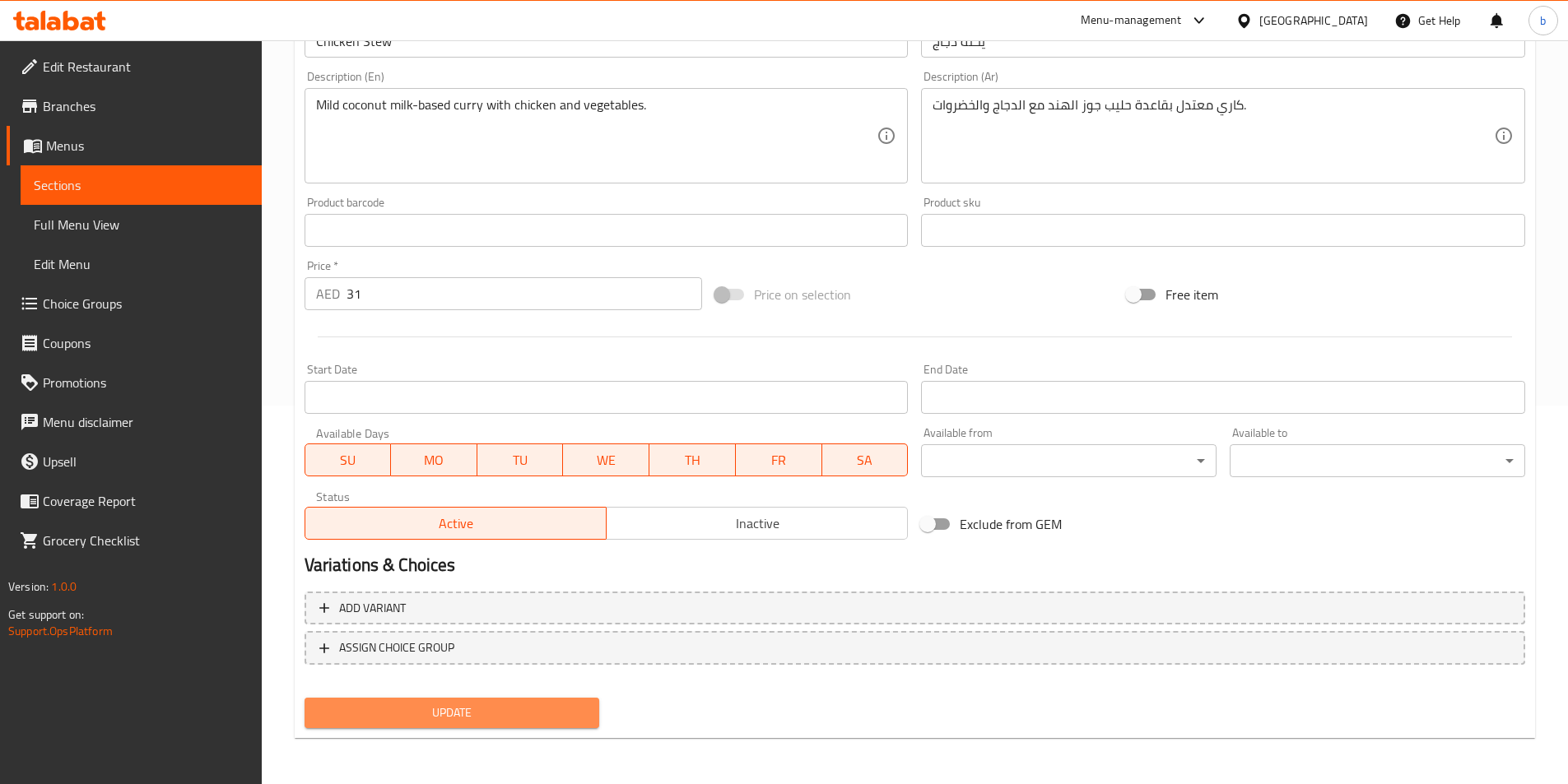
click at [491, 724] on button "Update" at bounding box center [452, 713] width 296 height 30
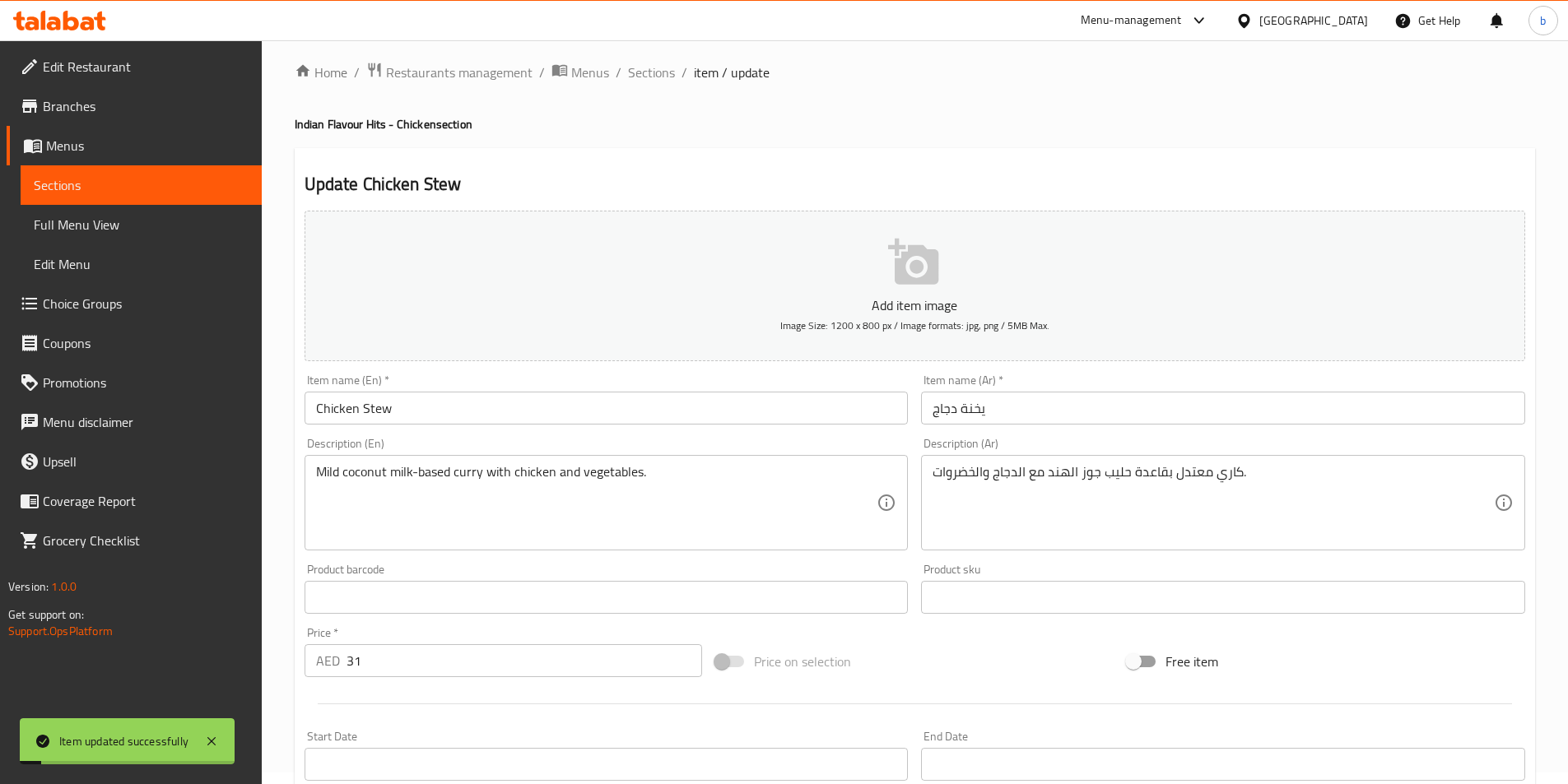
scroll to position [0, 0]
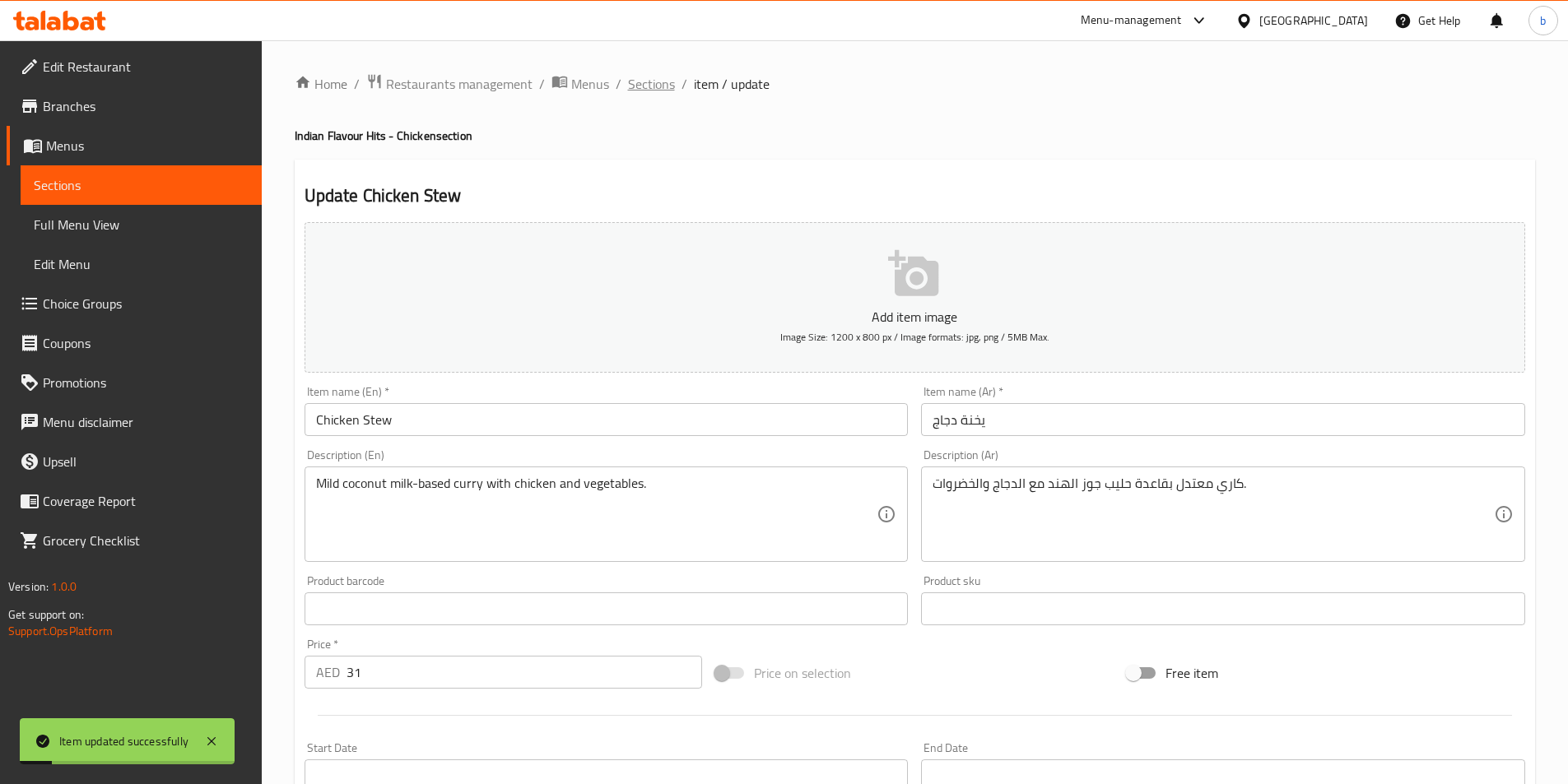
click at [656, 88] on span "Sections" at bounding box center [651, 84] width 47 height 19
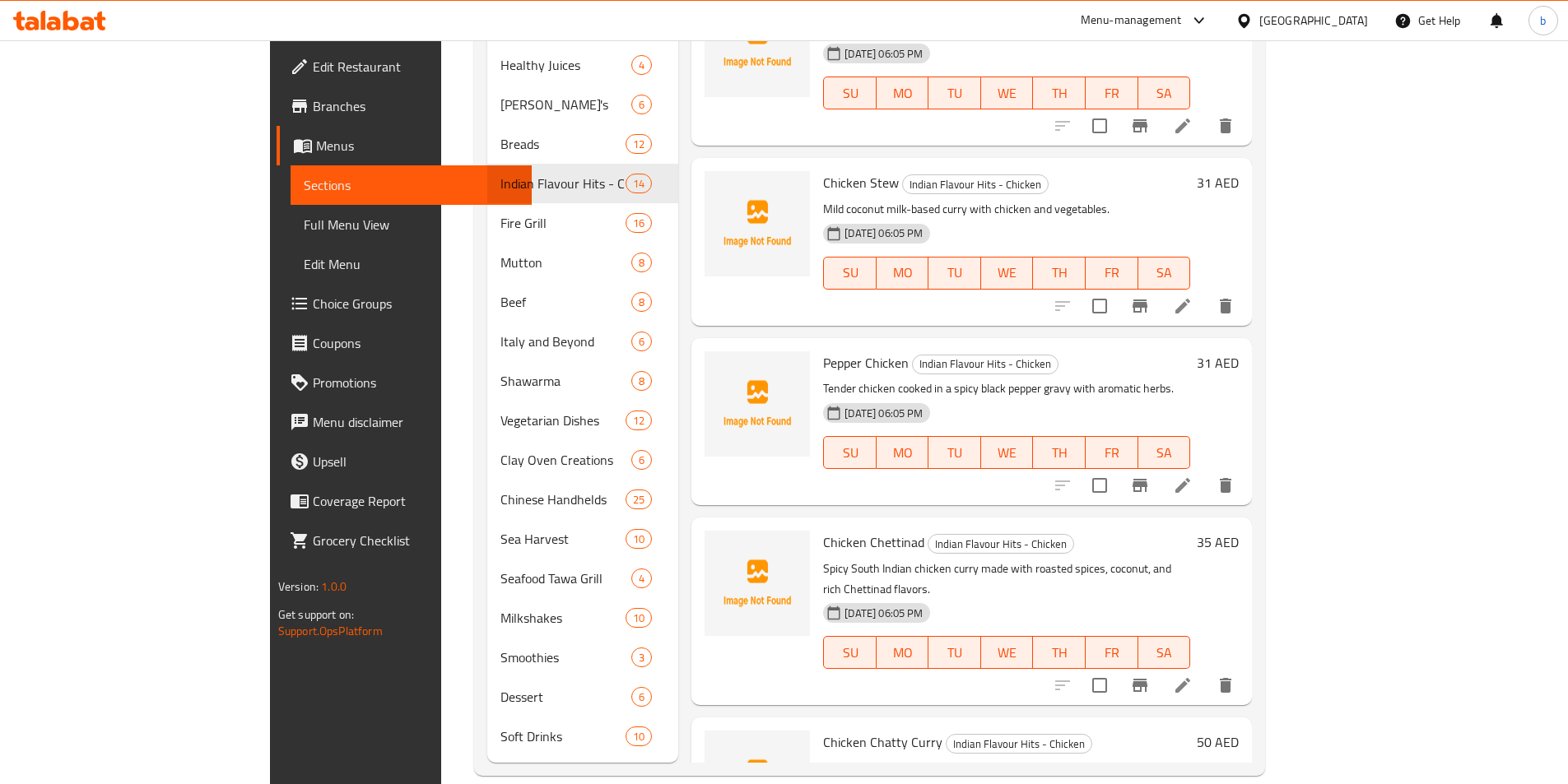
scroll to position [980, 0]
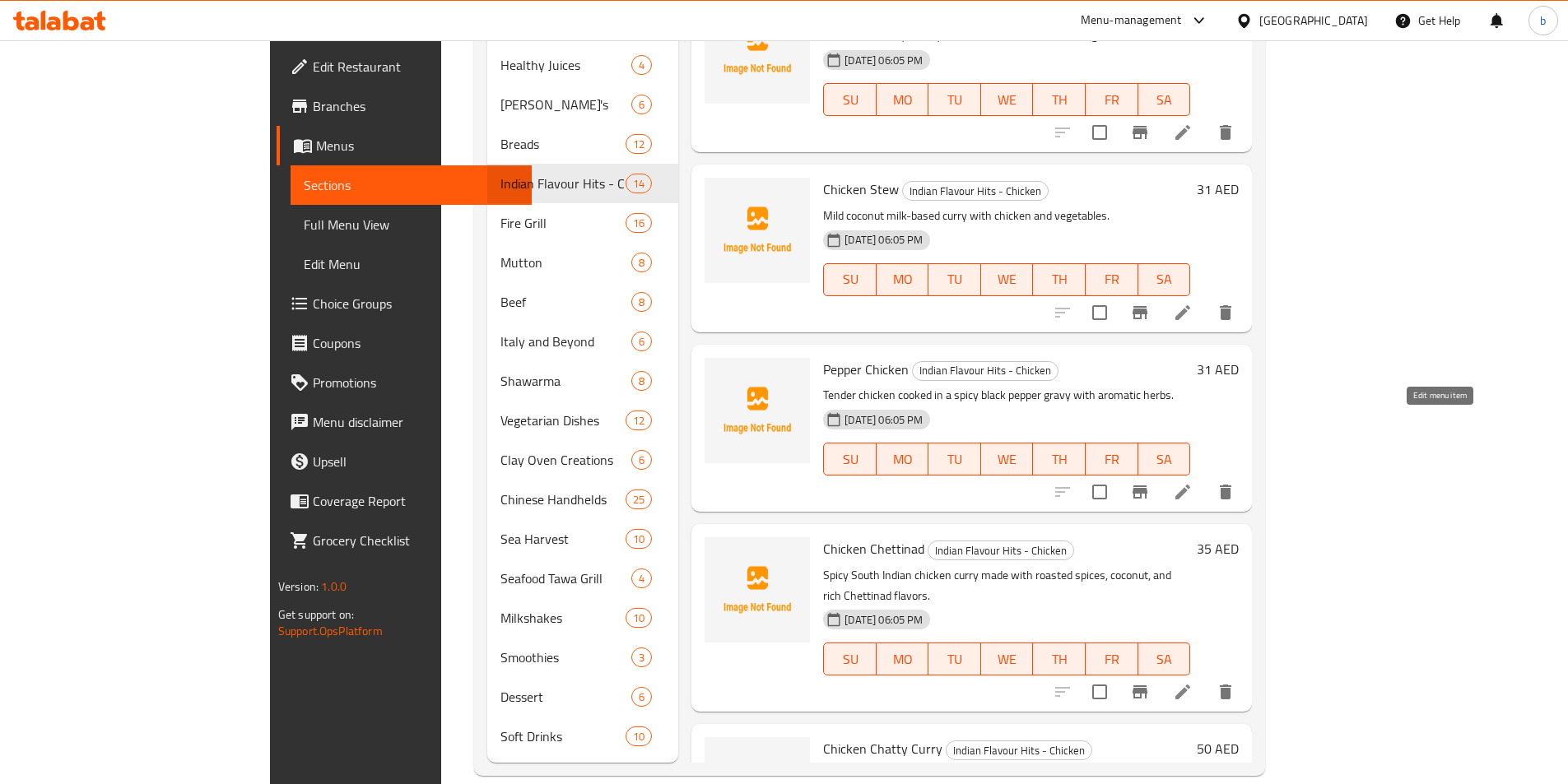
click at [1193, 482] on icon at bounding box center [1182, 492] width 19 height 19
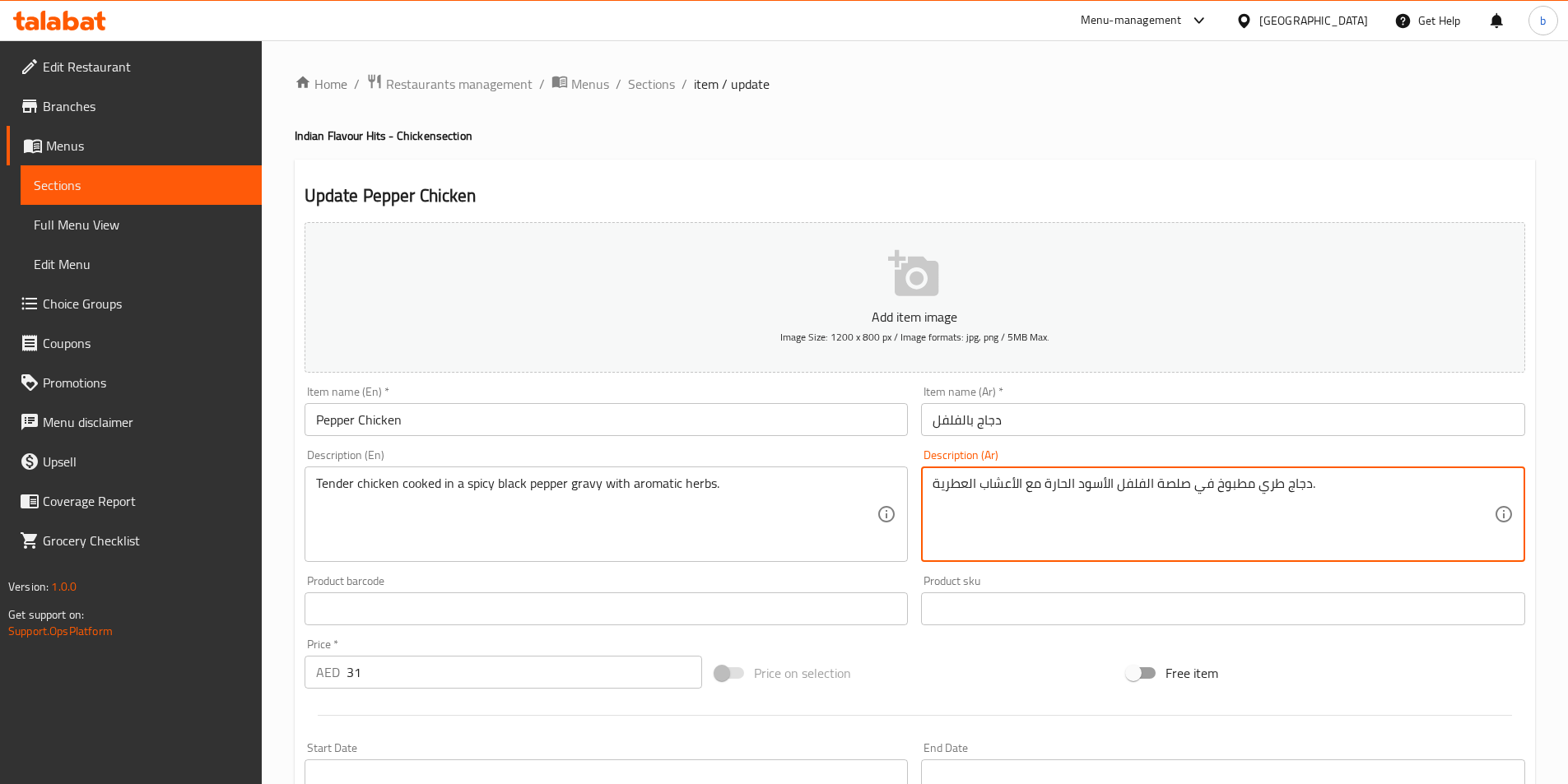
drag, startPoint x: 1155, startPoint y: 483, endPoint x: 1190, endPoint y: 484, distance: 35.0
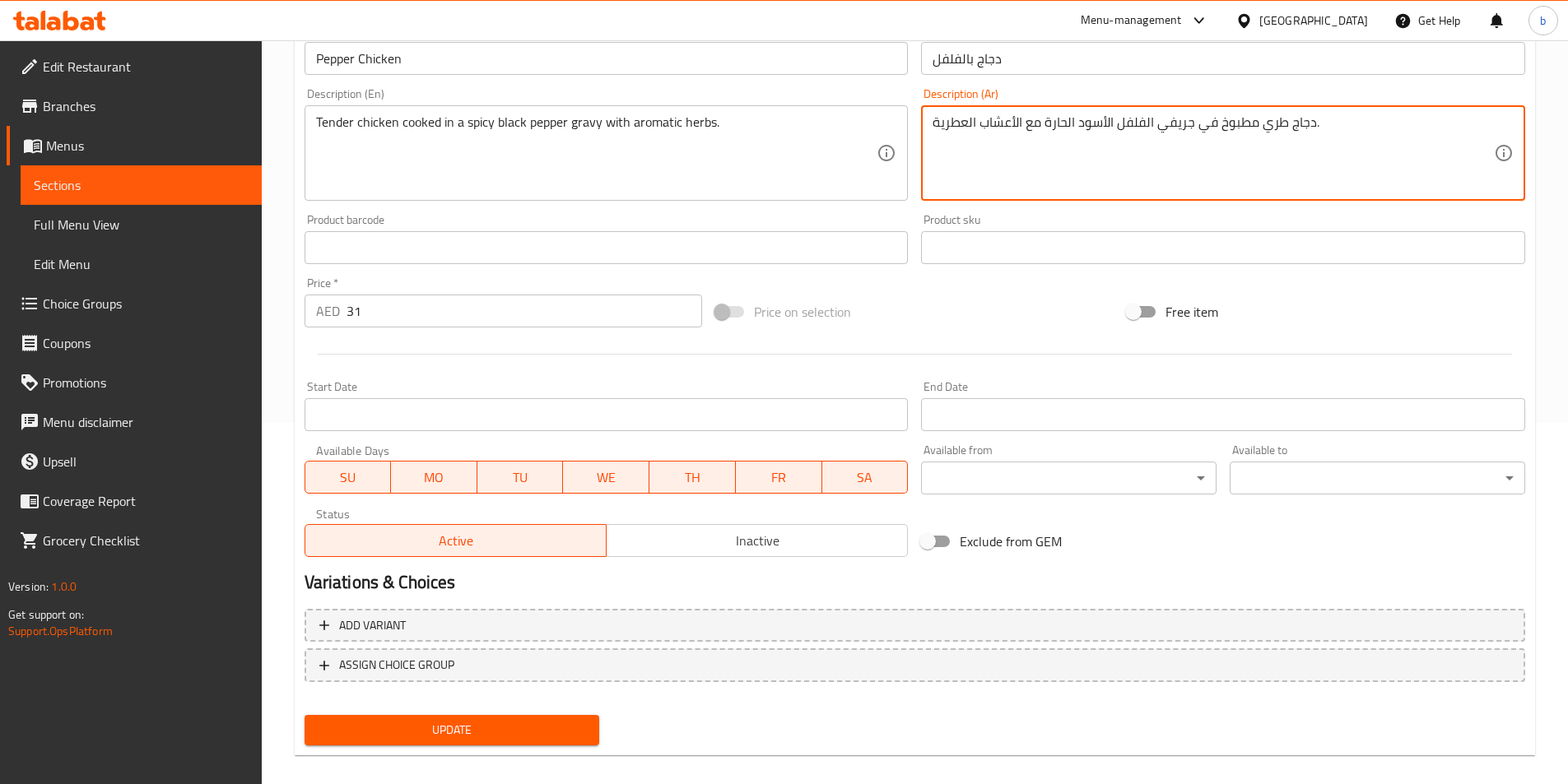
scroll to position [379, 0]
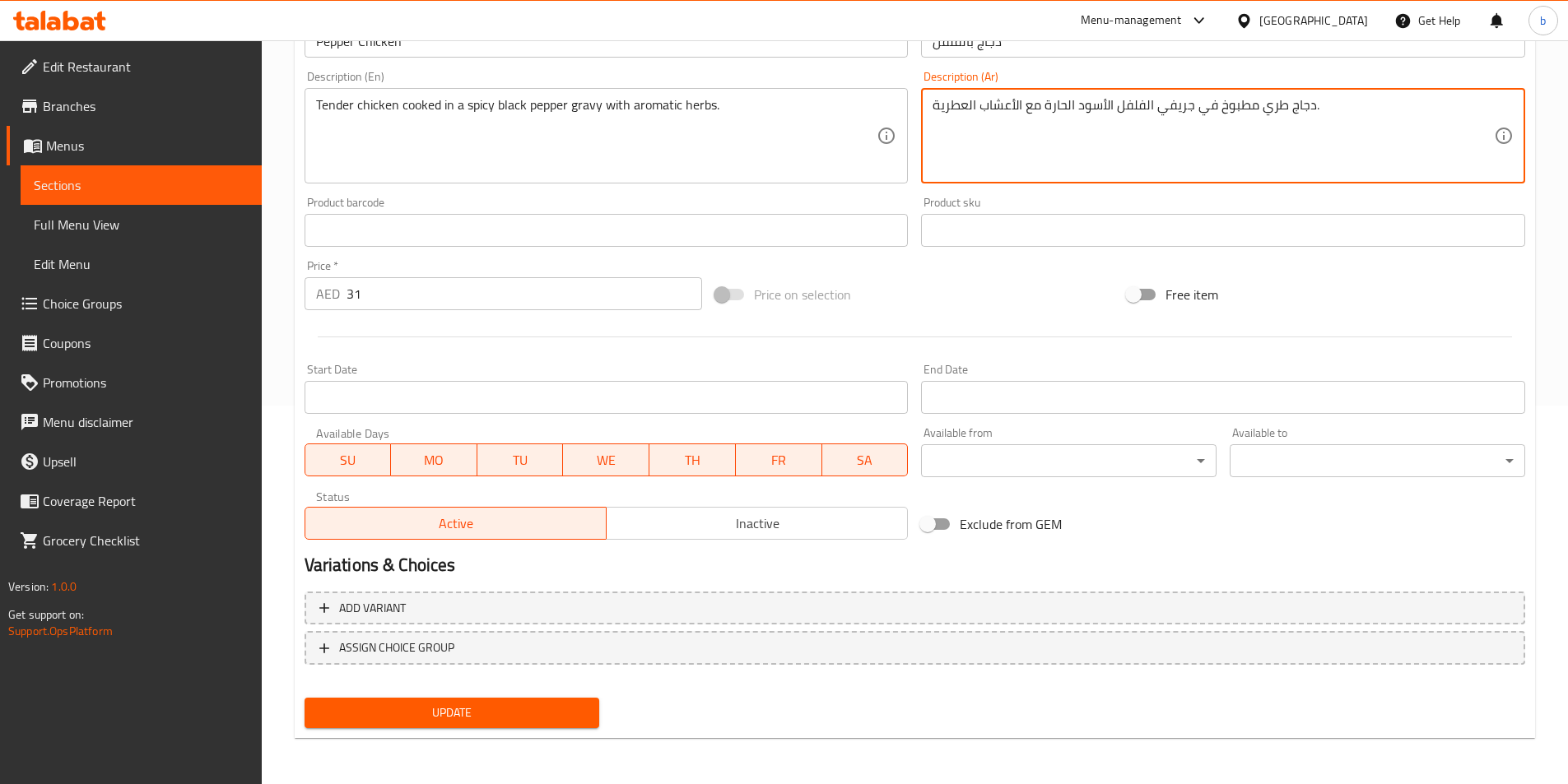
type textarea "دجاج طري مطبوخ في جريفي الفلفل الأسود الحارة مع الأعشاب العطرية."
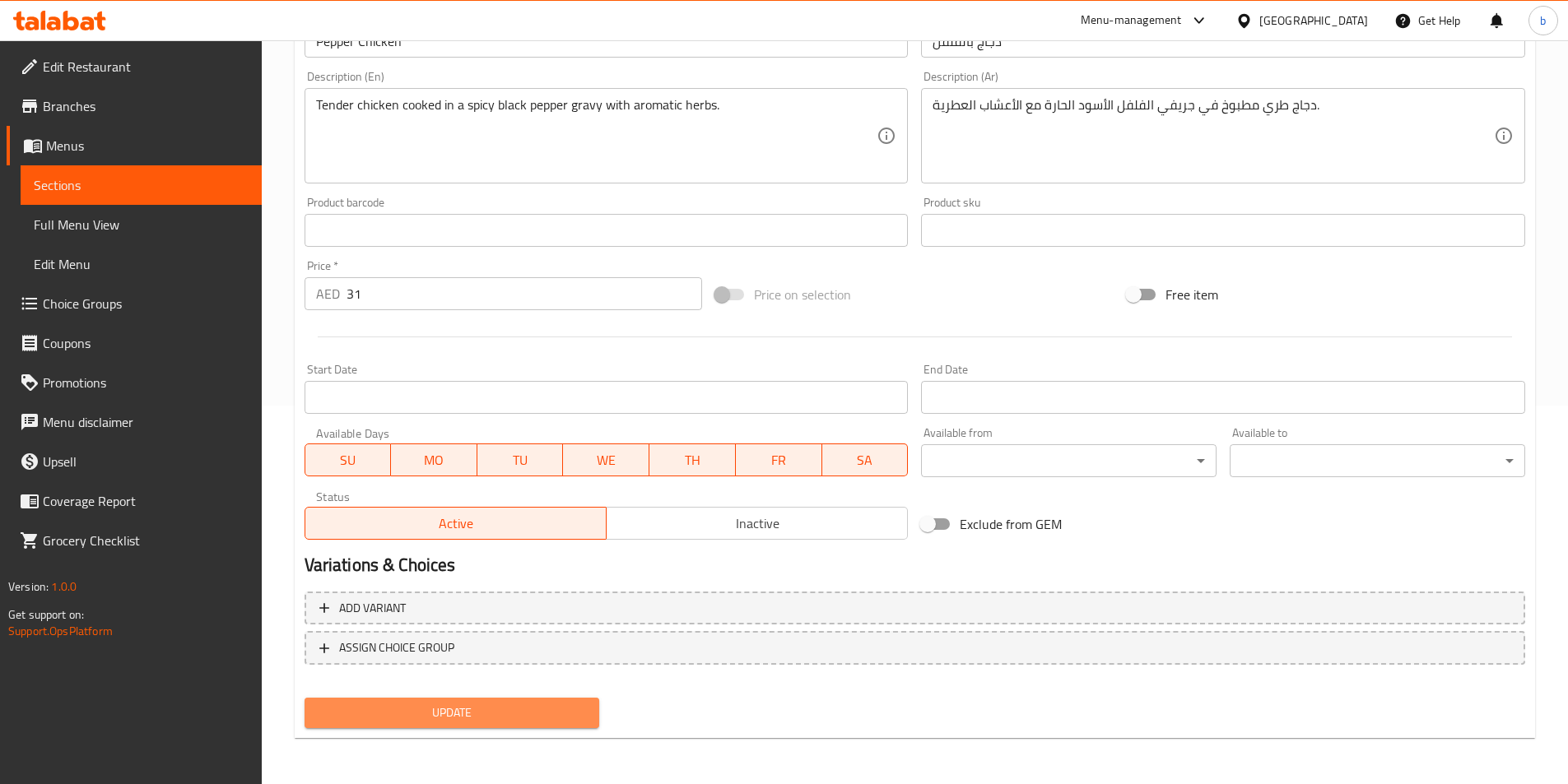
click at [500, 718] on span "Update" at bounding box center [452, 712] width 269 height 20
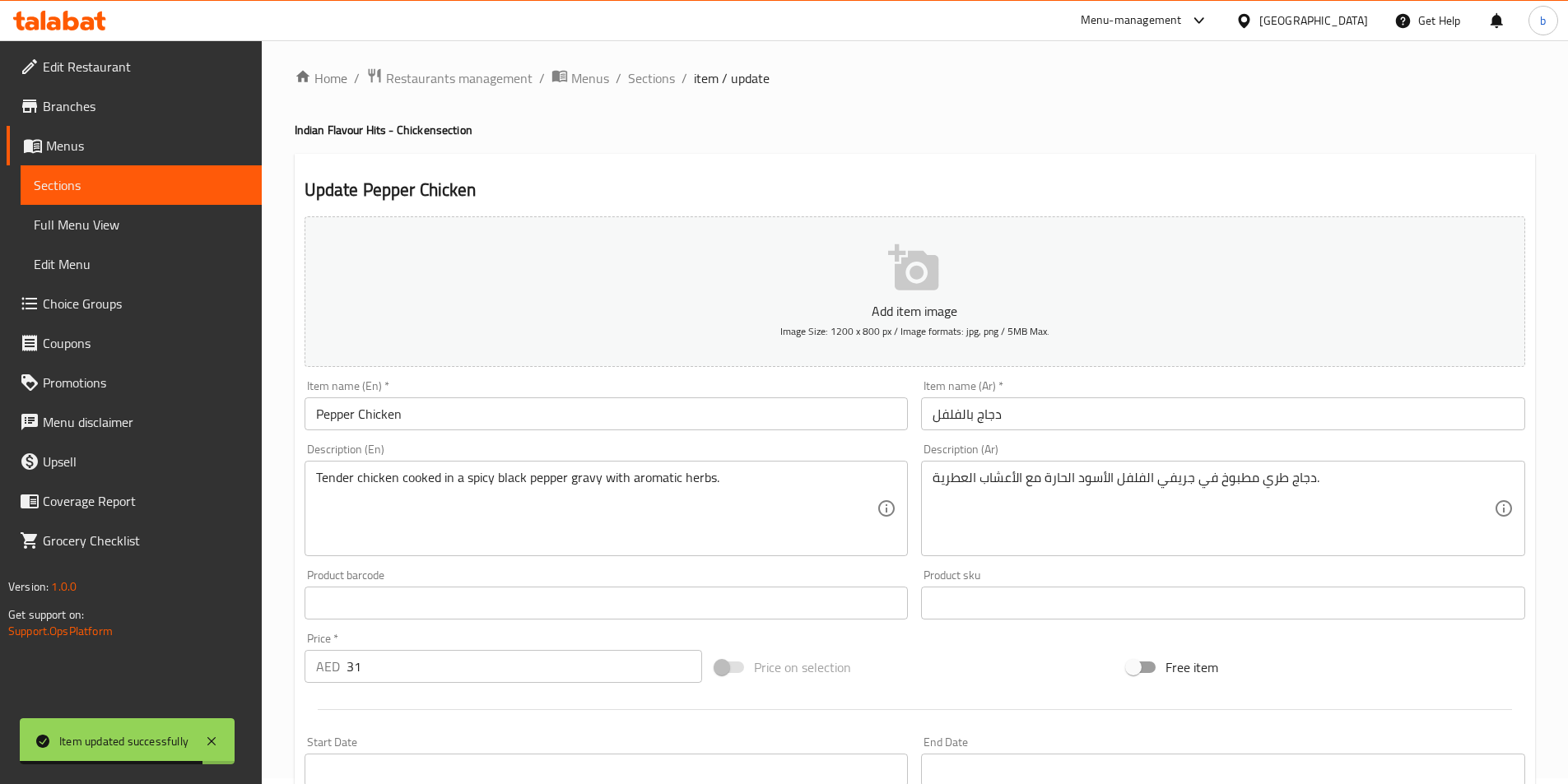
scroll to position [0, 0]
click at [647, 74] on span "Sections" at bounding box center [651, 84] width 47 height 19
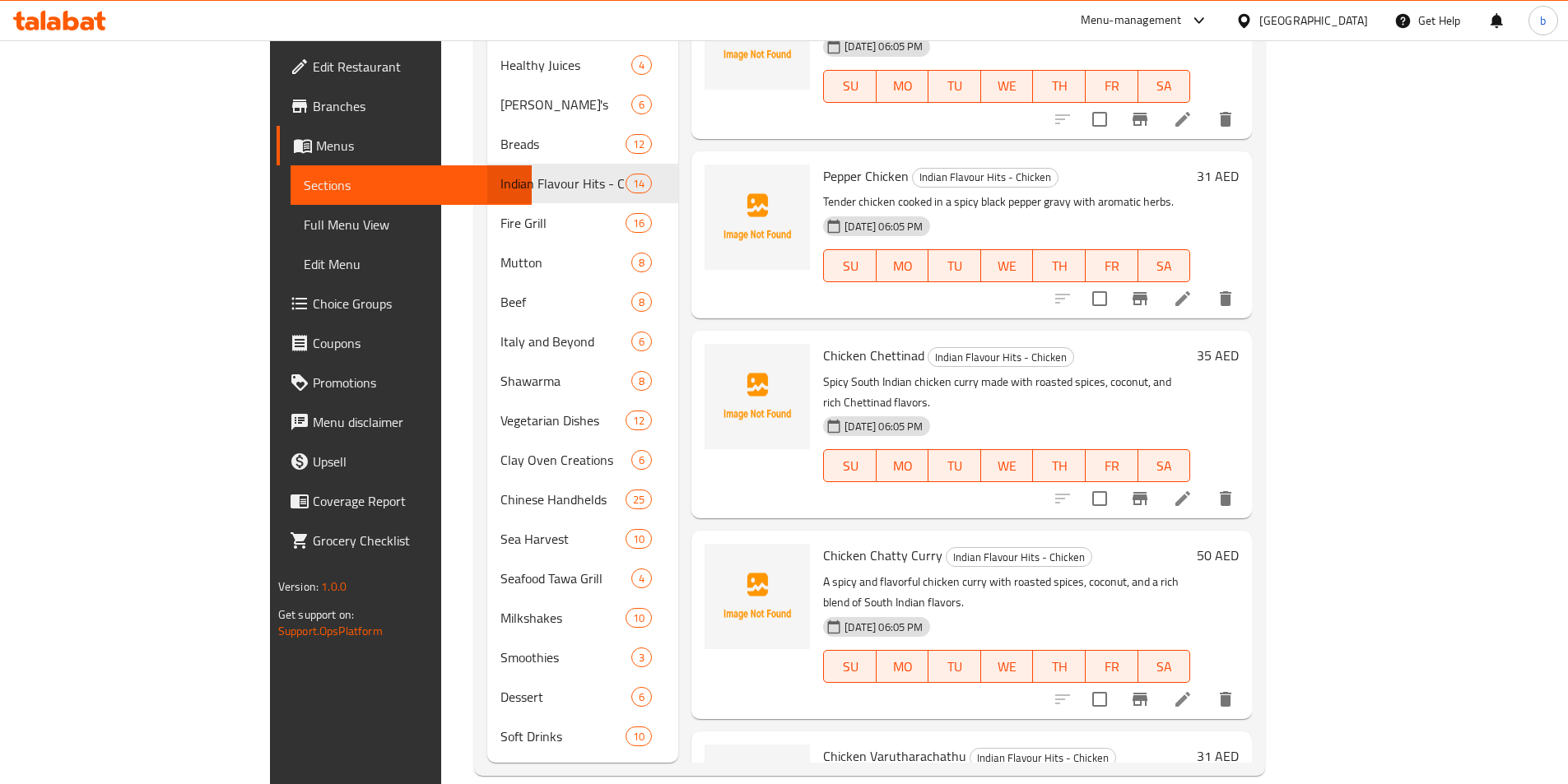
scroll to position [1145, 0]
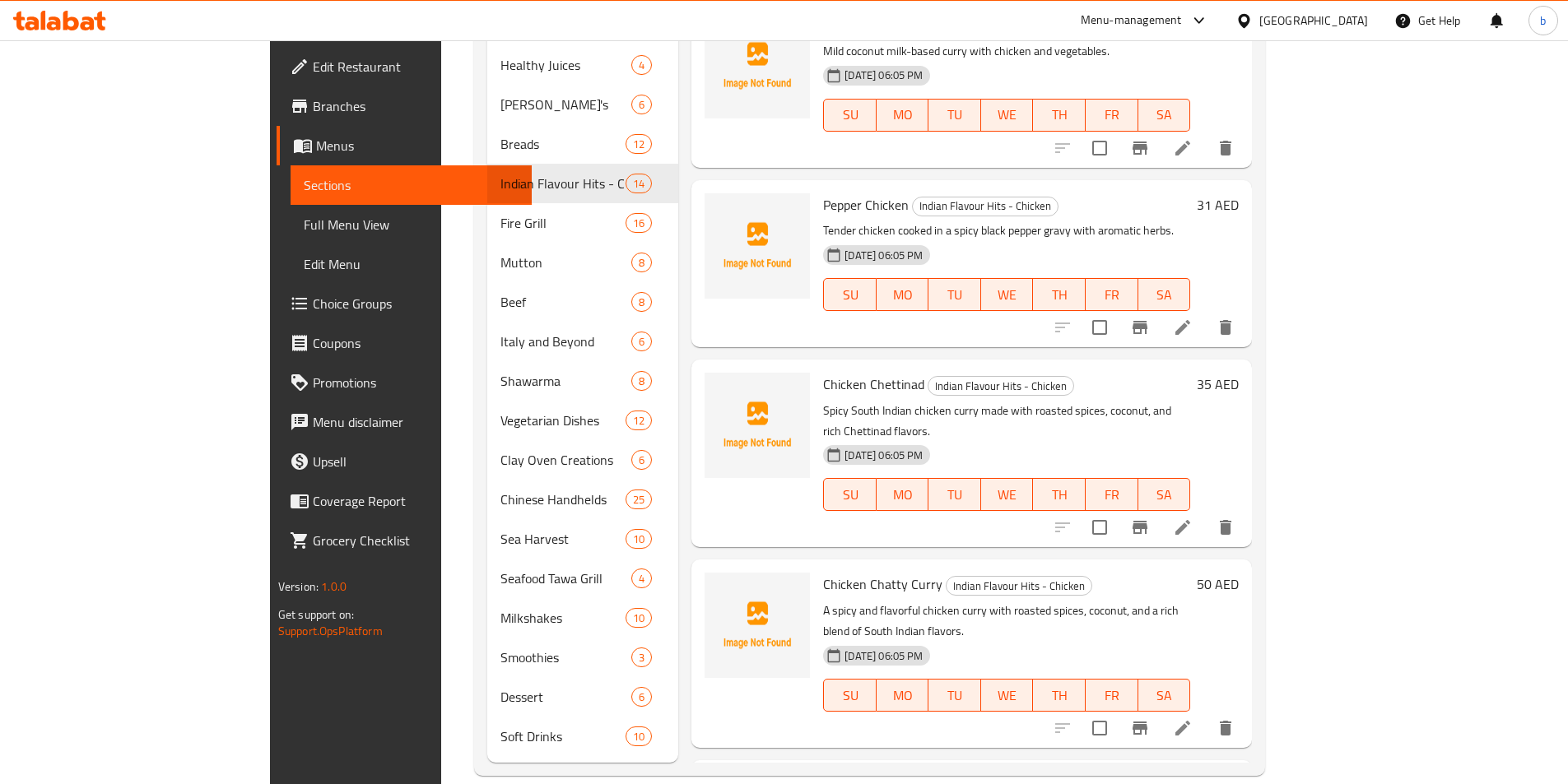
click at [1193, 517] on icon at bounding box center [1182, 527] width 19 height 19
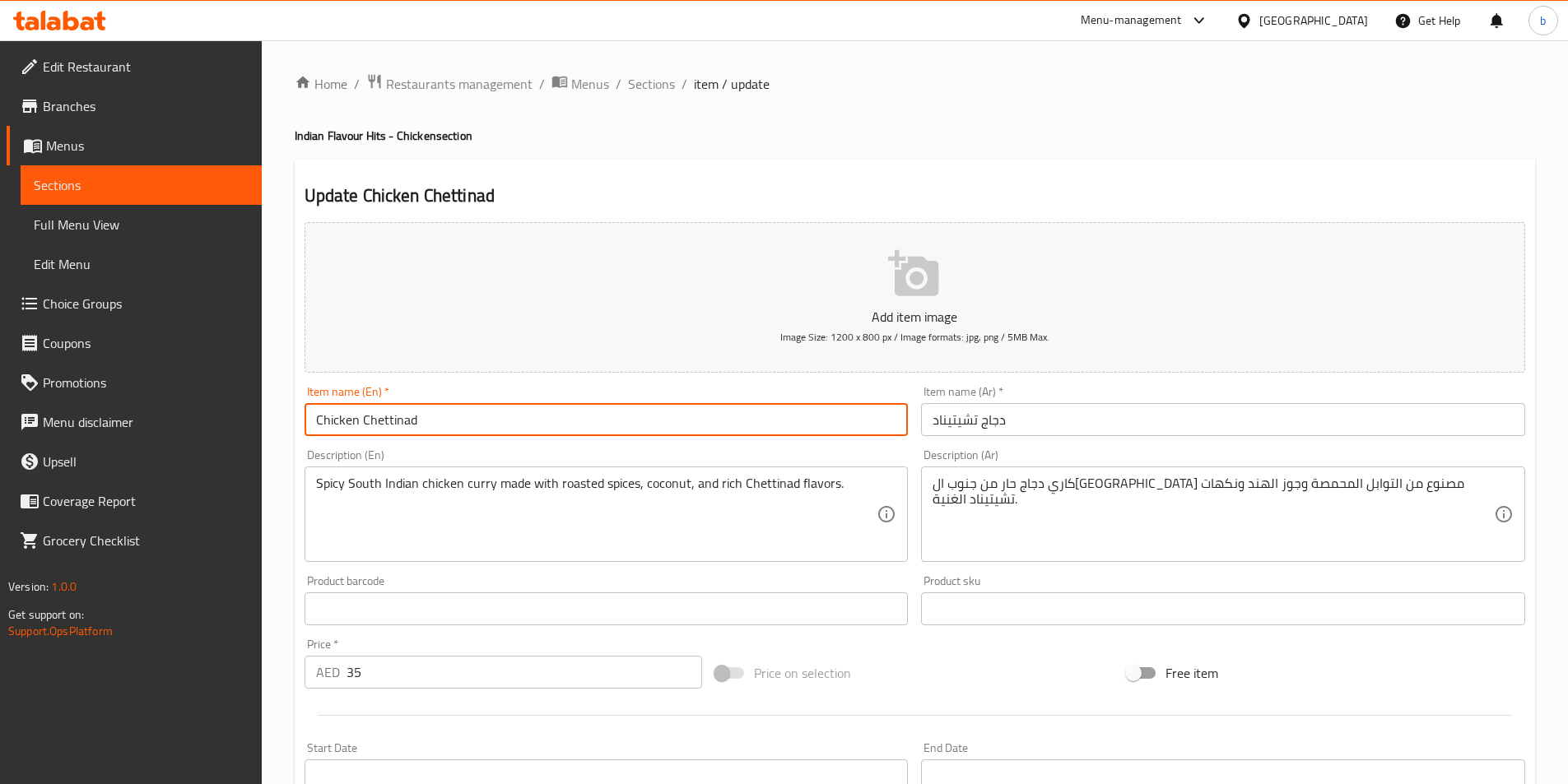
click at [401, 417] on input "Chicken Chettinad" at bounding box center [607, 419] width 604 height 33
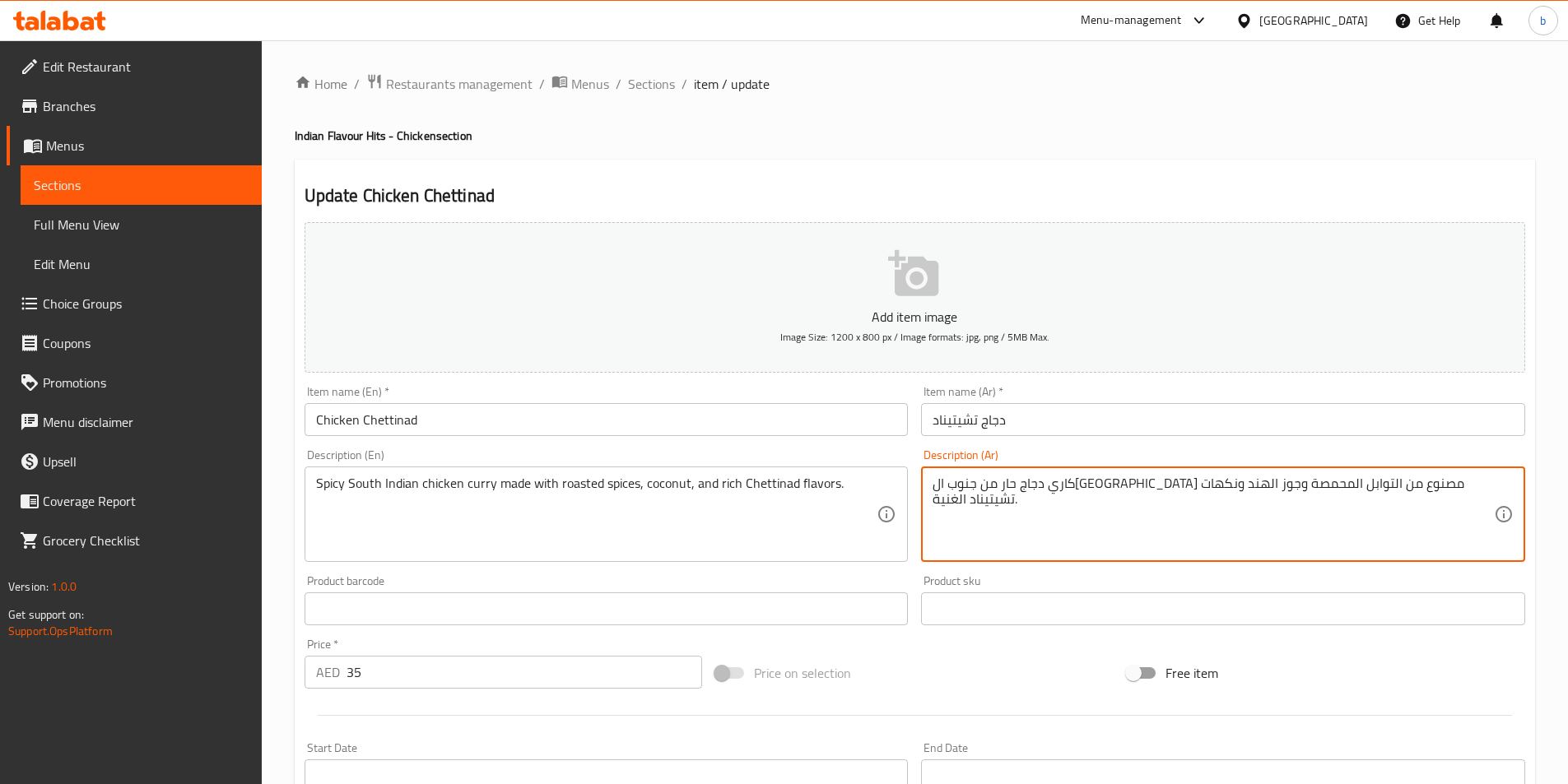
drag, startPoint x: 1346, startPoint y: 488, endPoint x: 1364, endPoint y: 484, distance: 18.4
click at [1225, 485] on textarea "كاري دجاج حار جنوب الهند مصنوع من التوابل المحمصة وجوز الهند ونكهات تشيتيناد ال…" at bounding box center [1213, 515] width 562 height 79
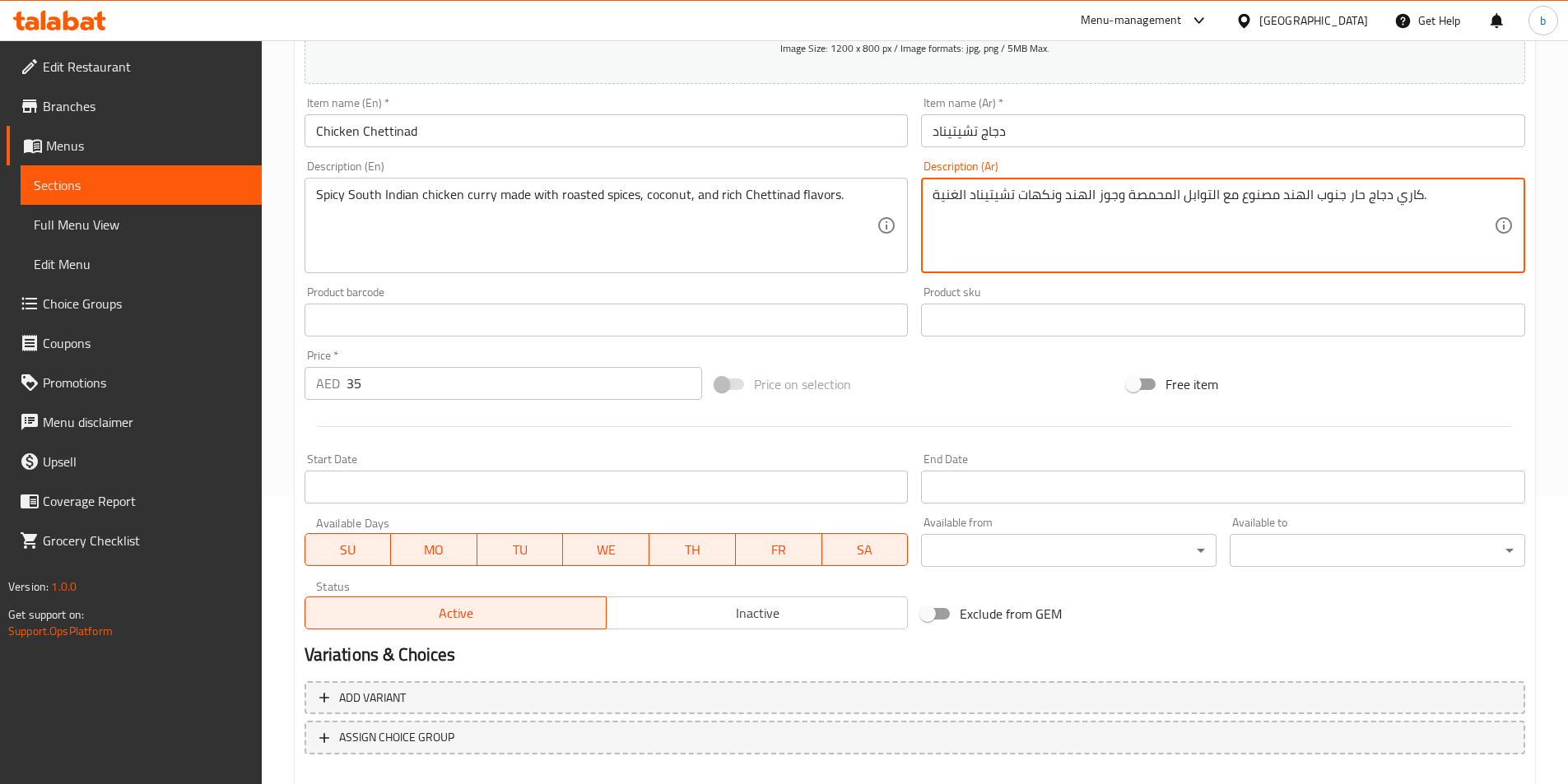
scroll to position [379, 0]
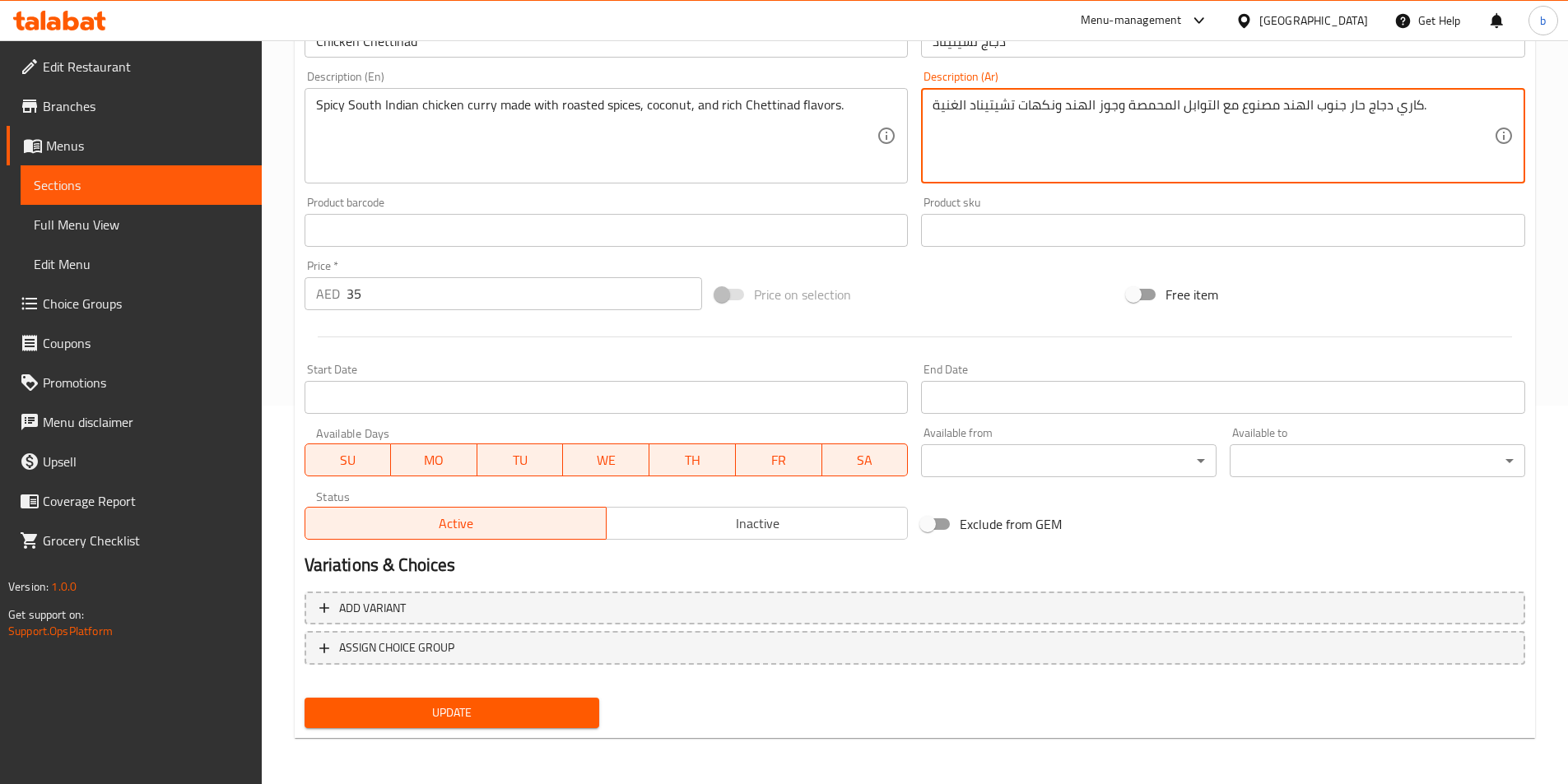
type textarea "كاري دجاج حار جنوب الهند مصنوع مع التوابل المحمصة وجوز الهند ونكهات تشيتيناد ال…"
click at [438, 728] on button "Update" at bounding box center [452, 713] width 296 height 30
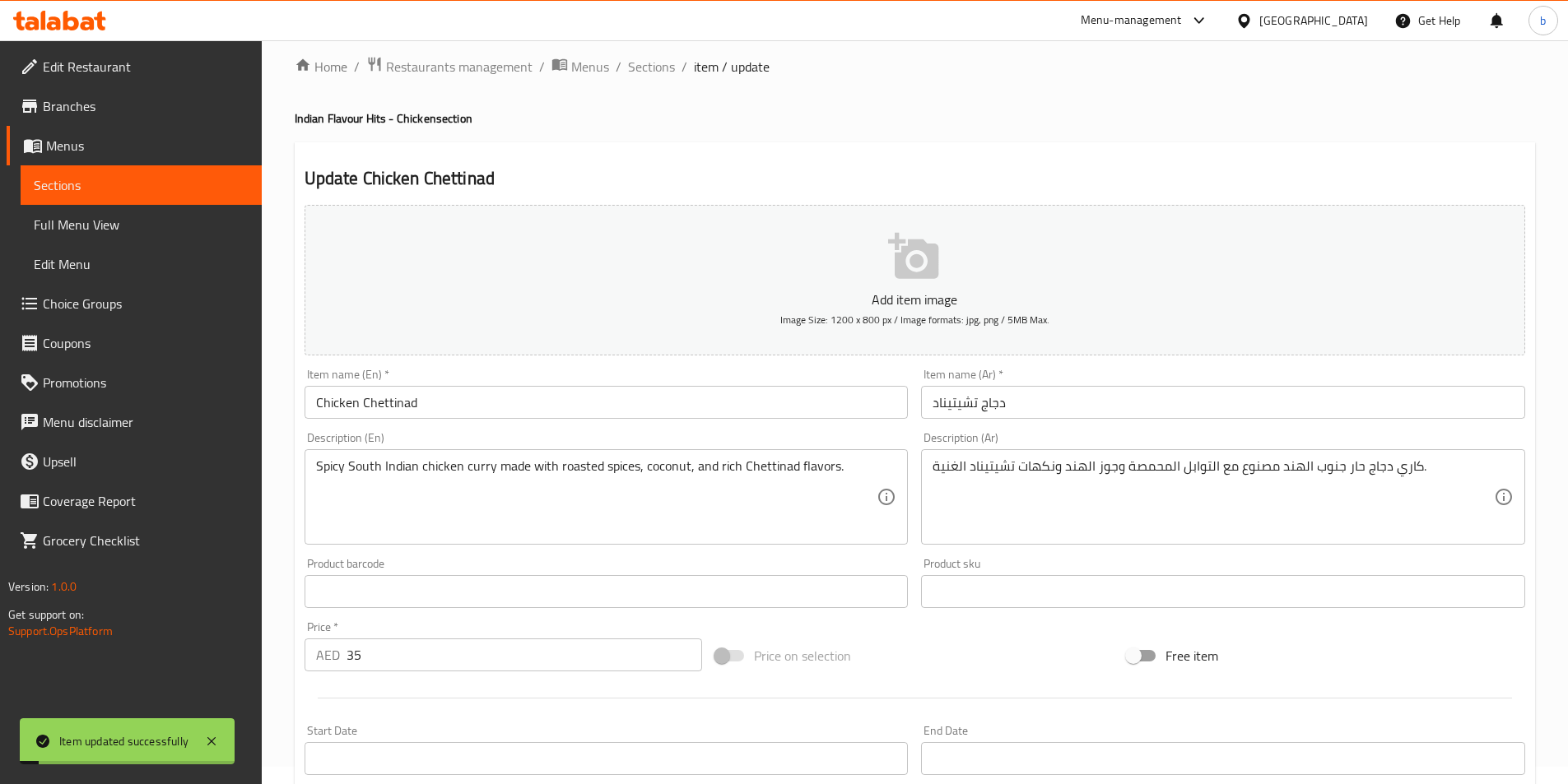
scroll to position [0, 0]
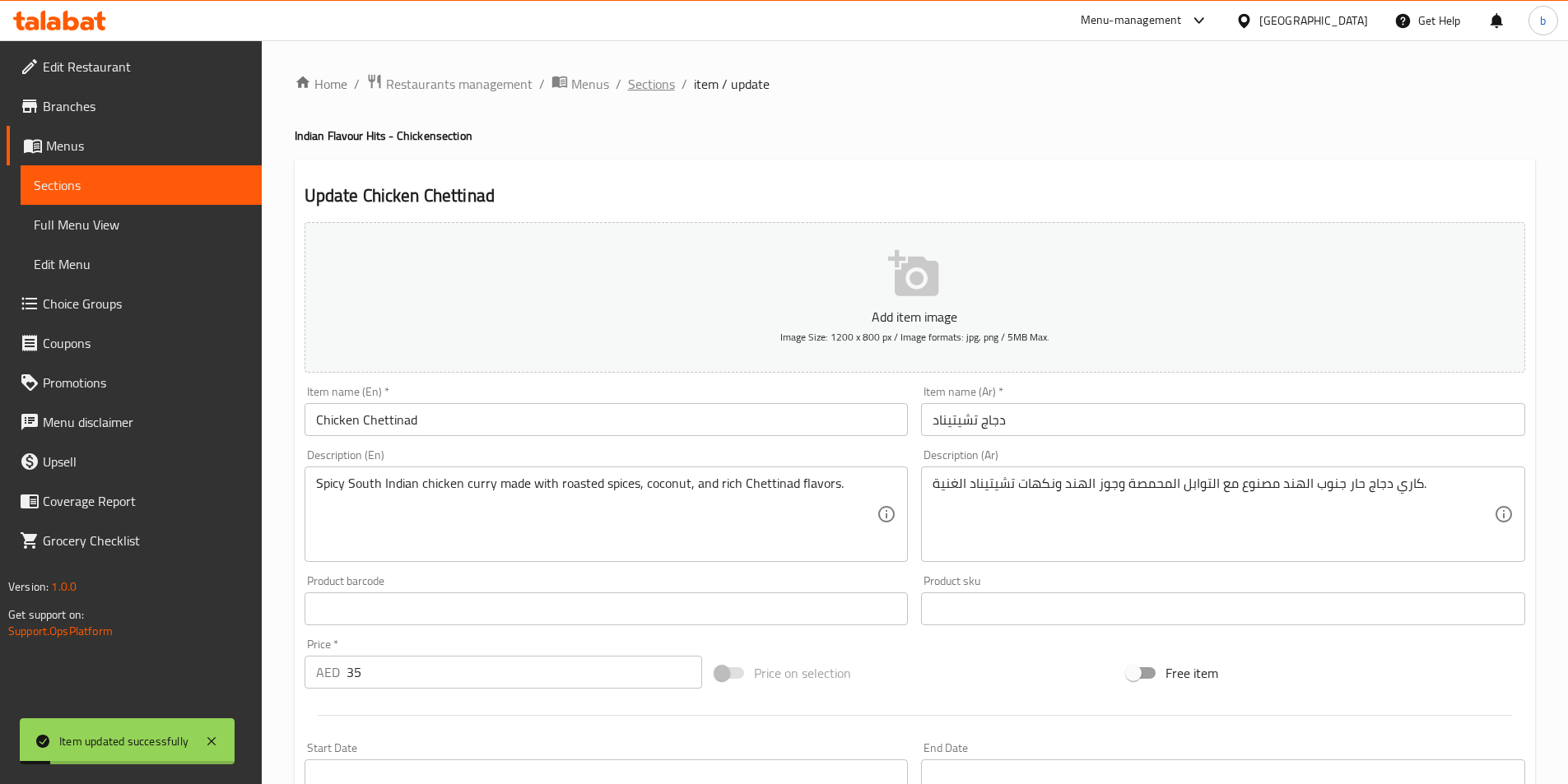
click at [660, 82] on span "Sections" at bounding box center [651, 84] width 47 height 19
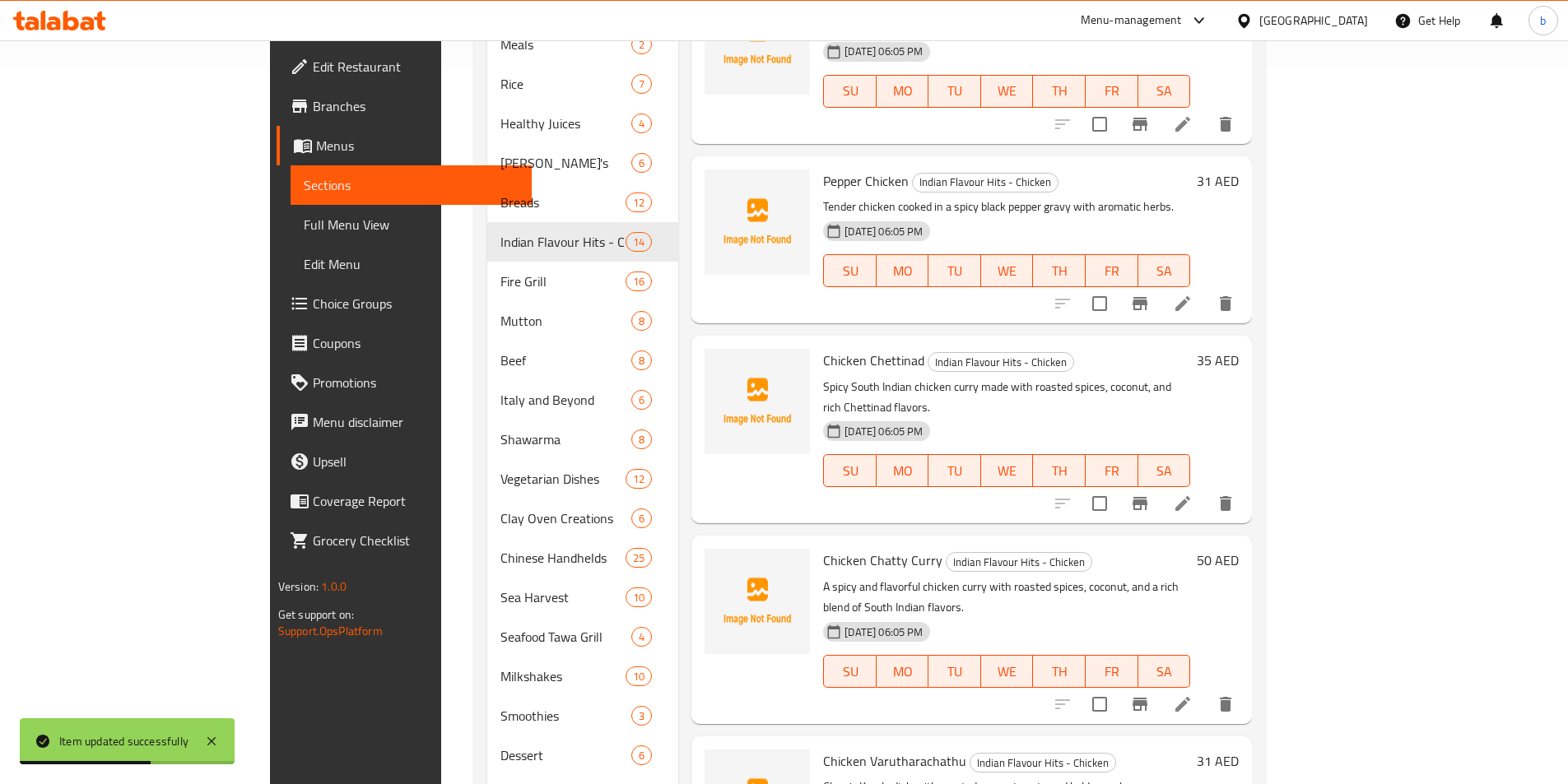
scroll to position [777, 0]
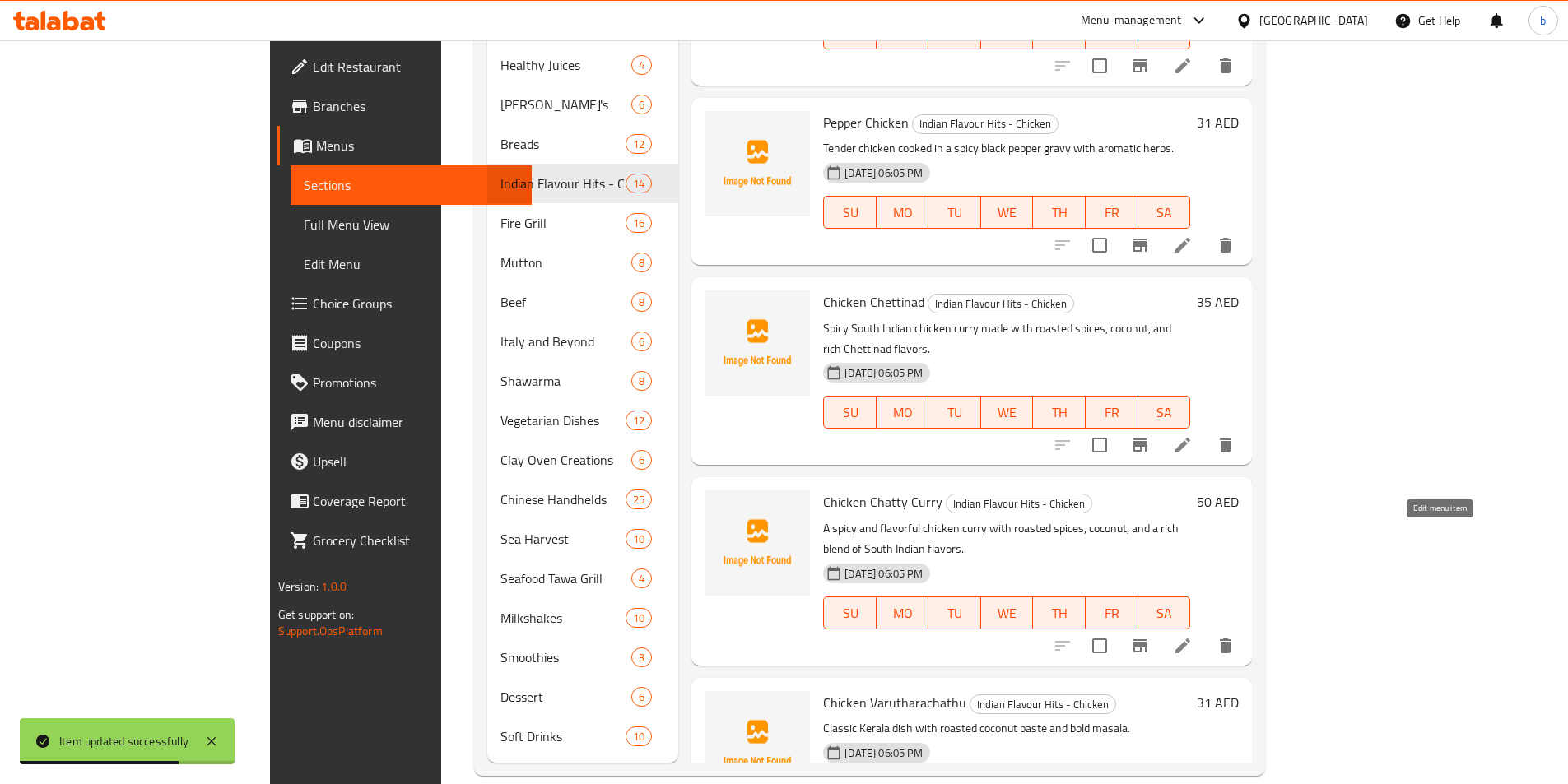
click at [1193, 637] on icon at bounding box center [1182, 646] width 19 height 19
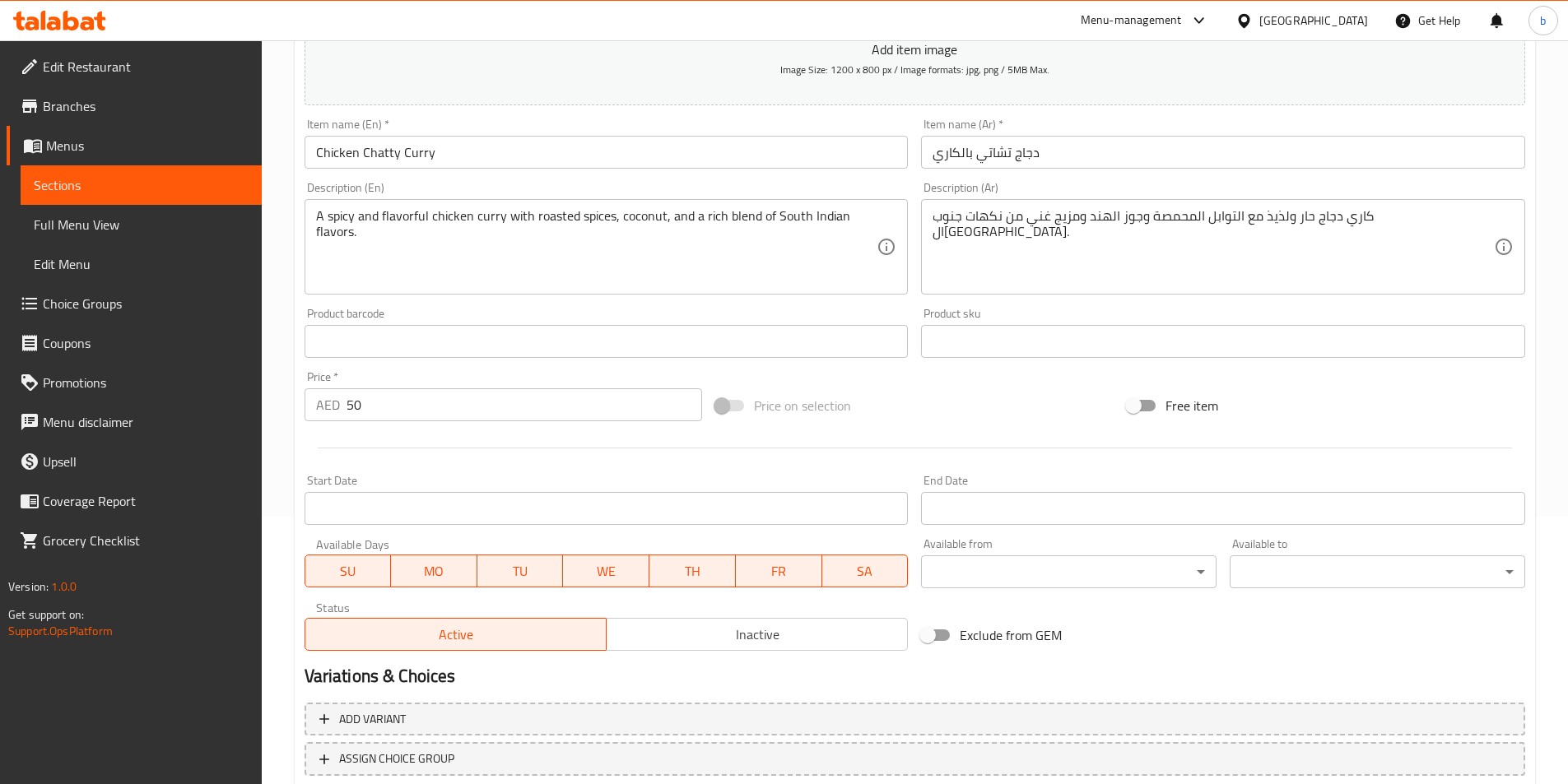
scroll to position [379, 0]
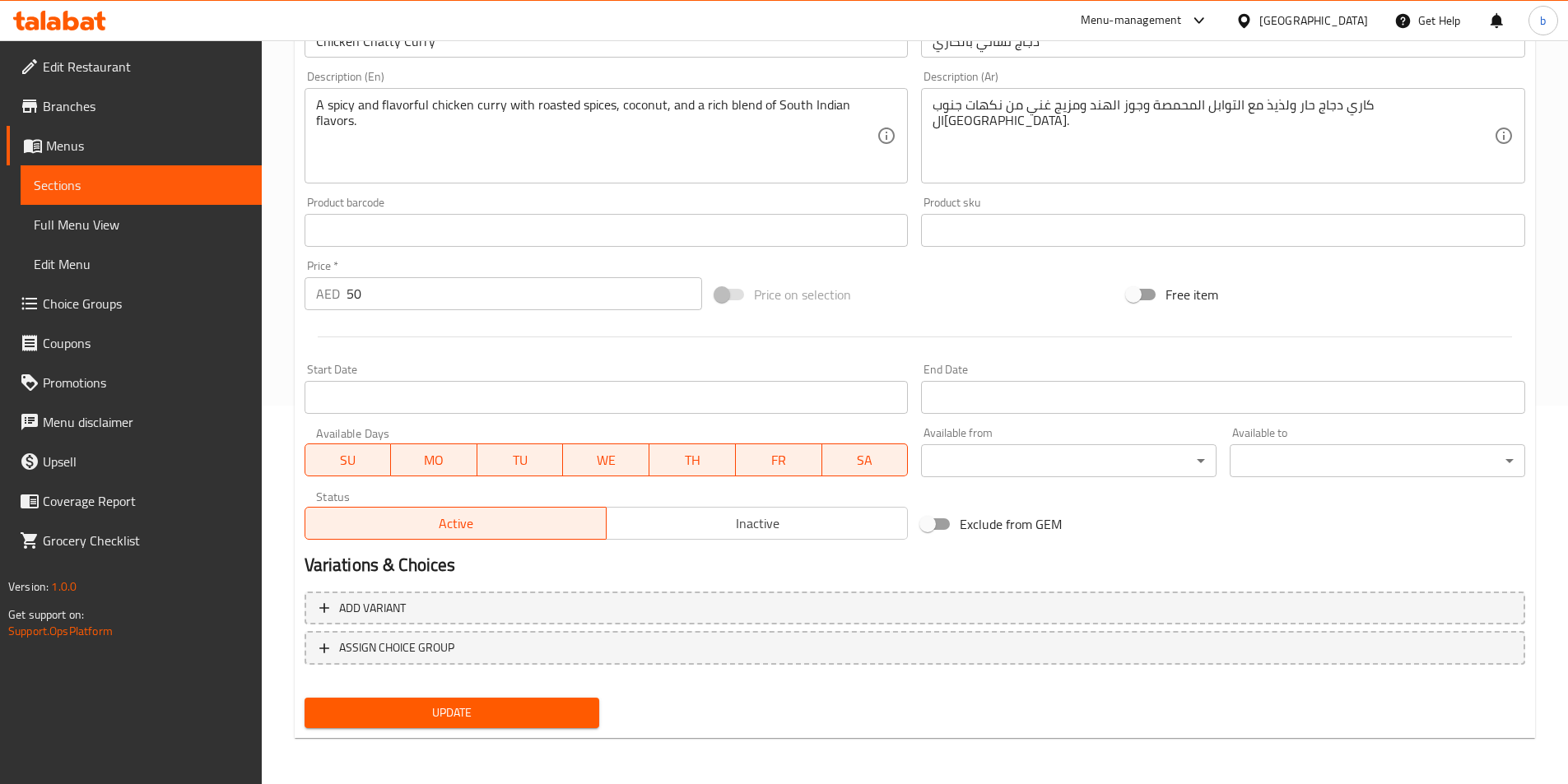
click at [497, 697] on div "Update" at bounding box center [452, 712] width 309 height 43
click at [499, 704] on span "Update" at bounding box center [452, 712] width 269 height 20
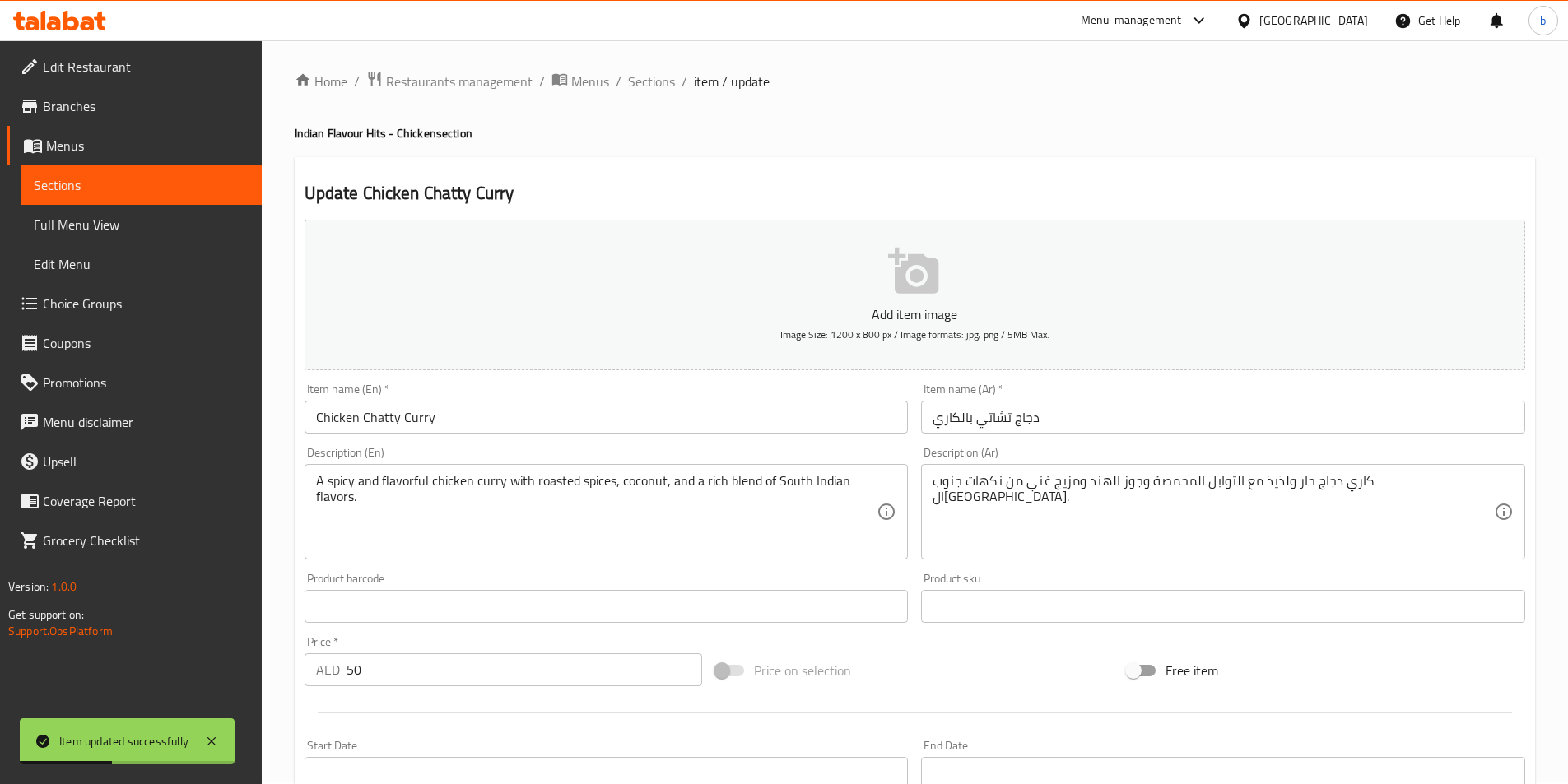
scroll to position [0, 0]
click at [646, 87] on span "Sections" at bounding box center [651, 84] width 47 height 19
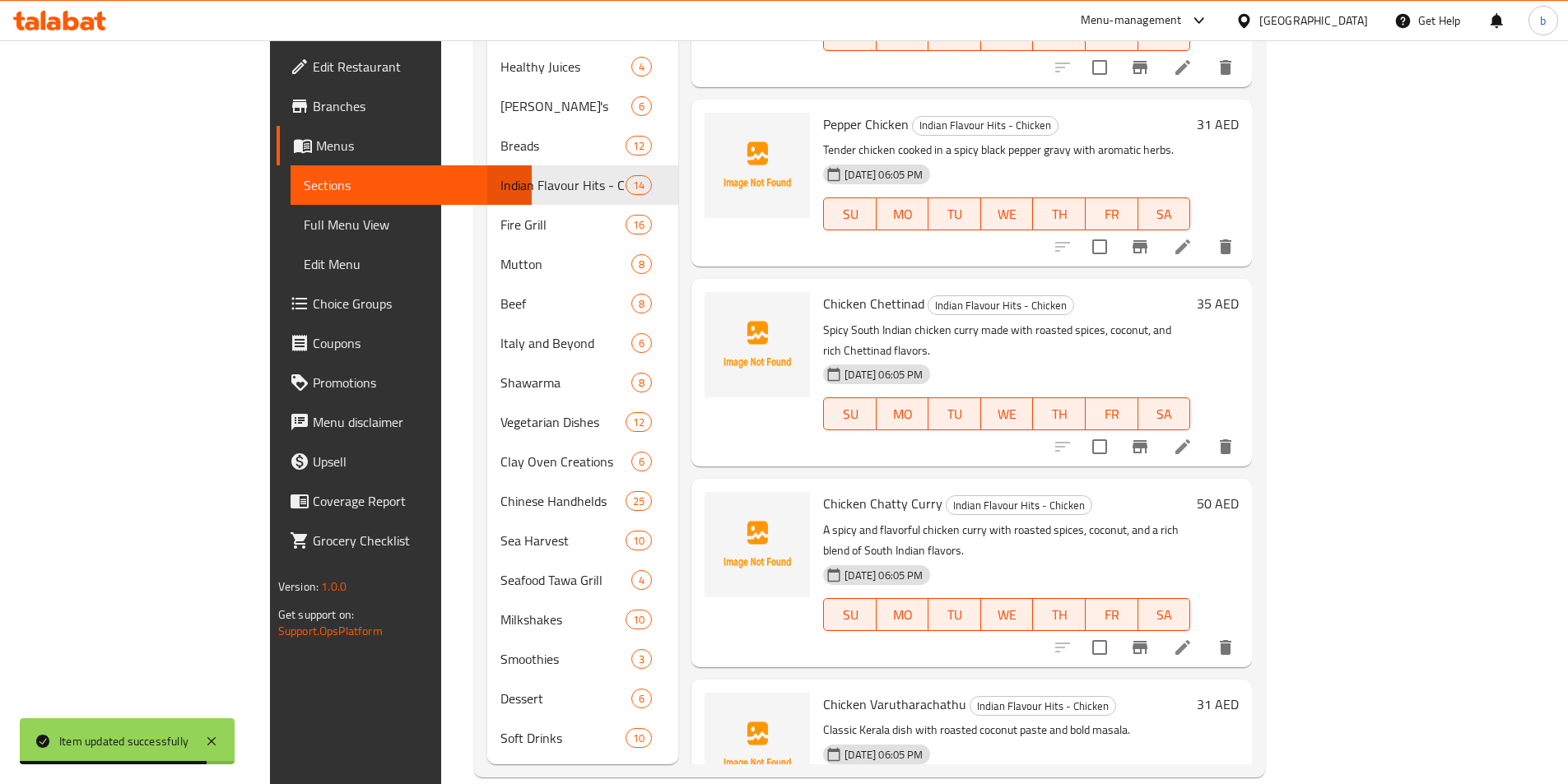
scroll to position [777, 0]
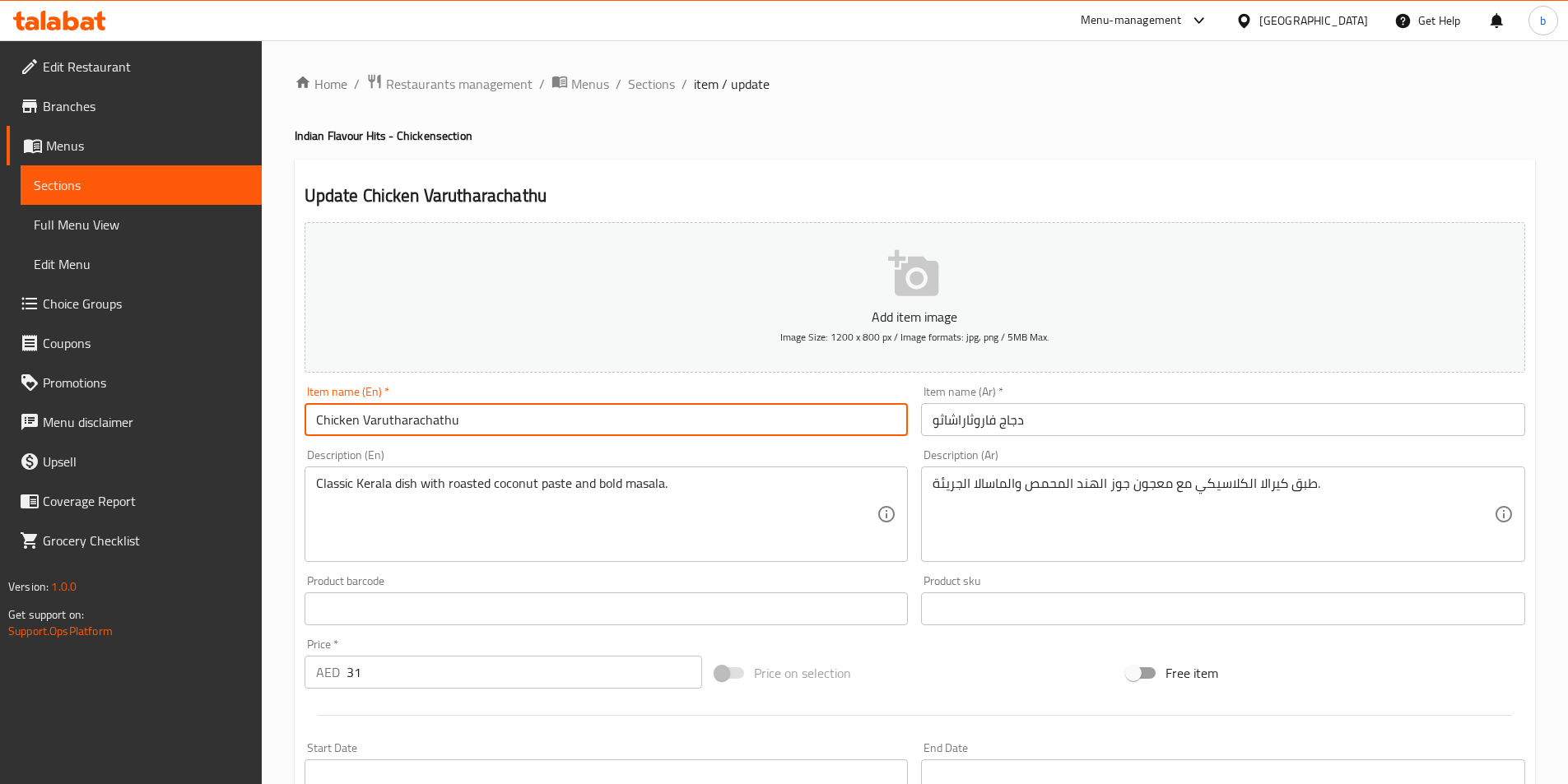
drag, startPoint x: 456, startPoint y: 414, endPoint x: 360, endPoint y: 431, distance: 97.5
click at [360, 431] on input "Chicken Varutharachathu" at bounding box center [607, 419] width 604 height 33
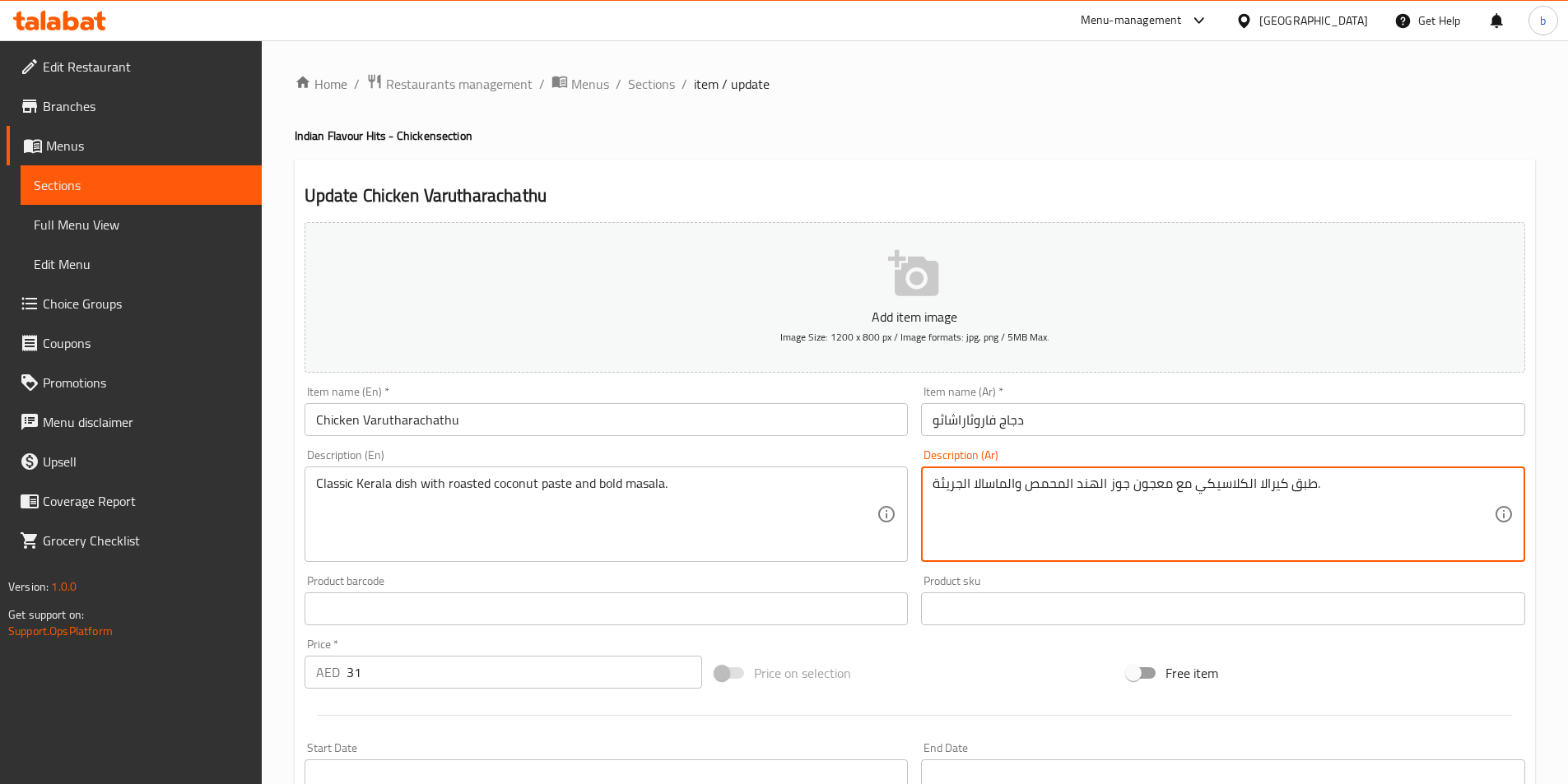
drag, startPoint x: 1507, startPoint y: 268, endPoint x: 1188, endPoint y: 486, distance: 386.4
click at [1200, 488] on textarea "طبق كيرالا الكلاسيكي مع معجون جوز الهند المحمص والماسالا الجريئة." at bounding box center [1213, 515] width 562 height 79
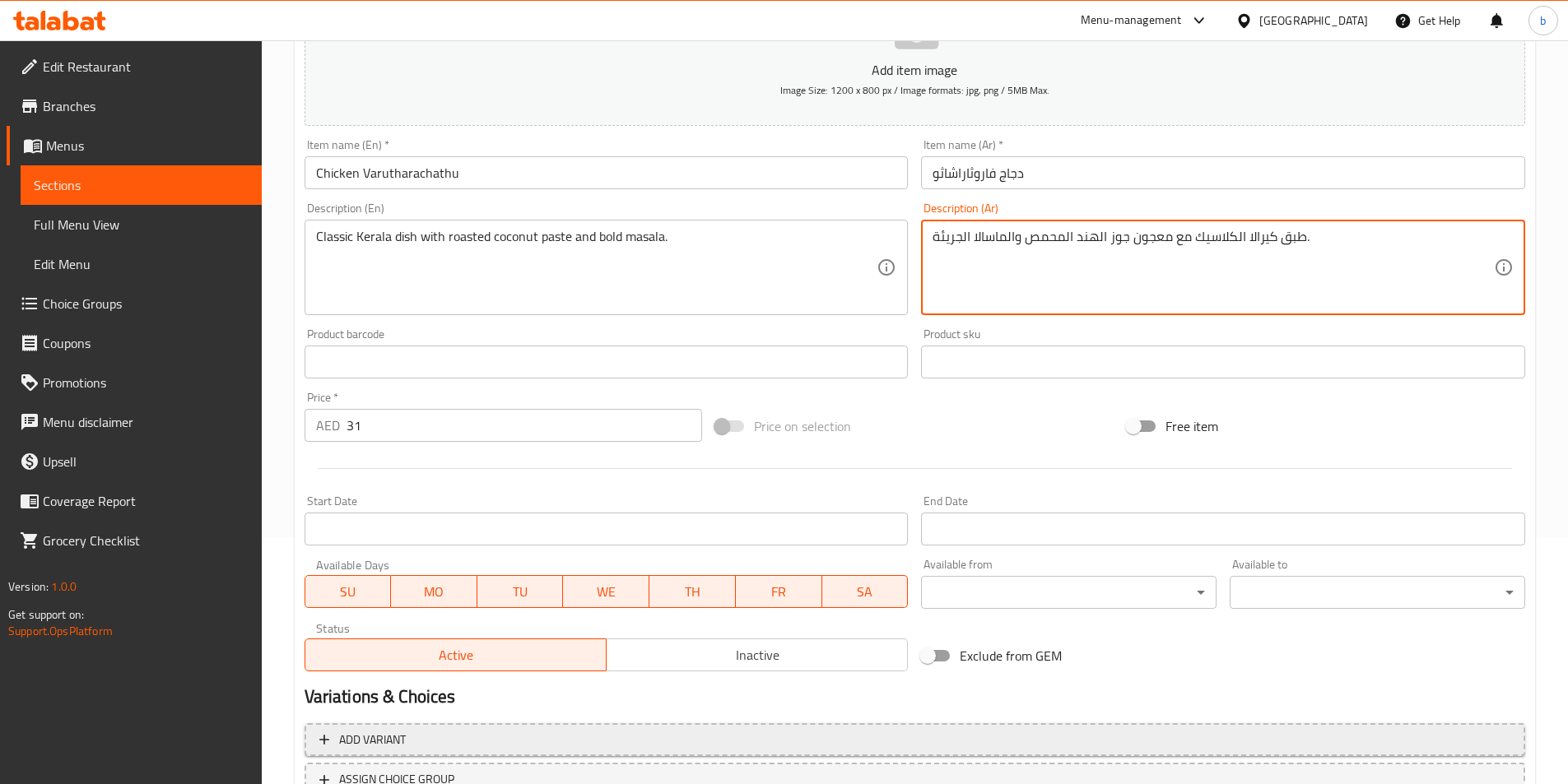
scroll to position [379, 0]
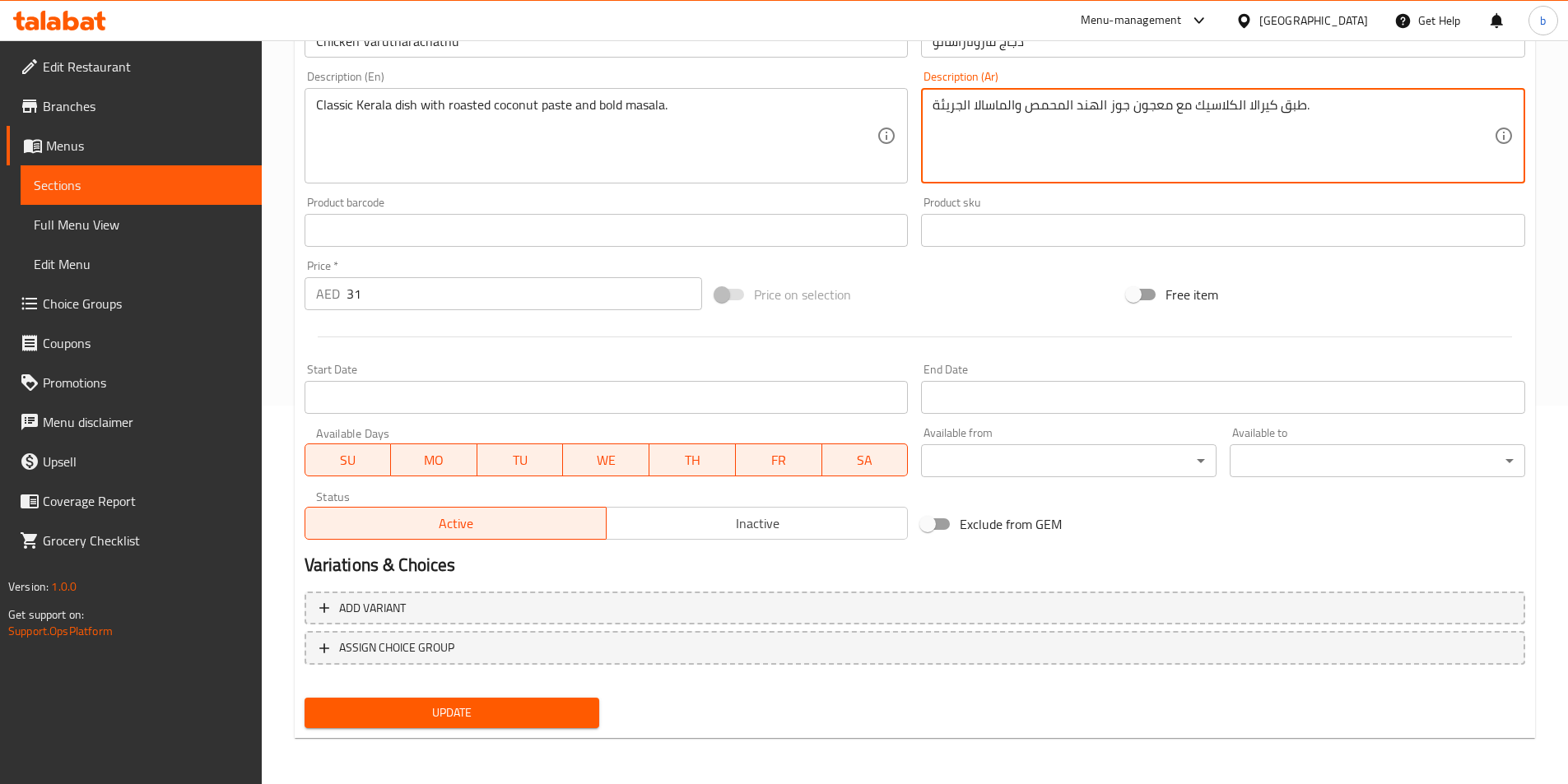
type textarea "طبق كيرالا الكلاسيك مع معجون جوز الهند المحمص والماسالا الجريئة."
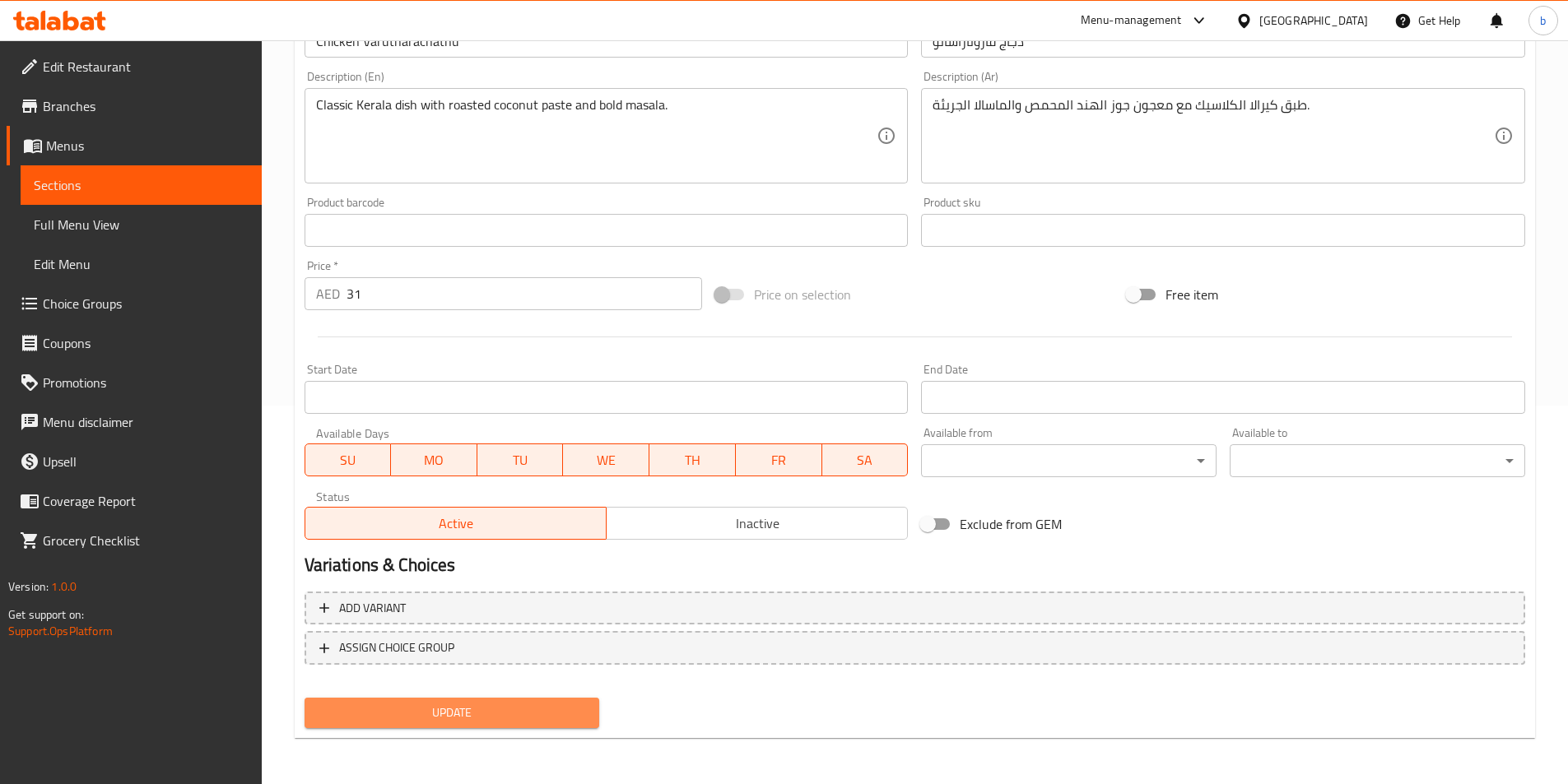
click at [473, 706] on span "Update" at bounding box center [452, 712] width 269 height 20
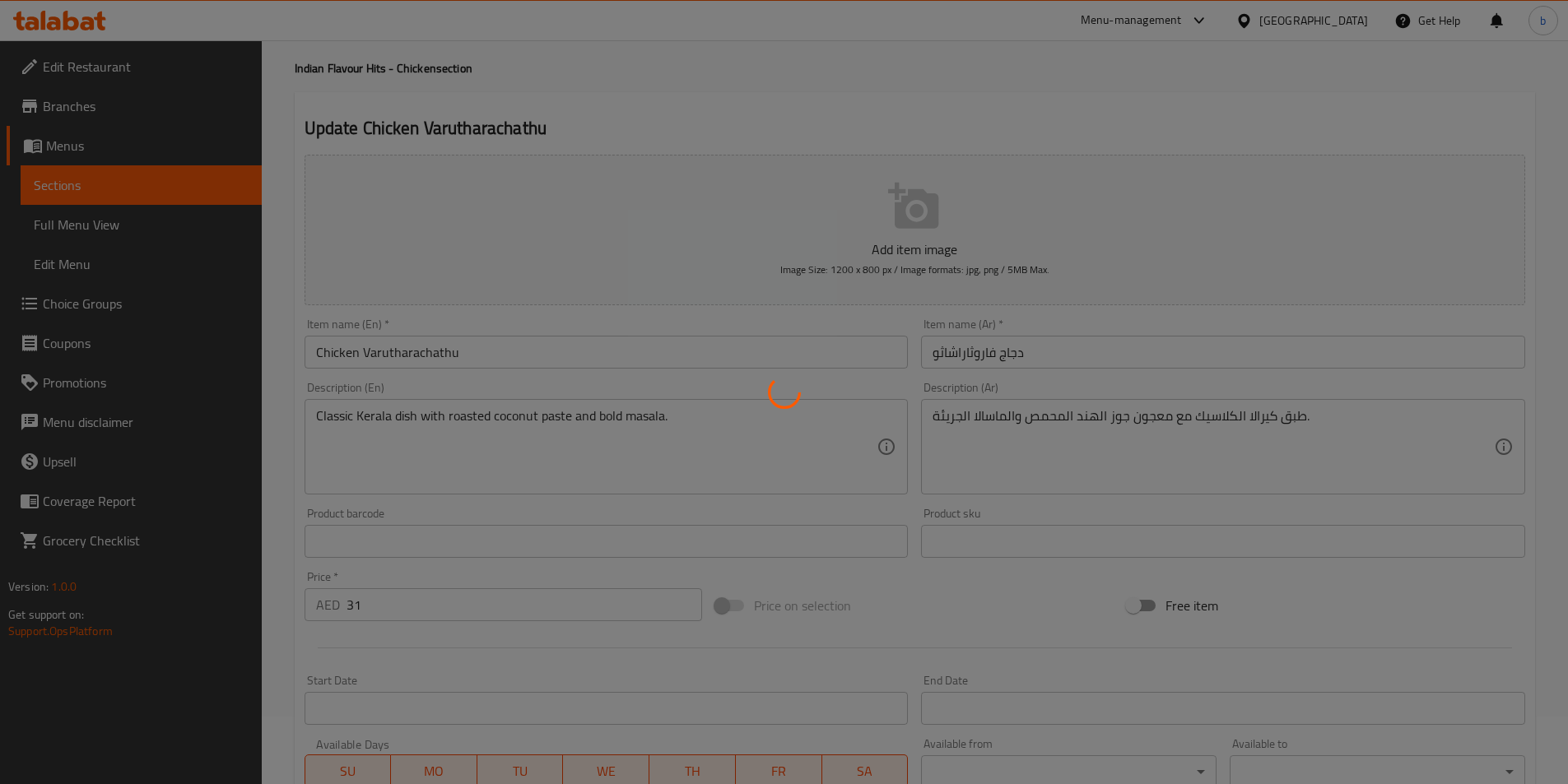
scroll to position [0, 0]
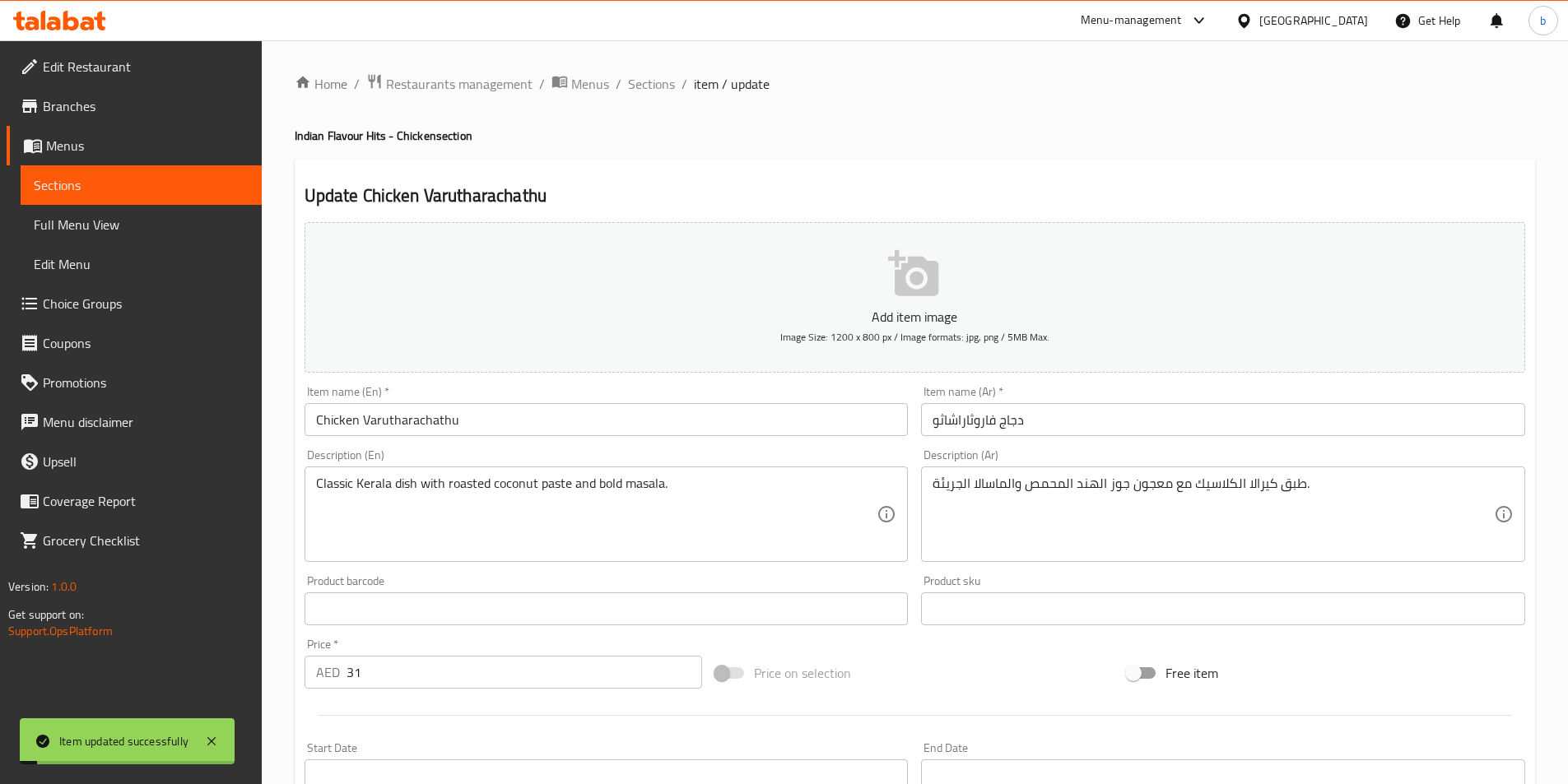
click at [624, 84] on ol "Home / Restaurants management / Menus / Sections / item / update" at bounding box center [915, 84] width 1240 height 21
click at [674, 81] on ol "Home / Restaurants management / Menus / Sections / item / update" at bounding box center [915, 84] width 1240 height 21
click at [668, 80] on span "Sections" at bounding box center [651, 84] width 47 height 19
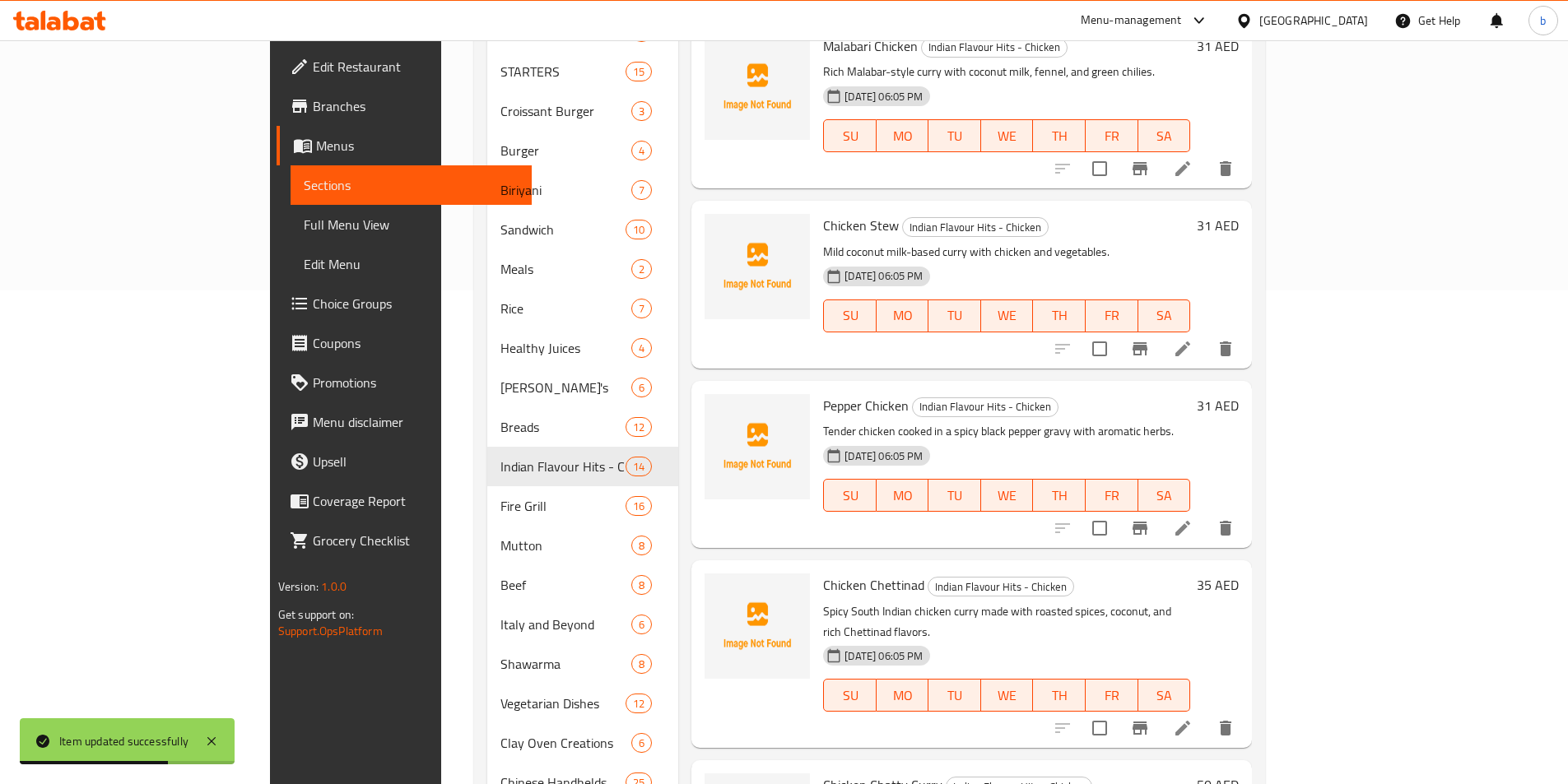
scroll to position [777, 0]
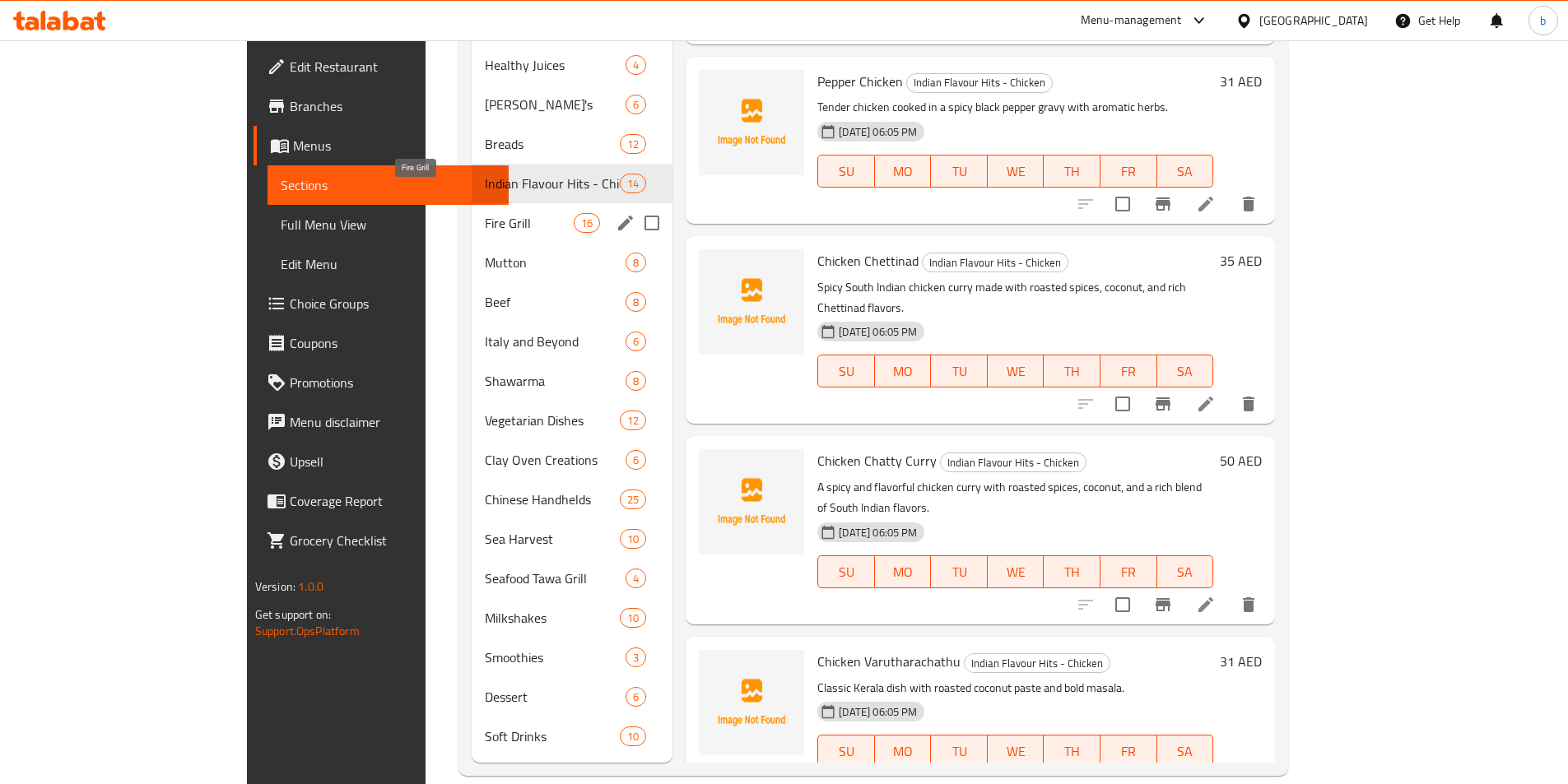
click at [485, 213] on span "Fire Grill" at bounding box center [529, 222] width 89 height 19
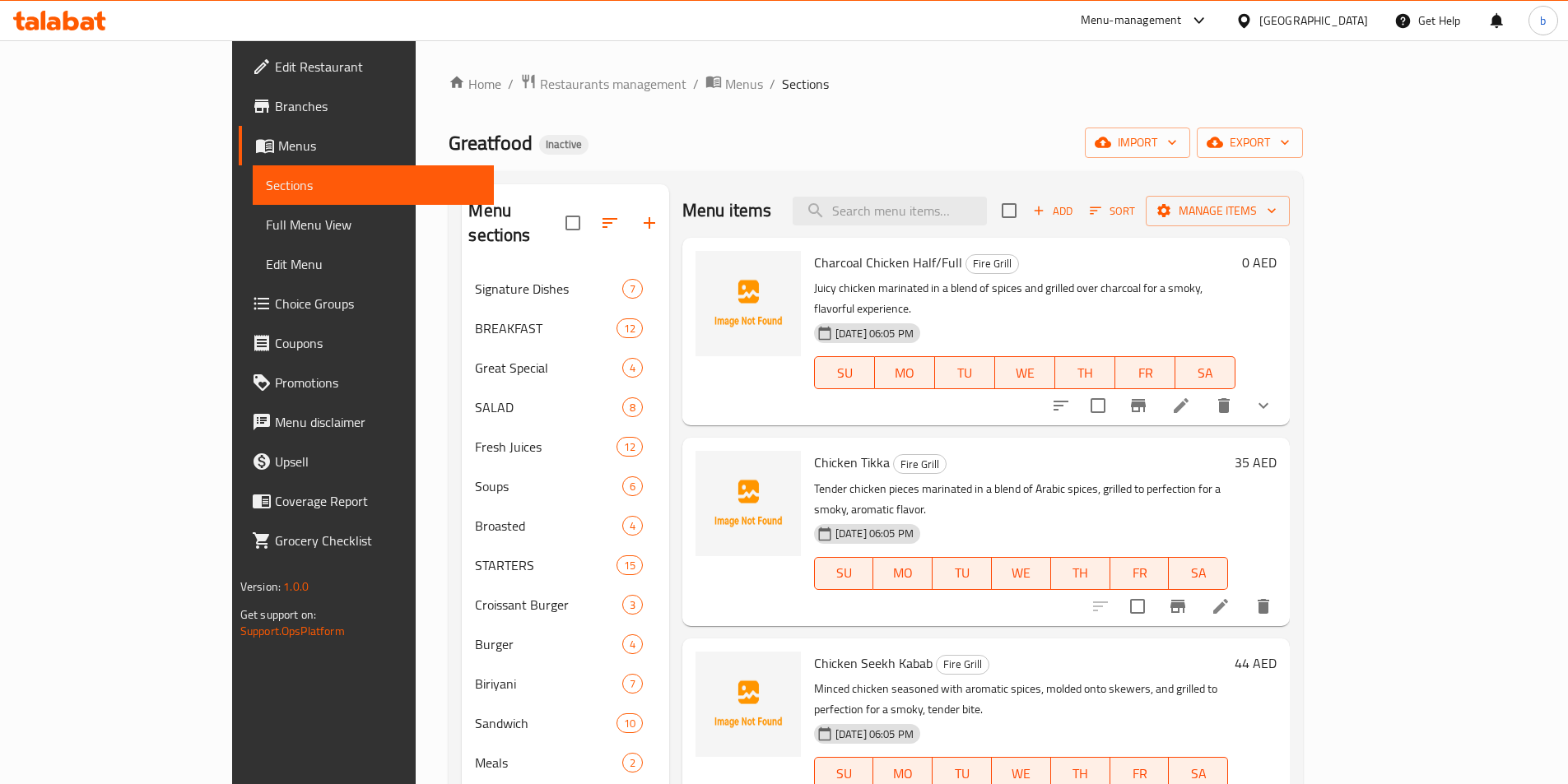
click at [1204, 391] on li at bounding box center [1181, 406] width 46 height 30
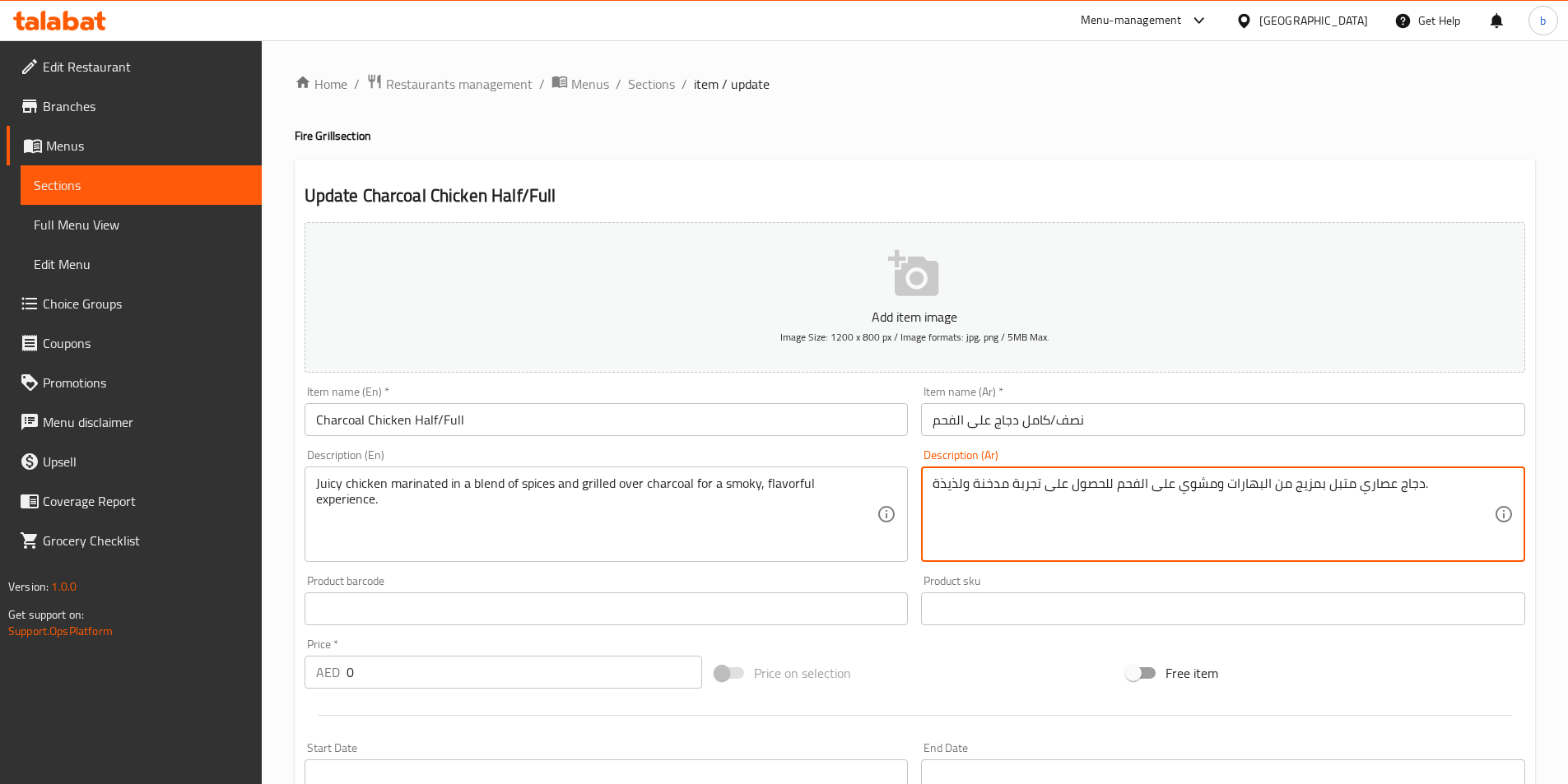
drag, startPoint x: 1359, startPoint y: 487, endPoint x: 1390, endPoint y: 486, distance: 31.0
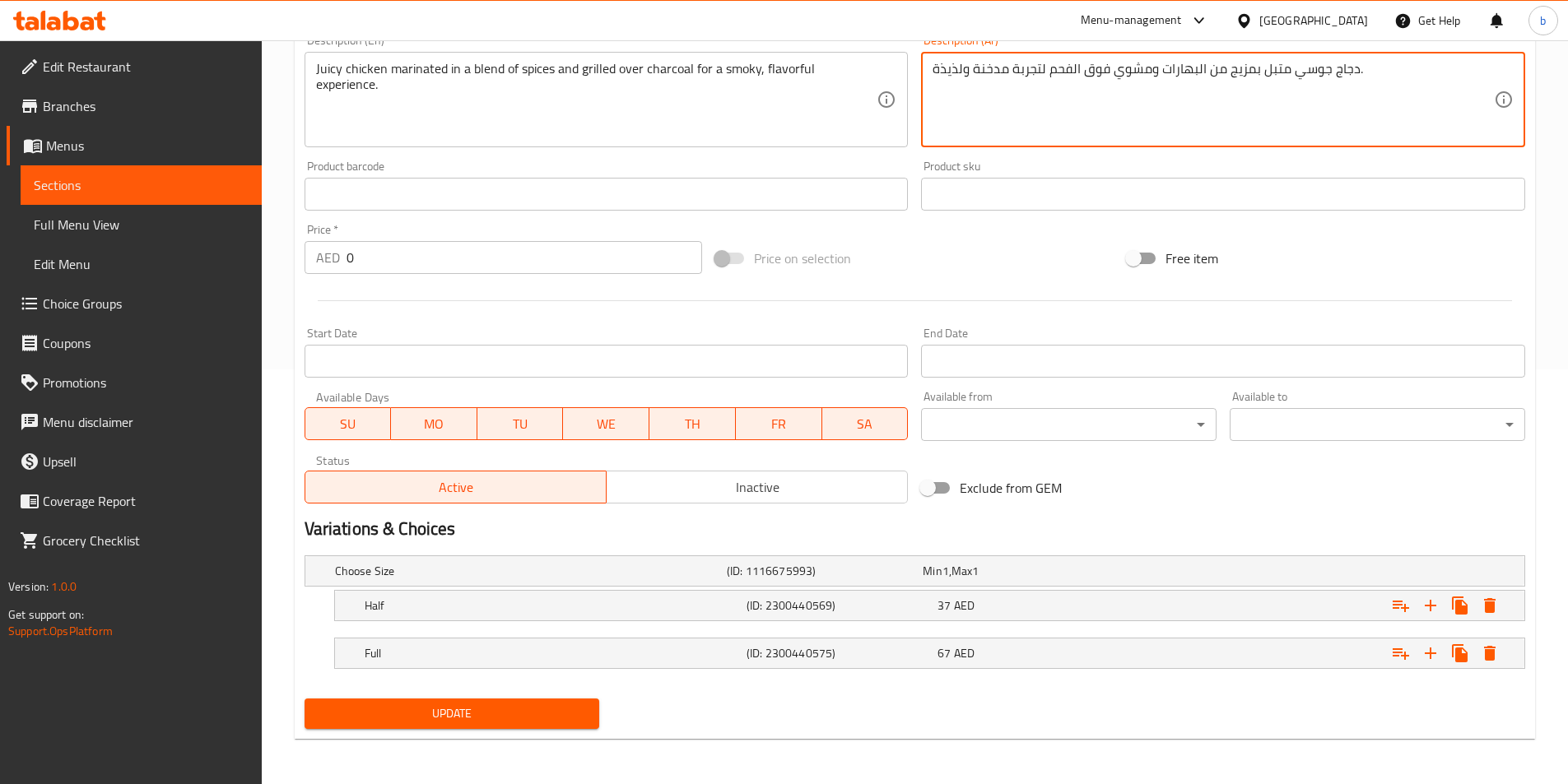
scroll to position [416, 0]
type textarea "دجاج جوسي متبل بمزيج من البهارات ومشوي فوق الفحم لتجربة مدخنة ولذيذة."
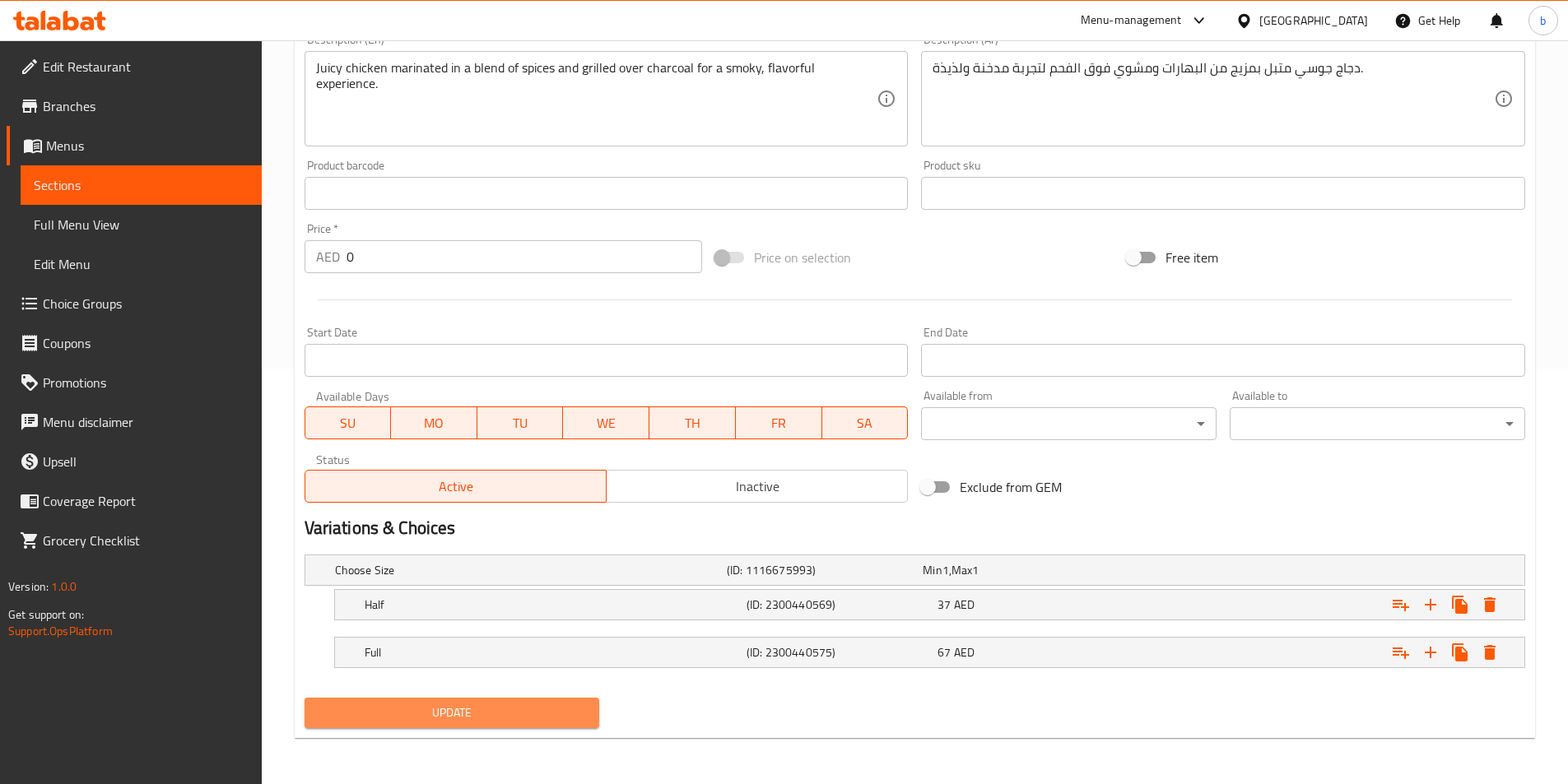
click at [477, 712] on span "Update" at bounding box center [452, 712] width 269 height 20
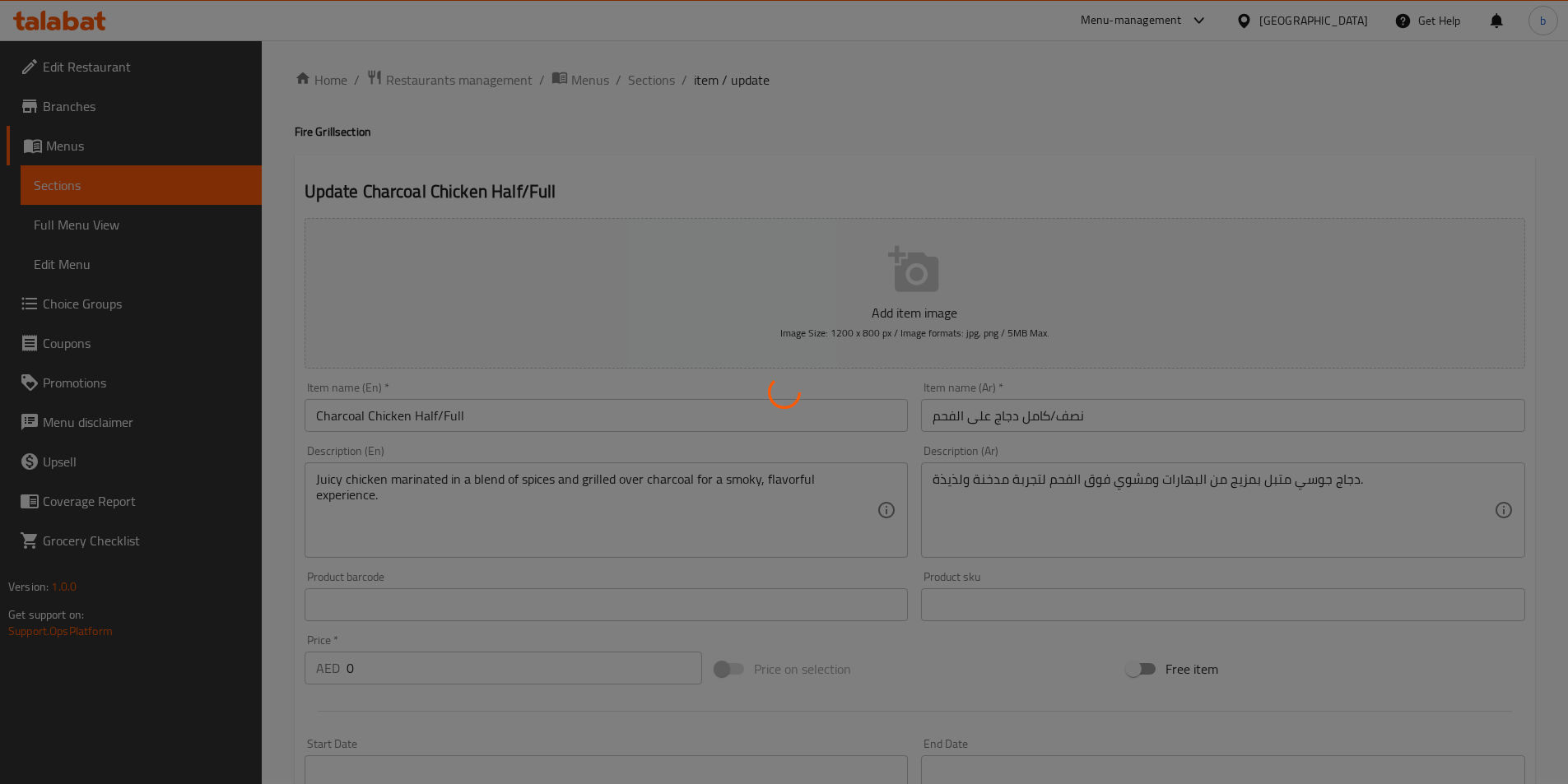
scroll to position [0, 0]
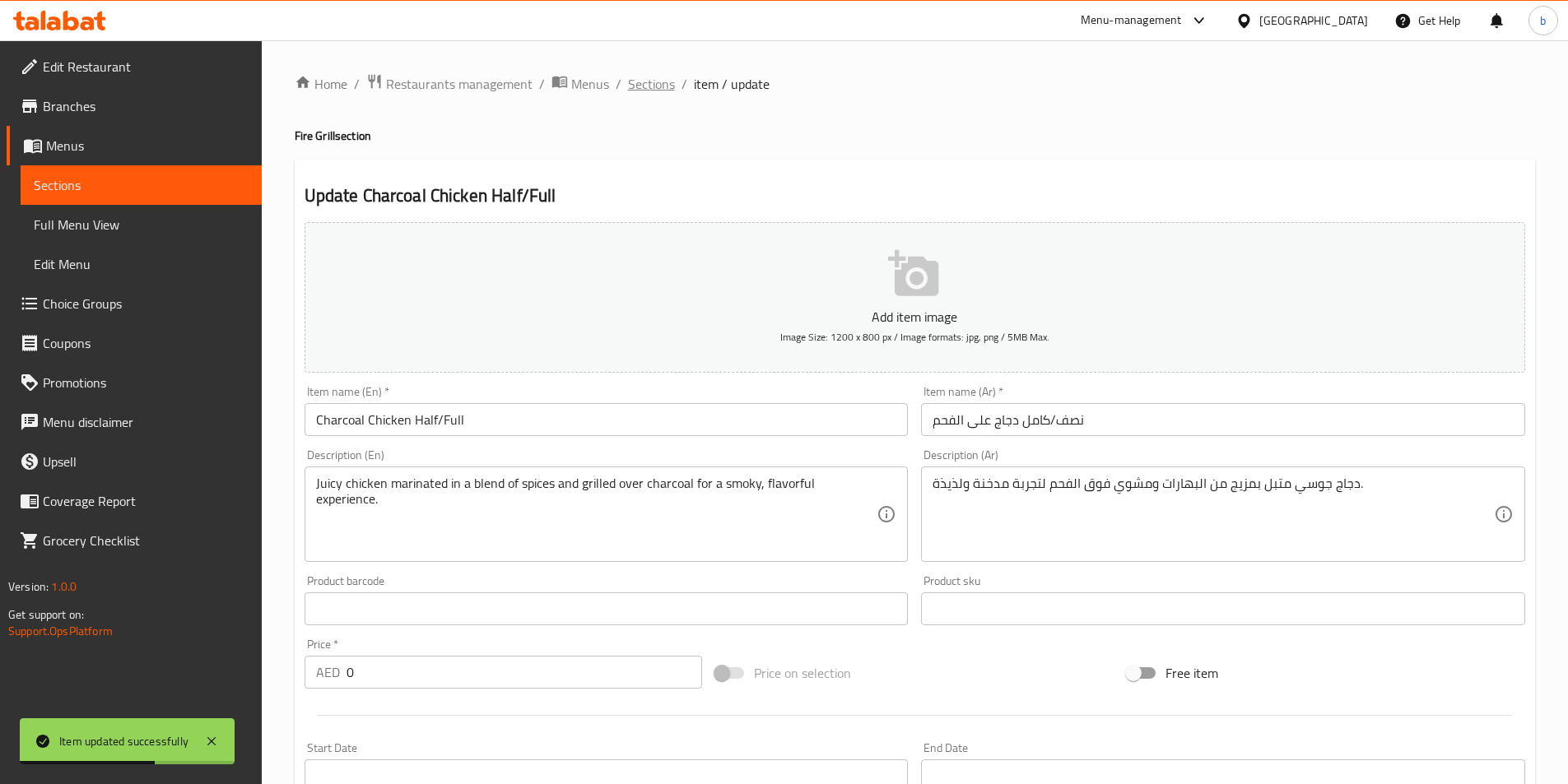
click at [649, 86] on span "Sections" at bounding box center [651, 84] width 47 height 19
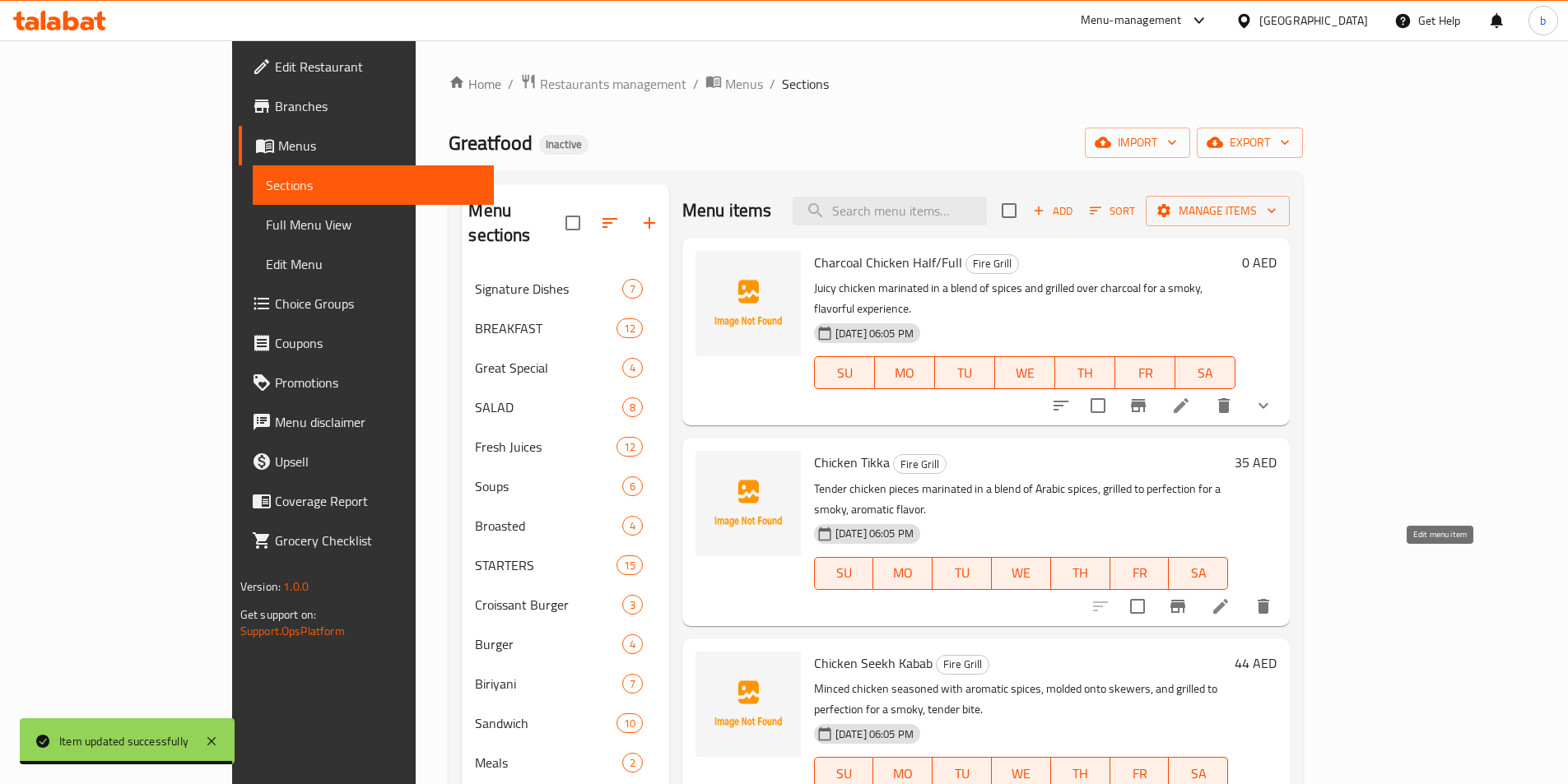
click at [1231, 597] on icon at bounding box center [1220, 607] width 19 height 19
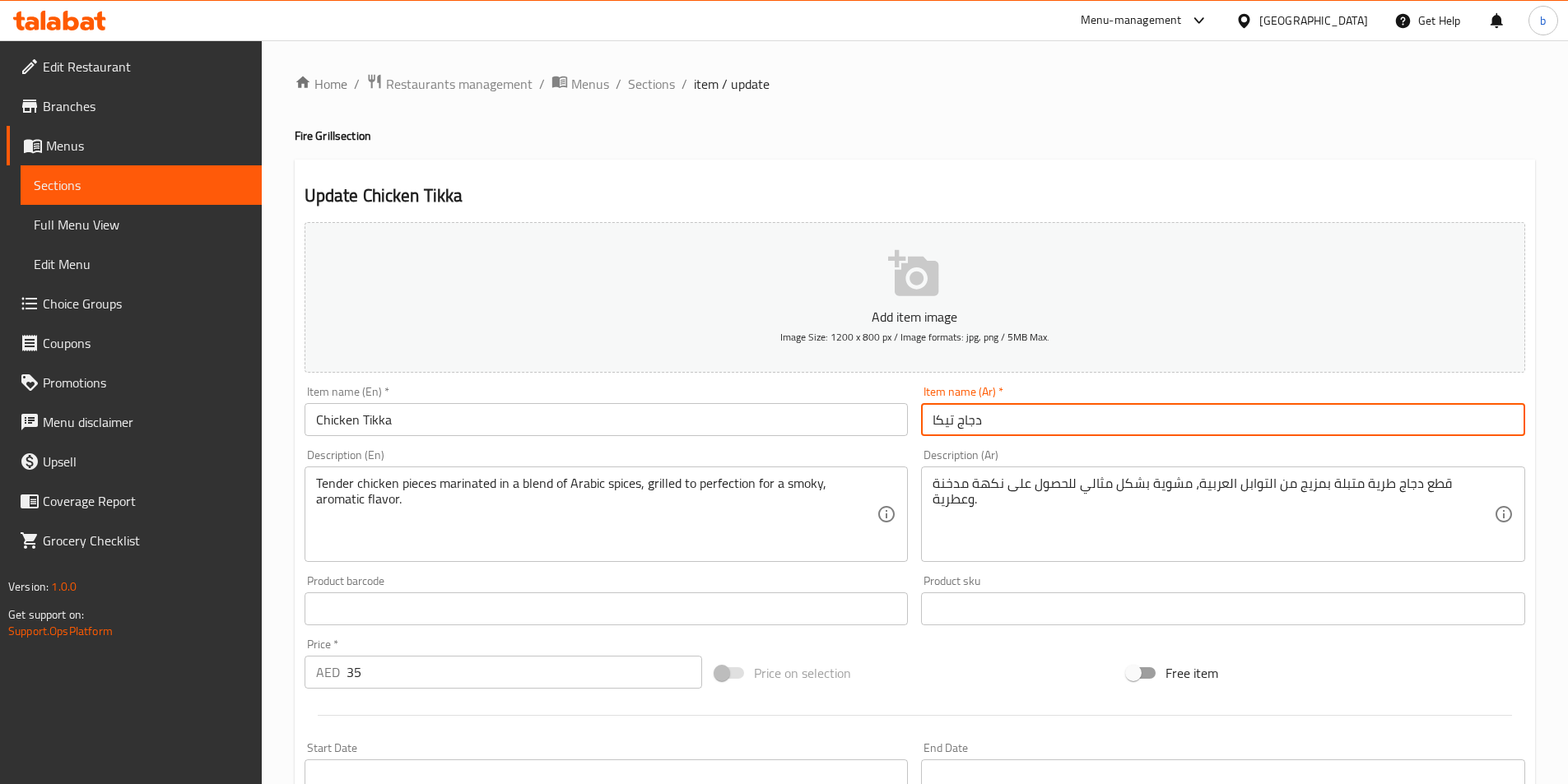
click at [952, 423] on input "دجاج تيكا" at bounding box center [1223, 419] width 604 height 33
type input "دجاج تكا"
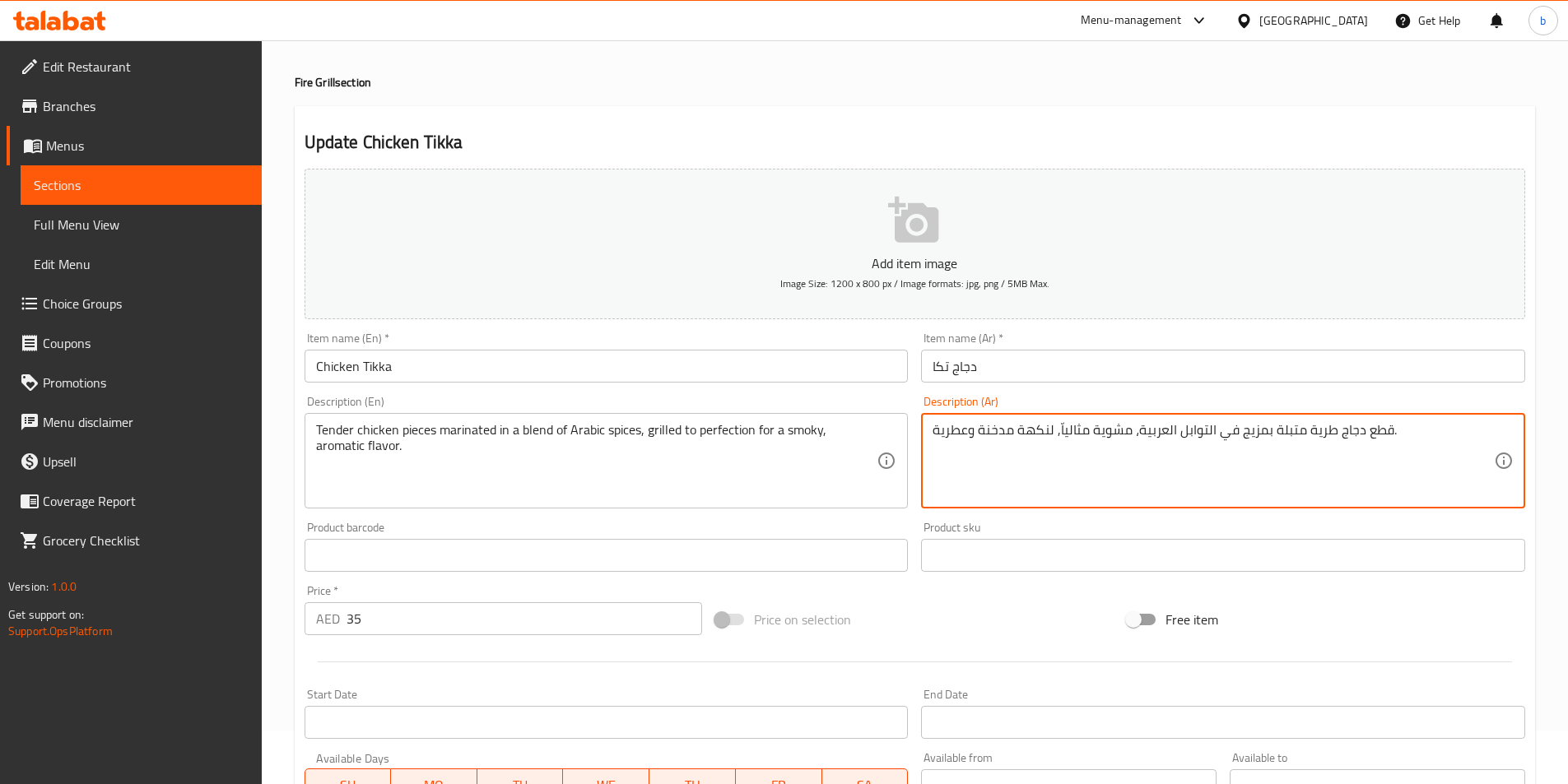
scroll to position [82, 0]
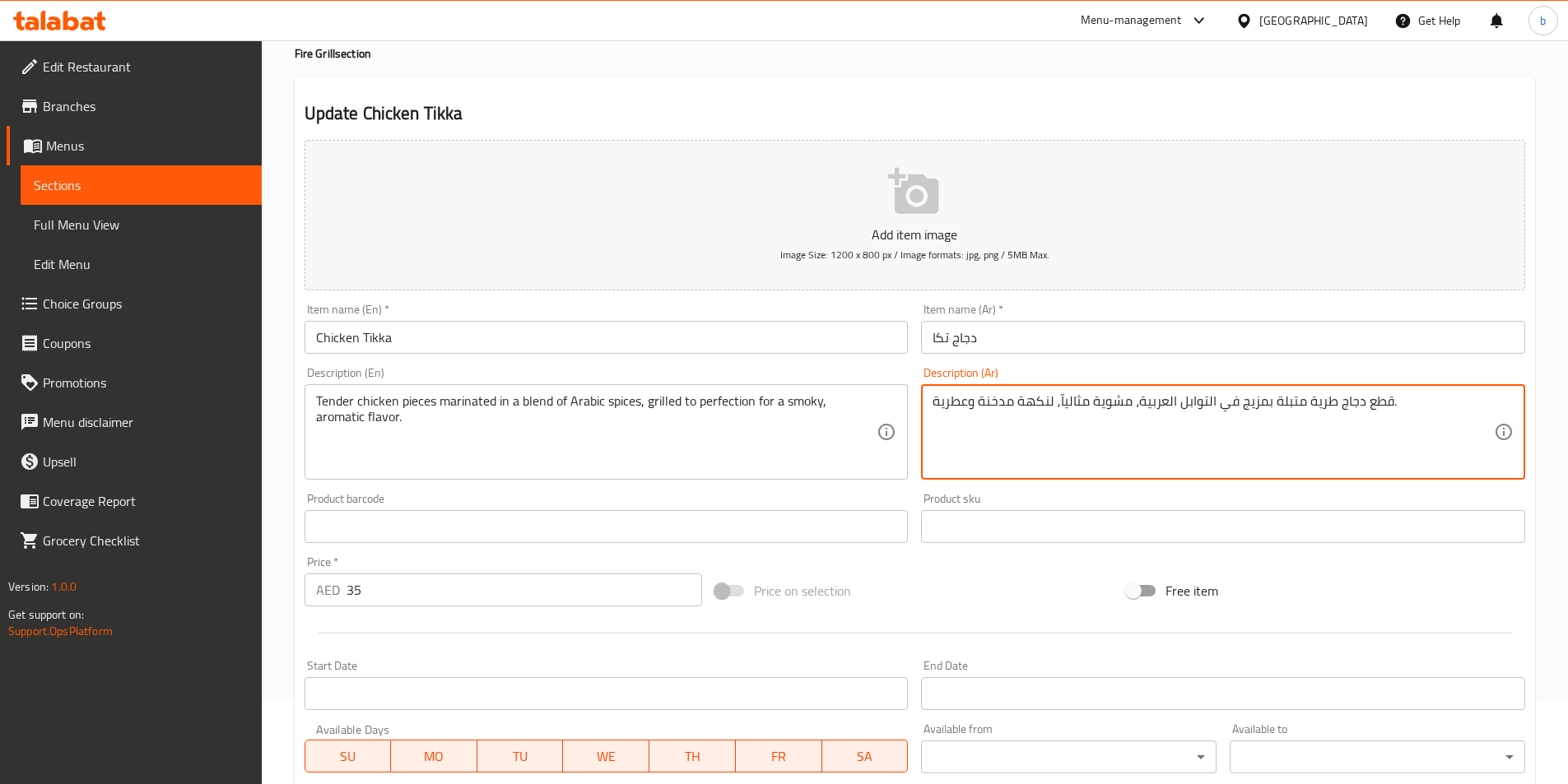
click at [1086, 399] on textarea "قطع دجاج طرية متبلة بمزيج في التوابل العربية، مشوية مثالياّ, لنكهة مدخنة وعطرية." at bounding box center [1213, 433] width 562 height 79
click at [1059, 396] on textarea "قطع دجاج طرية متبلة بمزيج في التوابل العربية، مشوية مثالياّ, لنكهة مدخنة وعطرية." at bounding box center [1213, 433] width 562 height 79
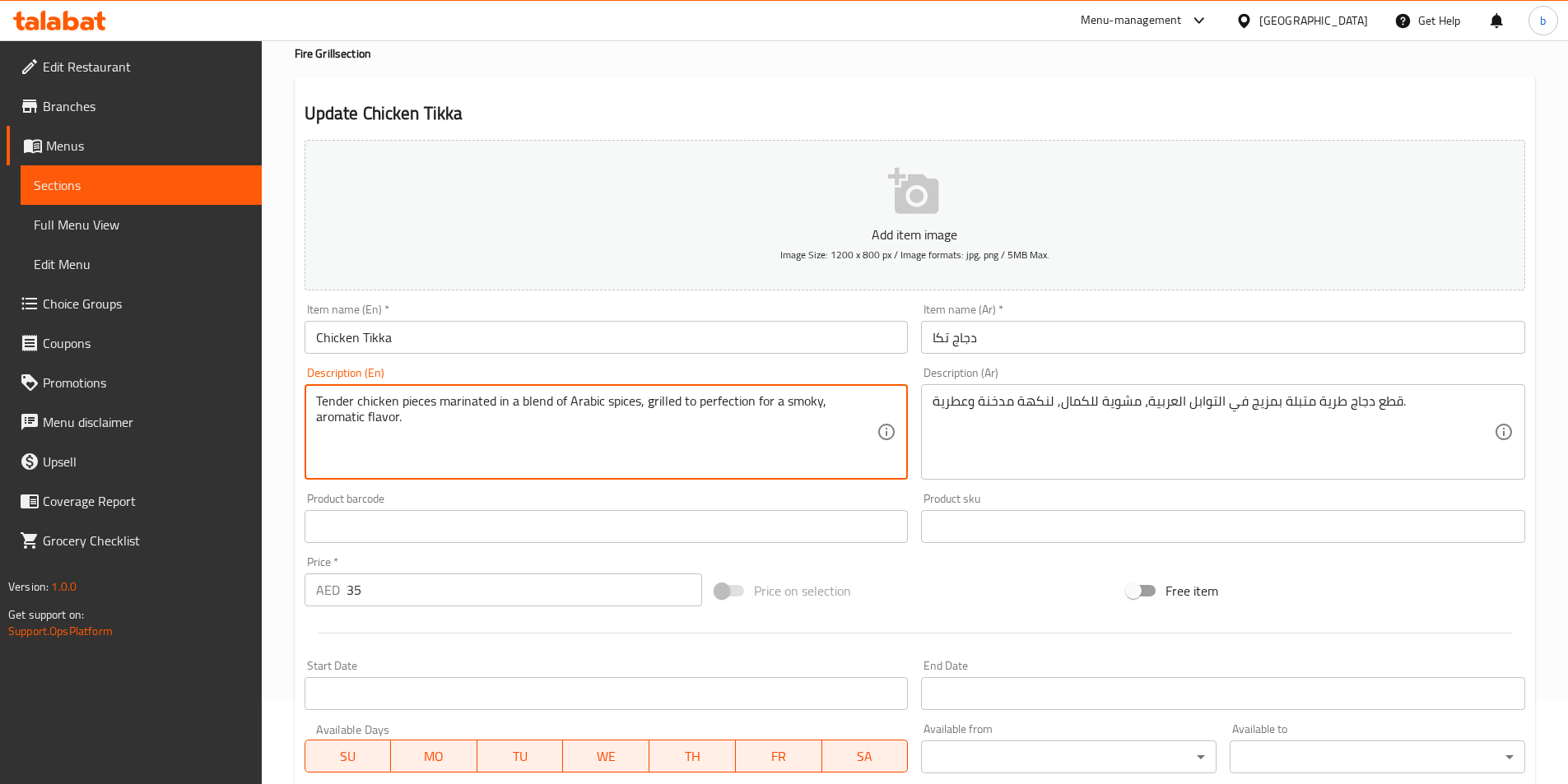
drag, startPoint x: 751, startPoint y: 397, endPoint x: 646, endPoint y: 401, distance: 105.1
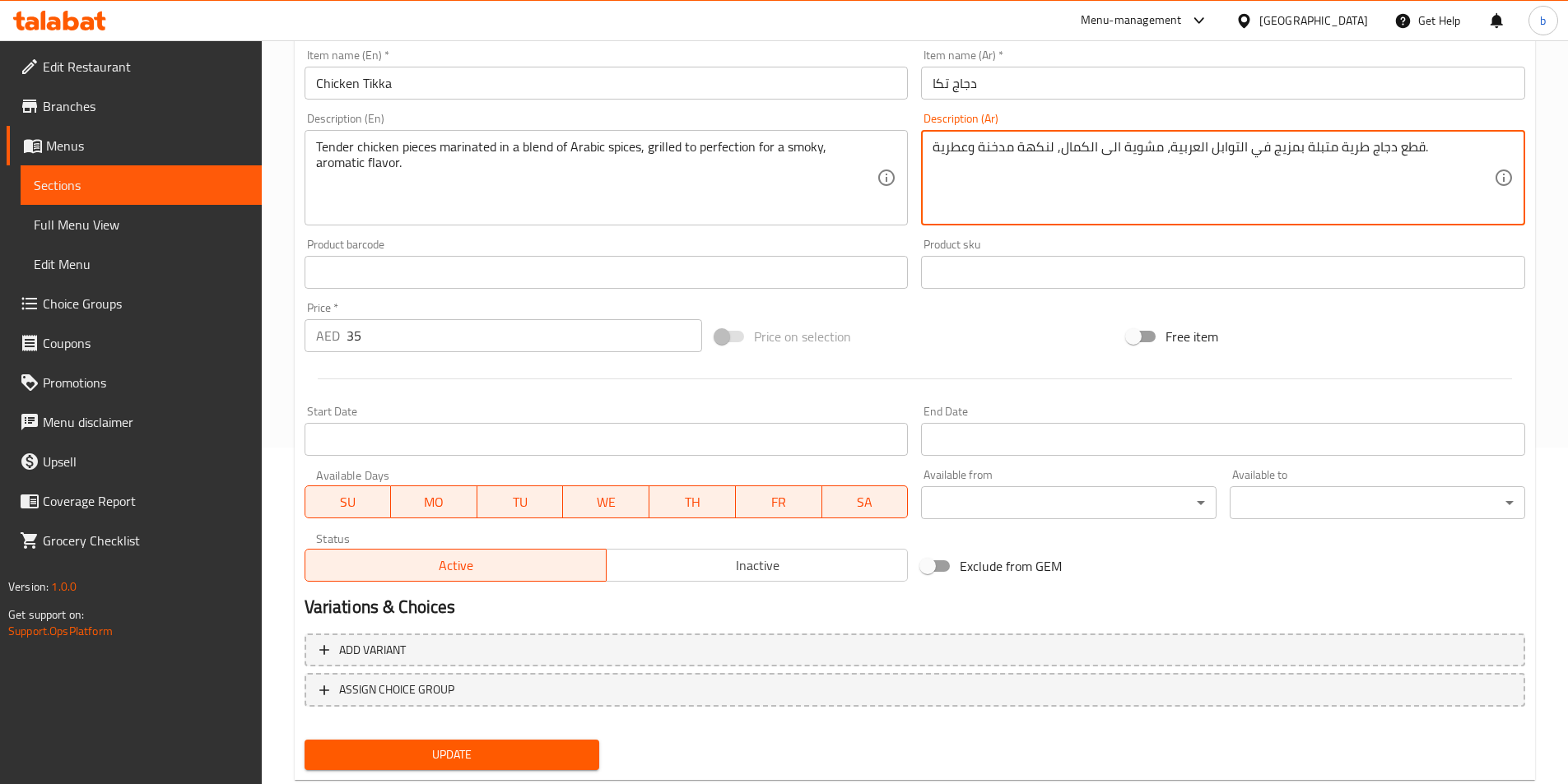
scroll to position [379, 0]
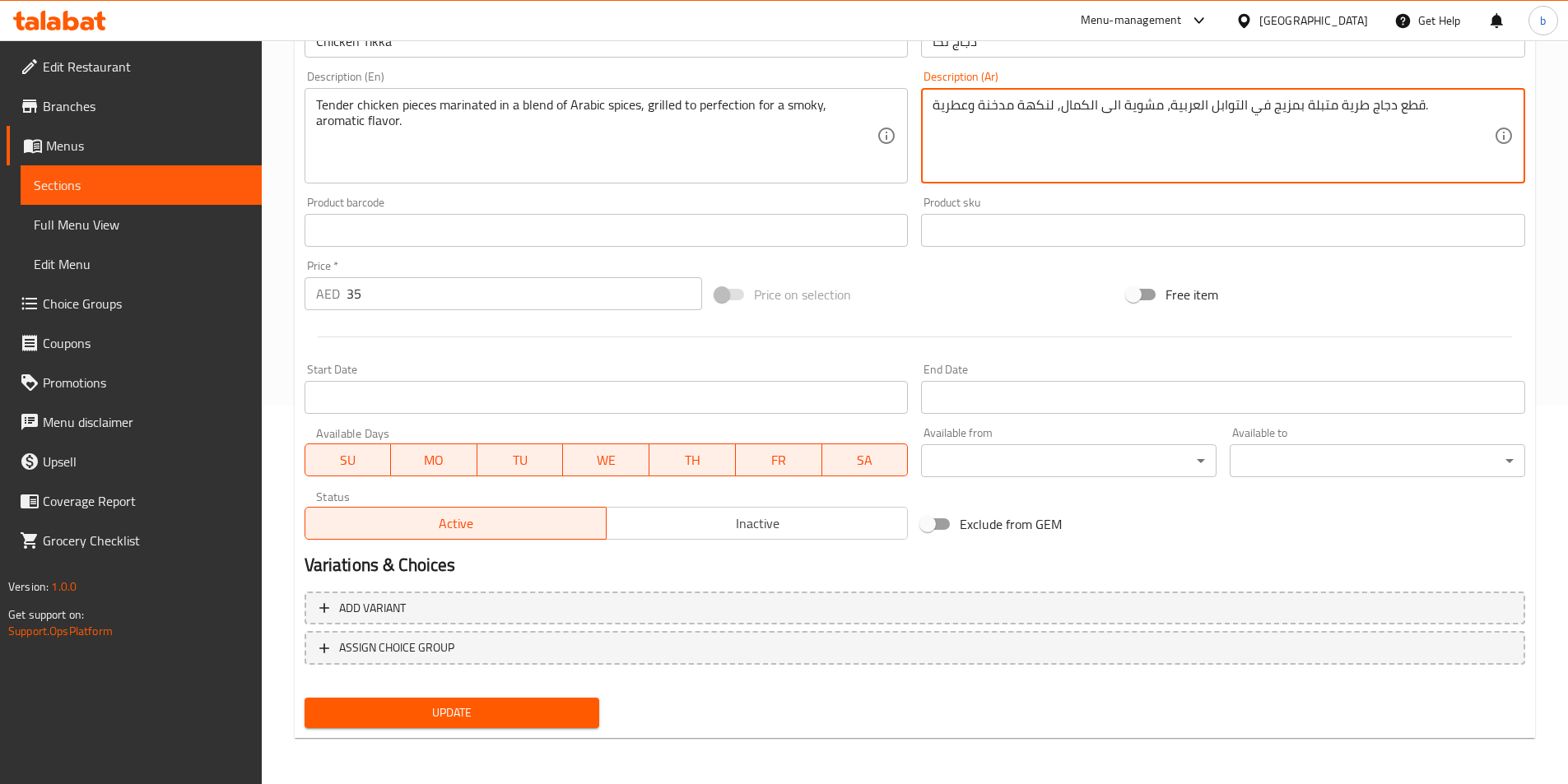
type textarea "قطع دجاج طرية متبلة بمزيج في التوابل العربية، مشوية الى الكمال, لنكهة مدخنة وعط…"
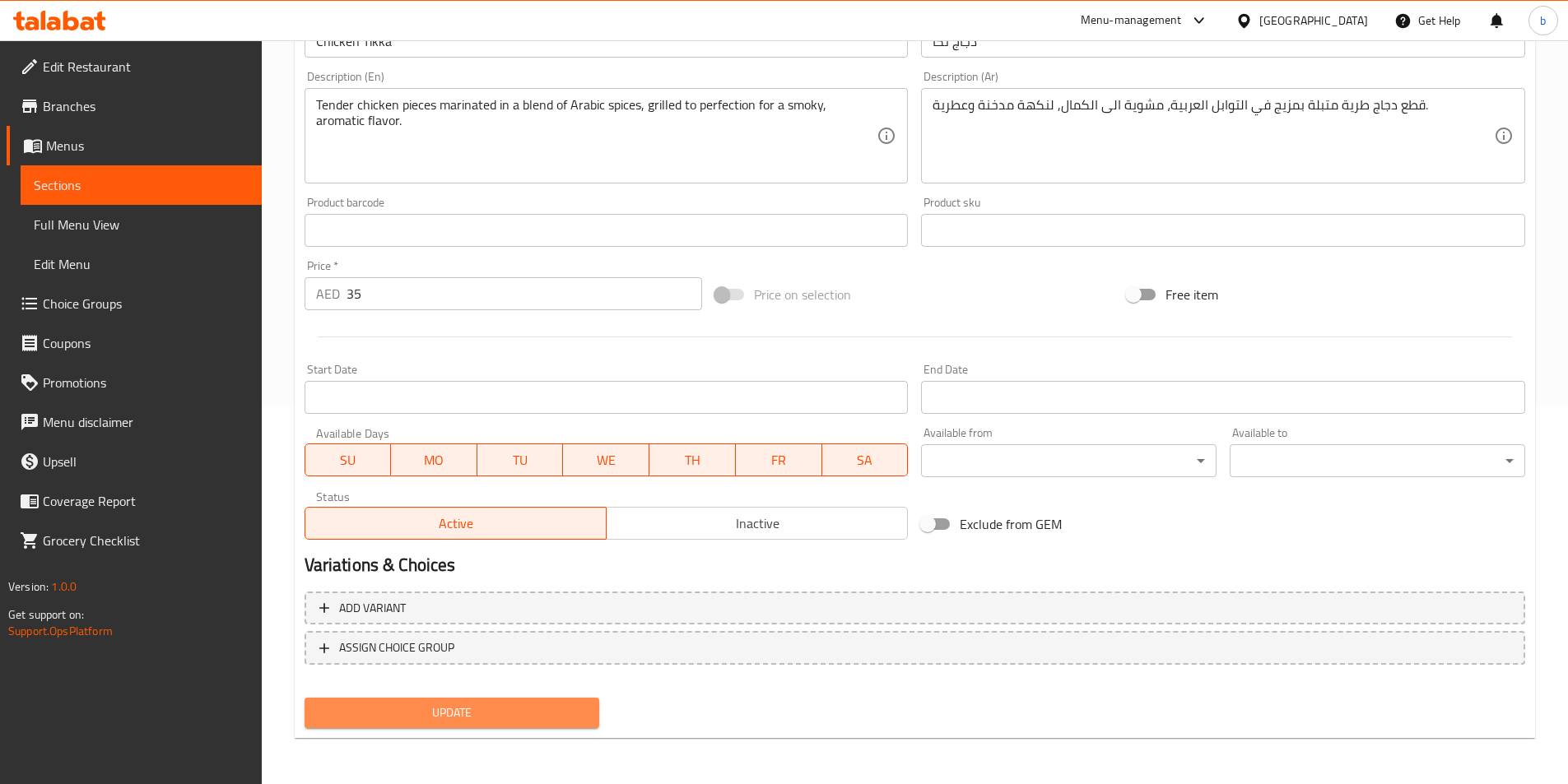
click at [518, 706] on span "Update" at bounding box center [452, 712] width 269 height 20
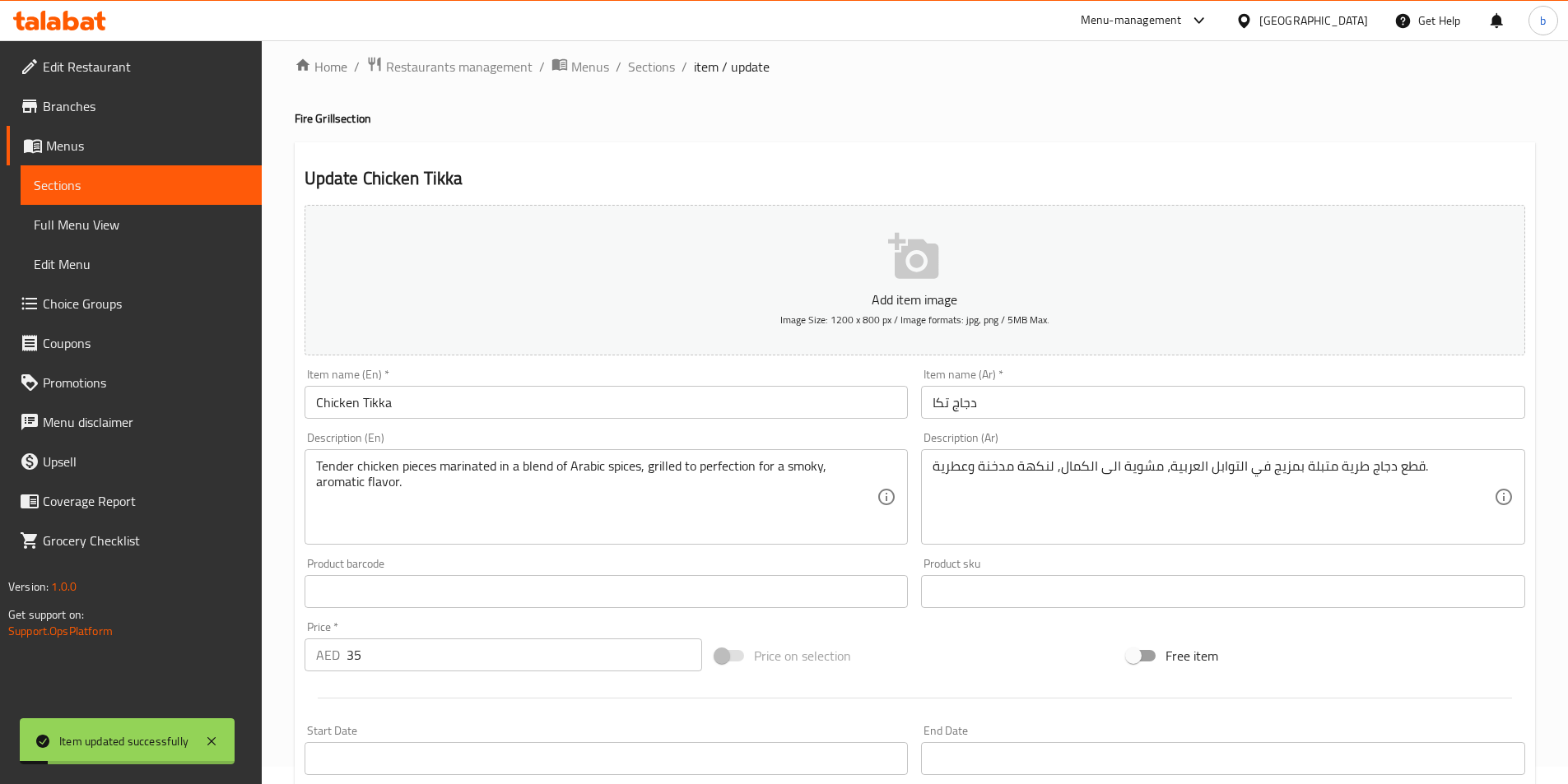
scroll to position [0, 0]
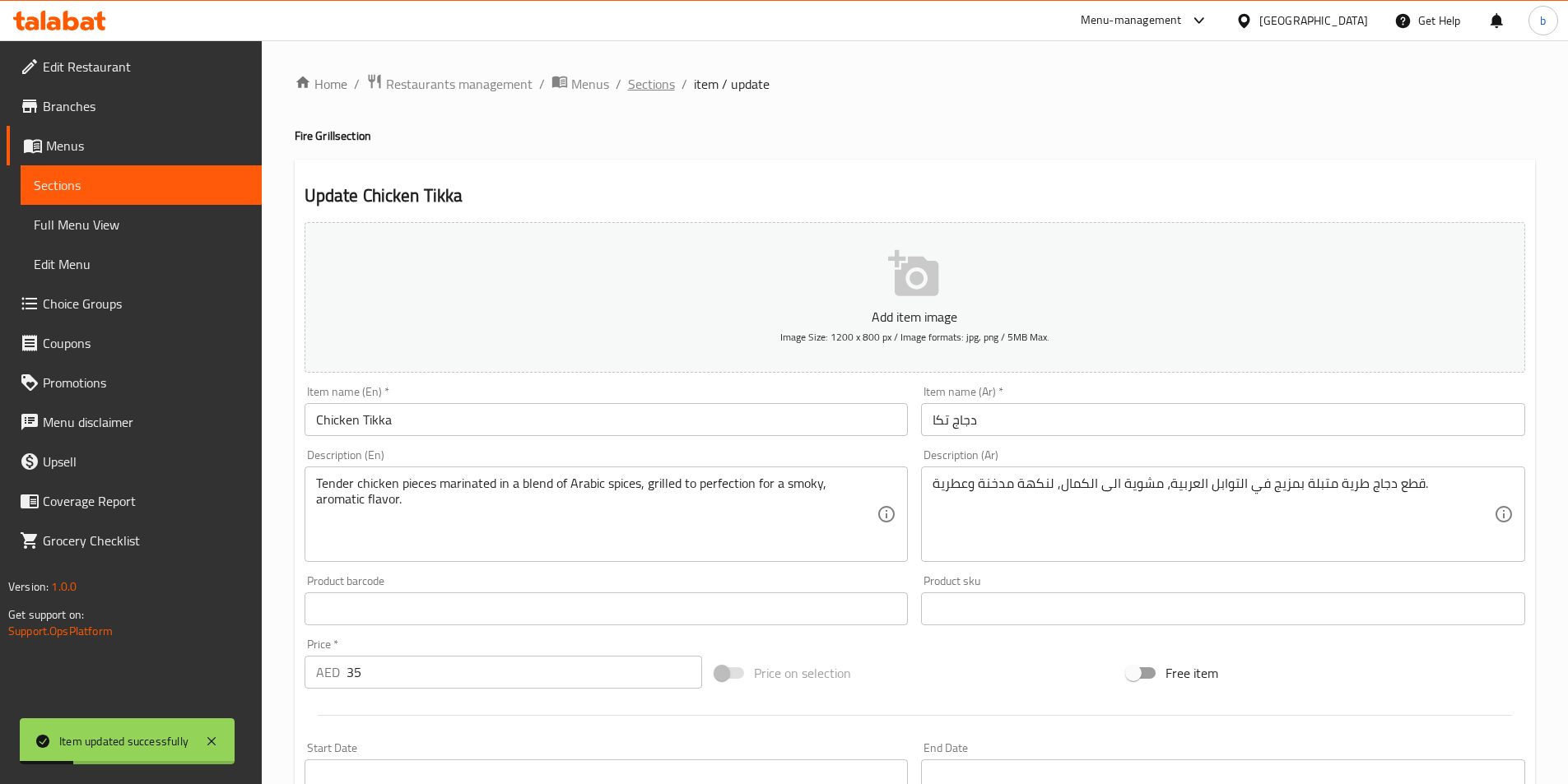
click at [649, 74] on span "Sections" at bounding box center [651, 84] width 47 height 19
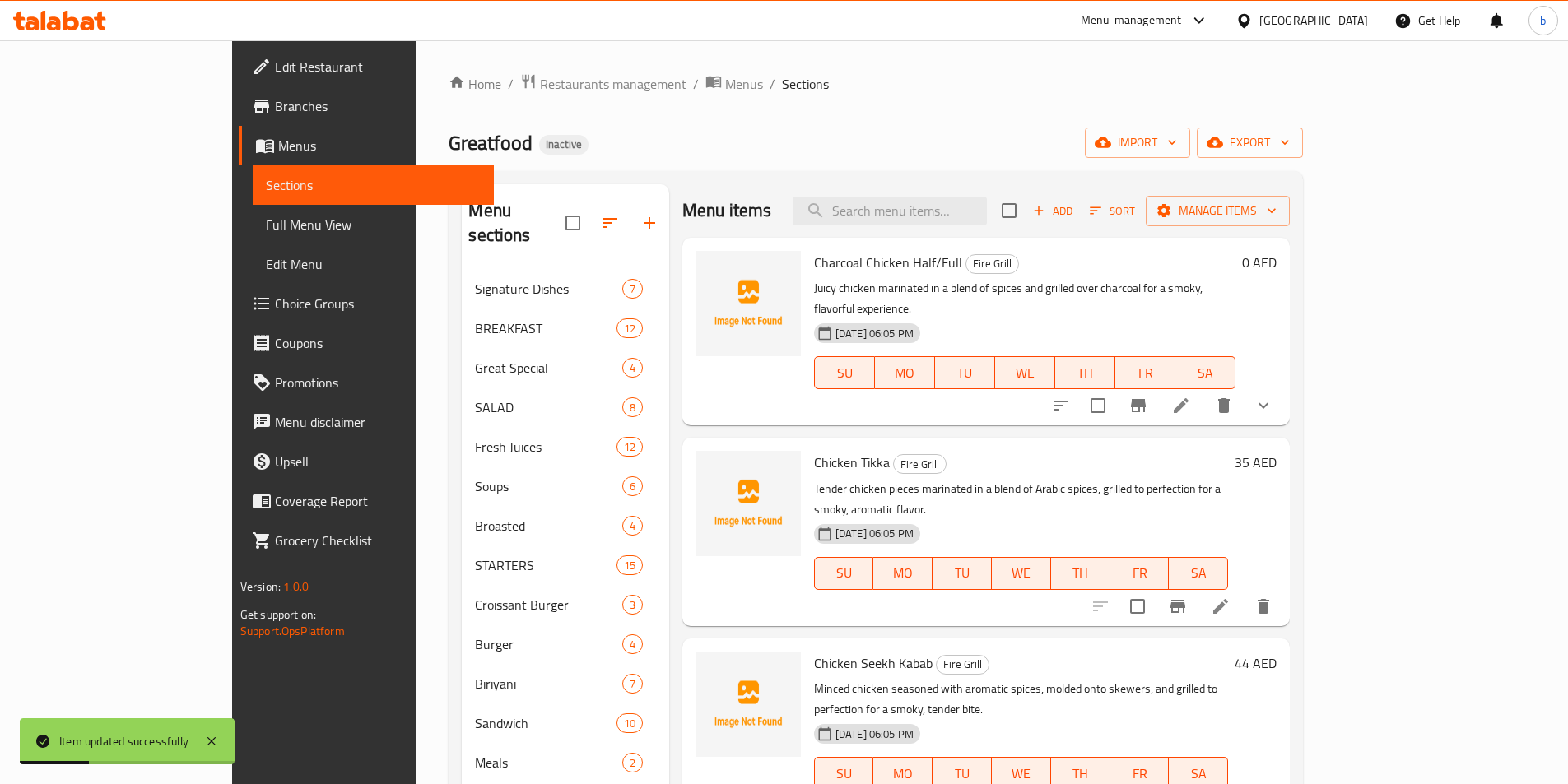
scroll to position [247, 0]
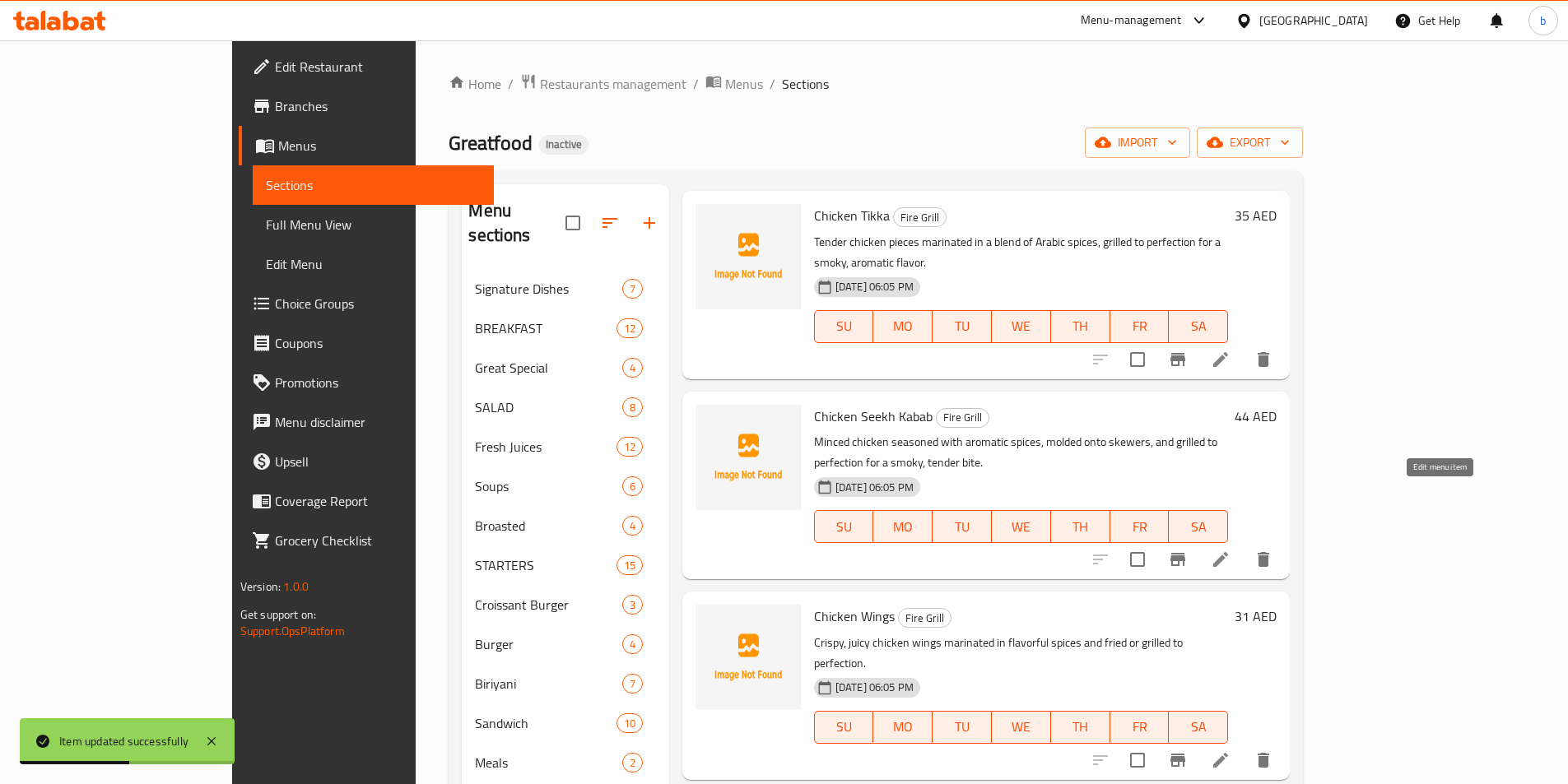
click at [1231, 550] on icon at bounding box center [1220, 560] width 19 height 19
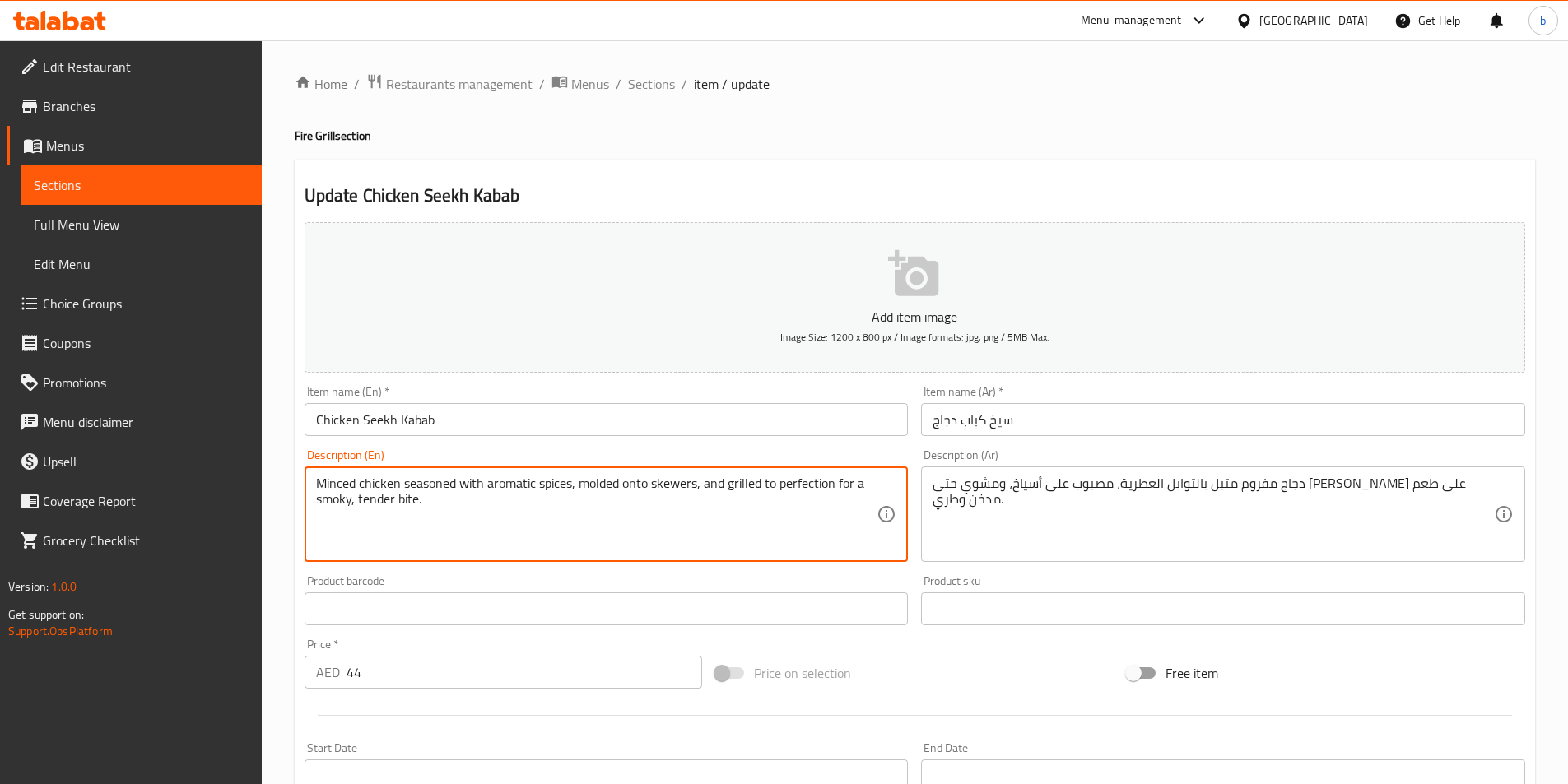
click at [586, 489] on textarea "Minced chicken seasoned with aromatic spices, molded onto skewers, and grilled …" at bounding box center [597, 515] width 562 height 79
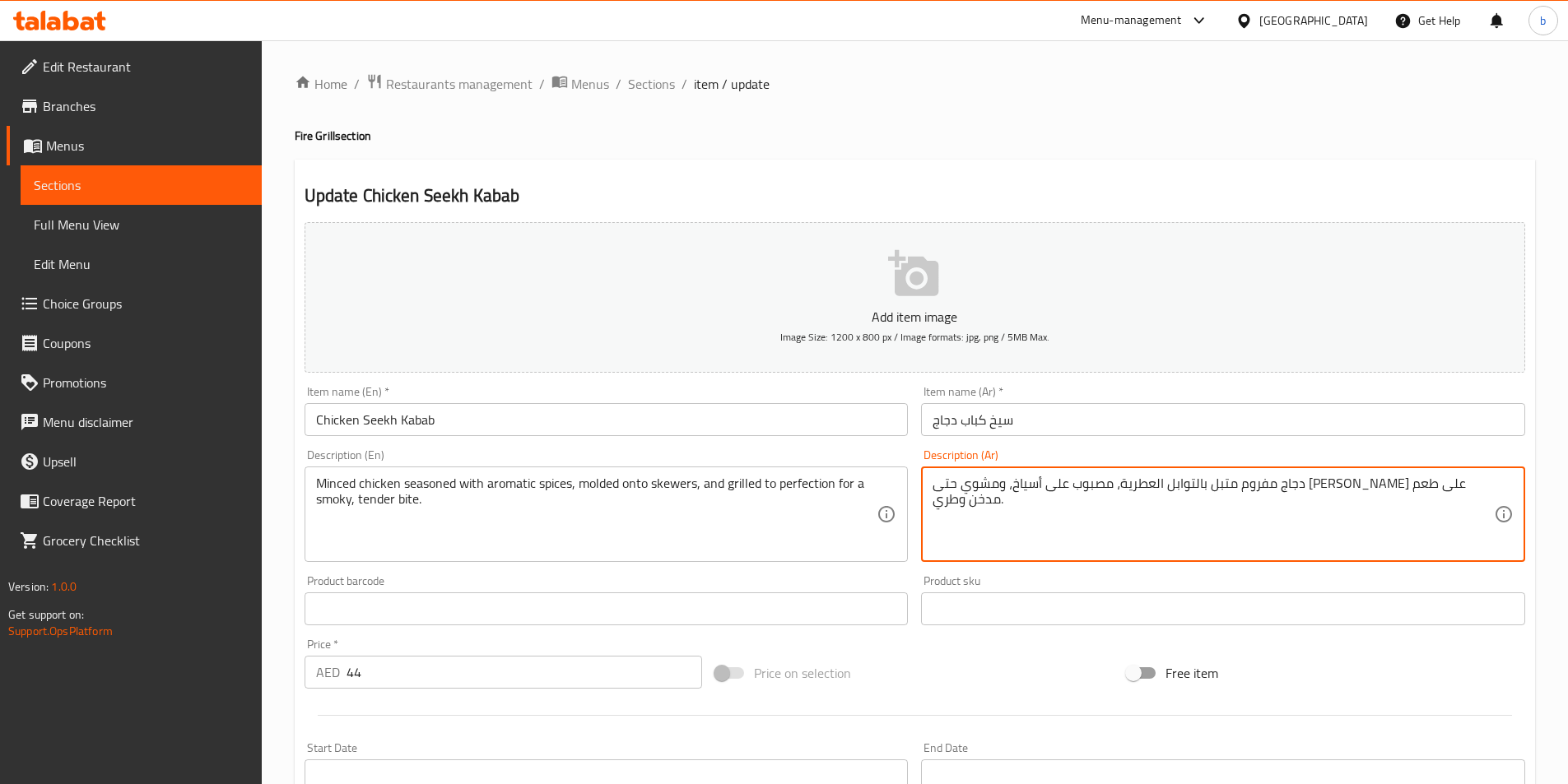
drag, startPoint x: 1111, startPoint y: 486, endPoint x: 1131, endPoint y: 492, distance: 20.9
click at [1031, 492] on textarea "دجاج مفروم متبل بالتوابل العطرية، مصبوب على أسياخ، ومشوي الى الكمال للحصول على …" at bounding box center [1213, 515] width 562 height 79
drag, startPoint x: 967, startPoint y: 486, endPoint x: 990, endPoint y: 491, distance: 23.5
click at [990, 491] on textarea "دجاج مفروم متبل بالتوابل العطرية، مصبوب على أسياخ، ومشوي الى الكمال للحصول على …" at bounding box center [1213, 515] width 562 height 79
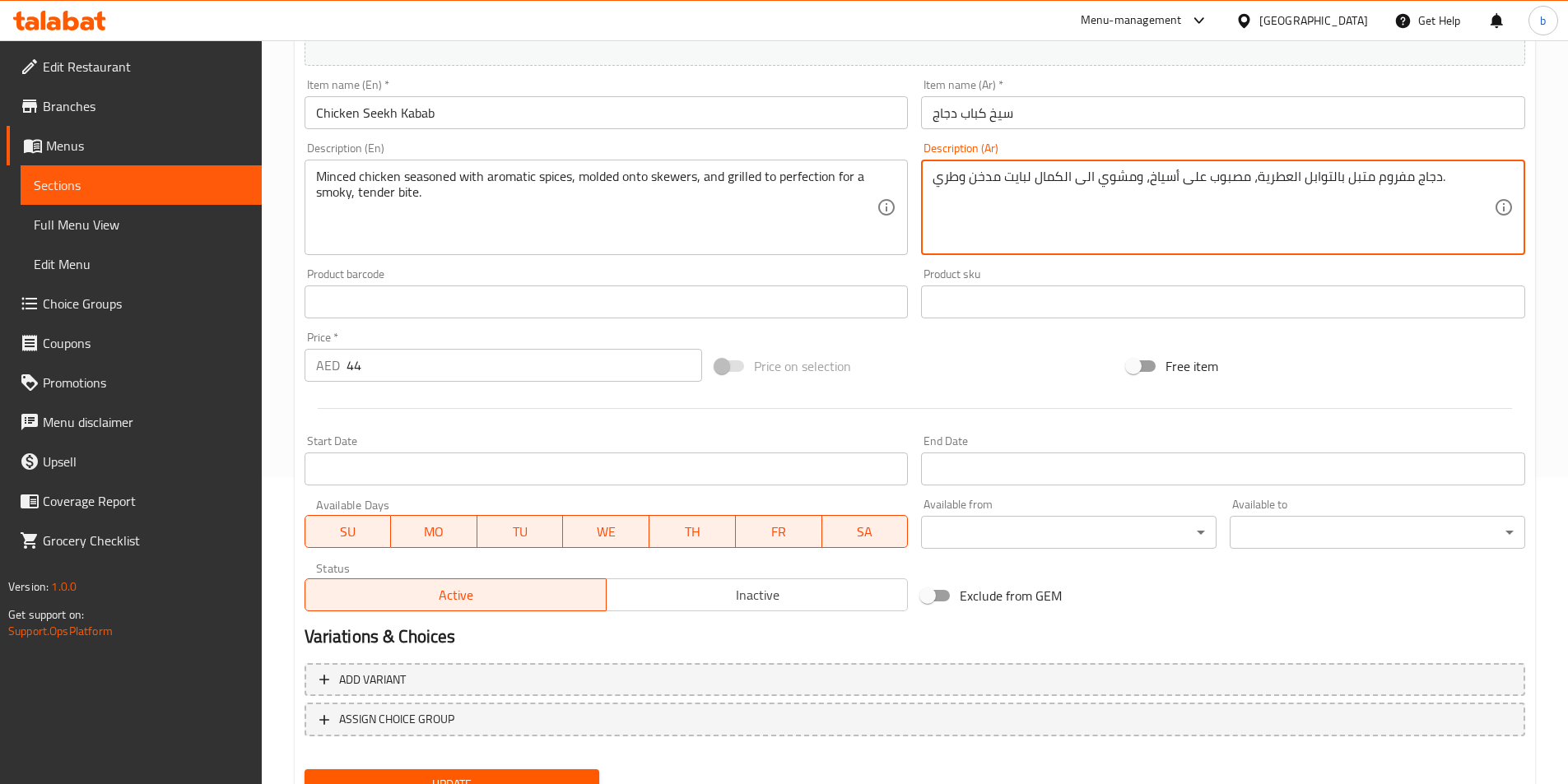
scroll to position [379, 0]
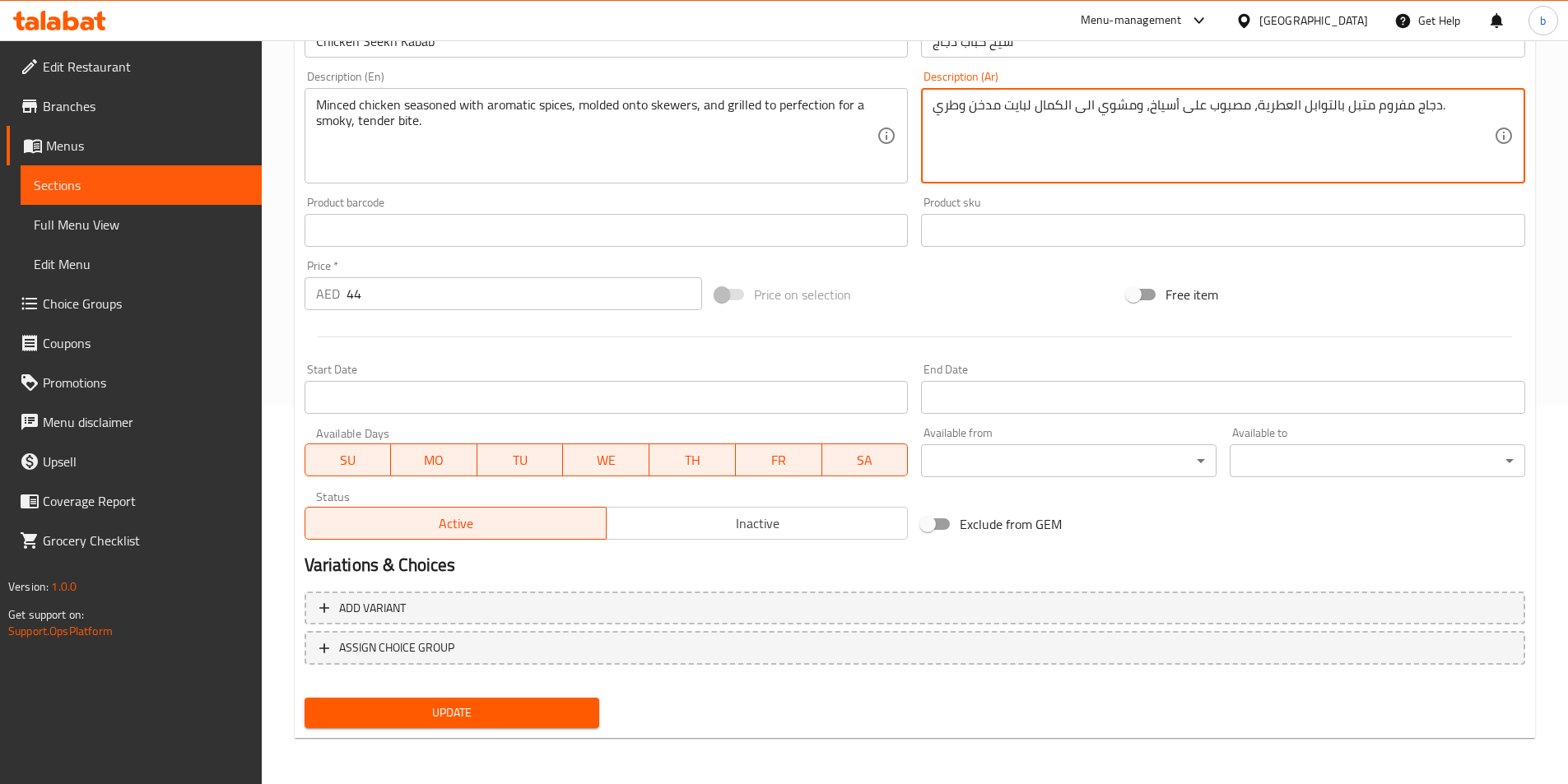
click at [569, 720] on span "Update" at bounding box center [452, 712] width 269 height 20
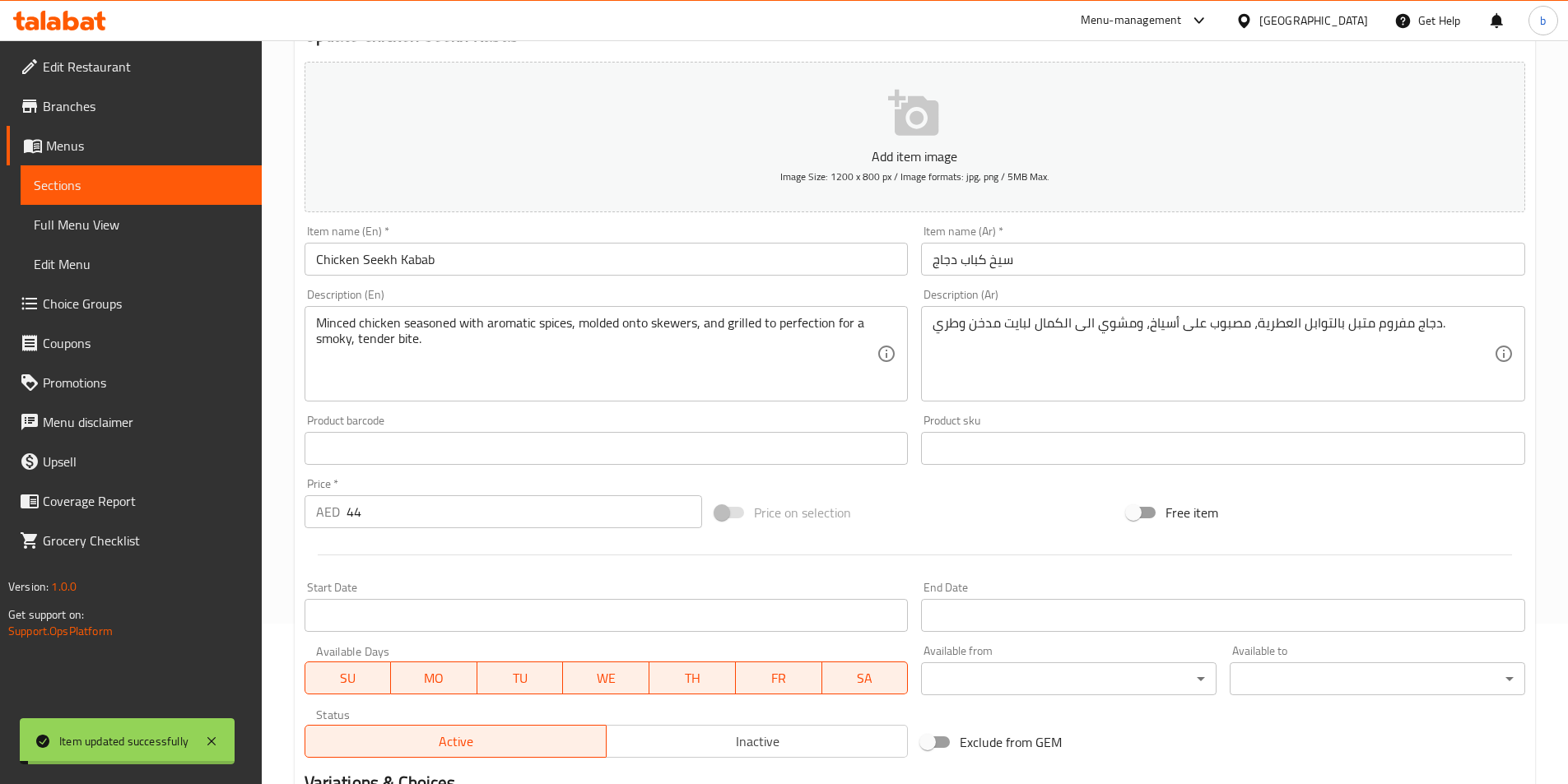
scroll to position [0, 0]
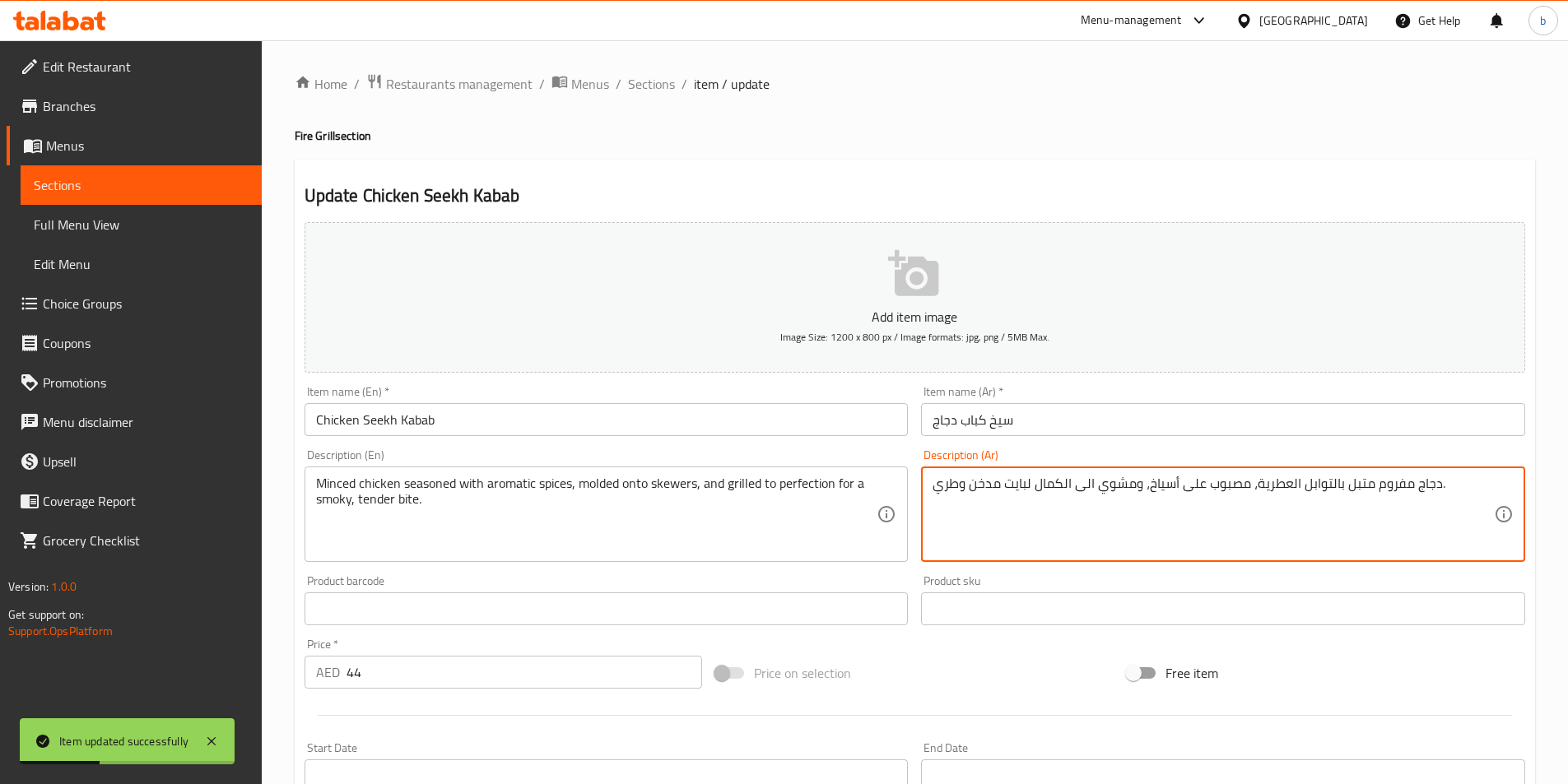
drag, startPoint x: 1207, startPoint y: 491, endPoint x: 1234, endPoint y: 488, distance: 27.2
click at [1222, 486] on textarea "دجاج مفروم متبل بالتوابل العطرية، مولديد على أسياخ، ومشوي الى الكمال لبايت مدخن…" at bounding box center [1213, 515] width 562 height 79
type textarea "دجاج مفروم متبل بالتوابل العطرية، مولديد على أسياخ، ومشوي الى الكمال لبايت مدخن…"
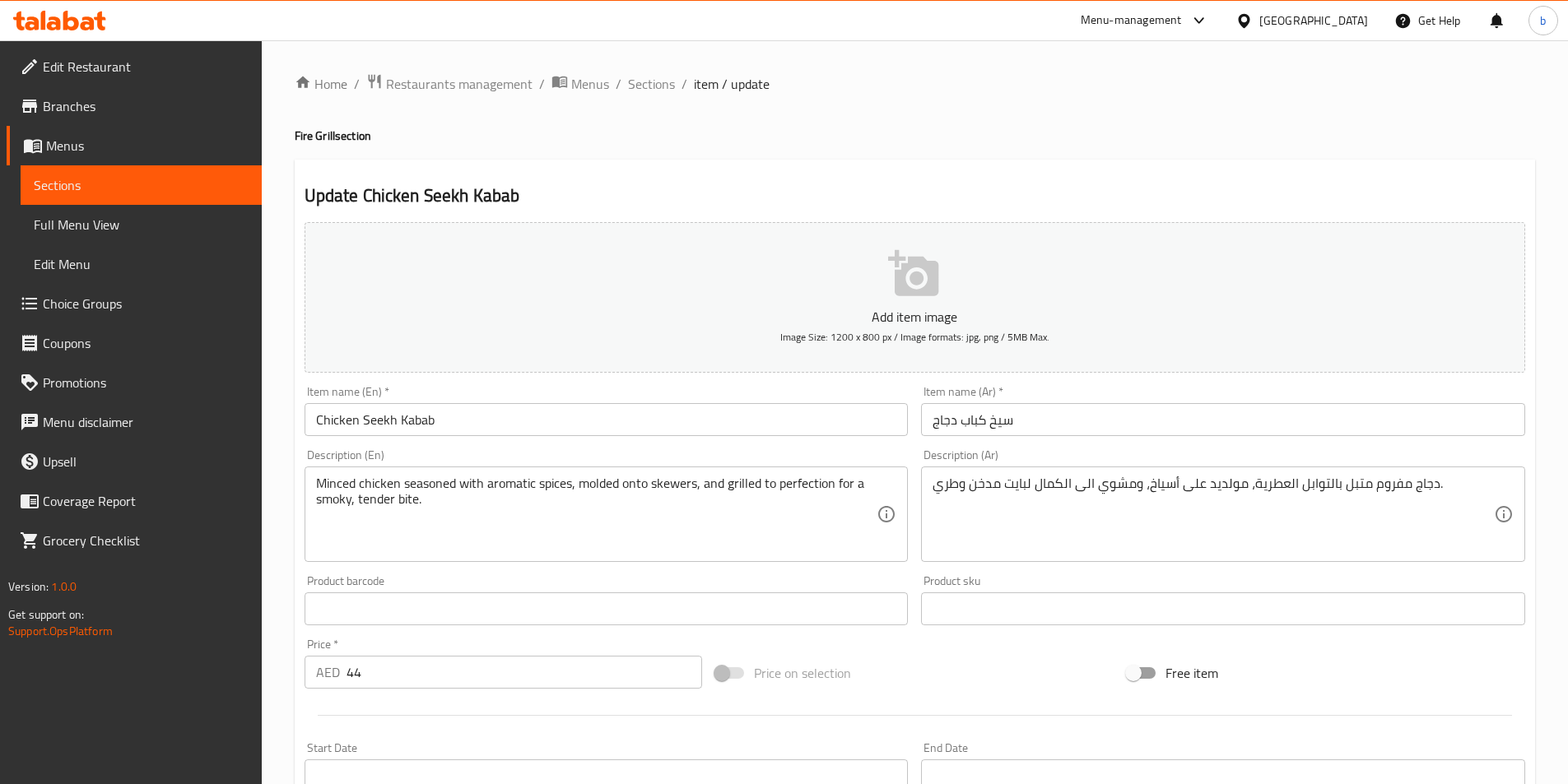
click at [1179, 512] on textarea "دجاج مفروم متبل بالتوابل العطرية، مولديد على أسياخ، ومشوي الى الكمال لبايت مدخن…" at bounding box center [1213, 515] width 562 height 79
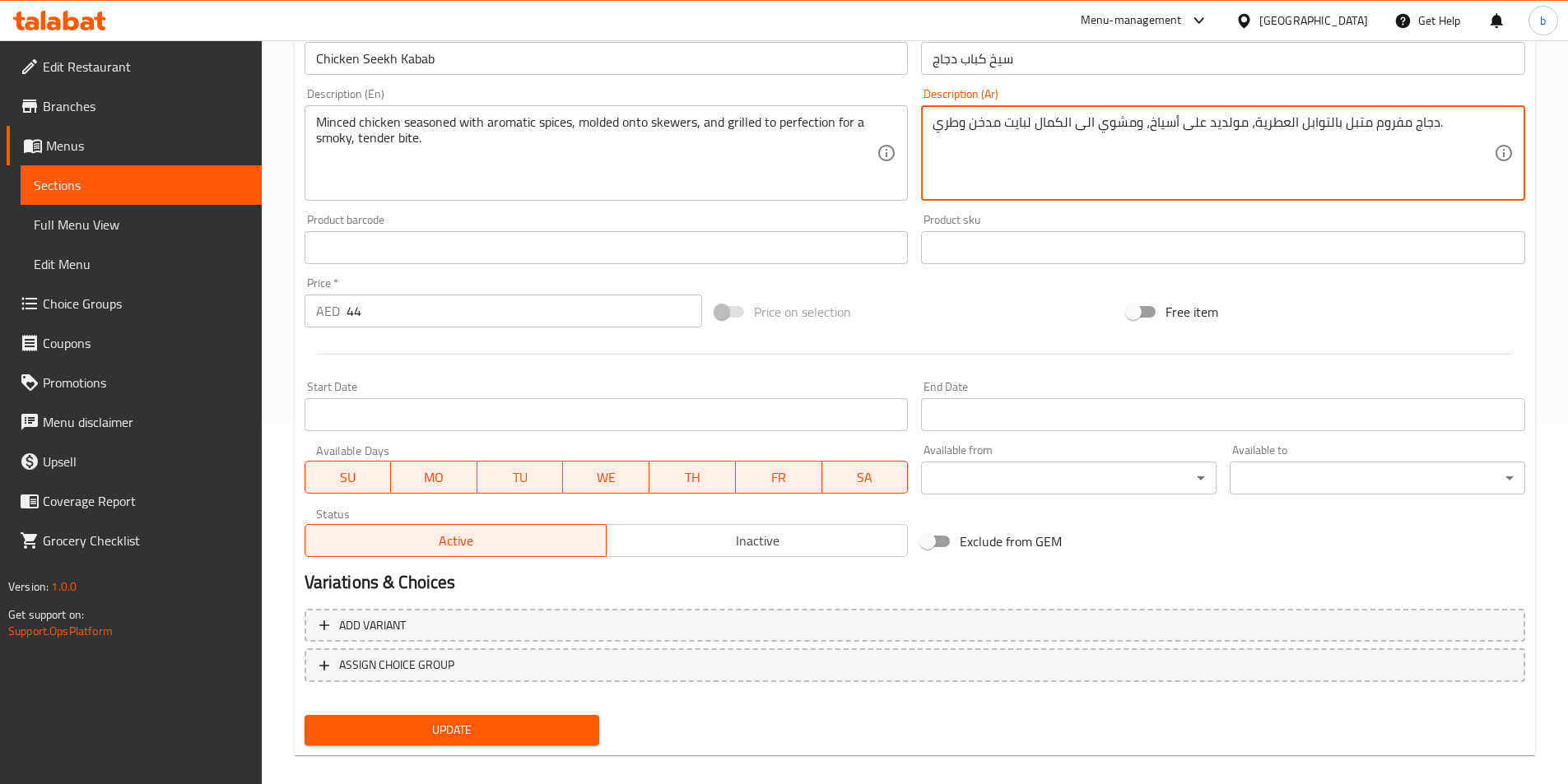
scroll to position [379, 0]
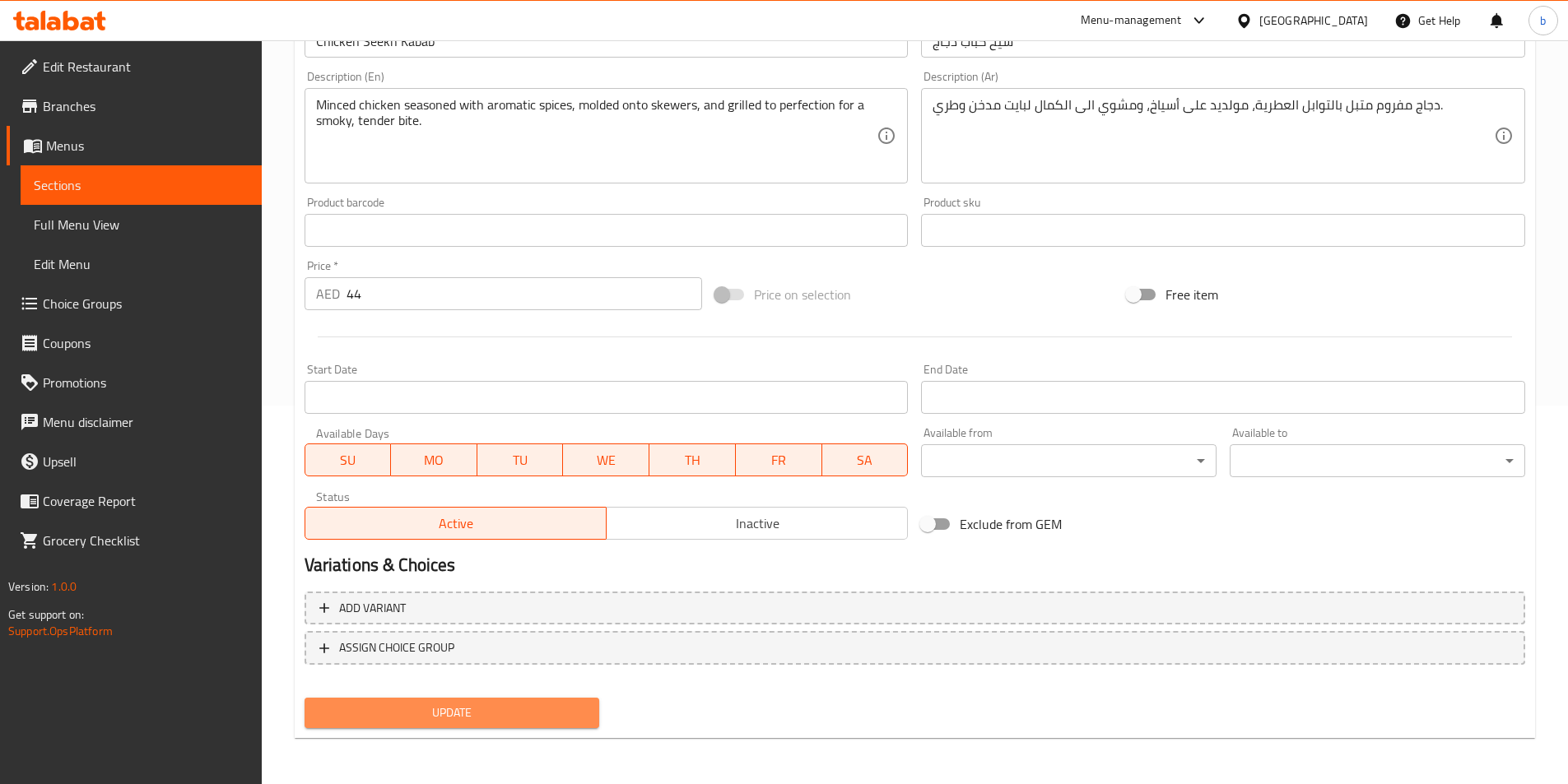
click at [492, 705] on span "Update" at bounding box center [452, 712] width 269 height 20
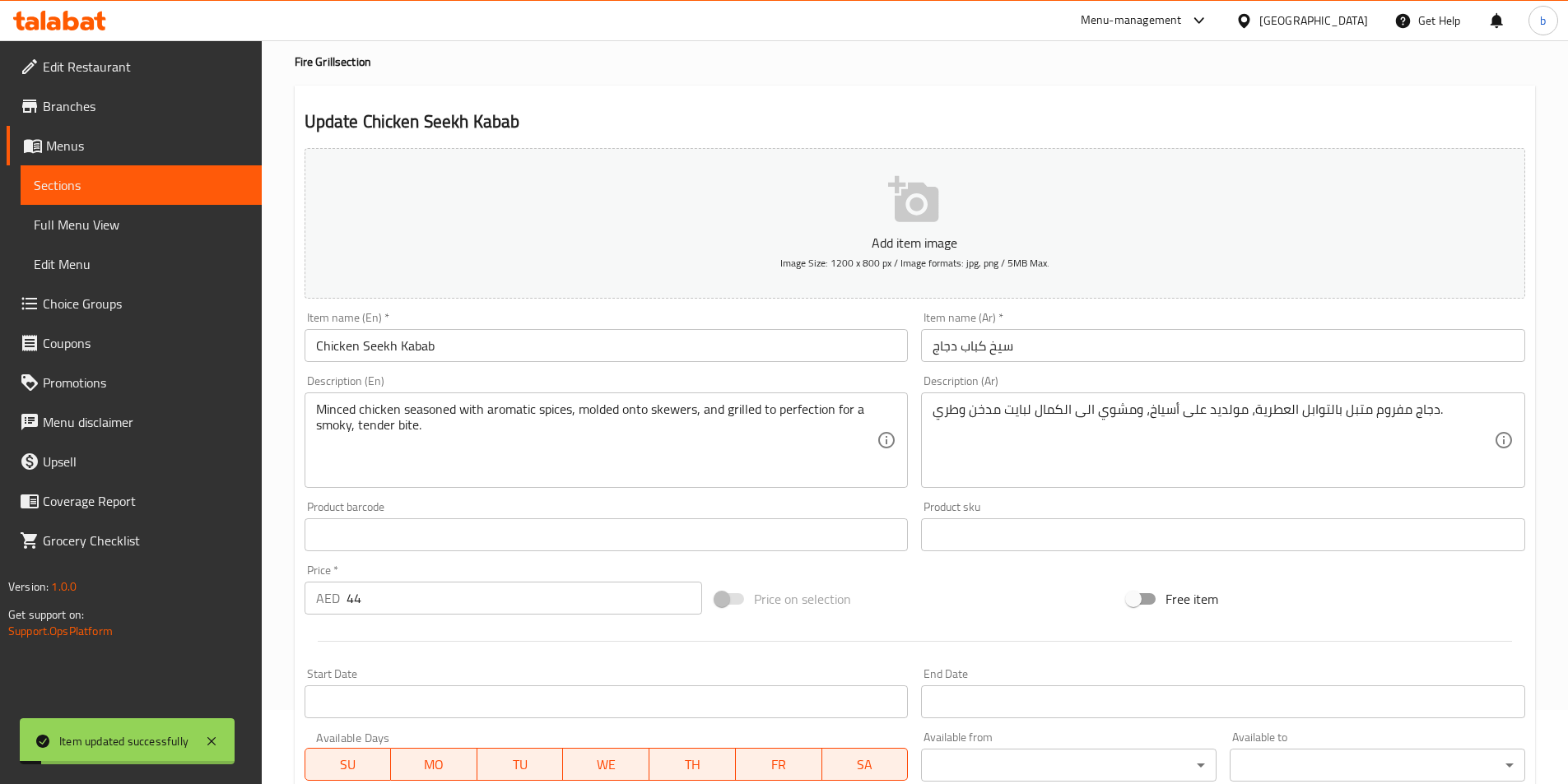
scroll to position [0, 0]
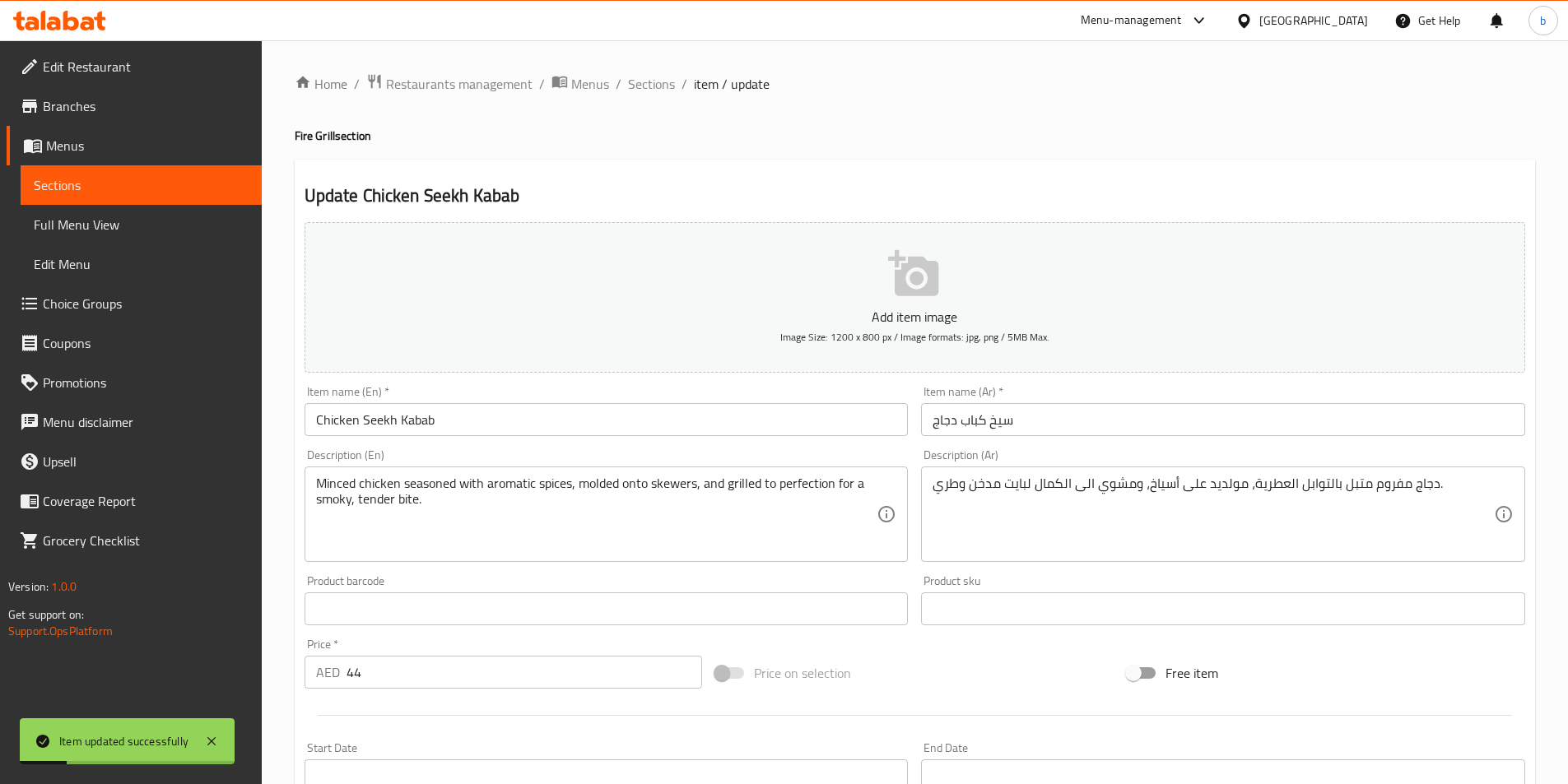
click at [642, 97] on div "Home / Restaurants management / Menus / Sections / item / update Fire Grill sec…" at bounding box center [915, 601] width 1240 height 1057
click at [645, 94] on span "Sections" at bounding box center [651, 84] width 47 height 19
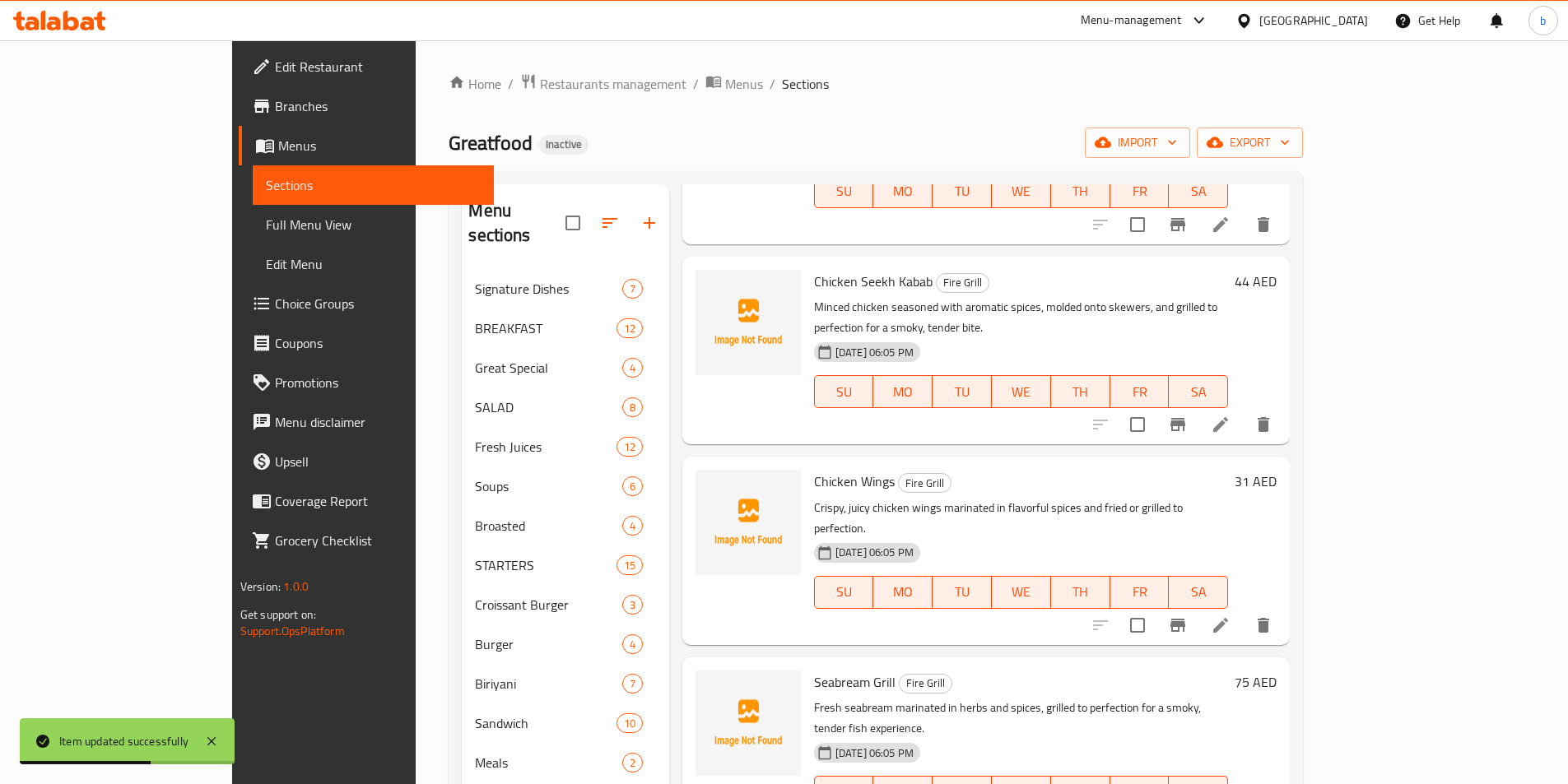
scroll to position [411, 0]
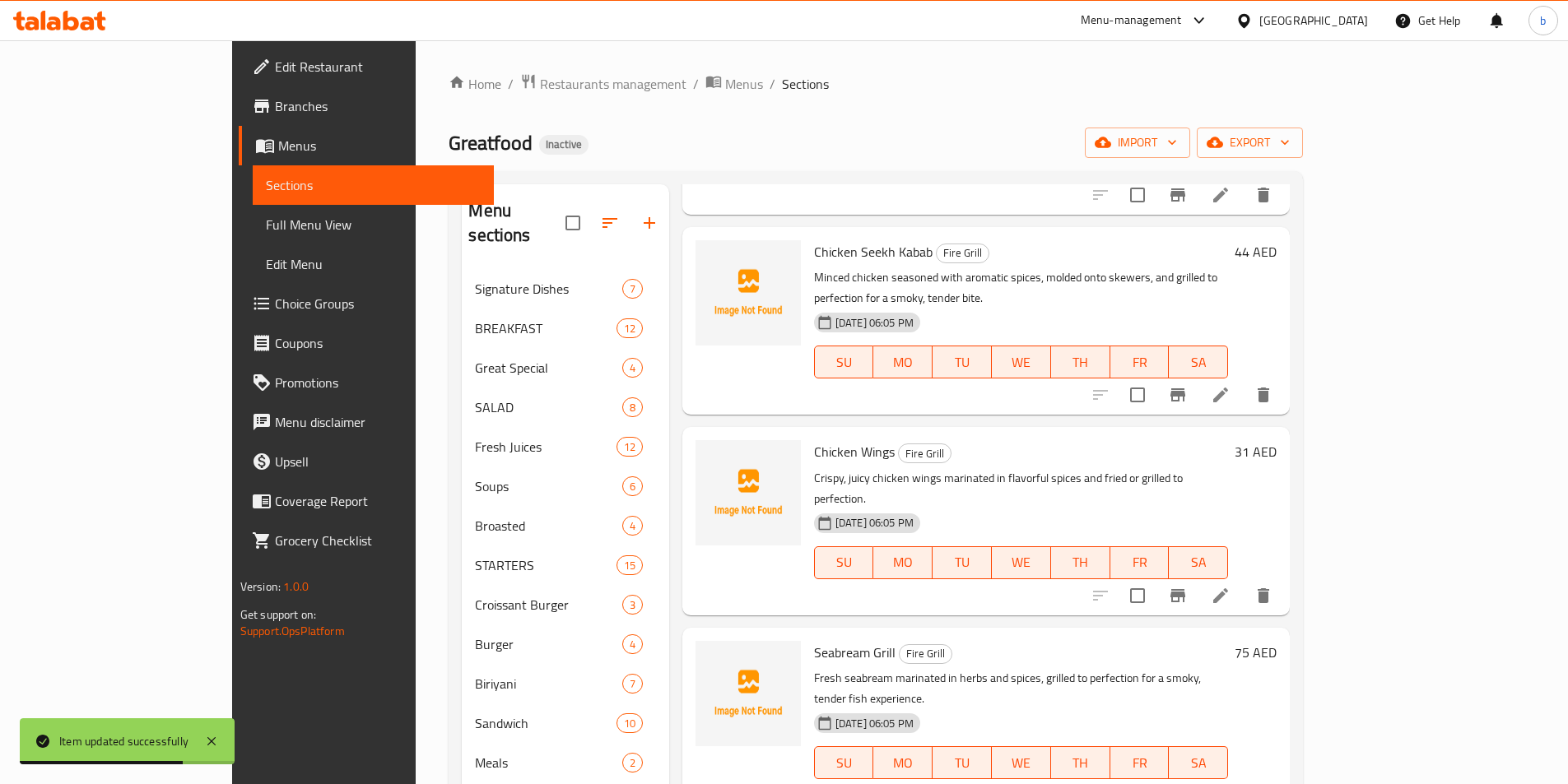
click at [1244, 581] on li at bounding box center [1220, 596] width 46 height 30
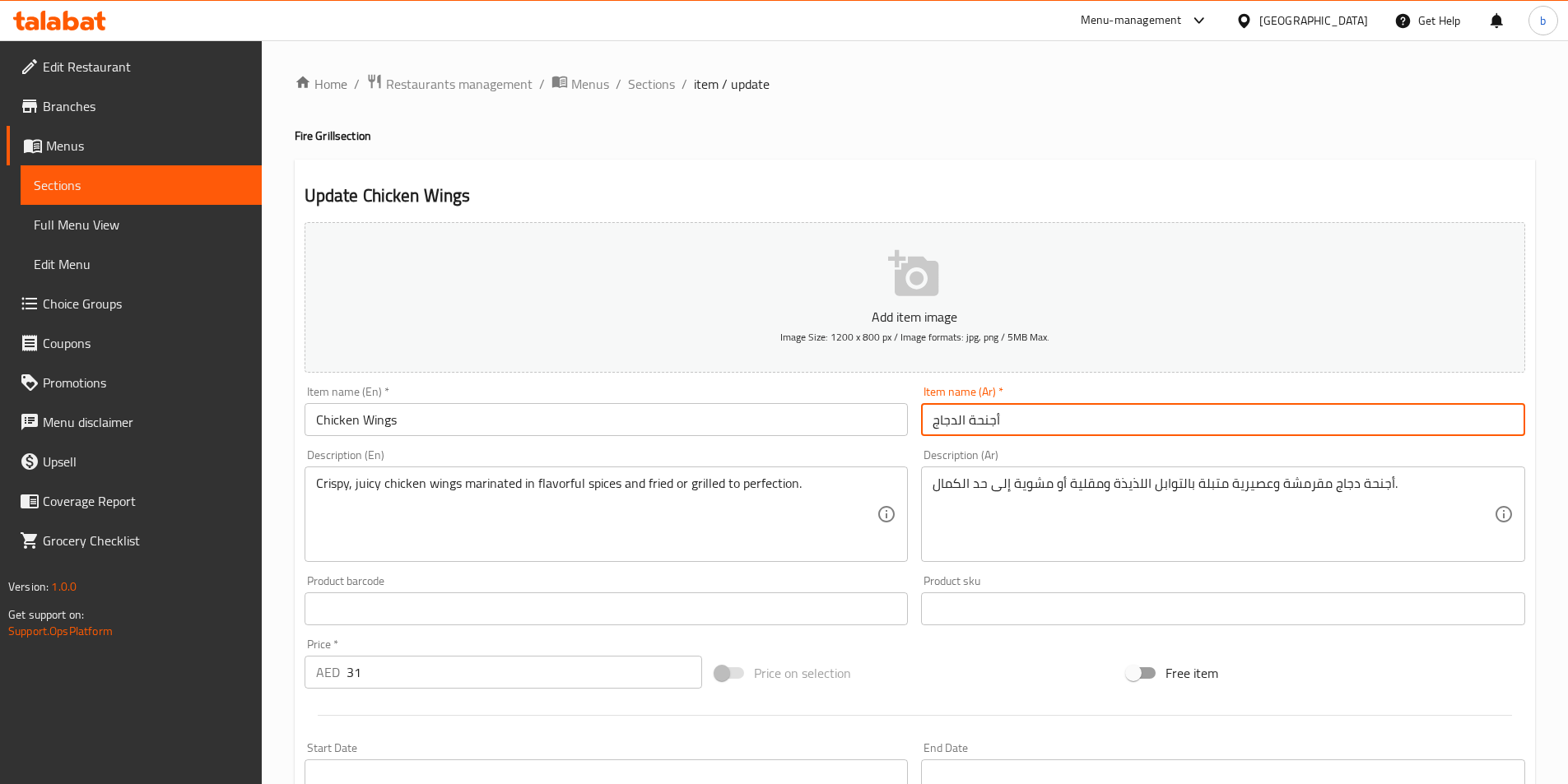
drag, startPoint x: 970, startPoint y: 418, endPoint x: 1049, endPoint y: 425, distance: 79.3
click at [1049, 425] on input "أجنحة الدجاج" at bounding box center [1223, 419] width 604 height 33
type input "وينجز الدجاج"
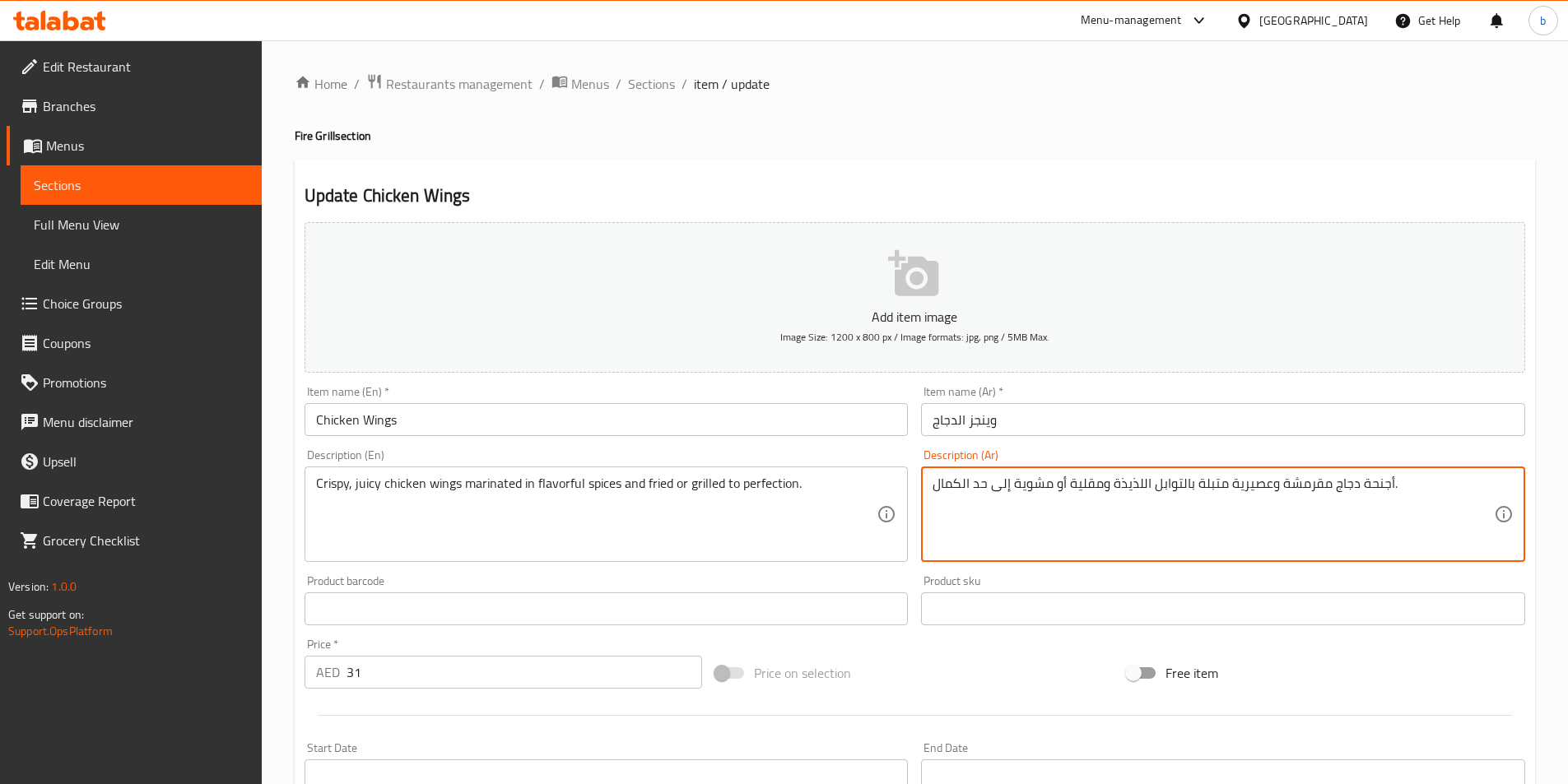
drag, startPoint x: 1356, startPoint y: 488, endPoint x: 1389, endPoint y: 494, distance: 33.5
drag, startPoint x: 1228, startPoint y: 488, endPoint x: 1265, endPoint y: 479, distance: 38.1
click at [1265, 479] on textarea "وينجز دجاج مقرمشة وعصيرية متبلة بالتوابل اللذيذة ومقلية أو مشوية إلى حد الكمال." at bounding box center [1213, 515] width 562 height 79
click at [1002, 490] on textarea "وينجز دجاج مقرمشة وجوسي متبلة بالتوابل اللذيذة ومقلية أو مشوية إلى حد الكمال." at bounding box center [1213, 515] width 562 height 79
click at [990, 480] on textarea "وينجز دجاج مقرمشة وجوسي متبلة بالتوابل اللذيذة ومقلية أو مشوية إلى حد الكمال." at bounding box center [1213, 515] width 562 height 79
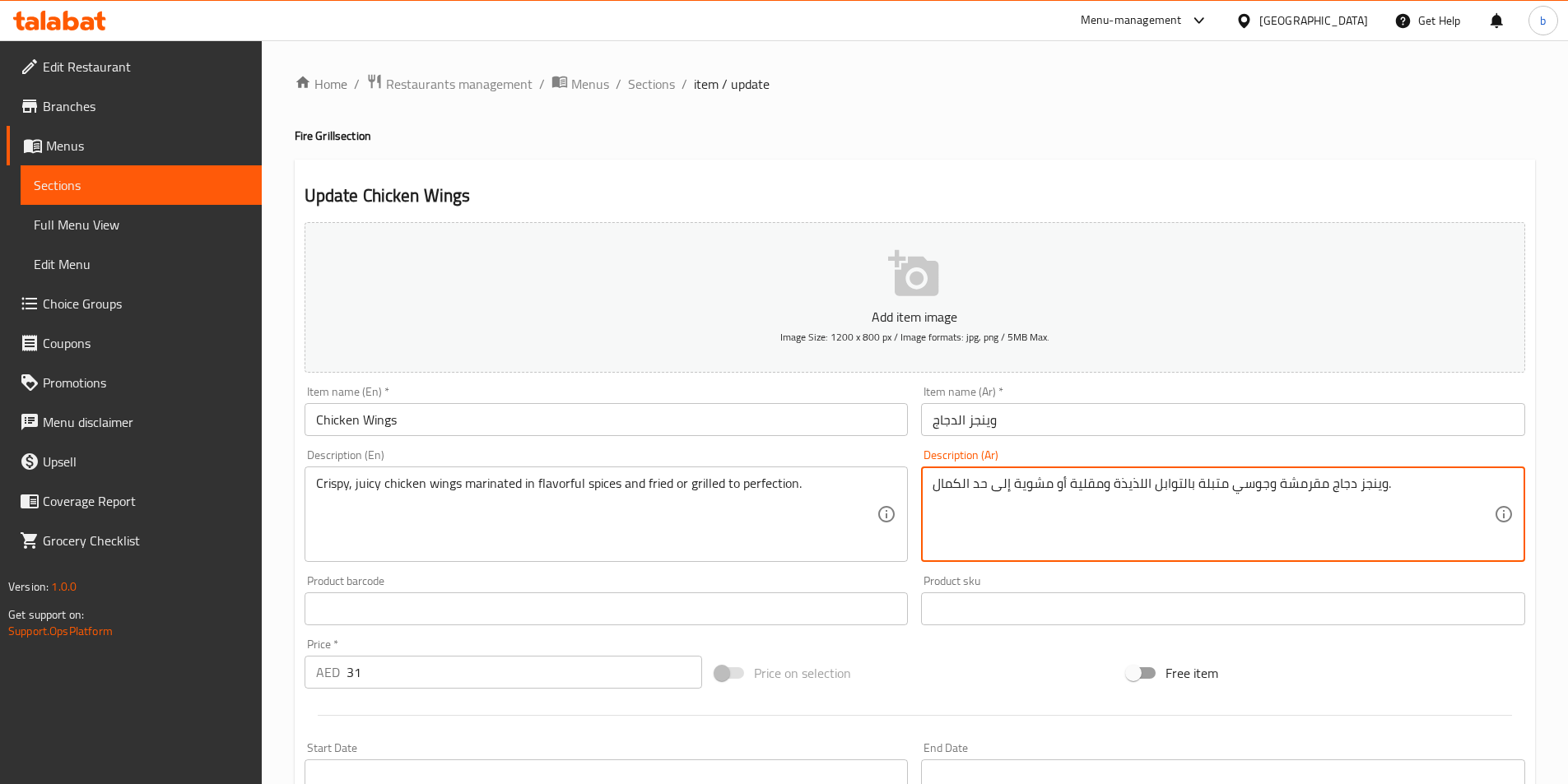
type textarea "وينجز دجاج مقرمشة وجوسي متبلة بالتوابل اللذيذة ومقلية أو مشوية إلى حد الكمال."
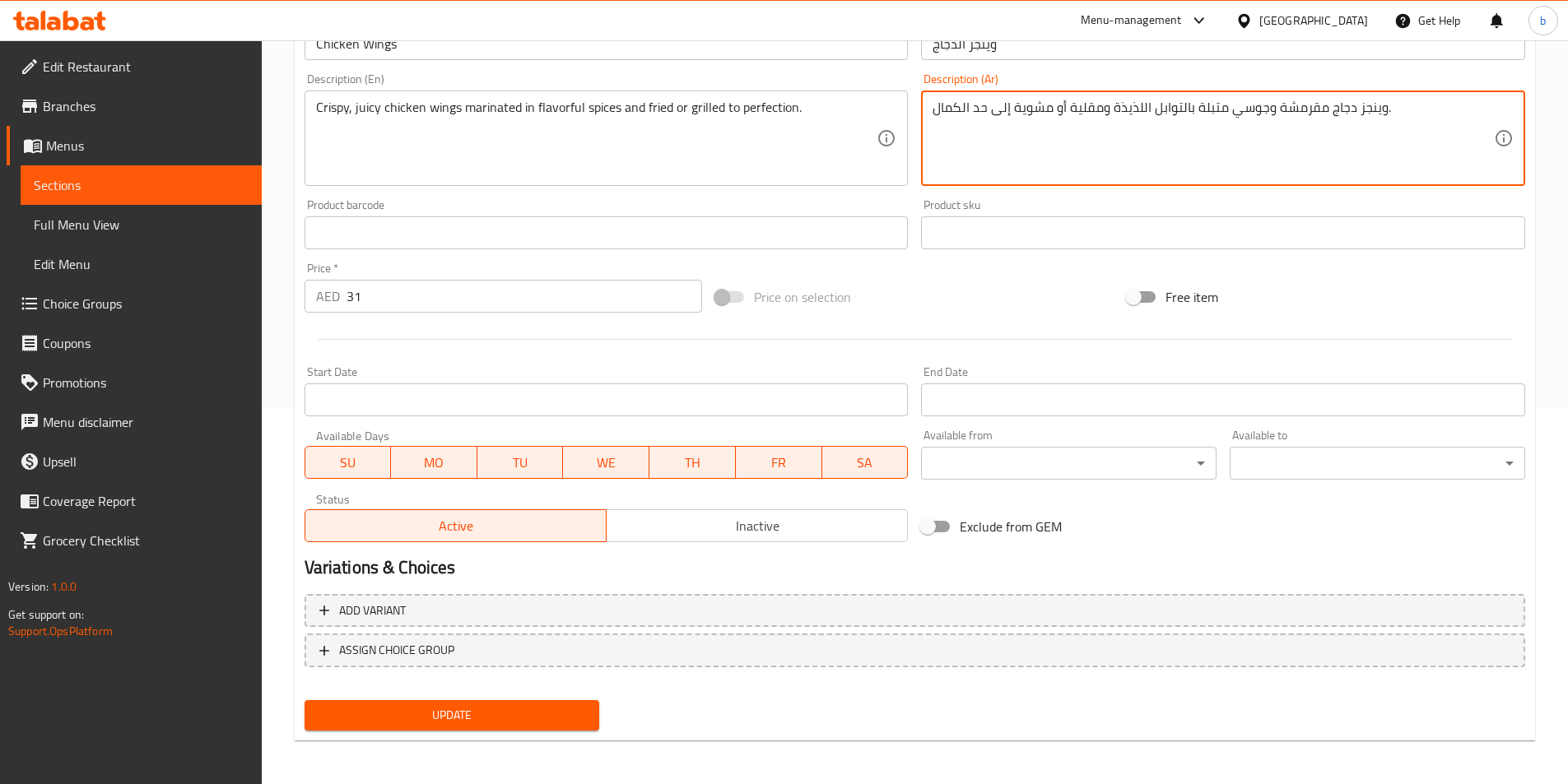
scroll to position [379, 0]
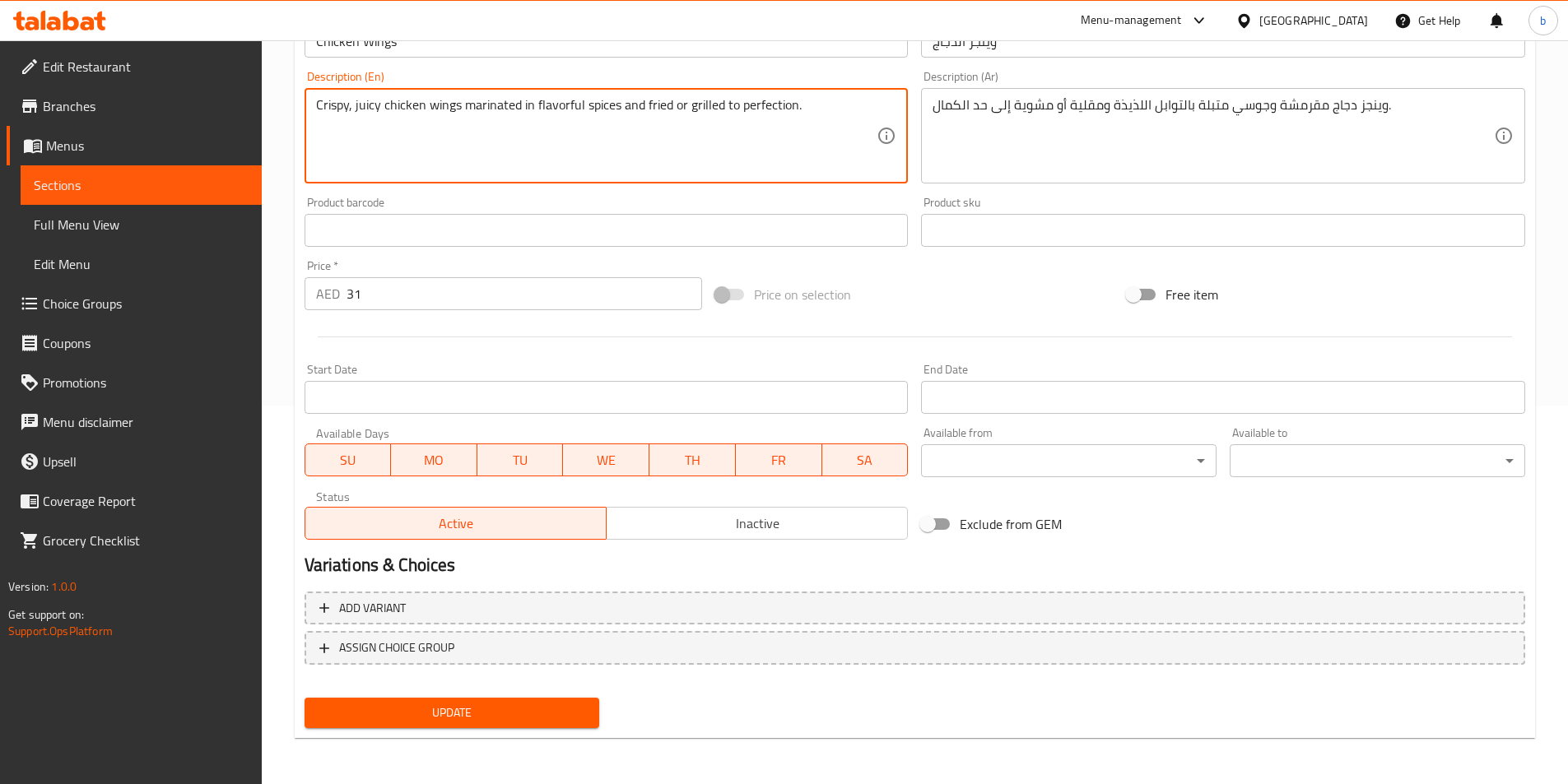
drag, startPoint x: 669, startPoint y: 103, endPoint x: 646, endPoint y: 98, distance: 23.5
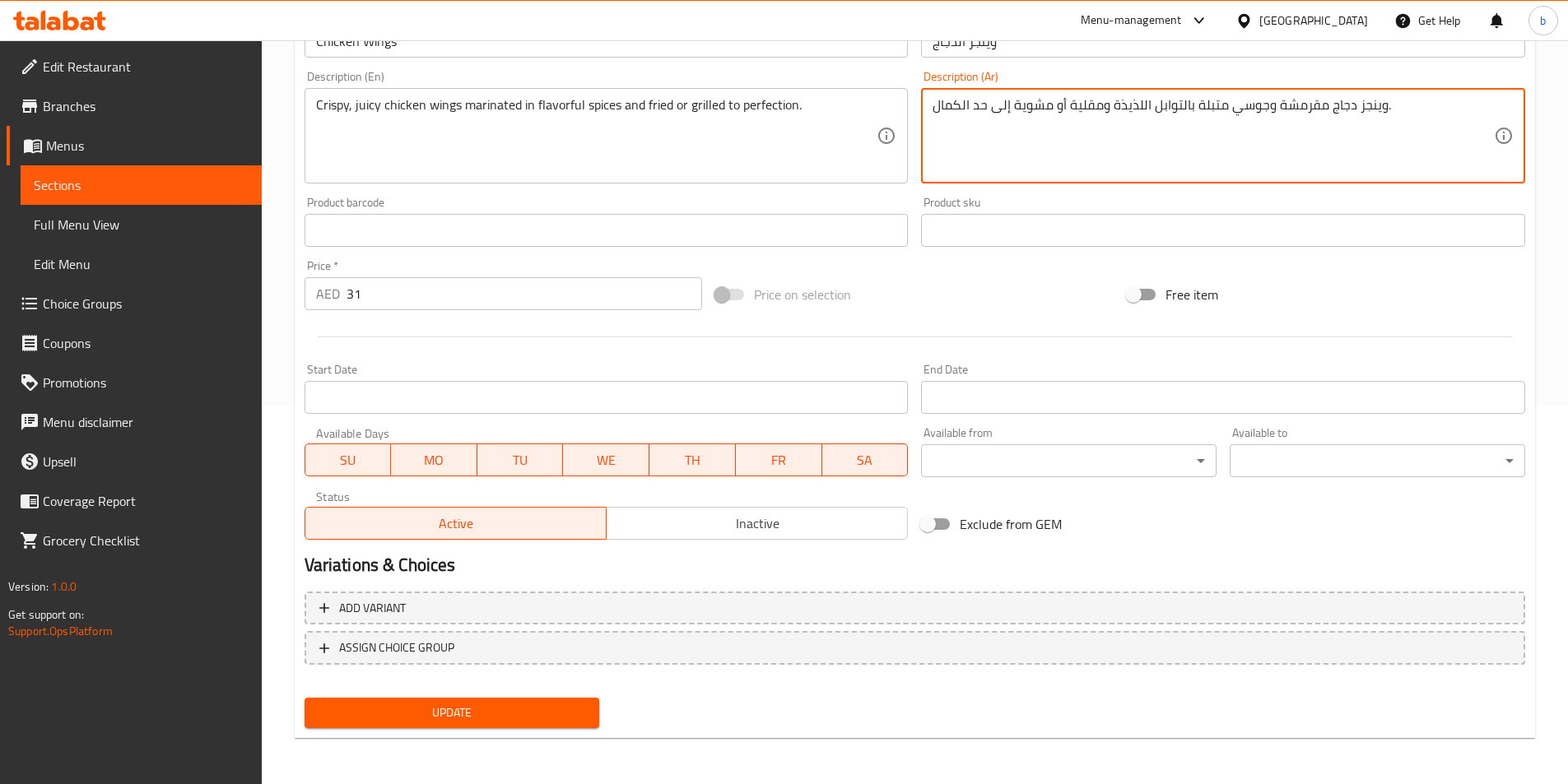
drag, startPoint x: 1067, startPoint y: 106, endPoint x: 1104, endPoint y: 101, distance: 37.3
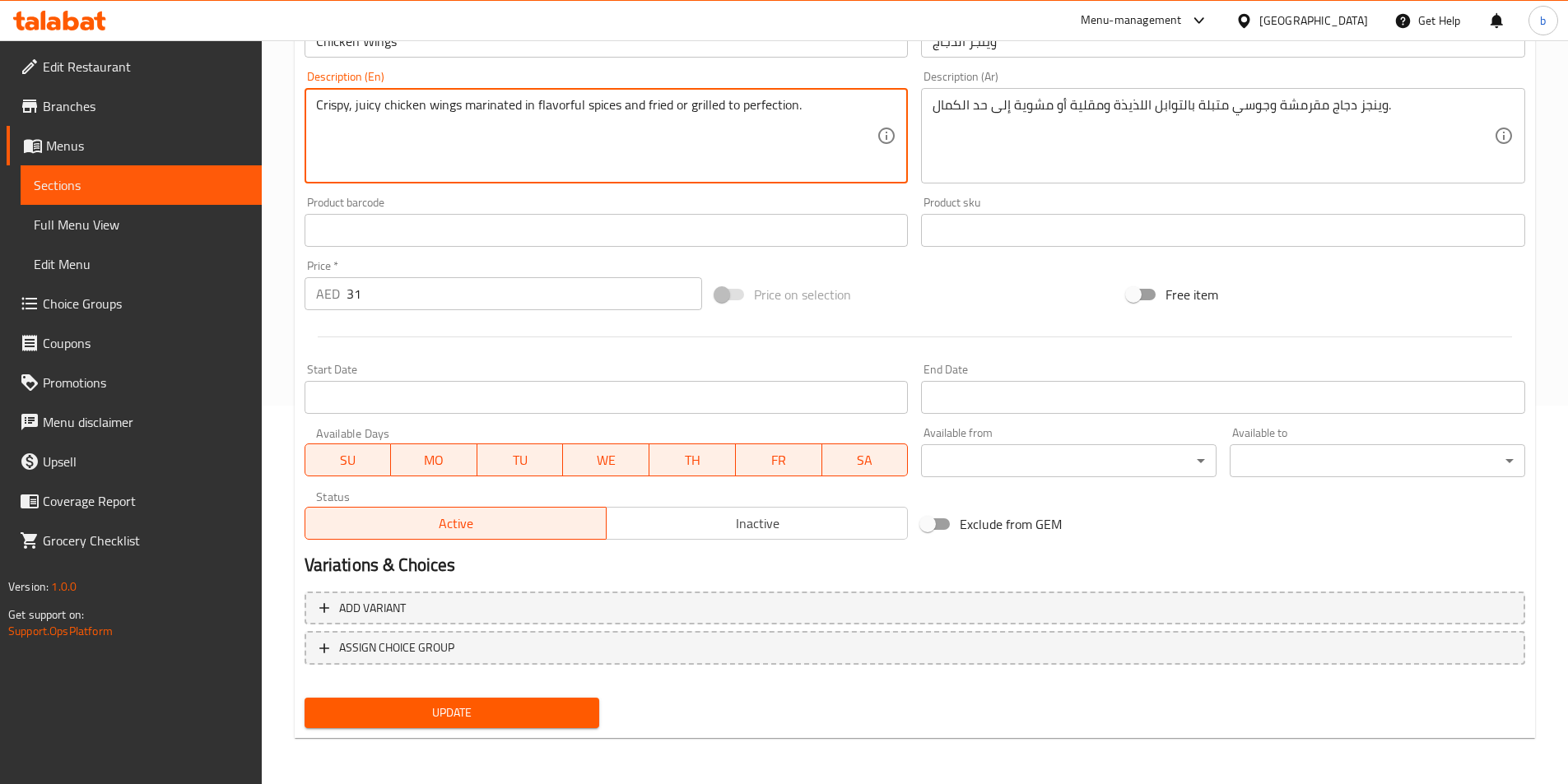
drag, startPoint x: 720, startPoint y: 103, endPoint x: 686, endPoint y: 94, distance: 35.2
click at [686, 94] on div "Crispy, juicy chicken wings marinated in flavorful spices and fried or grilled …" at bounding box center [607, 136] width 604 height 95
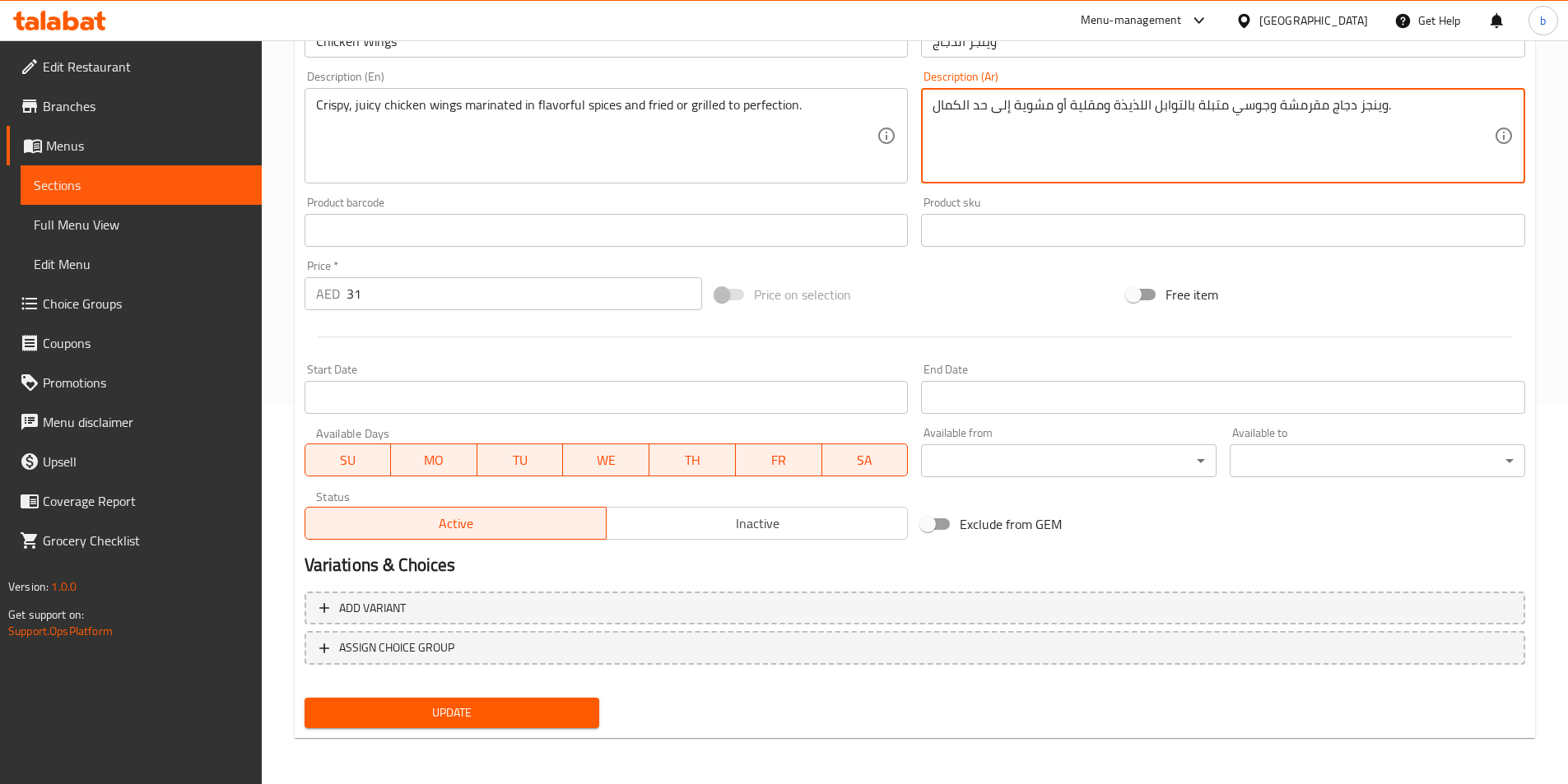
drag, startPoint x: 1013, startPoint y: 108, endPoint x: 1050, endPoint y: 109, distance: 37.0
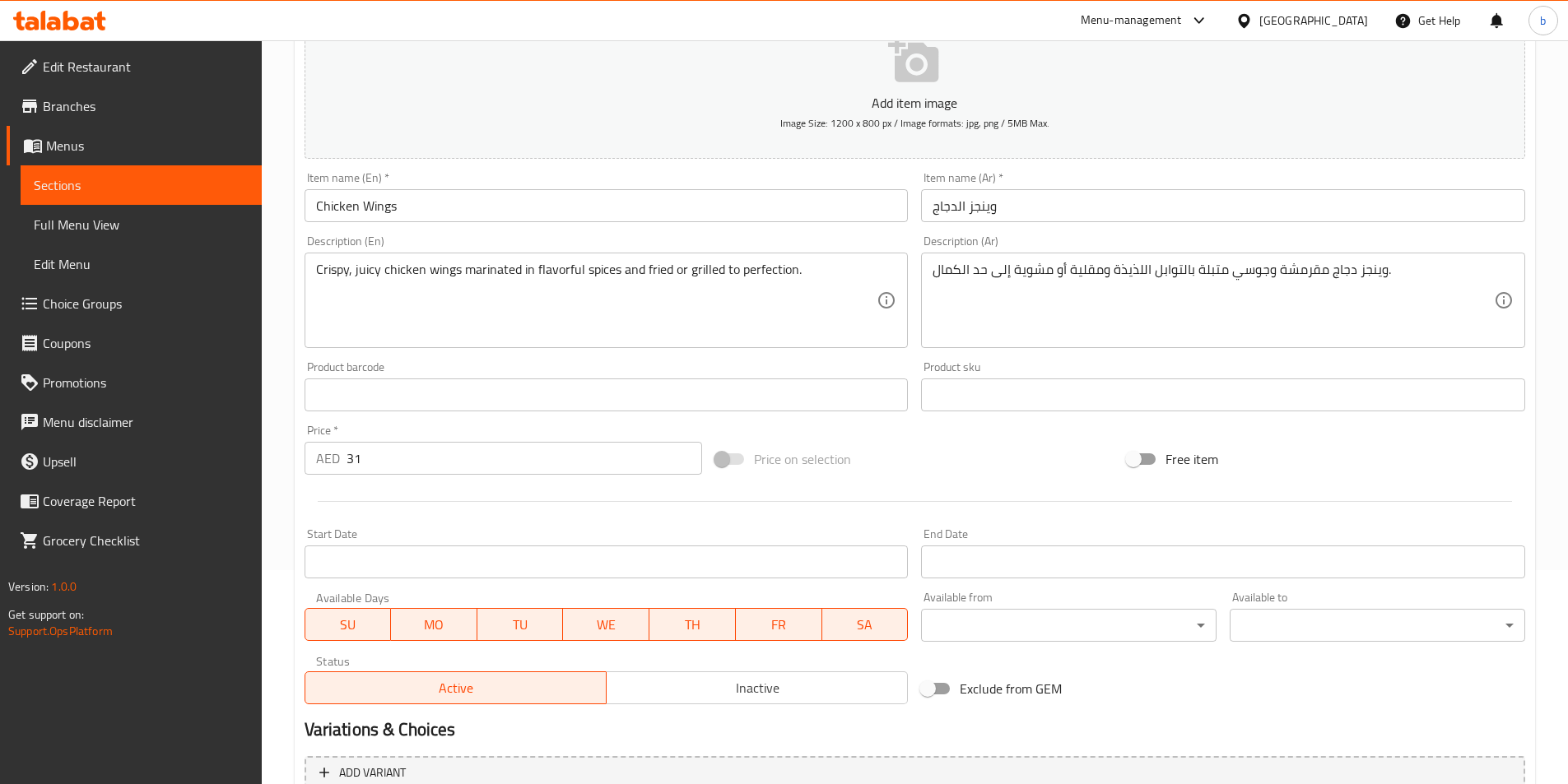
click at [869, 467] on div "Price on selection" at bounding box center [915, 459] width 411 height 44
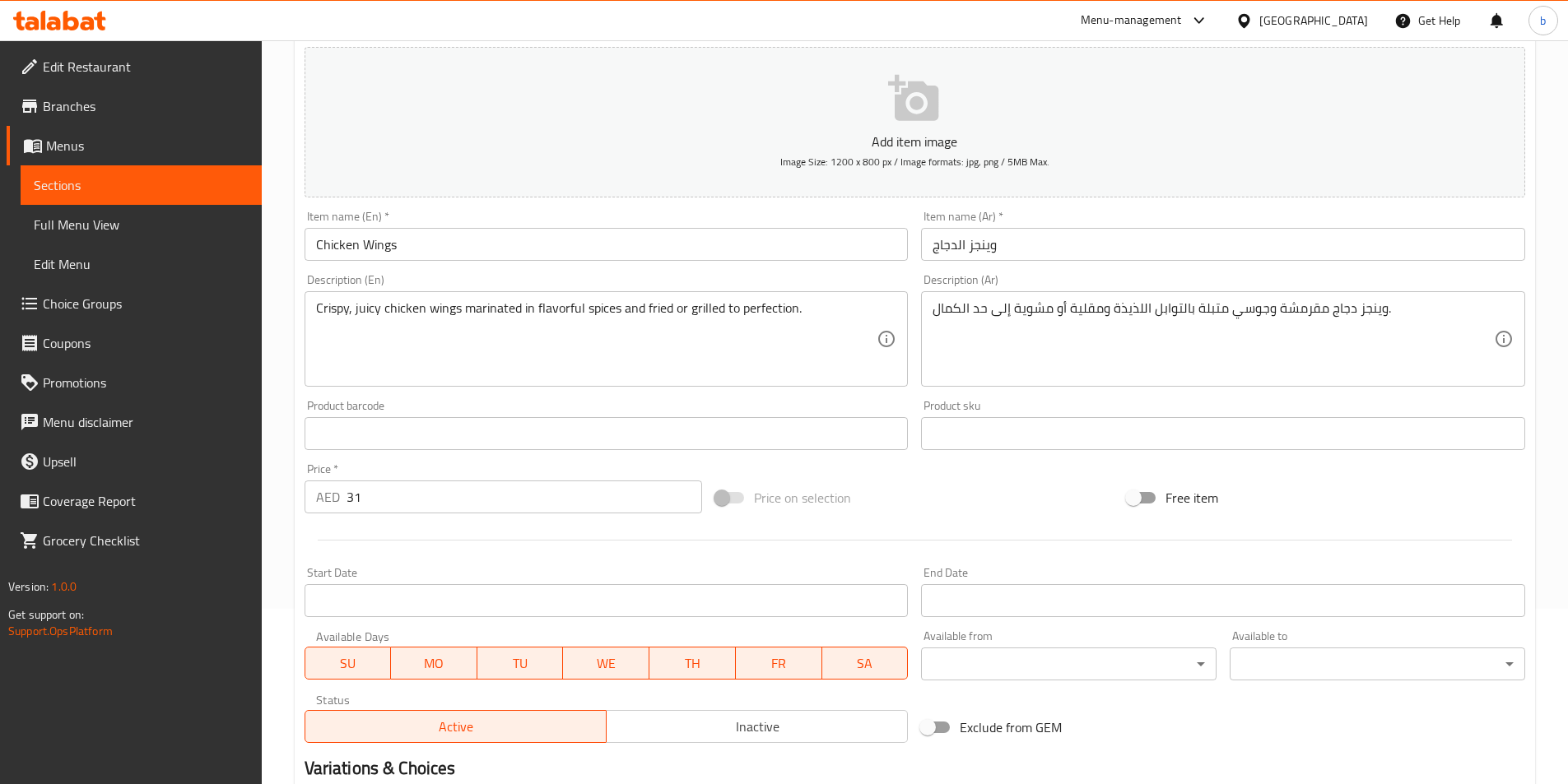
scroll to position [0, 0]
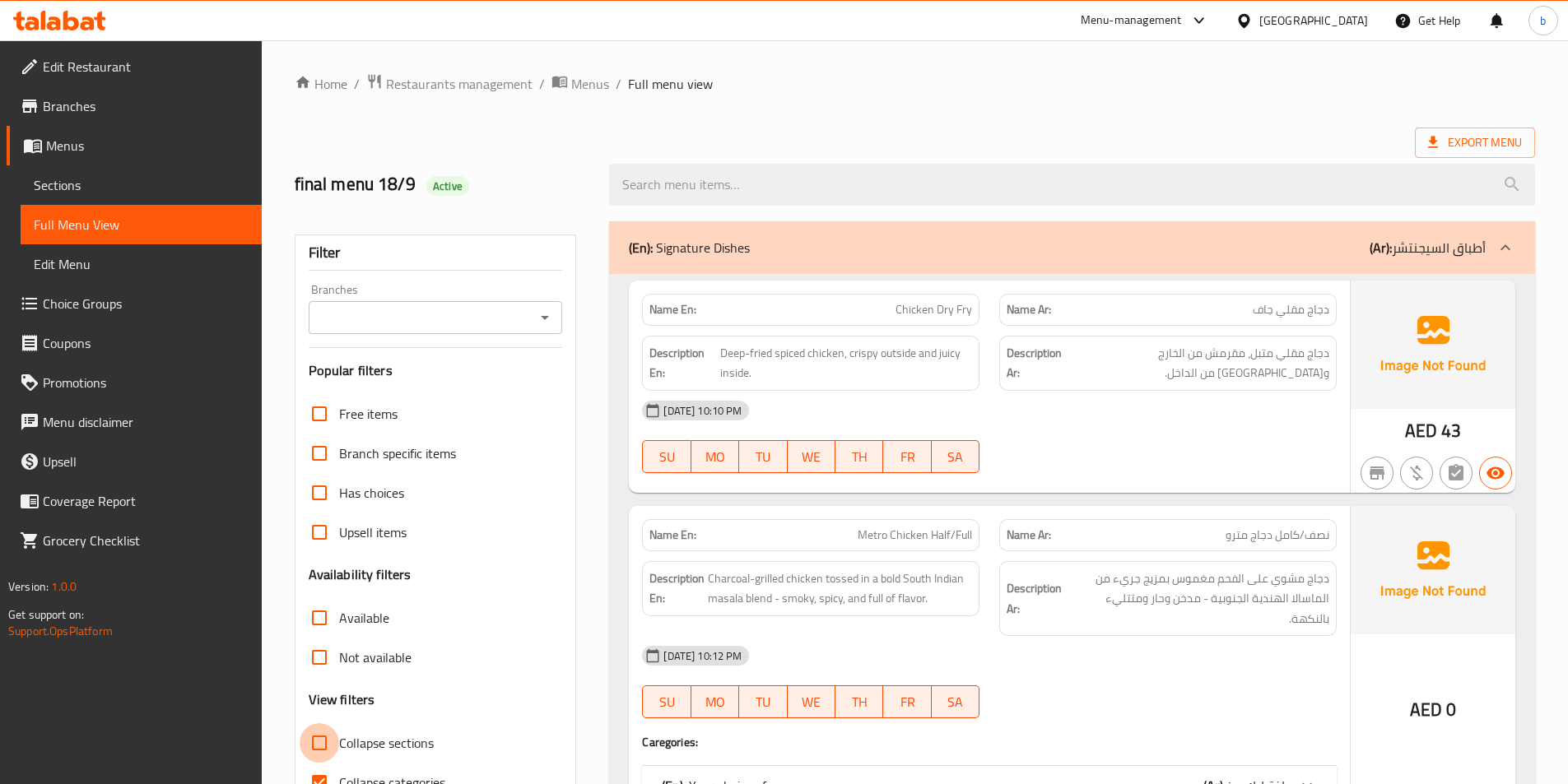
click at [335, 729] on input "Collapse sections" at bounding box center [319, 743] width 40 height 40
checkbox input "true"
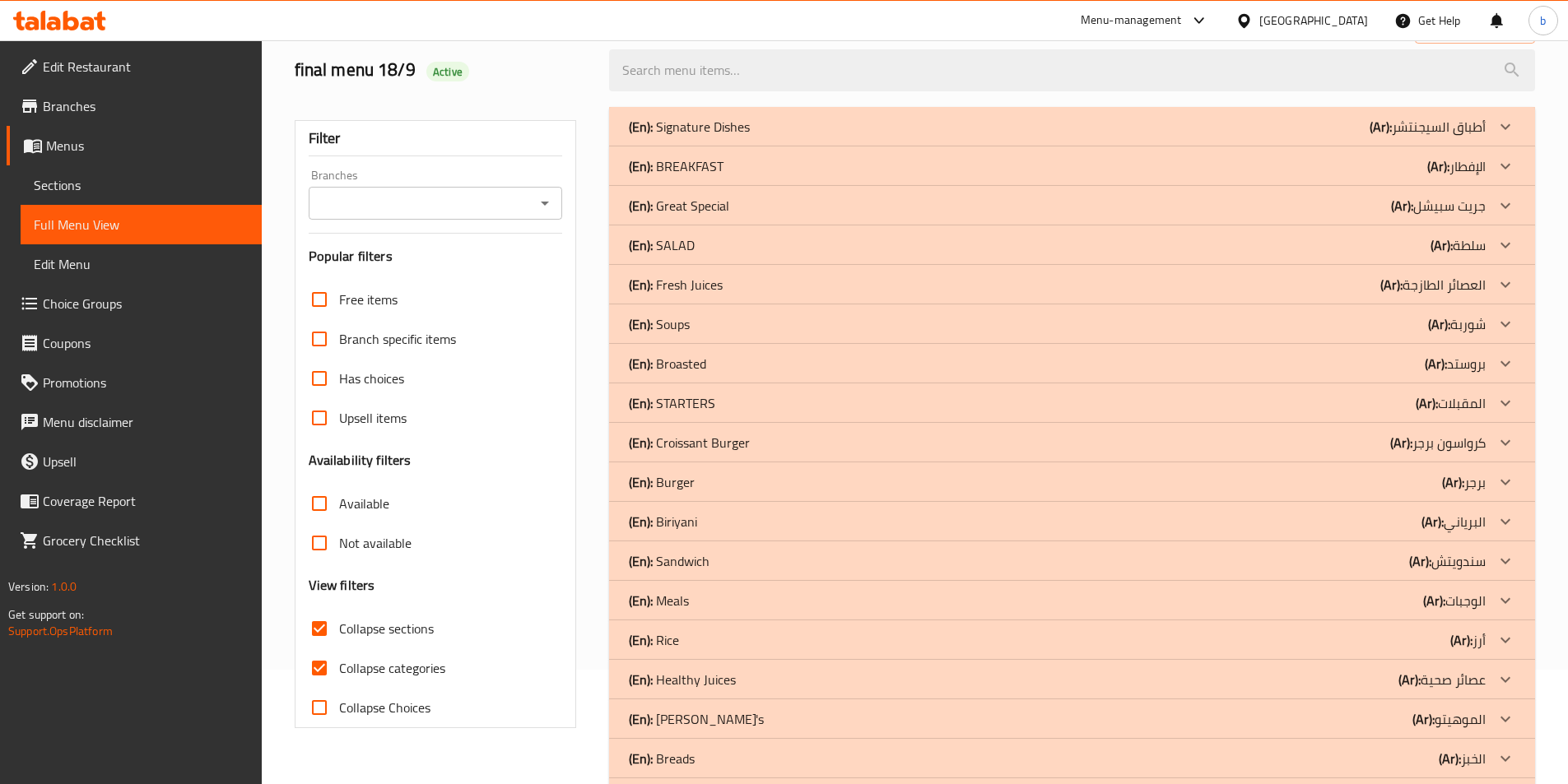
scroll to position [329, 0]
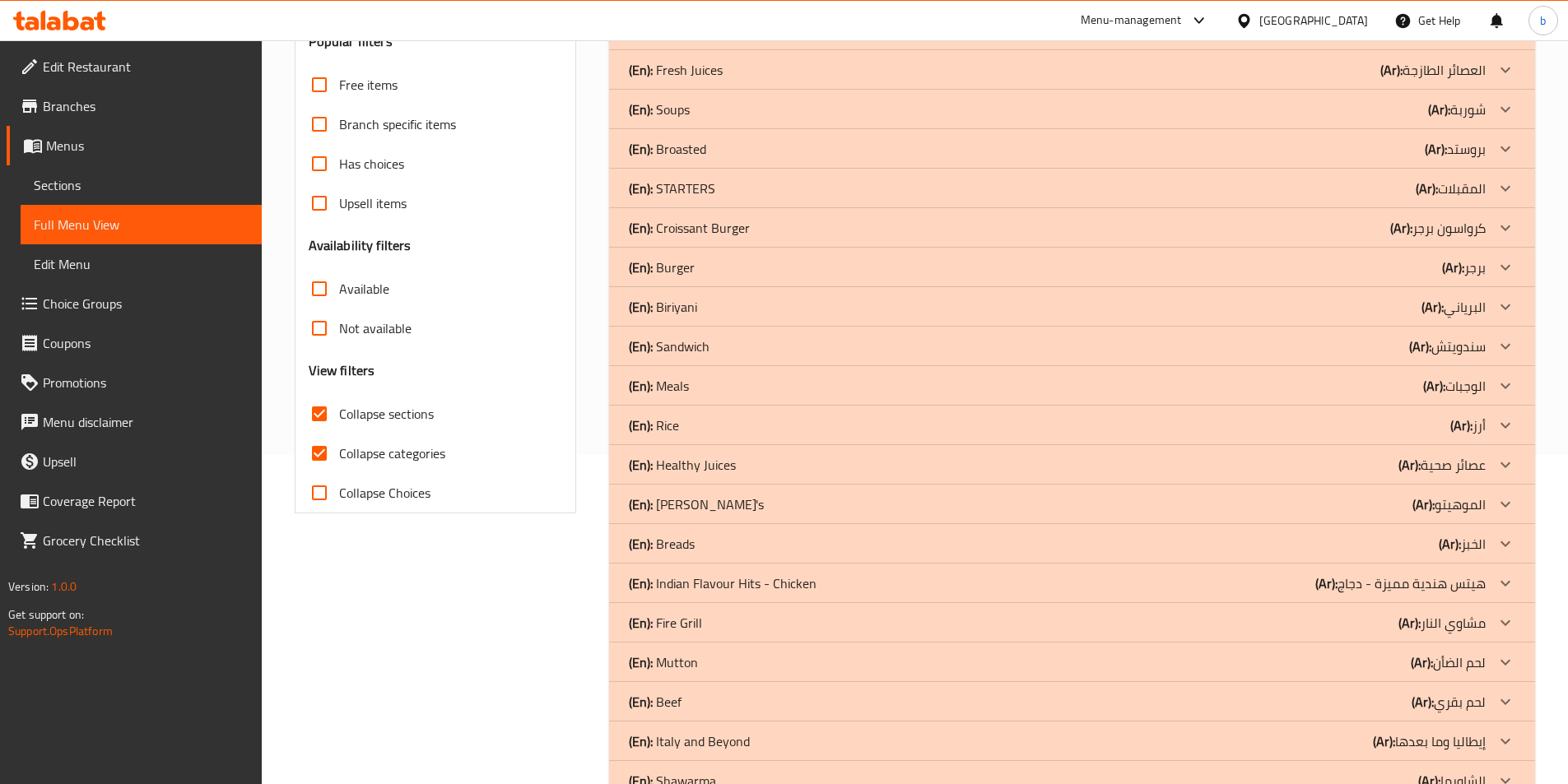
click at [315, 453] on input "Collapse categories" at bounding box center [319, 453] width 40 height 40
checkbox input "false"
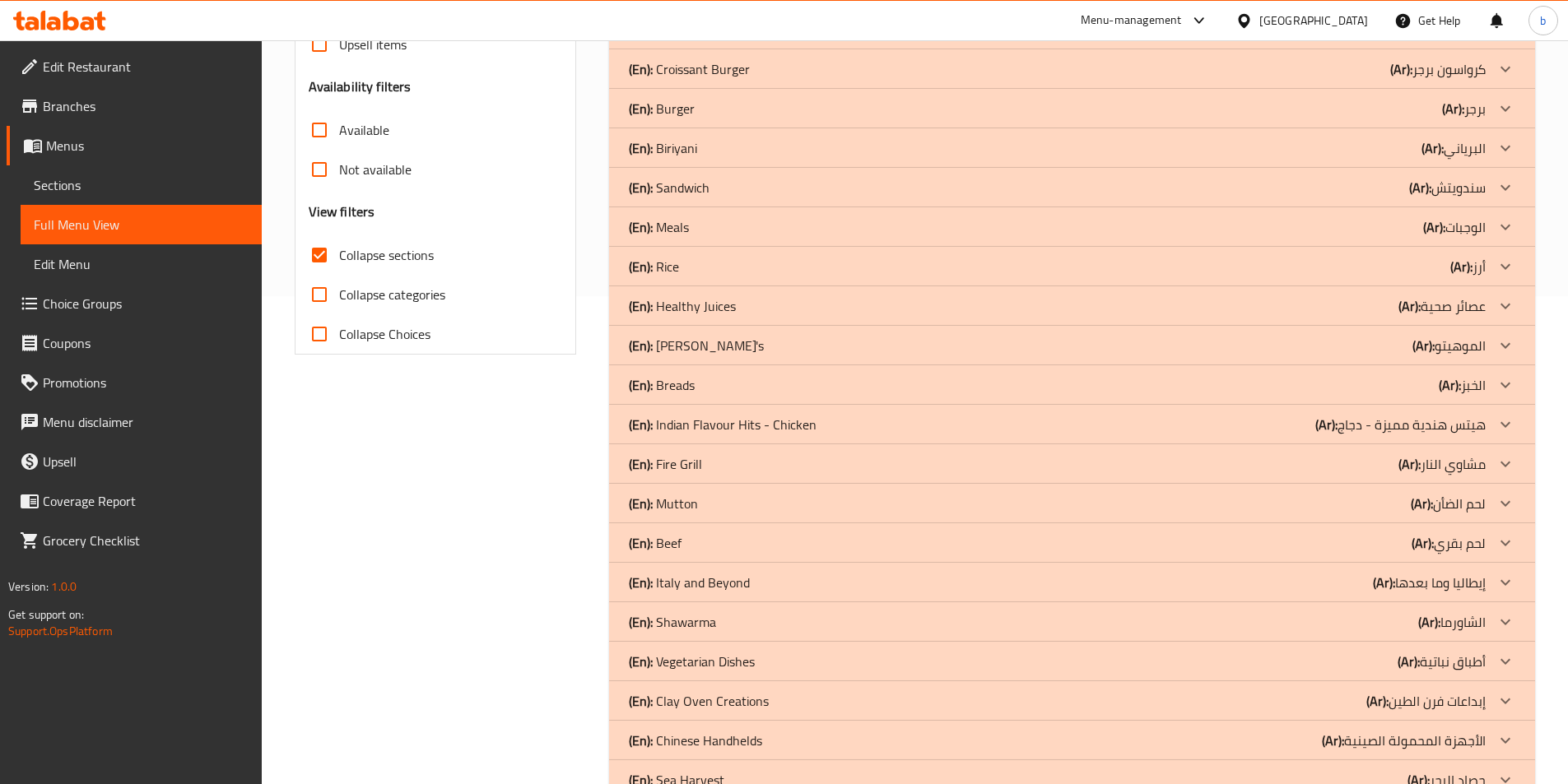
scroll to position [487, 0]
click at [984, 427] on div "(En): Indian Flavour Hits - Chicken (Ar): هيتس هندية مميزة - دجاج" at bounding box center [1057, 426] width 856 height 19
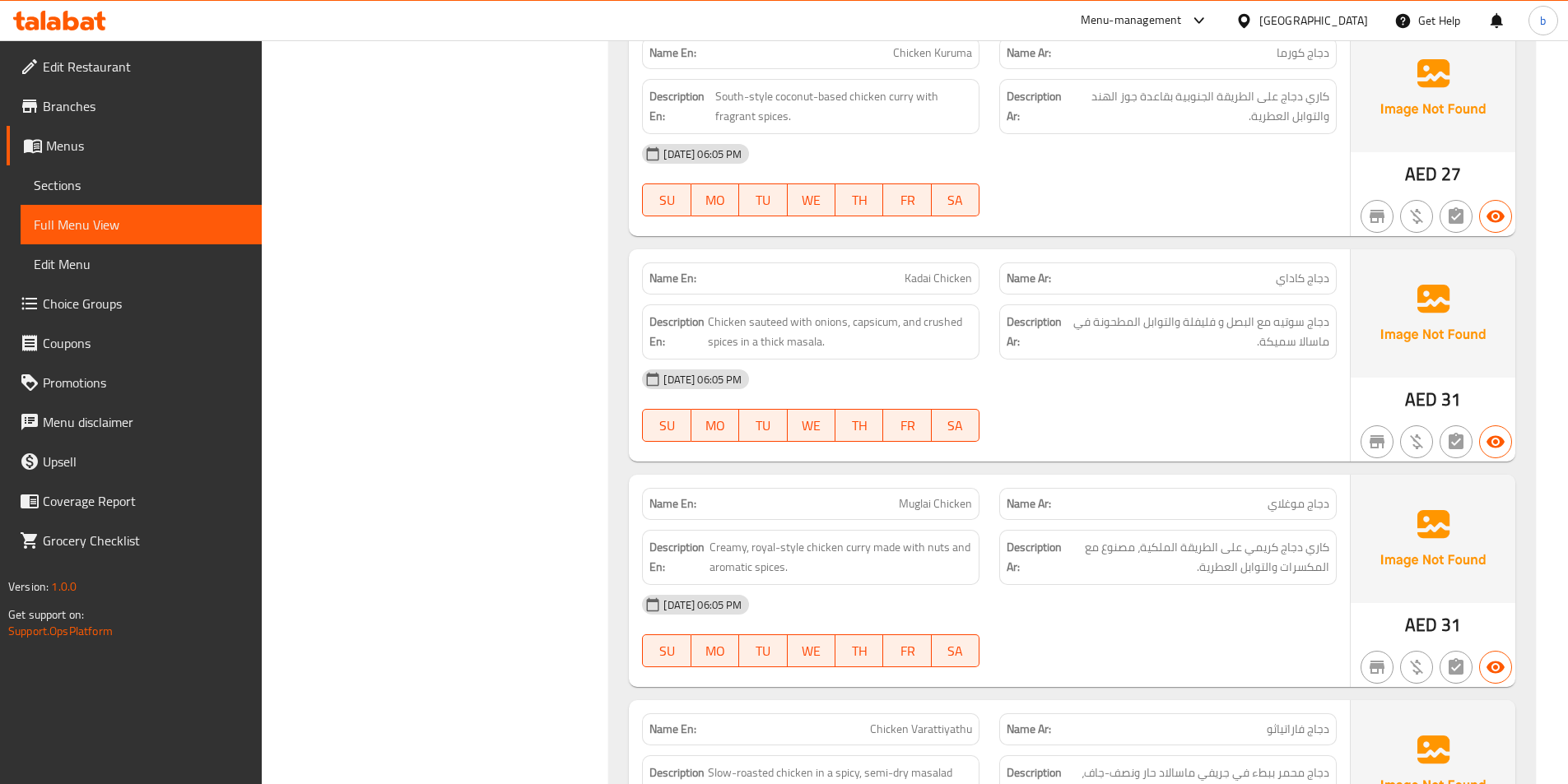
scroll to position [817, 0]
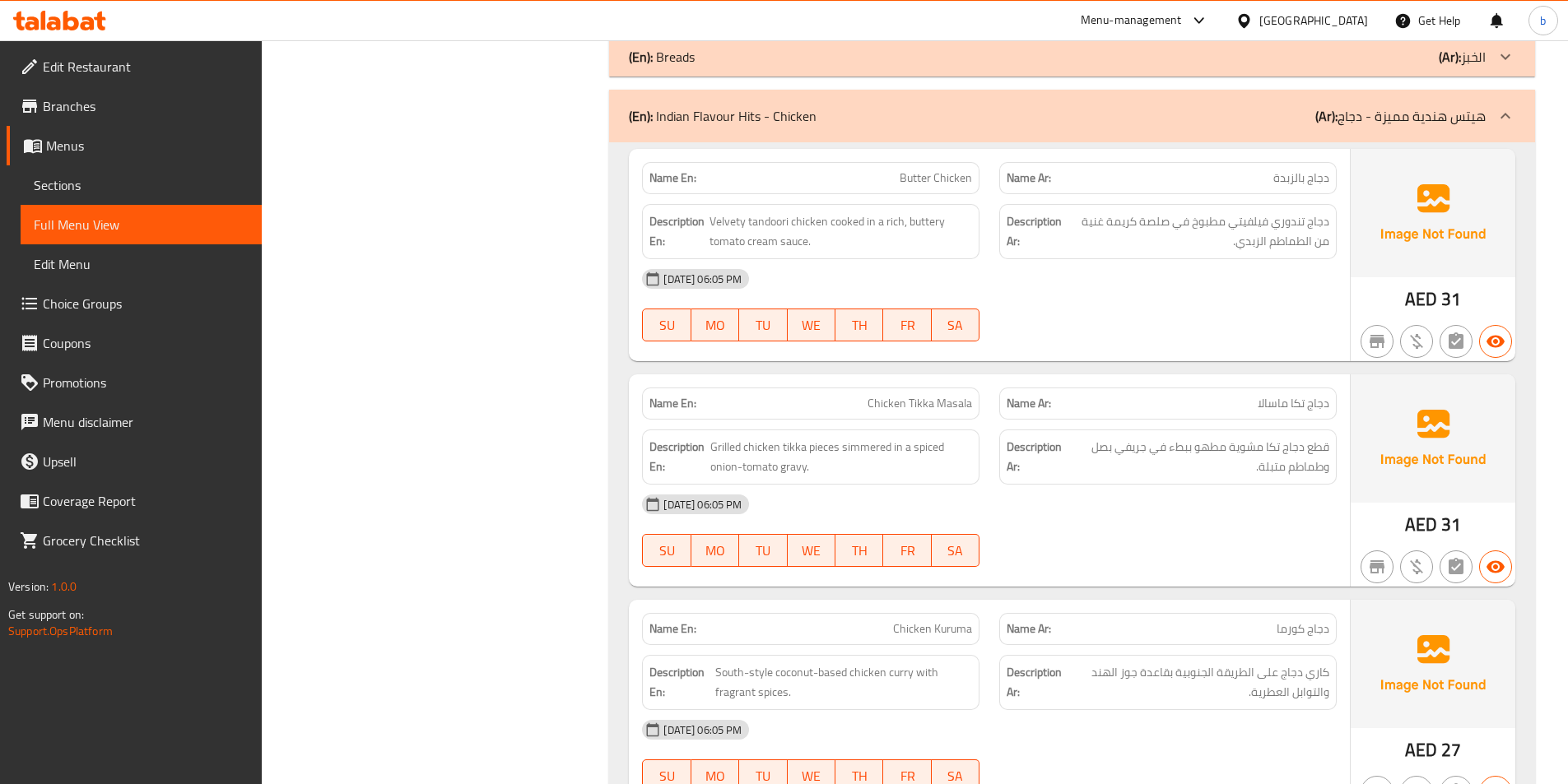
drag, startPoint x: 1500, startPoint y: 107, endPoint x: 1037, endPoint y: 492, distance: 602.2
click at [1500, 107] on icon at bounding box center [1505, 116] width 19 height 19
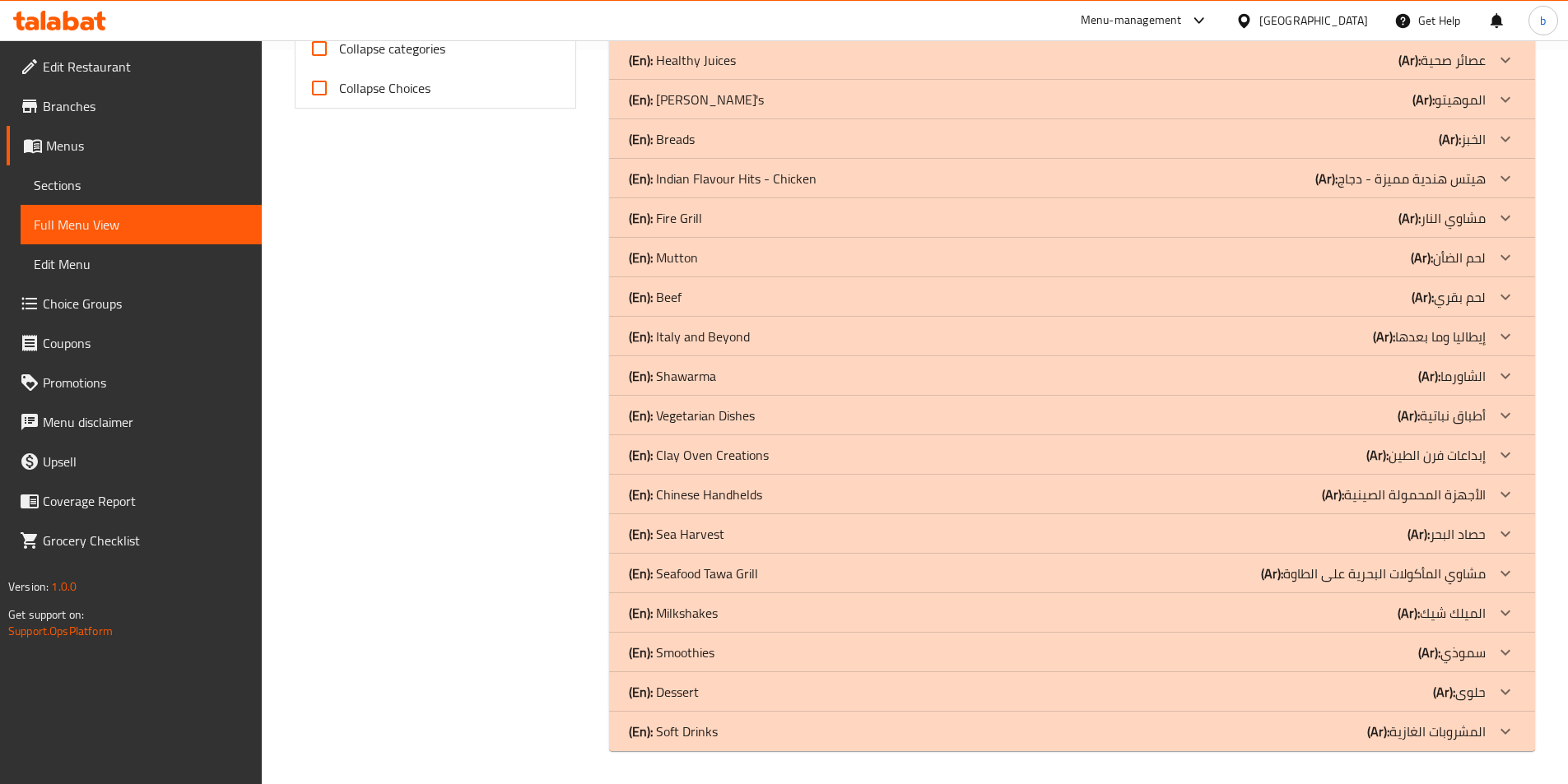
scroll to position [735, 0]
click at [1328, 245] on div "(En): Mutton (Ar): لحم الضأن" at bounding box center [1072, 257] width 926 height 40
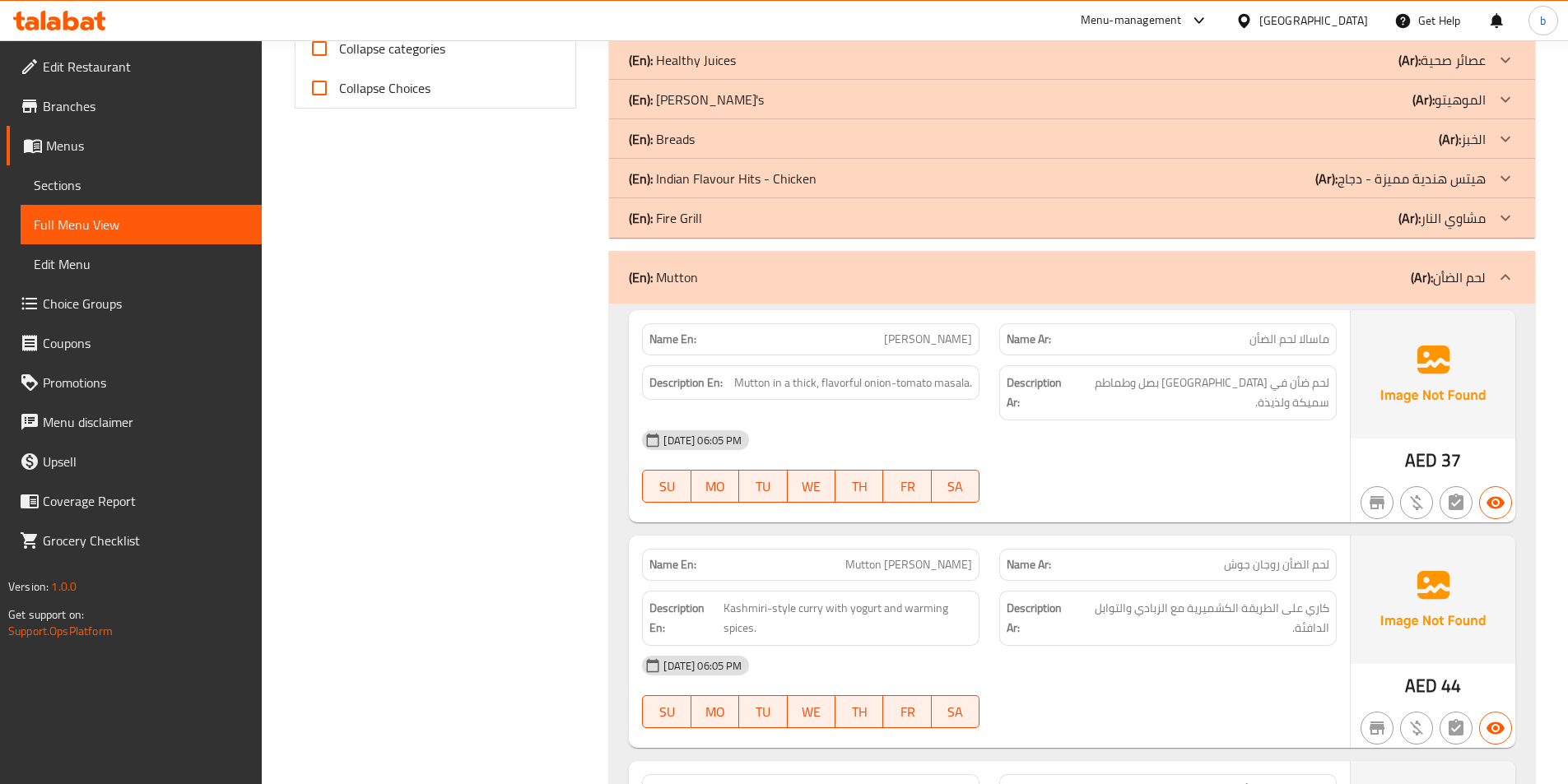
click at [1487, 264] on div "(En): Mutton (Ar): لحم الضأن" at bounding box center [1072, 277] width 926 height 53
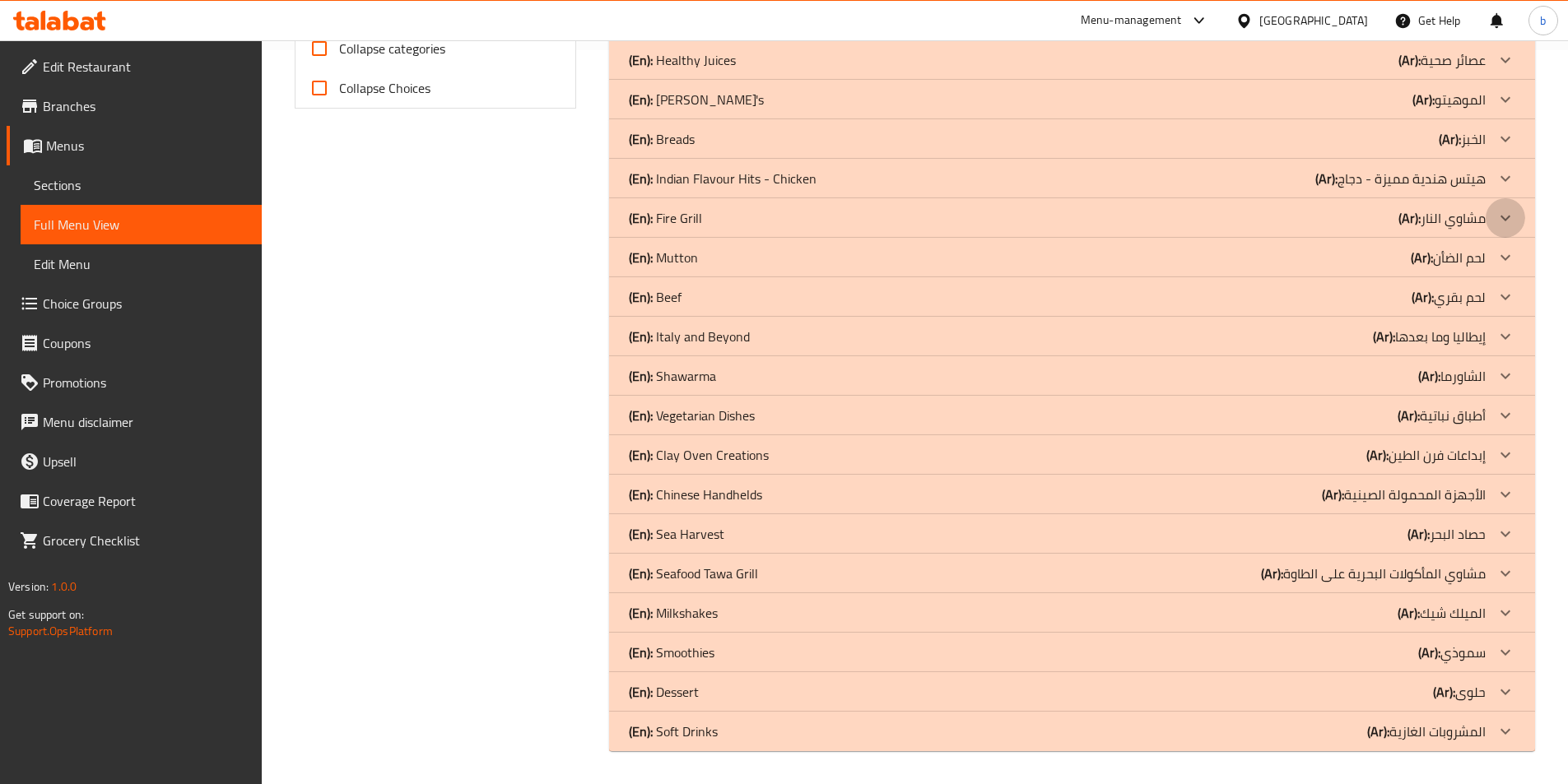
click at [1508, 207] on div at bounding box center [1505, 218] width 40 height 40
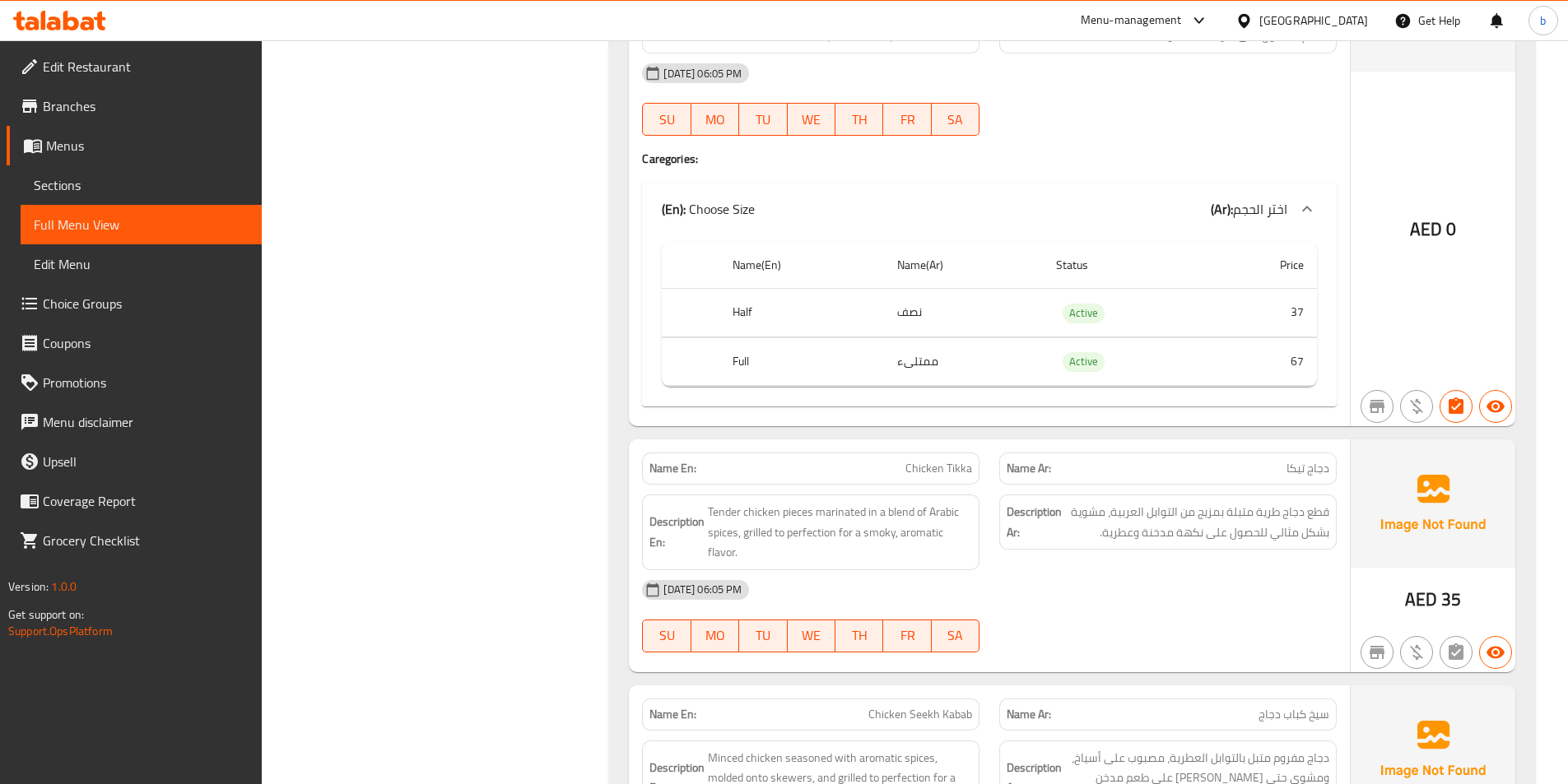
scroll to position [1195, 0]
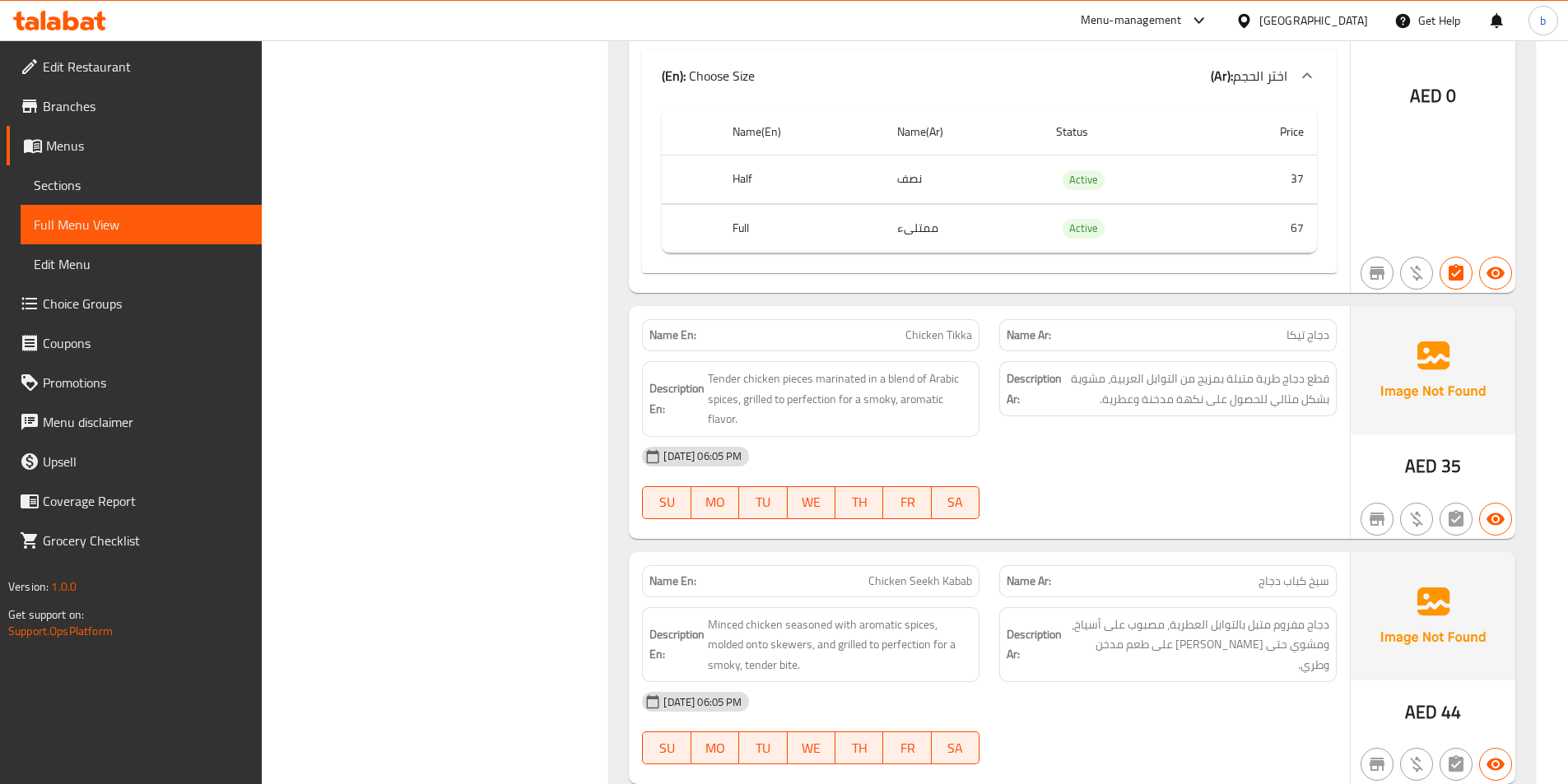
click at [192, 298] on span "Choice Groups" at bounding box center [145, 304] width 206 height 19
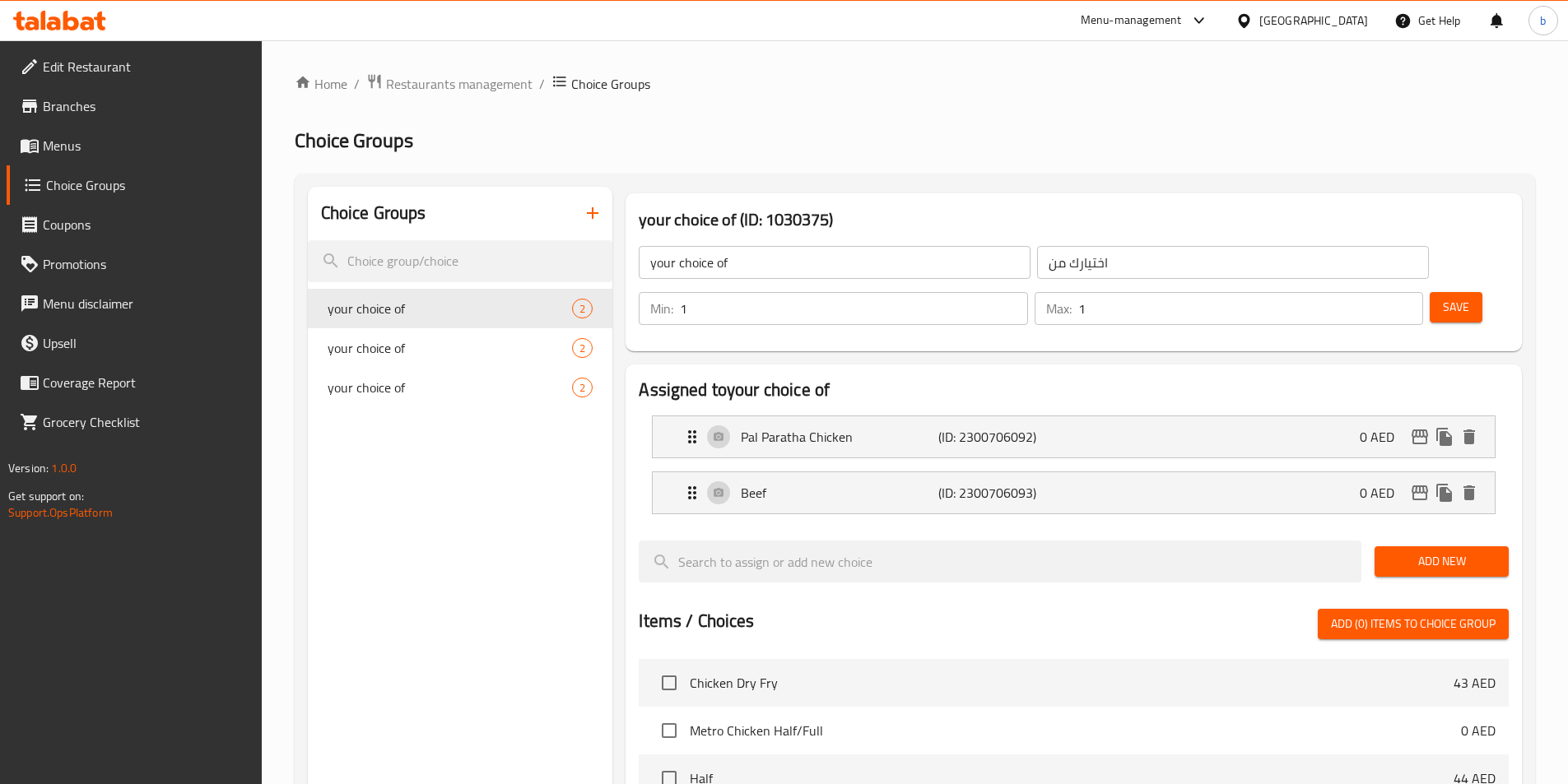
click at [600, 211] on div at bounding box center [784, 392] width 1568 height 784
click at [595, 215] on icon "button" at bounding box center [592, 213] width 19 height 19
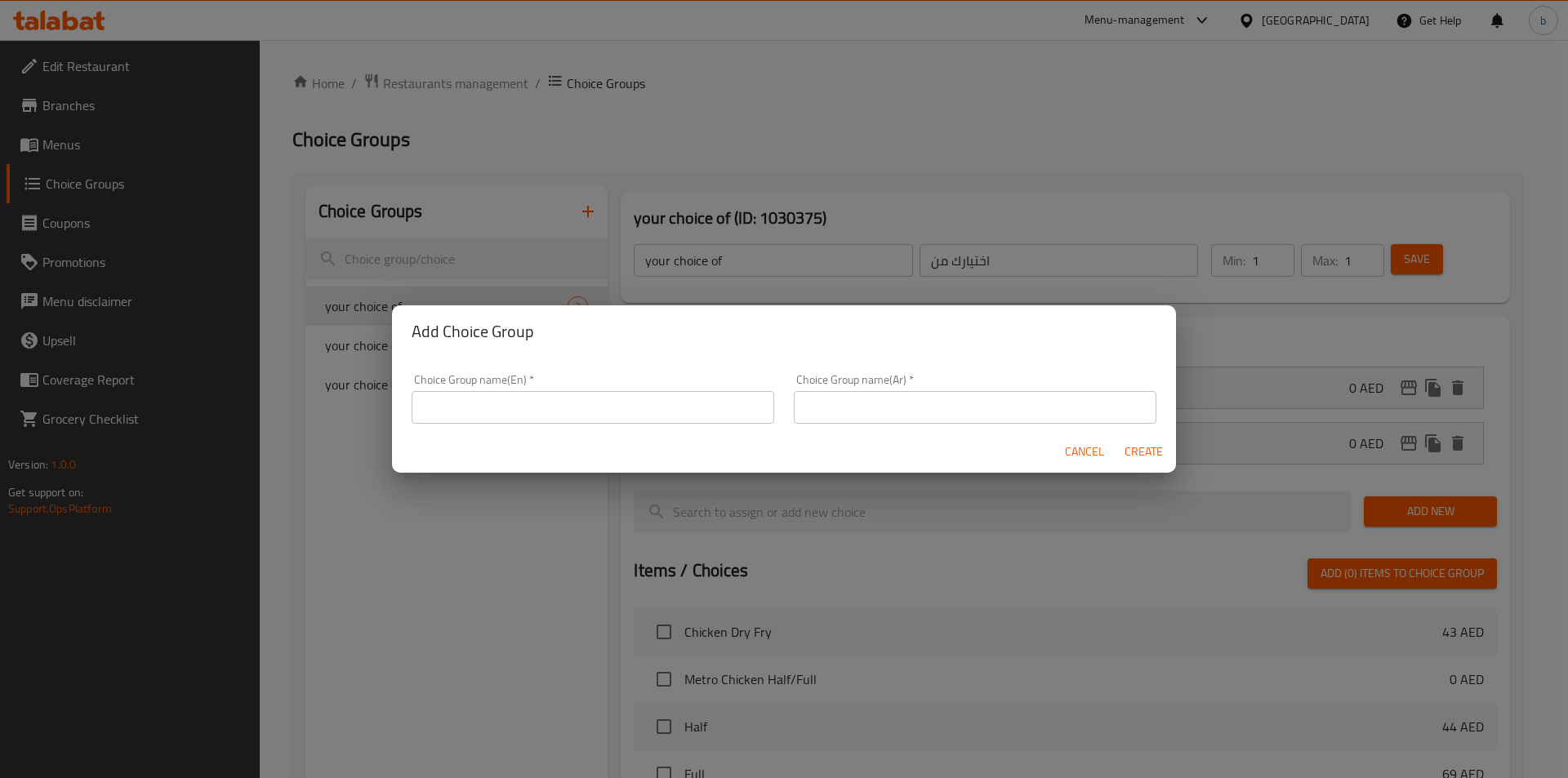
drag, startPoint x: 457, startPoint y: 402, endPoint x: 463, endPoint y: 411, distance: 10.8
click at [457, 402] on input "text" at bounding box center [593, 407] width 363 height 32
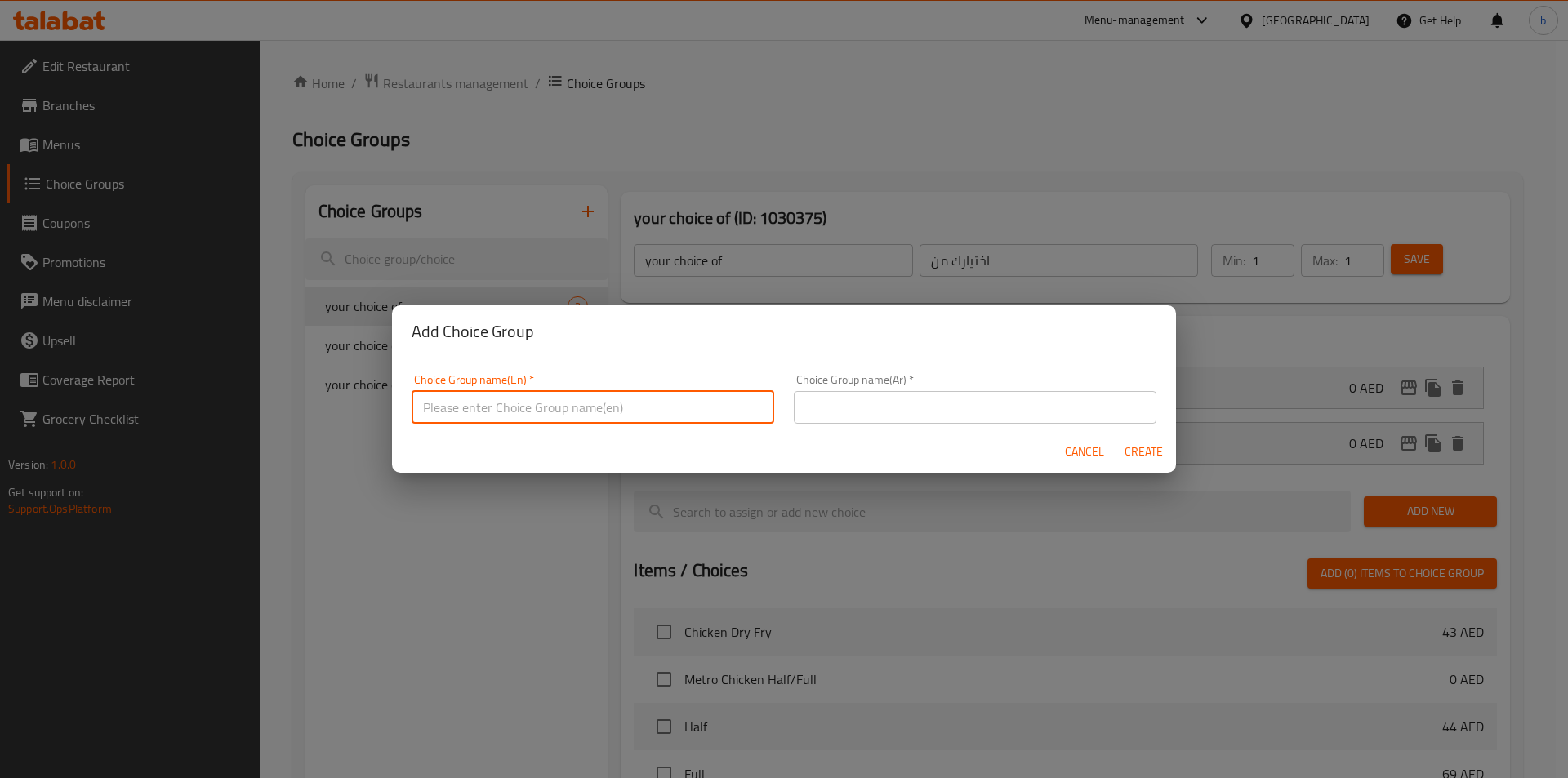
type input "your choice of"
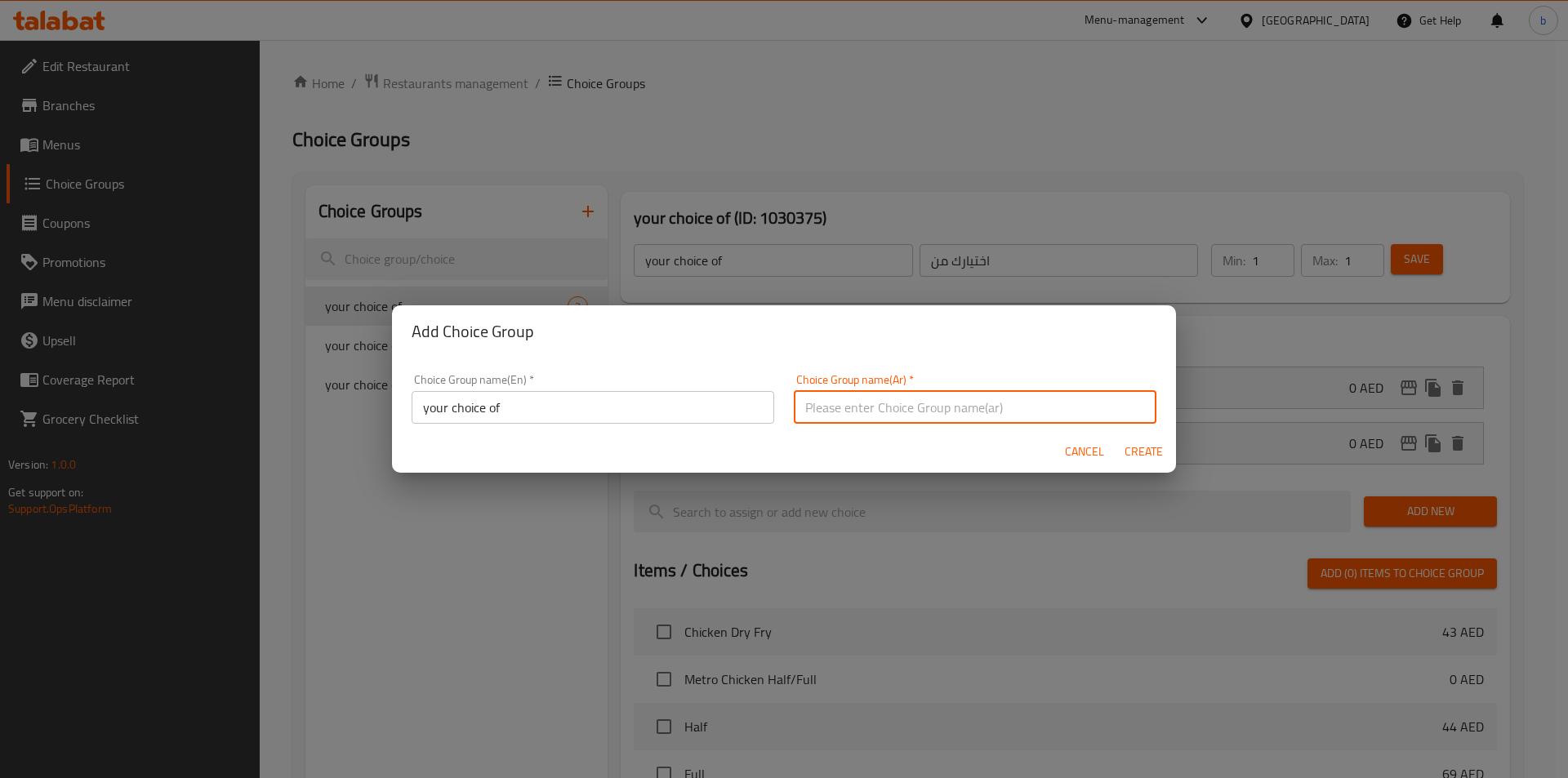
click at [851, 417] on input "text" at bounding box center [975, 407] width 363 height 32
type input "اختيارك من"
click at [511, 410] on input "your choice of" at bounding box center [593, 407] width 363 height 32
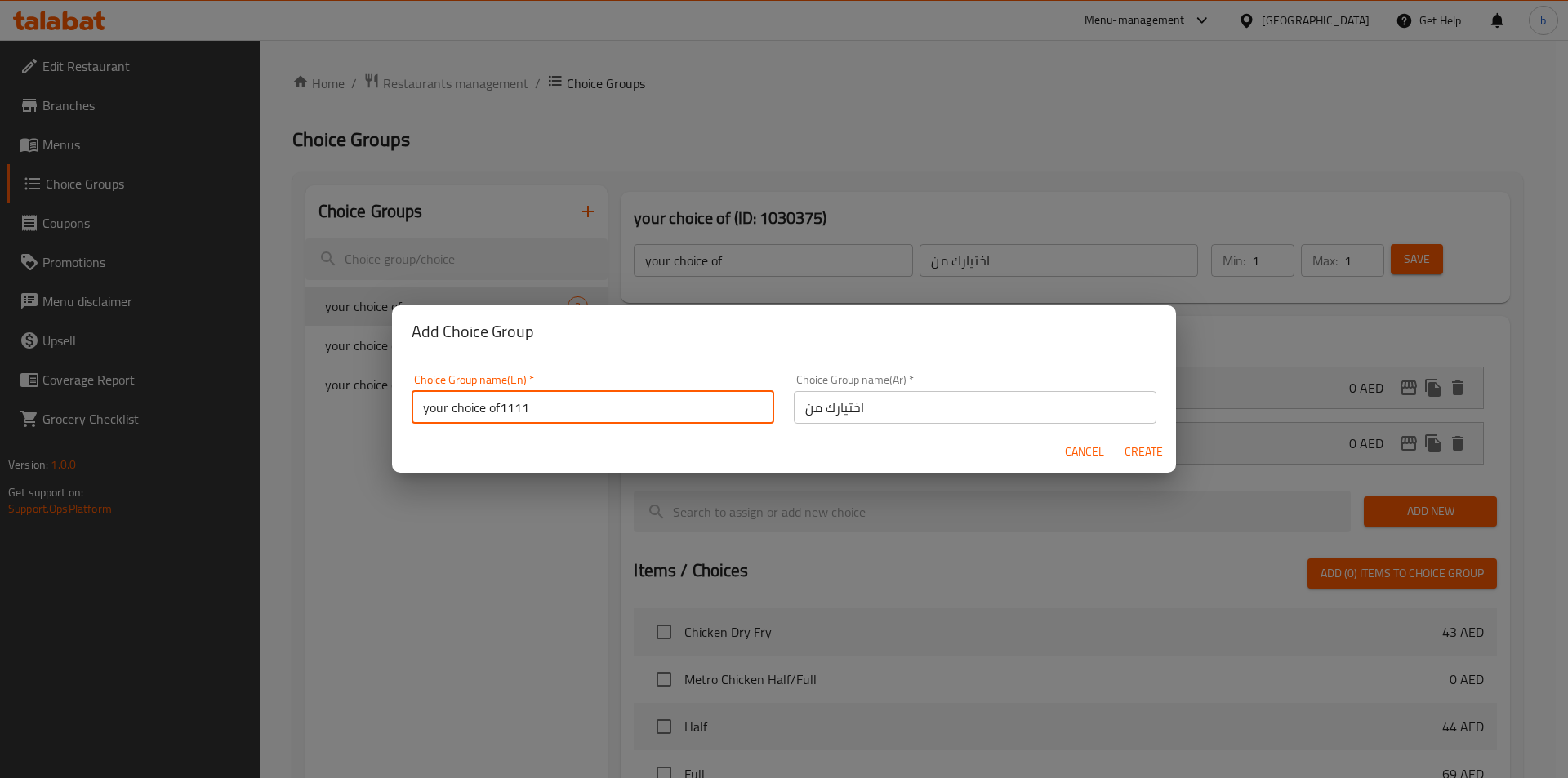
type input "your choice of1111"
click at [1157, 440] on button "Create" at bounding box center [1143, 452] width 53 height 30
type input "your choice of1111"
type input "0"
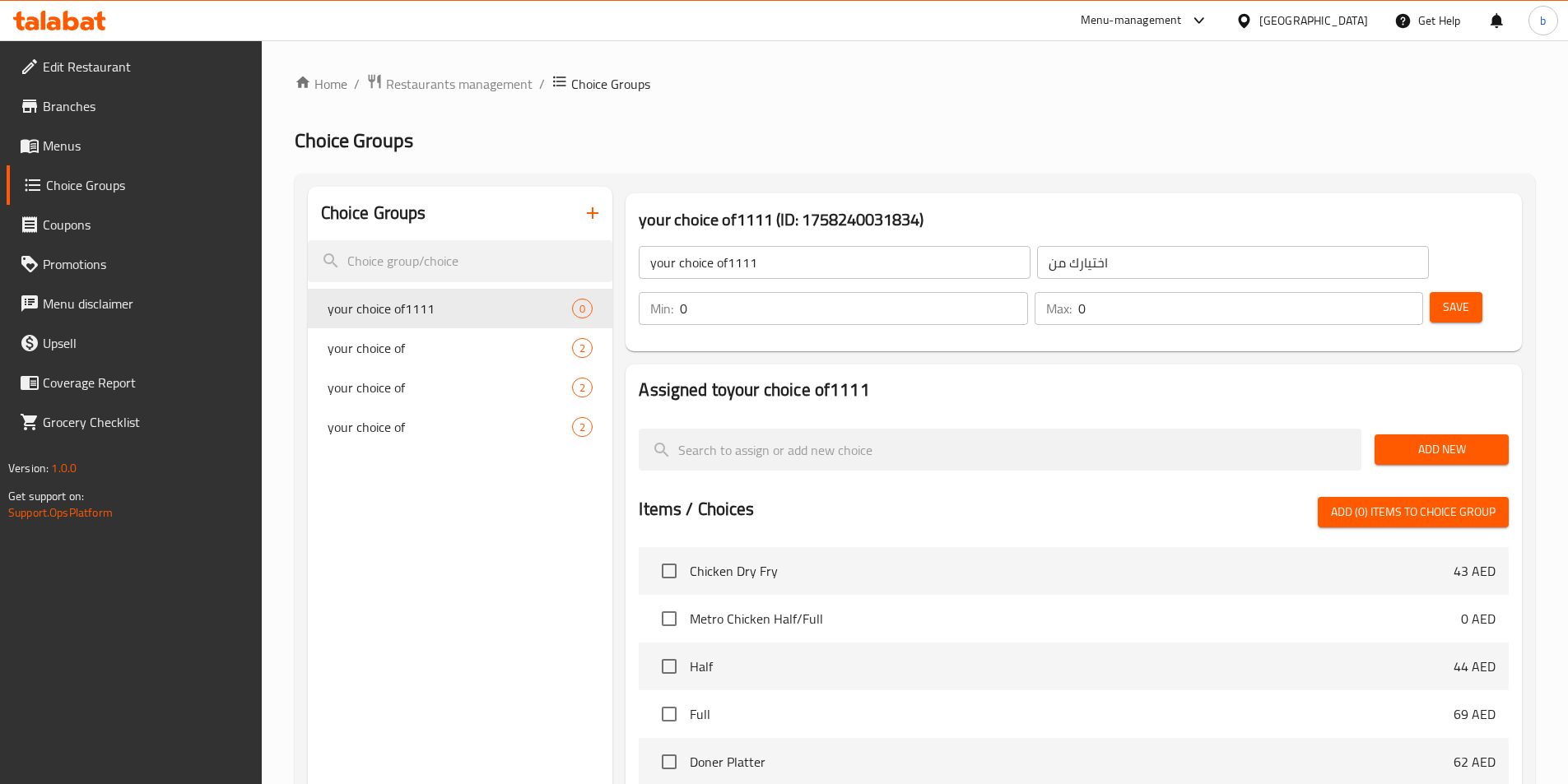
click at [834, 264] on input "your choice of1111" at bounding box center [834, 262] width 392 height 33
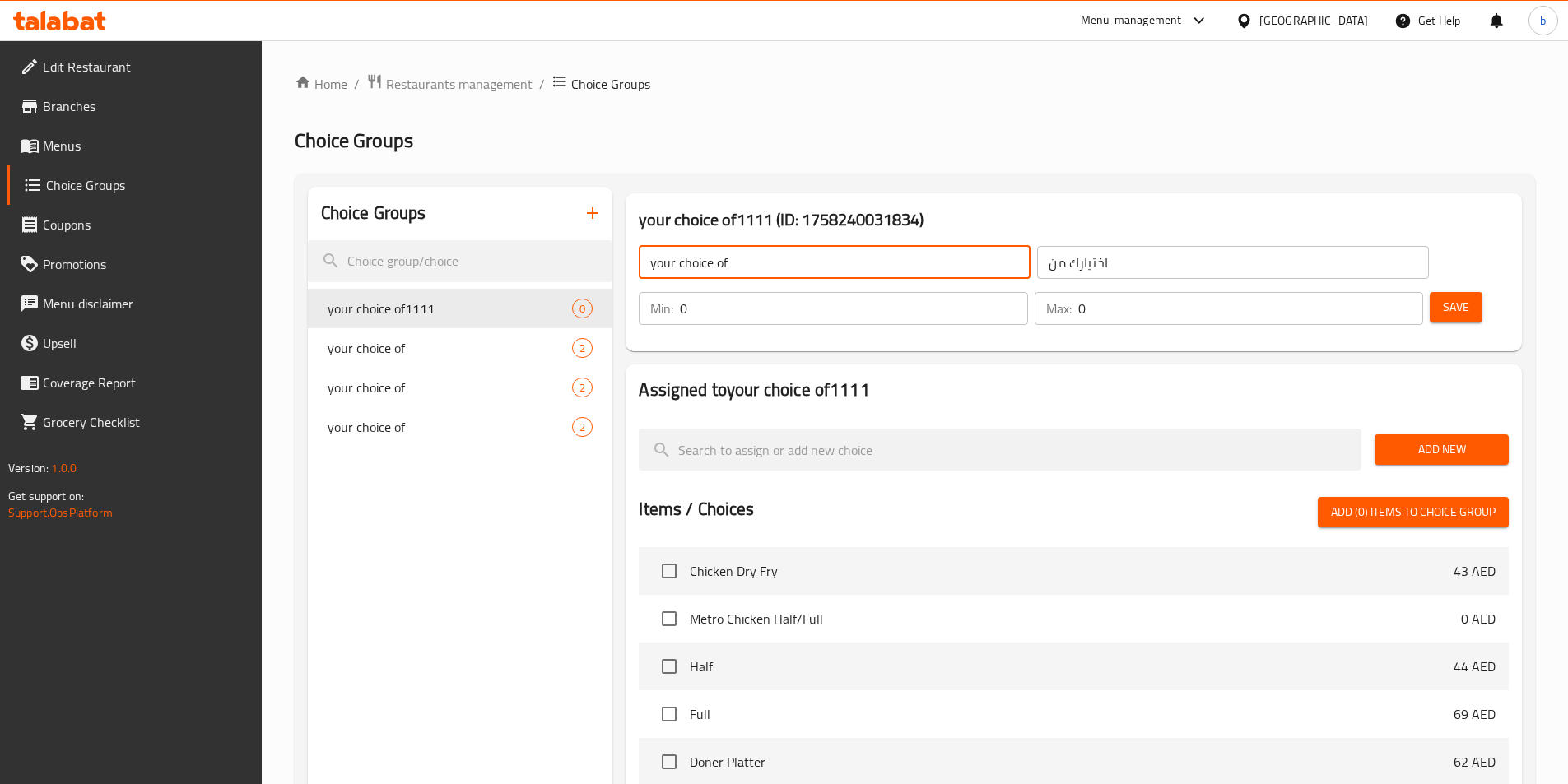
type input "your choice of"
drag, startPoint x: 1289, startPoint y: 254, endPoint x: 1331, endPoint y: 253, distance: 42.0
type input "1"
click at [1027, 292] on input "1" at bounding box center [853, 308] width 347 height 33
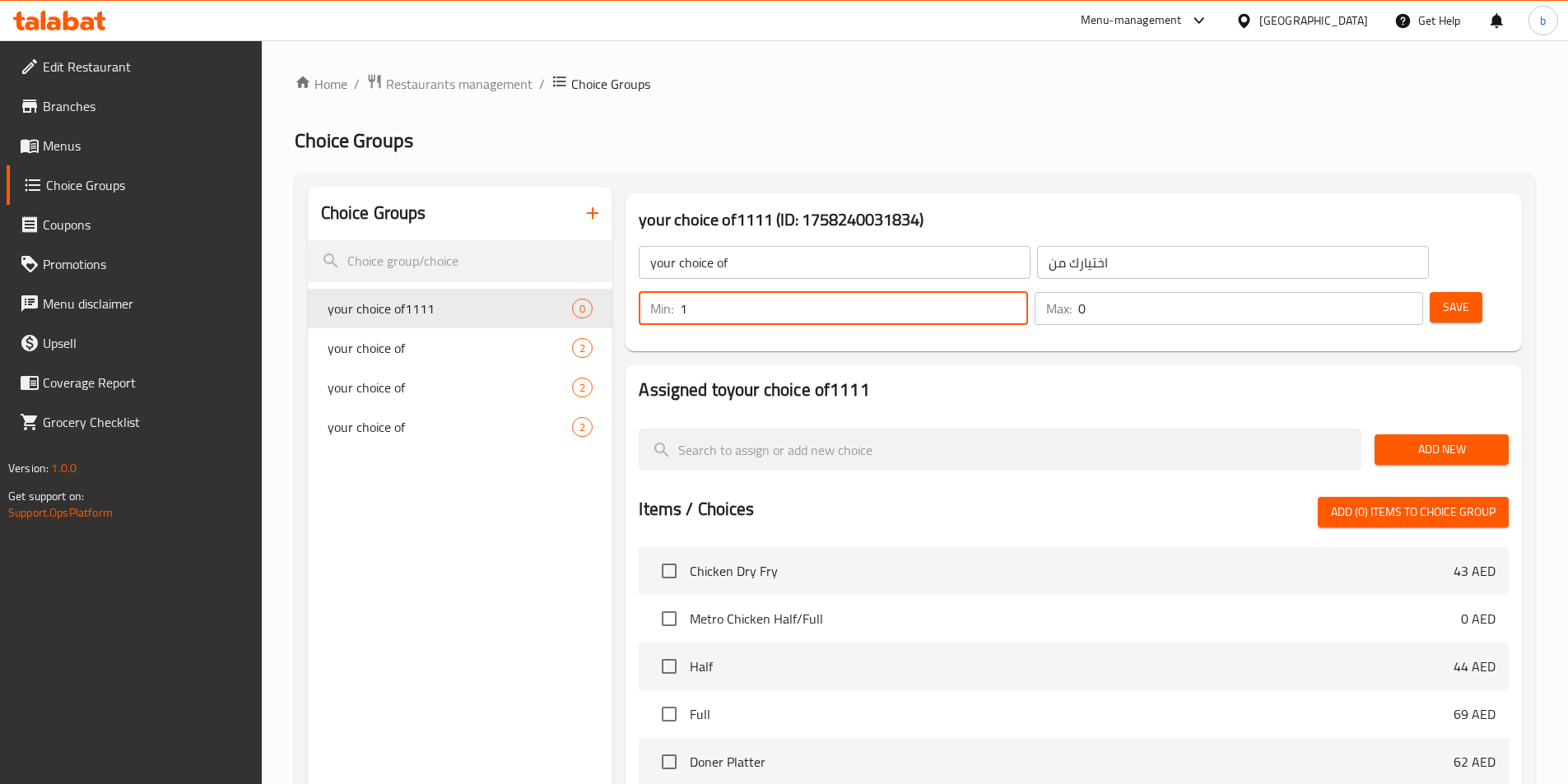
type input "1"
click at [1376, 292] on input "1" at bounding box center [1250, 308] width 345 height 33
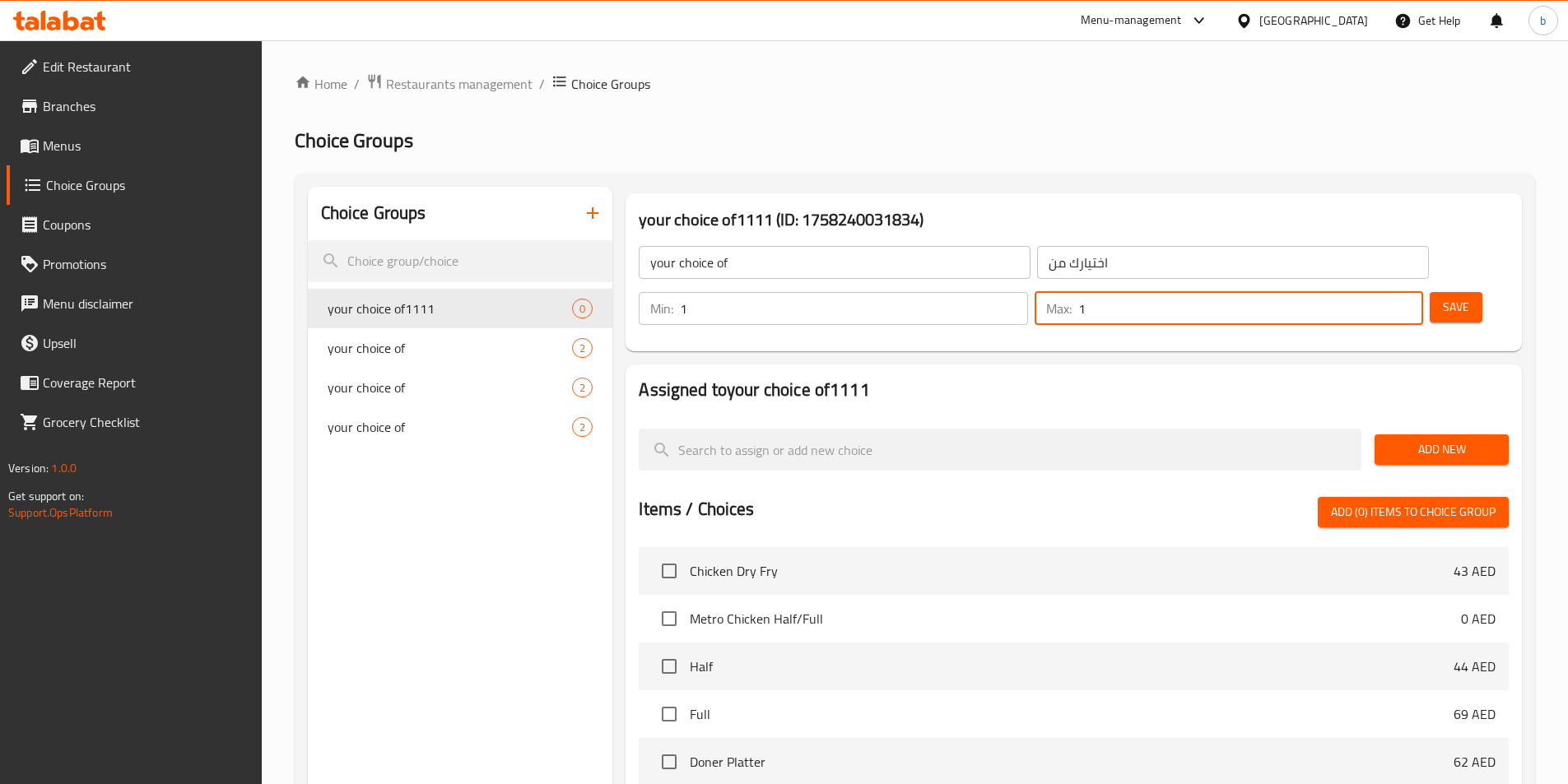
click at [1429, 292] on button "Save" at bounding box center [1456, 307] width 53 height 30
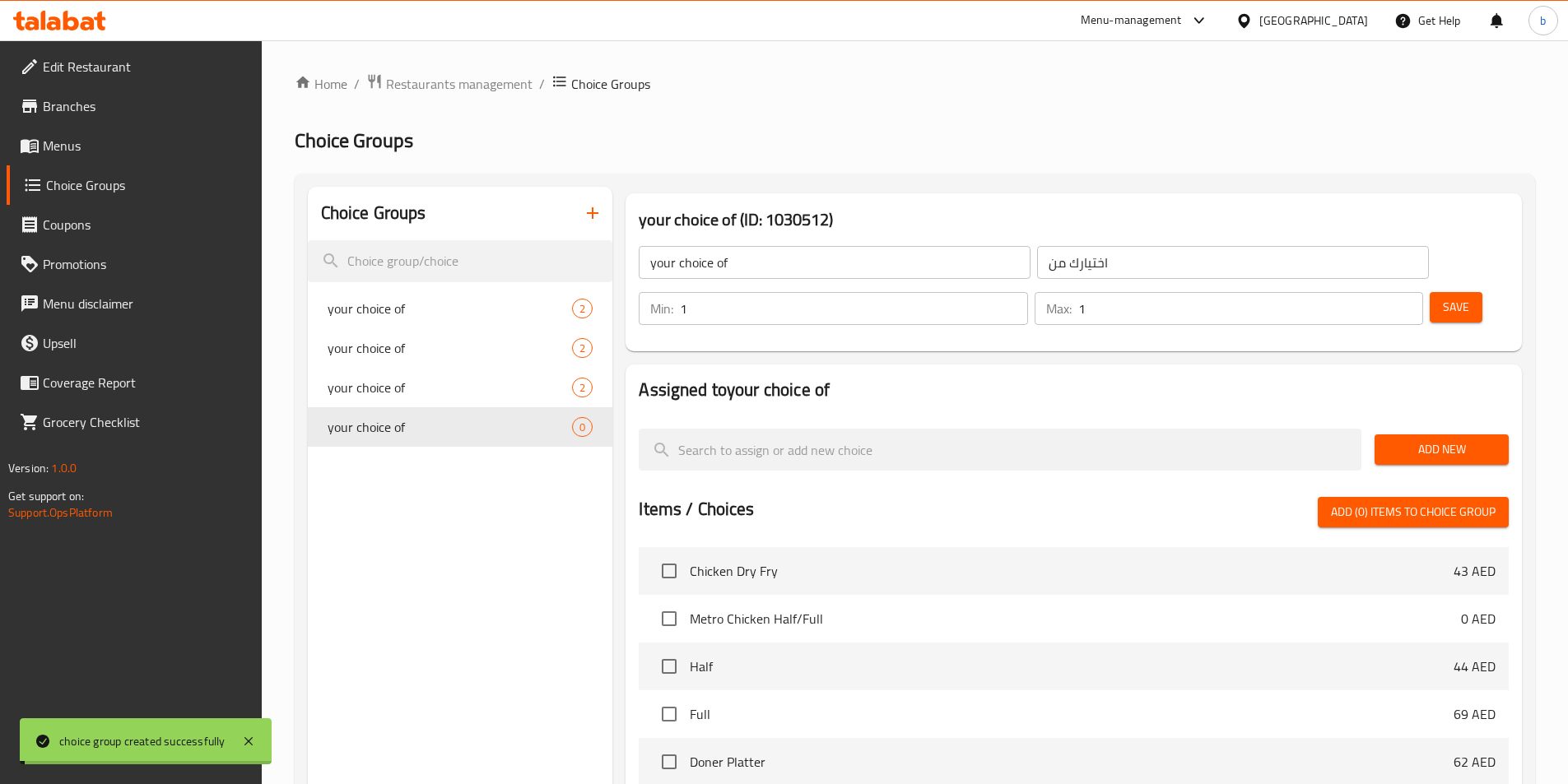
click at [1408, 440] on span "Add New" at bounding box center [1442, 449] width 108 height 20
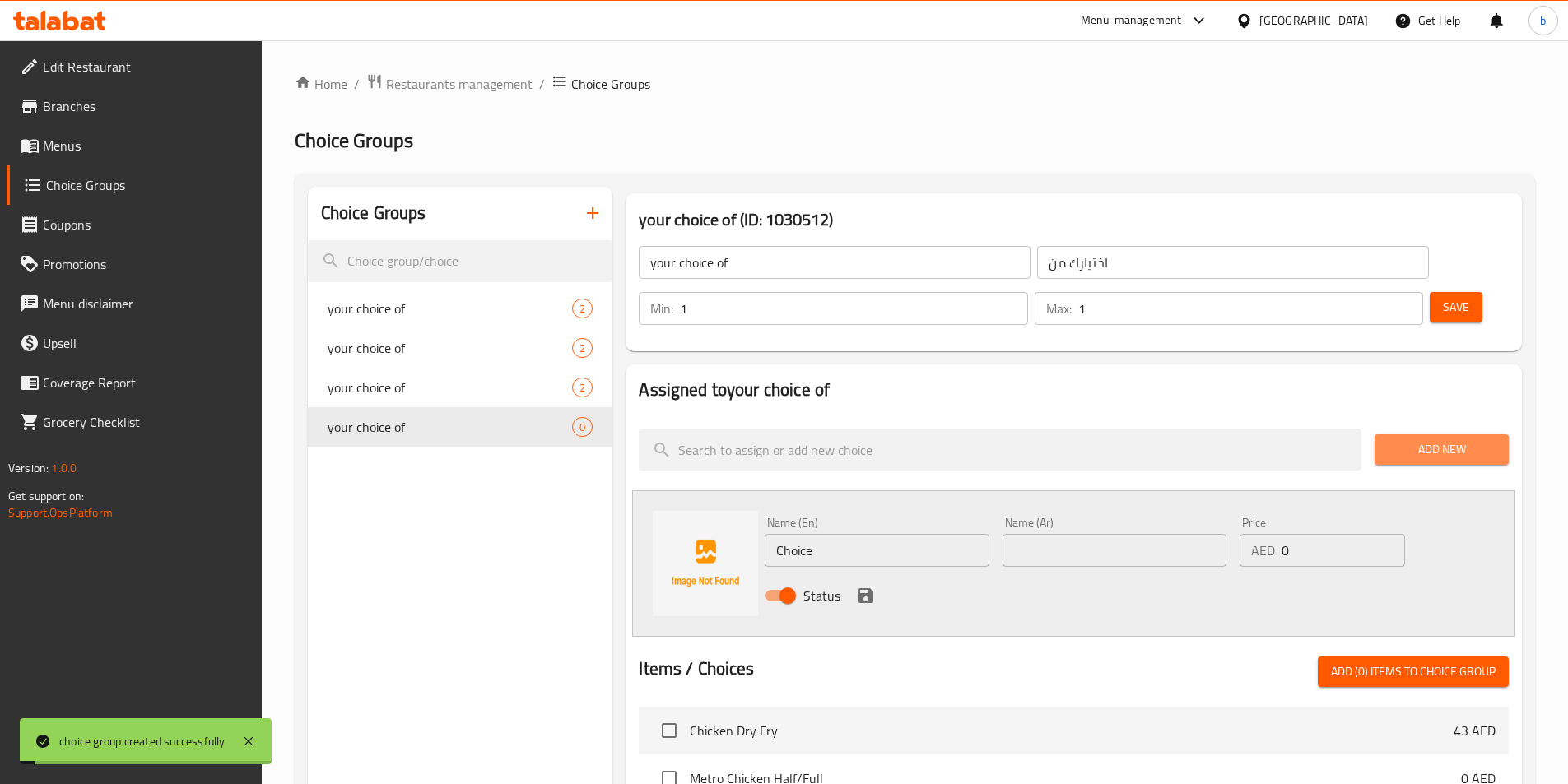
click at [1415, 440] on span "Add New" at bounding box center [1442, 449] width 108 height 20
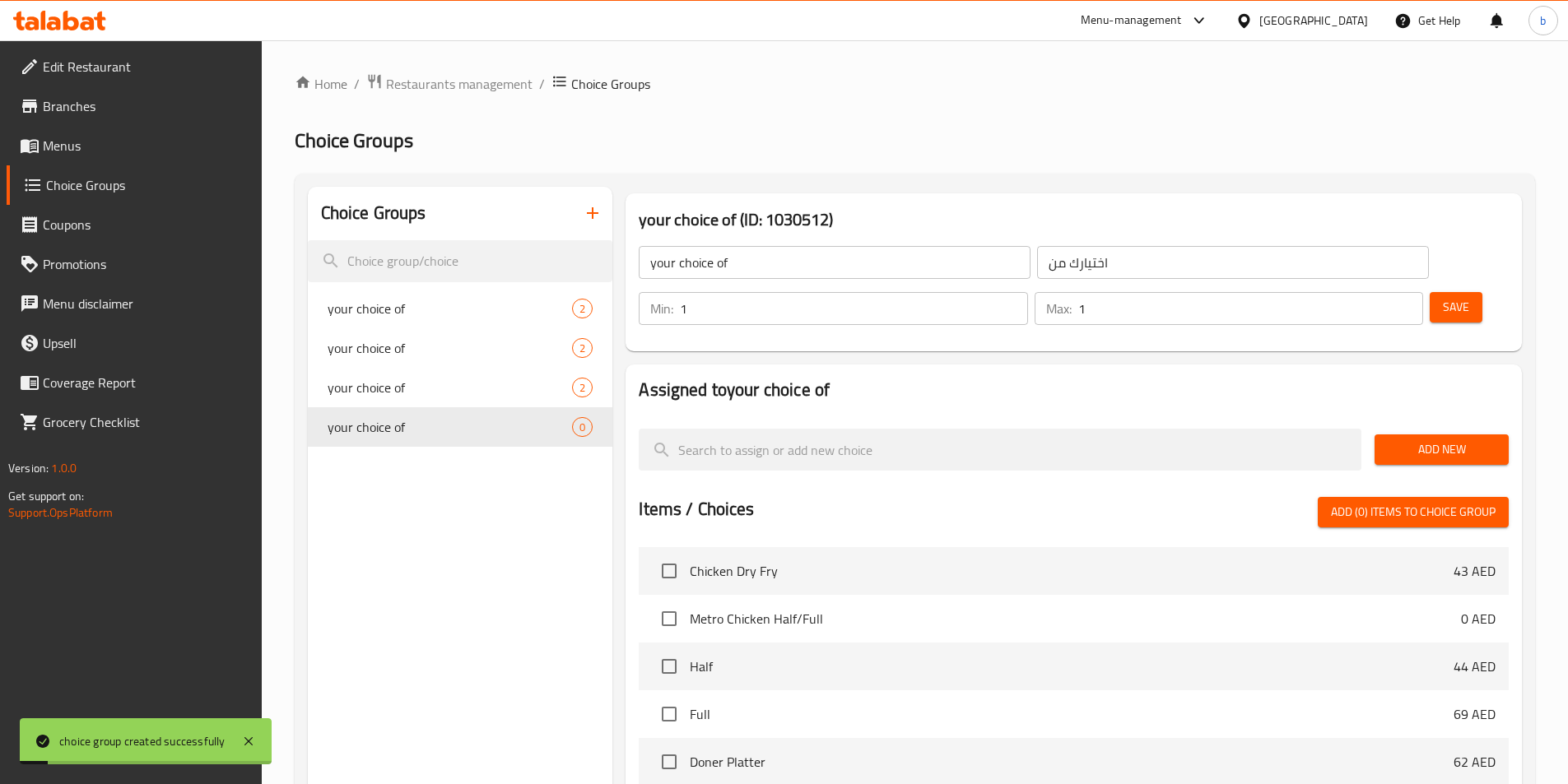
click at [1412, 440] on span "Add New" at bounding box center [1442, 449] width 108 height 20
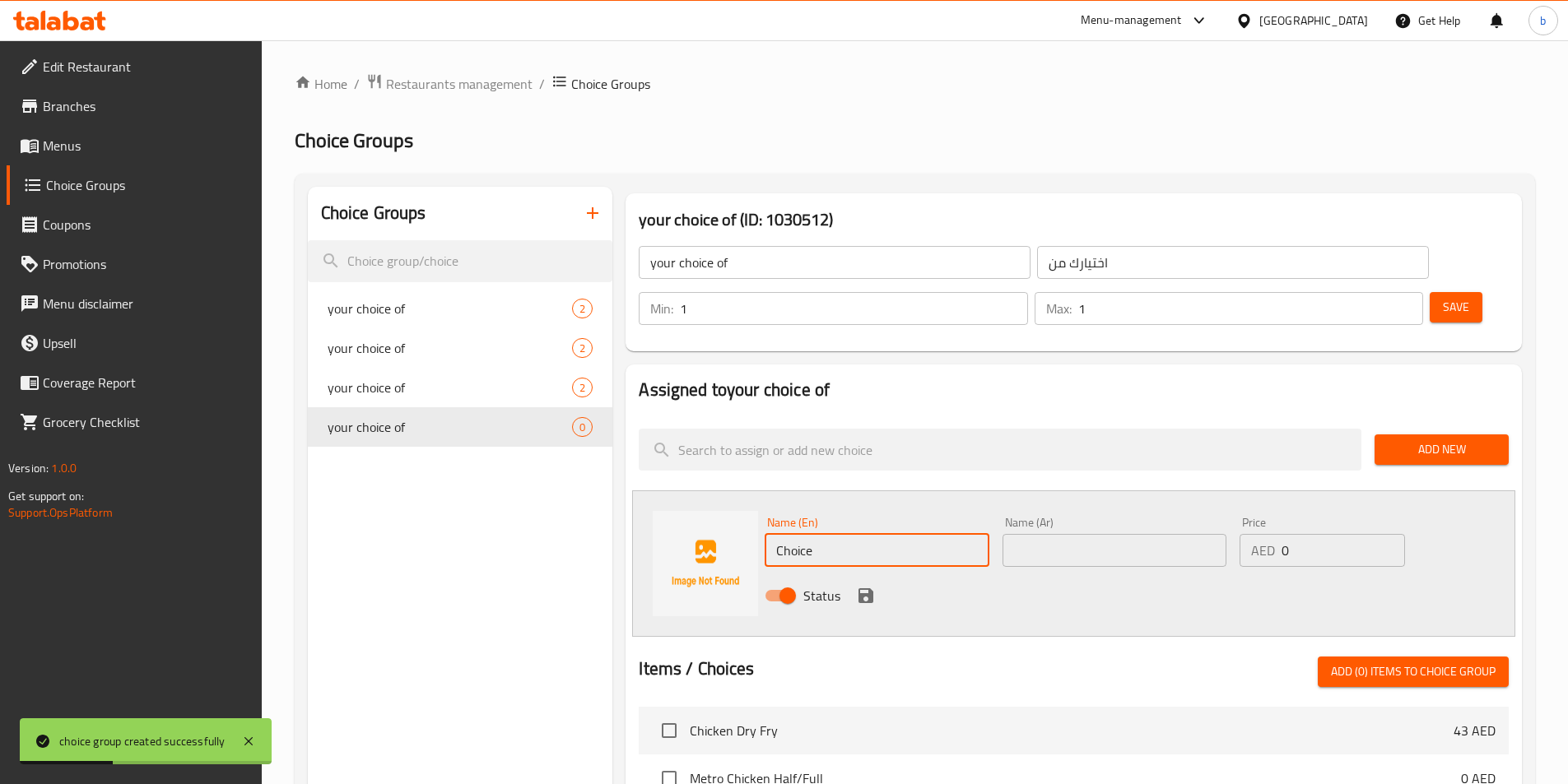
click at [839, 534] on input "Choice" at bounding box center [877, 550] width 224 height 33
paste input "fried"
type input "fried"
click at [1026, 516] on div "Name (Ar) Name (Ar)" at bounding box center [1114, 541] width 224 height 50
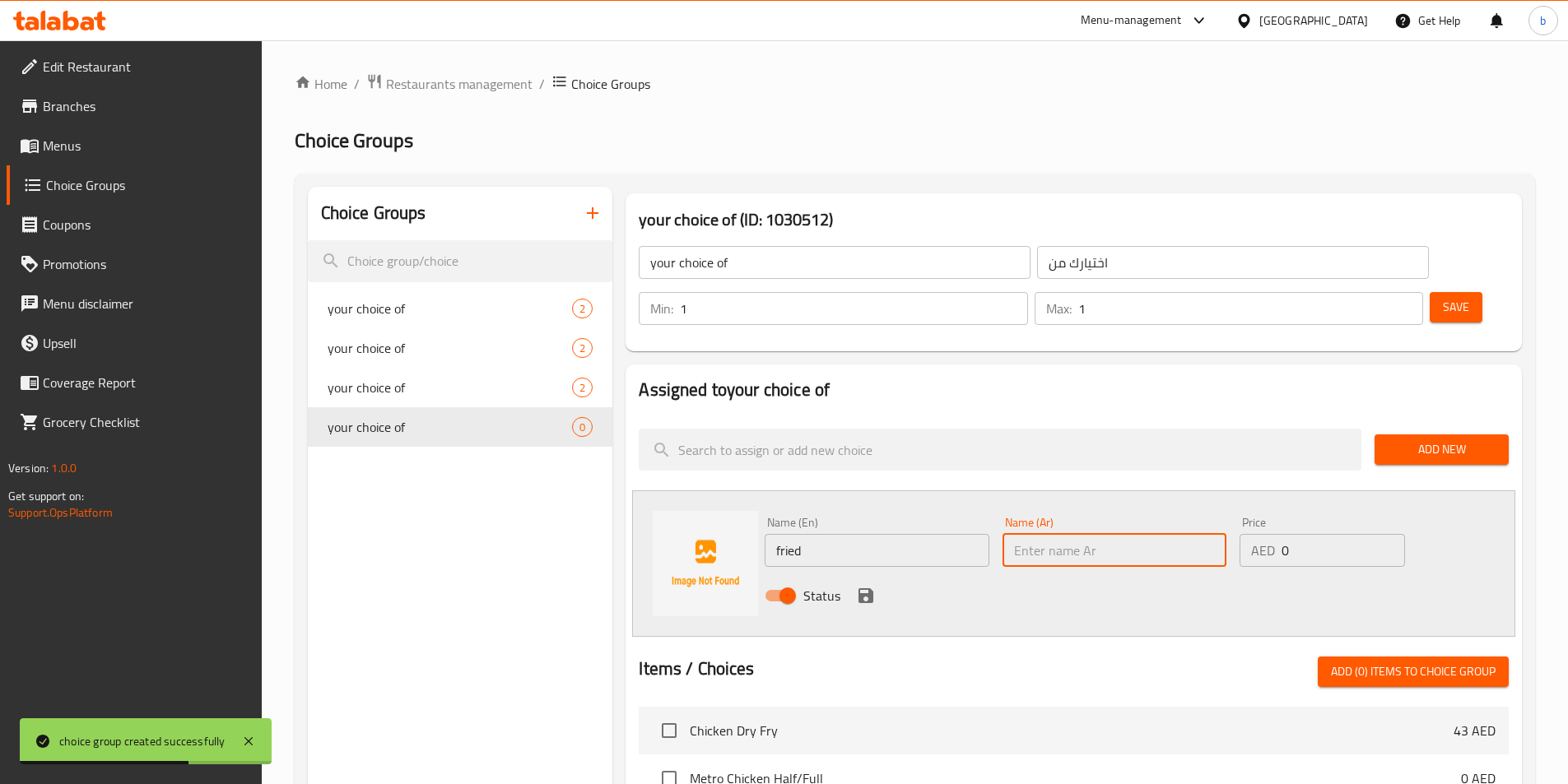
click at [1026, 534] on input "text" at bounding box center [1114, 550] width 224 height 33
paste input "[GEOGRAPHIC_DATA]"
type input "[GEOGRAPHIC_DATA]"
click at [866, 586] on icon "save" at bounding box center [865, 596] width 19 height 19
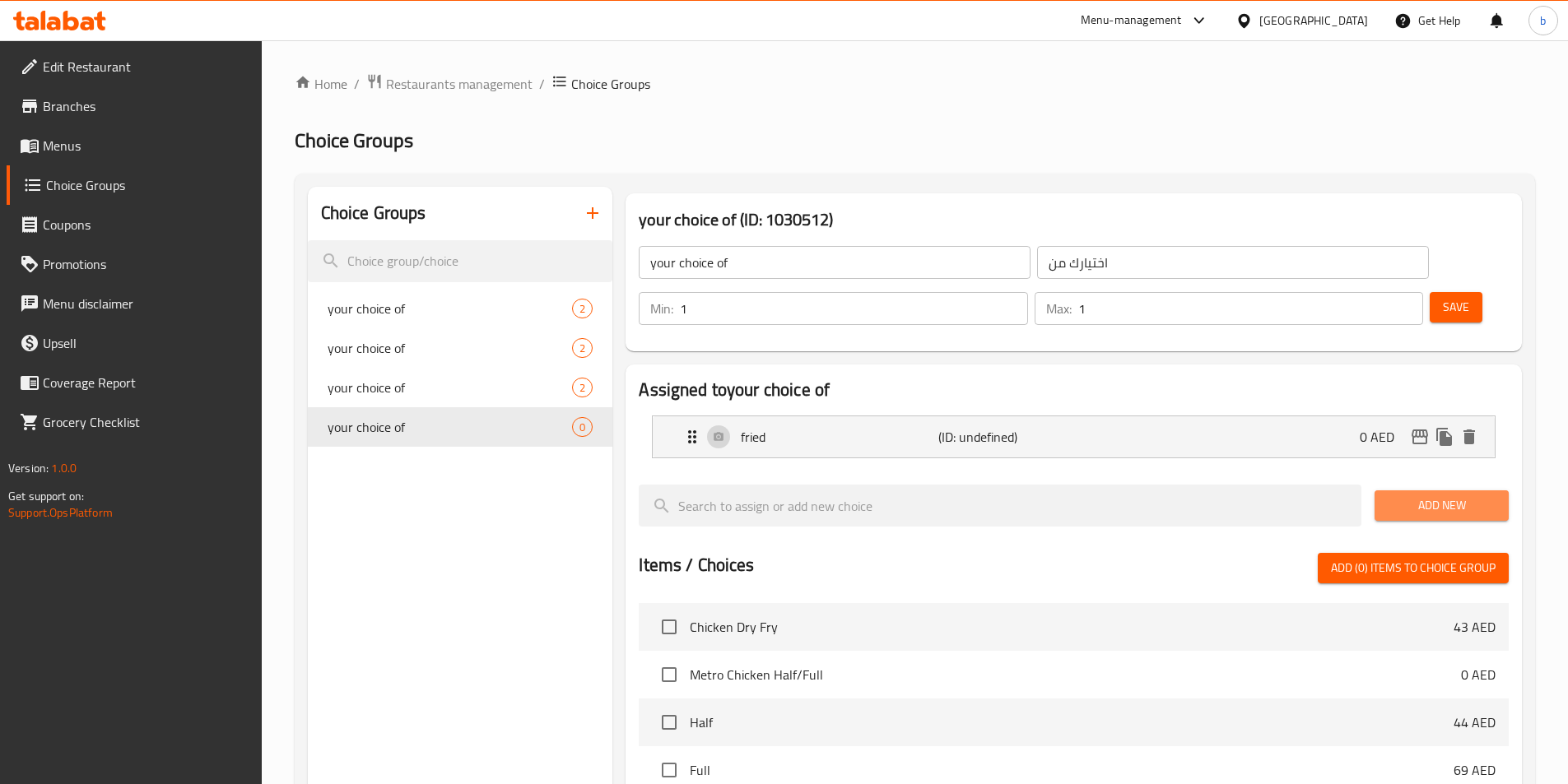
click at [1415, 495] on span "Add New" at bounding box center [1442, 505] width 108 height 20
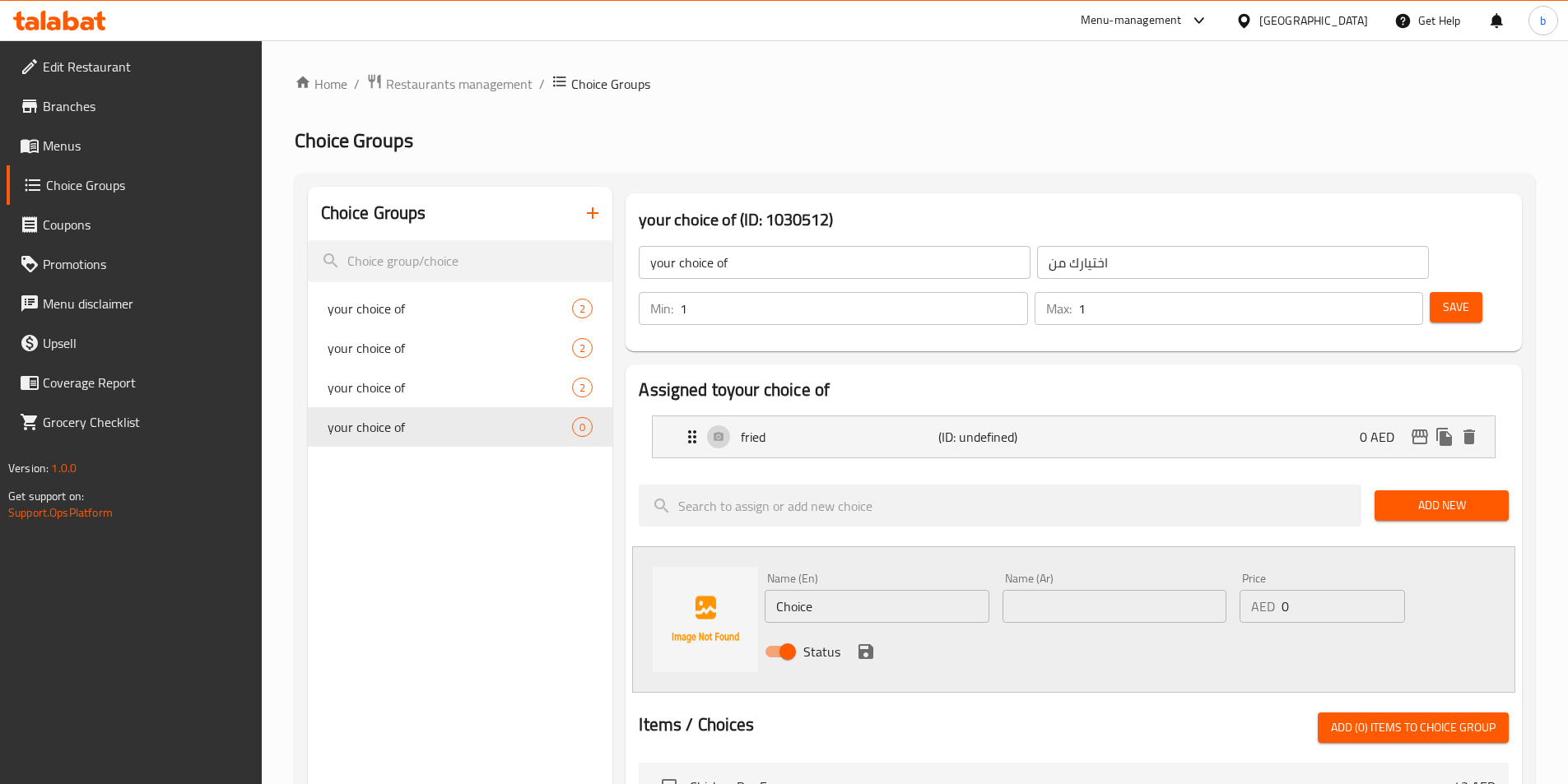
click at [834, 590] on input "Choice" at bounding box center [877, 606] width 224 height 33
paste input "grilled"
type input "grilled"
click at [1150, 590] on input "text" at bounding box center [1114, 606] width 224 height 33
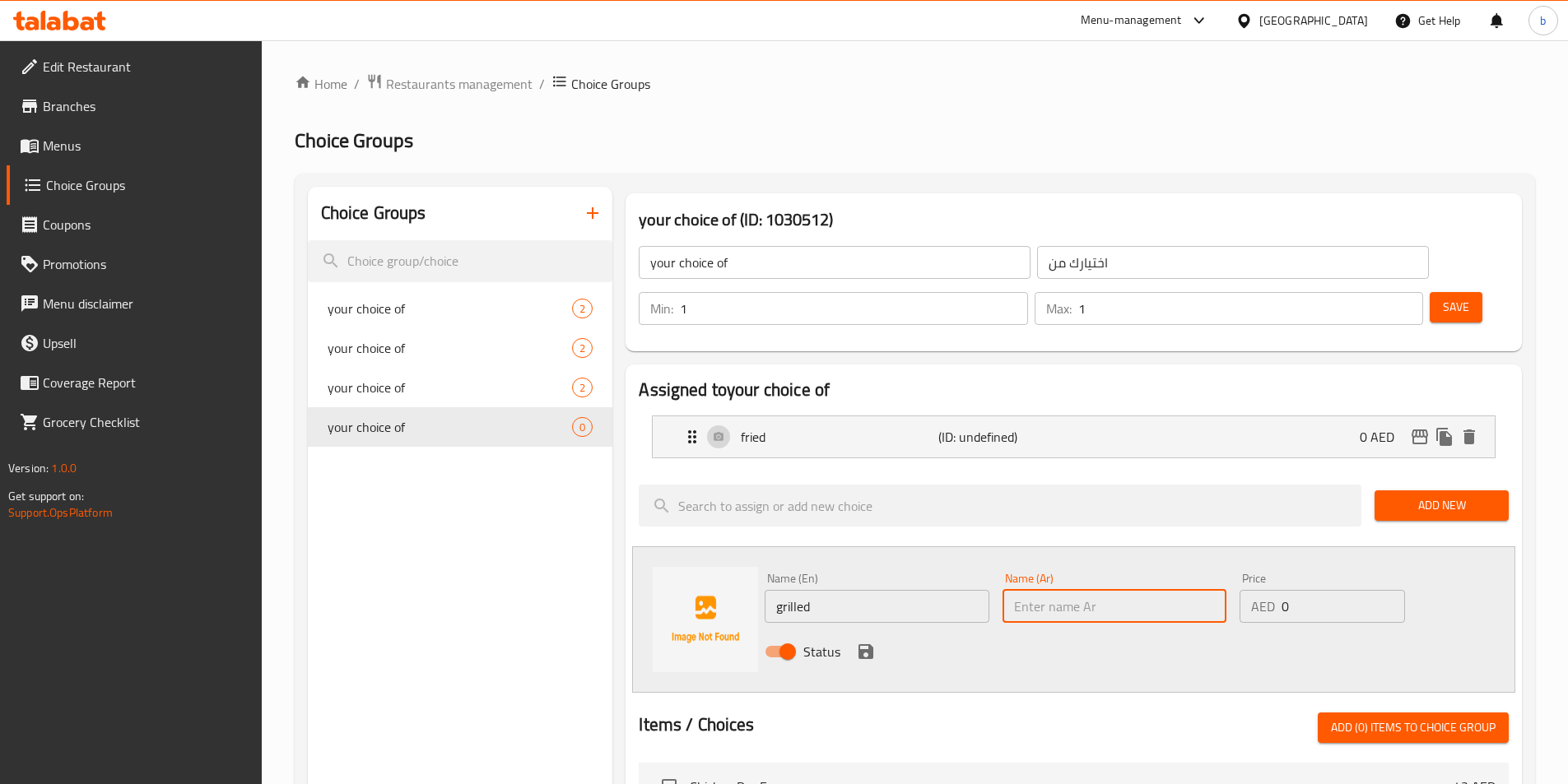
paste input "مشوية"
type input "مشوية"
click at [875, 642] on icon "save" at bounding box center [865, 652] width 19 height 19
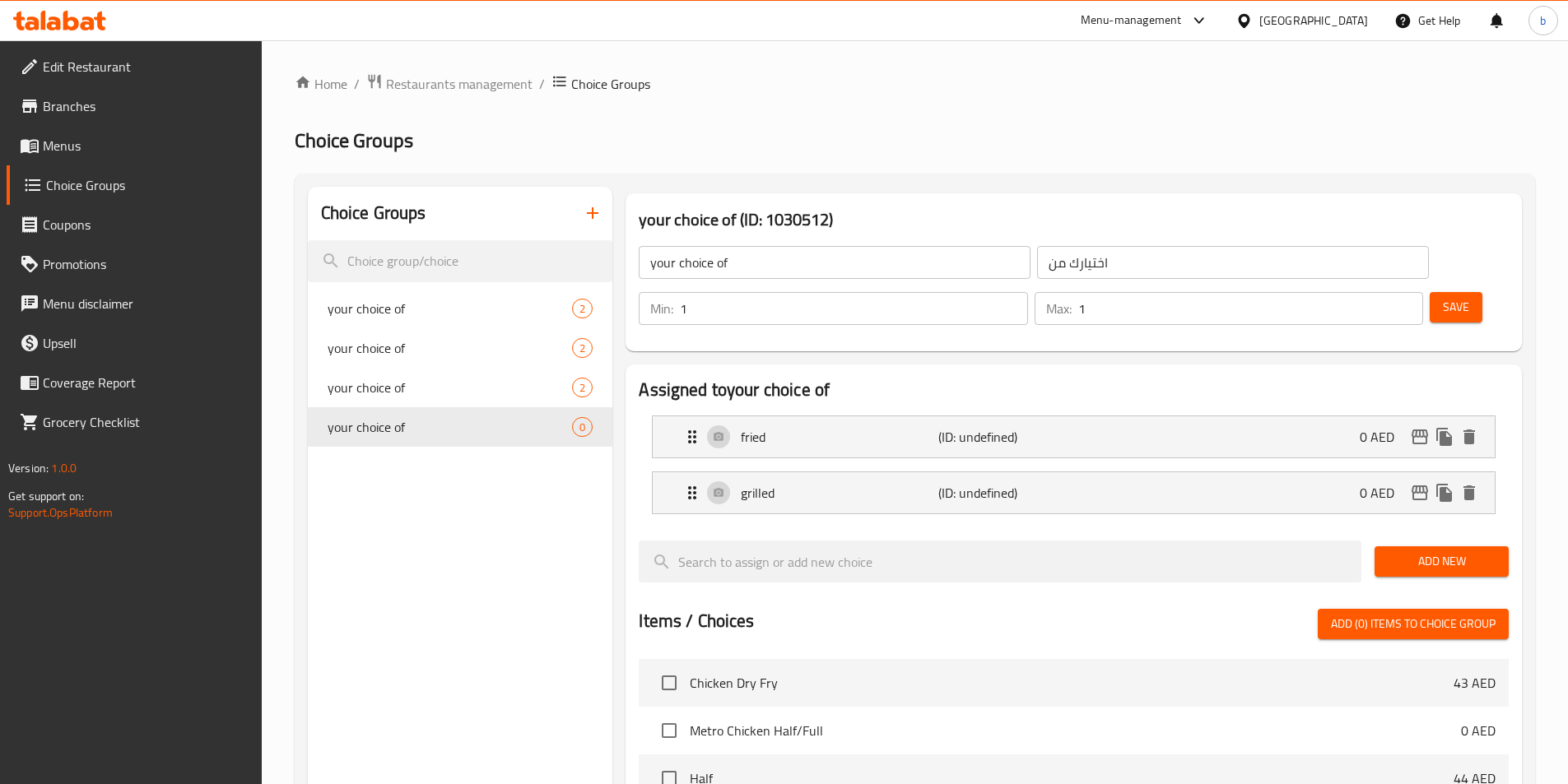
click at [1433, 292] on button "Save" at bounding box center [1456, 307] width 53 height 30
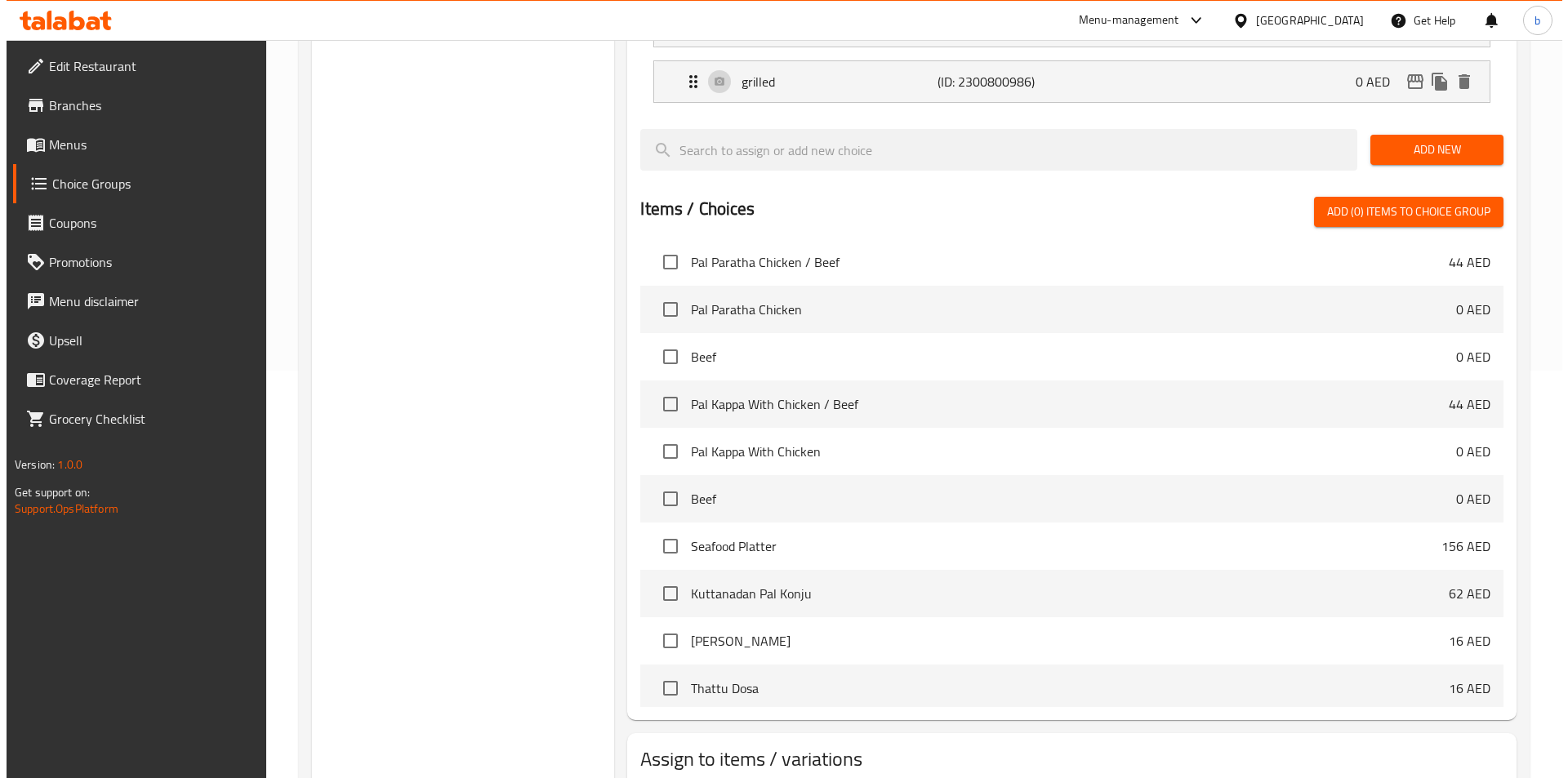
scroll to position [470, 0]
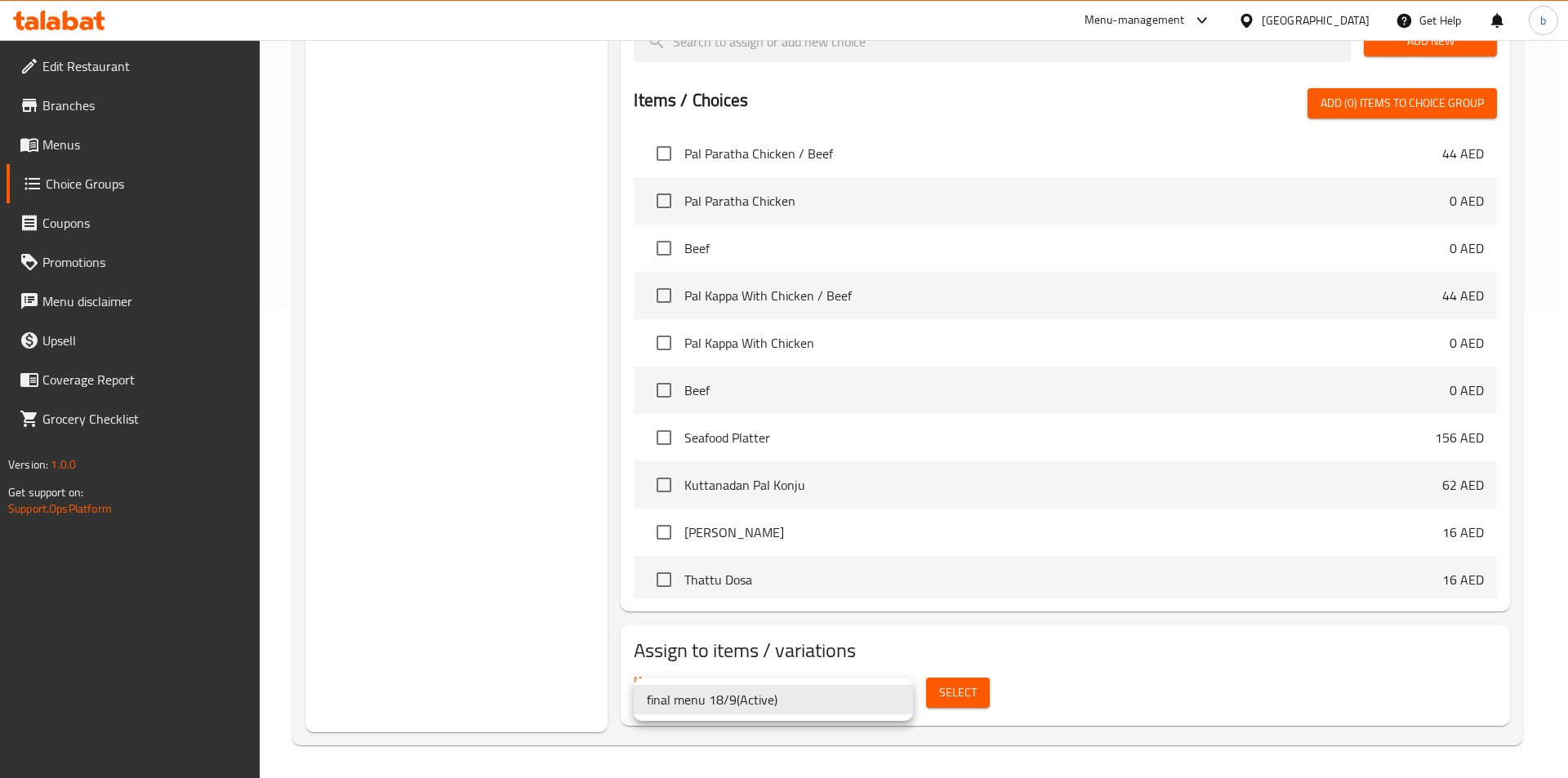
click at [957, 717] on div at bounding box center [784, 389] width 1568 height 778
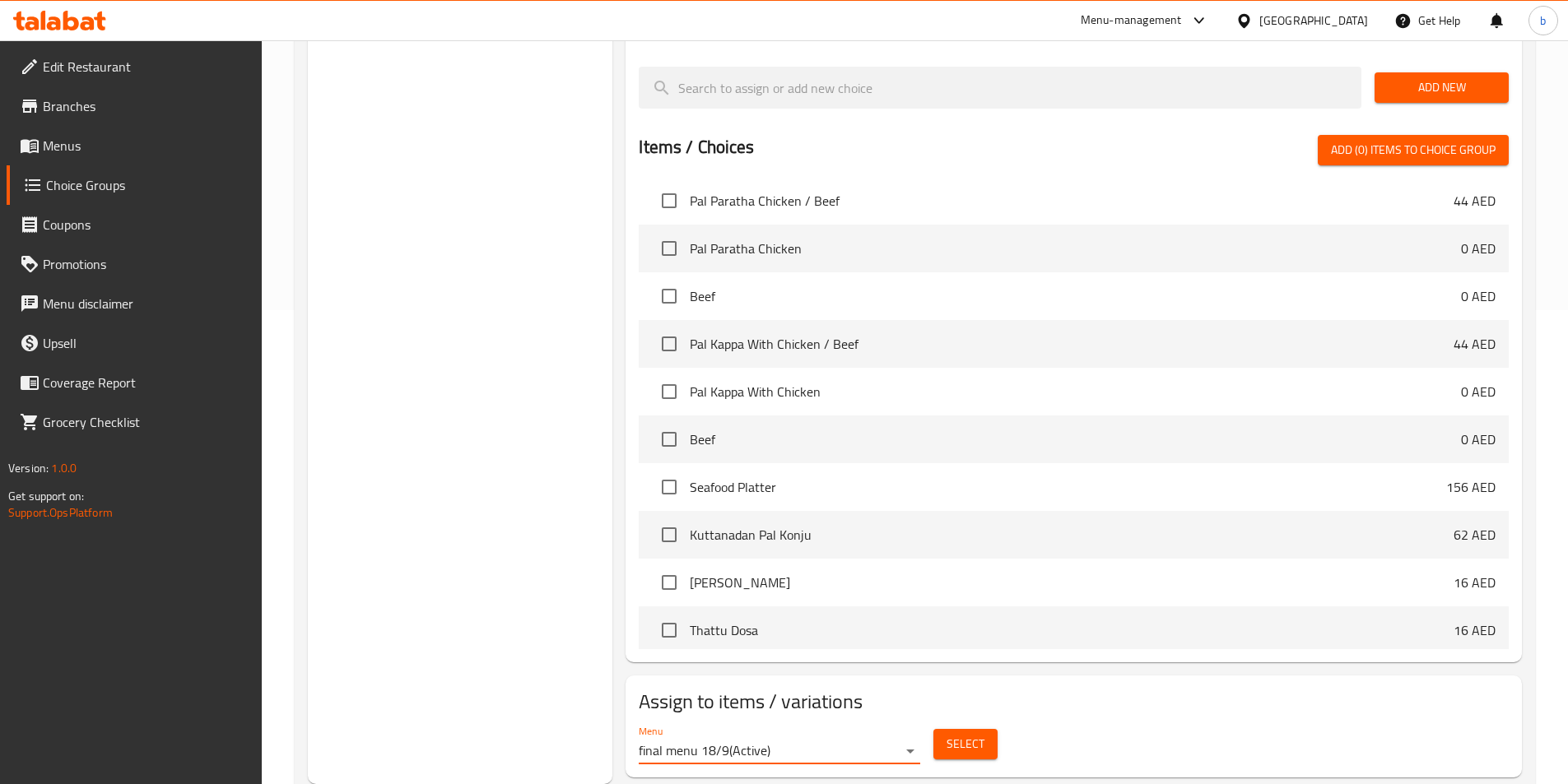
click at [965, 735] on span "Select" at bounding box center [965, 744] width 38 height 20
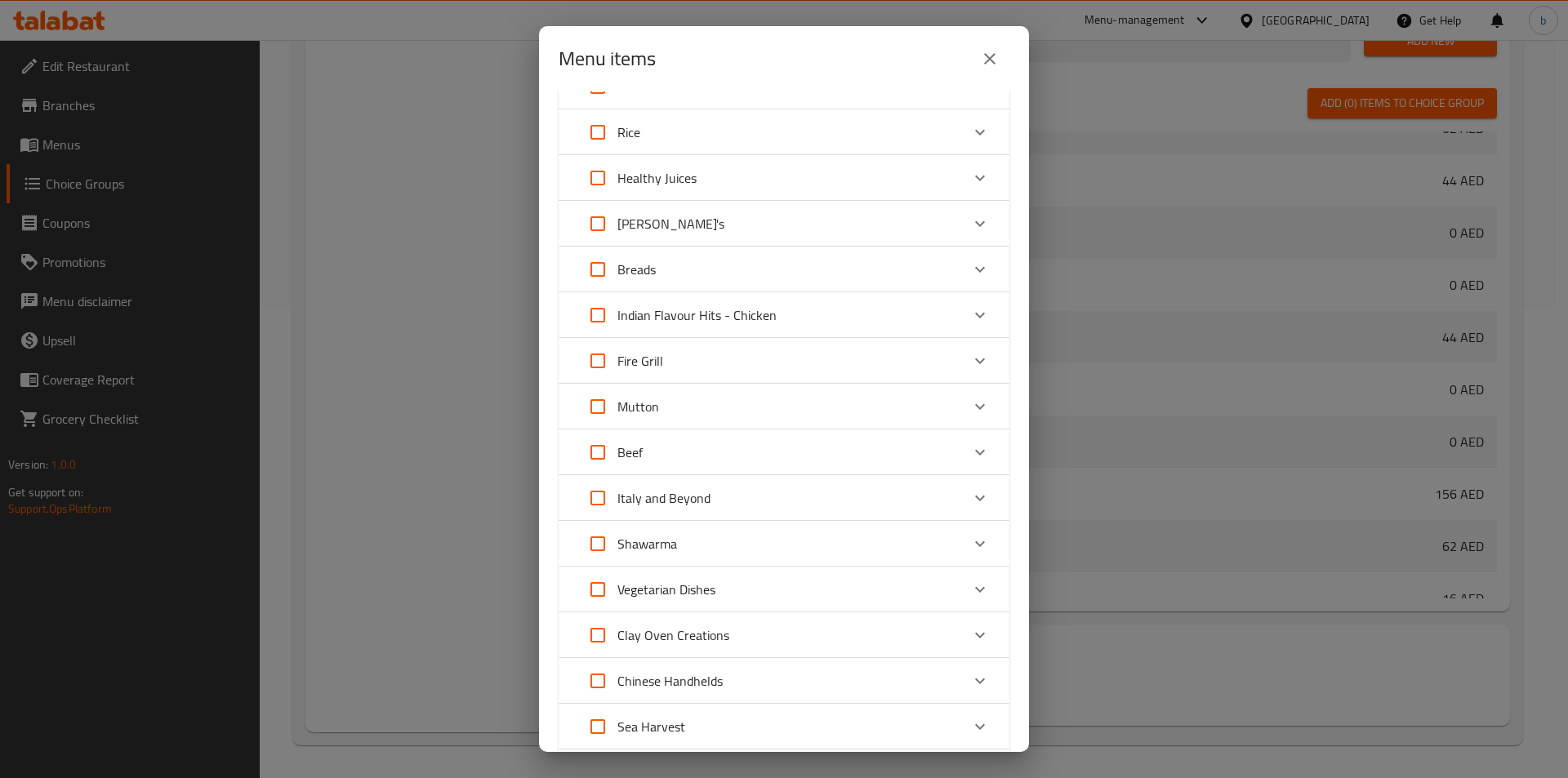
scroll to position [654, 0]
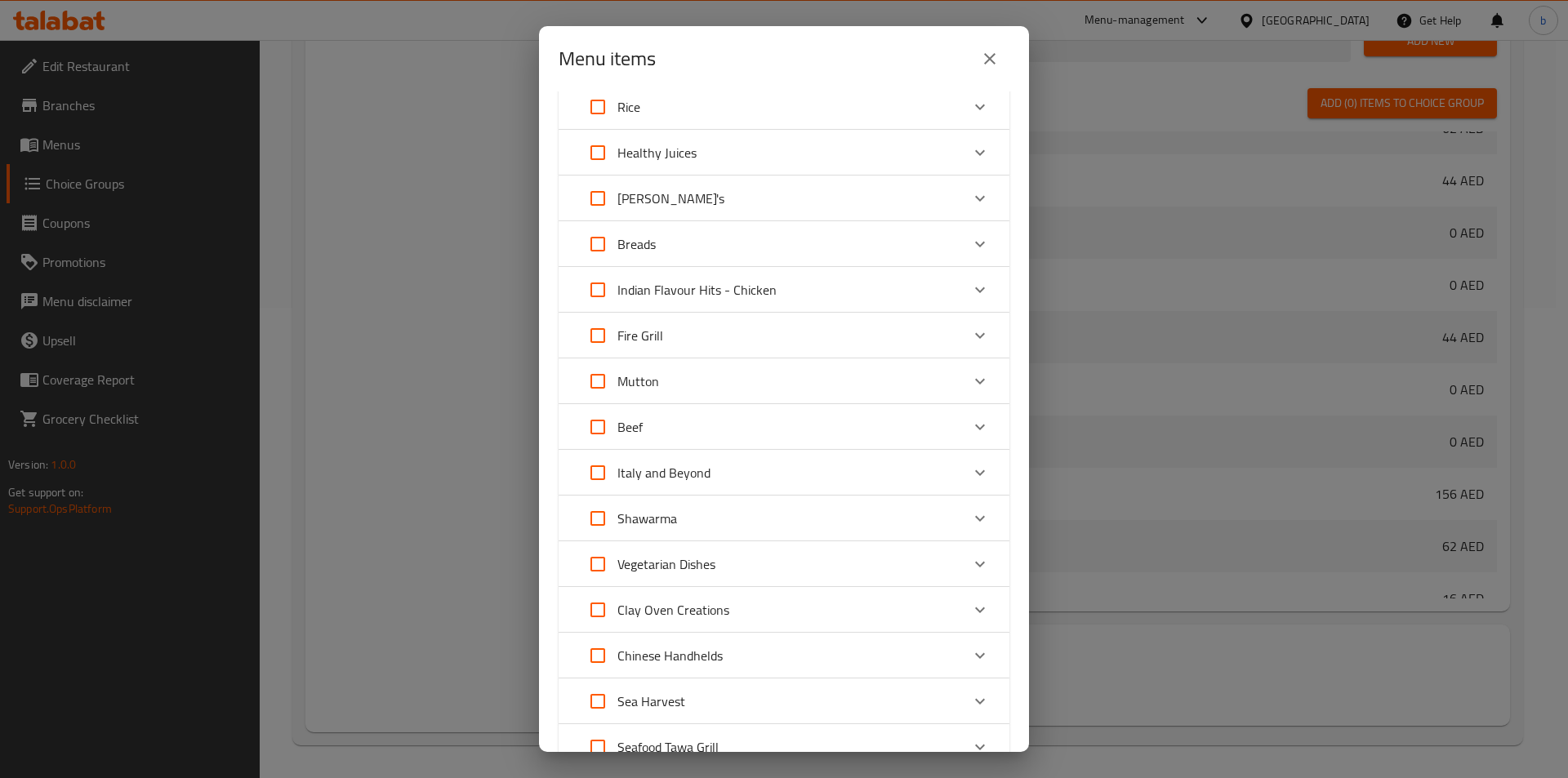
click at [968, 349] on div "Expand" at bounding box center [979, 336] width 39 height 39
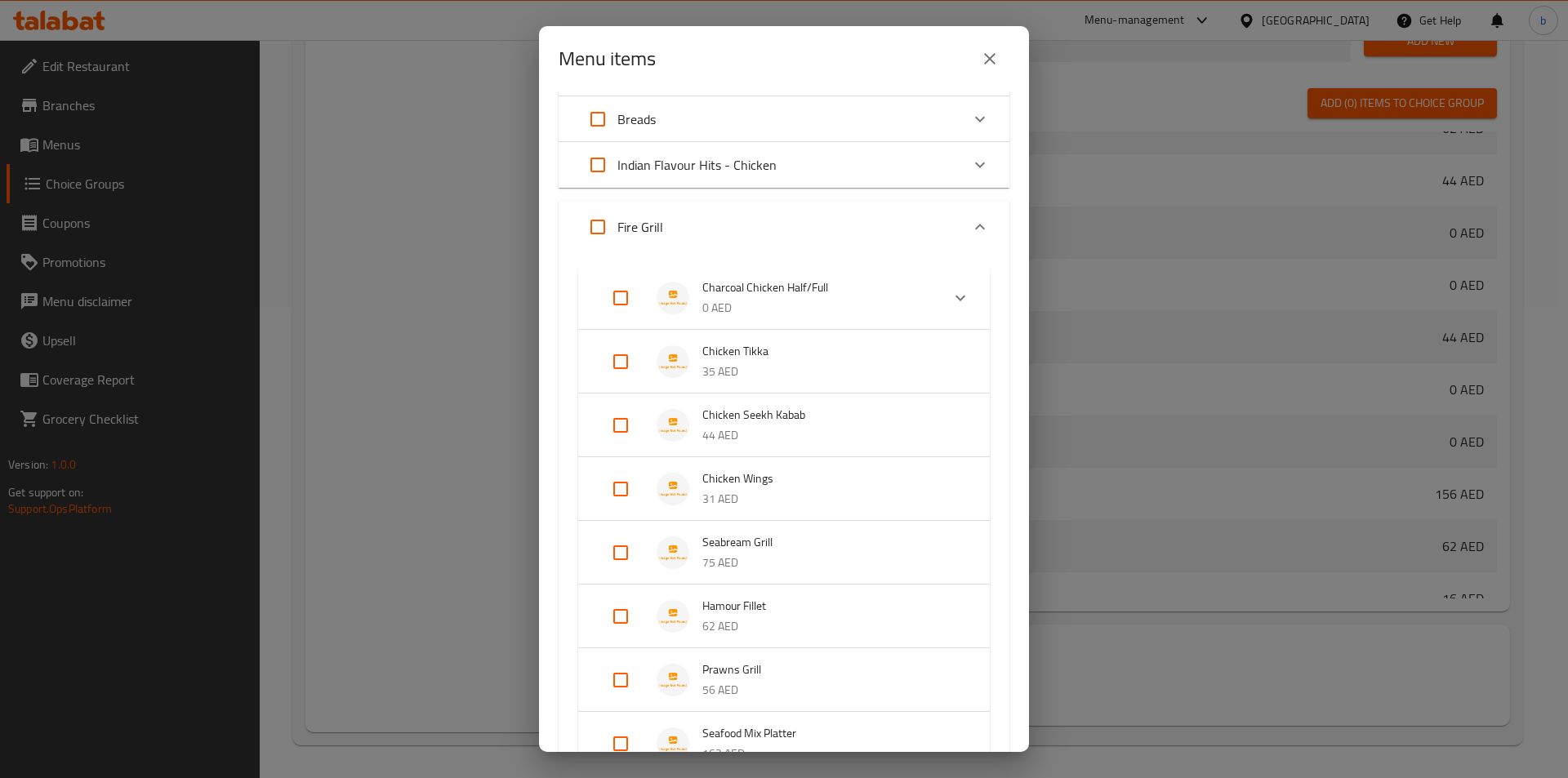
scroll to position [817, 0]
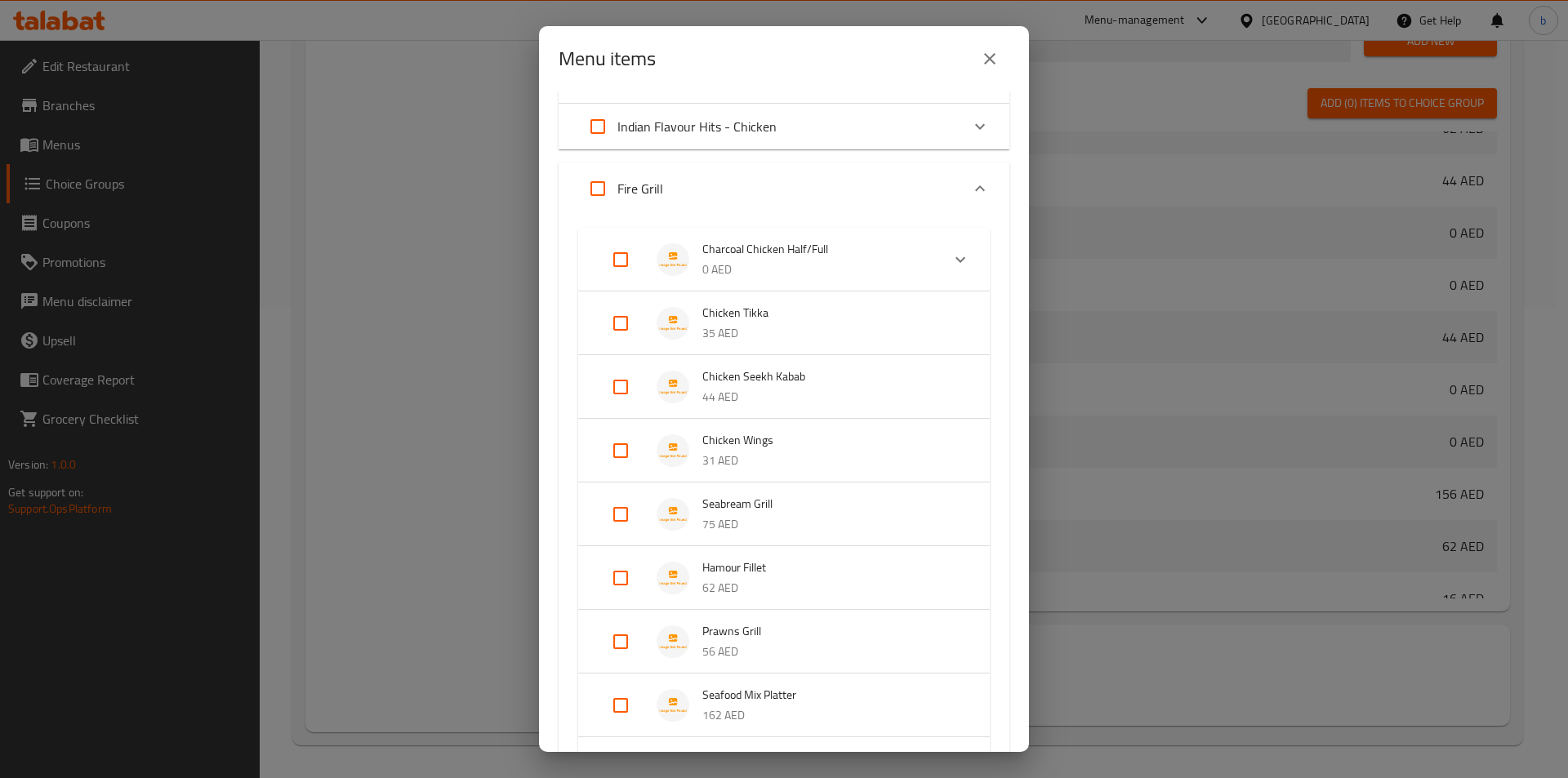
click at [621, 449] on input "Expand" at bounding box center [620, 450] width 39 height 39
checkbox input "true"
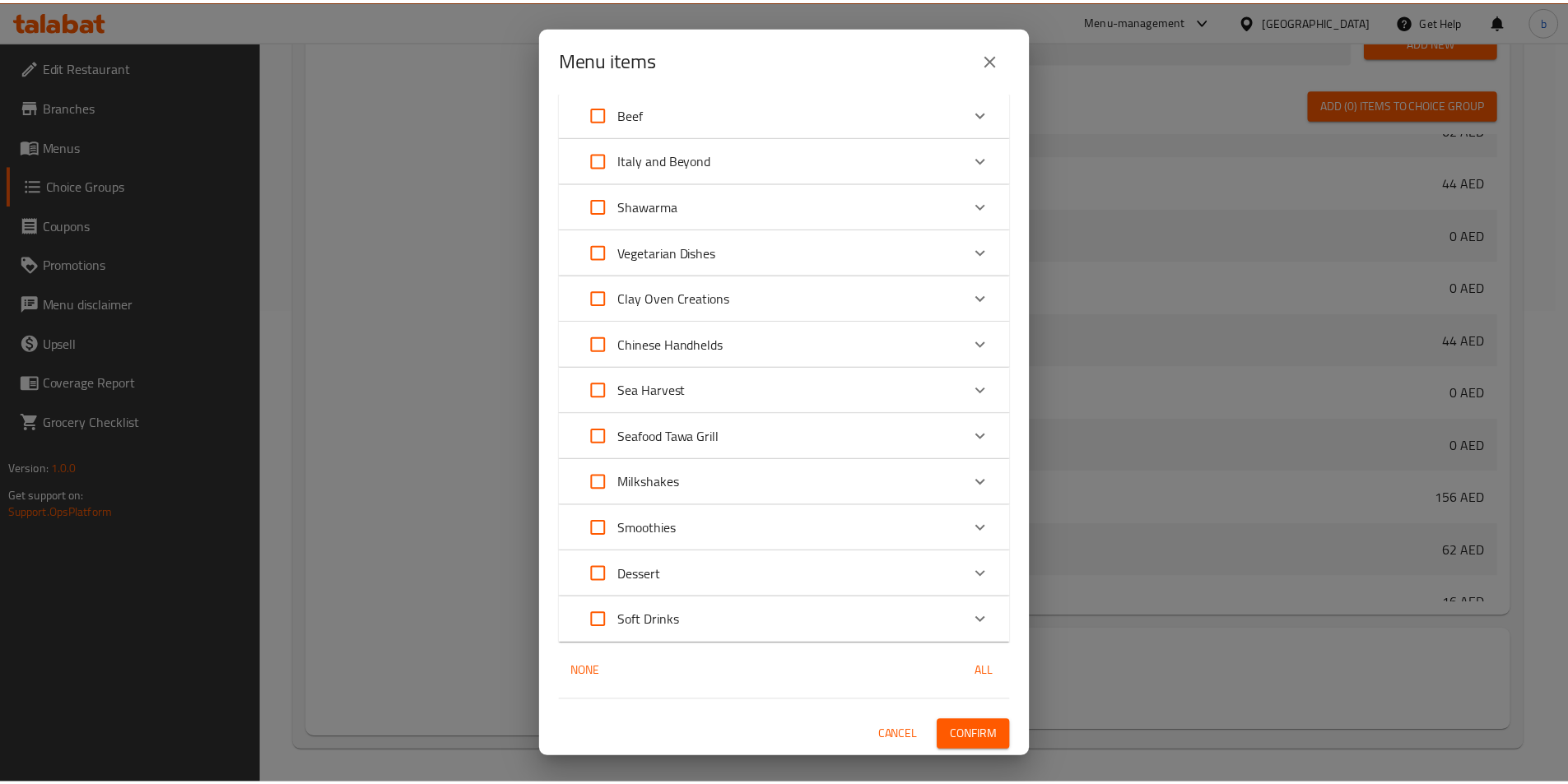
scroll to position [2101, 0]
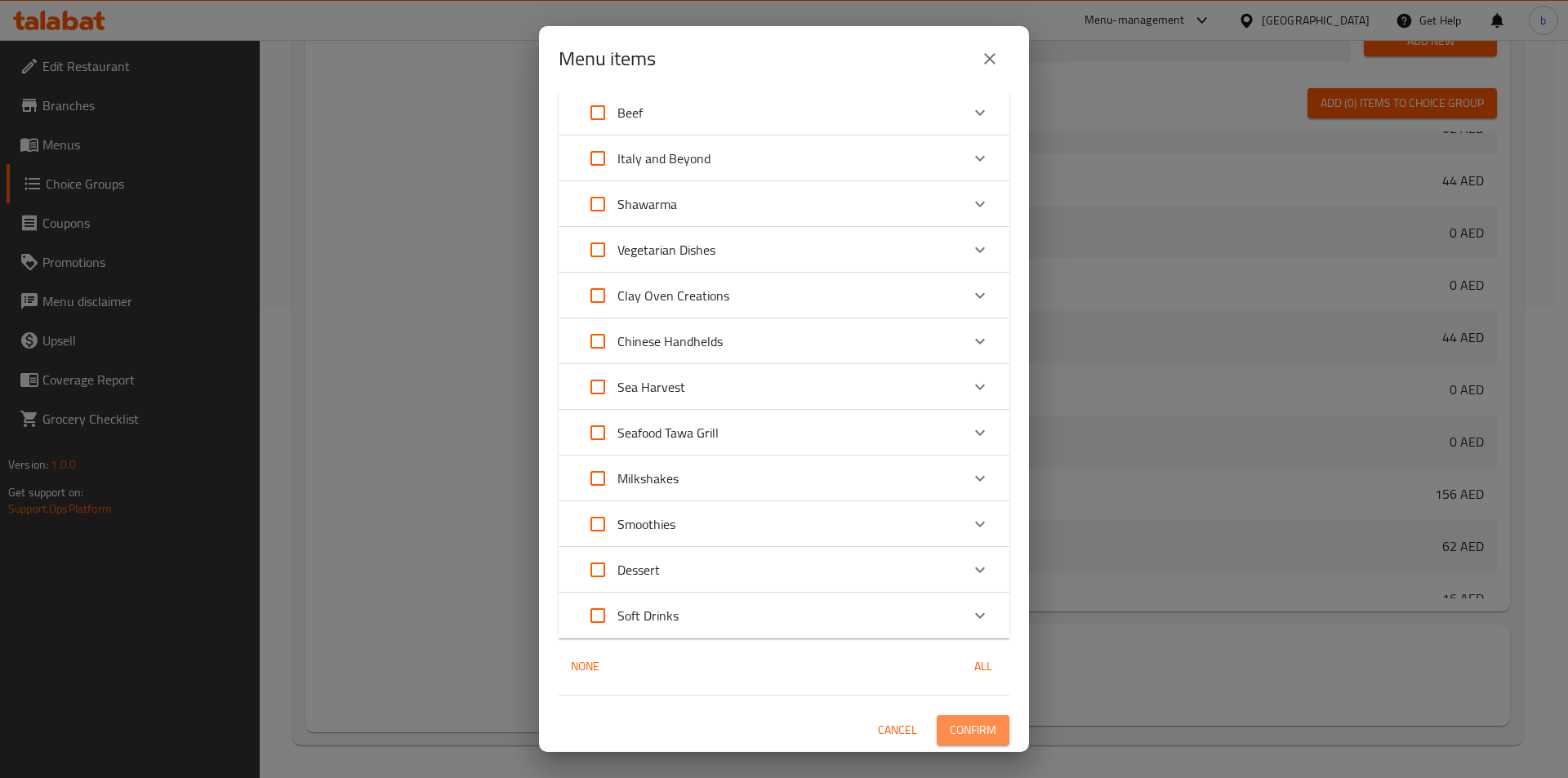
click at [950, 728] on span "Confirm" at bounding box center [972, 730] width 46 height 20
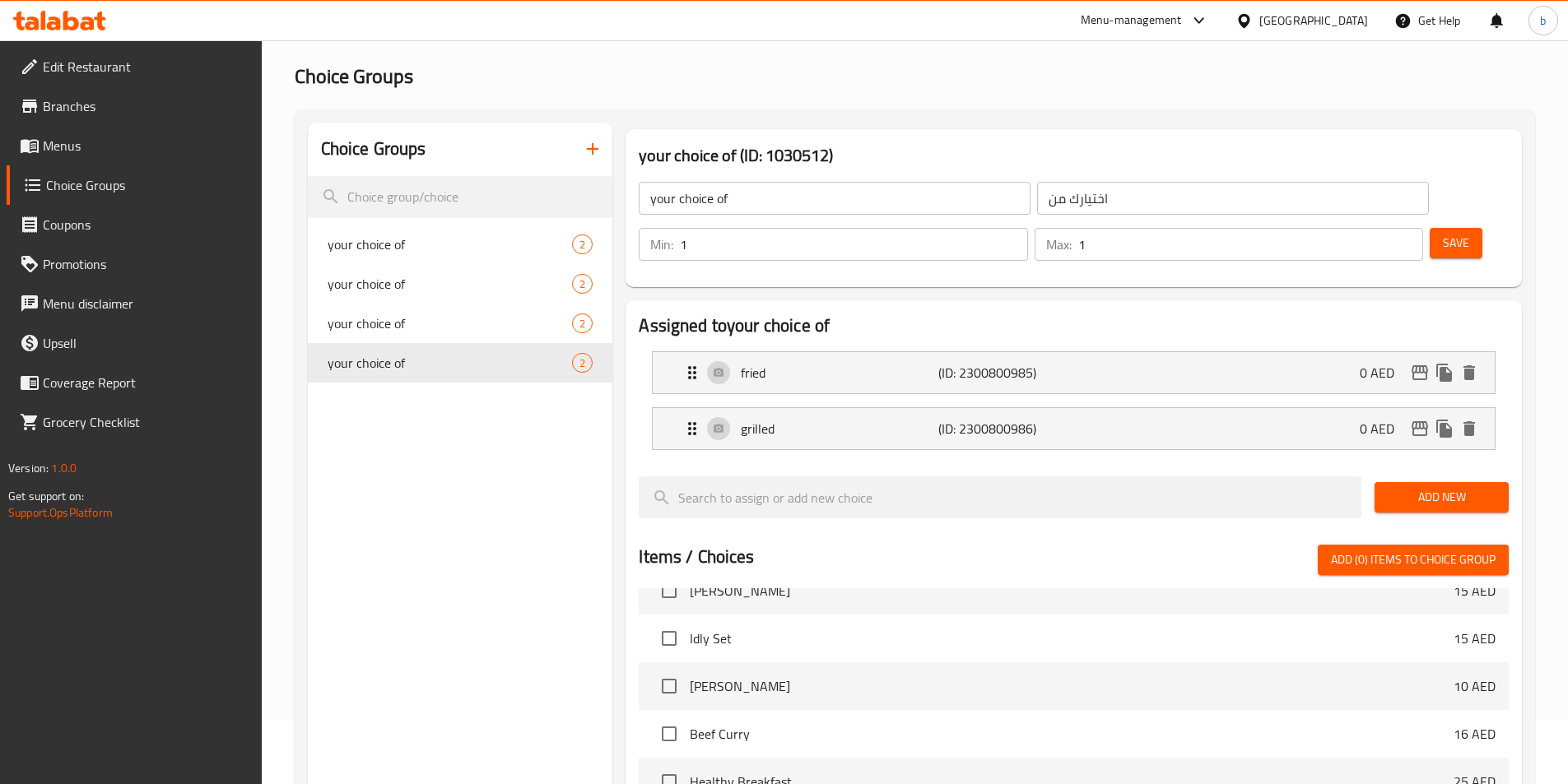
scroll to position [63, 0]
click at [112, 139] on span "Menus" at bounding box center [145, 146] width 206 height 19
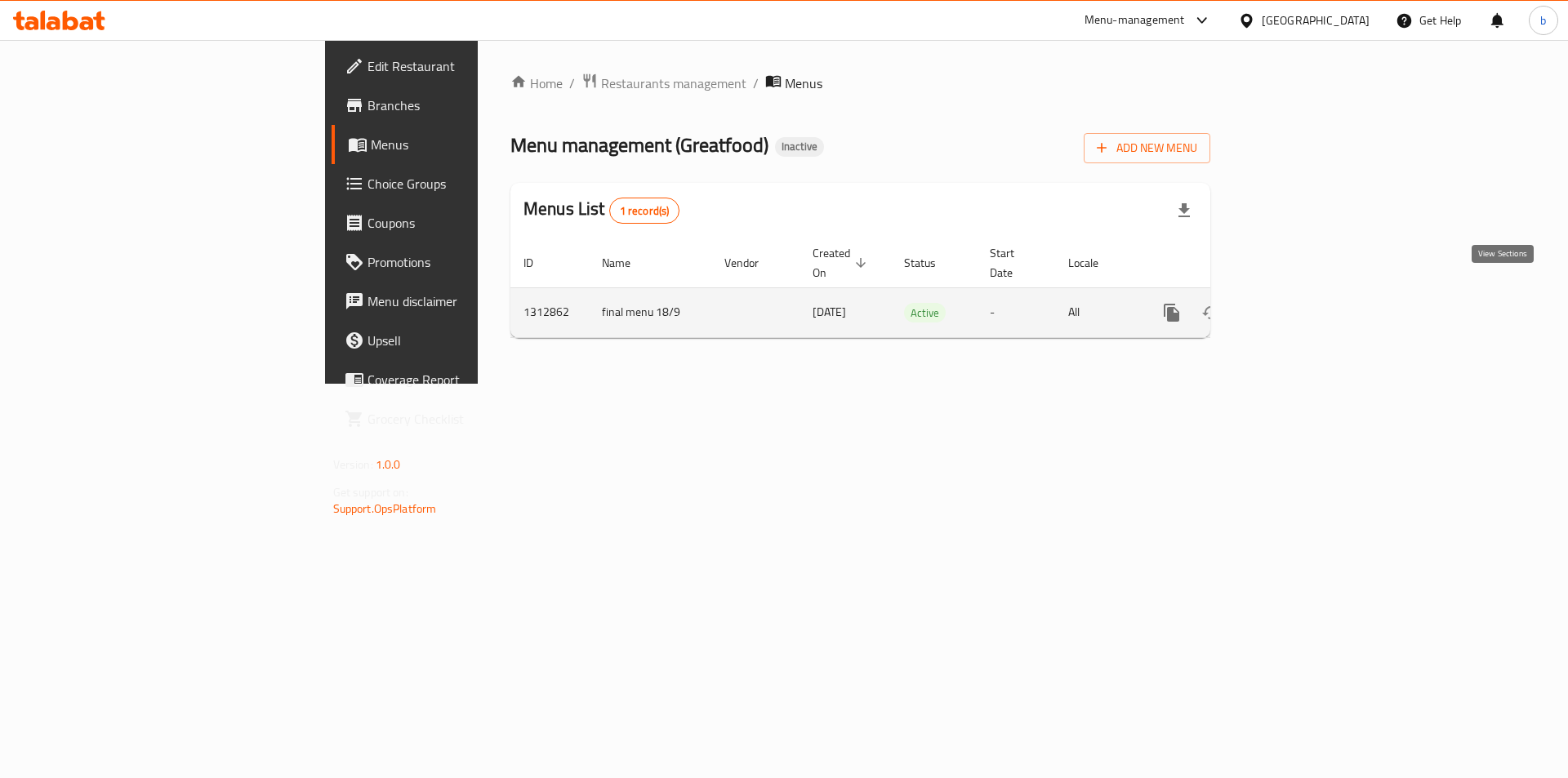
click at [1309, 294] on link "enhanced table" at bounding box center [1289, 313] width 39 height 39
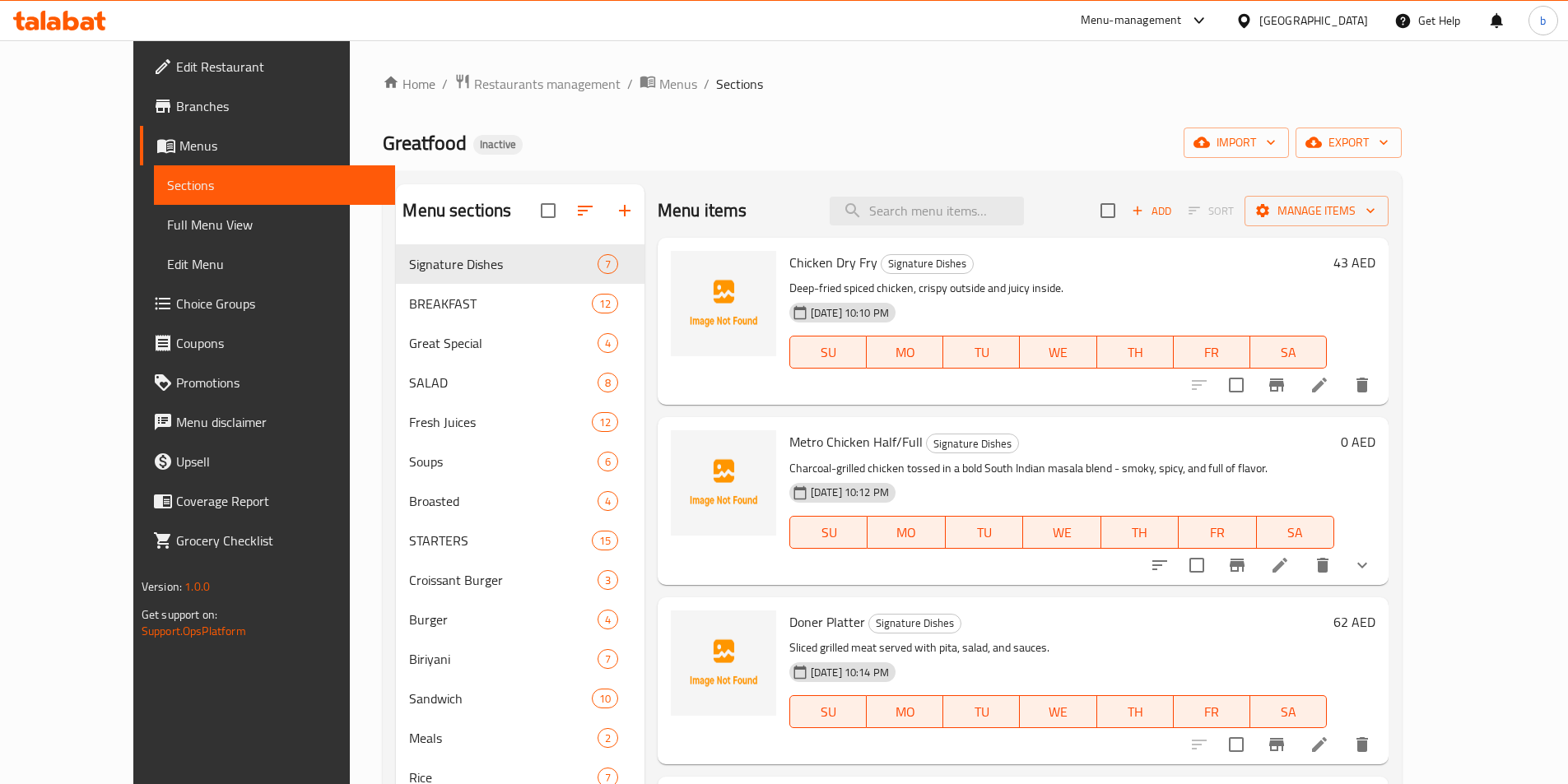
click at [167, 231] on span "Full Menu View" at bounding box center [274, 224] width 215 height 19
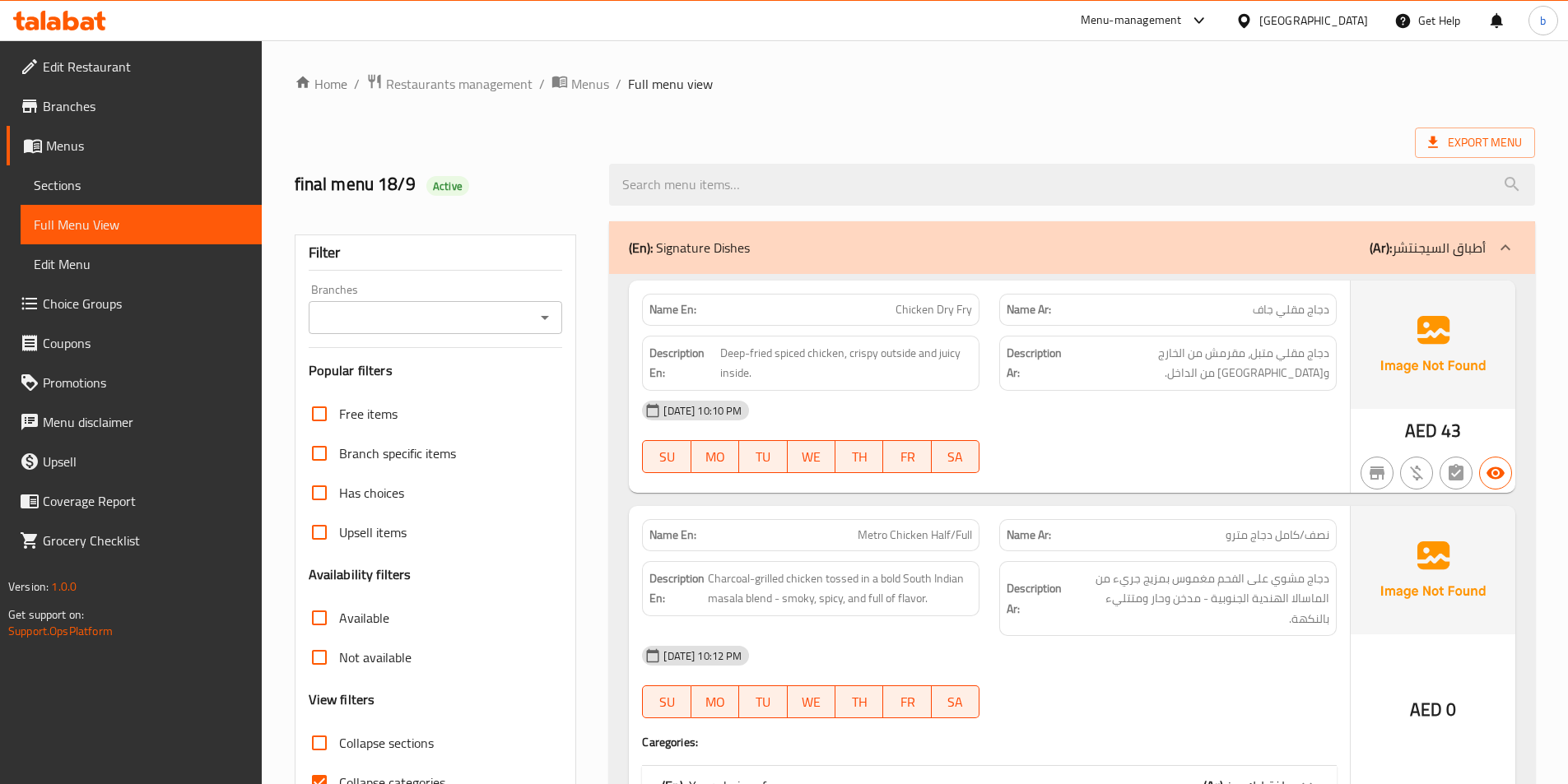
click at [326, 734] on input "Collapse sections" at bounding box center [319, 743] width 40 height 40
checkbox input "true"
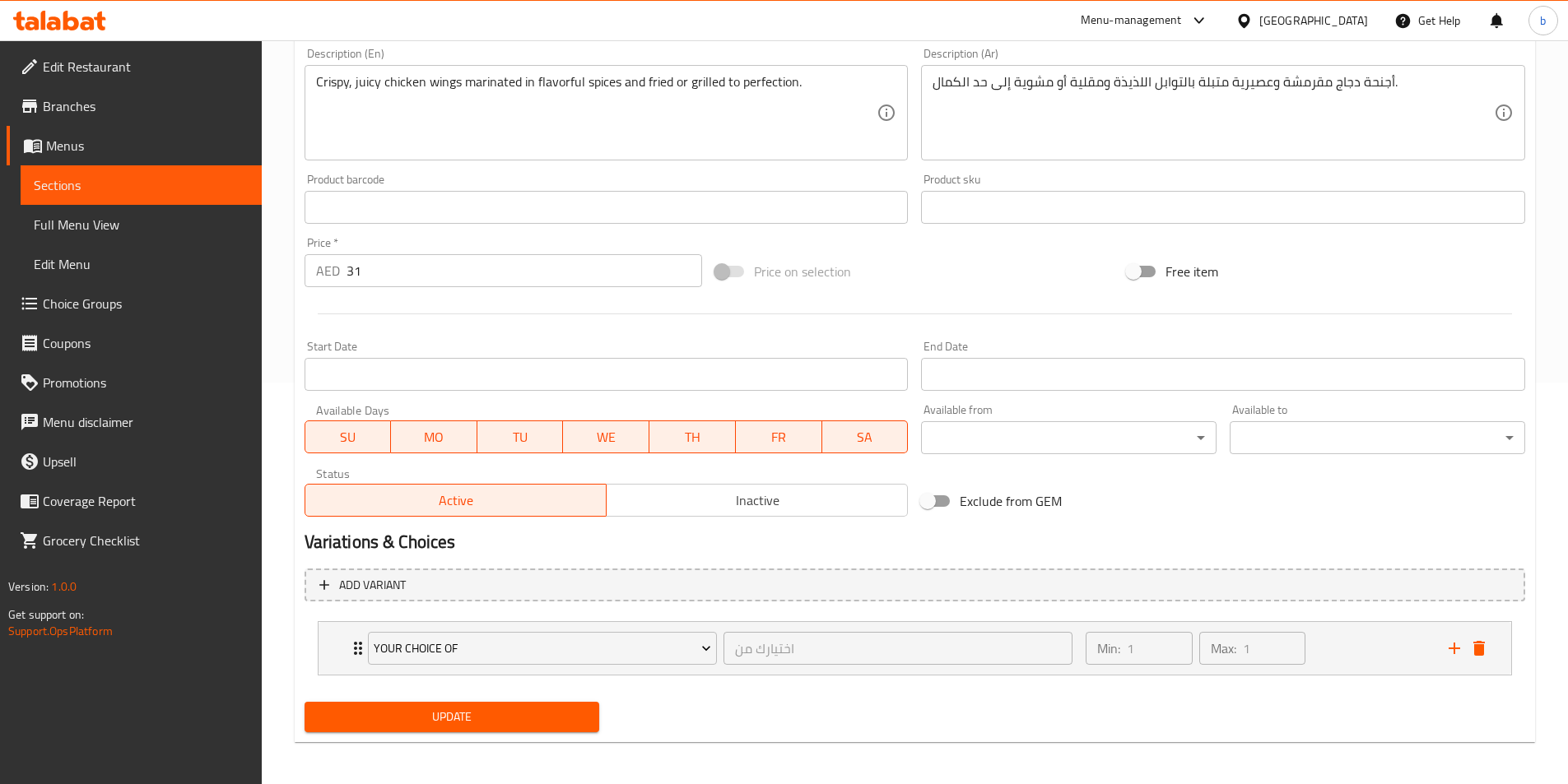
scroll to position [406, 0]
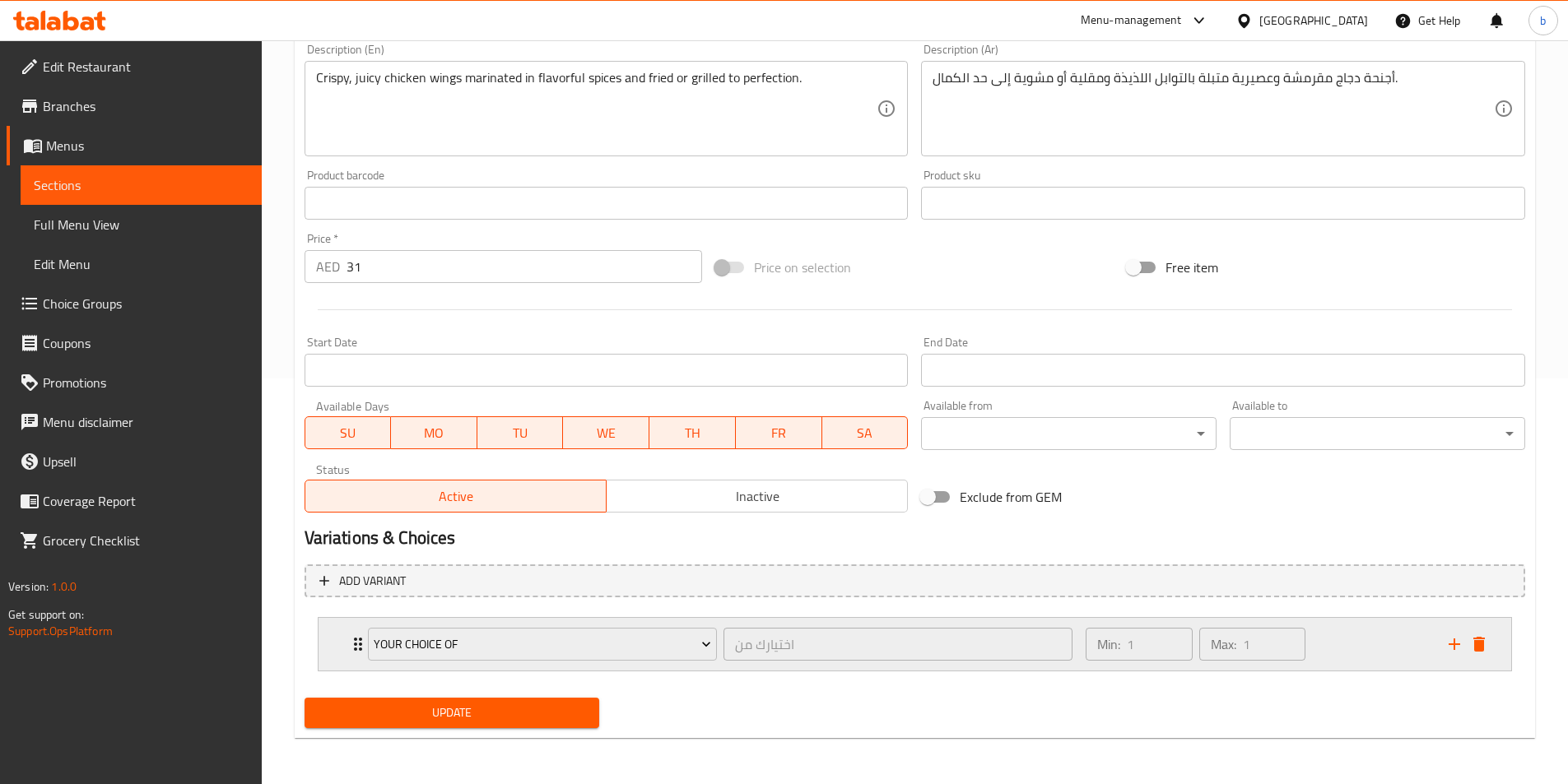
click at [365, 647] on div "your choice of" at bounding box center [542, 645] width 356 height 40
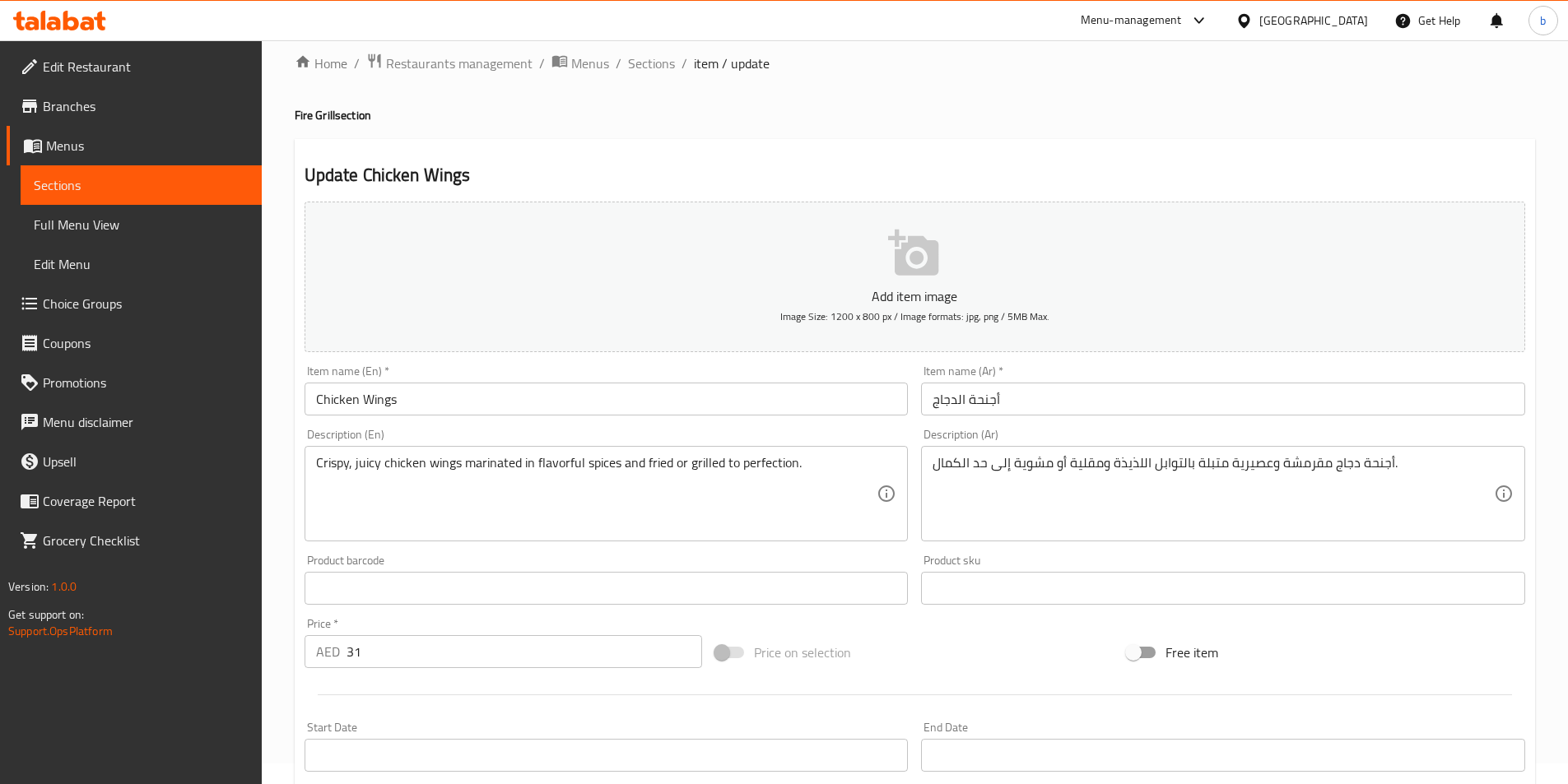
scroll to position [0, 0]
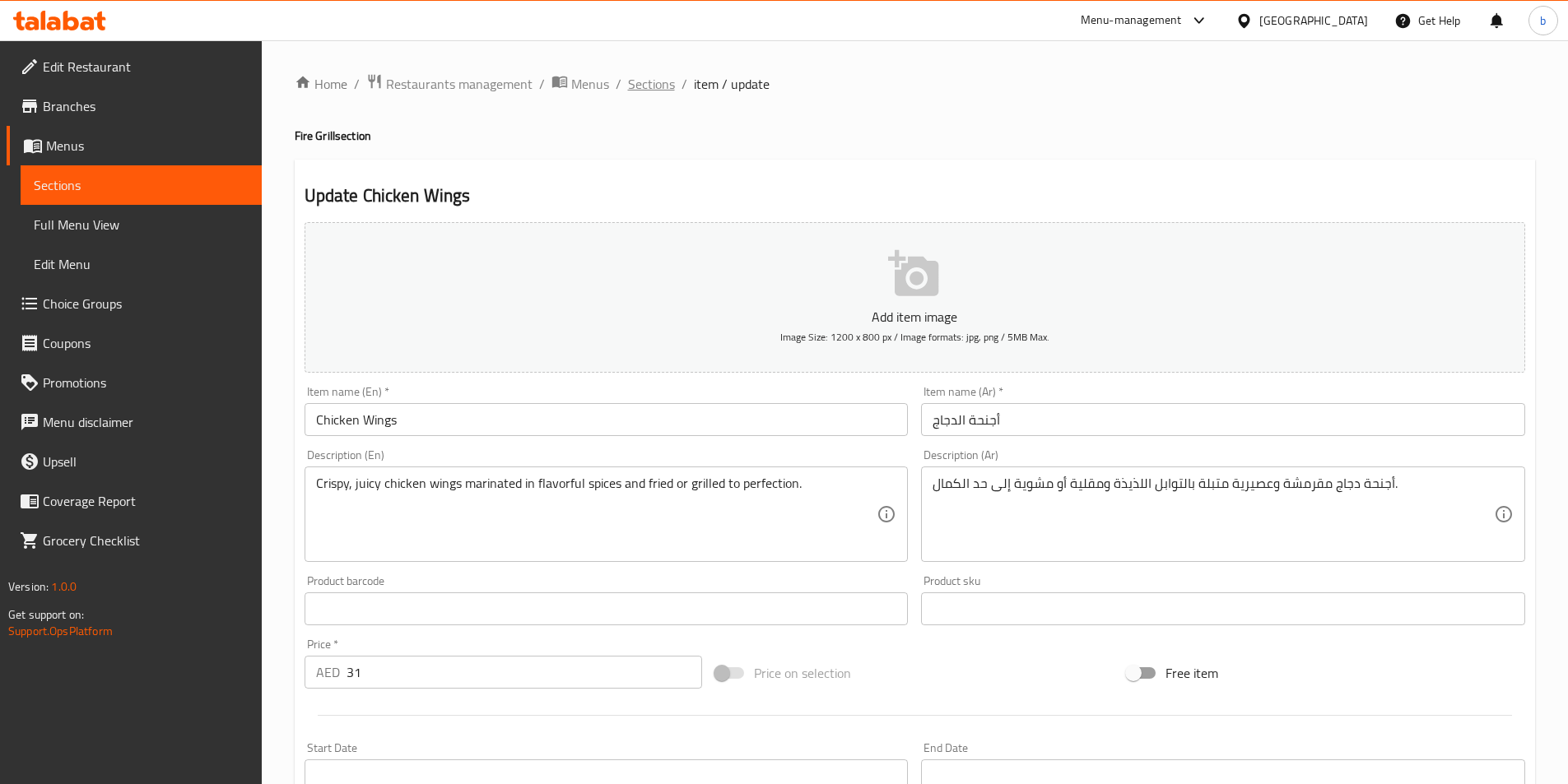
click at [652, 79] on span "Sections" at bounding box center [651, 84] width 47 height 19
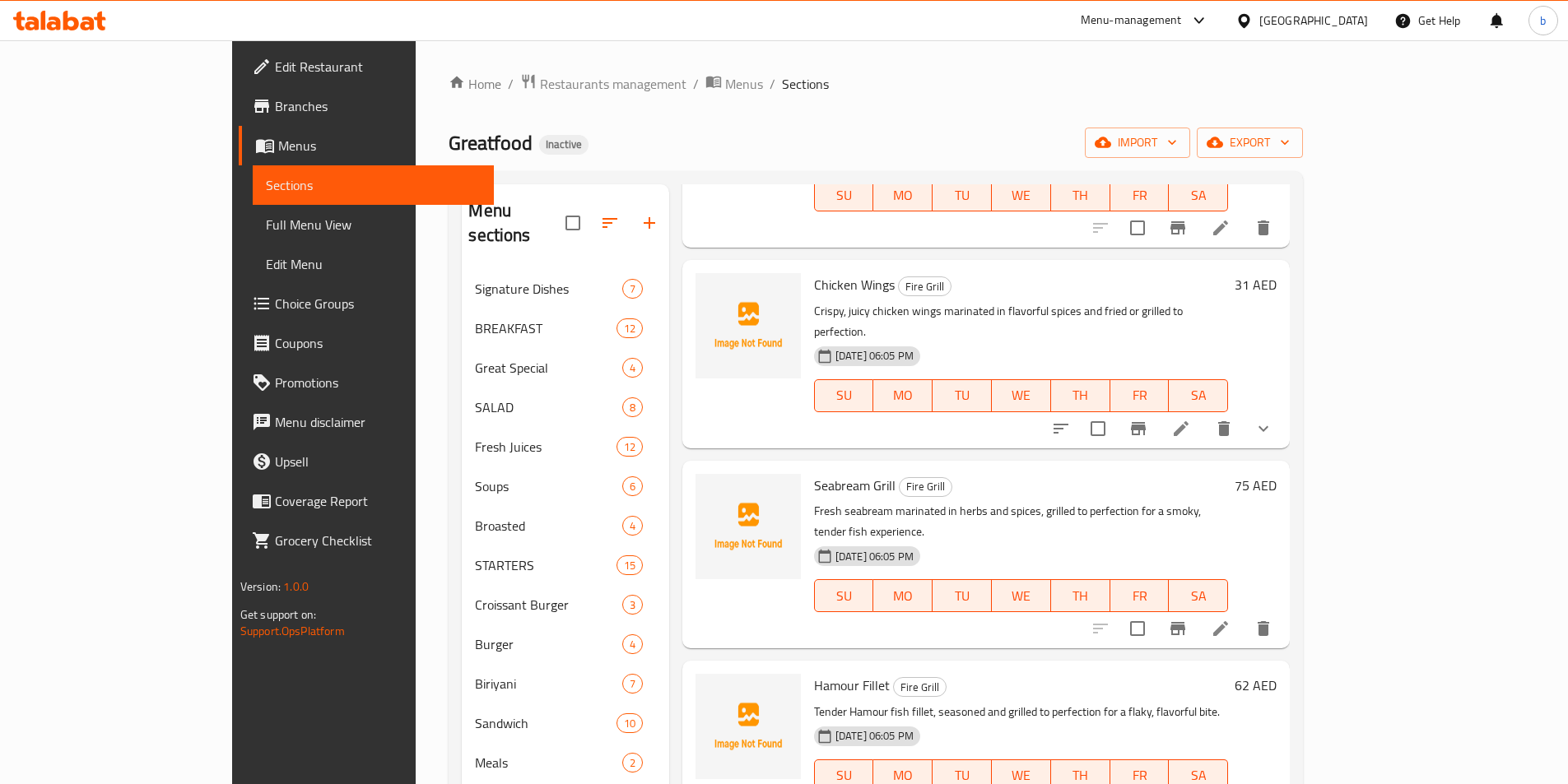
scroll to position [659, 0]
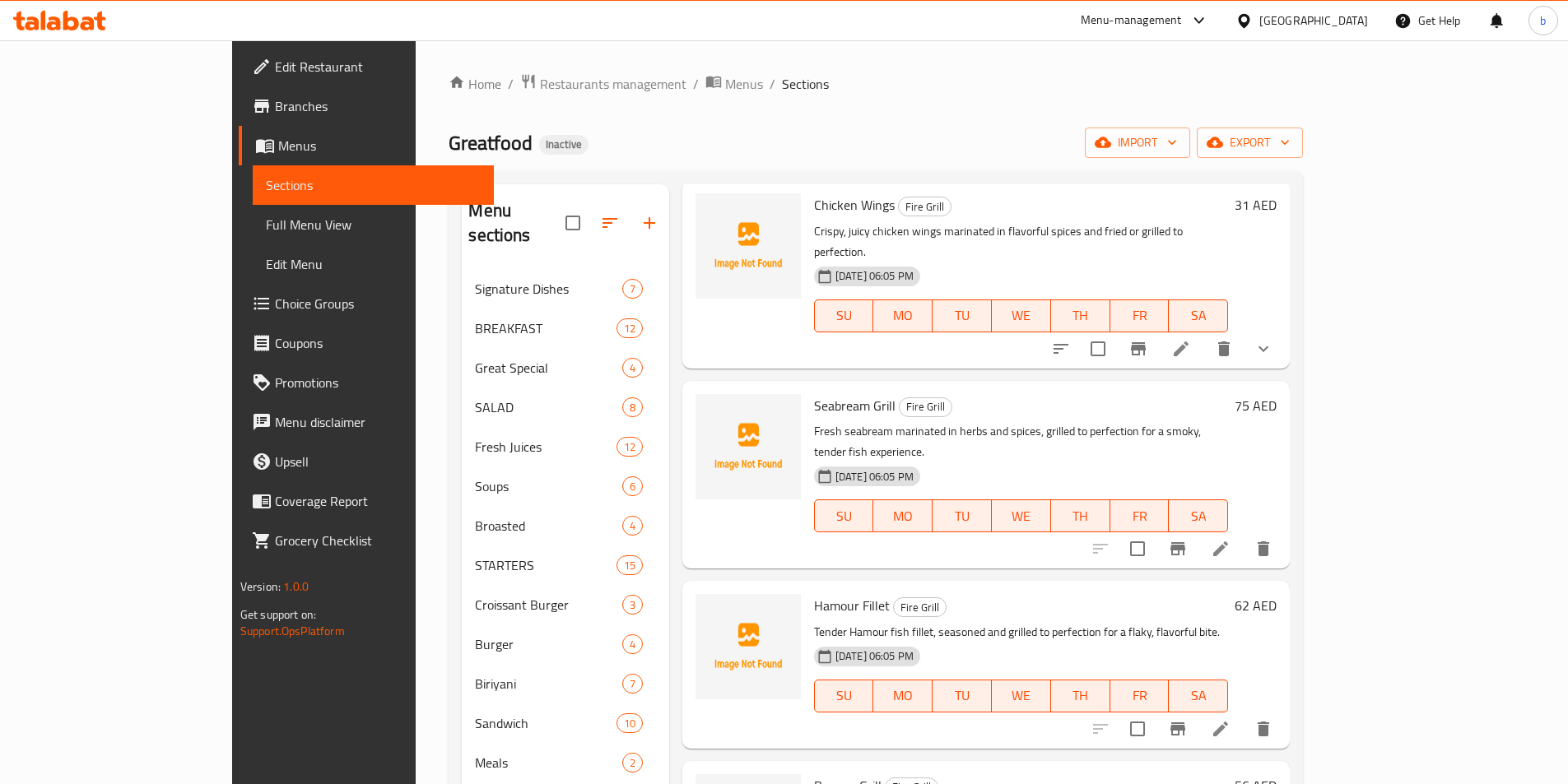
click at [1231, 539] on icon at bounding box center [1220, 549] width 19 height 19
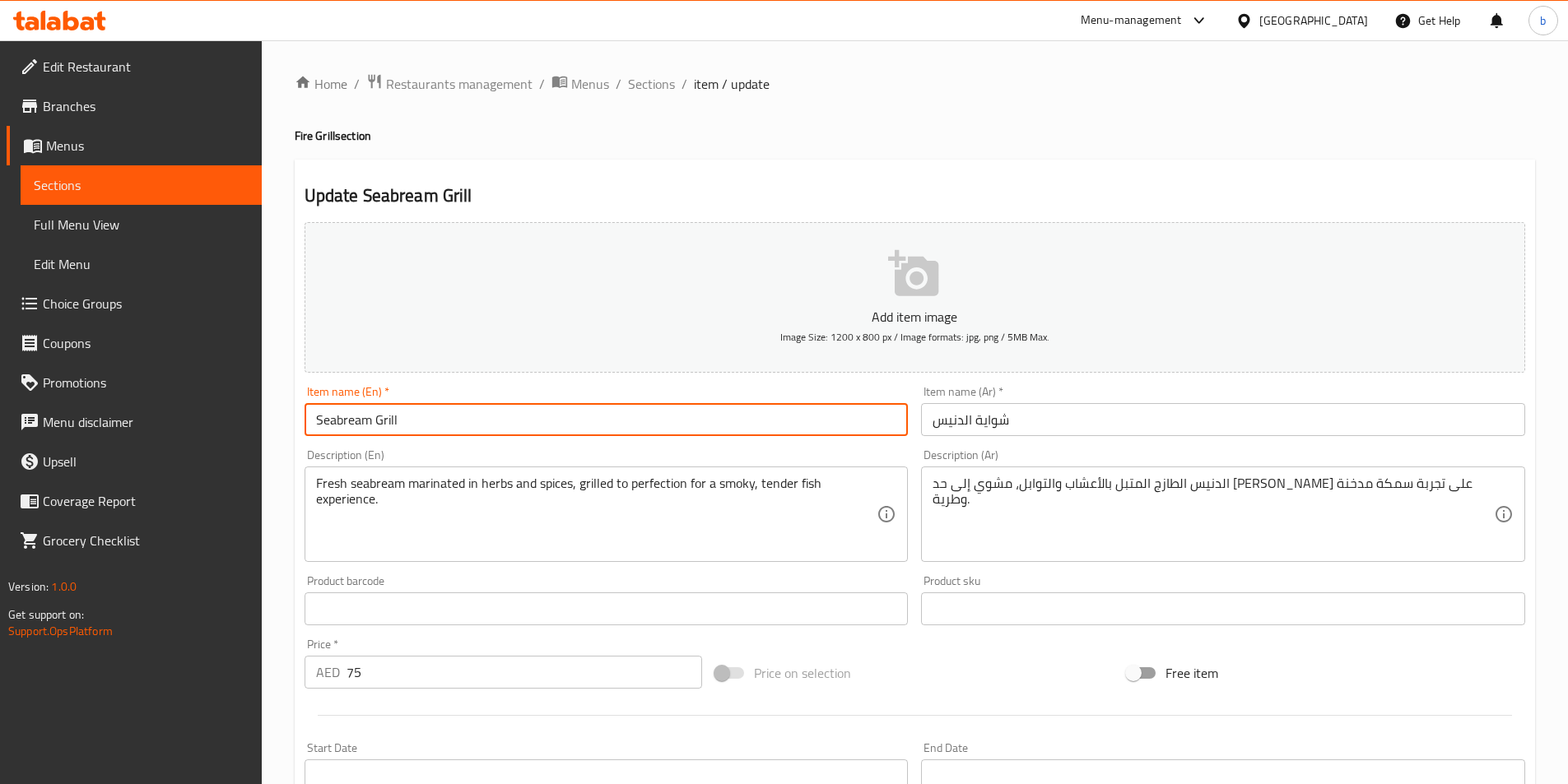
drag, startPoint x: 373, startPoint y: 417, endPoint x: 267, endPoint y: 420, distance: 106.0
click at [267, 420] on div "Home / Restaurants management / Menus / Sections / item / update Fire Grill sec…" at bounding box center [914, 602] width 1306 height 1123
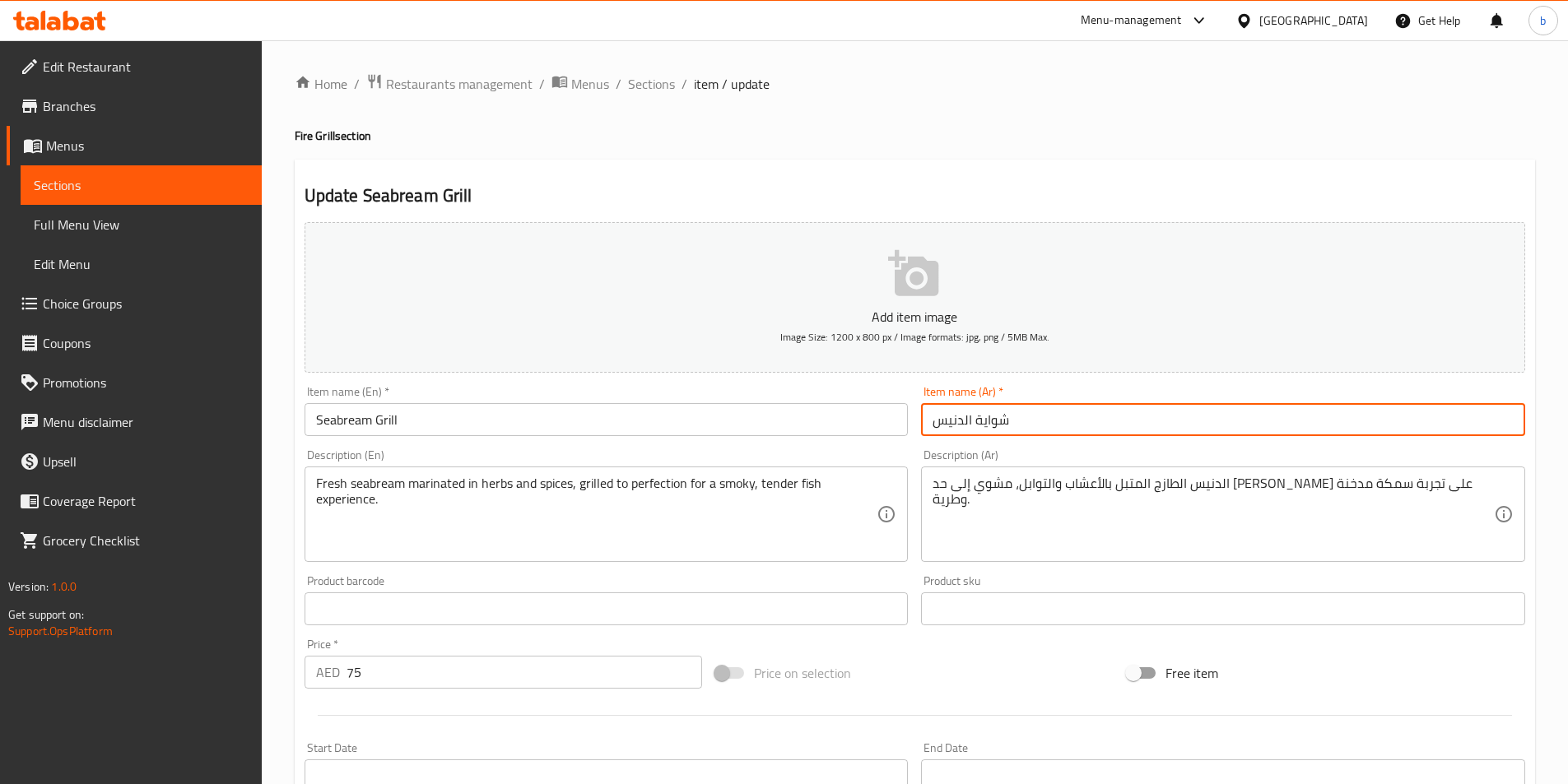
drag, startPoint x: 962, startPoint y: 424, endPoint x: 1146, endPoint y: 426, distance: 184.0
click at [1146, 426] on input "شواية الدنيس" at bounding box center [1223, 419] width 604 height 33
type input "[PERSON_NAME]"
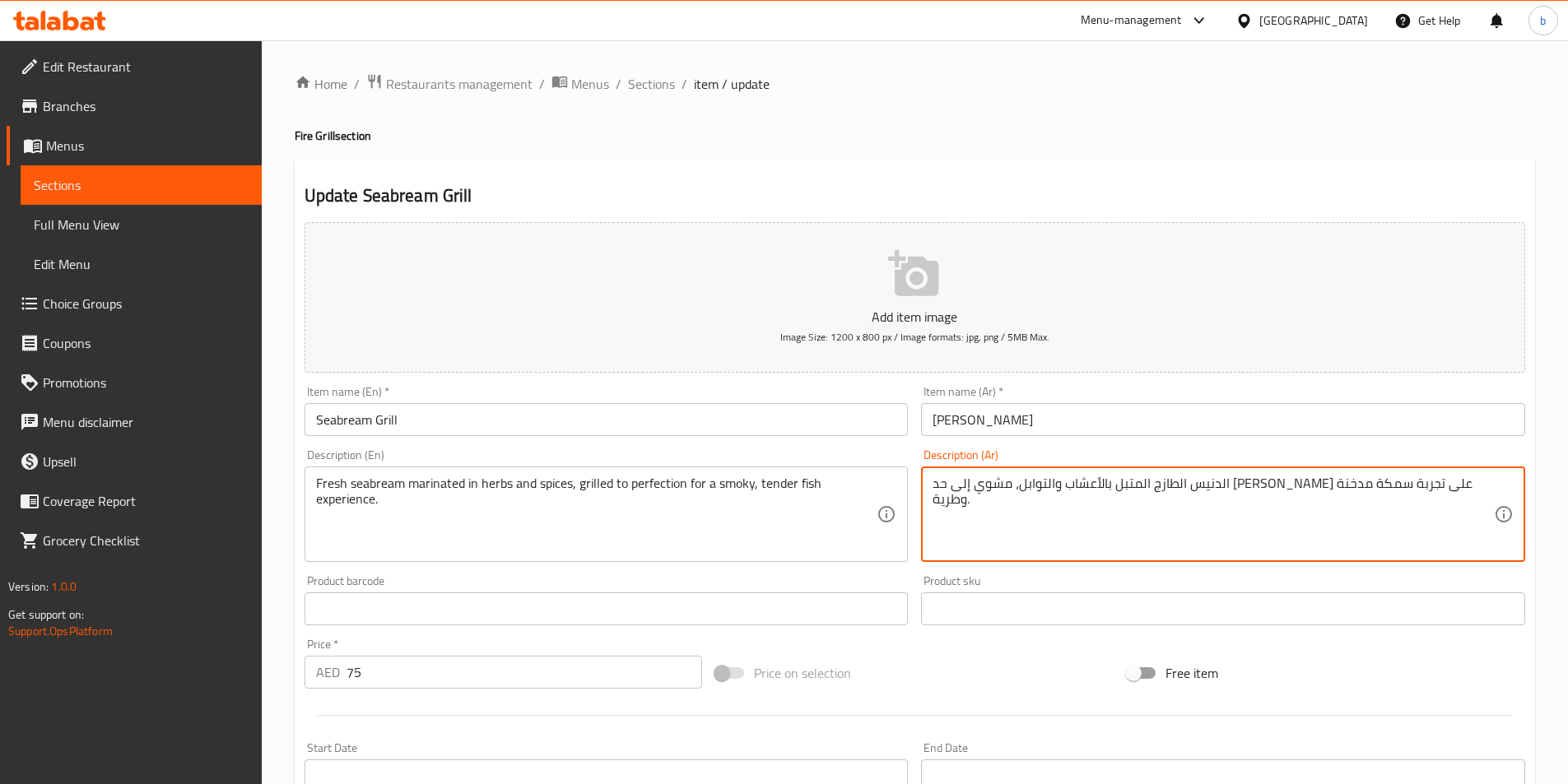
drag, startPoint x: 1190, startPoint y: 482, endPoint x: 1208, endPoint y: 479, distance: 18.2
drag, startPoint x: 1107, startPoint y: 483, endPoint x: 1134, endPoint y: 482, distance: 27.0
click at [1154, 485] on textarea "الدنيس الطازج المتبل بالأعشاب والتوابل، مشوي إلى [PERSON_NAME] على تجربة سمكة م…" at bounding box center [1213, 515] width 562 height 79
drag, startPoint x: 1074, startPoint y: 486, endPoint x: 1115, endPoint y: 480, distance: 41.4
click at [1118, 480] on textarea "الدنيس الطازج المتبل بالأعشاب والتوابل، مشوي إلى [PERSON_NAME] على تجربة سمكة م…" at bounding box center [1213, 515] width 562 height 79
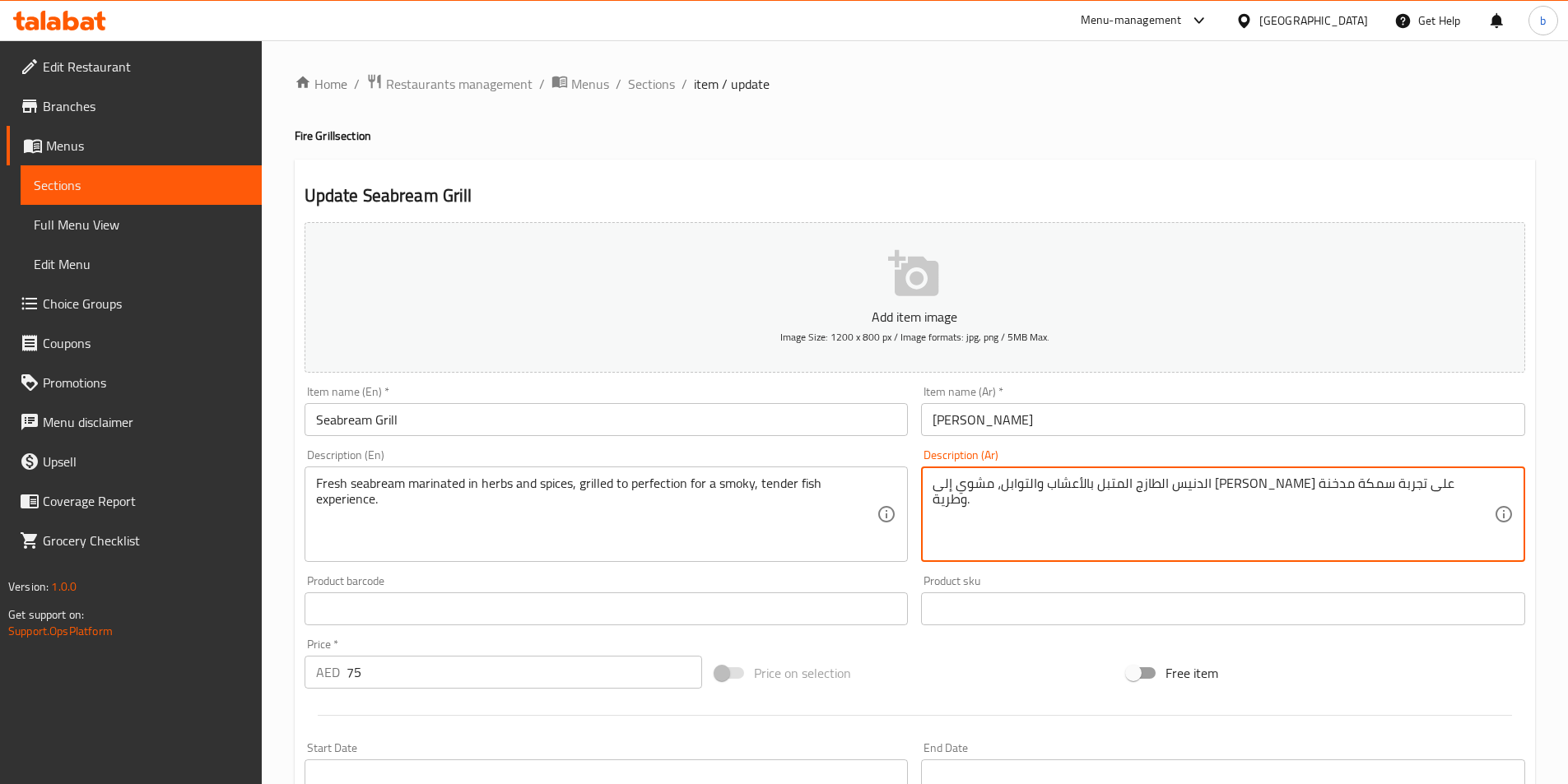
click at [1079, 486] on textarea "الدنيس الطازج المتبل بالأعشاب والتوابل، مشوي إلى [PERSON_NAME] على تجربة سمكة م…" at bounding box center [1213, 515] width 562 height 79
drag, startPoint x: 1077, startPoint y: 486, endPoint x: 1144, endPoint y: 476, distance: 67.7
click at [1144, 476] on textarea "الدنيس الطازج المتبل بالأعشاب والتوابل، مشوي إلى [PERSON_NAME] على تجربة سمكة م…" at bounding box center [1213, 515] width 562 height 79
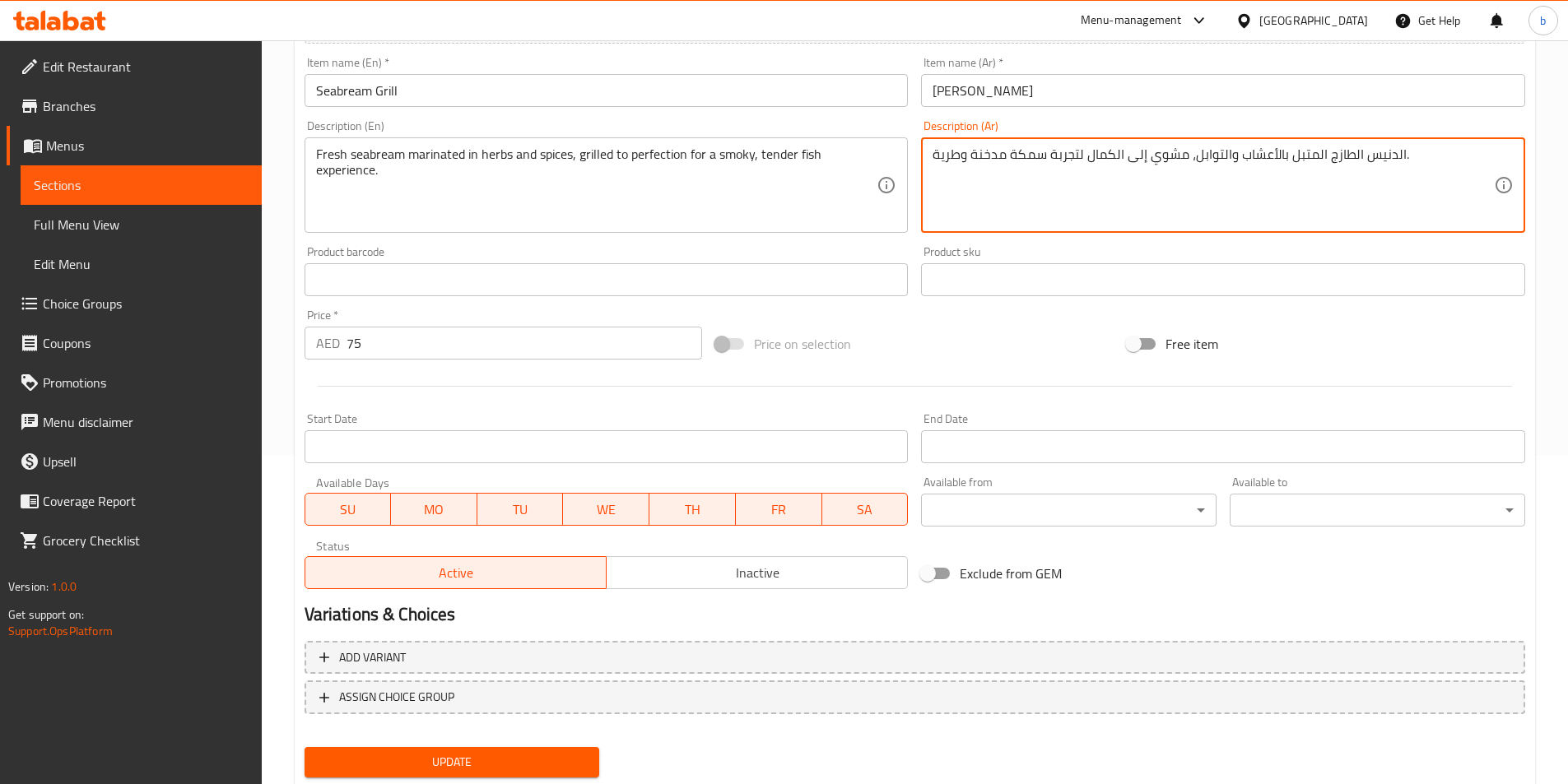
scroll to position [379, 0]
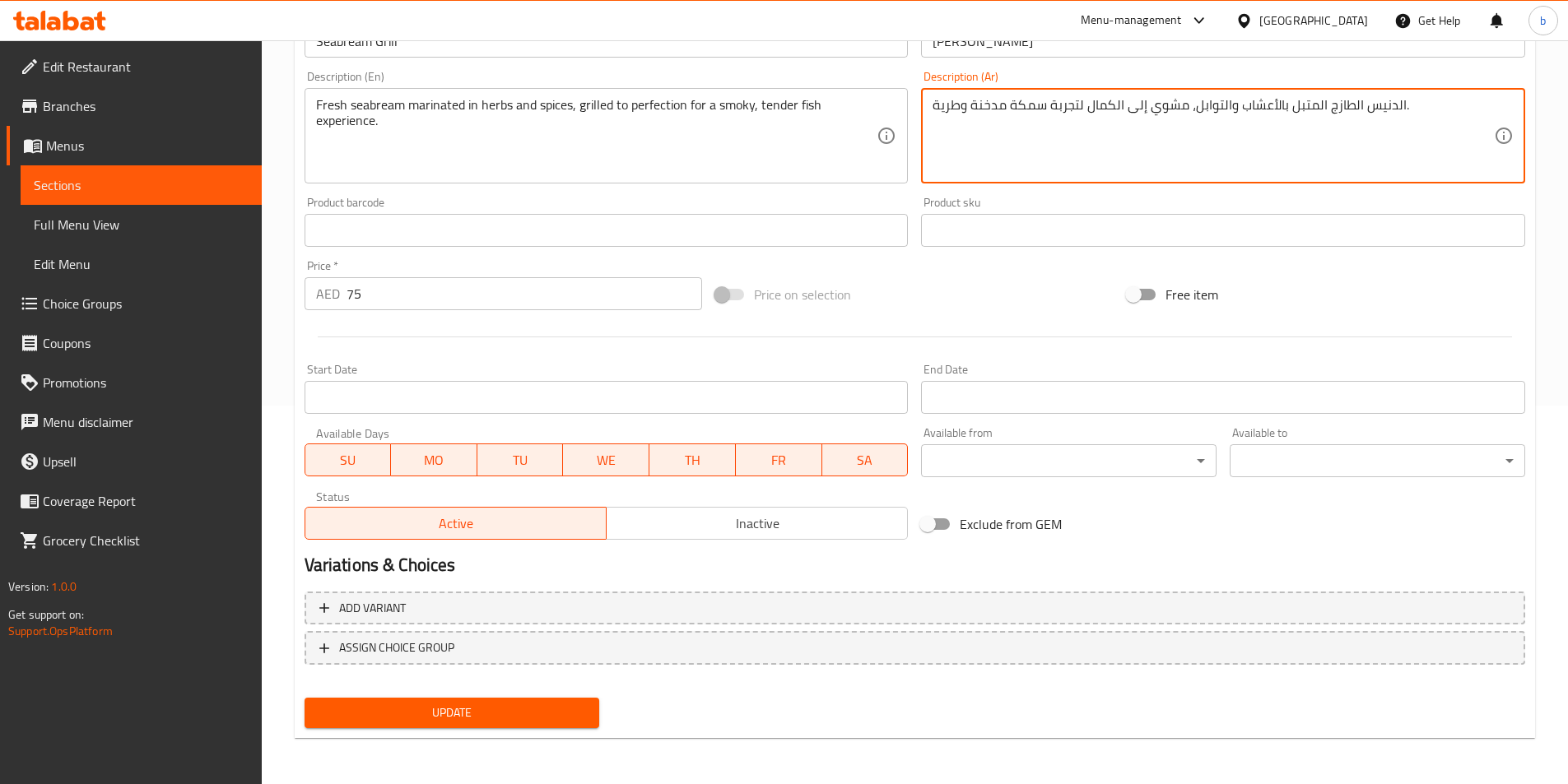
type textarea "الدنيس الطازج المتبل بالأعشاب والتوابل، مشوي إلى الكمال لتجربة سمكة مدخنة وطرية."
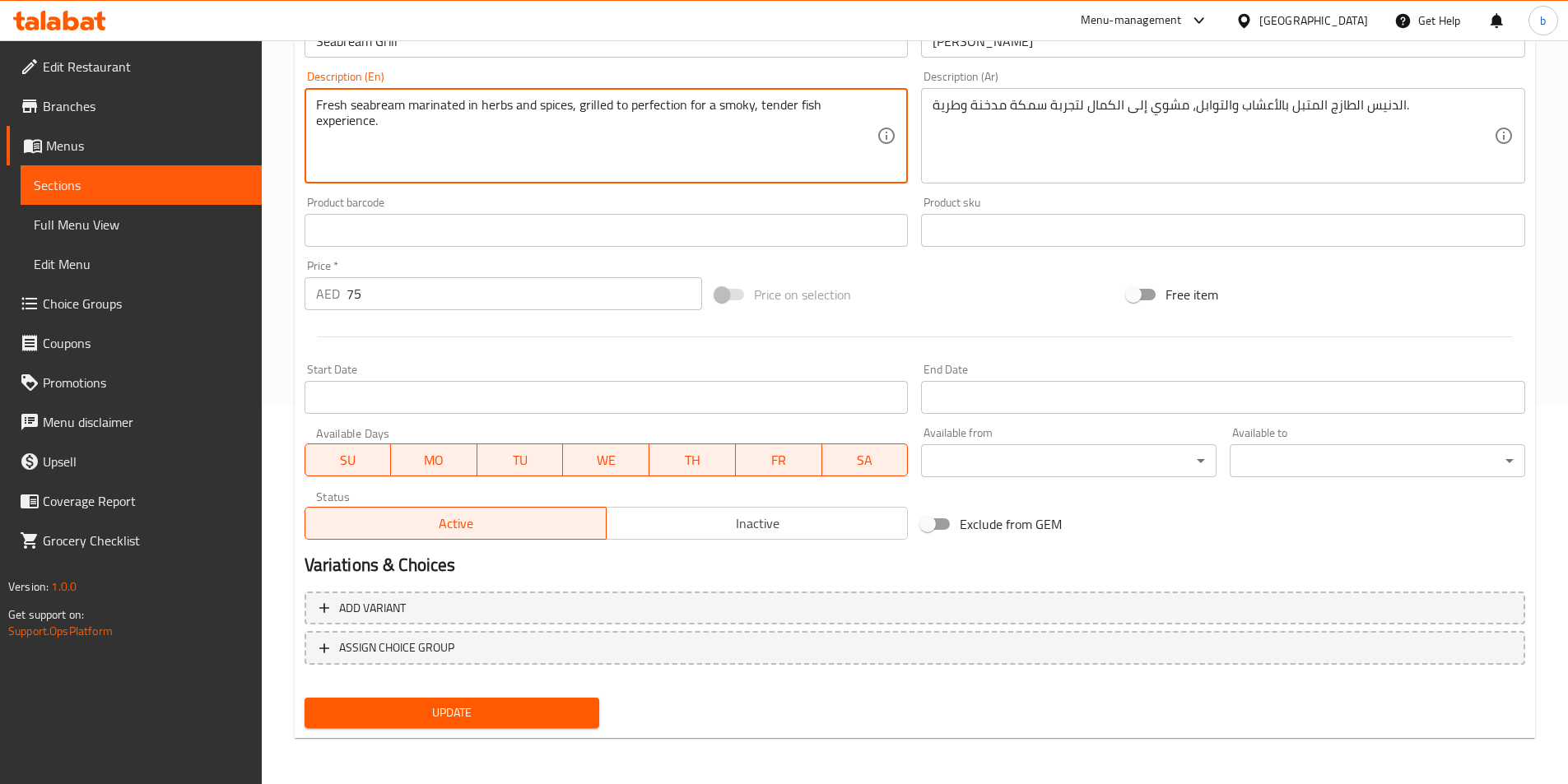
click at [379, 105] on textarea "Fresh seabream marinated in herbs and spices, grilled to perfection for a smoky…" at bounding box center [597, 136] width 562 height 79
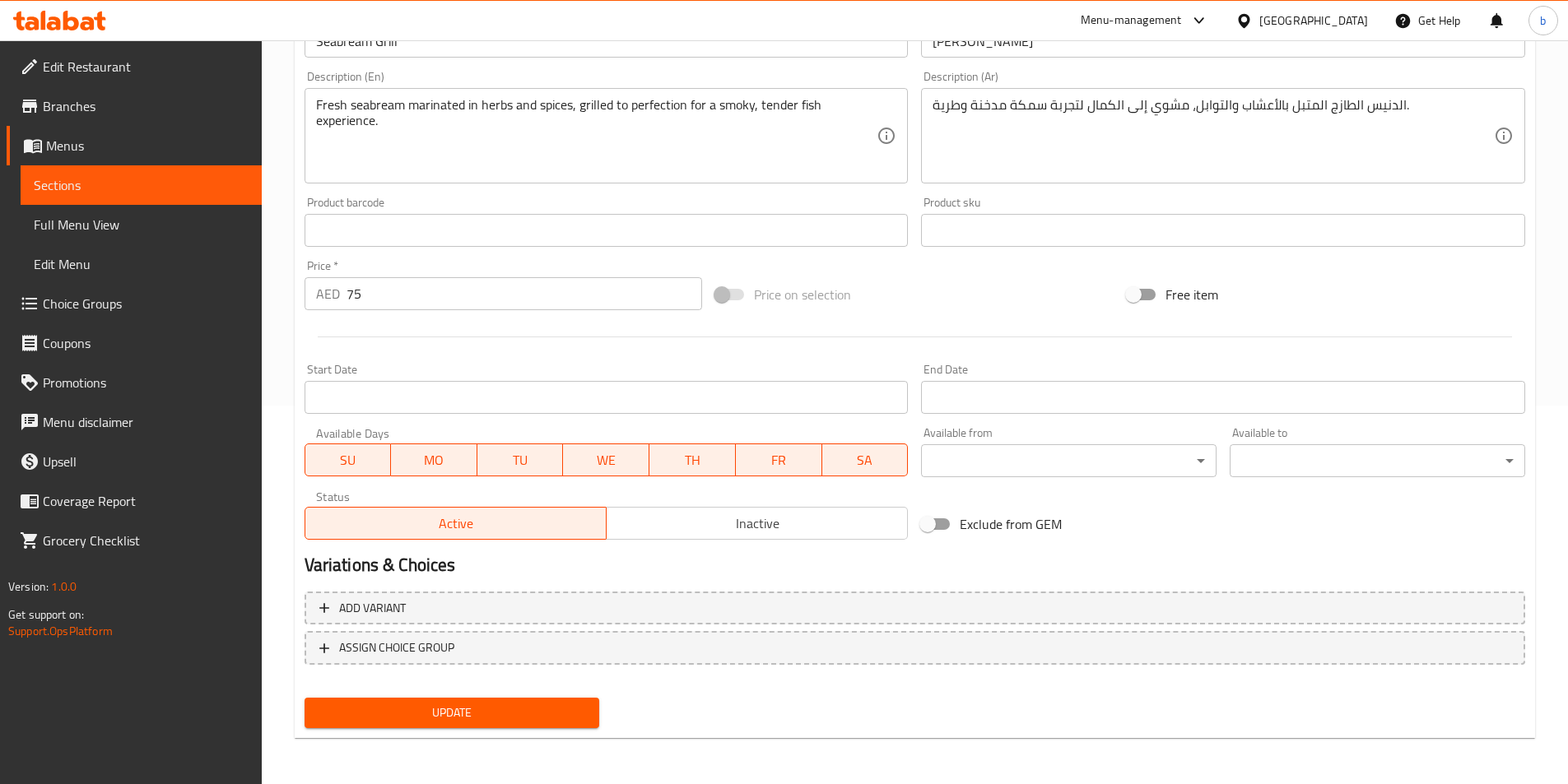
click at [464, 168] on textarea "Fresh seabream marinated in herbs and spices, grilled to perfection for a smoky…" at bounding box center [597, 136] width 562 height 79
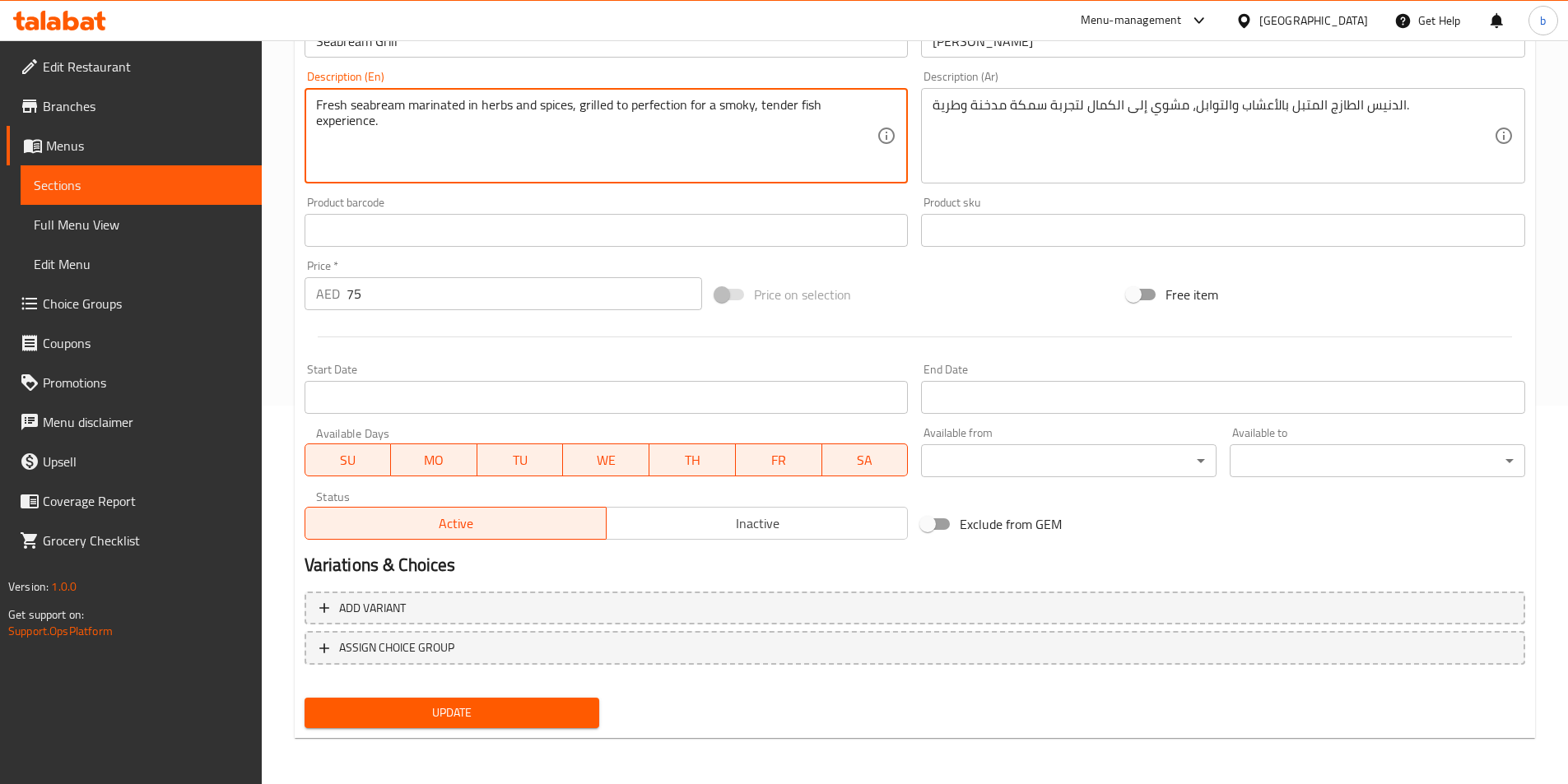
click at [374, 102] on textarea "Fresh seabream marinated in herbs and spices, grilled to perfection for a smoky…" at bounding box center [597, 136] width 562 height 79
click at [521, 104] on textarea "Fresh seabream marinated in herbs and spices, grilled to perfection for a smoky…" at bounding box center [597, 136] width 562 height 79
click at [509, 715] on span "Update" at bounding box center [452, 712] width 269 height 20
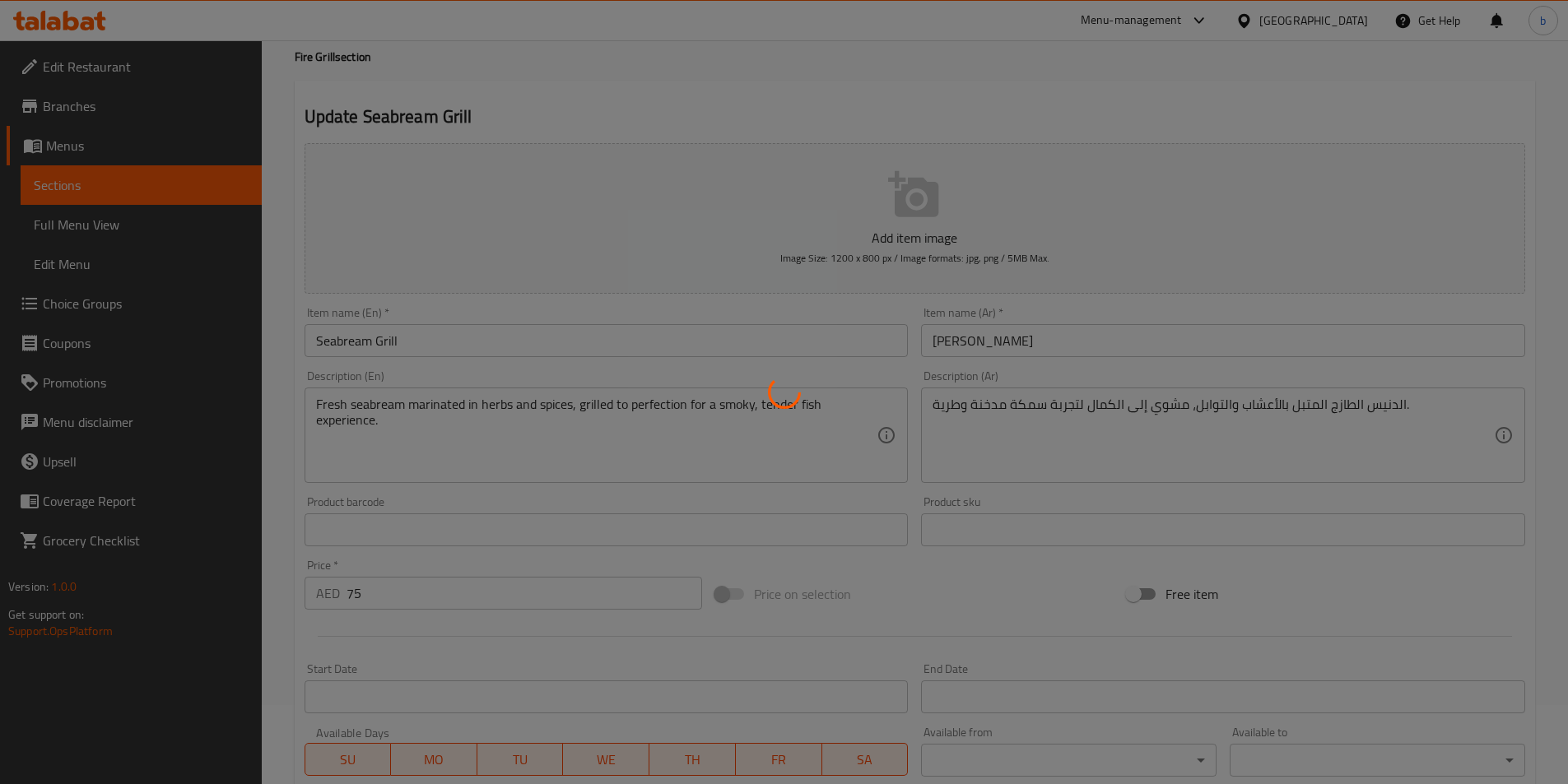
scroll to position [0, 0]
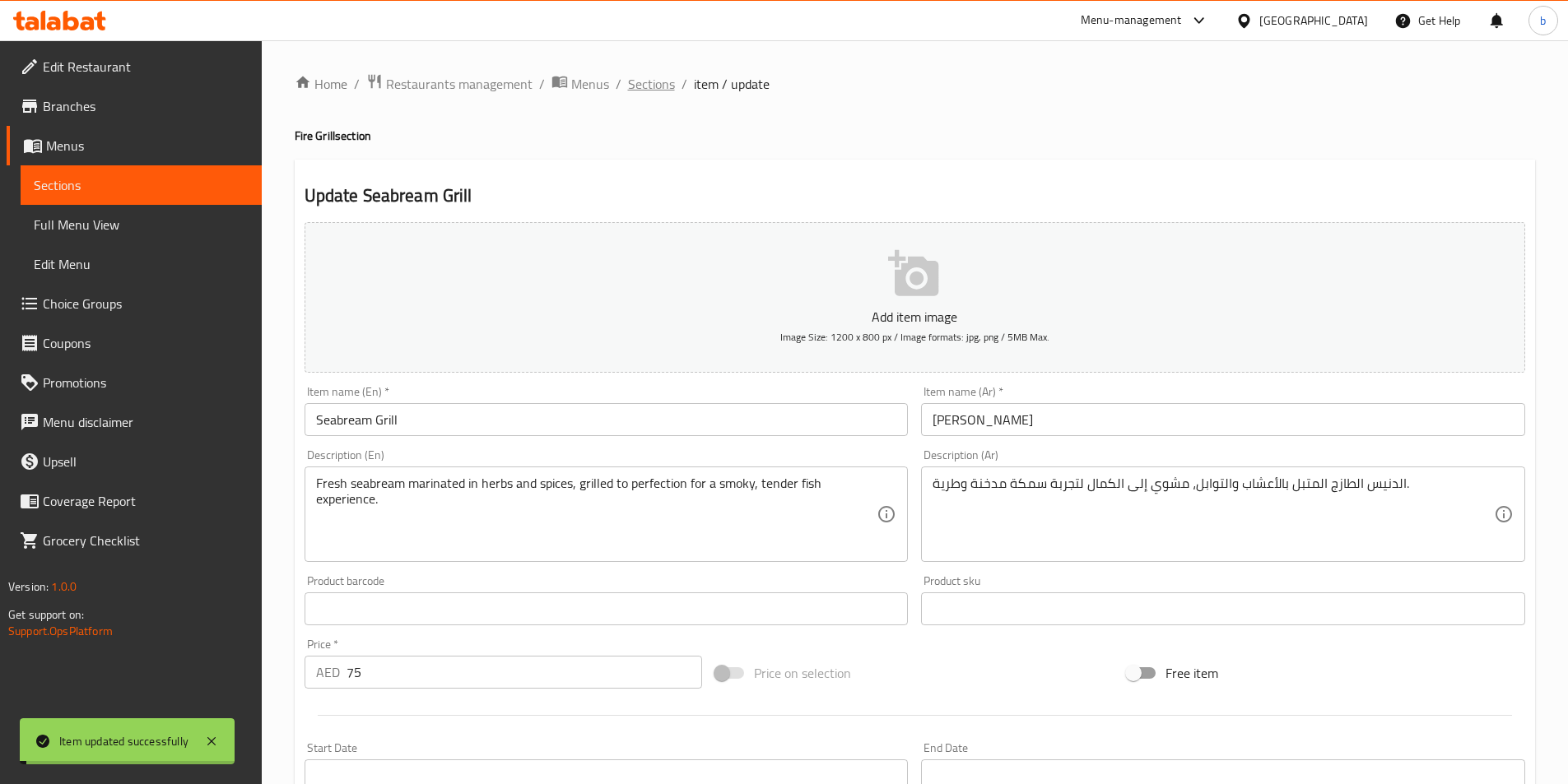
click at [630, 77] on span "Sections" at bounding box center [651, 84] width 47 height 19
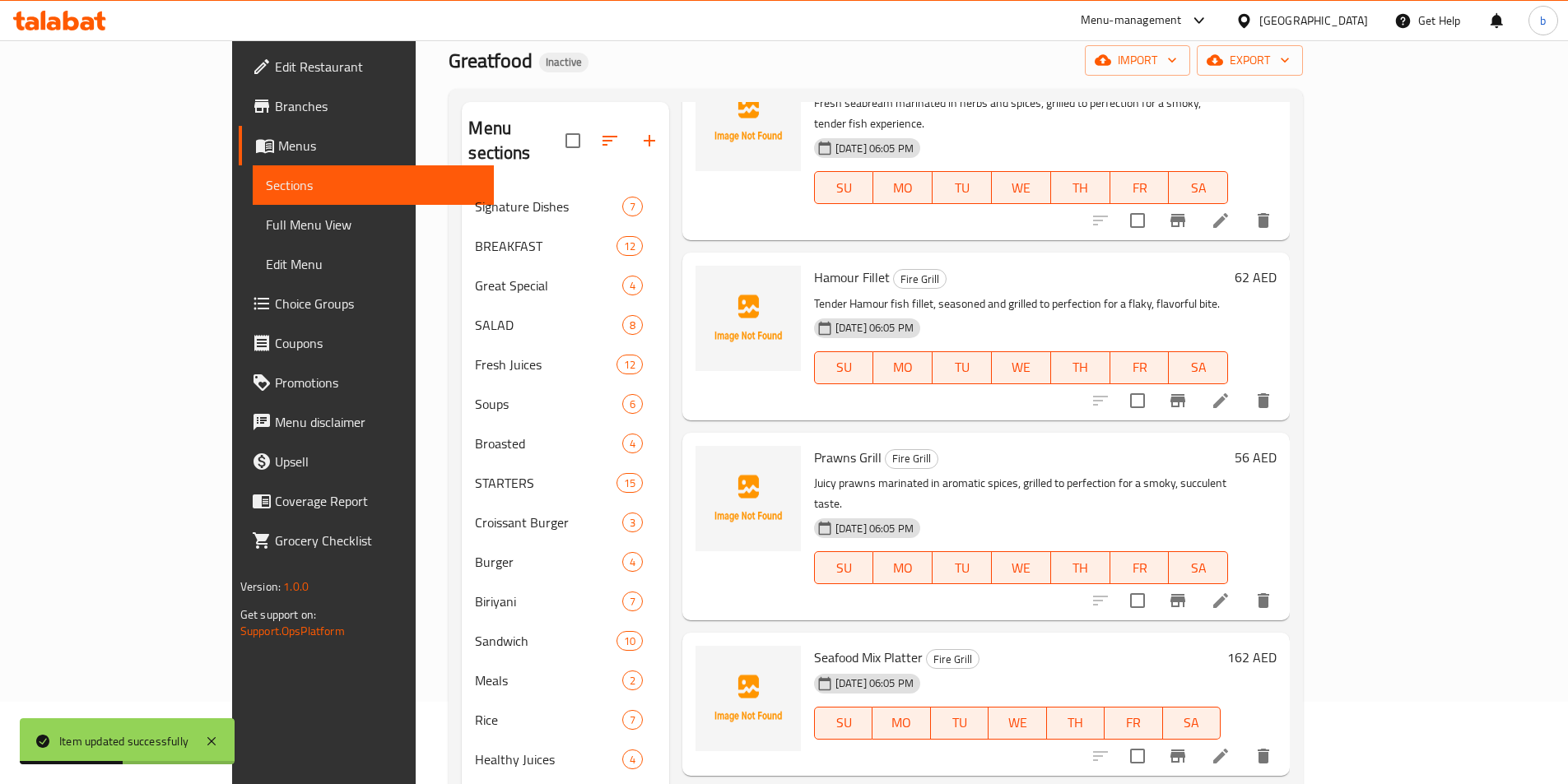
scroll to position [823, 0]
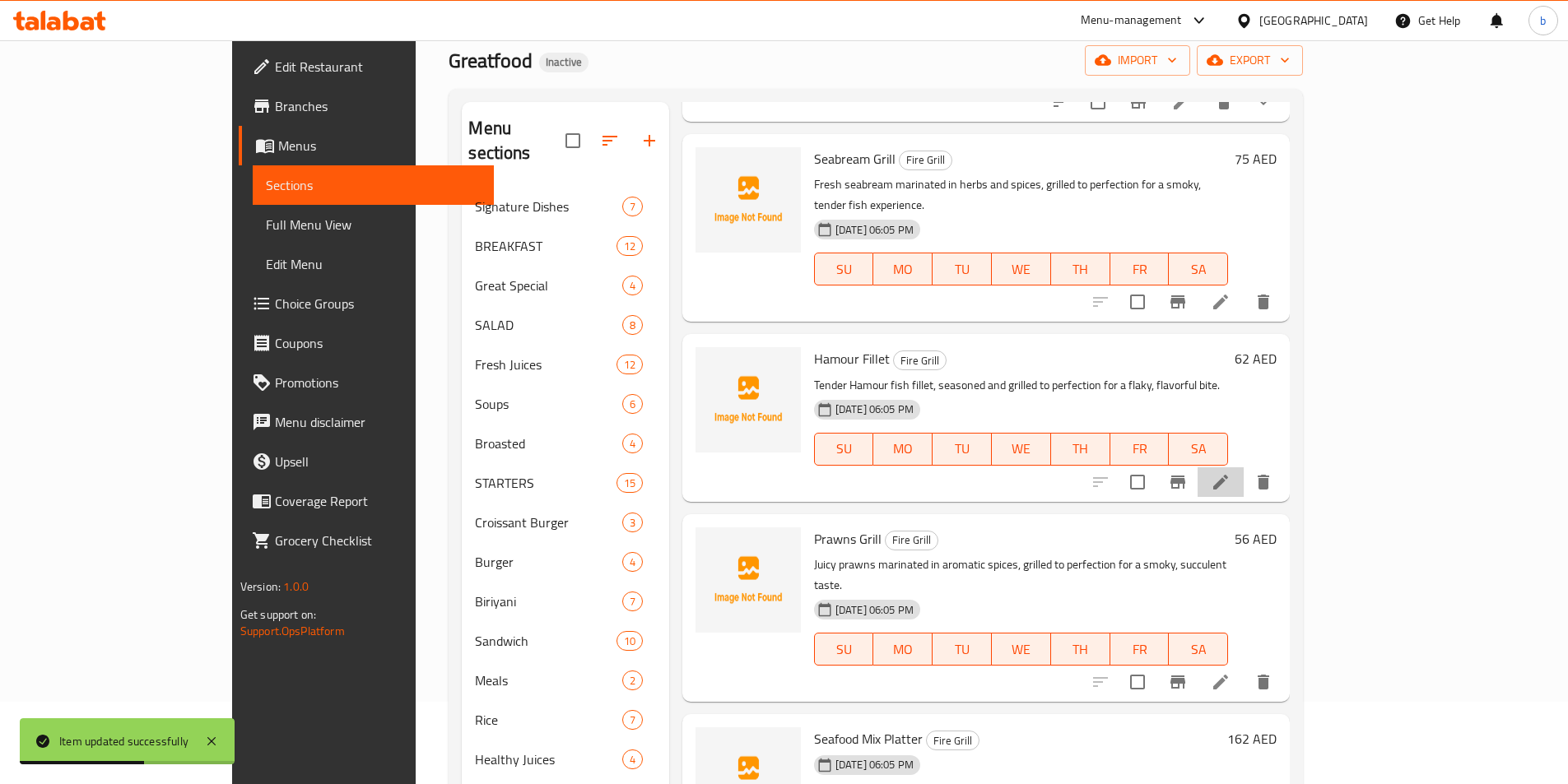
click at [1244, 467] on li at bounding box center [1220, 482] width 46 height 30
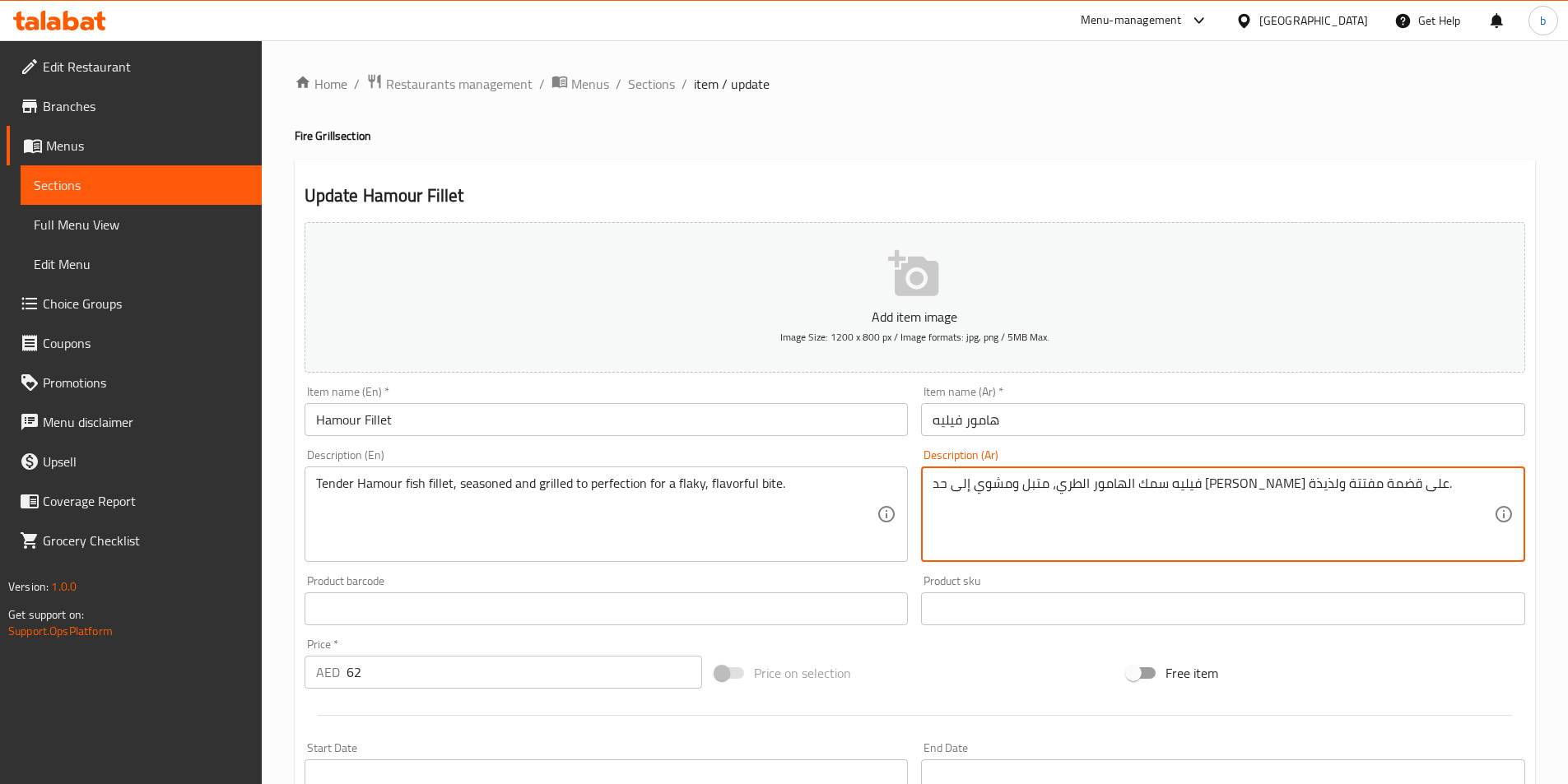
drag, startPoint x: 1160, startPoint y: 484, endPoint x: 1179, endPoint y: 477, distance: 20.2
drag, startPoint x: 1010, startPoint y: 485, endPoint x: 1041, endPoint y: 485, distance: 31.0
click at [1041, 485] on textarea "فيليه سمك الهامور الطري، متبل ومشوي إلى [PERSON_NAME] على قضمة مفتتة ولذيذة." at bounding box center [1213, 515] width 562 height 79
drag, startPoint x: 971, startPoint y: 485, endPoint x: 1004, endPoint y: 494, distance: 34.2
click at [1004, 494] on textarea "فيليه سمك الهامور الطري، متبل ومشوي إلى [PERSON_NAME] على بايت مفتتة ولذيذة." at bounding box center [1213, 515] width 562 height 79
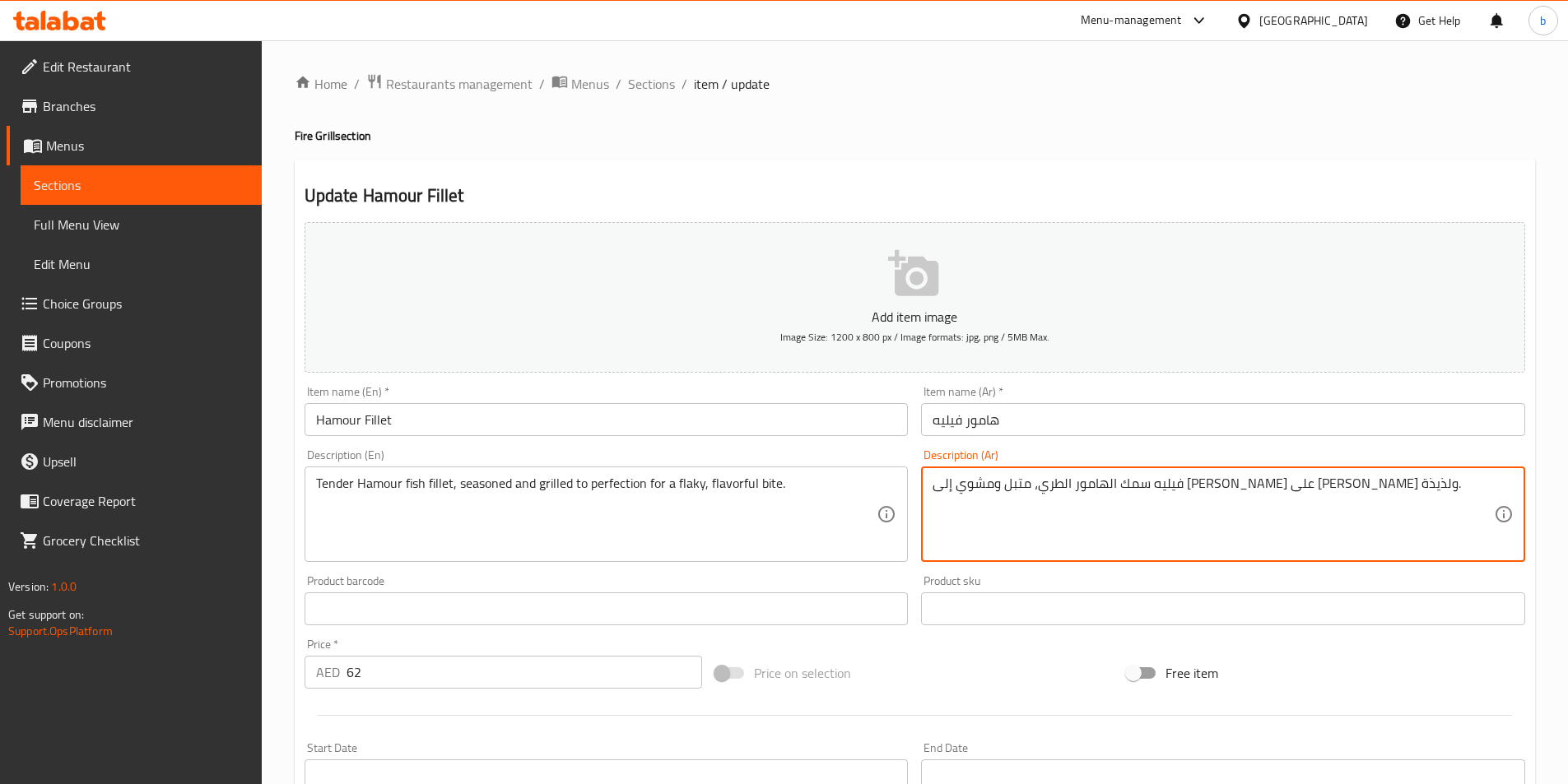
drag, startPoint x: 1098, startPoint y: 481, endPoint x: 1085, endPoint y: 487, distance: 14.3
drag, startPoint x: 1085, startPoint y: 487, endPoint x: 1031, endPoint y: 485, distance: 54.0
click at [1031, 485] on textarea "فيليه سمك الهامور الطري، متبل ومشوي إلى [PERSON_NAME] على [PERSON_NAME] ولذيذة." at bounding box center [1213, 515] width 562 height 79
drag, startPoint x: 1031, startPoint y: 485, endPoint x: 1100, endPoint y: 477, distance: 69.5
click at [1100, 477] on textarea "فيليه سمك الهامور الطري، متبل ومشوي إلى [PERSON_NAME] على [PERSON_NAME] ولذيذة." at bounding box center [1213, 515] width 562 height 79
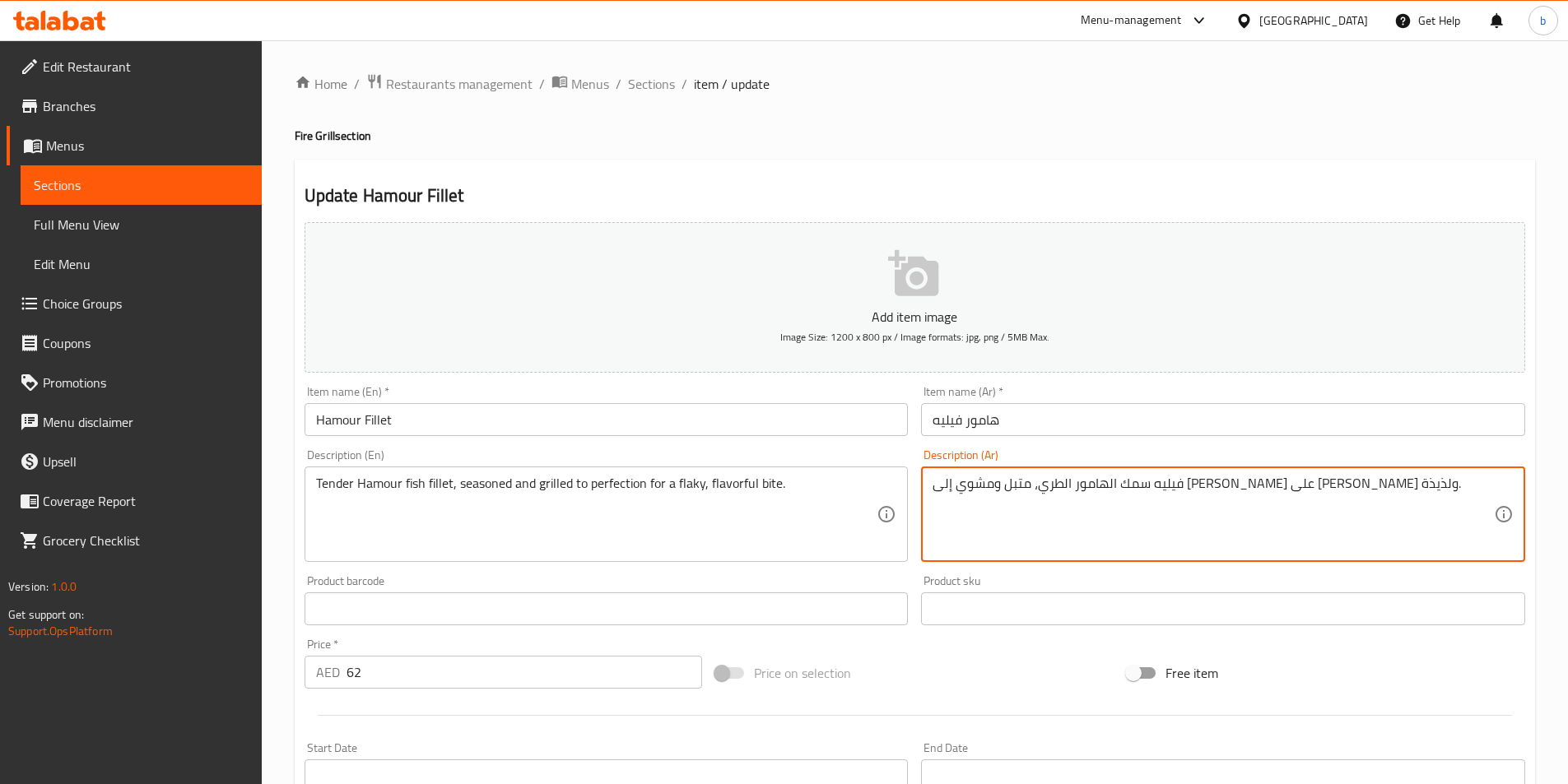
click at [1031, 480] on textarea "فيليه سمك الهامور الطري، متبل ومشوي إلى [PERSON_NAME] على [PERSON_NAME] ولذيذة." at bounding box center [1213, 515] width 562 height 79
drag, startPoint x: 1031, startPoint y: 480, endPoint x: 1074, endPoint y: 485, distance: 43.3
click at [1074, 485] on textarea "فيليه سمك الهامور الطري، متبل ومشوي إلى [PERSON_NAME] على [PERSON_NAME] ولذيذة." at bounding box center [1213, 515] width 562 height 79
click at [1035, 486] on textarea "فيليه سمك الهامور الطري، متبل ومشوي إلى [PERSON_NAME] على [PERSON_NAME] ولذيذة." at bounding box center [1213, 515] width 562 height 79
click at [1033, 485] on textarea "فيليه سمك الهامور الطري، متبل ومشوي إلى [PERSON_NAME] على [PERSON_NAME] ولذيذة." at bounding box center [1213, 515] width 562 height 79
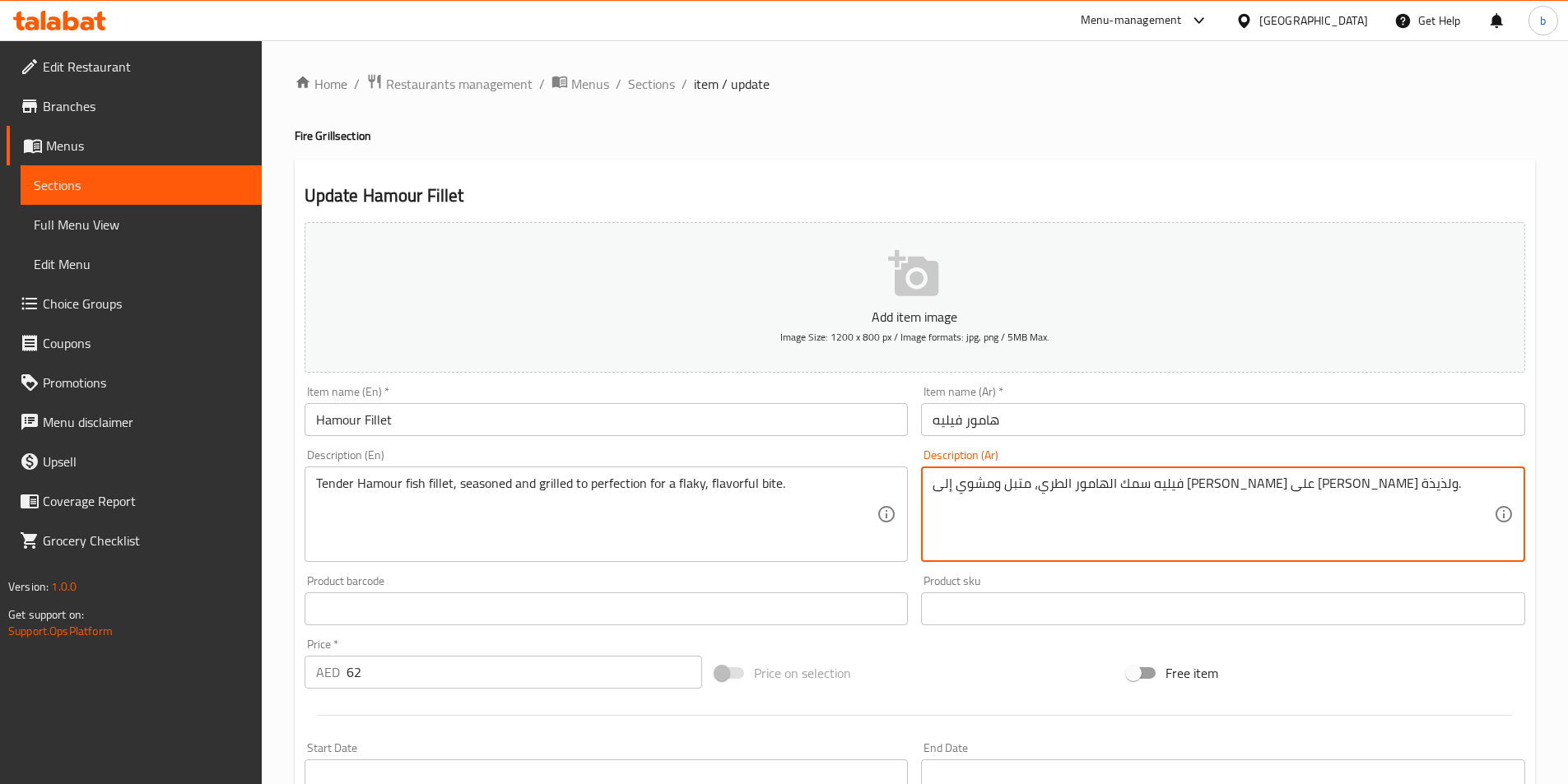
drag, startPoint x: 1033, startPoint y: 485, endPoint x: 1063, endPoint y: 486, distance: 30.0
click at [1063, 486] on textarea "فيليه سمك الهامور الطري، متبل ومشوي إلى [PERSON_NAME] على [PERSON_NAME] ولذيذة." at bounding box center [1213, 515] width 562 height 79
click at [1036, 479] on textarea "فيليه سمك الهامور الطري، متبل ومشوي إلى [PERSON_NAME] على [PERSON_NAME] ولذيذة." at bounding box center [1213, 515] width 562 height 79
drag, startPoint x: 1033, startPoint y: 481, endPoint x: 1032, endPoint y: 507, distance: 26.0
click at [1032, 507] on textarea "فيليه سمك الهامور الطري، متبل ومشوي إلى [PERSON_NAME] على [PERSON_NAME] ولذيذة." at bounding box center [1213, 515] width 562 height 79
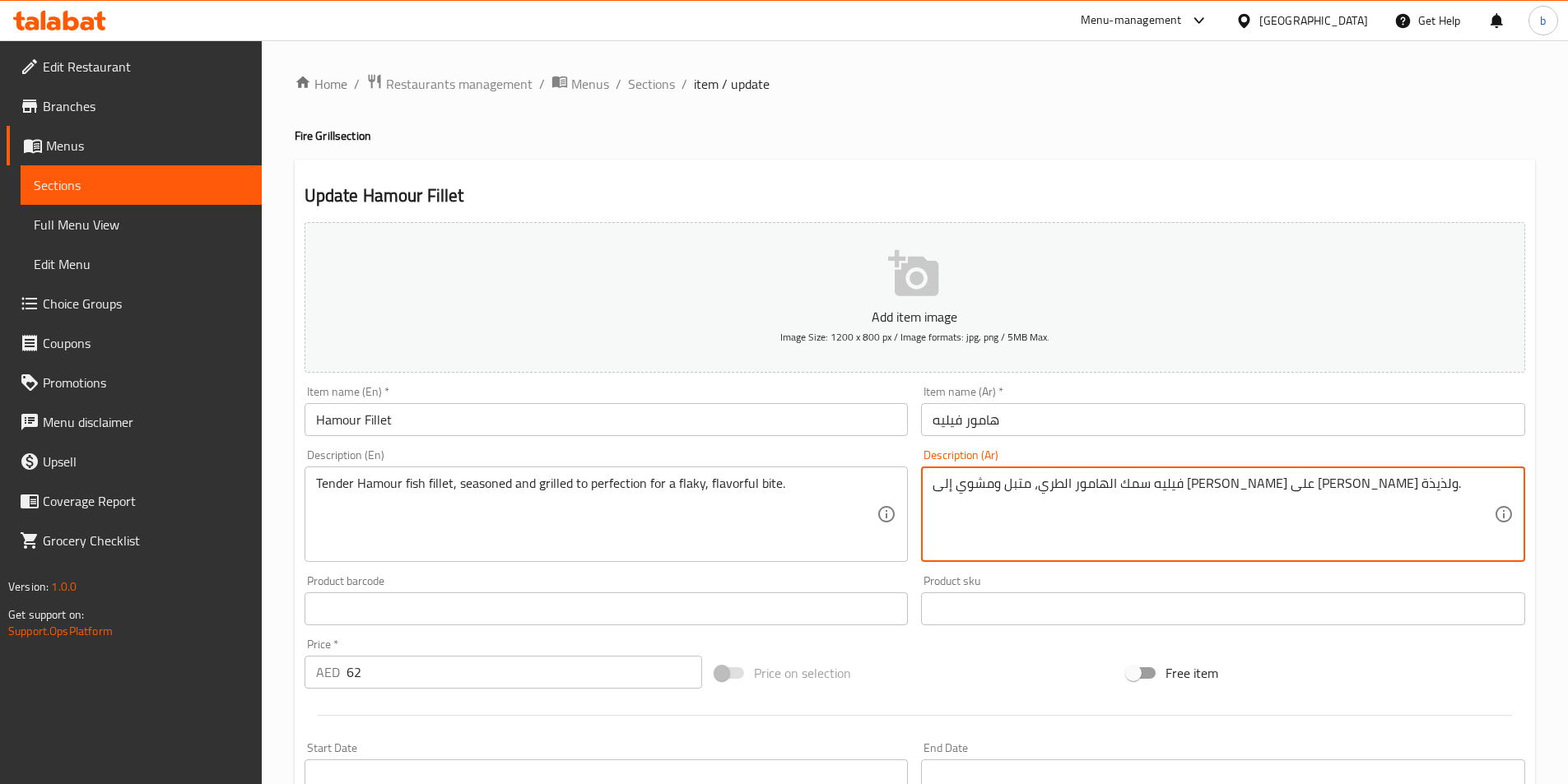
drag, startPoint x: 1033, startPoint y: 487, endPoint x: 1101, endPoint y: 486, distance: 68.0
click at [1101, 486] on textarea "فيليه سمك الهامور الطري، متبل ومشوي إلى [PERSON_NAME] على [PERSON_NAME] ولذيذة." at bounding box center [1213, 515] width 562 height 79
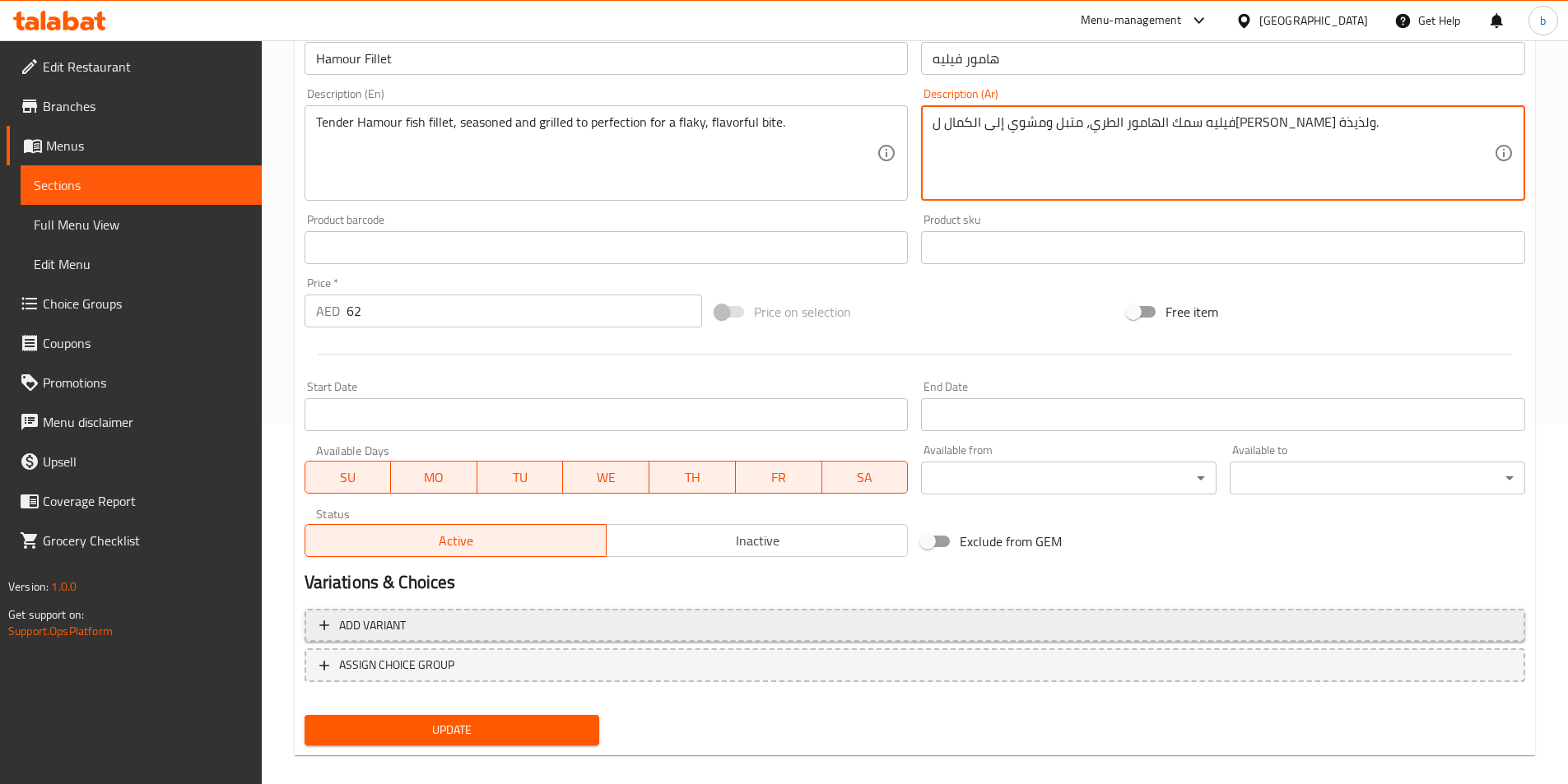
scroll to position [379, 0]
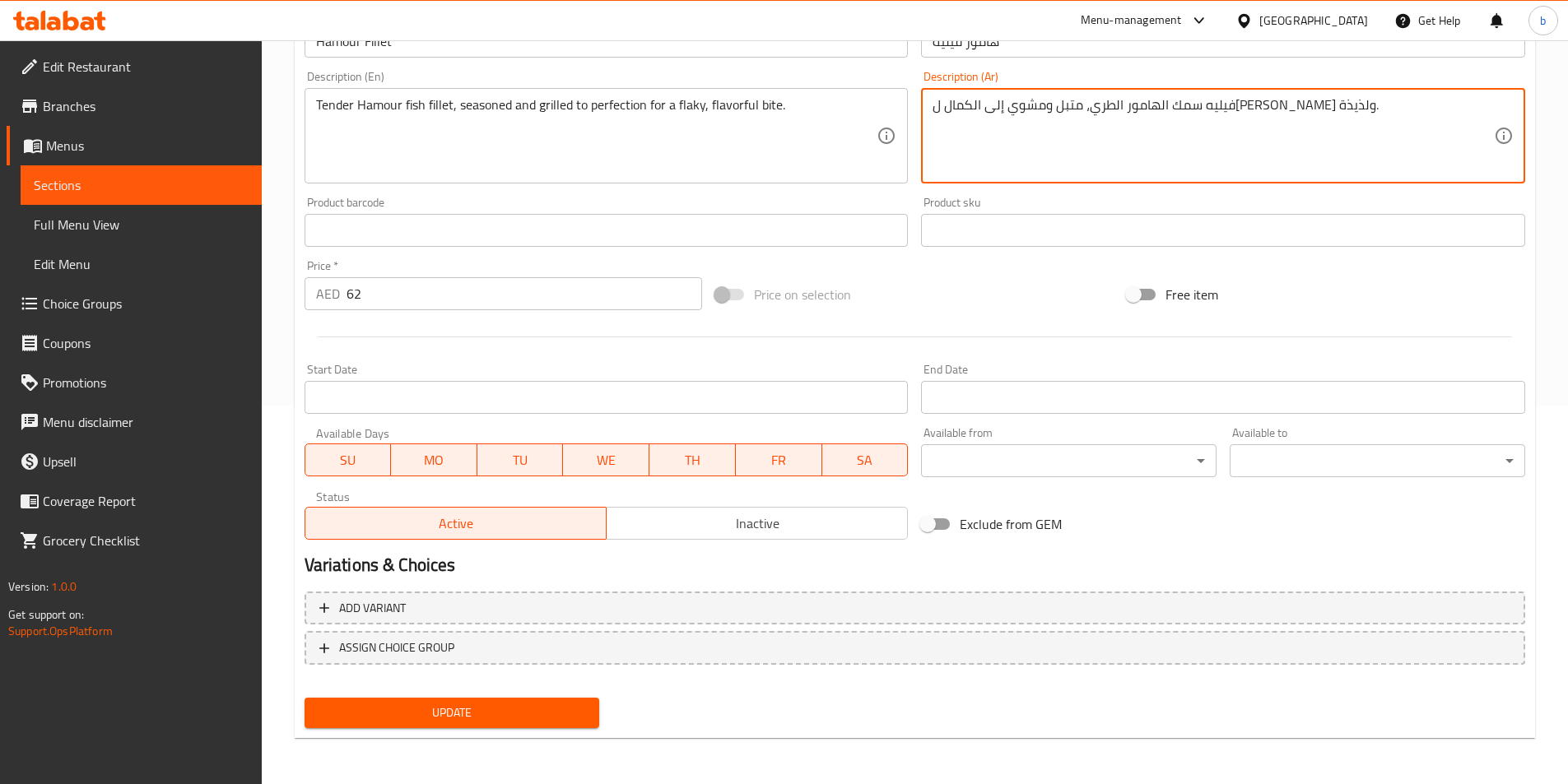
type textarea "فيليه سمك الهامور الطري، متبل ومشوي إلى الكمال ل[PERSON_NAME] ولذيذة."
click at [491, 722] on span "Update" at bounding box center [452, 712] width 269 height 20
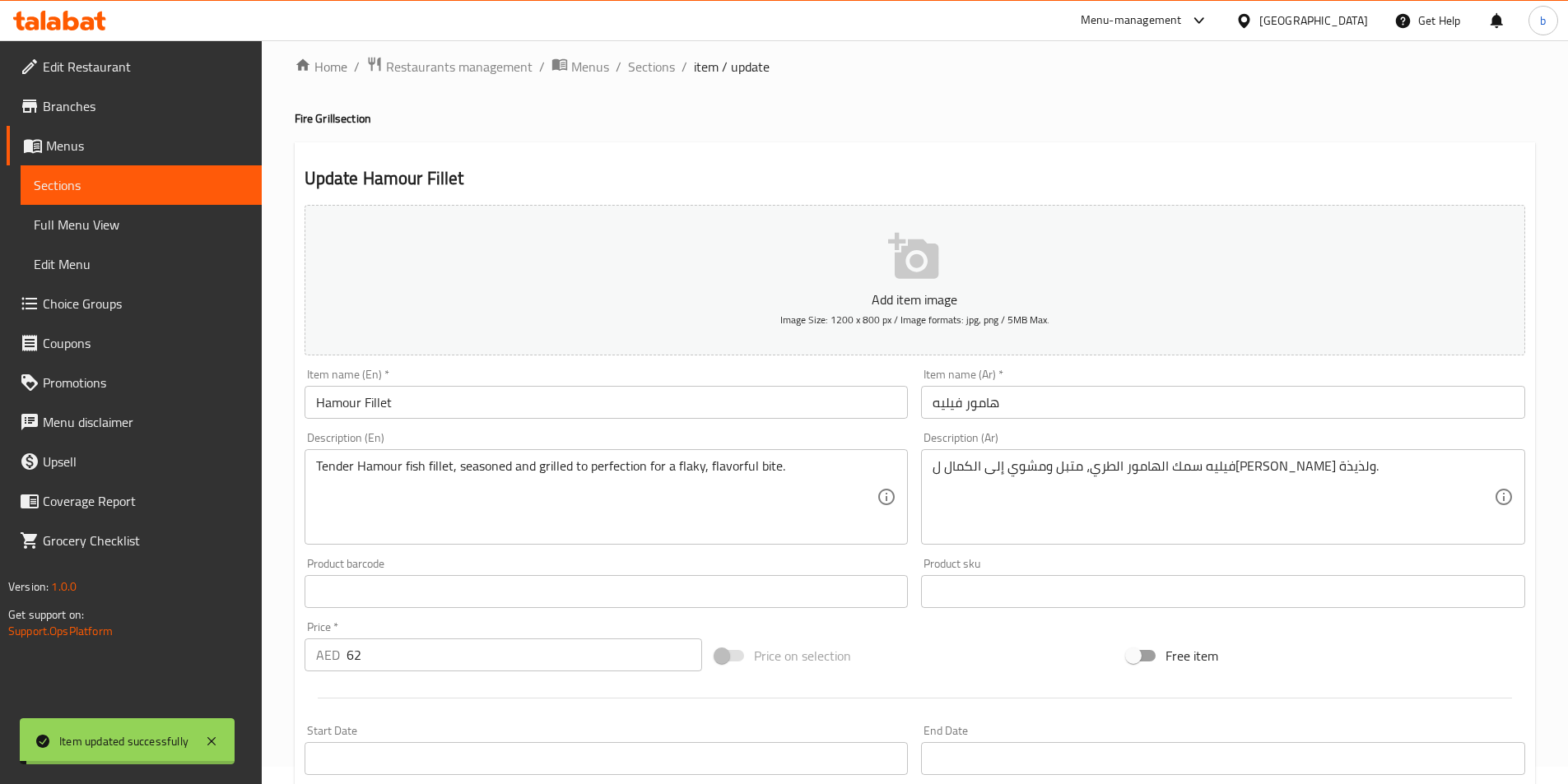
scroll to position [0, 0]
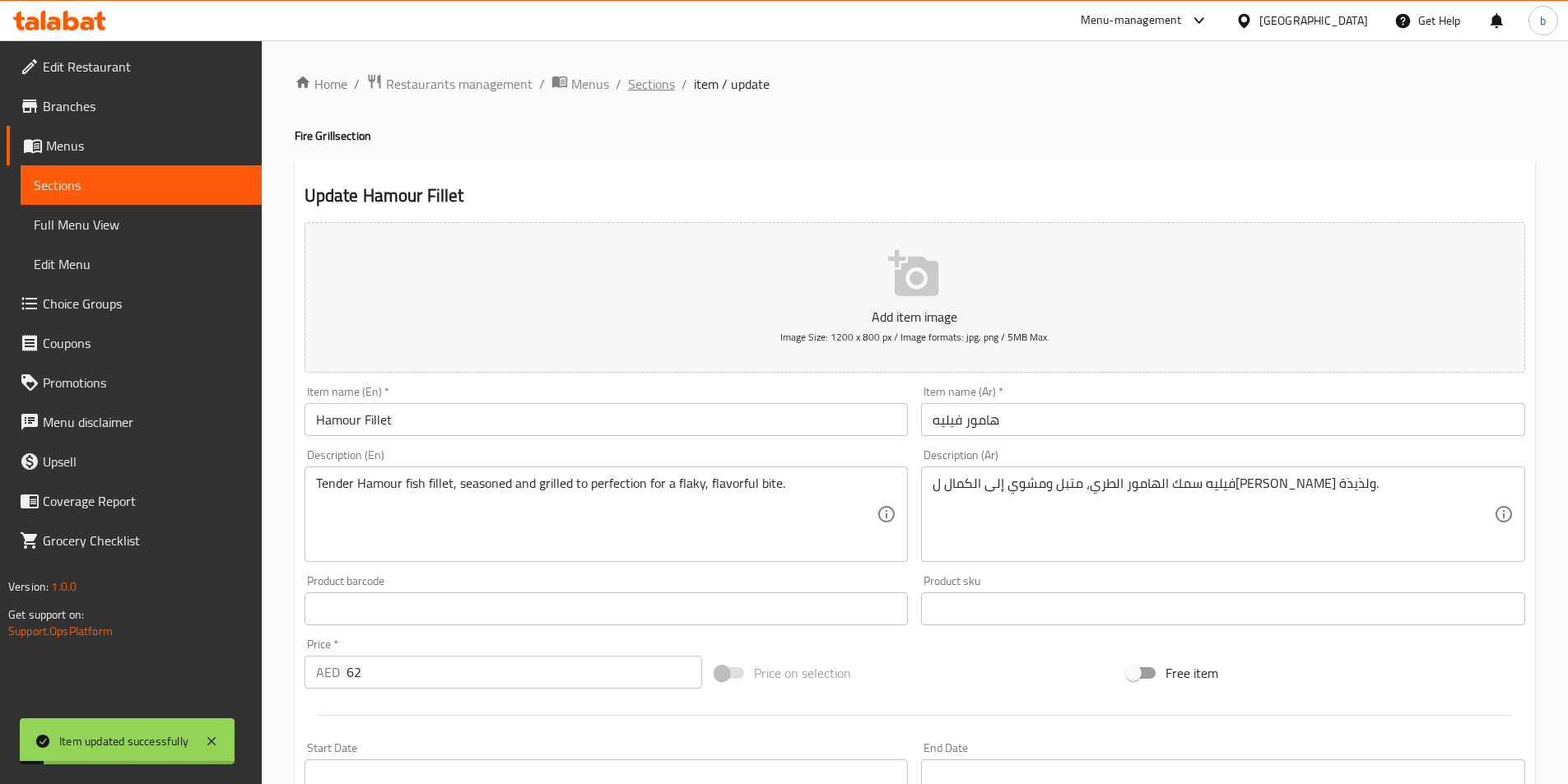
click at [650, 92] on span "Sections" at bounding box center [651, 84] width 47 height 19
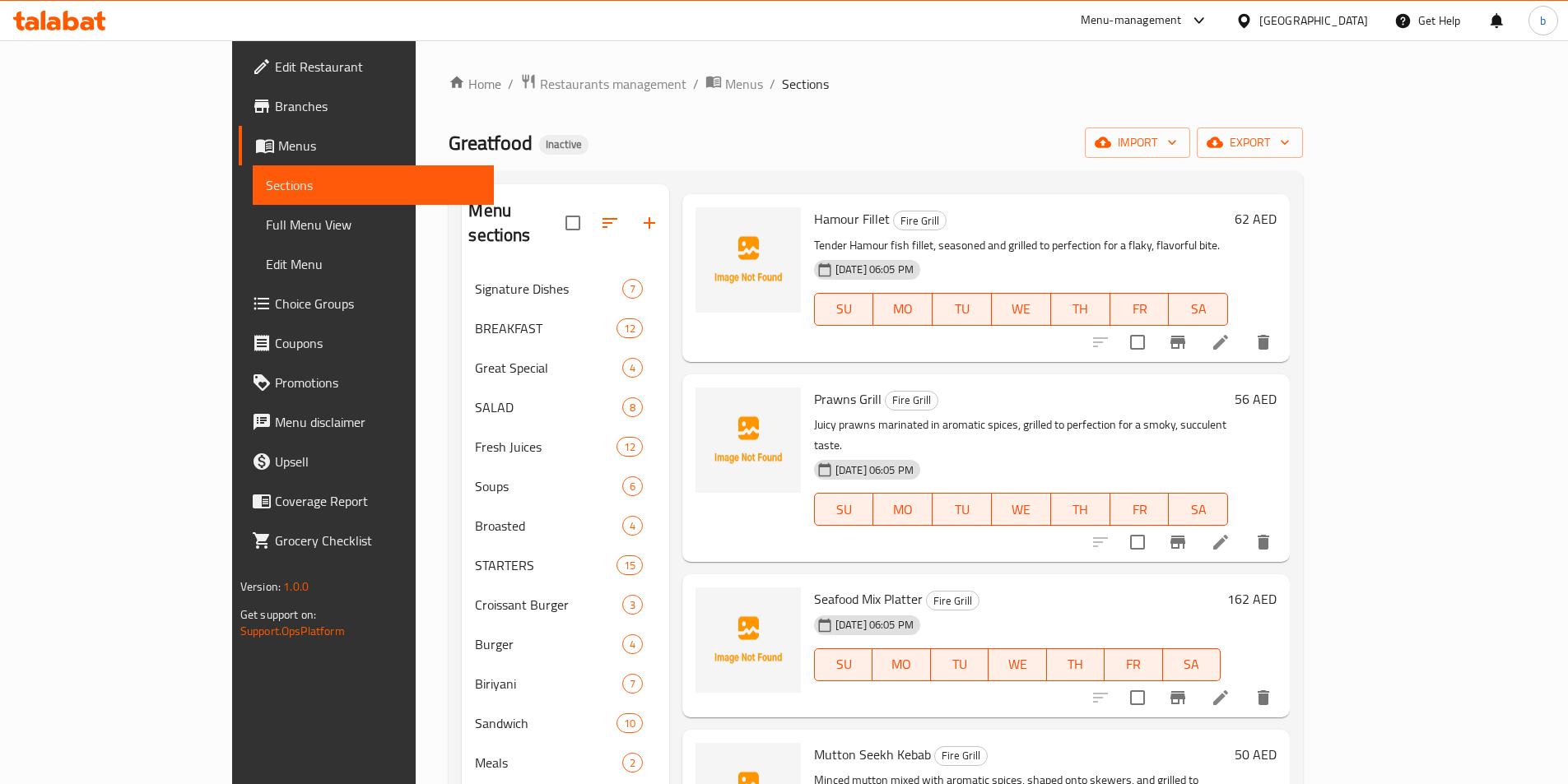
scroll to position [1070, 0]
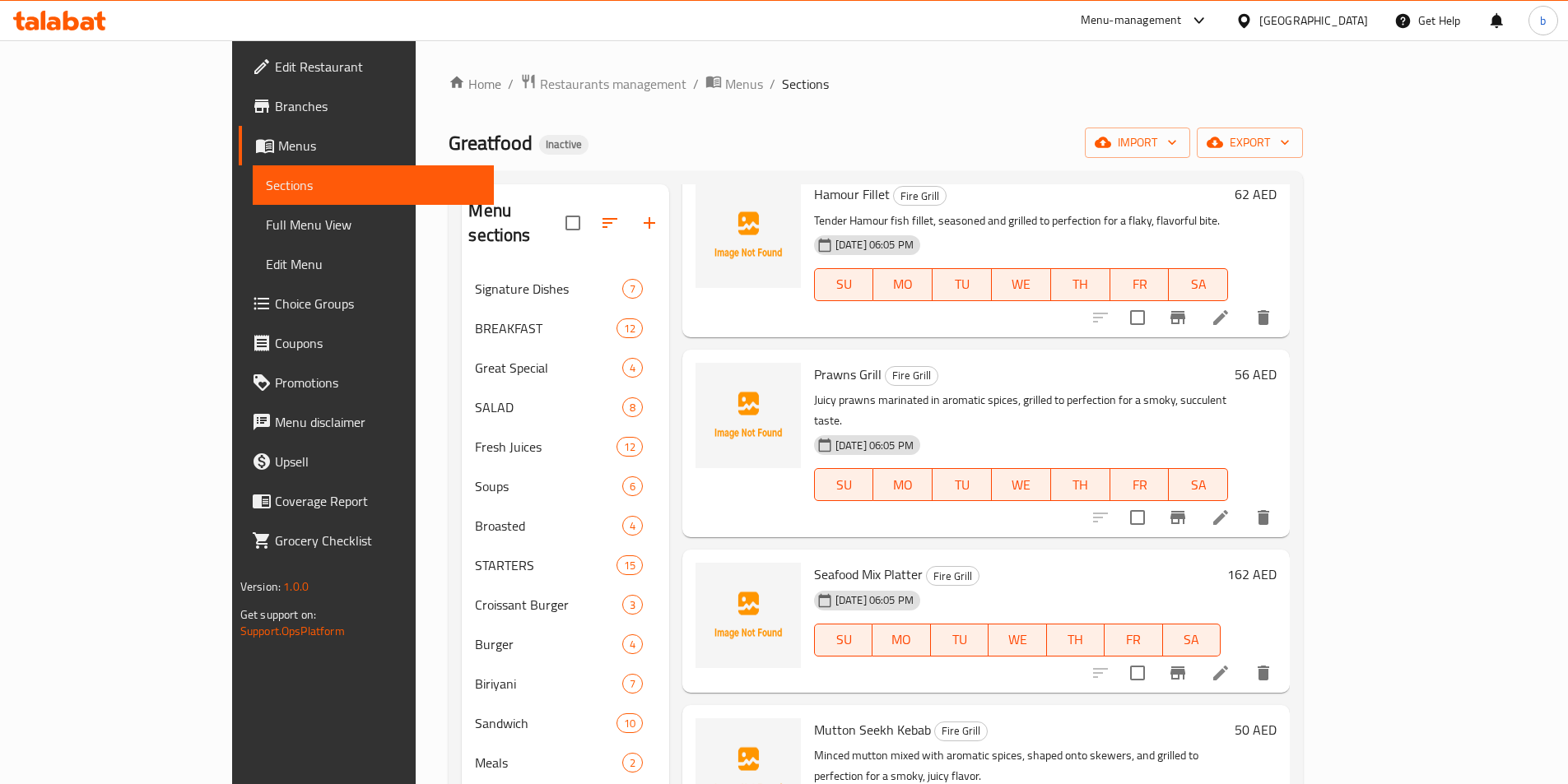
click at [1228, 510] on icon at bounding box center [1220, 517] width 15 height 15
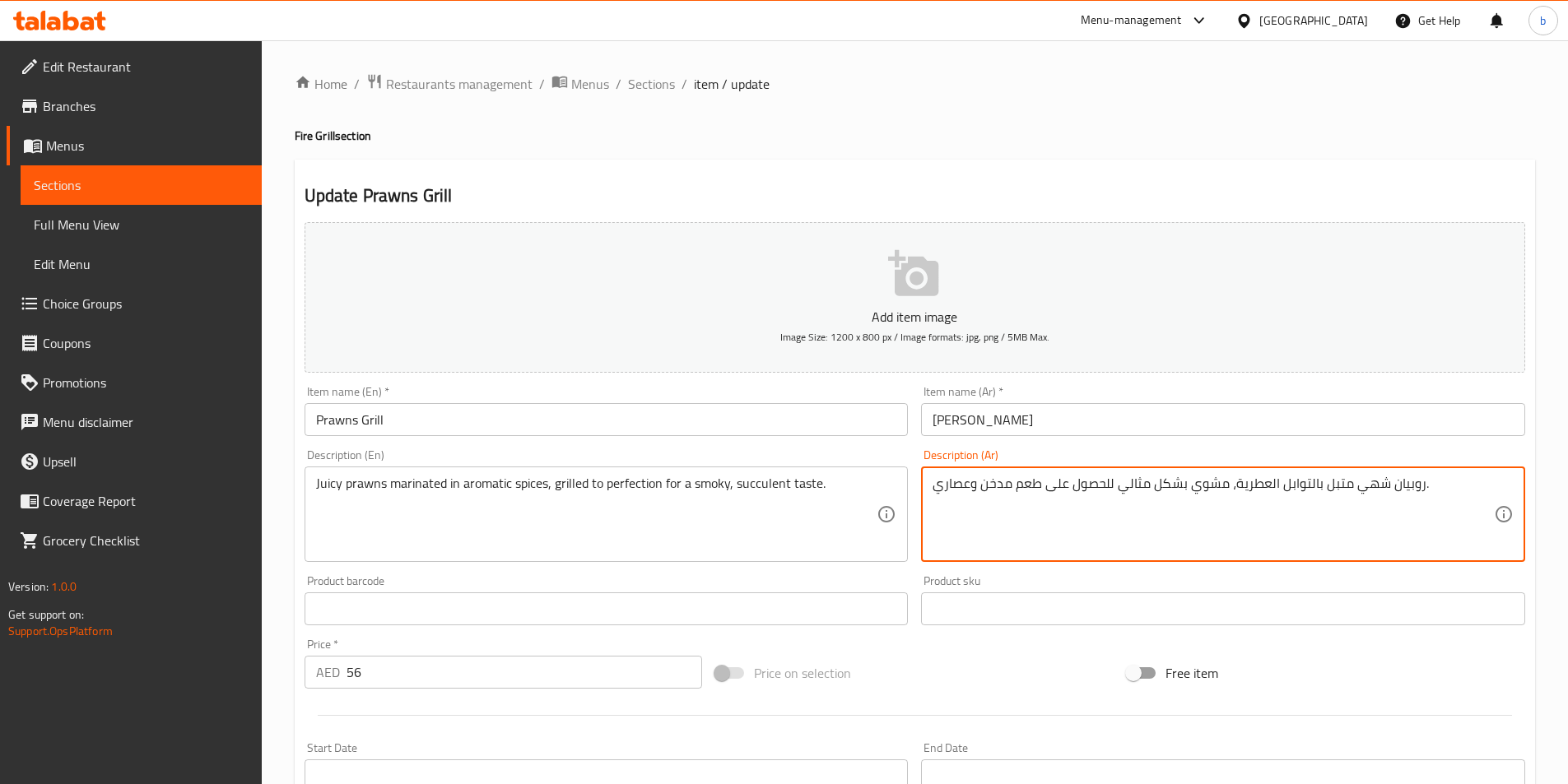
drag, startPoint x: 1353, startPoint y: 485, endPoint x: 1384, endPoint y: 506, distance: 37.4
click at [1317, 491] on textarea "روبيان جوسي متبل بالتوابل العطرية، مشوي بشكل مثالي للحصول على طعم مدخن وعصاري." at bounding box center [1213, 515] width 562 height 79
drag, startPoint x: 1118, startPoint y: 489, endPoint x: 1184, endPoint y: 492, distance: 66.1
click at [1184, 492] on textarea "روبيان جوسي متبل فى التوابل العطرية، مشوي بشكل مثالي للحصول على طعم مدخن وعصاري." at bounding box center [1213, 515] width 562 height 79
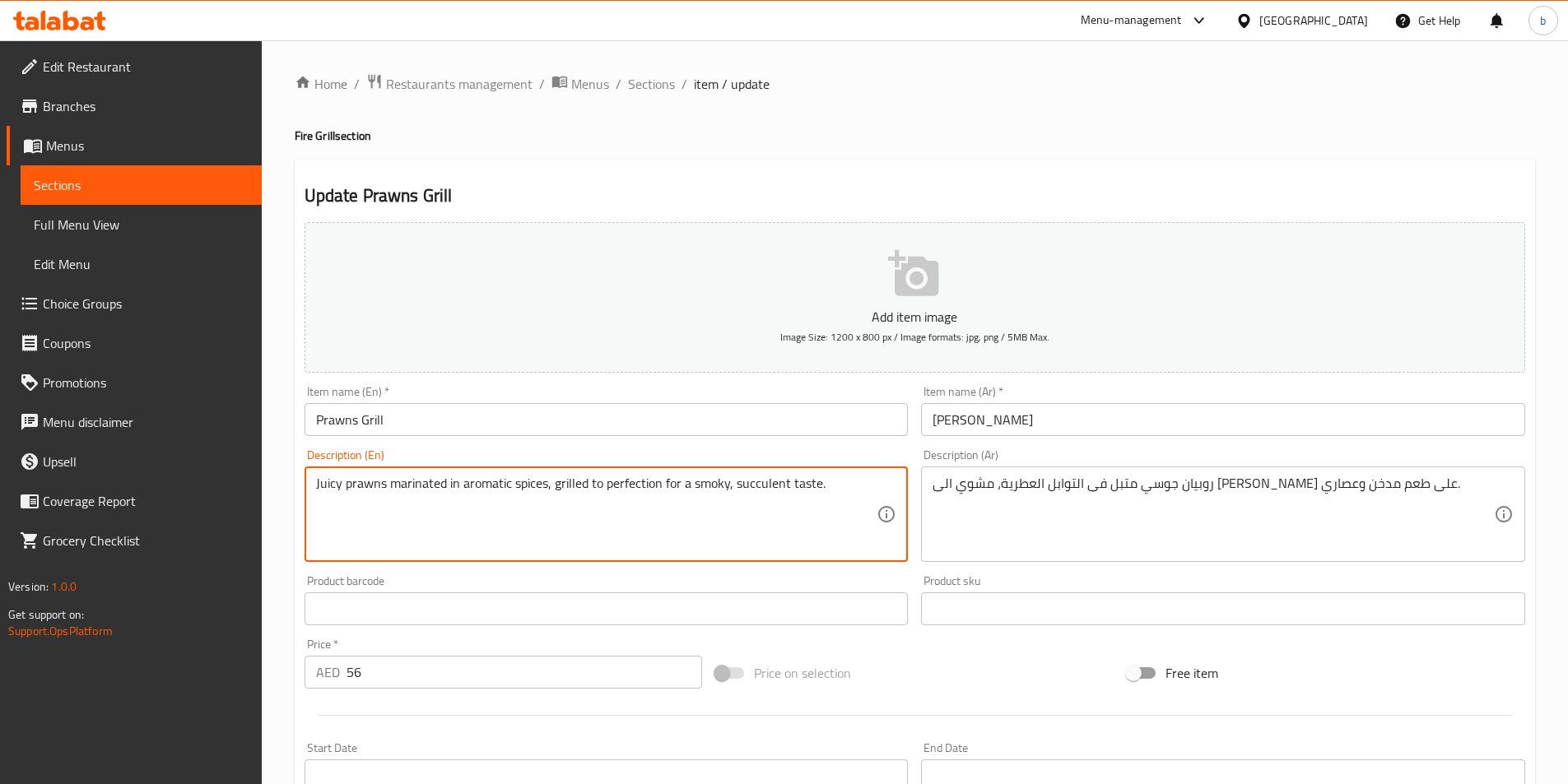
click at [758, 479] on textarea "Juicy prawns marinated in aromatic spices, grilled to perfection for a smoky, s…" at bounding box center [597, 515] width 562 height 79
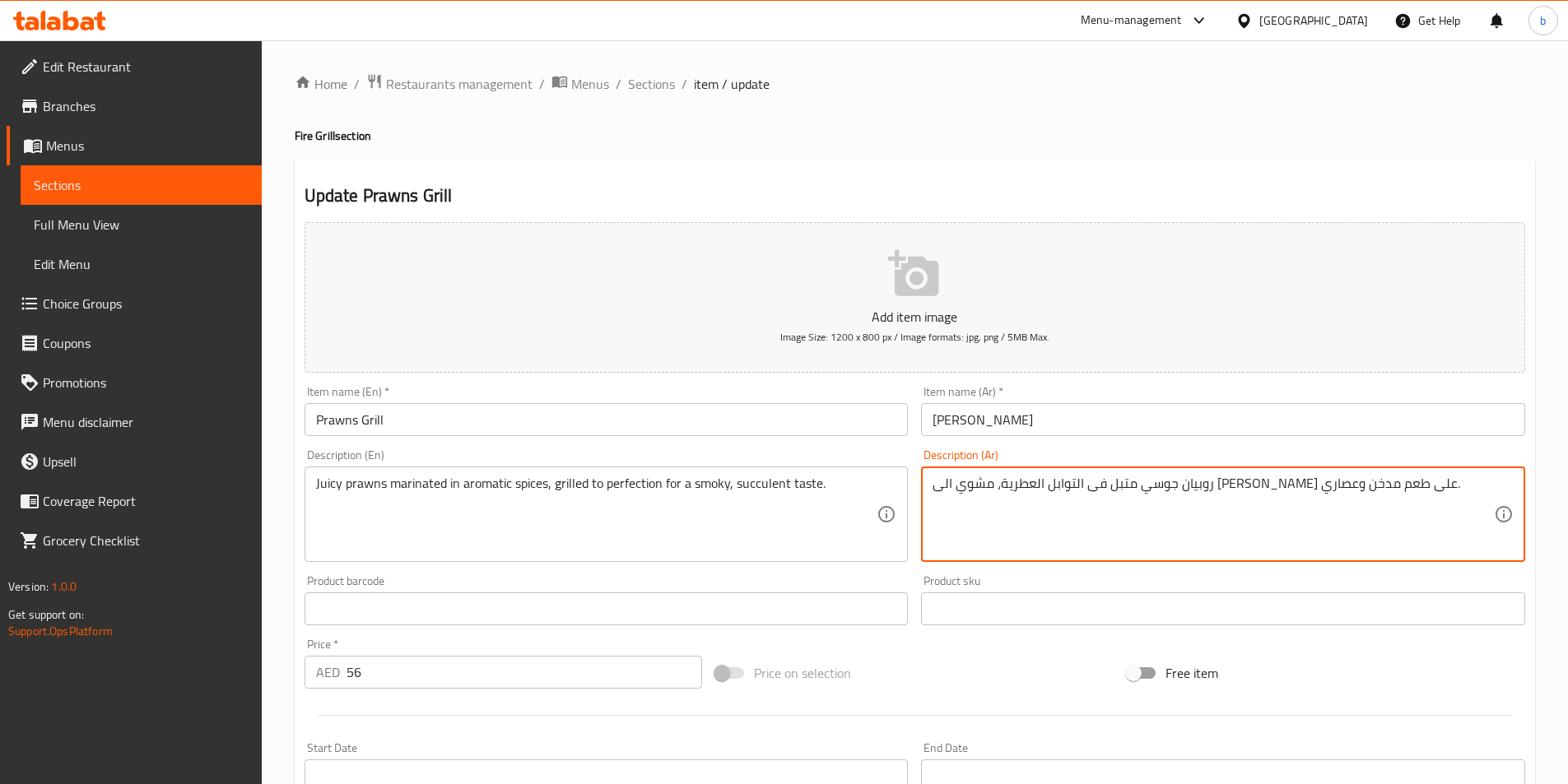
click at [1208, 508] on textarea "روبيان جوسي متبل فى التوابل العطرية، مشوي الى [PERSON_NAME] على طعم مدخن وعصاري." at bounding box center [1213, 515] width 562 height 79
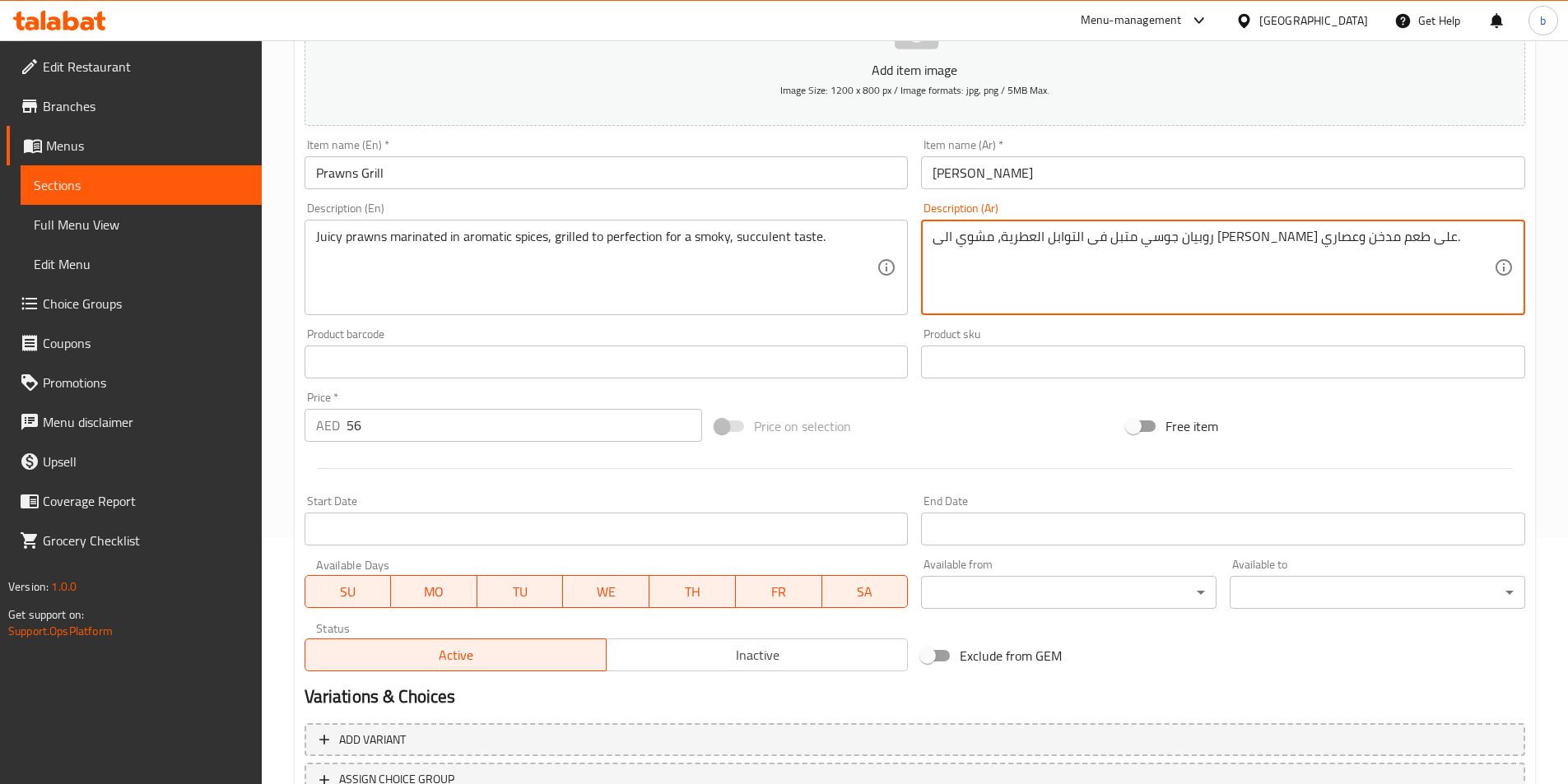
click at [970, 241] on textarea "روبيان جوسي متبل فى التوابل العطرية، مشوي الى [PERSON_NAME] على طعم مدخن وعصاري." at bounding box center [1213, 268] width 562 height 79
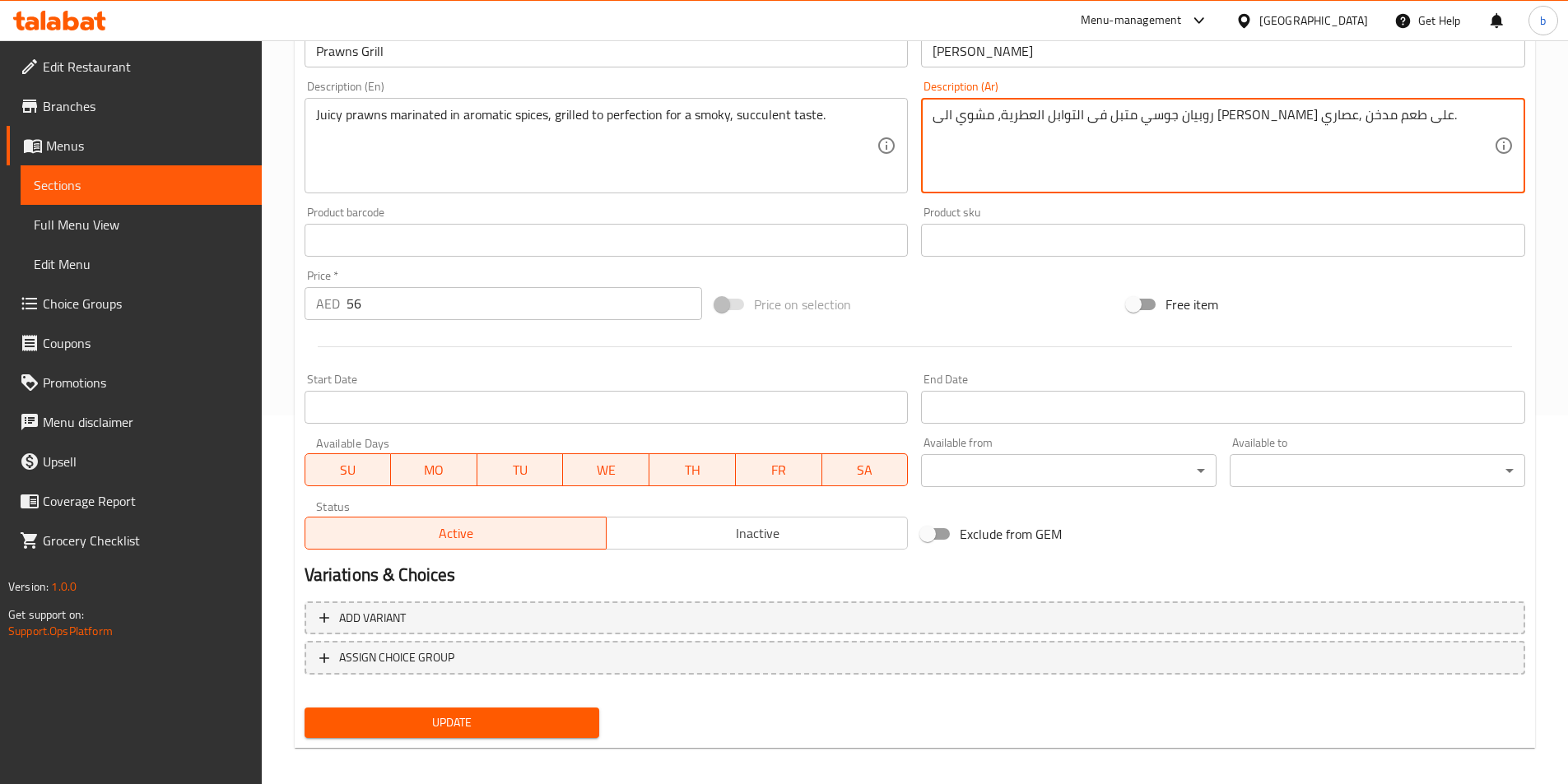
scroll to position [379, 0]
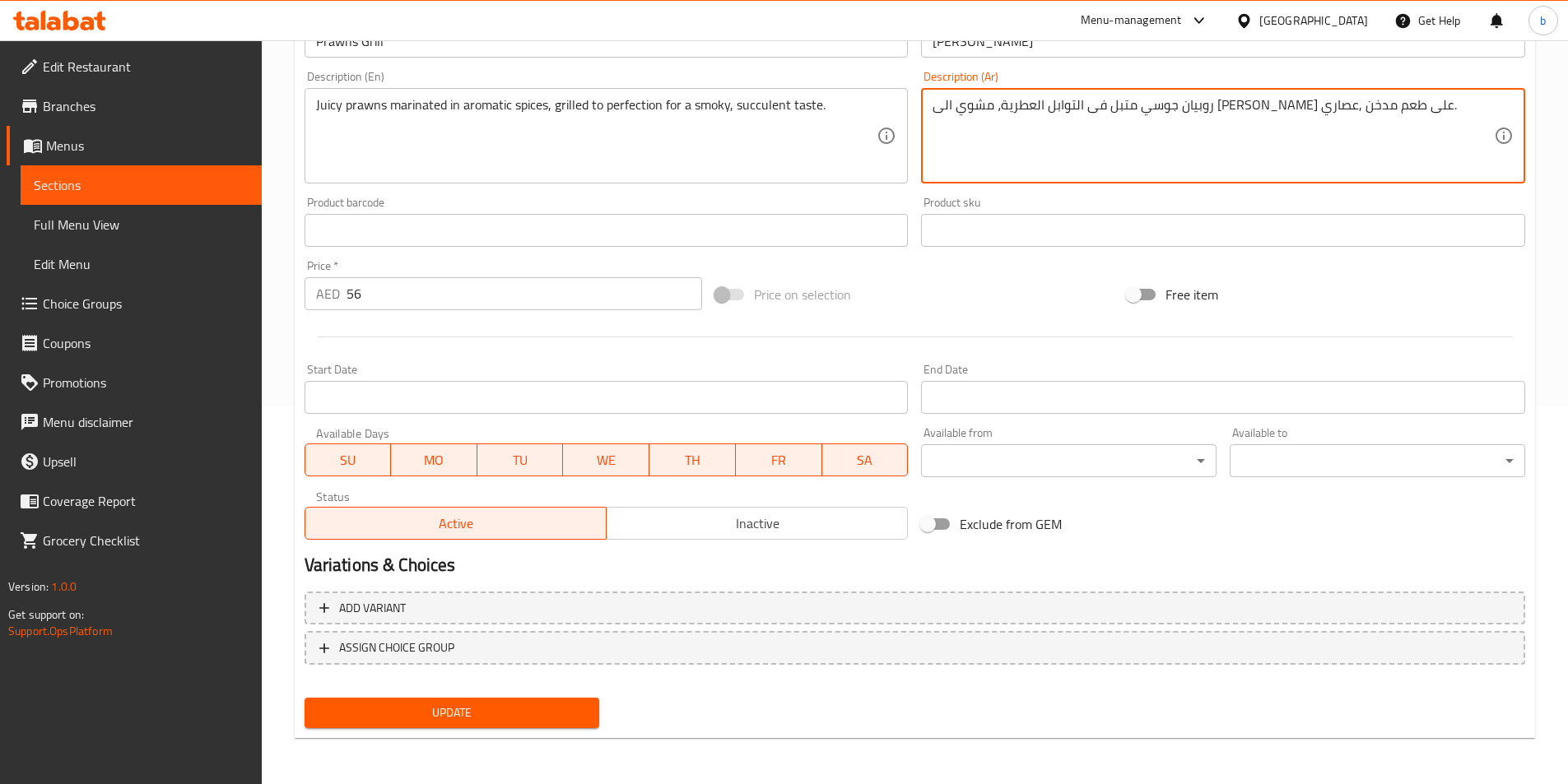
type textarea "روبيان جوسي متبل فى التوابل العطرية، مشوي الى [PERSON_NAME] على طعم مدخن ,عصاري."
click at [411, 729] on div "Update" at bounding box center [452, 712] width 309 height 43
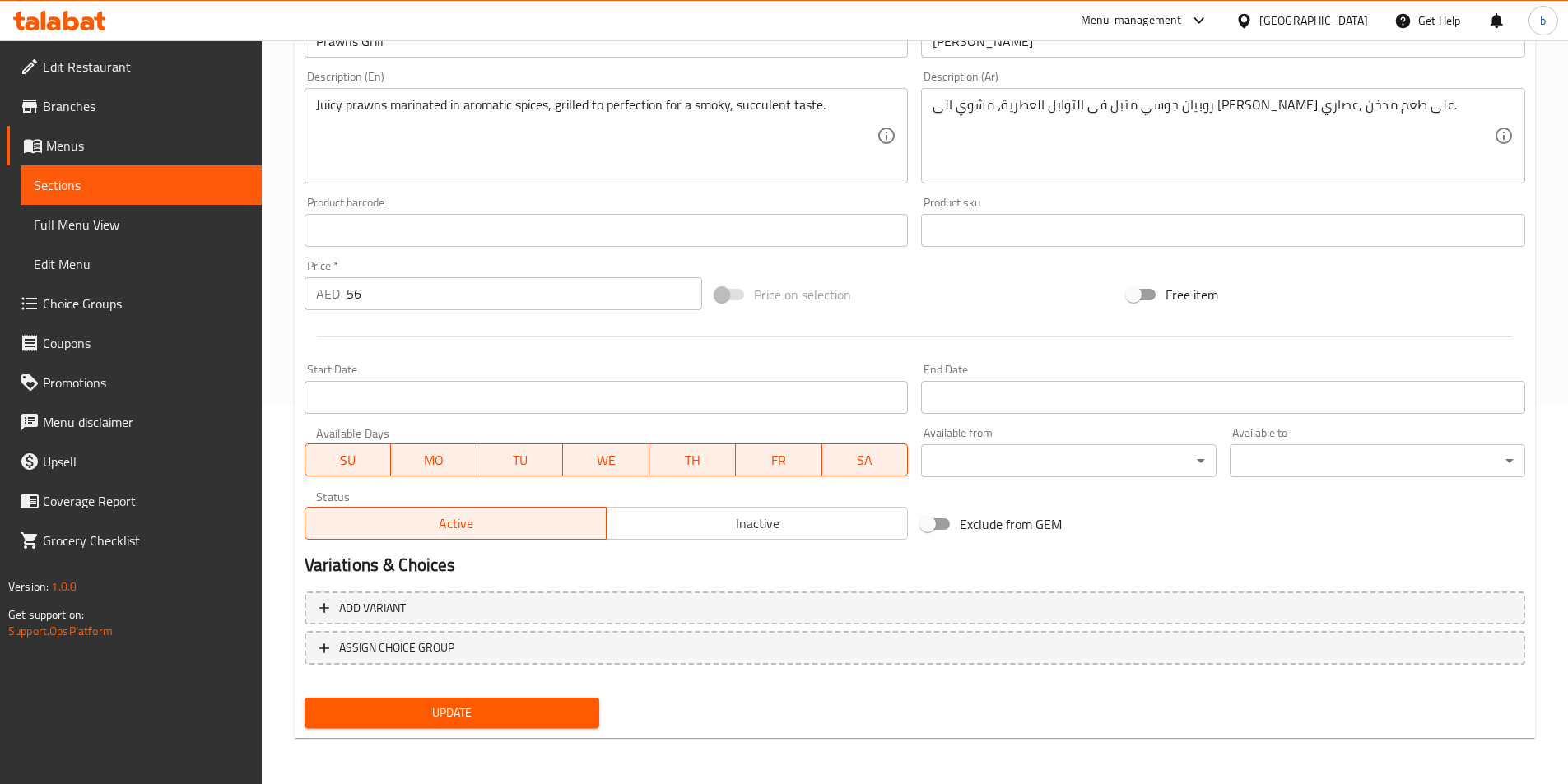
click at [412, 709] on span "Update" at bounding box center [452, 712] width 269 height 20
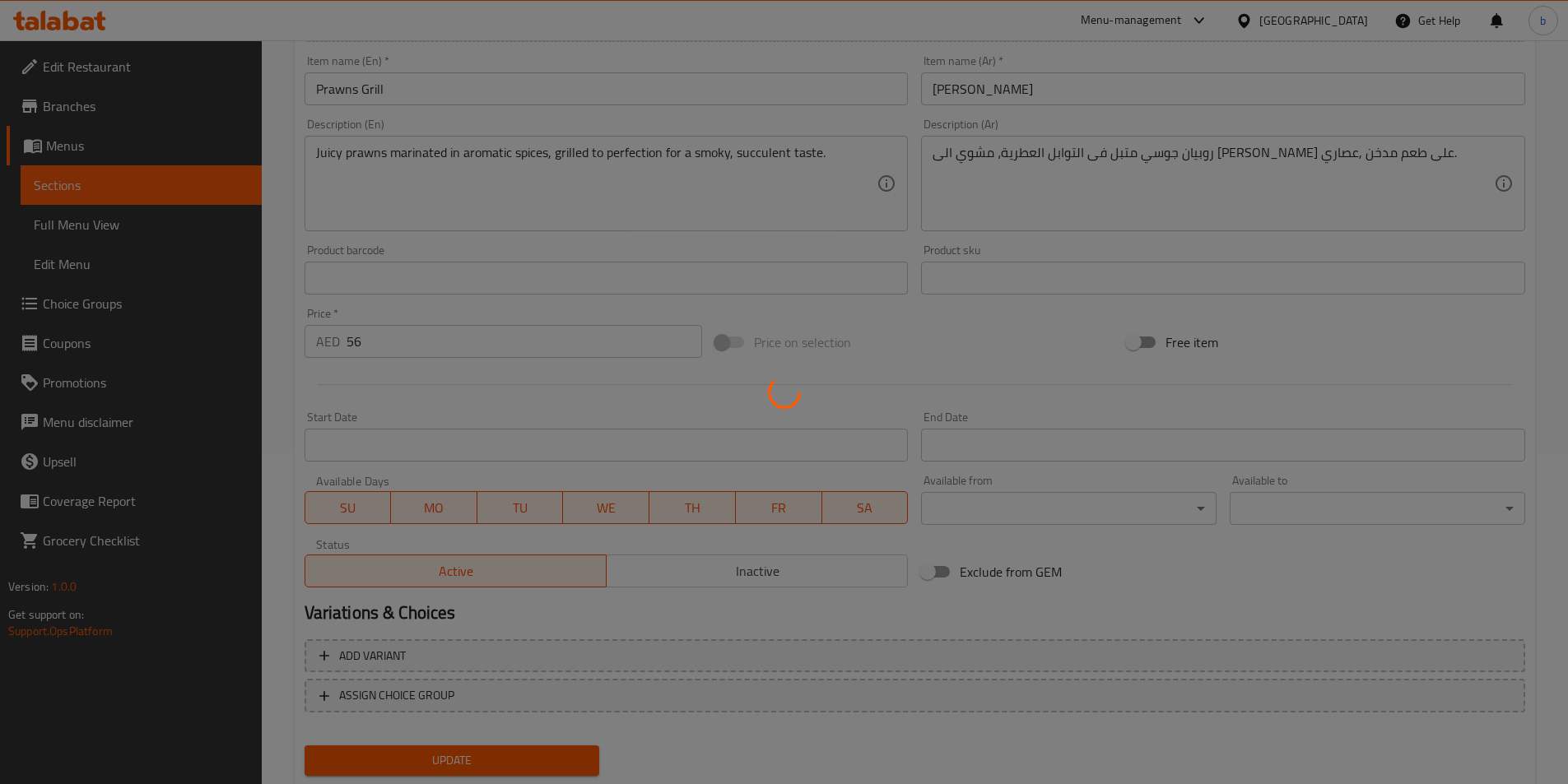
scroll to position [0, 0]
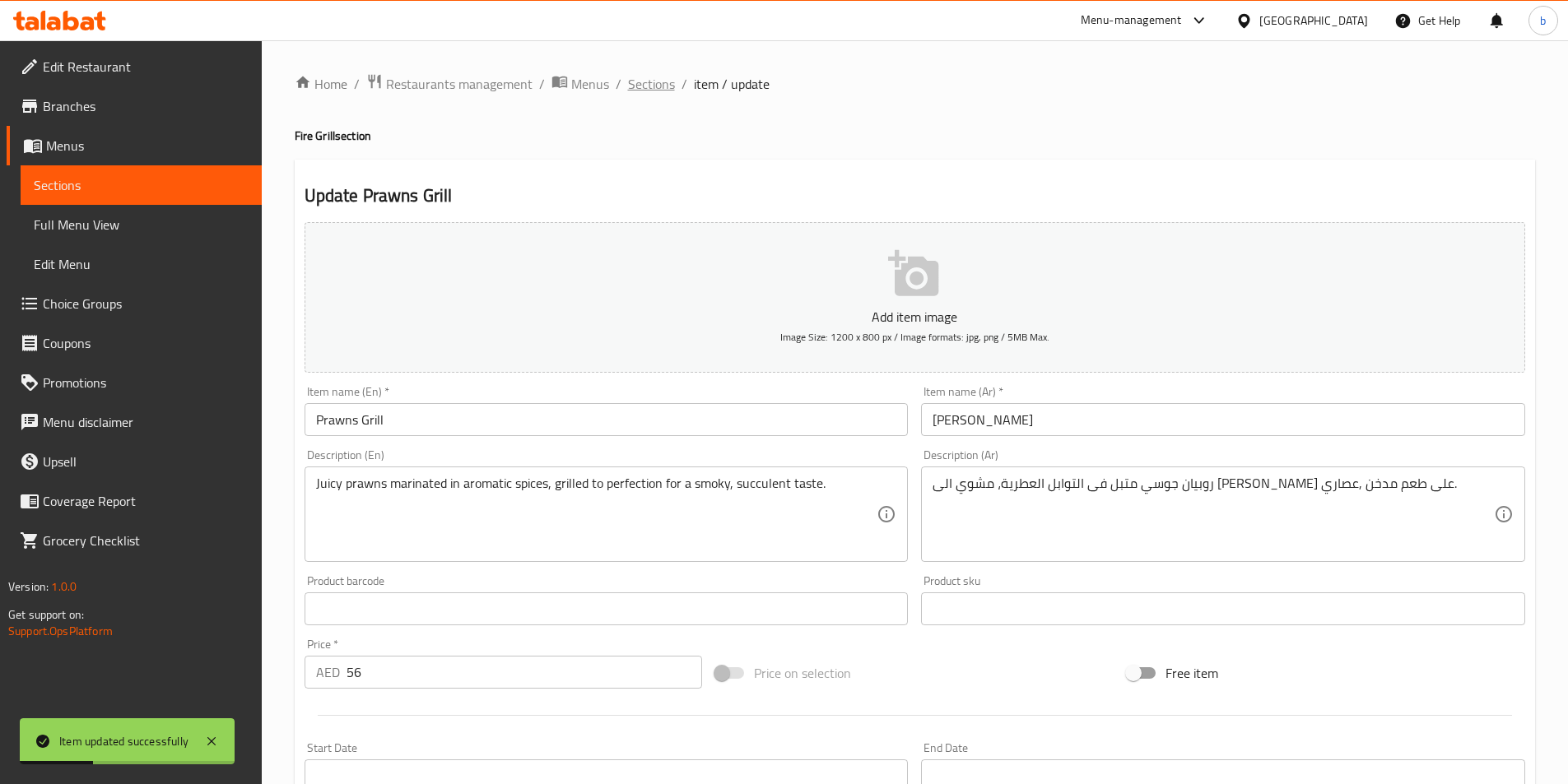
click at [656, 88] on span "Sections" at bounding box center [651, 84] width 47 height 19
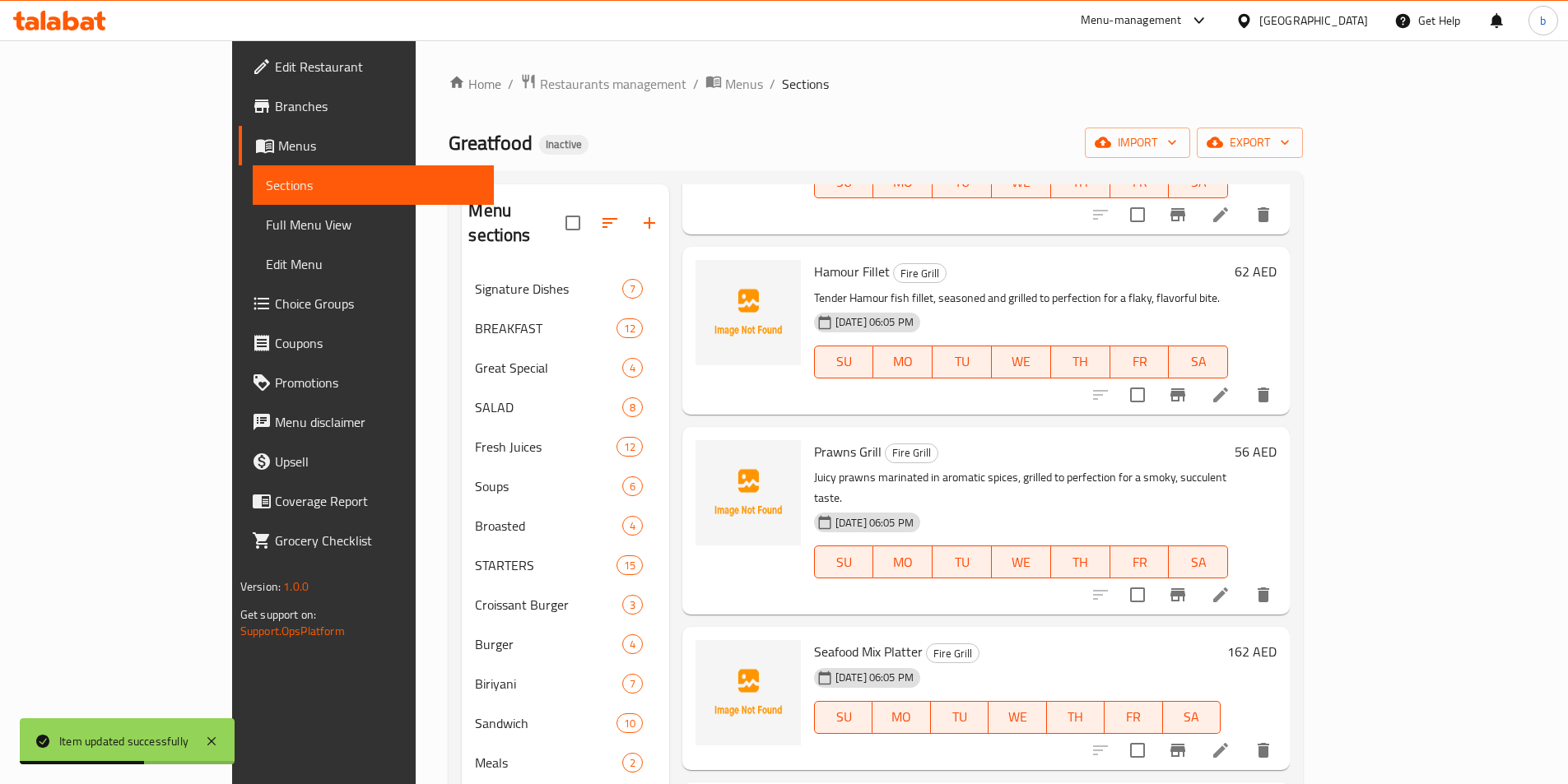
scroll to position [988, 0]
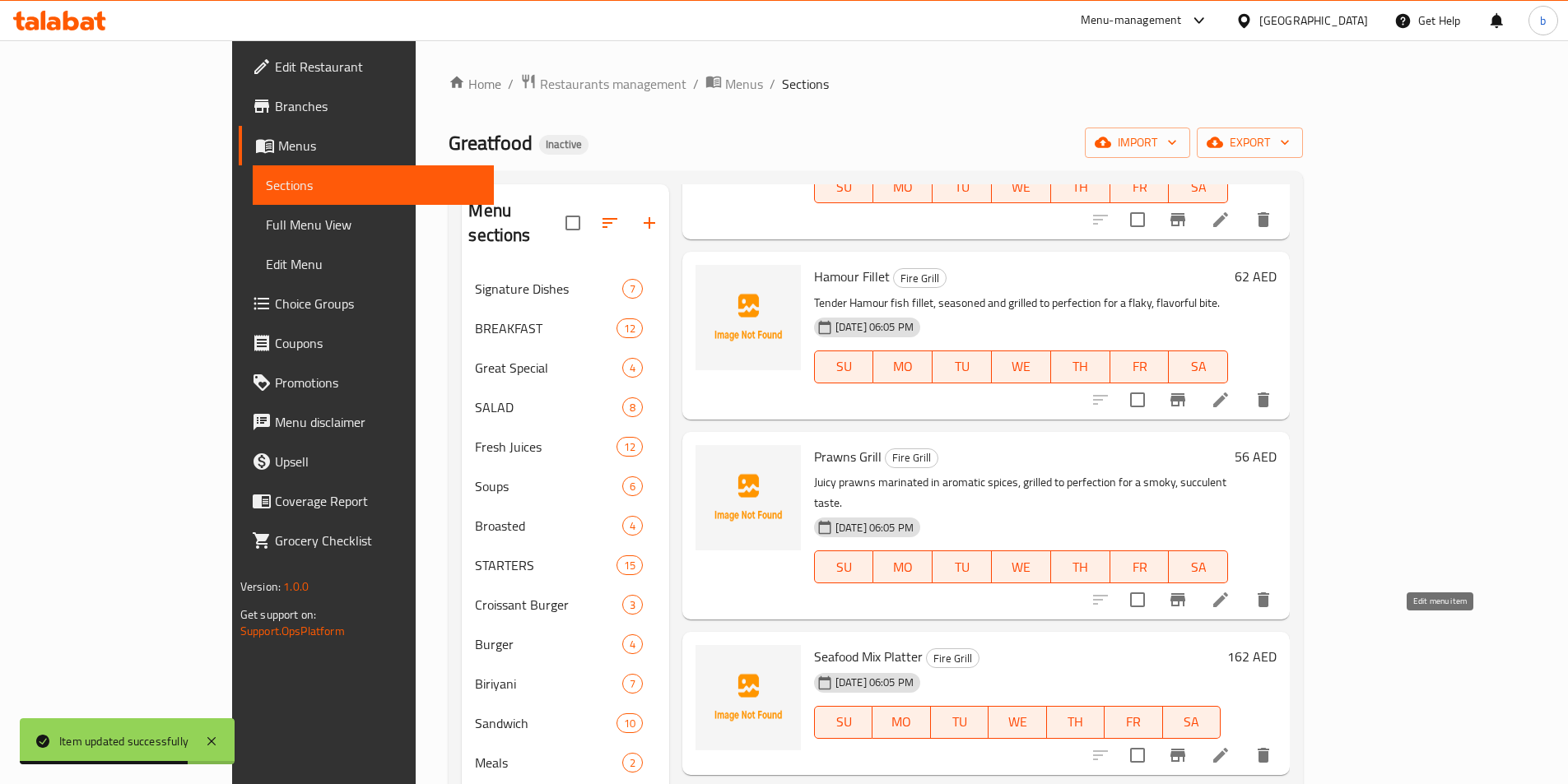
click at [1231, 746] on icon at bounding box center [1220, 756] width 19 height 19
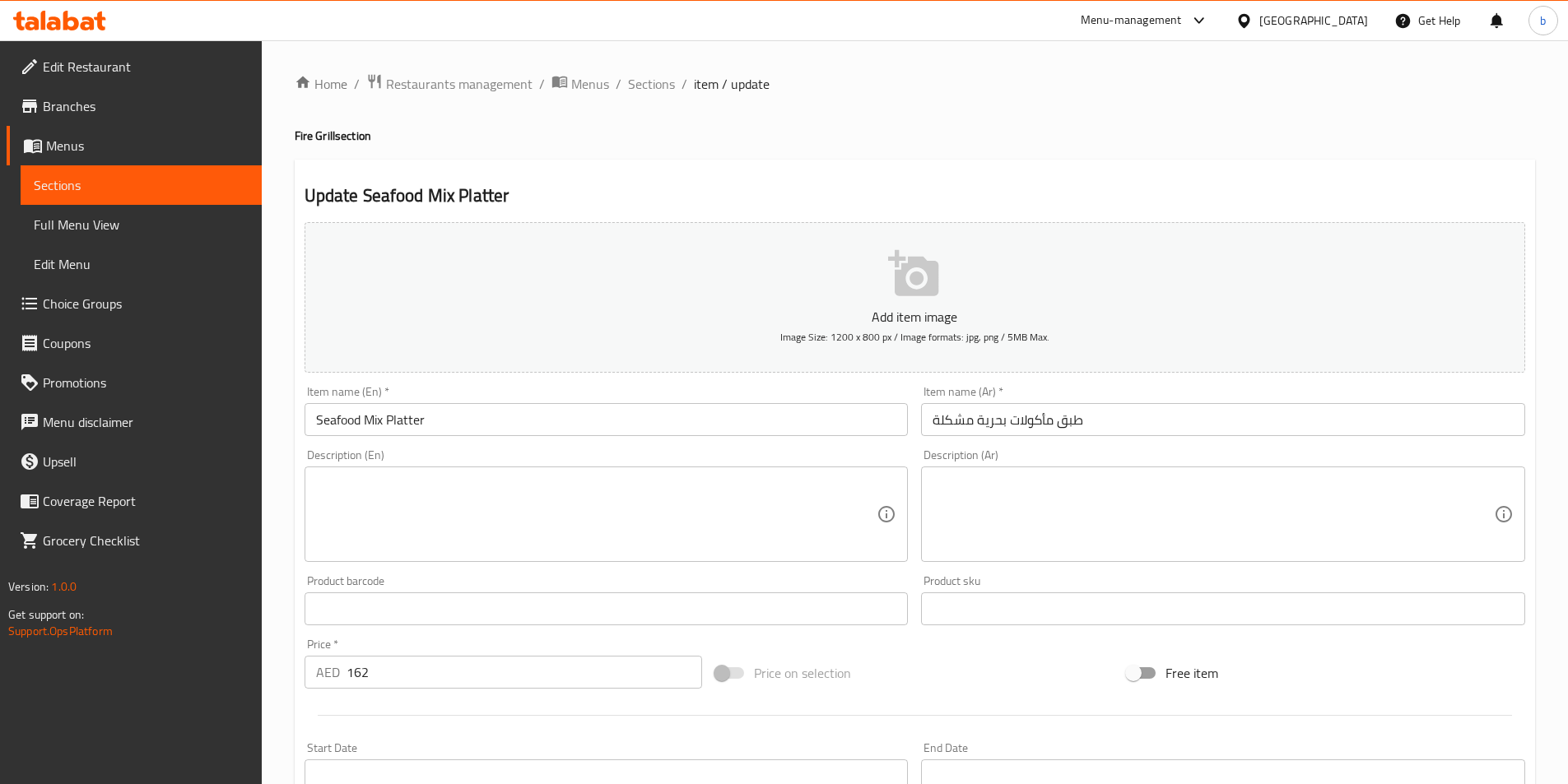
click at [619, 484] on textarea at bounding box center [597, 515] width 562 height 79
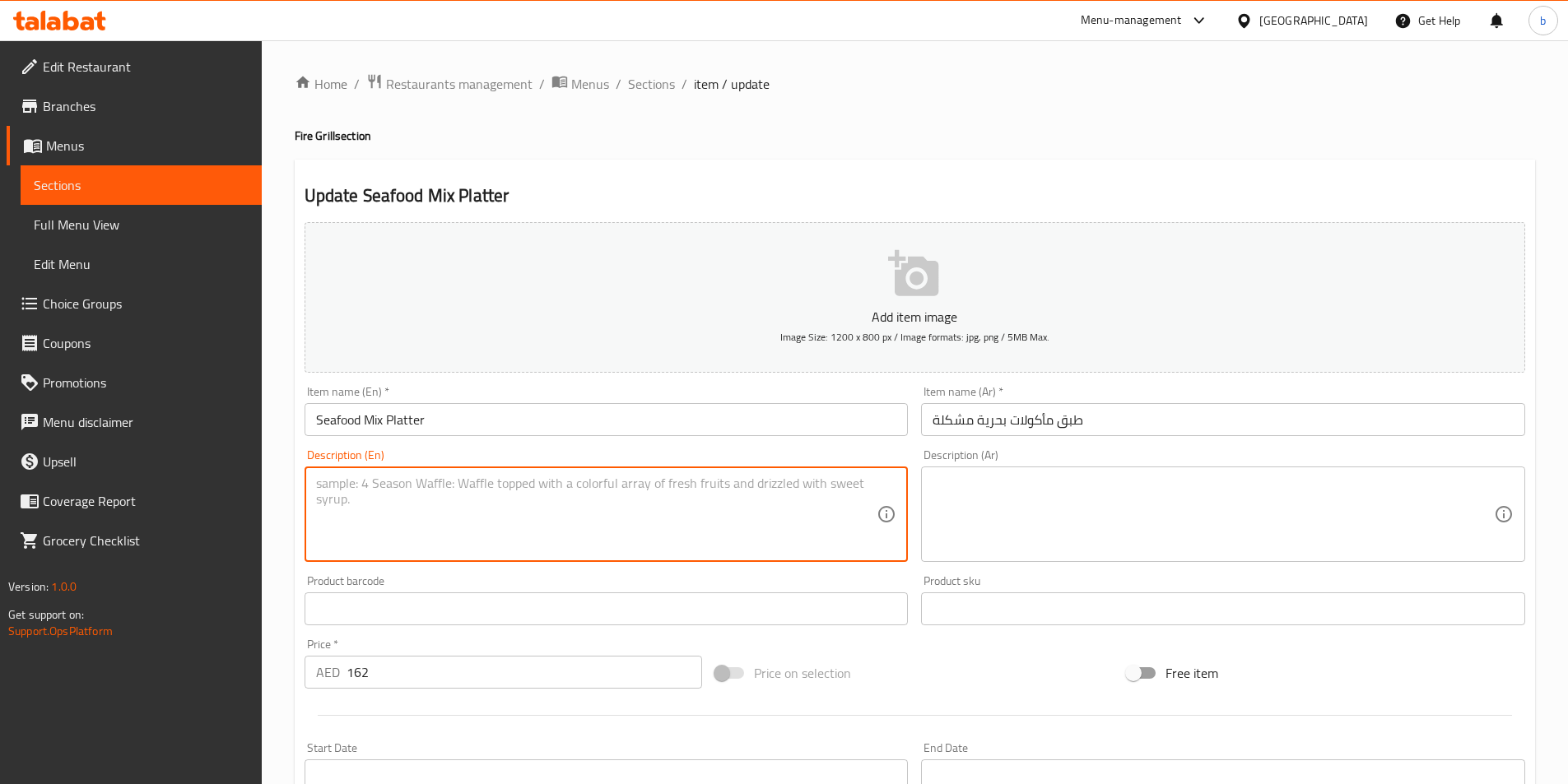
paste textarea "A delightful assortment of grilled seafood including prawns, squid, crab, and f…"
type textarea "A delightful assortment of grilled seafood including prawns, squid, crab, and f…"
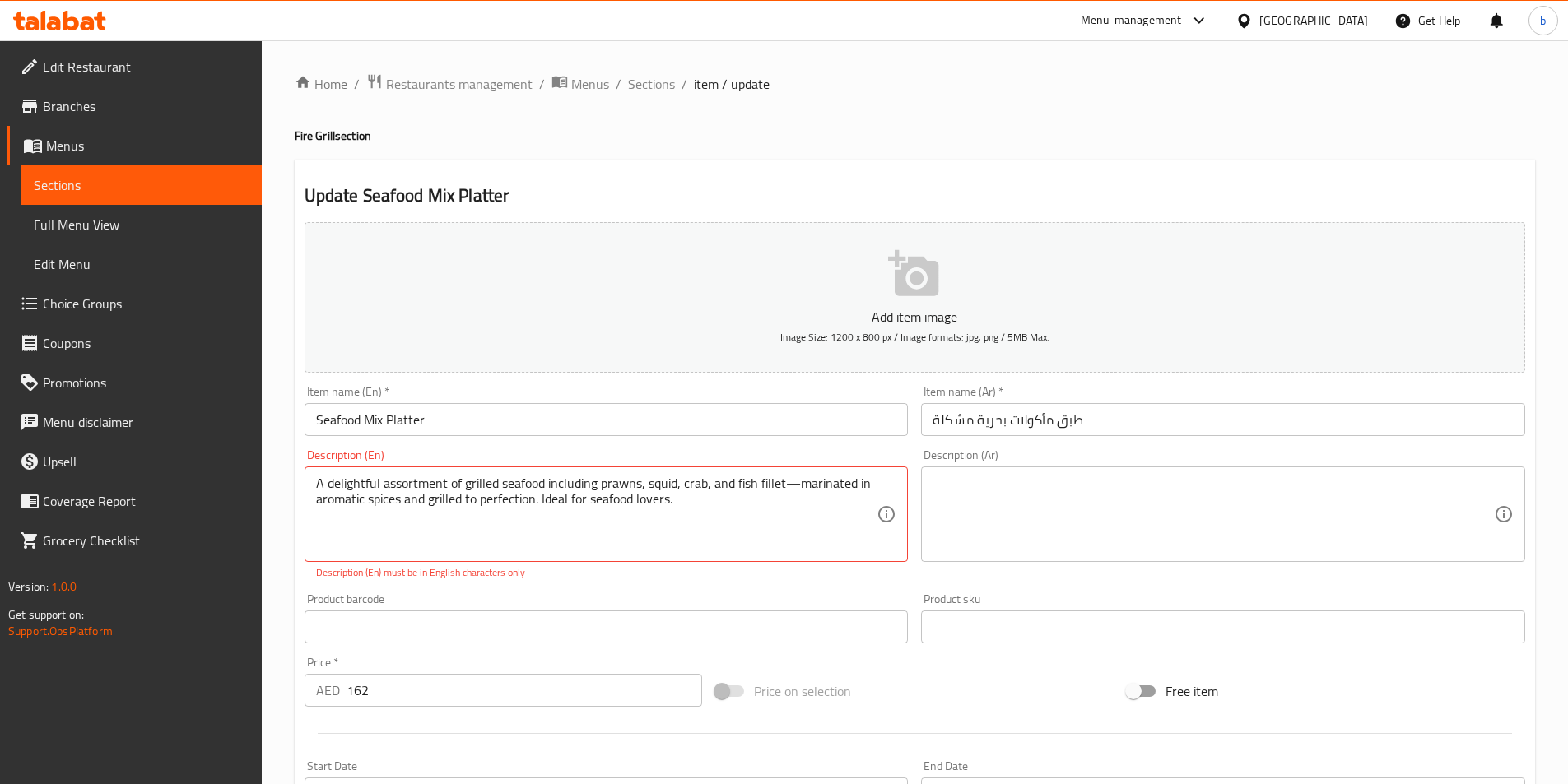
click at [1094, 480] on textarea at bounding box center [1213, 515] width 562 height 79
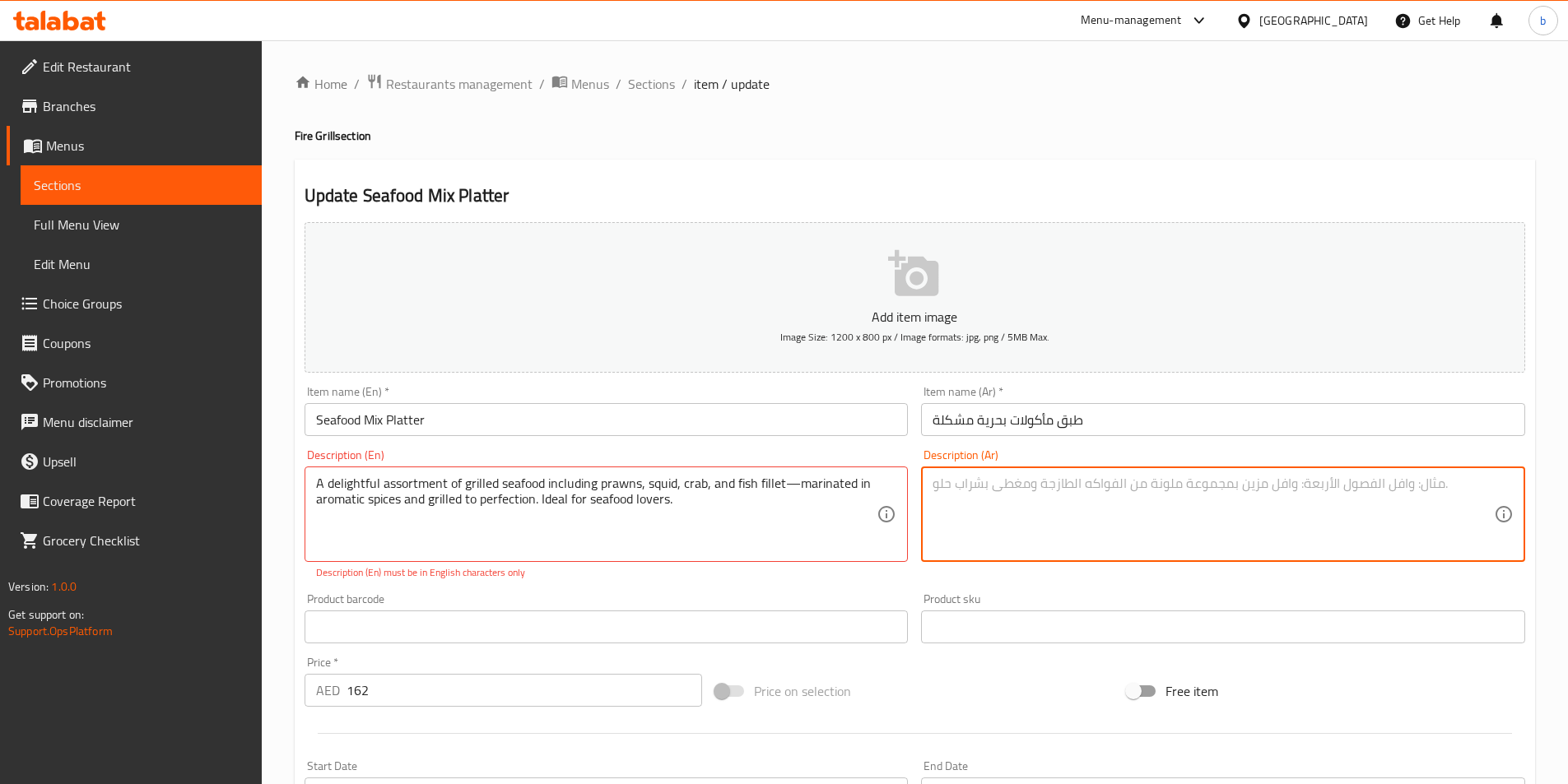
paste textarea "تشكيلة شهية من المأكولات البحرية المشوية، تشمل الروبيان والحبار وسرطان البحر وف…"
drag, startPoint x: 1410, startPoint y: 484, endPoint x: 1444, endPoint y: 486, distance: 34.1
click at [1444, 486] on textarea "تشكيلة شهية من المأكولات البحرية المشوية، تشمل الروبيان والحبار وسرطان البحر وف…" at bounding box center [1213, 515] width 562 height 79
click at [1402, 487] on textarea "تشكيلة ديلايتفول من المأكولات البحرية المشوية، تشمل الروبيان والحبار وسرطان الب…" at bounding box center [1213, 515] width 562 height 79
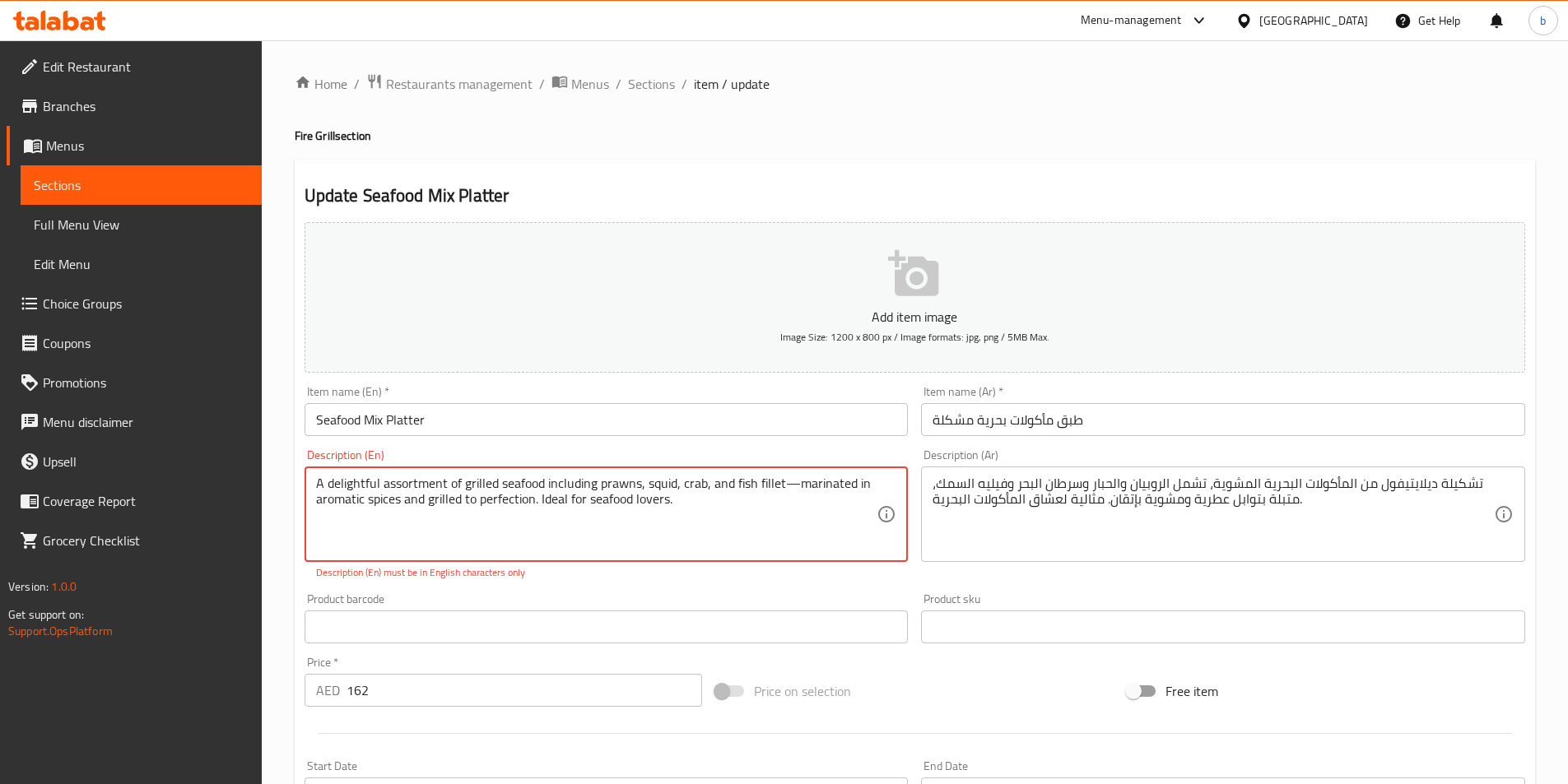
click at [693, 483] on textarea "A delightful assortment of grilled seafood including prawns, squid, crab, and f…" at bounding box center [597, 515] width 562 height 79
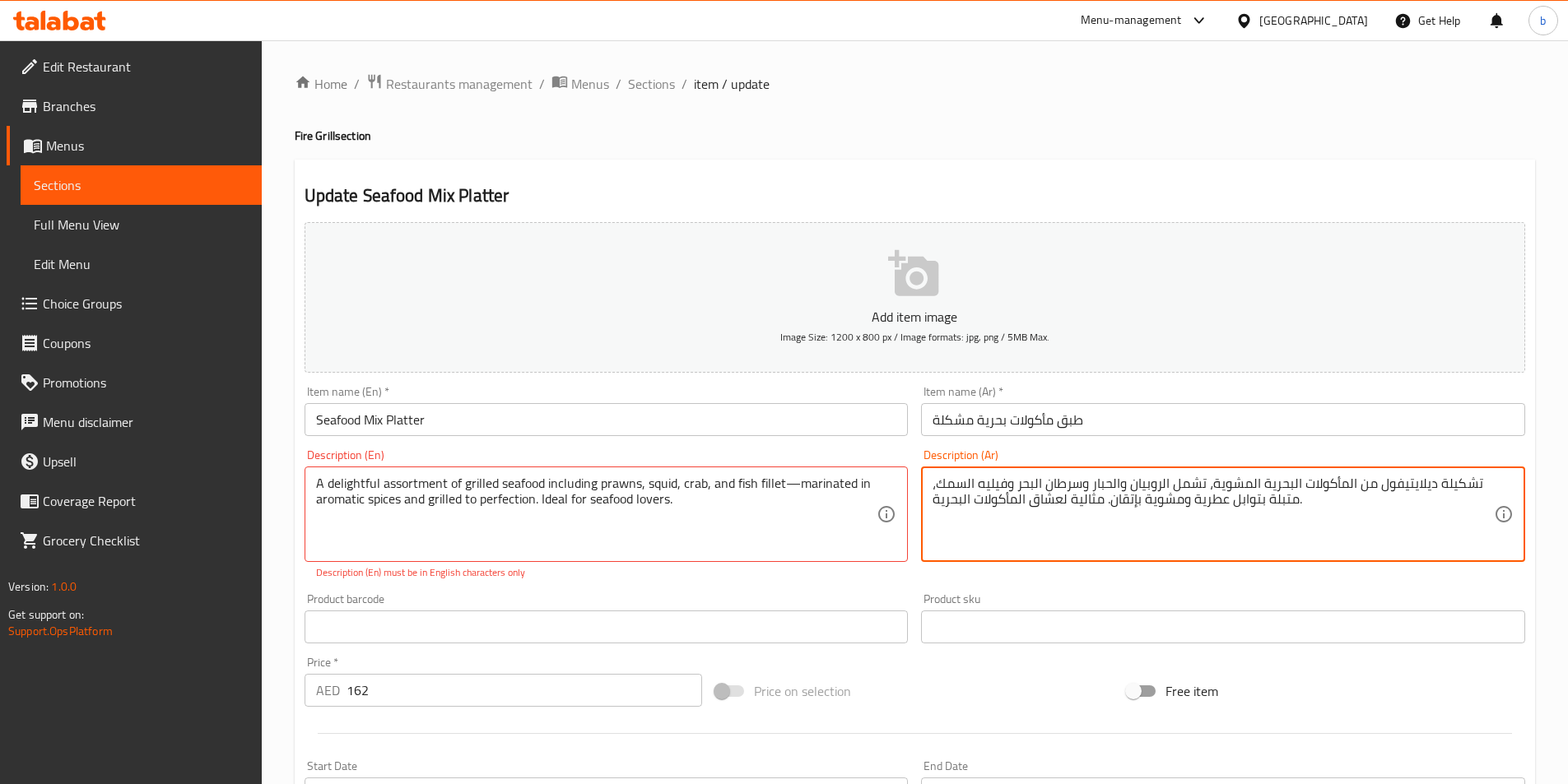
drag, startPoint x: 1015, startPoint y: 480, endPoint x: 1079, endPoint y: 481, distance: 64.0
paste textarea "لكابوريا"
click at [1089, 477] on textarea "تشكيلة ديلايتيفول من المأكولات البحرية المشوية، تشمل الروبيان والحبار ولكابوريا…" at bounding box center [1213, 515] width 562 height 79
type textarea "تشكيلة ديلايتيفول من المأكولات البحرية المشوية، تشمل الروبيان والحبار و الكابور…"
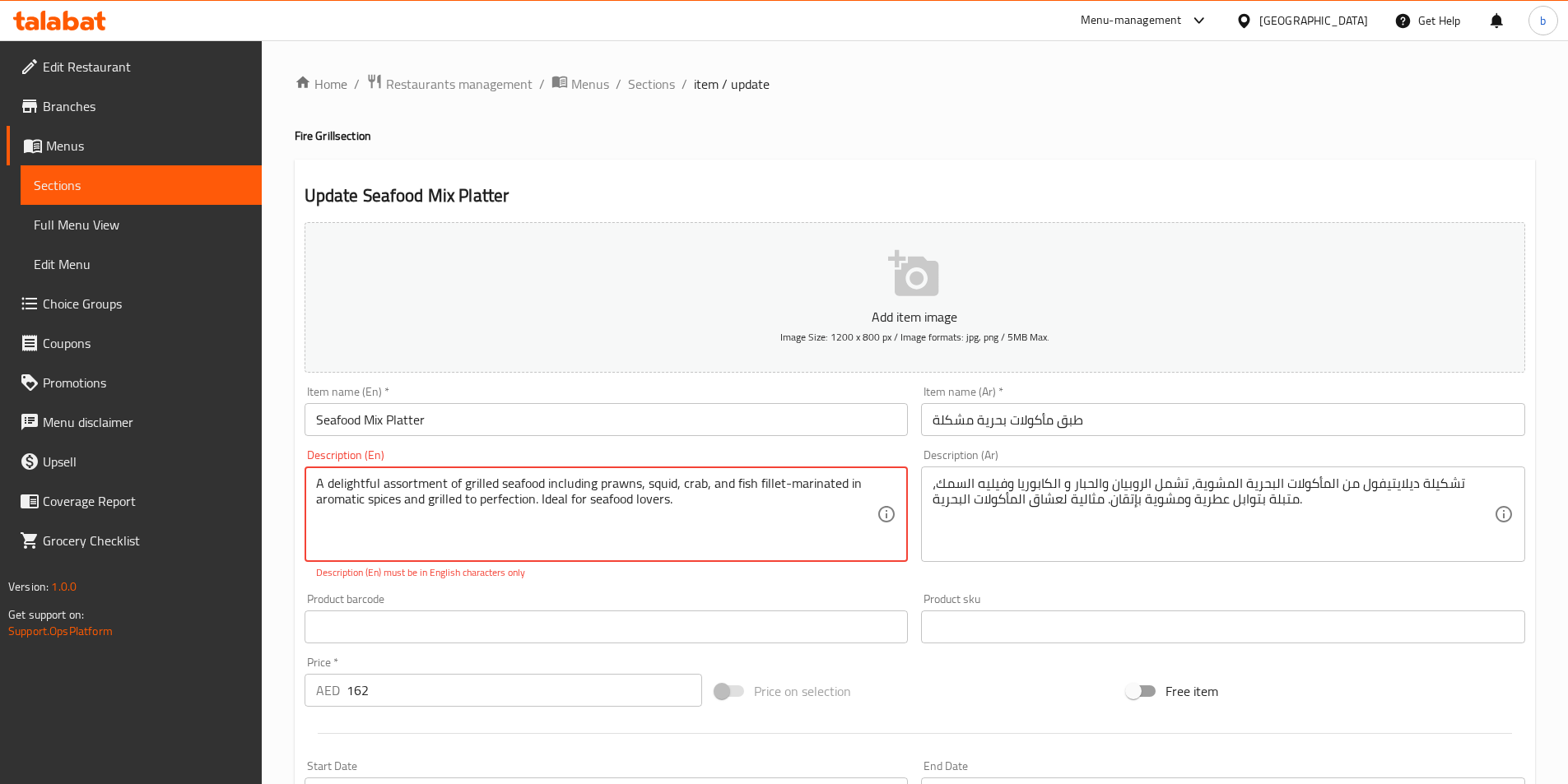
type textarea "A delightful assortment of grilled seafood including prawns, squid, crab, and f…"
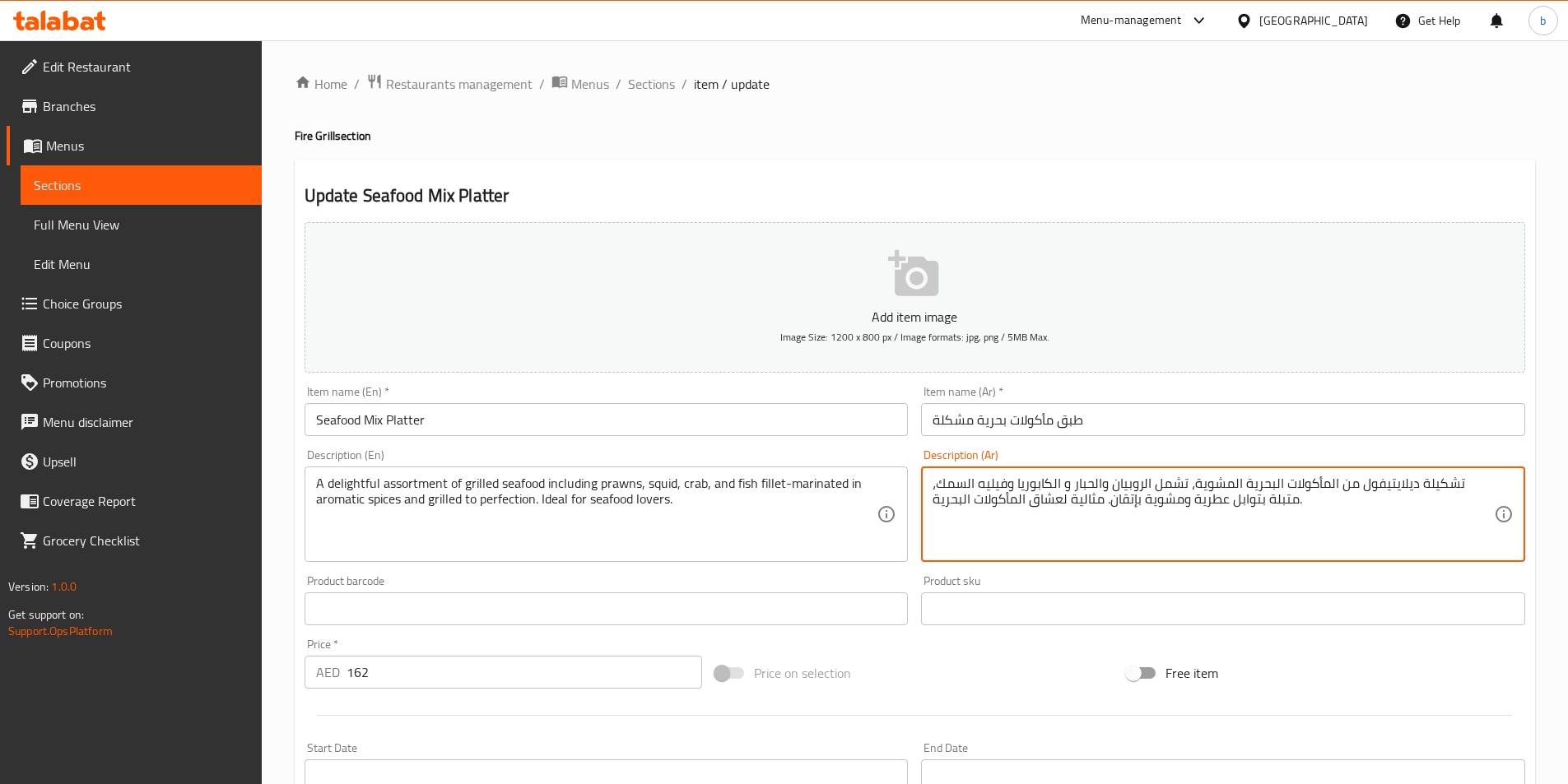
drag, startPoint x: 1111, startPoint y: 504, endPoint x: 1138, endPoint y: 500, distance: 27.3
click at [1138, 500] on textarea "تشكيلة ديلايتيفول من المأكولات البحرية المشوية، تشمل الروبيان والحبار و الكابور…" at bounding box center [1213, 515] width 562 height 79
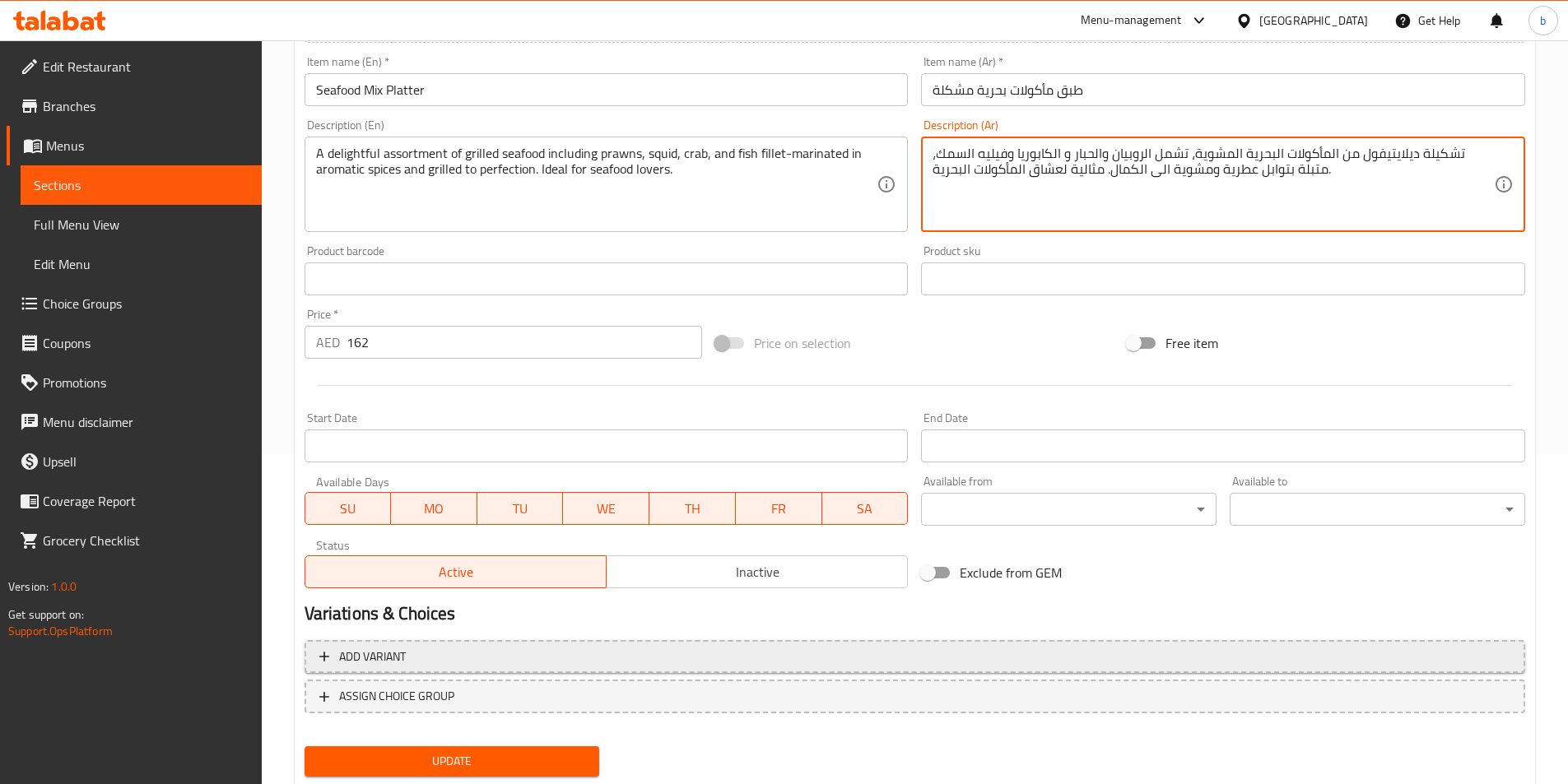
scroll to position [379, 0]
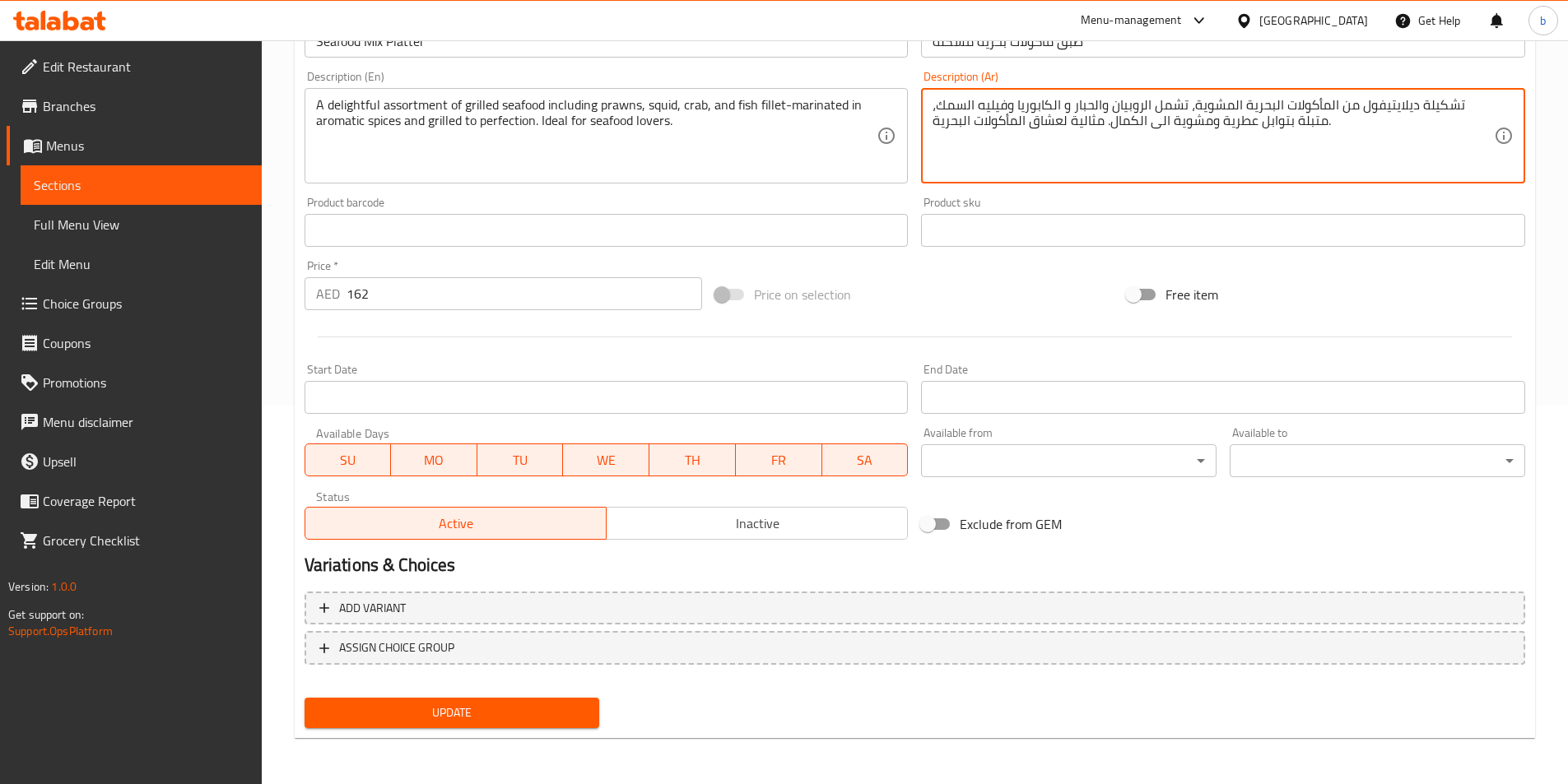
type textarea "تشكيلة ديلايتيفول من المأكولات البحرية المشوية، تشمل الروبيان والحبار و الكابور…"
click at [512, 703] on span "Update" at bounding box center [452, 712] width 269 height 20
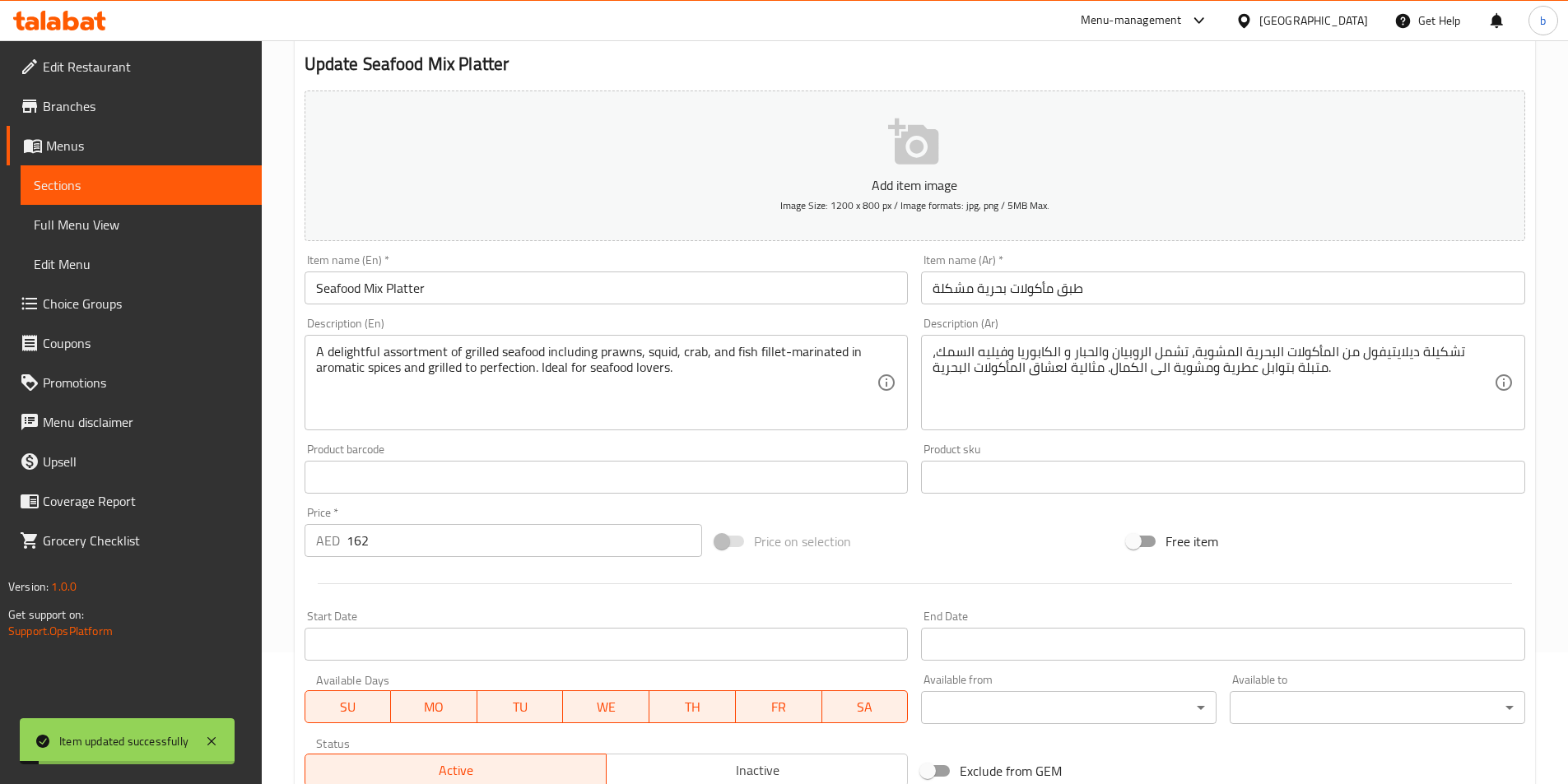
scroll to position [0, 0]
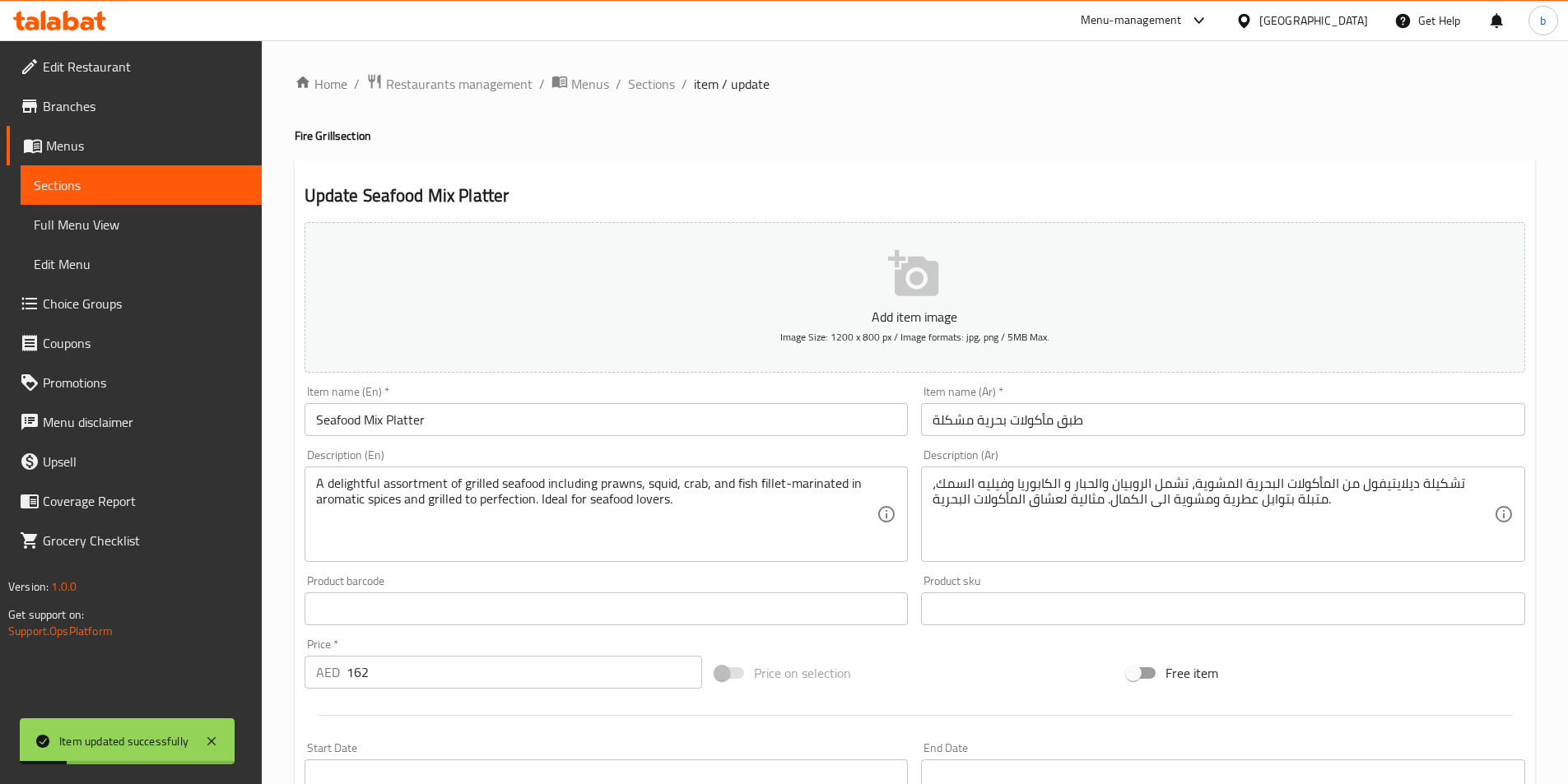
click at [643, 98] on div "Home / Restaurants management / Menus / Sections / item / update Fire Grill sec…" at bounding box center [915, 601] width 1240 height 1057
click at [655, 91] on span "Sections" at bounding box center [651, 84] width 47 height 19
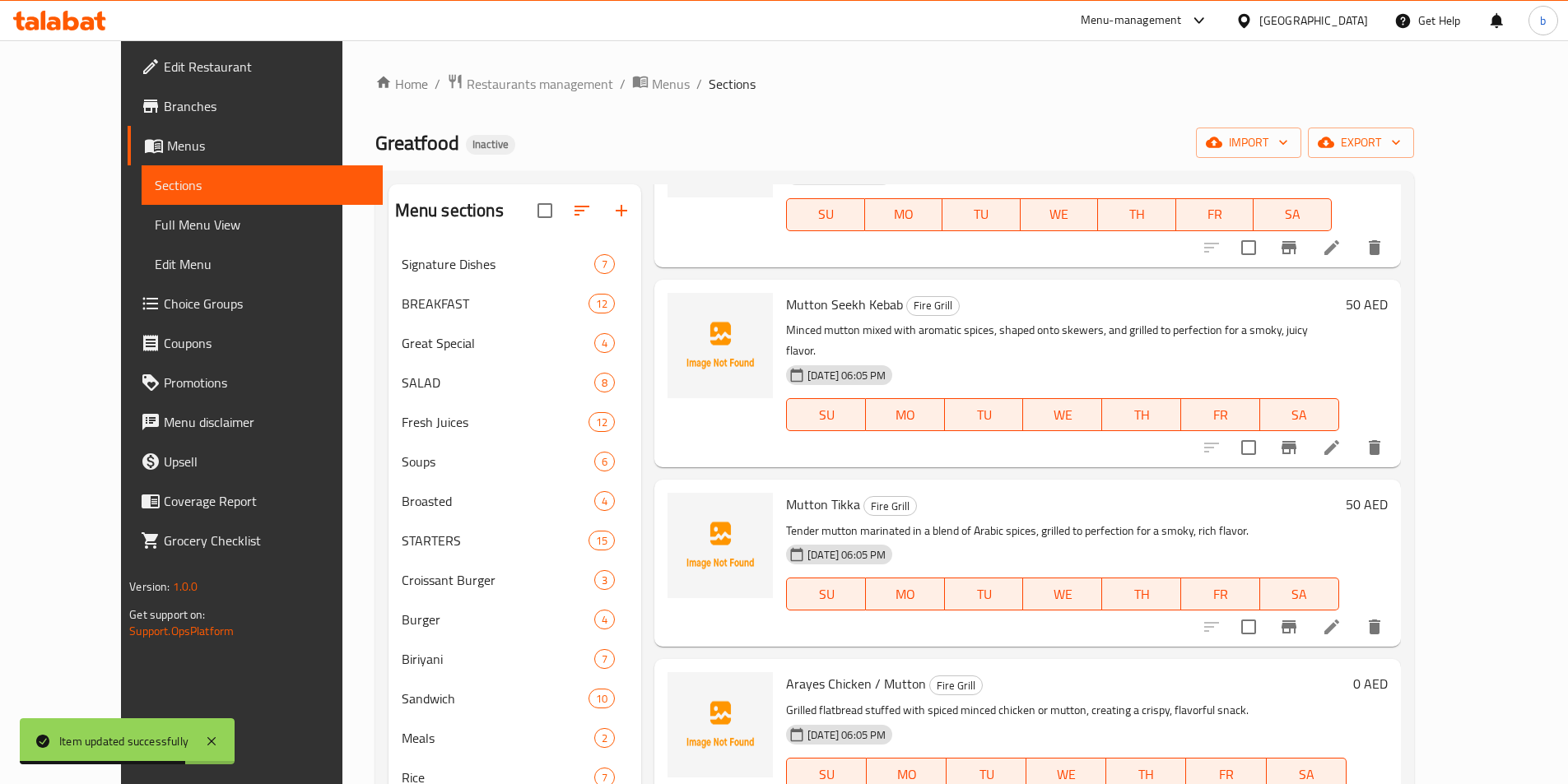
scroll to position [1369, 0]
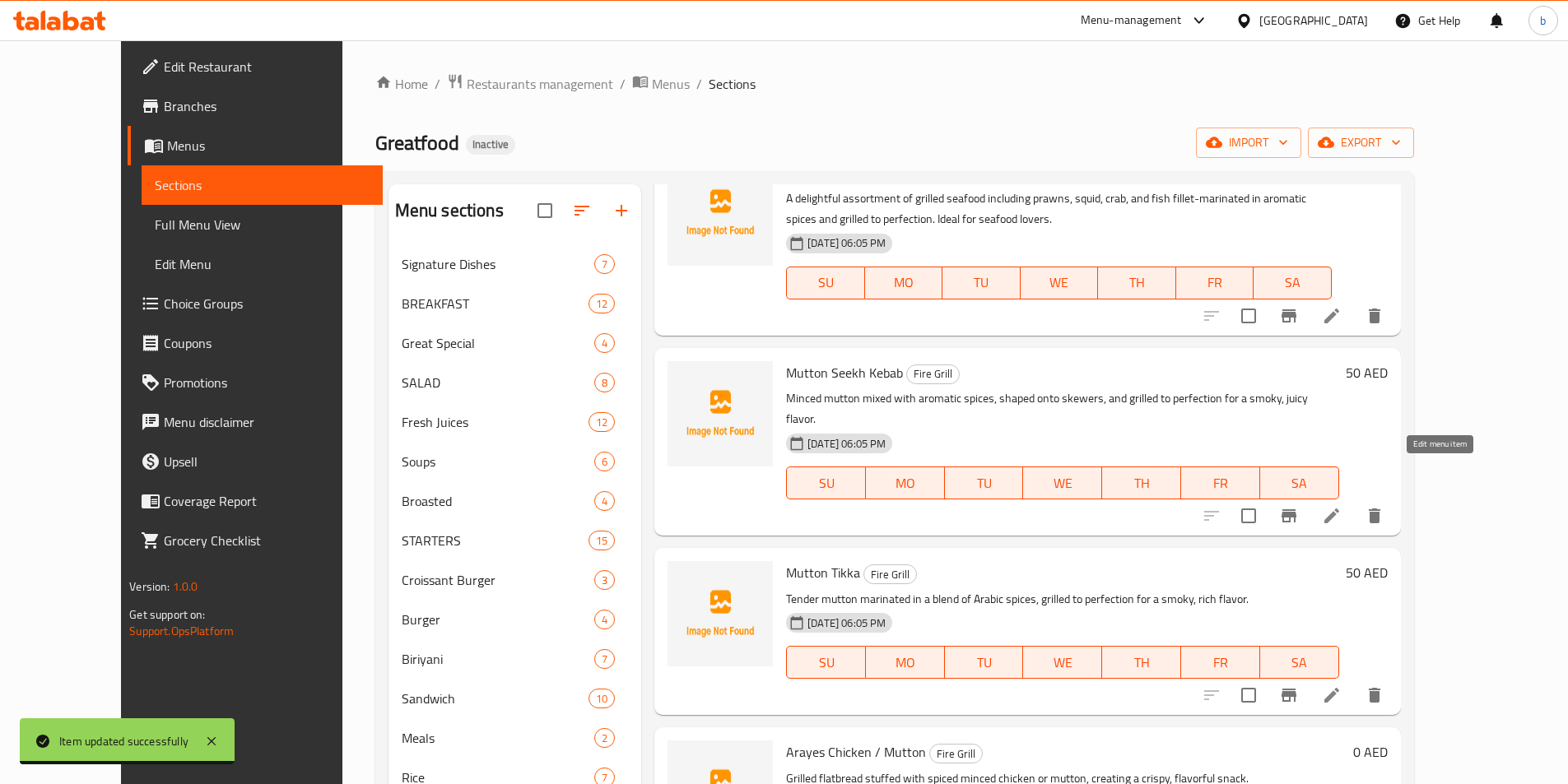
click at [1341, 506] on icon at bounding box center [1331, 516] width 19 height 19
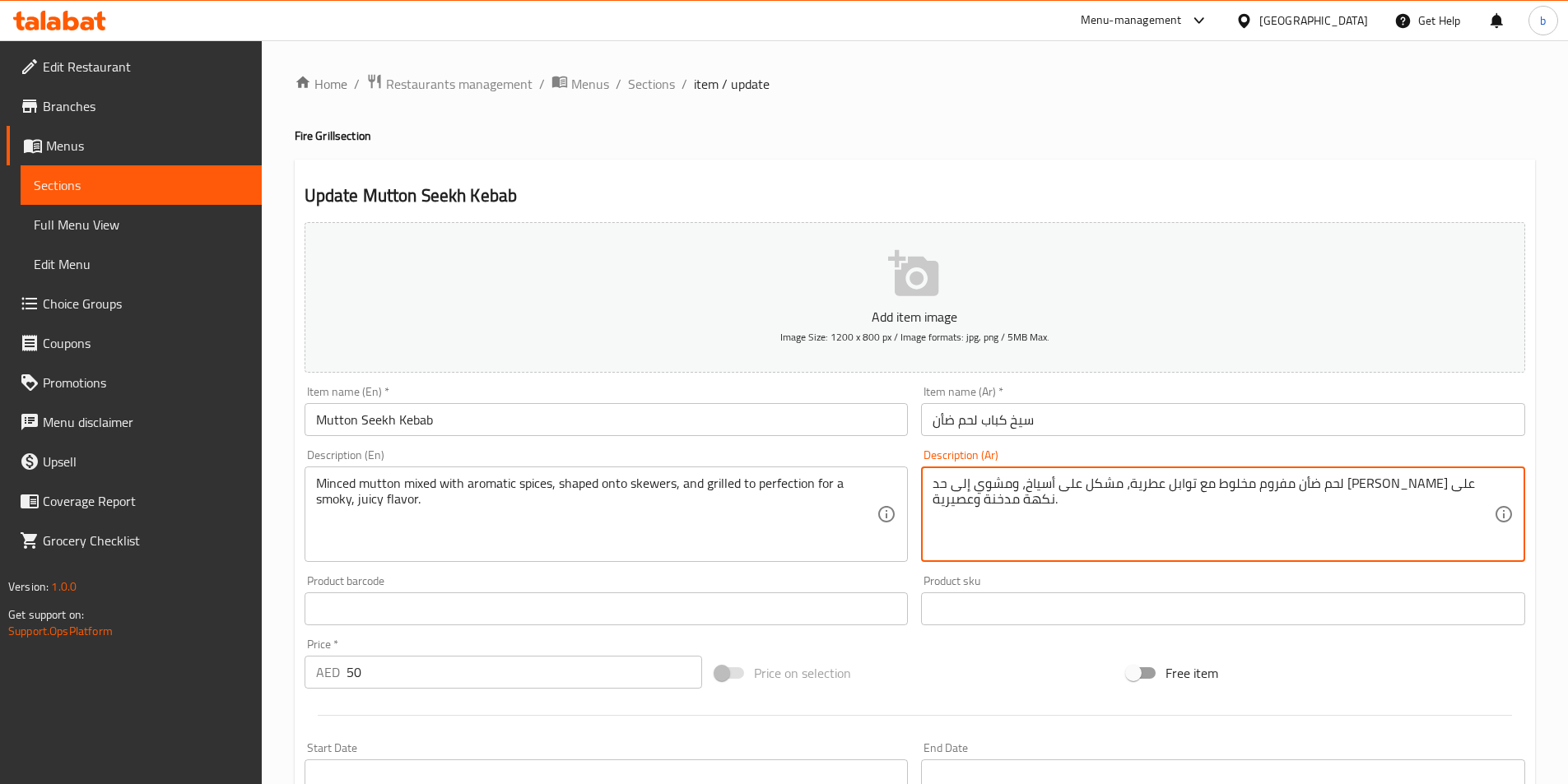
drag, startPoint x: 1360, startPoint y: 484, endPoint x: 1386, endPoint y: 479, distance: 26.5
drag, startPoint x: 1077, startPoint y: 486, endPoint x: 1094, endPoint y: 484, distance: 17.1
click at [1094, 484] on textarea "لحم ضأن مفروم مشكل مع توابل عطرية، مشكل على أسياخ، ومشوي إلى حد [PERSON_NAME] ع…" at bounding box center [1213, 515] width 562 height 79
click at [1033, 494] on textarea "لحم ضأن مفروم مشكل مع توابل عطرية، مشكل على أسياخ، ومشوي إلى [PERSON_NAME] على …" at bounding box center [1213, 515] width 562 height 79
drag, startPoint x: 963, startPoint y: 484, endPoint x: 1031, endPoint y: 479, distance: 68.2
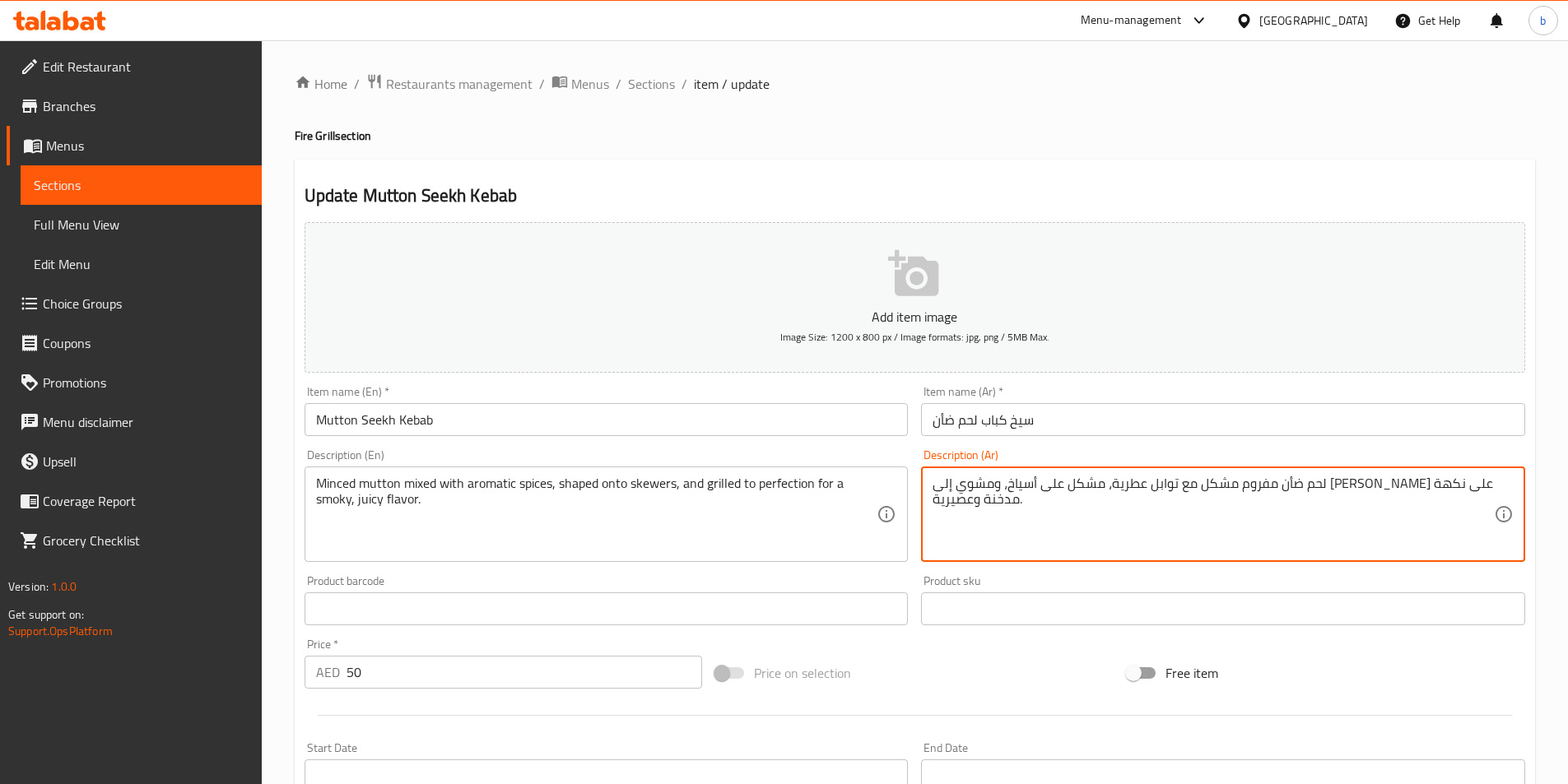
click at [1031, 479] on textarea "لحم ضأن مفروم مشكل مع توابل عطرية، مشكل على أسياخ، ومشوي إلى [PERSON_NAME] على …" at bounding box center [1213, 515] width 562 height 79
drag, startPoint x: 938, startPoint y: 499, endPoint x: 966, endPoint y: 500, distance: 28.0
click at [966, 500] on textarea "لحم ضأن مفروم مشكل مع توابل عطرية، مشكل على أسياخ، ومشوي إلى الكمال ل نكهة مدخن…" at bounding box center [1213, 515] width 562 height 79
click at [934, 499] on textarea "لحم ضأن مفروم مشكل مع توابل عطرية، مشكل على أسياخ، ومشوي إلى الكمال ل نكهة مدخن…" at bounding box center [1213, 515] width 562 height 79
drag, startPoint x: 934, startPoint y: 499, endPoint x: 958, endPoint y: 501, distance: 24.1
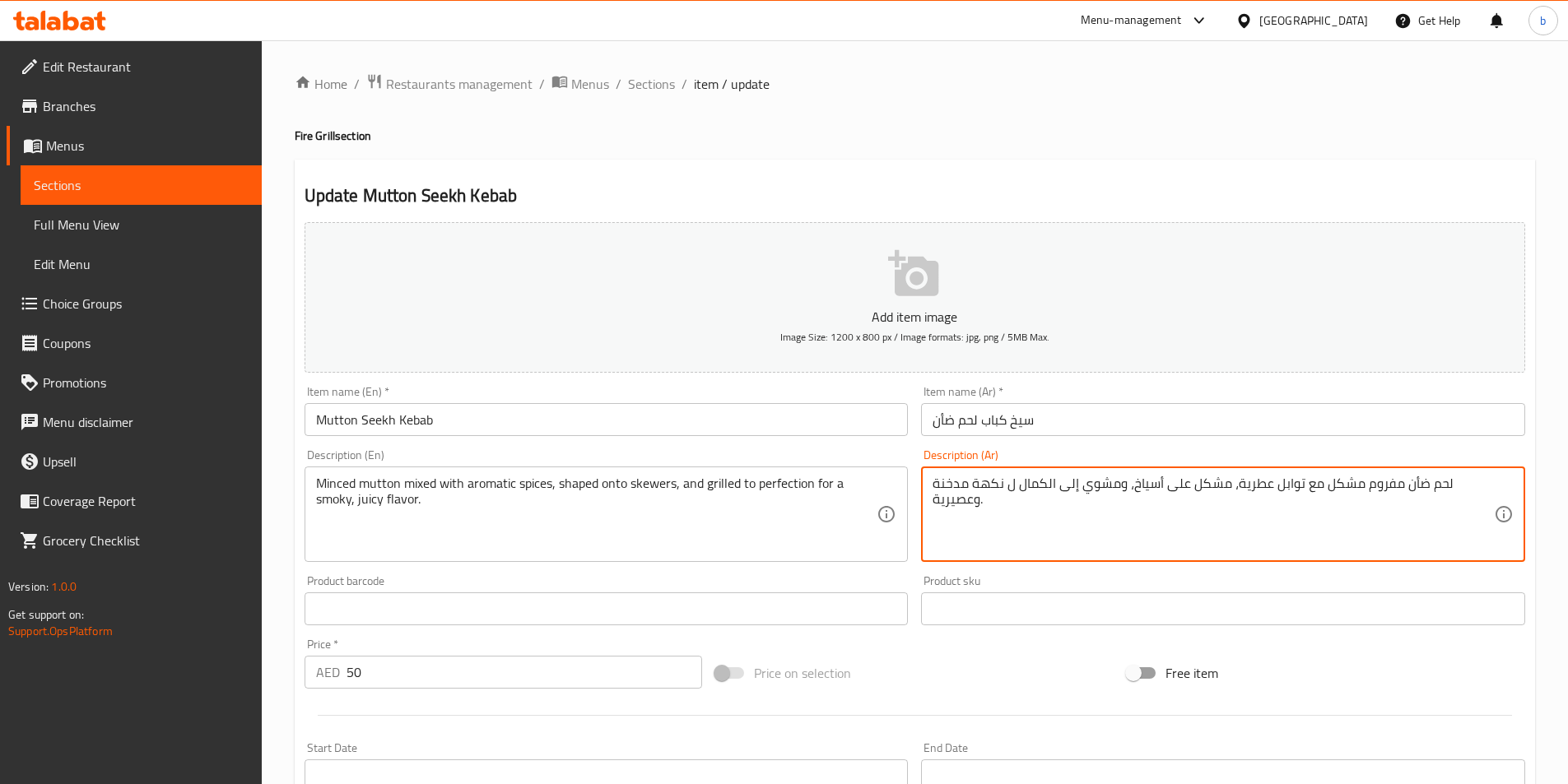
click at [958, 501] on textarea "لحم ضأن مفروم مشكل مع توابل عطرية، مشكل على أسياخ، ومشوي إلى الكمال ل نكهة مدخن…" at bounding box center [1213, 515] width 562 height 79
click at [941, 501] on textarea "لحم ضأن مفروم مشكل مع توابل عطرية، مشكل على أسياخ، ومشوي إلى الكمال ل نكهة مدخن…" at bounding box center [1213, 515] width 562 height 79
drag, startPoint x: 935, startPoint y: 503, endPoint x: 974, endPoint y: 499, distance: 39.2
click at [974, 499] on textarea "لحم ضأن مفروم مشكل مع توابل عطرية، مشكل على أسياخ، ومشوي إلى الكمال ل نكهة مدخن…" at bounding box center [1213, 515] width 562 height 79
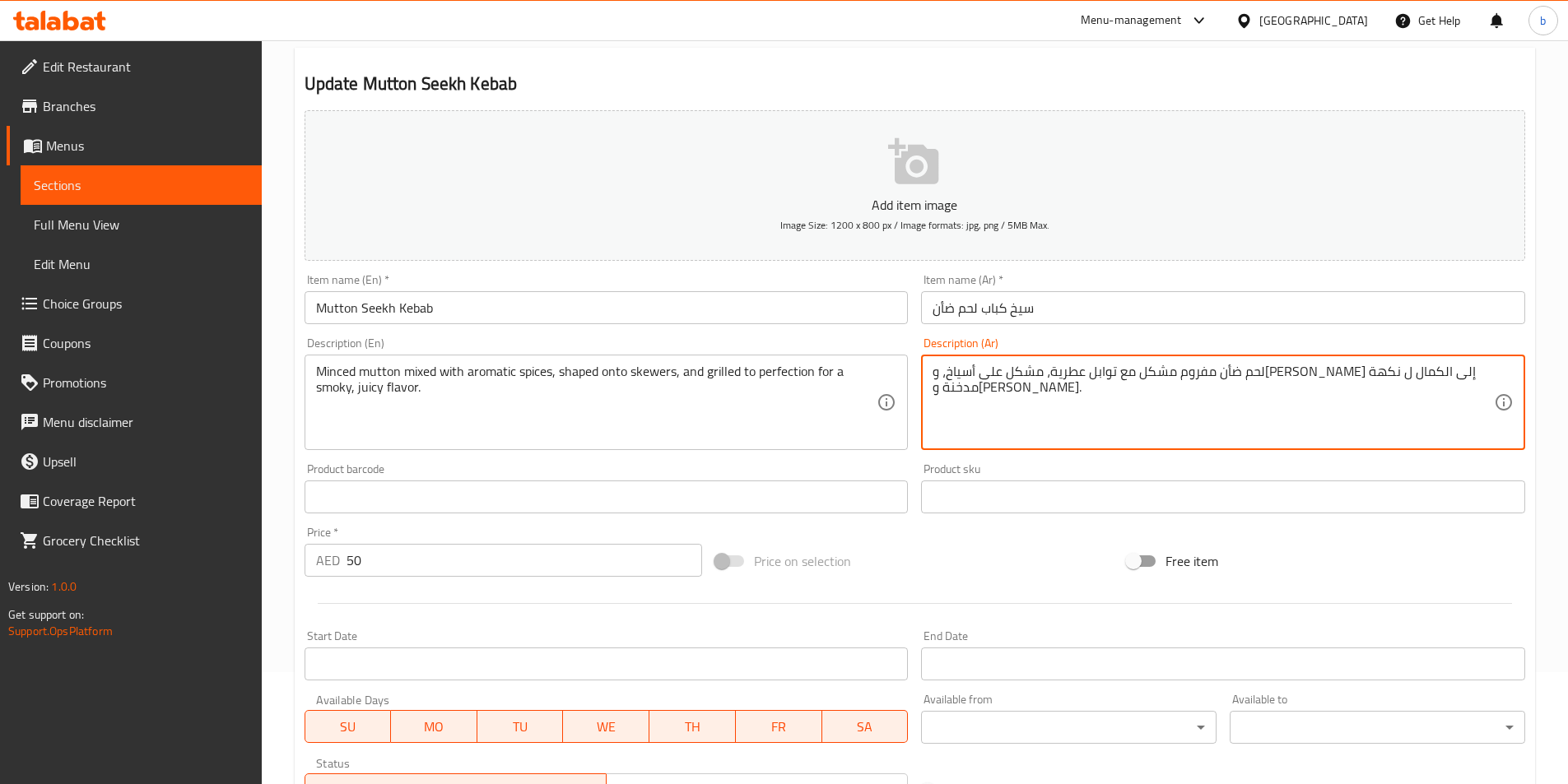
scroll to position [379, 0]
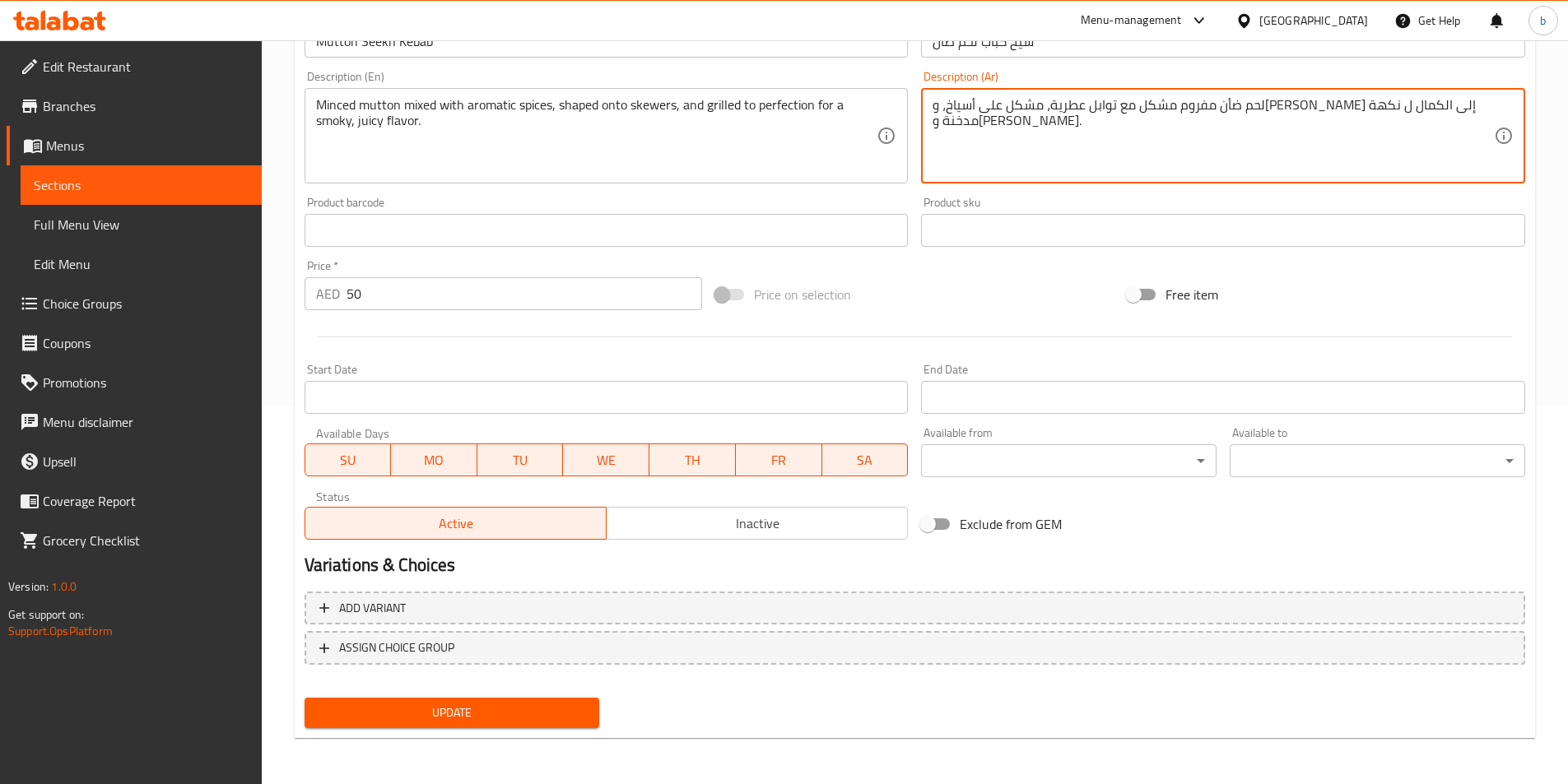
type textarea "لحم ضأن مفروم مشكل مع توابل عطرية، مشكل على أسياخ، و[PERSON_NAME] إلى الكمال ل …"
click at [447, 719] on span "Update" at bounding box center [452, 712] width 269 height 20
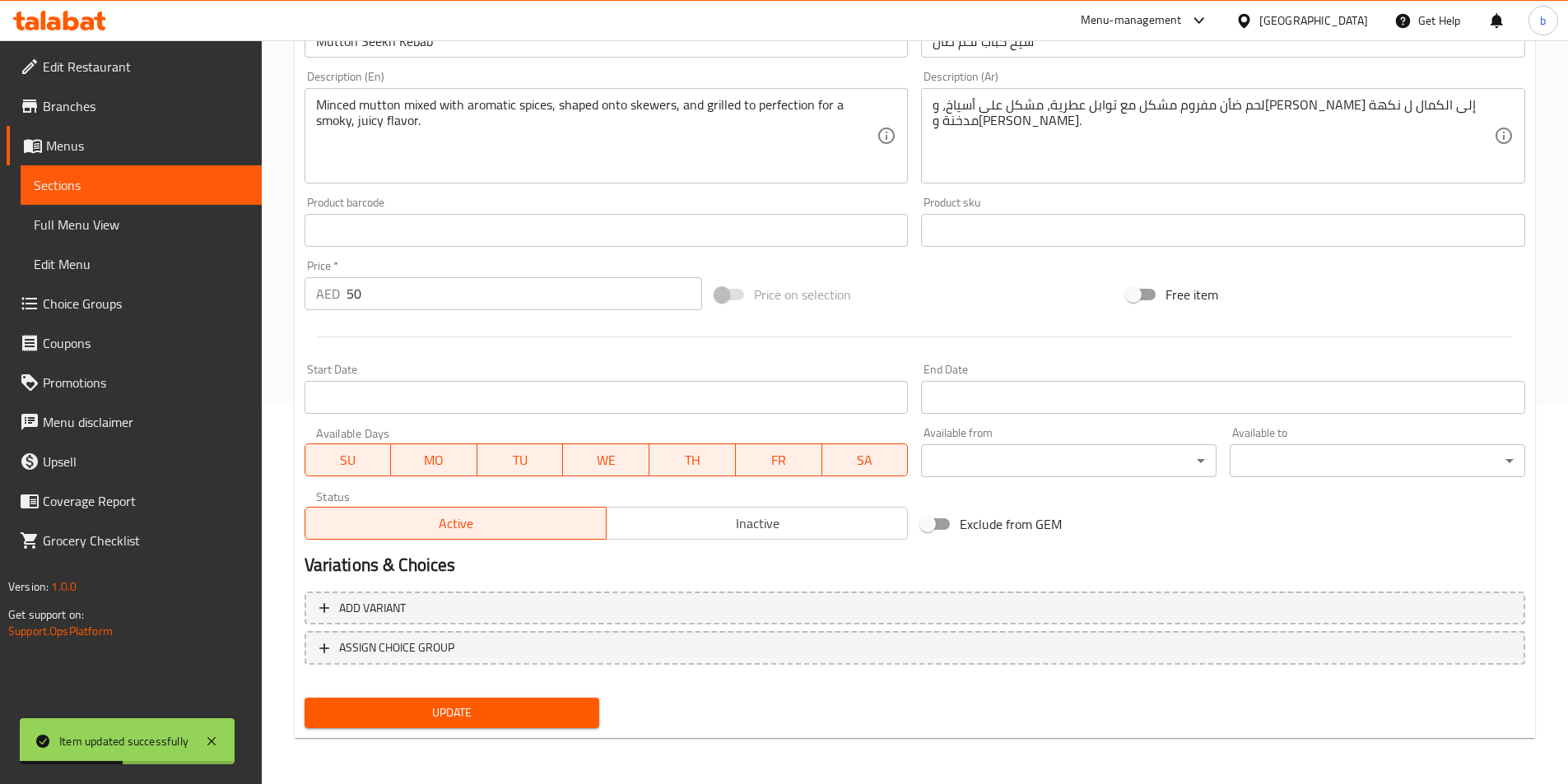
scroll to position [0, 0]
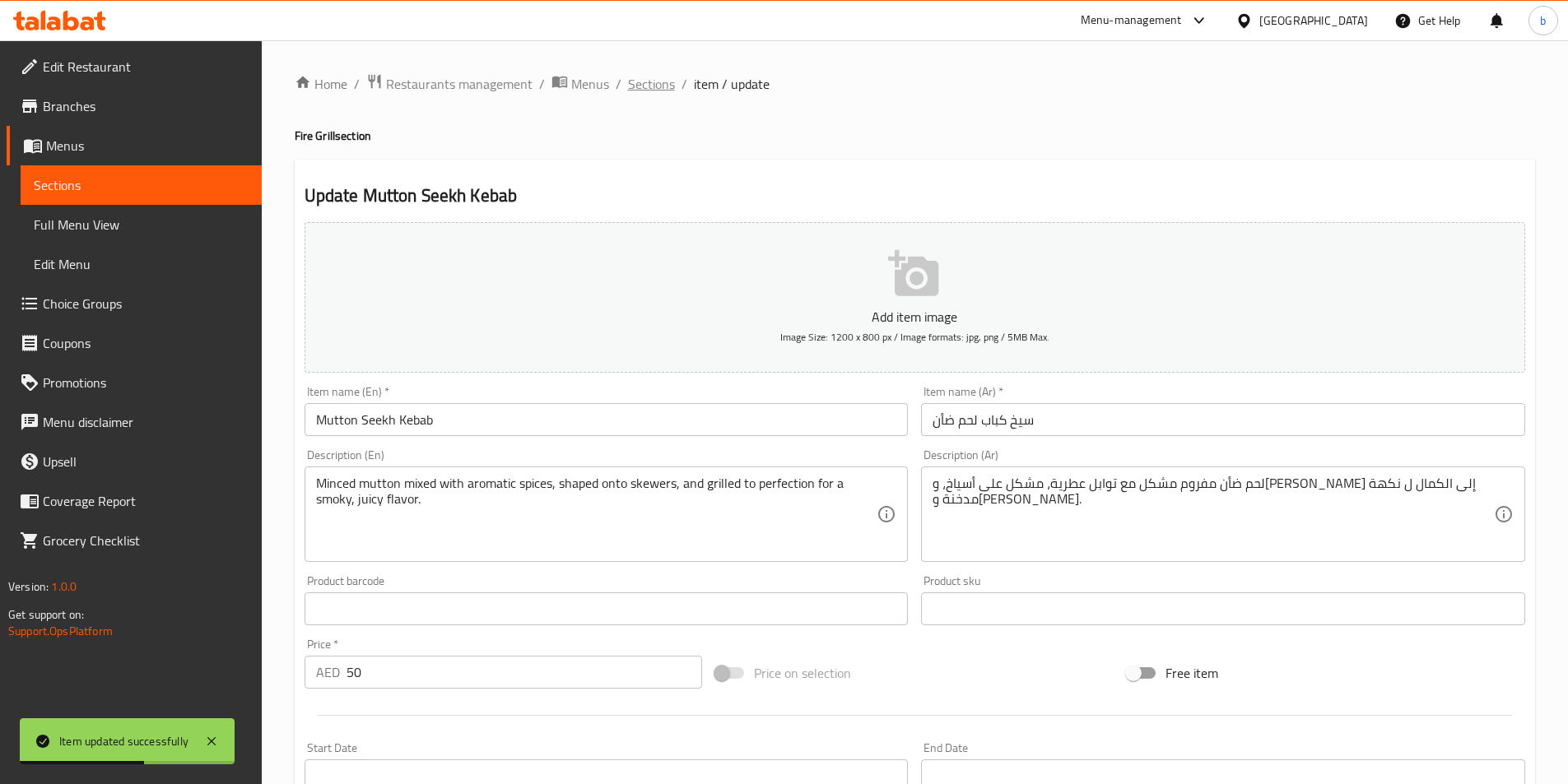
click at [645, 86] on span "Sections" at bounding box center [651, 84] width 47 height 19
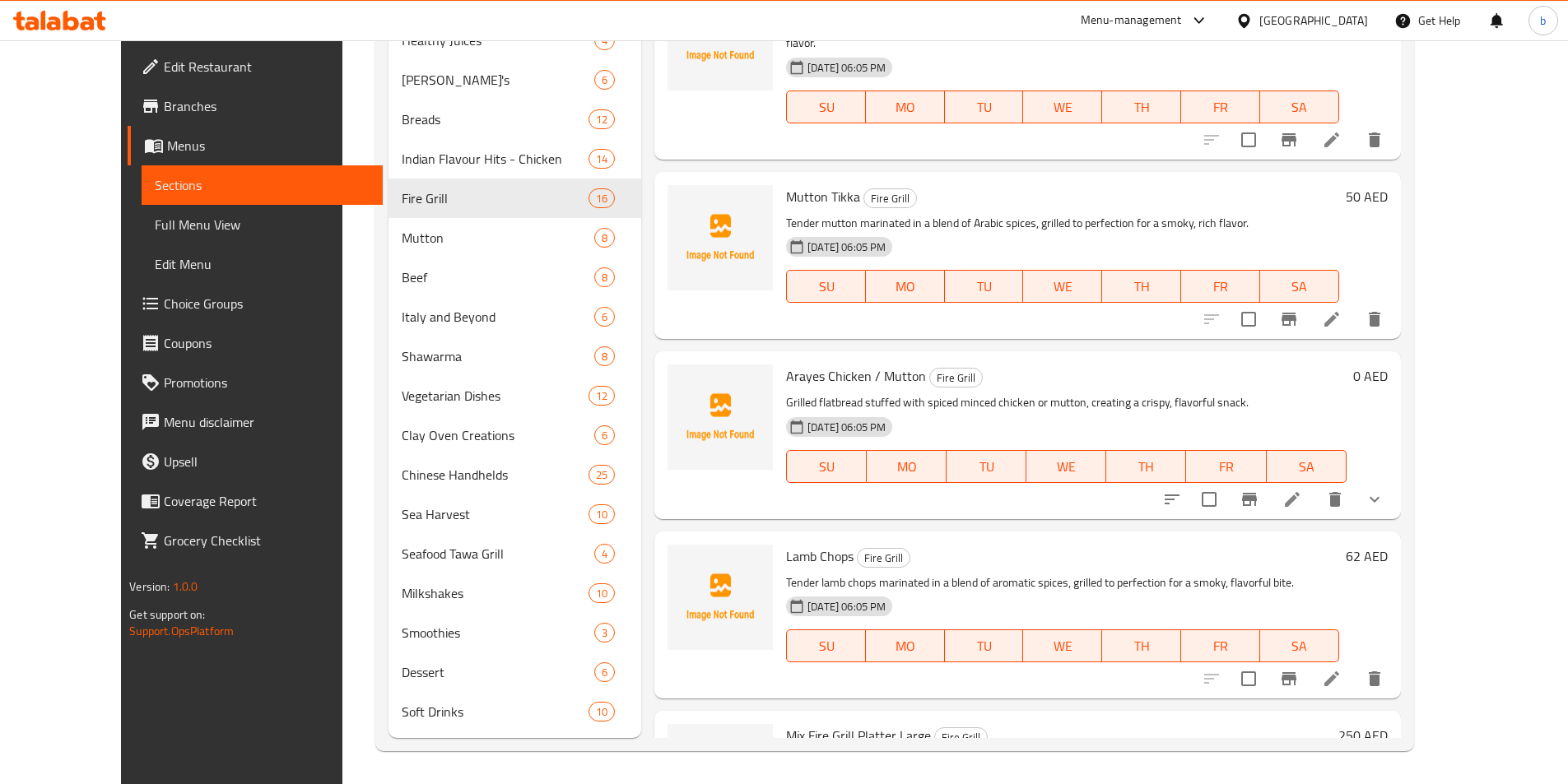
scroll to position [876, 0]
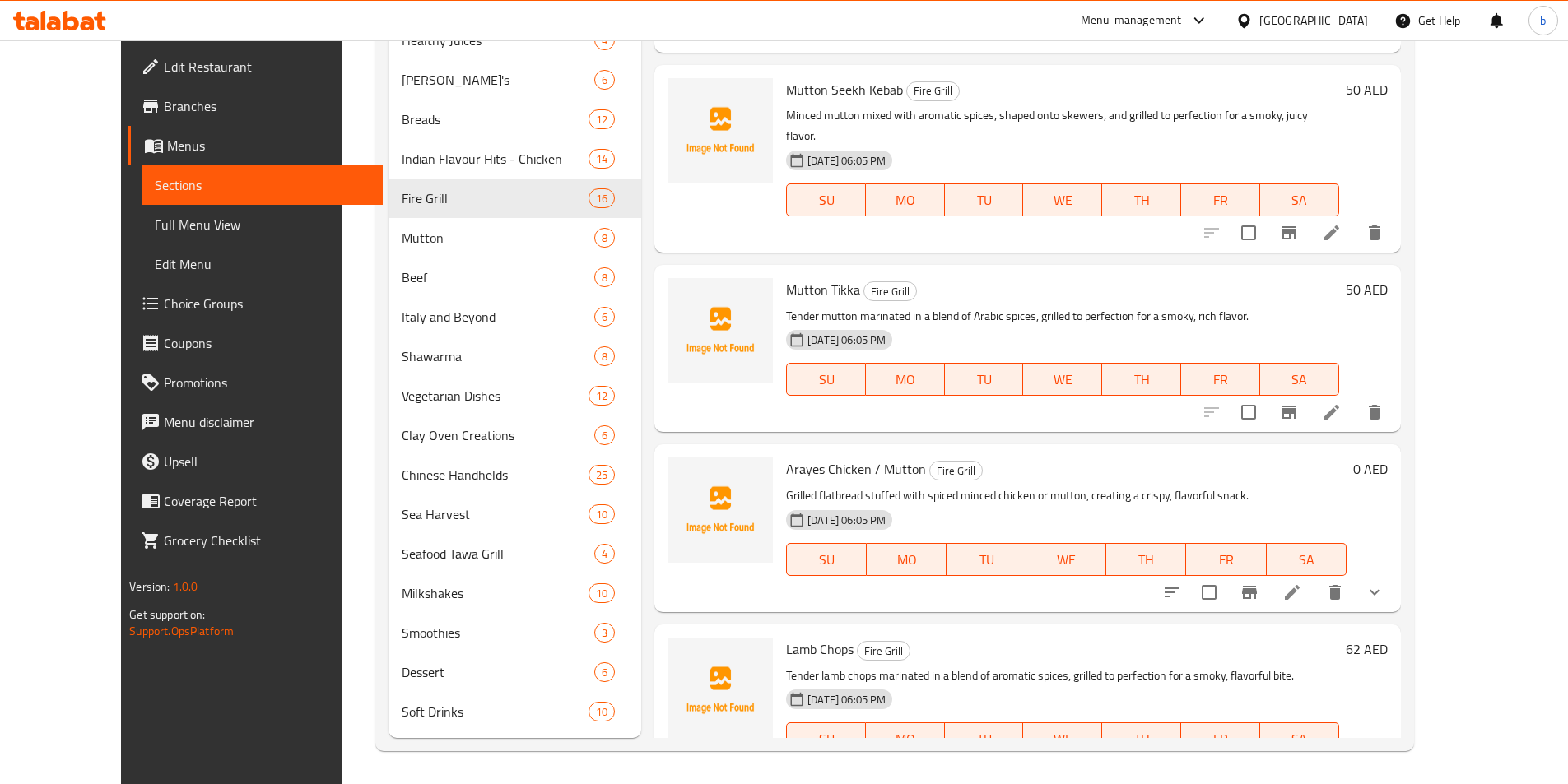
click at [1384, 583] on icon "show more" at bounding box center [1375, 592] width 19 height 19
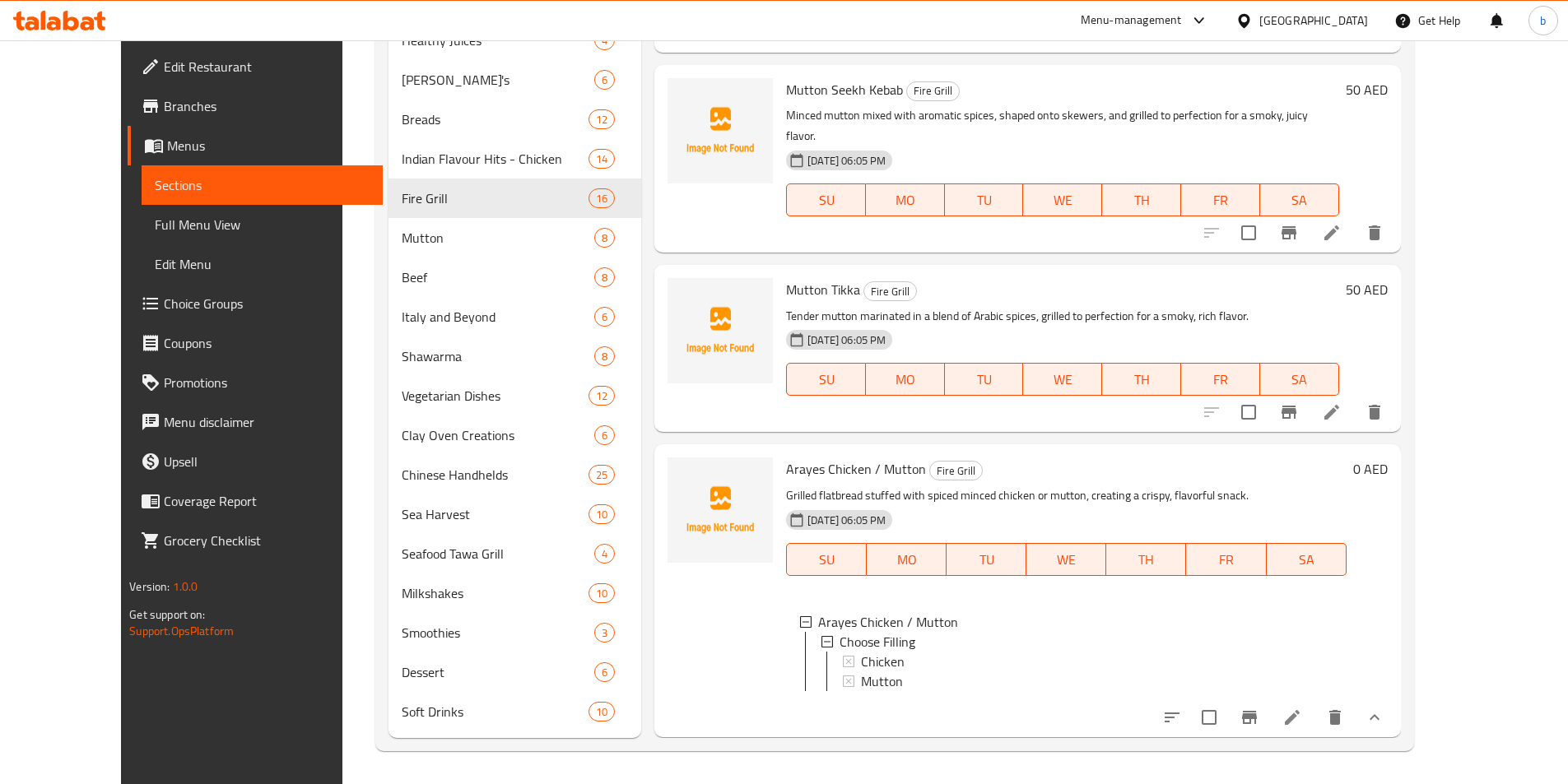
click at [1394, 698] on button "show more" at bounding box center [1374, 718] width 40 height 40
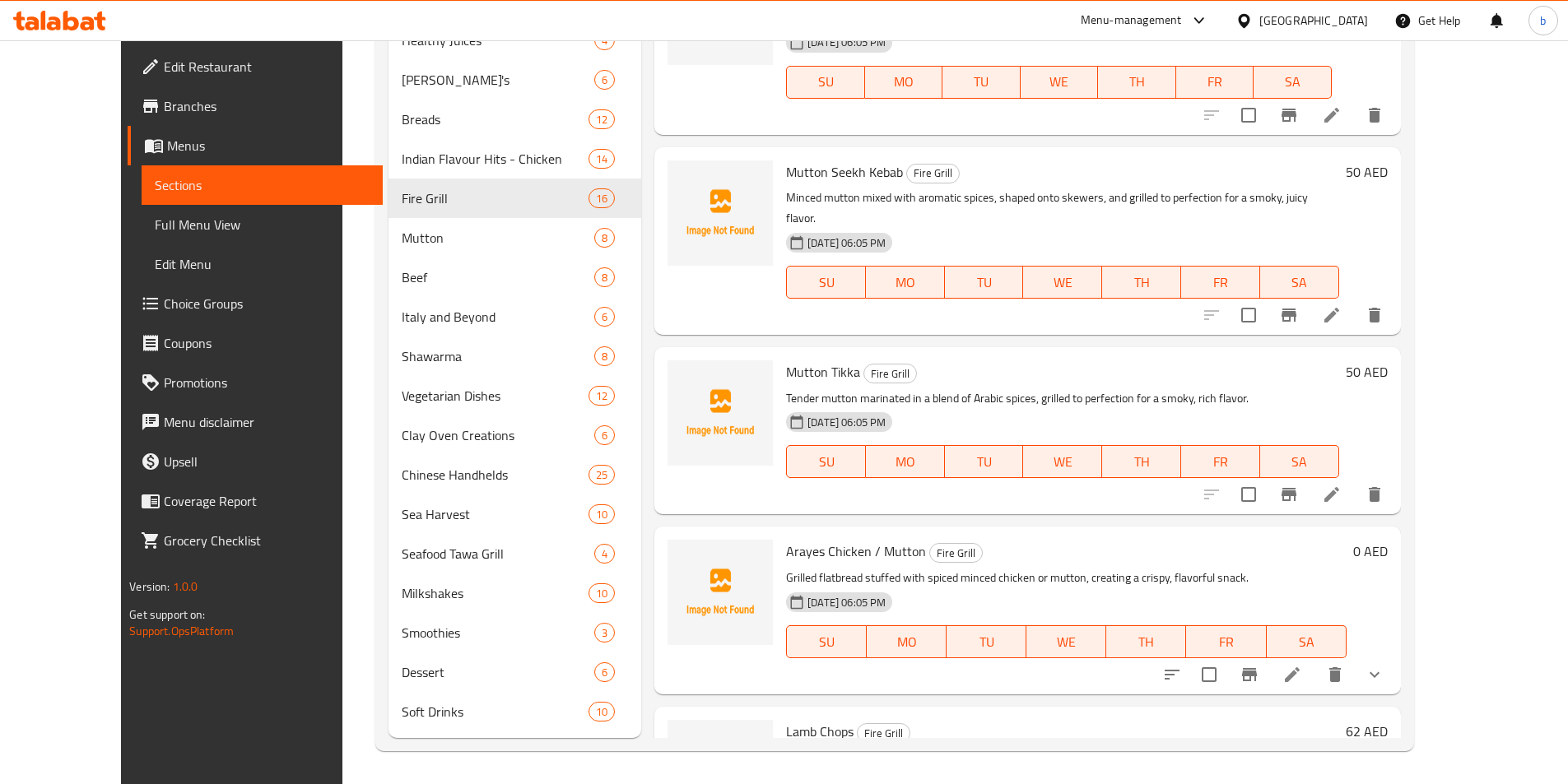
scroll to position [629, 0]
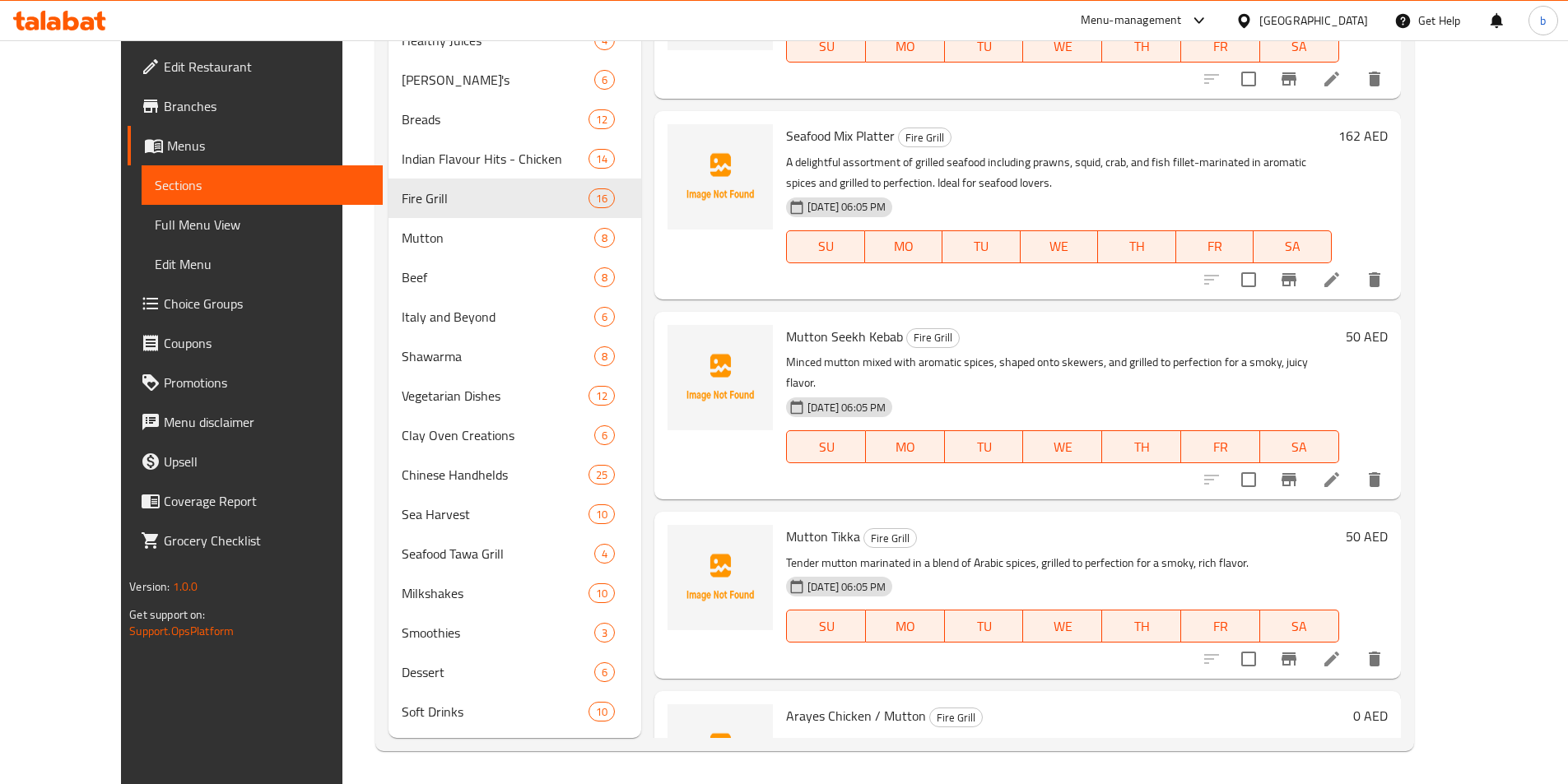
click at [1354, 645] on li at bounding box center [1331, 660] width 46 height 30
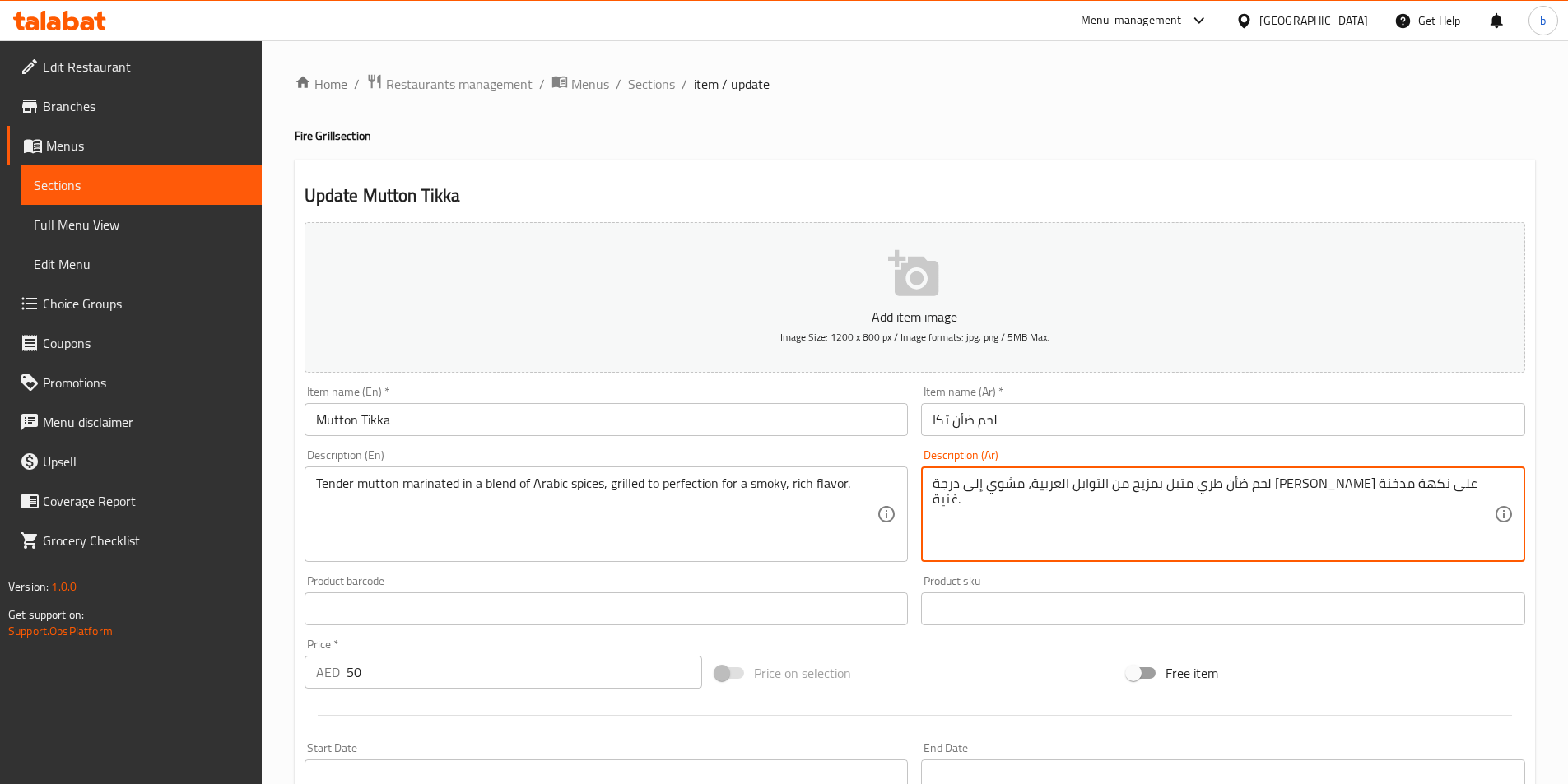
drag, startPoint x: 1143, startPoint y: 485, endPoint x: 1178, endPoint y: 476, distance: 36.1
click at [1041, 488] on textarea "لحم ضأن طري متبل بمزيج من التوابل العربية، مشوي إلى [PERSON_NAME] على نكهة مدخن…" at bounding box center [1213, 515] width 562 height 79
drag, startPoint x: 1031, startPoint y: 486, endPoint x: 1097, endPoint y: 476, distance: 66.8
click at [1097, 476] on textarea "لحم ضأن طري متبل بمزيج من التوابل العربية، مشوي إلى [PERSON_NAME] على نكهة مدخن…" at bounding box center [1213, 515] width 562 height 79
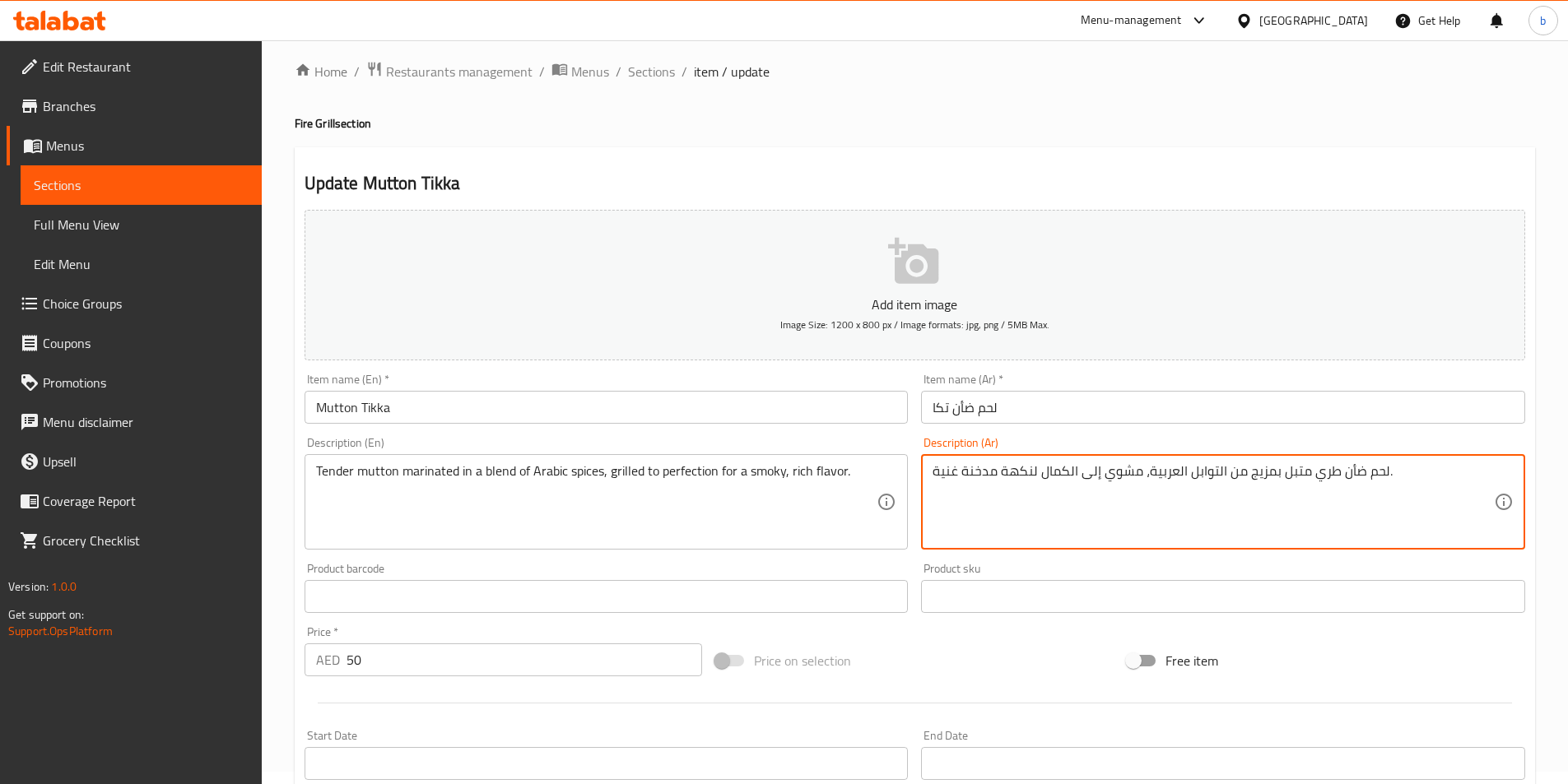
scroll to position [379, 0]
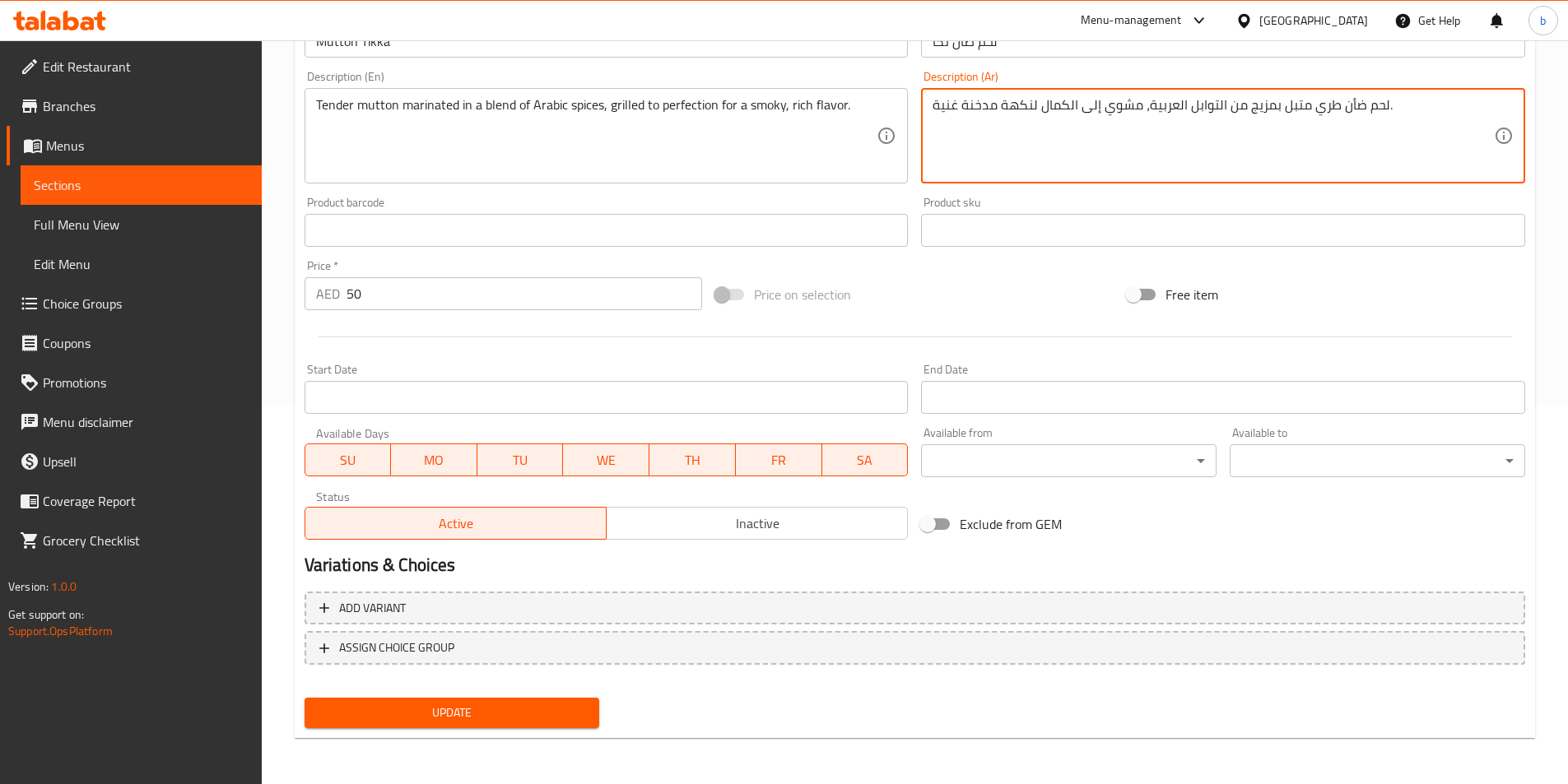
type textarea "لحم ضأن طري متبل بمزيج من التوابل العربية، مشوي إلى الكمال لنكهة مدخنة غنية."
click at [481, 704] on span "Update" at bounding box center [452, 712] width 269 height 20
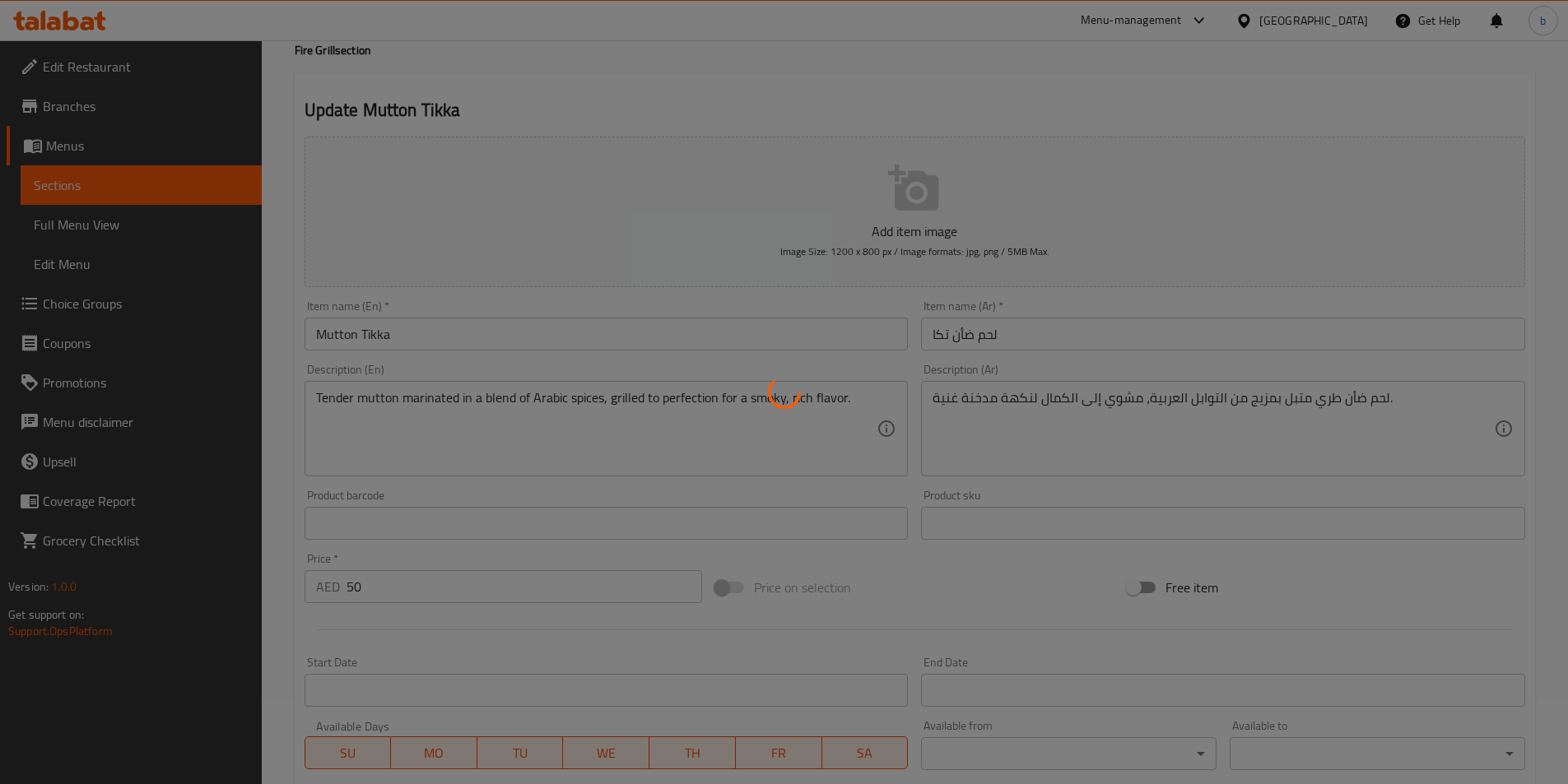
scroll to position [0, 0]
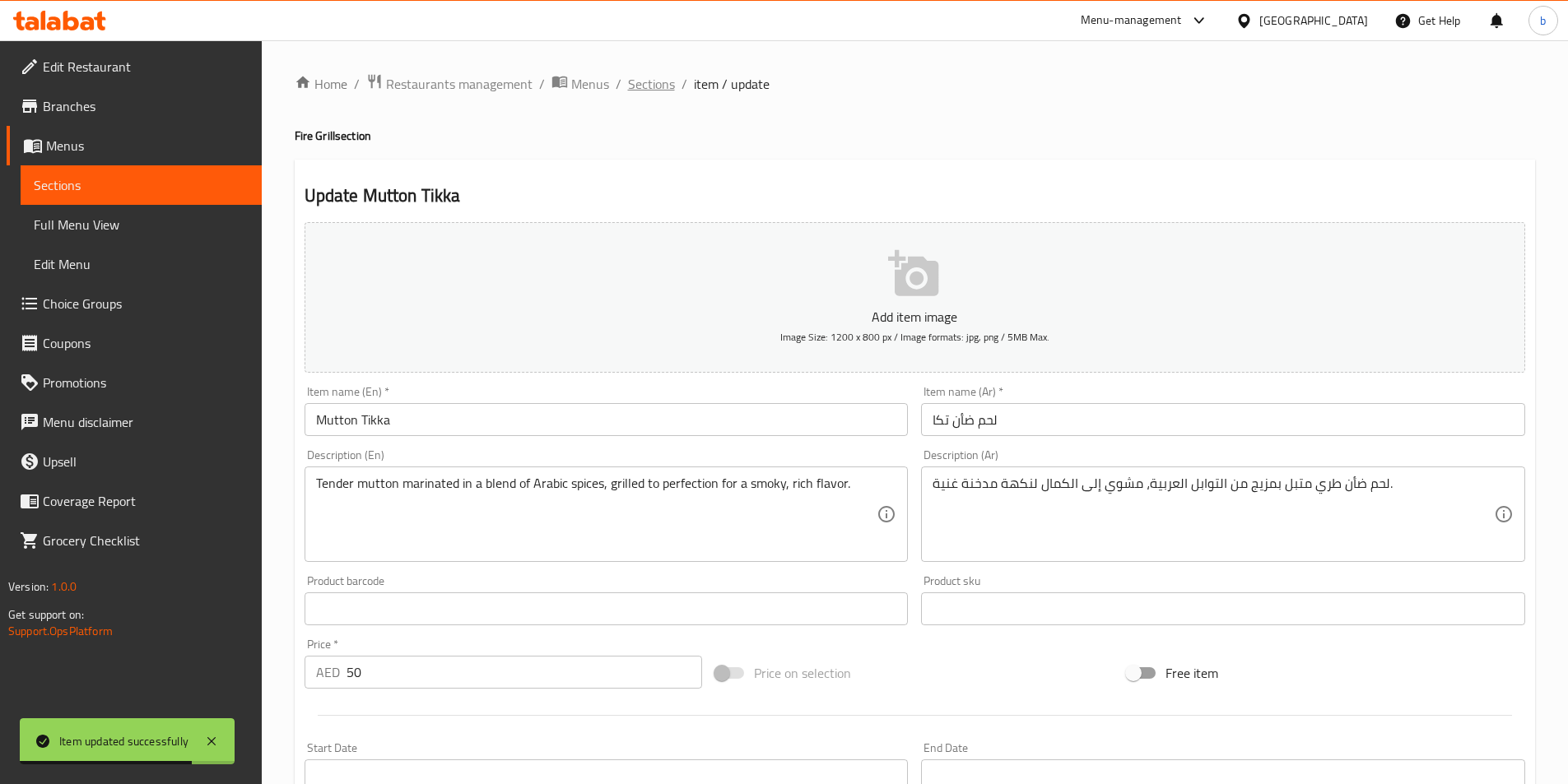
click at [637, 88] on span "Sections" at bounding box center [651, 84] width 47 height 19
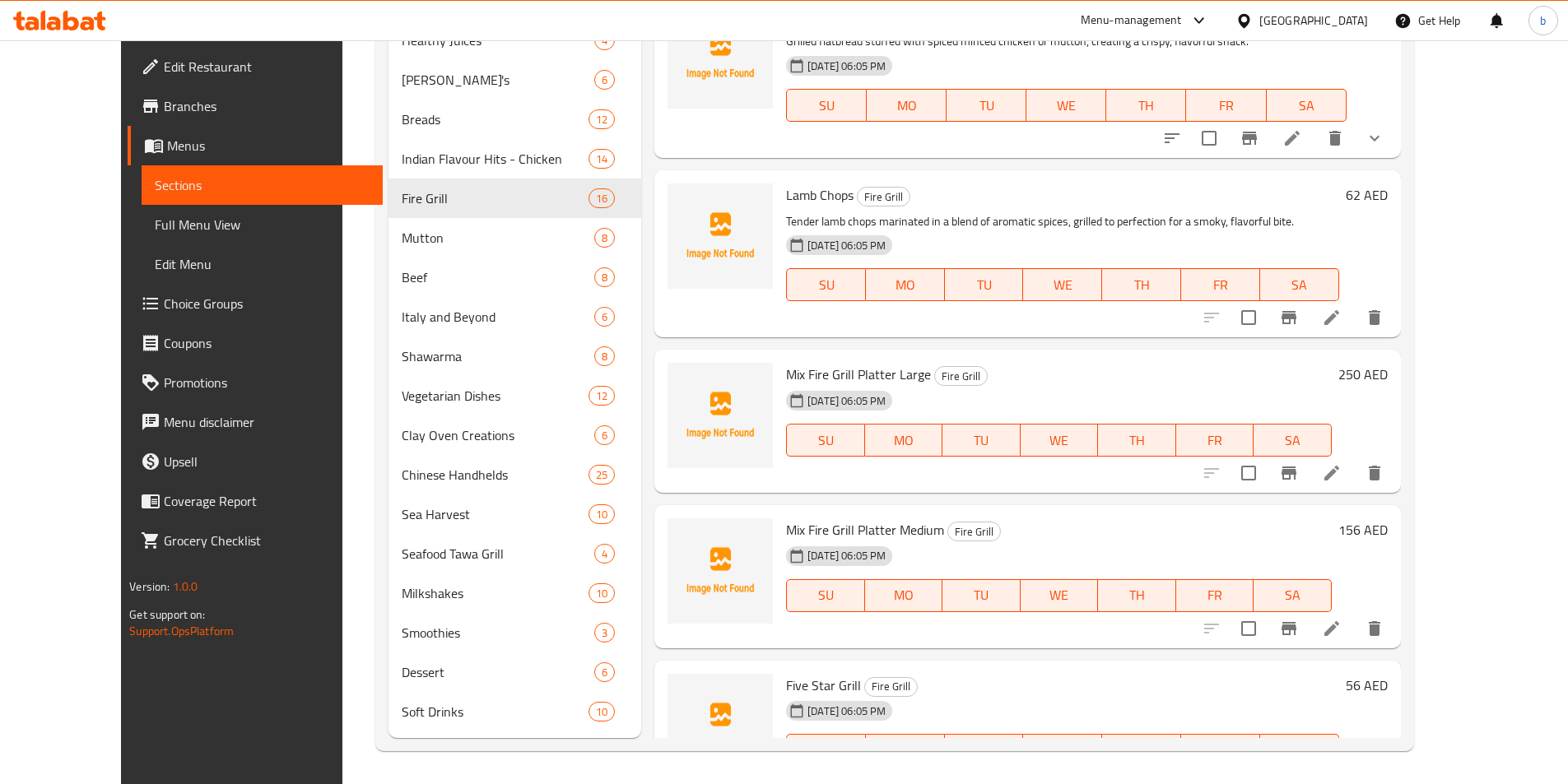
scroll to position [1205, 0]
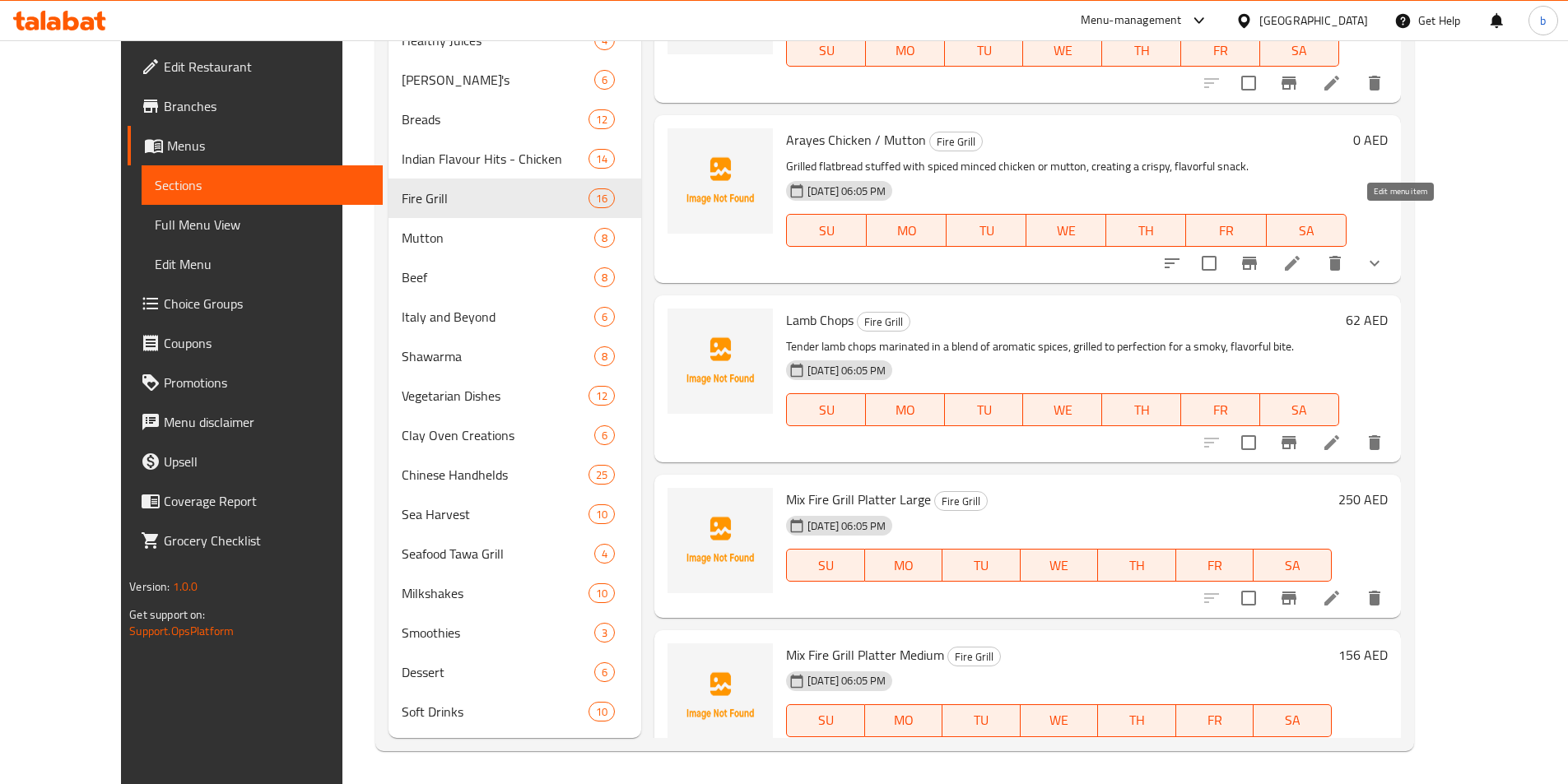
click at [1302, 253] on icon at bounding box center [1292, 263] width 19 height 19
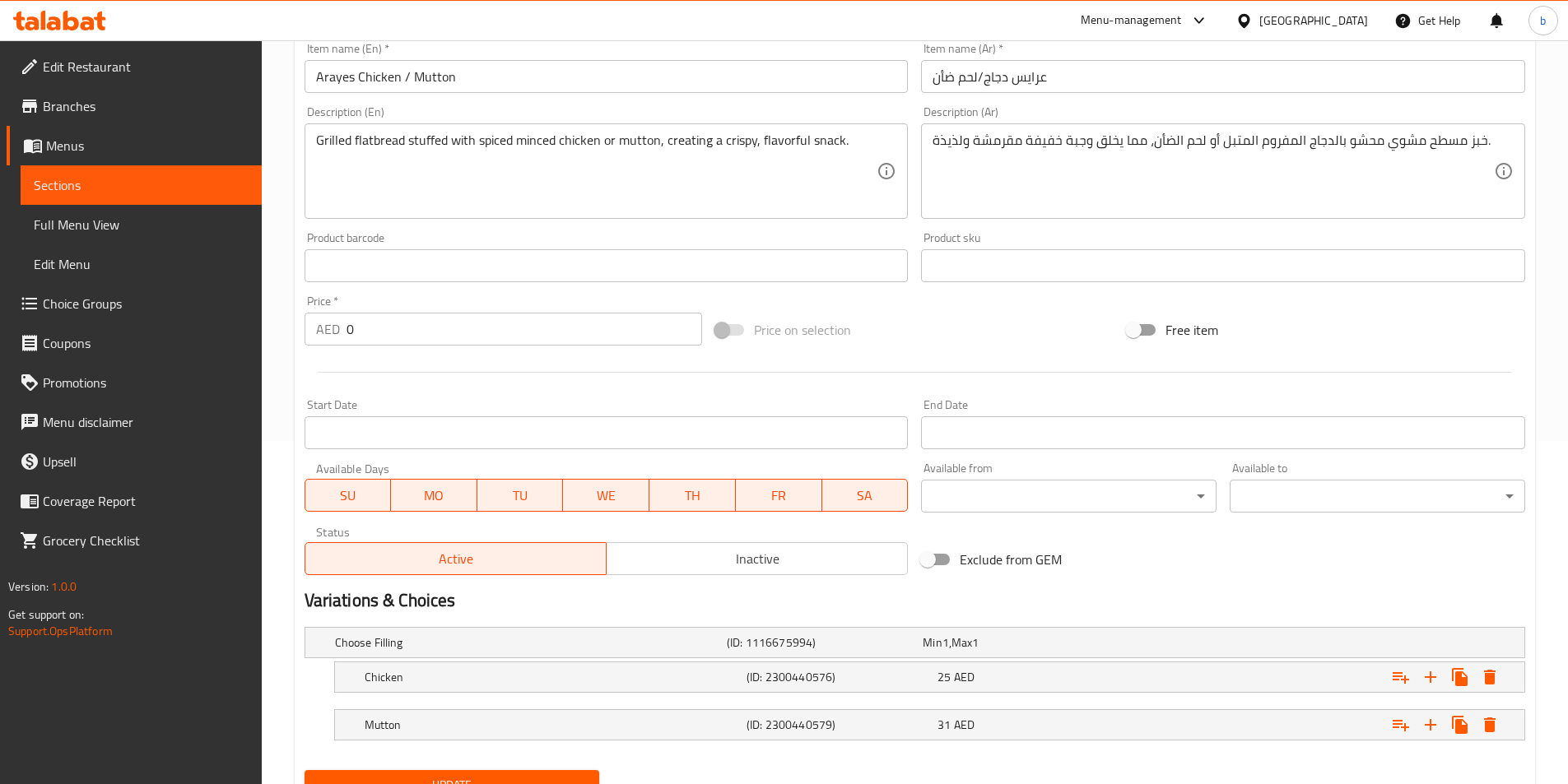
scroll to position [416, 0]
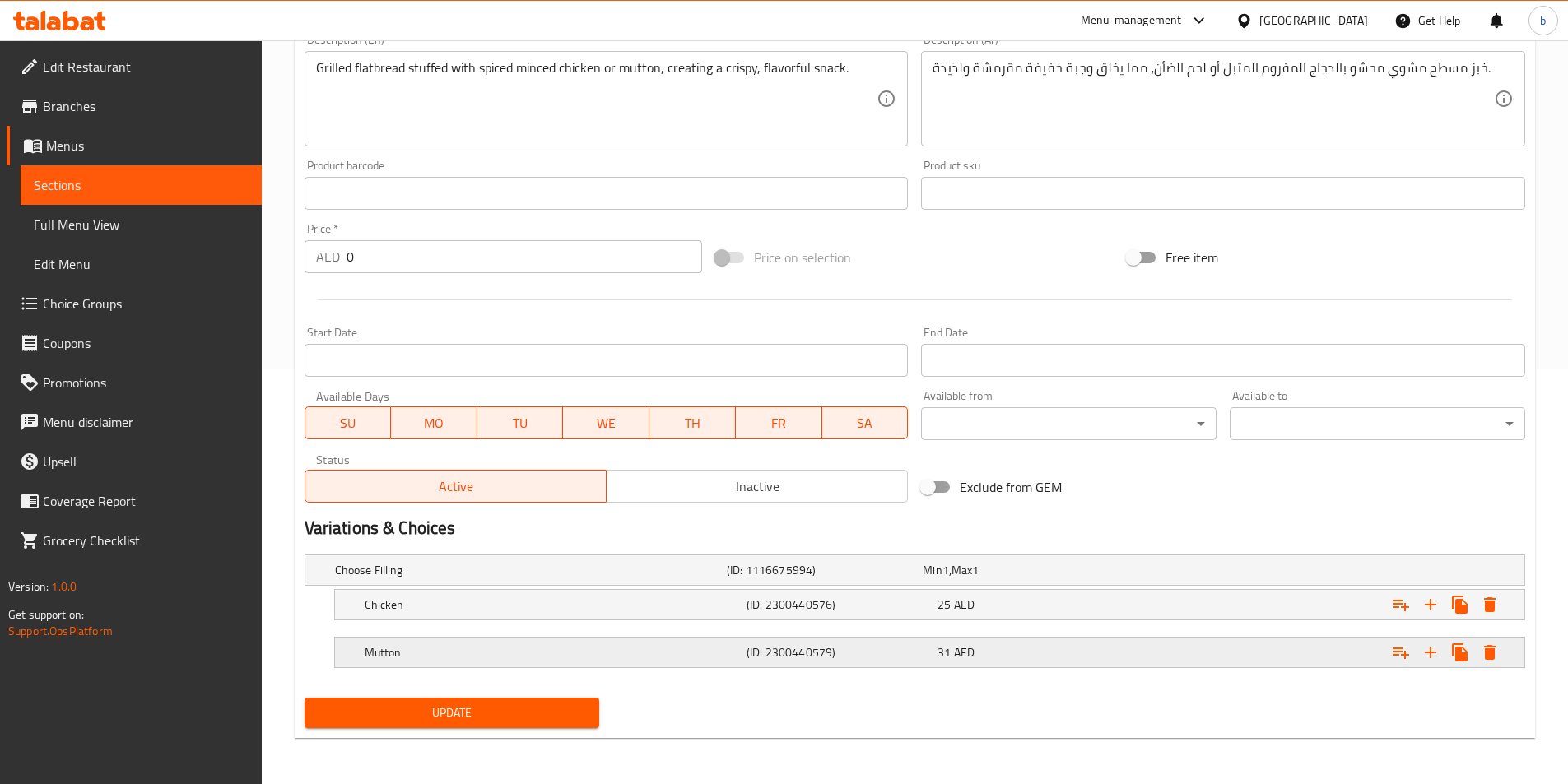
click at [722, 660] on h5 "Mutton" at bounding box center [552, 652] width 375 height 17
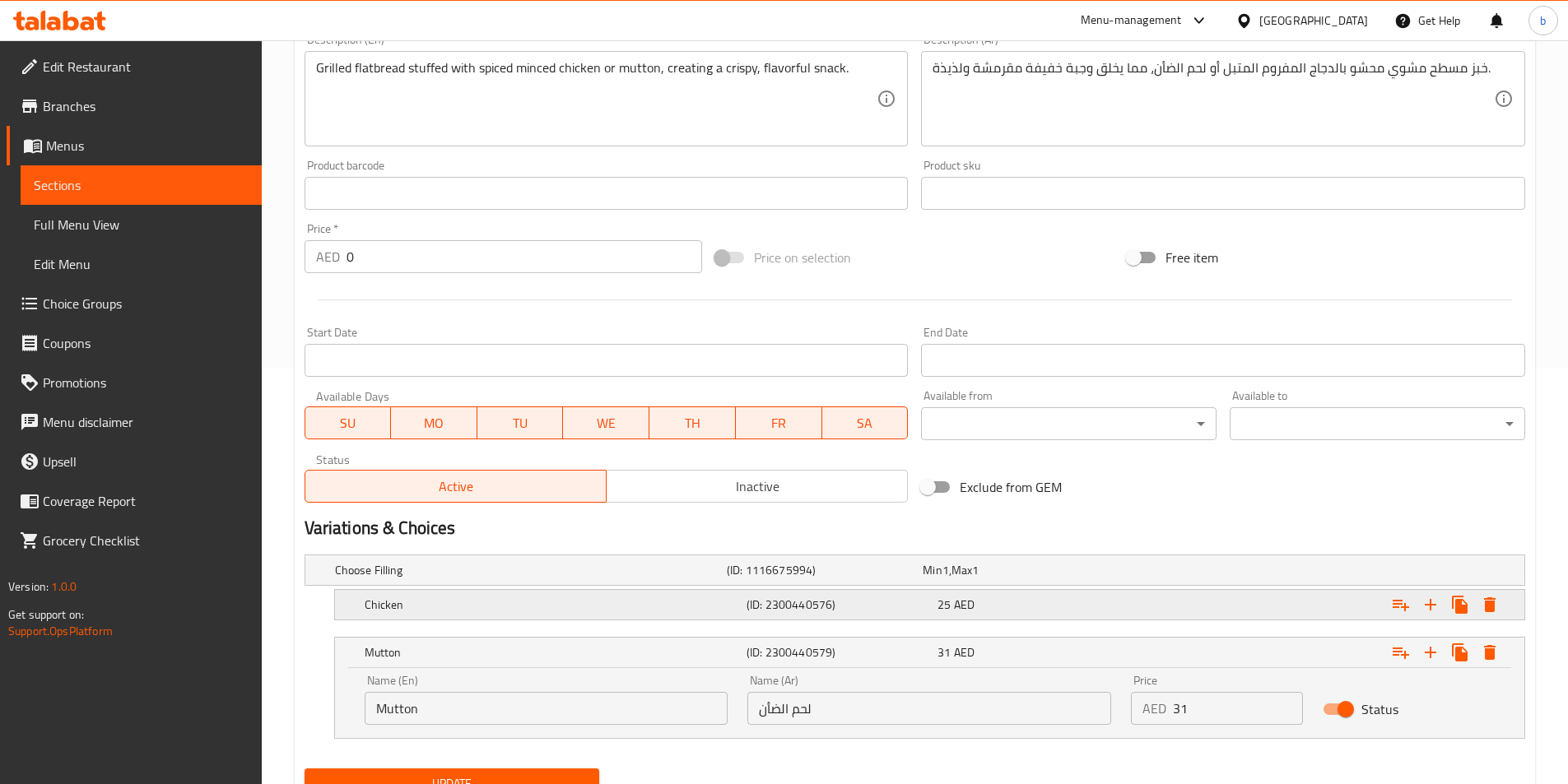
scroll to position [169, 0]
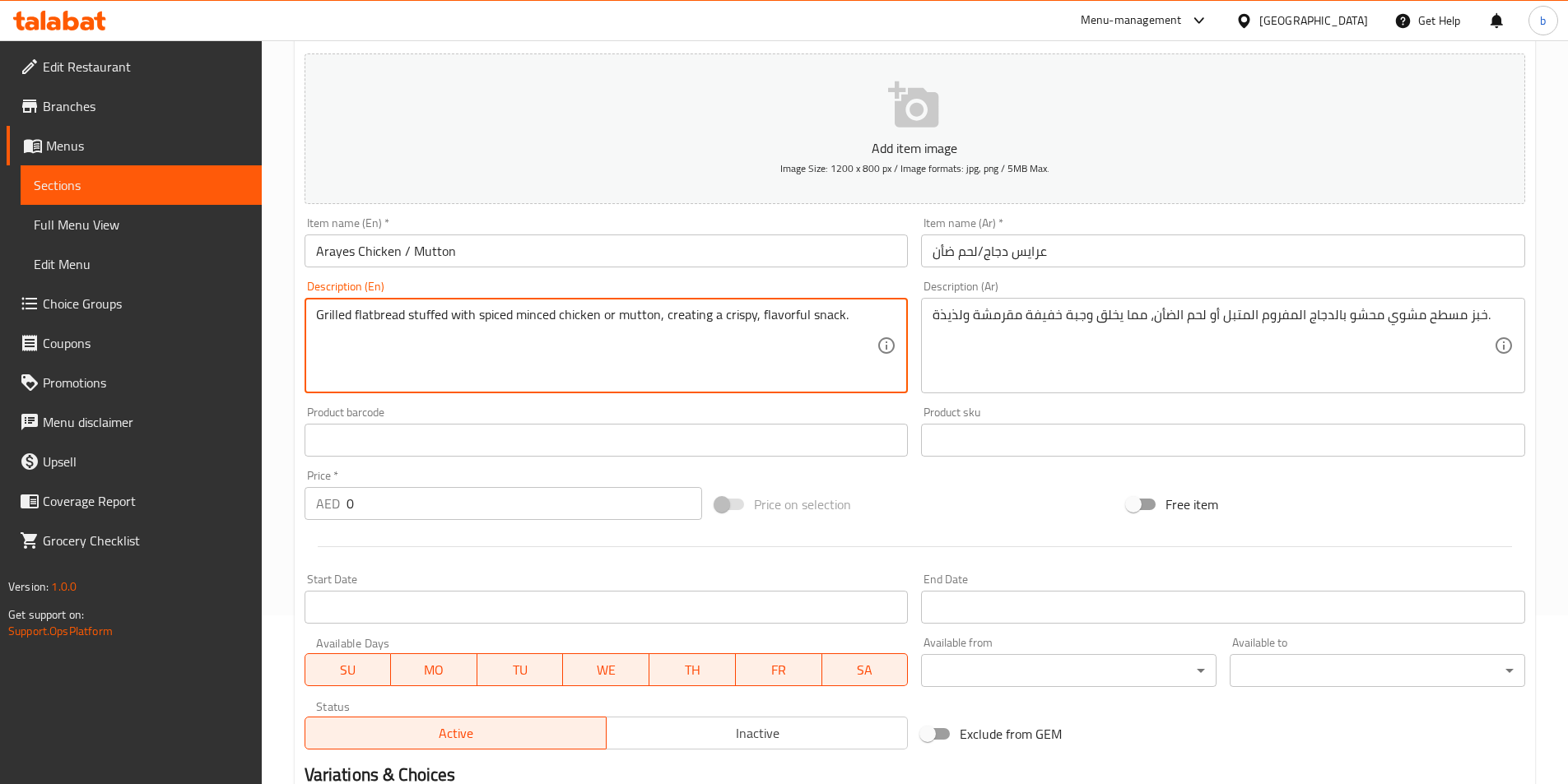
click at [375, 315] on textarea "Grilled flatbread stuffed with spiced minced chicken or mutton, creating a cris…" at bounding box center [597, 346] width 562 height 79
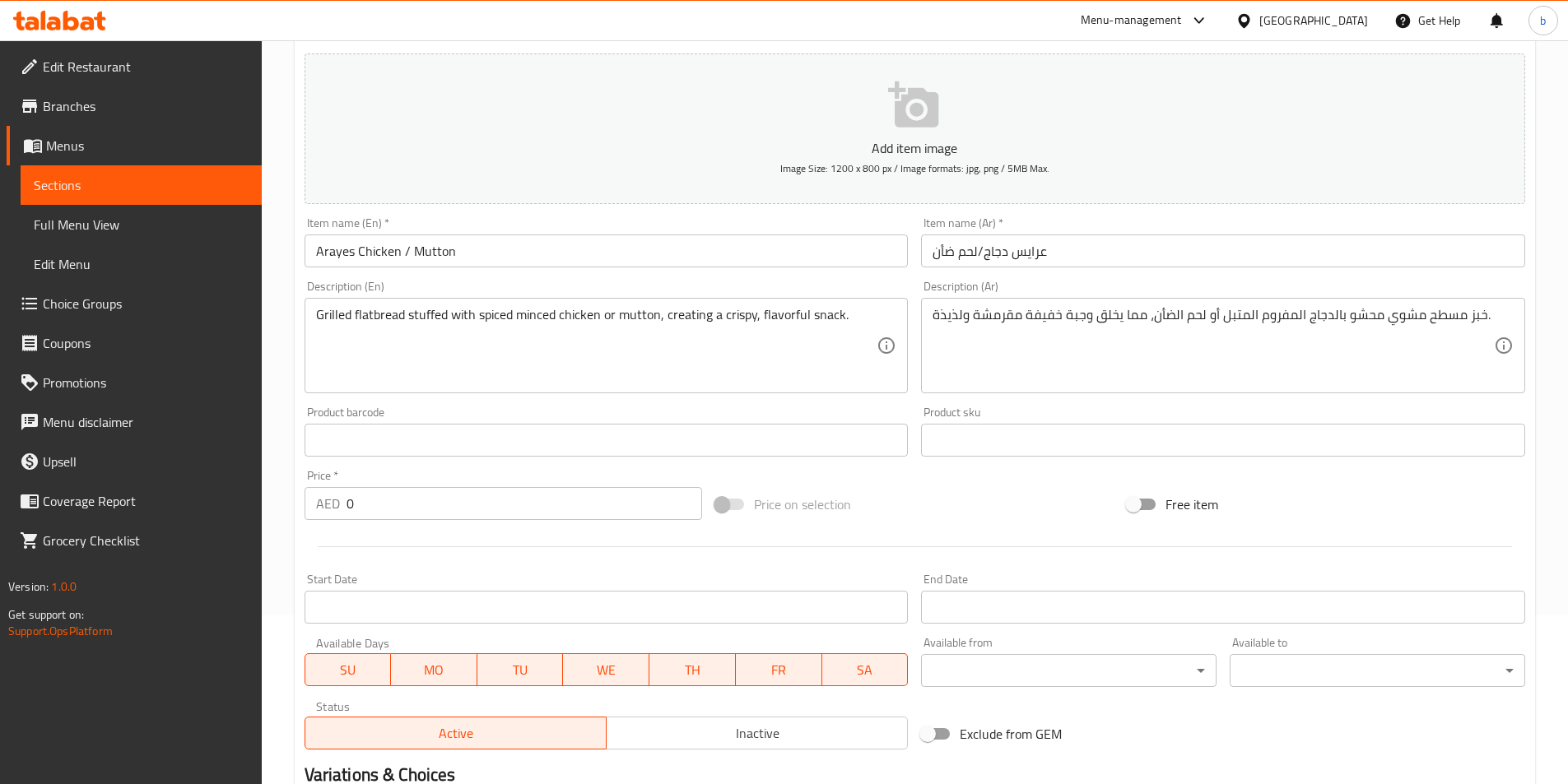
click at [679, 315] on textarea "Grilled flatbread stuffed with spiced minced chicken or mutton, creating a cris…" at bounding box center [597, 346] width 562 height 79
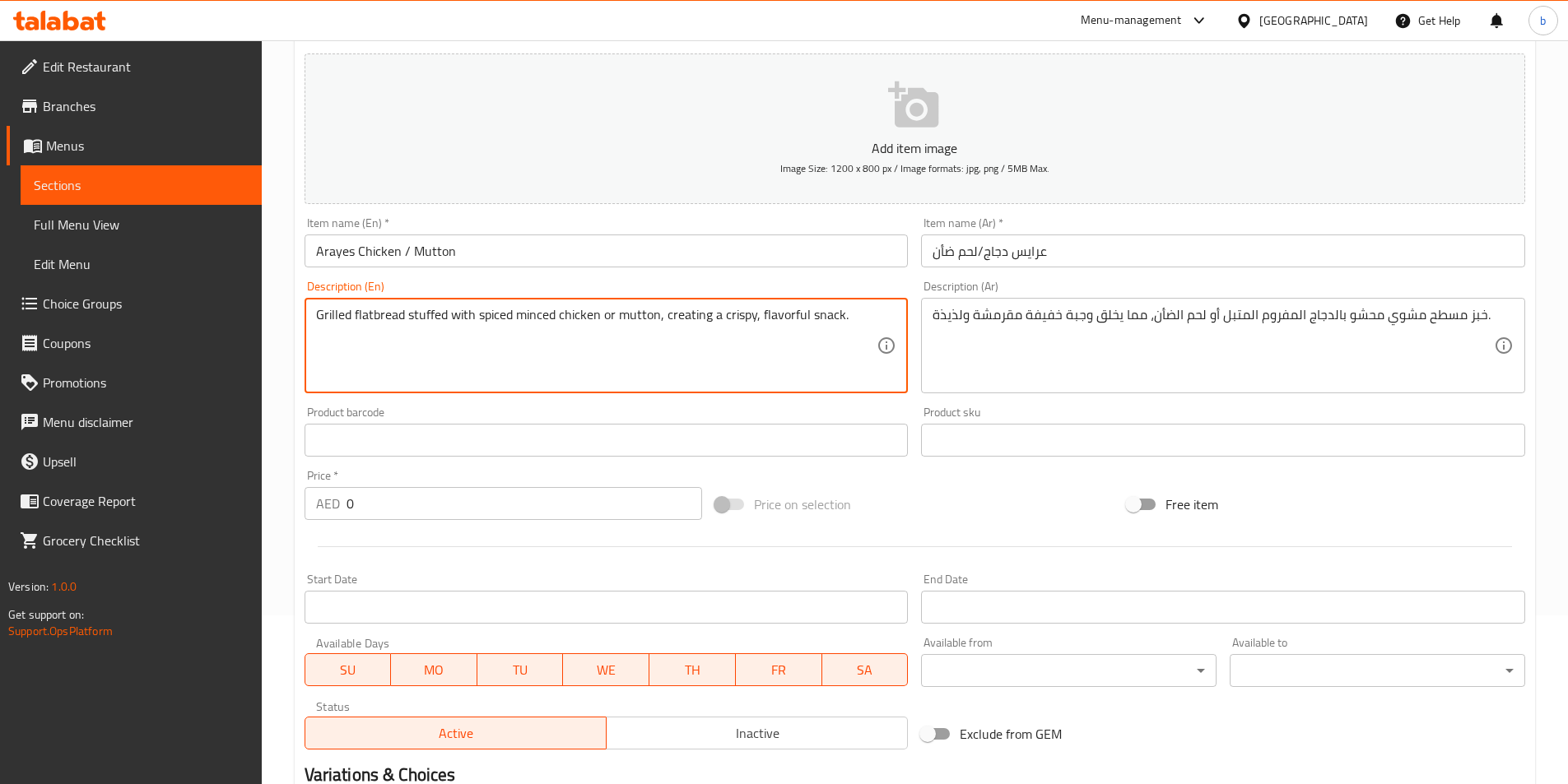
click at [679, 315] on textarea "Grilled flatbread stuffed with spiced minced chicken or mutton, creating a cris…" at bounding box center [597, 346] width 562 height 79
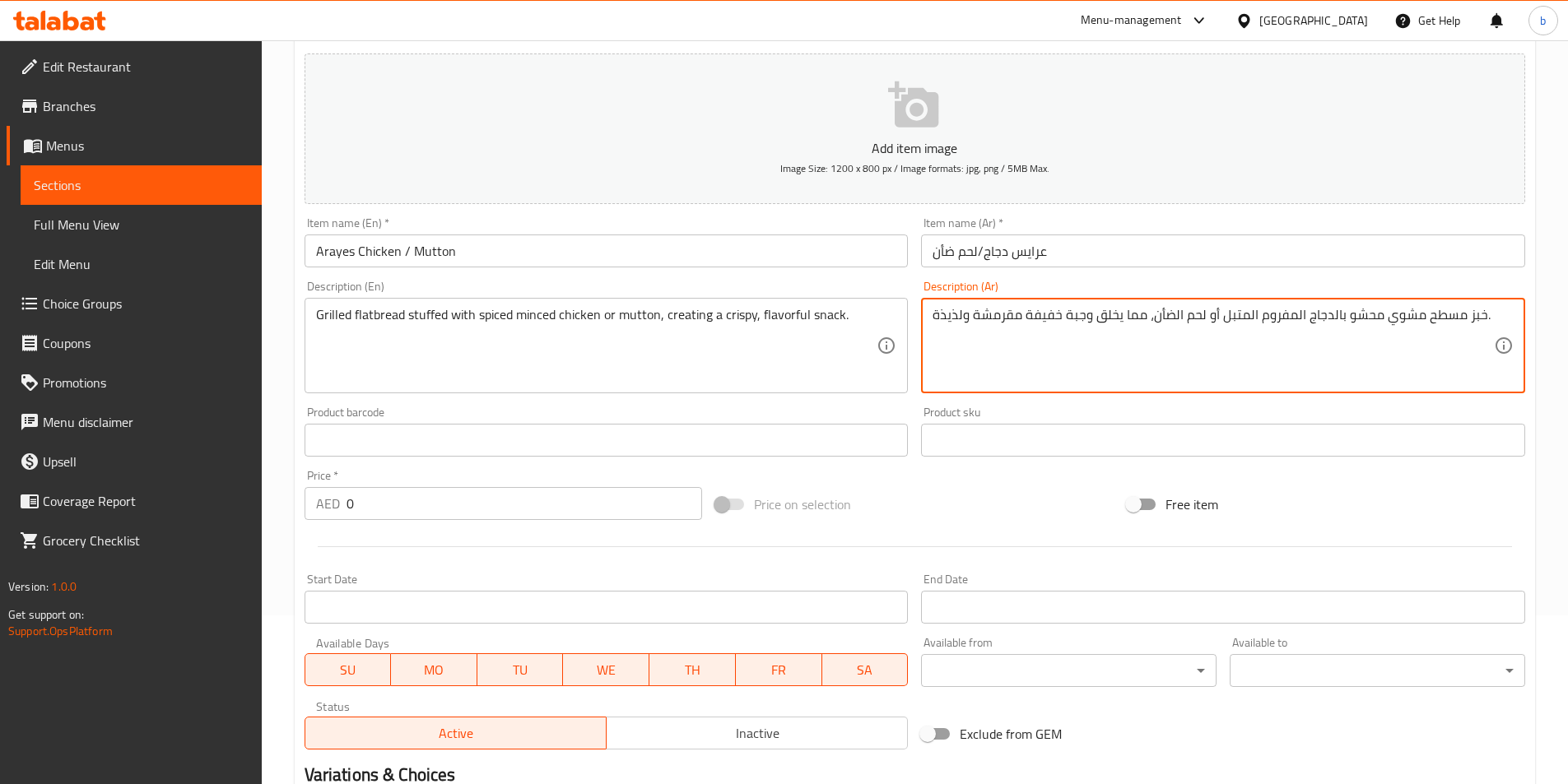
drag, startPoint x: 1096, startPoint y: 316, endPoint x: 1142, endPoint y: 320, distance: 46.2
drag, startPoint x: 1025, startPoint y: 313, endPoint x: 1089, endPoint y: 325, distance: 65.1
click at [1089, 325] on textarea "خبز مسطح مشوي محشو بالدجاج المفروم المتبل أو لحم الضأن، مما يخلق وجبة خفيفة مقر…" at bounding box center [1213, 346] width 562 height 79
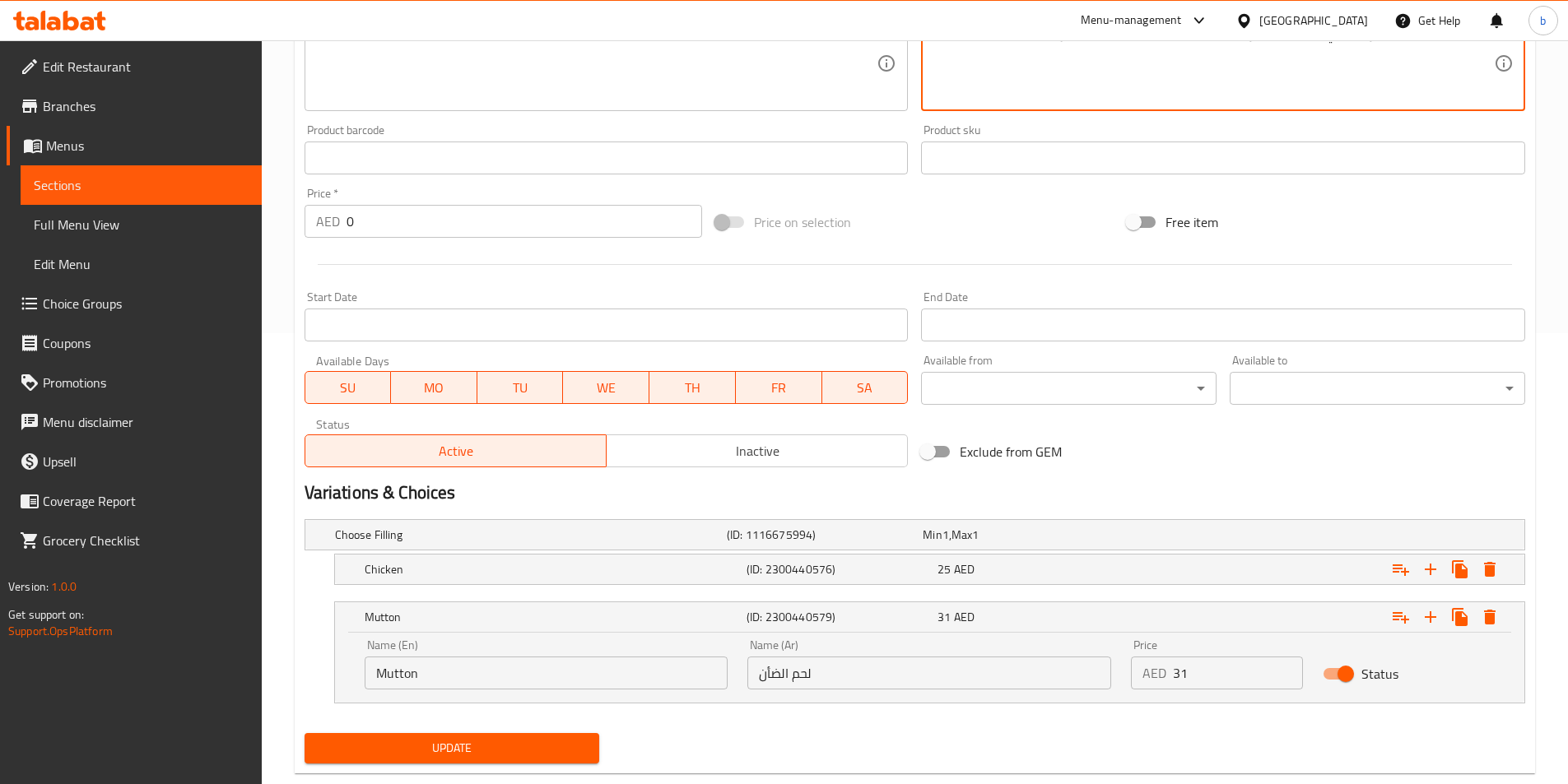
scroll to position [486, 0]
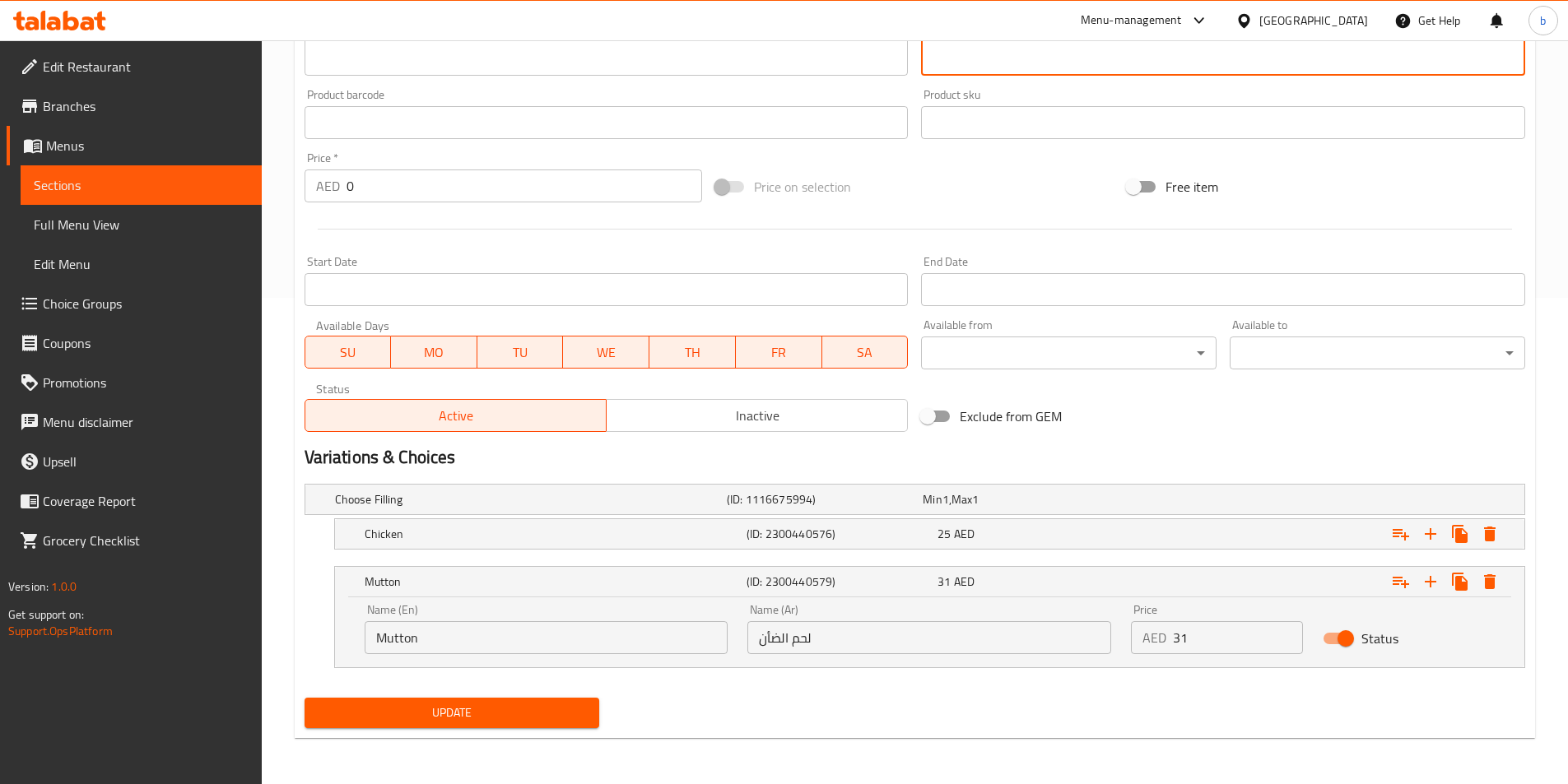
type textarea "خبز مسطح مشوي محشو بالدجاج المفروم المتبل أو لحم الضأن، يصنع سناك مقرمشة ولذيذة."
click at [363, 720] on span "Update" at bounding box center [452, 712] width 269 height 20
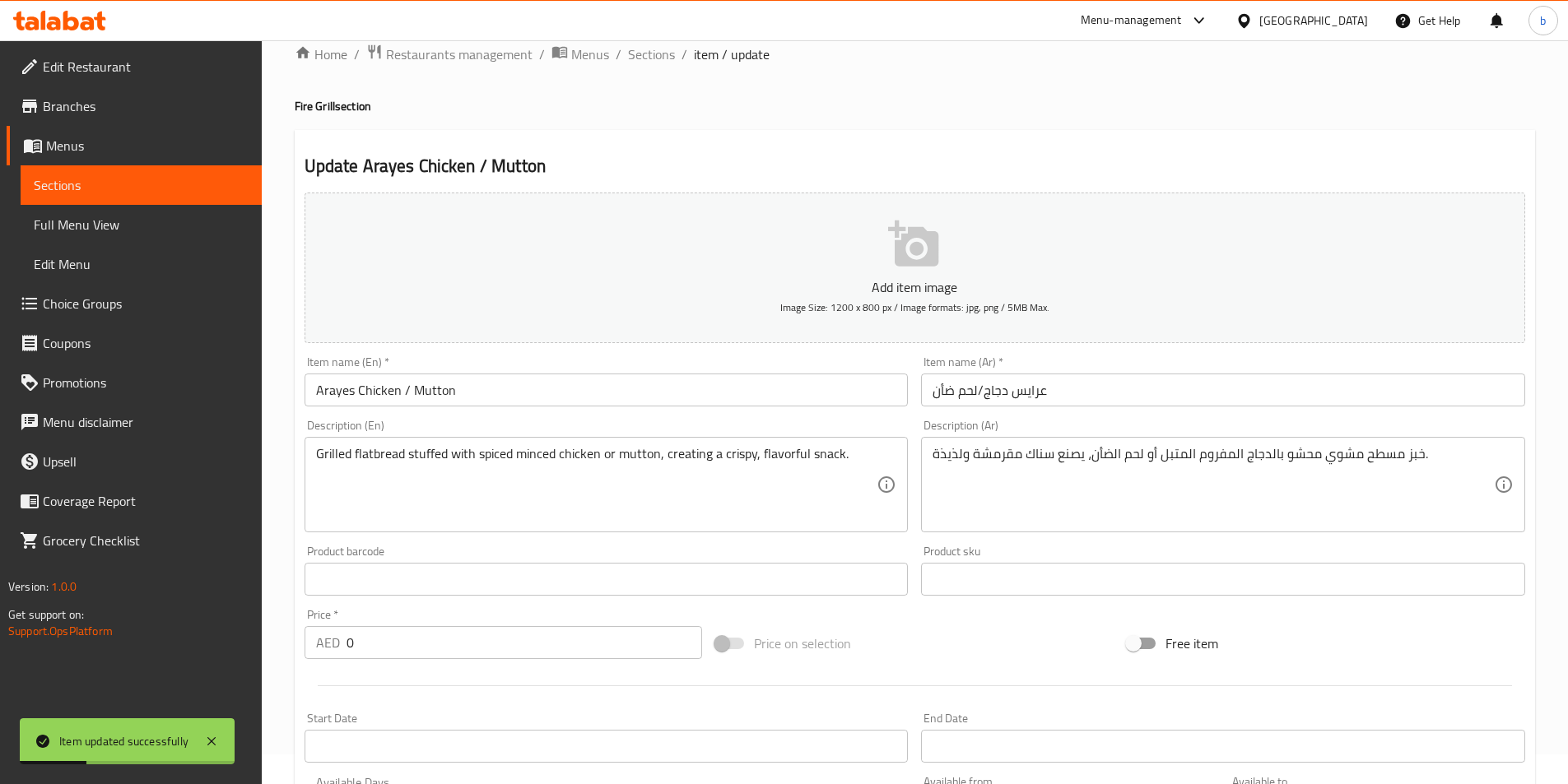
scroll to position [0, 0]
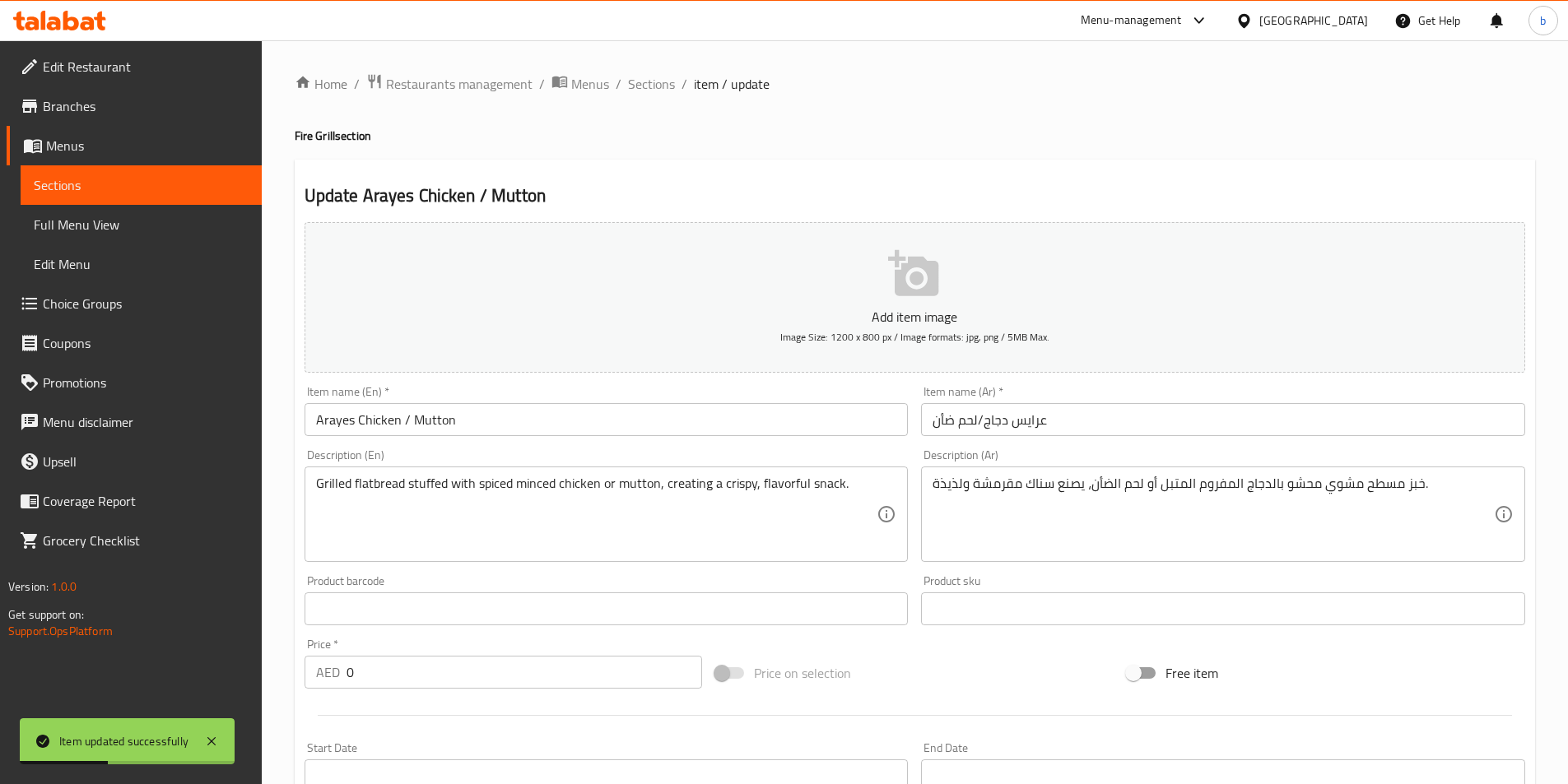
drag, startPoint x: 649, startPoint y: 83, endPoint x: 672, endPoint y: 102, distance: 29.8
click at [649, 83] on span "Sections" at bounding box center [651, 84] width 47 height 19
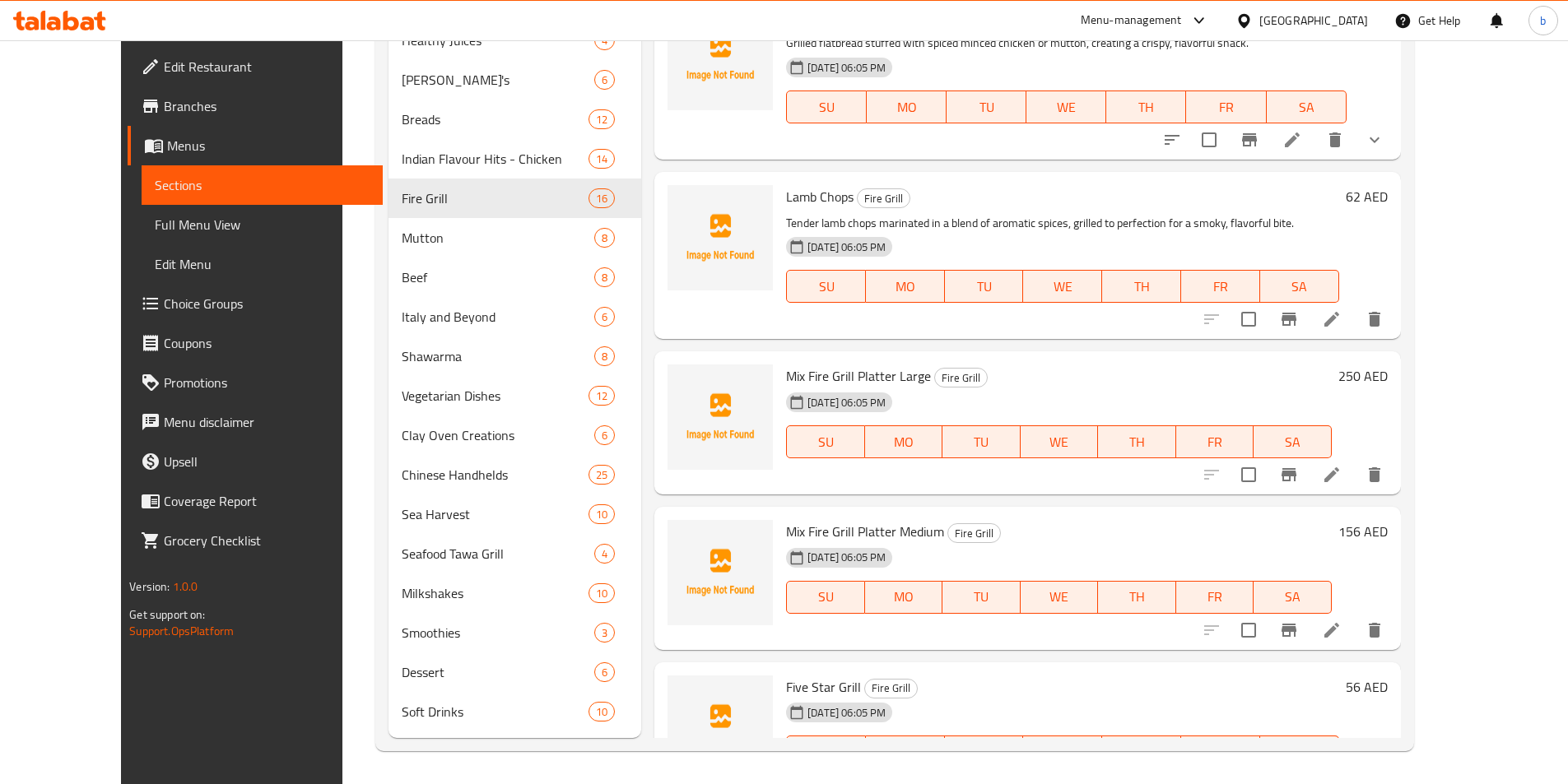
scroll to position [1287, 0]
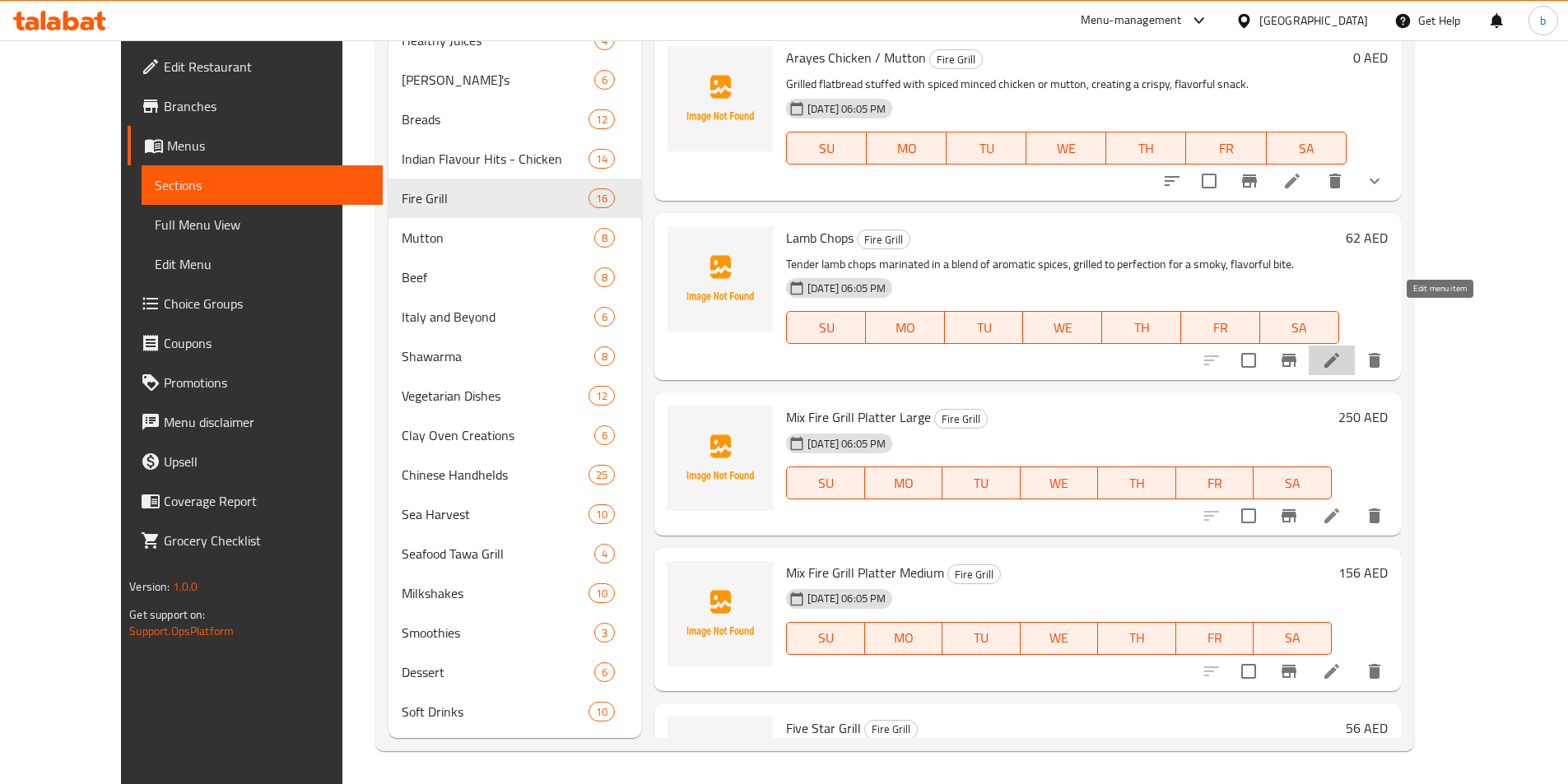
click at [1341, 351] on icon at bounding box center [1331, 360] width 19 height 19
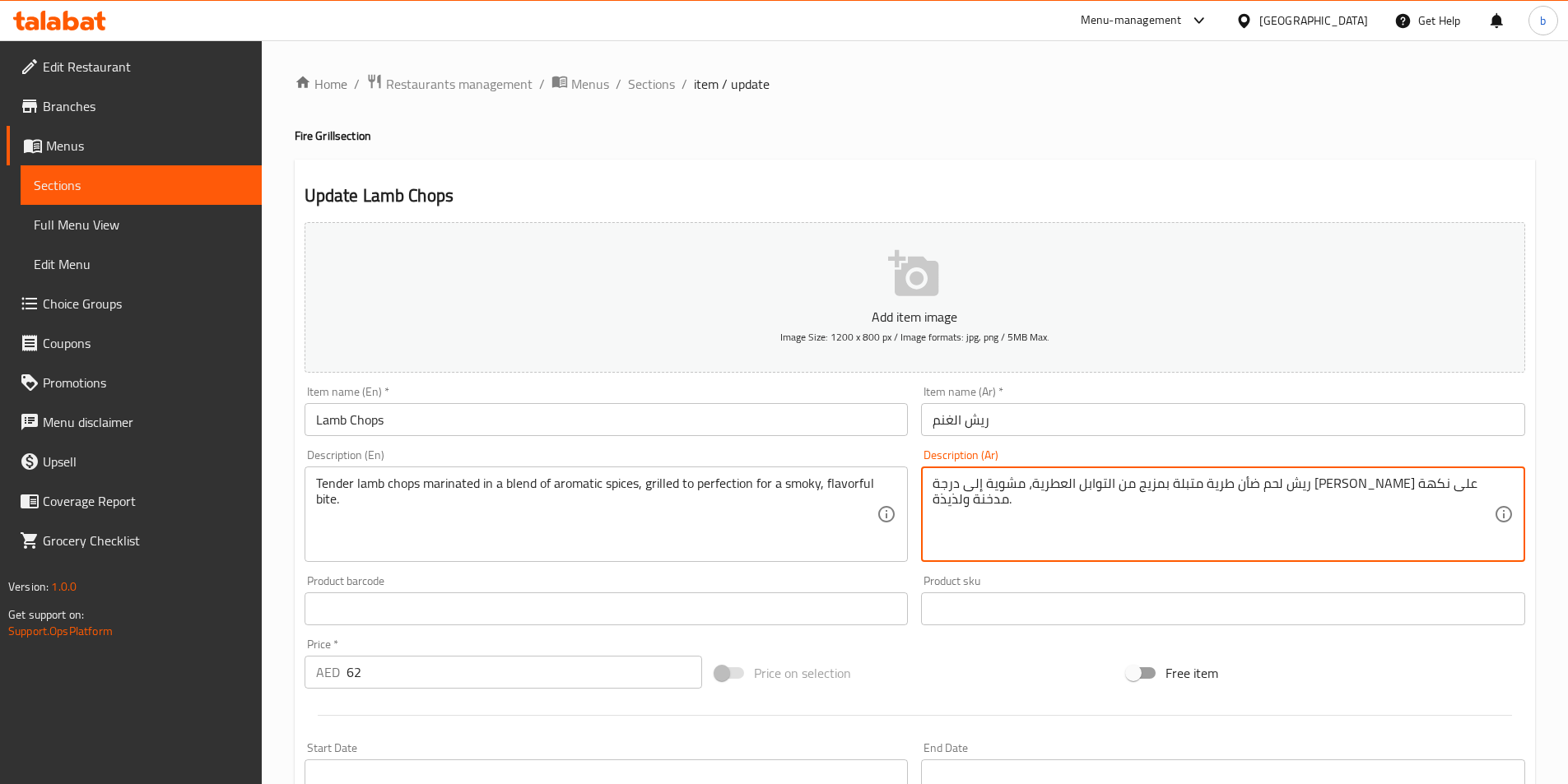
drag, startPoint x: 972, startPoint y: 482, endPoint x: 1073, endPoint y: 477, distance: 101.1
drag, startPoint x: 1075, startPoint y: 484, endPoint x: 1114, endPoint y: 485, distance: 39.0
click at [1114, 485] on textarea "ريش لحم ضأن طرية متبلة بمزيج من التوابل العطرية، مشوية إلى درجة الكمال لبايت مد…" at bounding box center [1213, 515] width 562 height 79
click at [1178, 494] on textarea "ريش لحم ضأن طرية متبلة بمزيج من التوابل العطرية، مشوية إلى الكمال لبايت مدخنة و…" at bounding box center [1213, 515] width 562 height 79
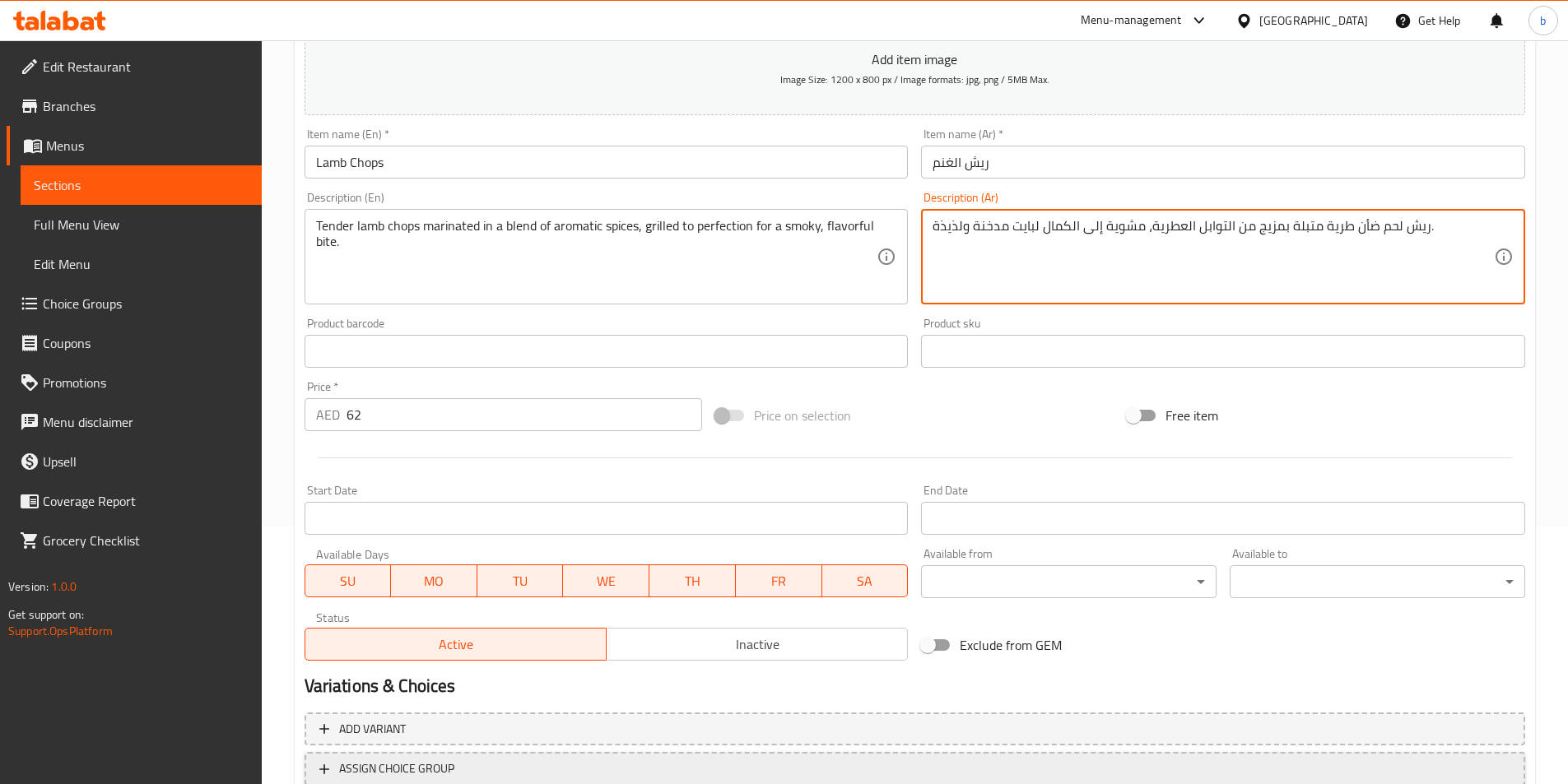
scroll to position [379, 0]
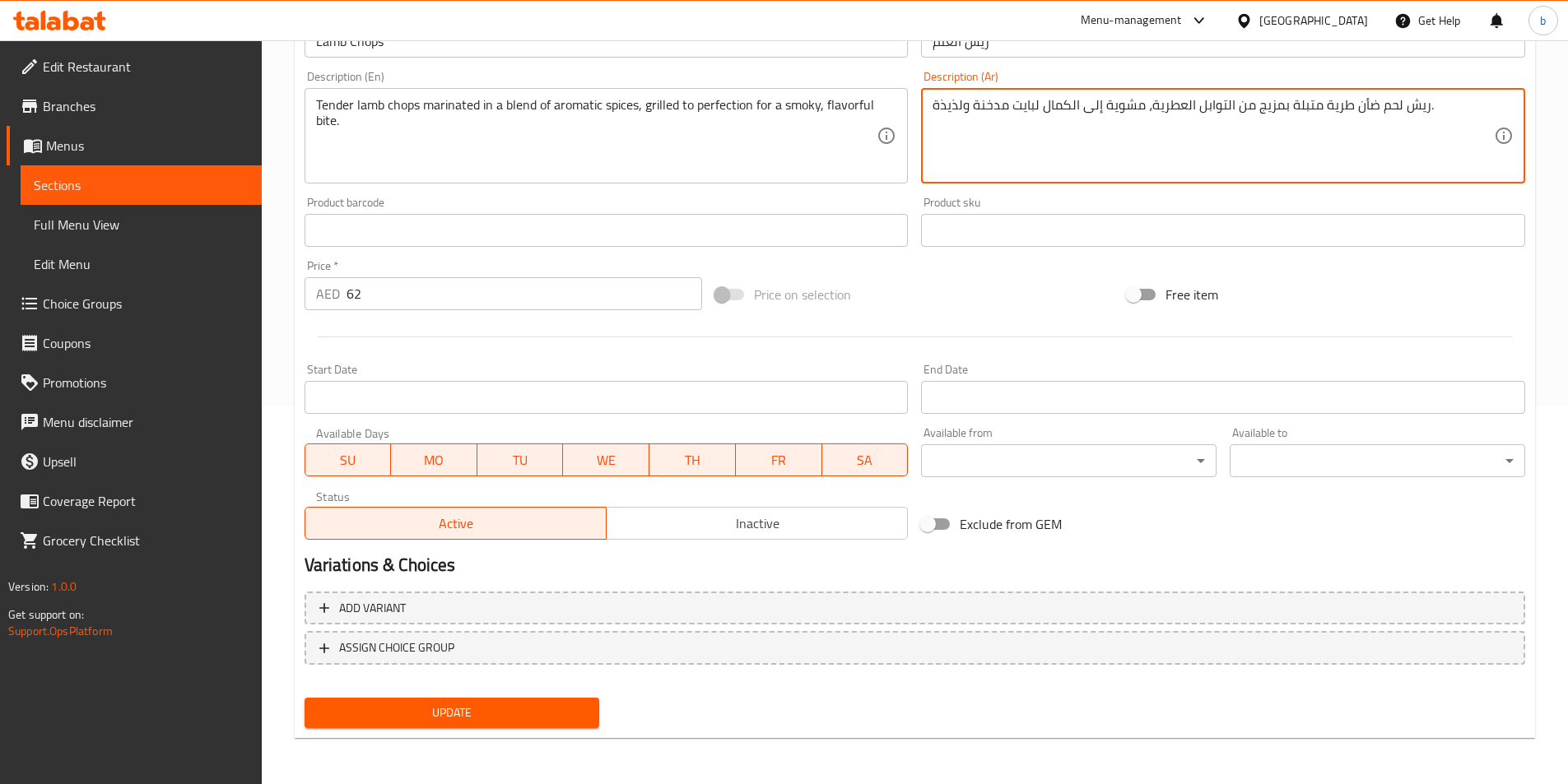
type textarea "ريش لحم ضأن طرية متبلة بمزيج من التوابل العطرية، مشوية إلى الكمال لبايت مدخنة و…"
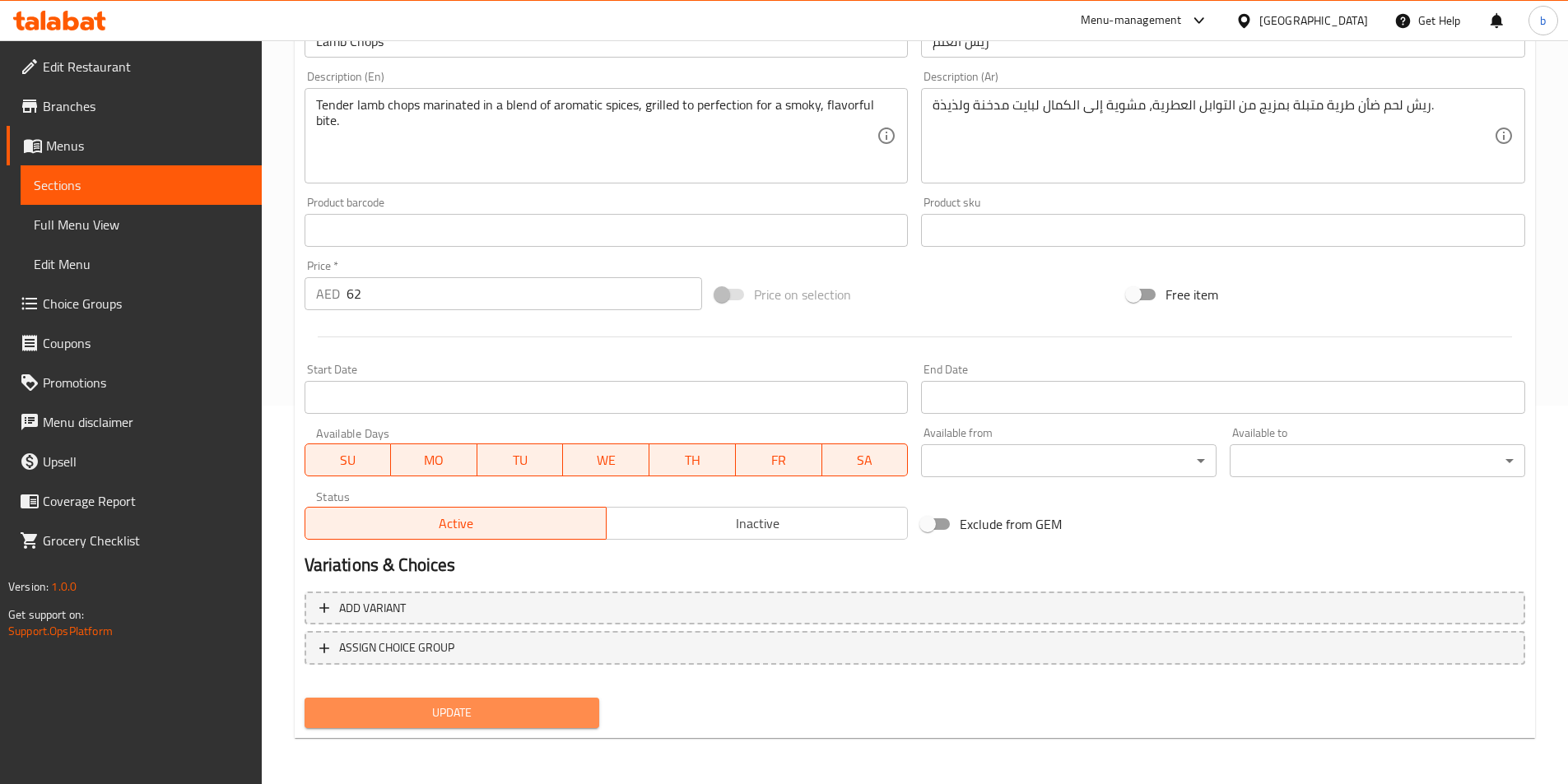
click at [492, 712] on span "Update" at bounding box center [452, 712] width 269 height 20
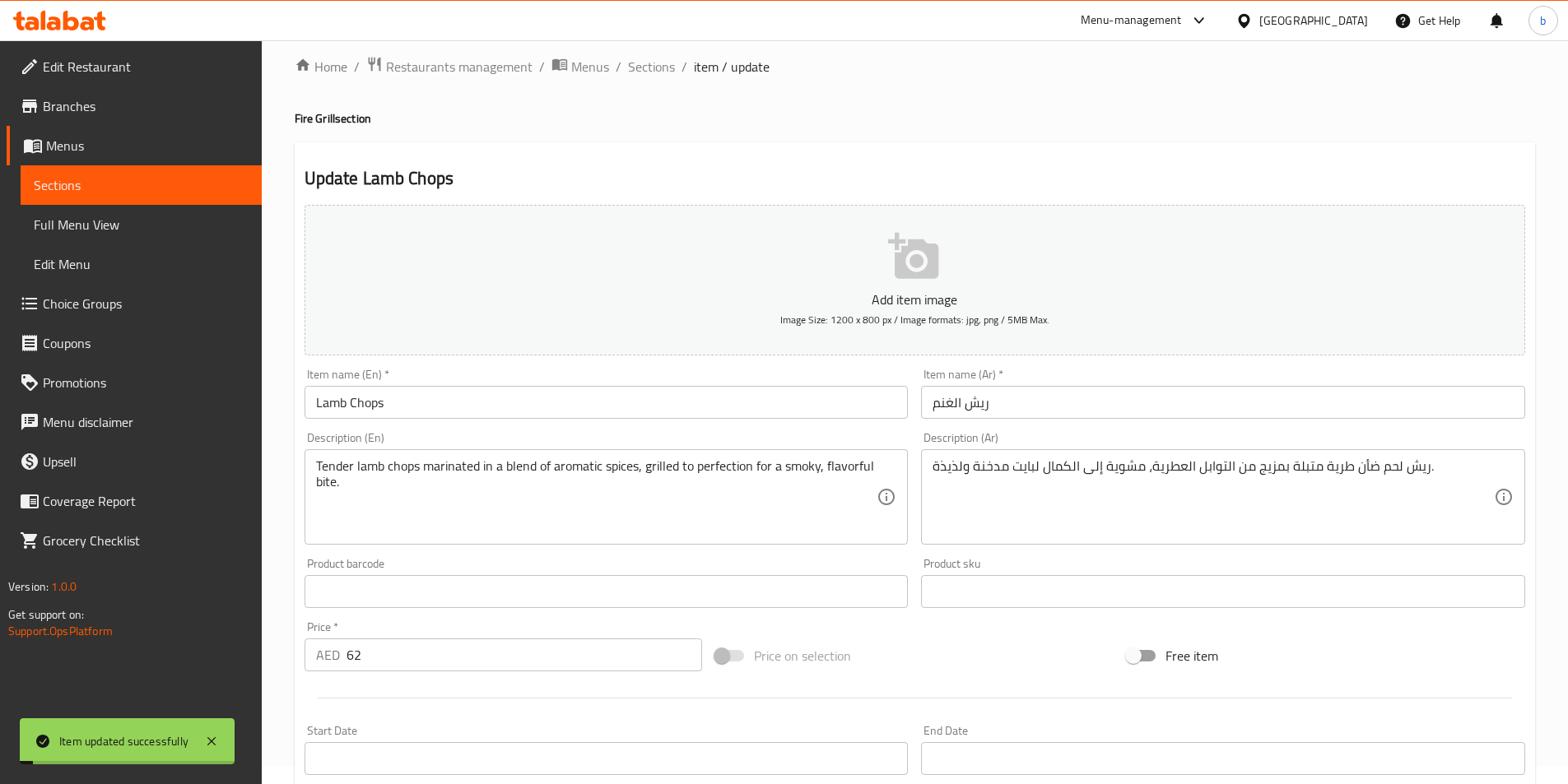
scroll to position [0, 0]
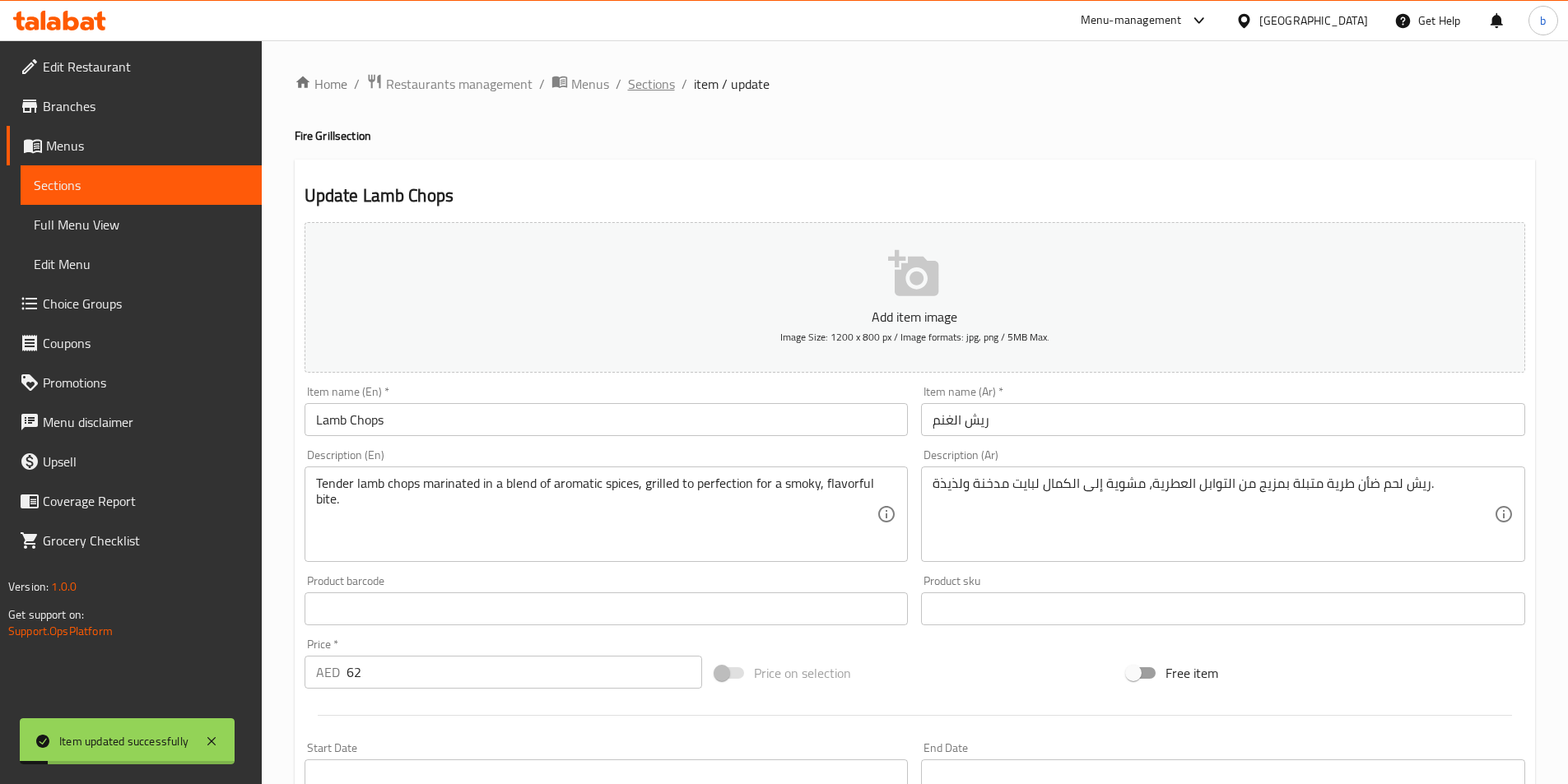
click at [661, 74] on span "Sections" at bounding box center [651, 84] width 47 height 19
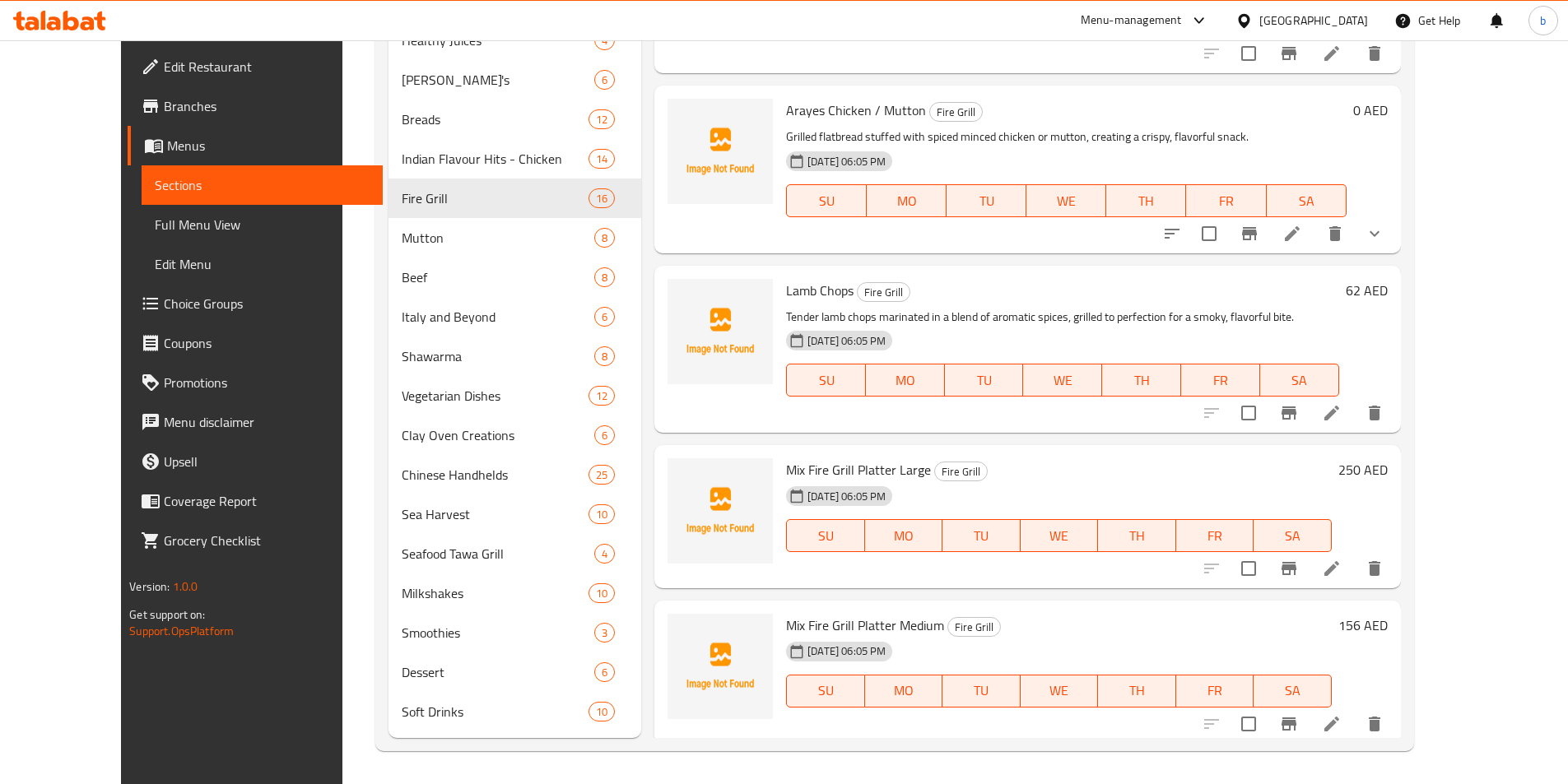
scroll to position [1205, 0]
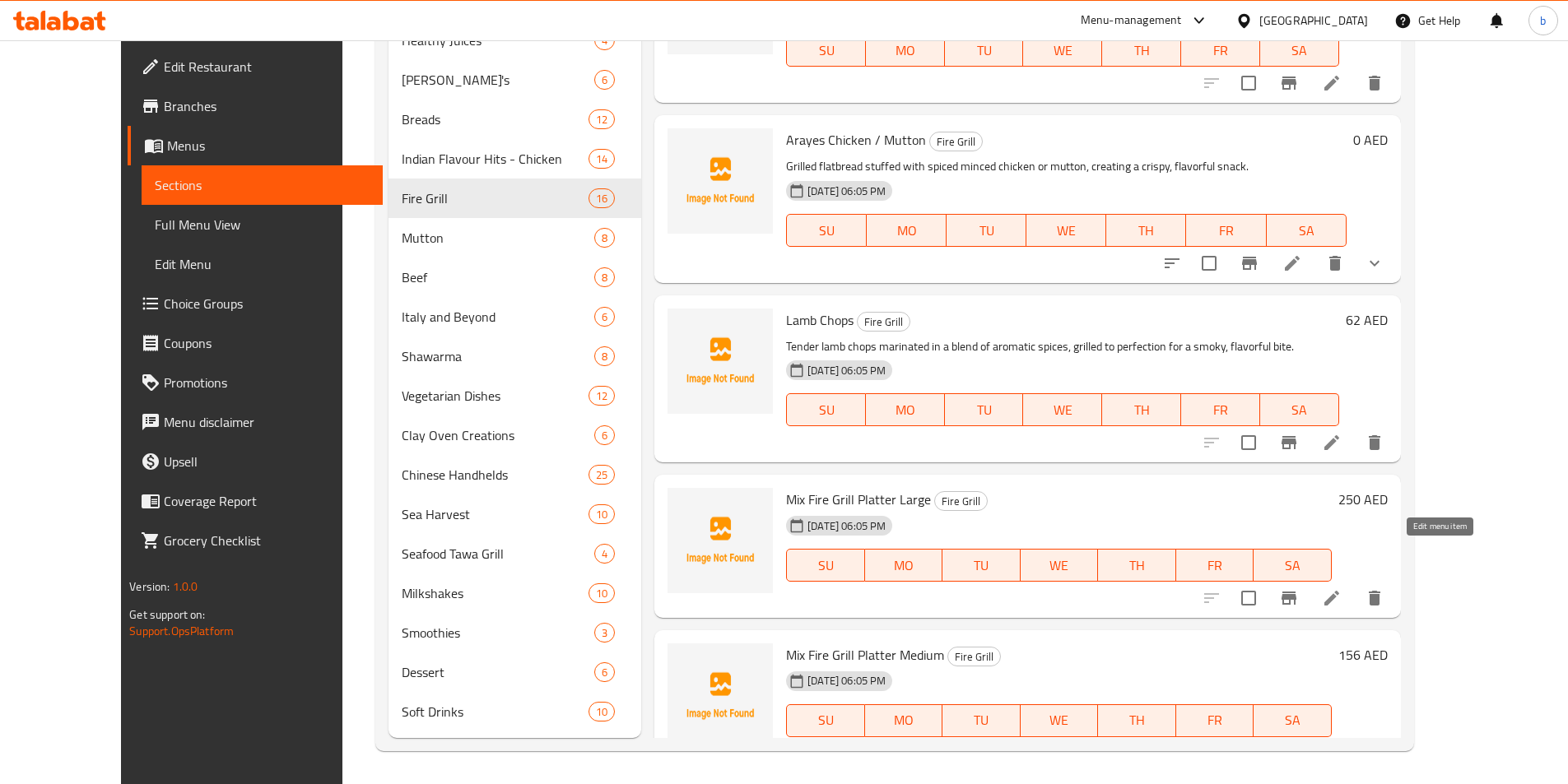
click at [1339, 591] on icon at bounding box center [1331, 598] width 15 height 15
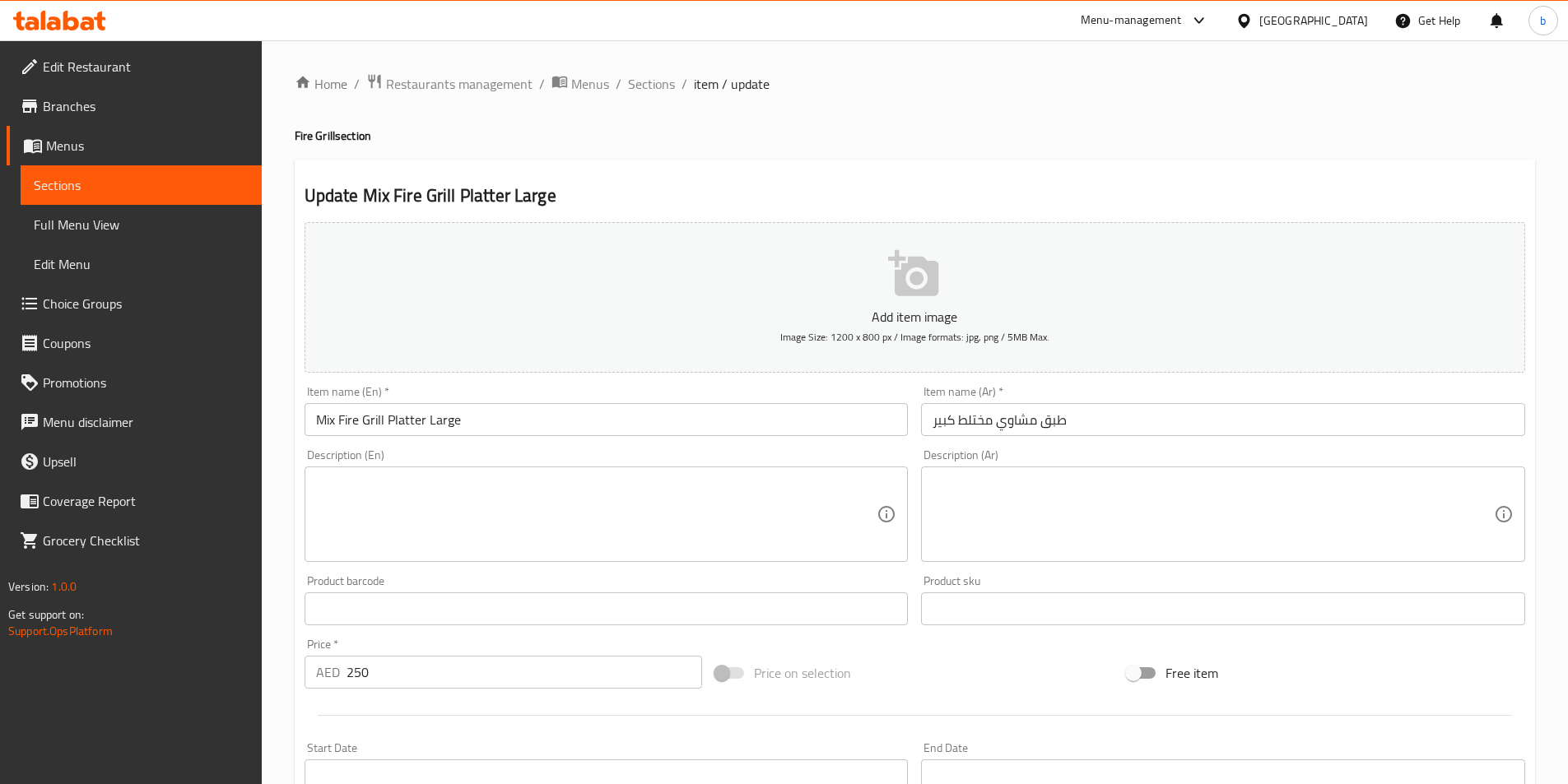
click at [492, 491] on textarea at bounding box center [597, 515] width 562 height 79
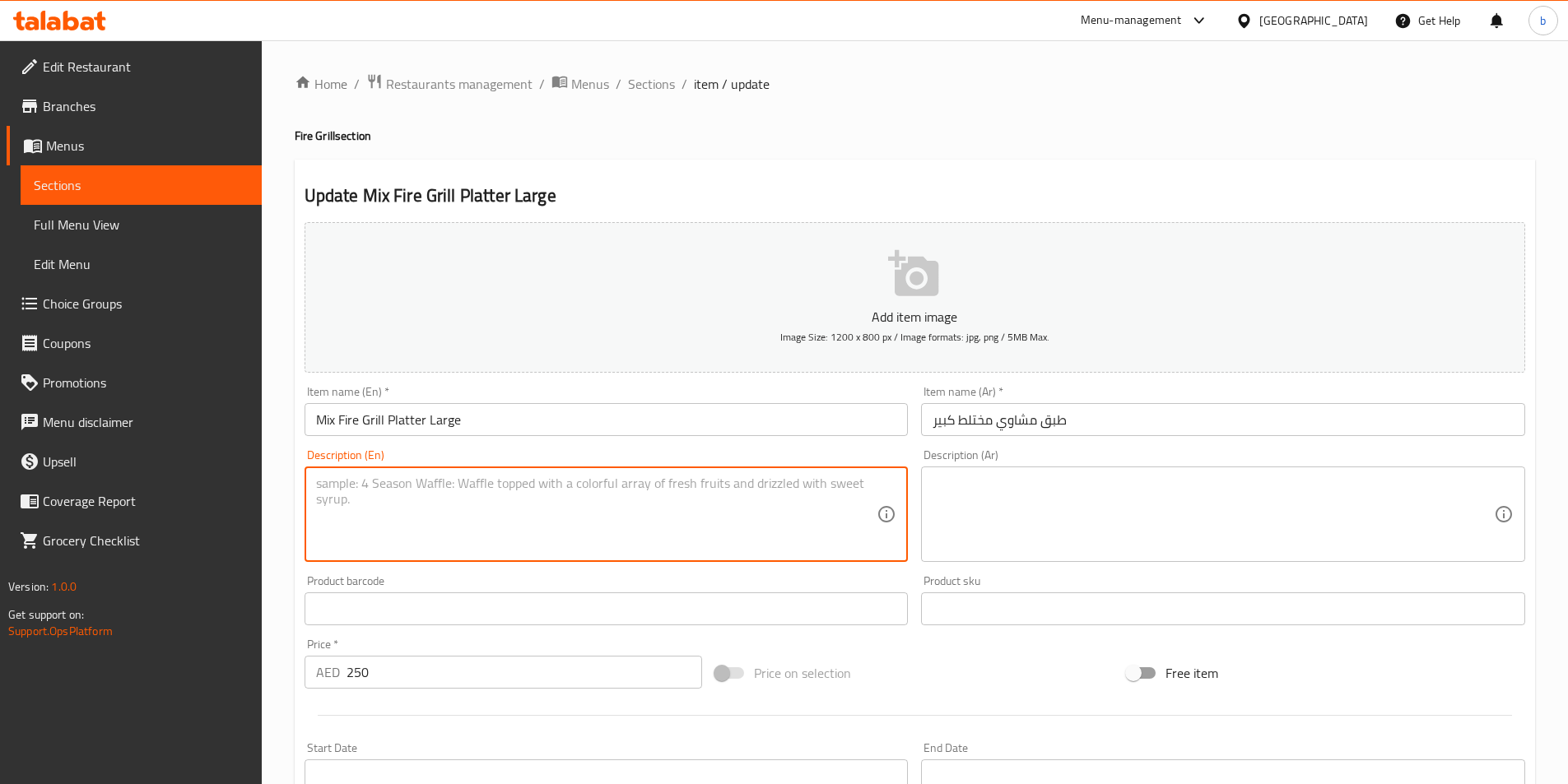
paste textarea "A hearty assortment of our best grilled meats including chicken tikka, mutton t…"
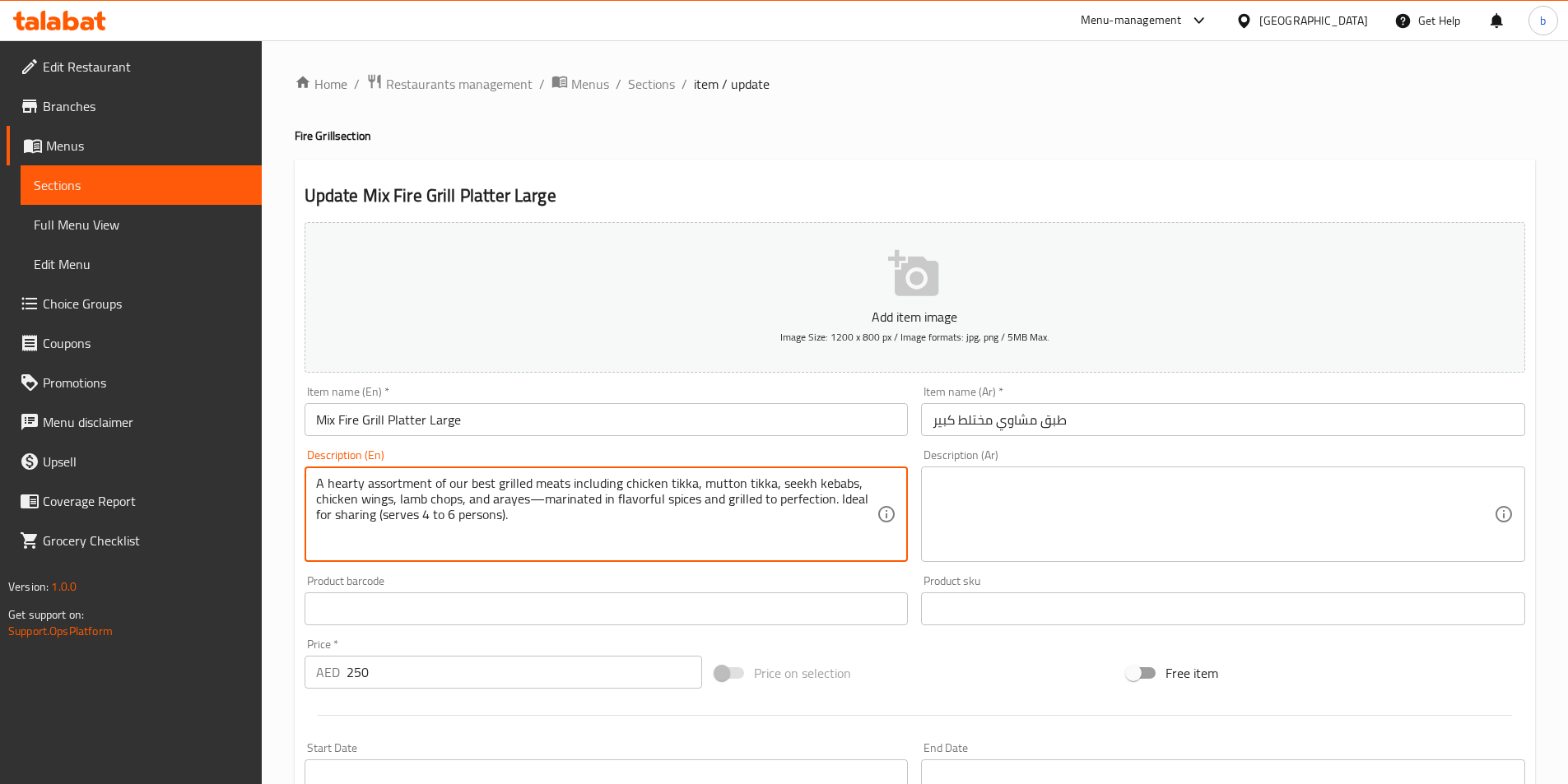
type textarea "A hearty assortment of our best grilled meats including chicken tikka, mutton t…"
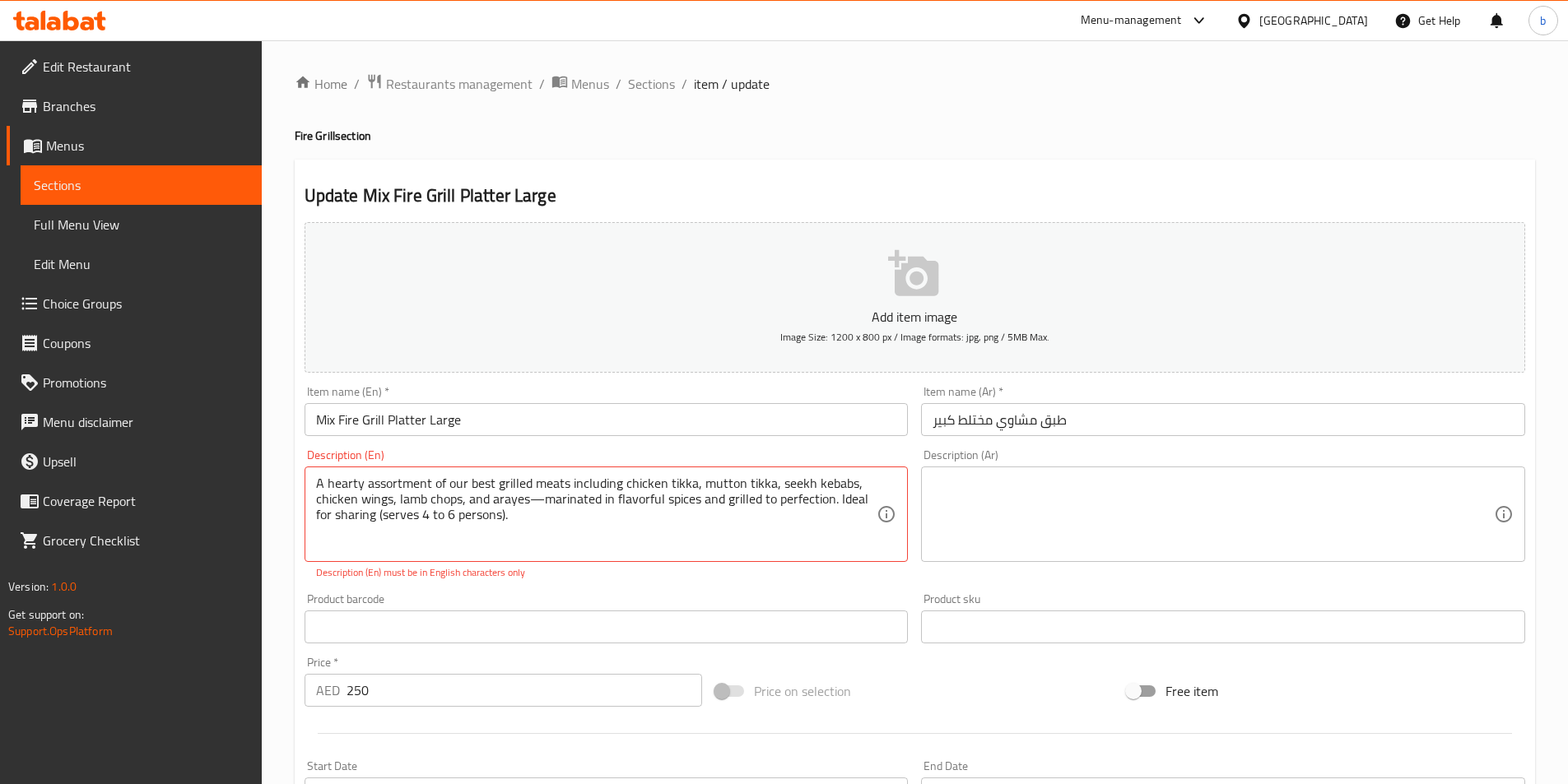
click at [1158, 522] on textarea at bounding box center [1213, 515] width 562 height 79
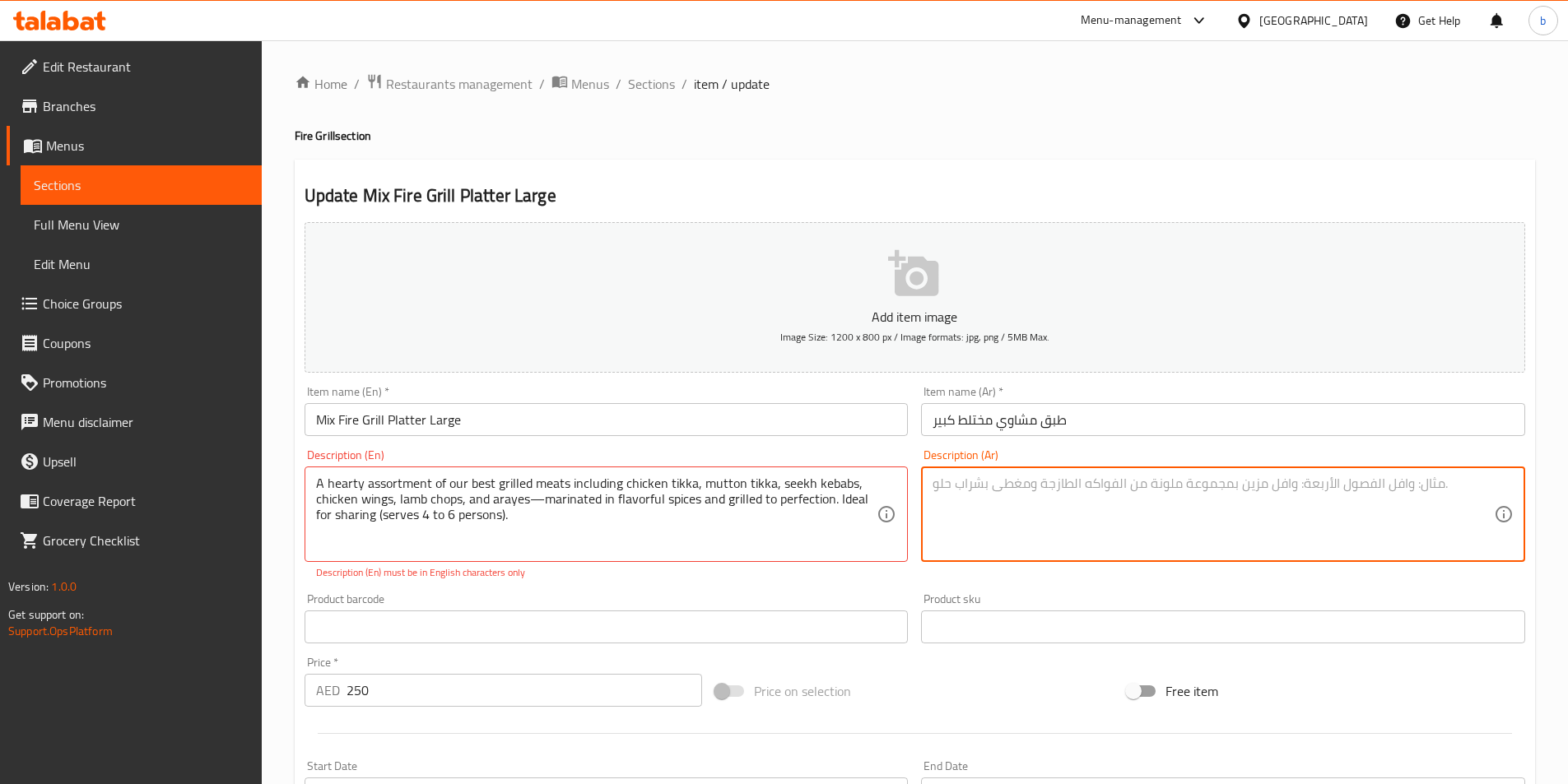
paste textarea "تشكيلة غنية من أجود أنواع اللحوم المشوية لدينا، بما في ذلك دجاج تيكا، ولحم تيكا…"
drag, startPoint x: 1409, startPoint y: 486, endPoint x: 1433, endPoint y: 481, distance: 24.5
click at [1433, 481] on textarea "تشكيلة غنية من أجود أنواع اللحوم المشوية لدينا، بما في ذلك دجاج تيكا، ولحم تيكا…" at bounding box center [1213, 515] width 562 height 79
drag, startPoint x: 1153, startPoint y: 482, endPoint x: 1215, endPoint y: 486, distance: 62.1
click at [1215, 486] on textarea "تشكيلة هيرتي من أجود أنواع اللحوم المشوية لدينا، بما في ذلك دجاج تيكا، ولحم تيك…" at bounding box center [1213, 515] width 562 height 79
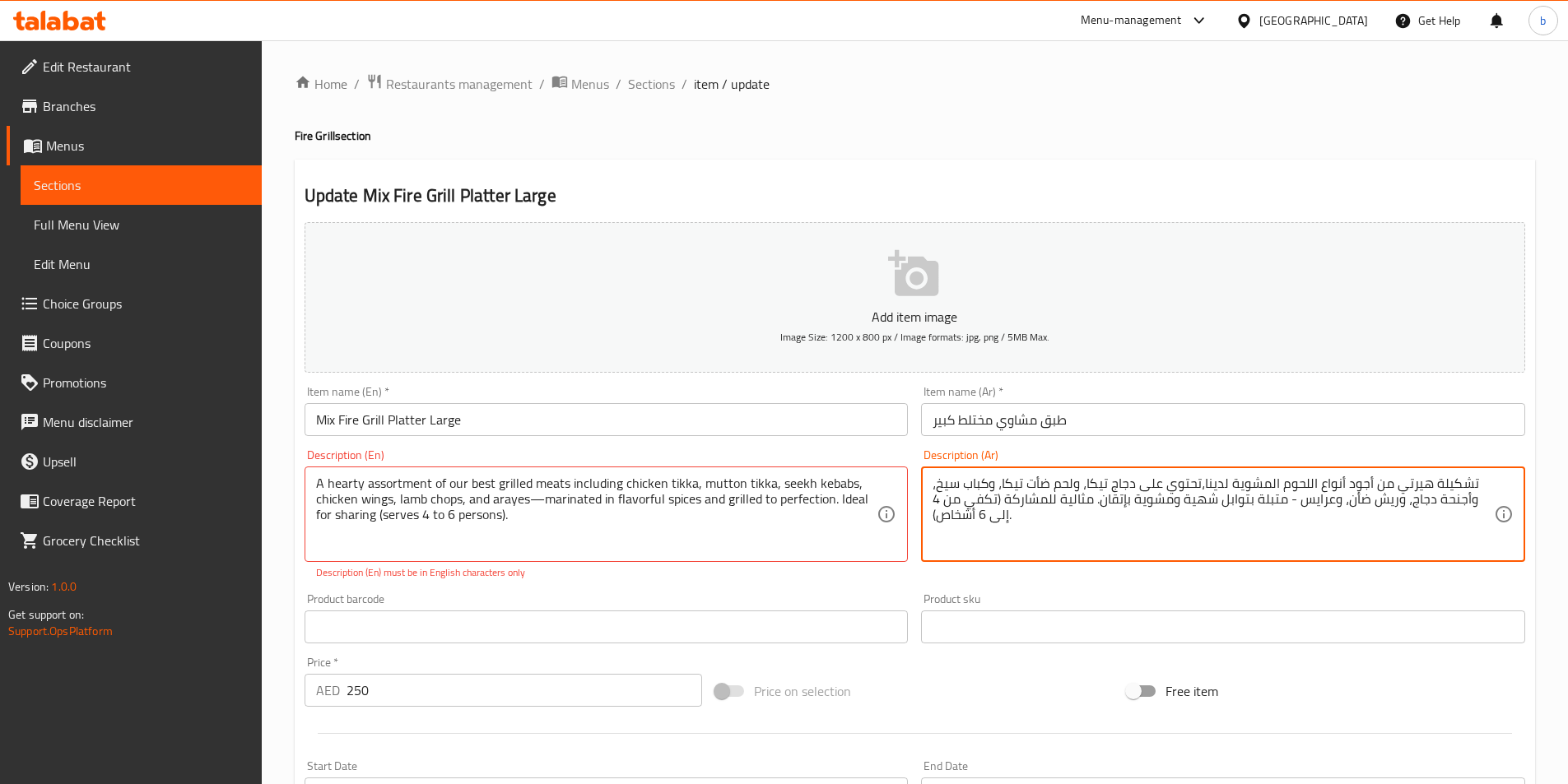
drag, startPoint x: 1454, startPoint y: 498, endPoint x: 1487, endPoint y: 502, distance: 33.2
click at [1487, 502] on textarea "تشكيلة هيرتي من أجود أنواع اللحوم المشوية لدينا،تحتوي على دجاج تيكا، ولحم ضأت ت…" at bounding box center [1213, 515] width 562 height 79
click at [1415, 508] on textarea "تشكيلة هيرتي من أجود أنواع اللحوم المشوية لدينا،تحتوي على دجاج تيكا، ولحم ضأت ت…" at bounding box center [1213, 515] width 562 height 79
drag, startPoint x: 1378, startPoint y: 505, endPoint x: 1398, endPoint y: 508, distance: 20.2
click at [1398, 508] on textarea "تشكيلة هيرتي من أجود أنواع اللحوم المشوية لدينا،تحتوي على دجاج تيكا، ولحم ضأت ت…" at bounding box center [1213, 515] width 562 height 79
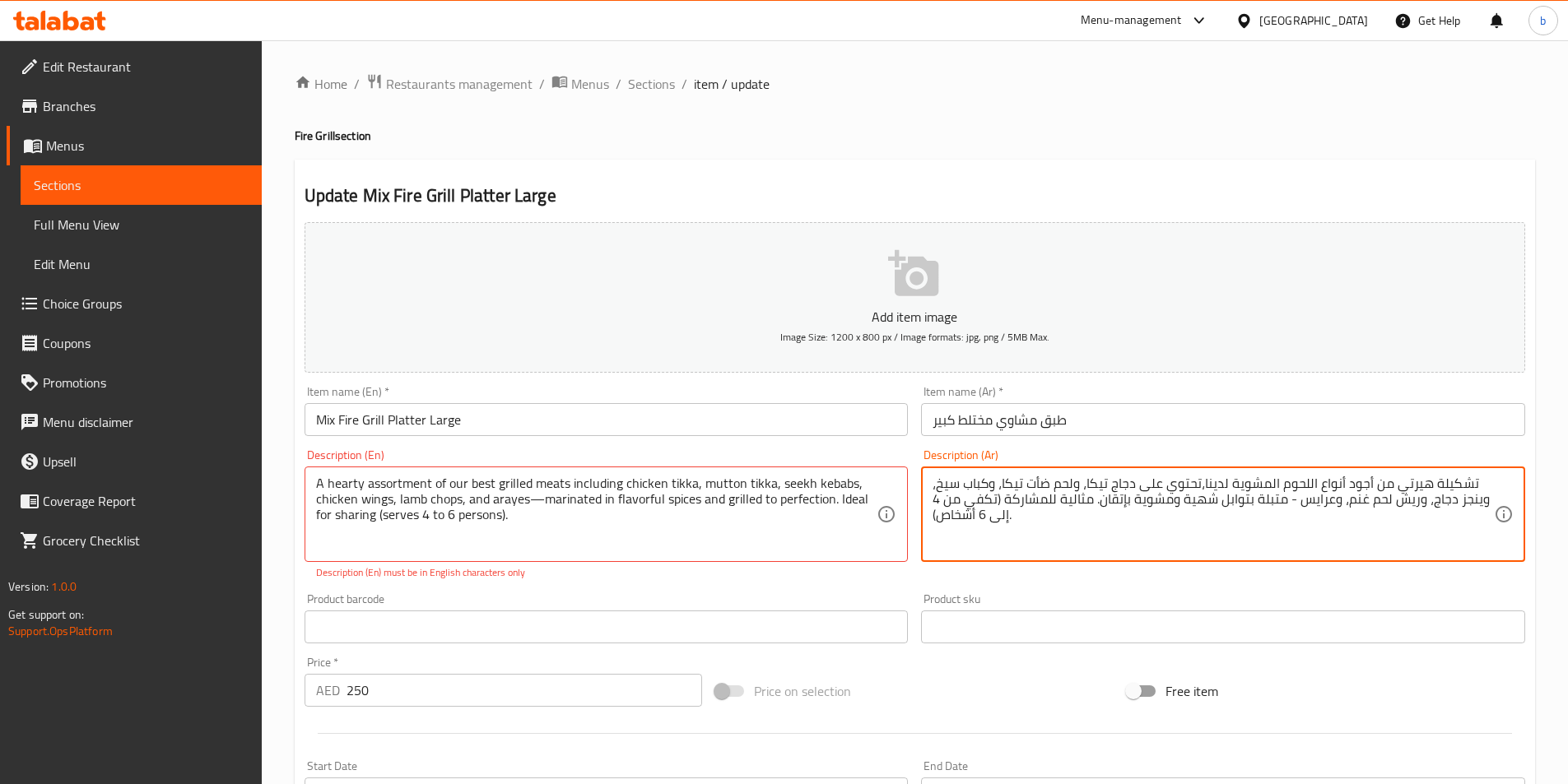
click at [1248, 504] on textarea "تشكيلة هيرتي من أجود أنواع اللحوم المشوية لدينا،تحتوي على دجاج تيكا، ولحم ضأت ت…" at bounding box center [1213, 515] width 562 height 79
click at [1244, 504] on textarea "تشكيلة هيرتي من أجود أنواع اللحوم المشوية لدينا،تحتوي على دجاج تيكا، ولحم ضأت ت…" at bounding box center [1213, 515] width 562 height 79
click at [1248, 504] on textarea "تشكيلة هيرتي من أجود أنواع اللحوم المشوية لدينا،تحتوي على دجاج تيكا، ولحم ضأت ت…" at bounding box center [1213, 515] width 562 height 79
click at [1180, 500] on textarea "تشكيلة هيرتي من أجود أنواع اللحوم المشوية لدينا،تحتوي على دجاج تيكا، ولحم ضأت ت…" at bounding box center [1213, 515] width 562 height 79
drag, startPoint x: 1090, startPoint y: 505, endPoint x: 1119, endPoint y: 499, distance: 29.6
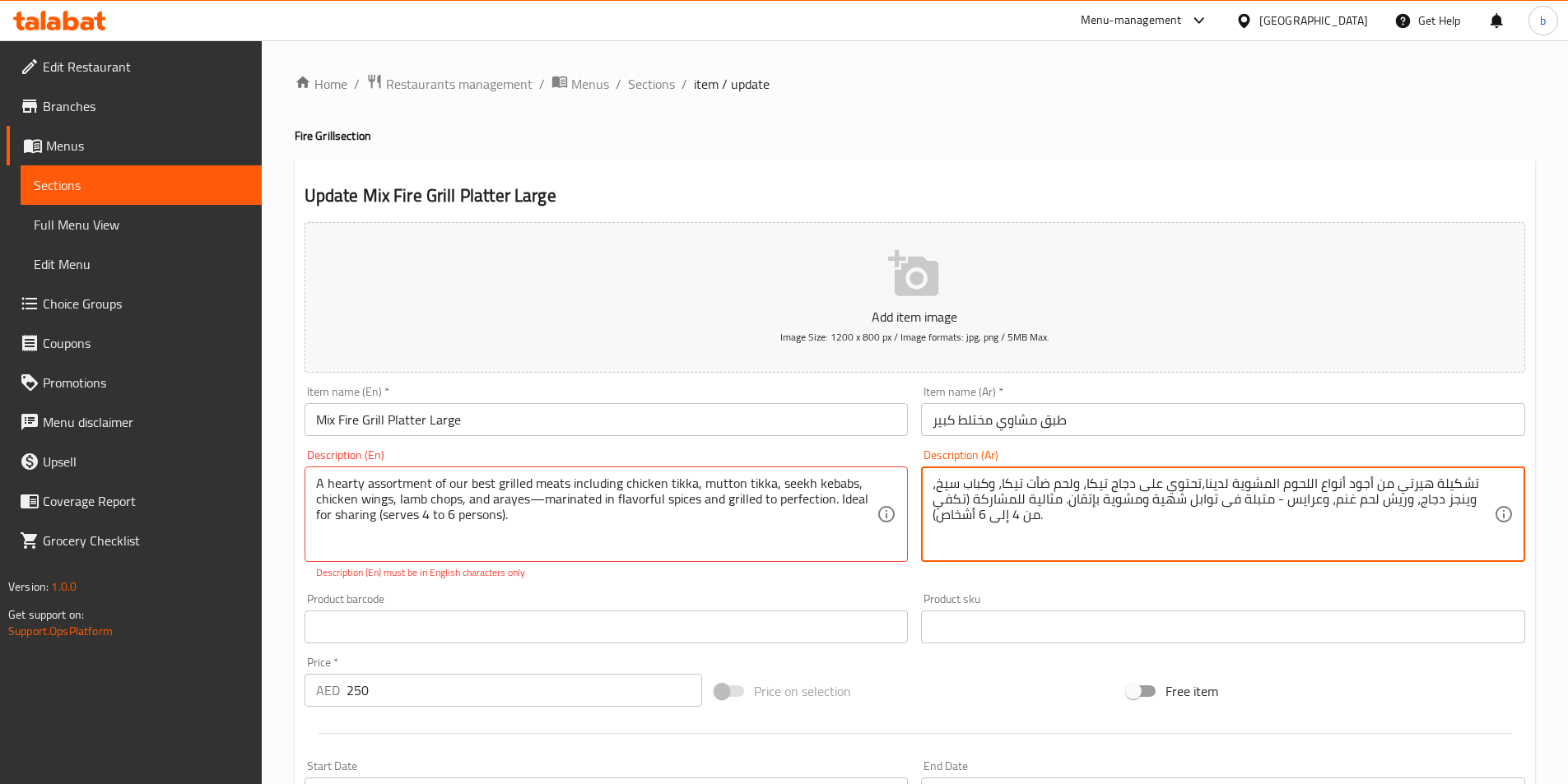
click at [1119, 499] on textarea "تشكيلة هيرتي من أجود أنواع اللحوم المشوية لدينا،تحتوي على دجاج تيكا، ولحم ضأت ت…" at bounding box center [1213, 515] width 562 height 79
click at [975, 530] on textarea "تشكيلة هيرتي من أجود أنواع اللحوم المشوية لدينا،تحتوي على دجاج تيكا، ولحم ضأت ت…" at bounding box center [1213, 515] width 562 height 79
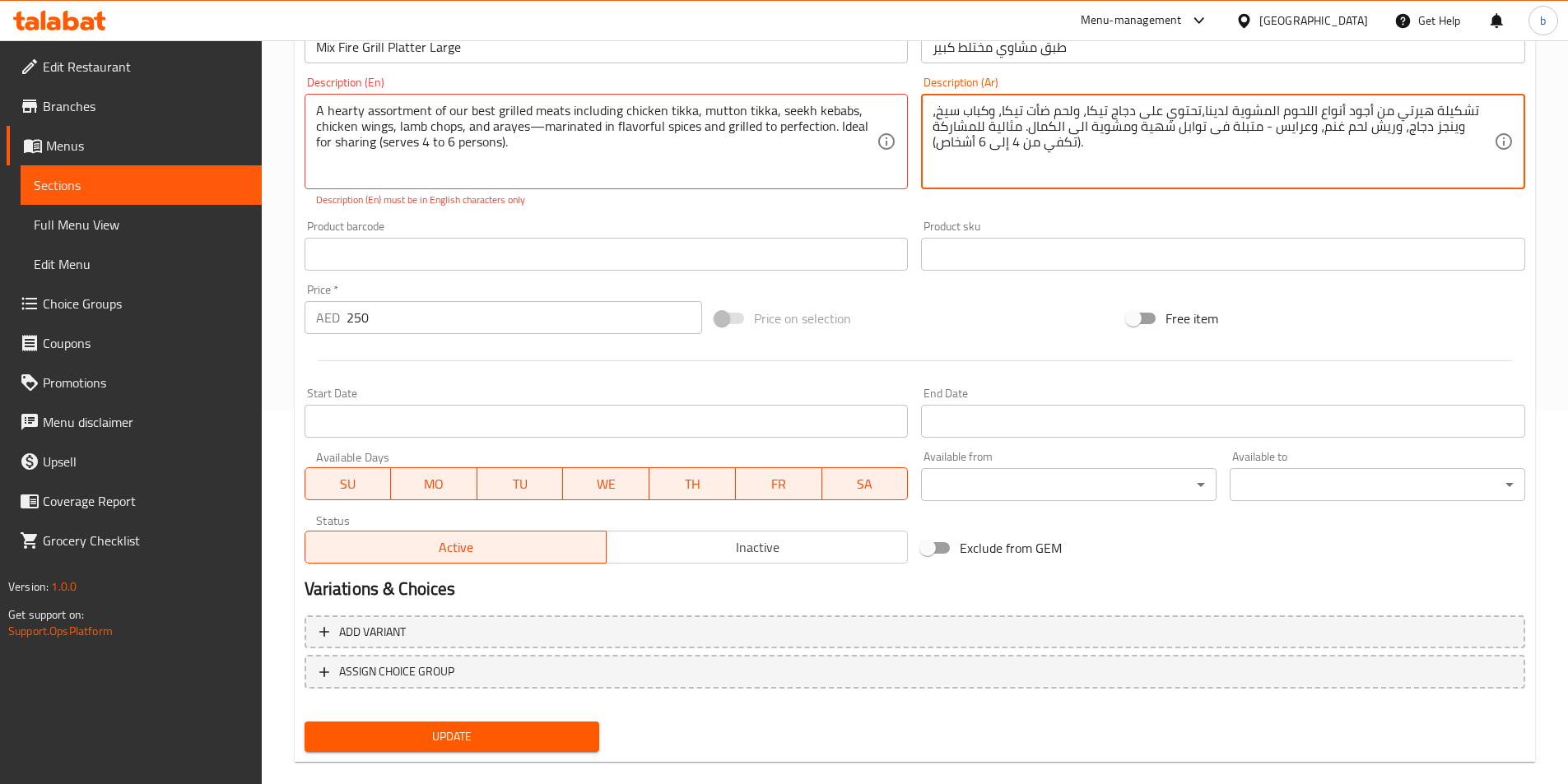
scroll to position [396, 0]
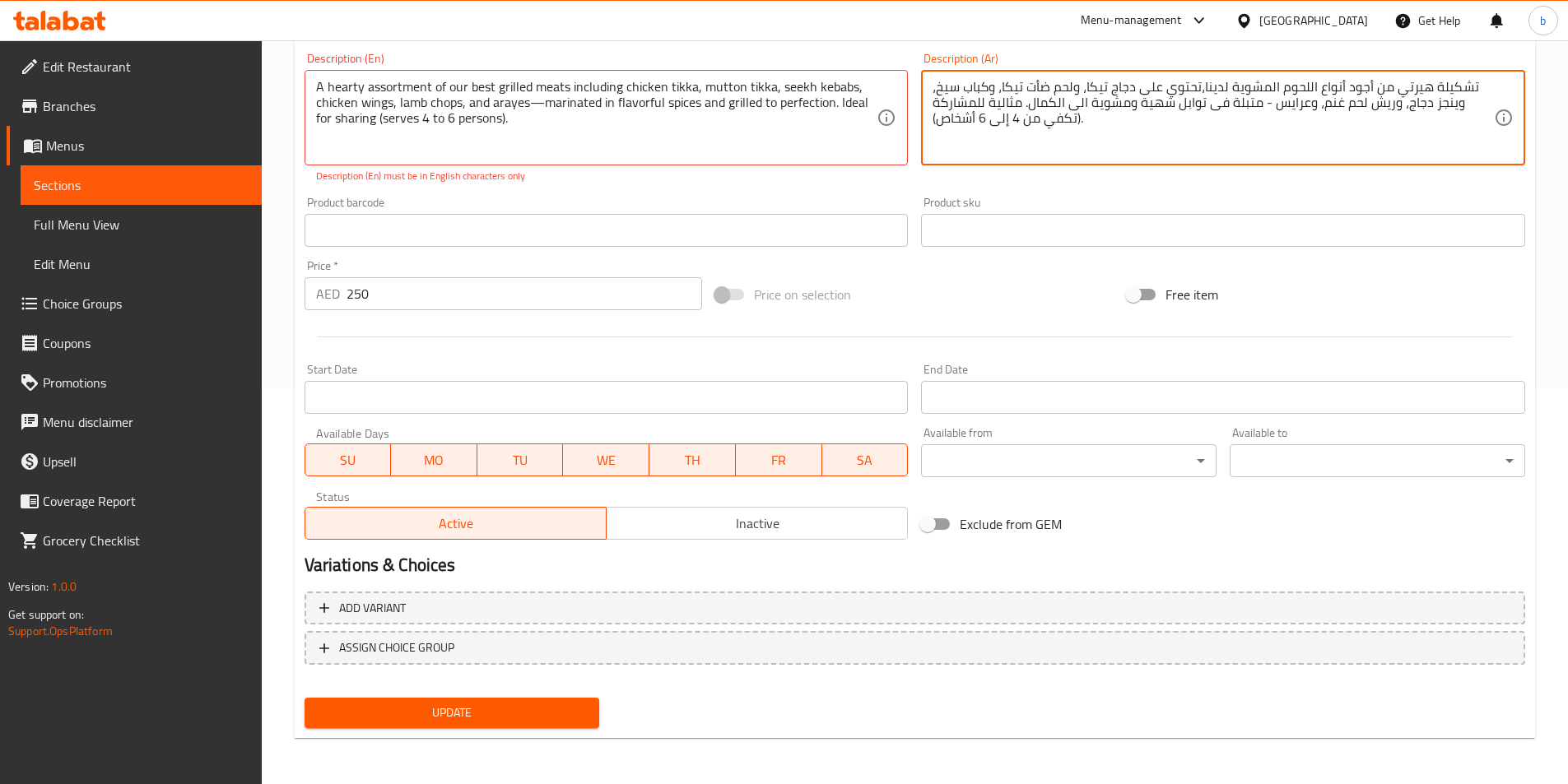
type textarea "تشكيلة هيرتي من أجود أنواع اللحوم المشوية لدينا،تحتوي على دجاج تيكا، ولحم ضأت ت…"
click at [587, 708] on button "Update" at bounding box center [452, 713] width 296 height 30
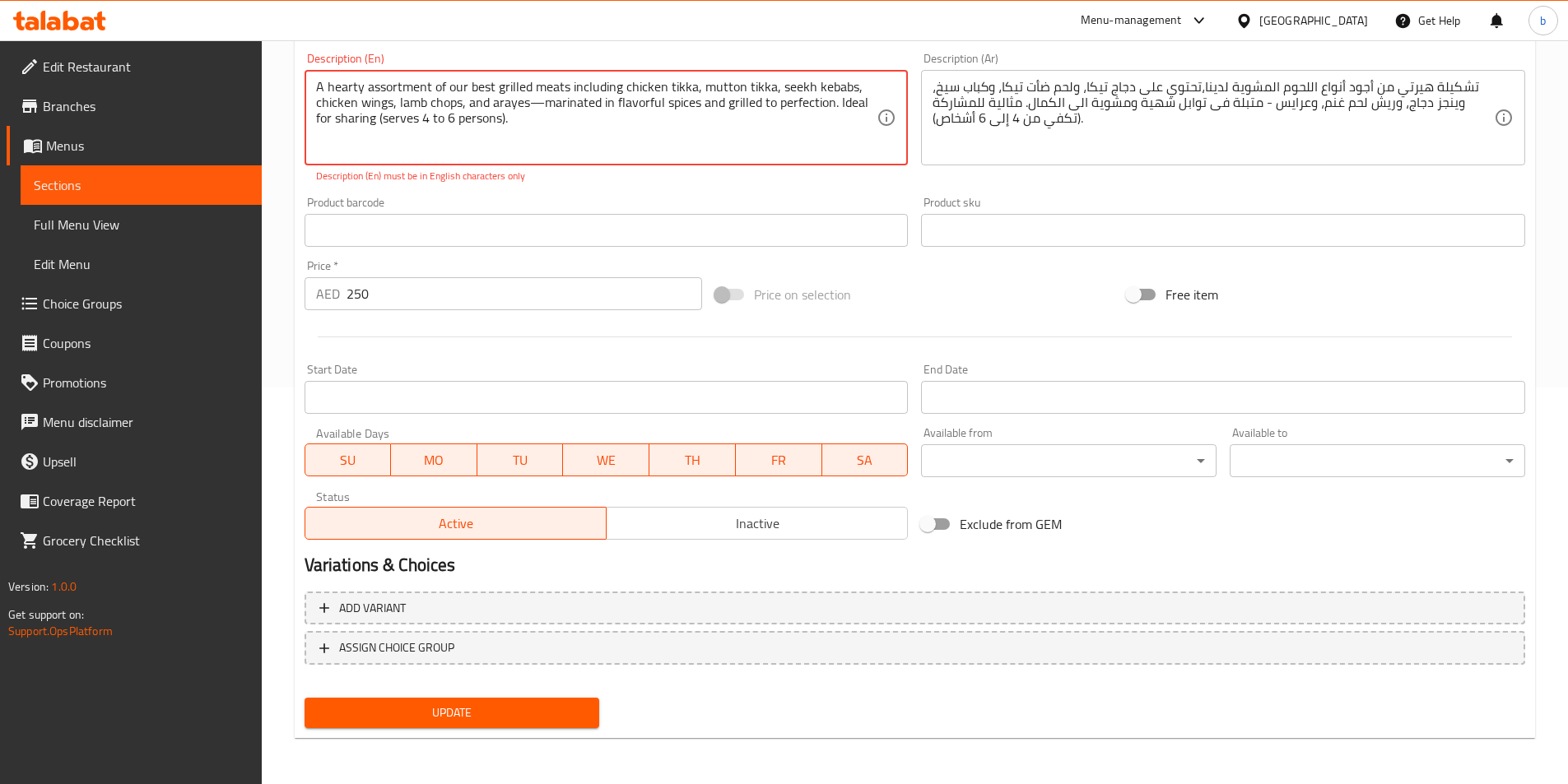
click at [542, 106] on textarea "A hearty assortment of our best grilled meats including chicken tikka, mutton t…" at bounding box center [597, 117] width 562 height 79
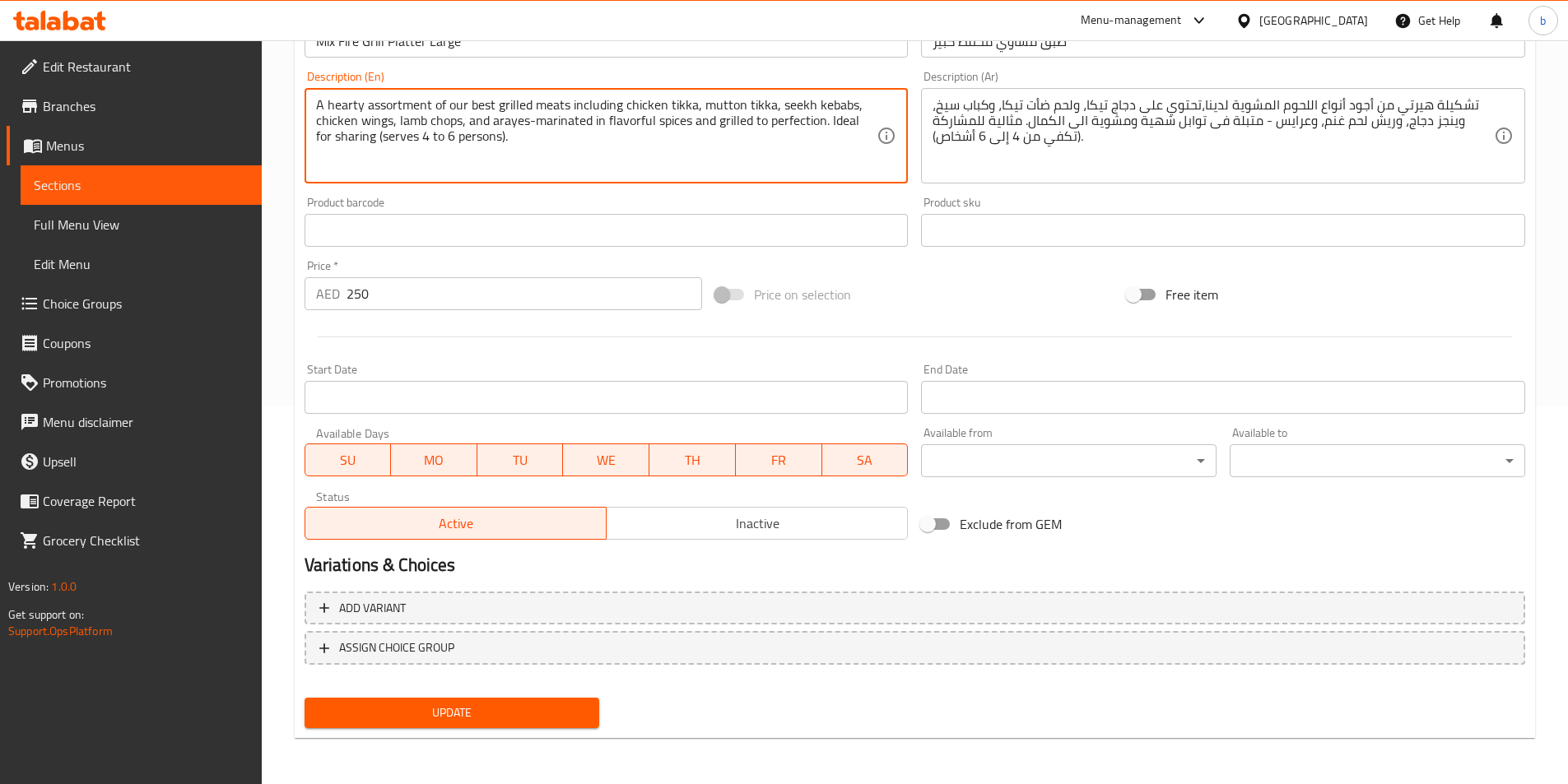
type textarea "A hearty assortment of our best grilled meats including chicken tikka, mutton t…"
click at [548, 727] on button "Update" at bounding box center [452, 713] width 296 height 30
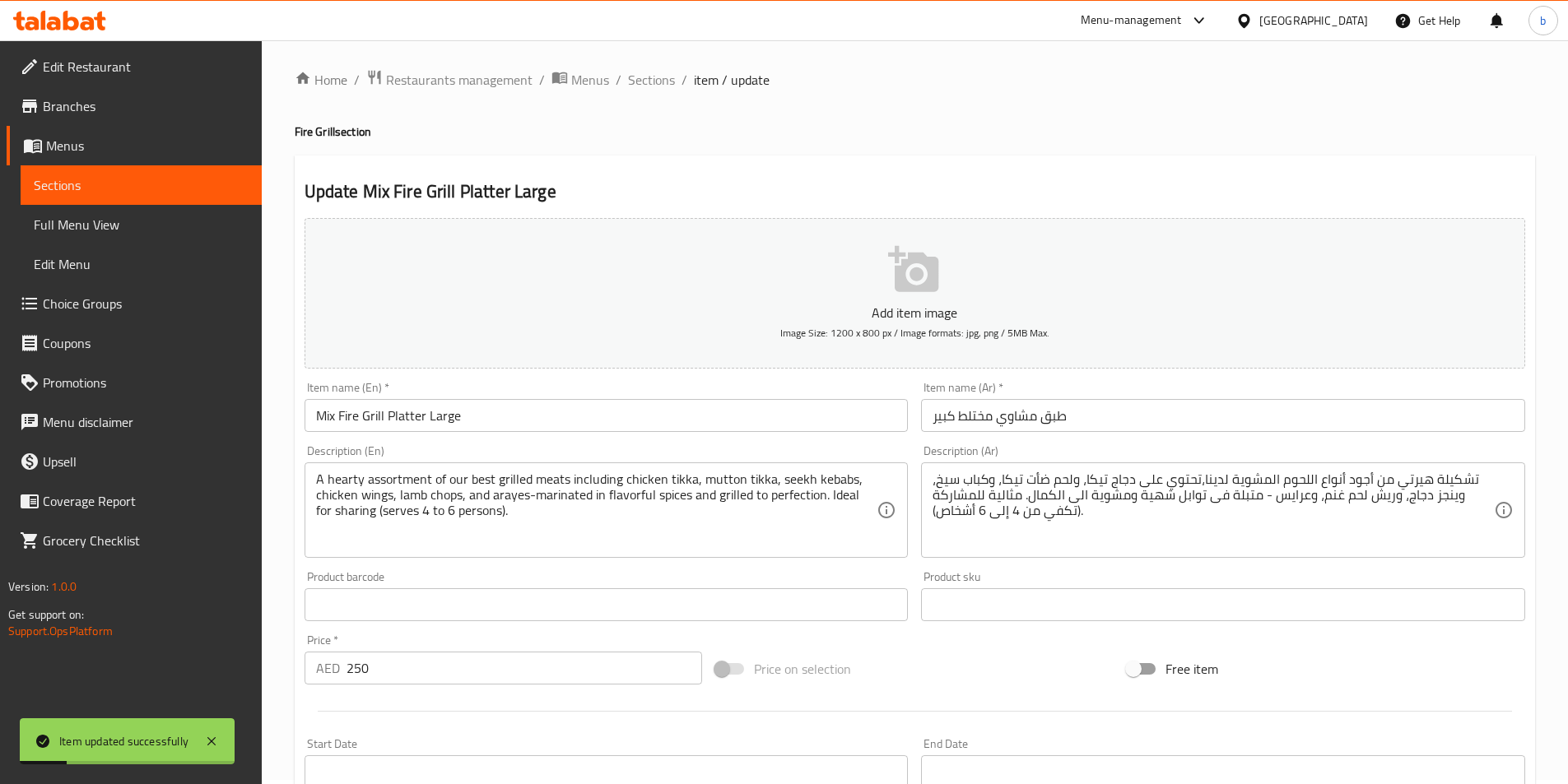
scroll to position [0, 0]
click at [652, 85] on span "Sections" at bounding box center [651, 84] width 47 height 19
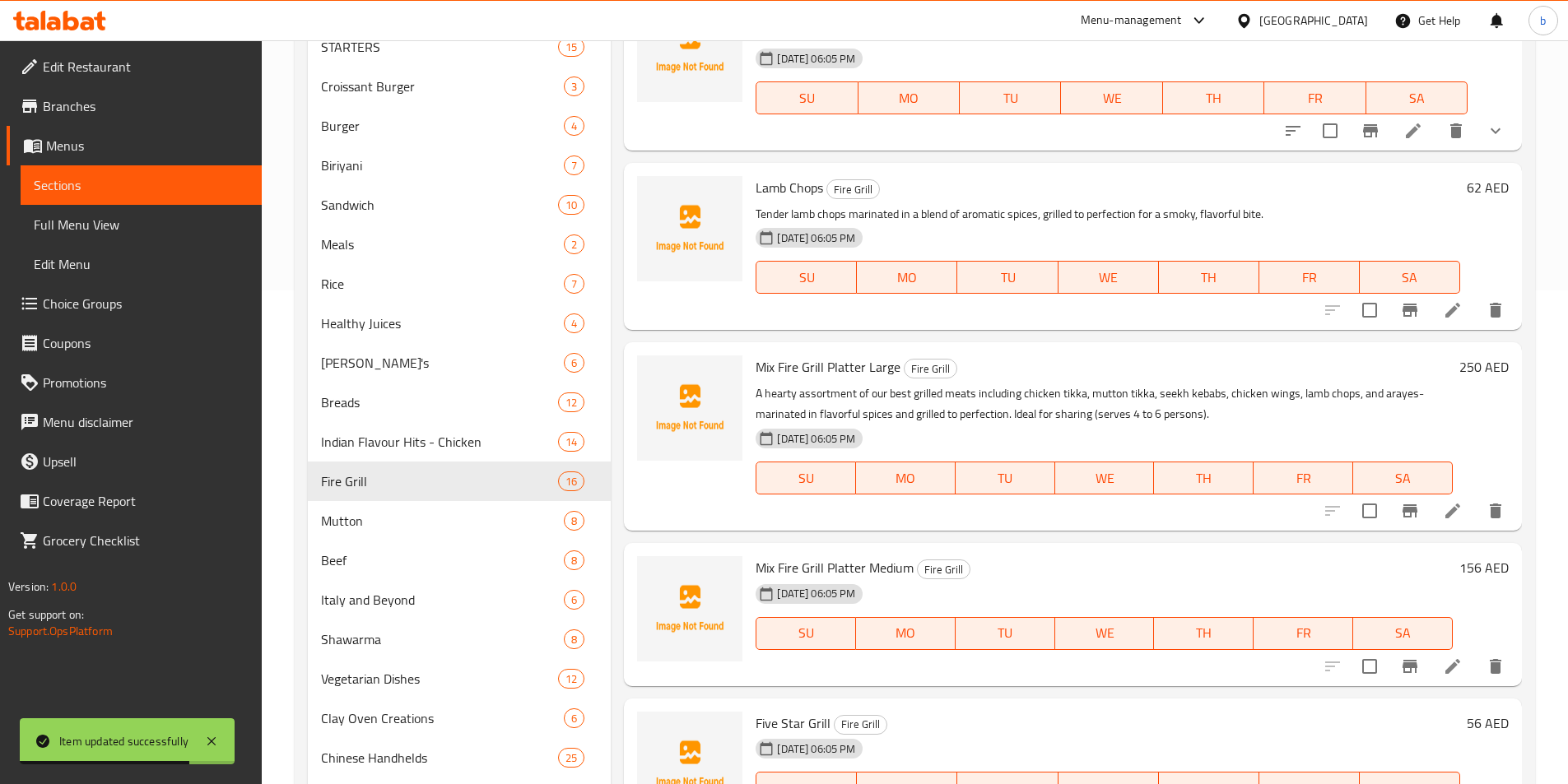
scroll to position [777, 0]
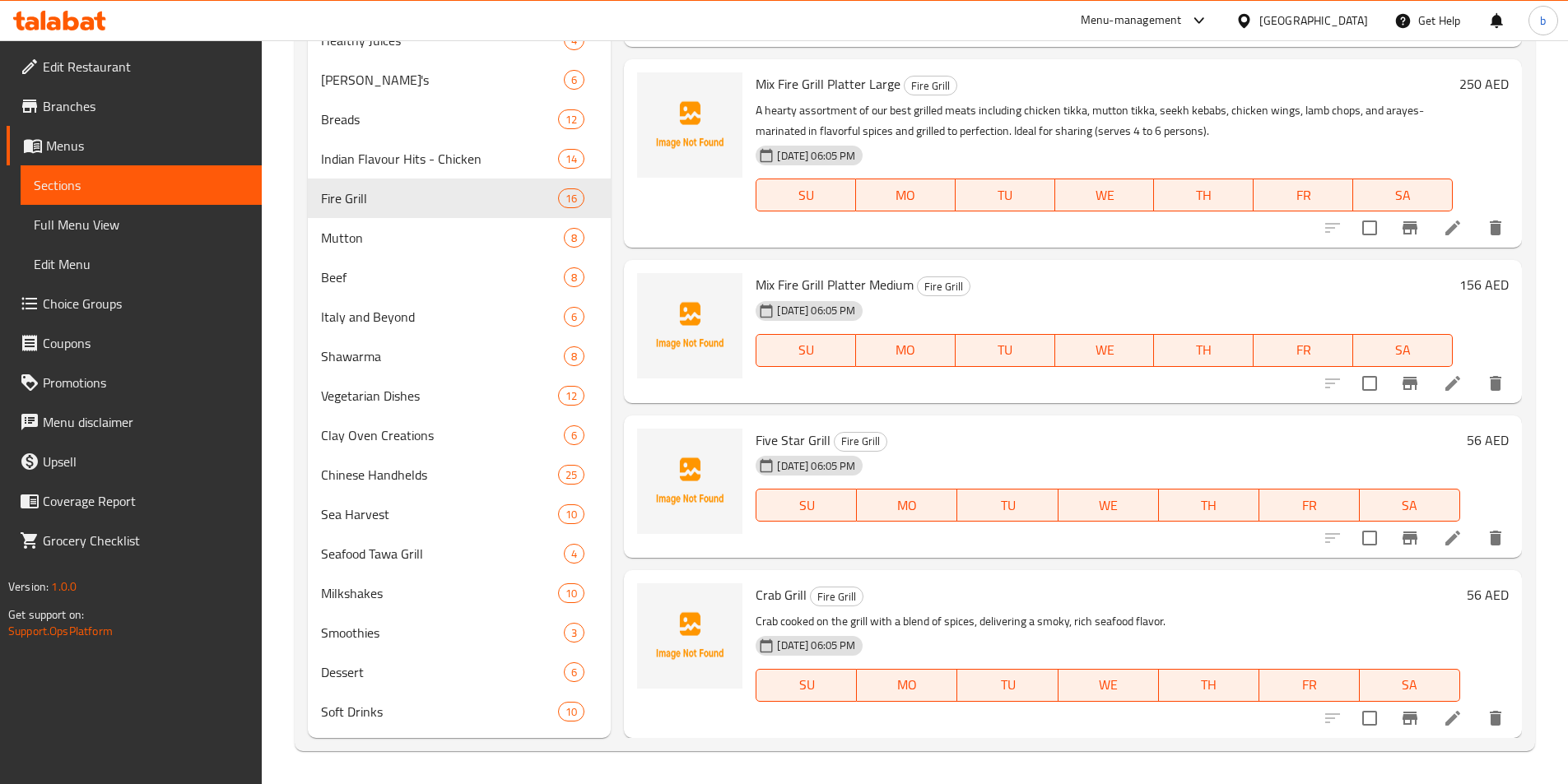
click at [1452, 381] on li at bounding box center [1452, 384] width 46 height 30
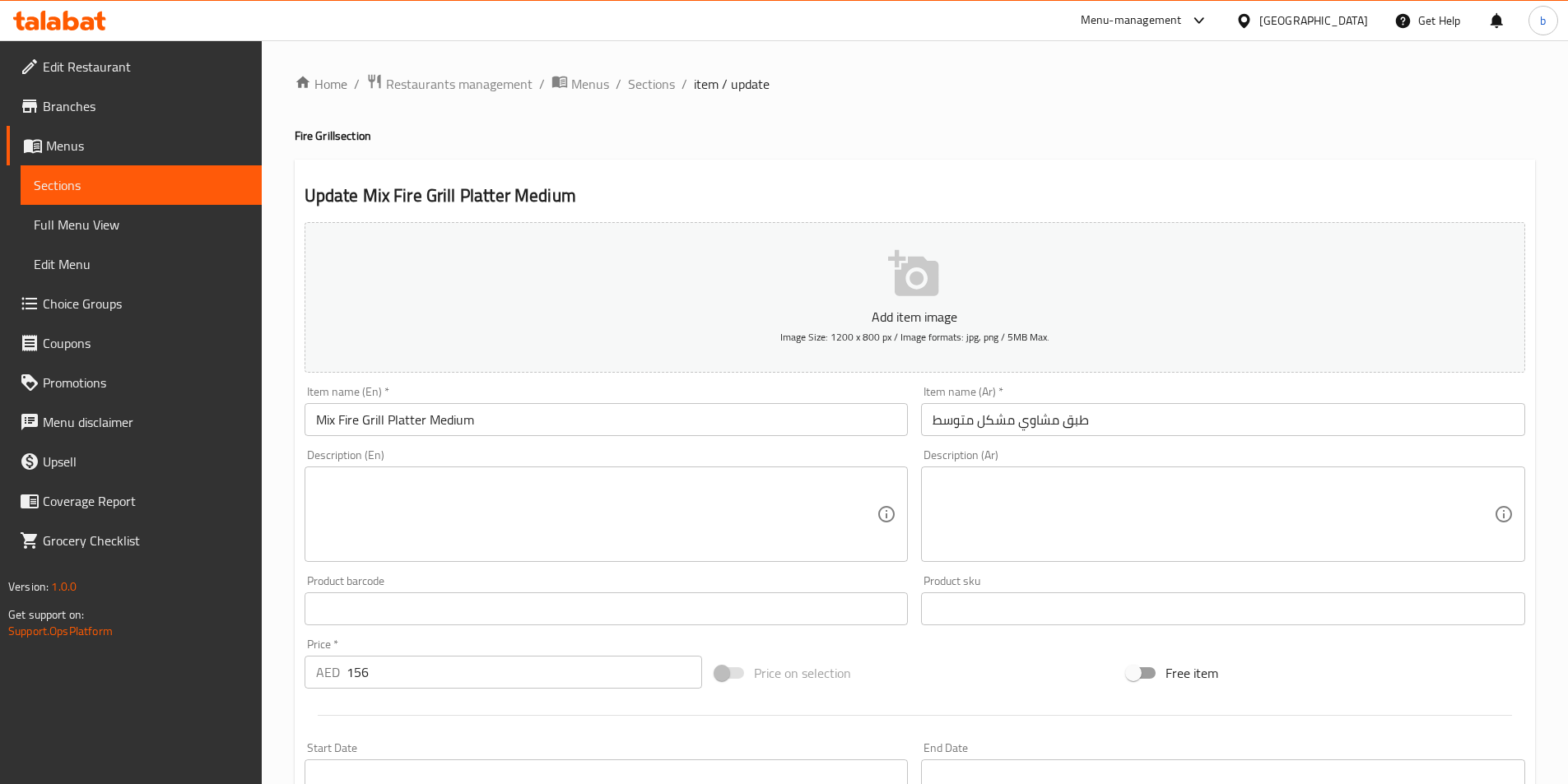
click at [758, 481] on textarea at bounding box center [597, 515] width 562 height 79
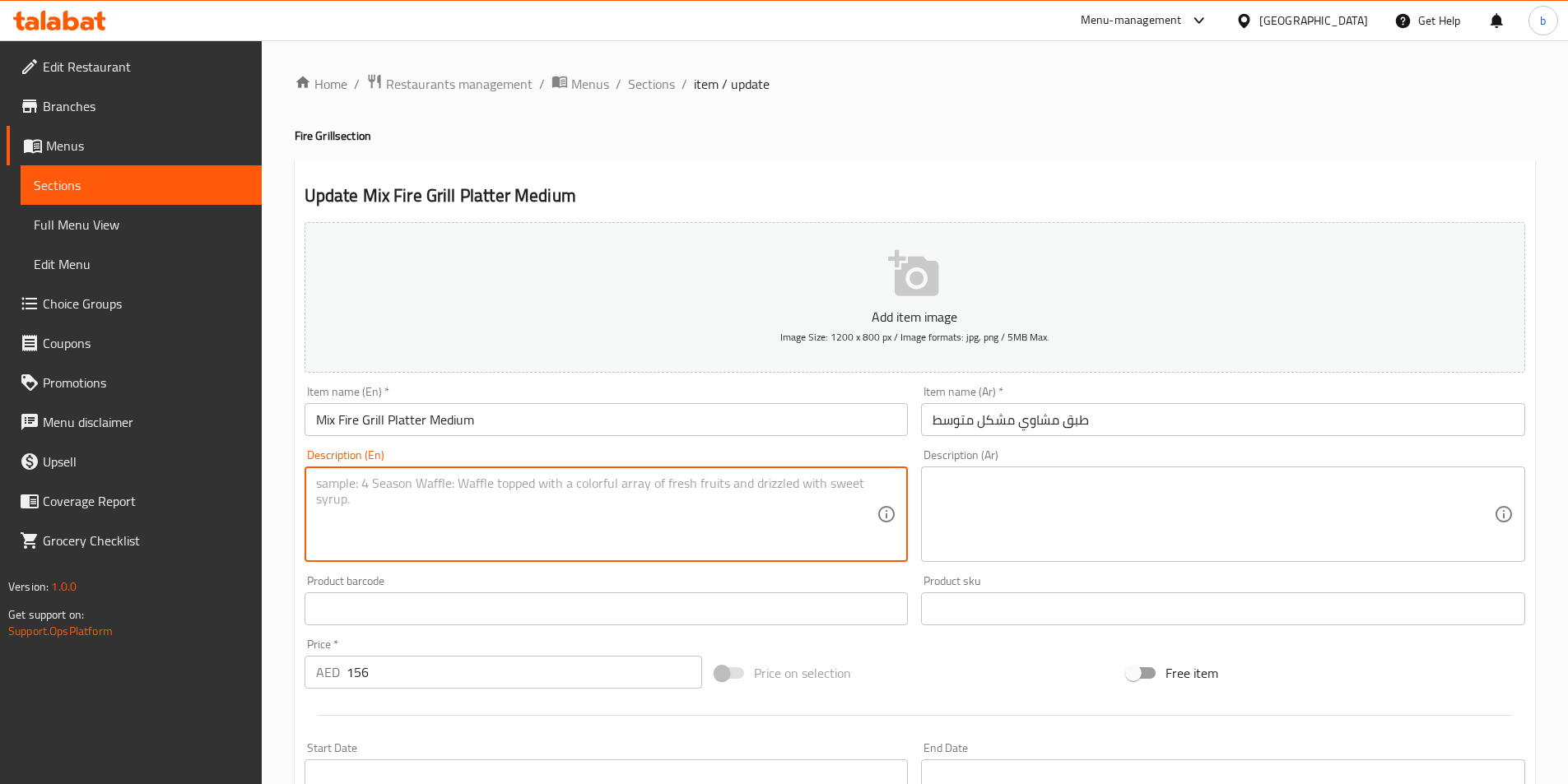
paste textarea "A delicious mix of grilled favorites including chicken tikka, mutton tikka, see…"
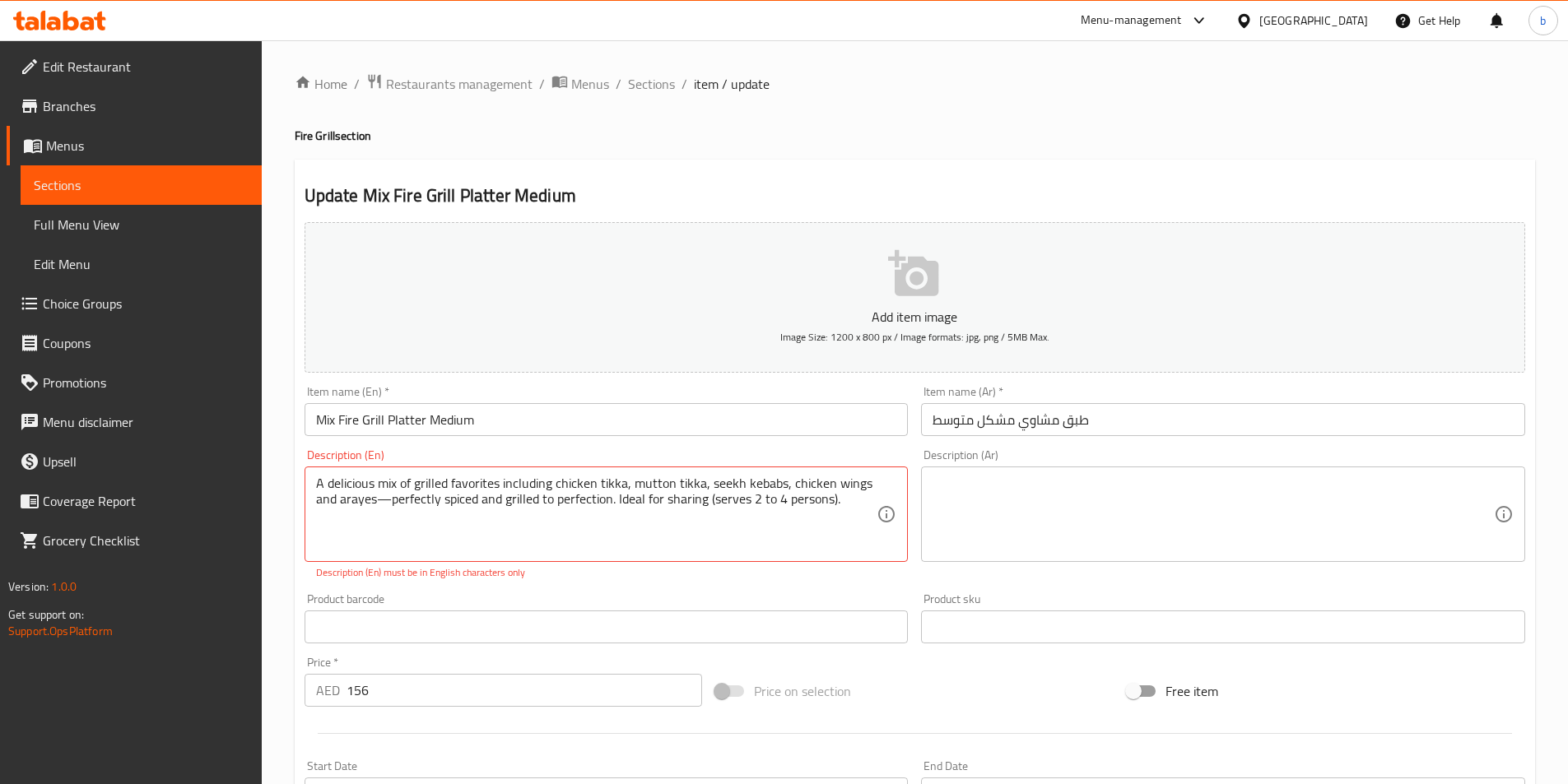
click at [392, 504] on textarea "A delicious mix of grilled favorites including chicken tikka, mutton tikka, see…" at bounding box center [597, 515] width 562 height 79
type textarea "A delicious mix of grilled favorites including chicken tikka, mutton tikka, see…"
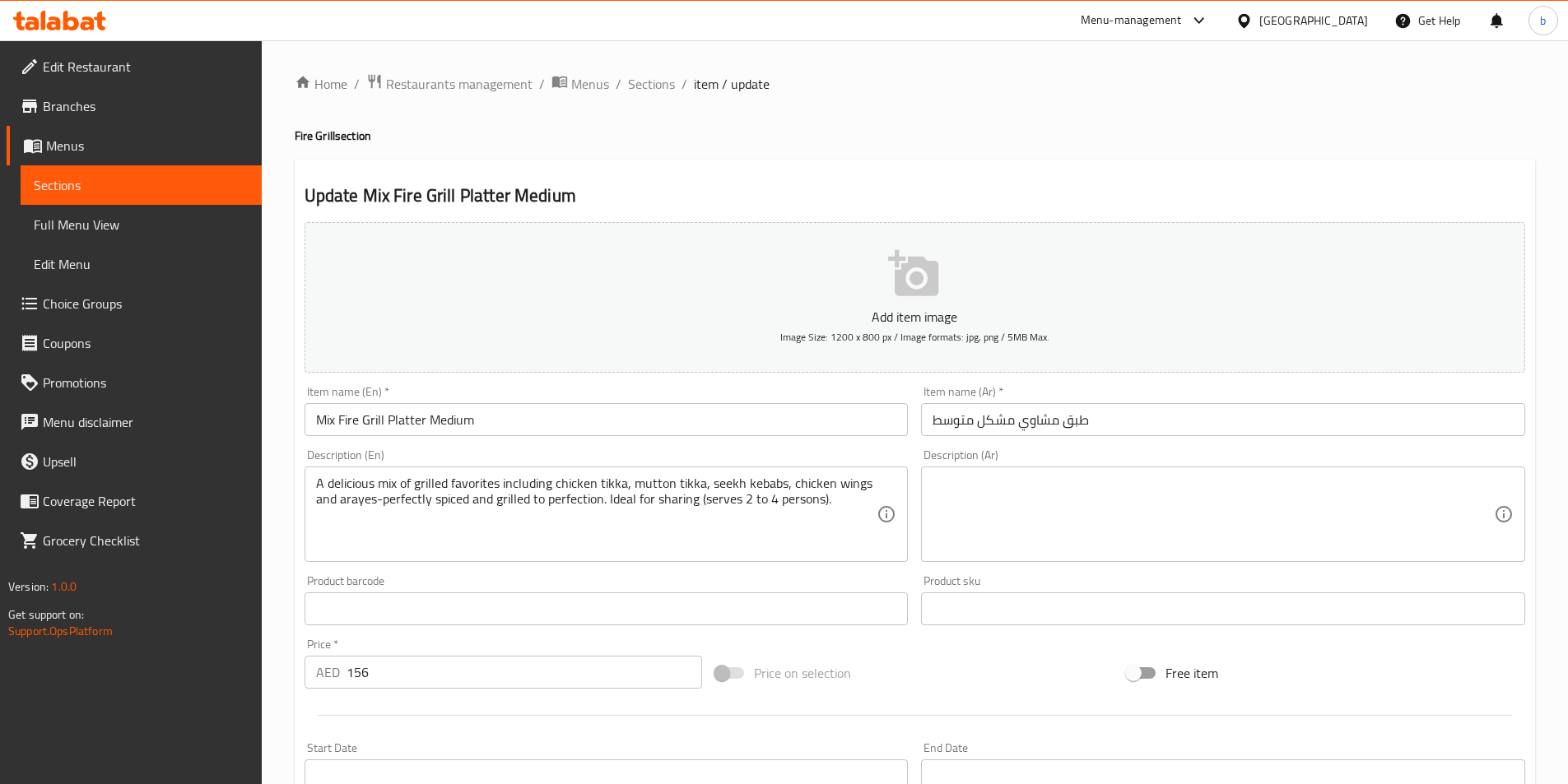
click at [1263, 518] on textarea at bounding box center [1213, 515] width 562 height 79
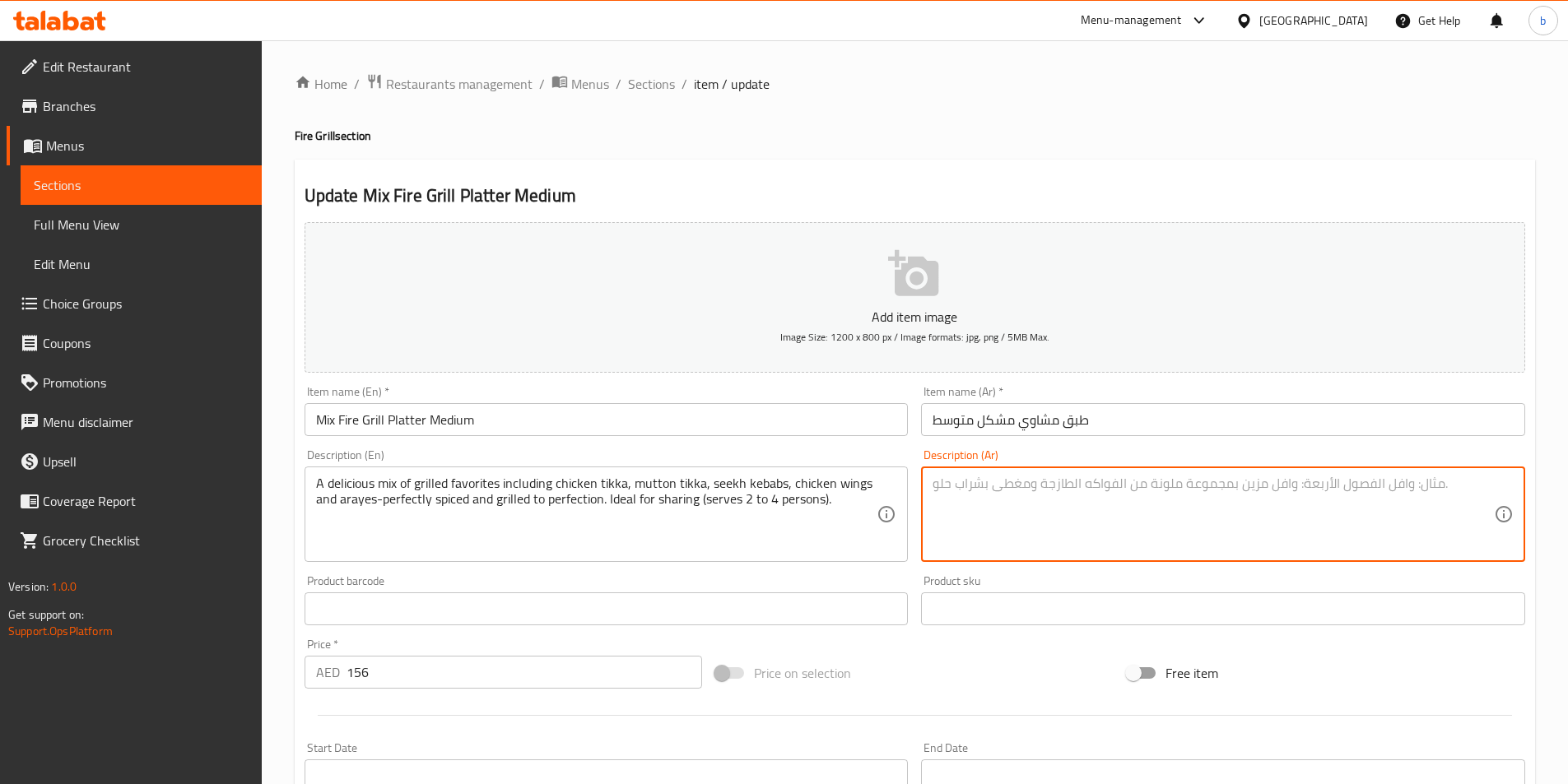
paste textarea "مزيج شهي من أشهى المشويات، بما في ذلك دجاج تيكا، ولحم تيكا، وسيخ كباب، وأجنحة د…"
drag, startPoint x: 1258, startPoint y: 486, endPoint x: 1291, endPoint y: 487, distance: 33.0
click at [1291, 487] on textarea "مزيج شهي من أشهى المشويات، بما في ذلك دجاج تيكا، ولحم تيكا، وسيخ كباب، وأجنحة د…" at bounding box center [1213, 515] width 562 height 79
drag, startPoint x: 1234, startPoint y: 486, endPoint x: 1298, endPoint y: 492, distance: 64.3
click at [1298, 492] on textarea "مزيج شهي من أشهى المشويات، بما في ذلك دجاج تيكا، ولحم تيكا، وسيخ كباب، وأجنحة د…" at bounding box center [1213, 515] width 562 height 79
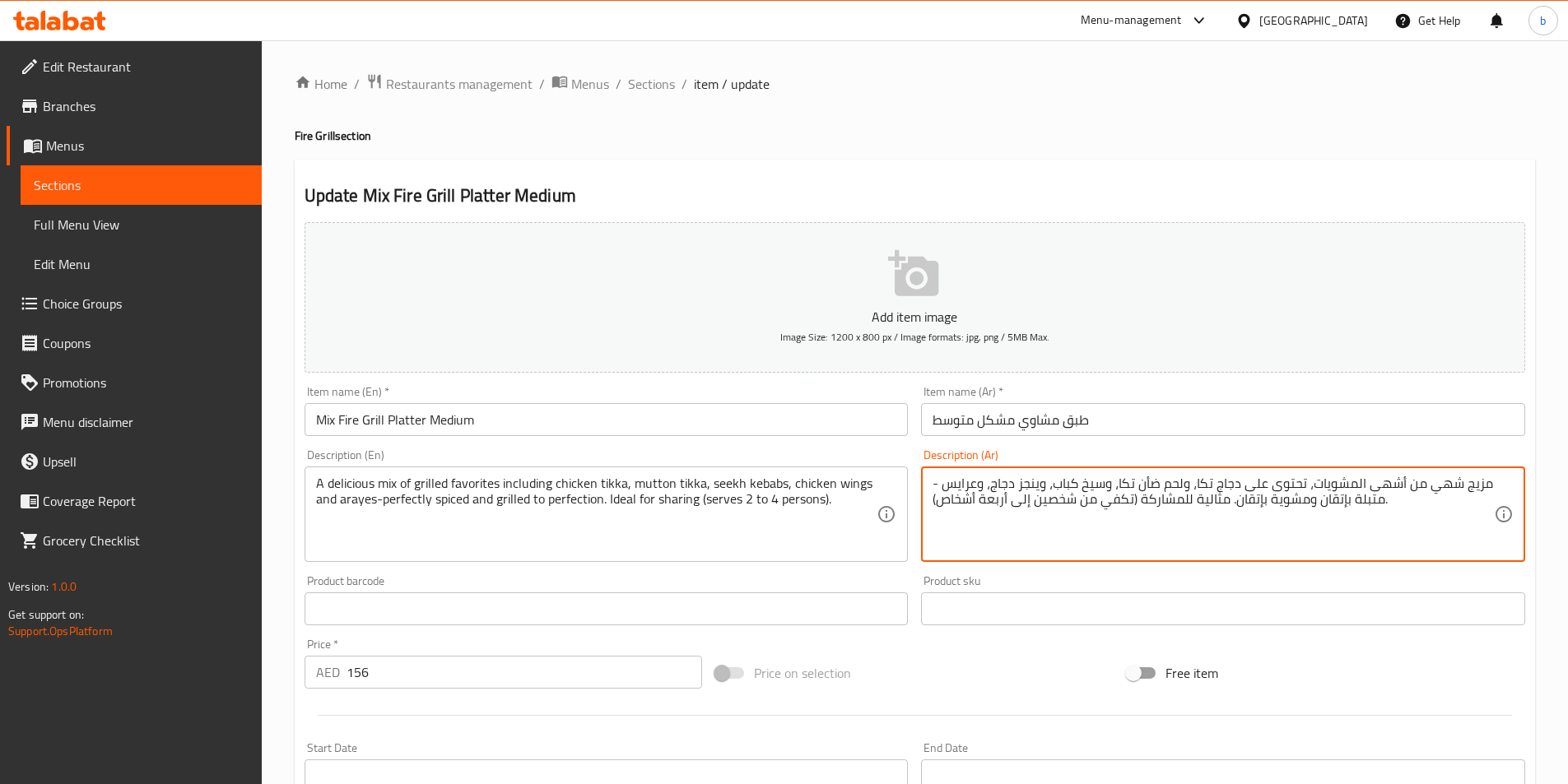
drag, startPoint x: 1317, startPoint y: 501, endPoint x: 1346, endPoint y: 498, distance: 29.2
click at [1346, 498] on textarea "مزيج شهي من أشهى المشويات، تحتوى على دجاج تكا، ولحم ضأن تكا، وسيخ كباب، وينجز د…" at bounding box center [1213, 515] width 562 height 79
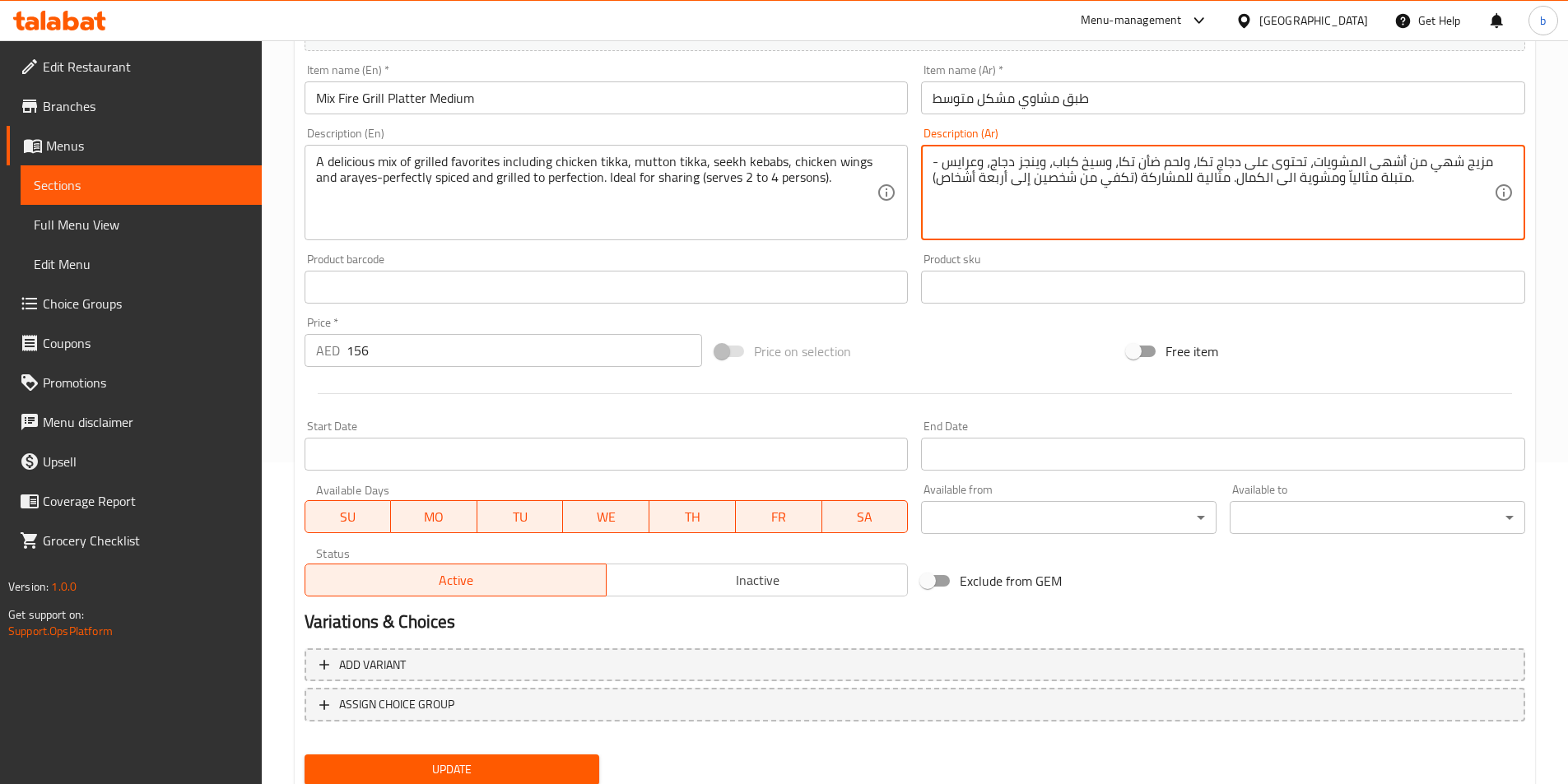
scroll to position [329, 0]
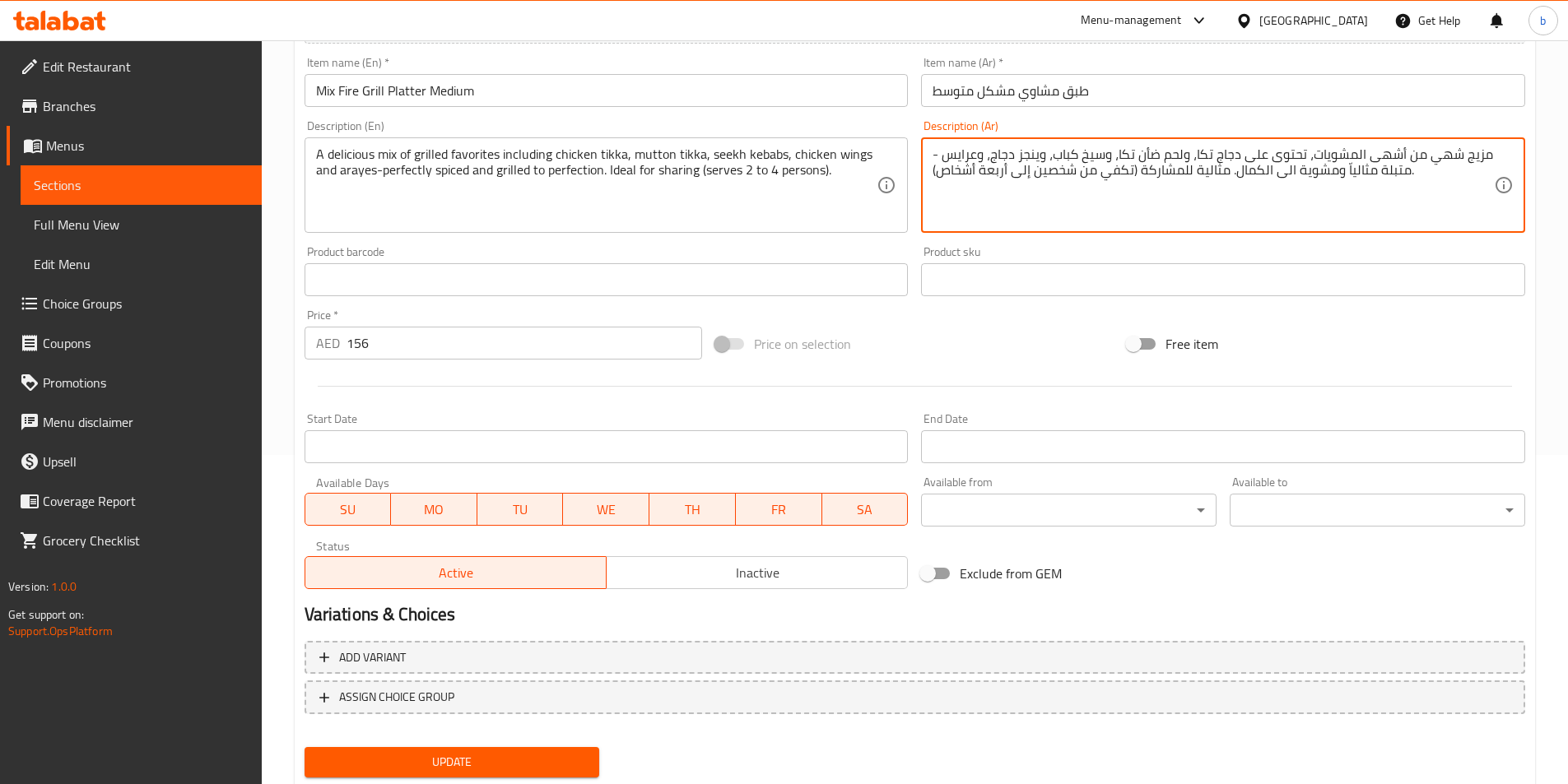
drag, startPoint x: 1035, startPoint y: 169, endPoint x: 1074, endPoint y: 173, distance: 39.2
click at [1074, 173] on textarea "مزيج شهي من أشهى المشويات، تحتوى على دجاج تكا، ولحم ضأن تكا، وسيخ كباب، وينجز د…" at bounding box center [1213, 185] width 562 height 79
drag, startPoint x: 981, startPoint y: 170, endPoint x: 1009, endPoint y: 170, distance: 28.0
click at [1009, 170] on textarea "مزيج شهي من أشهى المشويات، تحتوى على دجاج تكا، ولحم ضأن تكا، وسيخ كباب، وينجز د…" at bounding box center [1213, 185] width 562 height 79
click at [993, 170] on textarea "مزيج شهي من أشهى المشويات، تحتوى على دجاج تكا، ولحم ضأن تكا، وسيخ كباب، وينجز د…" at bounding box center [1213, 185] width 562 height 79
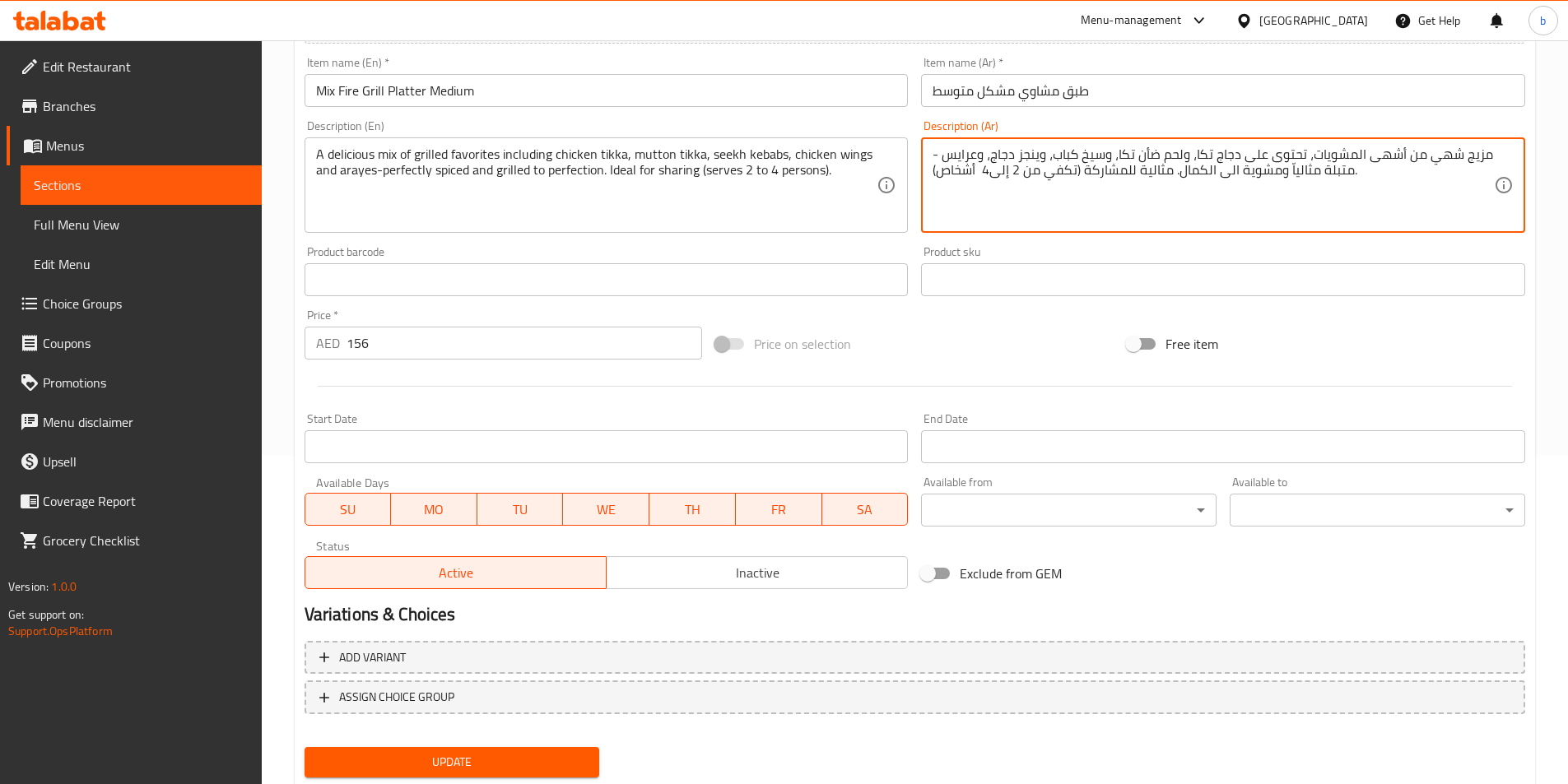
click at [990, 176] on textarea "مزيج شهي من أشهى المشويات، تحتوى على دجاج تكا، ولحم ضأن تكا، وسيخ كباب، وينجز د…" at bounding box center [1213, 185] width 562 height 79
click at [976, 171] on textarea "مزيج شهي من أشهى المشويات، تحتوى على دجاج تكا، ولحم ضأن تكا، وسيخ كباب، وينجز د…" at bounding box center [1213, 185] width 562 height 79
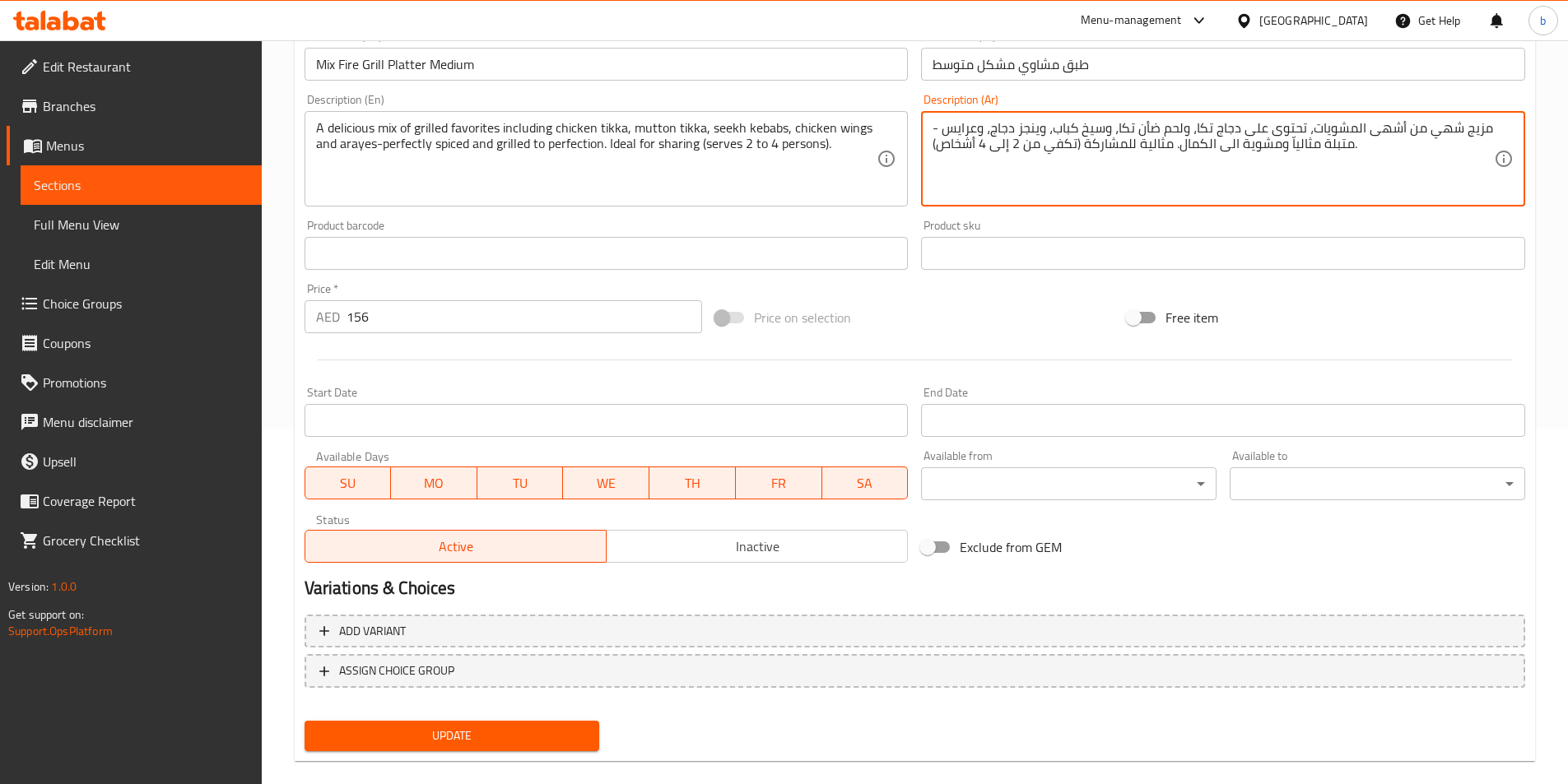
scroll to position [379, 0]
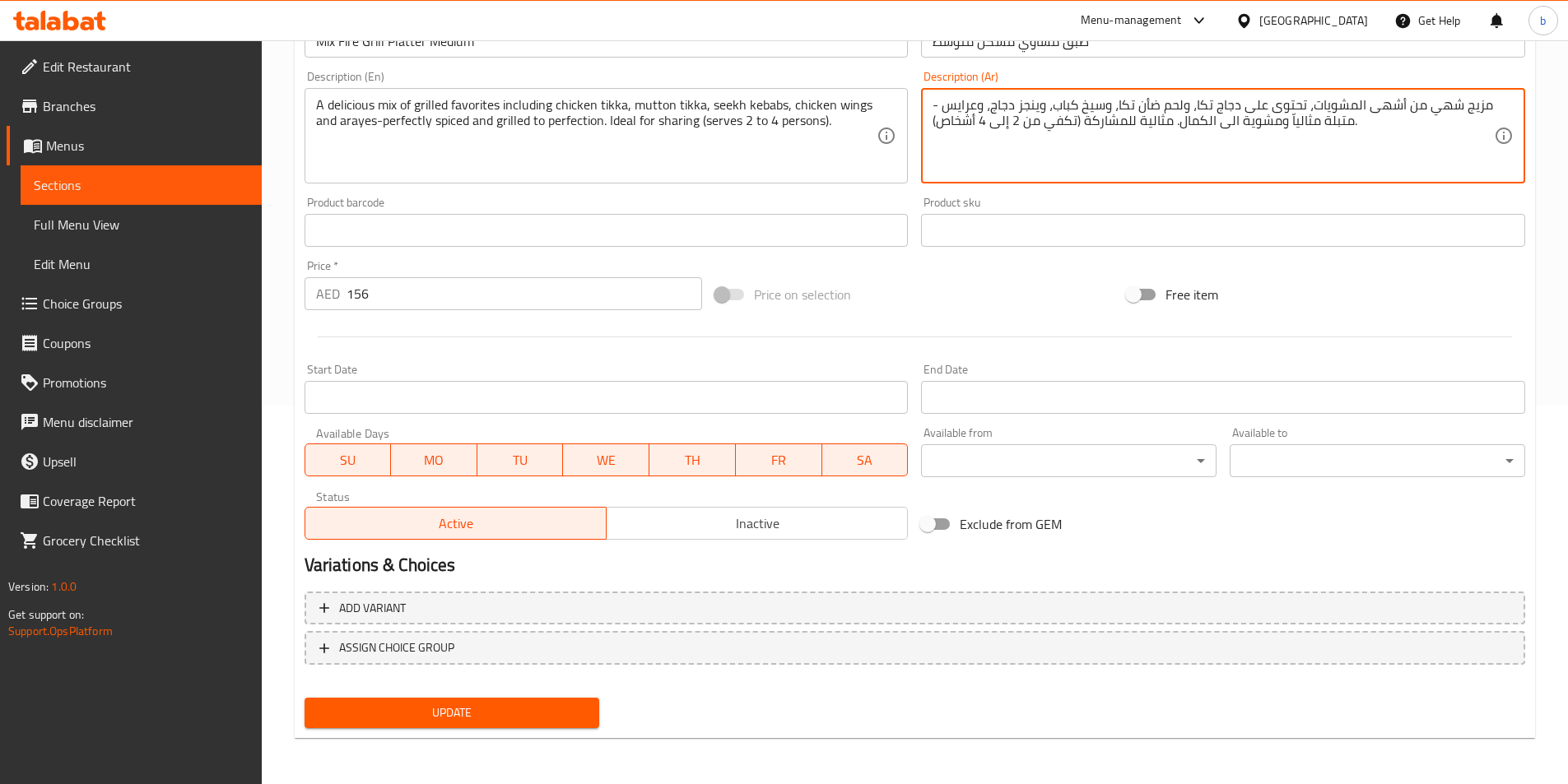
click at [371, 720] on span "Update" at bounding box center [452, 712] width 269 height 20
drag, startPoint x: 1460, startPoint y: 103, endPoint x: 1477, endPoint y: 108, distance: 17.7
click at [1477, 108] on textarea "تشكيل شهي من أشهى المشويات، تحتوى على دجاج تكا، ولحم ضأن تكا، وسيخ كباب، وينجز …" at bounding box center [1213, 136] width 562 height 79
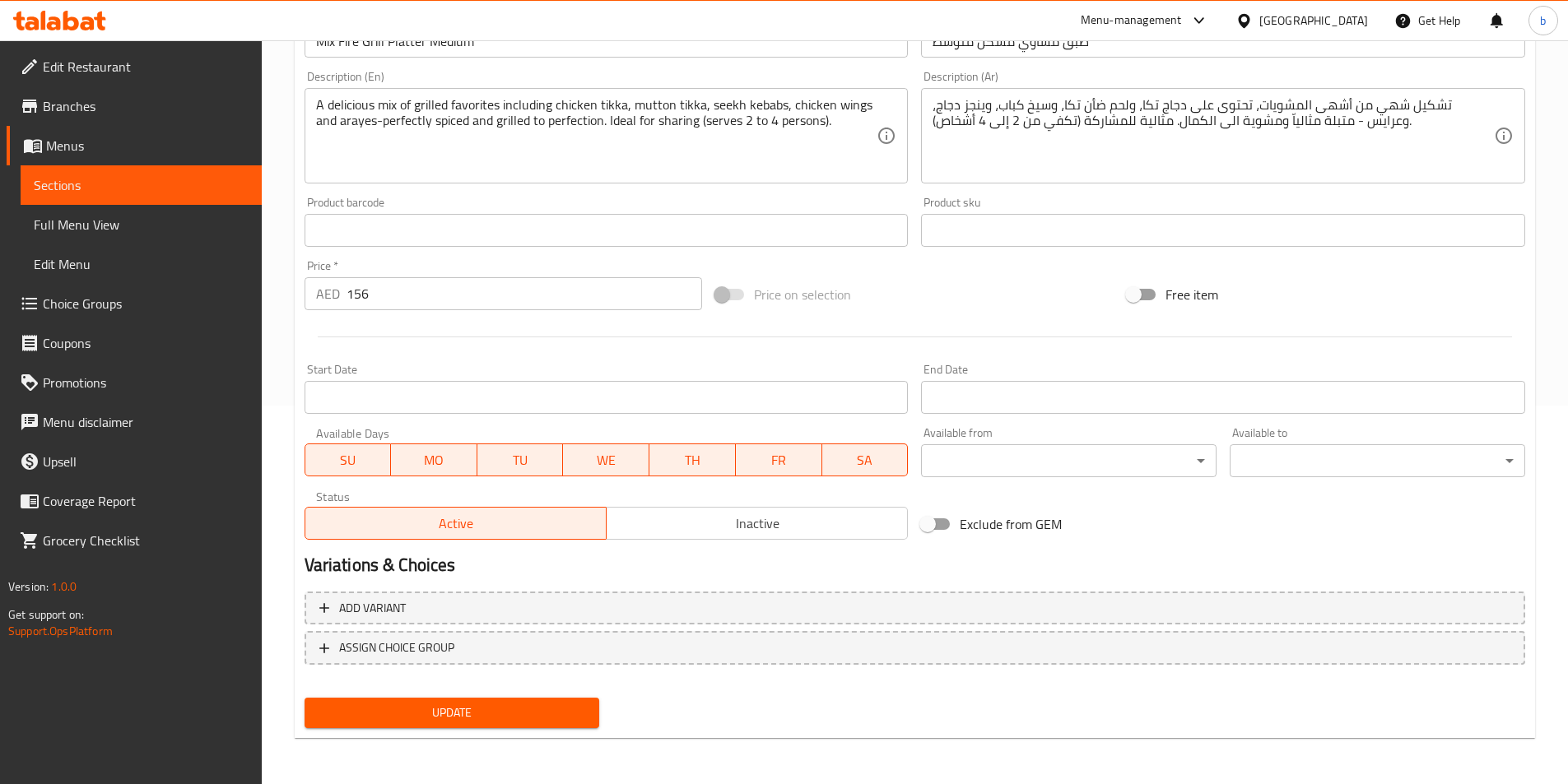
click at [1463, 104] on textarea "تشكيل شهي من أشهى المشويات، تحتوى على دجاج تكا، ولحم ضأن تكا، وسيخ كباب، وينجز …" at bounding box center [1213, 136] width 562 height 79
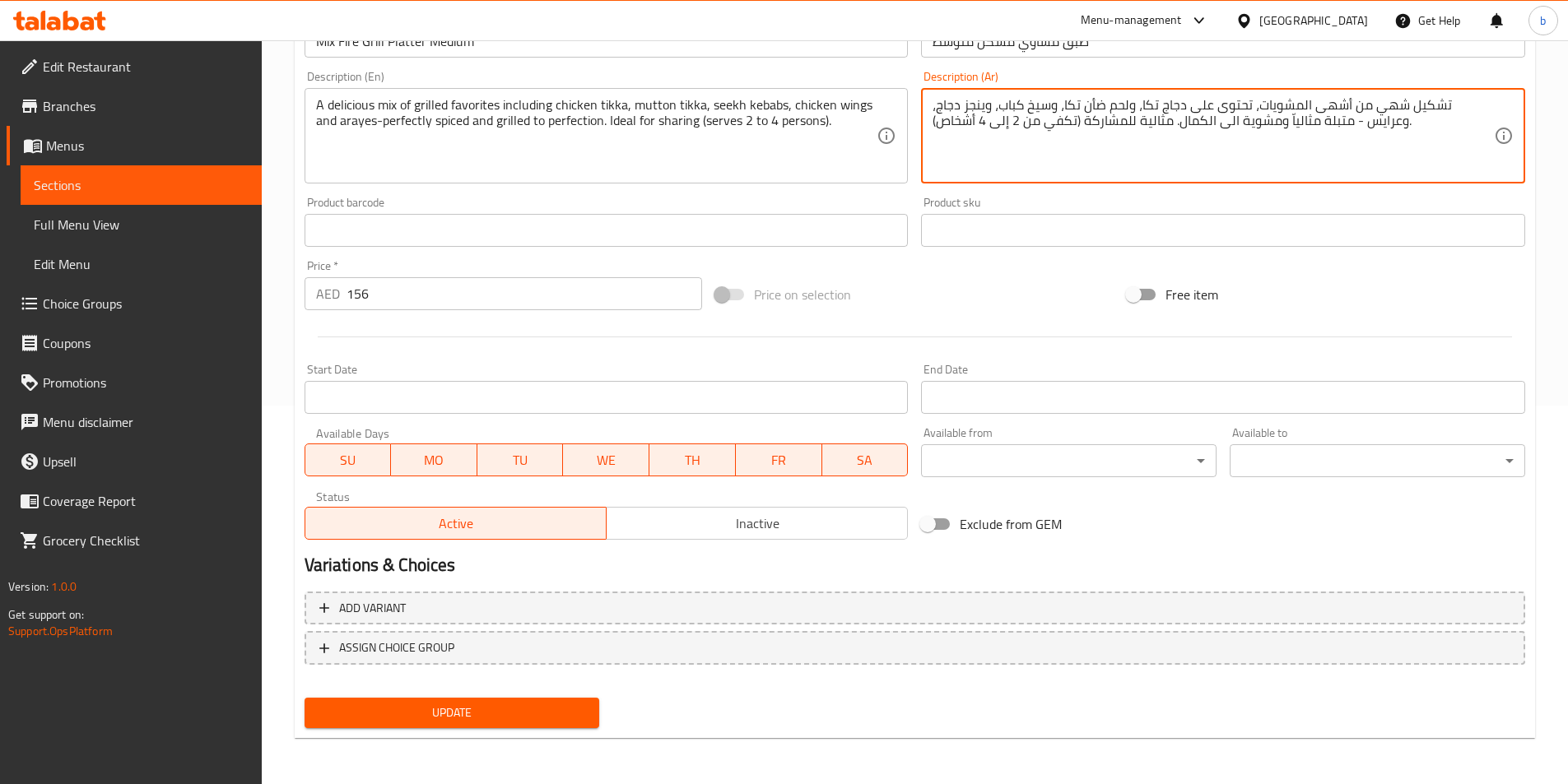
click at [1463, 104] on textarea "تشكيل شهي من أشهى المشويات، تحتوى على دجاج تكا، ولحم ضأن تكا، وسيخ كباب، وينجز …" at bounding box center [1213, 136] width 562 height 79
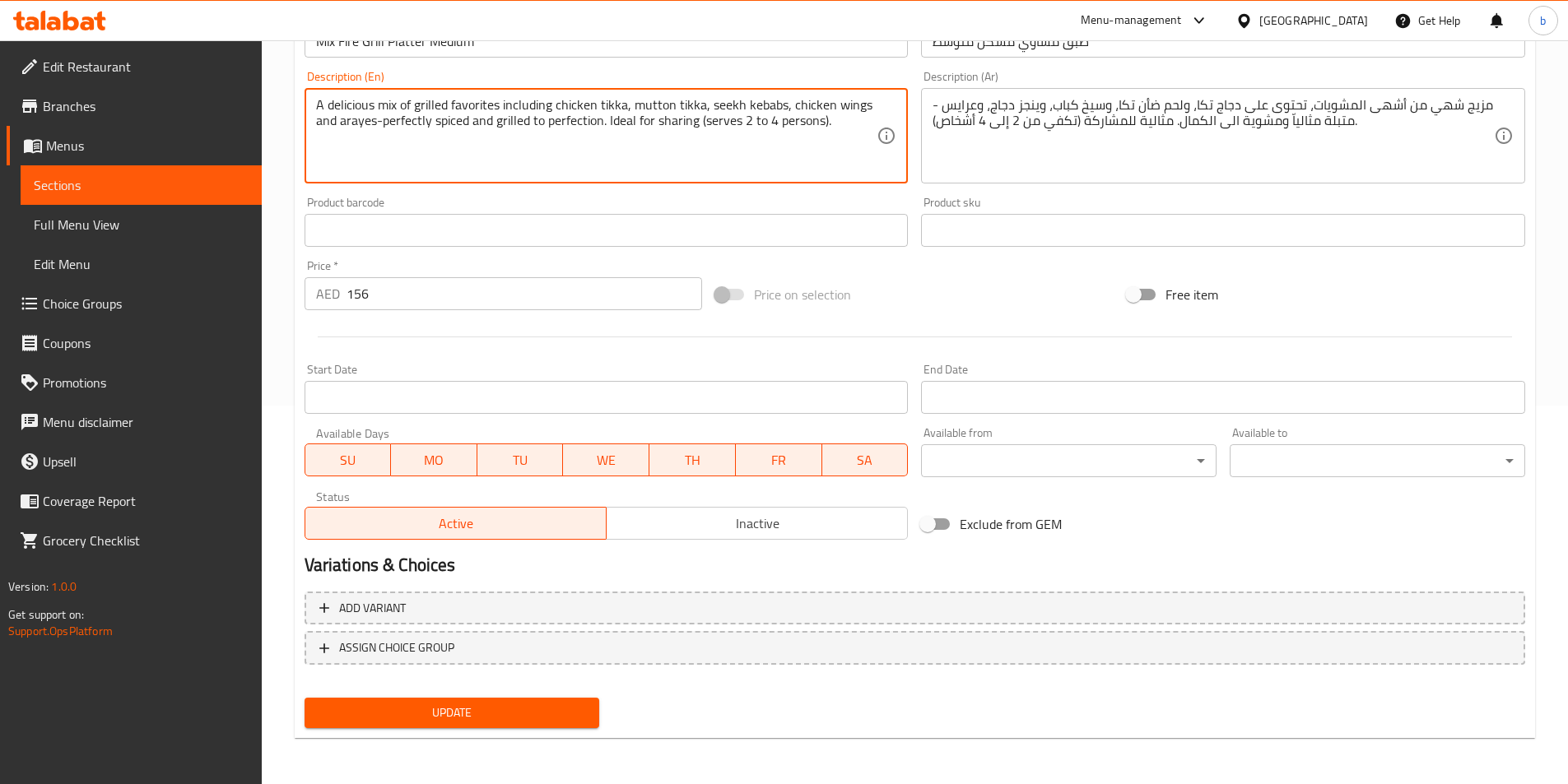
drag, startPoint x: 414, startPoint y: 105, endPoint x: 501, endPoint y: 91, distance: 88.1
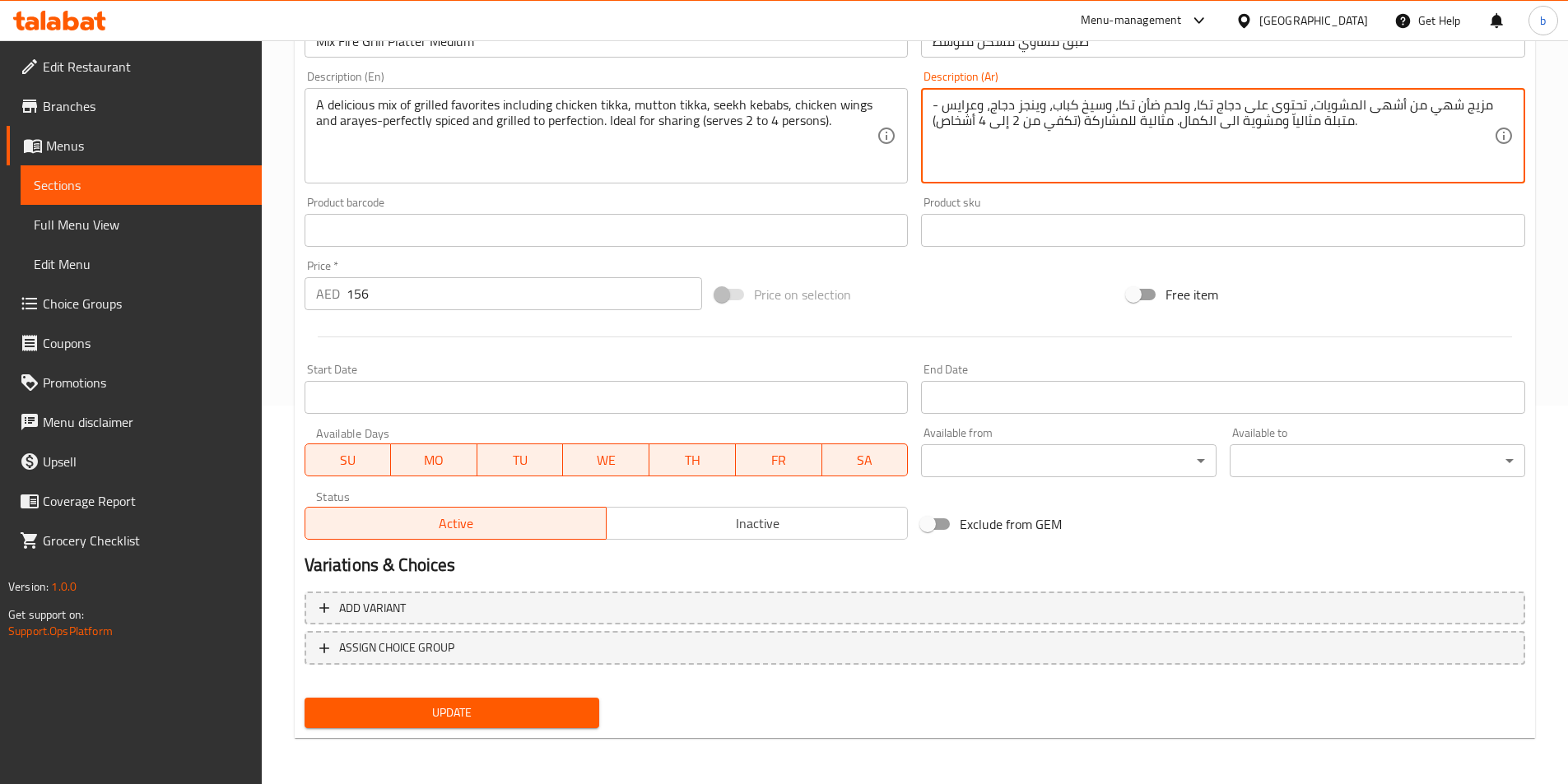
drag, startPoint x: 1361, startPoint y: 102, endPoint x: 1400, endPoint y: 103, distance: 39.0
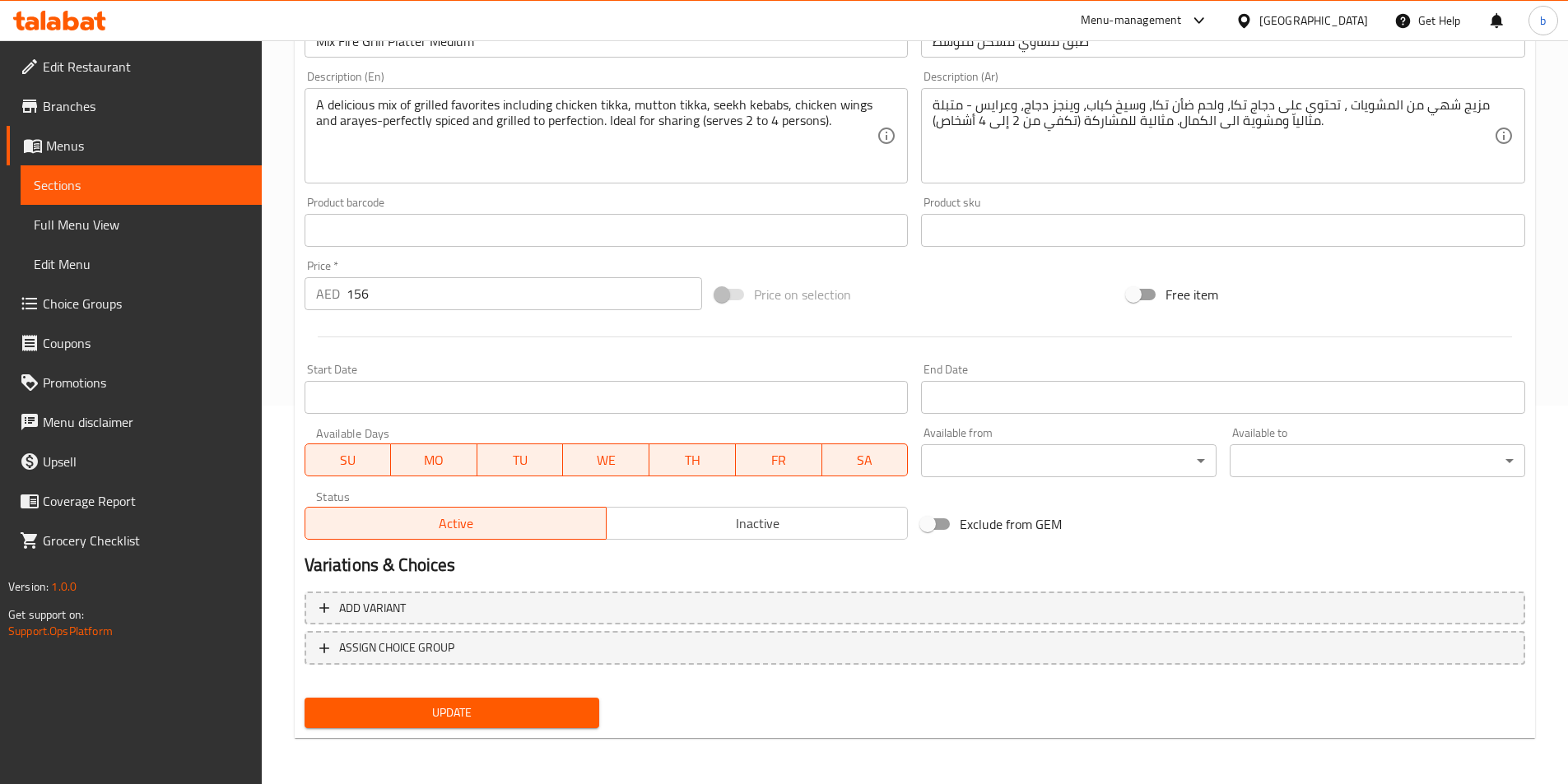
drag, startPoint x: 1341, startPoint y: 103, endPoint x: 1537, endPoint y: 163, distance: 205.0
click at [1341, 103] on textarea "مزيج شهي من المشويات ، تحتوى على دجاج تكا، ولحم ضأن تكا، وسيخ كباب، وينجز دجاج،…" at bounding box center [1213, 136] width 562 height 79
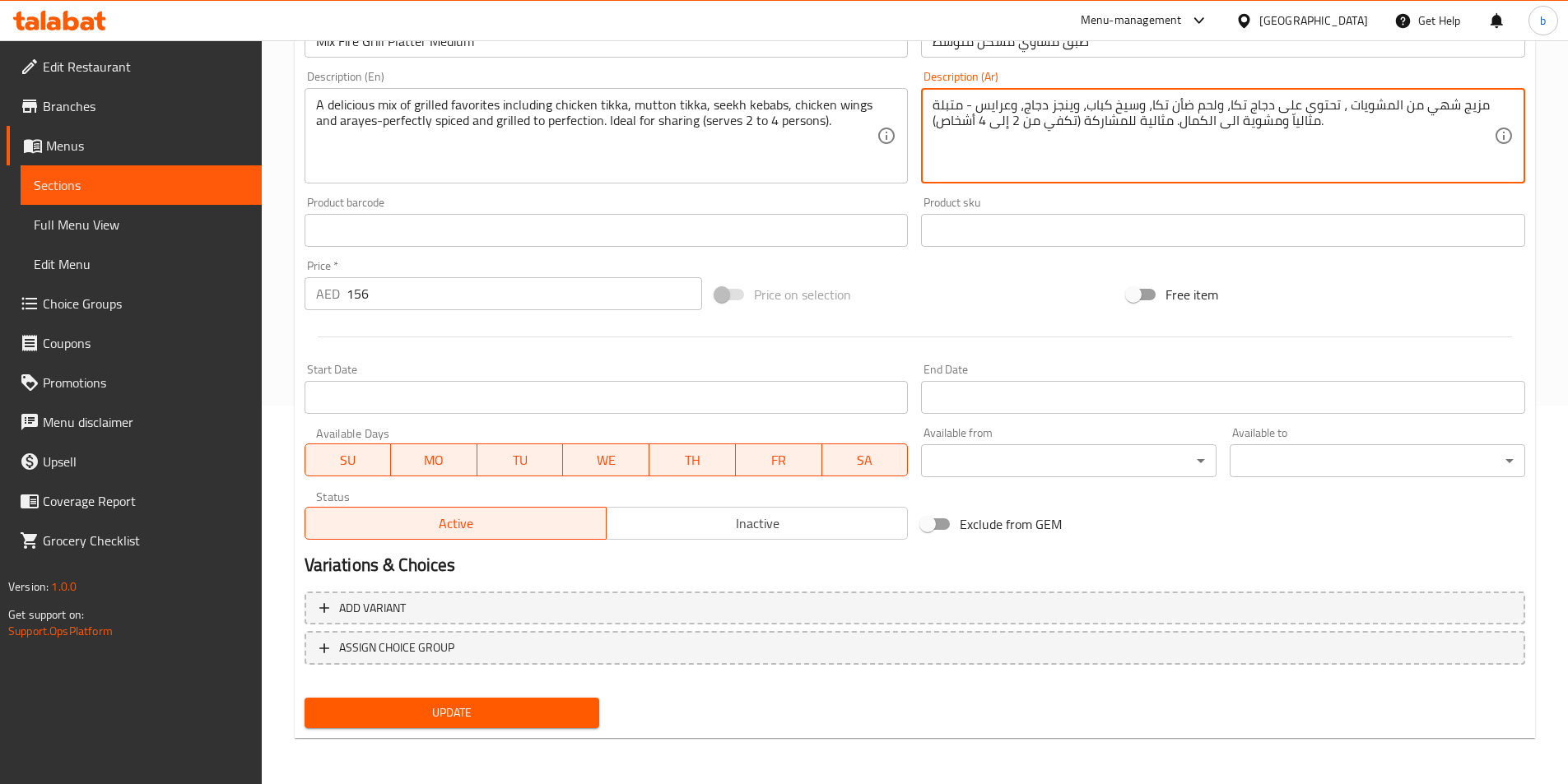
paste textarea "لمفضلة"
type textarea "مزيج شهي من المشويات المفضلة، تحتوى على دجاج تكا، ولحم ضأن تكا، وسيخ كباب، وينج…"
click at [501, 718] on span "Update" at bounding box center [452, 712] width 269 height 20
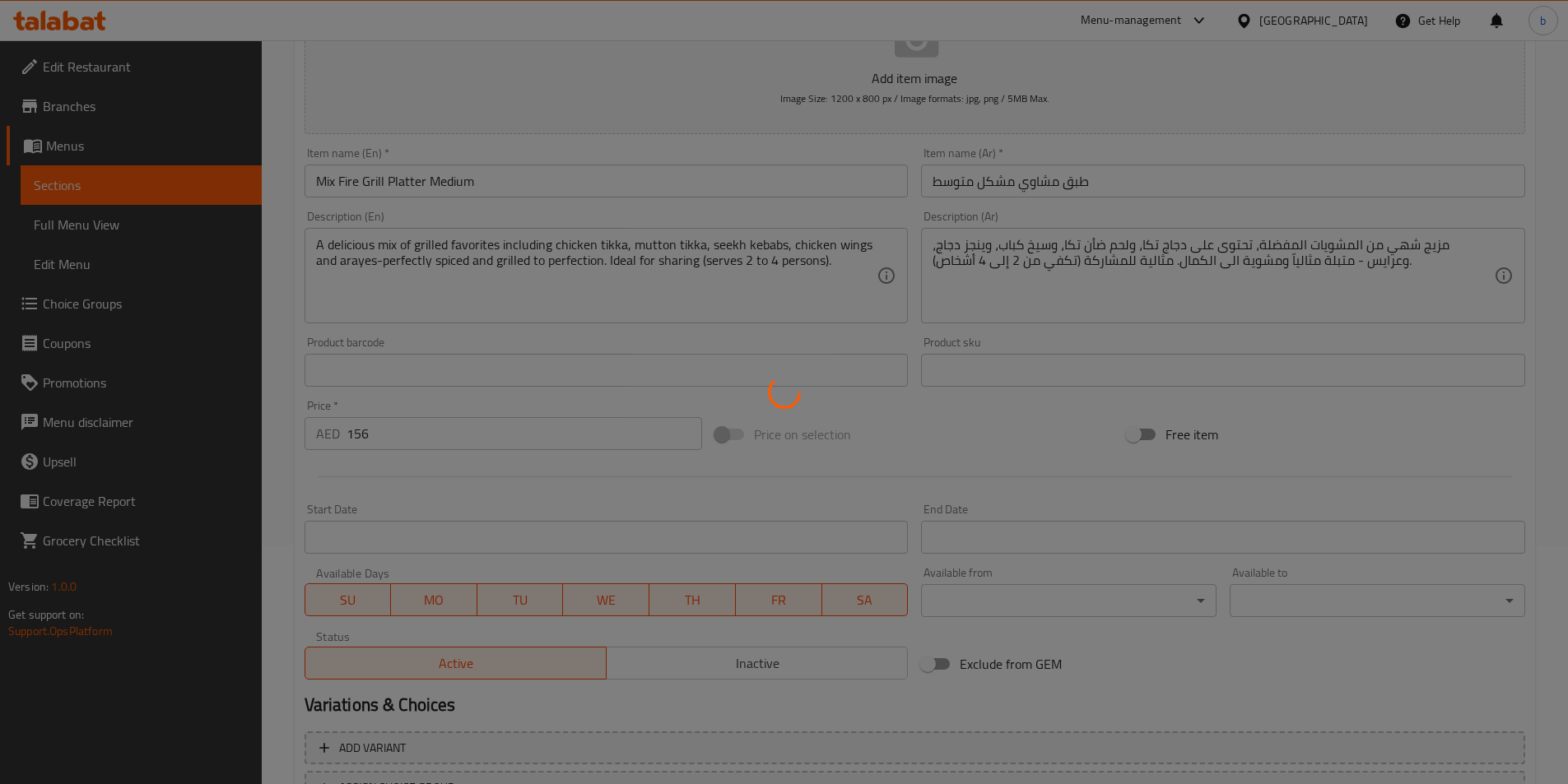
scroll to position [0, 0]
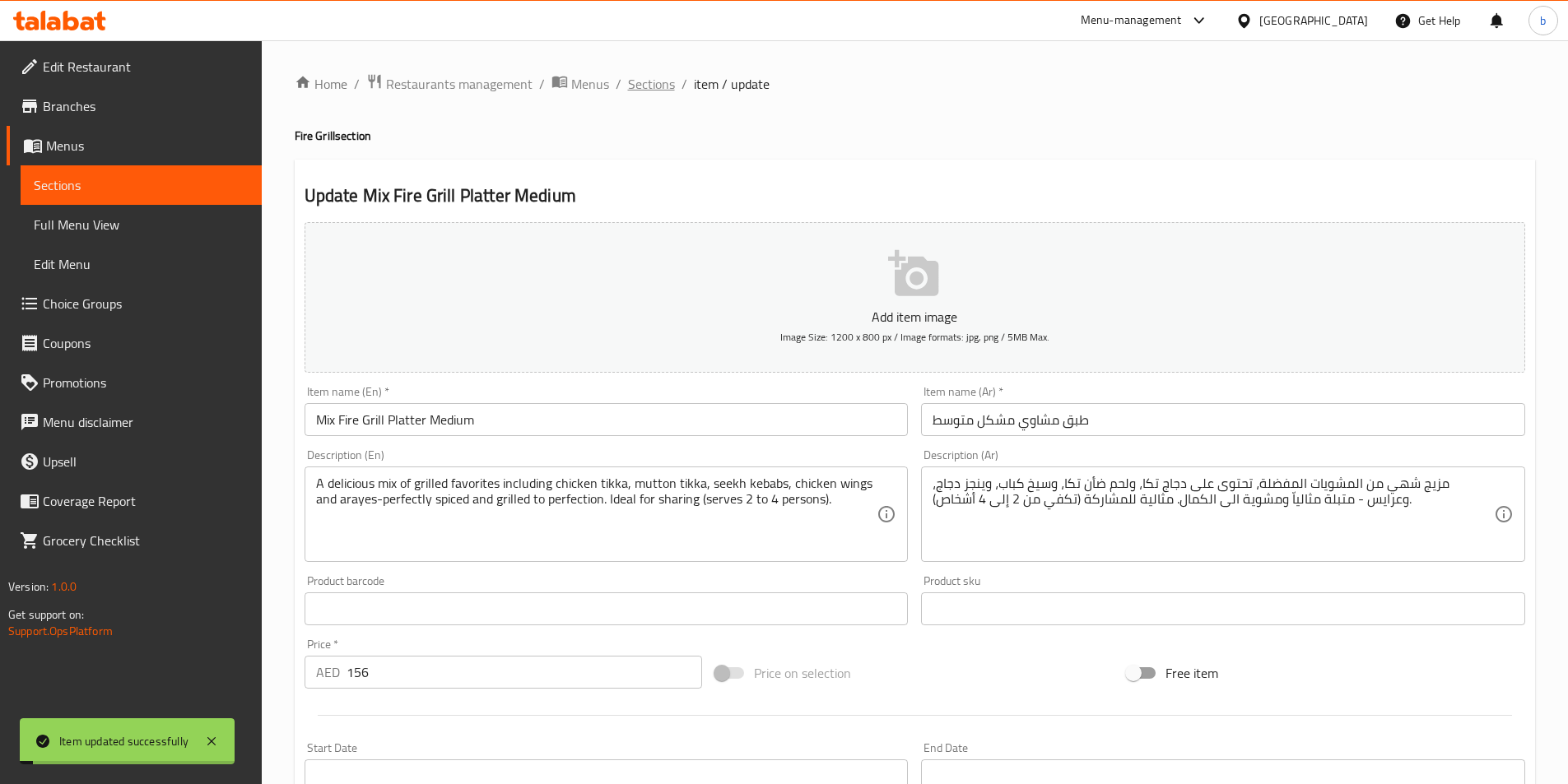
click at [660, 88] on span "Sections" at bounding box center [651, 84] width 47 height 19
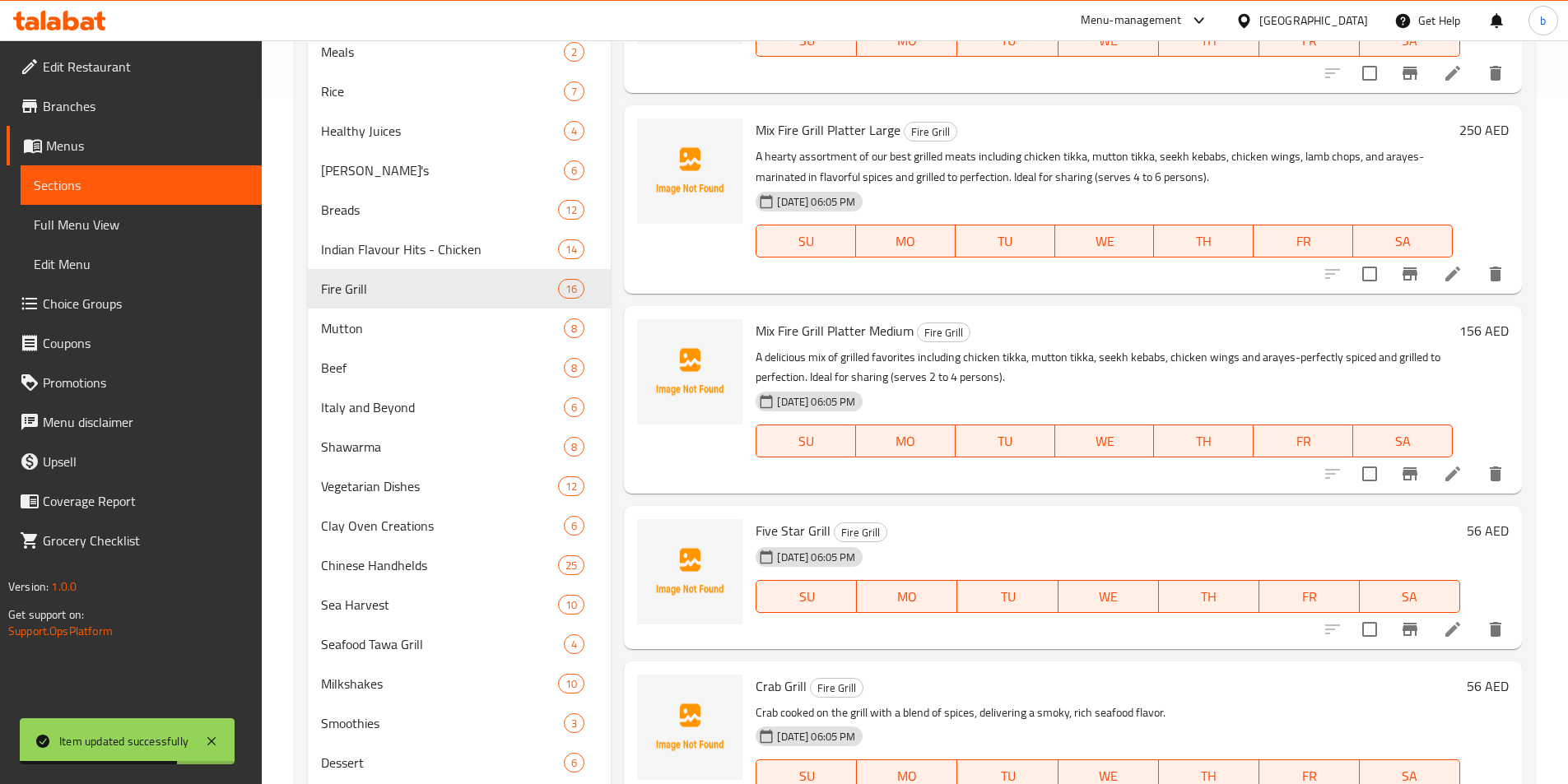
scroll to position [777, 0]
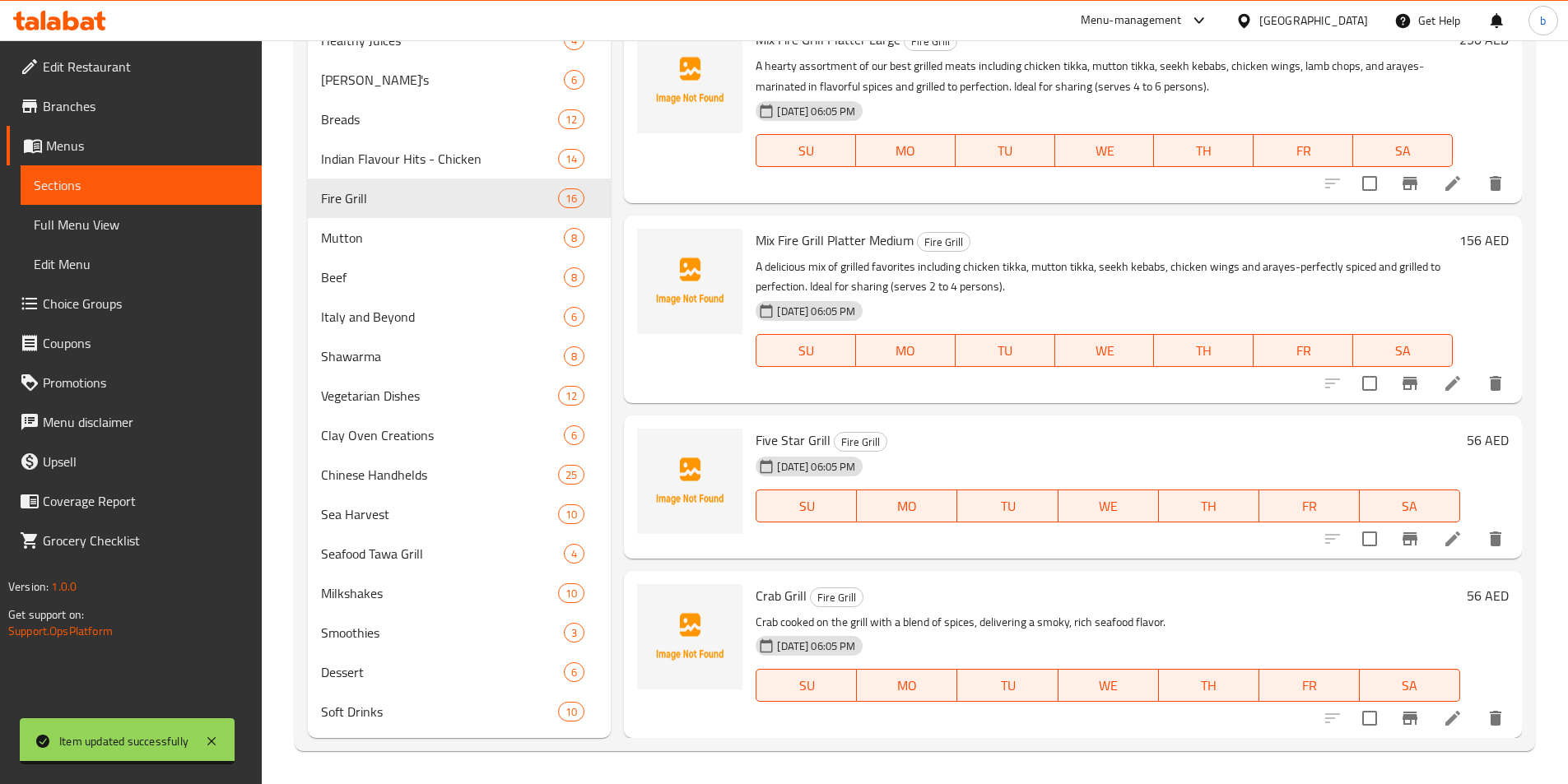
click at [1445, 542] on icon at bounding box center [1452, 539] width 15 height 15
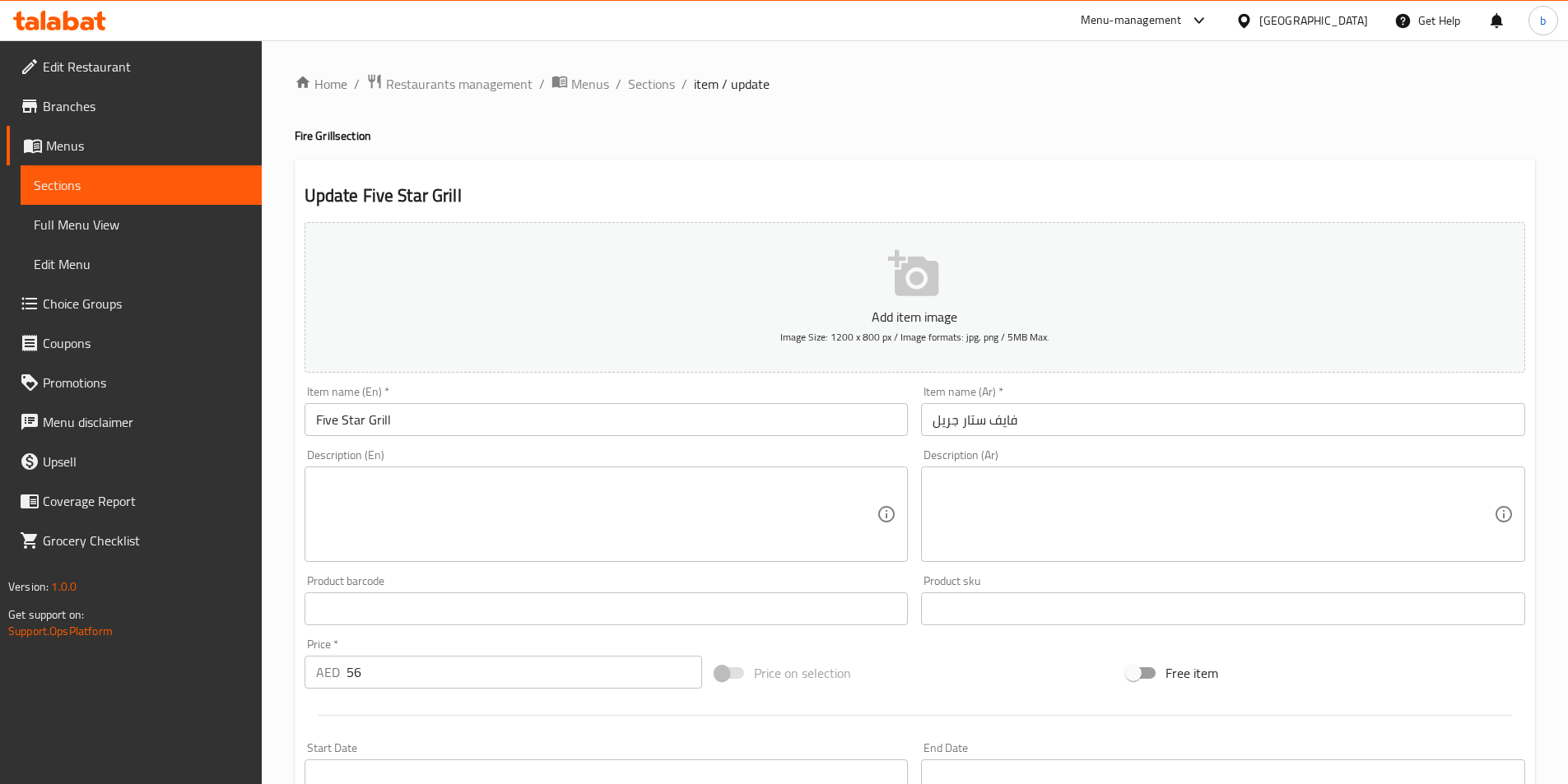
click at [505, 516] on textarea at bounding box center [597, 515] width 562 height 79
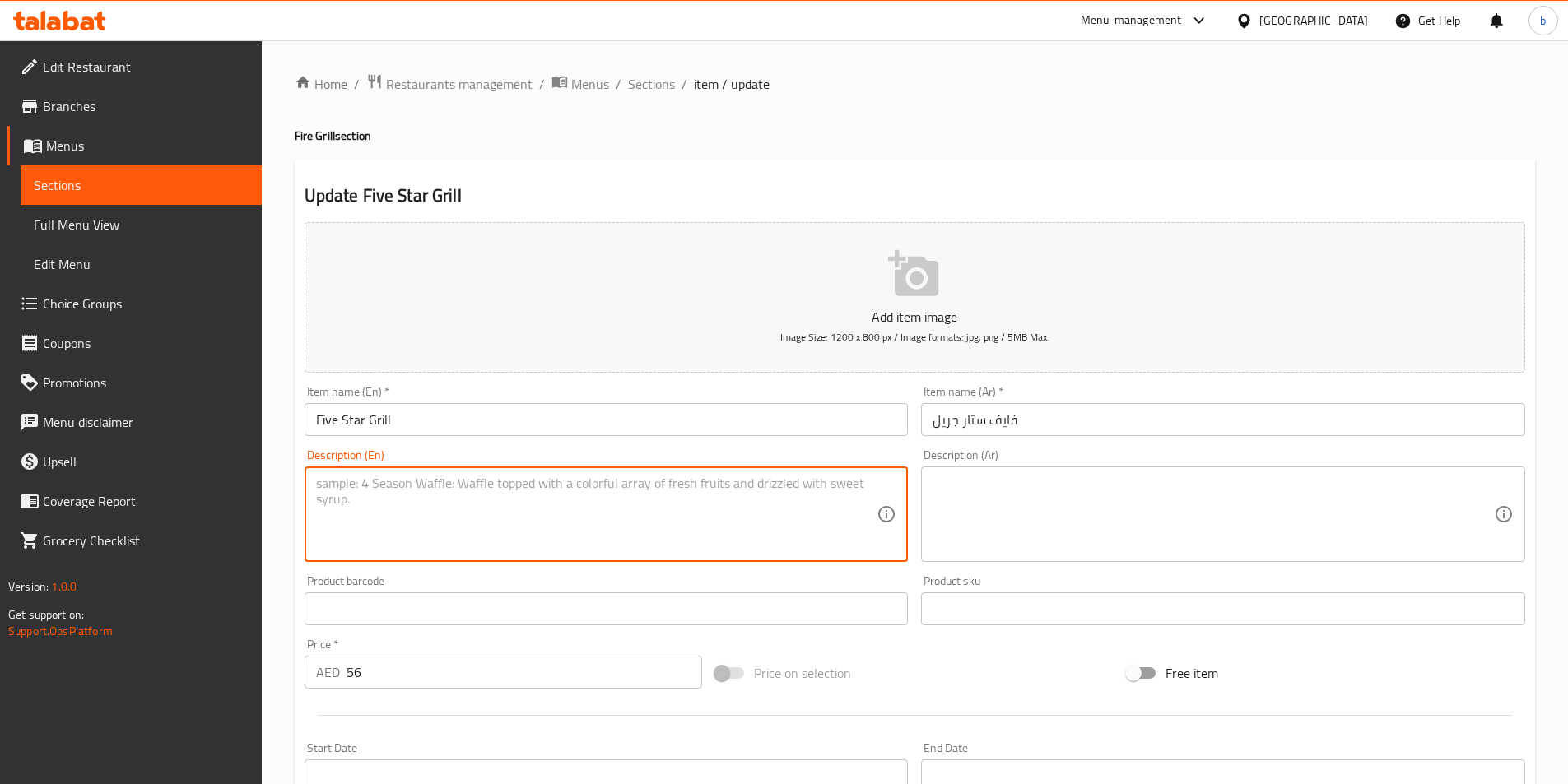
paste textarea "A premium selection of our signature grills, including chicken tikka, mutton ti…"
type textarea "A premium selection of our signature grills, including chicken tikka, mutton ti…"
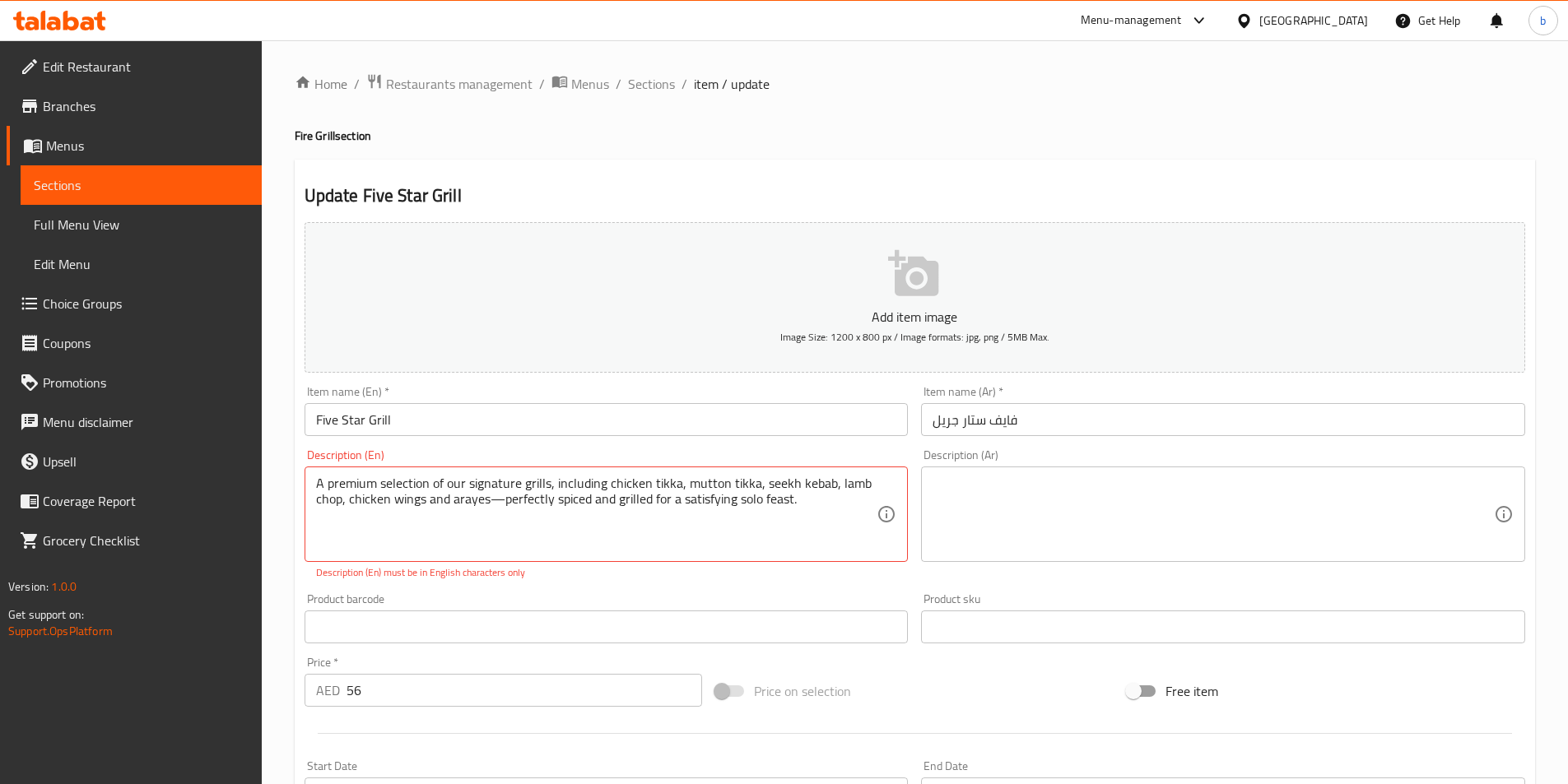
click at [1194, 505] on textarea at bounding box center [1213, 515] width 562 height 79
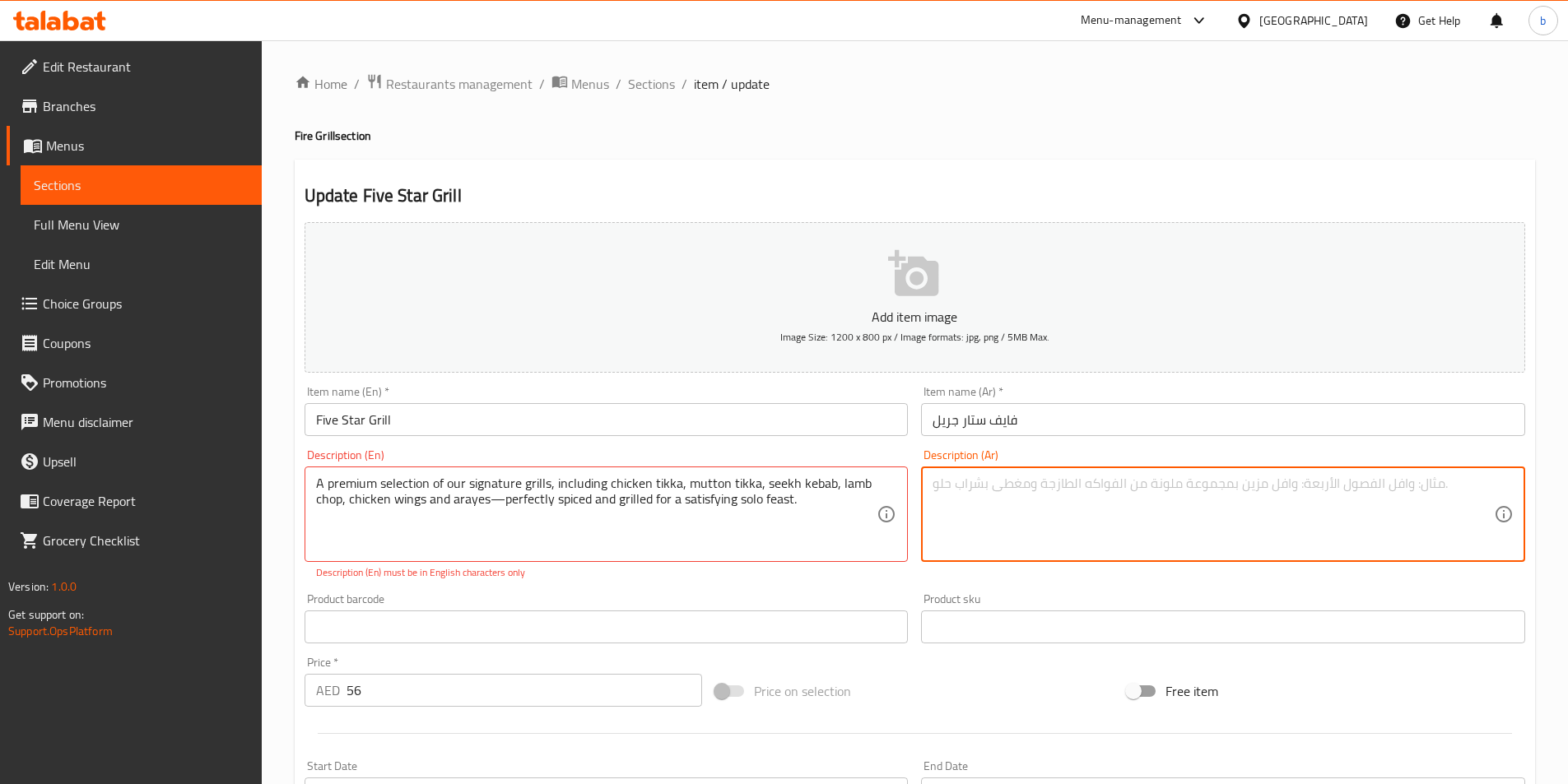
paste textarea "مجموعة مختارة من المشويات المميزة لدينا، بما في ذلك دجاج تيكا، لحم ضأن تيكا، كب…"
click at [1142, 486] on textarea "مجموعة مختارة من المشويات المميزة لدينا، تحتوى على دجاج تيكا، لحم ضأن تيكا، كبا…" at bounding box center [1213, 515] width 562 height 79
click at [954, 482] on textarea "مجموعة مختارة من المشويات المميزة لدينا، تحتوى على دجاج تكا، لحم ضأن تكا، كباب …" at bounding box center [1213, 515] width 562 height 79
click at [955, 482] on textarea "مجموعة مختارة من المشويات المميزة لدينا، تحتوى على دجاج تكا، لحم ضأن تكا، كباب …" at bounding box center [1213, 515] width 562 height 79
click at [957, 485] on textarea "مجموعة مختارة من المشويات المميزة لدينا، تحتوى على دجاج تكا، لحم ضأن تكا، كباب …" at bounding box center [1213, 515] width 562 height 79
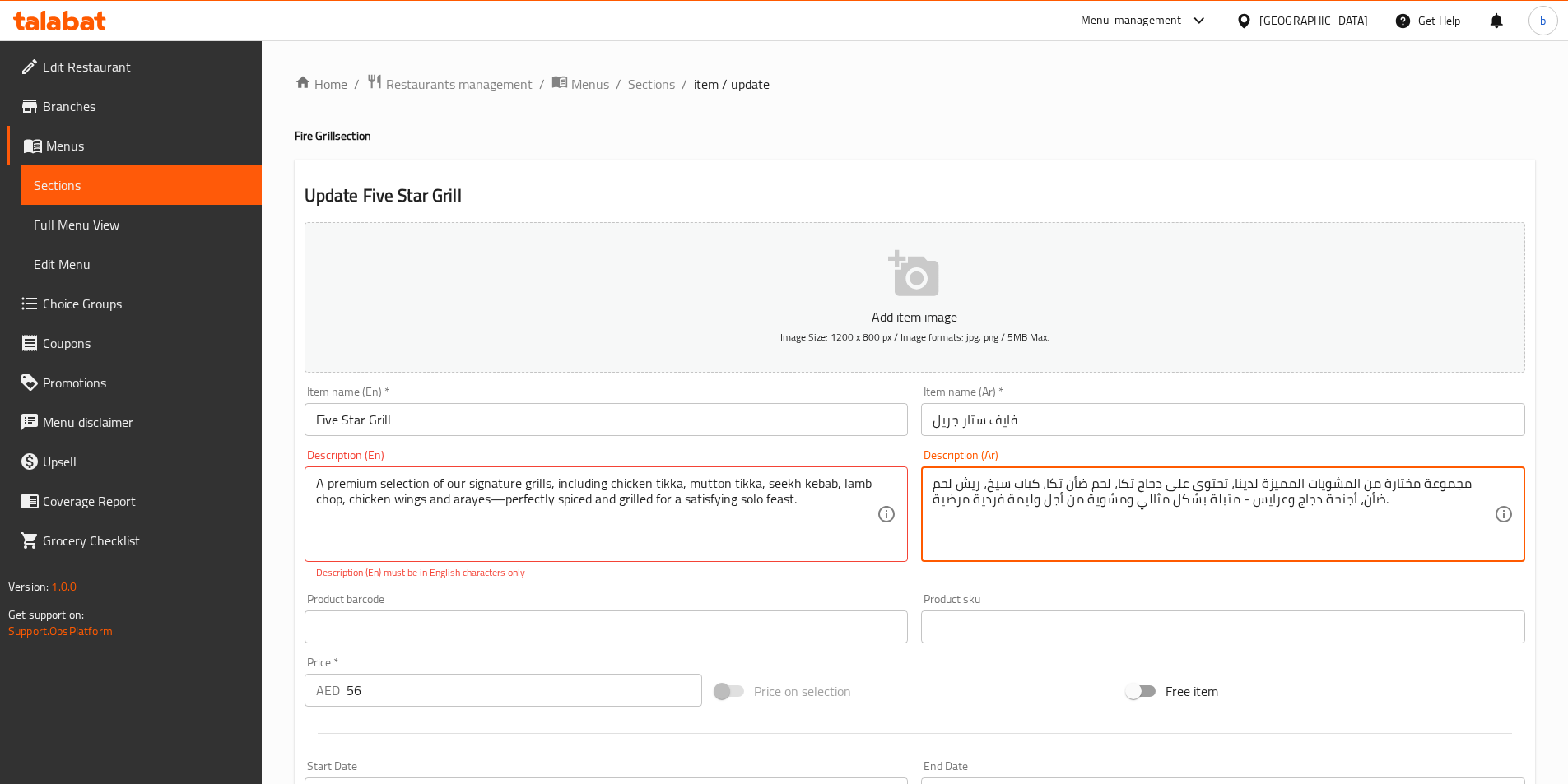
drag, startPoint x: 939, startPoint y: 482, endPoint x: 956, endPoint y: 485, distance: 17.3
click at [956, 485] on textarea "مجموعة مختارة من المشويات المميزة لدينا، تحتوى على دجاج تكا، لحم ضأن تكا، كباب …" at bounding box center [1213, 515] width 562 height 79
drag, startPoint x: 1322, startPoint y: 501, endPoint x: 1352, endPoint y: 501, distance: 30.0
click at [1352, 501] on textarea "مجموعة مختارة من المشويات المميزة لدينا، تحتوى على دجاج تكا، لحم ضأن تكا، كباب …" at bounding box center [1213, 515] width 562 height 79
drag, startPoint x: 975, startPoint y: 500, endPoint x: 1003, endPoint y: 501, distance: 28.0
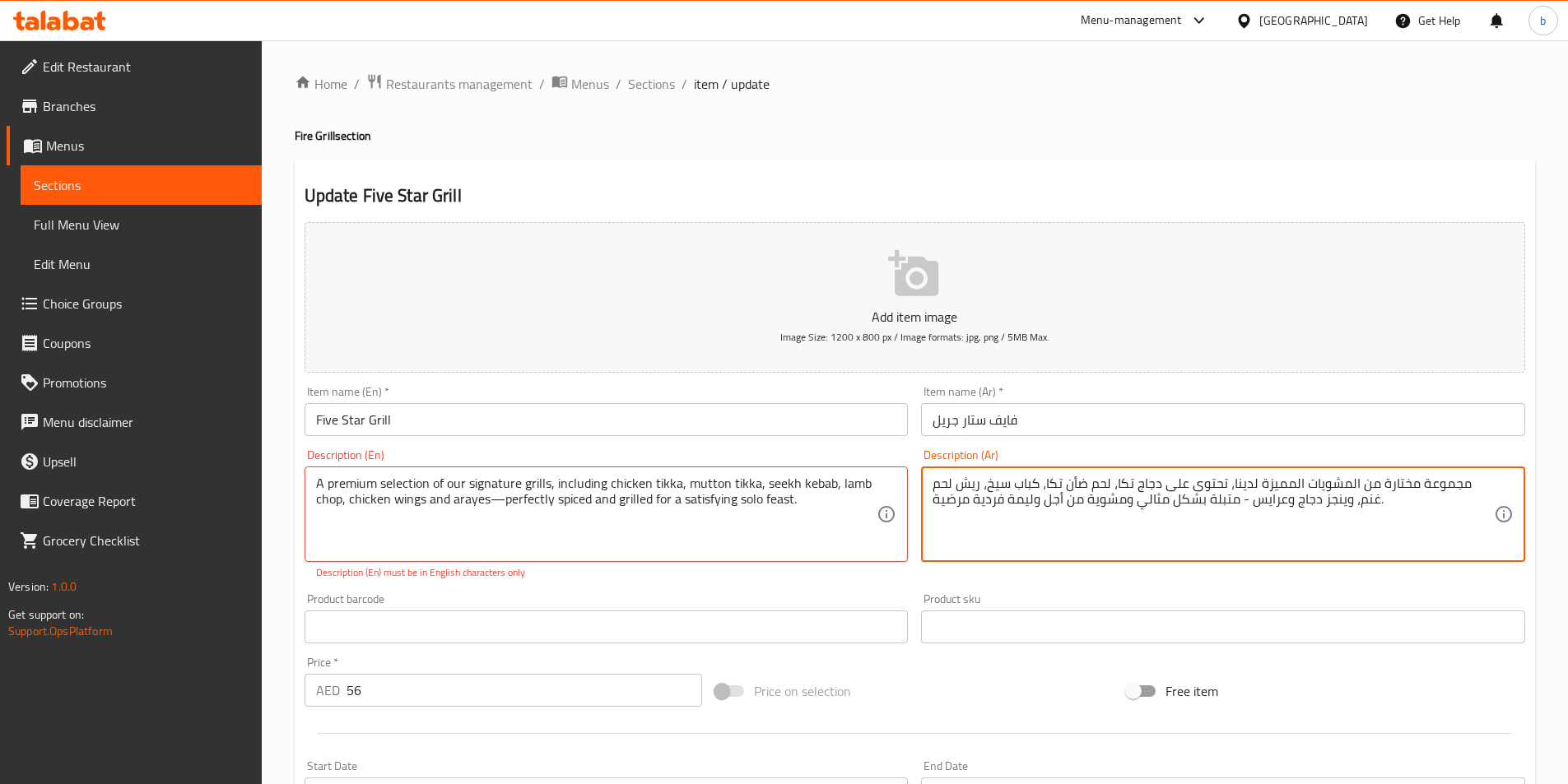
click at [1003, 501] on textarea "مجموعة مختارة من المشويات المميزة لدينا، تحتوى على دجاج تكا، لحم ضأن تكا، كباب …" at bounding box center [1213, 515] width 562 height 79
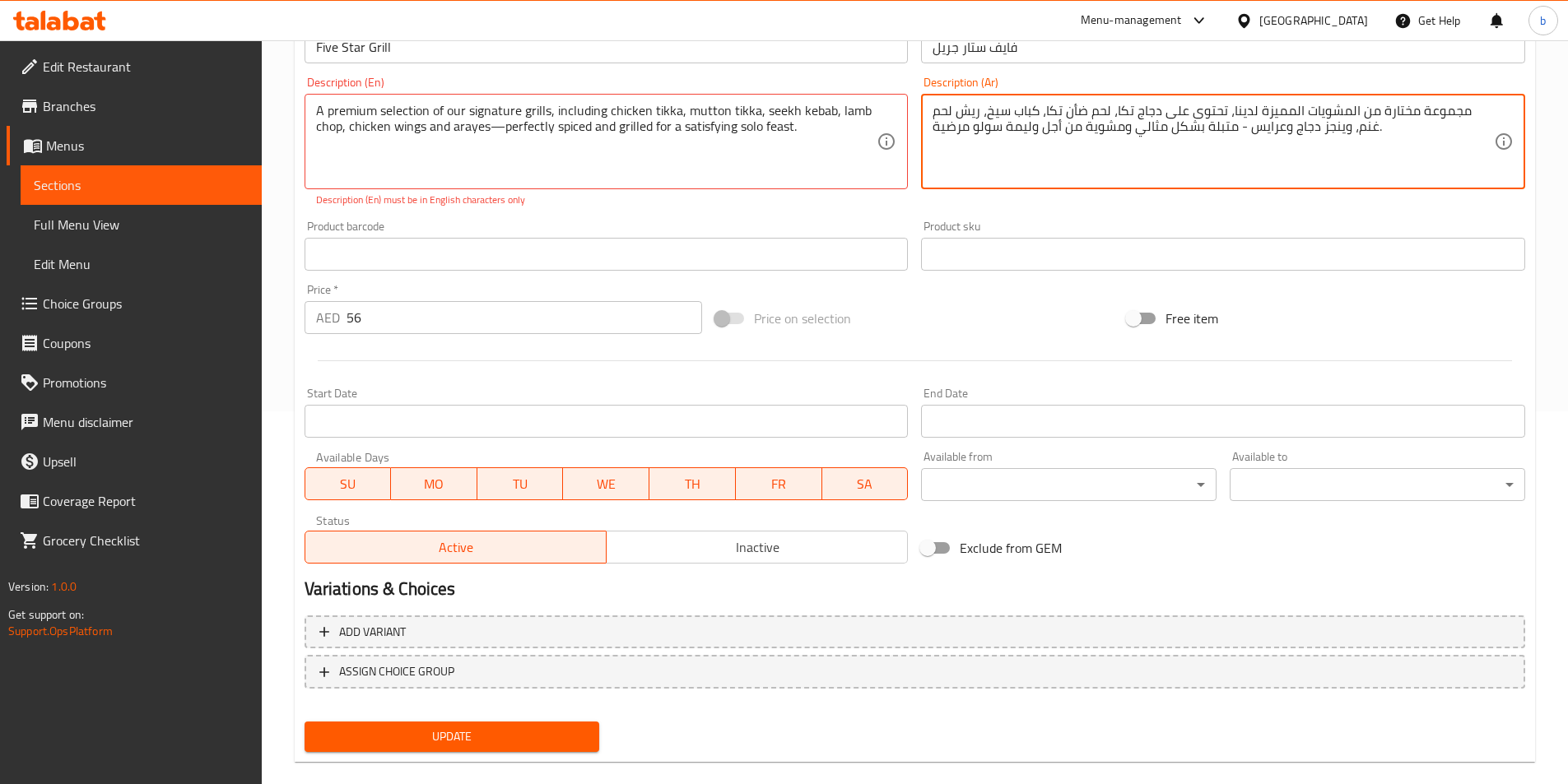
scroll to position [396, 0]
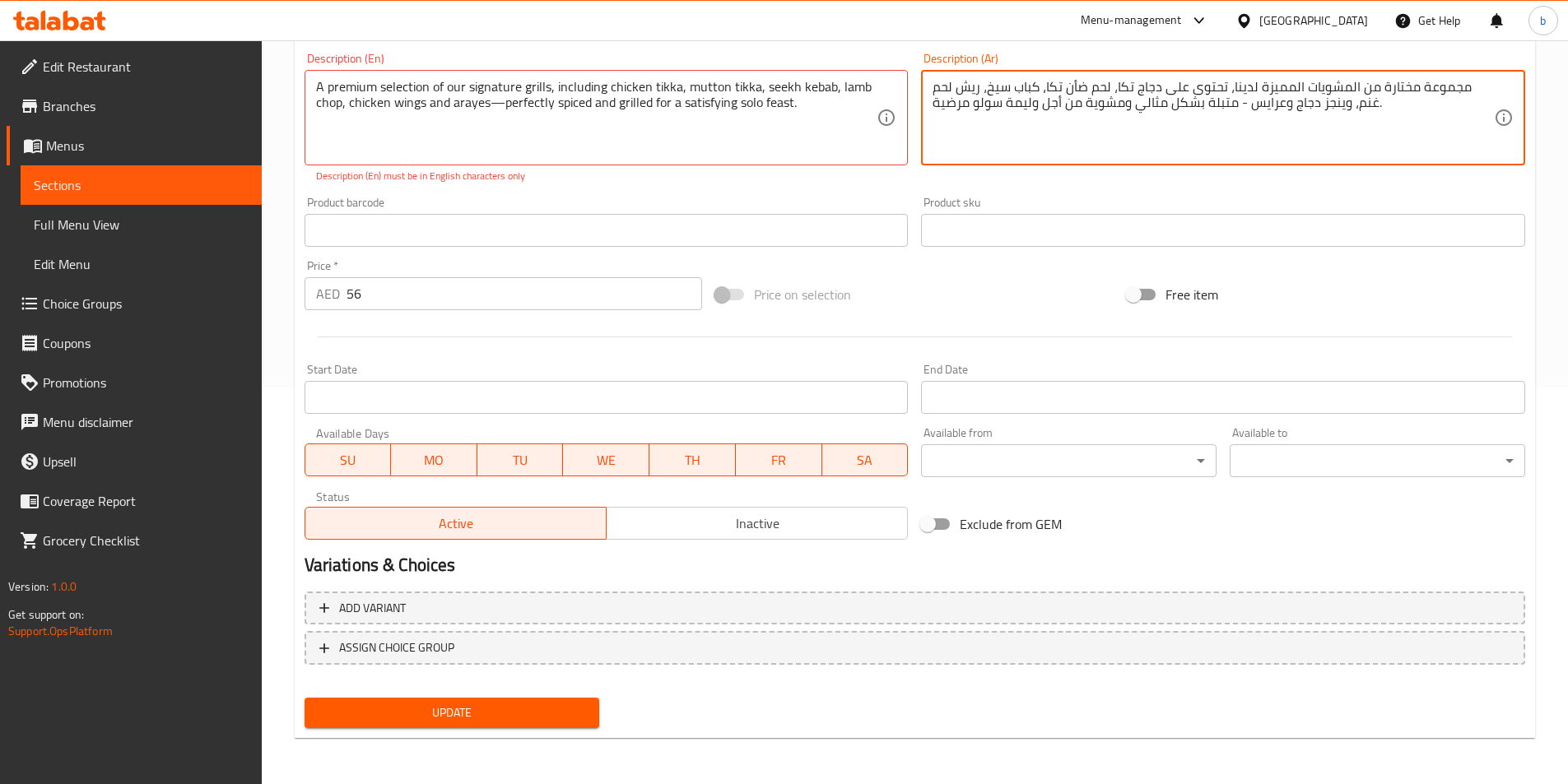
type textarea "مجموعة مختارة من المشويات المميزة لدينا، تحتوى على دجاج تكا، لحم ضأن تكا، كباب …"
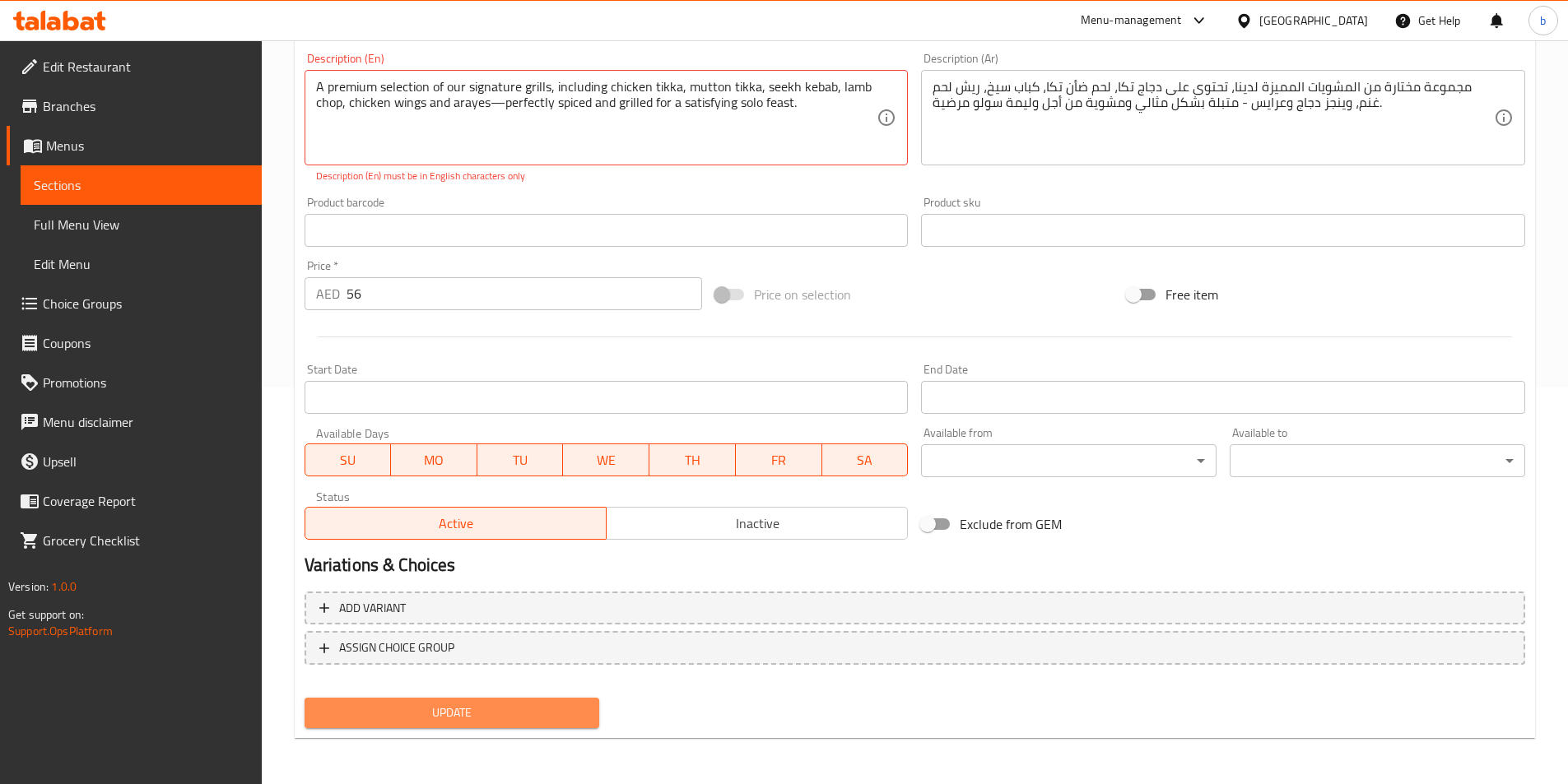
click at [516, 716] on span "Update" at bounding box center [452, 712] width 269 height 20
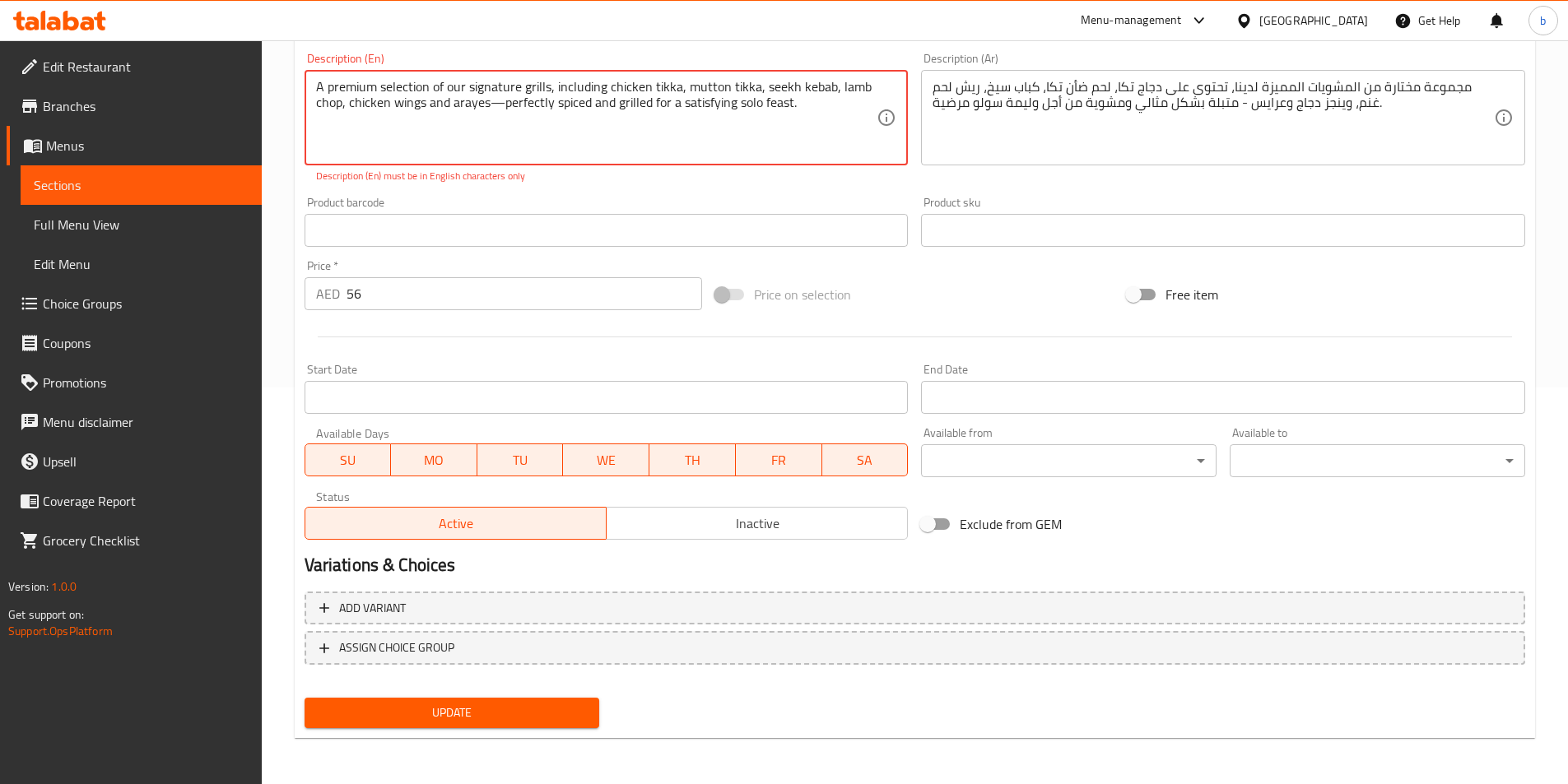
click at [501, 109] on textarea "A premium selection of our signature grills, including chicken tikka, mutton ti…" at bounding box center [597, 117] width 562 height 79
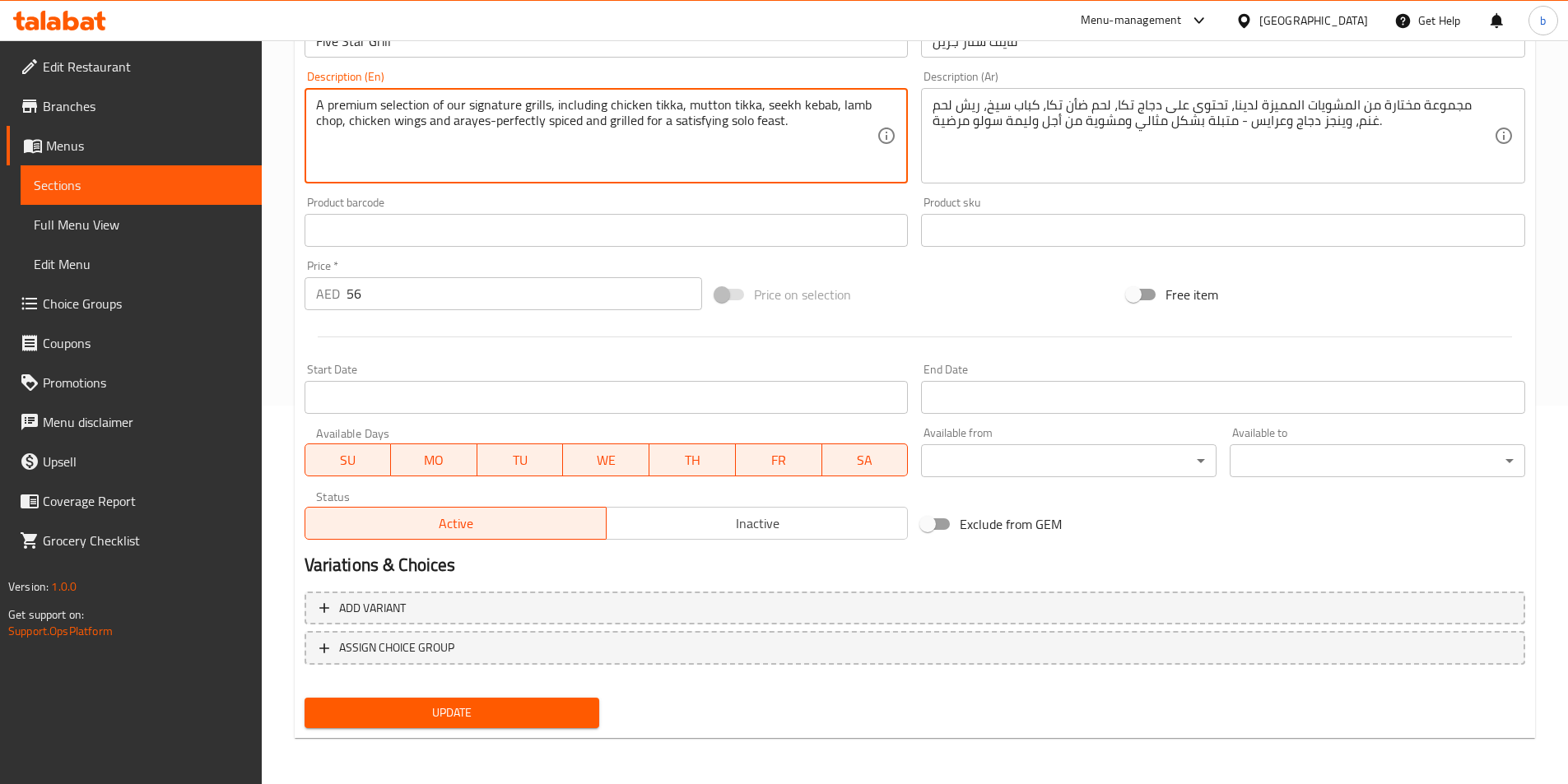
type textarea "A premium selection of our signature grills, including chicken tikka, mutton ti…"
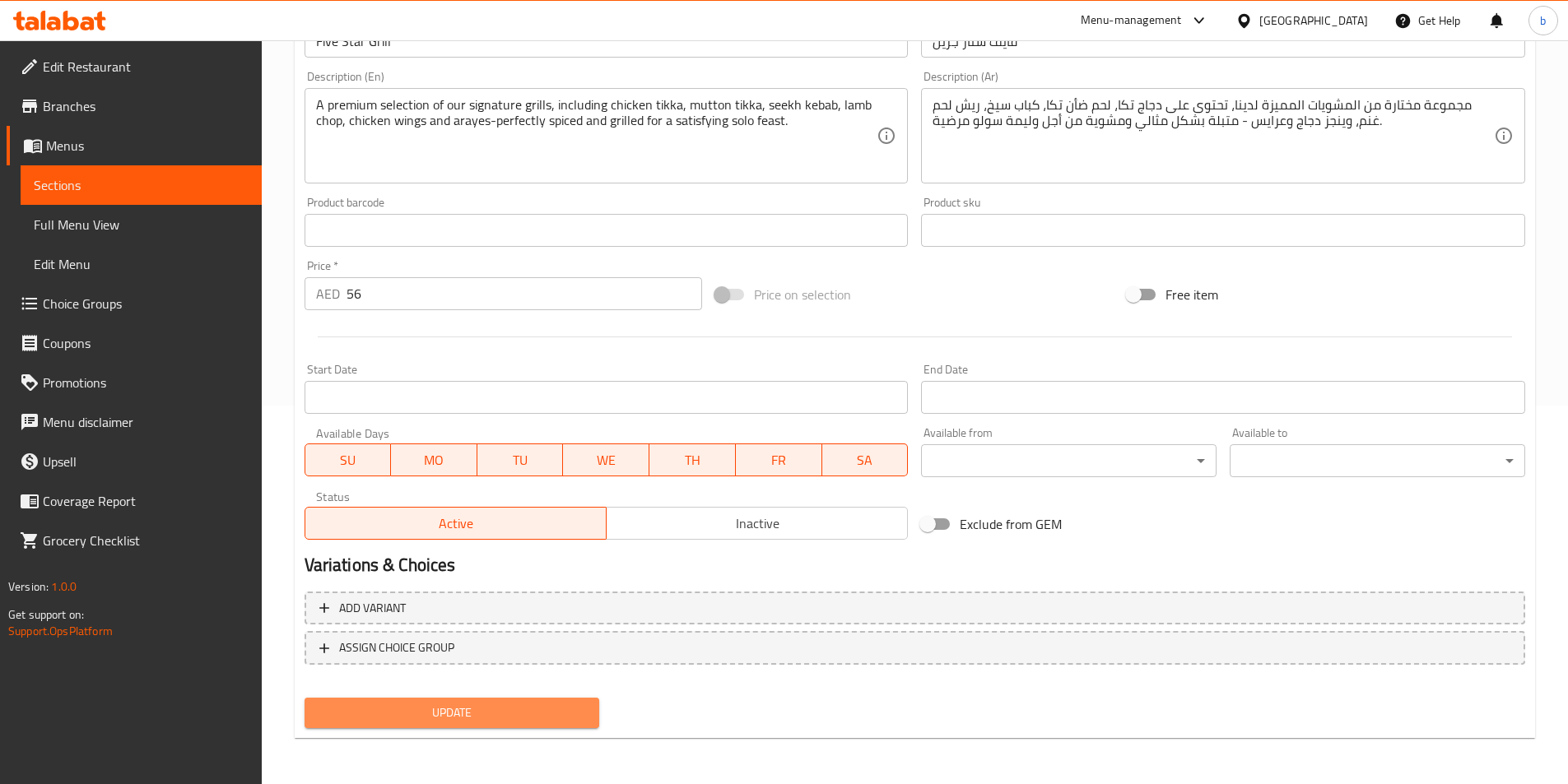
click at [422, 721] on span "Update" at bounding box center [452, 712] width 269 height 20
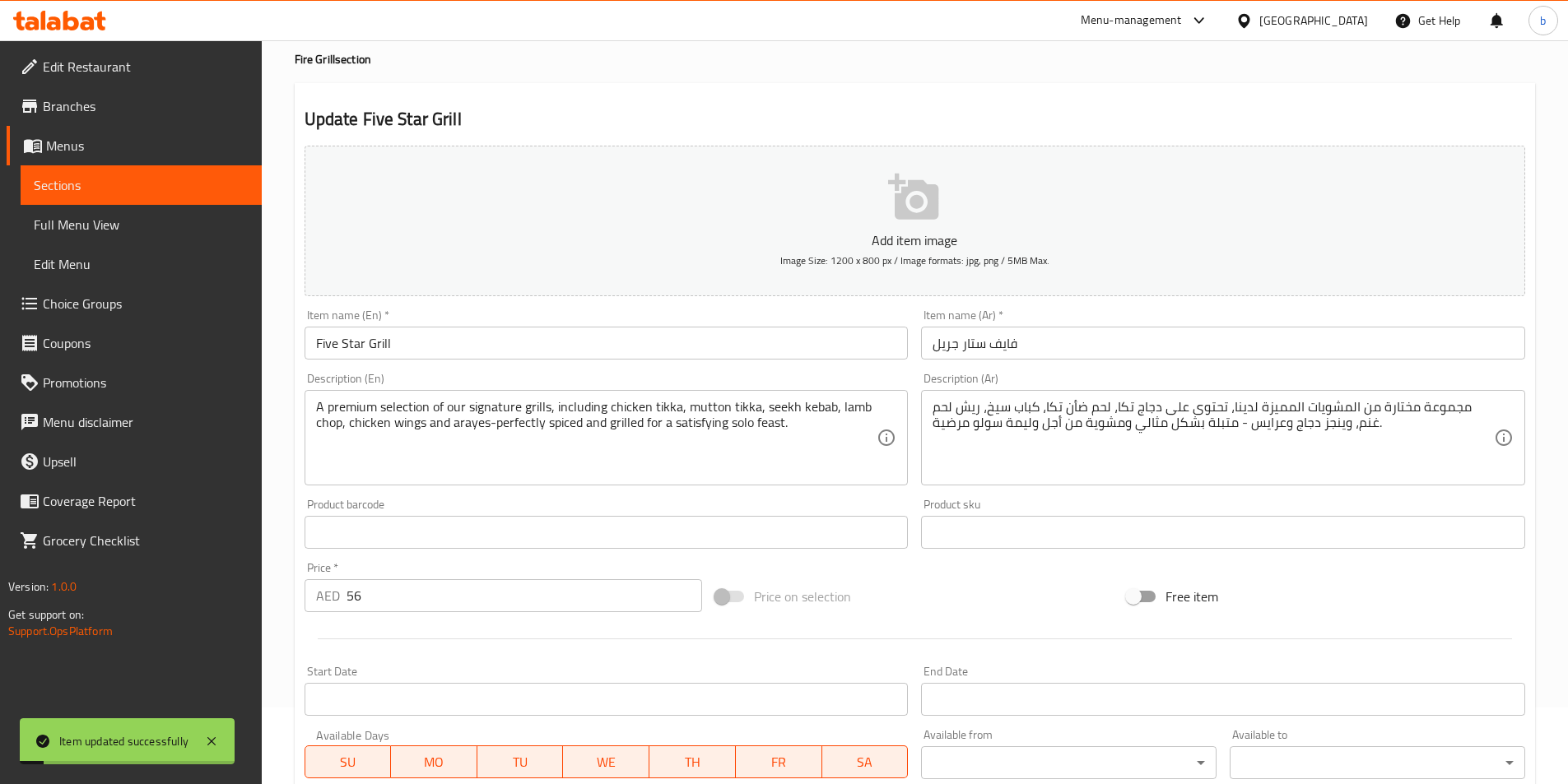
scroll to position [0, 0]
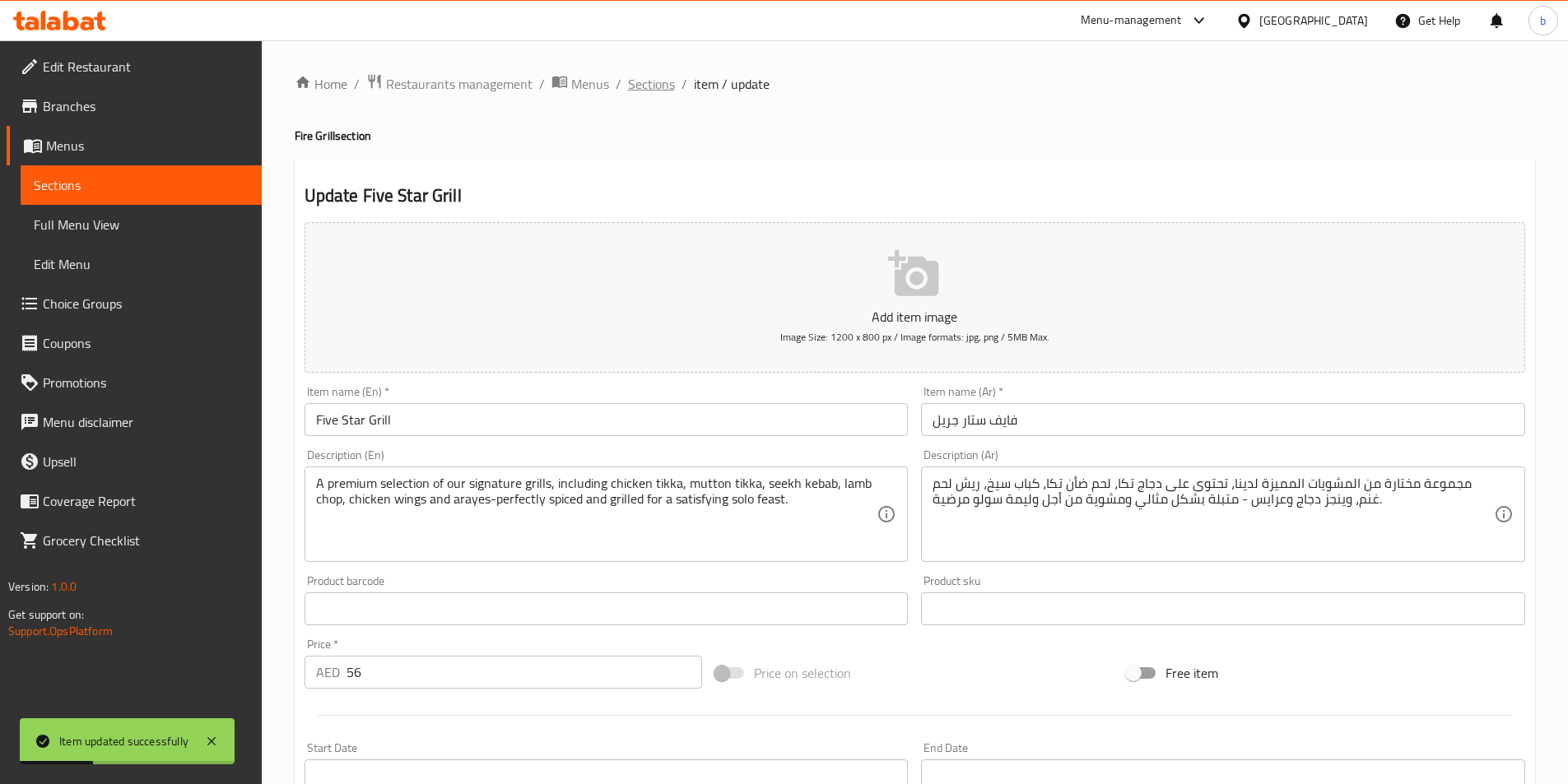
click at [664, 78] on span "Sections" at bounding box center [651, 84] width 47 height 19
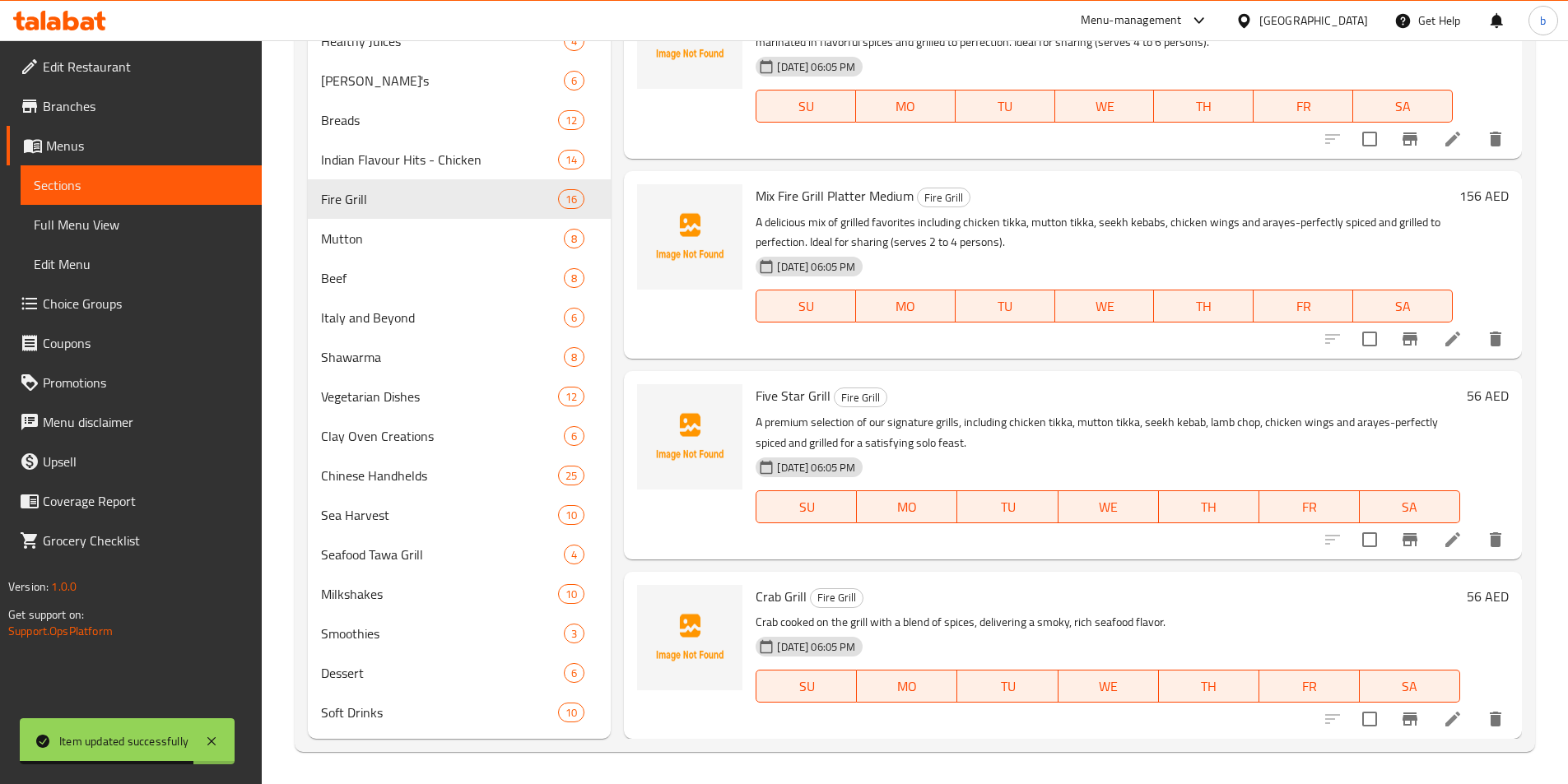
scroll to position [777, 0]
click at [1429, 711] on li at bounding box center [1452, 719] width 46 height 30
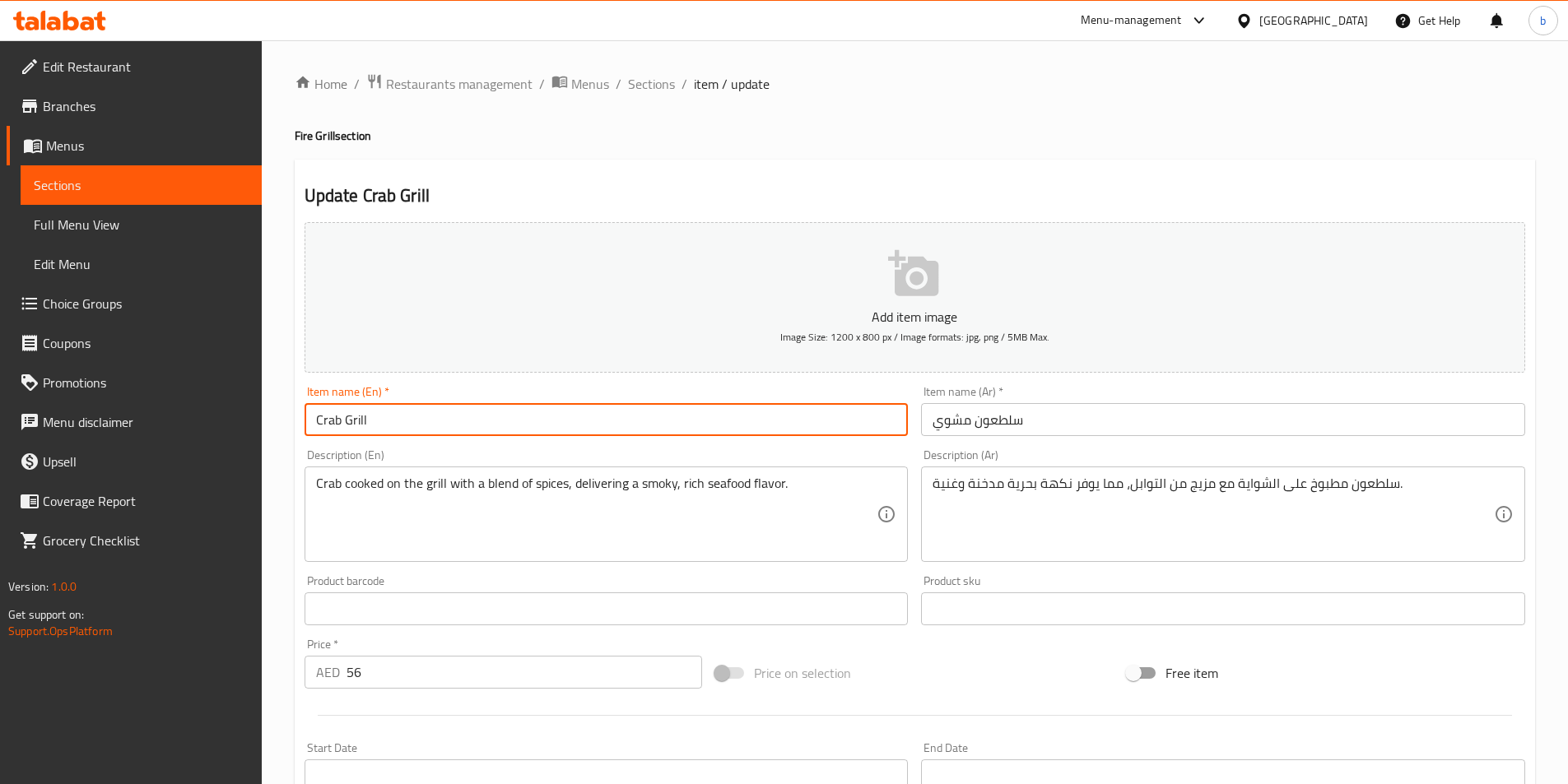
click at [333, 418] on input "Crab Grill" at bounding box center [607, 419] width 604 height 33
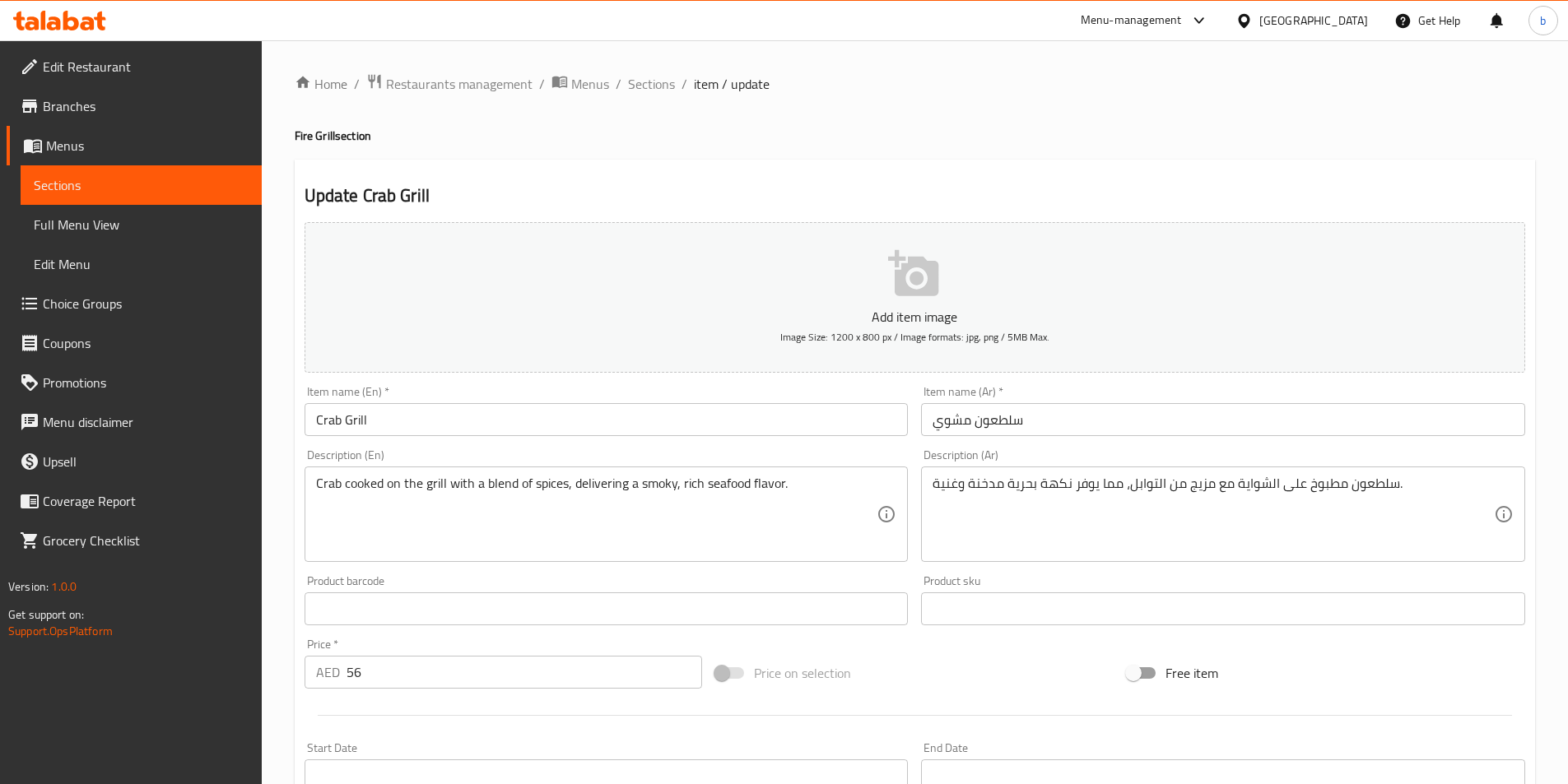
click at [1024, 426] on input "سلطعون مشوي" at bounding box center [1223, 419] width 604 height 33
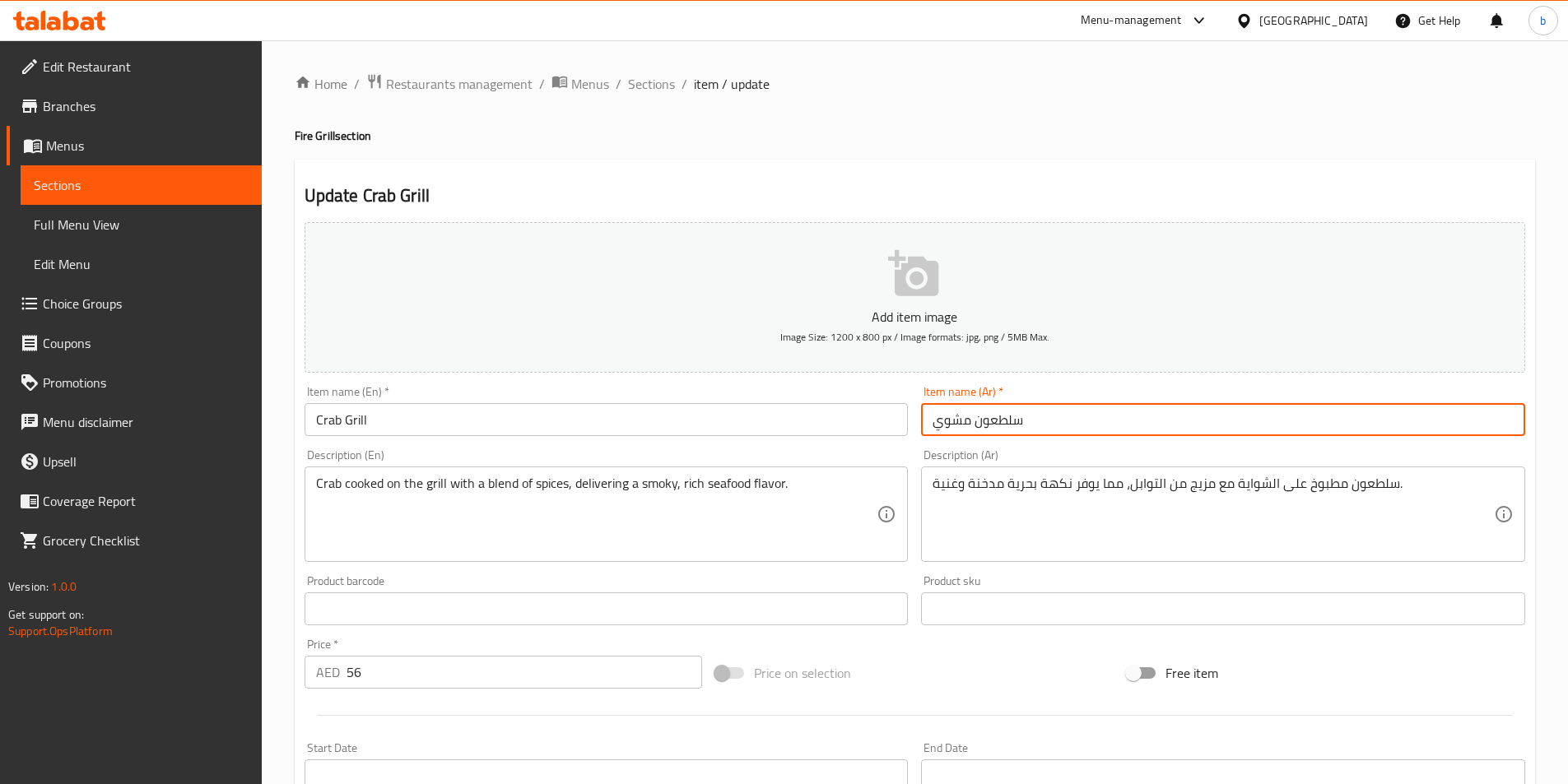
click at [1024, 426] on input "سلطعون مشوي" at bounding box center [1223, 419] width 604 height 33
click at [997, 418] on input "سلطعون مشوي" at bounding box center [1223, 419] width 604 height 33
paste input "كابوريا"
type input "كابوريا مشوي"
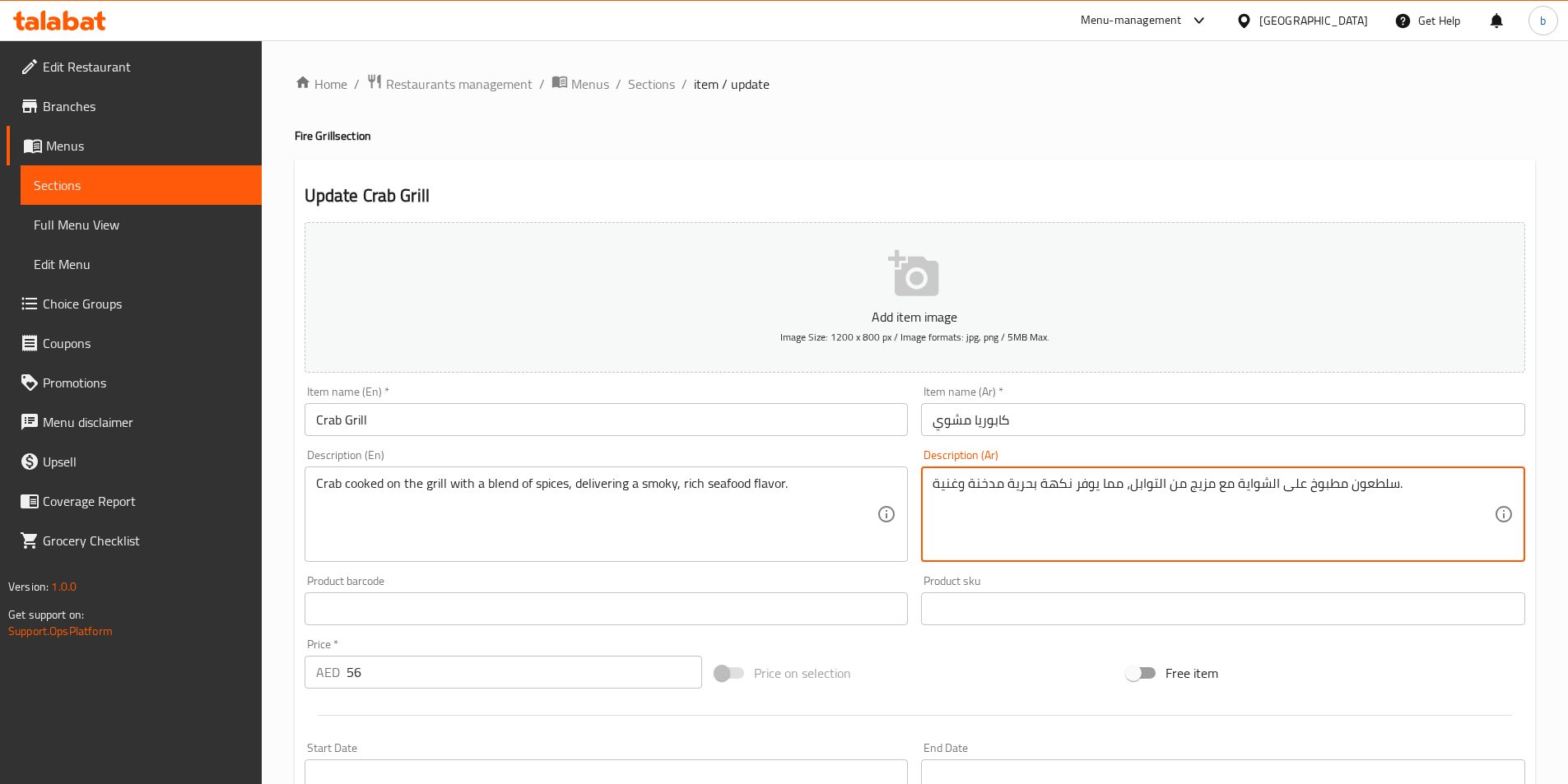
click at [1383, 483] on textarea "سلطعون مطبوخ على الشواية مع مزيج من التوابل، مما يوفر نكهة بحرية مدخنة وغنية." at bounding box center [1213, 515] width 562 height 79
paste textarea "كابوريا"
drag, startPoint x: 1235, startPoint y: 482, endPoint x: 1269, endPoint y: 483, distance: 34.0
click at [1269, 483] on textarea "كابوريا مطبوخ على الشواية مع مزيج من التوابل، مما يوفر نكهة بحرية مدخنة وغنية." at bounding box center [1213, 515] width 562 height 79
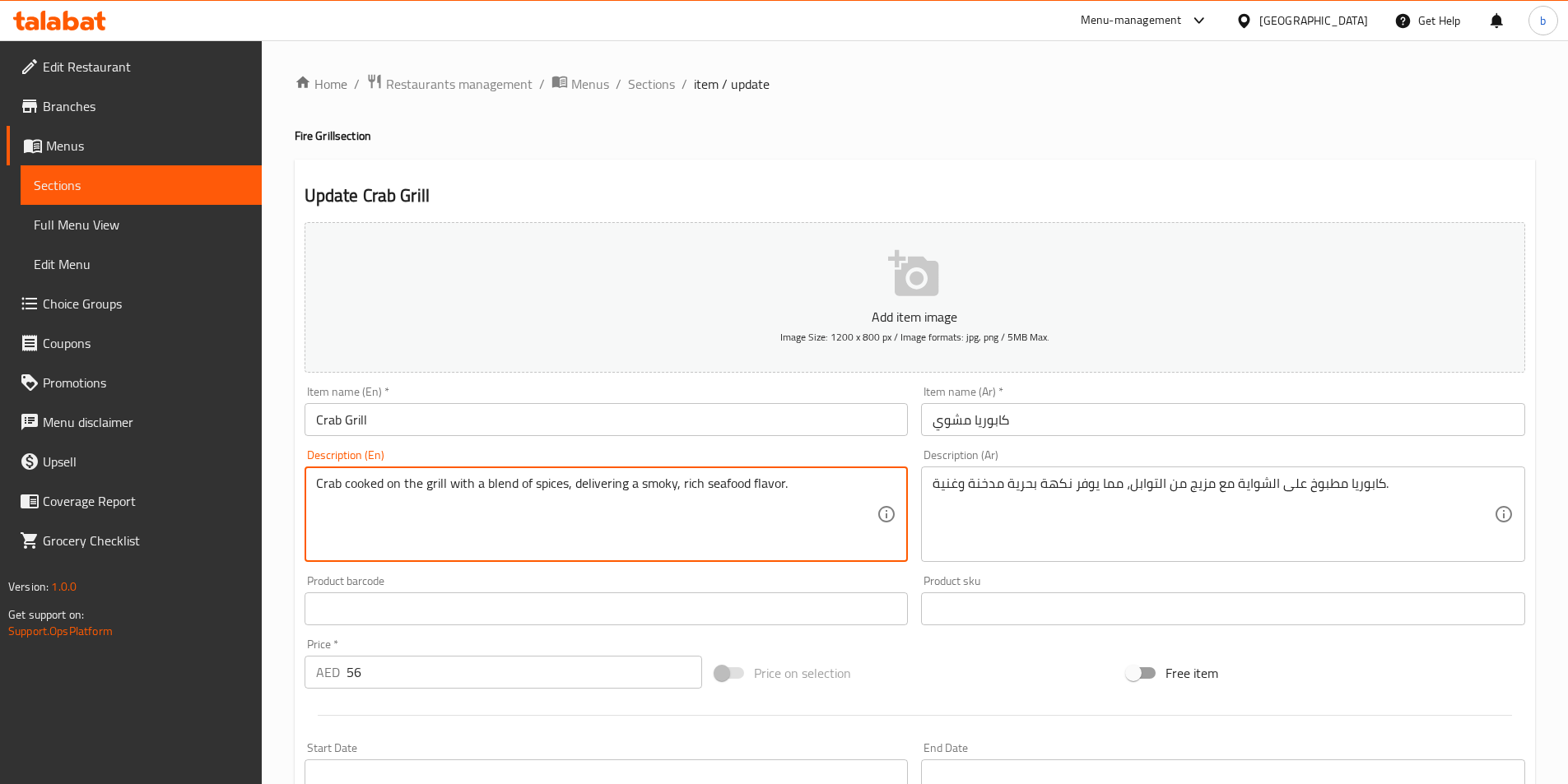
drag, startPoint x: 574, startPoint y: 484, endPoint x: 625, endPoint y: 485, distance: 51.0
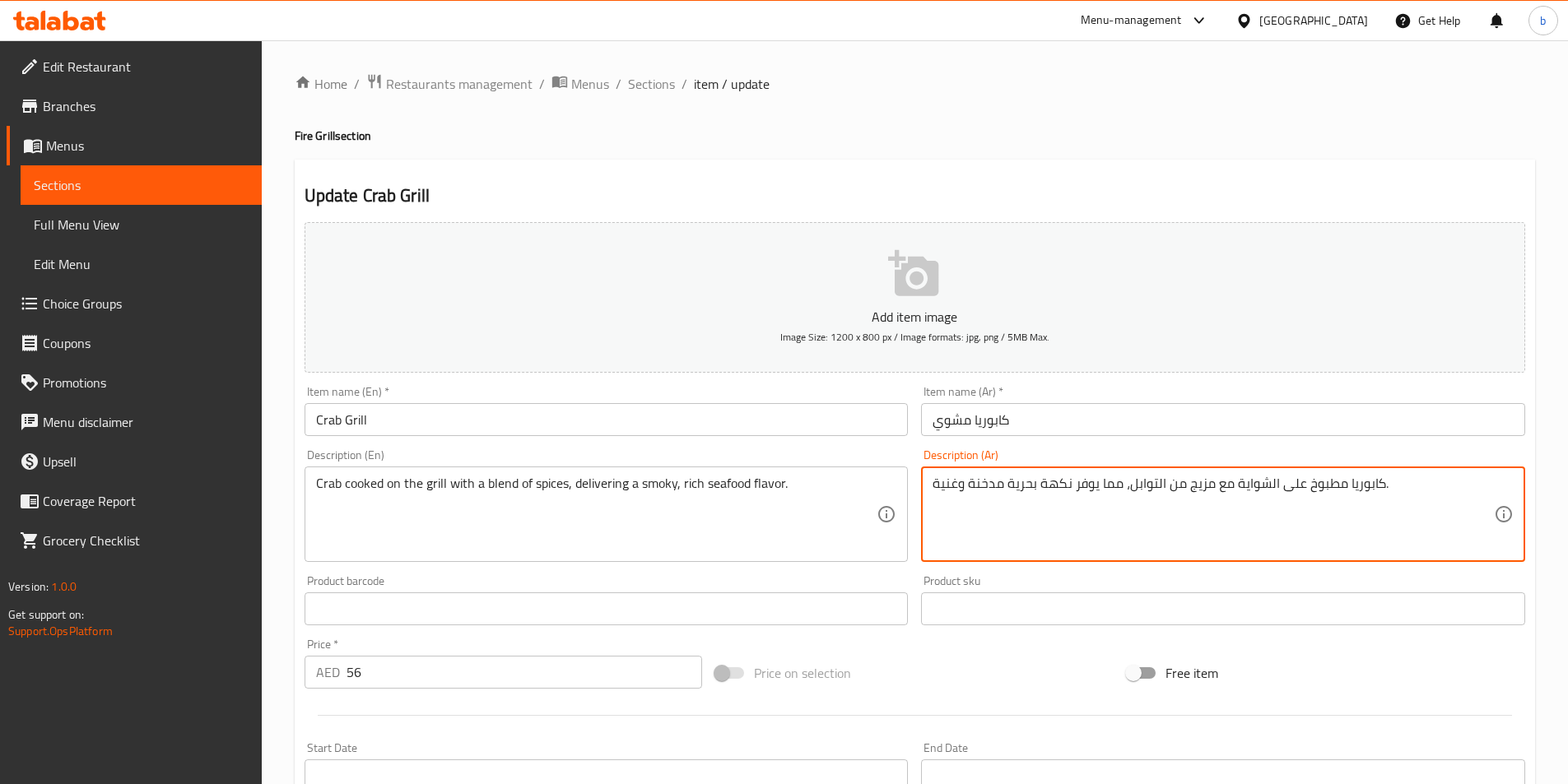
drag, startPoint x: 1006, startPoint y: 486, endPoint x: 1035, endPoint y: 486, distance: 29.0
click at [1021, 479] on textarea "كابوريا مطبوخ على الشواية مع مزيج من التوابل، مما يوفر نكهة المأكولات البحرية ا…" at bounding box center [1213, 515] width 562 height 79
click at [1026, 488] on textarea "كابوريا مطبوخ على الشواية مع مزيج من التوابل، مما يوفر نكهة المأكولات البحرية ا…" at bounding box center [1213, 515] width 562 height 79
drag, startPoint x: 1156, startPoint y: 484, endPoint x: 1174, endPoint y: 486, distance: 18.1
click at [1174, 486] on textarea "كابوريا مطبوخ على الشواية مع مزيج من التوابل، مما يوفر نكهة المأكولات البحرية ا…" at bounding box center [1213, 515] width 562 height 79
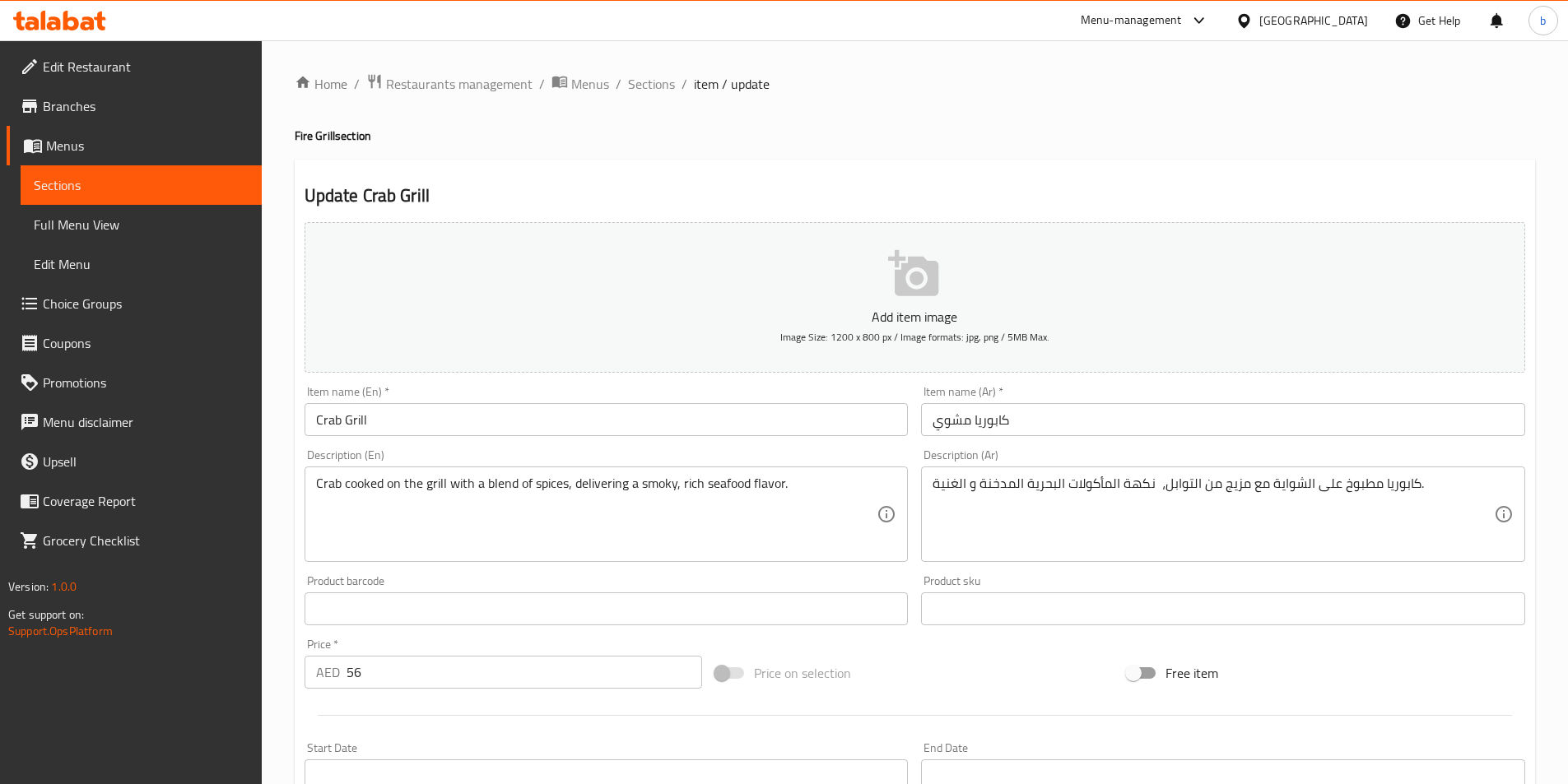
drag, startPoint x: 1157, startPoint y: 483, endPoint x: 1195, endPoint y: 481, distance: 38.1
click at [1157, 483] on textarea "كابوريا مطبوخ على الشواية مع مزيج من التوابل، نكهة المأكولات البحرية المدخنة و …" at bounding box center [1213, 515] width 562 height 79
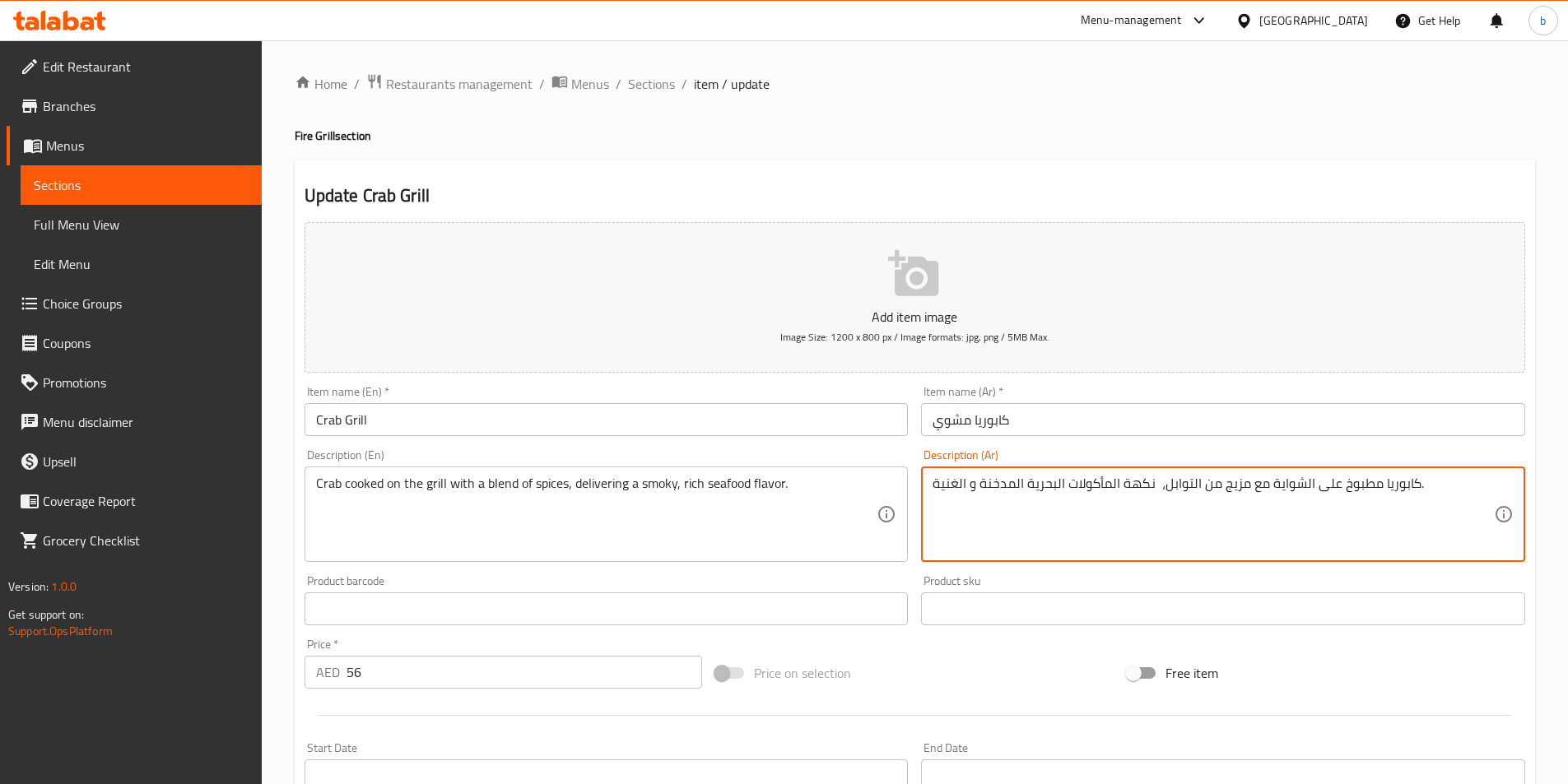
paste textarea "ديليفرينيج"
click at [1213, 483] on textarea "كابوريا مطبوخ على الشواية مع مزيج من التوابل،ديليفرينيج نكهة المأكولات البحرية …" at bounding box center [1213, 515] width 562 height 79
click at [1154, 485] on textarea "كابوريا مطبوخ على الشواية مع مزيج من التوابل، ديليفرينيج نكهة المأكولات البحرية…" at bounding box center [1213, 515] width 562 height 79
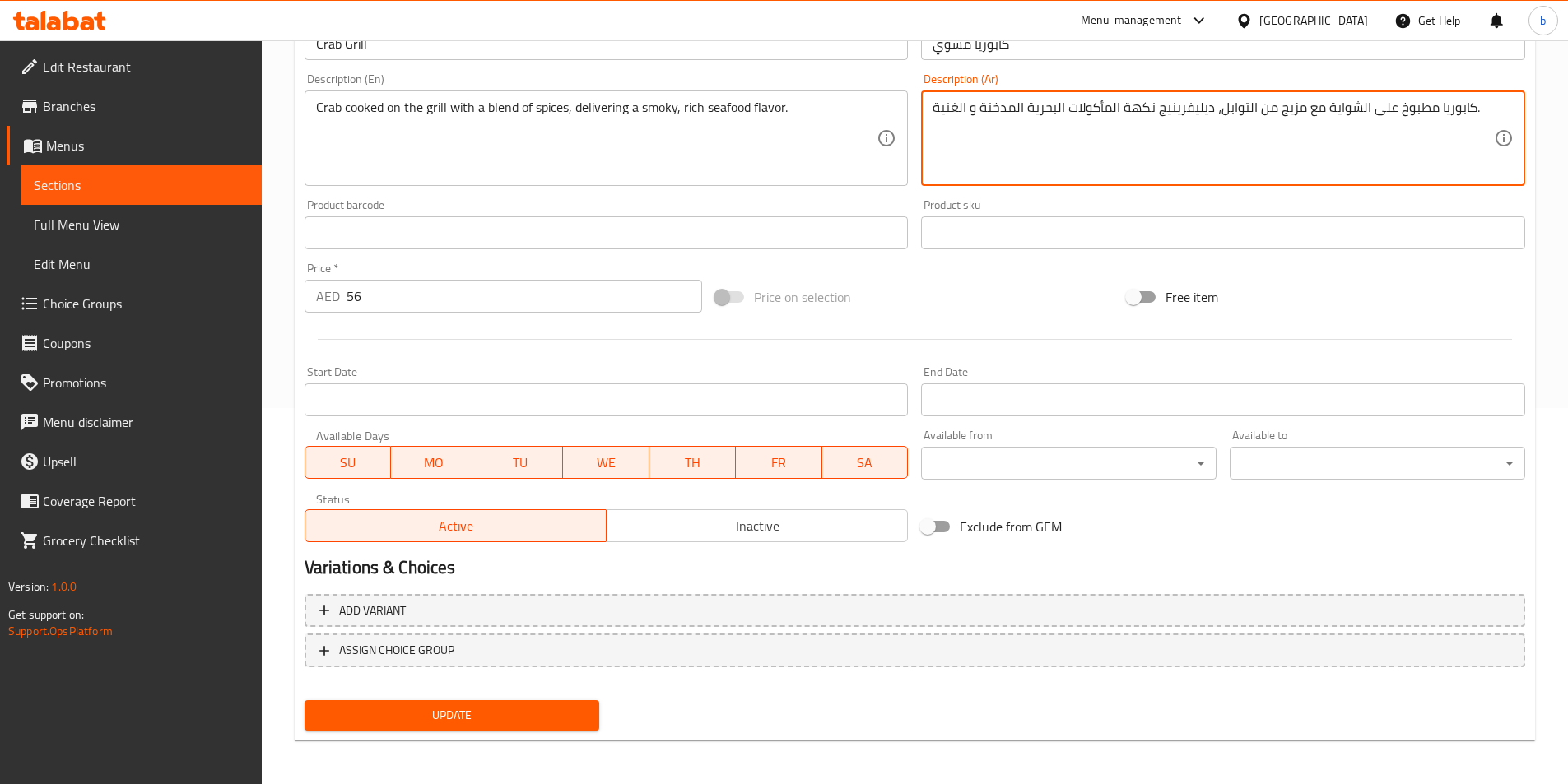
scroll to position [379, 0]
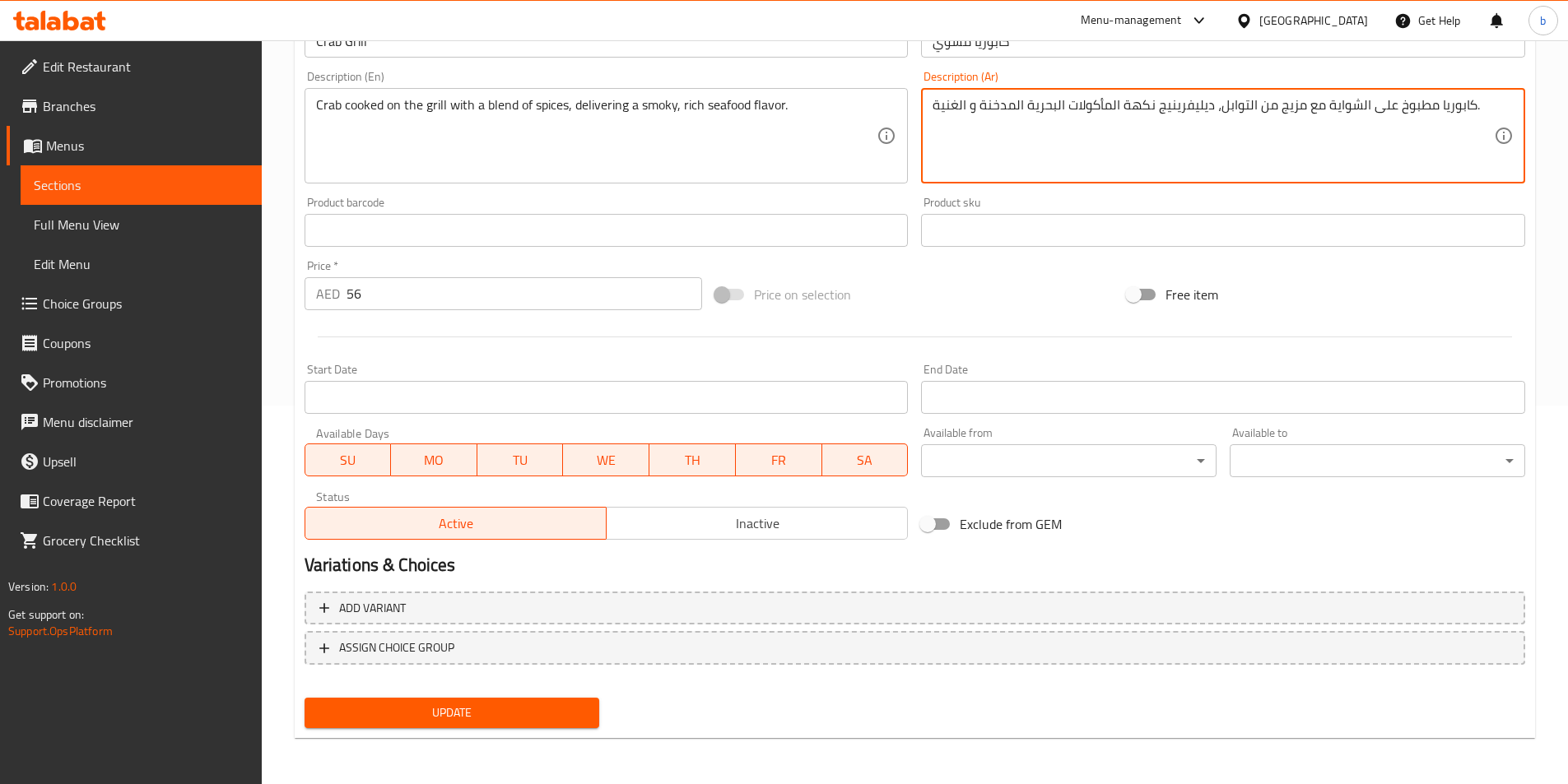
type textarea "كابوريا مطبوخ على الشواية مع مزيج من التوابل، ديليفرينيج نكهة المأكولات البحرية…"
click at [418, 718] on span "Update" at bounding box center [452, 712] width 269 height 20
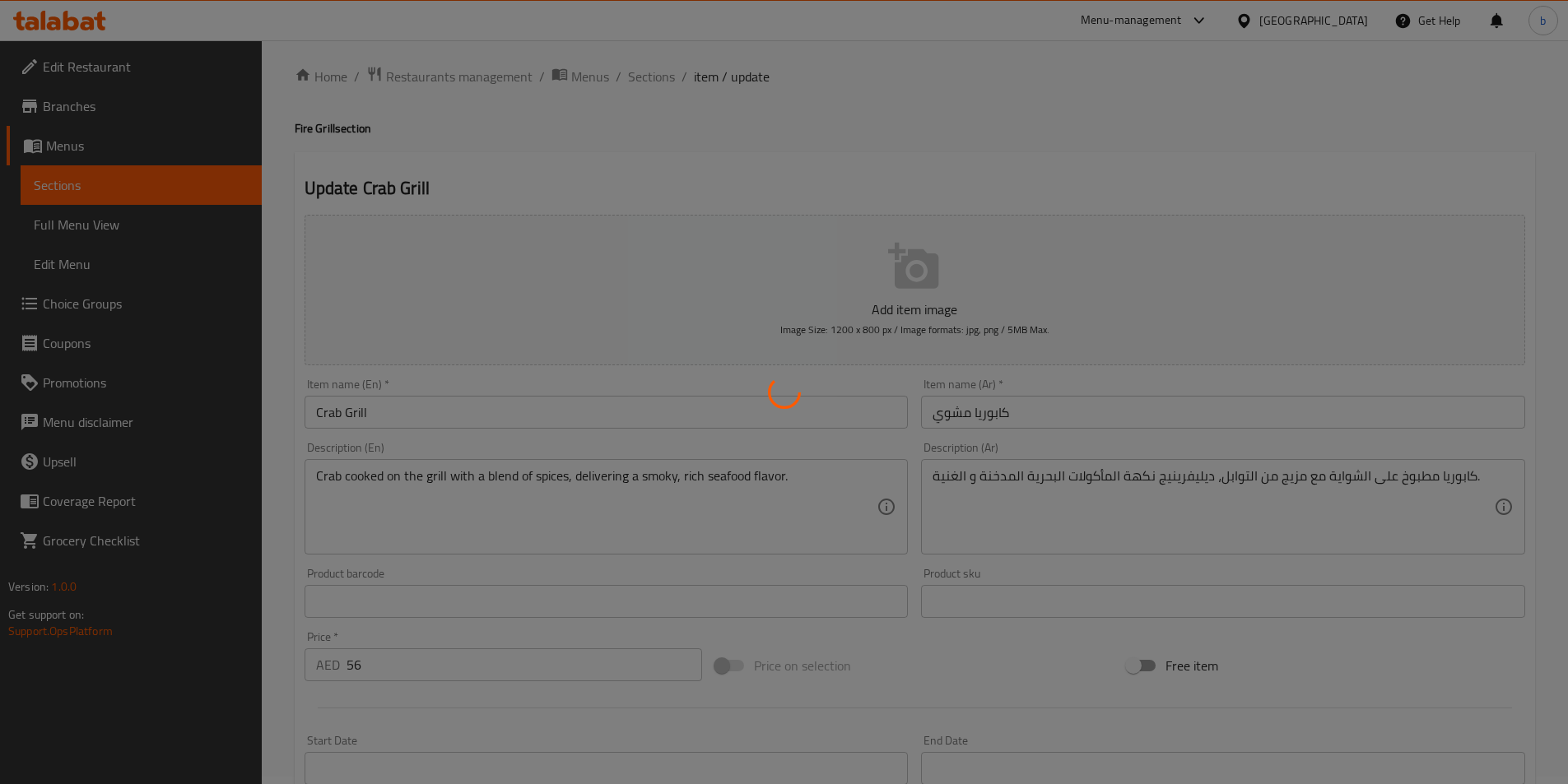
scroll to position [0, 0]
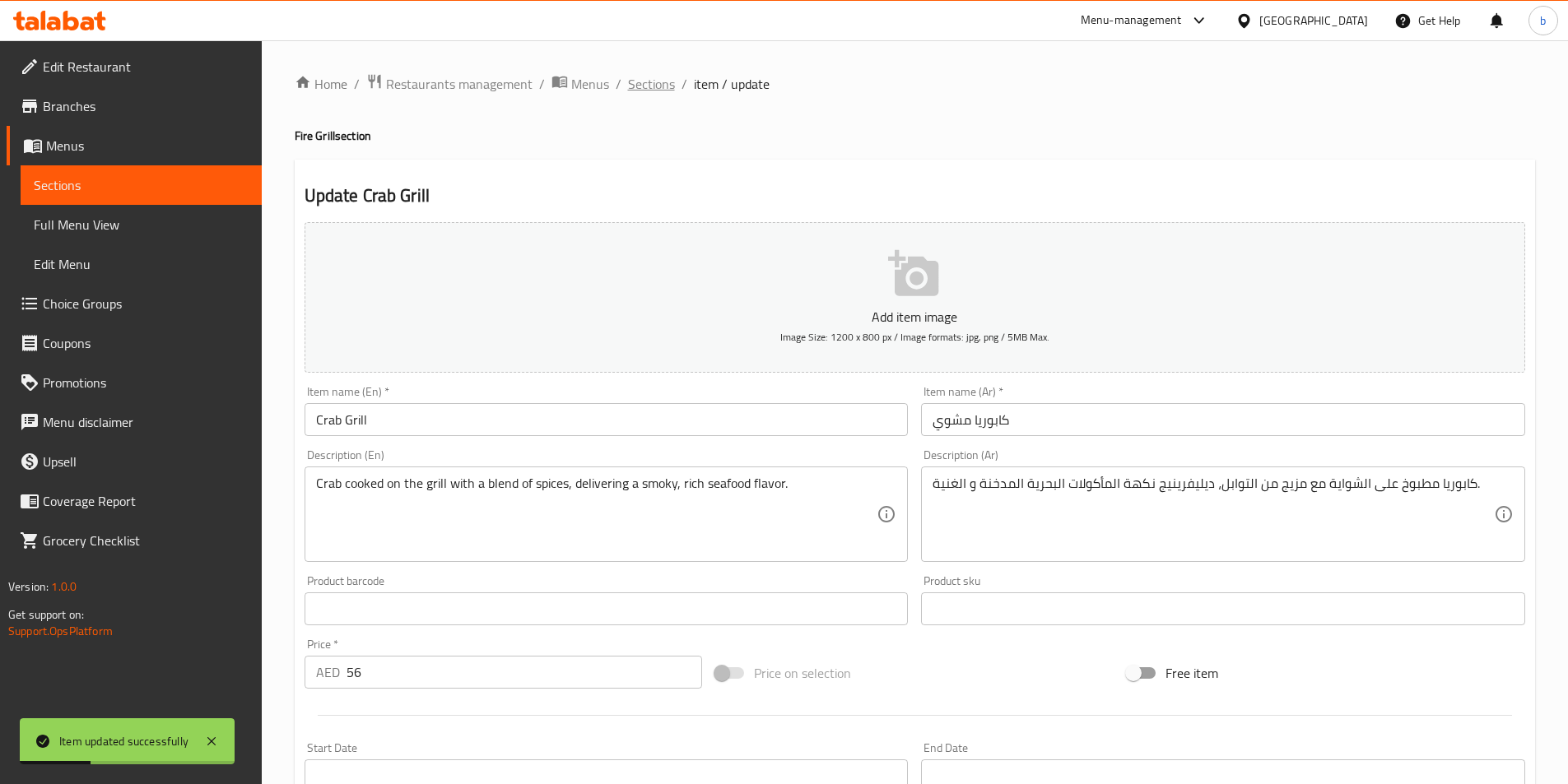
click at [660, 91] on span "Sections" at bounding box center [651, 84] width 47 height 19
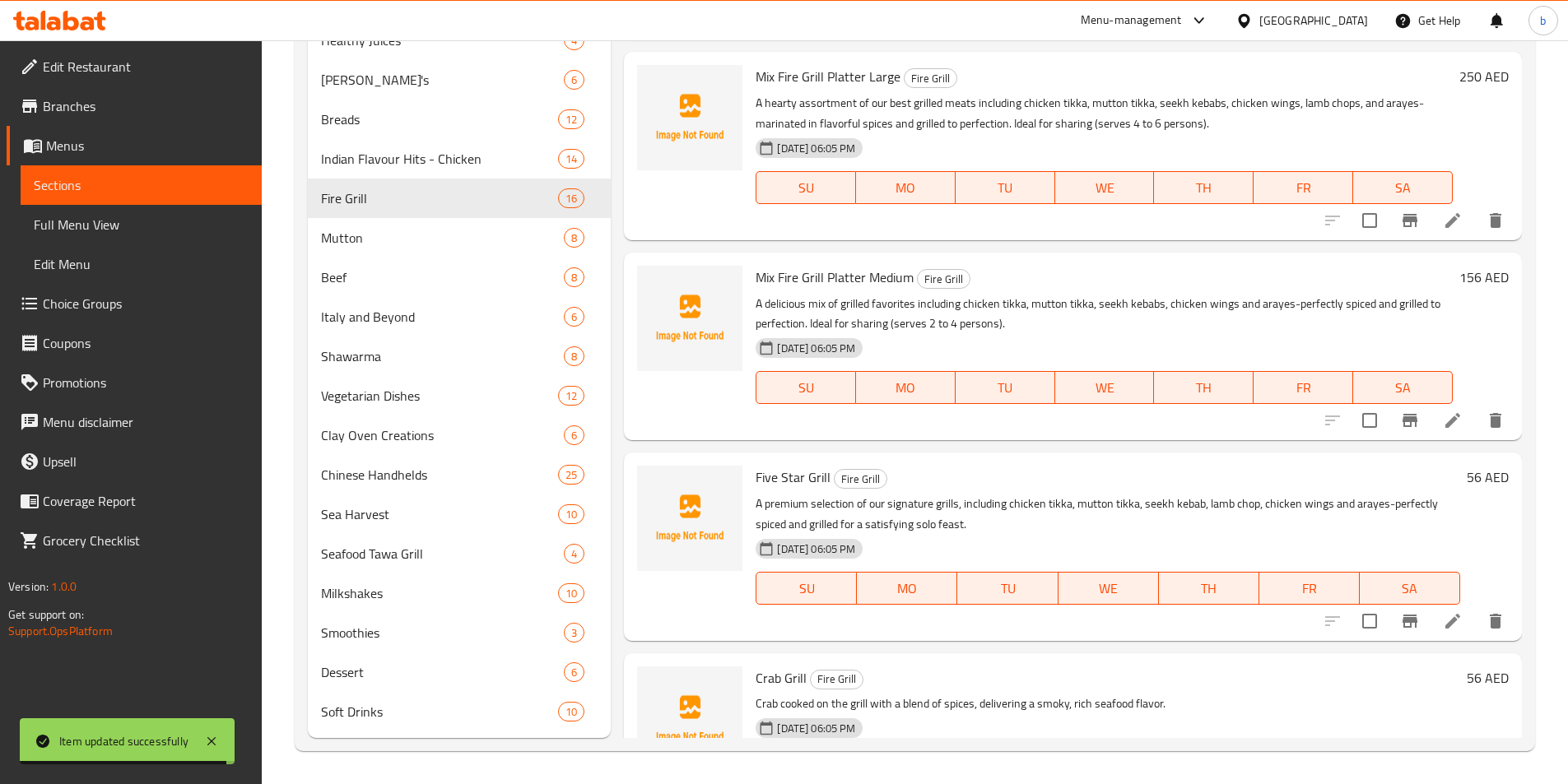
scroll to position [1670, 0]
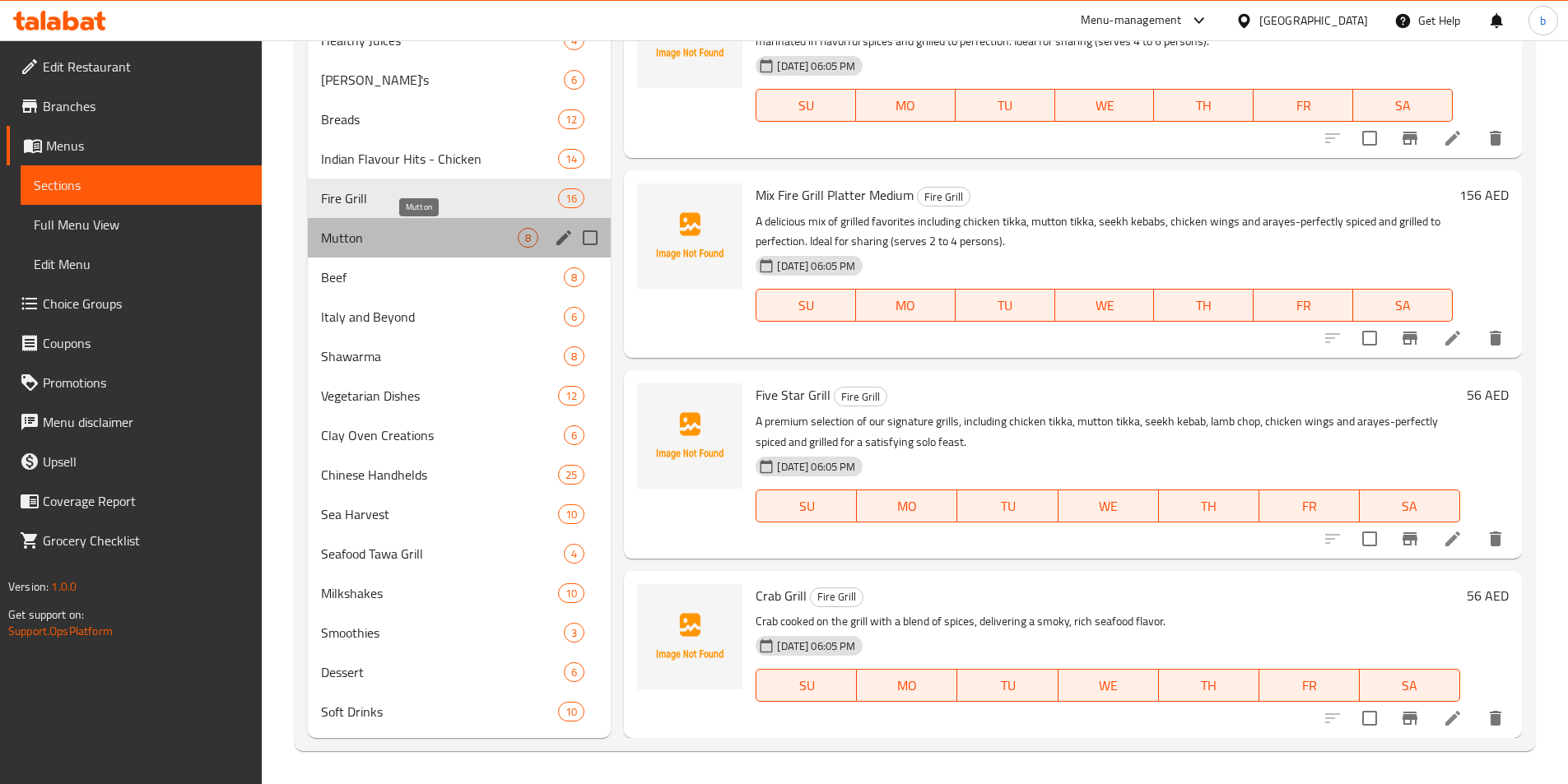
click at [512, 230] on span "Mutton" at bounding box center [420, 237] width 198 height 19
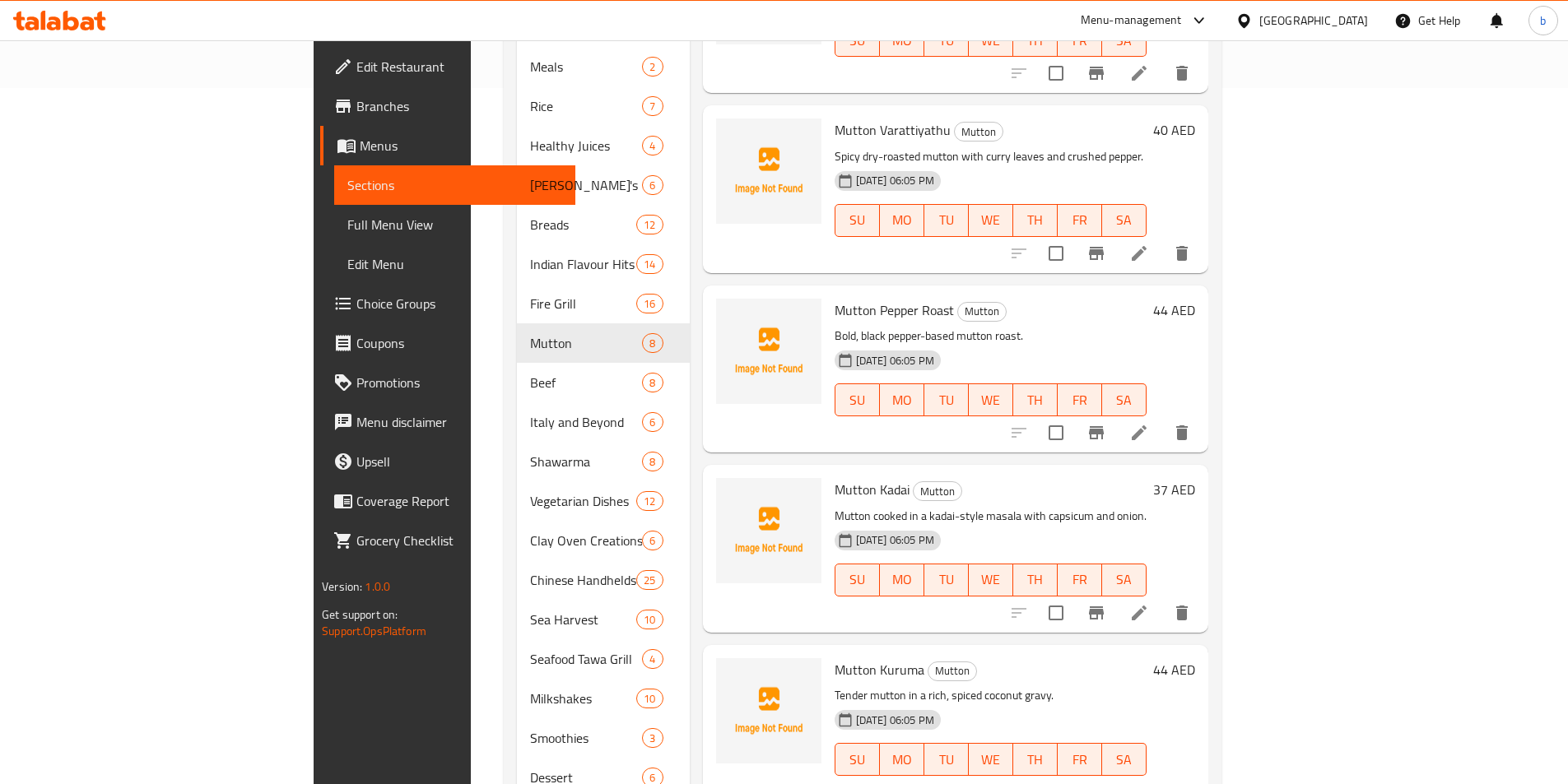
scroll to position [777, 0]
